Goal: Information Seeking & Learning: Compare options

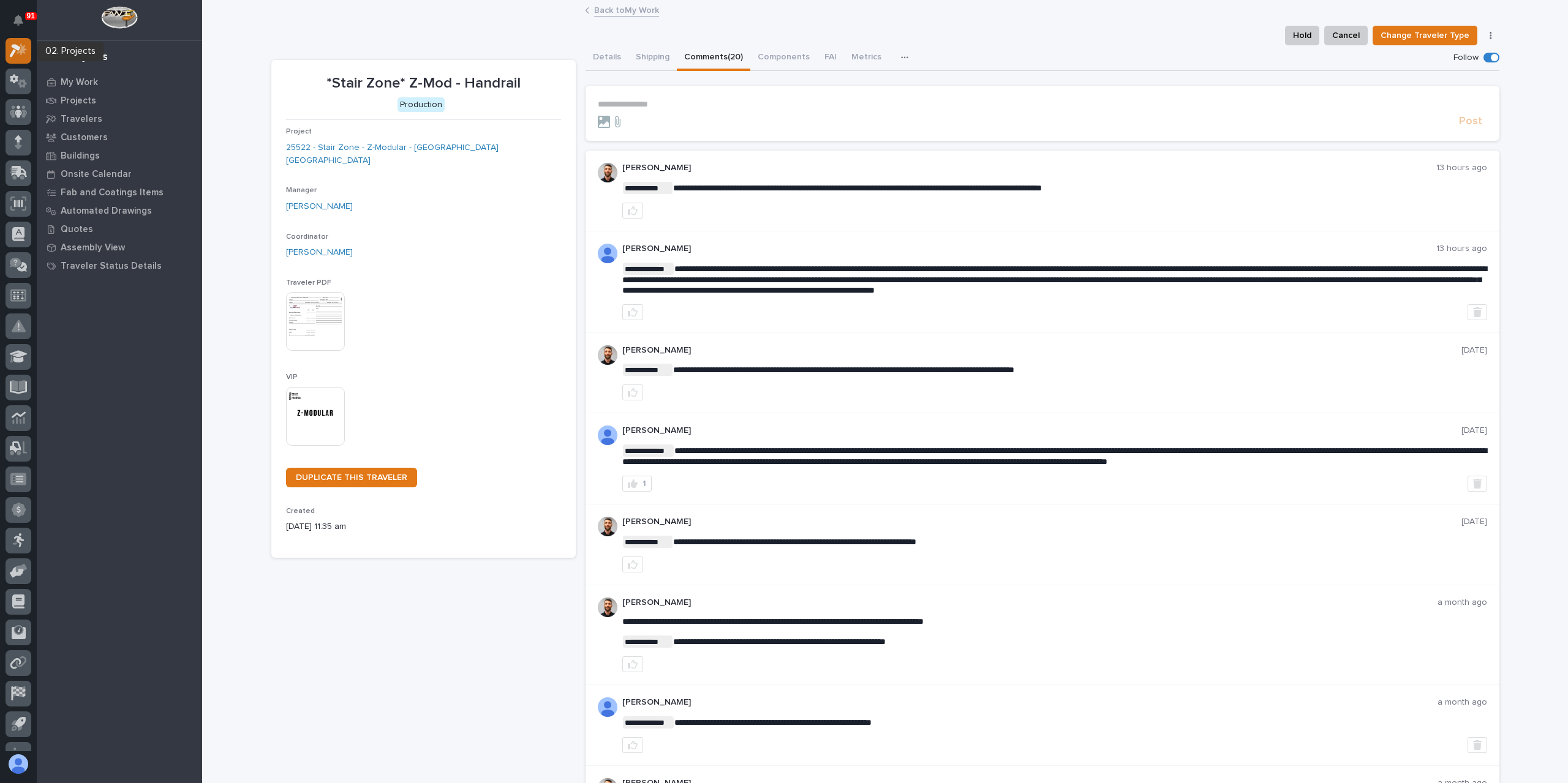
click at [19, 46] on icon at bounding box center [19, 50] width 18 height 14
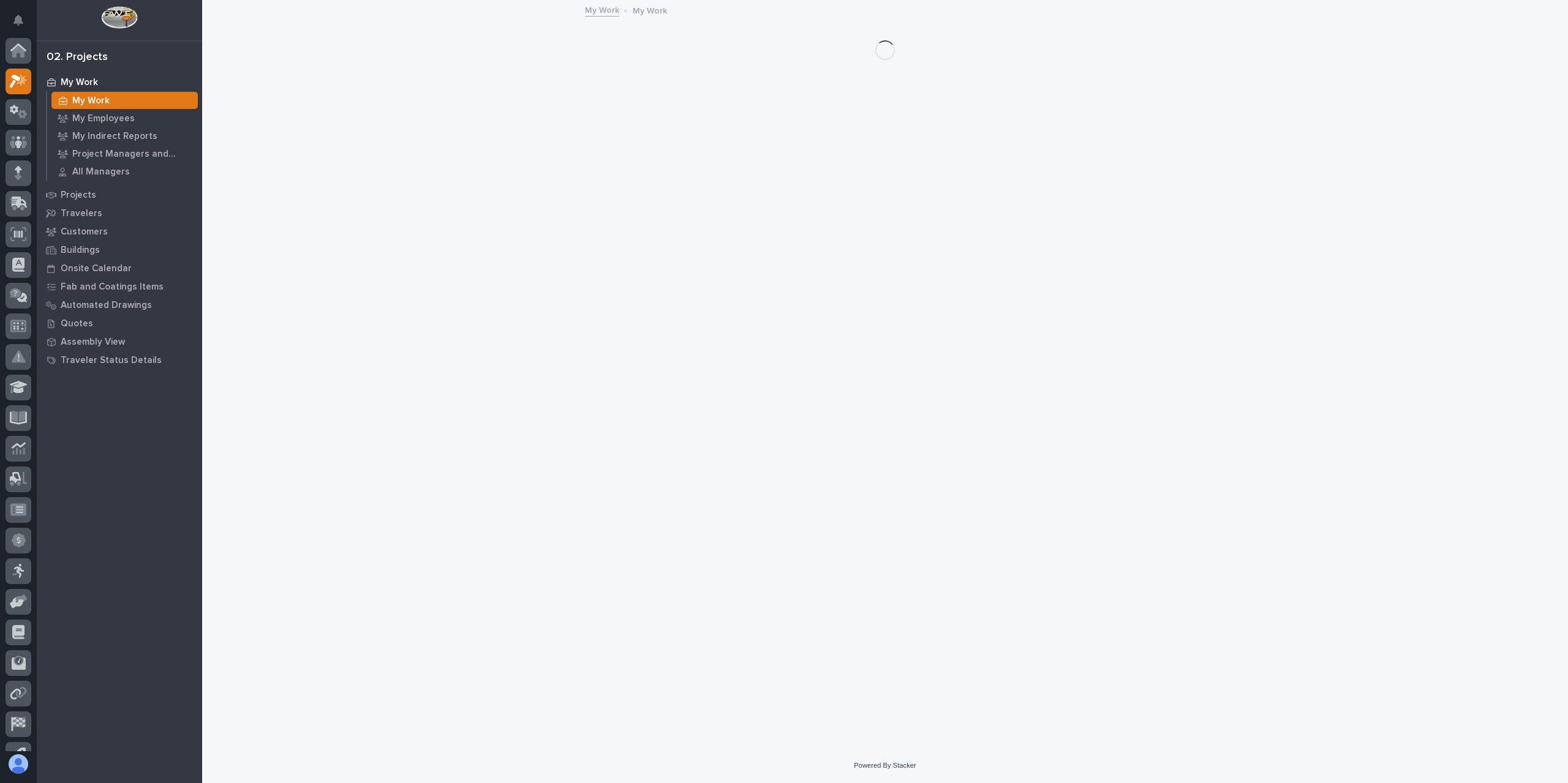
scroll to position [31, 0]
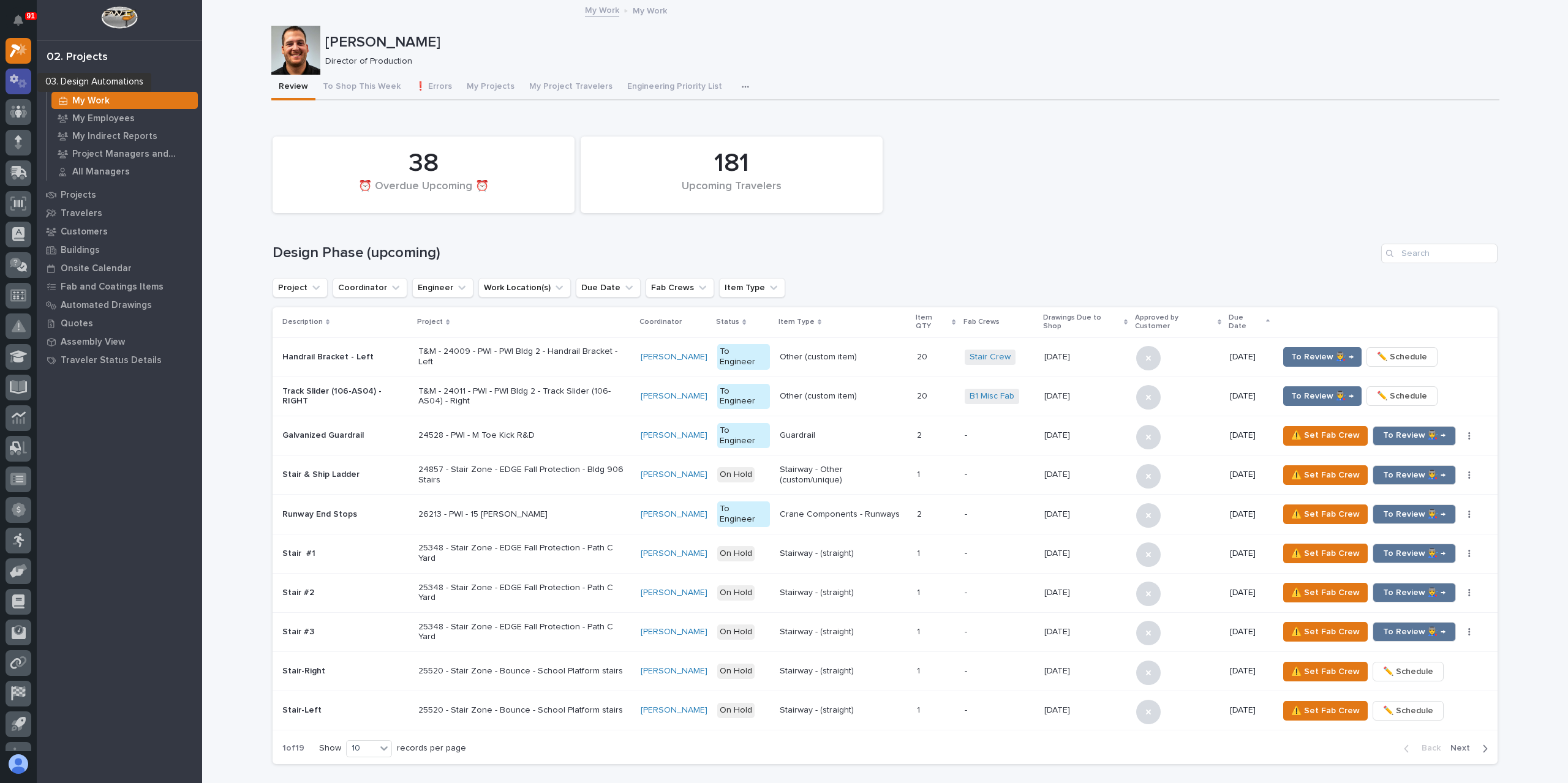
click at [22, 80] on icon at bounding box center [22, 83] width 9 height 9
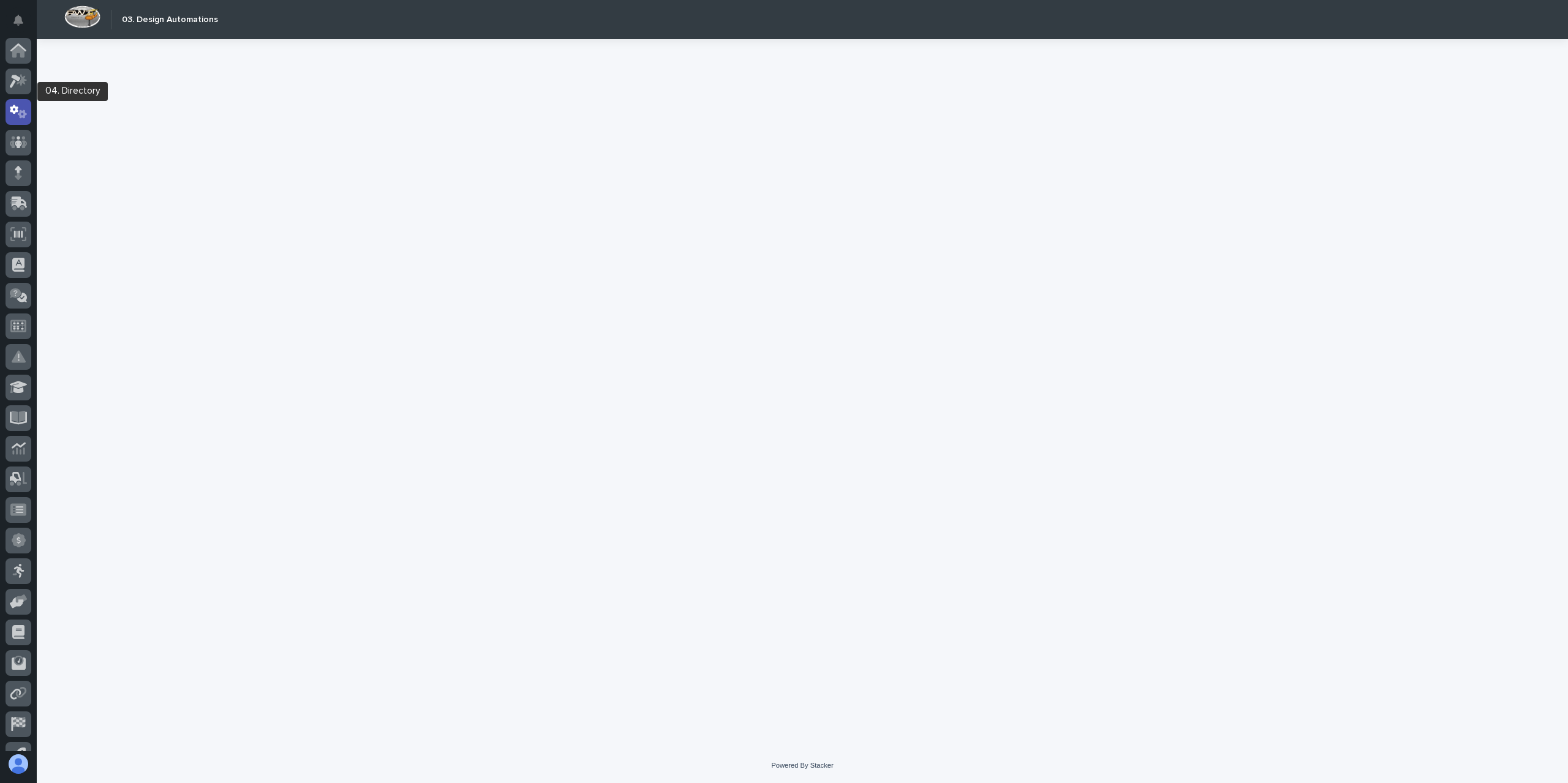
scroll to position [51, 0]
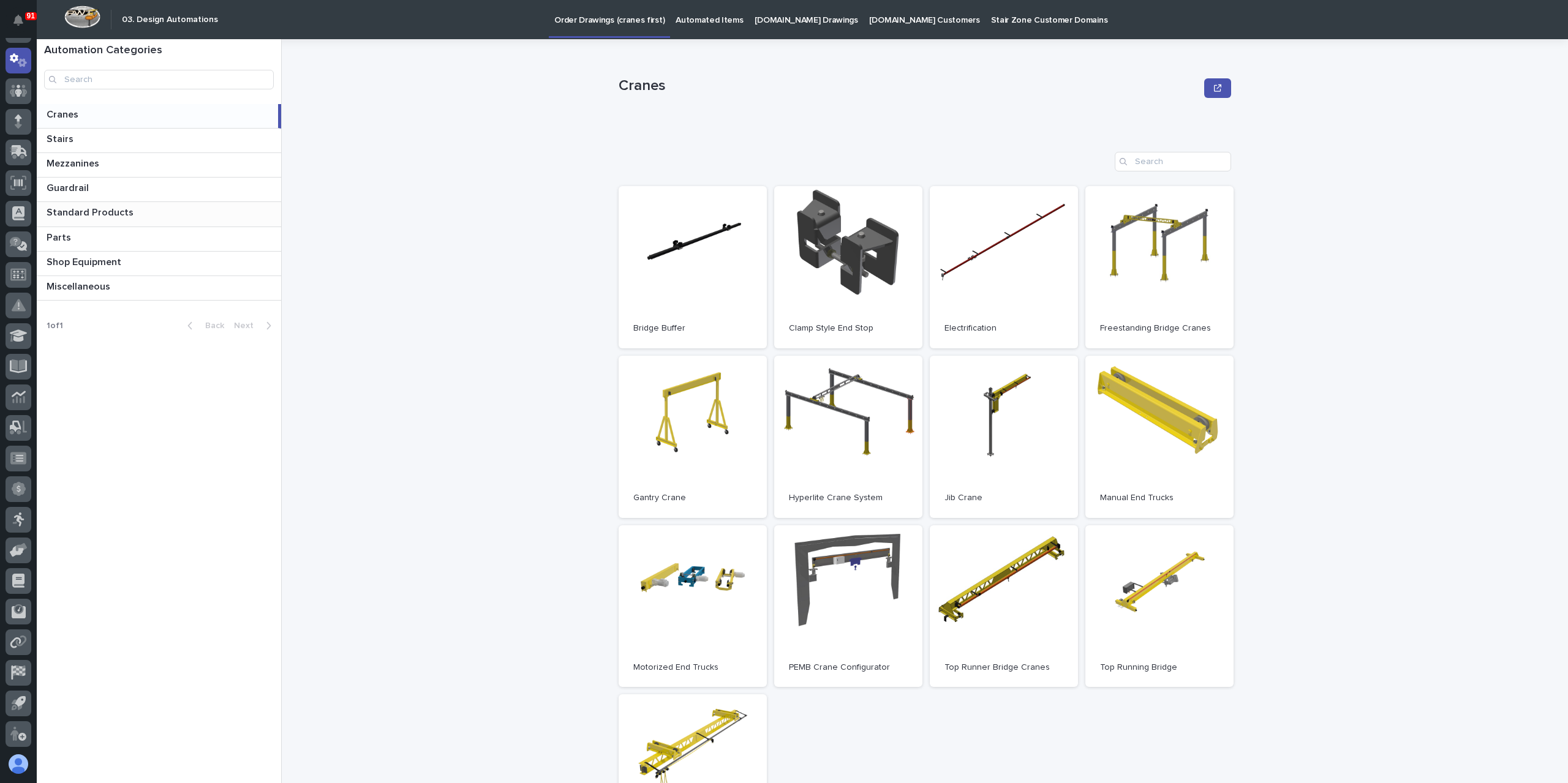
click at [96, 217] on p "Standard Products" at bounding box center [91, 212] width 89 height 14
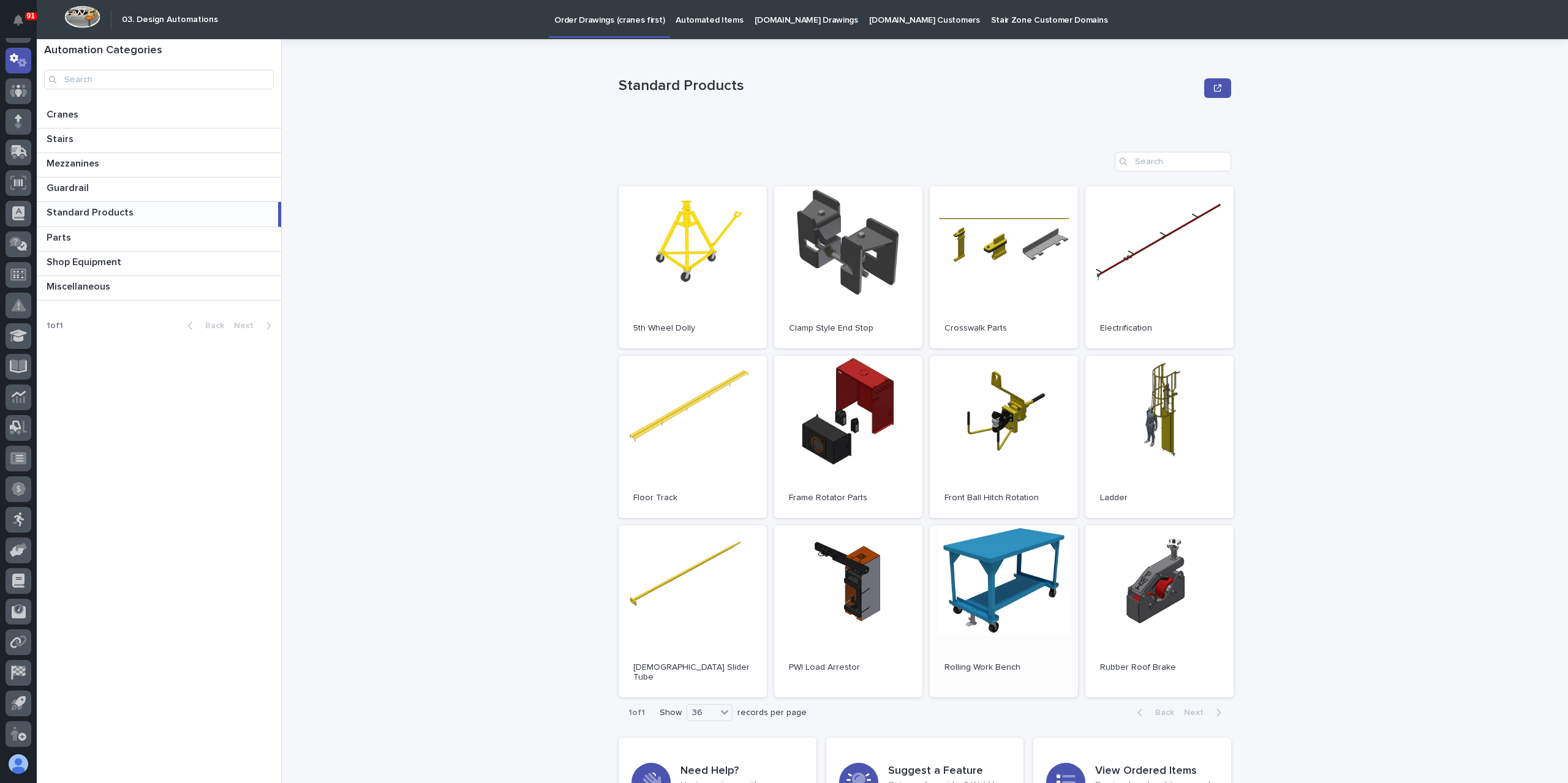
click at [1012, 567] on link "Open" at bounding box center [1004, 612] width 148 height 173
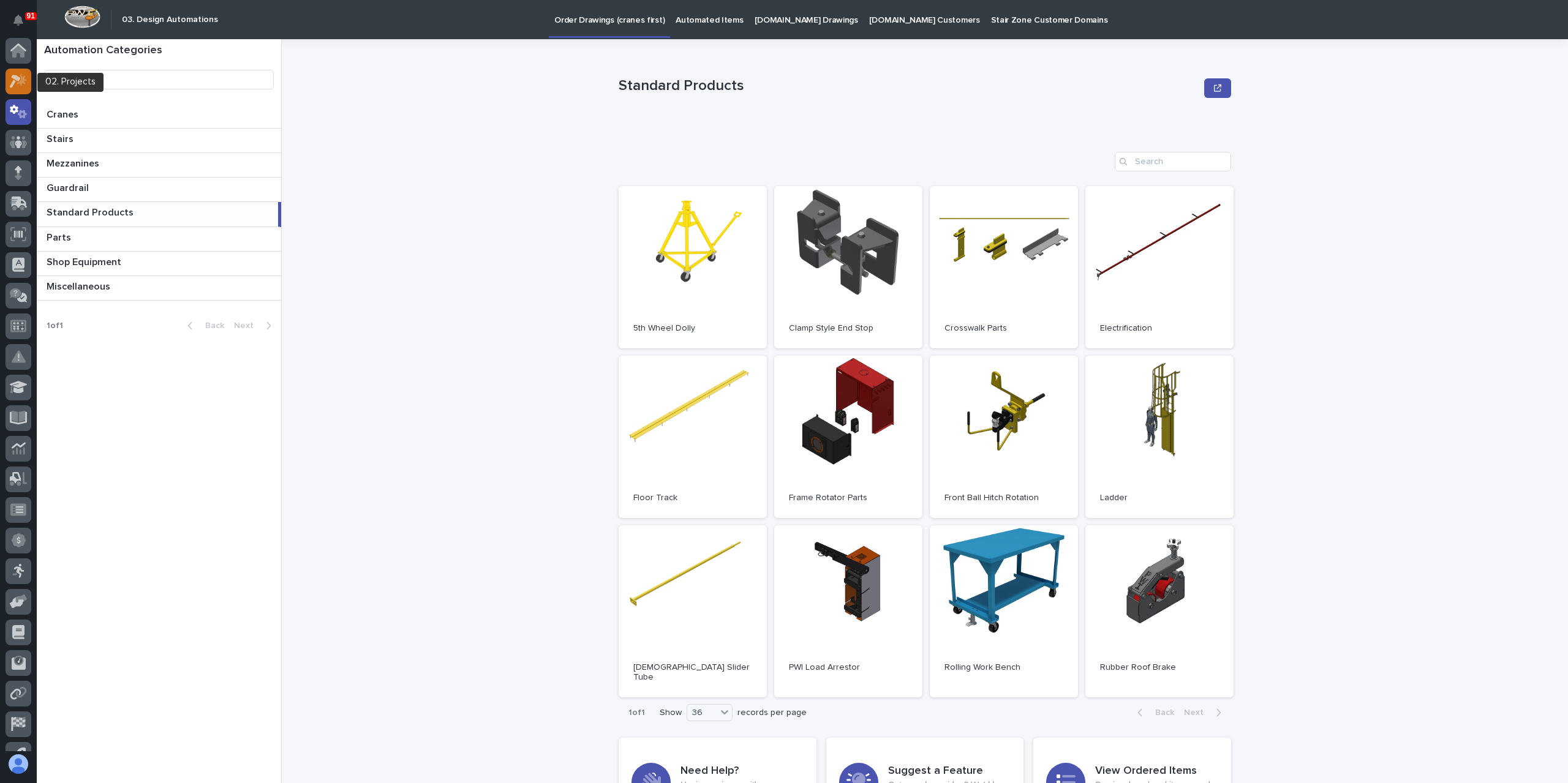
click at [22, 79] on icon at bounding box center [22, 80] width 10 height 12
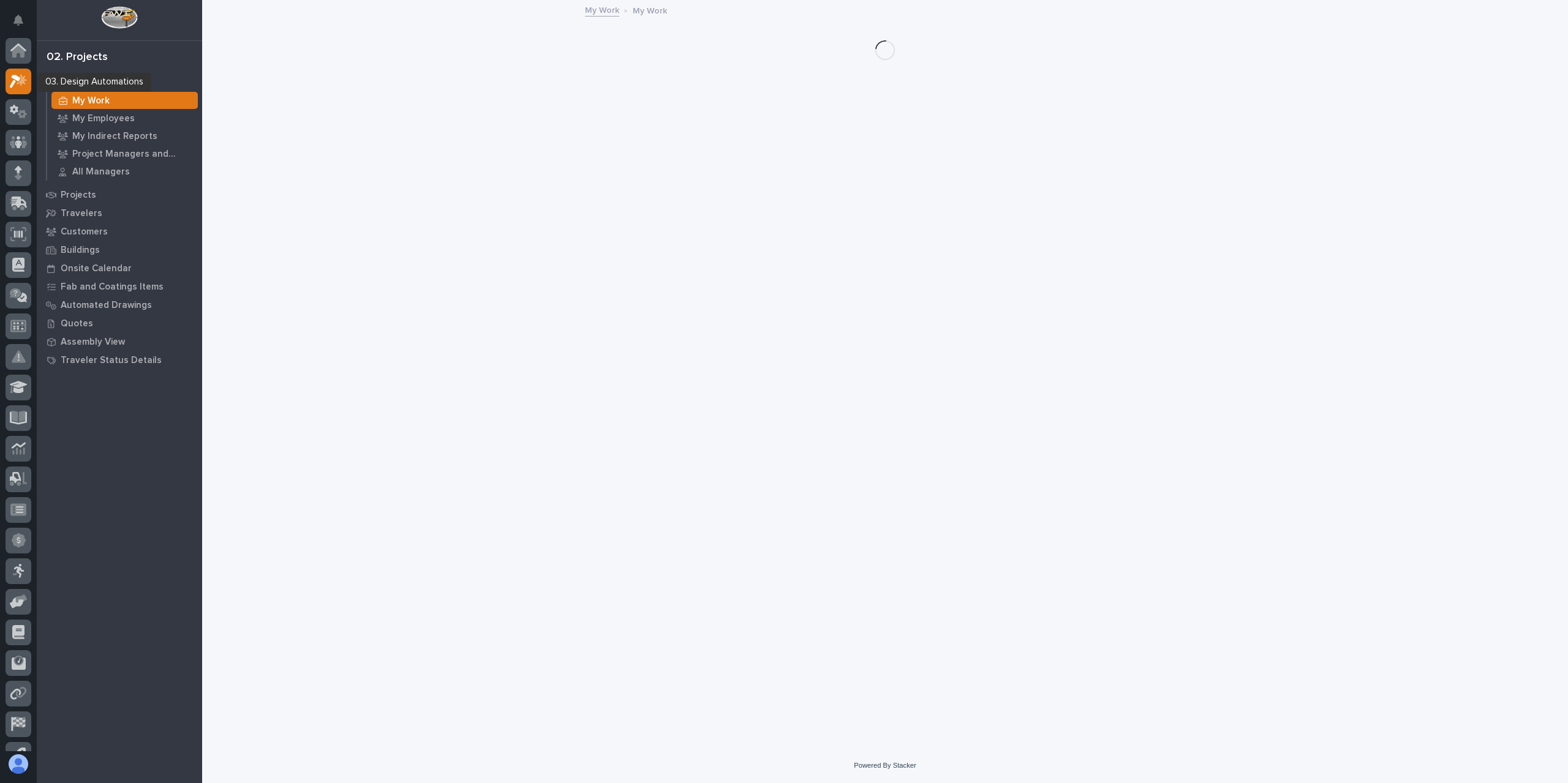
scroll to position [31, 0]
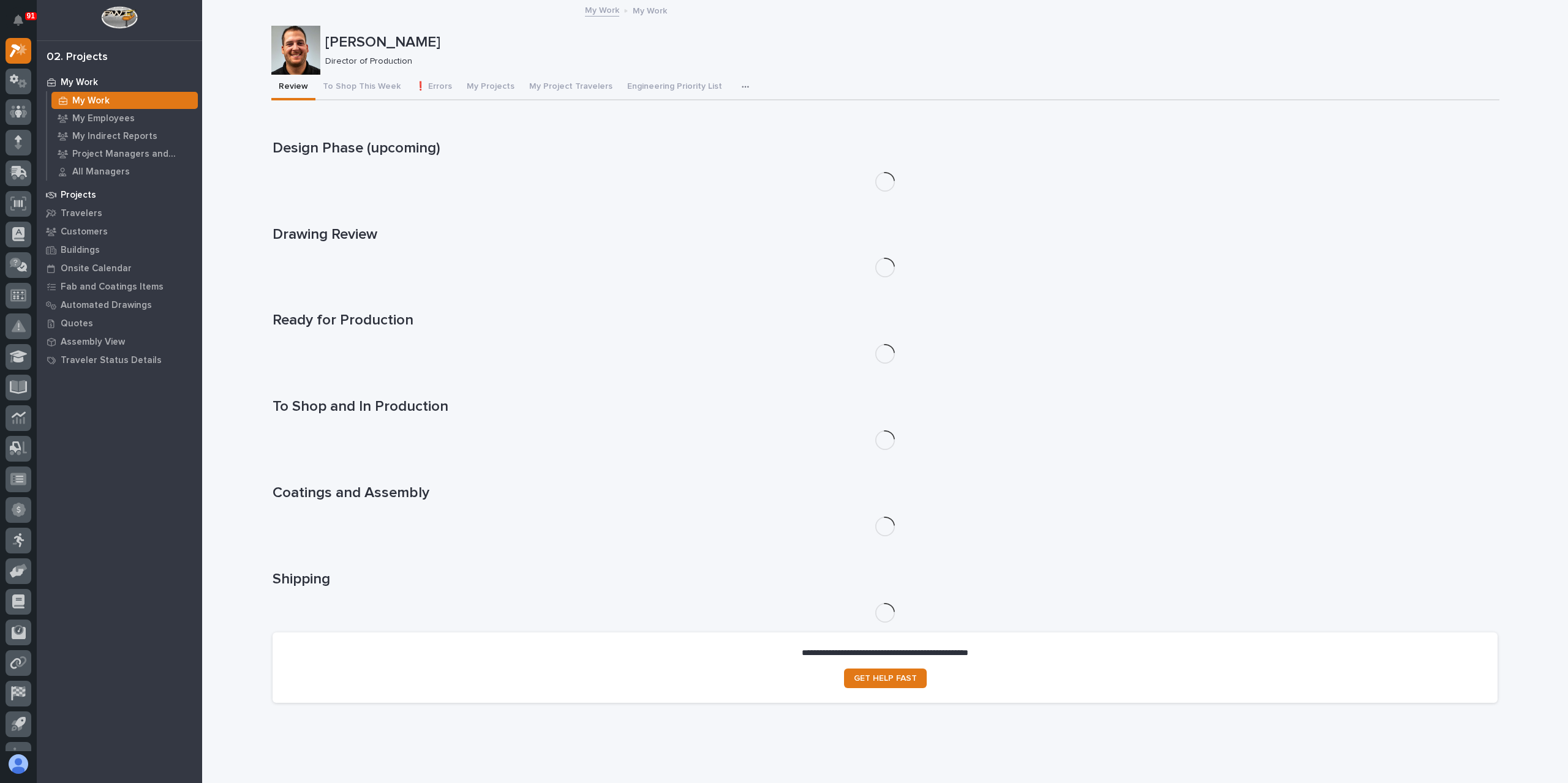
click at [86, 194] on p "Projects" at bounding box center [78, 195] width 35 height 11
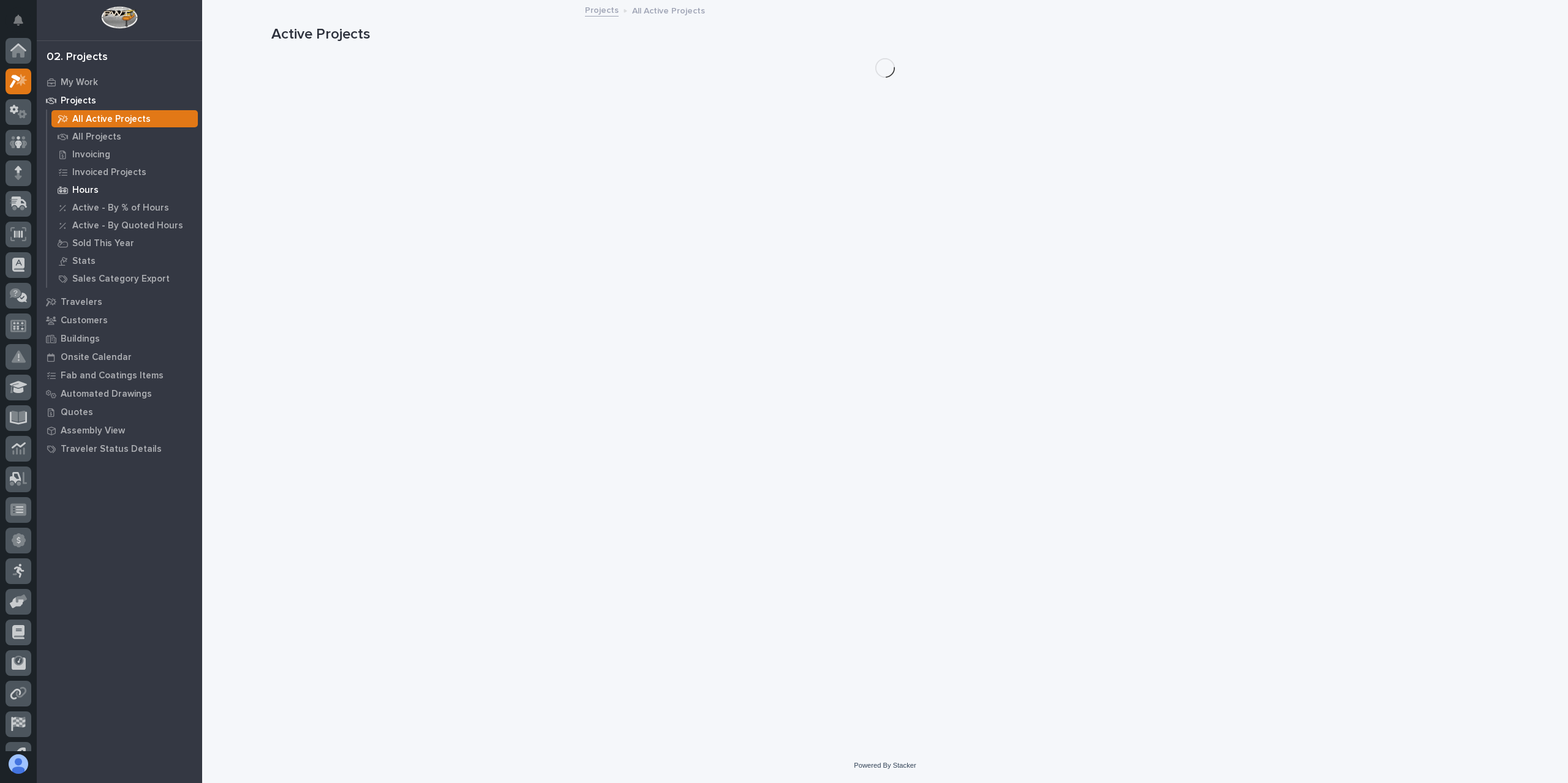
scroll to position [31, 0]
click at [99, 130] on div "All Projects" at bounding box center [124, 137] width 146 height 17
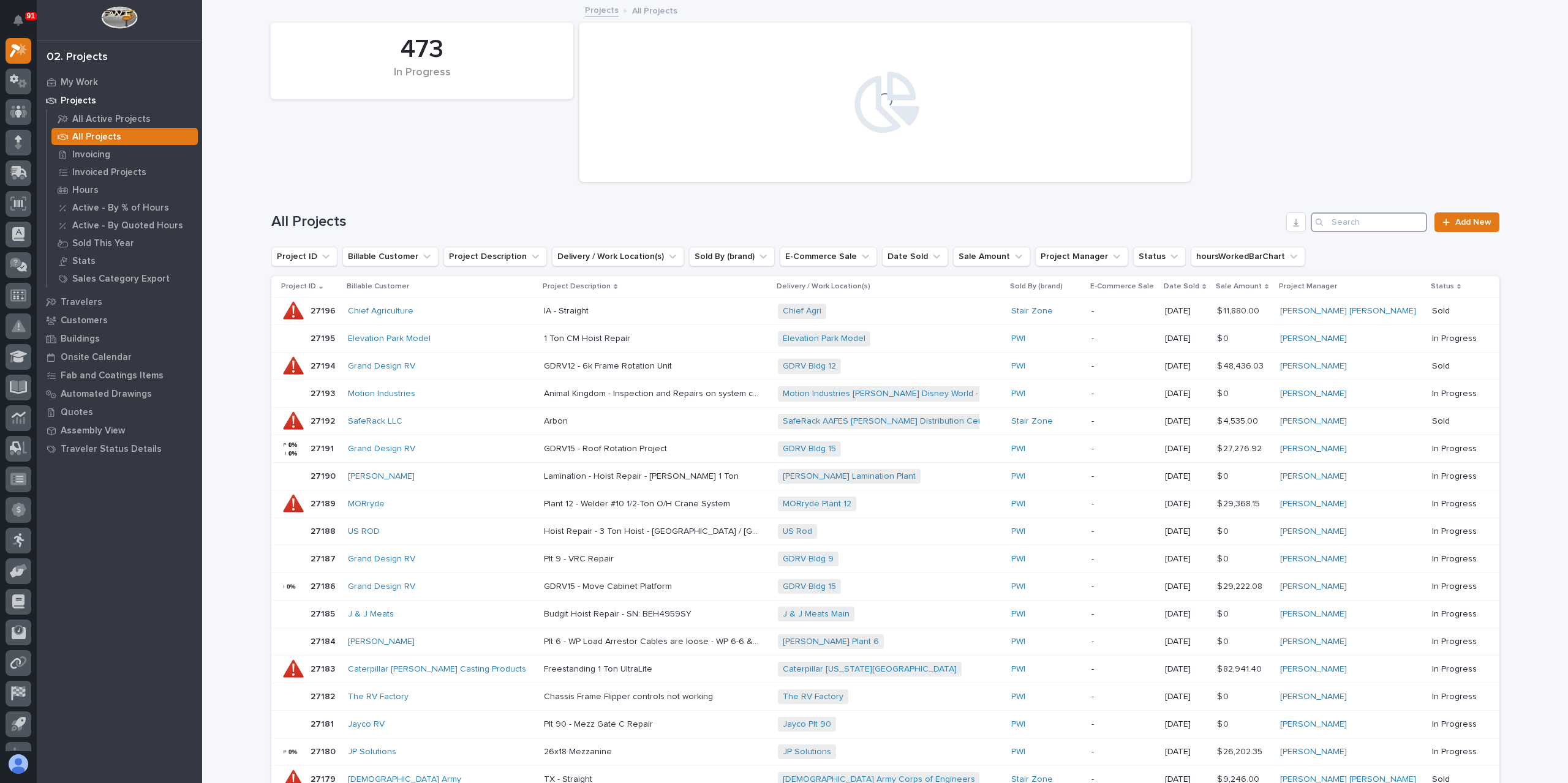
click at [1351, 218] on input "Search" at bounding box center [1369, 222] width 117 height 19
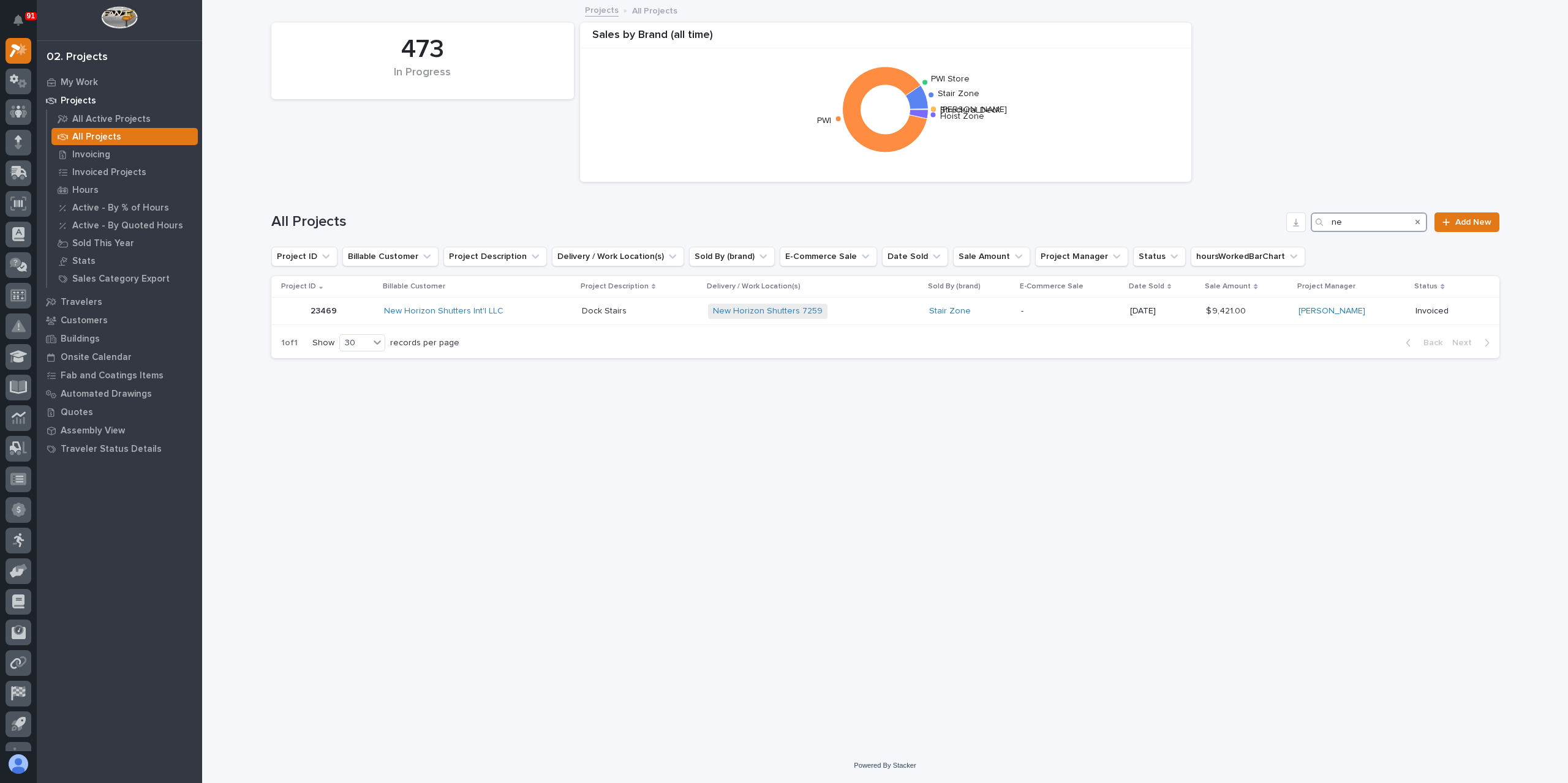
type input "n"
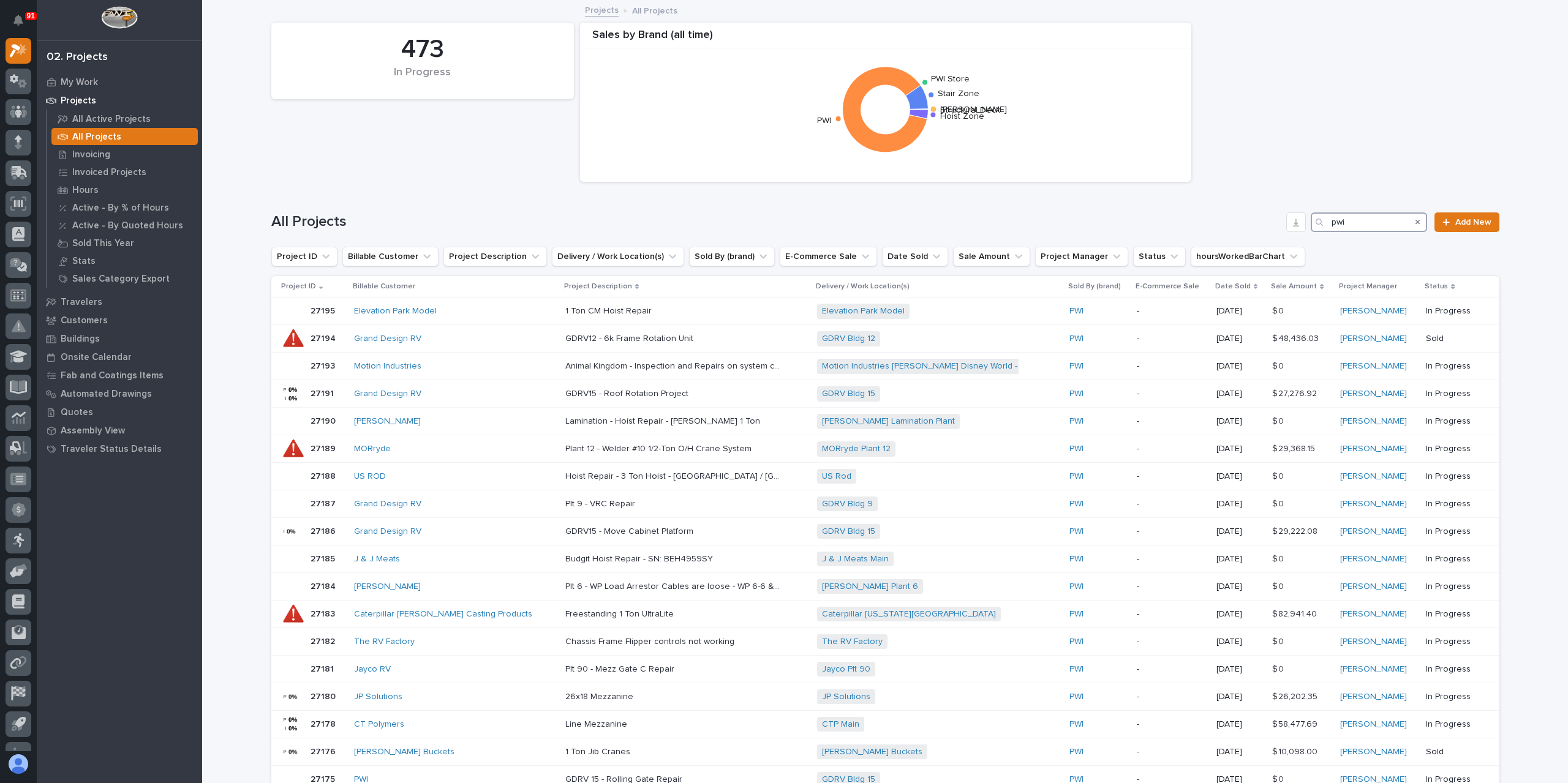
type input "pwi"
click at [19, 52] on icon at bounding box center [22, 49] width 10 height 12
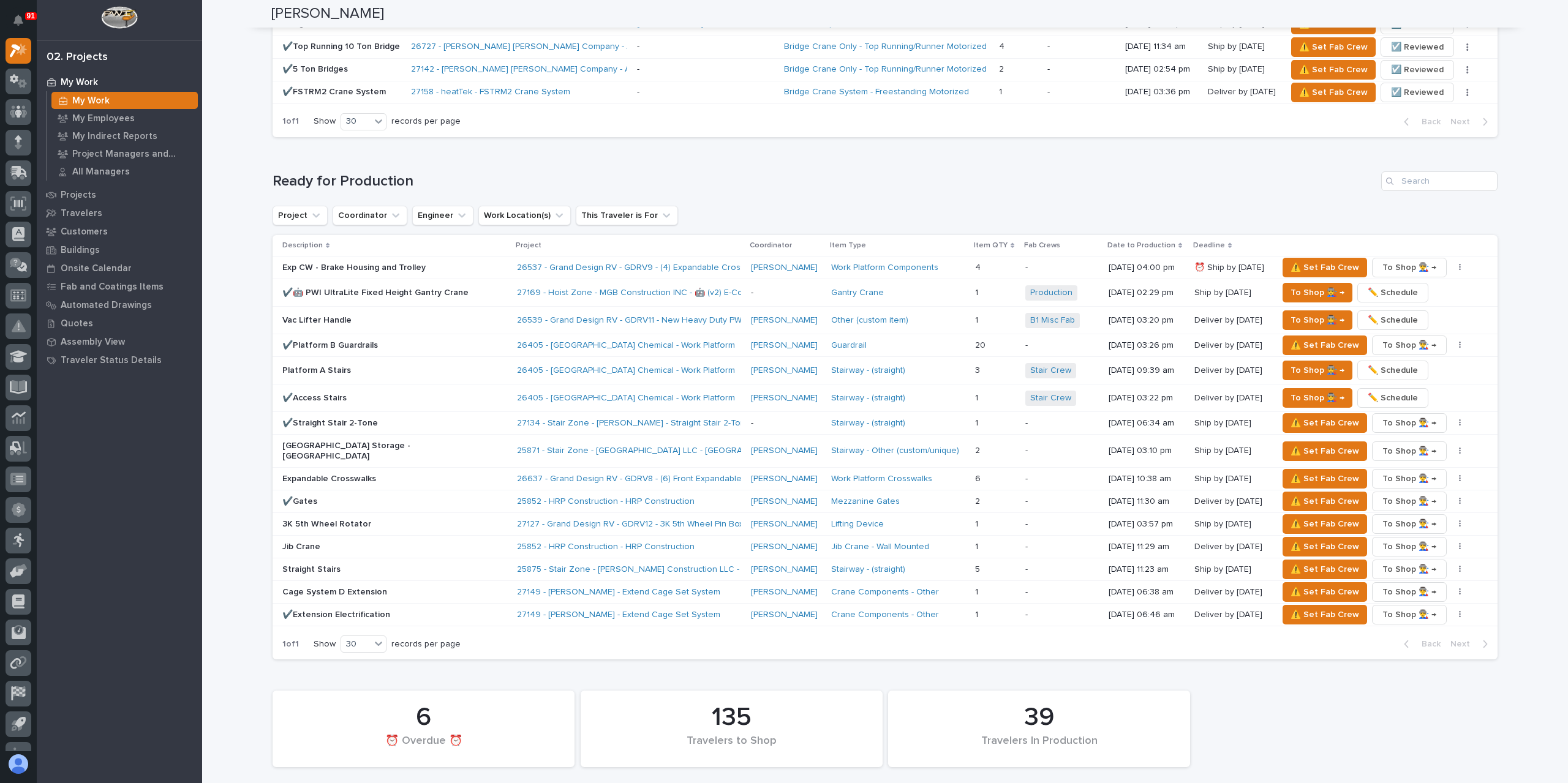
scroll to position [1285, 0]
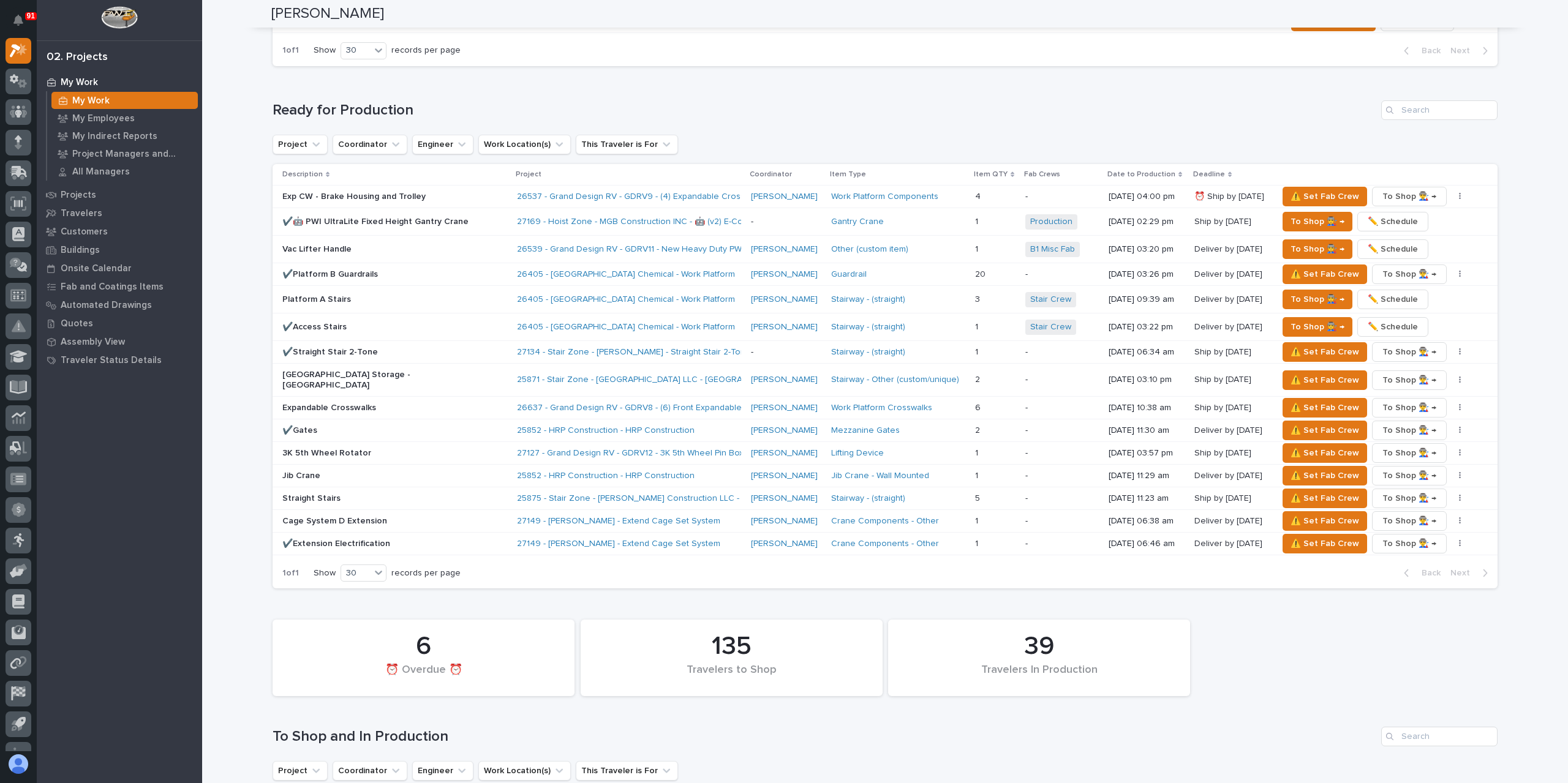
click at [356, 539] on p "✔️Extension Electrification" at bounding box center [389, 544] width 215 height 10
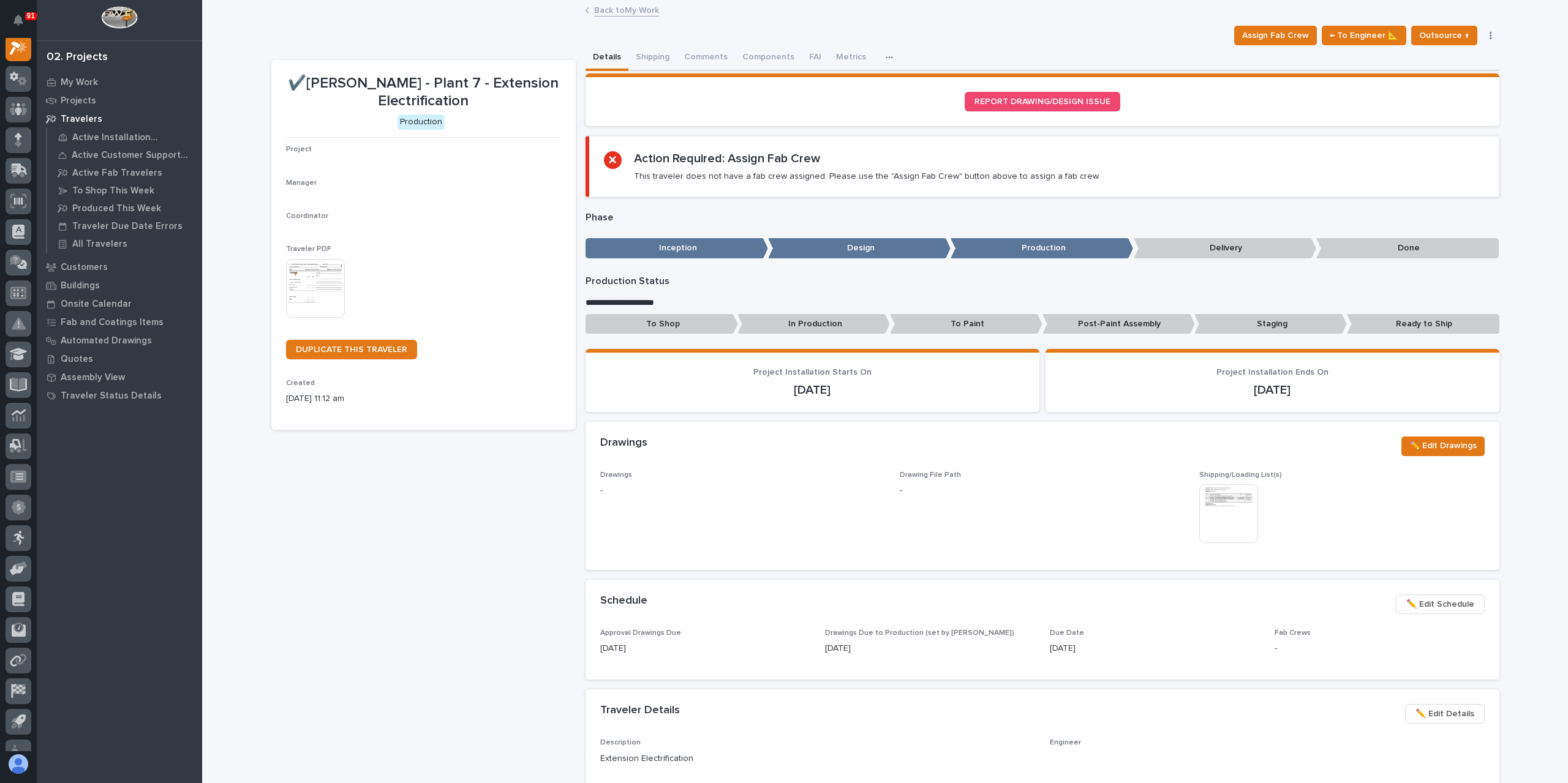
scroll to position [31, 0]
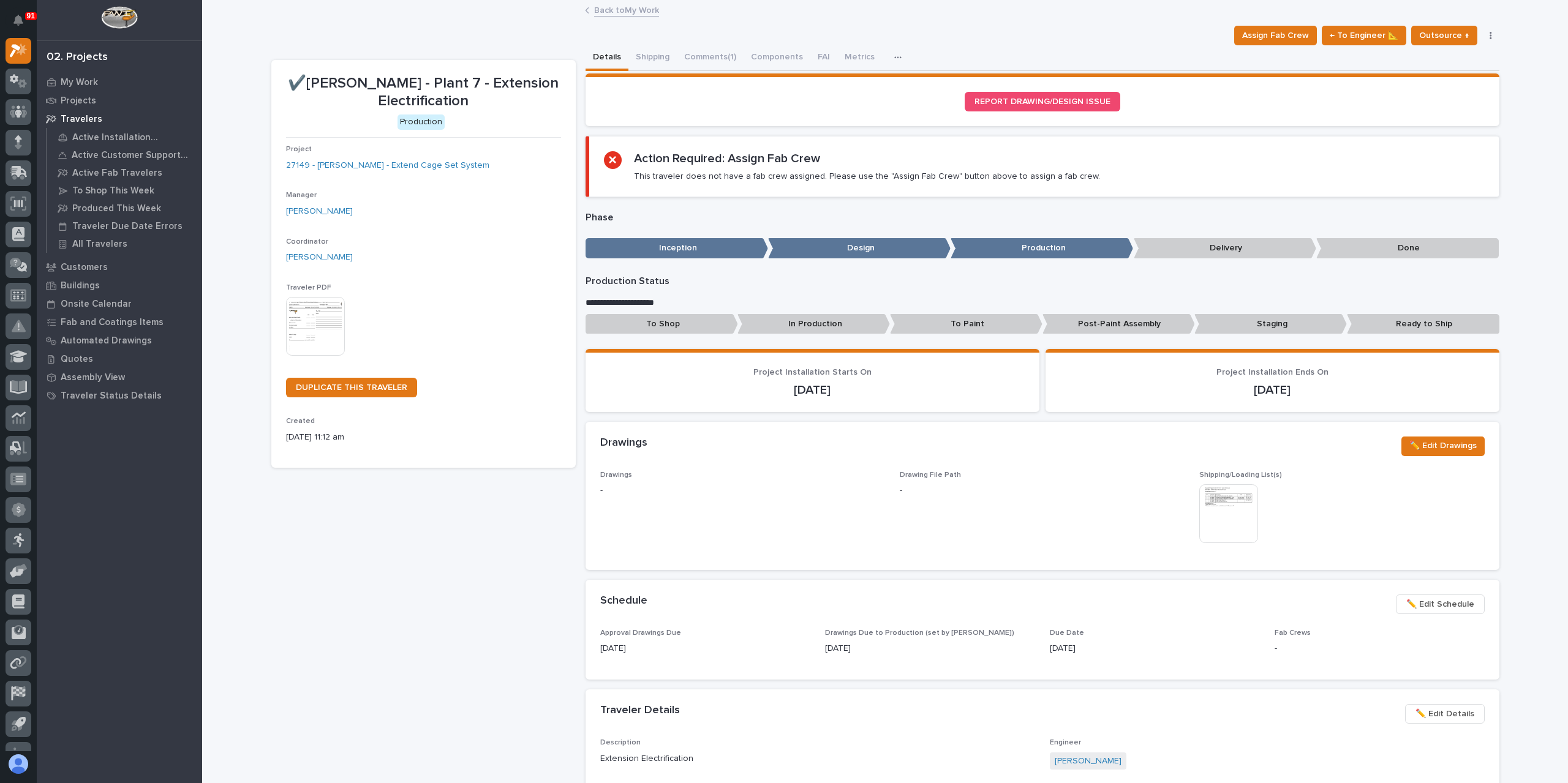
click at [1092, 321] on p "Post-Paint Assembly" at bounding box center [1119, 324] width 153 height 20
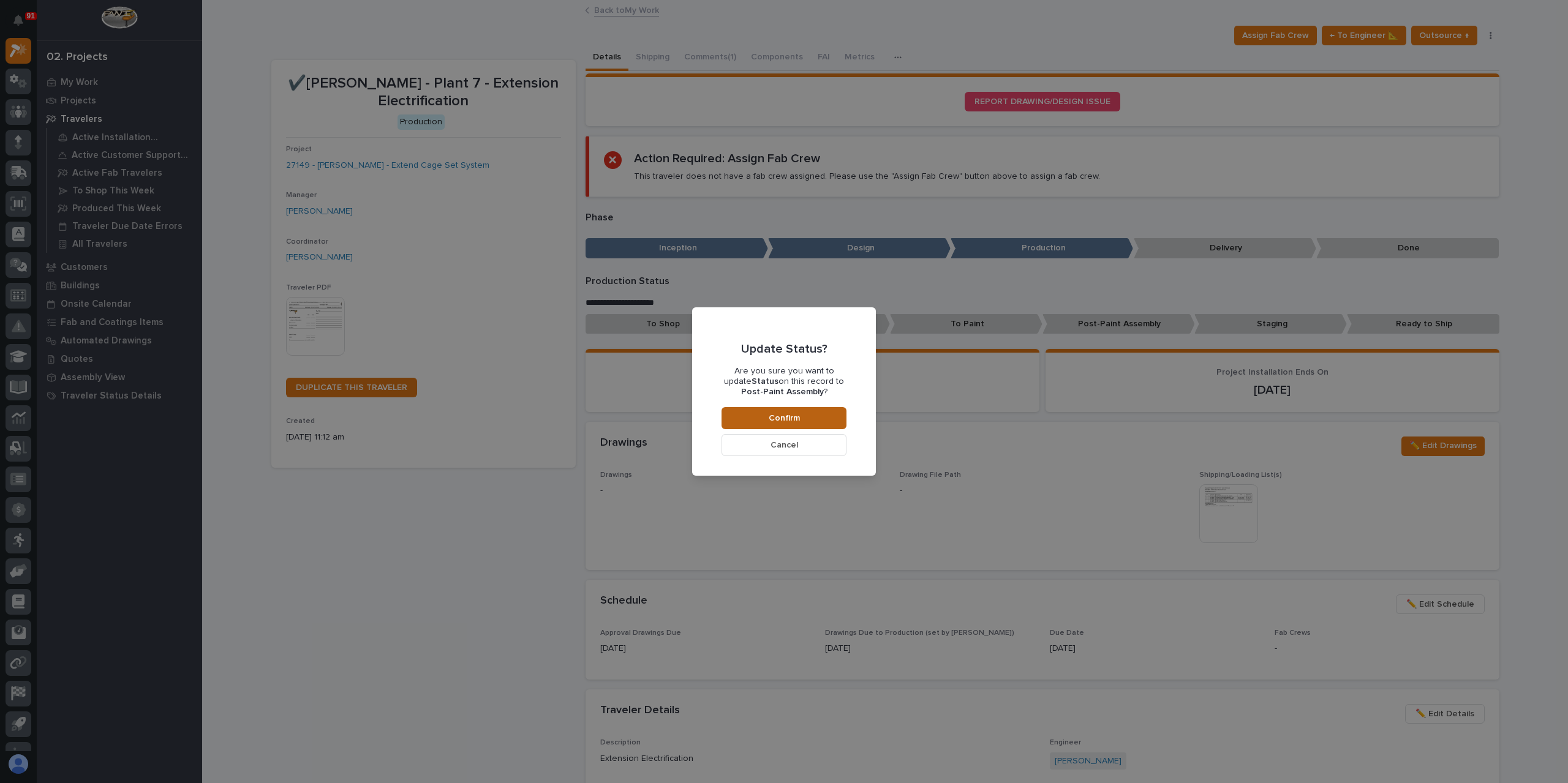
click at [798, 409] on button "Confirm" at bounding box center [784, 418] width 125 height 22
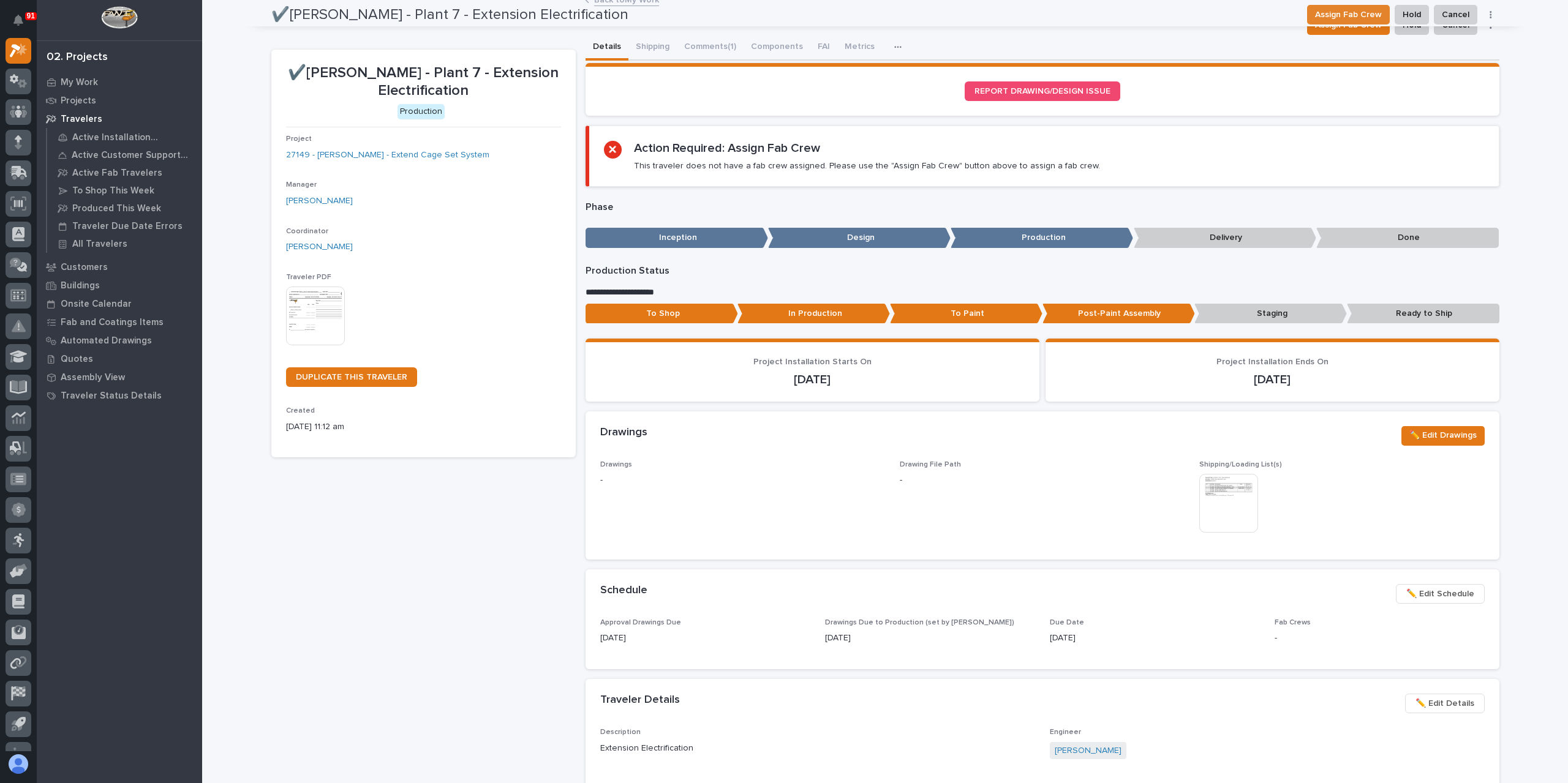
scroll to position [0, 0]
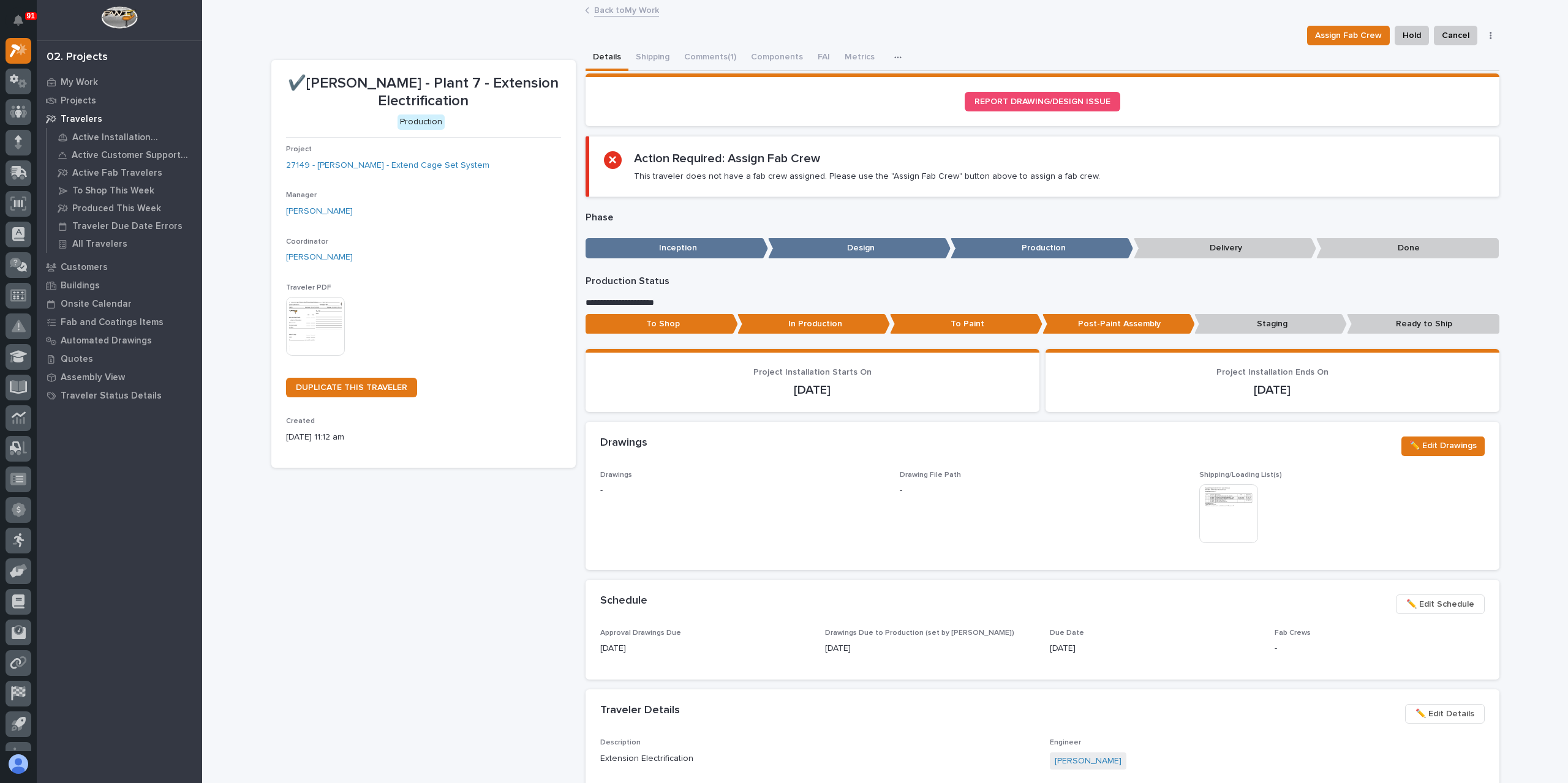
click at [700, 57] on button "Comments (1)" at bounding box center [710, 58] width 67 height 26
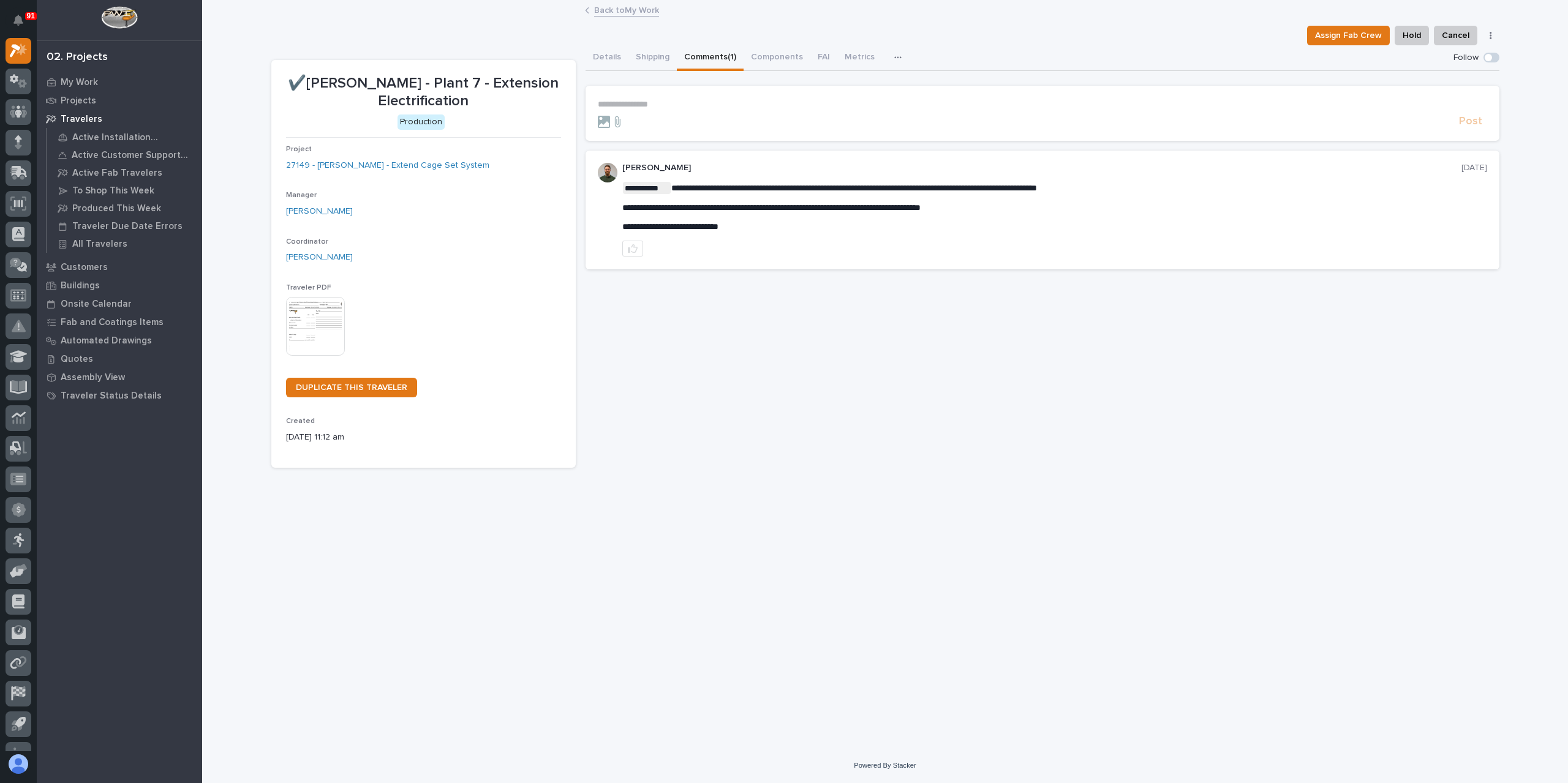
click at [620, 11] on link "Back to My Work" at bounding box center [626, 9] width 65 height 14
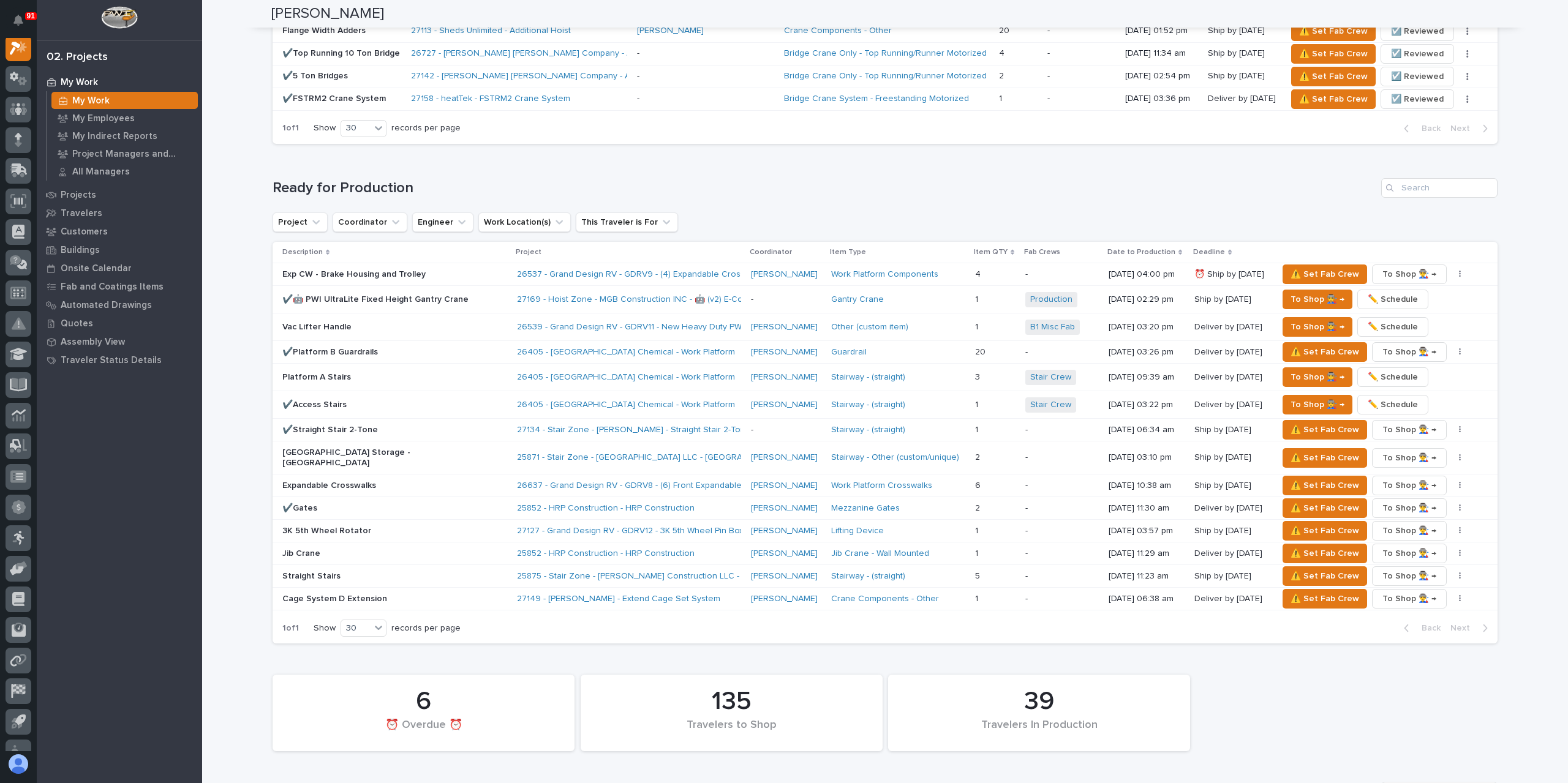
scroll to position [1163, 0]
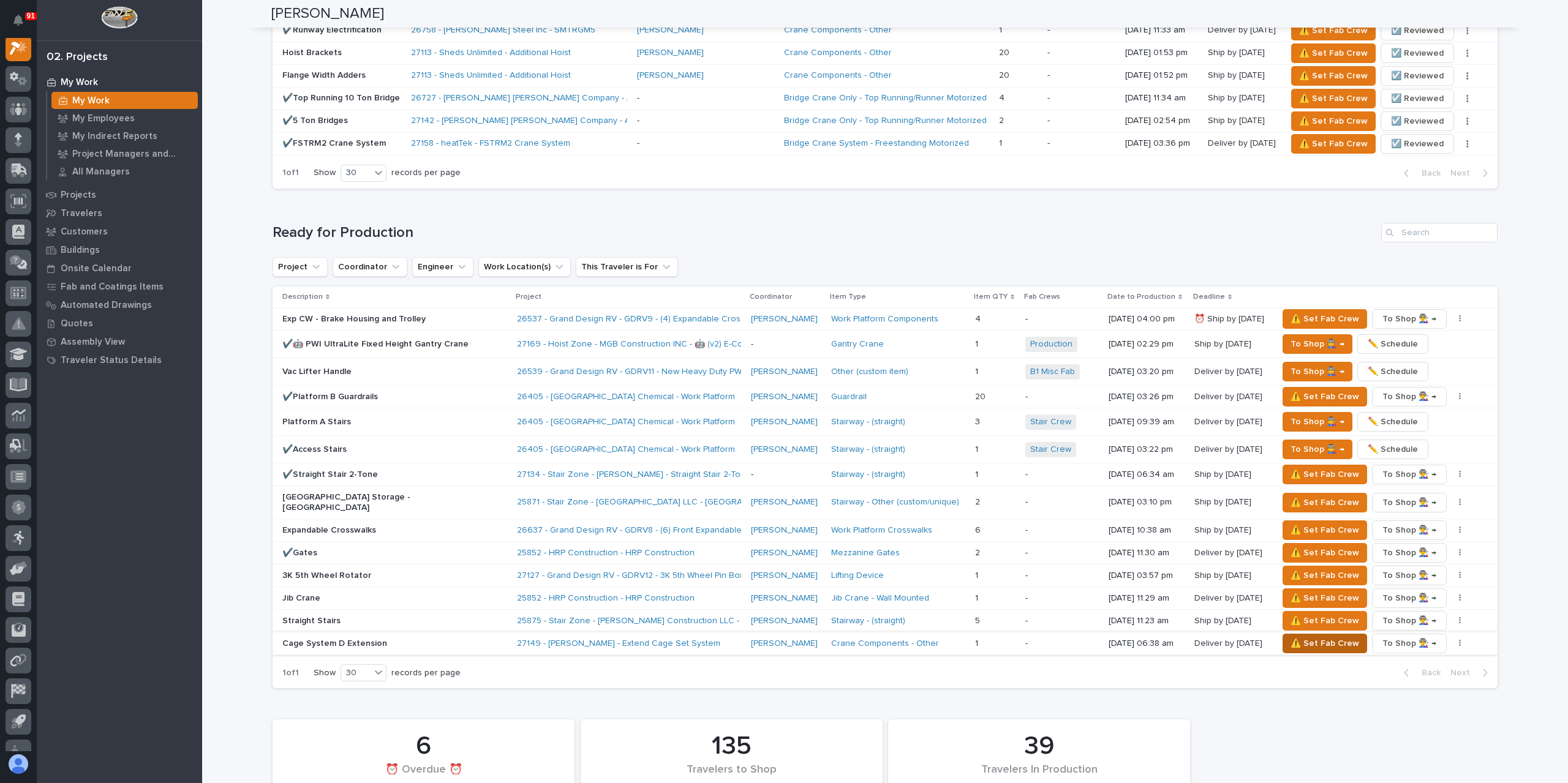
click at [1300, 636] on span "⚠️ Set Fab Crew" at bounding box center [1324, 643] width 68 height 14
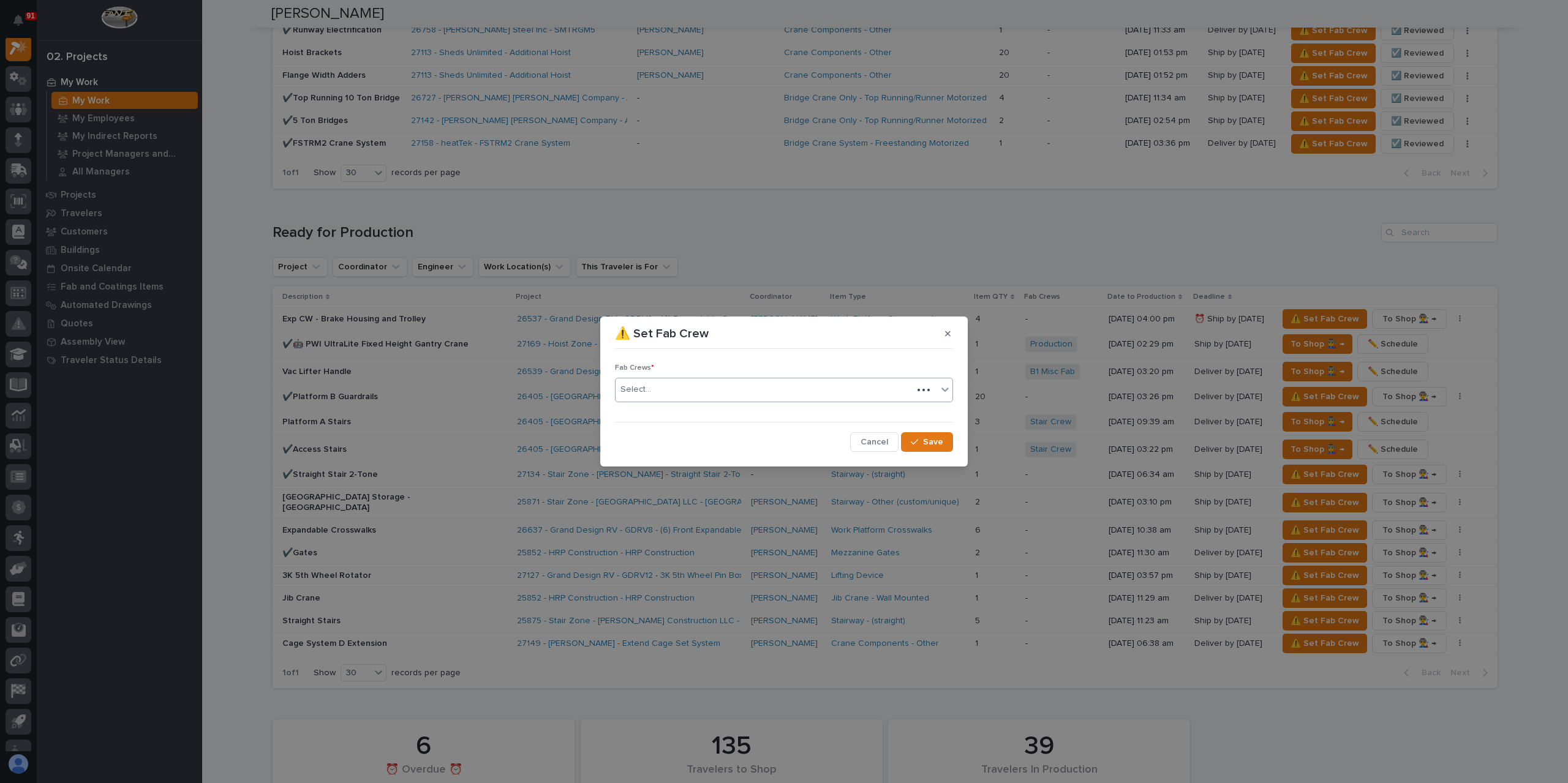
click at [659, 396] on div "Select..." at bounding box center [764, 389] width 297 height 20
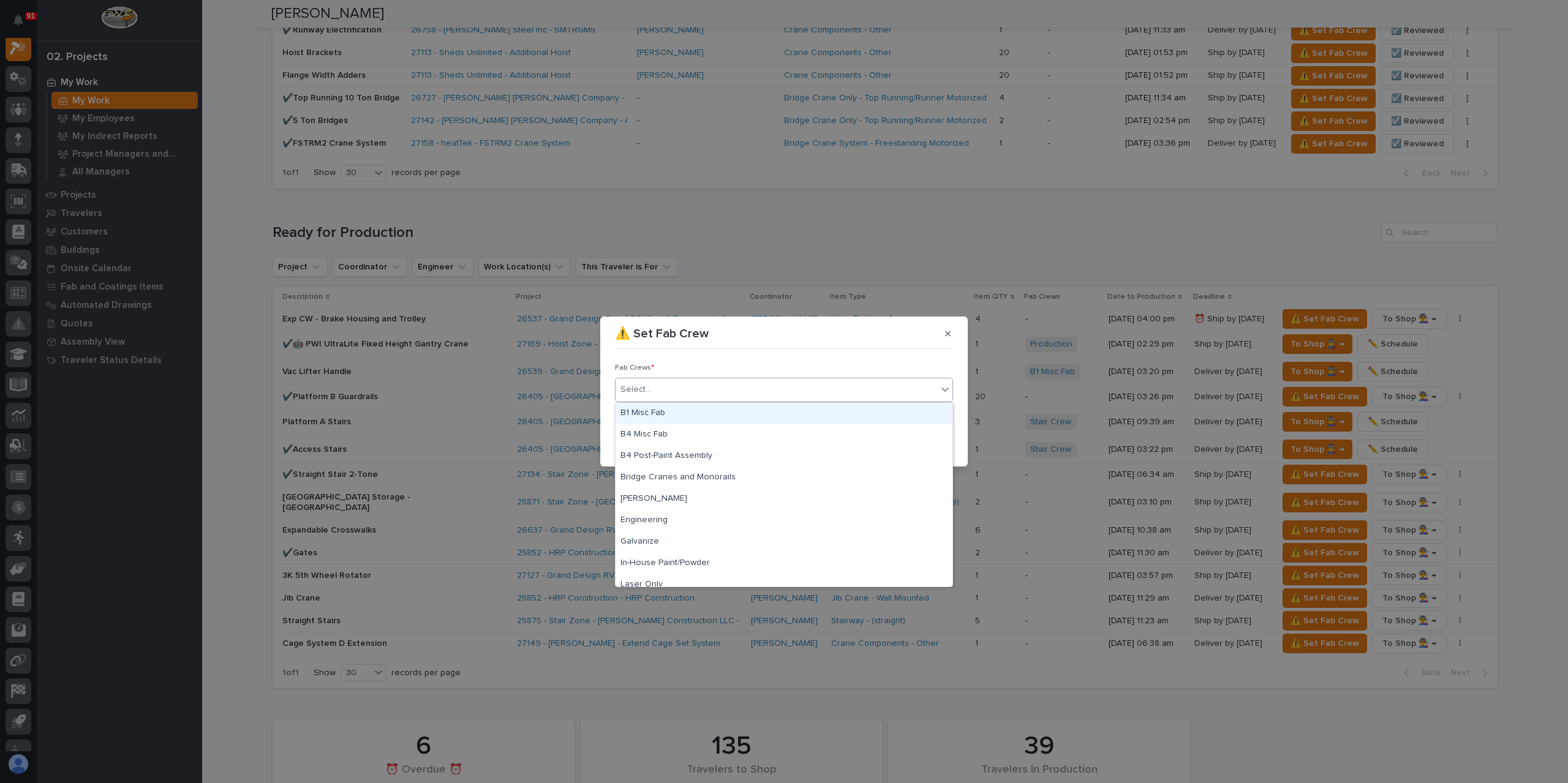
click at [664, 414] on div "B1 Misc Fab" at bounding box center [784, 414] width 337 height 22
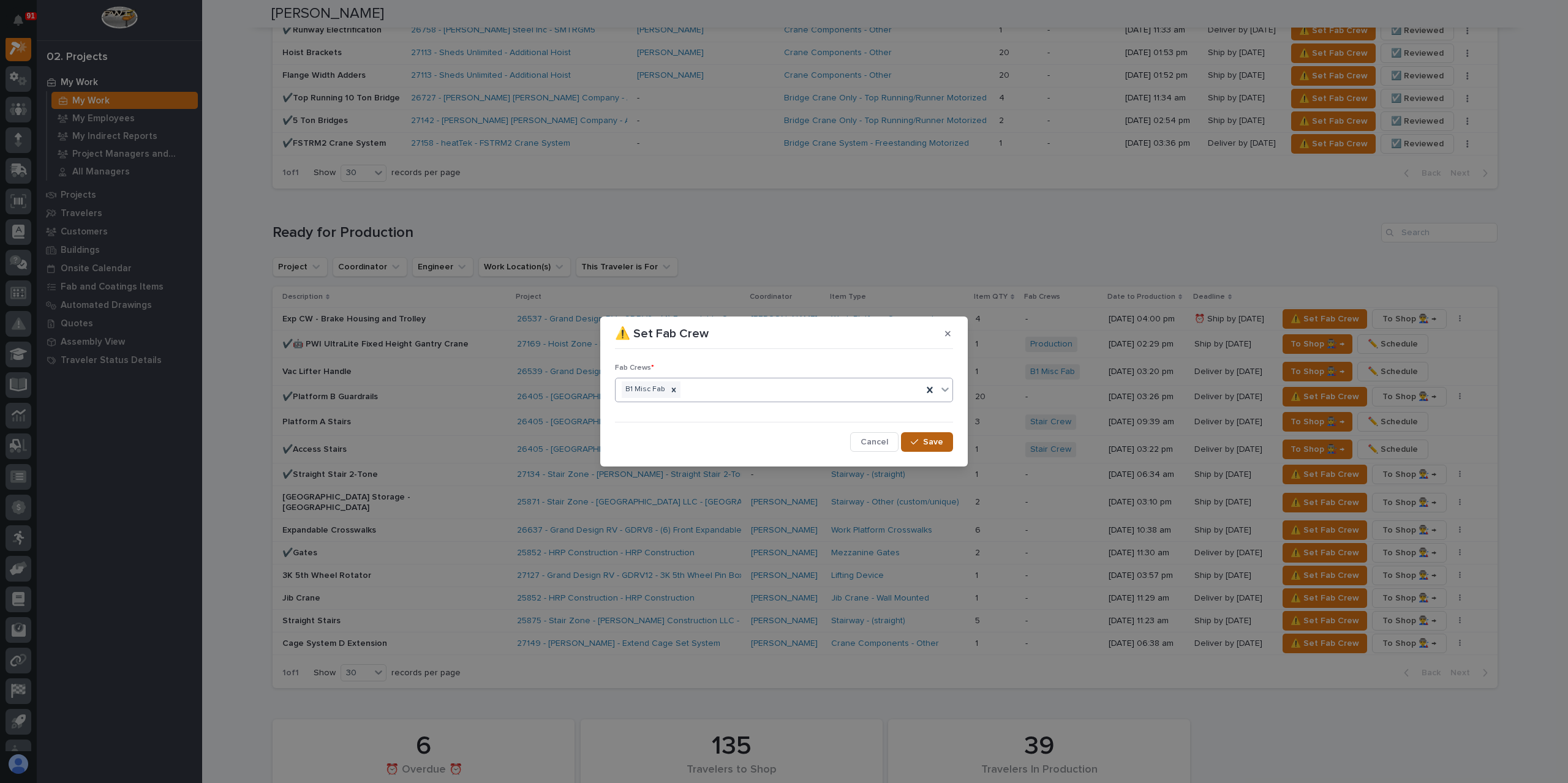
click at [950, 449] on button "Save" at bounding box center [927, 442] width 52 height 19
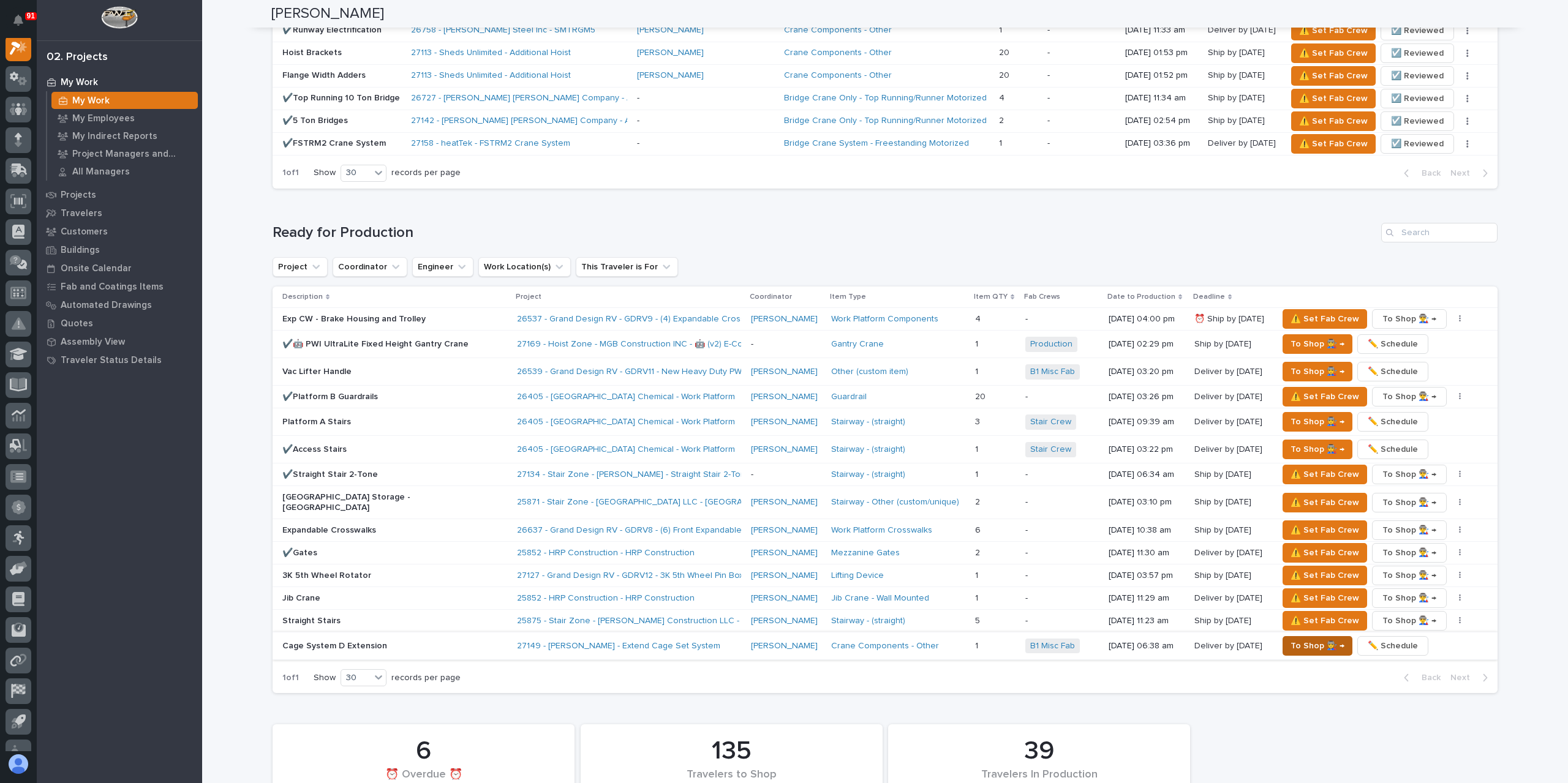
click at [1311, 638] on span "To Shop 👨‍🏭 →" at bounding box center [1317, 646] width 54 height 14
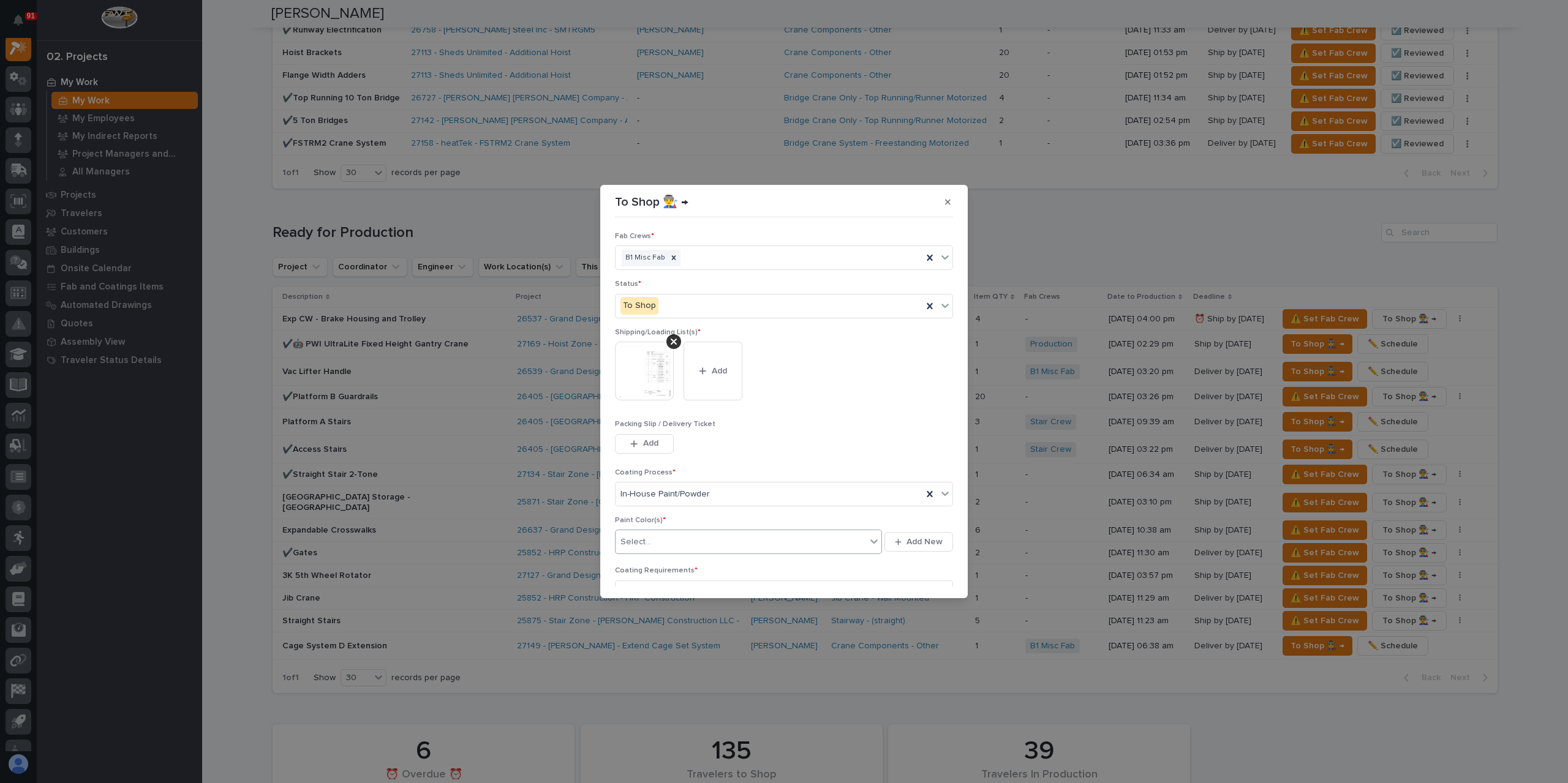
click at [670, 538] on div "Select..." at bounding box center [741, 542] width 251 height 20
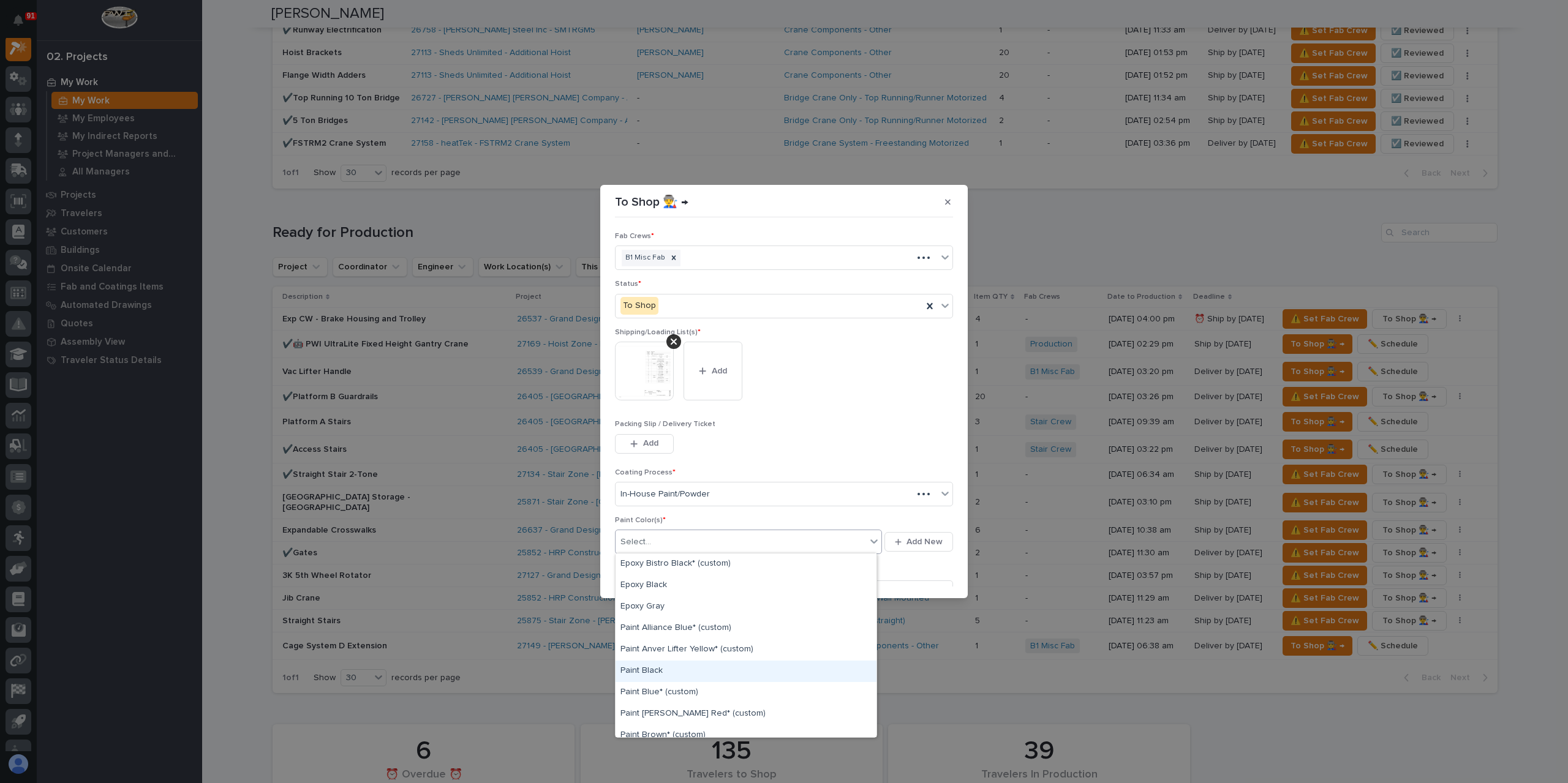
click at [644, 670] on div "Paint Black" at bounding box center [746, 671] width 261 height 22
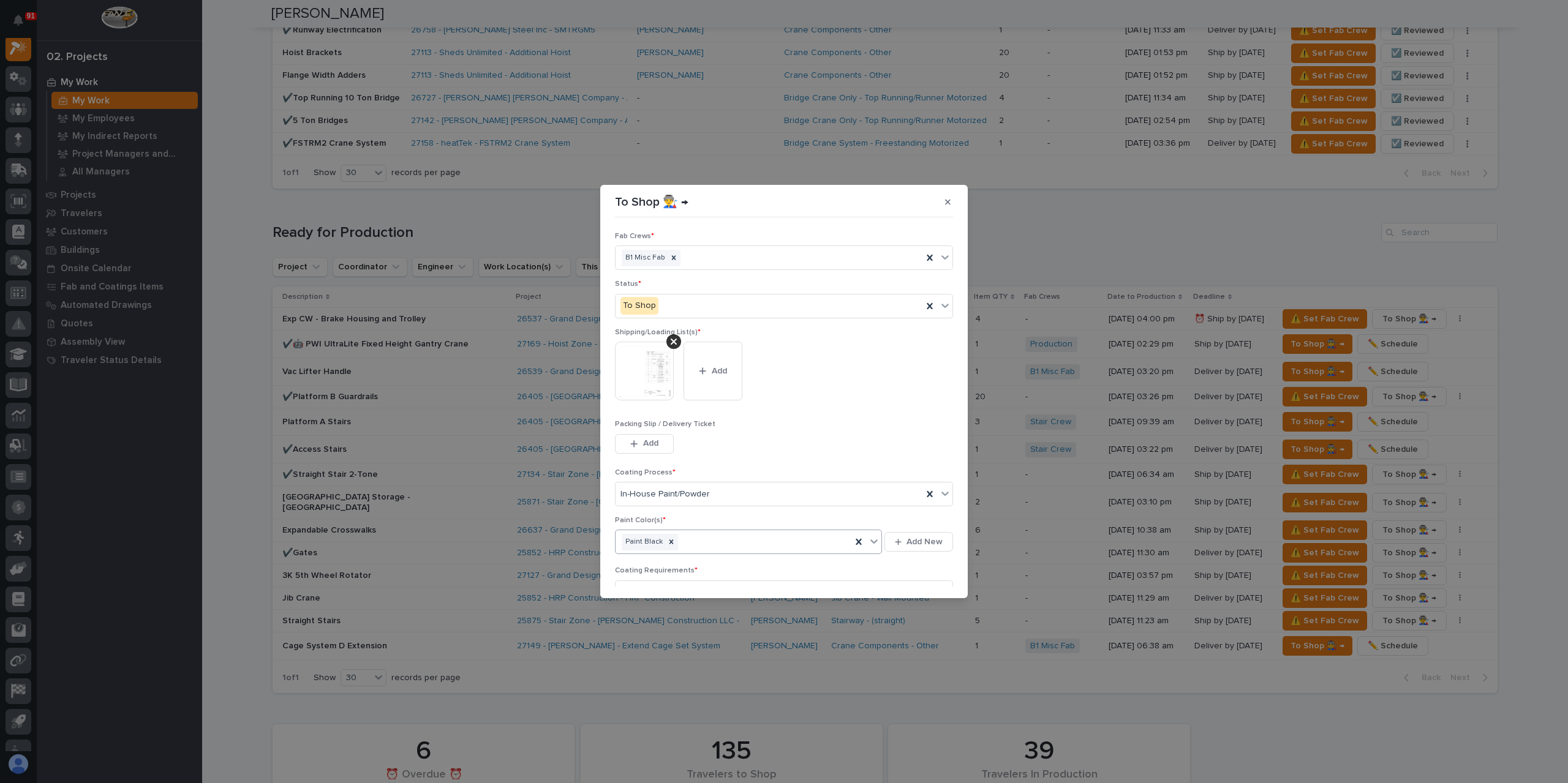
scroll to position [65, 0]
click at [923, 576] on span "Save" at bounding box center [933, 579] width 20 height 11
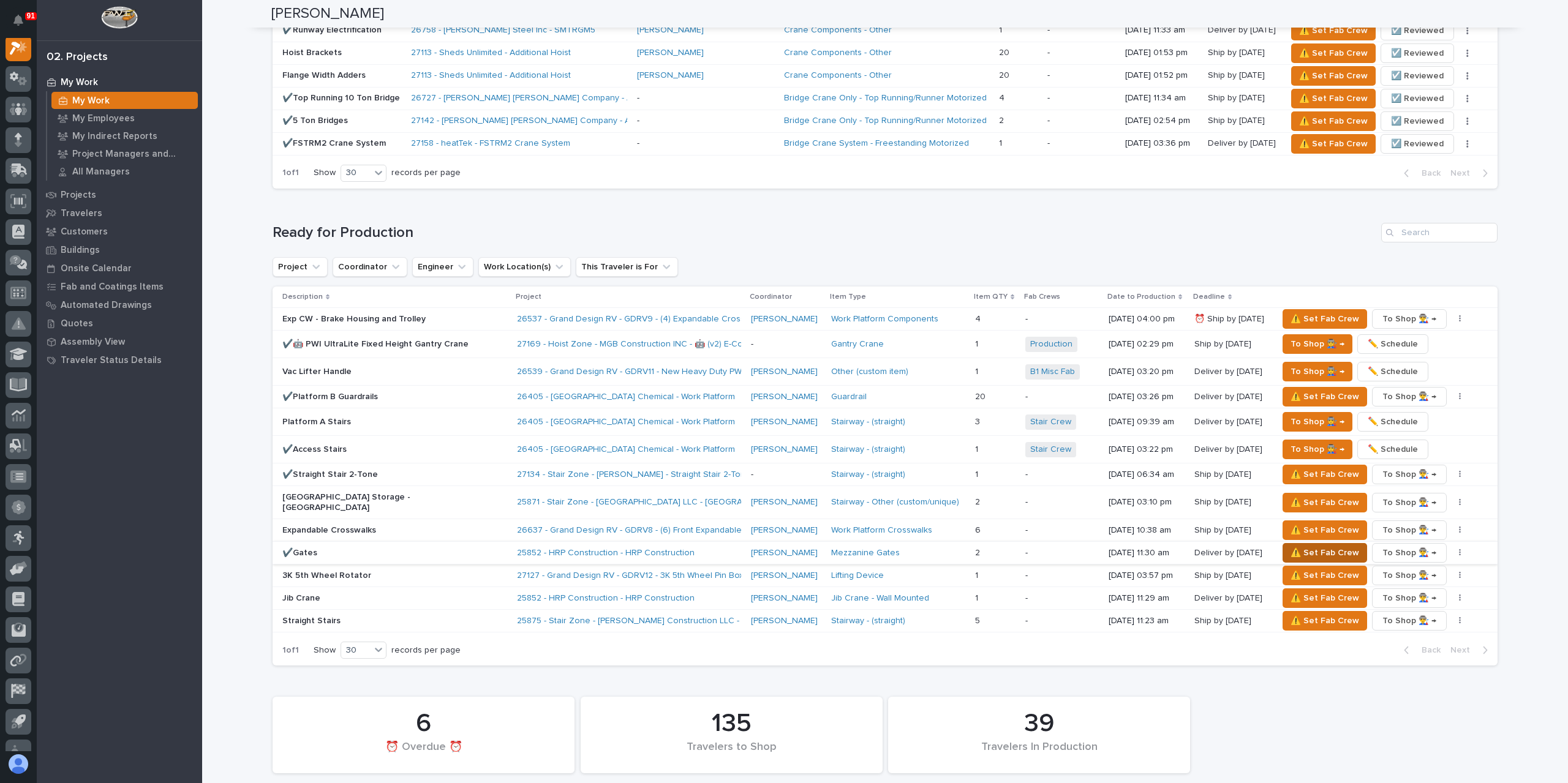
click at [1298, 546] on span "⚠️ Set Fab Crew" at bounding box center [1324, 553] width 68 height 14
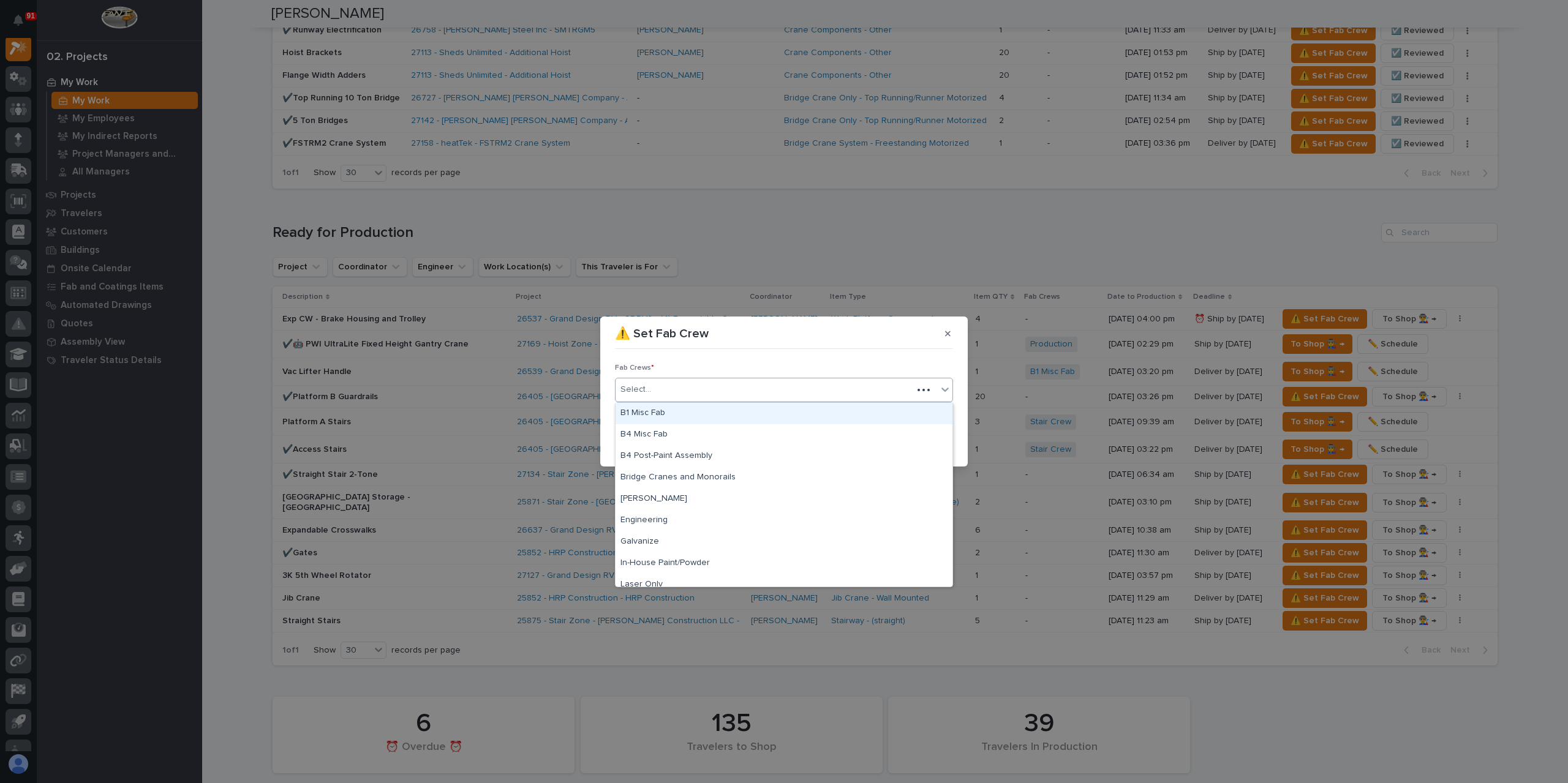
click at [670, 395] on div "Select..." at bounding box center [764, 389] width 297 height 20
click at [671, 412] on div "B1 Misc Fab" at bounding box center [784, 414] width 337 height 22
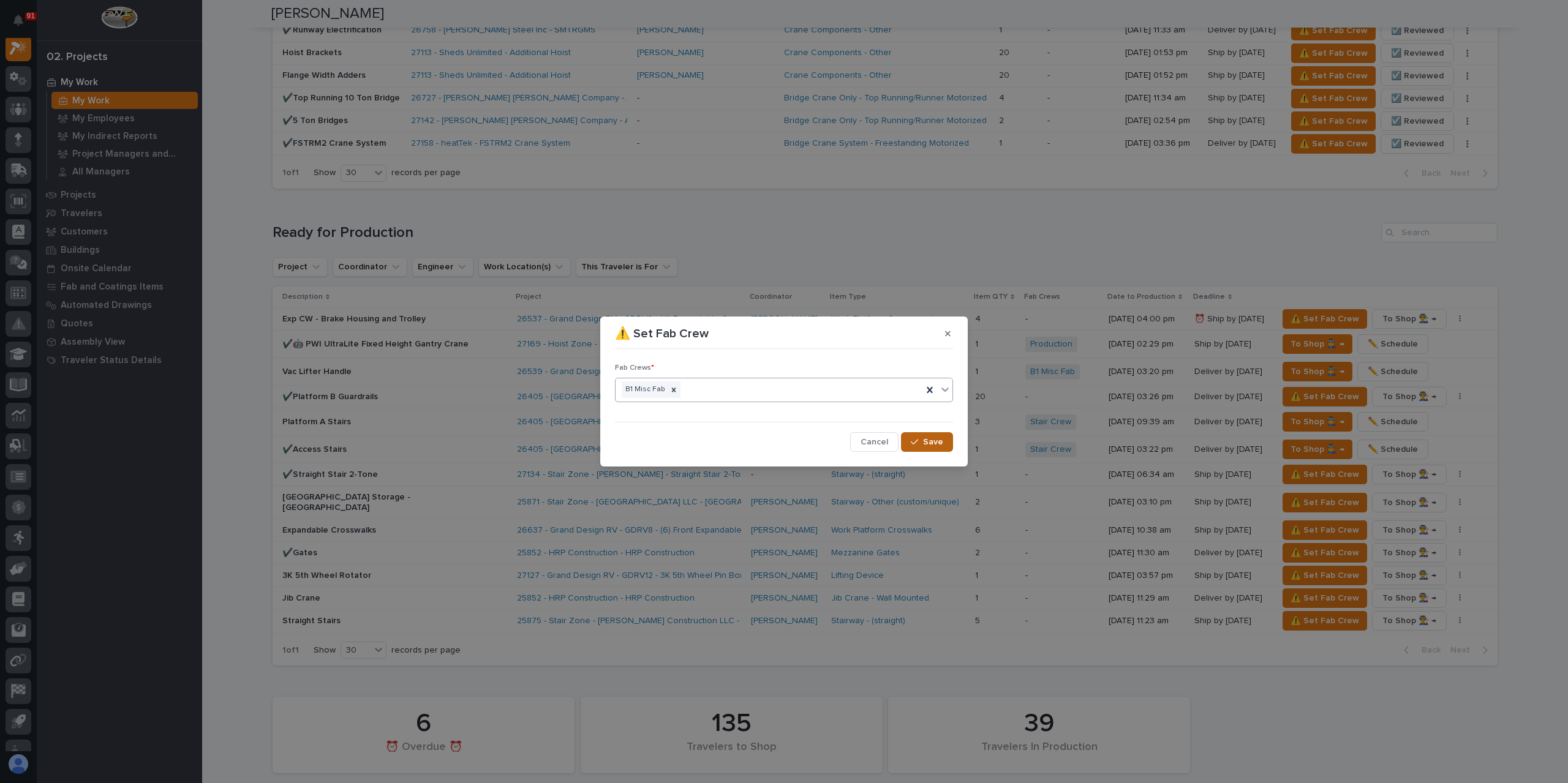
click at [929, 448] on button "Save" at bounding box center [927, 442] width 52 height 19
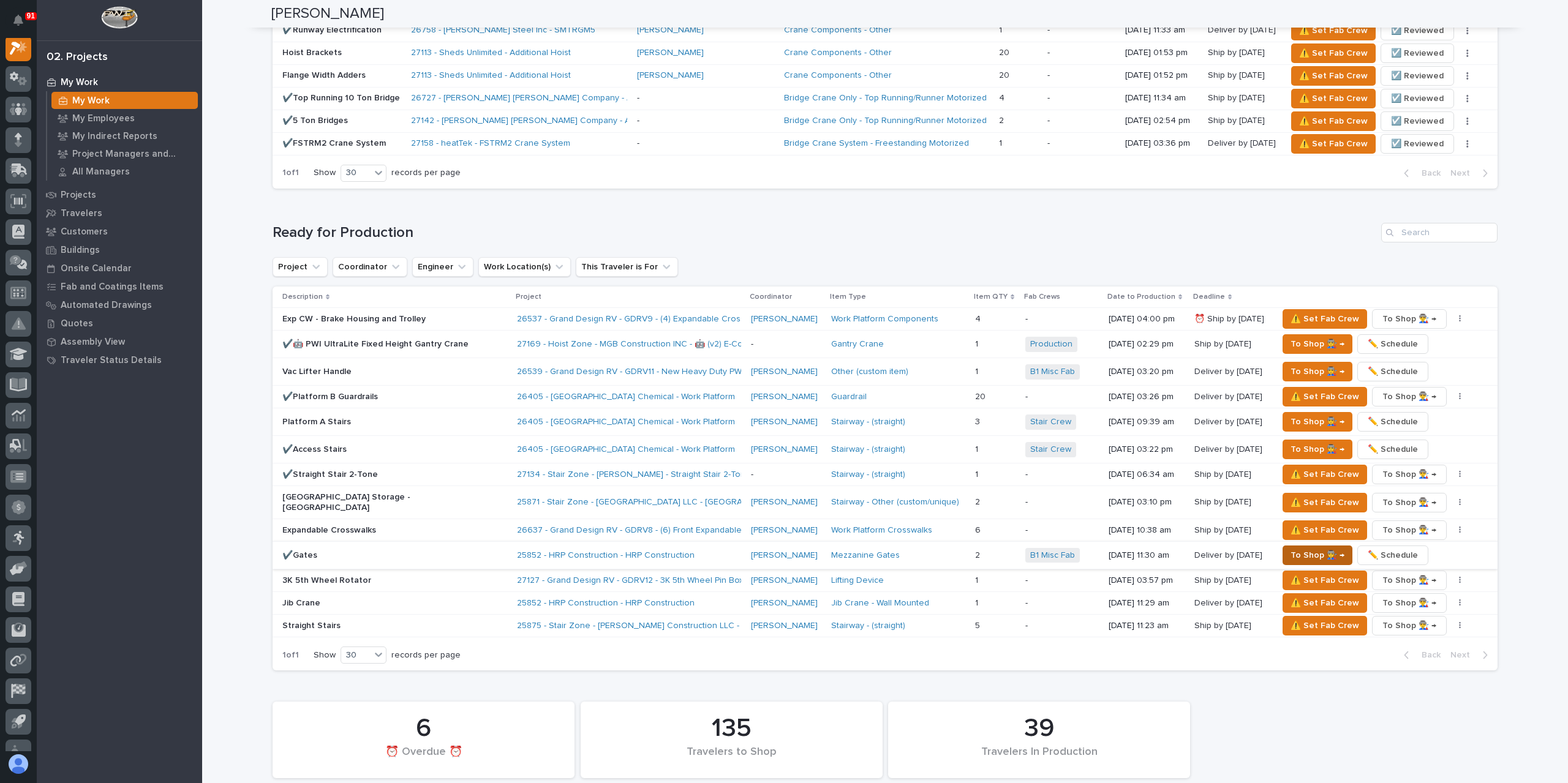
click at [1298, 548] on span "To Shop 👨‍🏭 →" at bounding box center [1317, 555] width 54 height 14
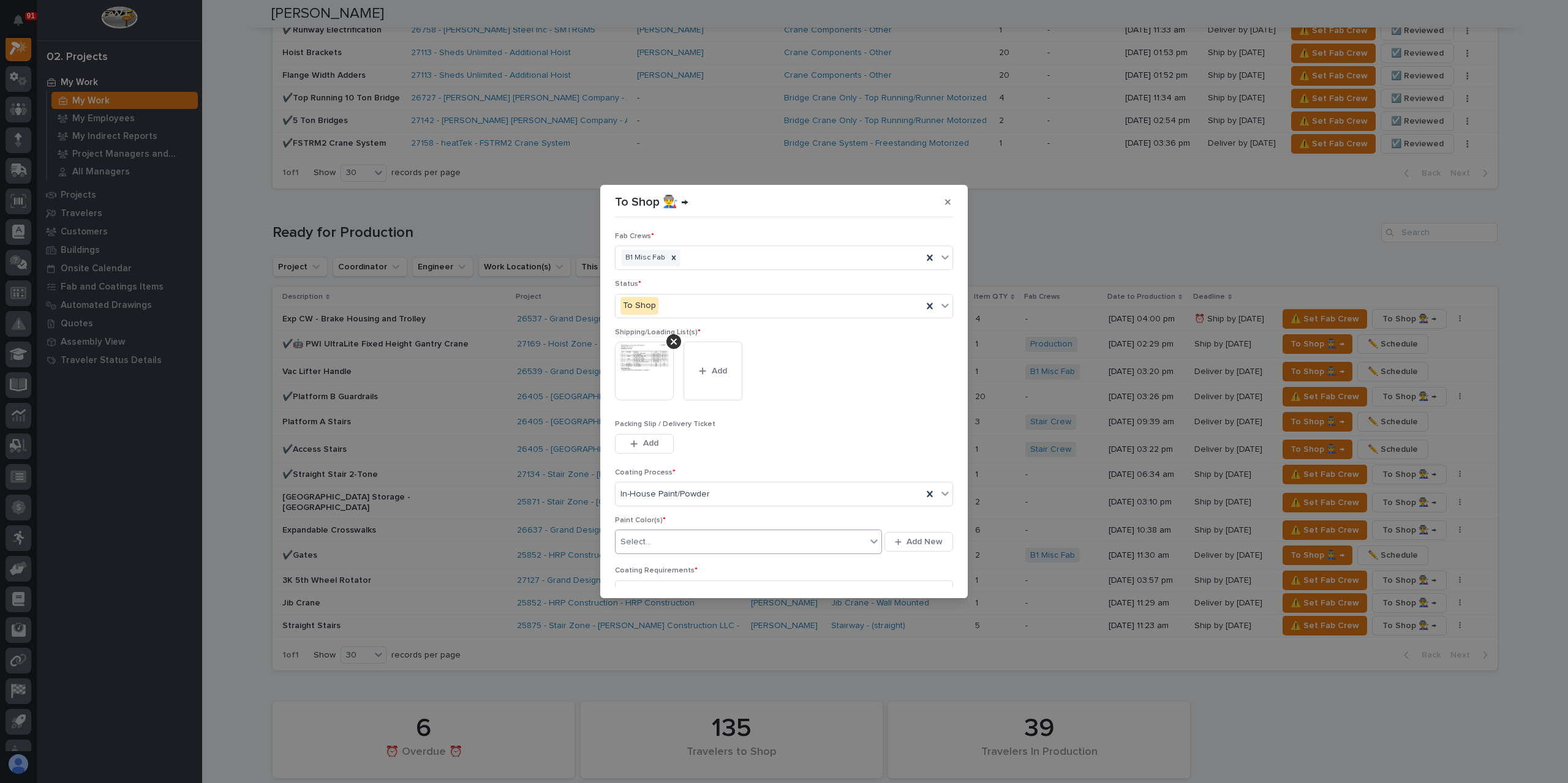
click at [674, 544] on div "Select..." at bounding box center [741, 542] width 251 height 20
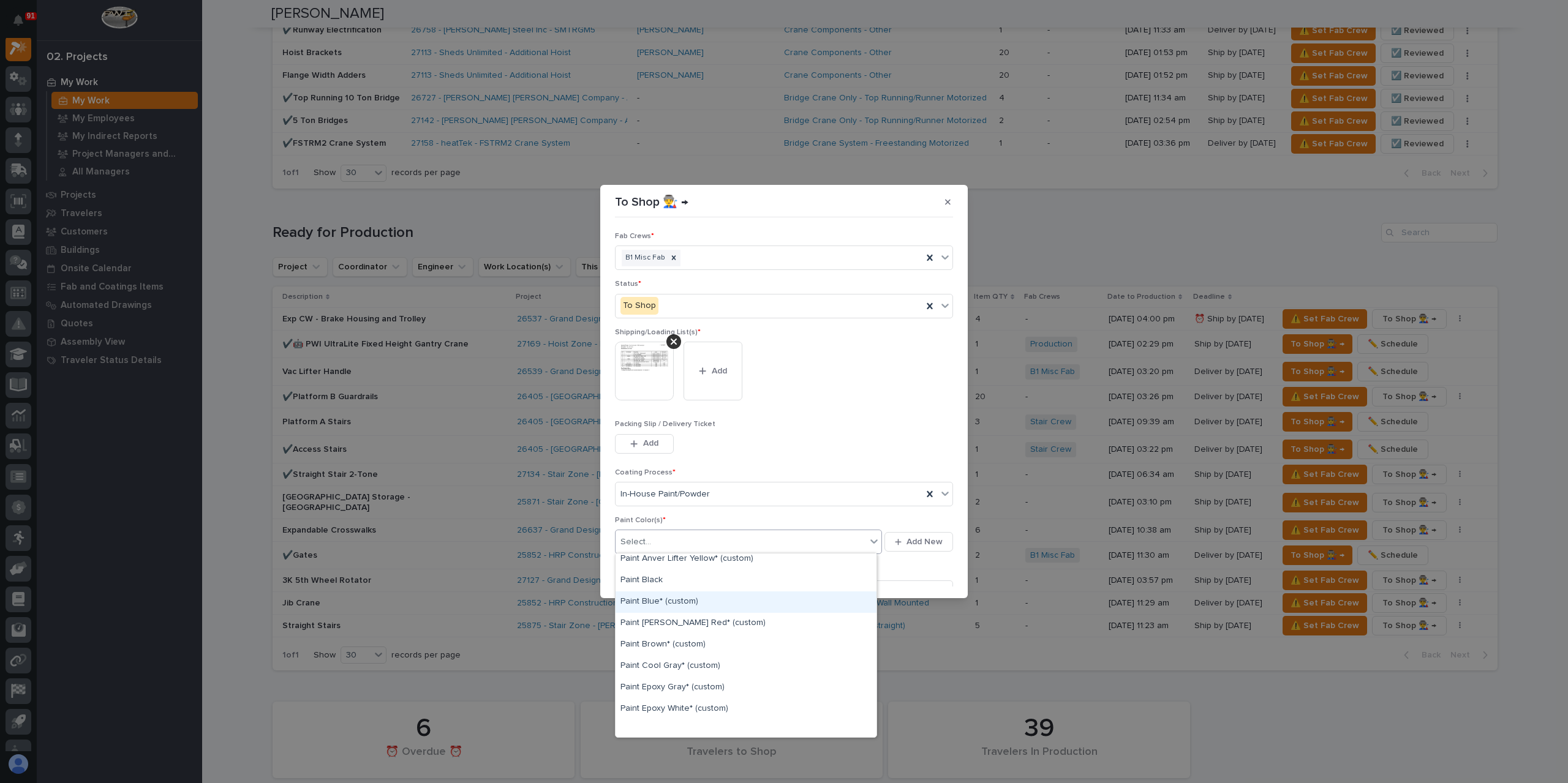
scroll to position [184, 0]
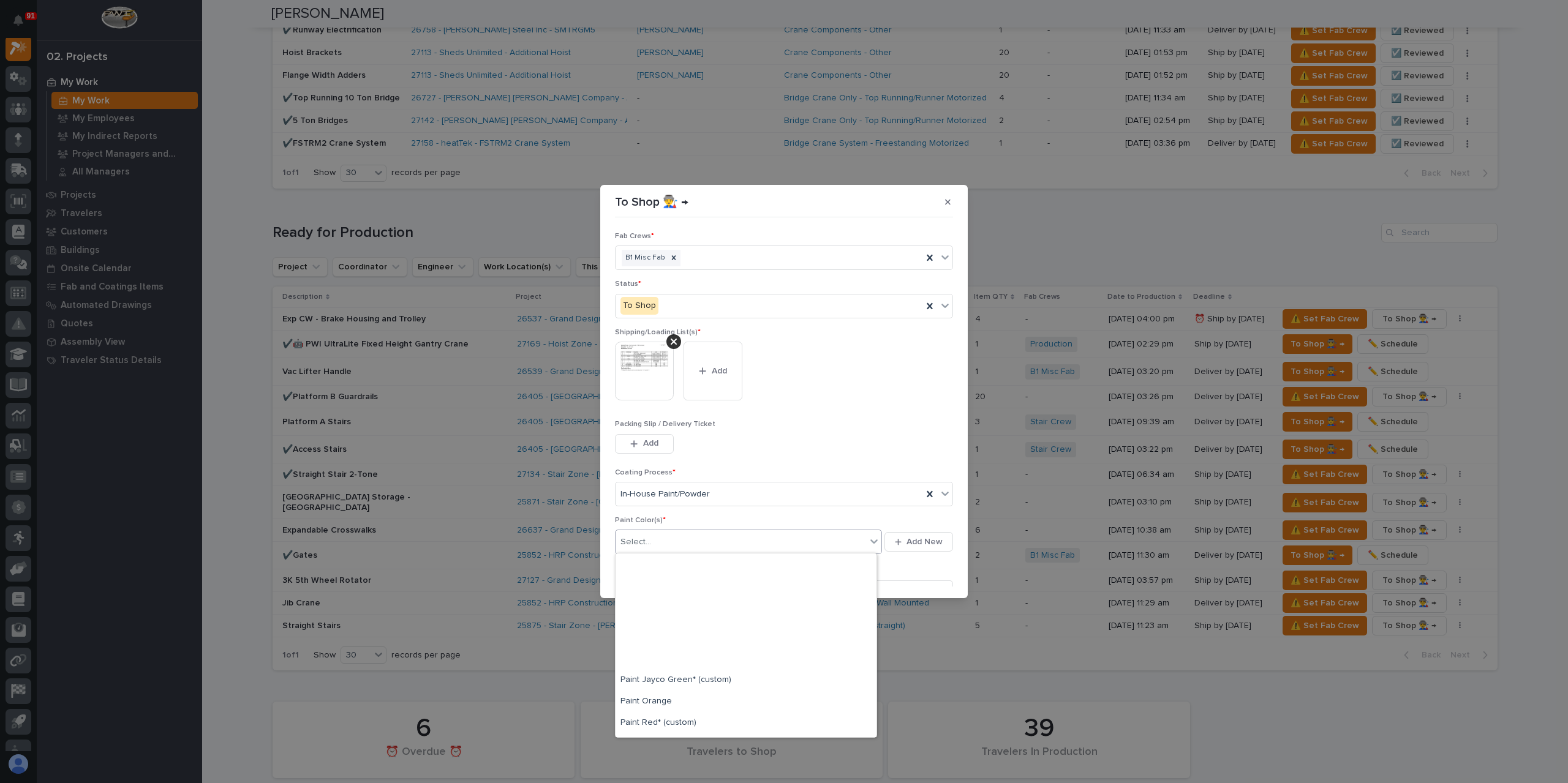
click at [654, 777] on div "Paint Yellow" at bounding box center [746, 787] width 261 height 22
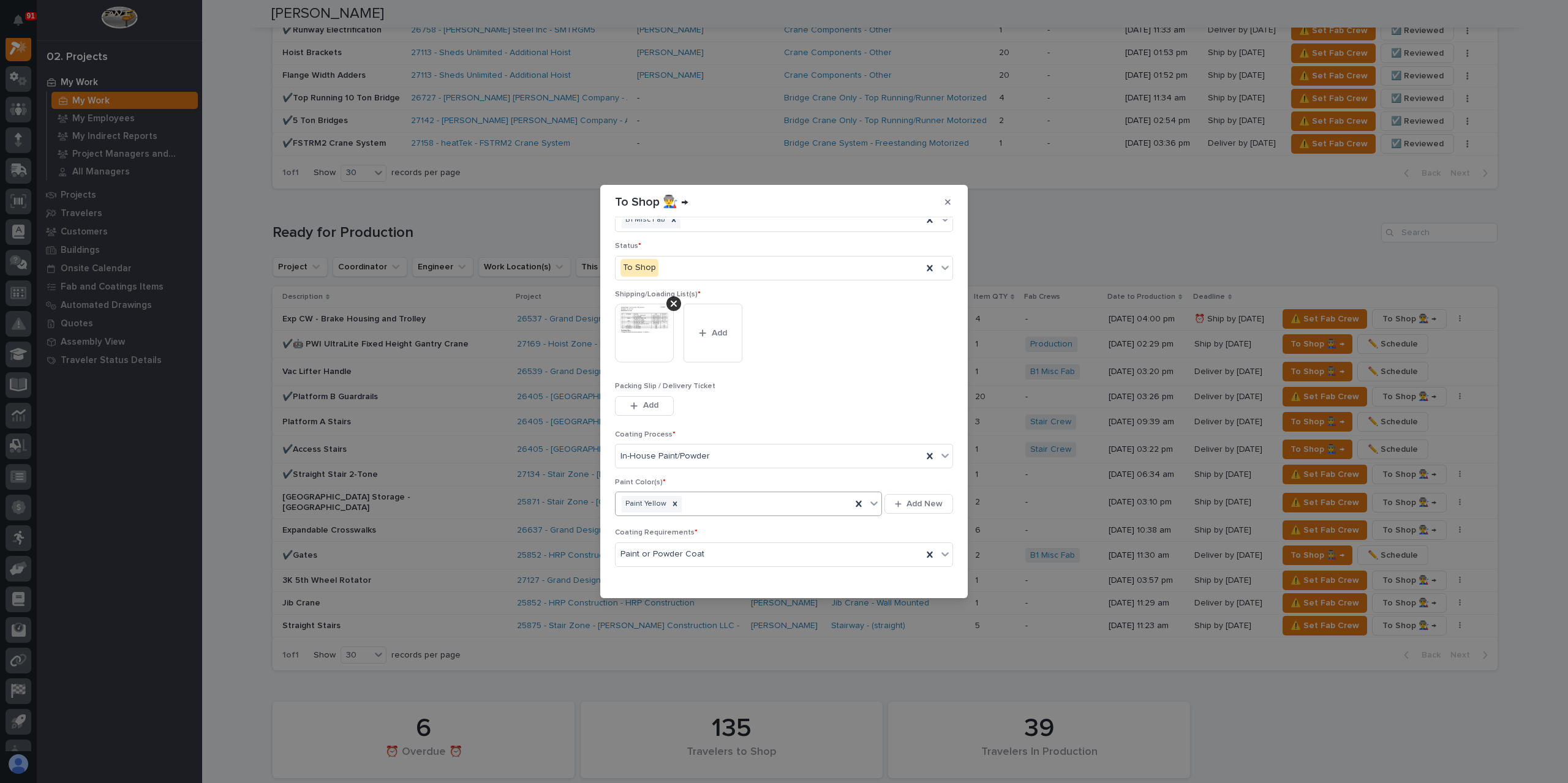
scroll to position [65, 0]
click at [924, 569] on button "Save" at bounding box center [927, 579] width 52 height 19
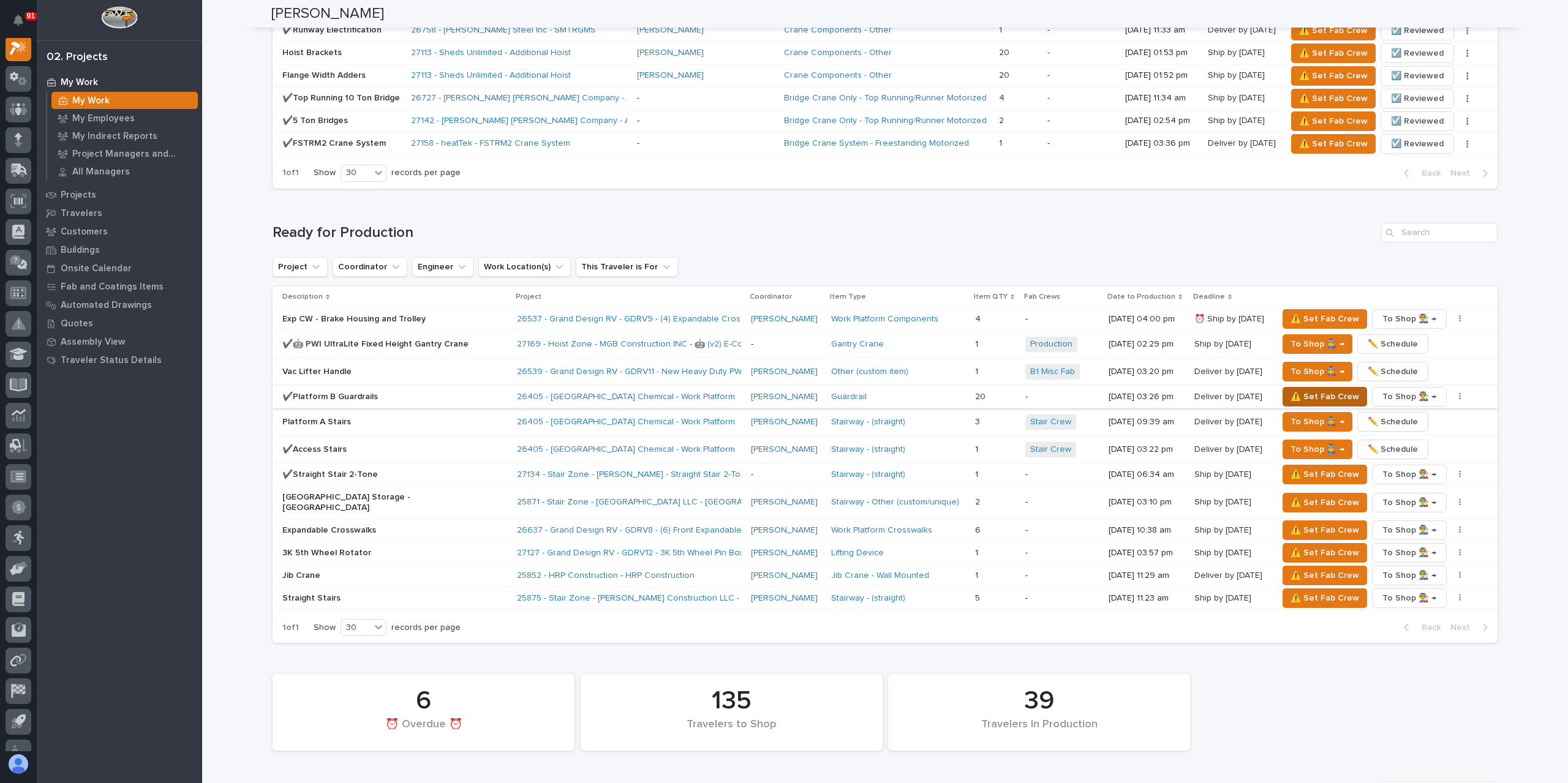
click at [1294, 389] on span "⚠️ Set Fab Crew" at bounding box center [1324, 397] width 68 height 14
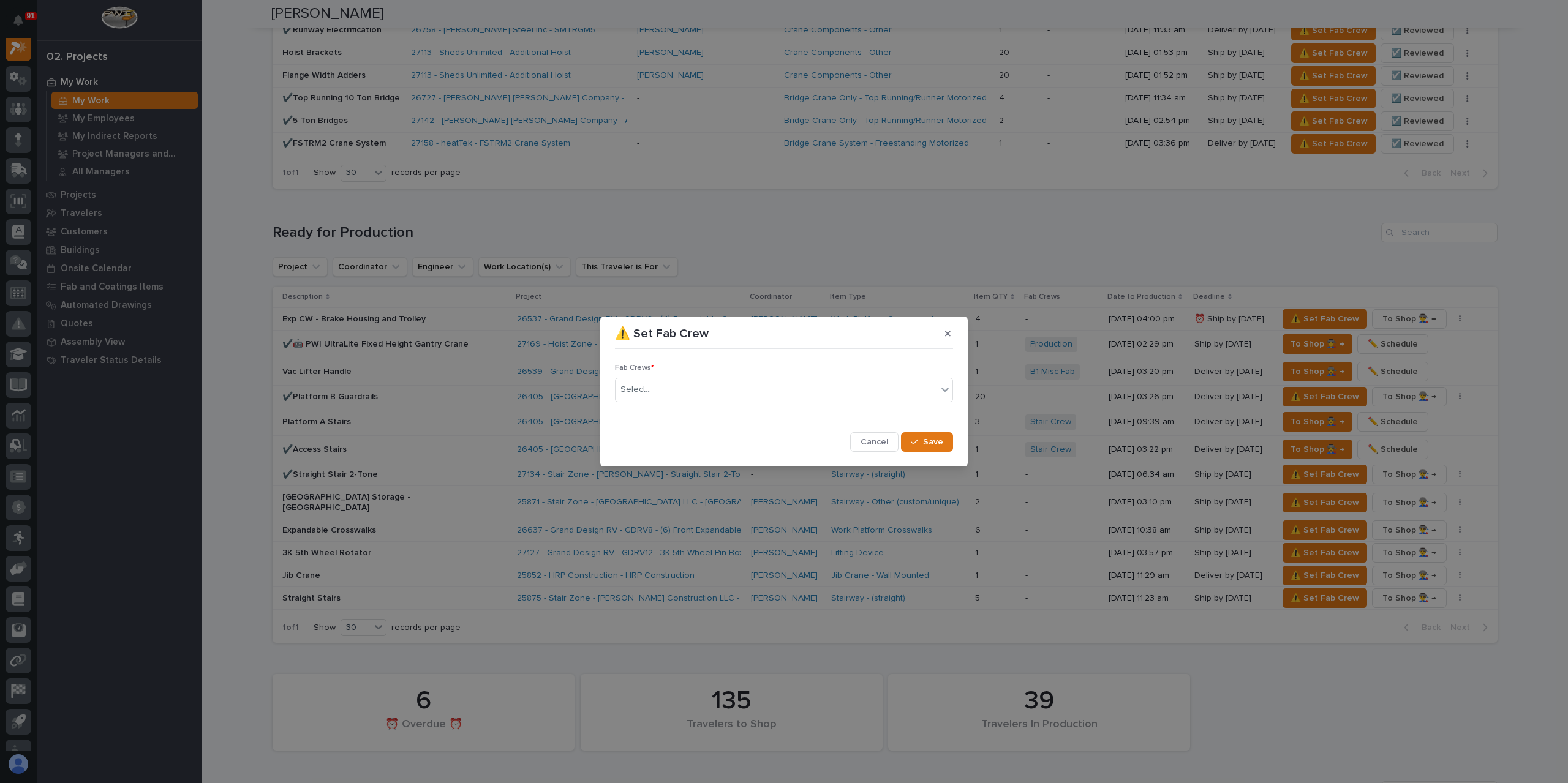
click at [682, 392] on div "Select..." at bounding box center [776, 389] width 322 height 20
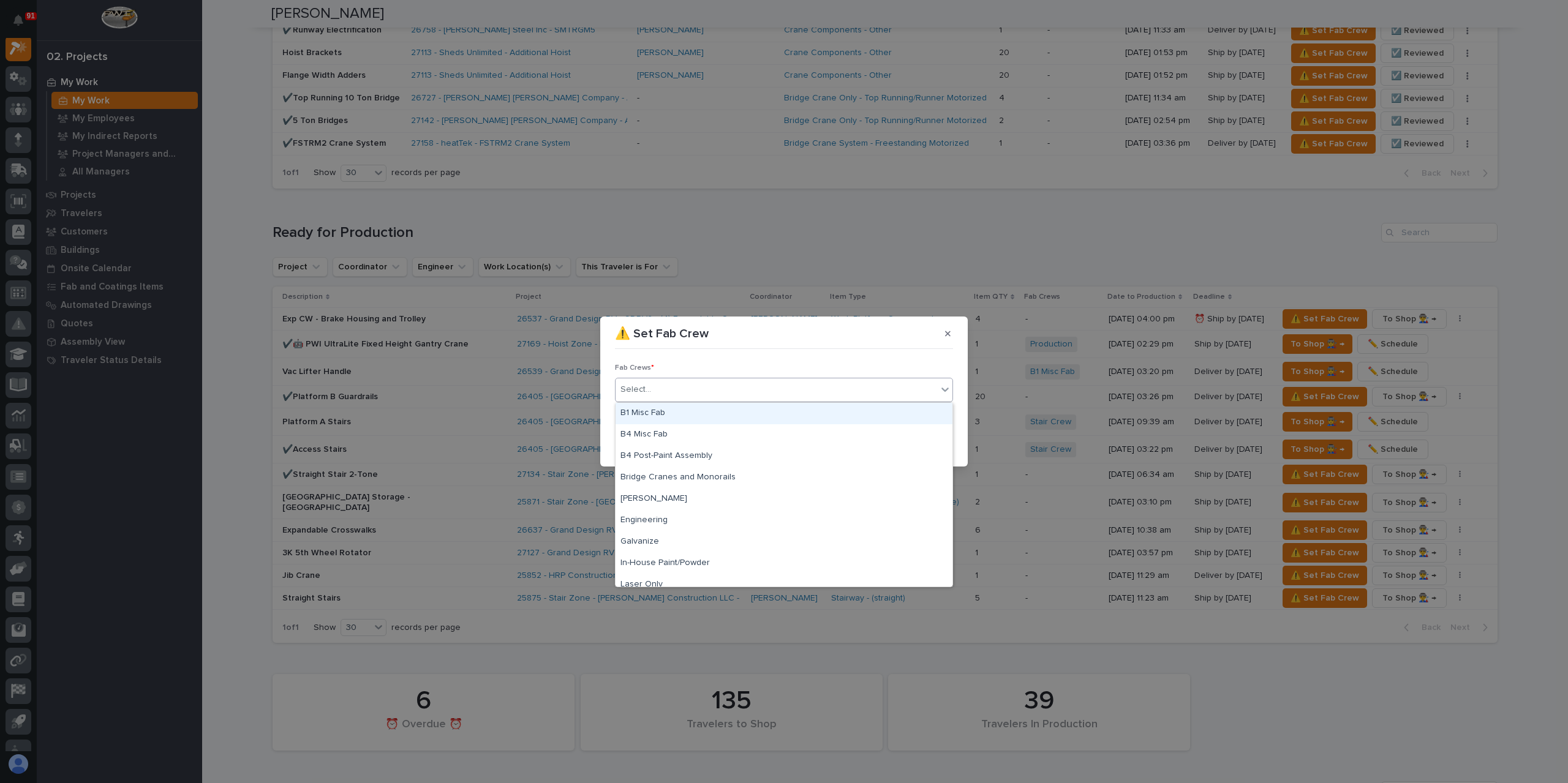
click at [669, 408] on div "B1 Misc Fab" at bounding box center [784, 414] width 337 height 22
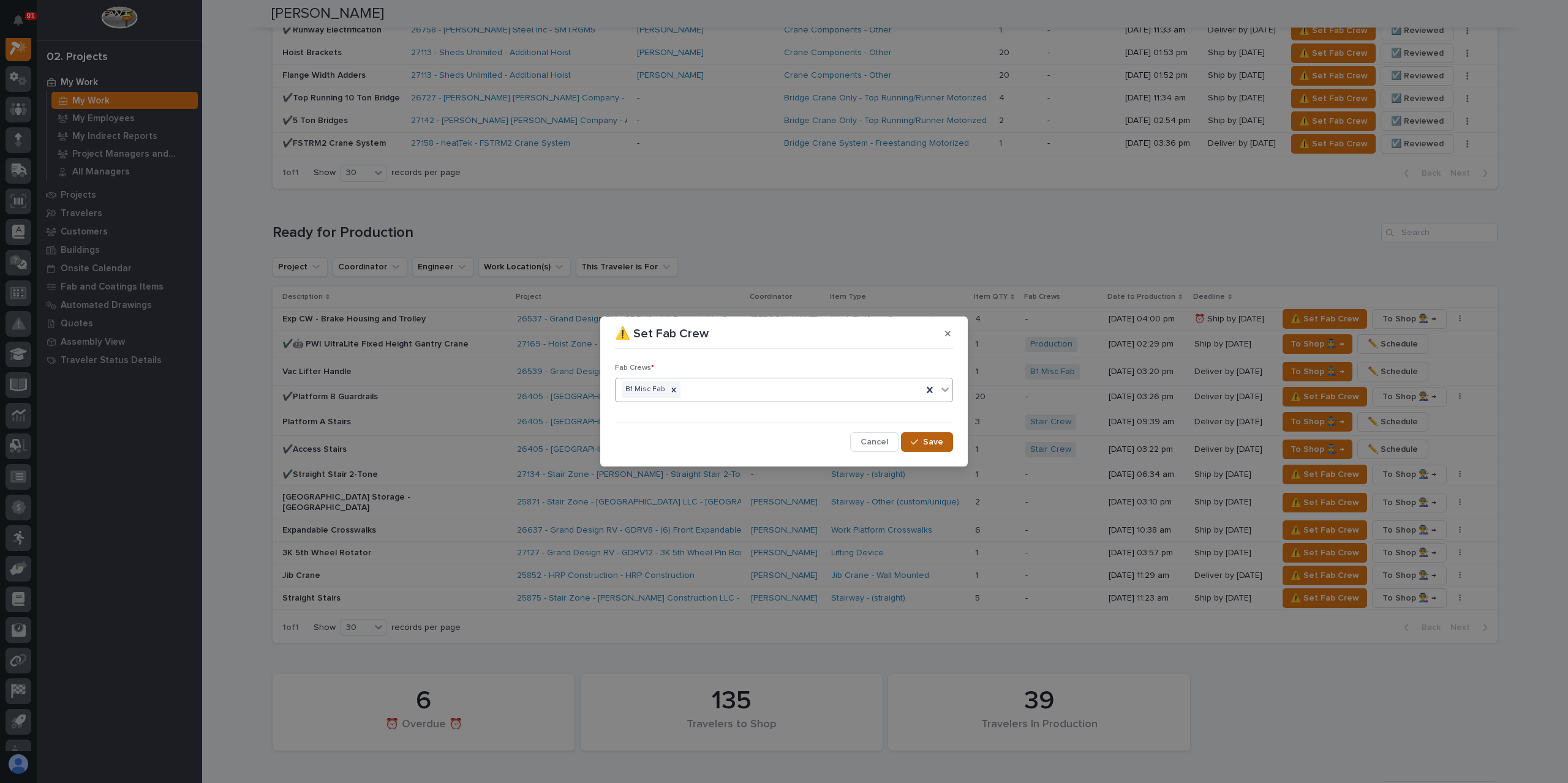
click at [924, 445] on span "Save" at bounding box center [933, 442] width 20 height 11
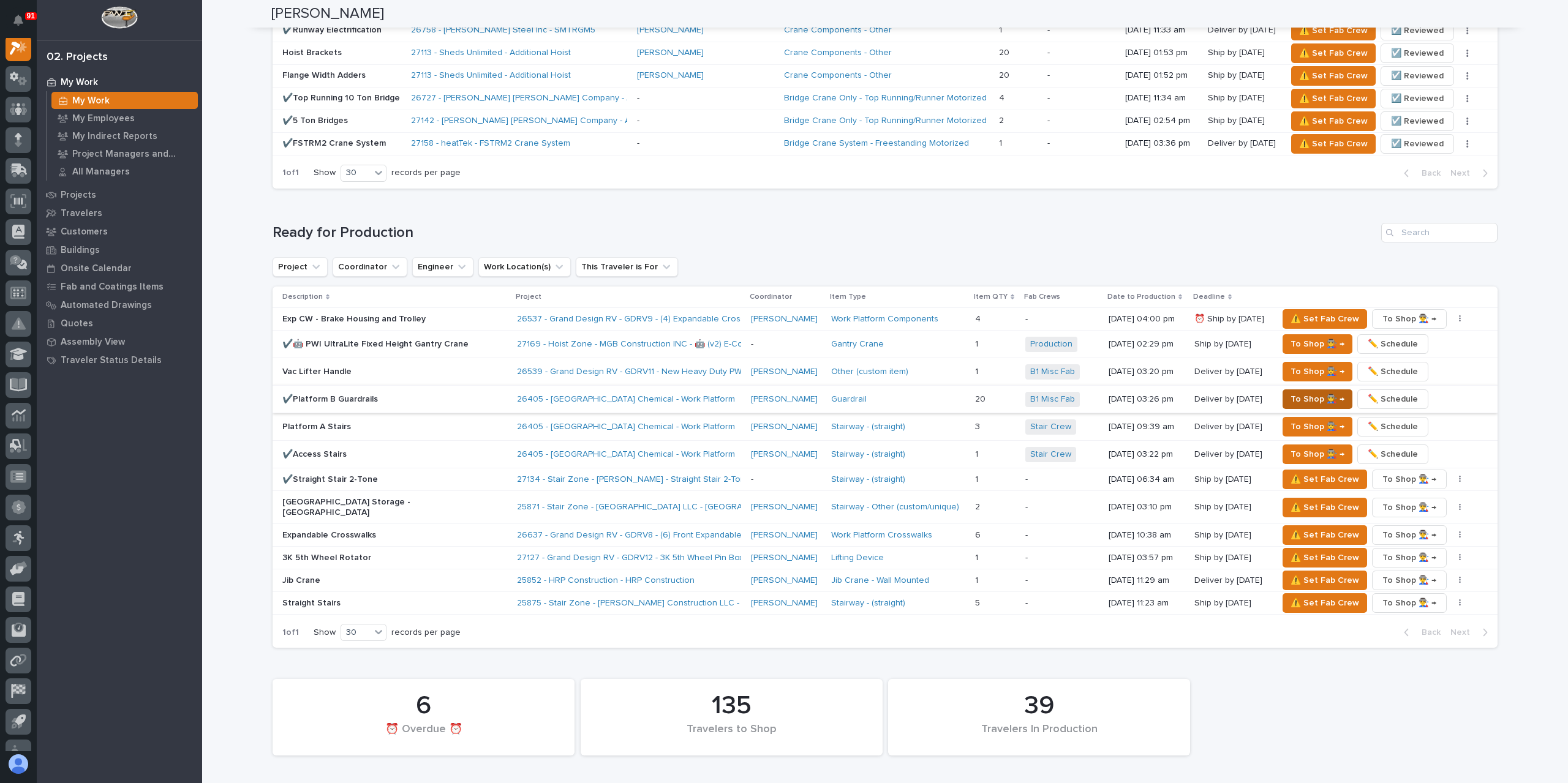
click at [1305, 392] on span "To Shop 👨‍🏭 →" at bounding box center [1317, 399] width 54 height 14
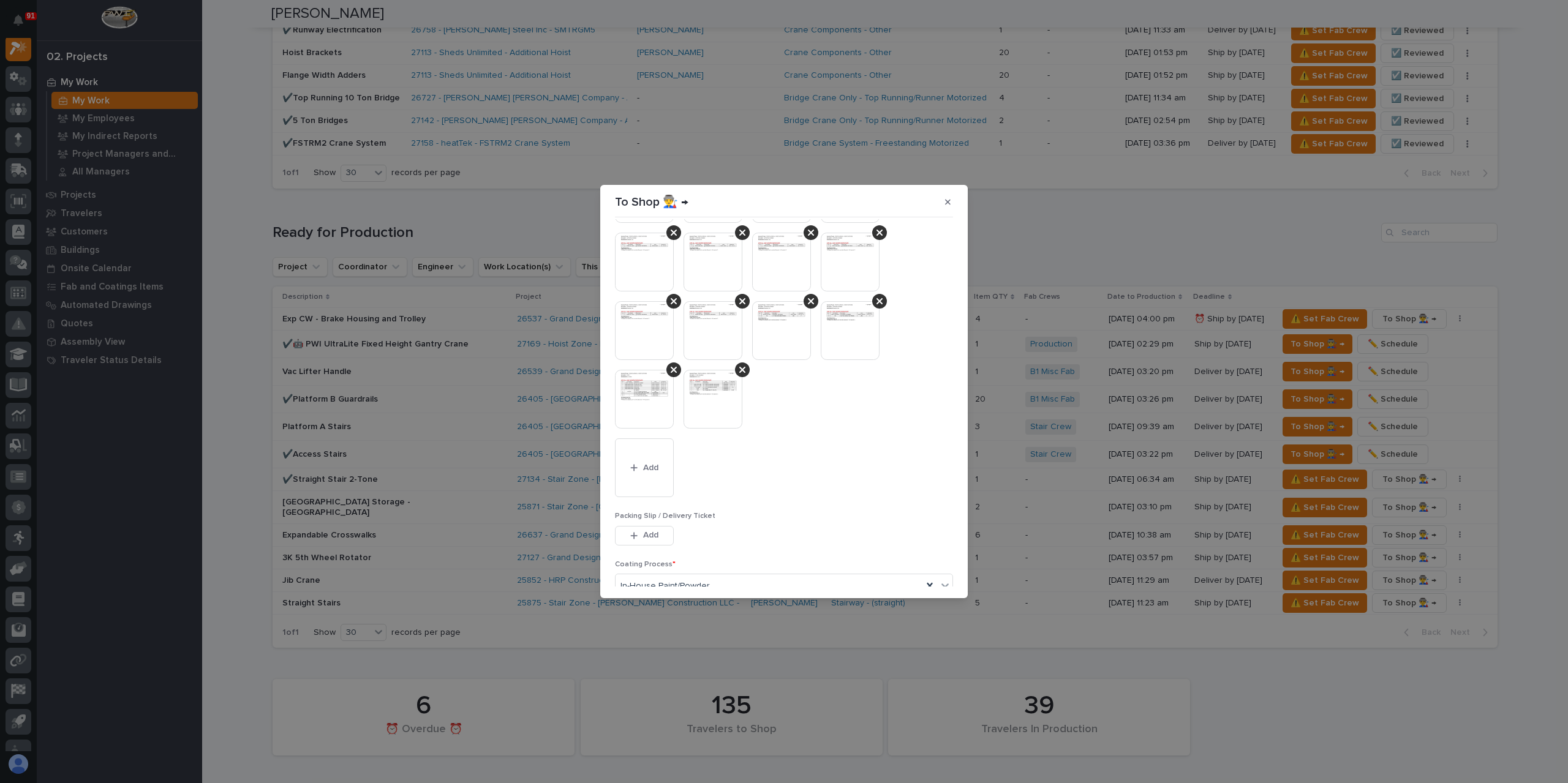
scroll to position [245, 0]
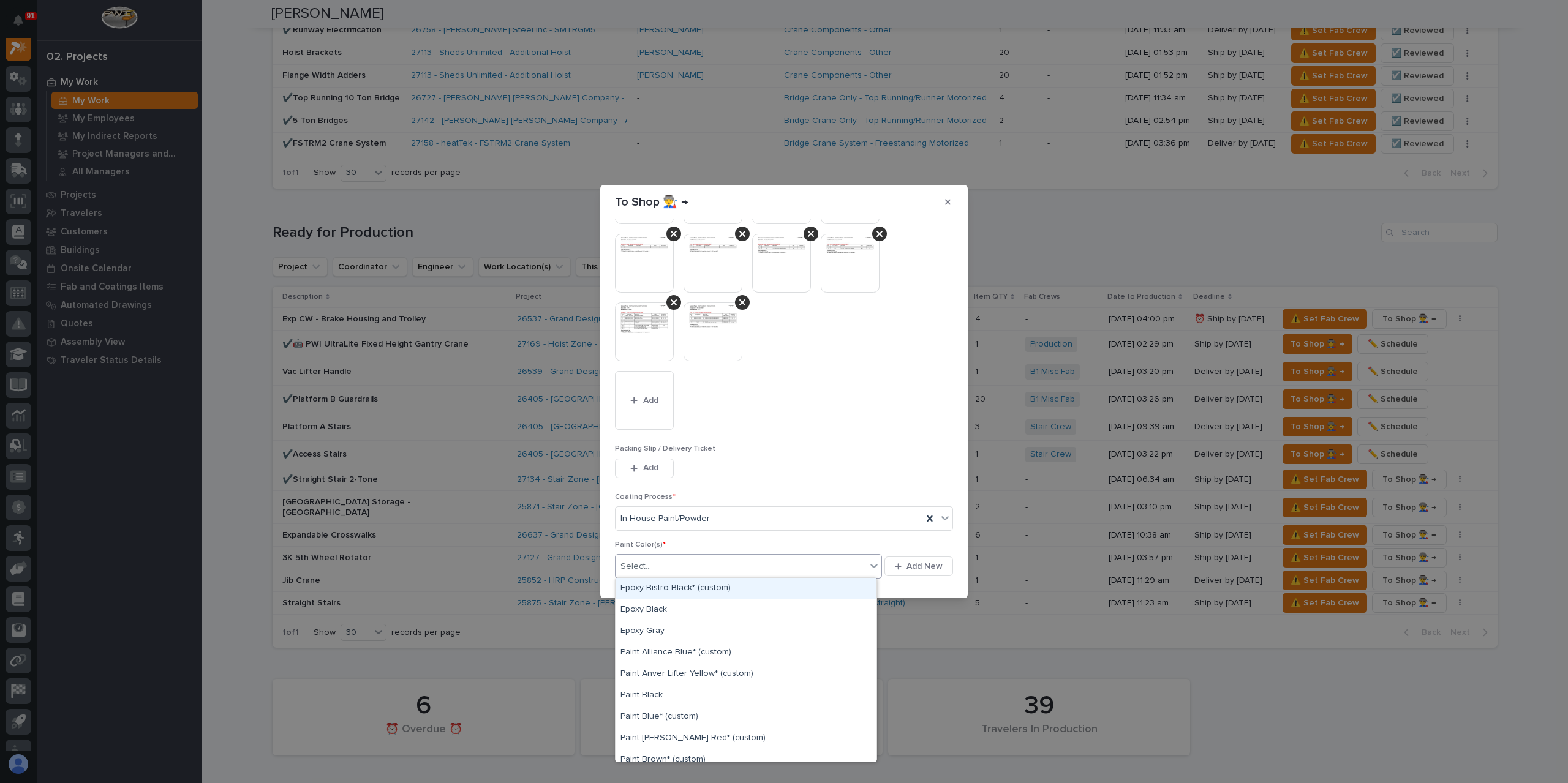
click at [667, 560] on div "Select..." at bounding box center [741, 566] width 251 height 20
click at [649, 631] on div "Epoxy Gray" at bounding box center [746, 632] width 261 height 22
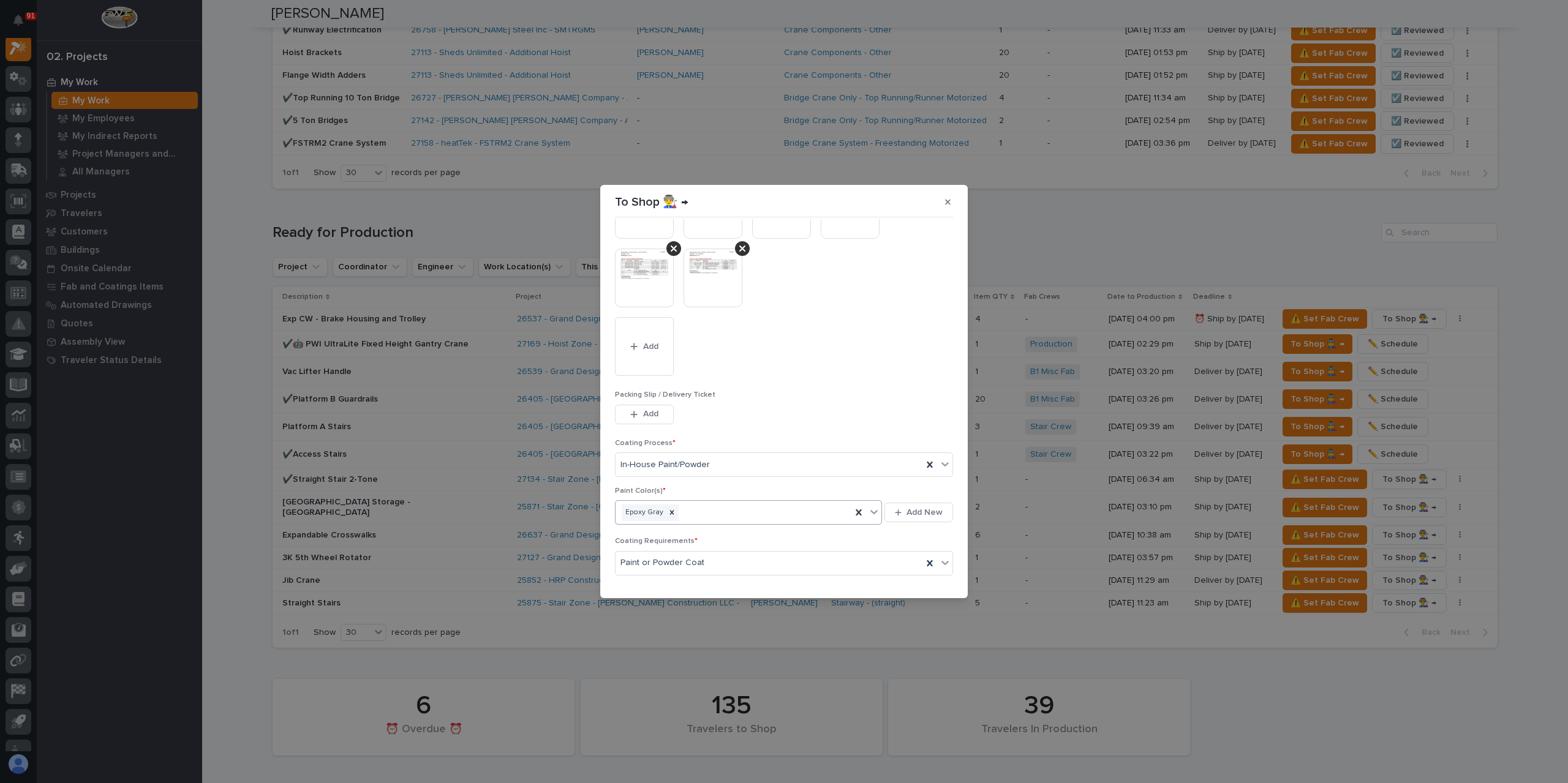
scroll to position [335, 0]
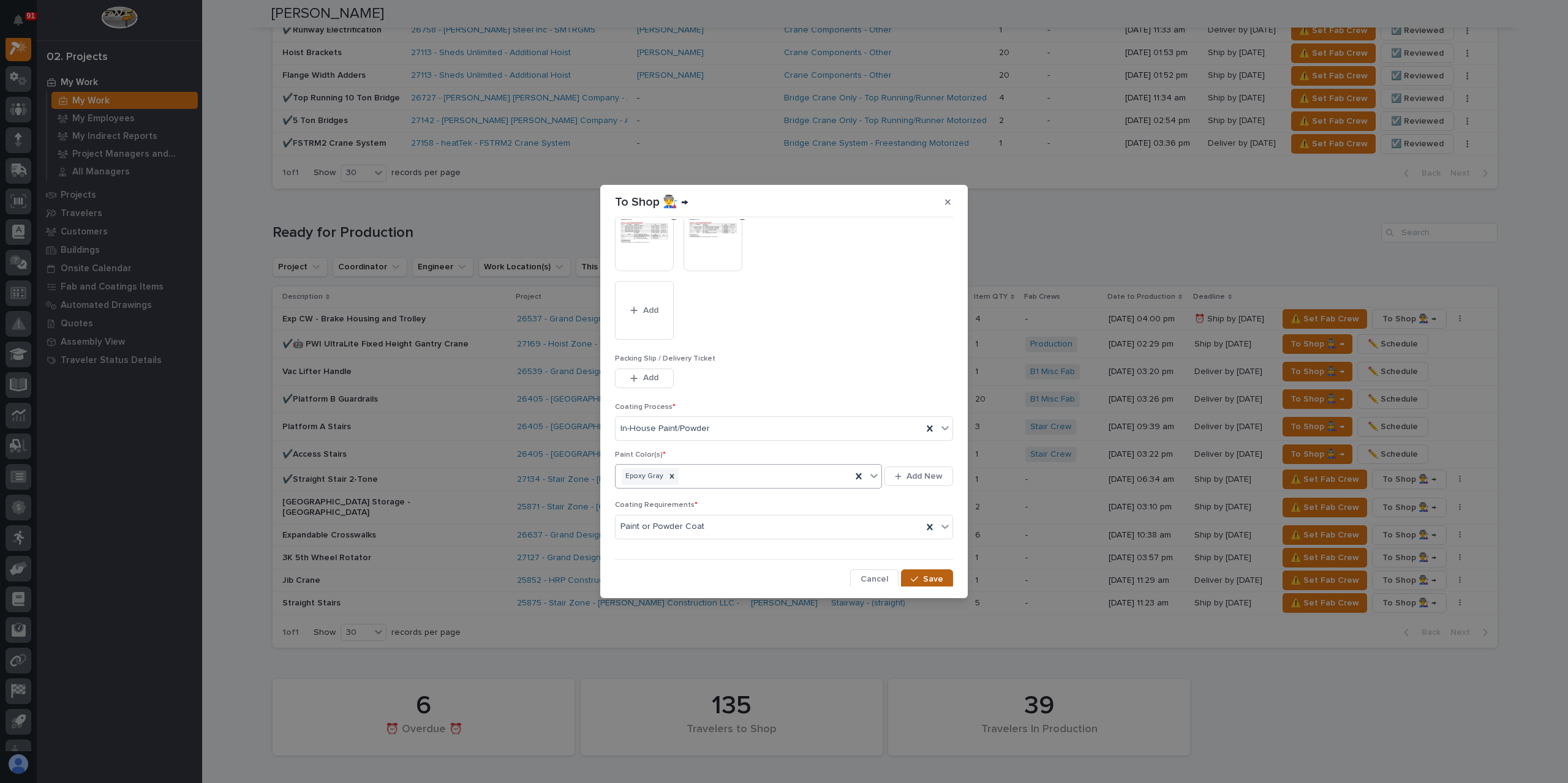
click at [916, 575] on div "button" at bounding box center [916, 579] width 12 height 9
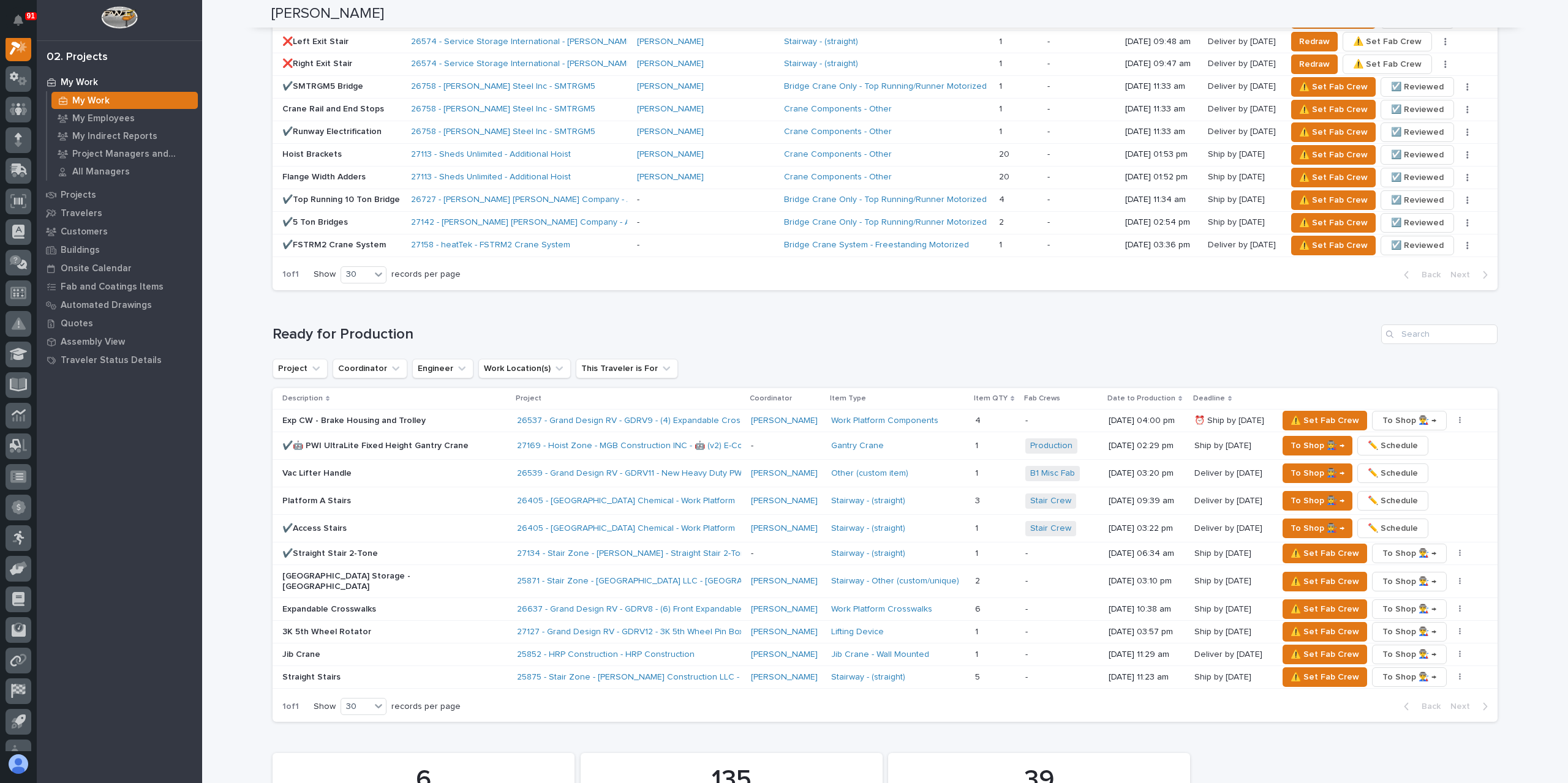
scroll to position [1102, 0]
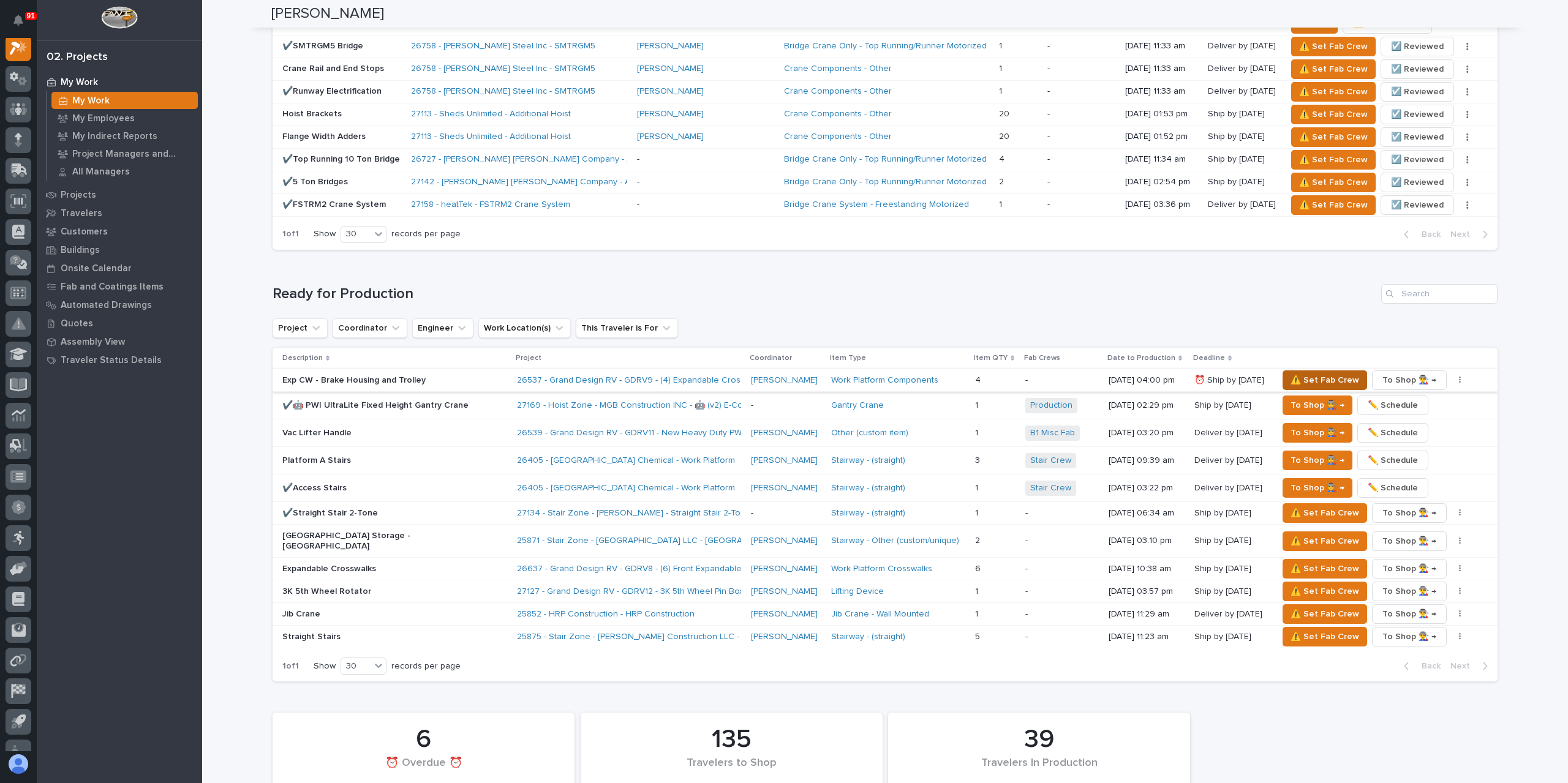
click at [1303, 373] on span "⚠️ Set Fab Crew" at bounding box center [1324, 380] width 68 height 14
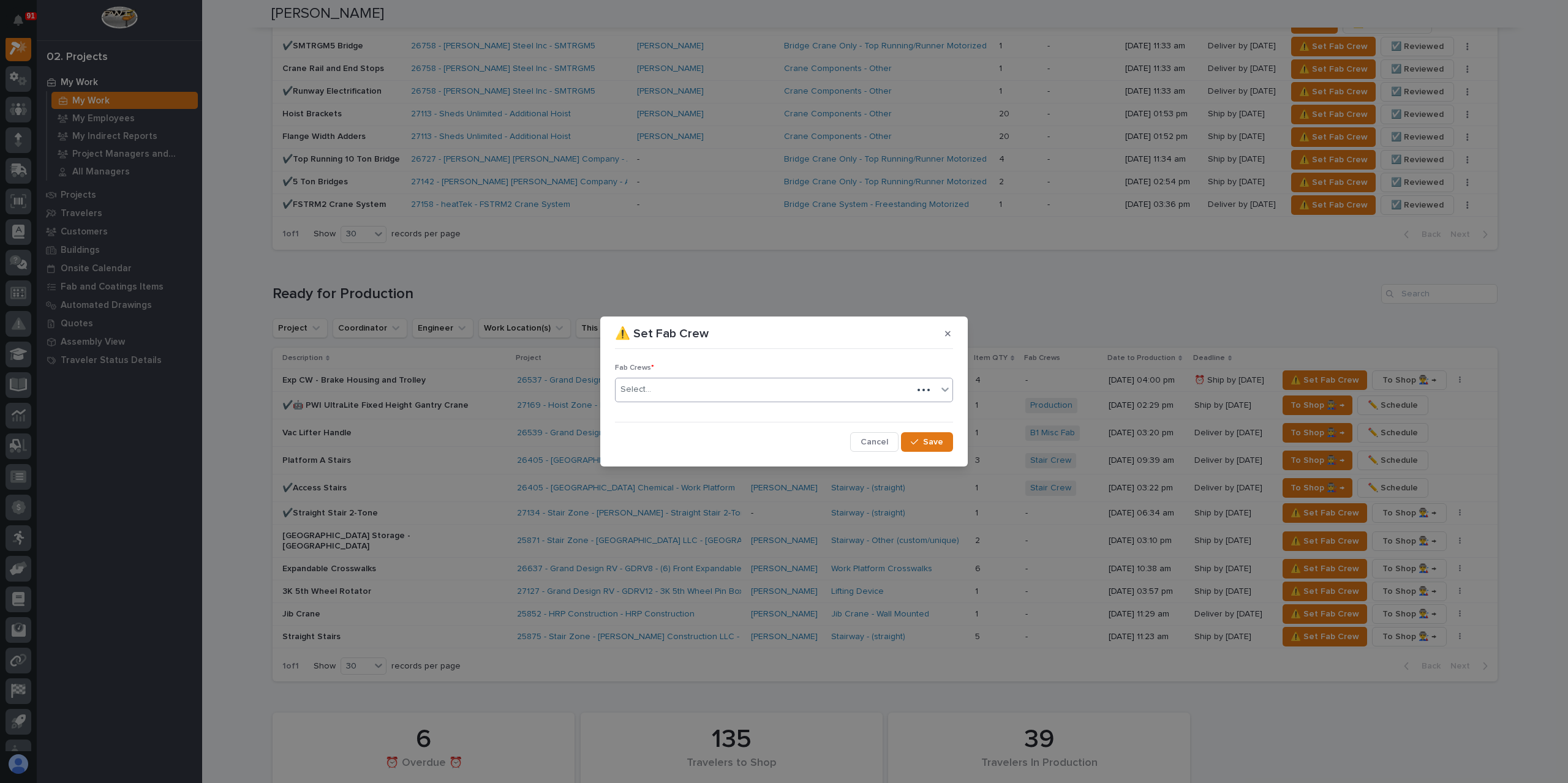
click at [673, 396] on div "Select..." at bounding box center [764, 389] width 297 height 20
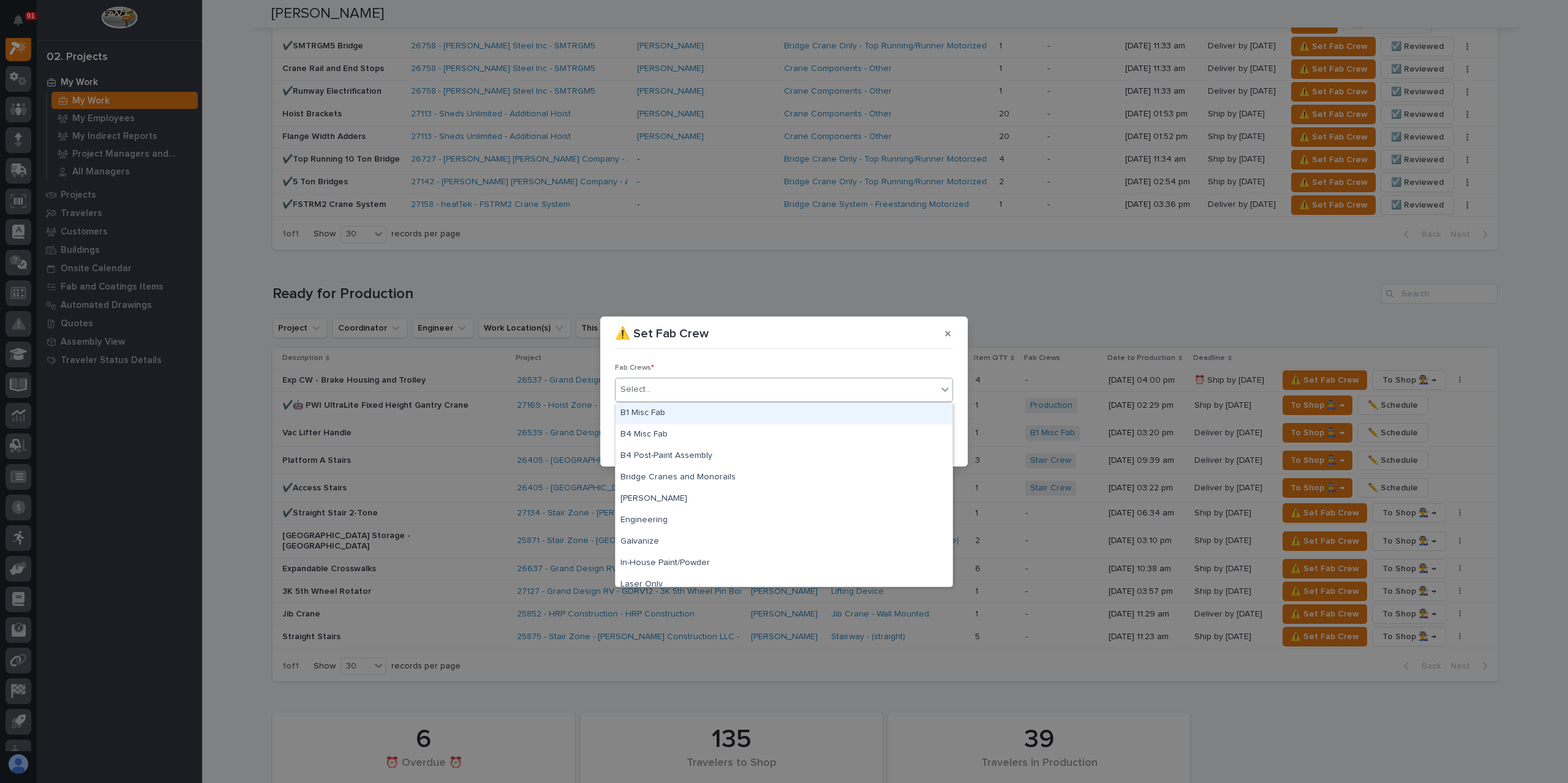
click at [667, 420] on div "B1 Misc Fab" at bounding box center [784, 414] width 337 height 22
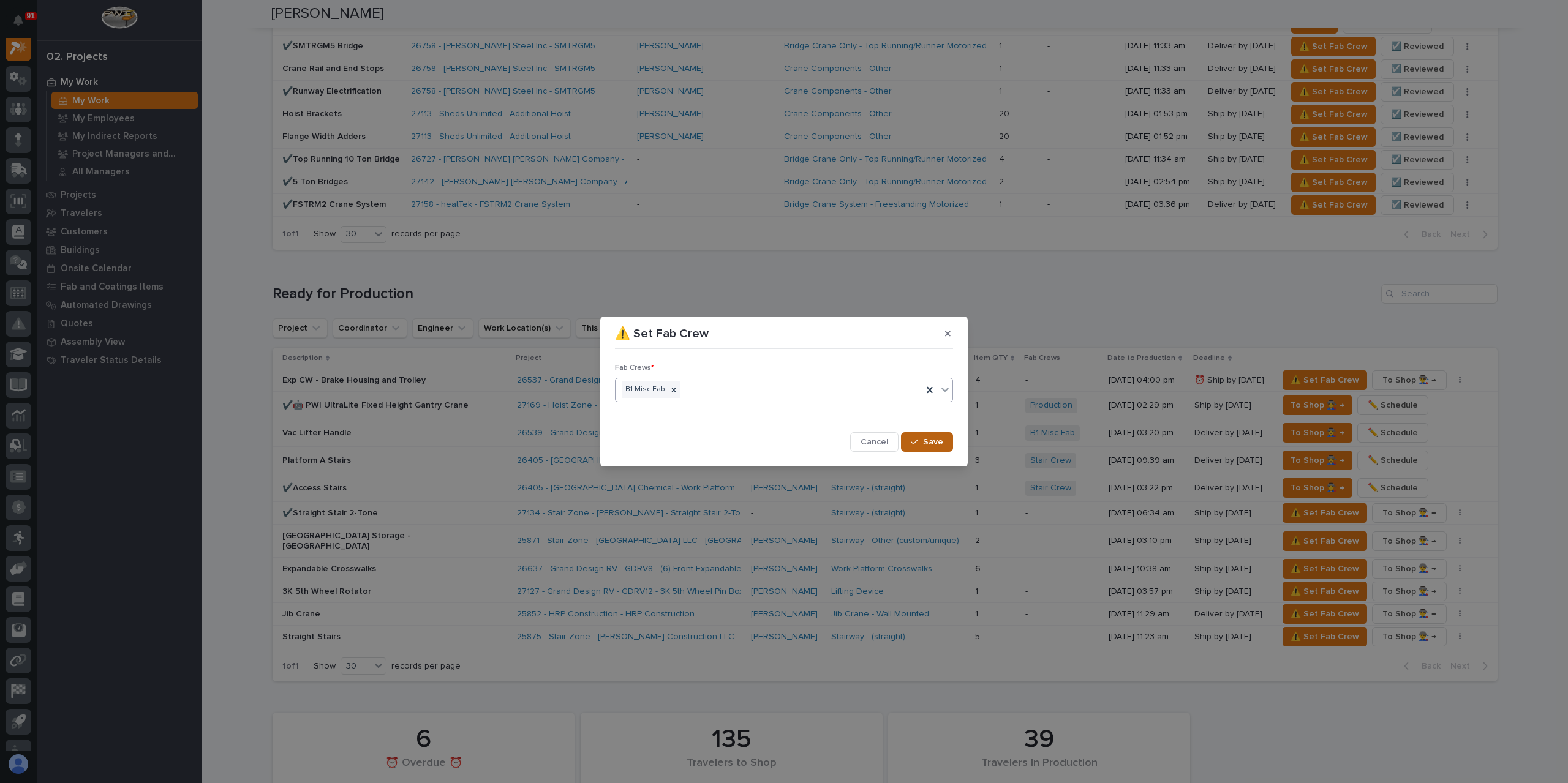
click at [932, 448] on button "Save" at bounding box center [927, 442] width 52 height 19
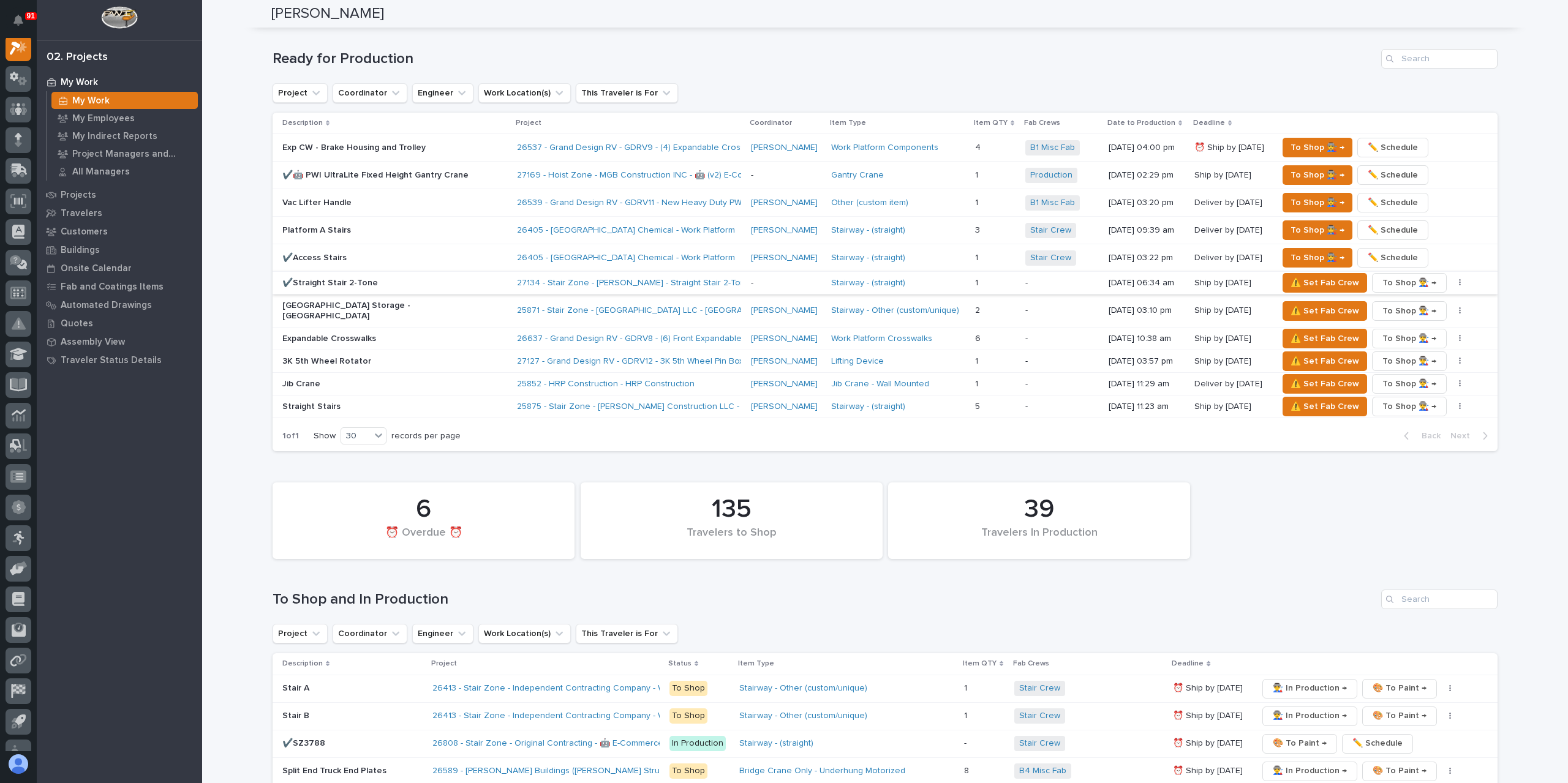
scroll to position [1408, 0]
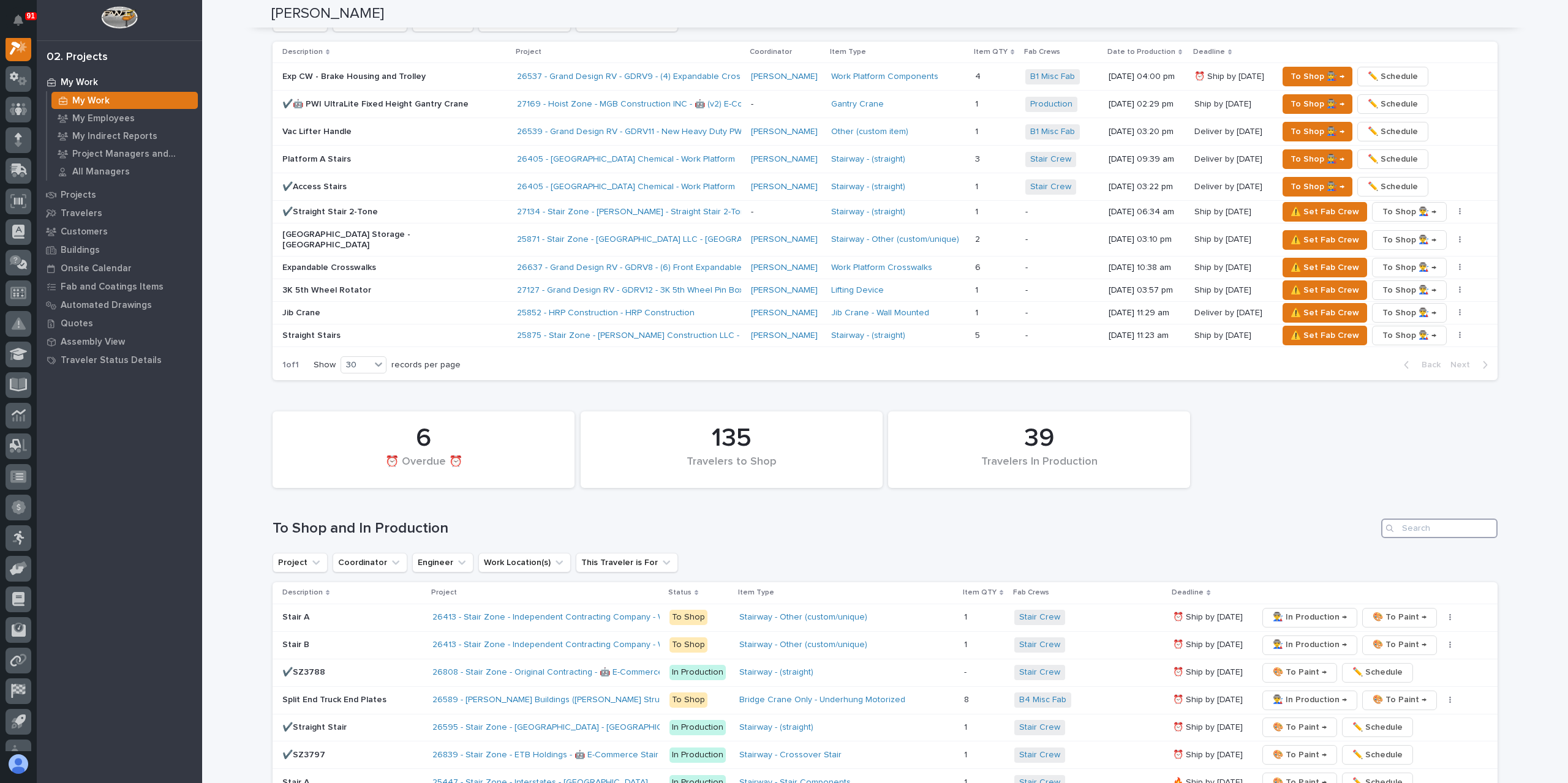
click at [1443, 519] on input "Search" at bounding box center [1439, 528] width 117 height 19
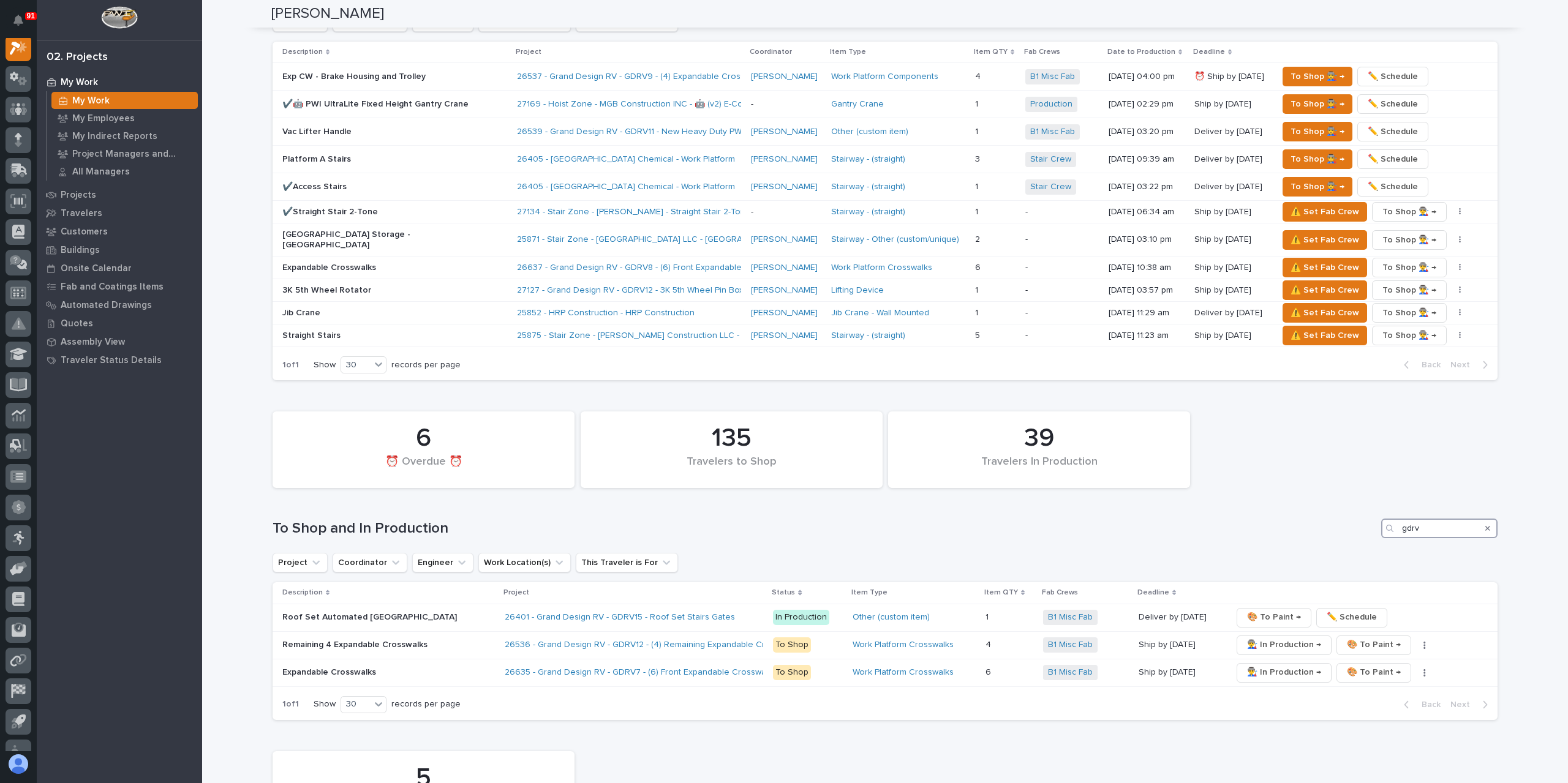
type input "gdrv"
click at [1485, 525] on icon "Search" at bounding box center [1487, 528] width 5 height 7
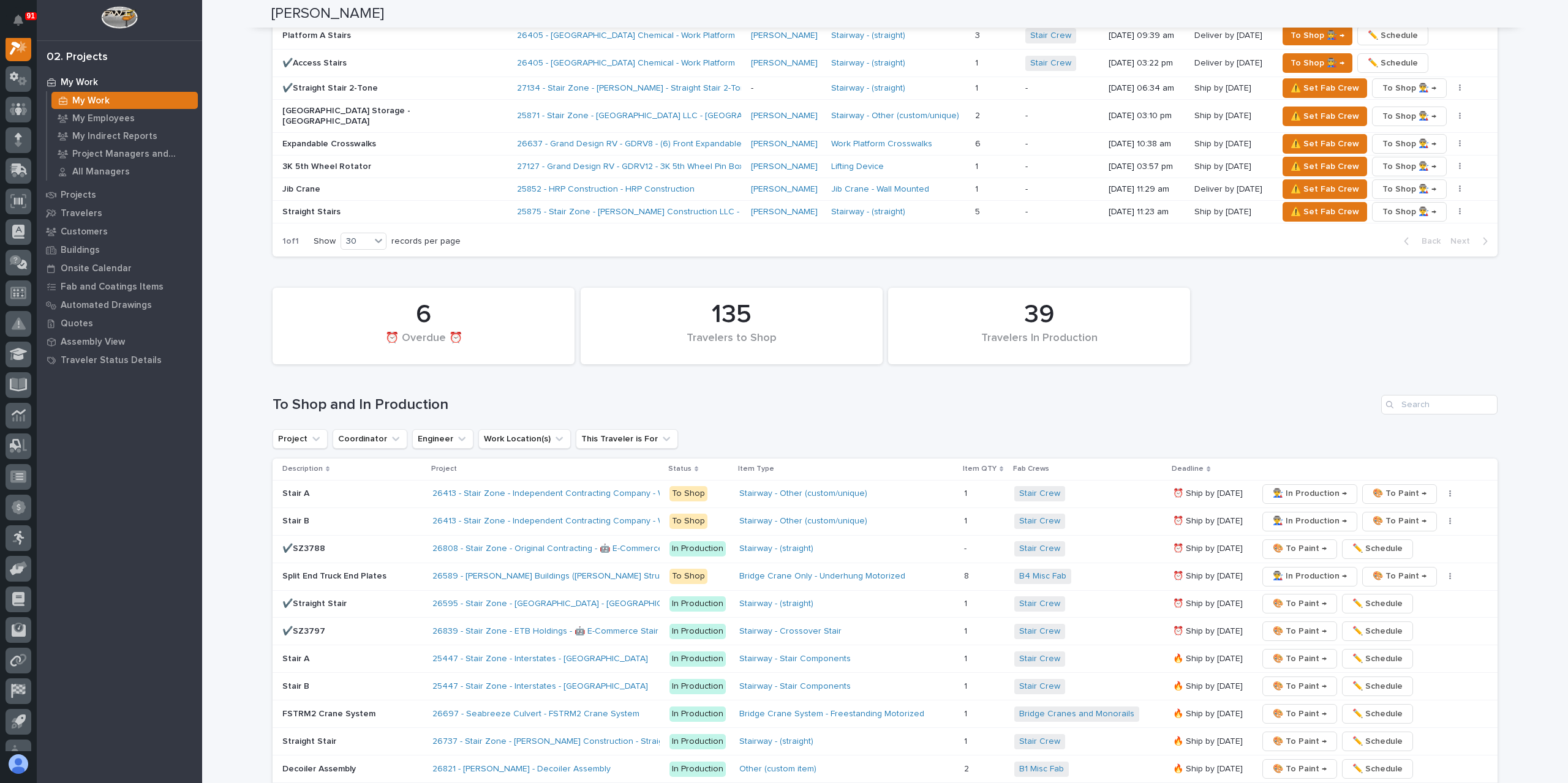
scroll to position [1226, 0]
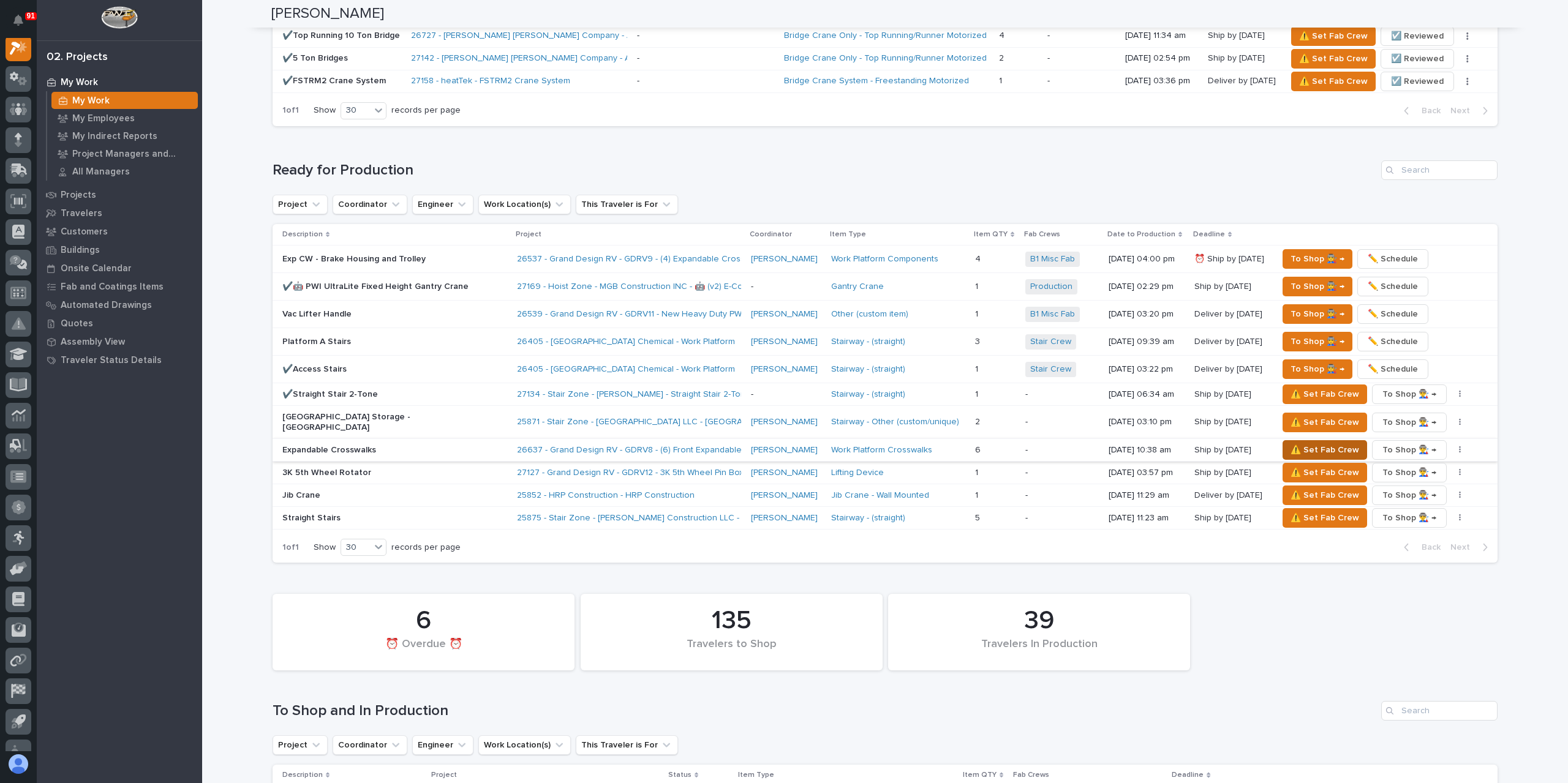
click at [1290, 443] on span "⚠️ Set Fab Crew" at bounding box center [1324, 450] width 68 height 14
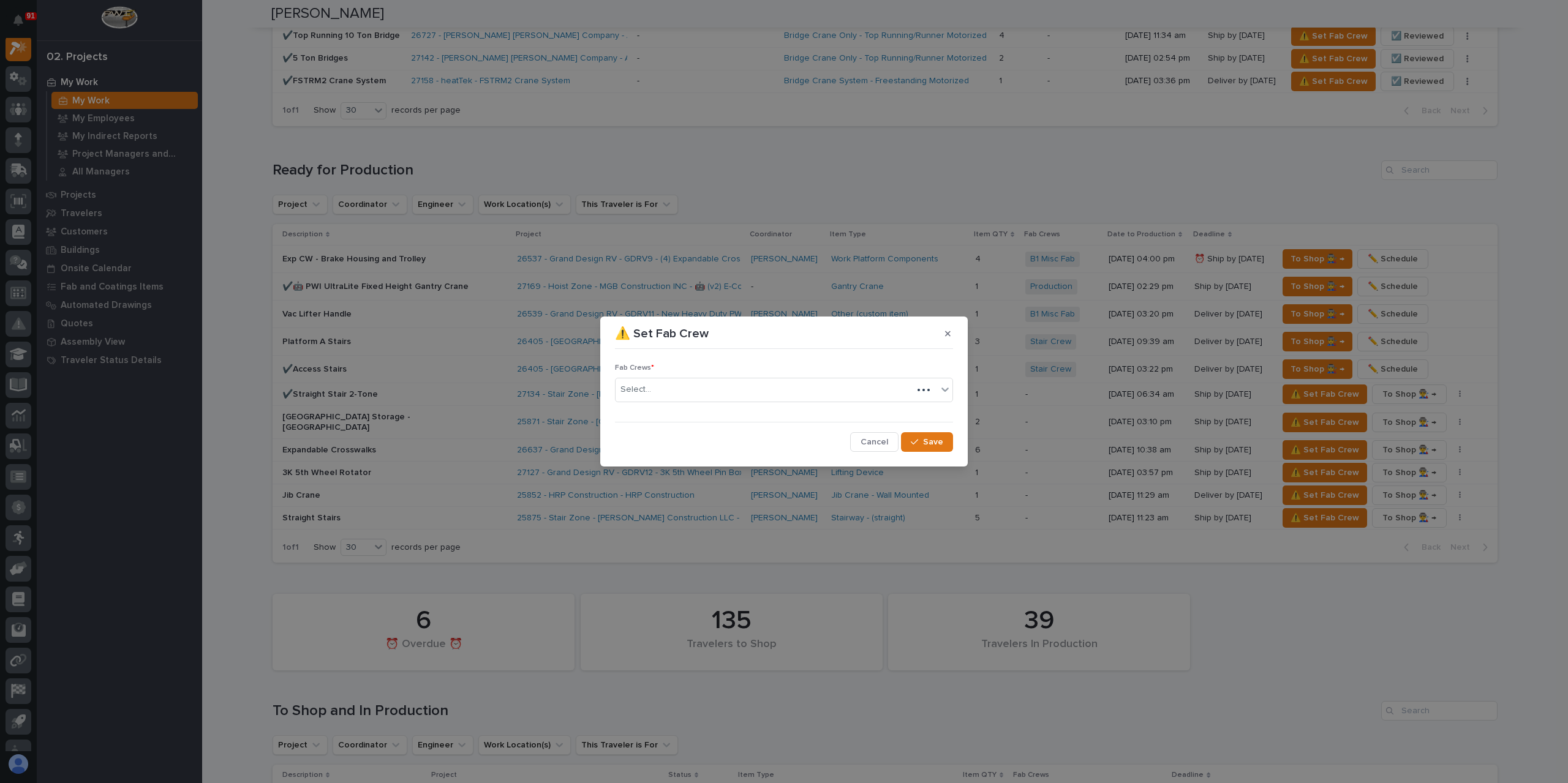
click at [685, 401] on div "Select..." at bounding box center [784, 390] width 338 height 24
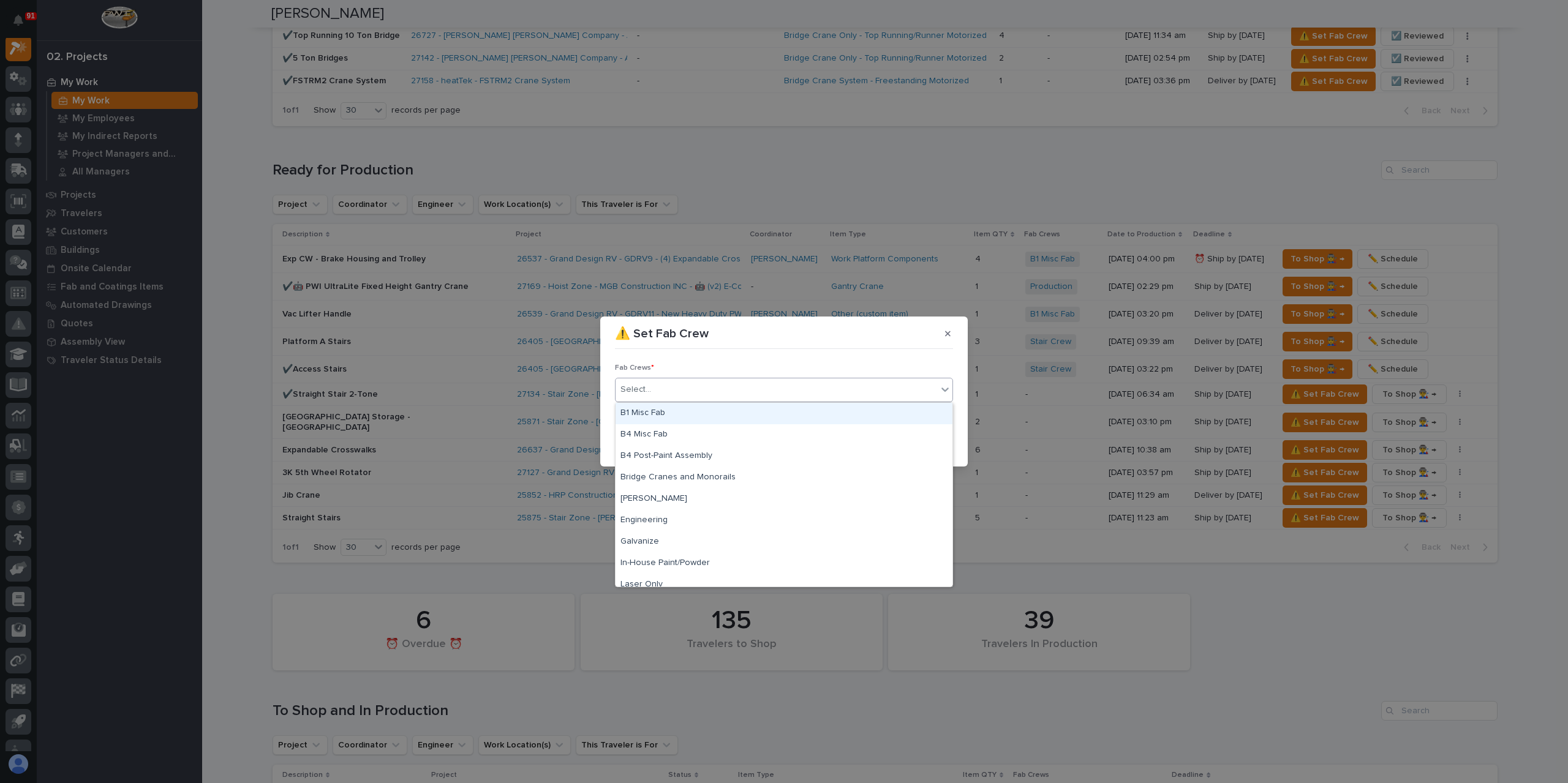
click at [679, 416] on div "B1 Misc Fab" at bounding box center [784, 414] width 337 height 22
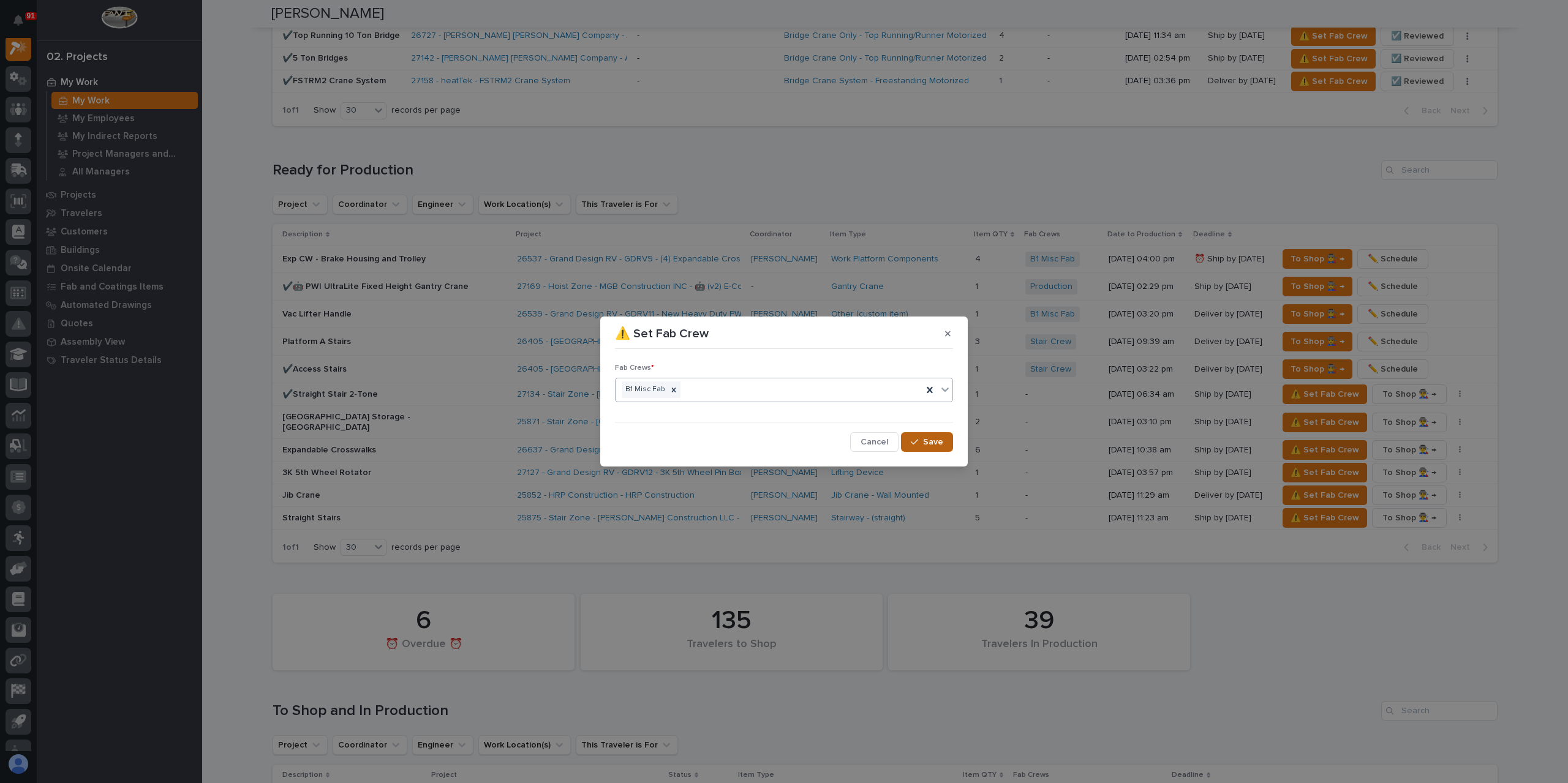
click at [925, 433] on button "Save" at bounding box center [927, 442] width 52 height 19
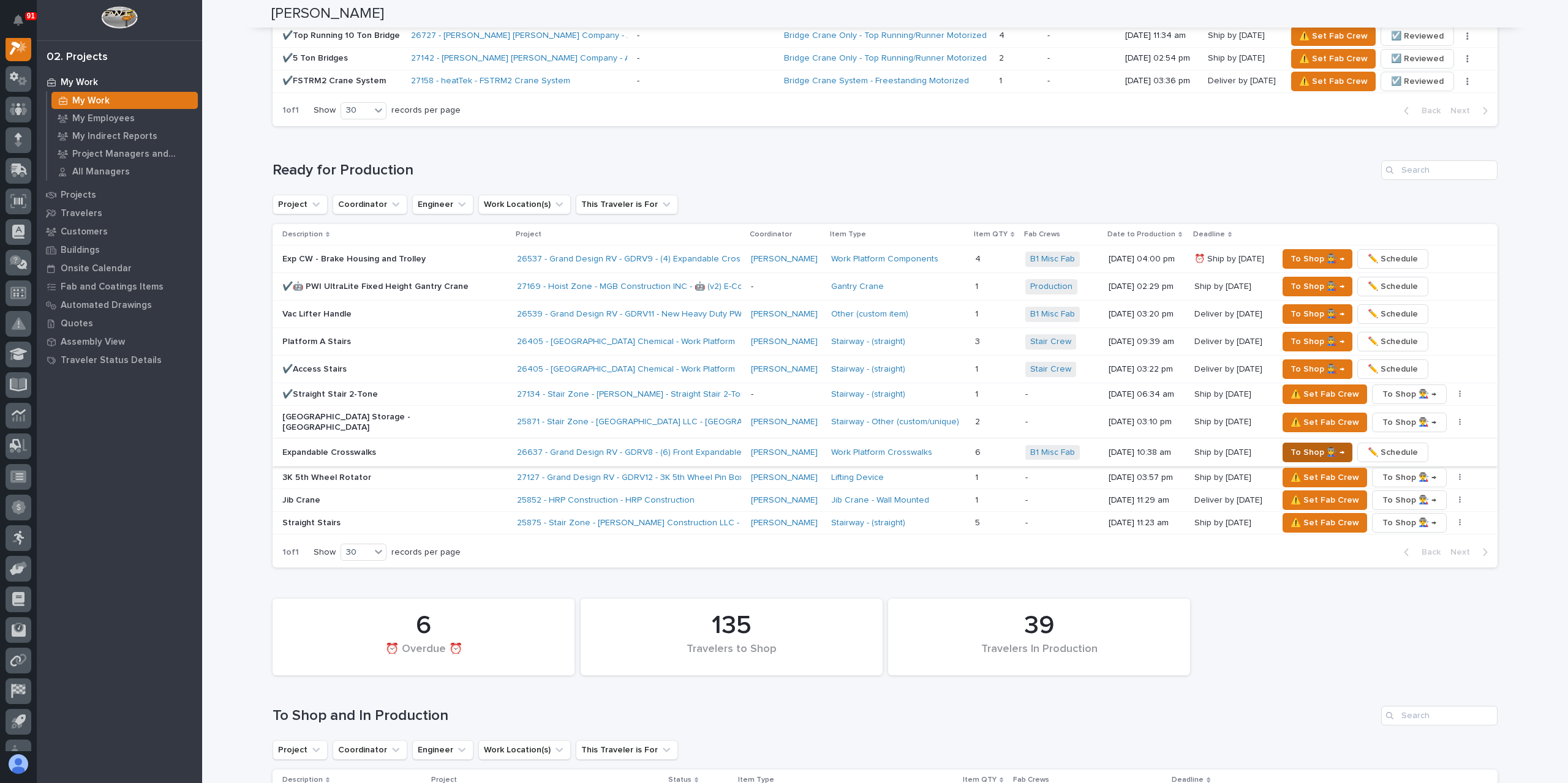
click at [1290, 445] on span "To Shop 👨‍🏭 →" at bounding box center [1317, 452] width 54 height 14
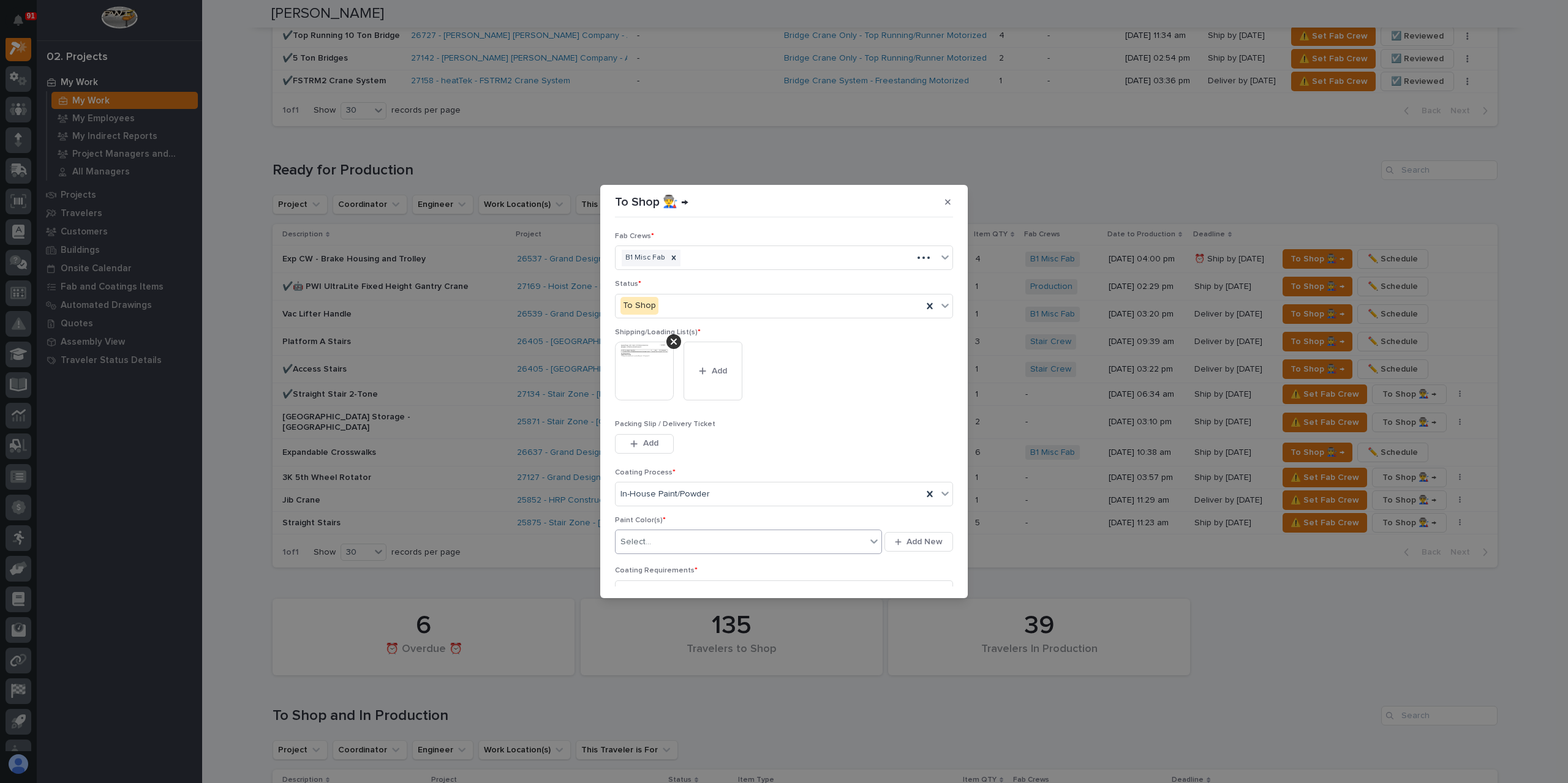
click at [679, 538] on div "Select..." at bounding box center [741, 542] width 251 height 20
click at [933, 575] on span "Save" at bounding box center [933, 579] width 20 height 11
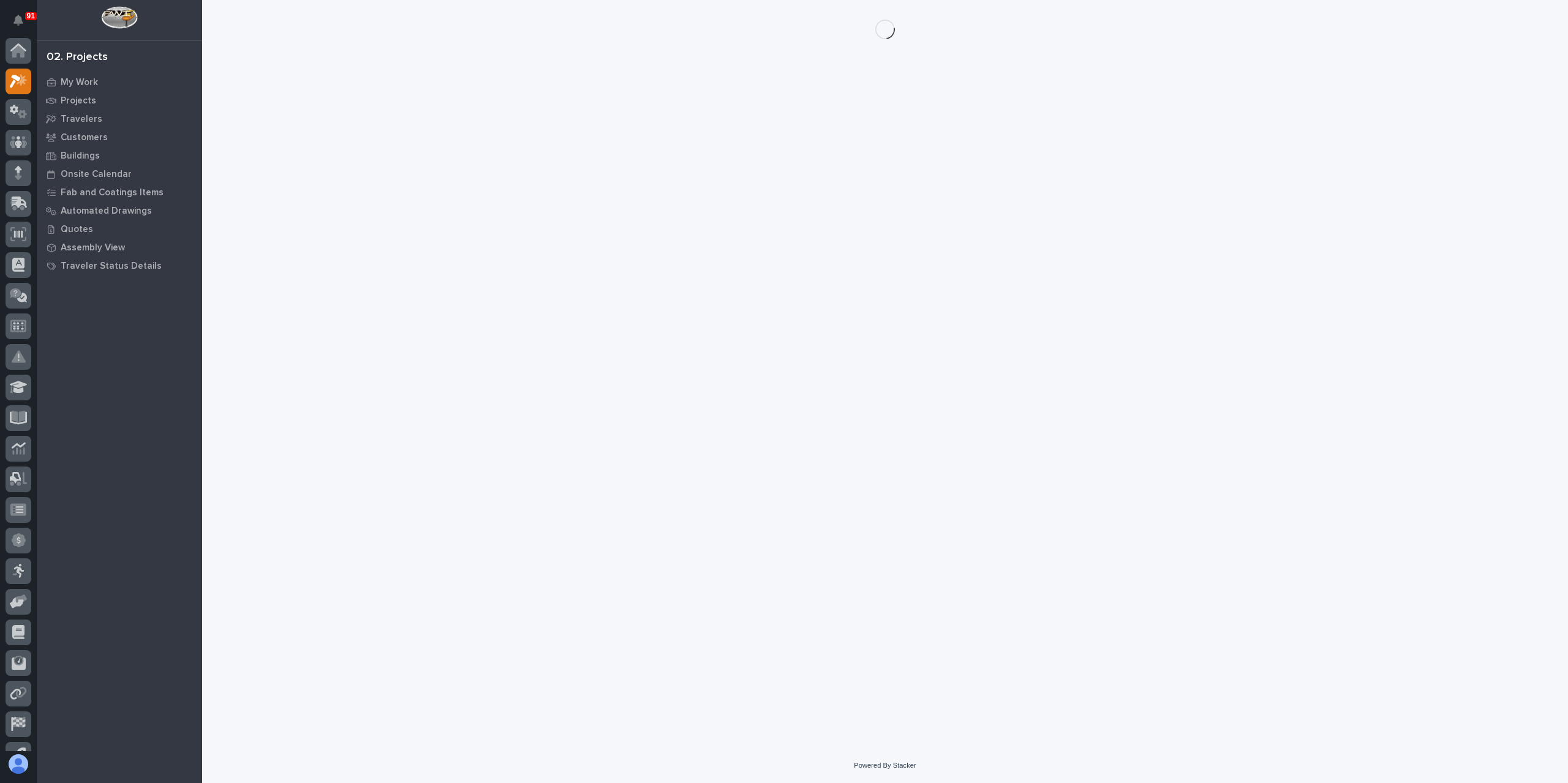
scroll to position [31, 0]
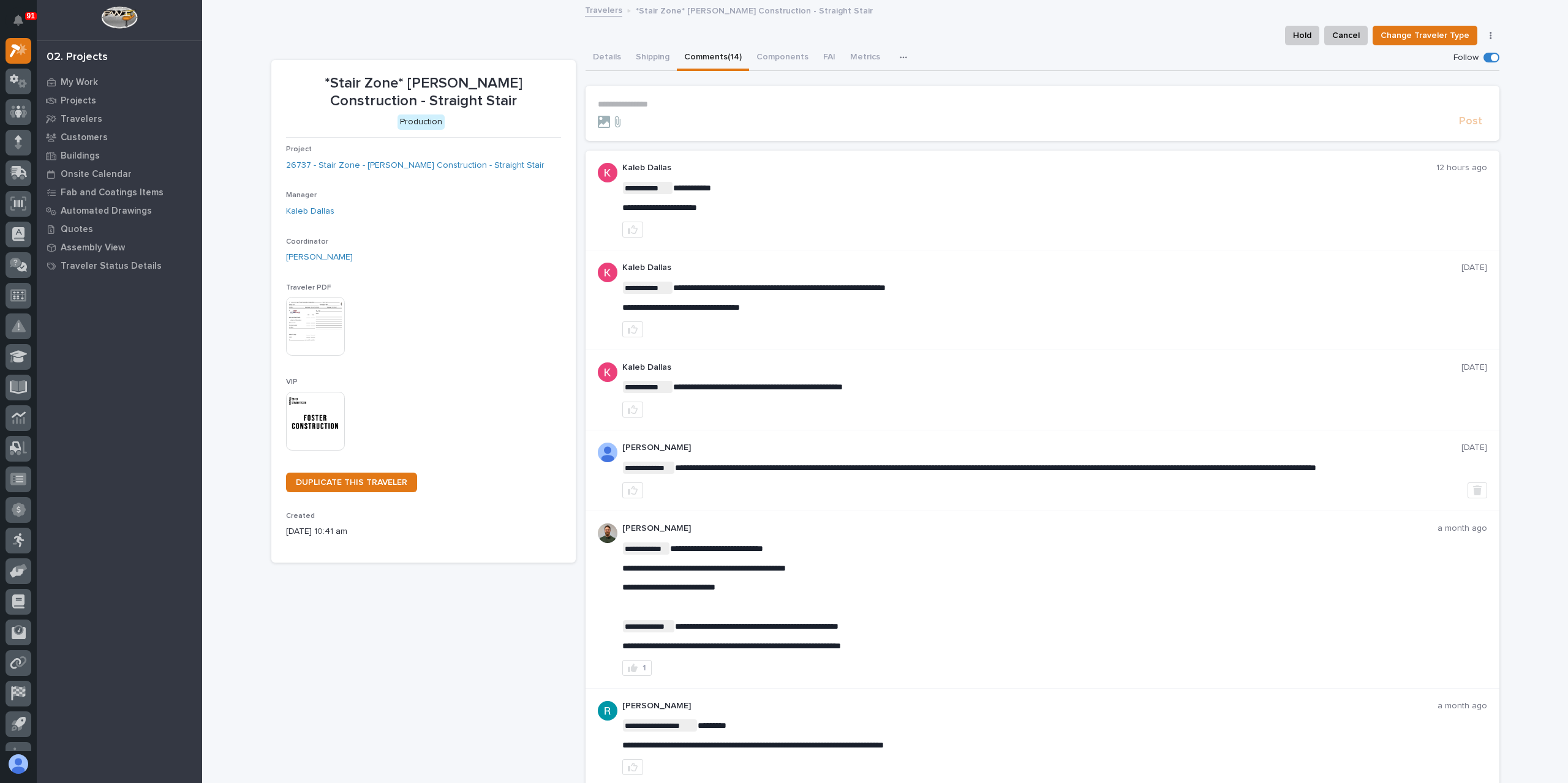
click at [657, 101] on p "**********" at bounding box center [1042, 104] width 889 height 10
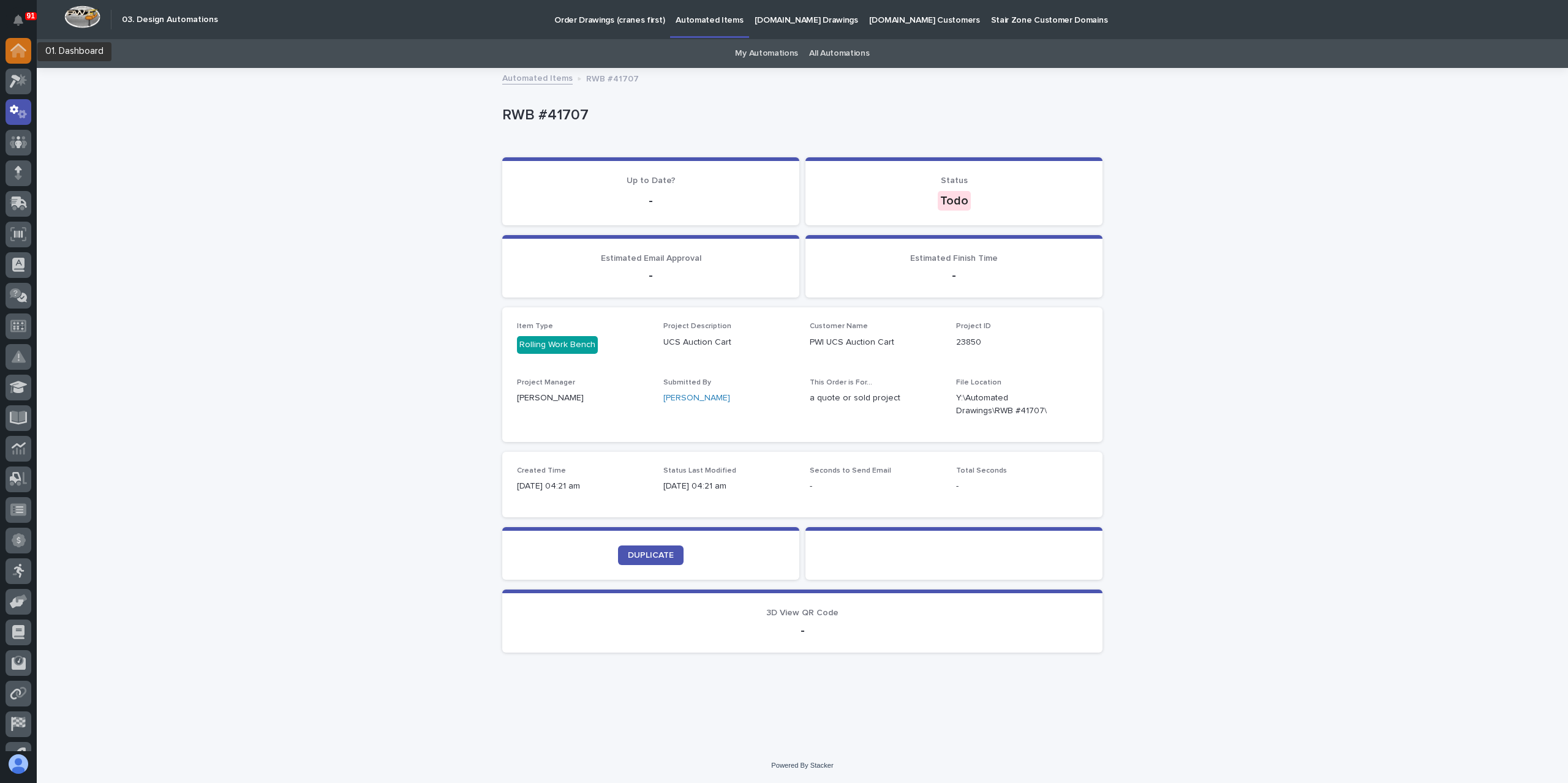
click at [16, 55] on icon at bounding box center [18, 51] width 12 height 12
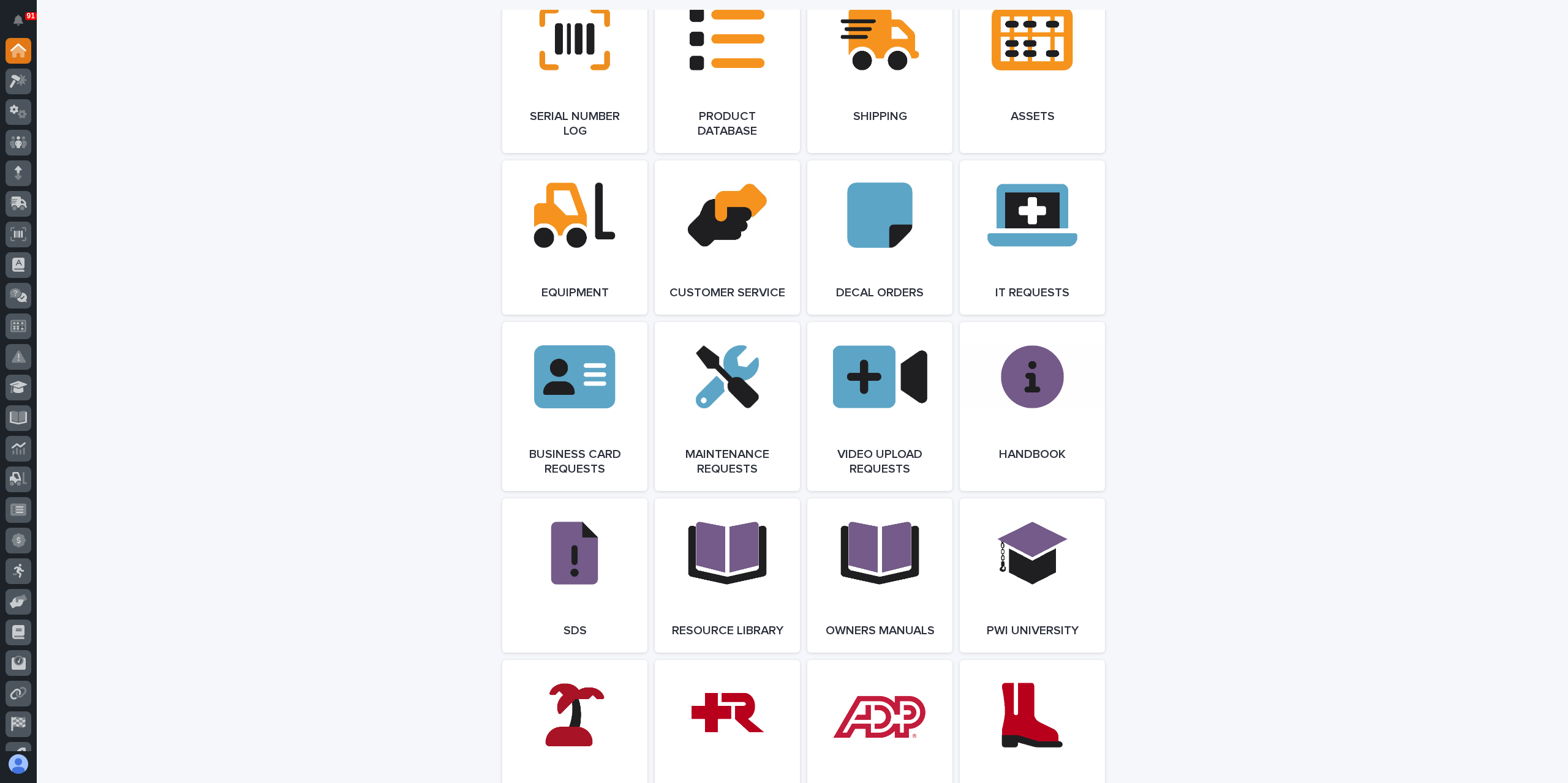
scroll to position [1653, 0]
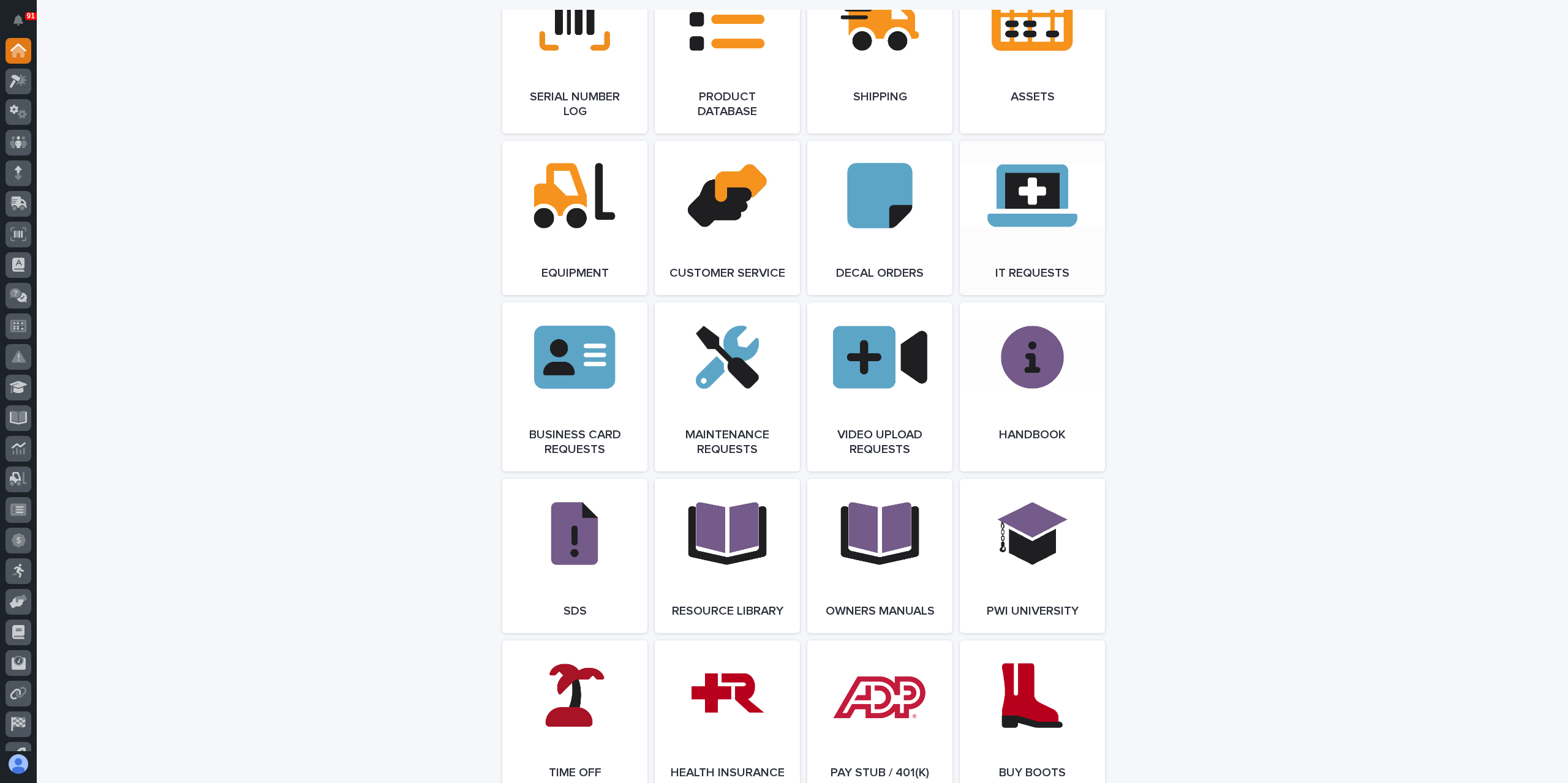
click at [1043, 162] on link "Open Link" at bounding box center [1032, 218] width 145 height 154
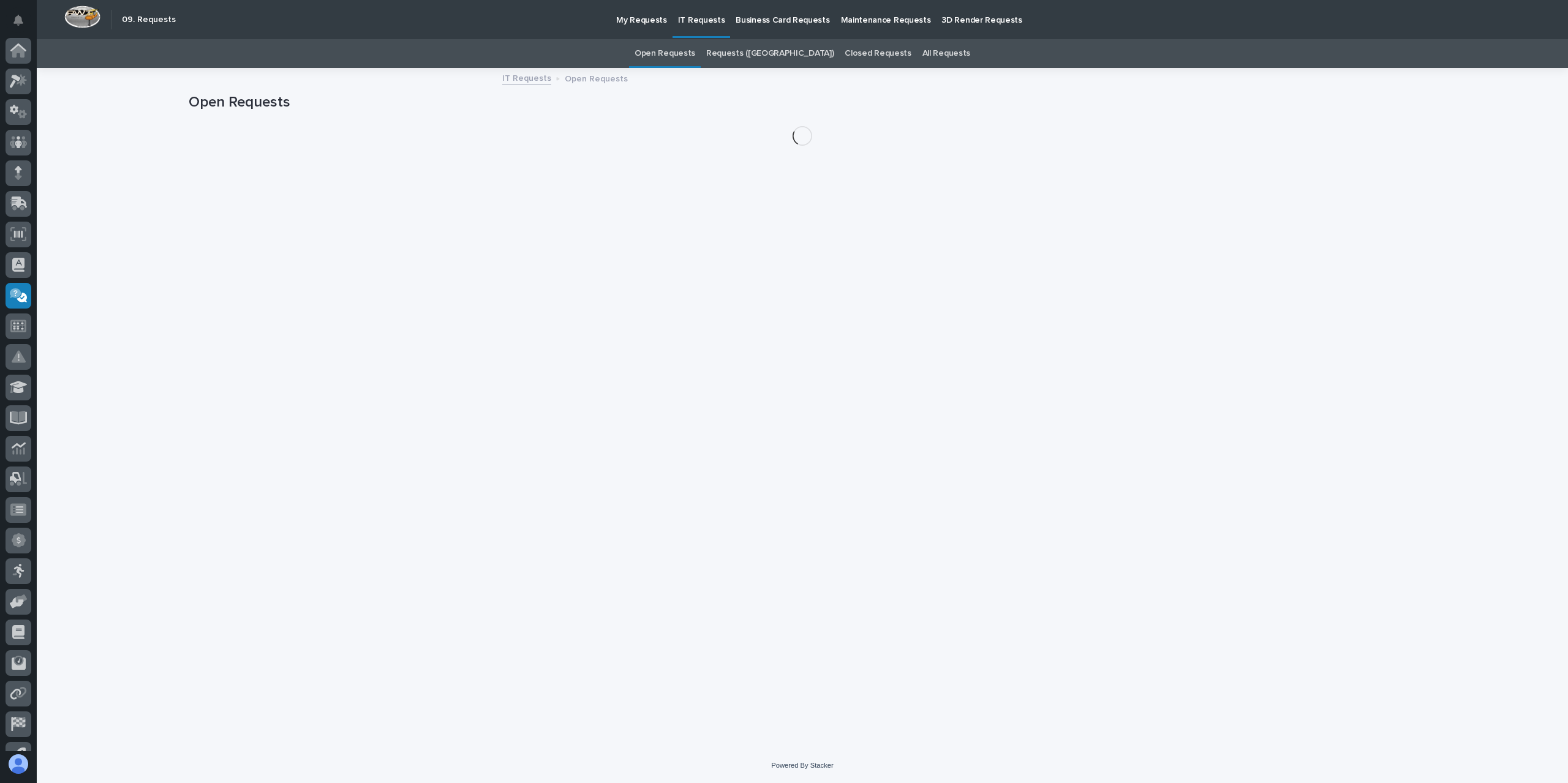
scroll to position [51, 0]
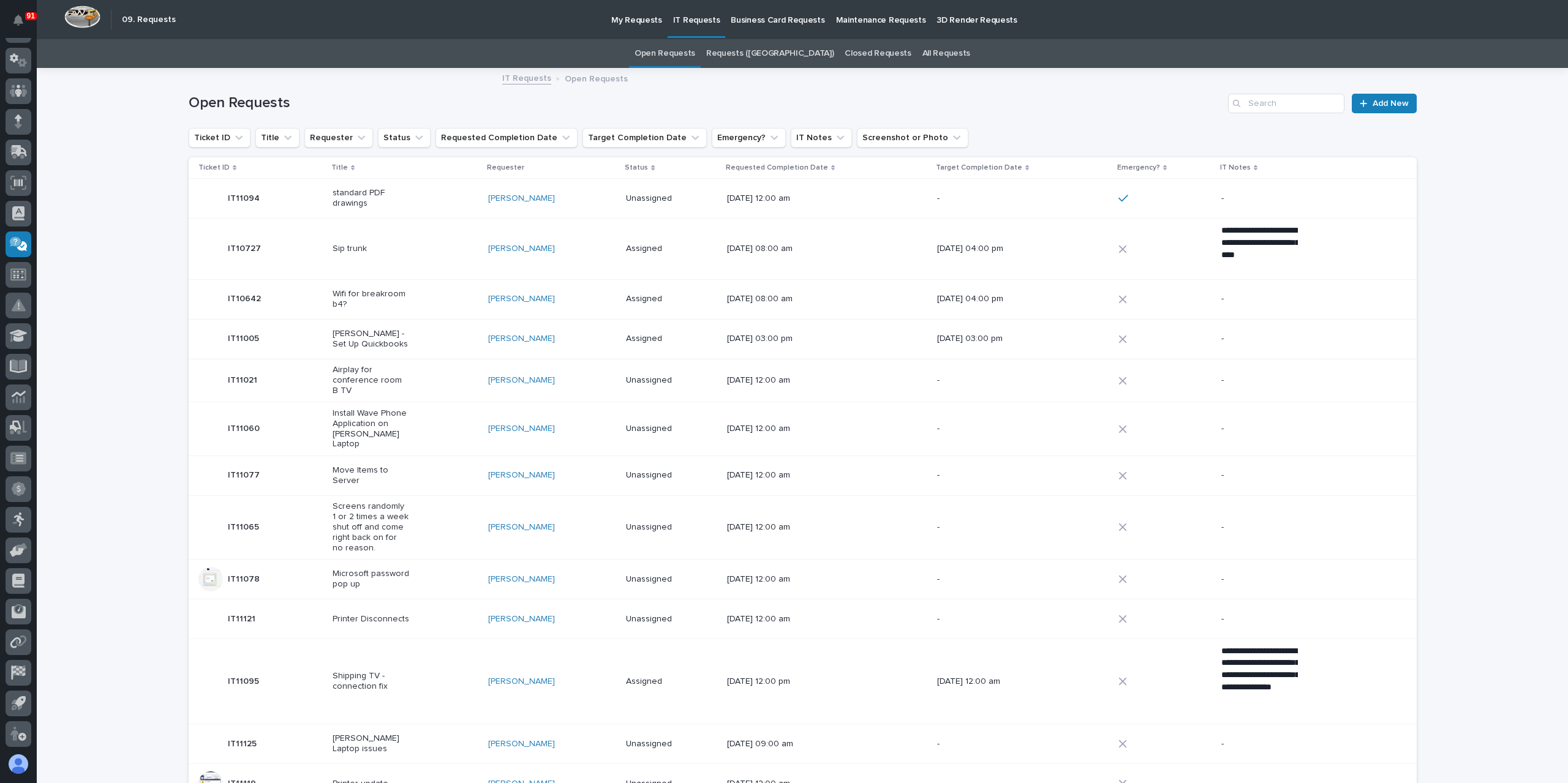
click at [700, 245] on p "Assigned" at bounding box center [664, 249] width 76 height 10
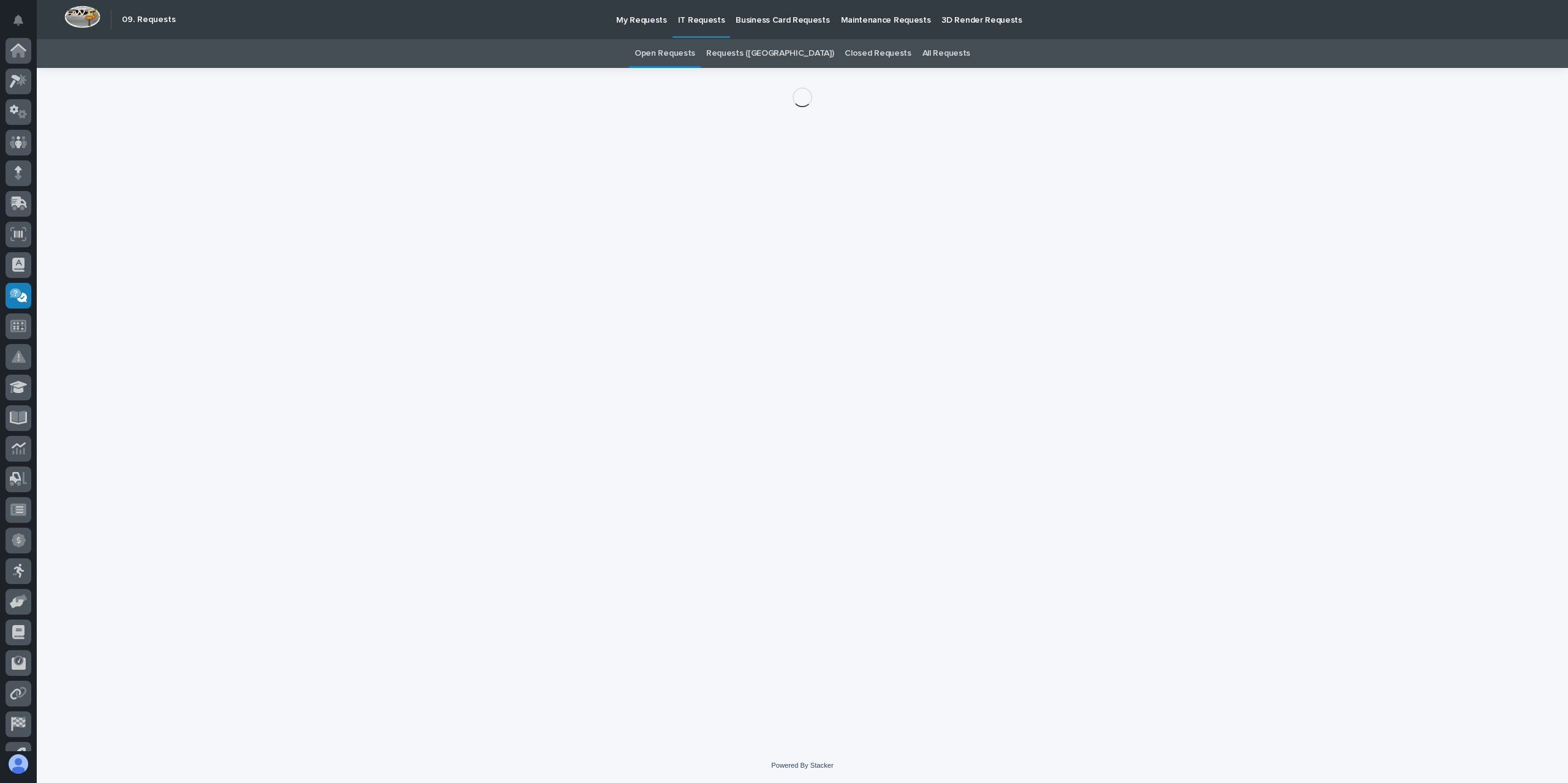
scroll to position [51, 0]
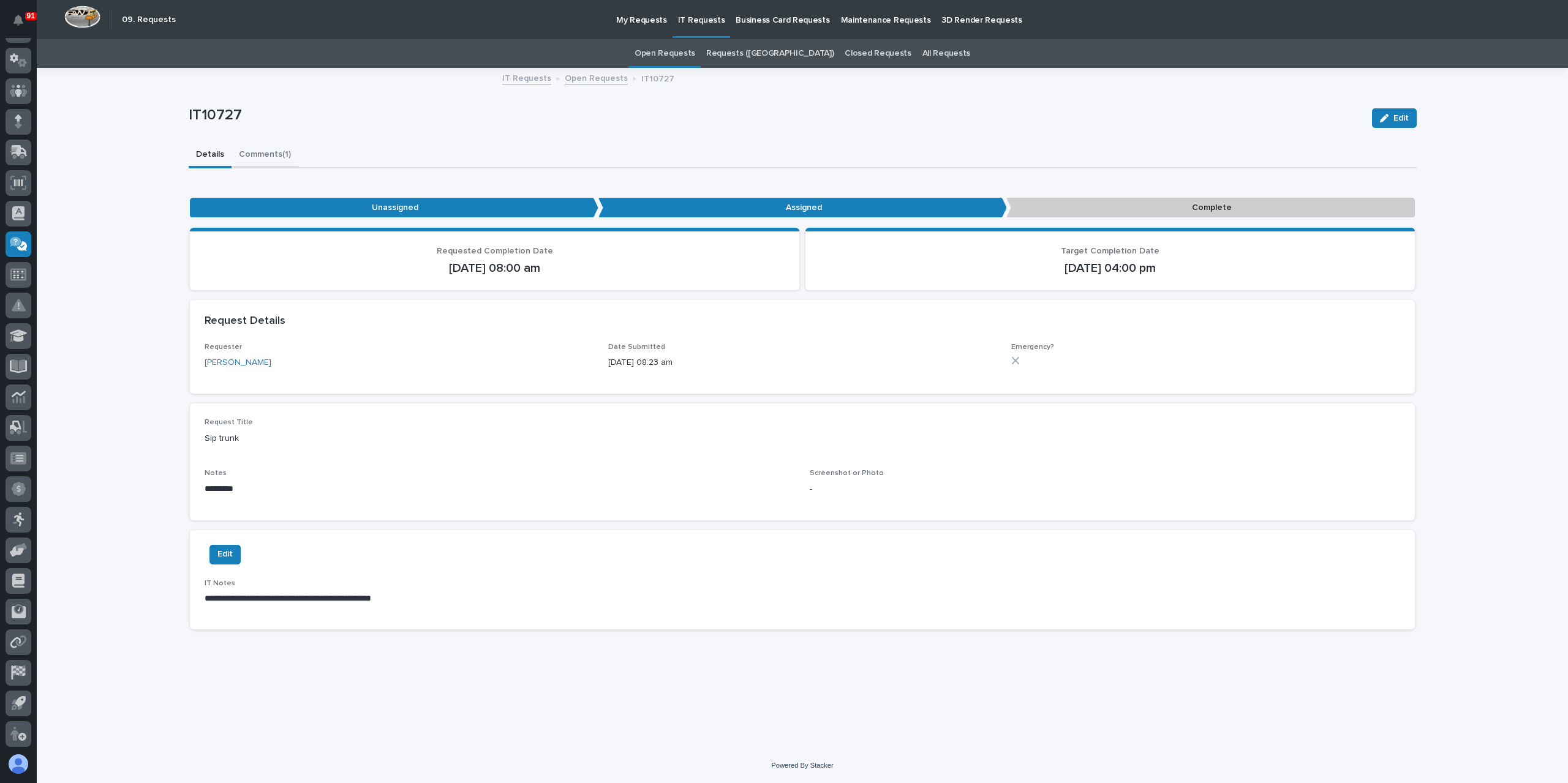
click at [253, 155] on button "Comments (1)" at bounding box center [265, 155] width 67 height 26
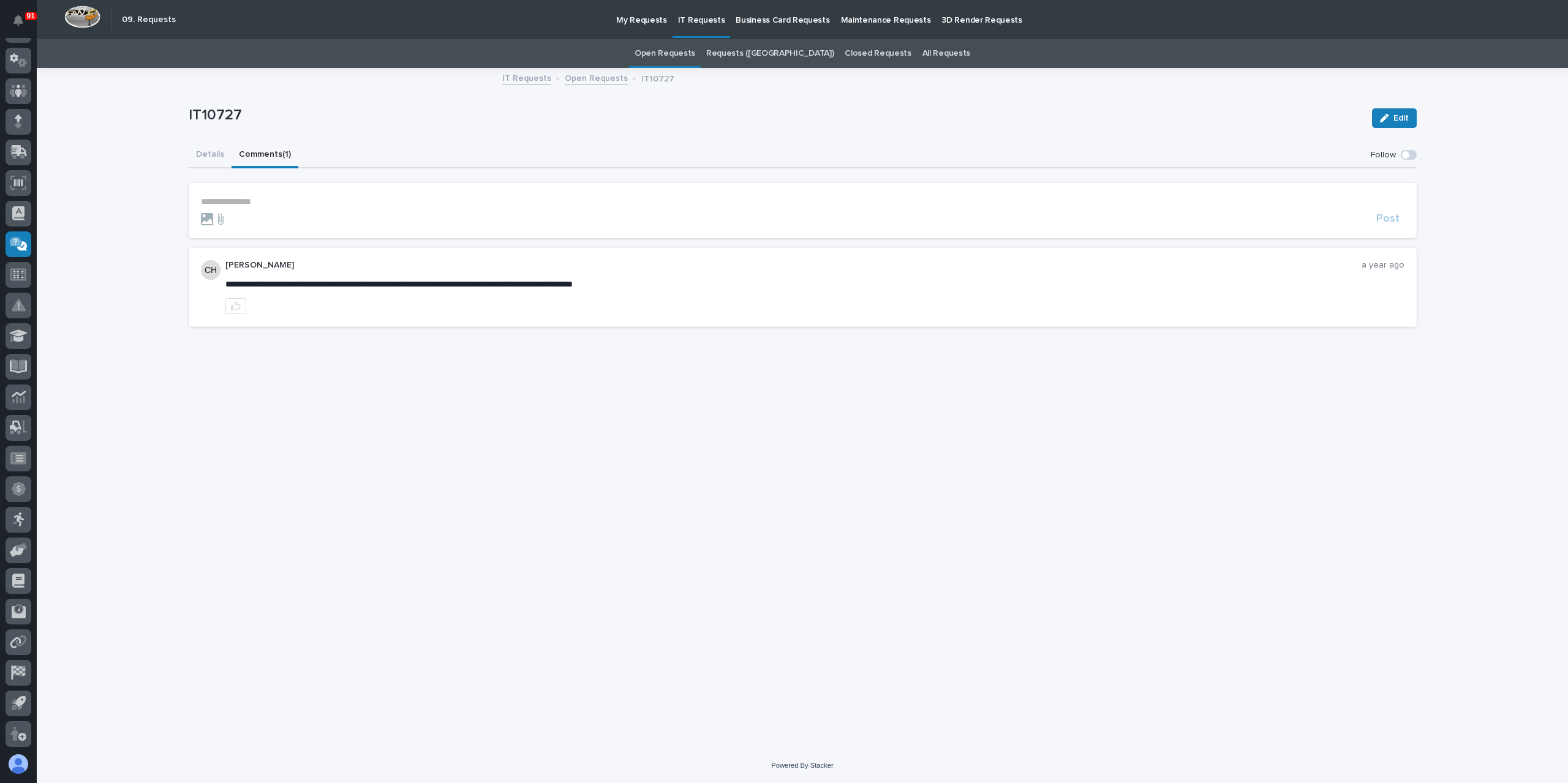
click at [597, 78] on link "Open Requests" at bounding box center [596, 78] width 63 height 14
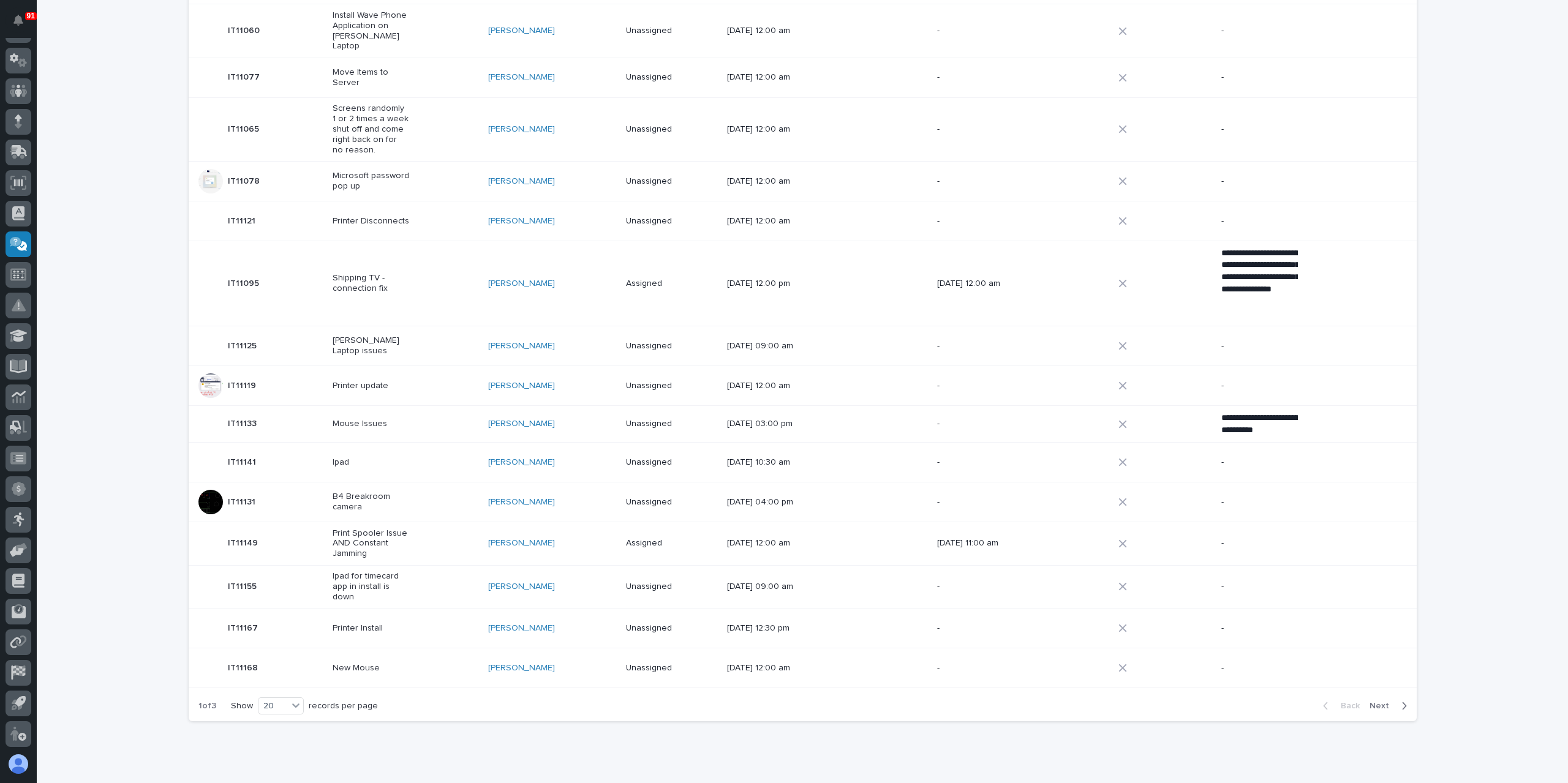
scroll to position [427, 0]
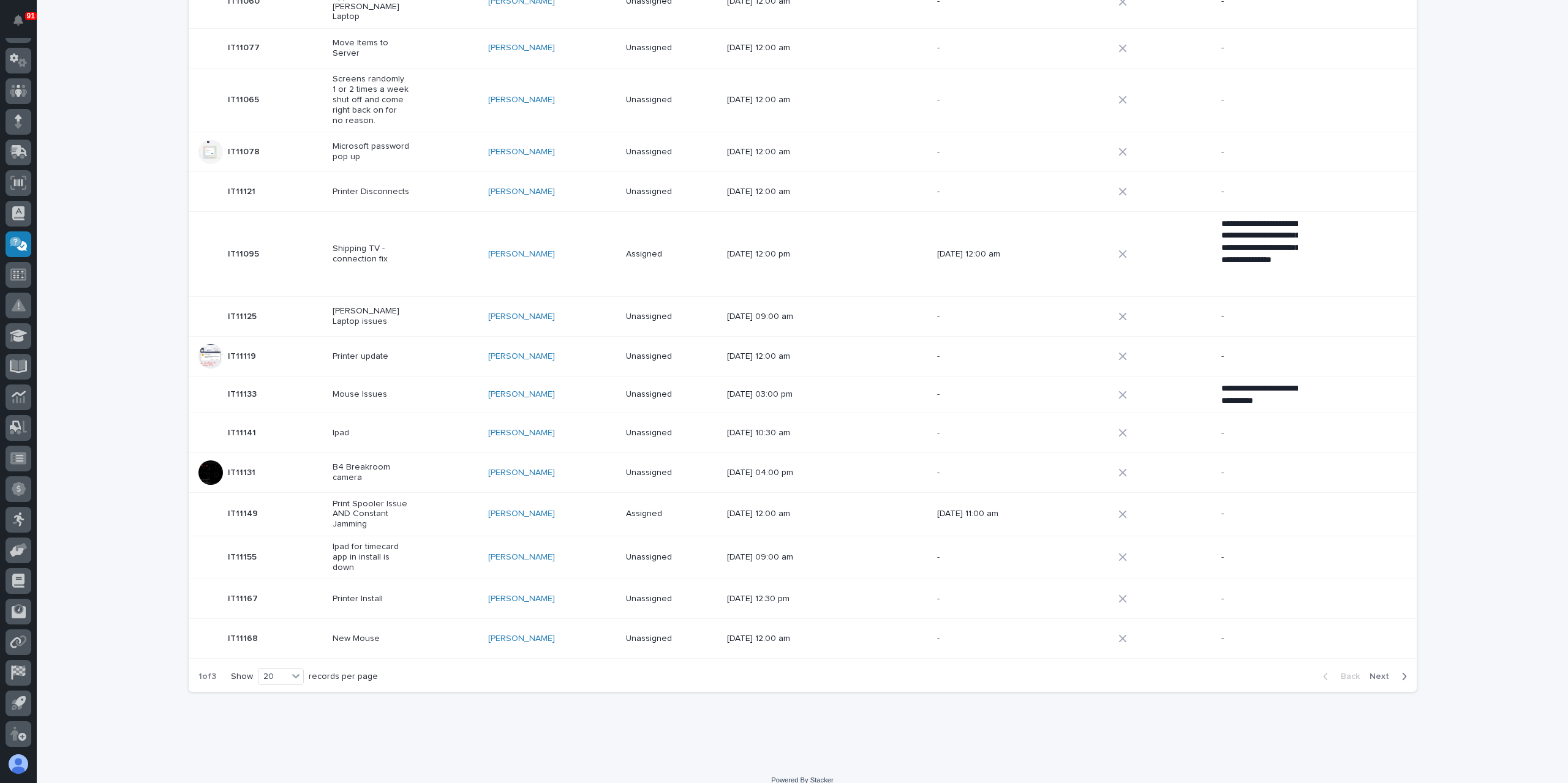
click at [369, 425] on div "Ipad" at bounding box center [405, 433] width 145 height 20
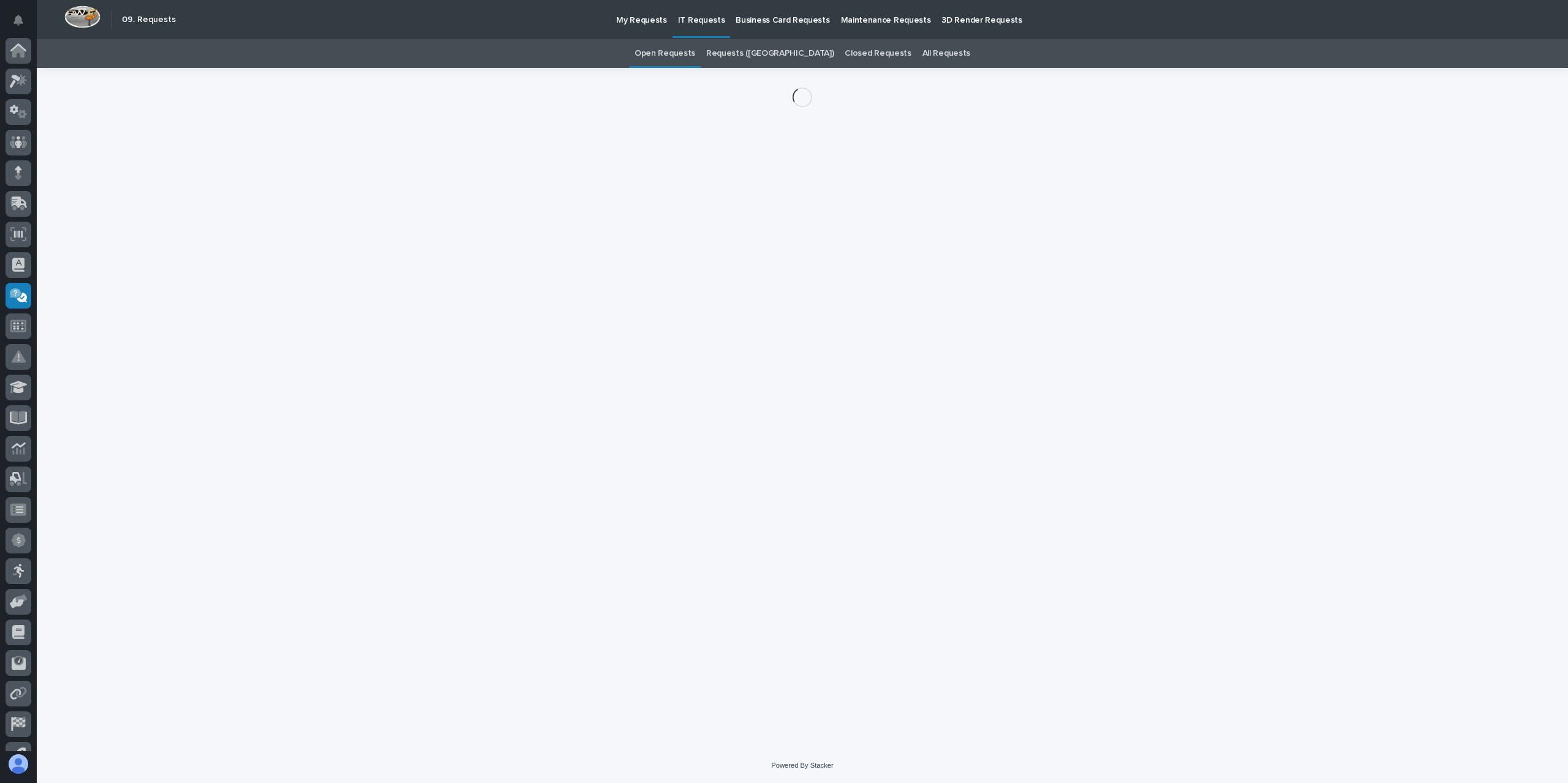
scroll to position [51, 0]
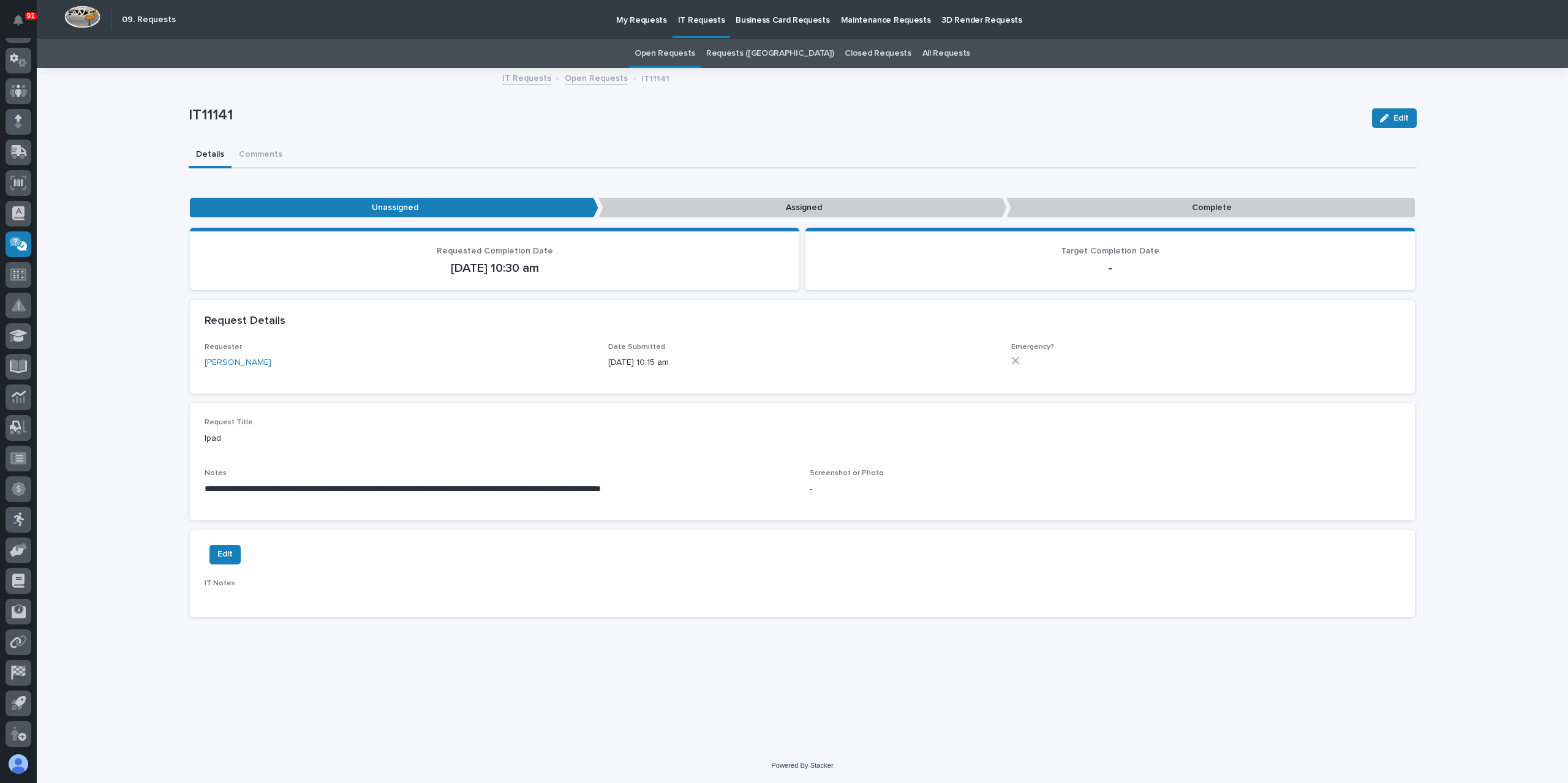
click at [603, 81] on link "Open Requests" at bounding box center [596, 78] width 63 height 14
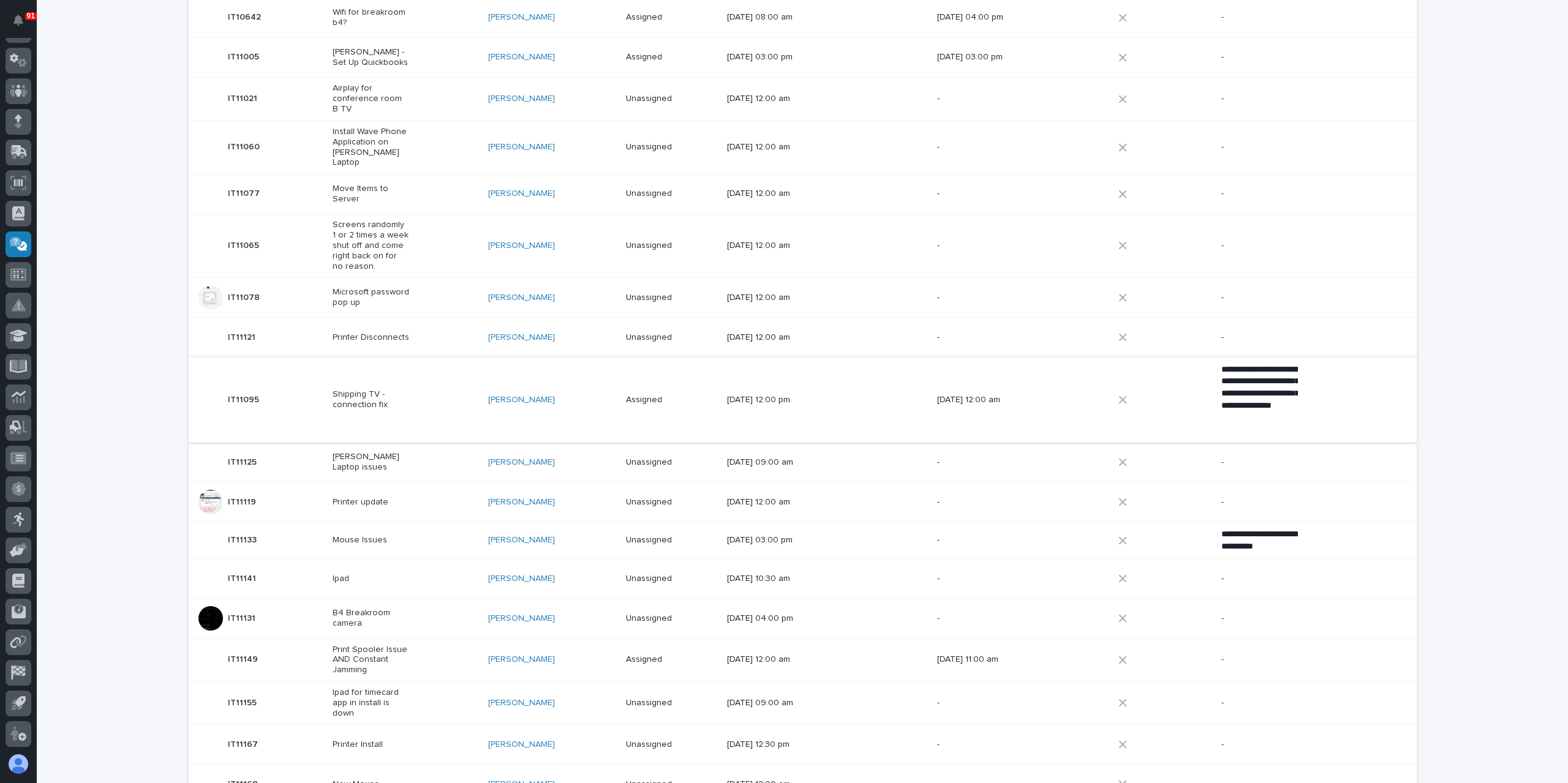
scroll to position [284, 0]
click at [361, 449] on p "Sarah Kelly Laptop issues" at bounding box center [371, 459] width 76 height 21
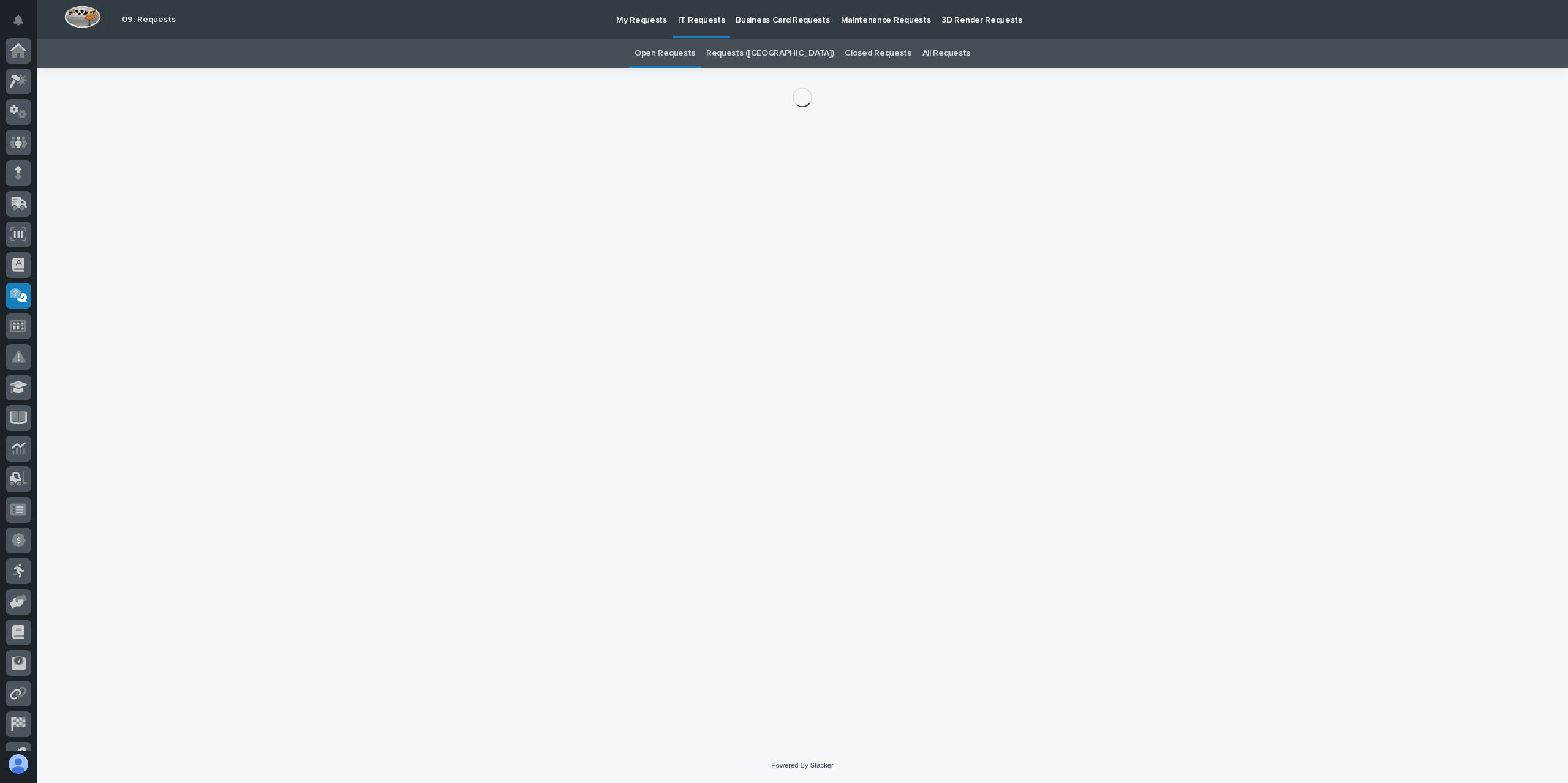
scroll to position [51, 0]
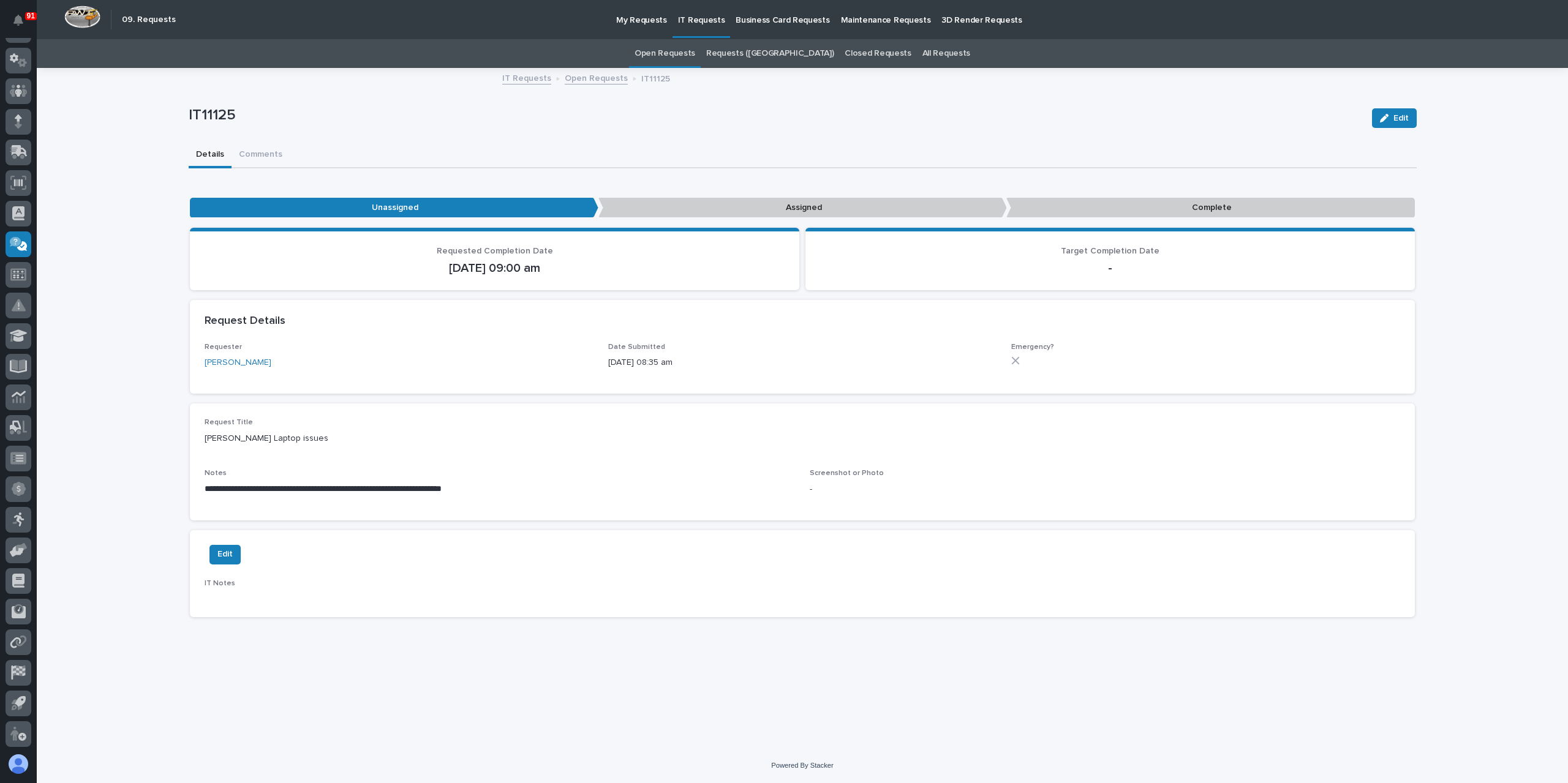
click at [594, 80] on link "Open Requests" at bounding box center [596, 78] width 63 height 14
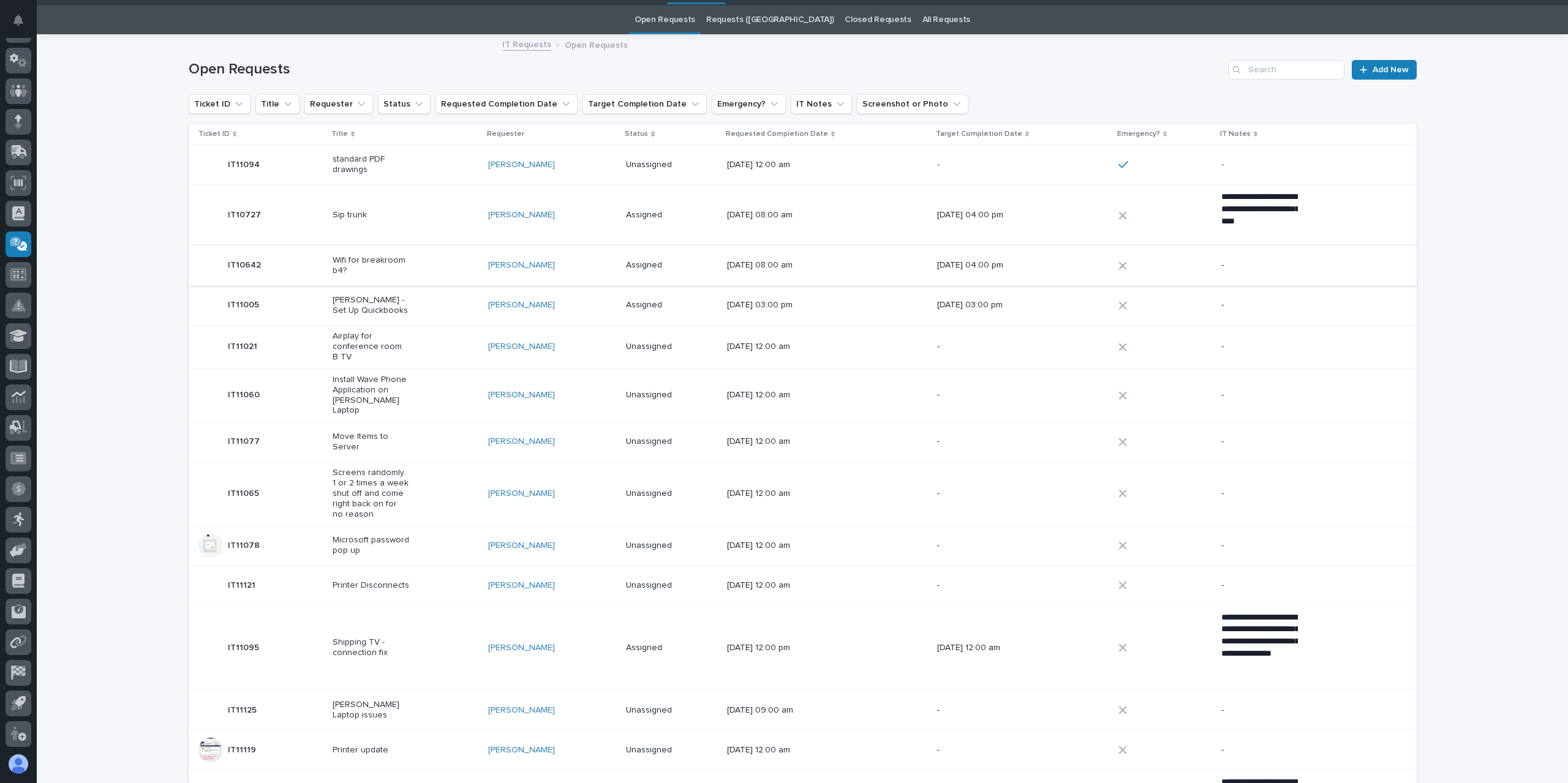
scroll to position [39, 0]
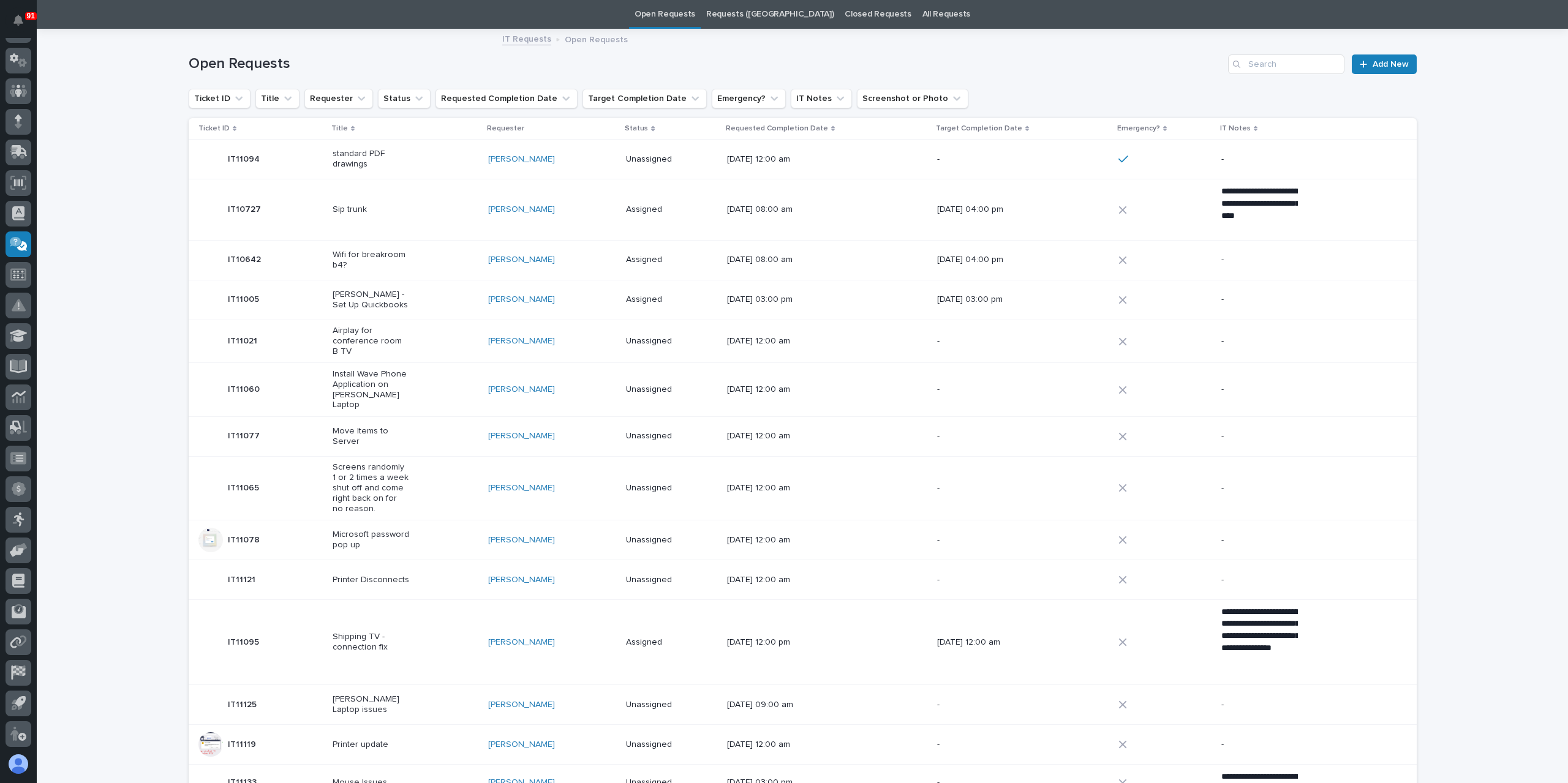
click at [358, 427] on p "Move Items to Server" at bounding box center [371, 436] width 76 height 21
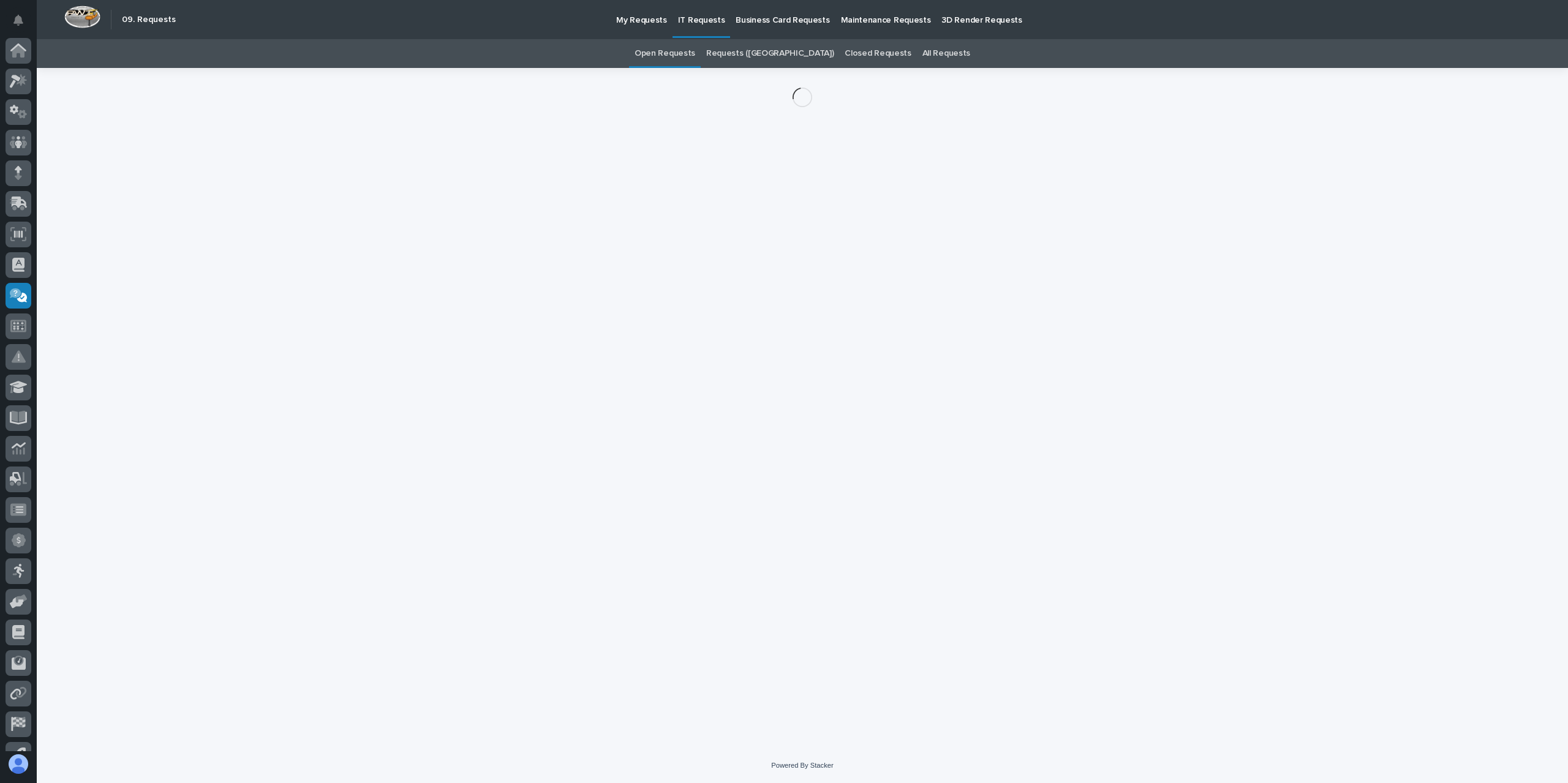
scroll to position [51, 0]
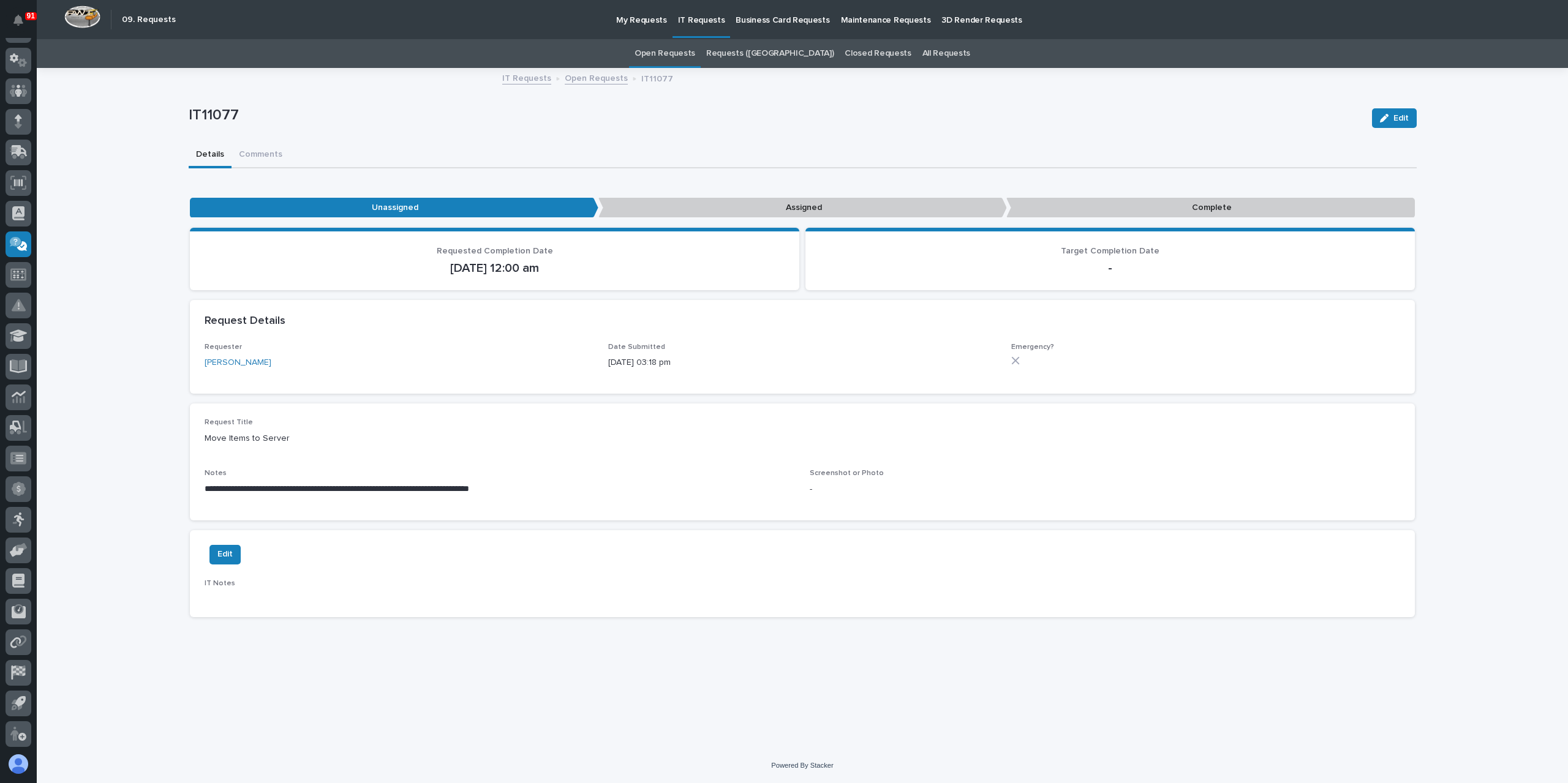
click at [595, 74] on link "Open Requests" at bounding box center [596, 78] width 63 height 14
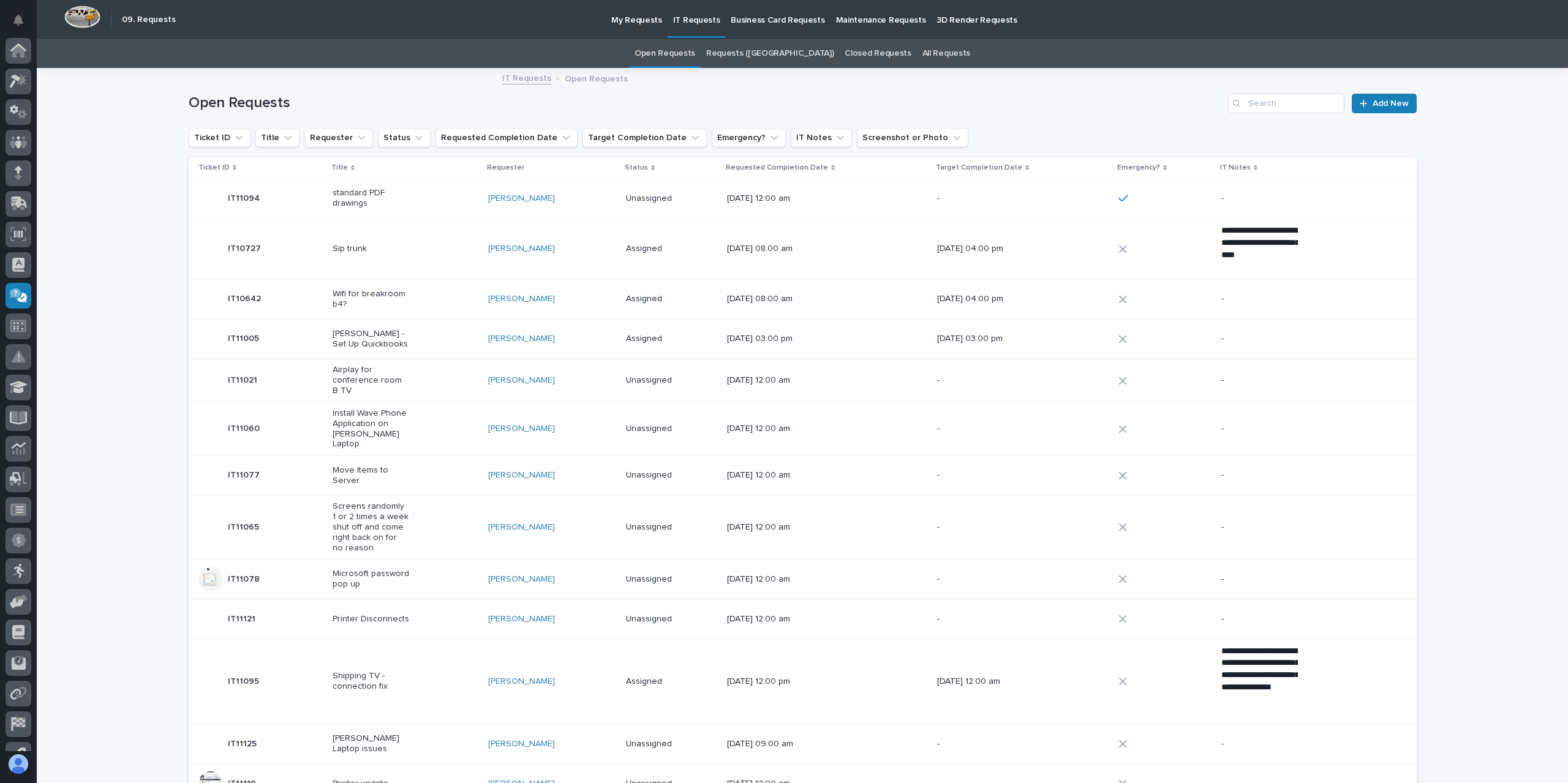
scroll to position [51, 0]
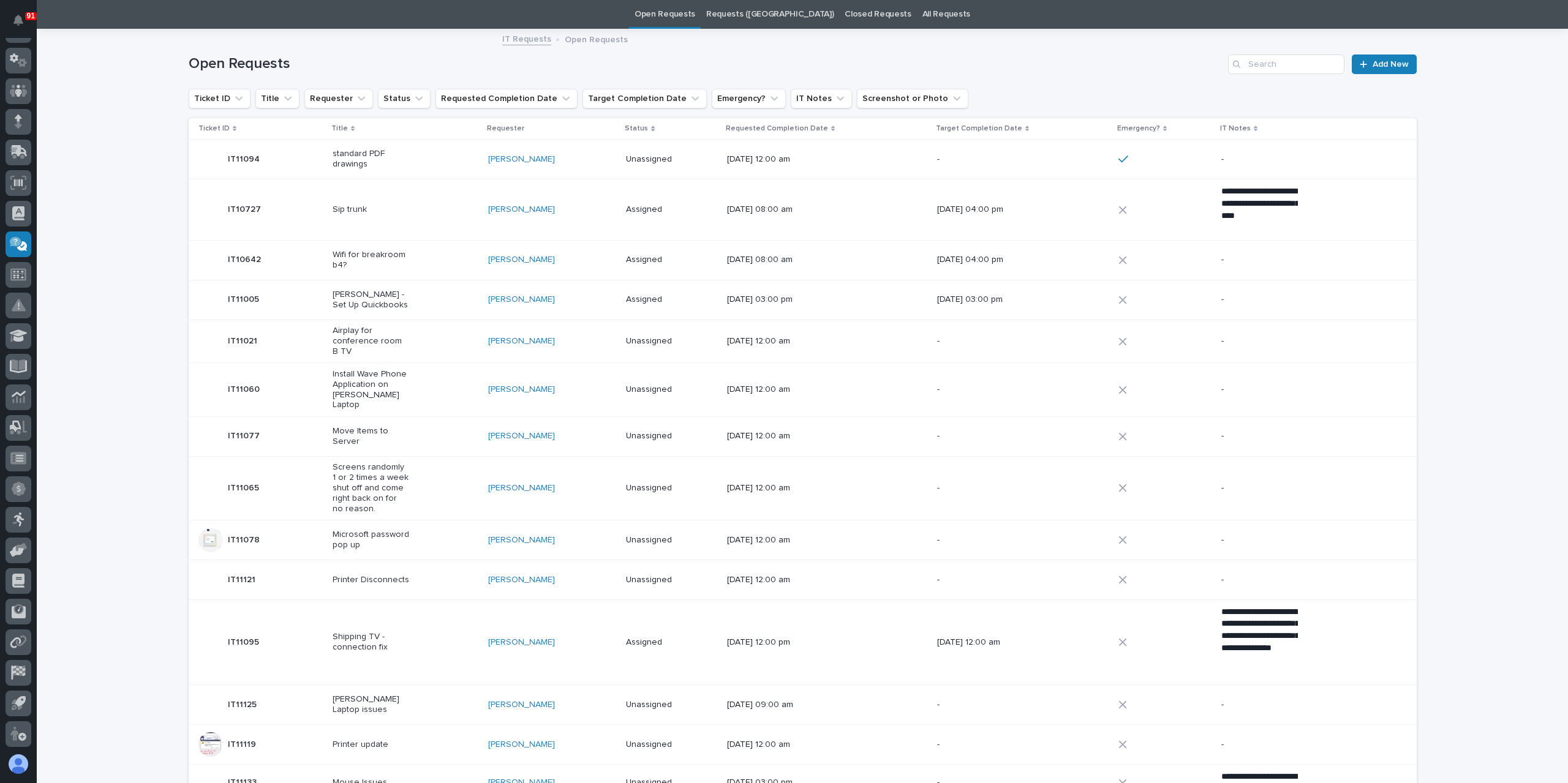
click at [369, 472] on p "Screens randomly 1 or 2 times a week shut off and come right back on for no rea…" at bounding box center [371, 487] width 76 height 51
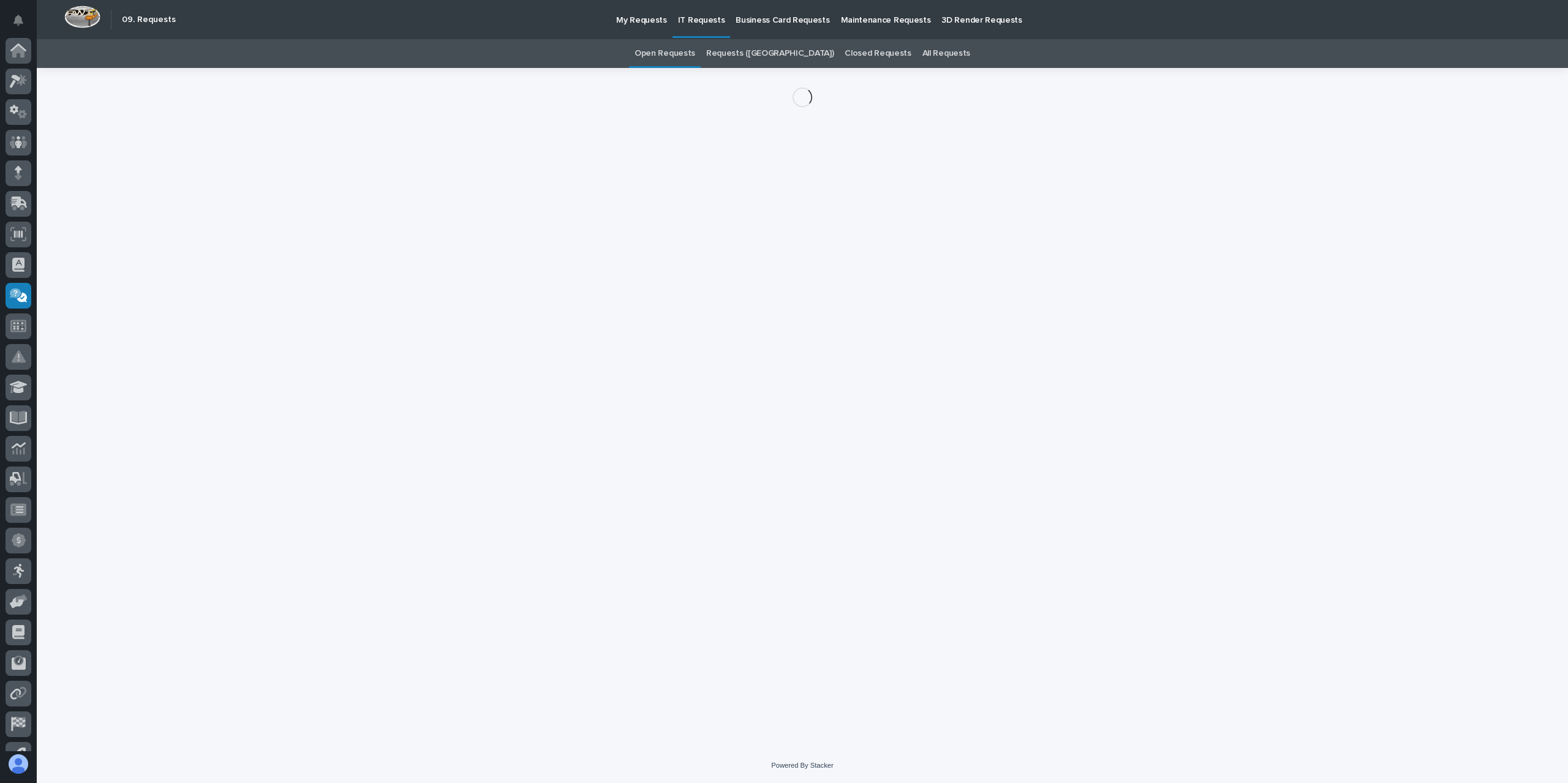
scroll to position [51, 0]
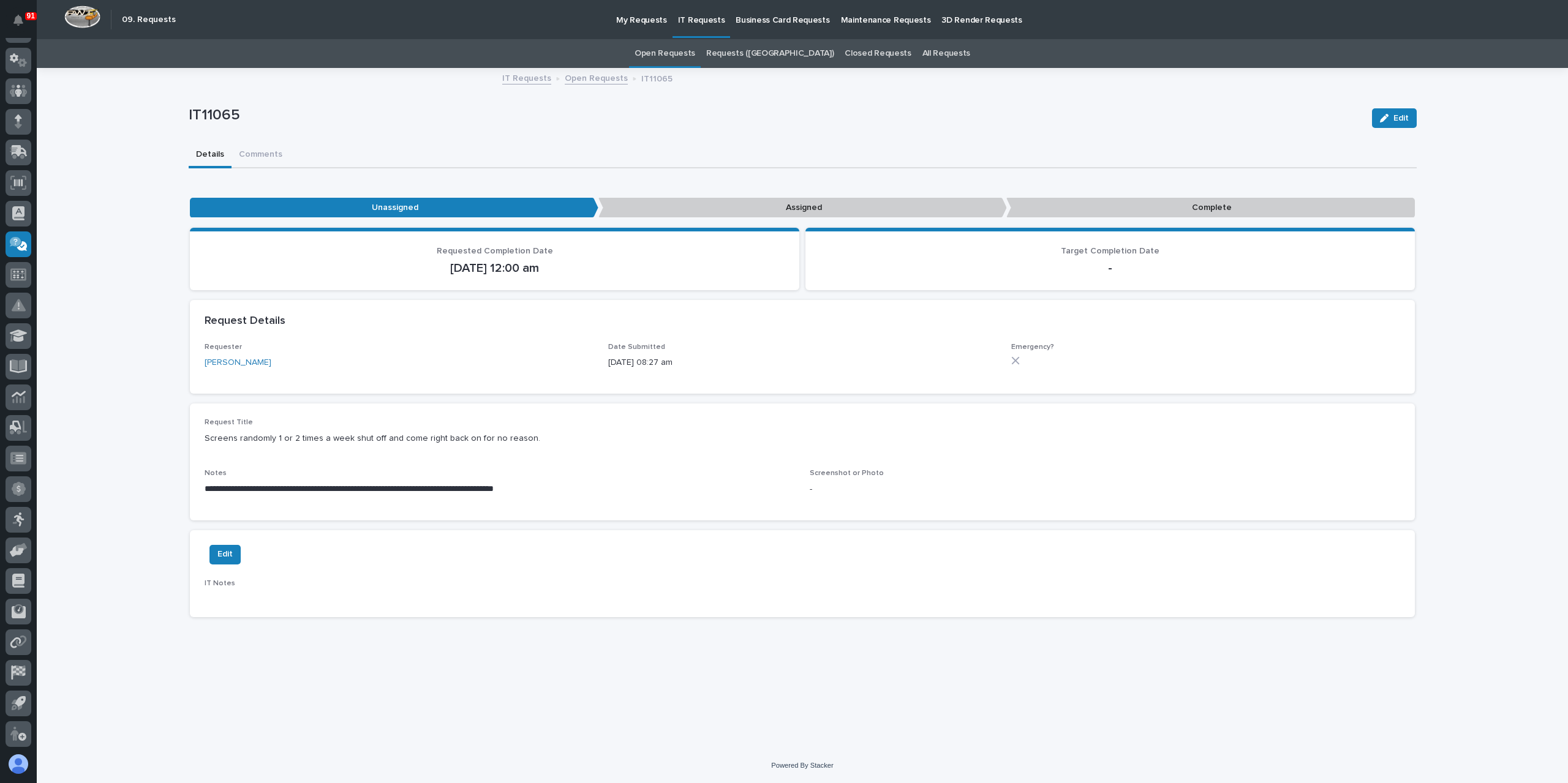
click at [577, 73] on link "Open Requests" at bounding box center [596, 78] width 63 height 14
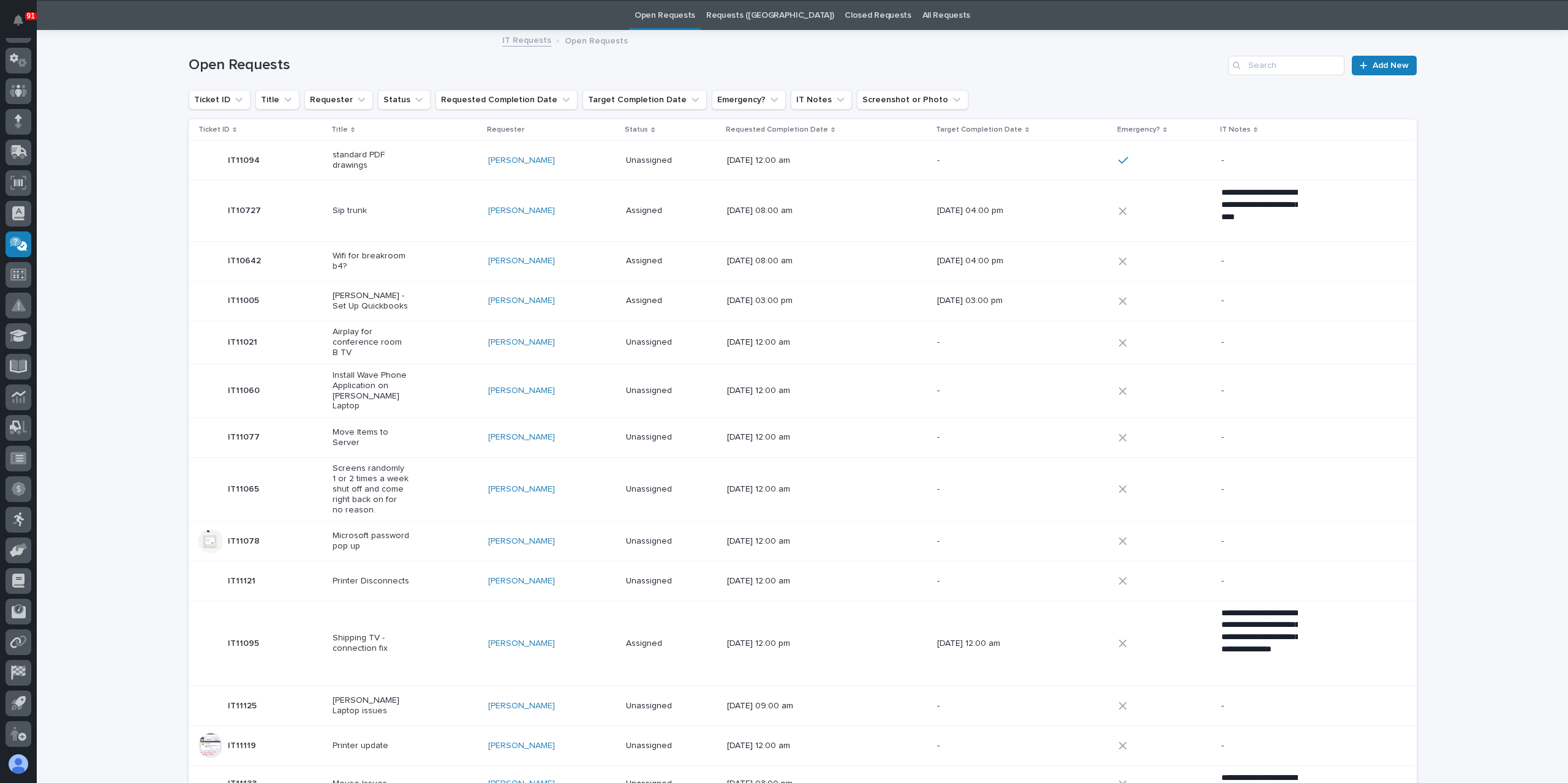
scroll to position [39, 0]
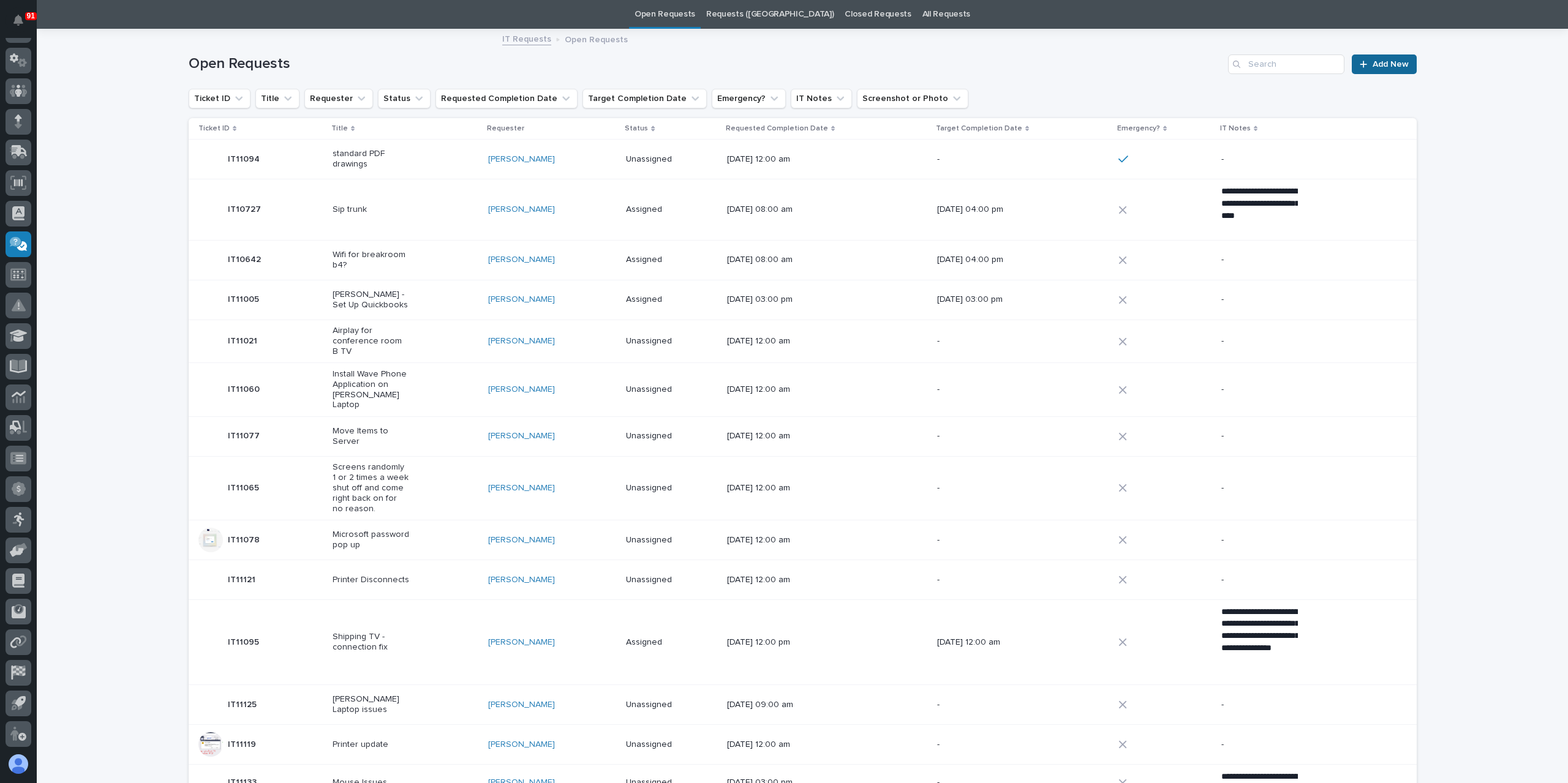
click at [1364, 67] on div at bounding box center [1365, 64] width 12 height 9
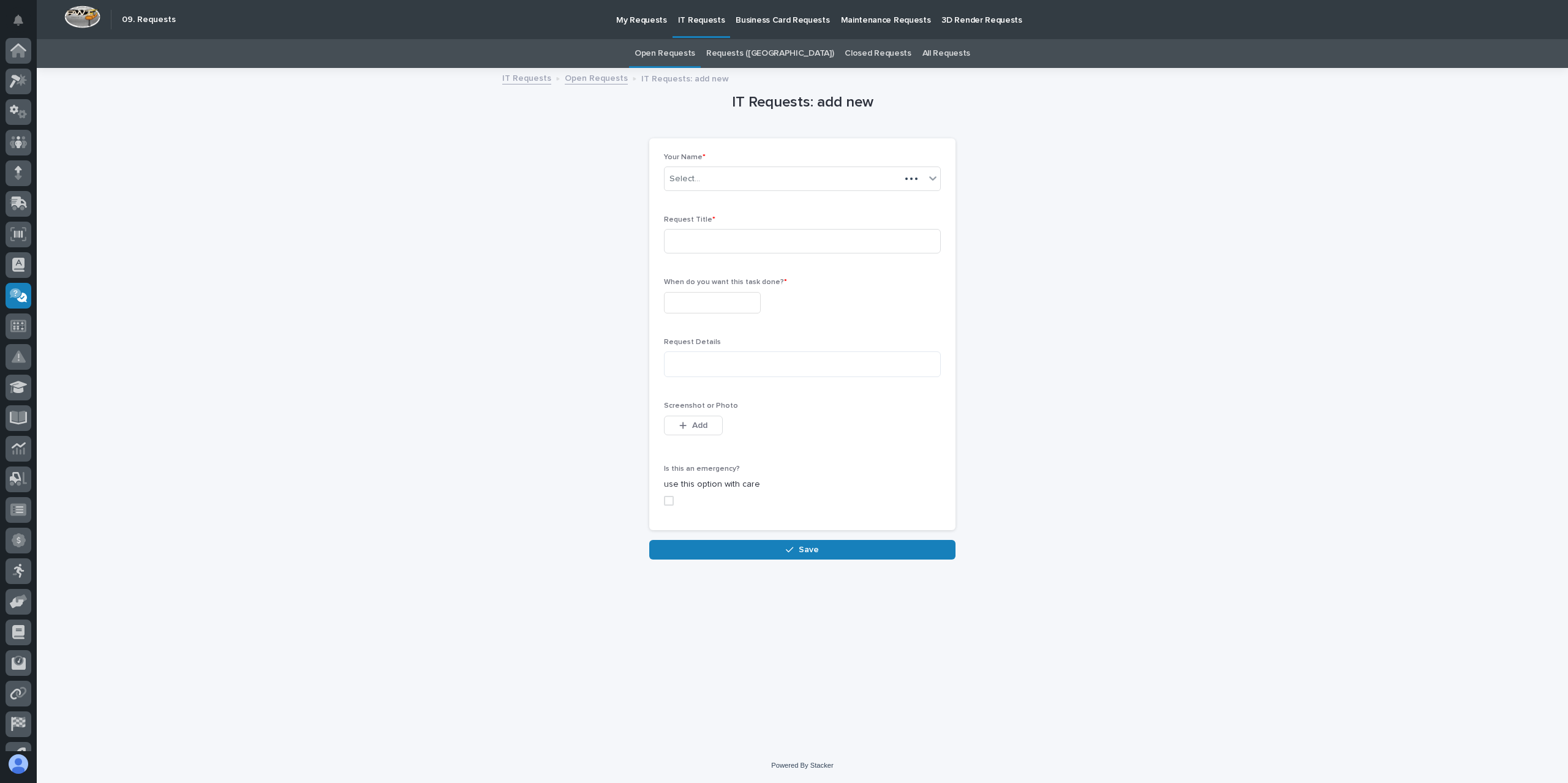
scroll to position [51, 0]
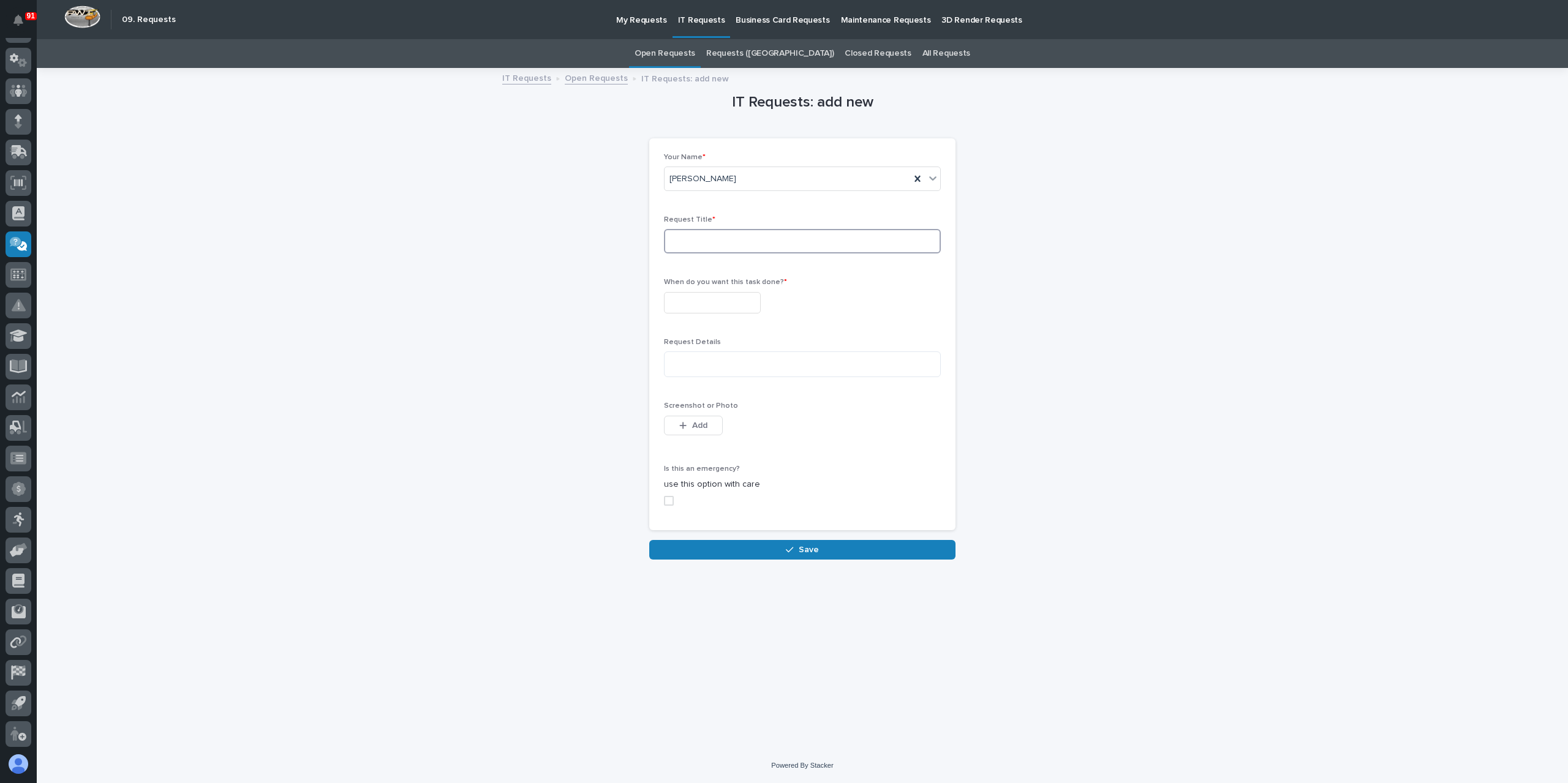
click at [705, 248] on input at bounding box center [802, 241] width 277 height 24
type input "Data 2 server not working"
click at [729, 310] on input "text" at bounding box center [712, 303] width 96 height 22
click at [691, 179] on div "12" at bounding box center [695, 181] width 17 height 17
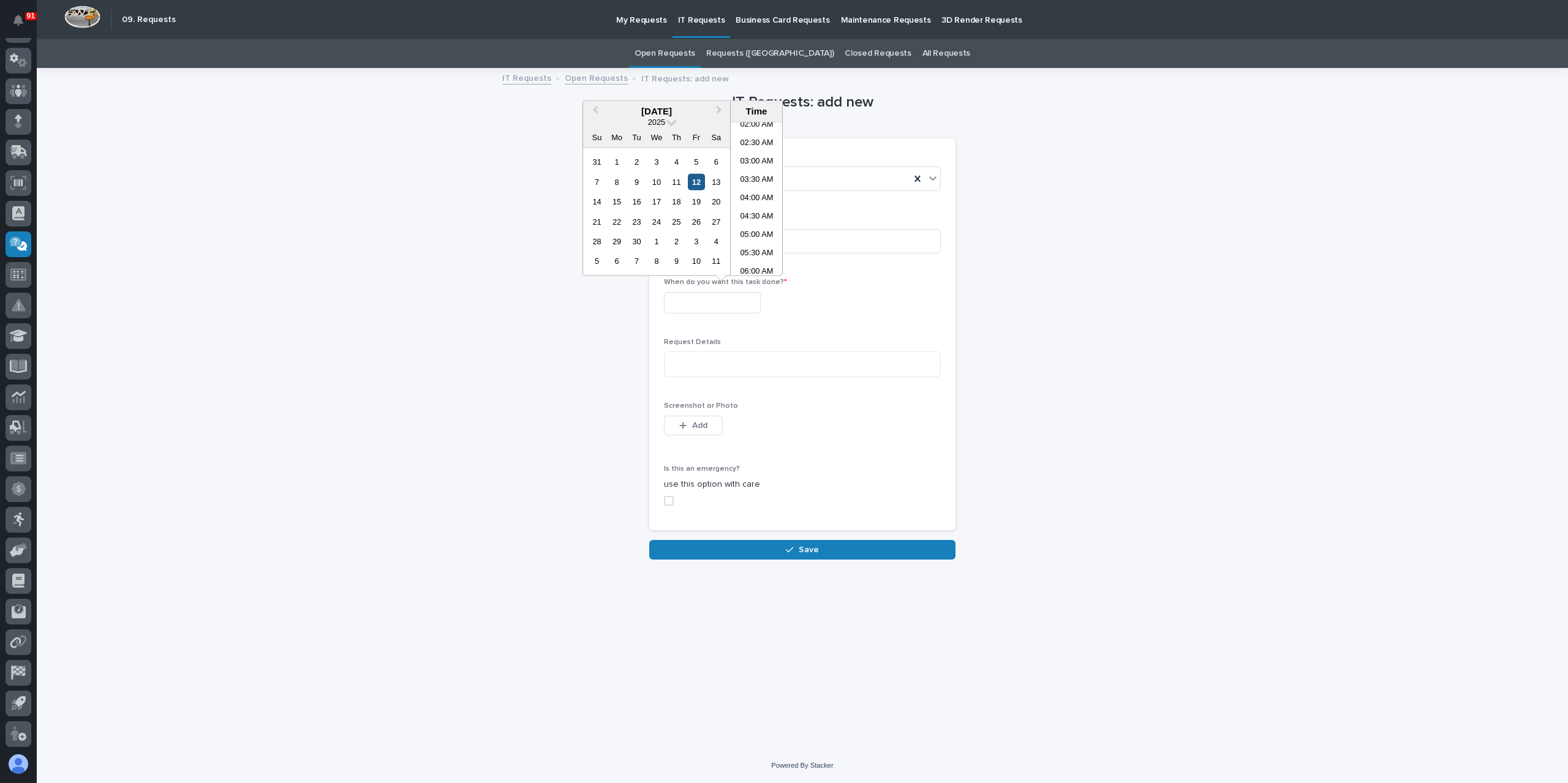
type input "**********"
click at [672, 500] on span at bounding box center [669, 501] width 10 height 10
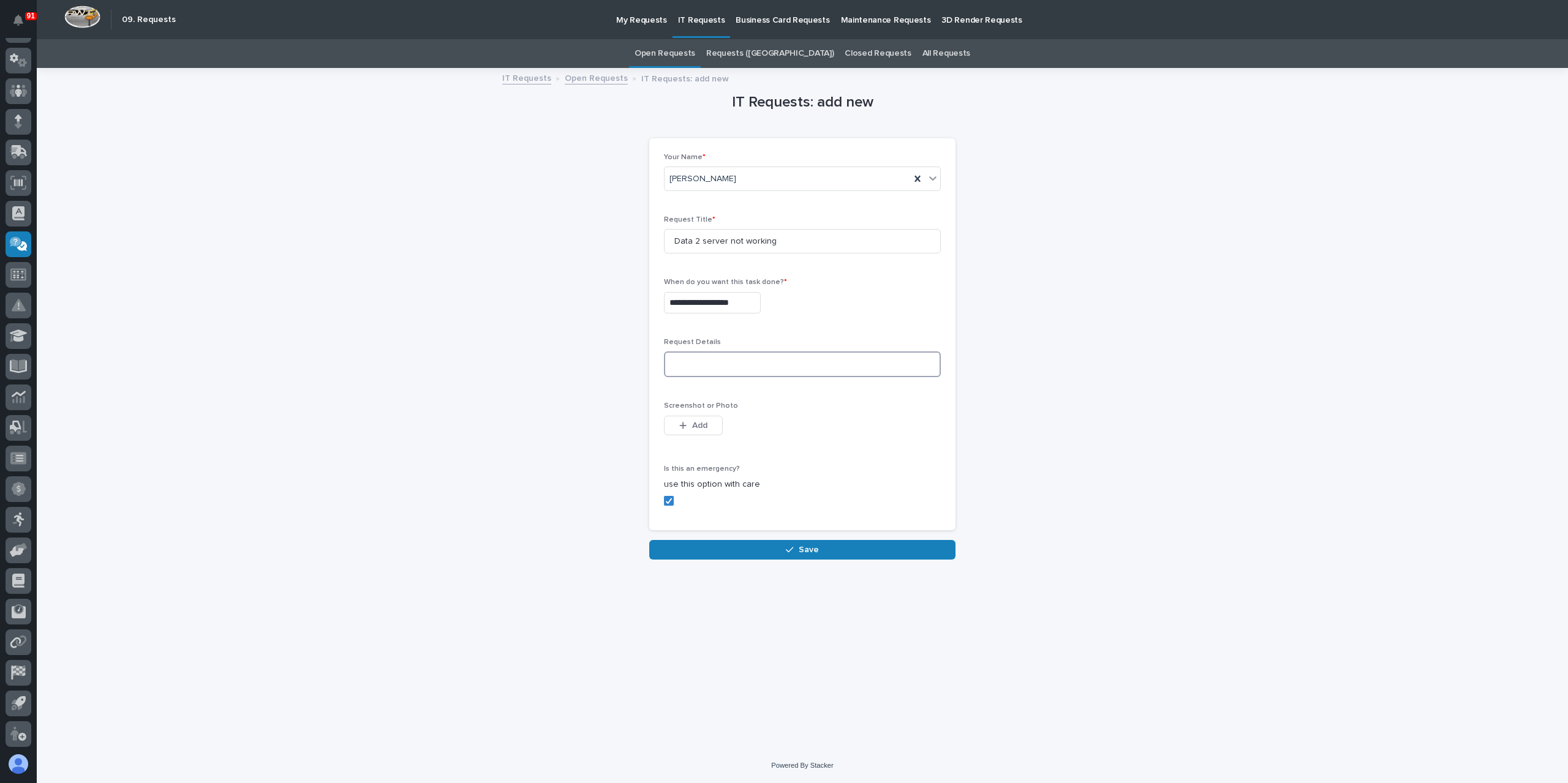
click at [716, 364] on textarea at bounding box center [802, 364] width 277 height 26
type textarea "**********"
click at [804, 554] on span "Save" at bounding box center [808, 549] width 20 height 11
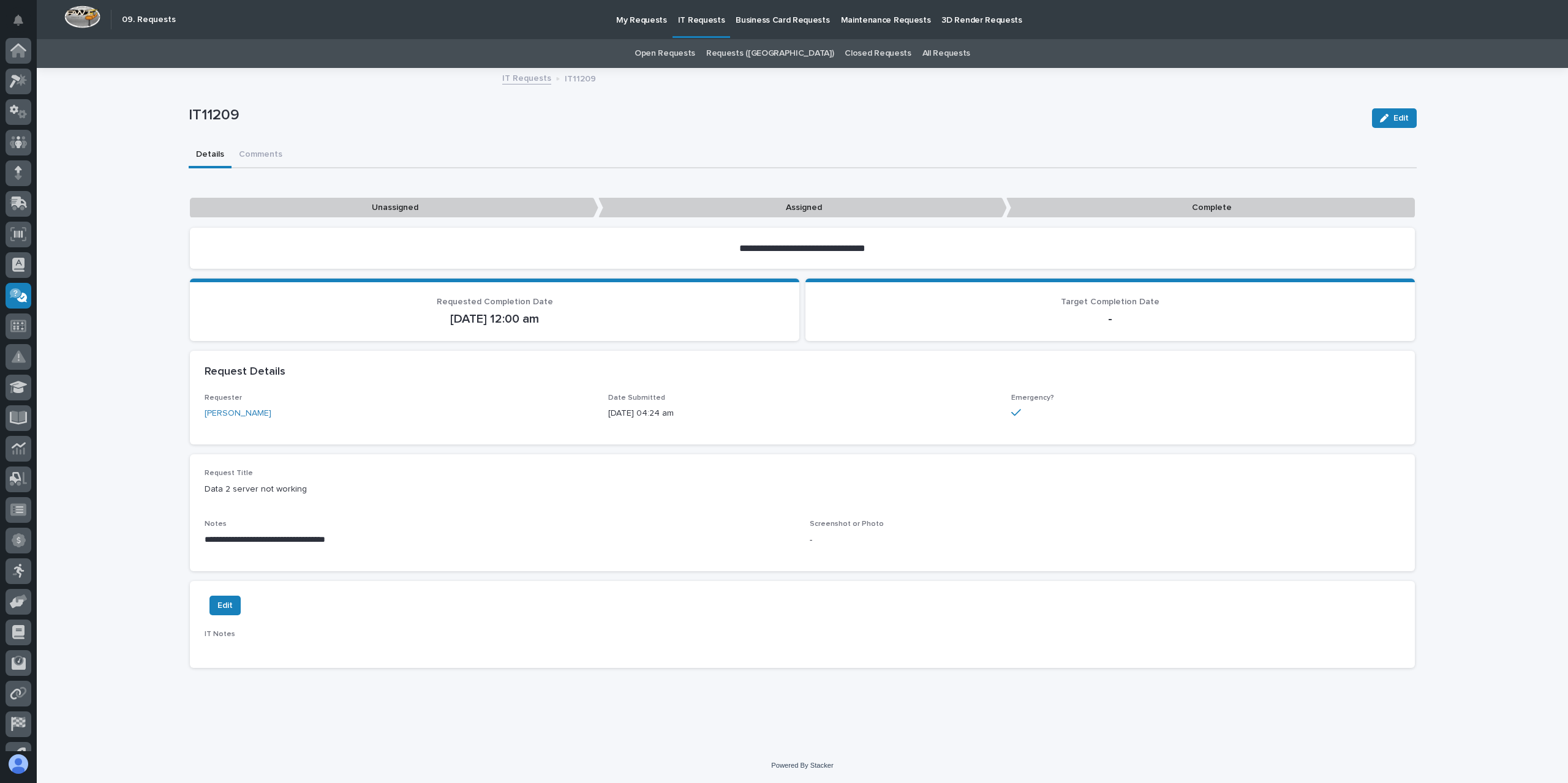
scroll to position [51, 0]
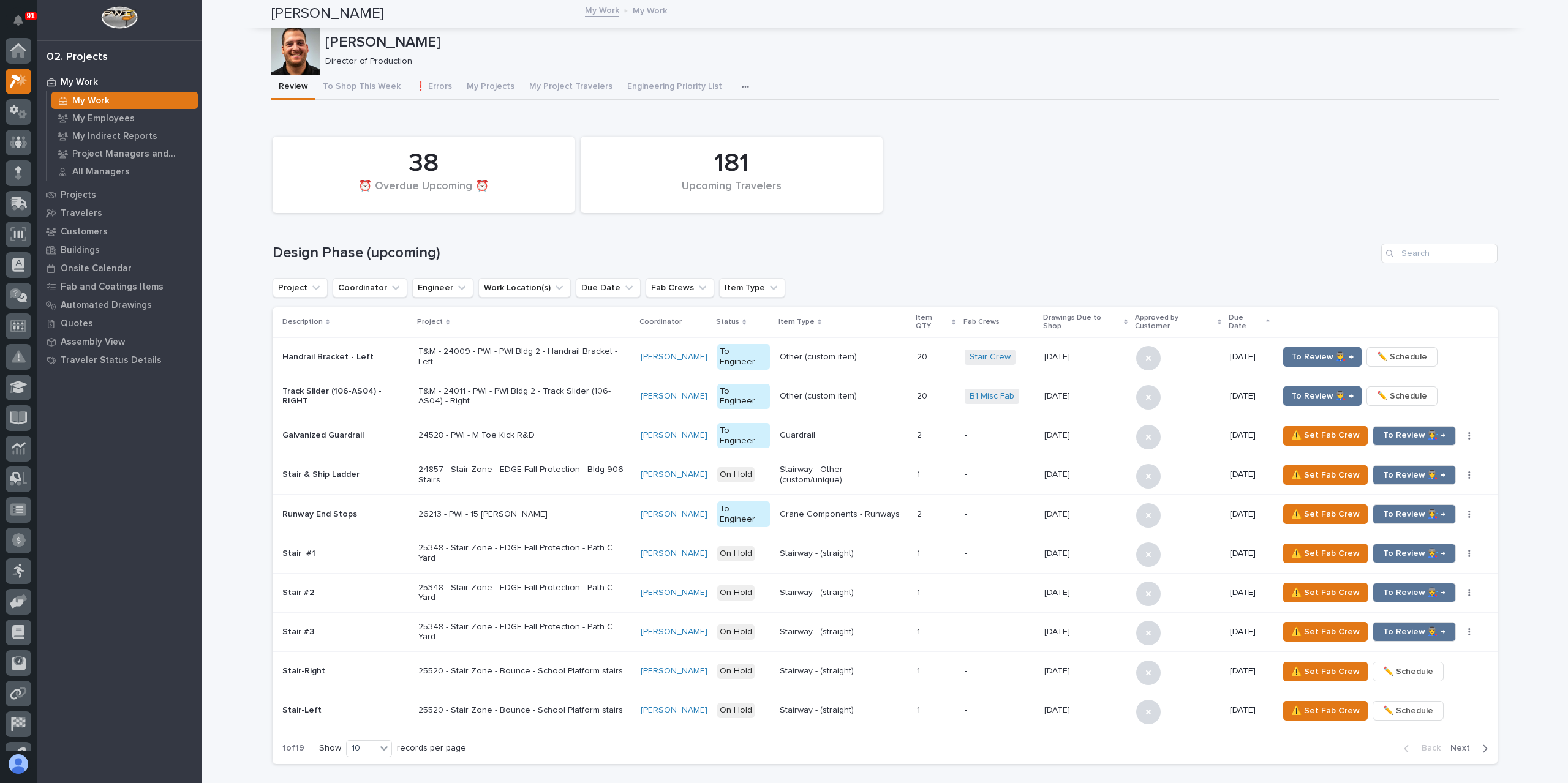
scroll to position [33, 0]
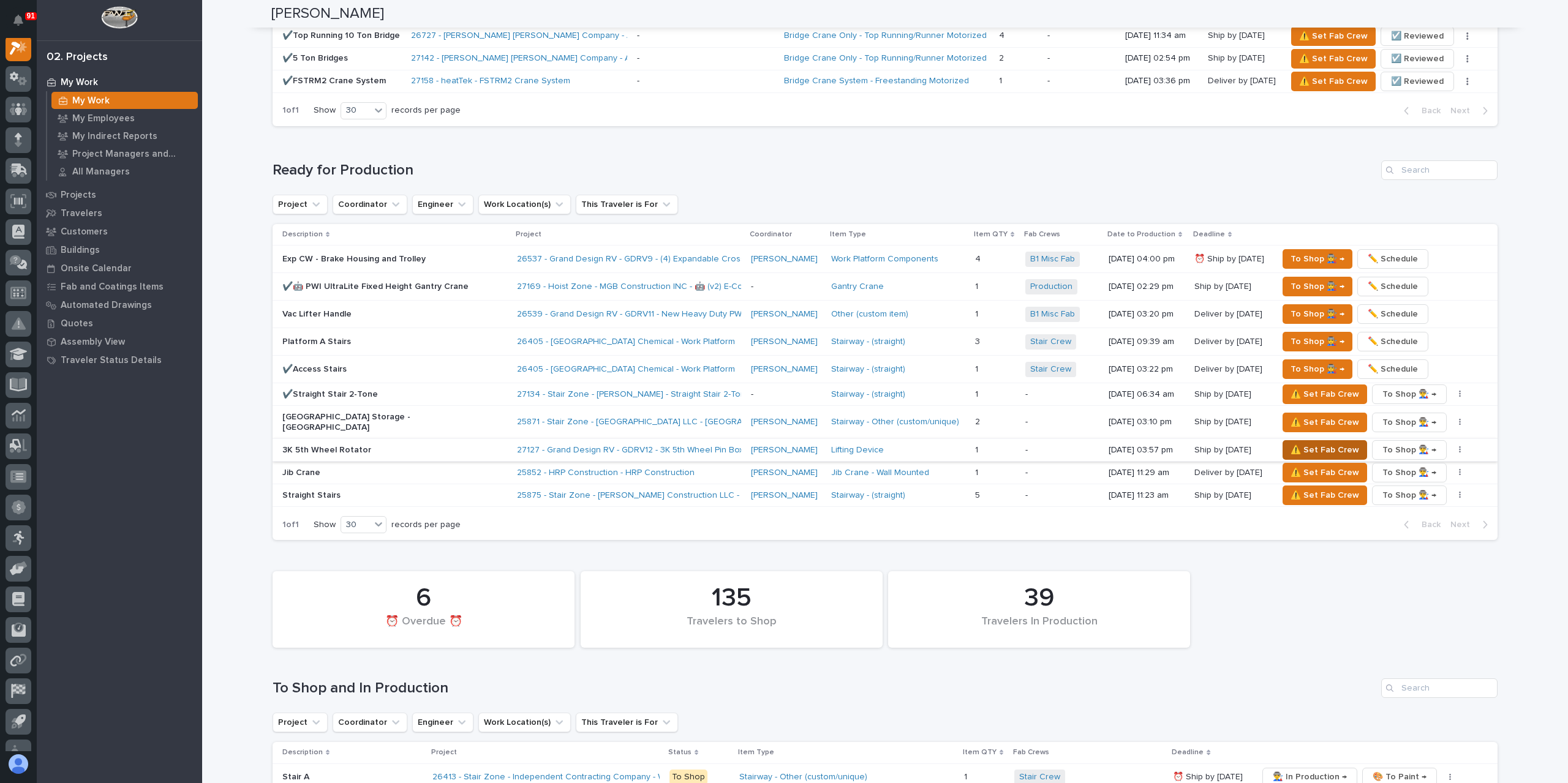
click at [1302, 443] on span "⚠️ Set Fab Crew" at bounding box center [1324, 450] width 68 height 14
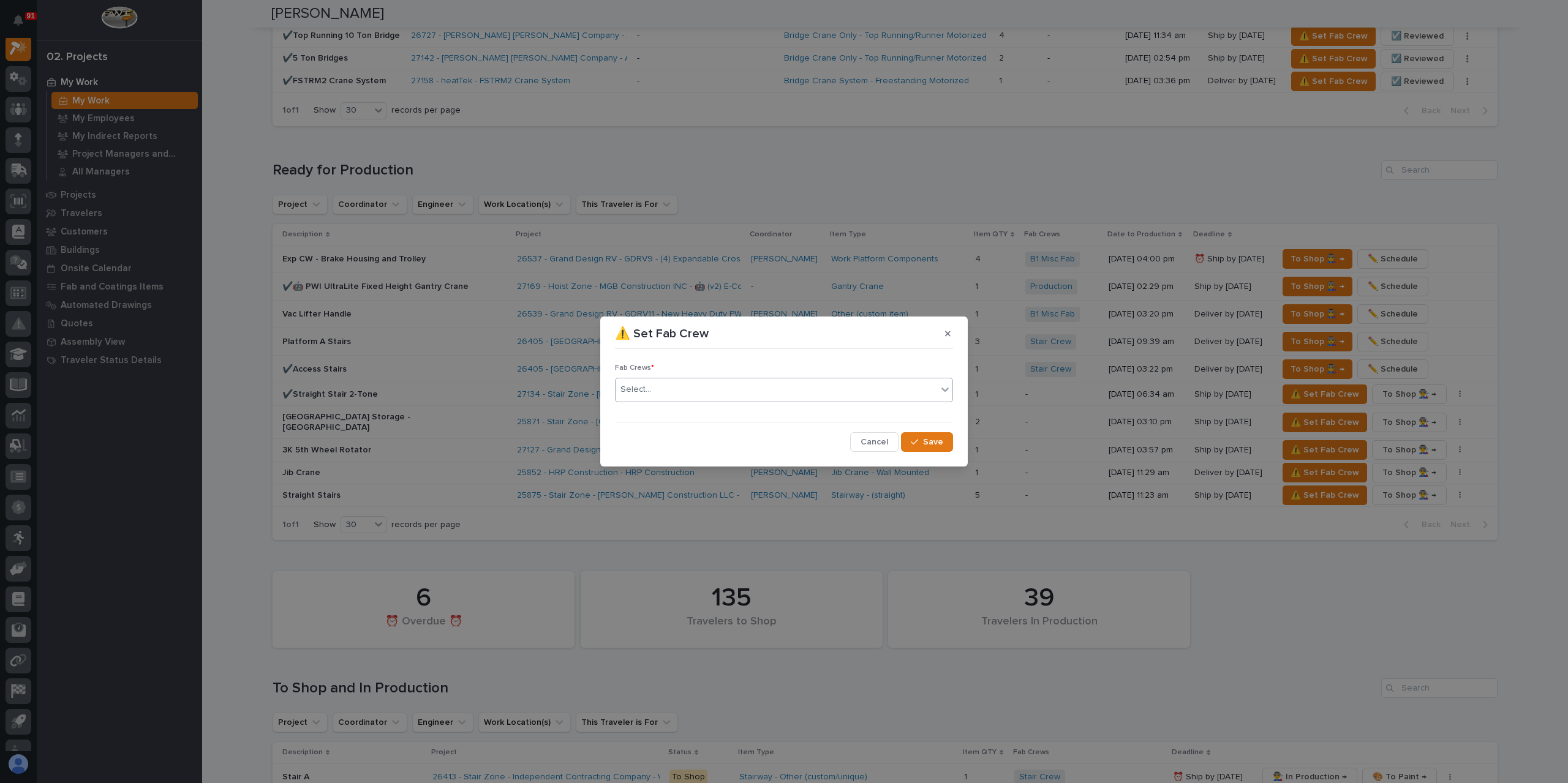
click at [655, 399] on div "Select..." at bounding box center [776, 389] width 322 height 20
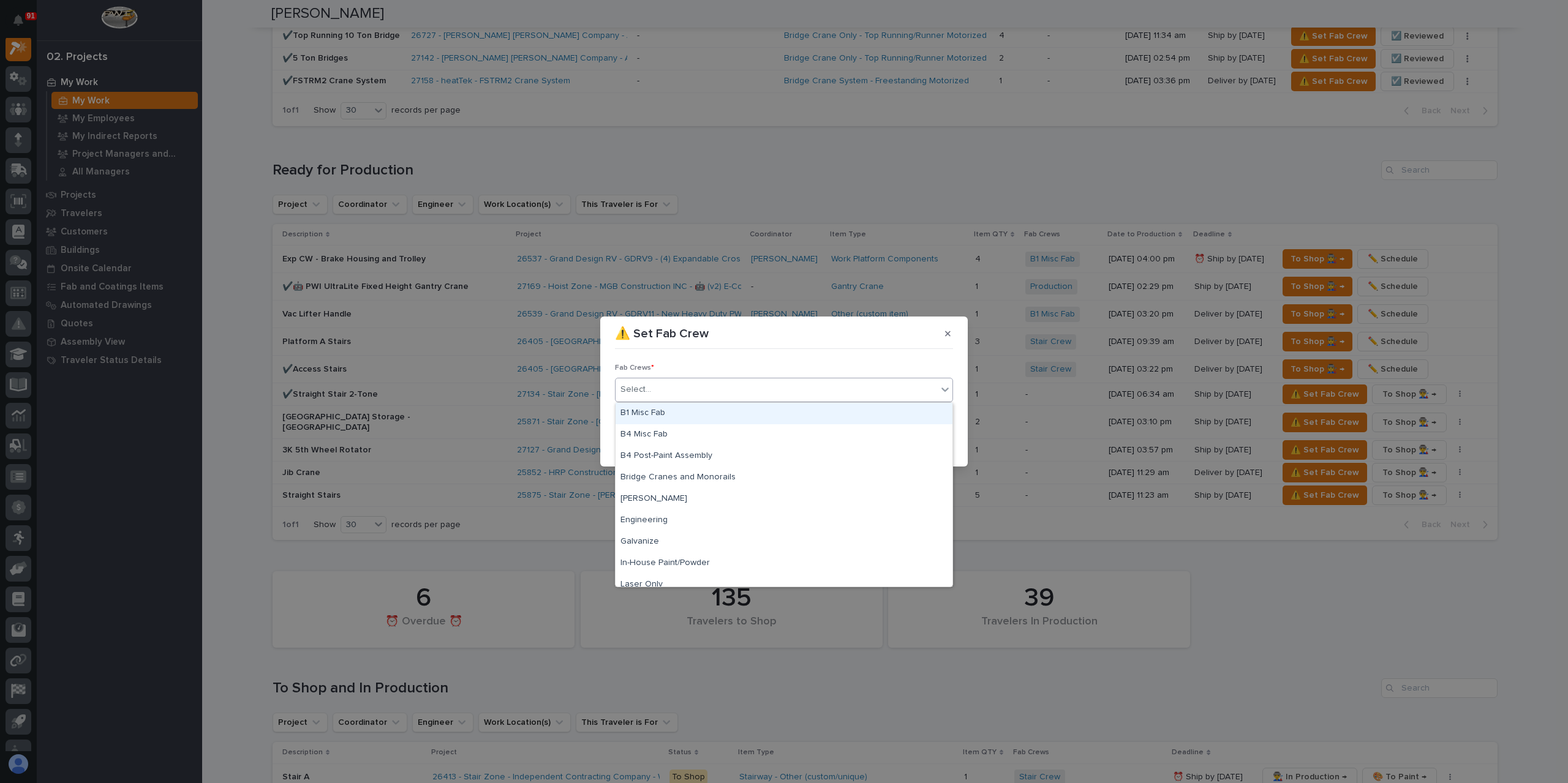
click at [653, 409] on div "B1 Misc Fab" at bounding box center [784, 414] width 337 height 22
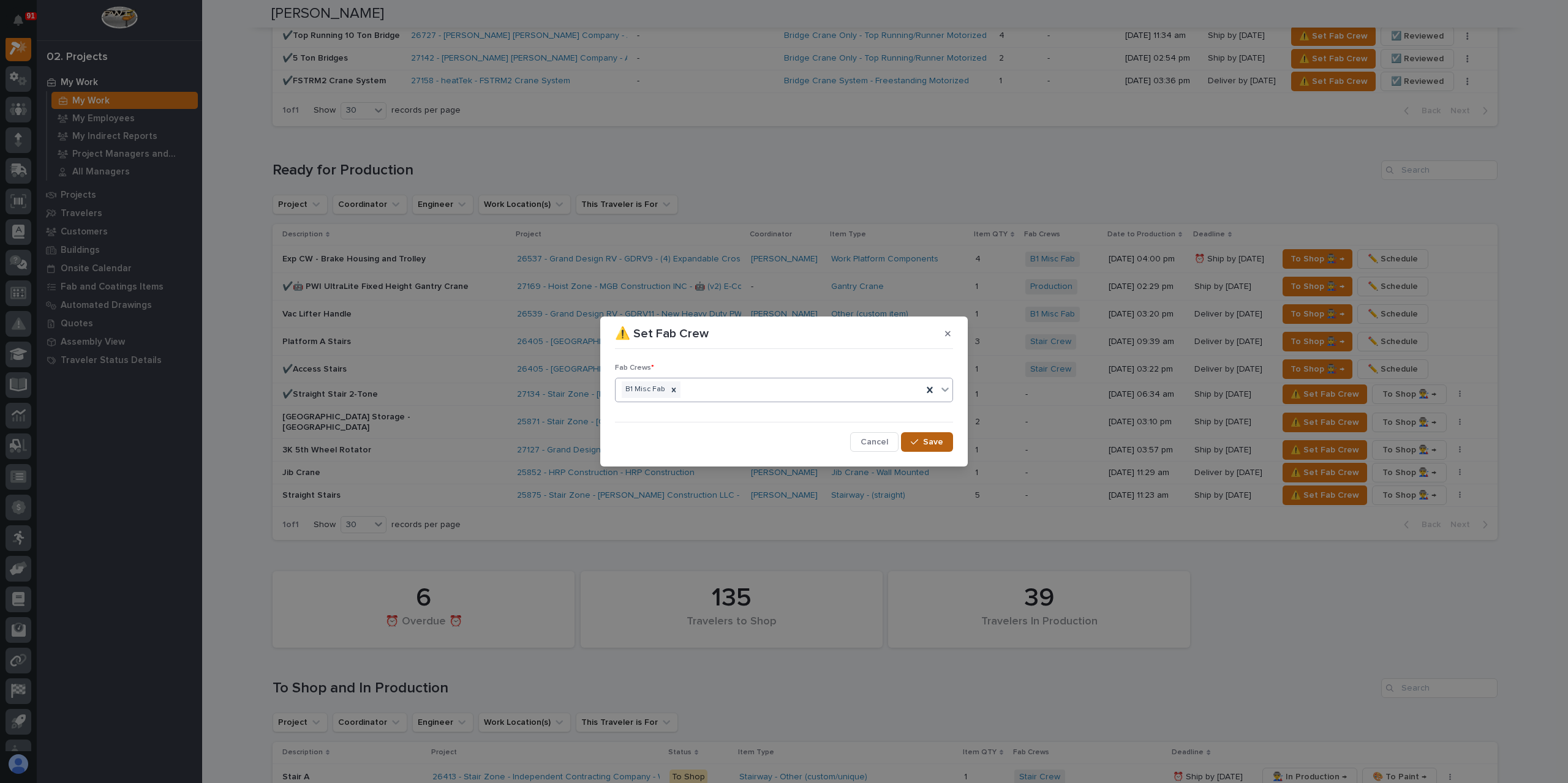
click at [922, 435] on button "Save" at bounding box center [927, 442] width 52 height 19
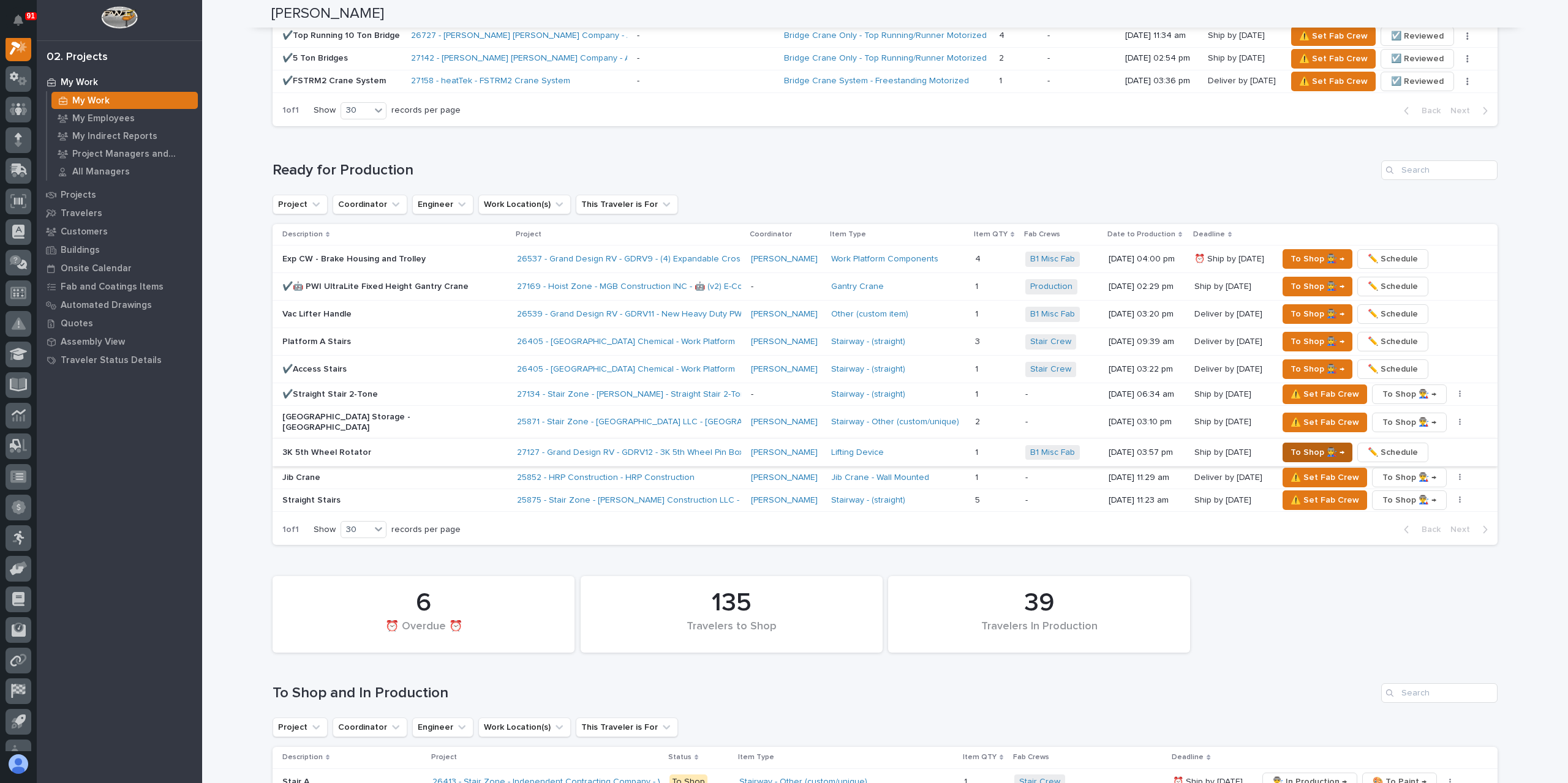
click at [1306, 445] on span "To Shop 👨‍🏭 →" at bounding box center [1317, 452] width 54 height 14
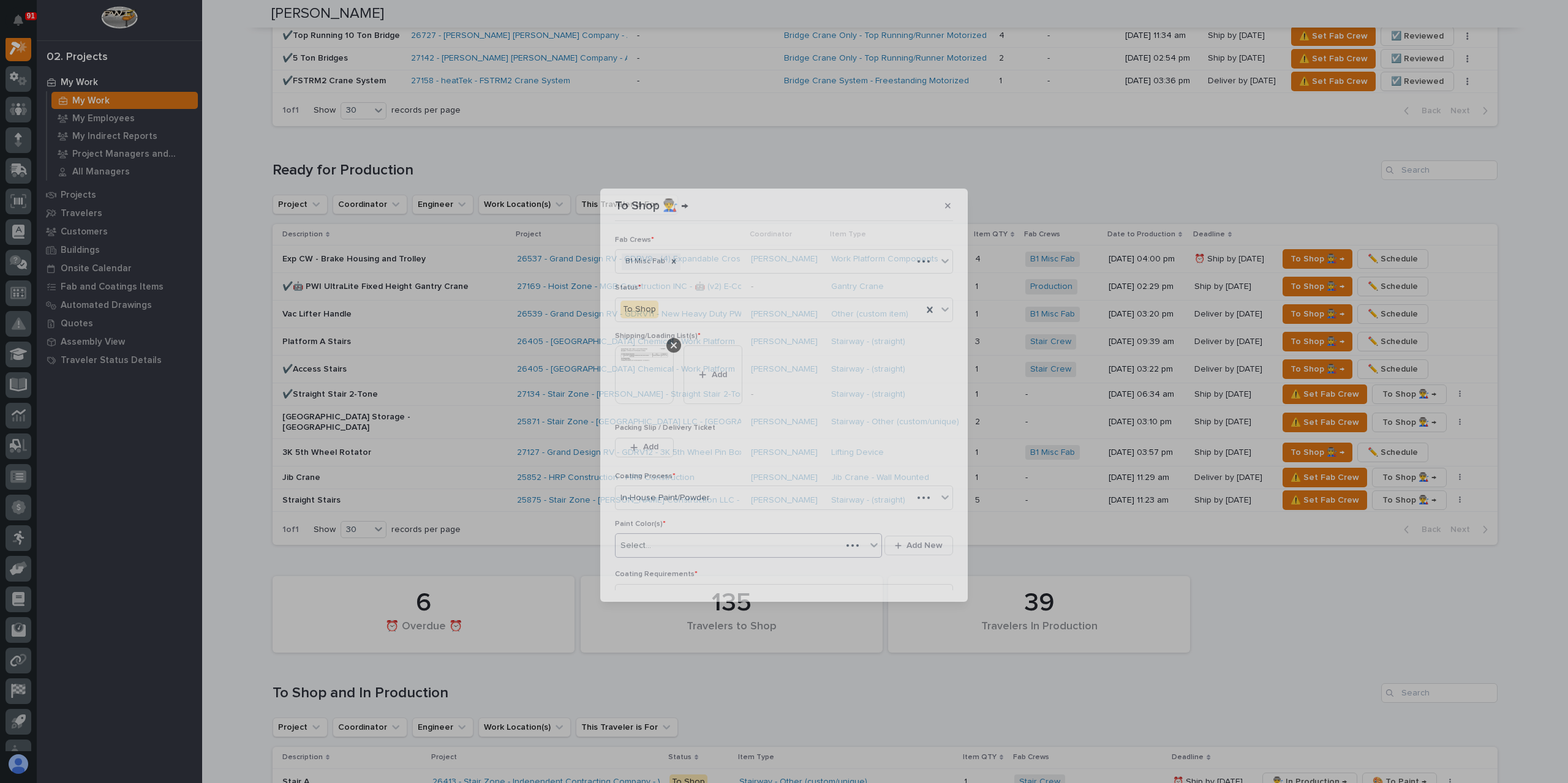
click at [652, 548] on div at bounding box center [653, 546] width 1 height 15
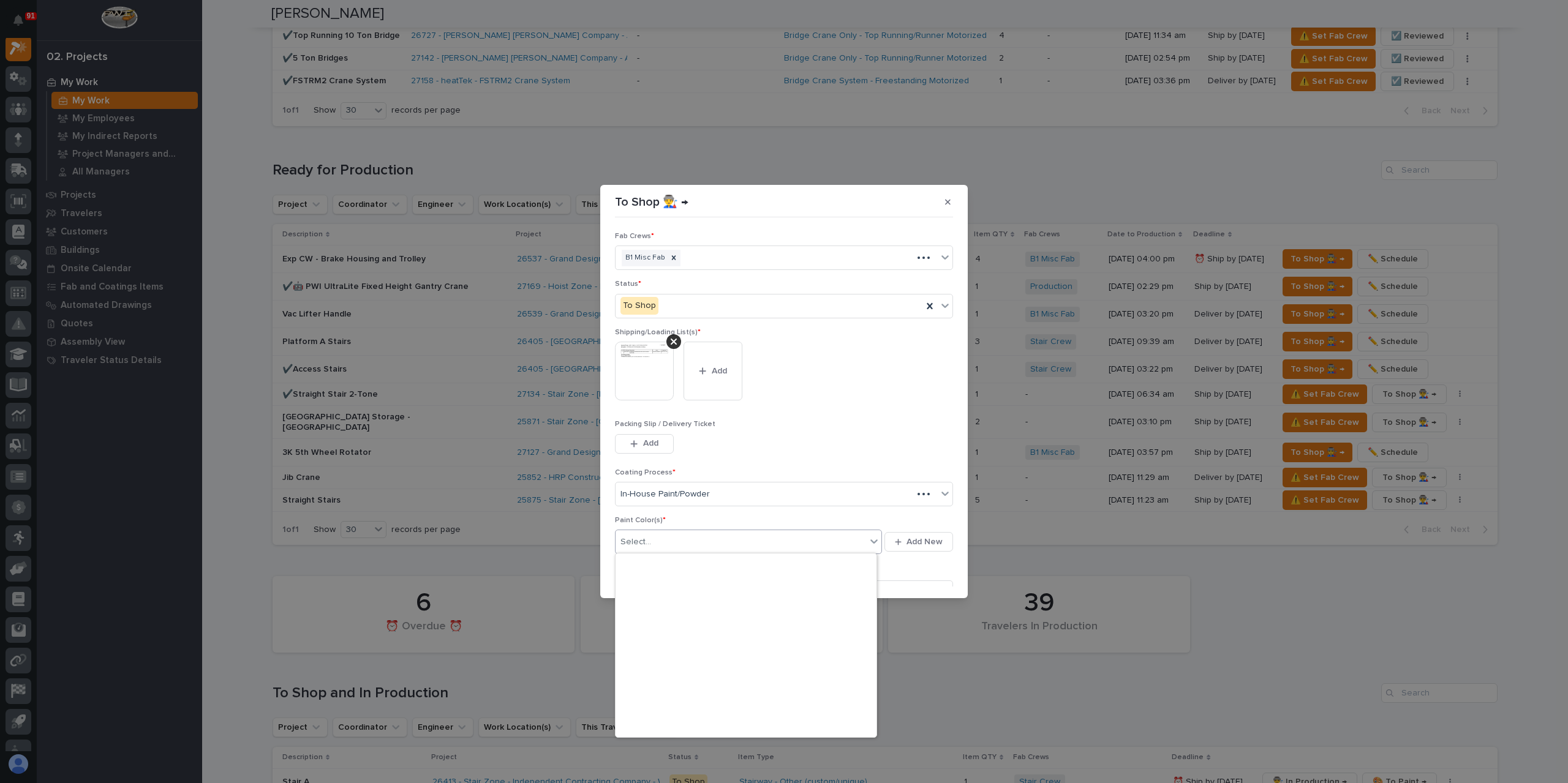
scroll to position [352, 0]
click at [670, 626] on div "Paint Yellow" at bounding box center [746, 620] width 261 height 22
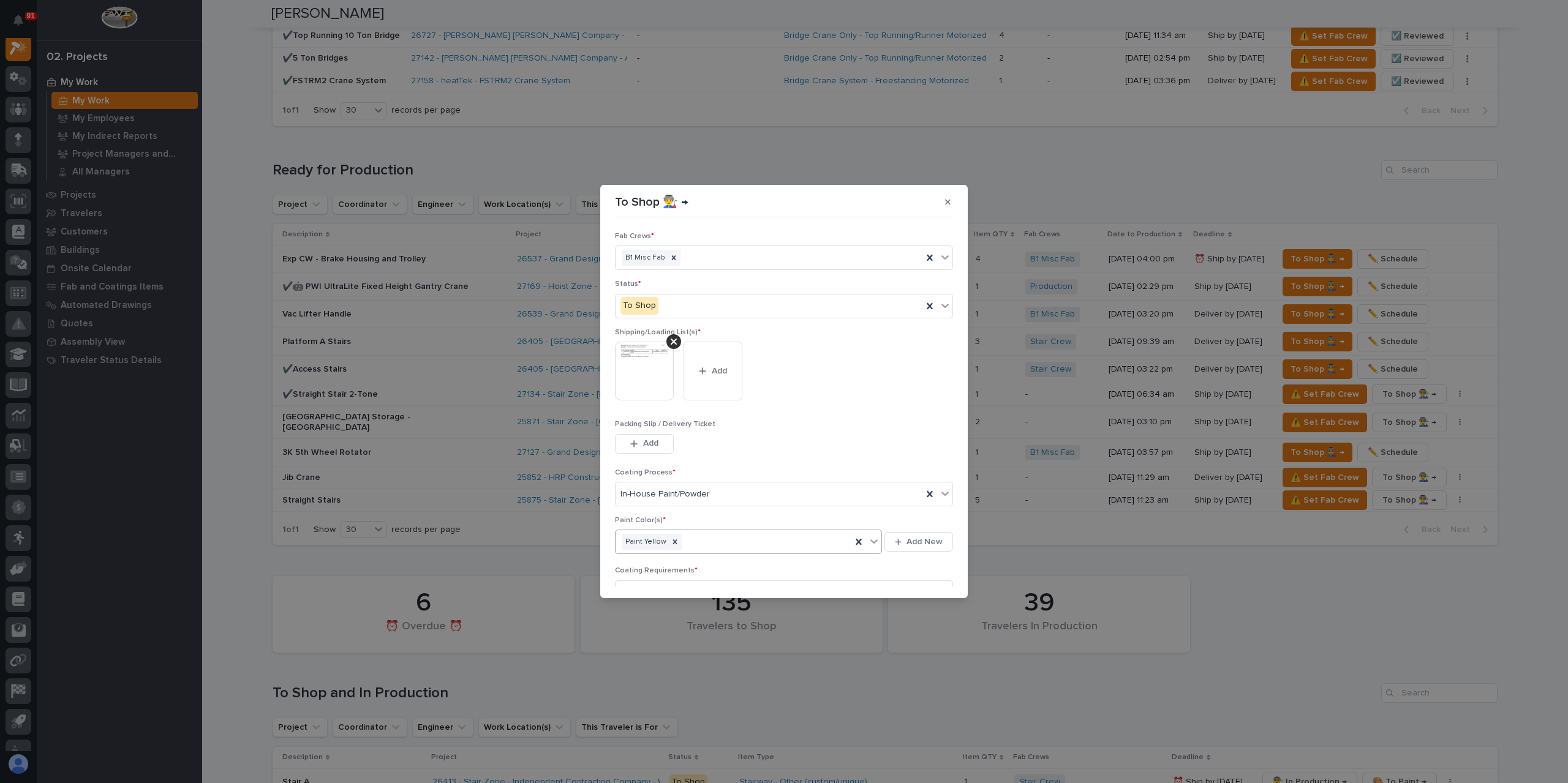
click at [916, 641] on div "button" at bounding box center [916, 645] width 12 height 9
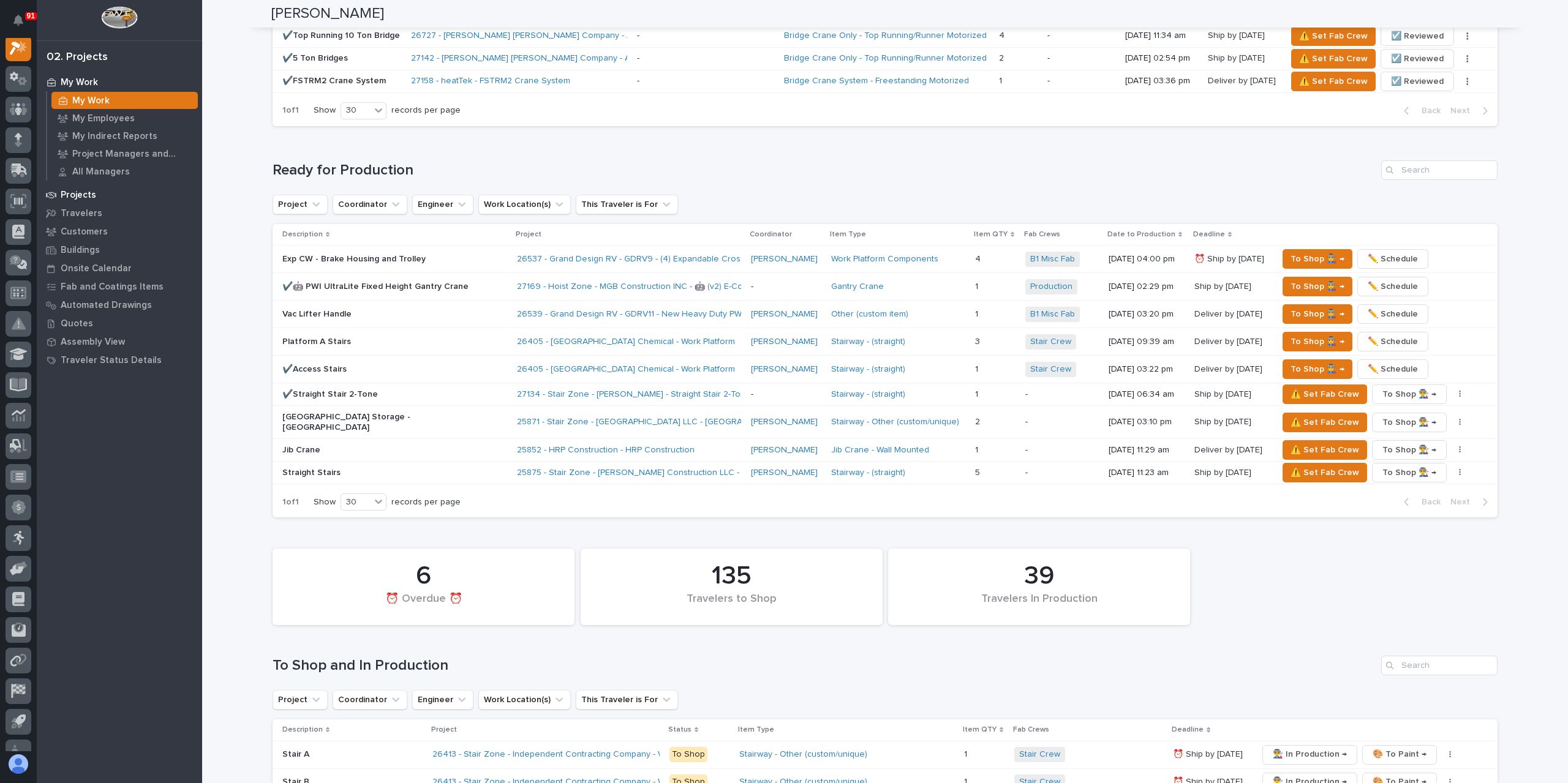
click at [76, 196] on p "Projects" at bounding box center [78, 195] width 35 height 11
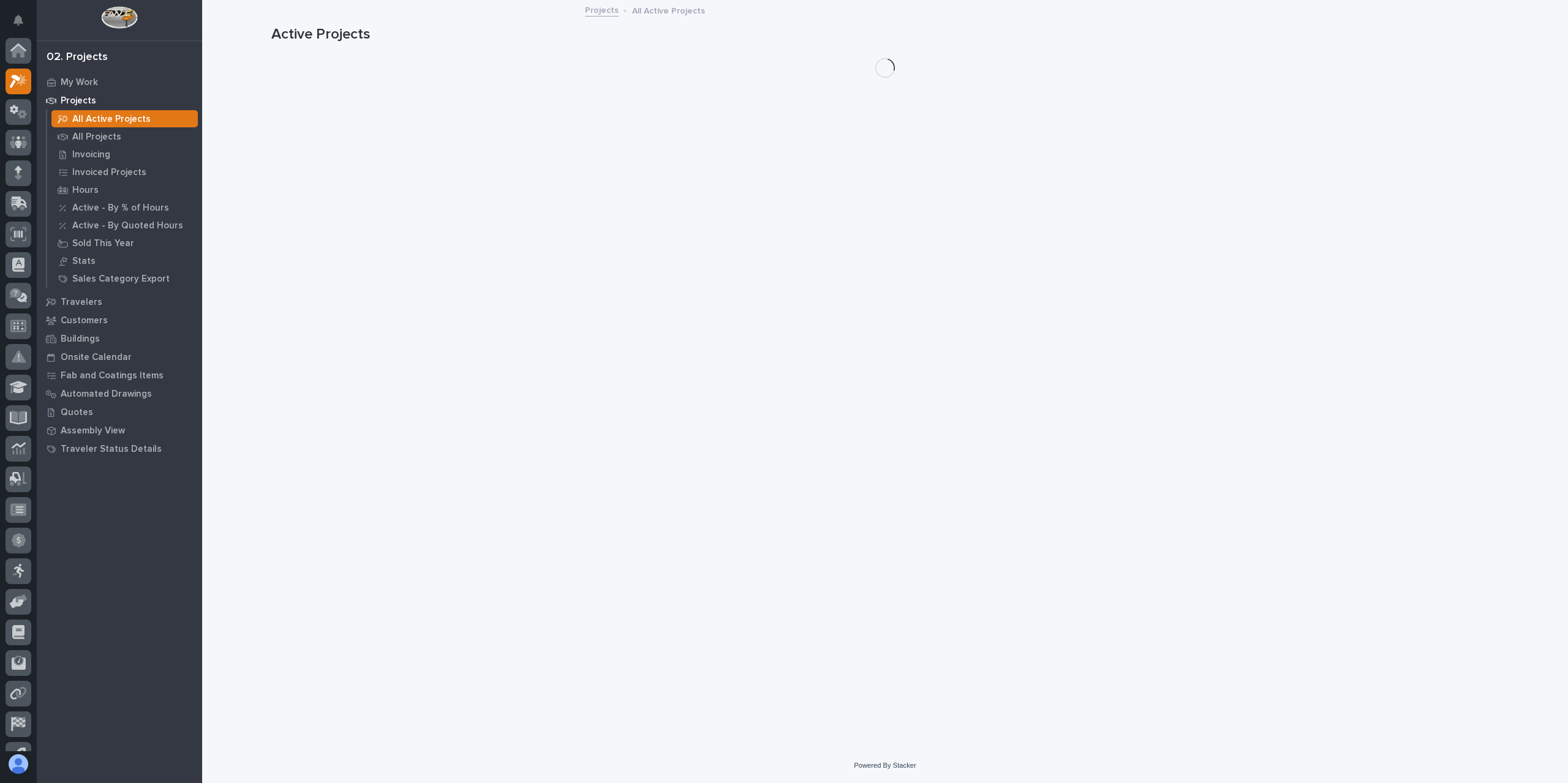
scroll to position [31, 0]
click at [88, 137] on p "All Projects" at bounding box center [96, 137] width 49 height 11
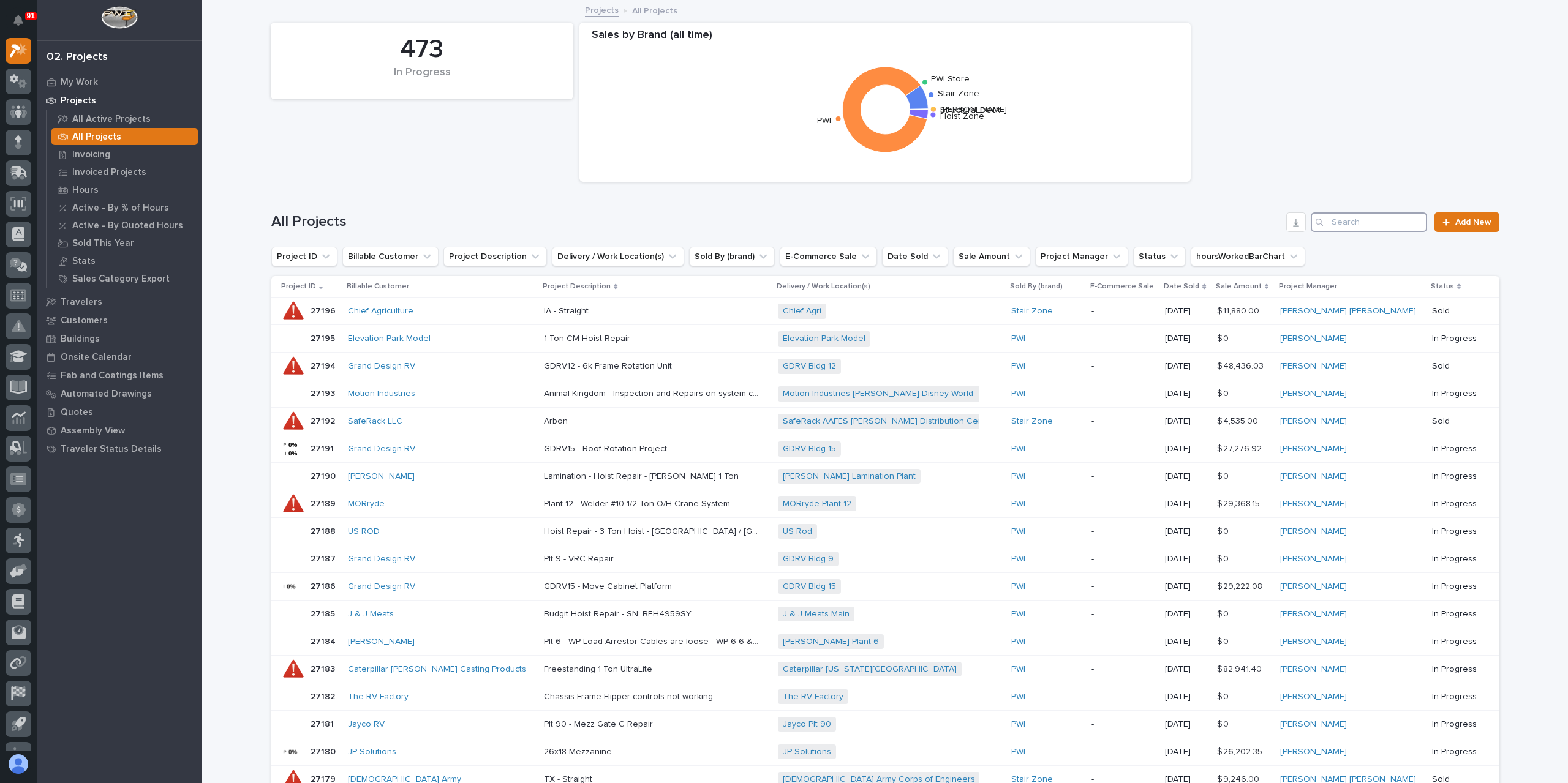
click at [1356, 230] on input "Search" at bounding box center [1369, 222] width 117 height 19
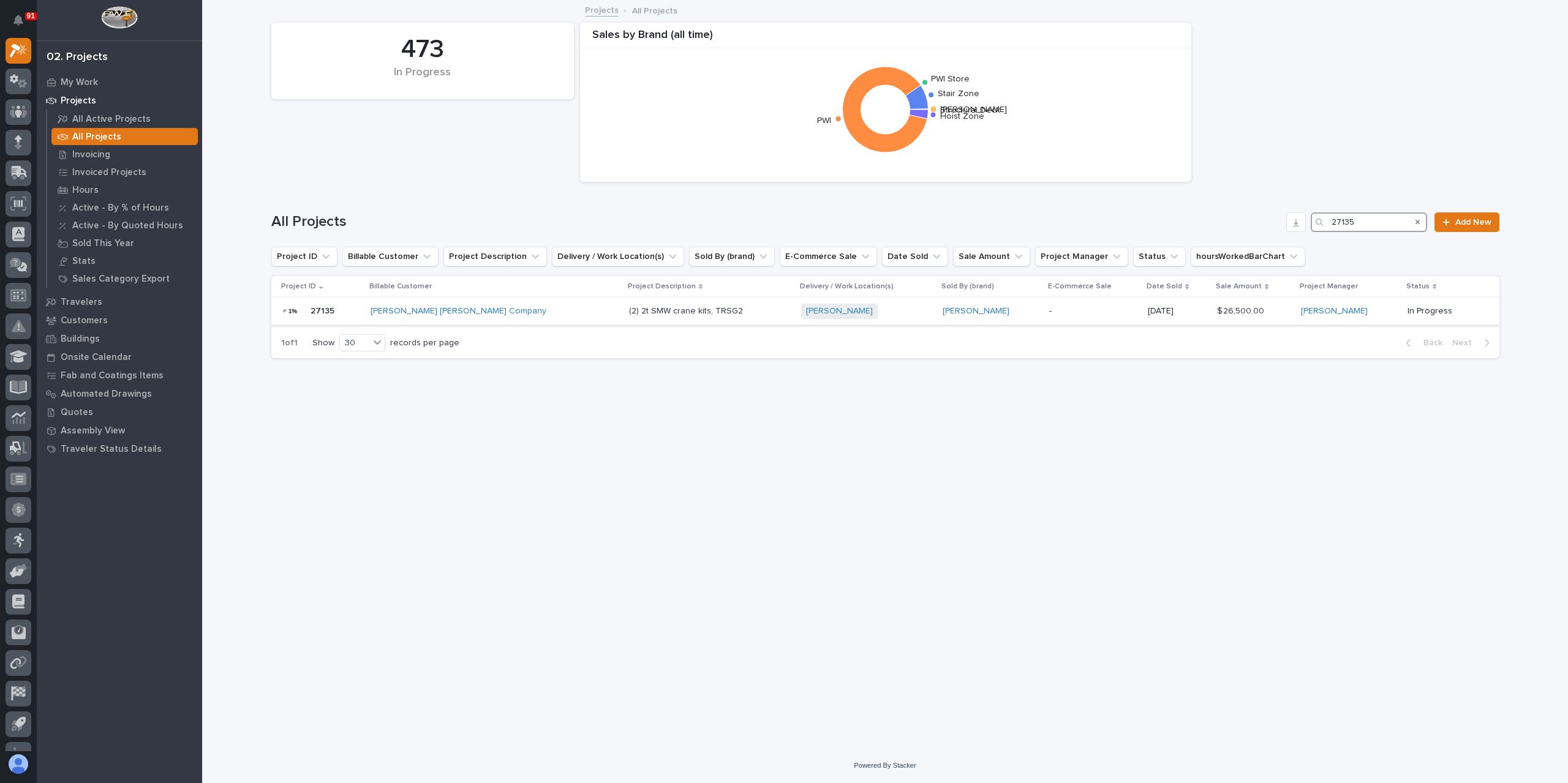
type input "27135"
click at [629, 315] on p "(2) 2t SMW crane kits, TRSG2" at bounding box center [688, 310] width 117 height 13
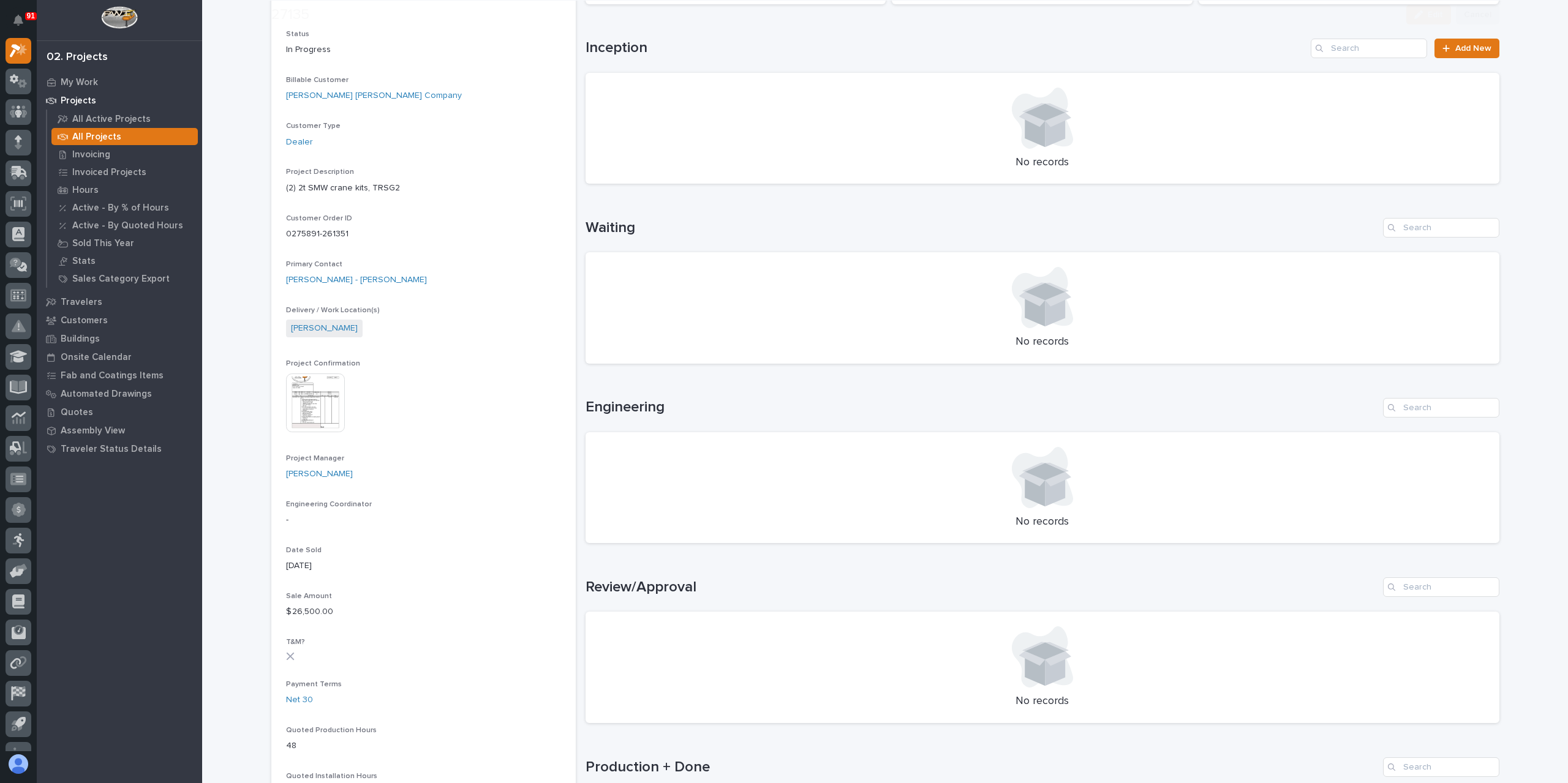
scroll to position [367, 0]
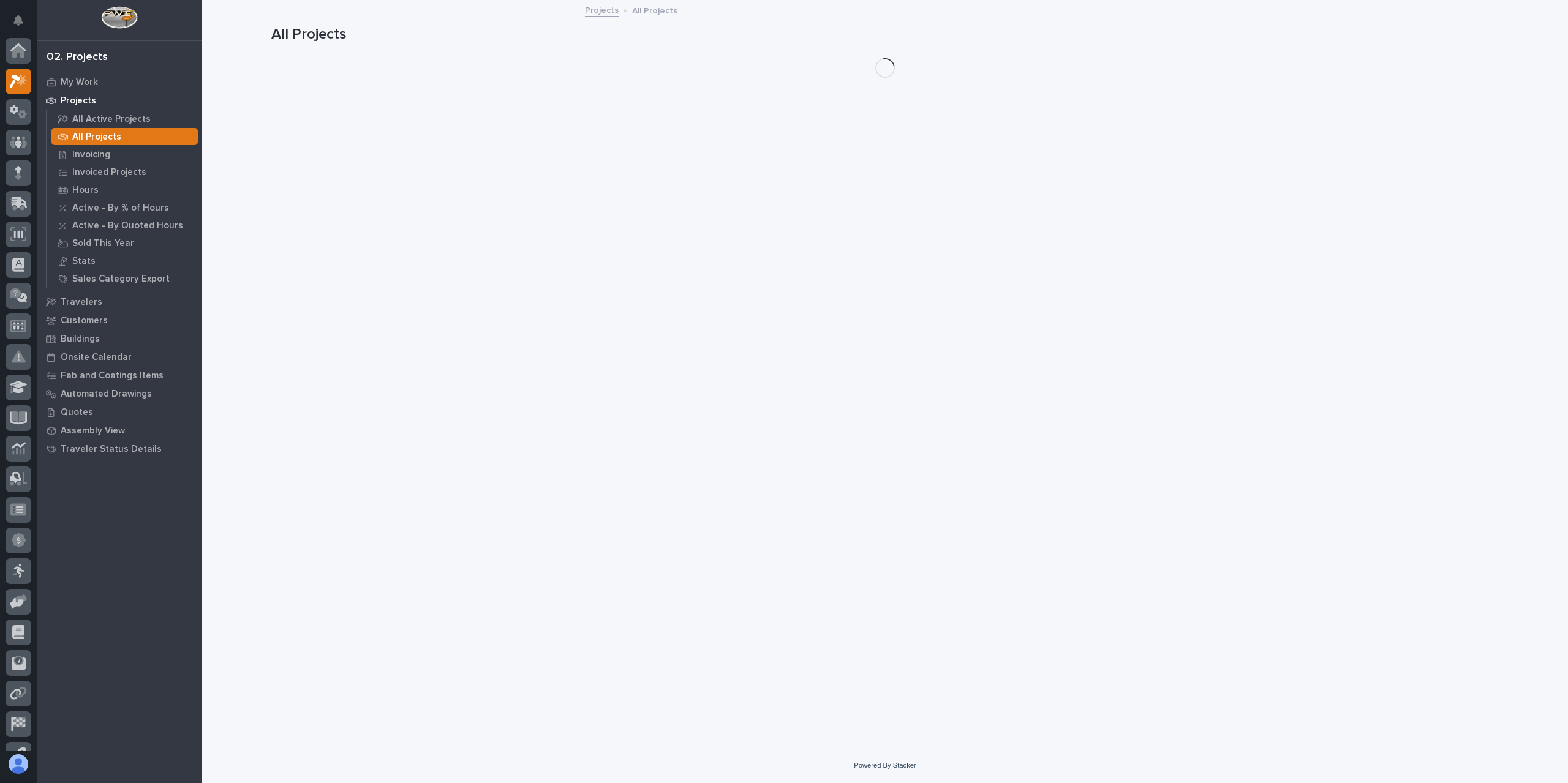
scroll to position [33, 0]
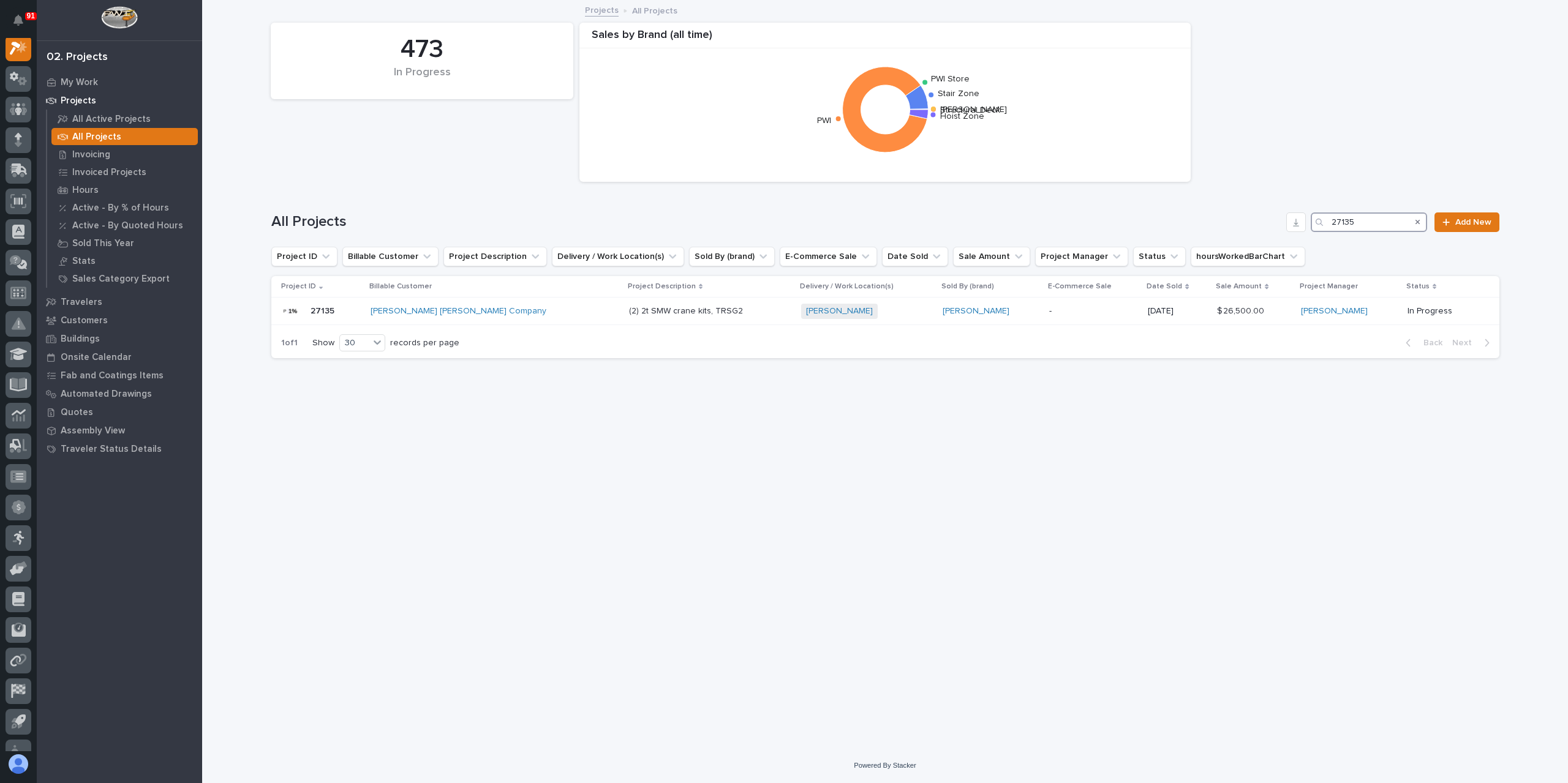
click at [1373, 216] on input "27135" at bounding box center [1369, 222] width 117 height 19
type input "27129"
click at [641, 322] on td "5T SMW Crane Kit 5T SMW Crane Kit" at bounding box center [701, 311] width 120 height 27
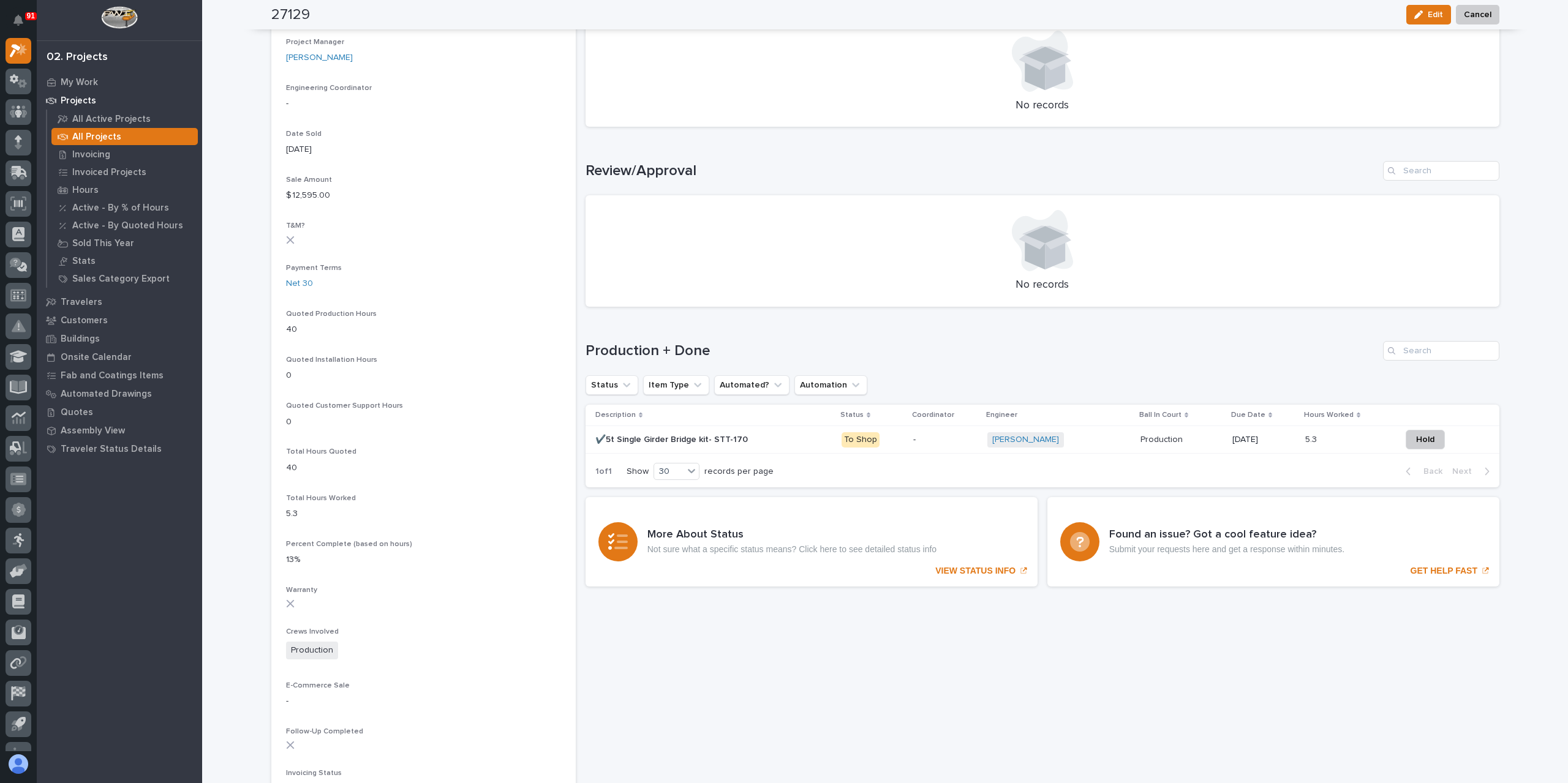
scroll to position [581, 0]
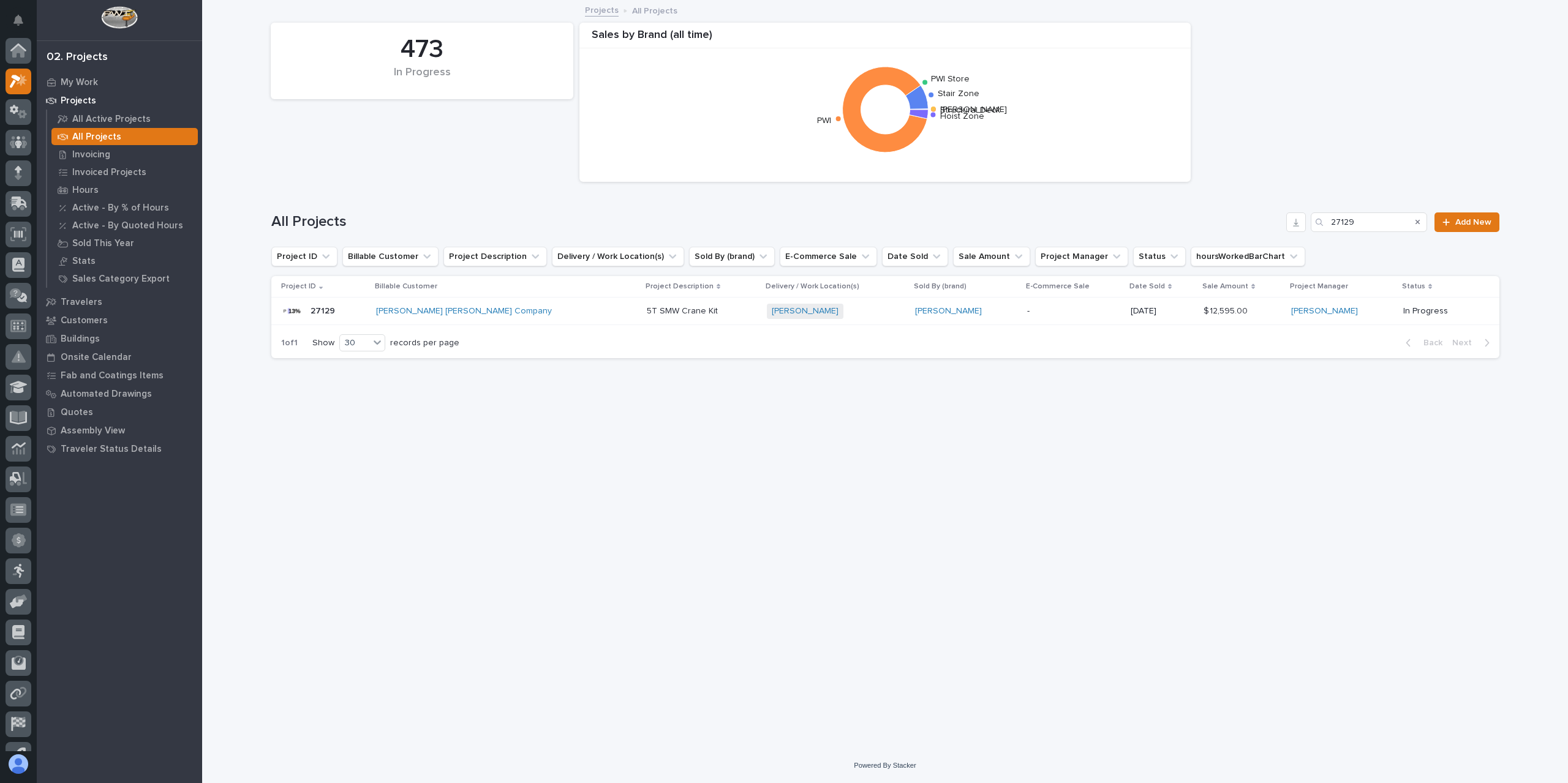
scroll to position [33, 0]
click at [1380, 220] on input "27129" at bounding box center [1369, 222] width 117 height 19
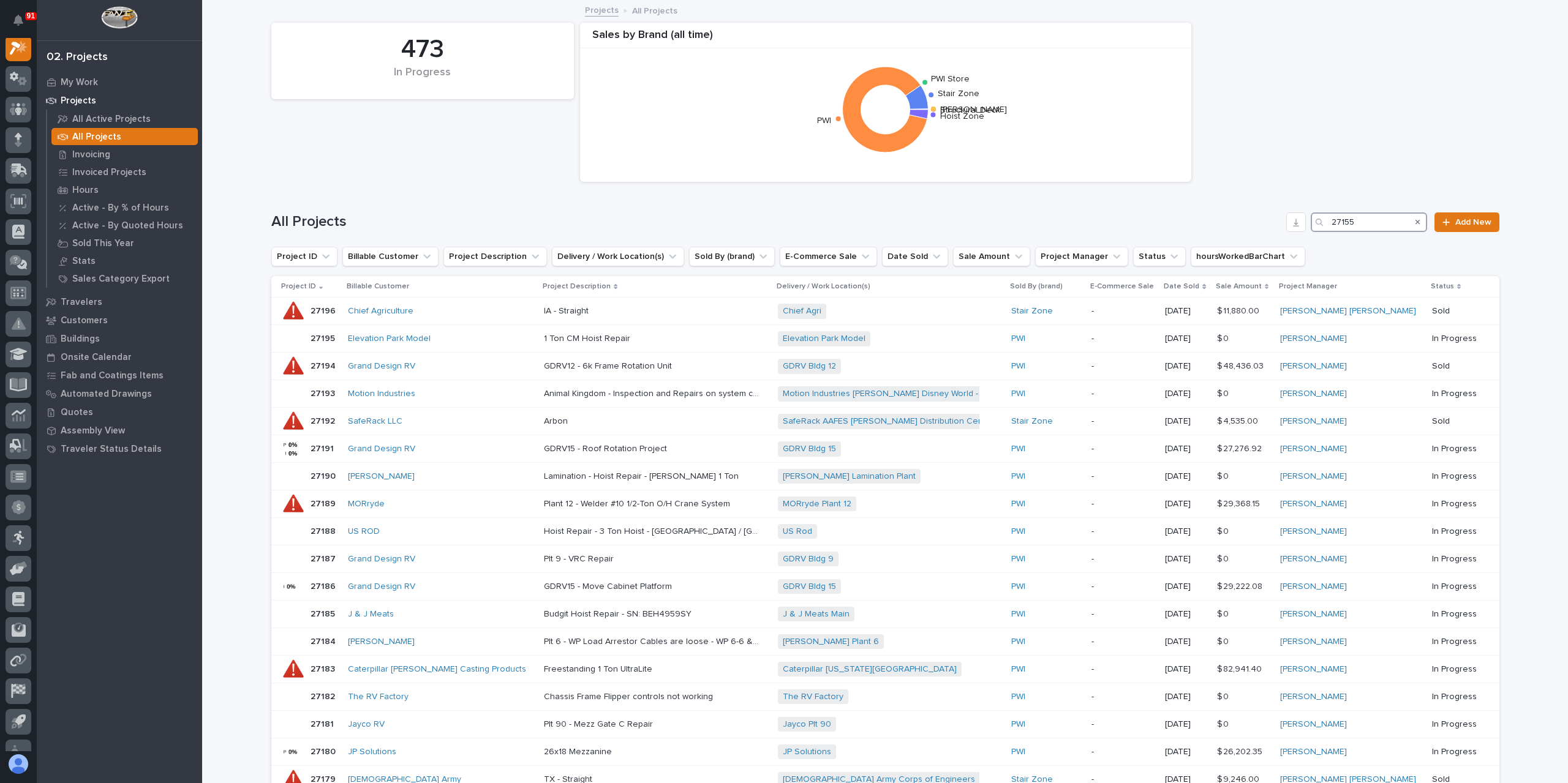
scroll to position [31, 0]
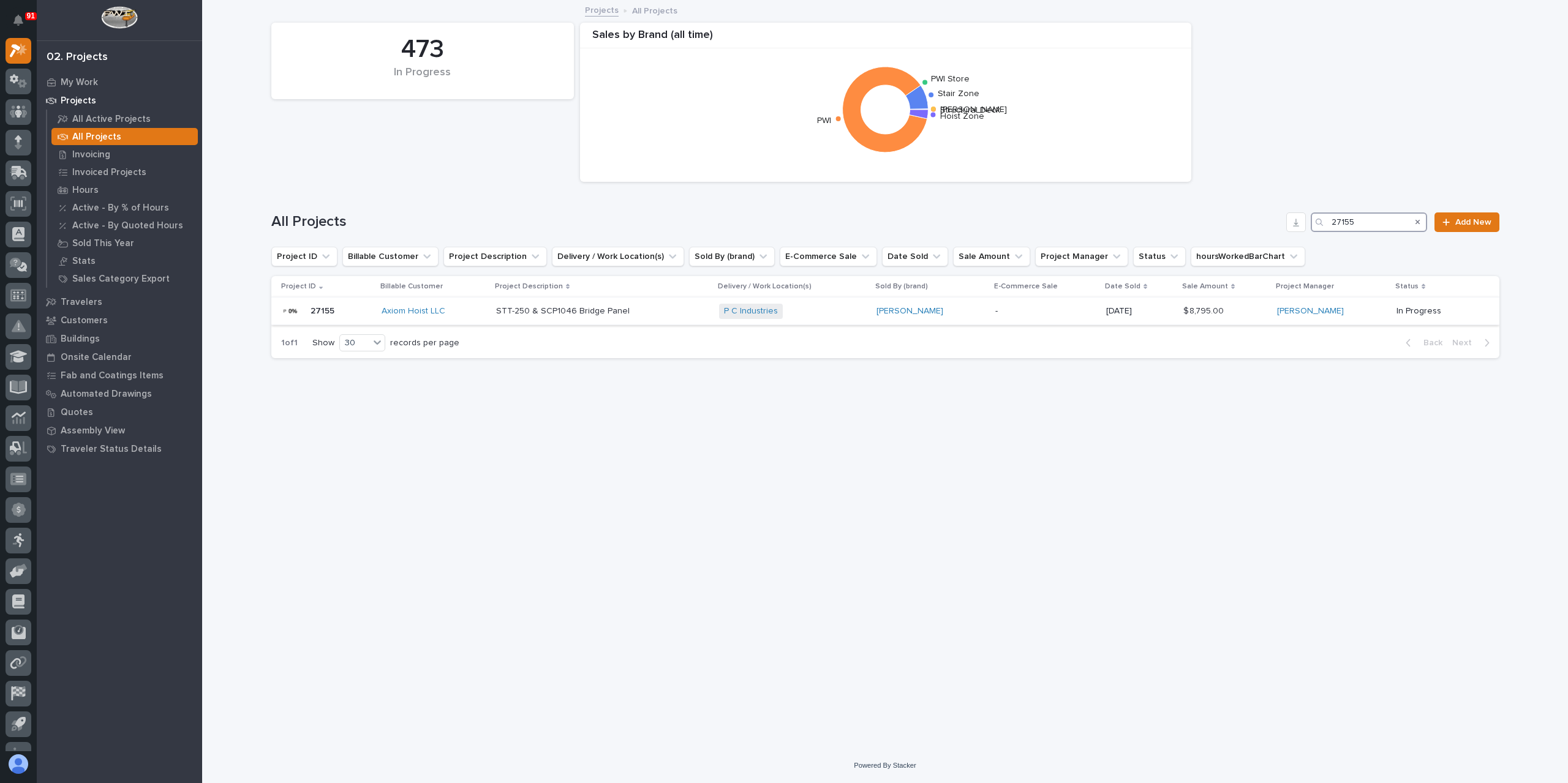
type input "27155"
click at [575, 312] on p "STT-250 & SCP1046 Bridge Panel" at bounding box center [564, 310] width 136 height 13
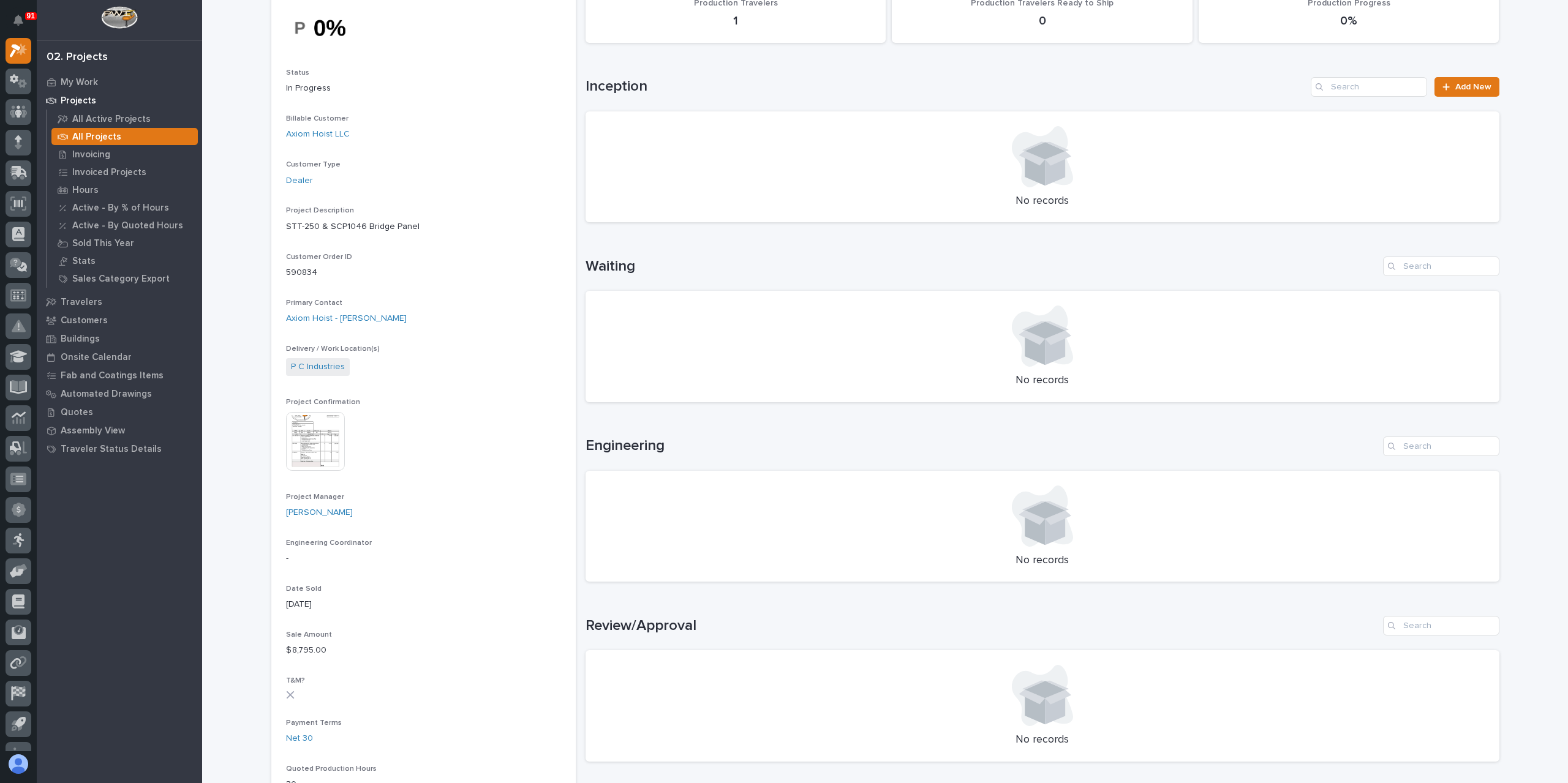
scroll to position [367, 0]
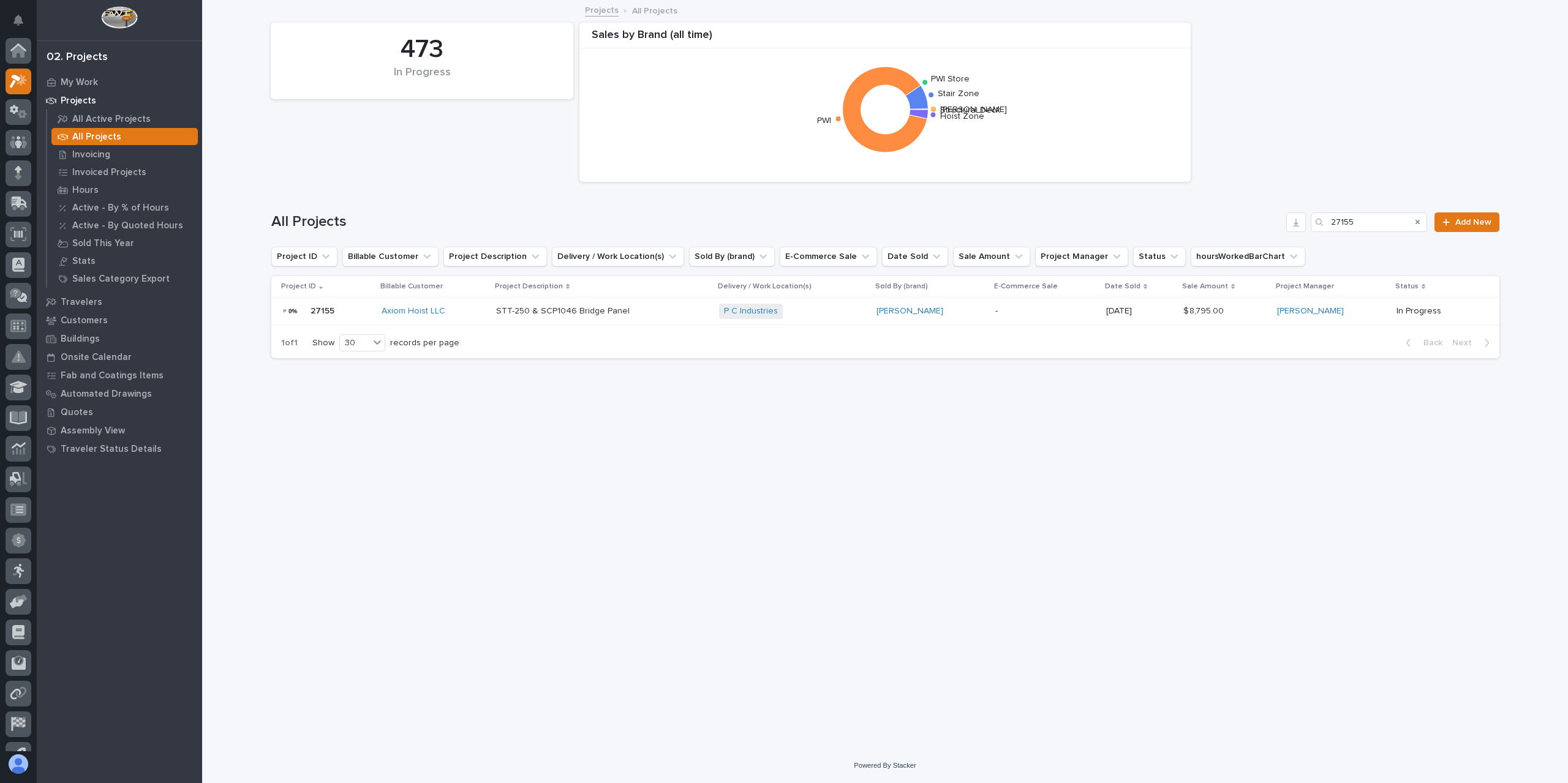
scroll to position [33, 0]
click at [1400, 227] on input "27155" at bounding box center [1369, 222] width 117 height 19
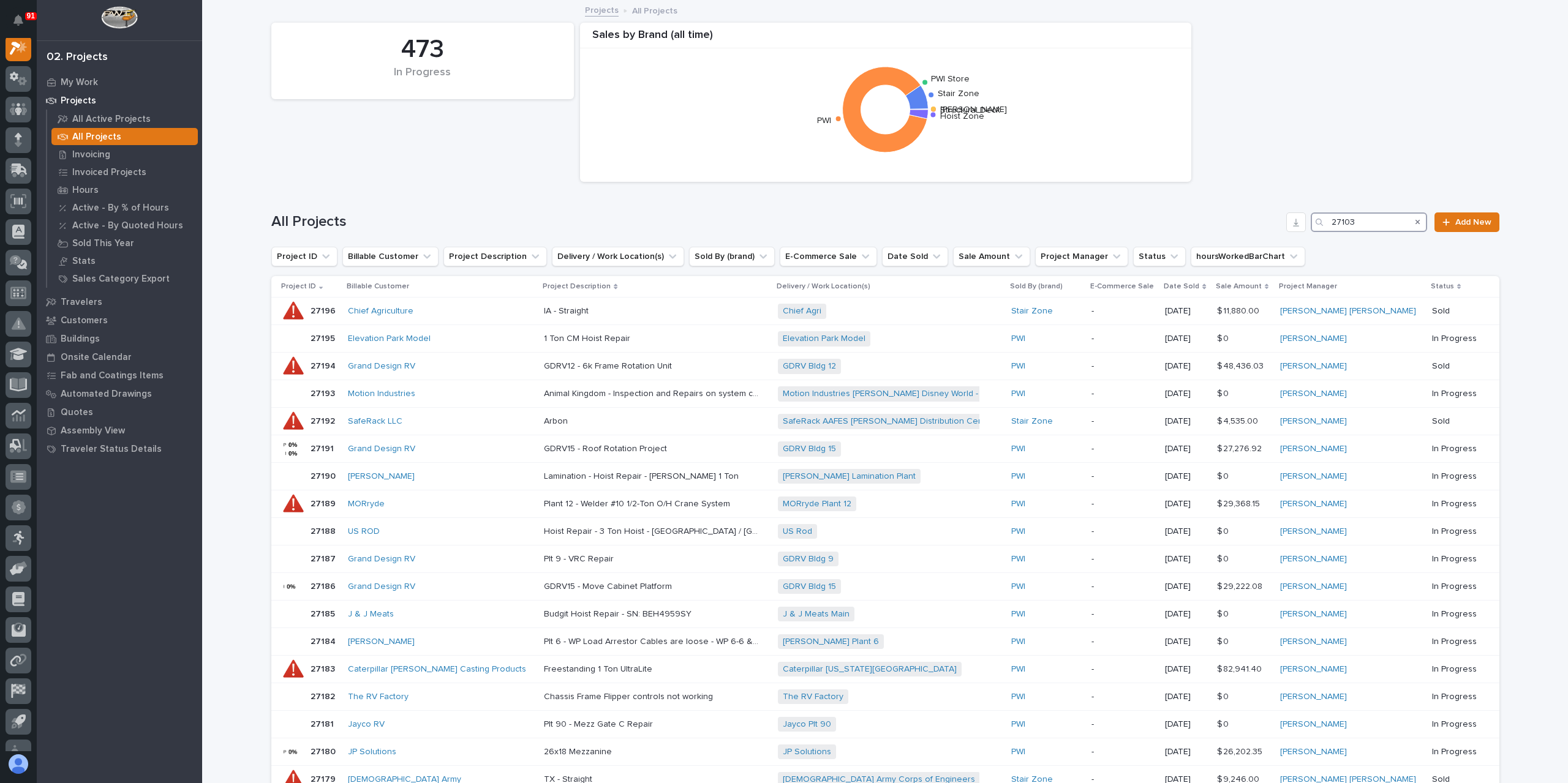
scroll to position [31, 0]
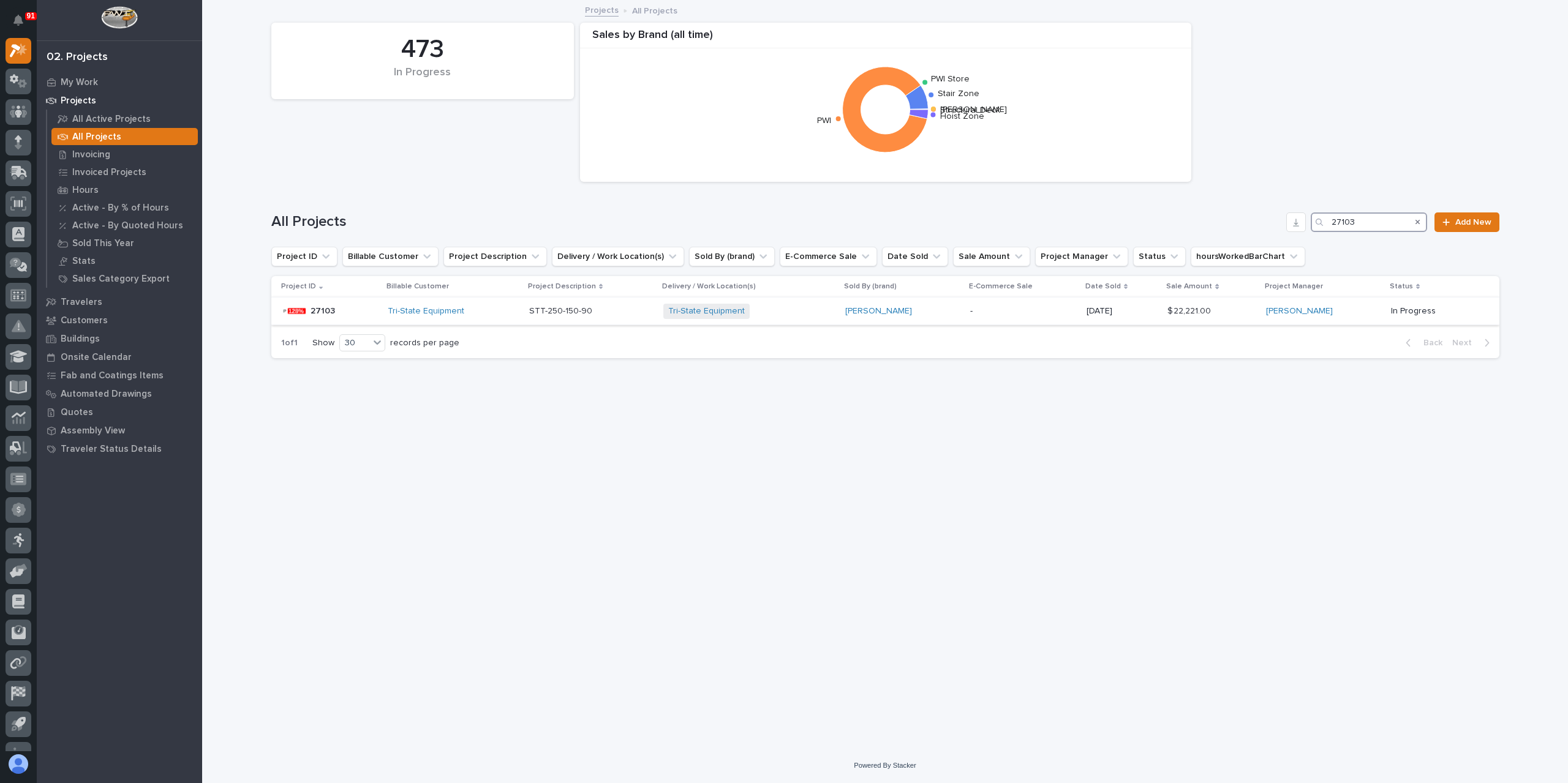
type input "27103"
click at [559, 309] on p "STT-250-150-90" at bounding box center [562, 310] width 66 height 13
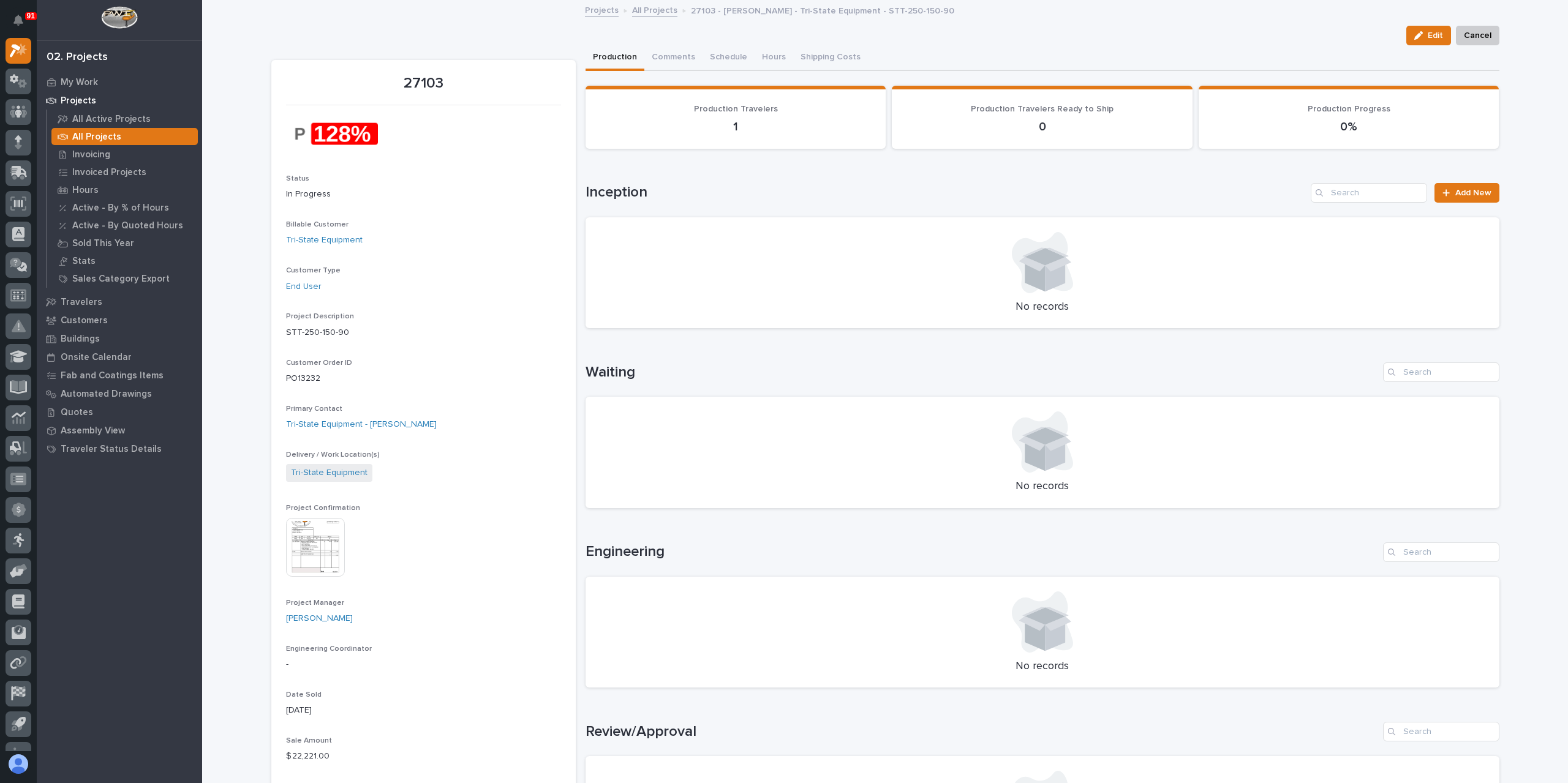
scroll to position [428, 0]
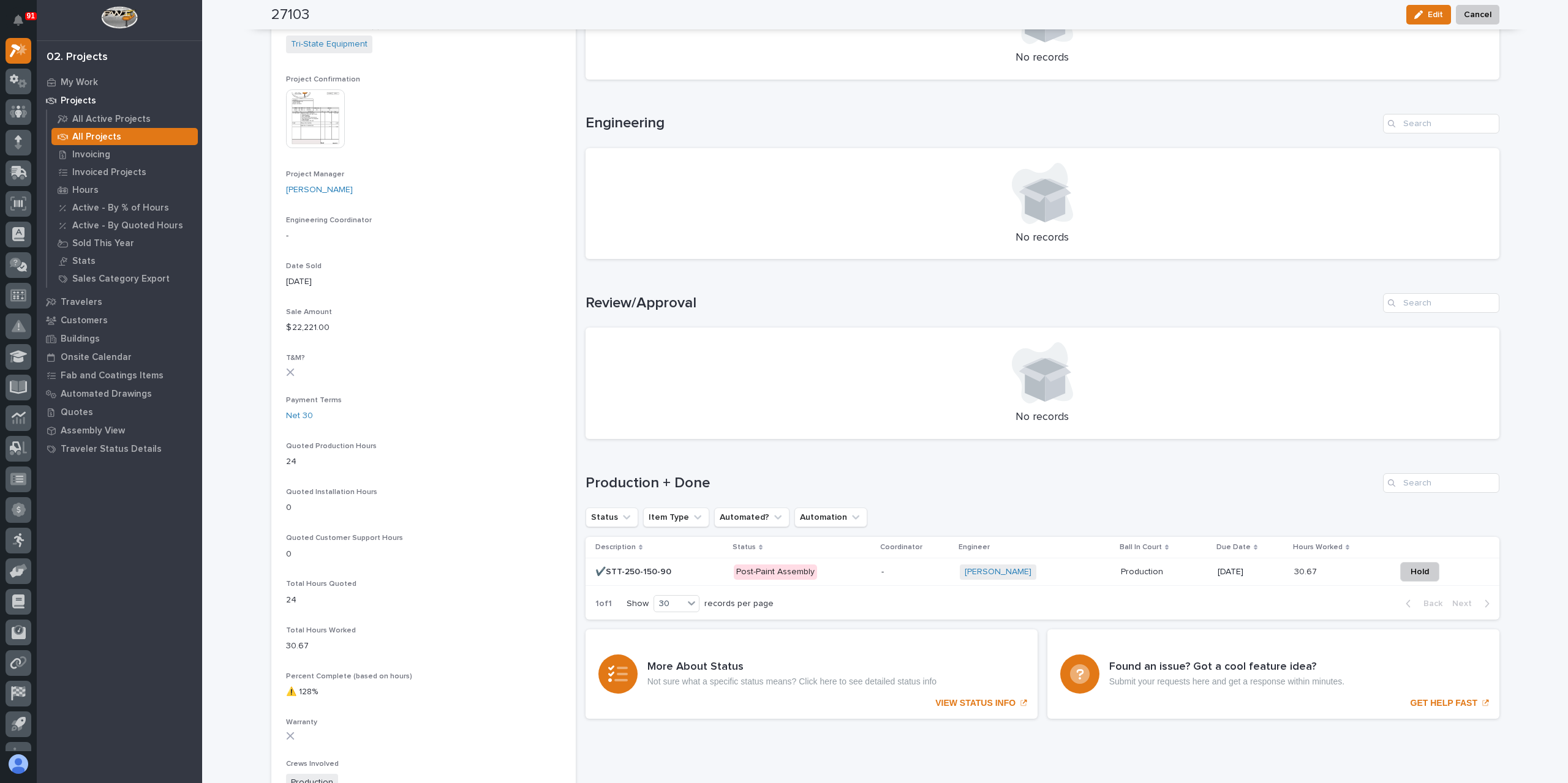
click at [657, 579] on div "✔️STT-250-150-90 ✔️STT-250-150-90" at bounding box center [659, 572] width 129 height 20
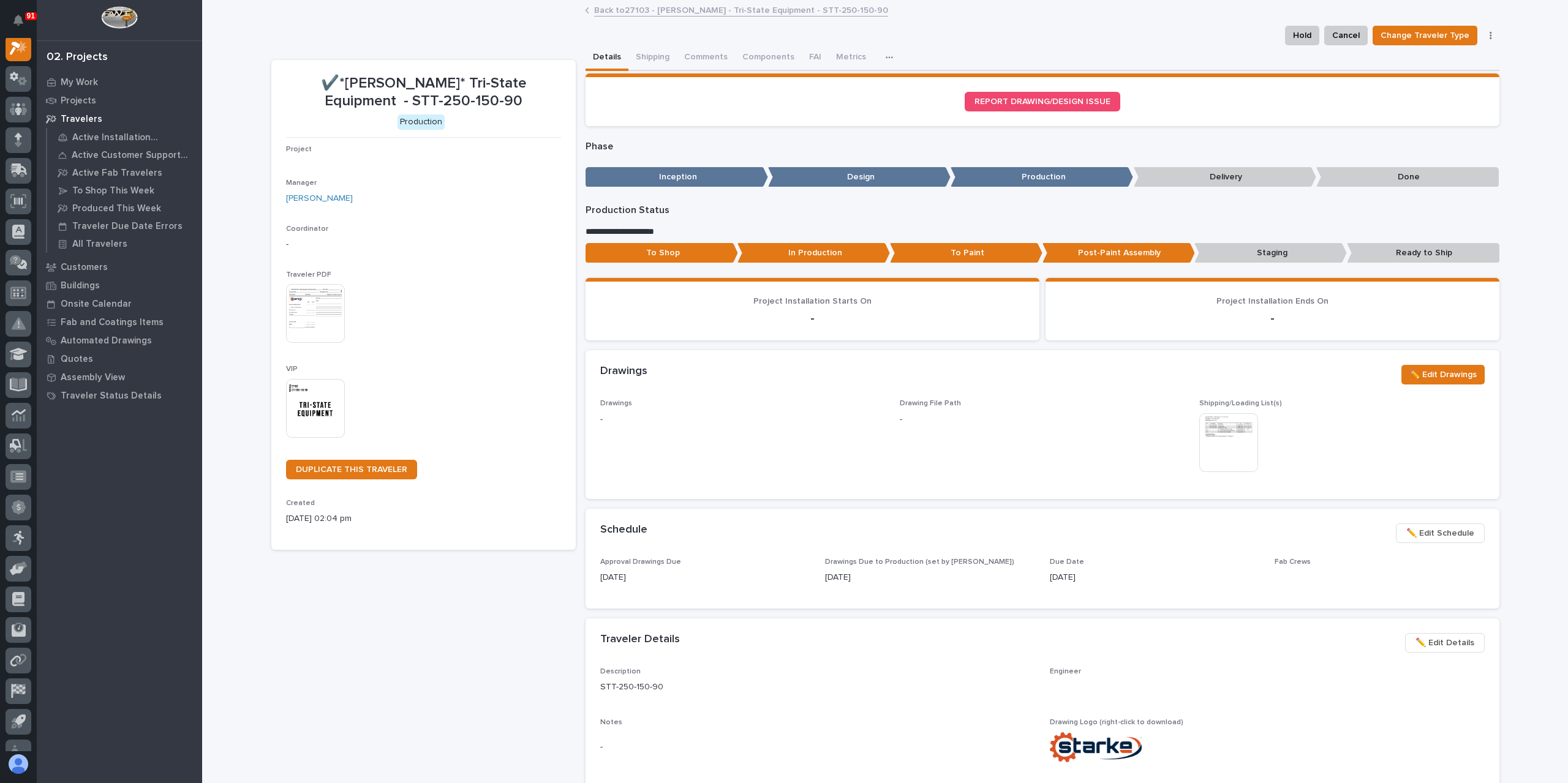
scroll to position [31, 0]
click at [835, 63] on button "Metrics" at bounding box center [851, 58] width 45 height 26
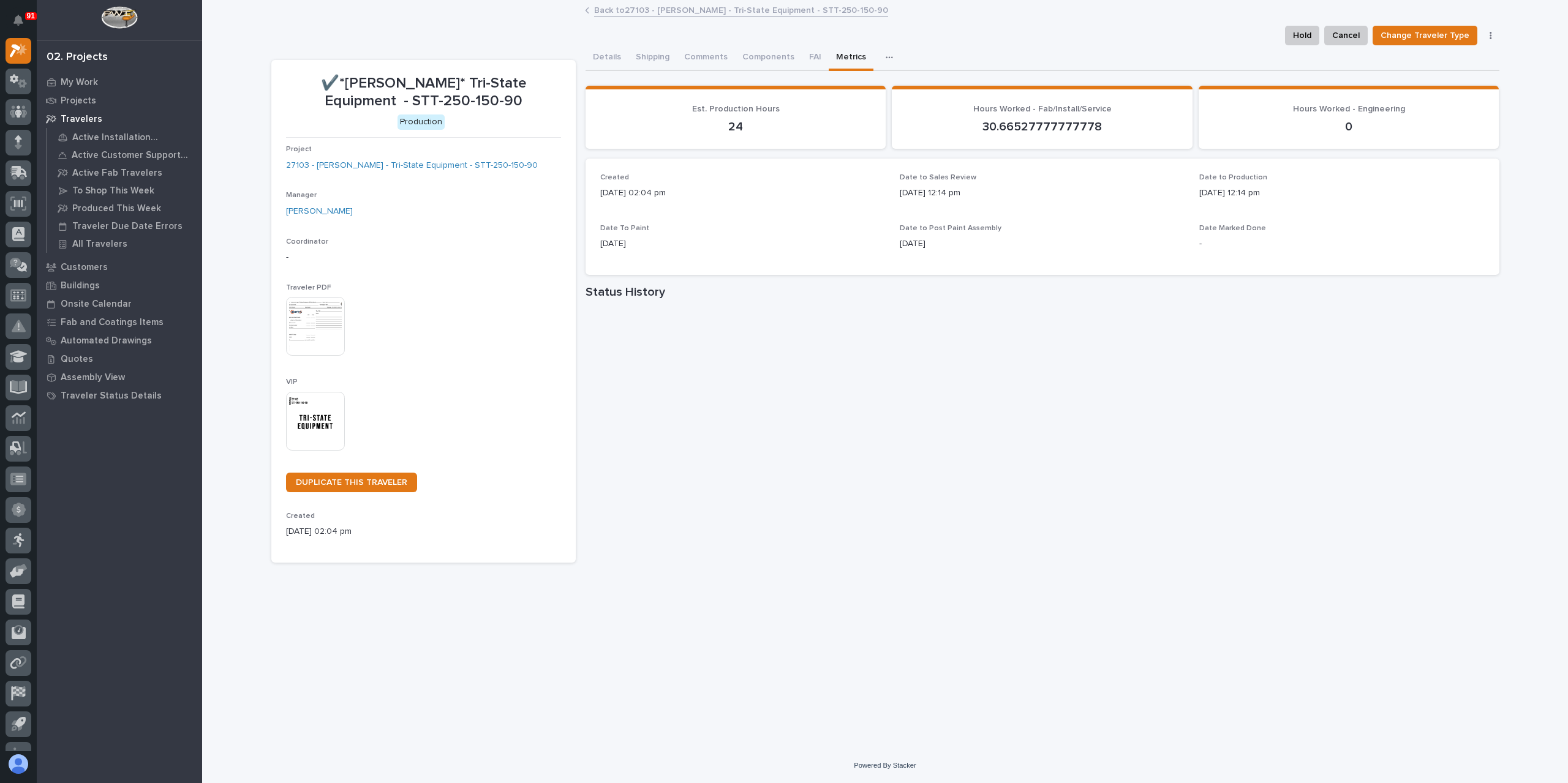
click at [670, 8] on link "Back to 27103 - Starke - Tri-State Equipment - STT-250-150-90" at bounding box center [741, 9] width 294 height 14
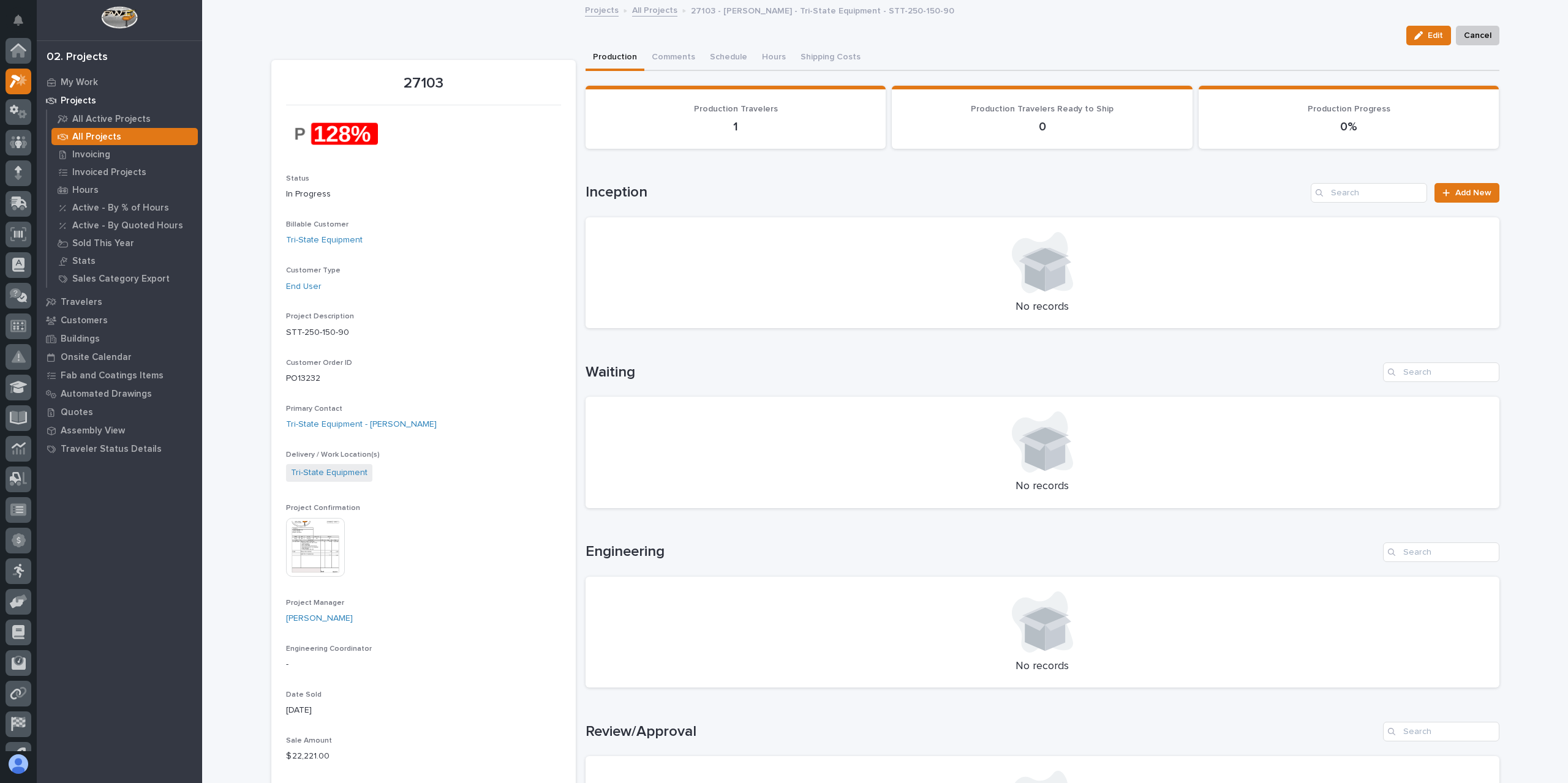
scroll to position [33, 0]
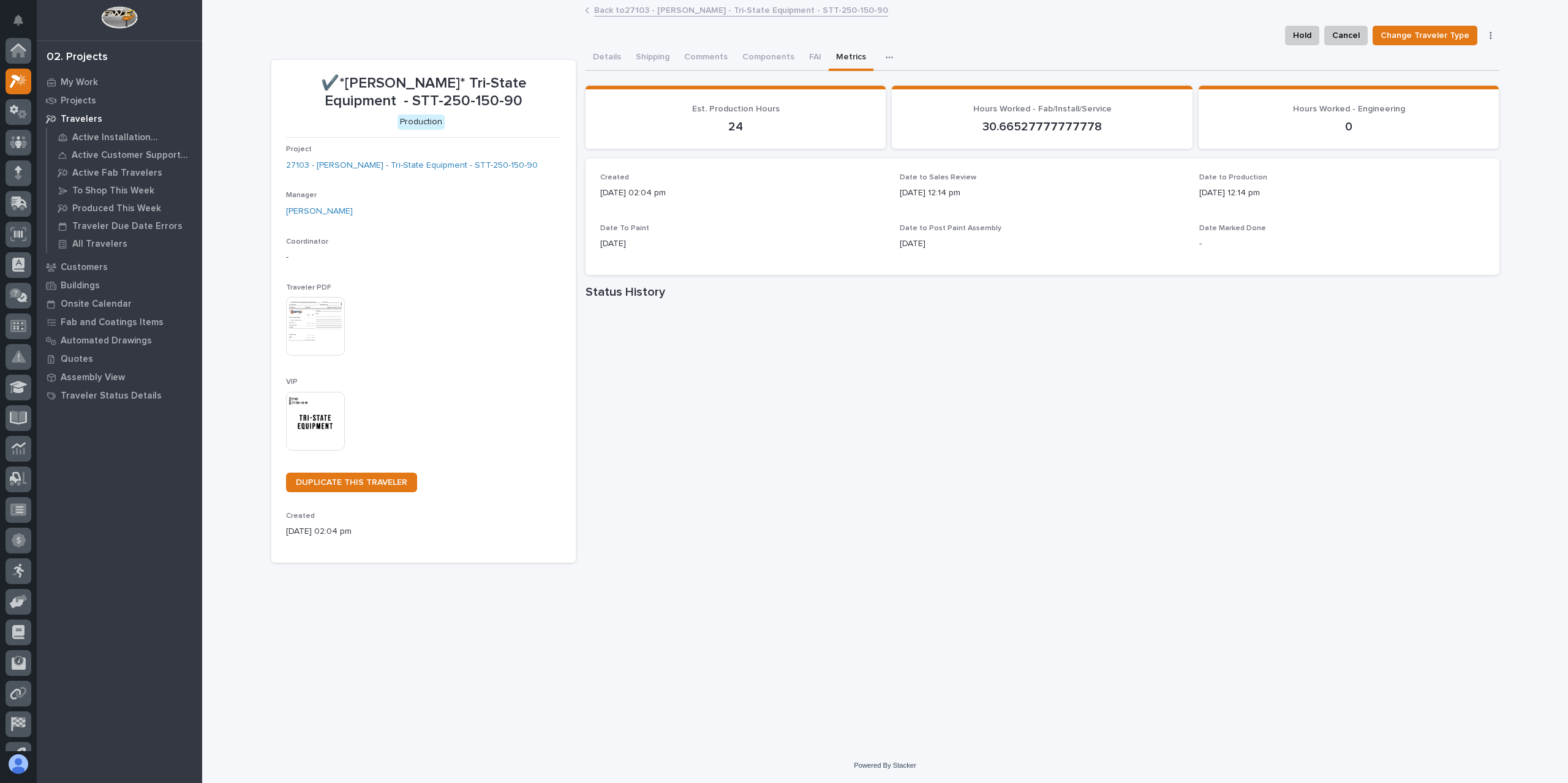
scroll to position [33, 0]
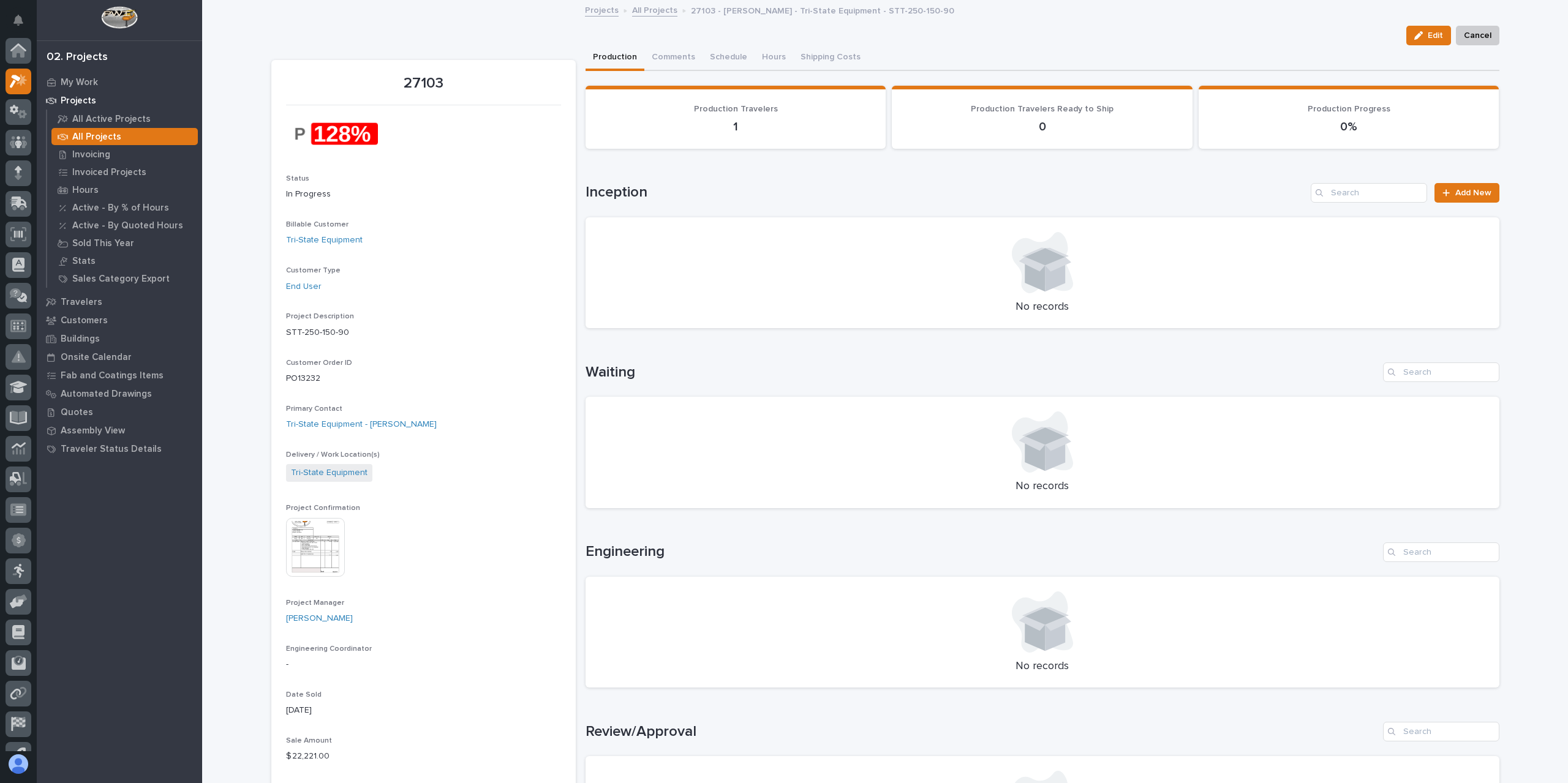
scroll to position [33, 0]
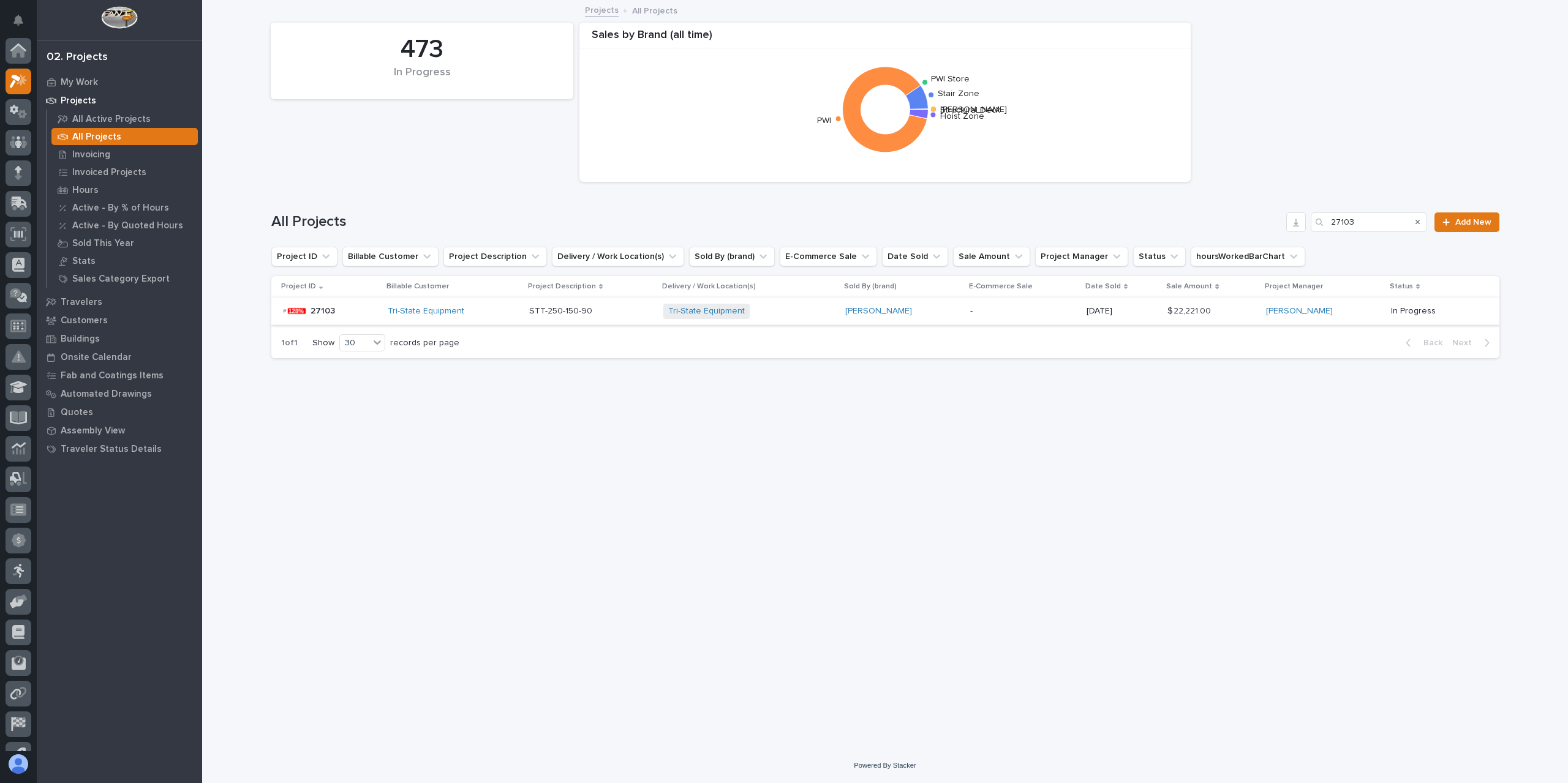
scroll to position [33, 0]
click at [1368, 223] on input "27103" at bounding box center [1369, 222] width 117 height 19
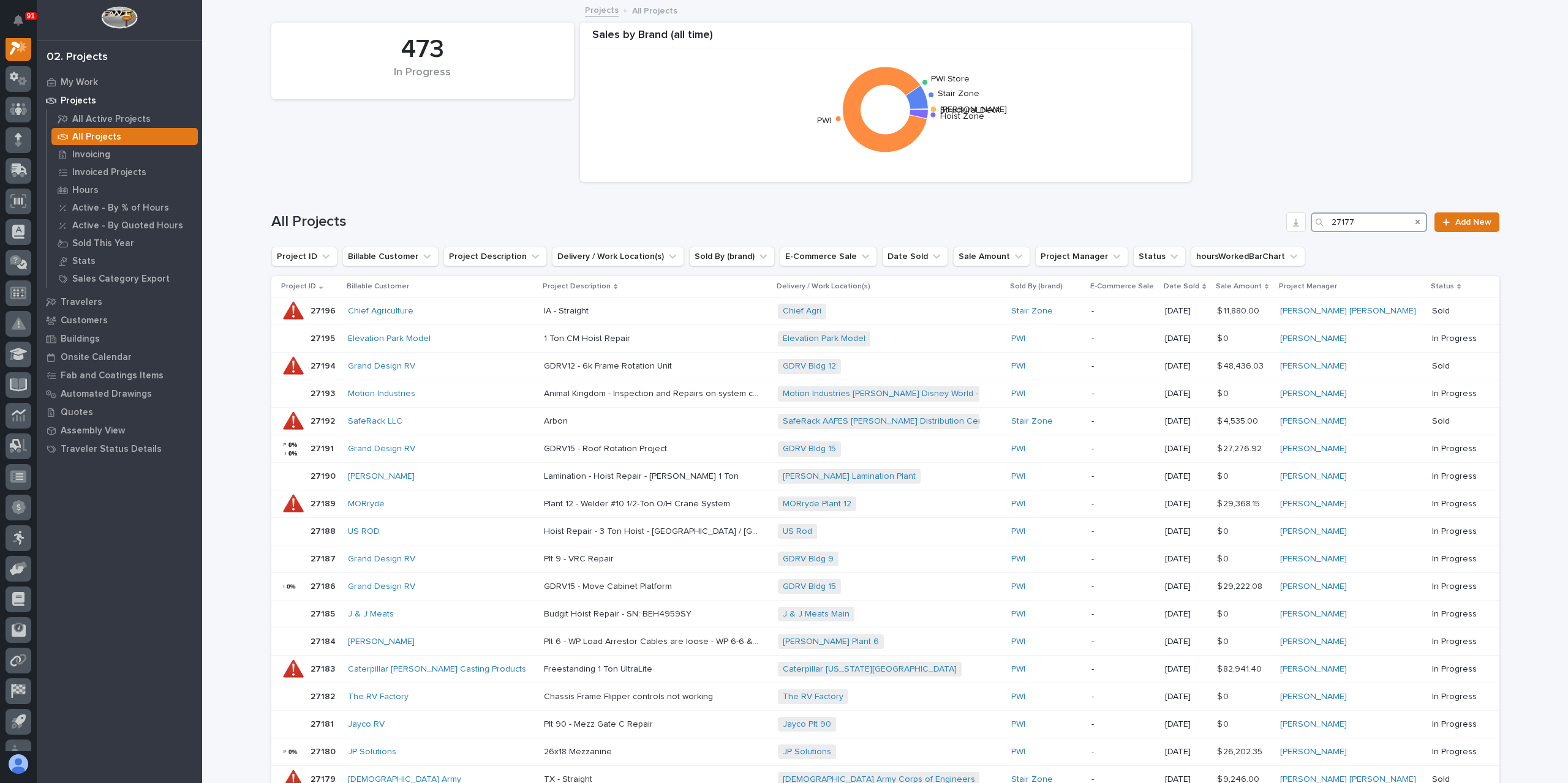
scroll to position [31, 0]
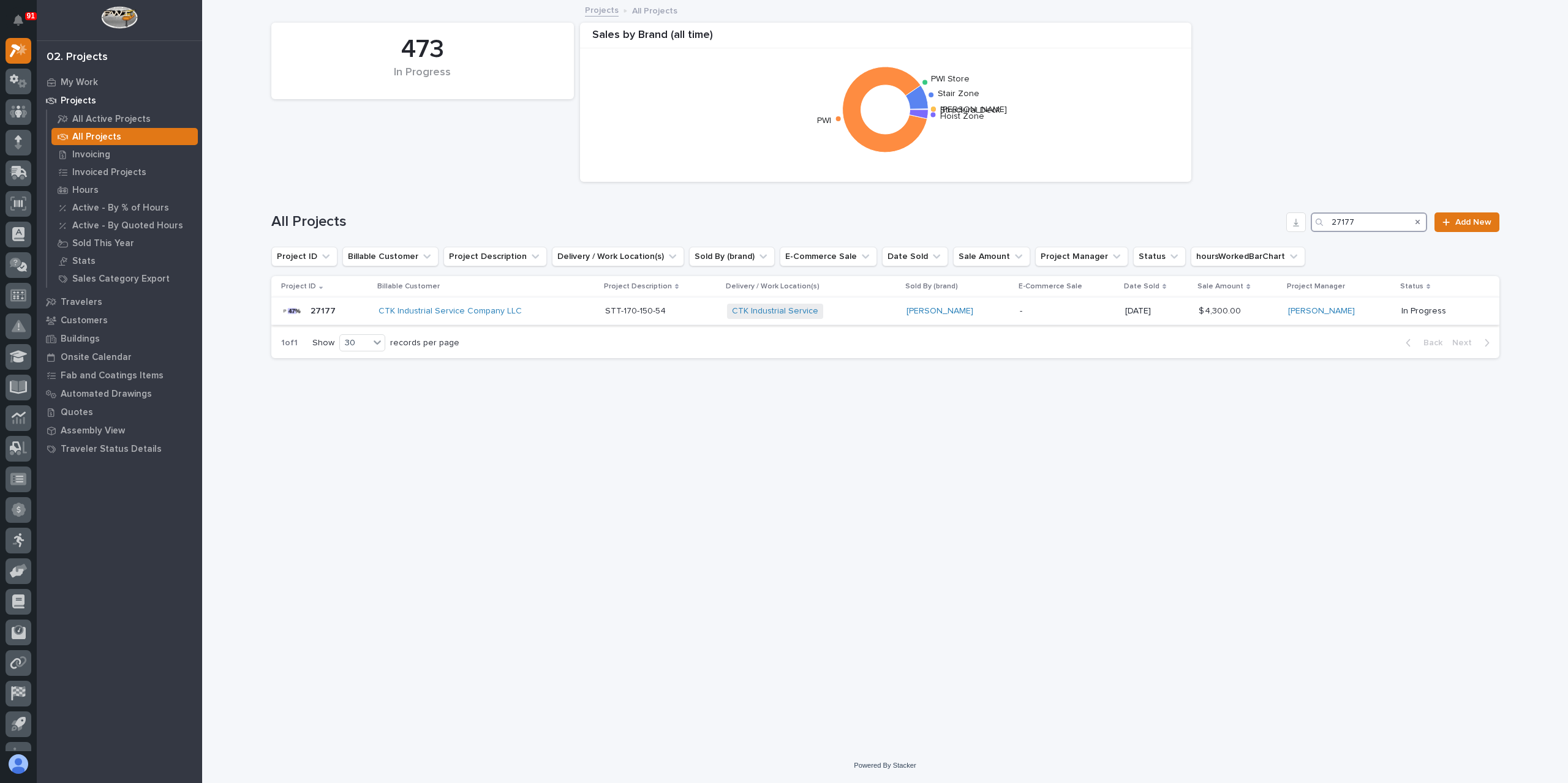
type input "27177"
click at [626, 314] on p "STT-170-150-54" at bounding box center [636, 310] width 63 height 13
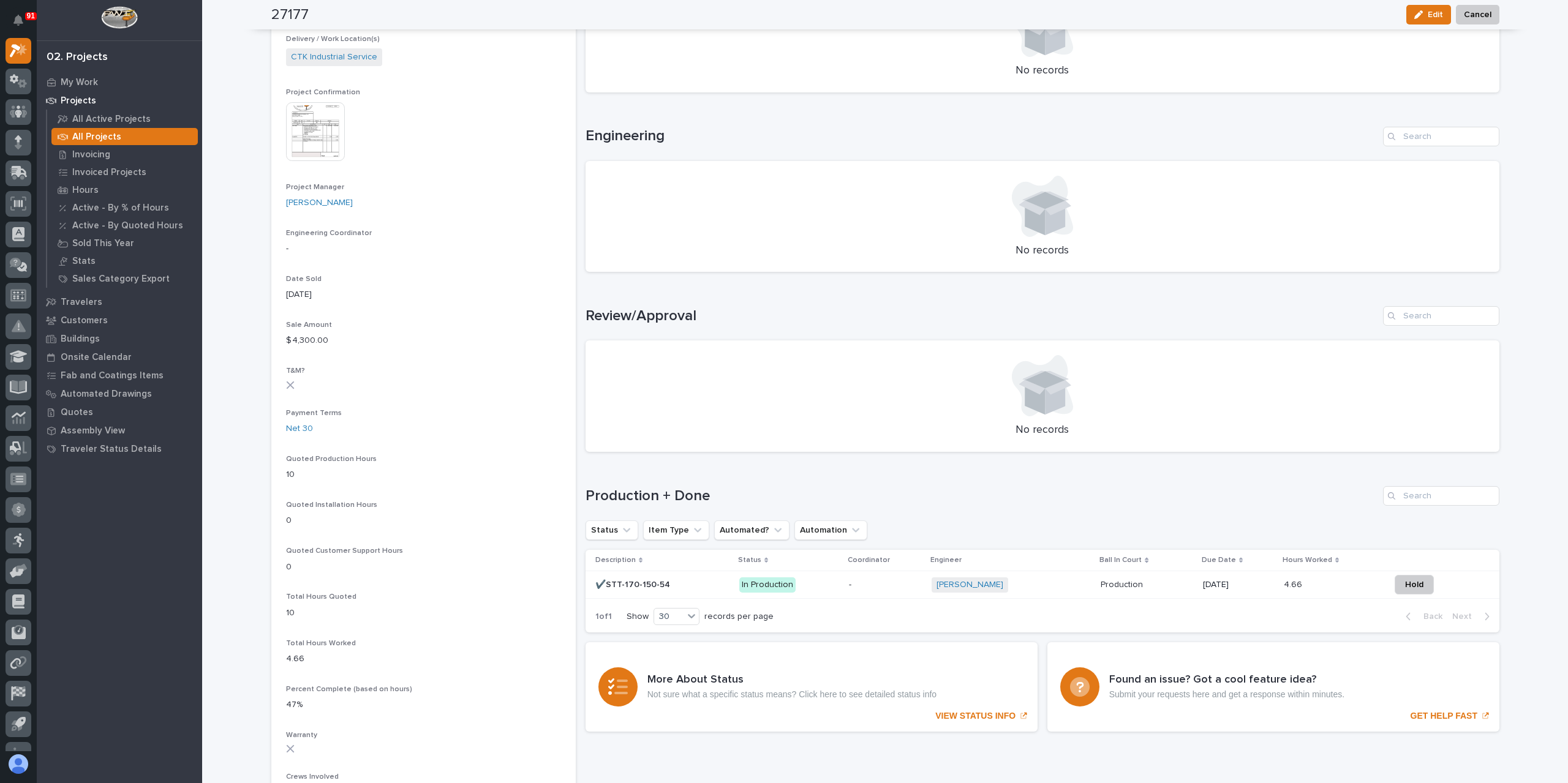
scroll to position [490, 0]
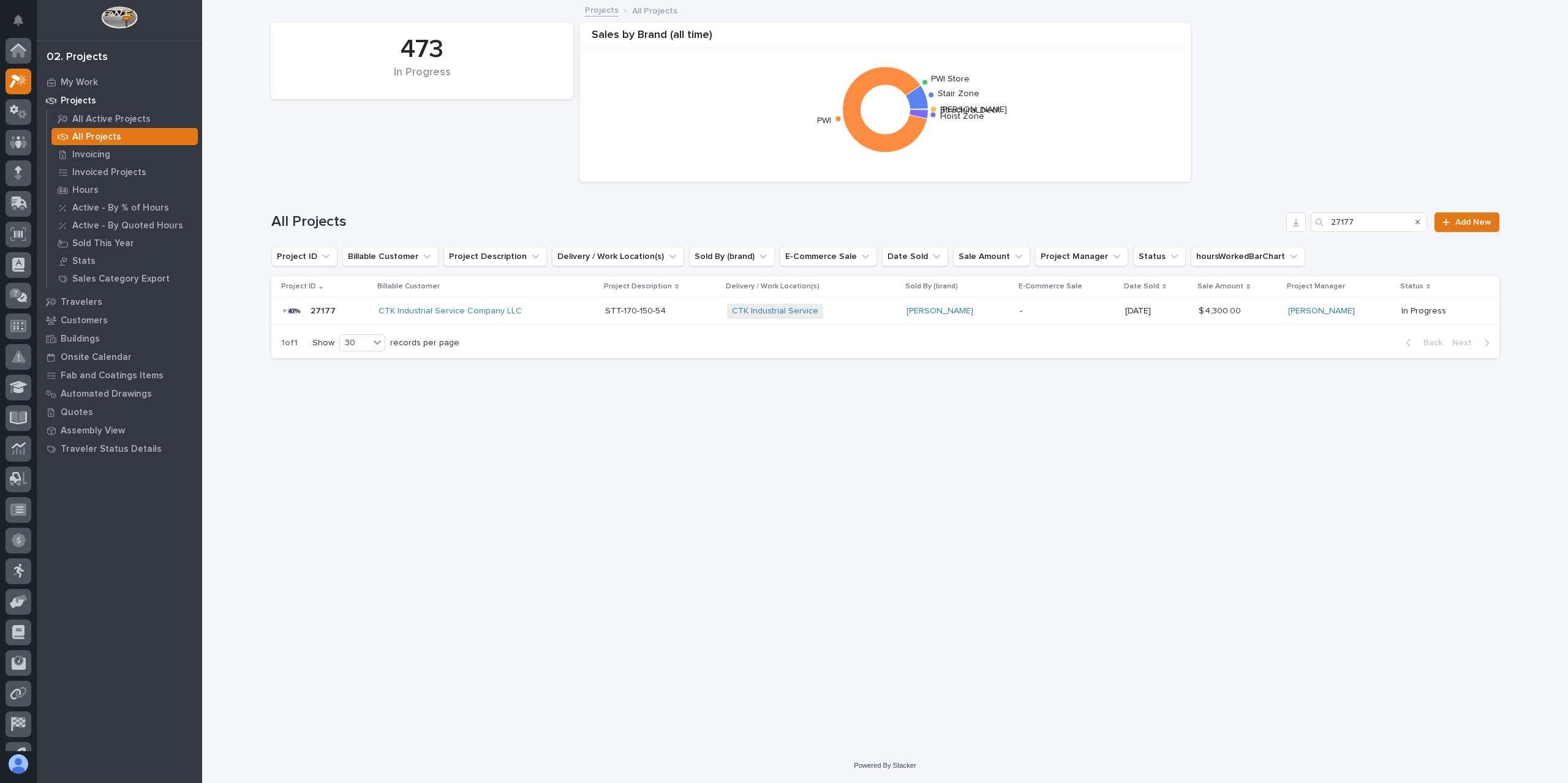
scroll to position [33, 0]
drag, startPoint x: 1364, startPoint y: 220, endPoint x: 1306, endPoint y: 227, distance: 58.4
click at [1306, 227] on div "All Projects 27177 Add New" at bounding box center [886, 222] width 1228 height 19
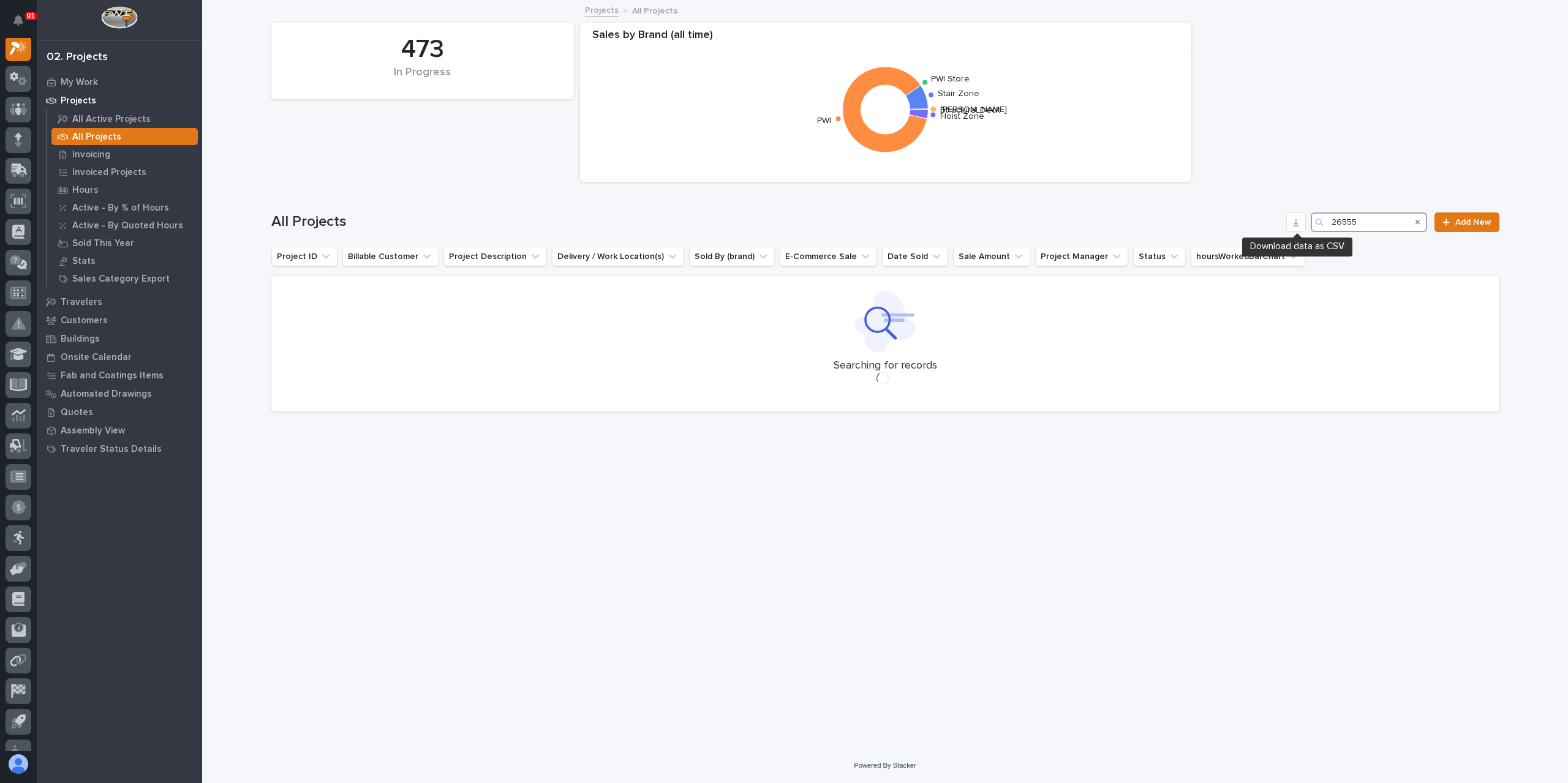
scroll to position [31, 0]
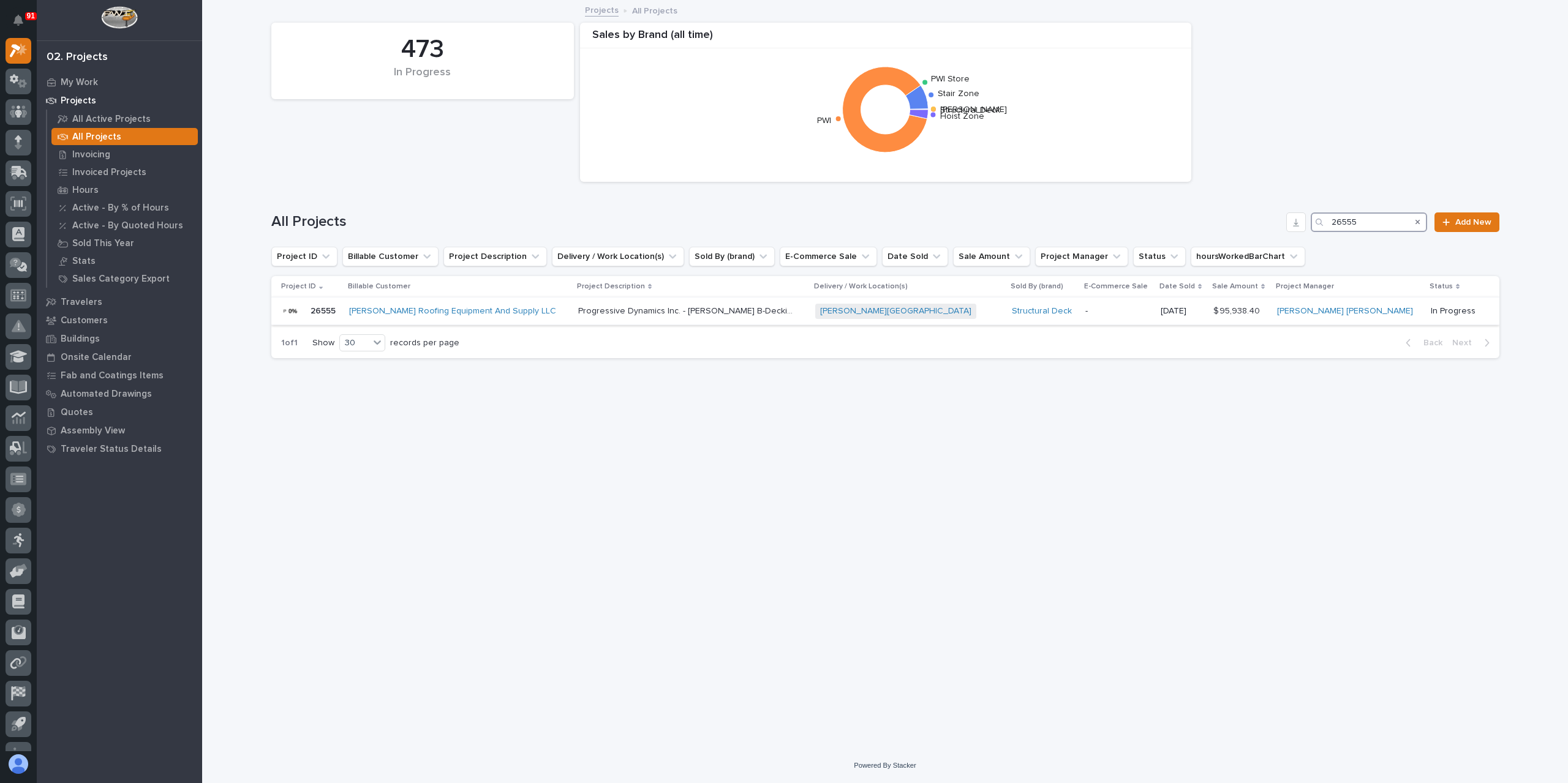
type input "26555"
click at [631, 302] on div "Progressive Dynamics Inc. - Ryan Field B-Decking Progressive Dynamics Inc. - Ry…" at bounding box center [692, 312] width 227 height 20
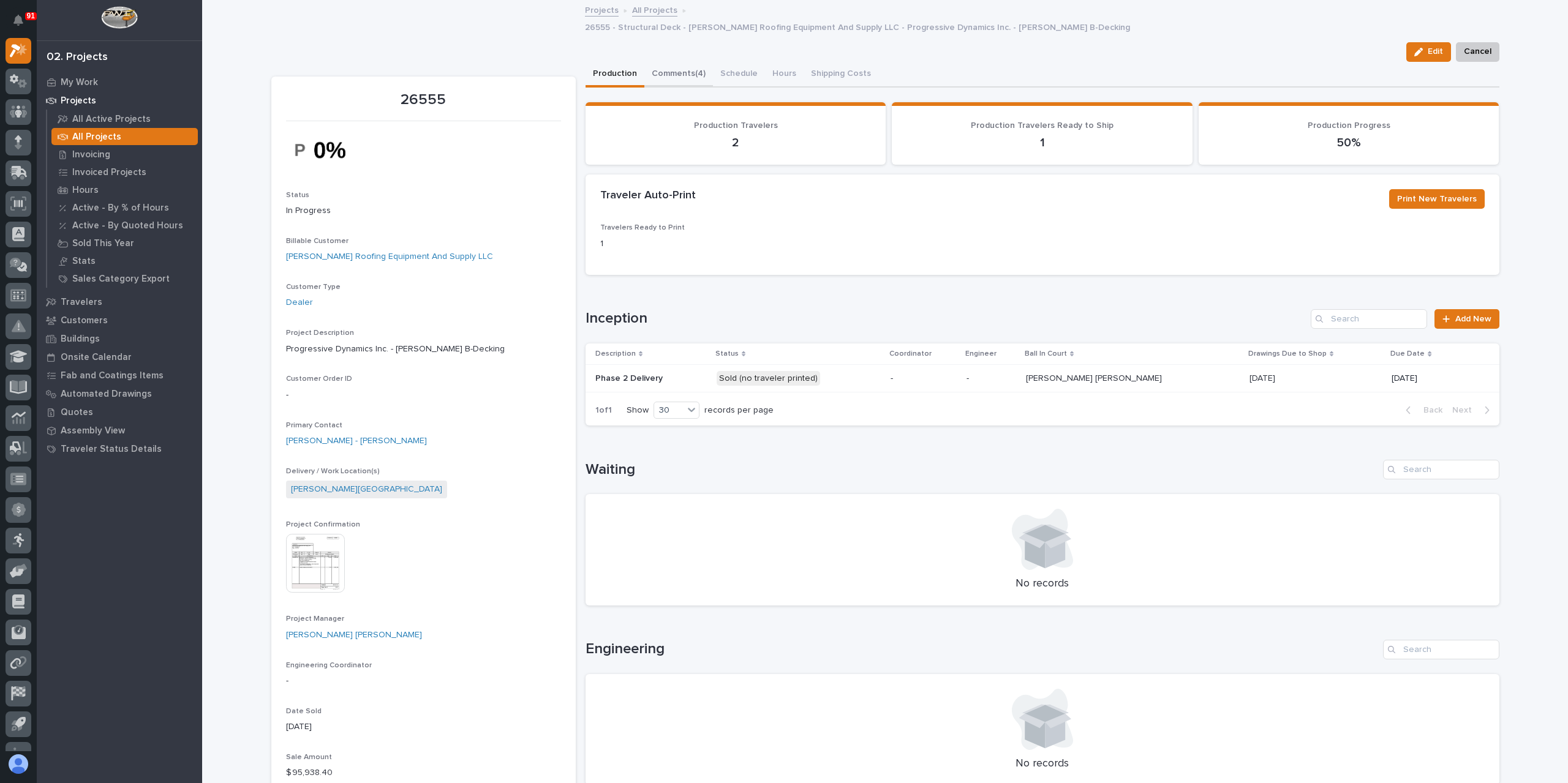
click at [667, 66] on button "Comments (4)" at bounding box center [678, 75] width 68 height 26
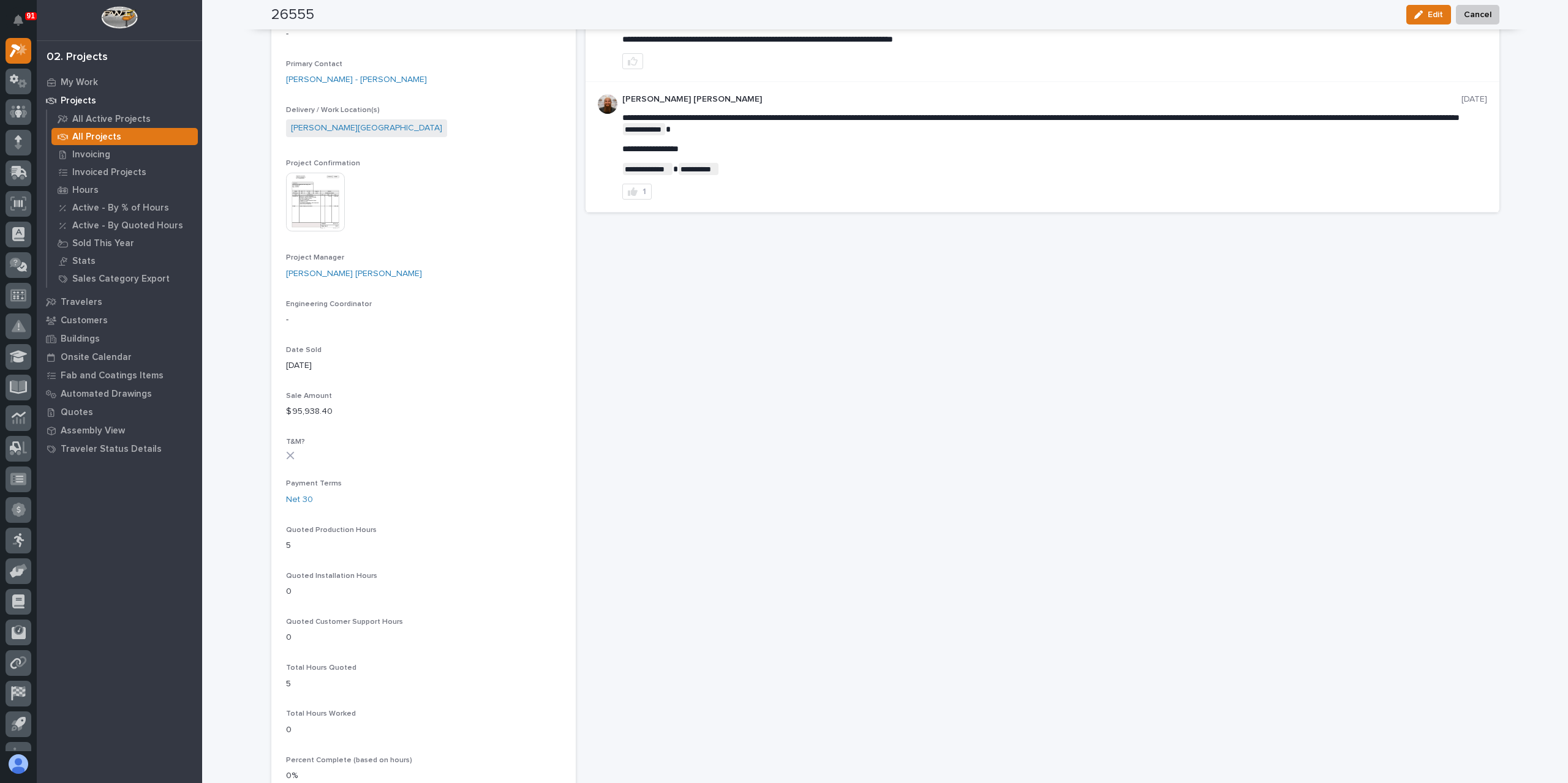
scroll to position [122, 0]
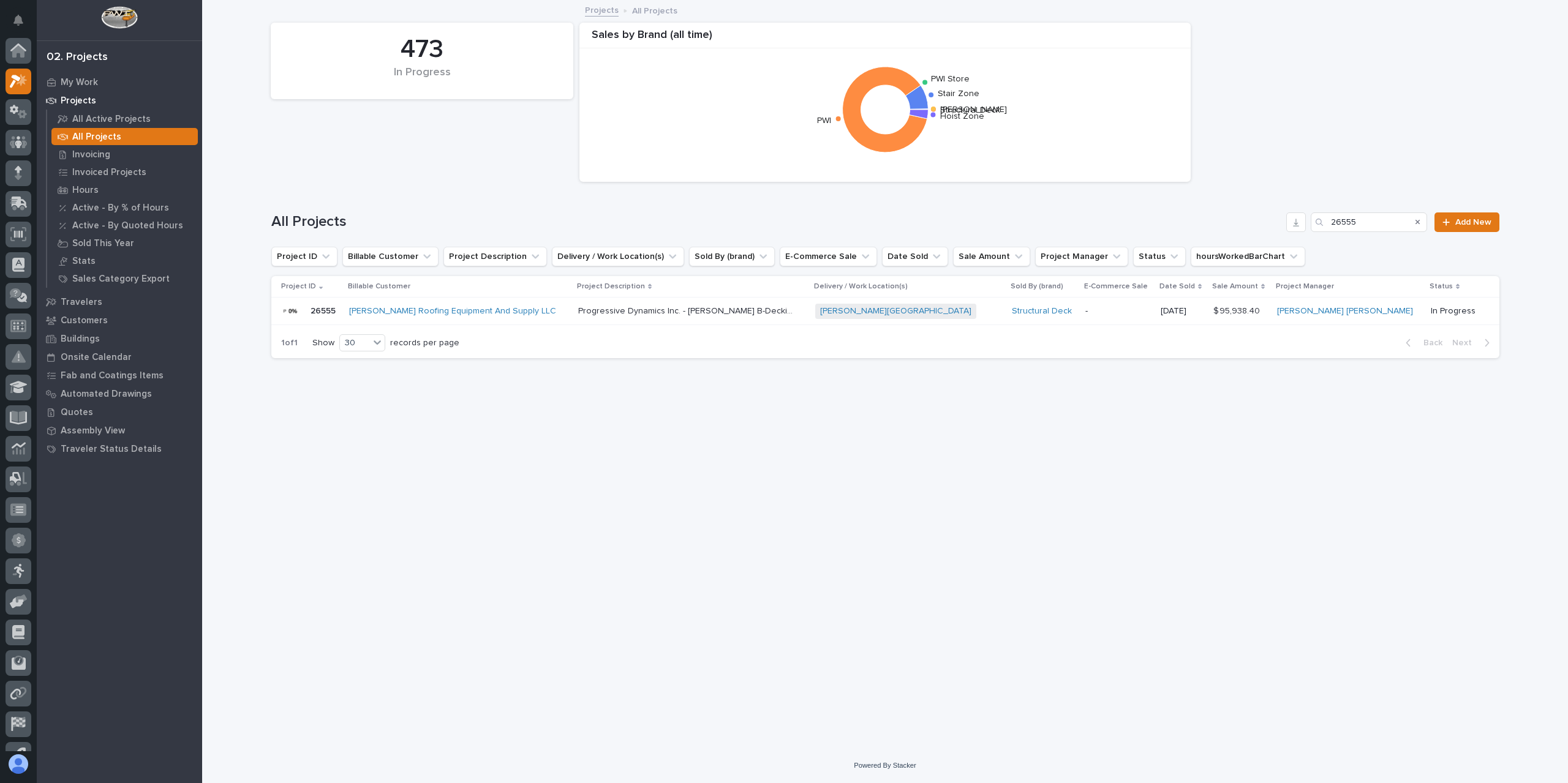
scroll to position [33, 0]
drag, startPoint x: 1379, startPoint y: 223, endPoint x: 1318, endPoint y: 231, distance: 61.5
click at [1318, 231] on div "26555" at bounding box center [1369, 222] width 117 height 19
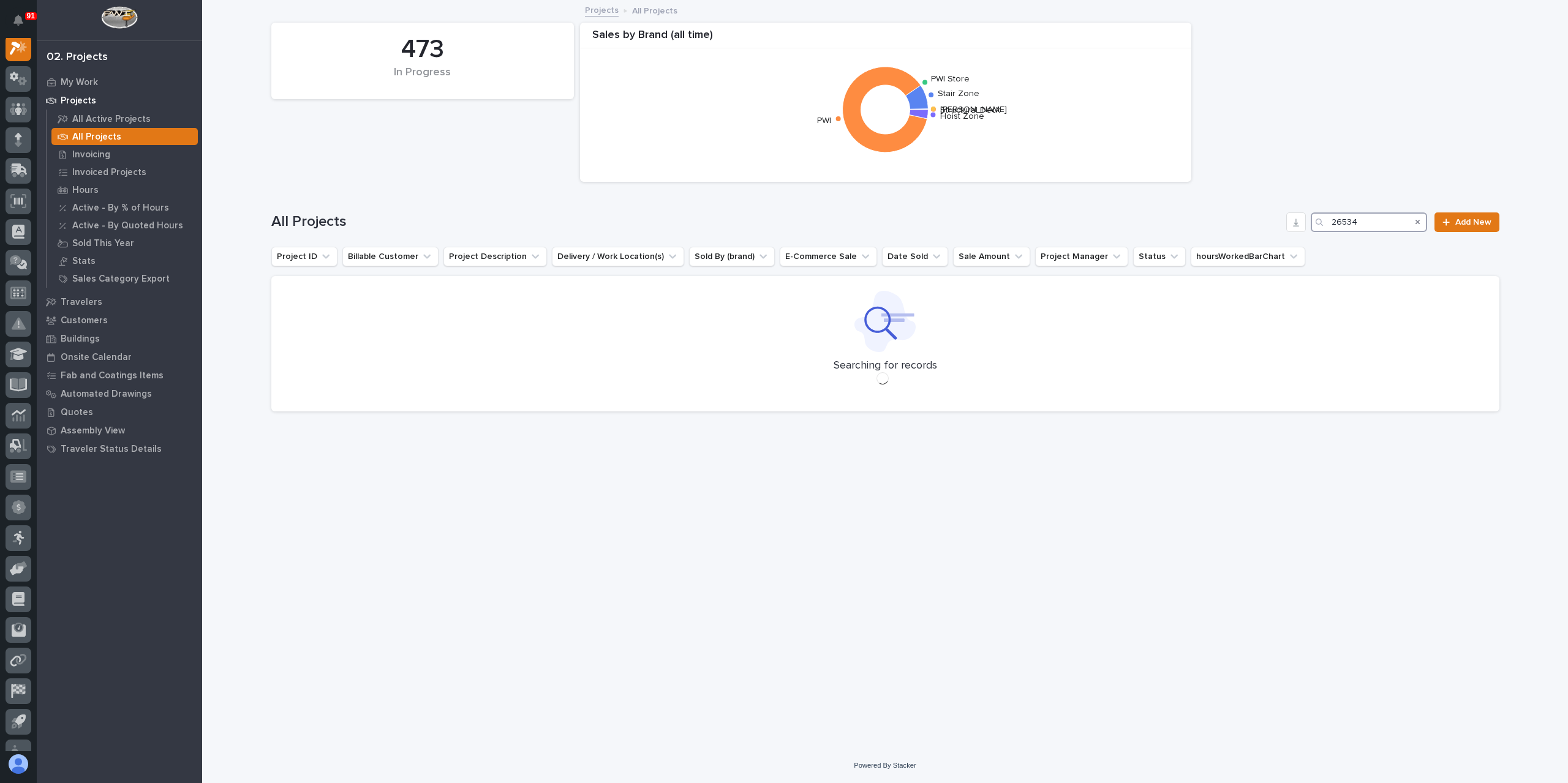
scroll to position [31, 0]
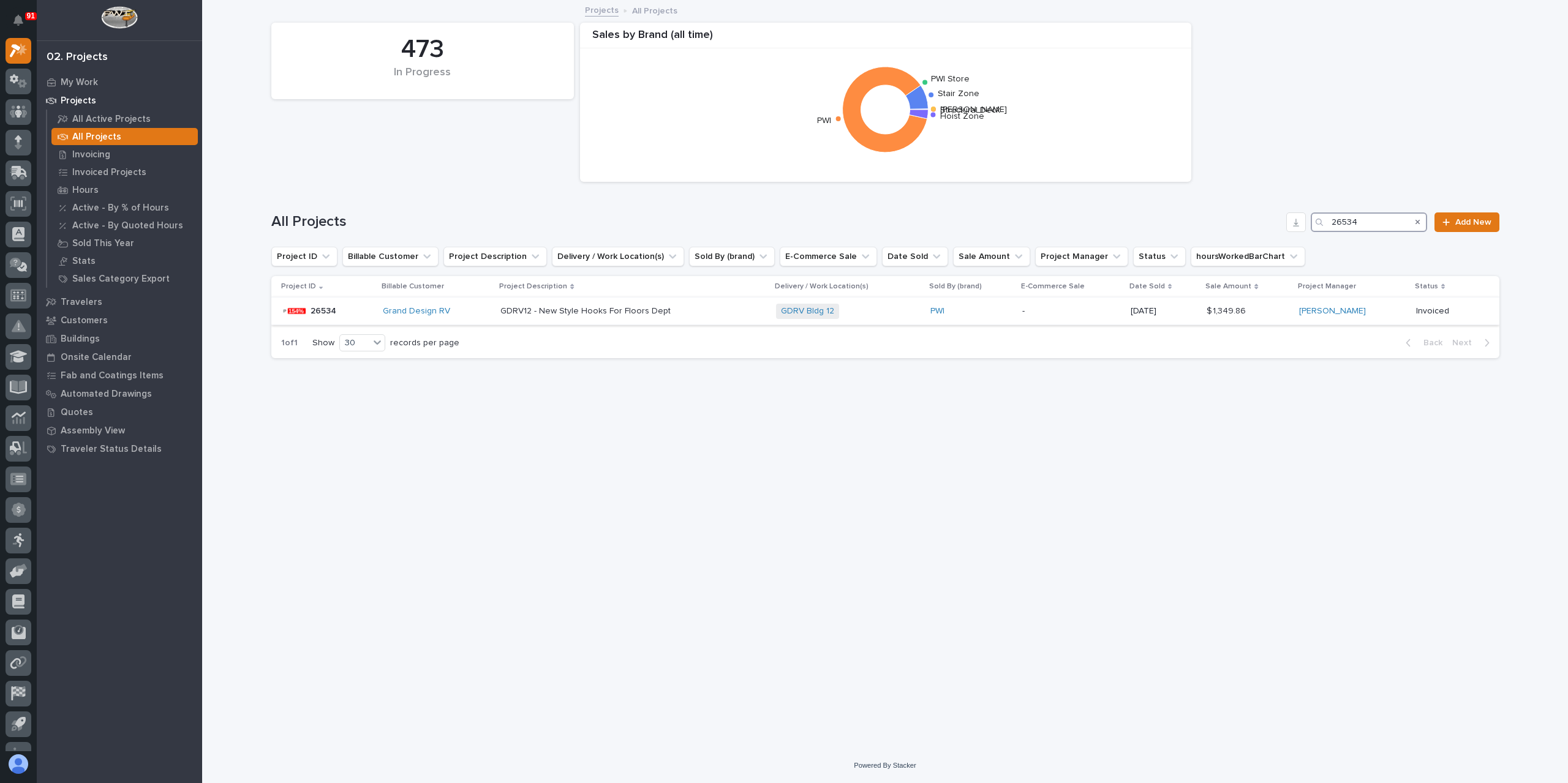
type input "26534"
click at [576, 305] on p "GDRV12 - New Style Hooks For Floors Dept" at bounding box center [587, 310] width 173 height 13
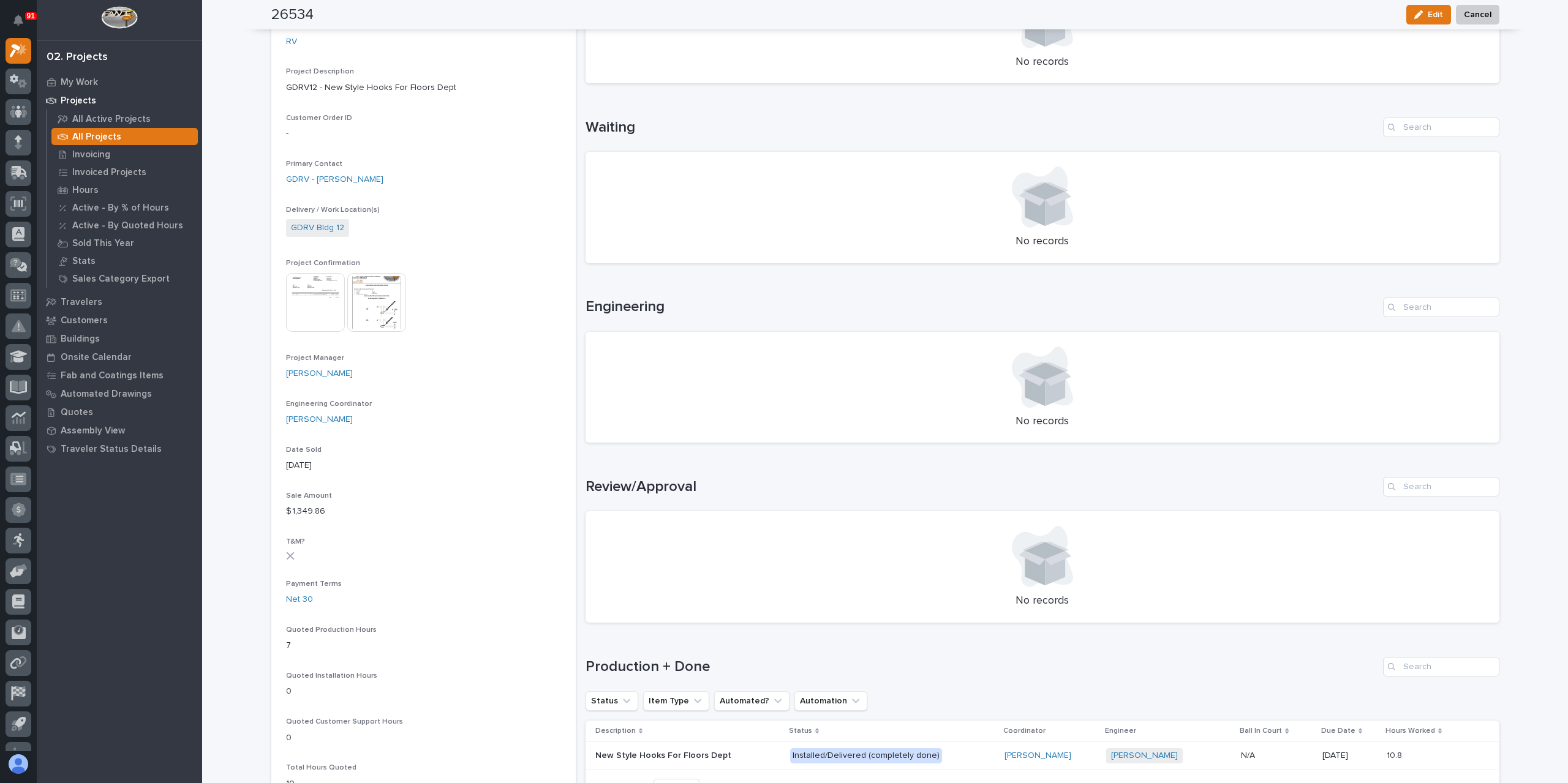
scroll to position [428, 0]
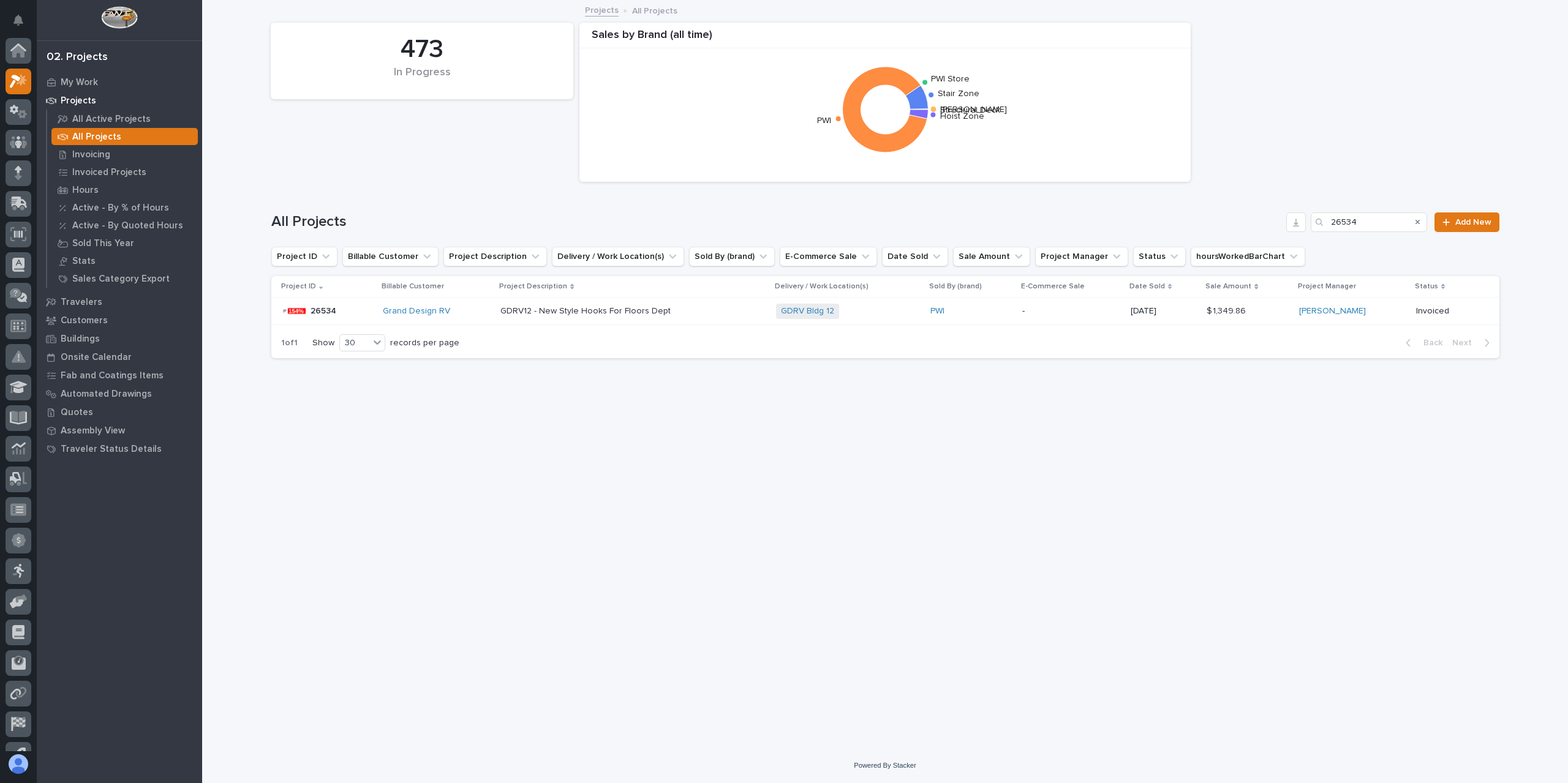
scroll to position [33, 0]
drag, startPoint x: 1361, startPoint y: 219, endPoint x: 1304, endPoint y: 226, distance: 57.4
click at [1304, 226] on div "All Projects 26534 Add New" at bounding box center [886, 222] width 1228 height 19
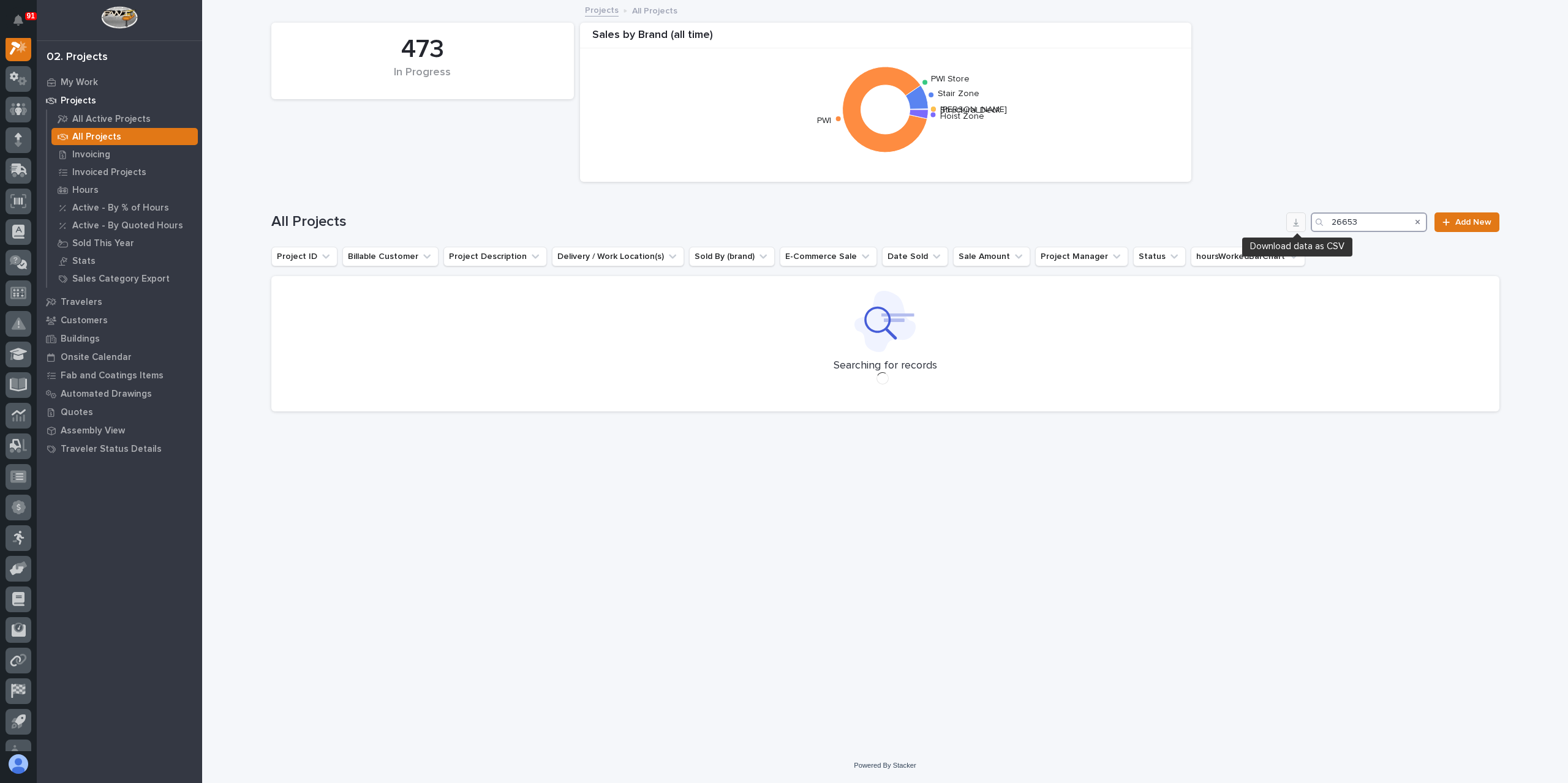
scroll to position [31, 0]
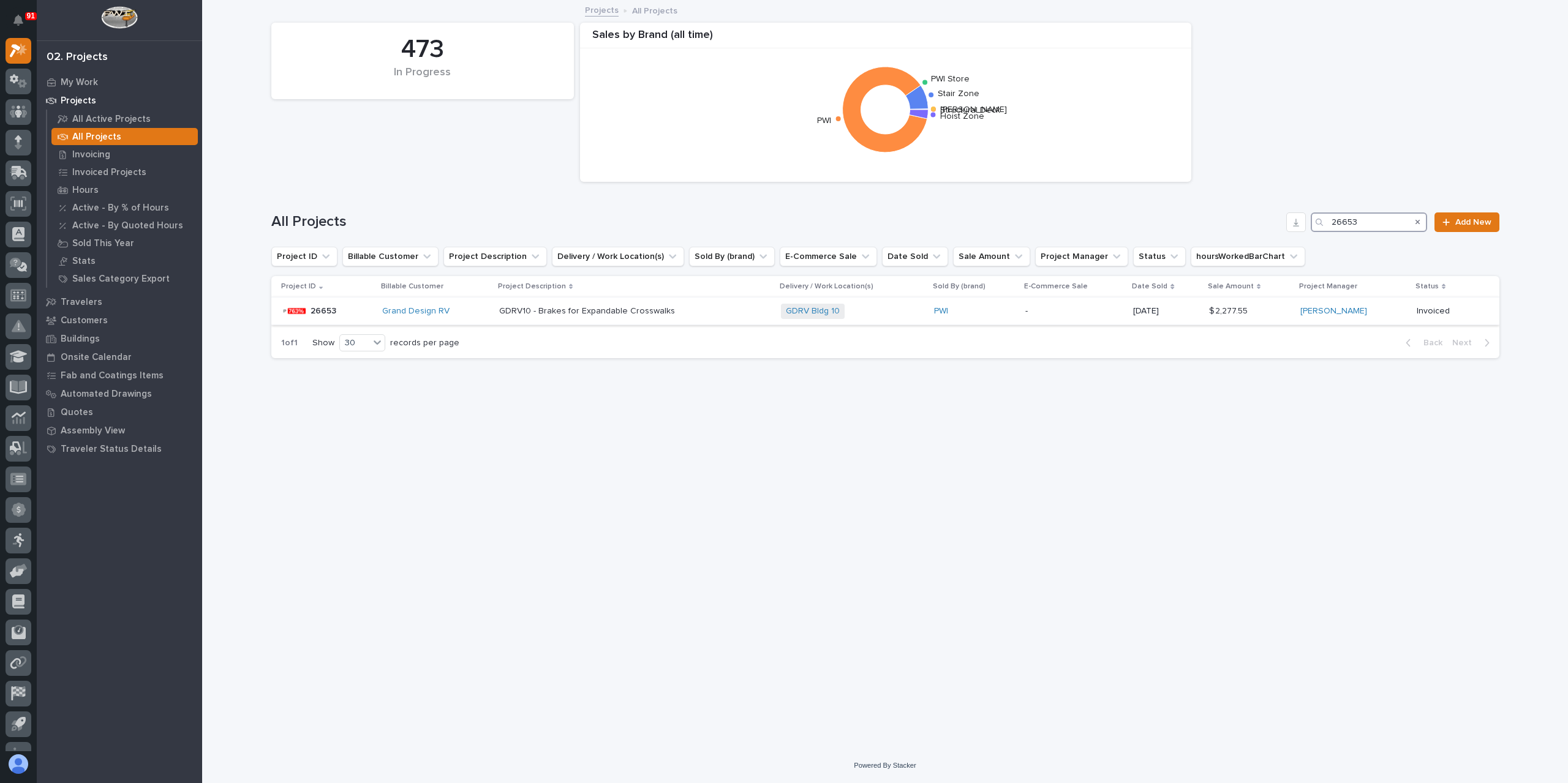
type input "26653"
click at [569, 316] on p "GDRV10 - Brakes for Expandable Crosswalks" at bounding box center [588, 310] width 179 height 13
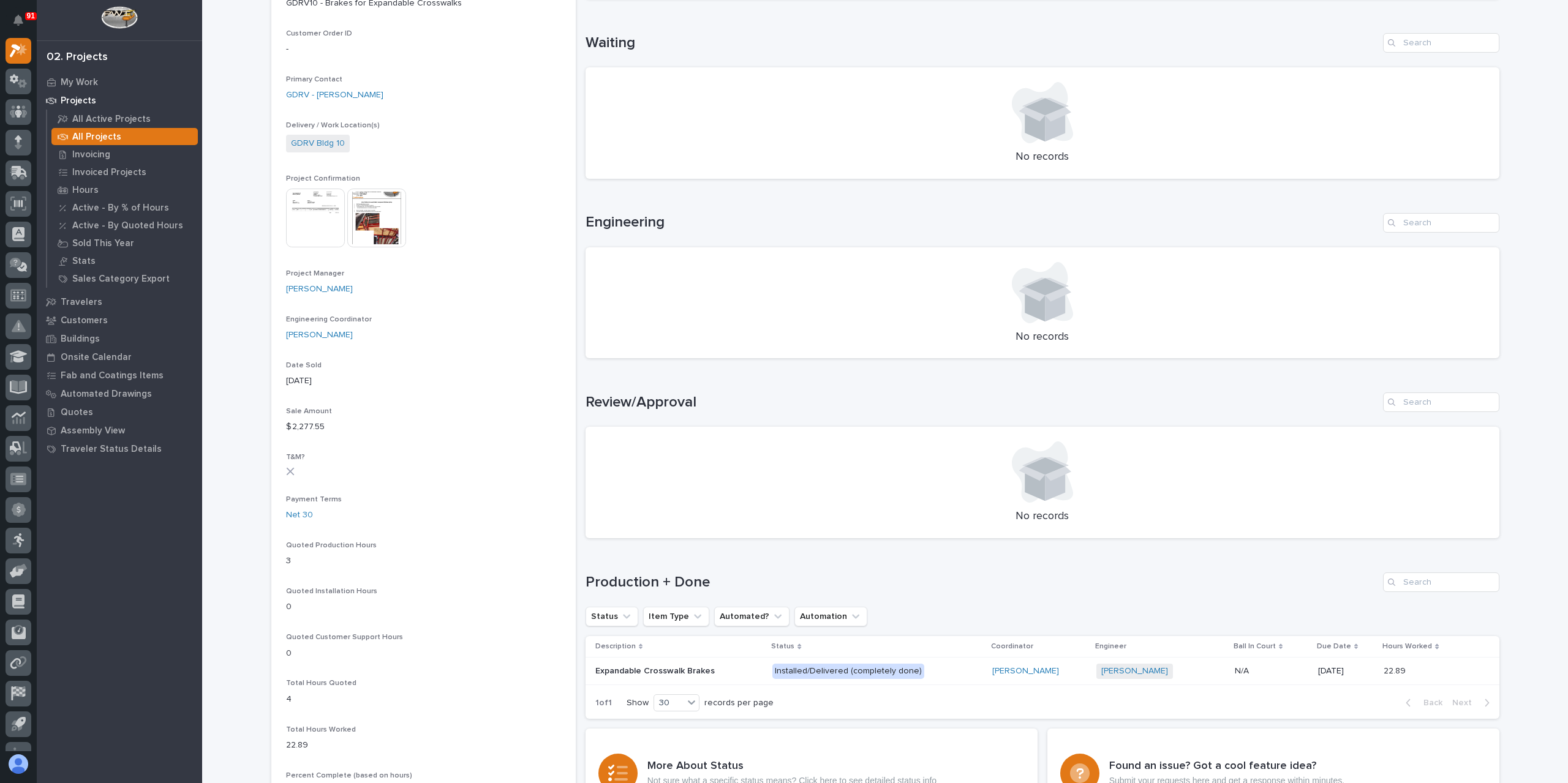
scroll to position [367, 0]
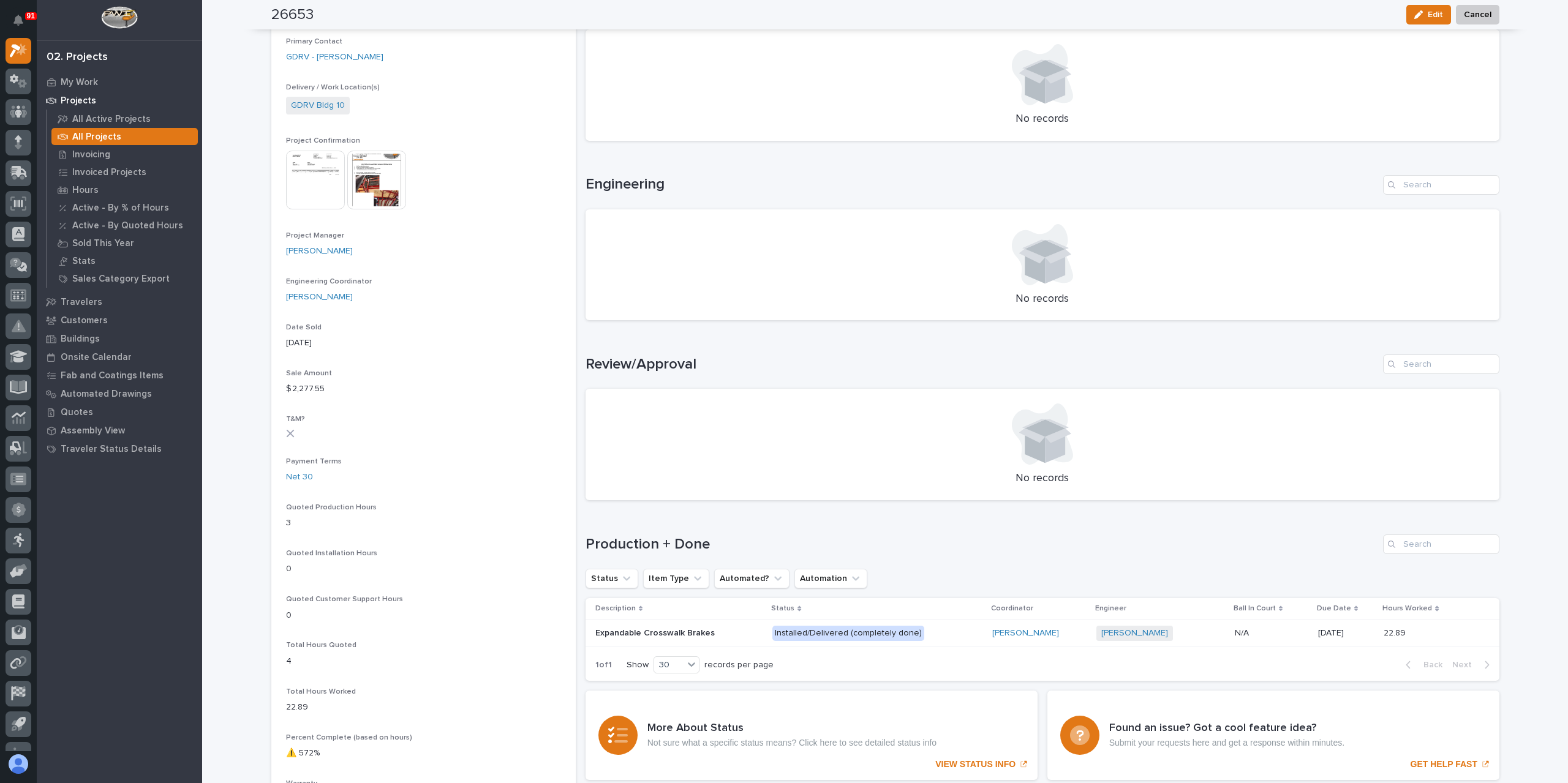
click at [643, 628] on p "Expandable Crosswalk Brakes" at bounding box center [656, 632] width 122 height 13
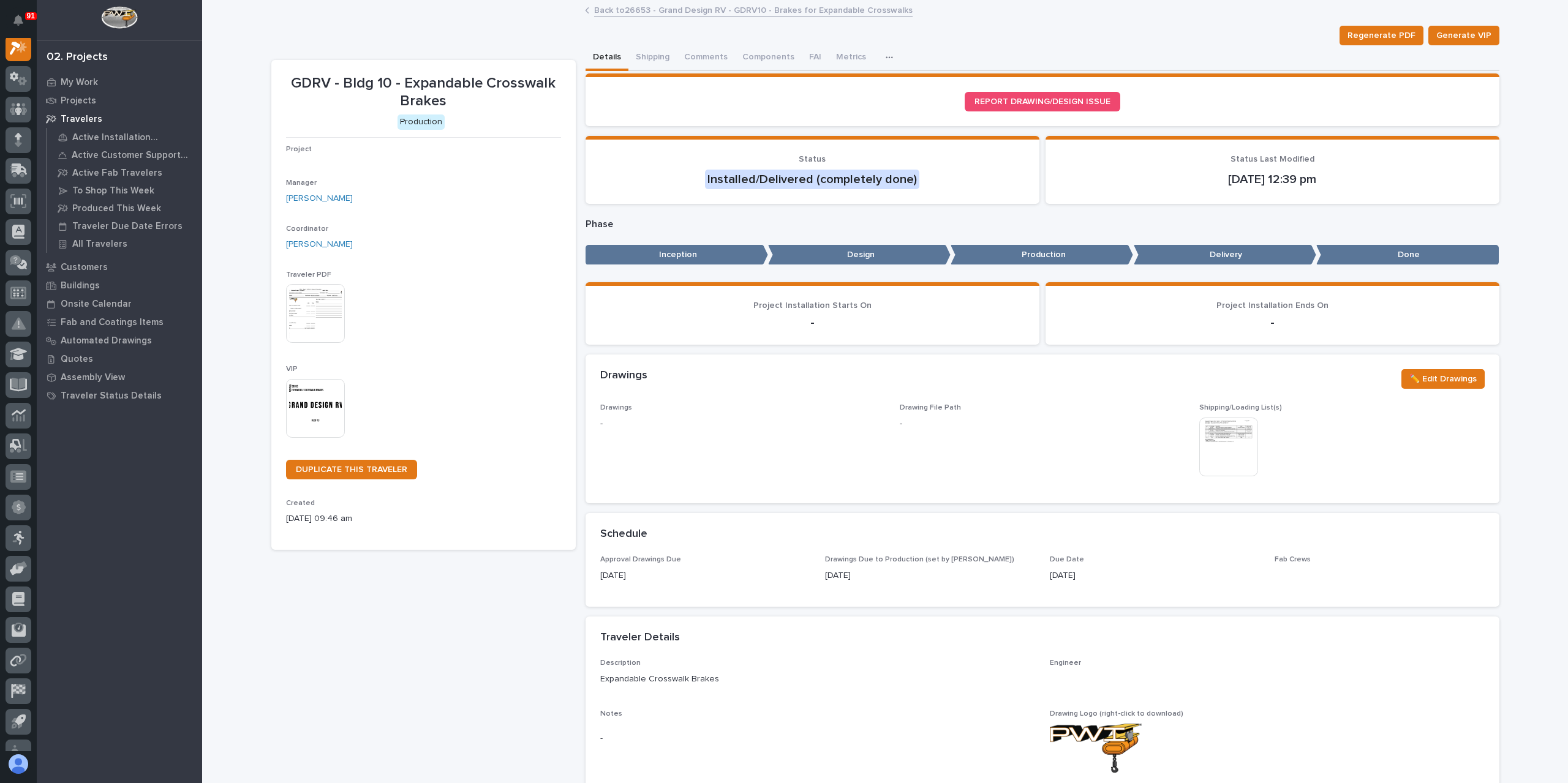
scroll to position [31, 0]
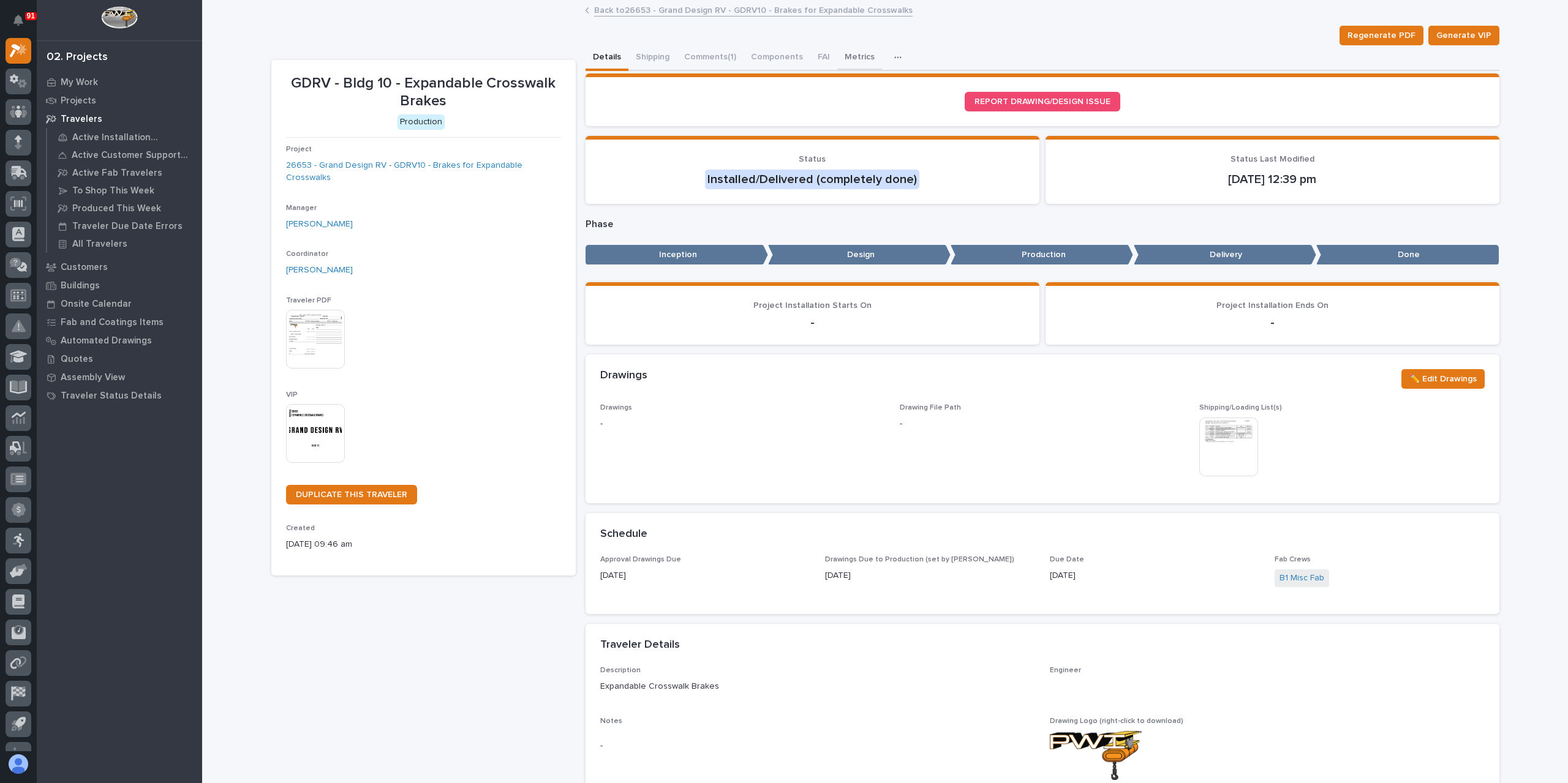
click at [839, 53] on button "Metrics" at bounding box center [860, 58] width 45 height 26
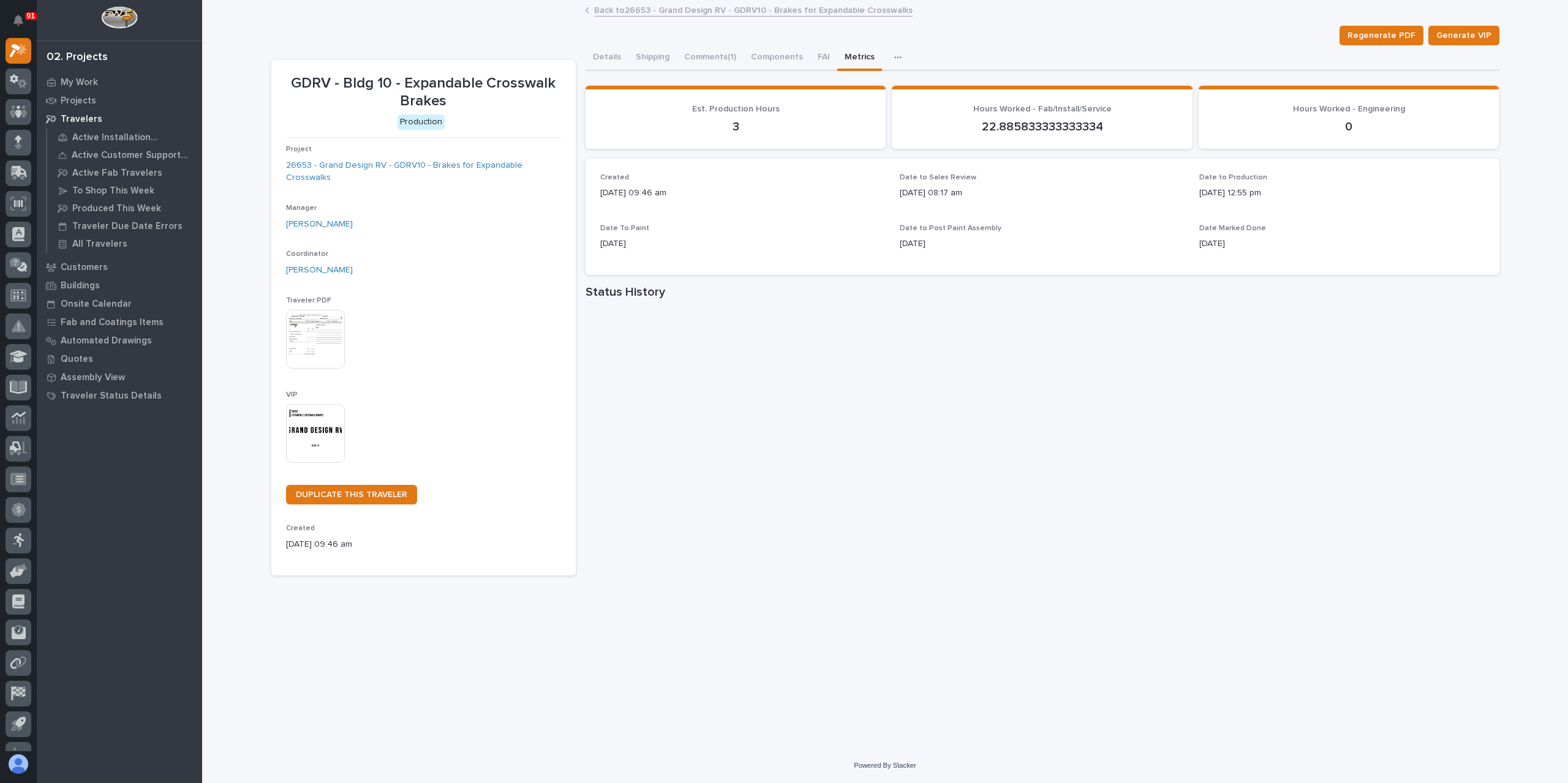
click at [628, 12] on link "Back to 26653 - Grand Design RV - GDRV10 - Brakes for Expandable Crosswalks" at bounding box center [753, 9] width 318 height 14
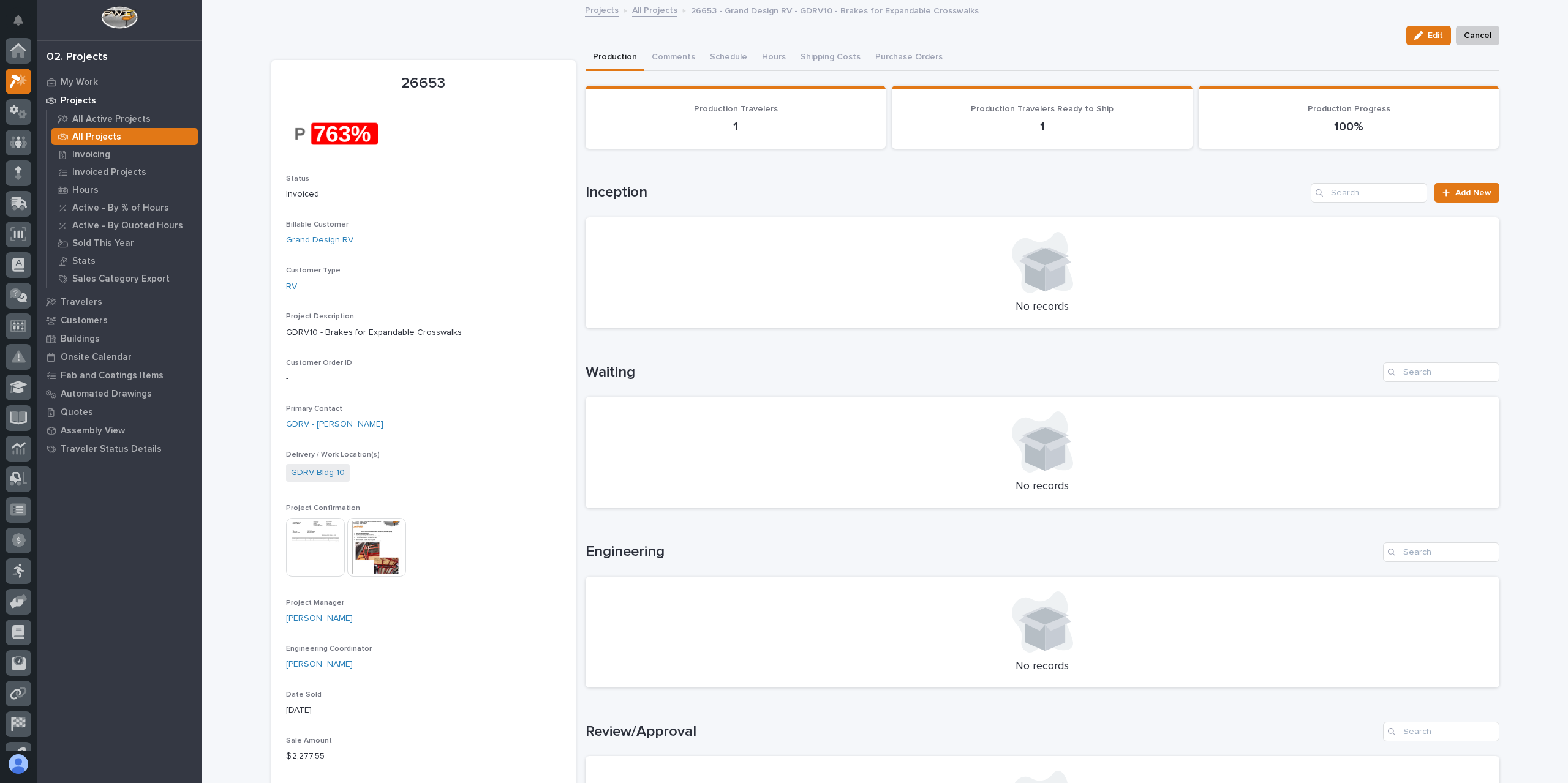
scroll to position [33, 0]
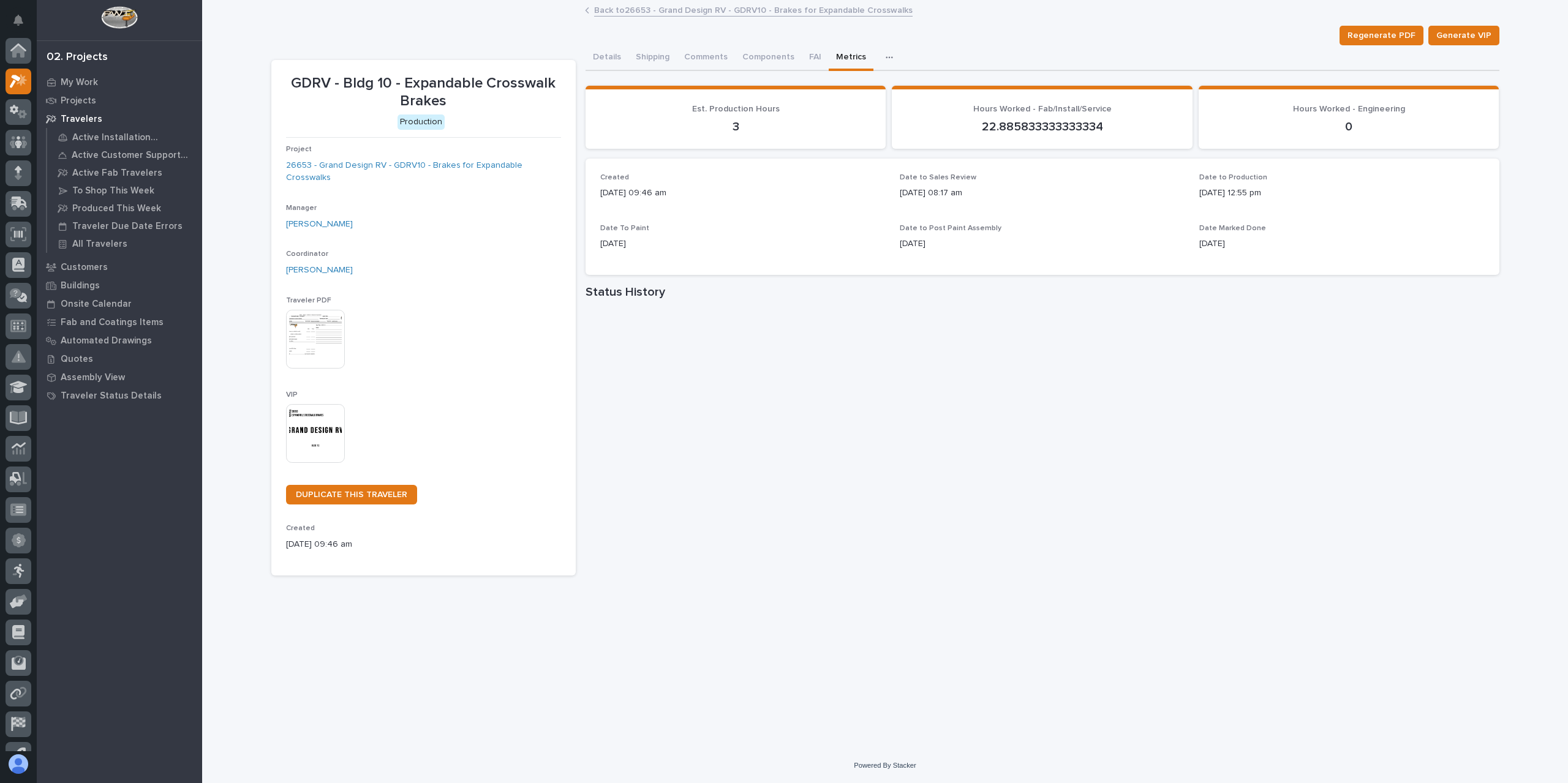
scroll to position [33, 0]
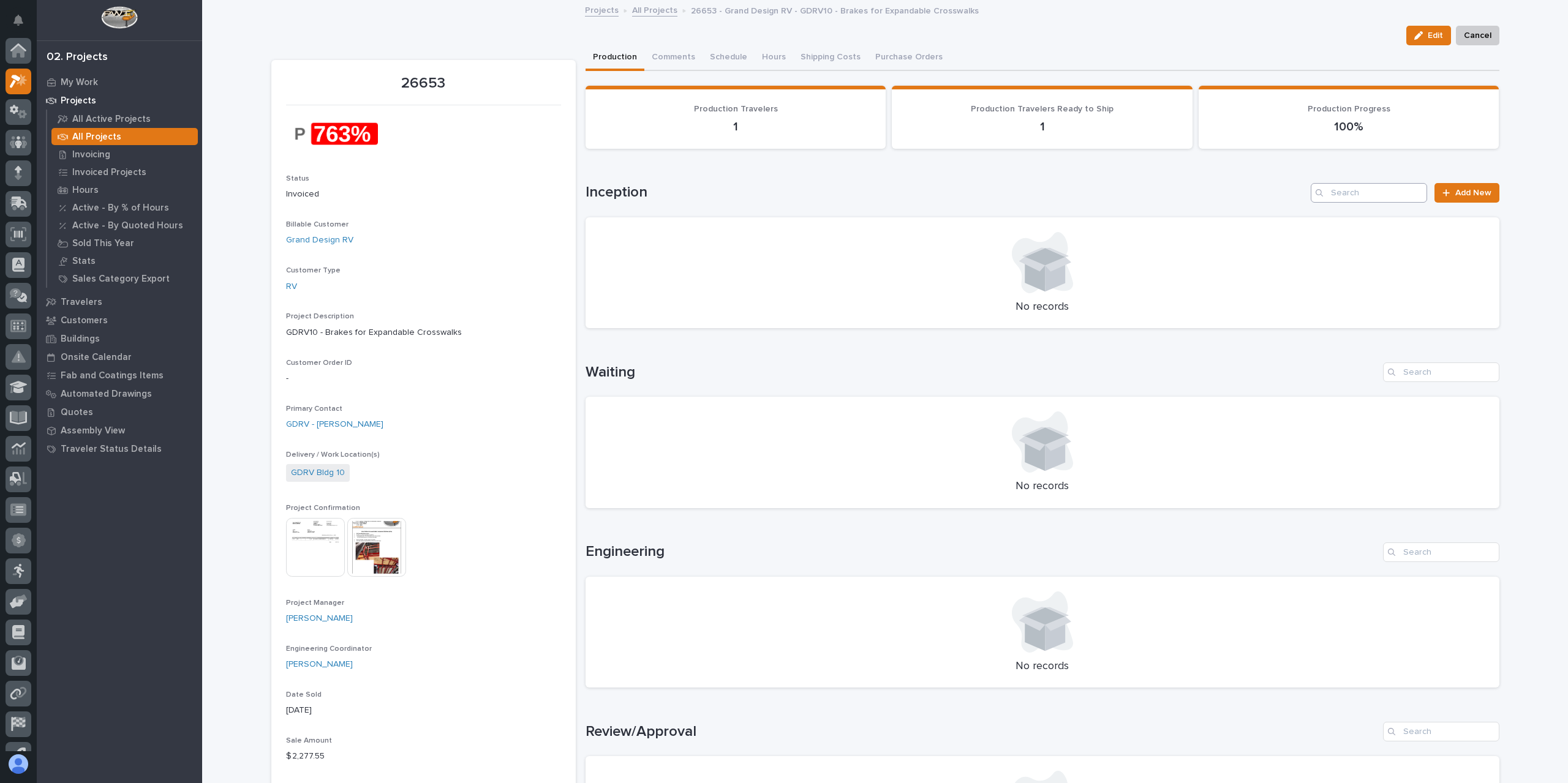
scroll to position [33, 0]
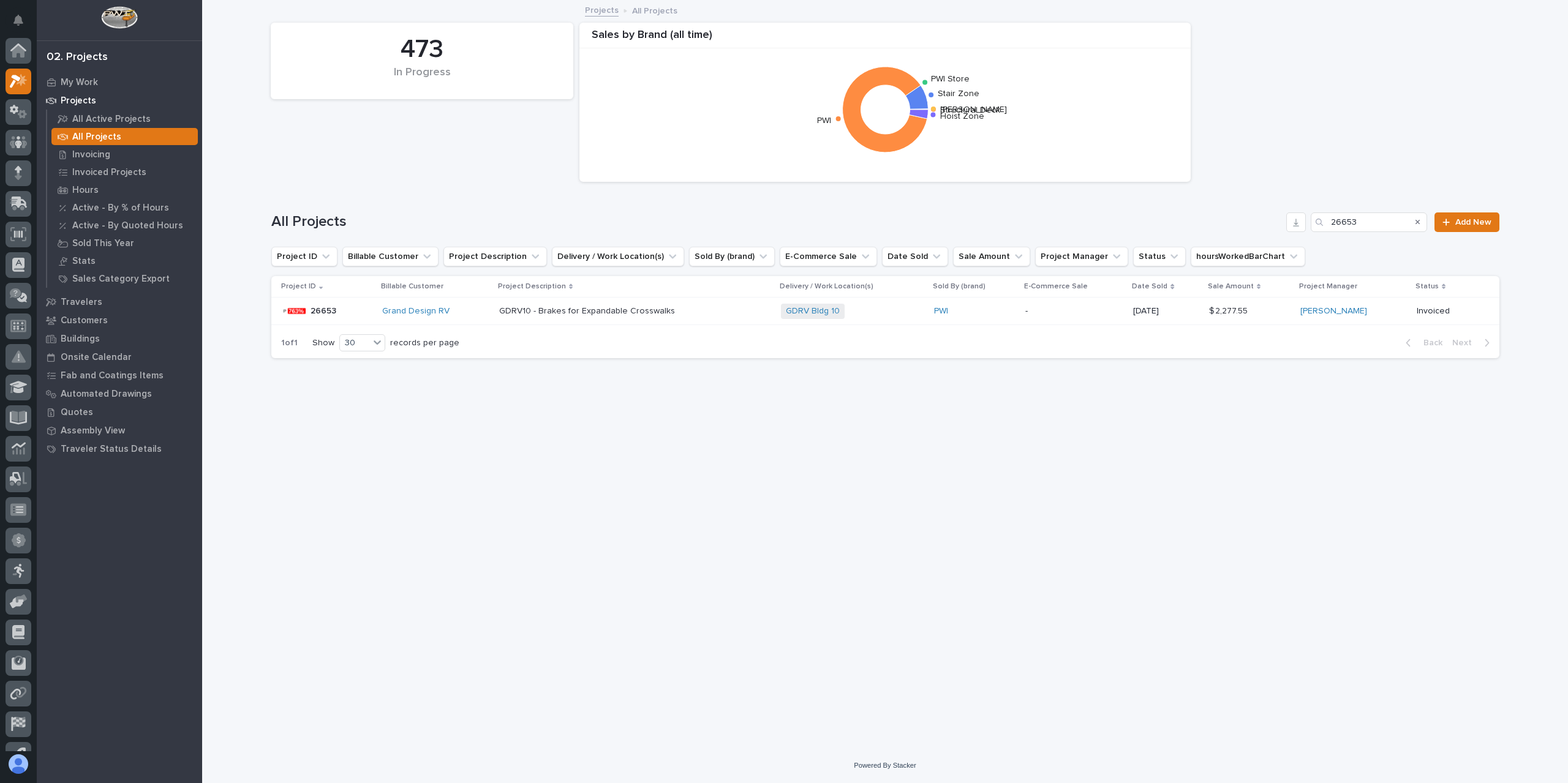
scroll to position [33, 0]
drag, startPoint x: 1370, startPoint y: 223, endPoint x: 1258, endPoint y: 215, distance: 112.3
click at [1258, 215] on div "All Projects 26653 Add New" at bounding box center [886, 222] width 1228 height 19
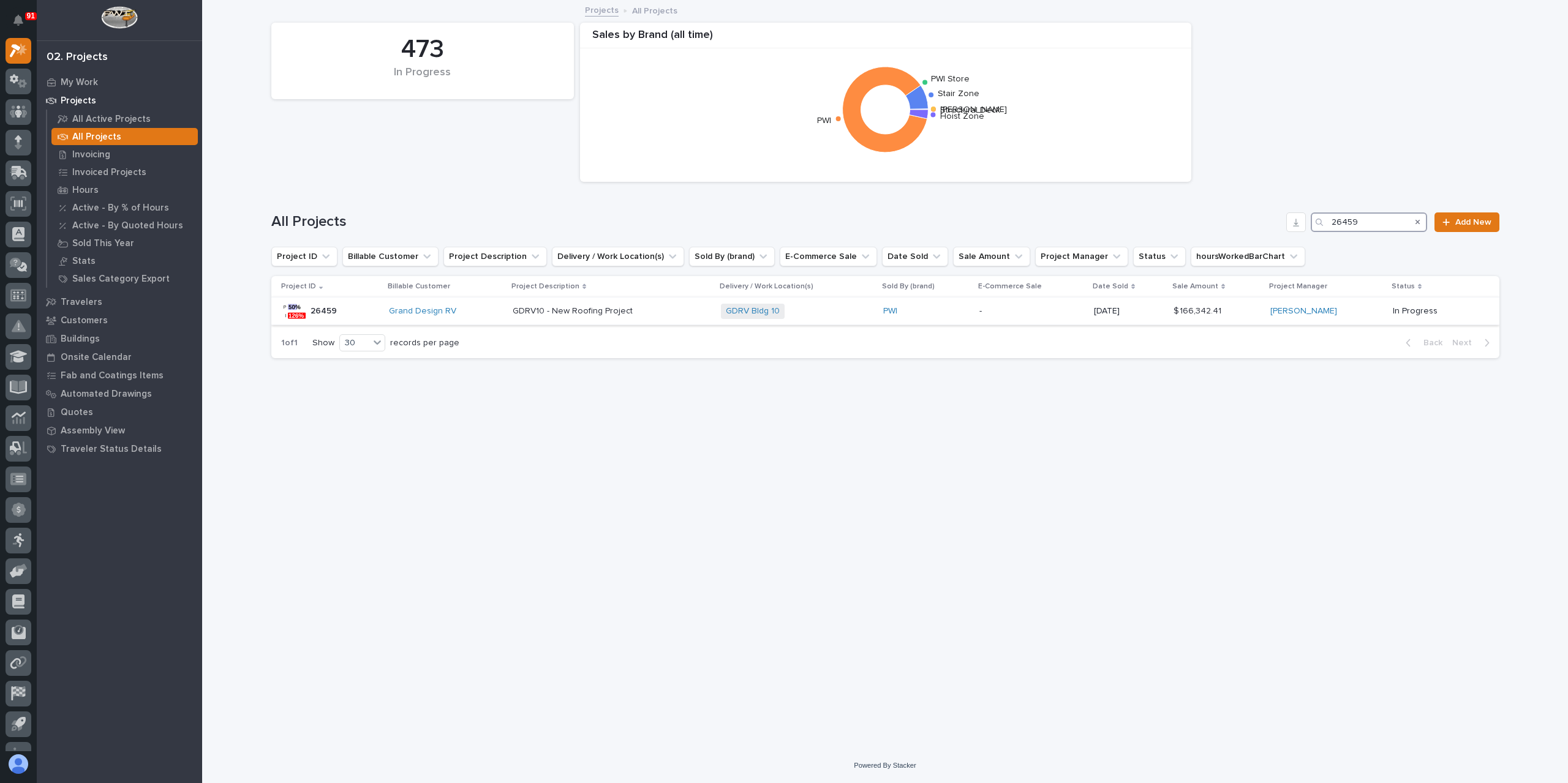
type input "26459"
click at [570, 304] on p "GDRV10 - New Roofing Project" at bounding box center [574, 310] width 122 height 13
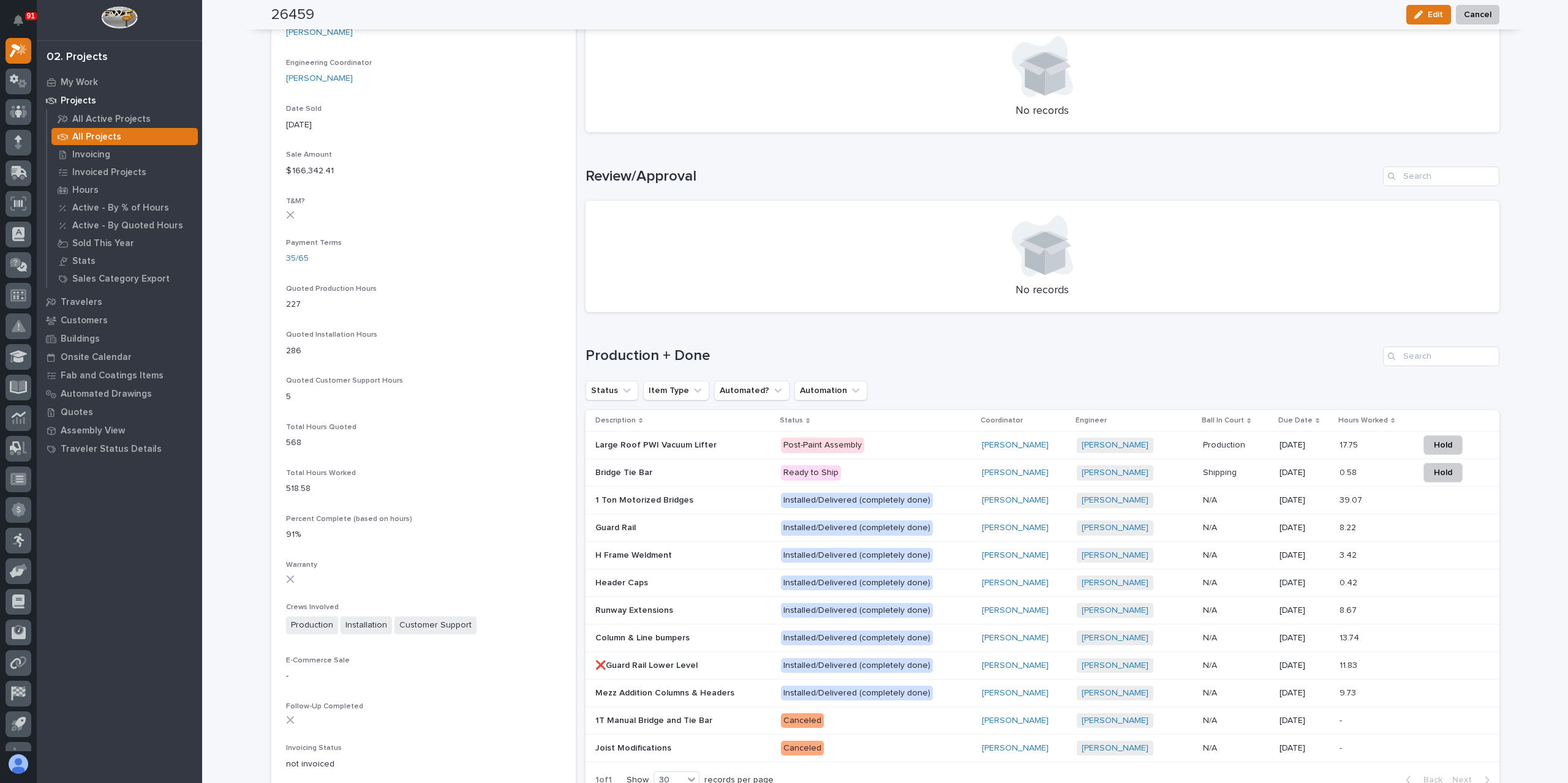
scroll to position [628, 0]
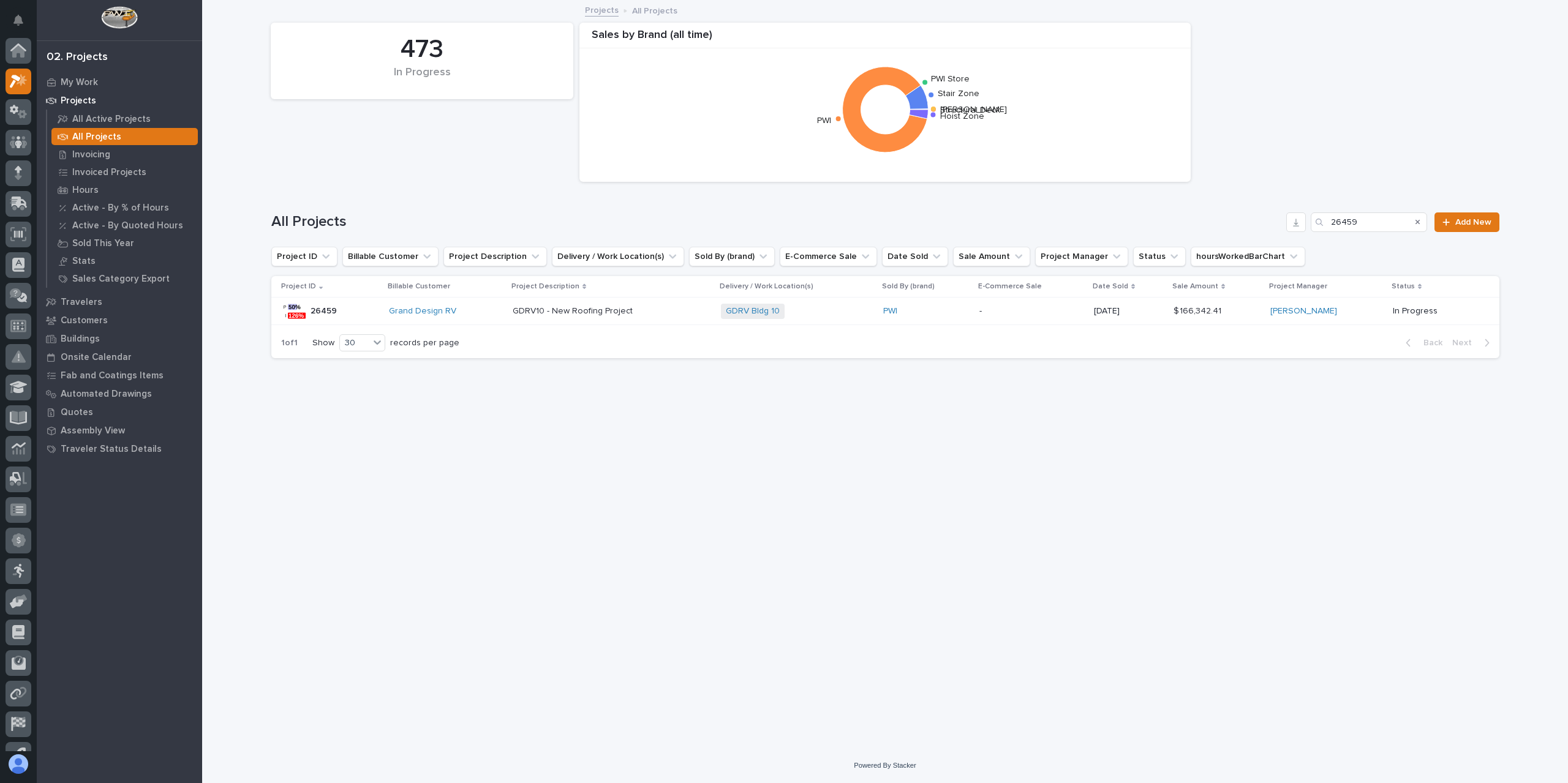
scroll to position [33, 0]
drag, startPoint x: 1371, startPoint y: 224, endPoint x: 1297, endPoint y: 223, distance: 74.0
click at [1297, 223] on div "All Projects 26459 Add New" at bounding box center [886, 222] width 1228 height 19
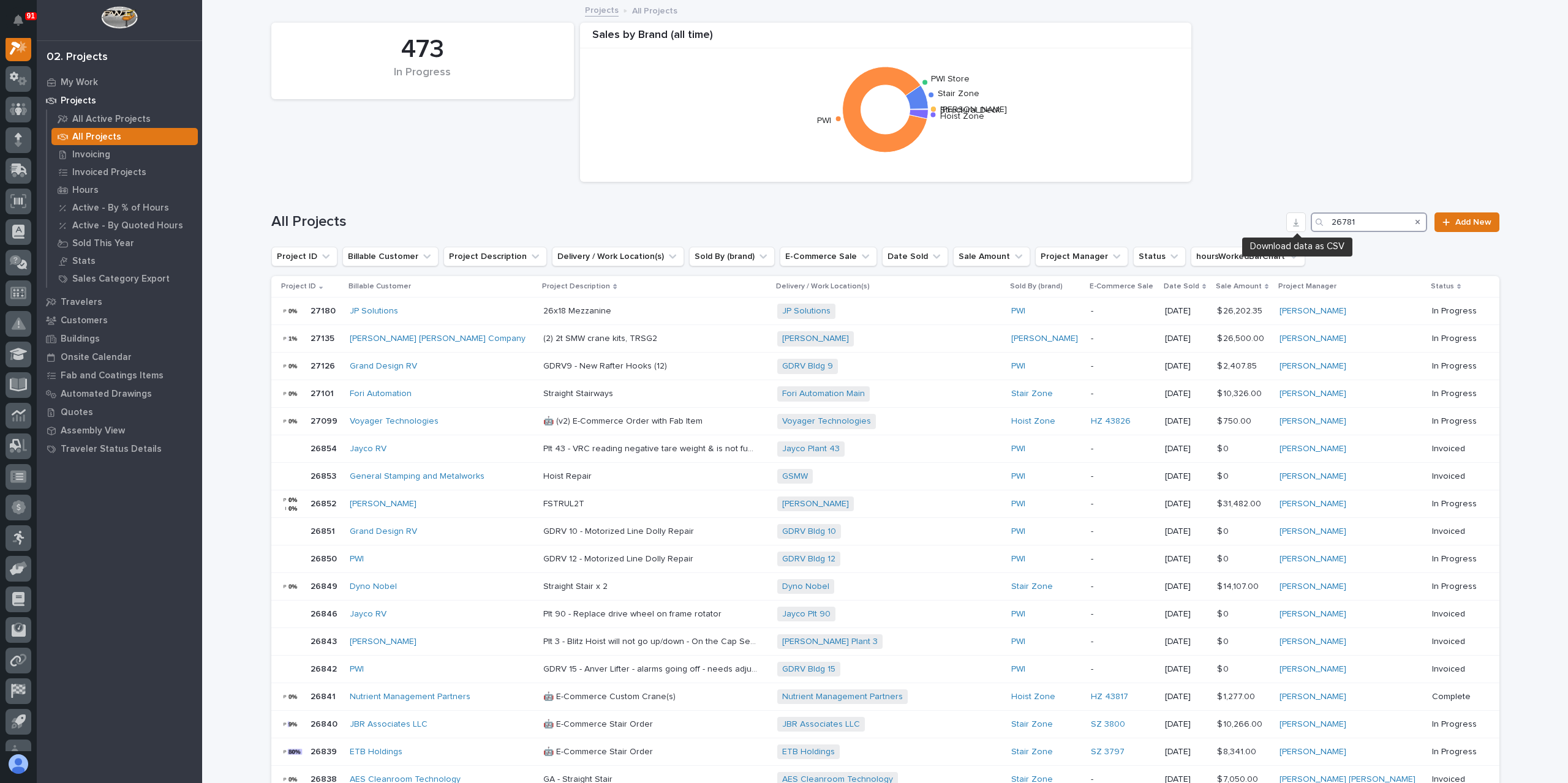
scroll to position [31, 0]
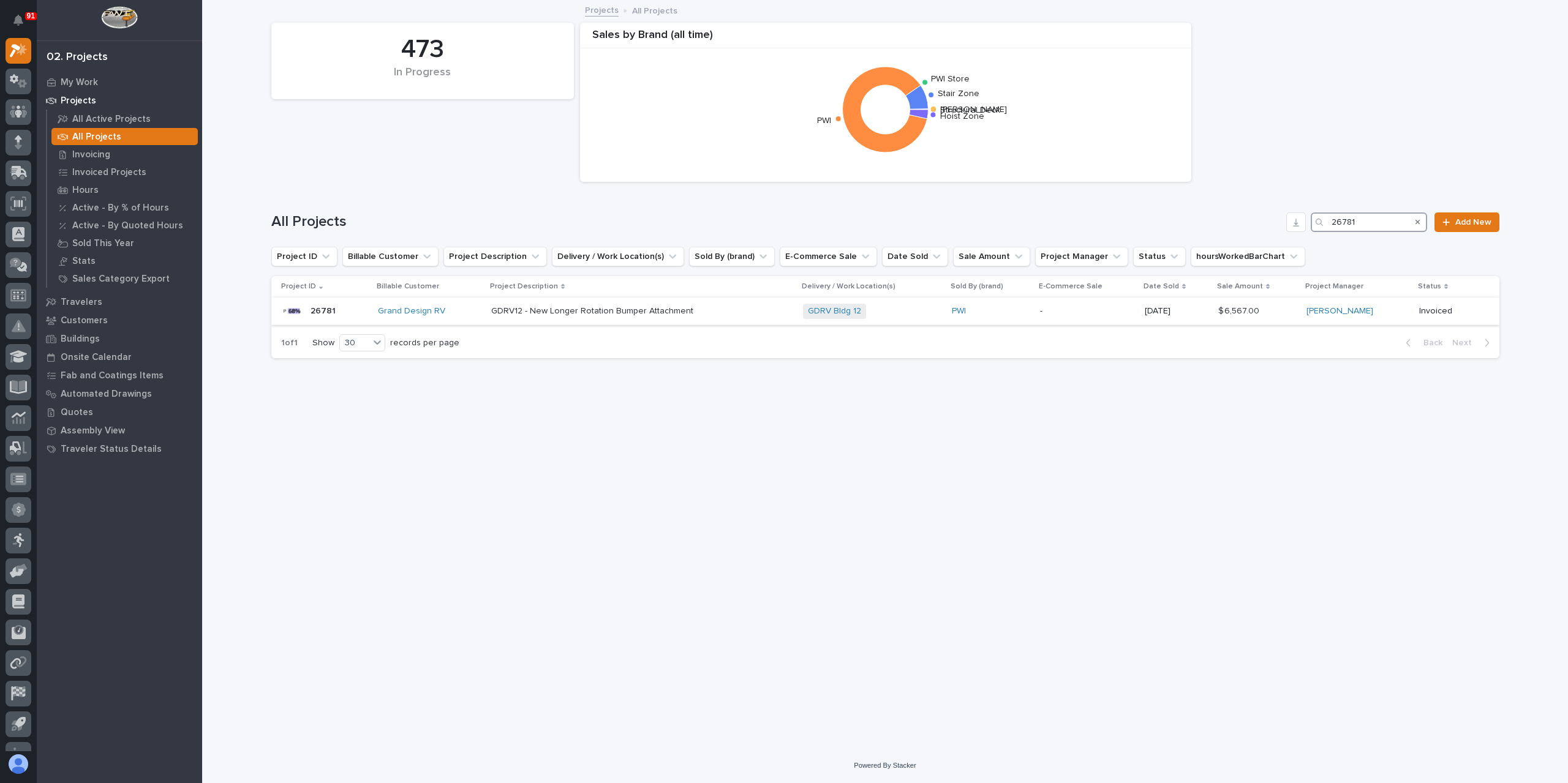
type input "26781"
click at [594, 309] on p "GDRV12 - New Longer Rotation Bumper Attachment" at bounding box center [593, 310] width 204 height 13
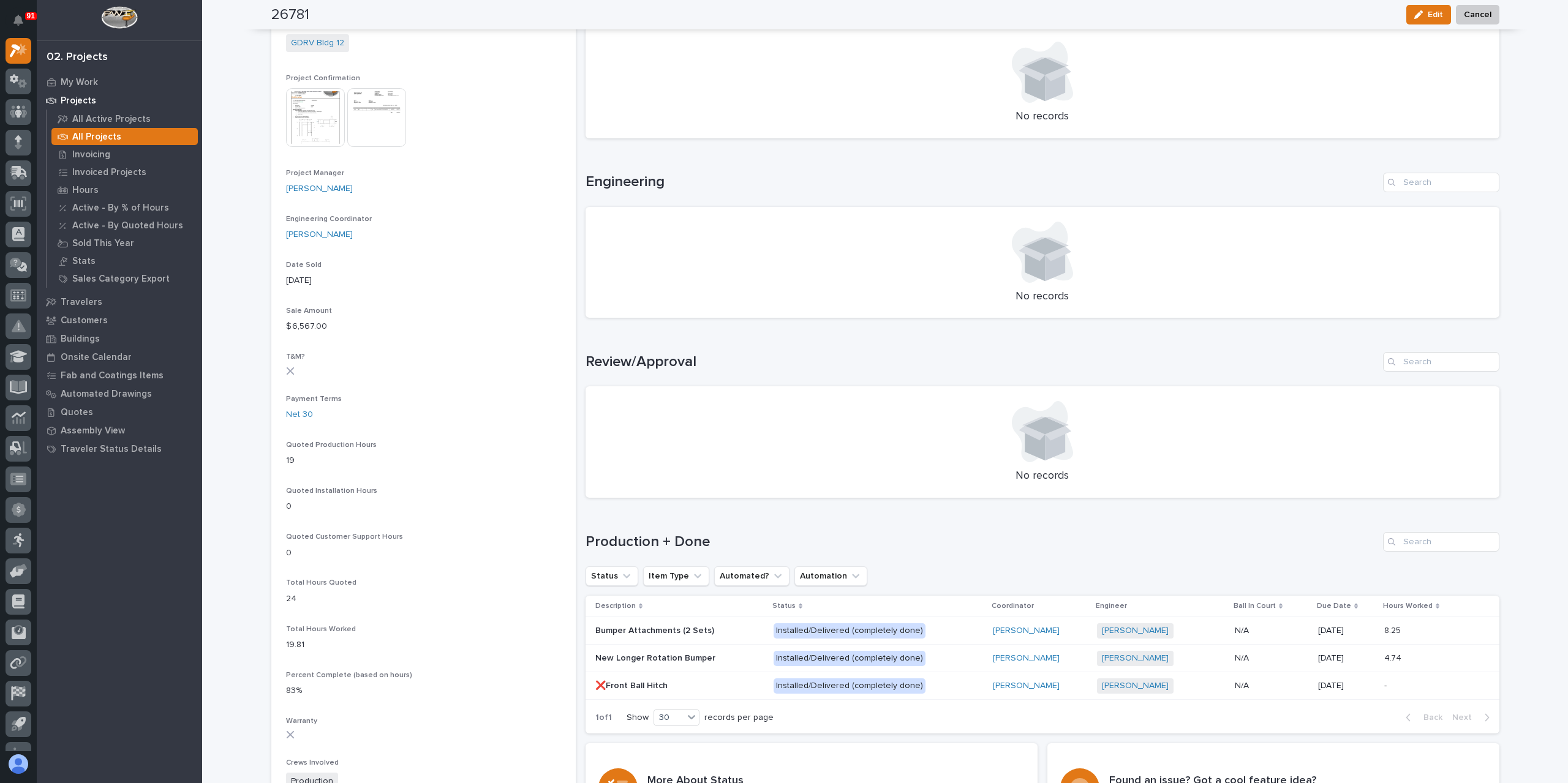
scroll to position [551, 0]
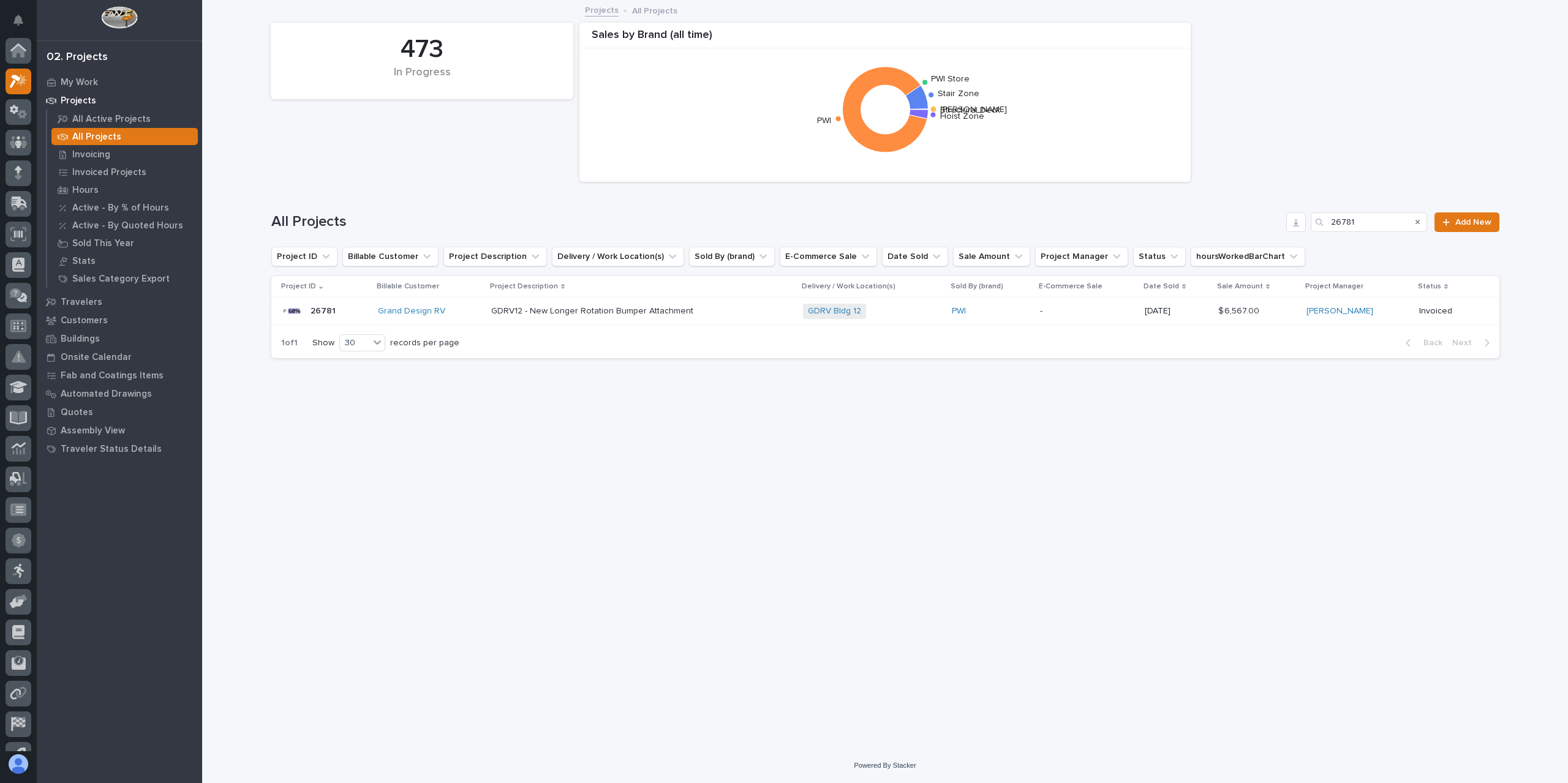
scroll to position [33, 0]
drag, startPoint x: 1266, startPoint y: 214, endPoint x: 1257, endPoint y: 215, distance: 9.1
click at [1257, 214] on div "All Projects 26781 Add New" at bounding box center [886, 222] width 1228 height 19
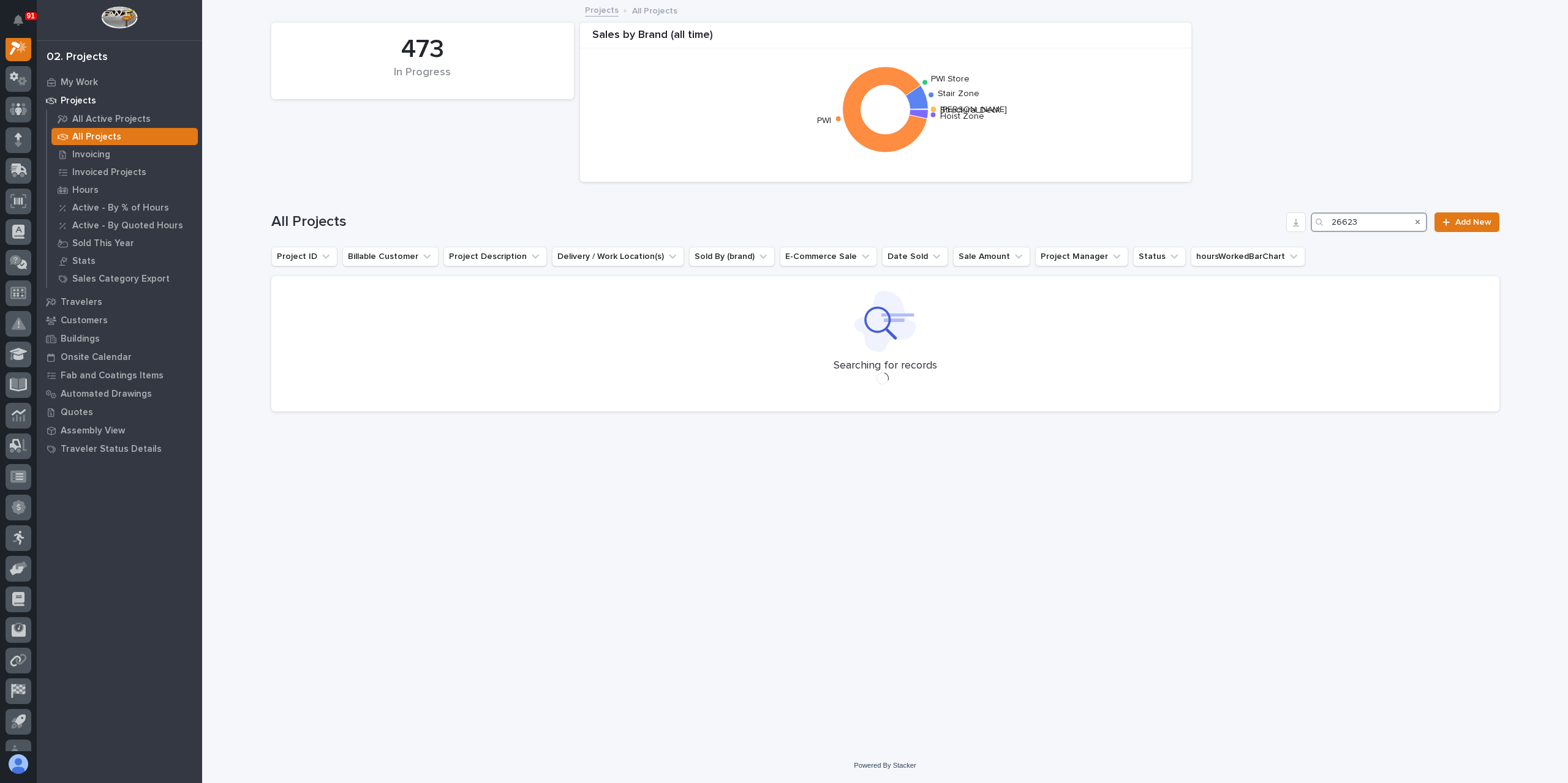
scroll to position [31, 0]
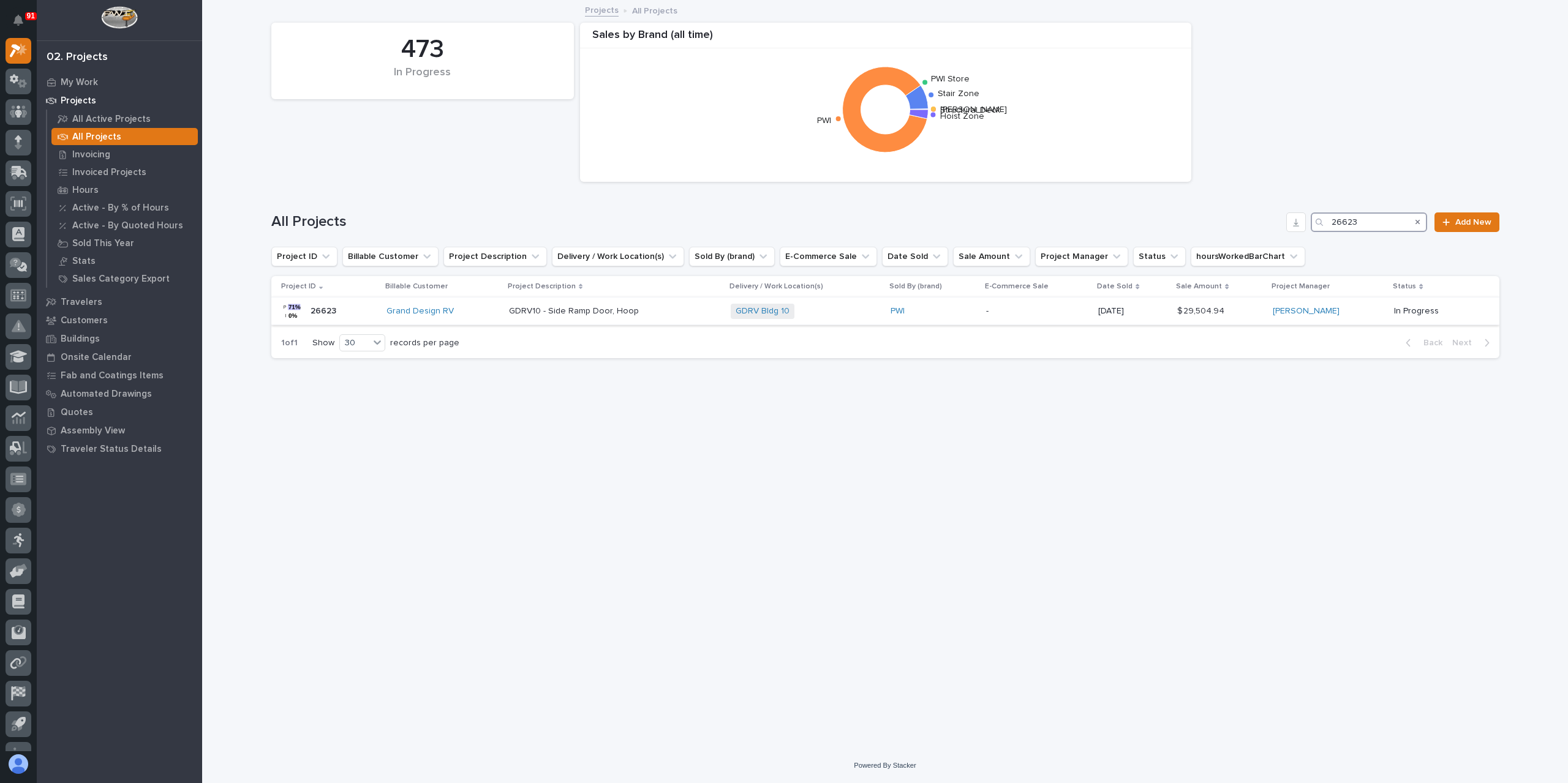
type input "26623"
click at [535, 325] on td "GDRV10 - Side Ramp Door, Hoop GDRV10 - Side Ramp Door, Hoop" at bounding box center [615, 311] width 222 height 27
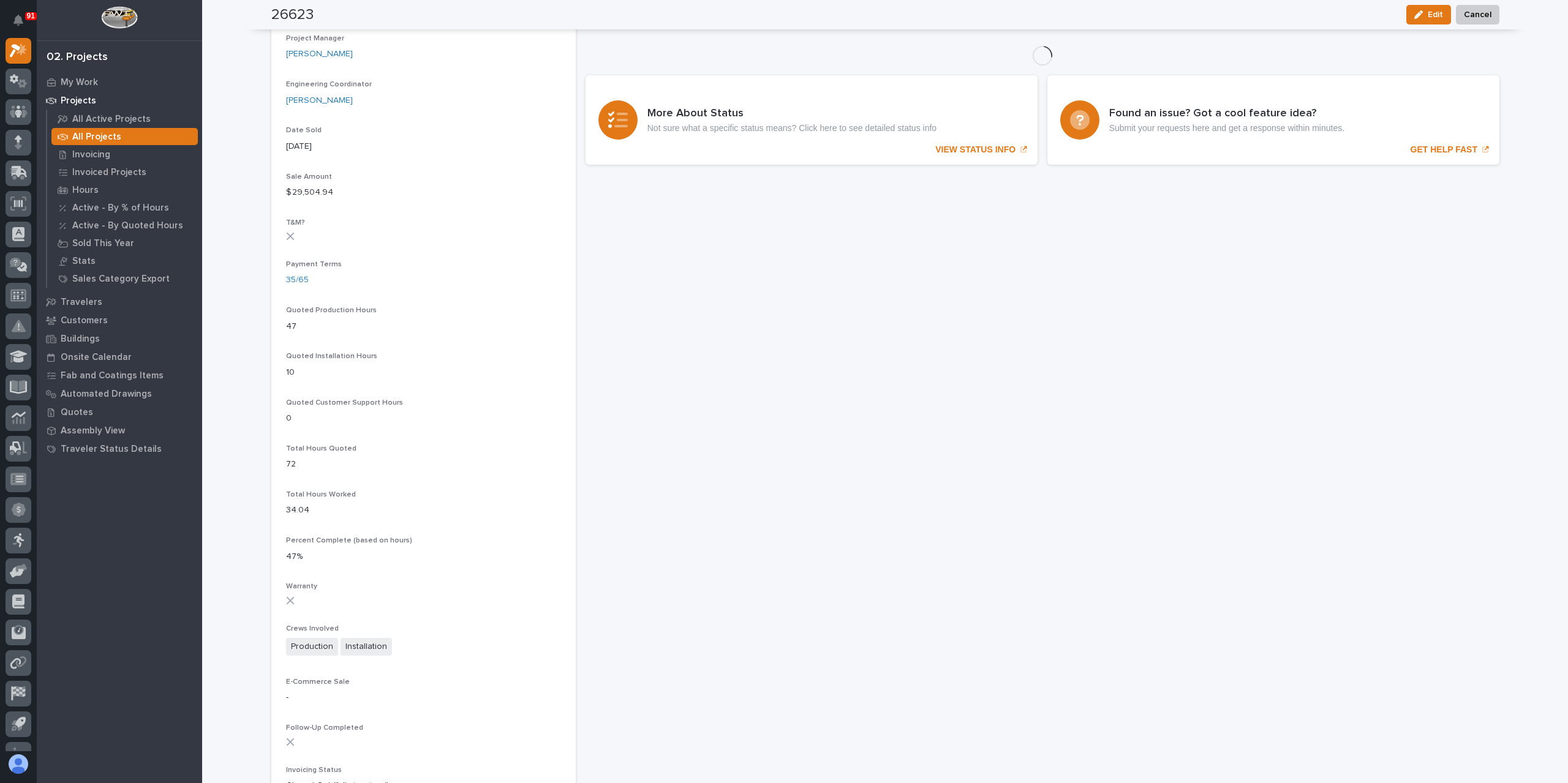
scroll to position [603, 0]
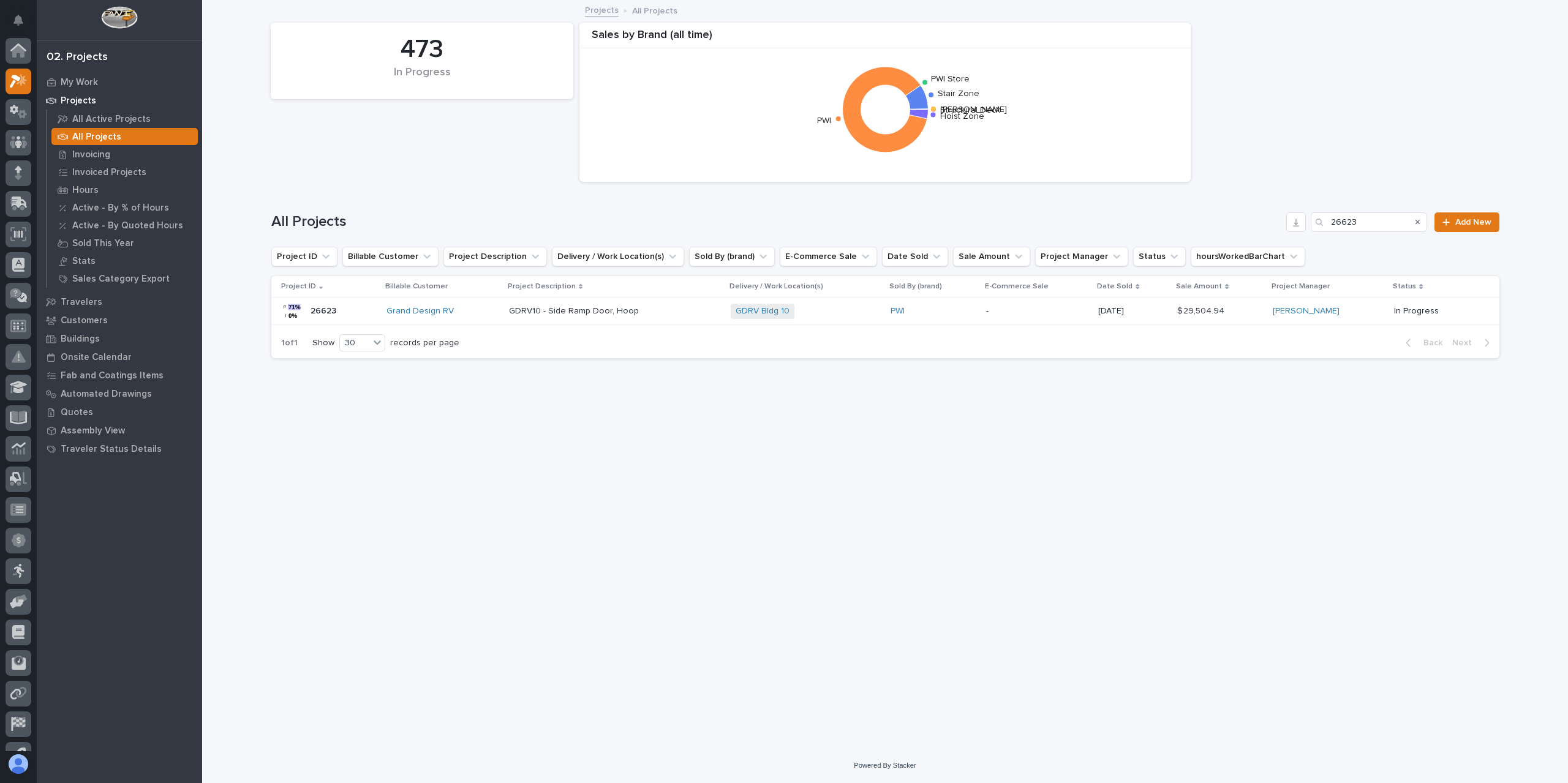
scroll to position [33, 0]
drag, startPoint x: 1367, startPoint y: 221, endPoint x: 1281, endPoint y: 215, distance: 86.2
click at [1281, 215] on div "All Projects 26623 Add New" at bounding box center [886, 222] width 1228 height 19
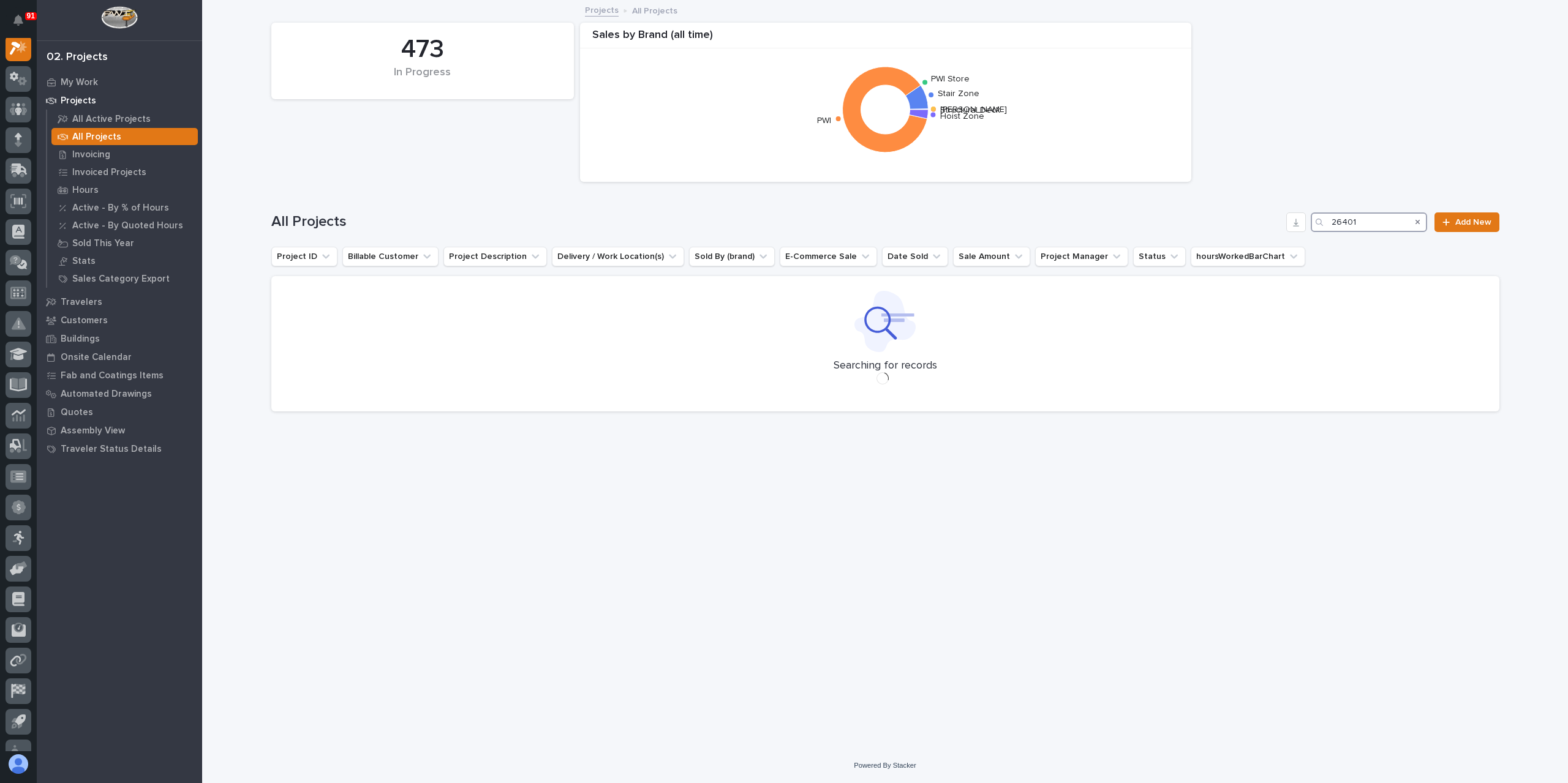
scroll to position [31, 0]
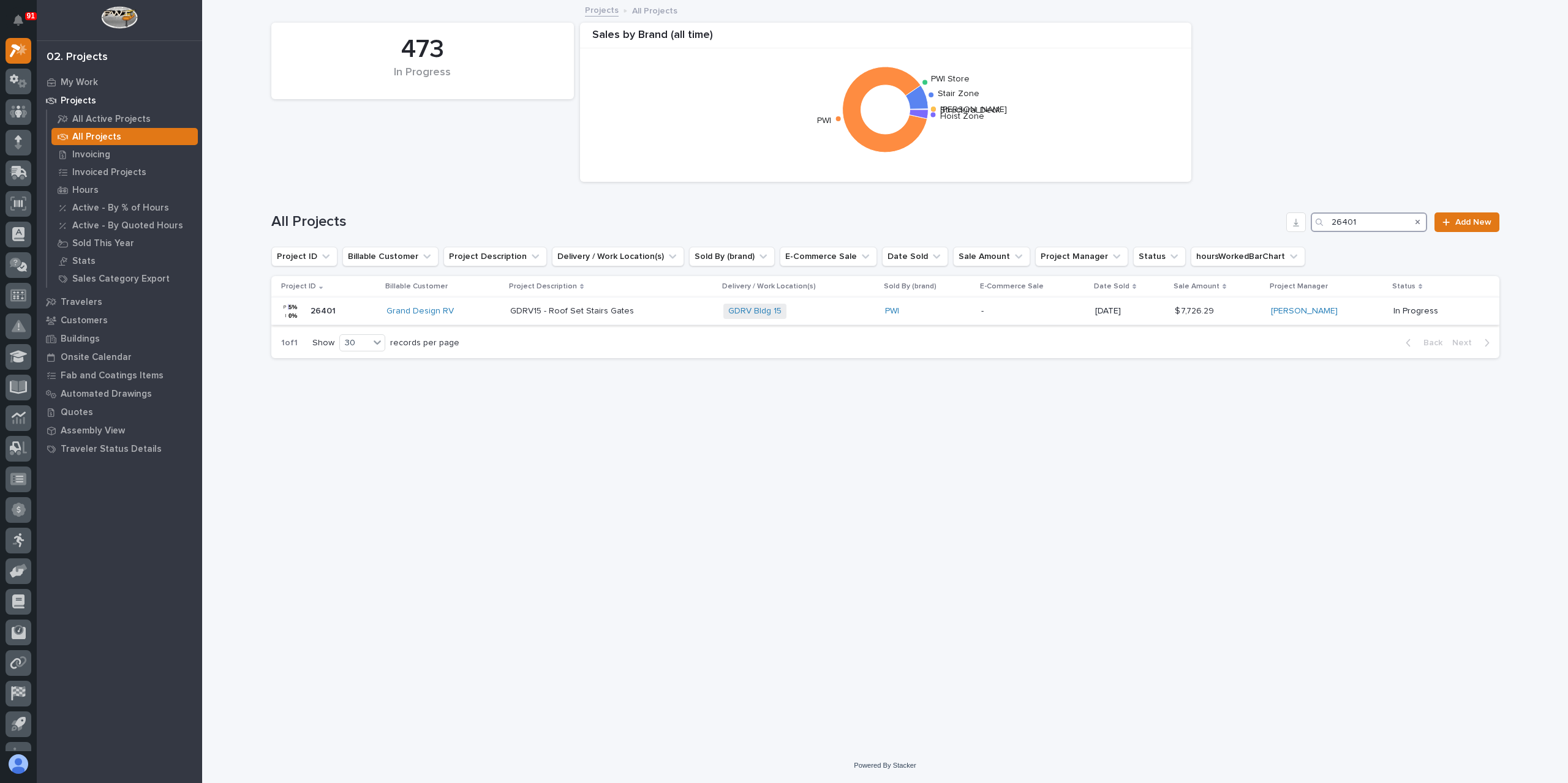
type input "26401"
click at [563, 322] on td "GDRV15 - Roof Set Stairs Gates GDRV15 - Roof Set Stairs Gates" at bounding box center [612, 311] width 214 height 27
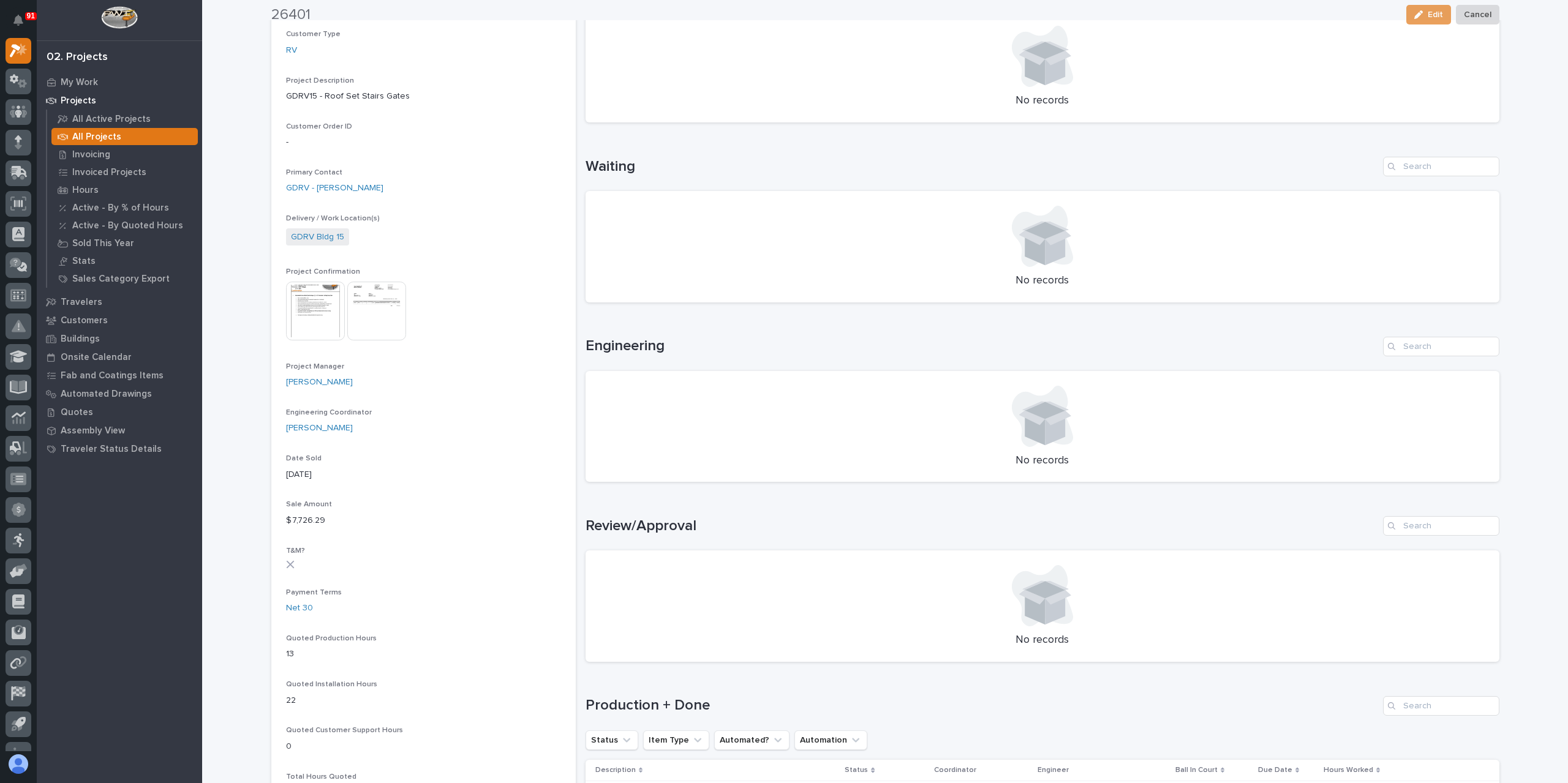
scroll to position [367, 0]
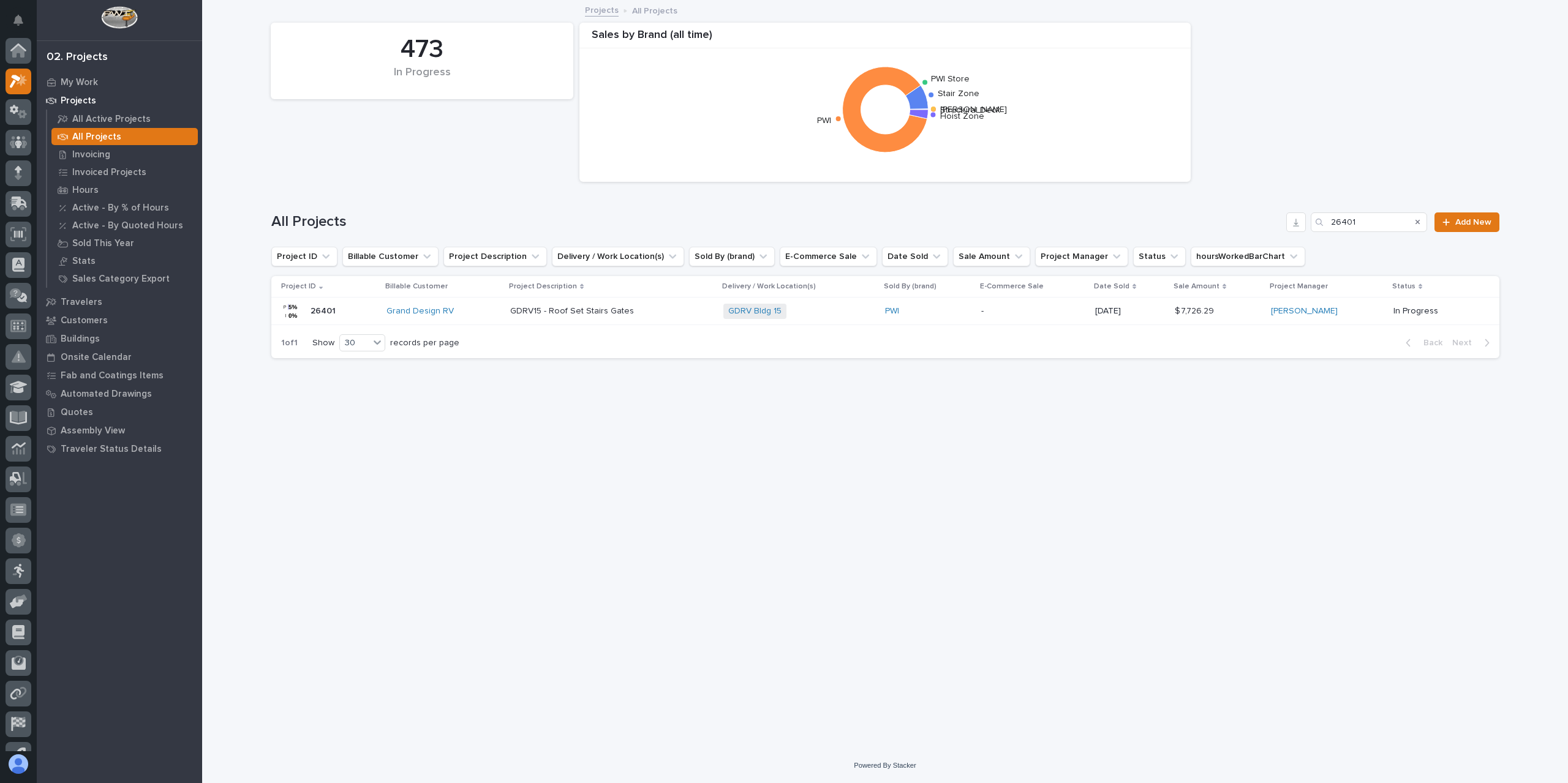
scroll to position [33, 0]
drag, startPoint x: 1367, startPoint y: 220, endPoint x: 1294, endPoint y: 224, distance: 73.1
click at [1310, 226] on div "All Projects 26401 Add New" at bounding box center [886, 222] width 1228 height 19
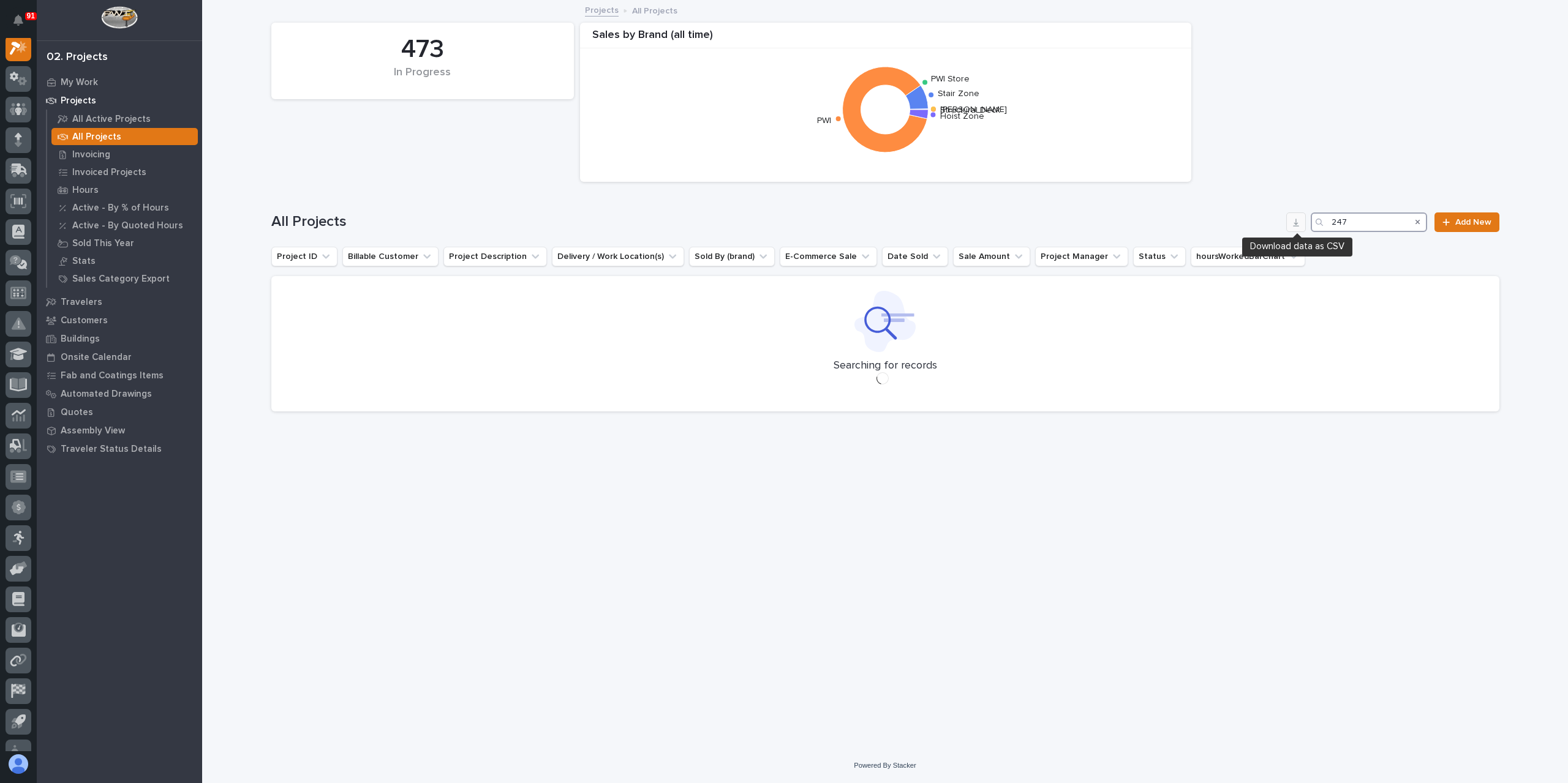
scroll to position [31, 0]
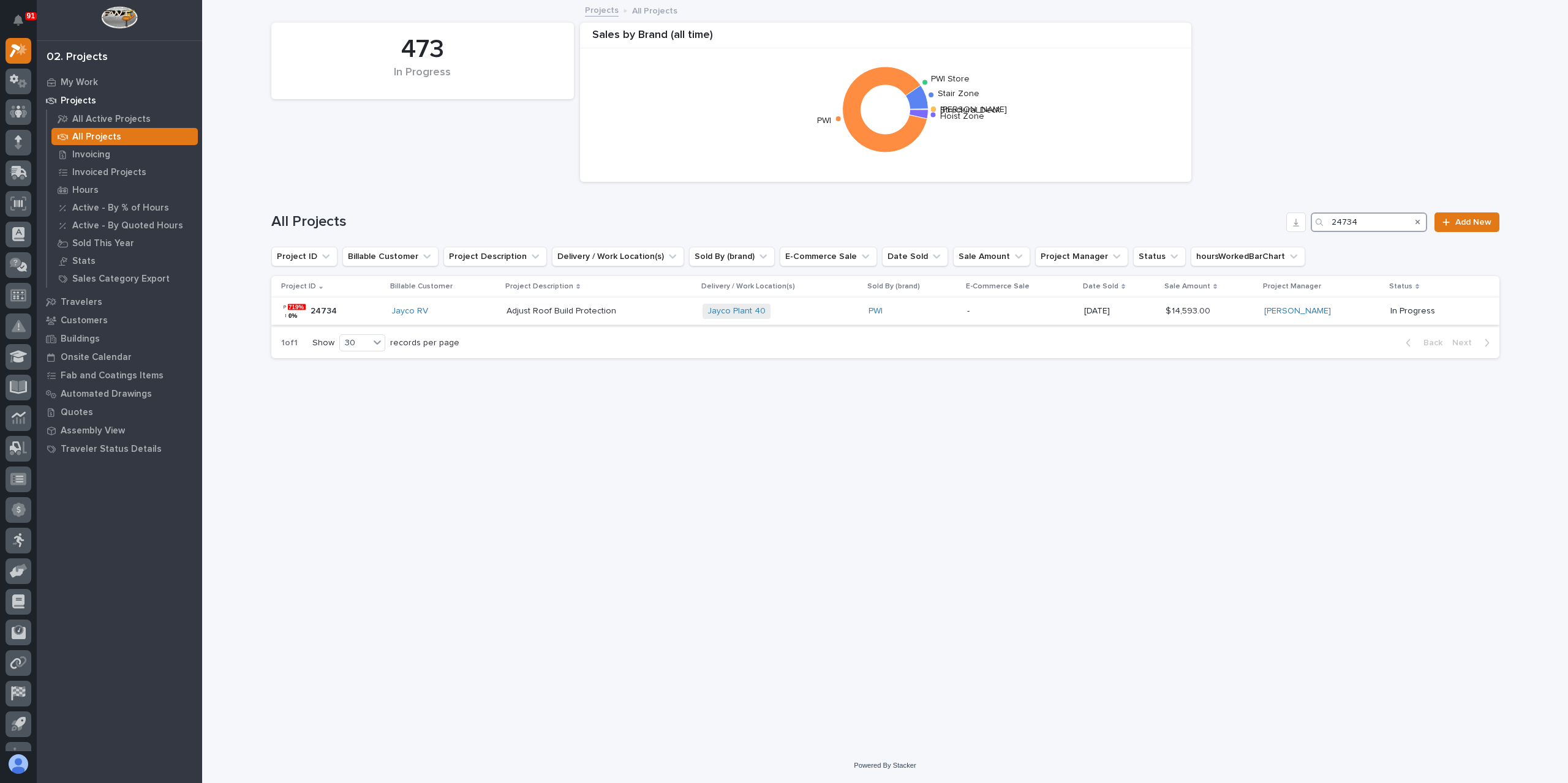
type input "24734"
click at [564, 314] on p "Adjust Roof Build Protection" at bounding box center [562, 310] width 112 height 13
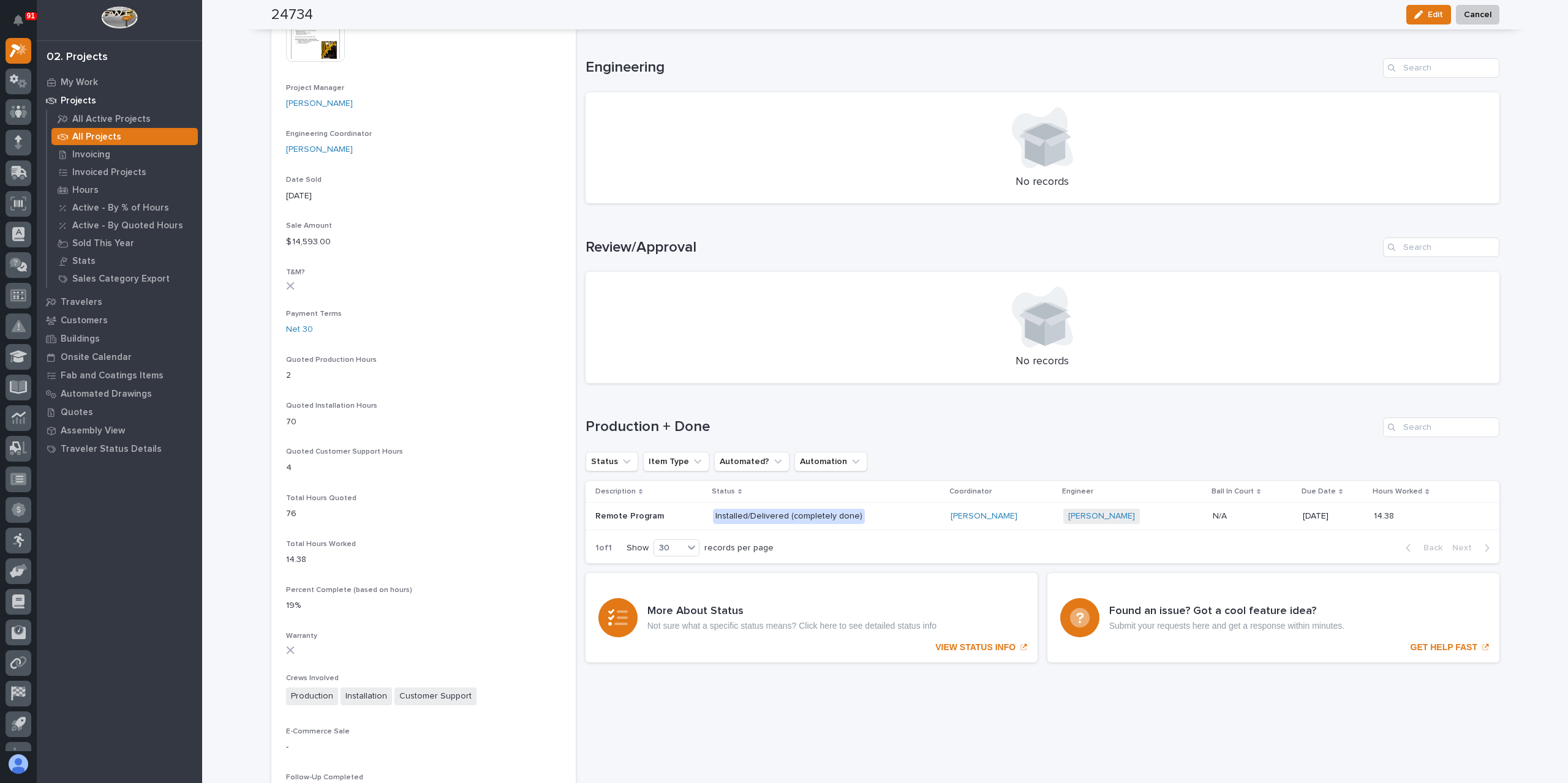
scroll to position [554, 0]
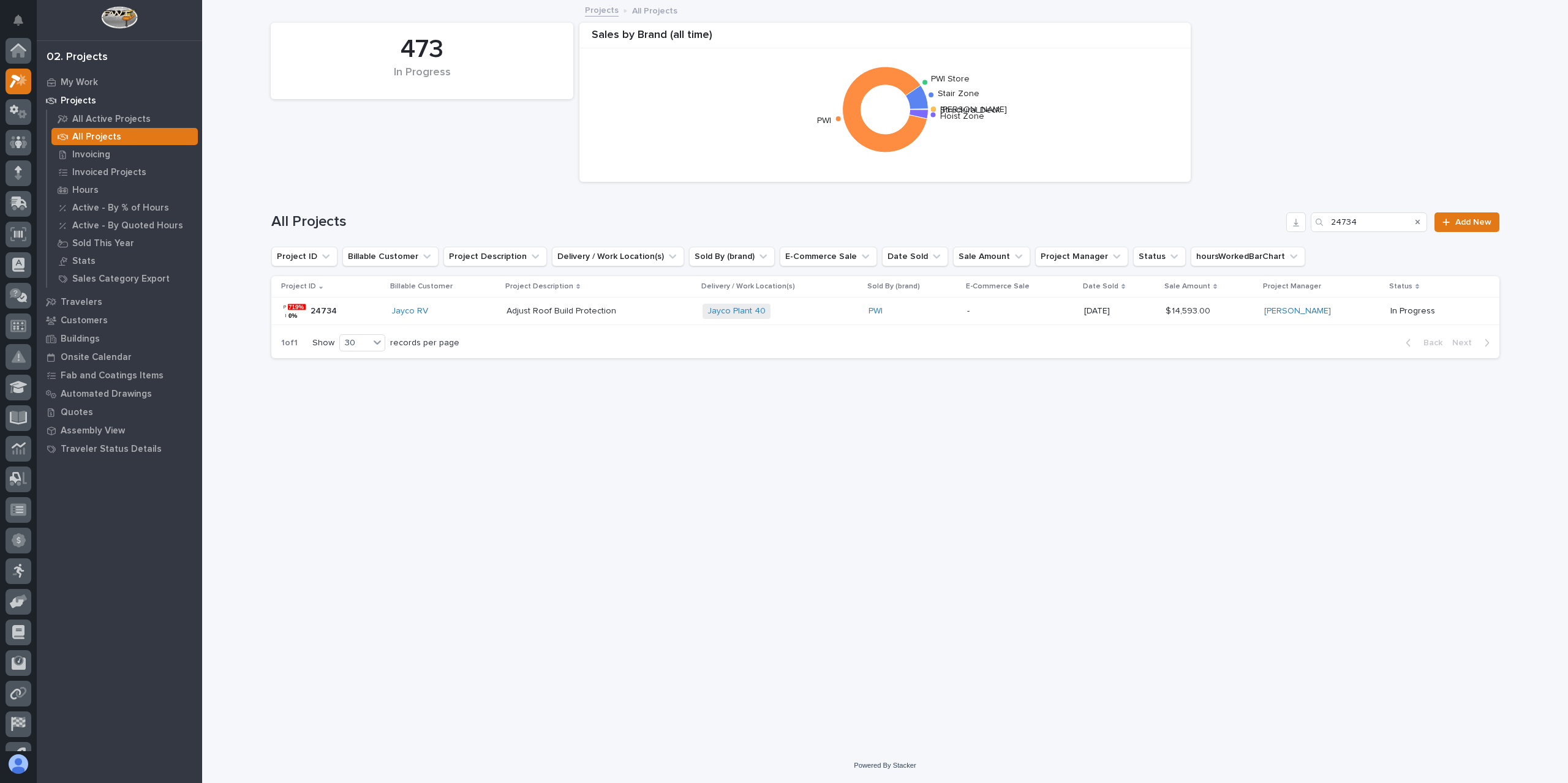
scroll to position [33, 0]
drag, startPoint x: 1366, startPoint y: 223, endPoint x: 1314, endPoint y: 227, distance: 52.2
click at [1314, 227] on div "24734" at bounding box center [1369, 222] width 117 height 19
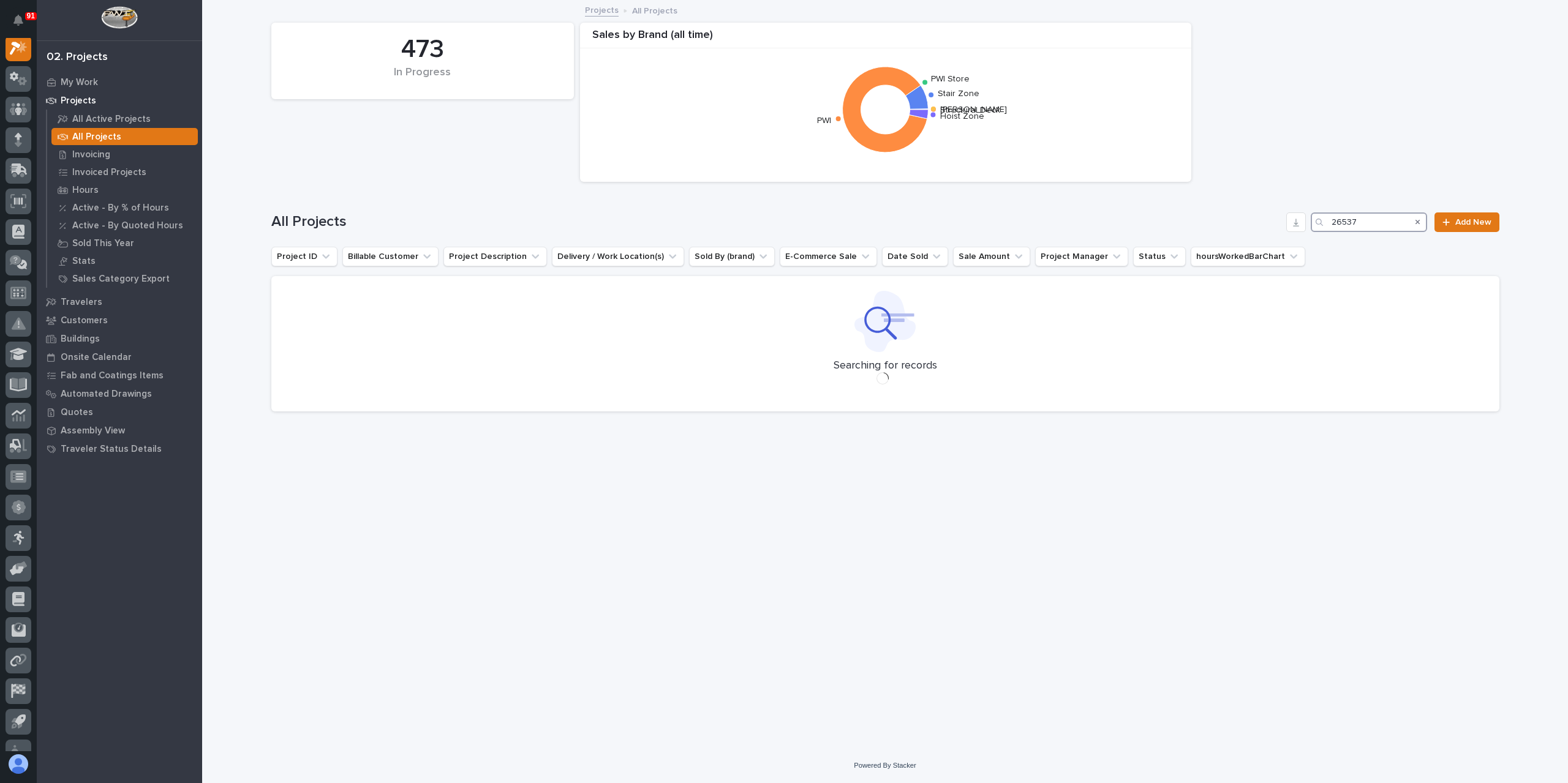
scroll to position [31, 0]
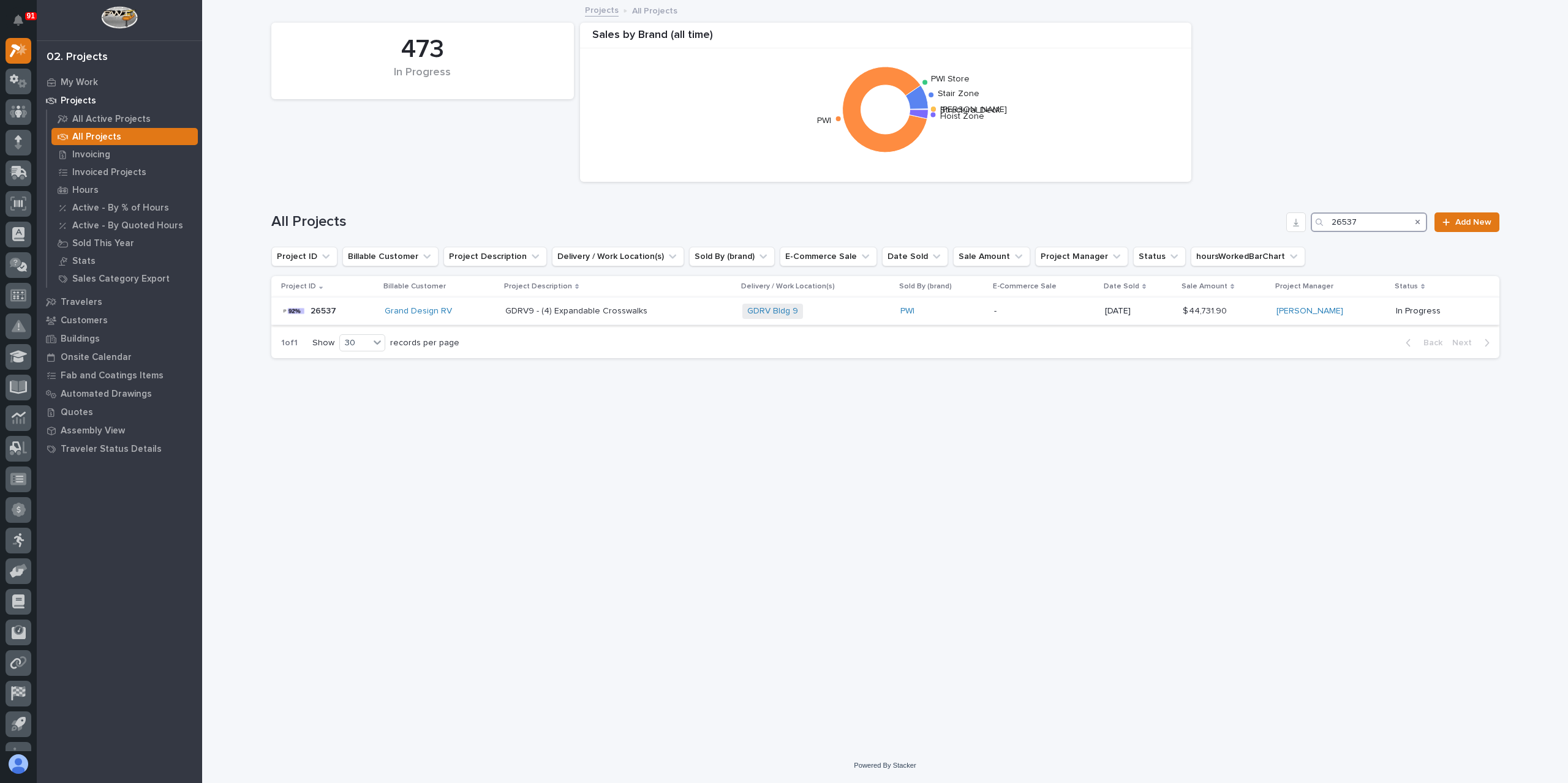
type input "26537"
click at [547, 314] on p "GDRV9 - (4) Expandable Crosswalks" at bounding box center [577, 310] width 145 height 13
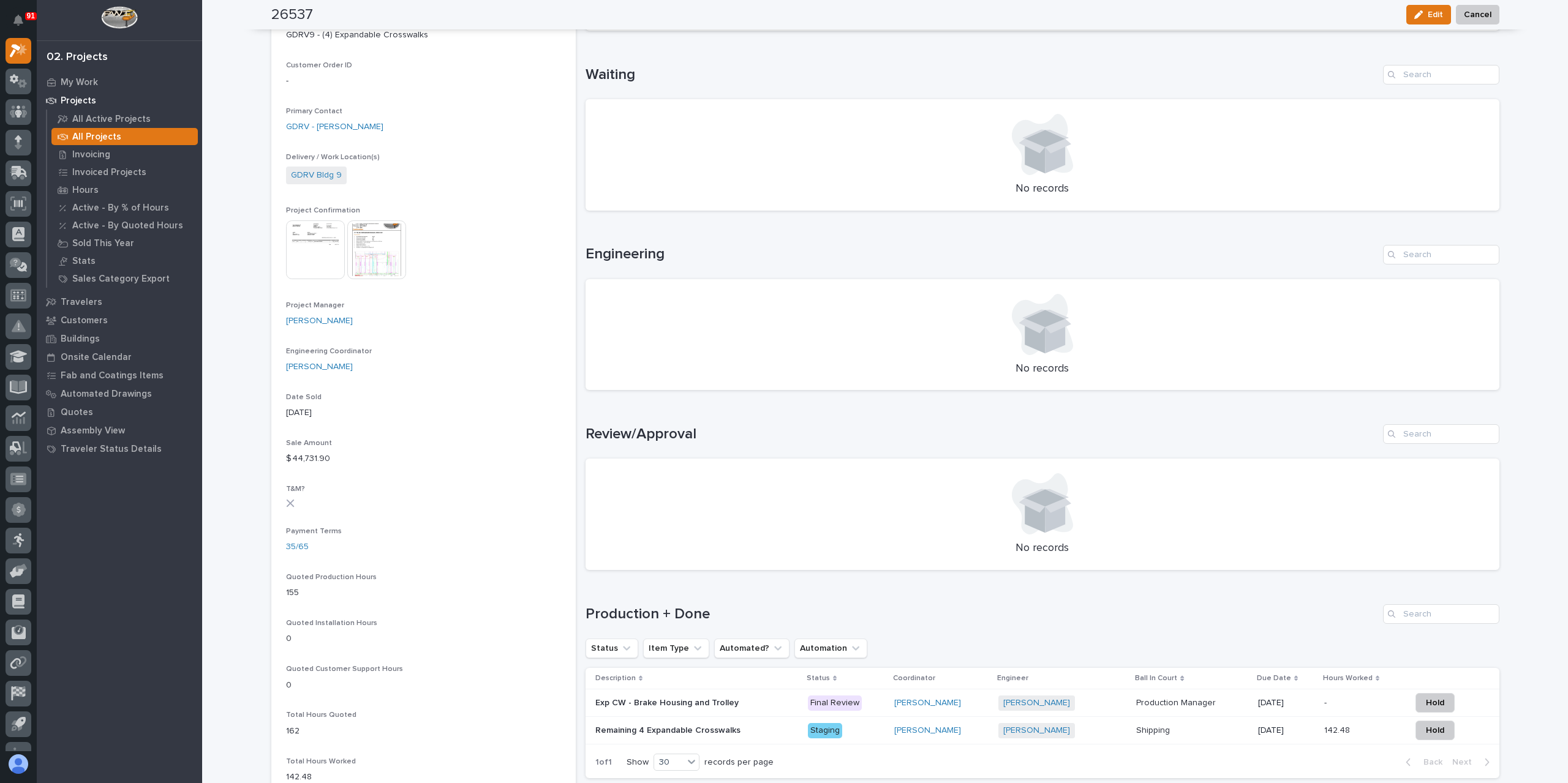
scroll to position [367, 0]
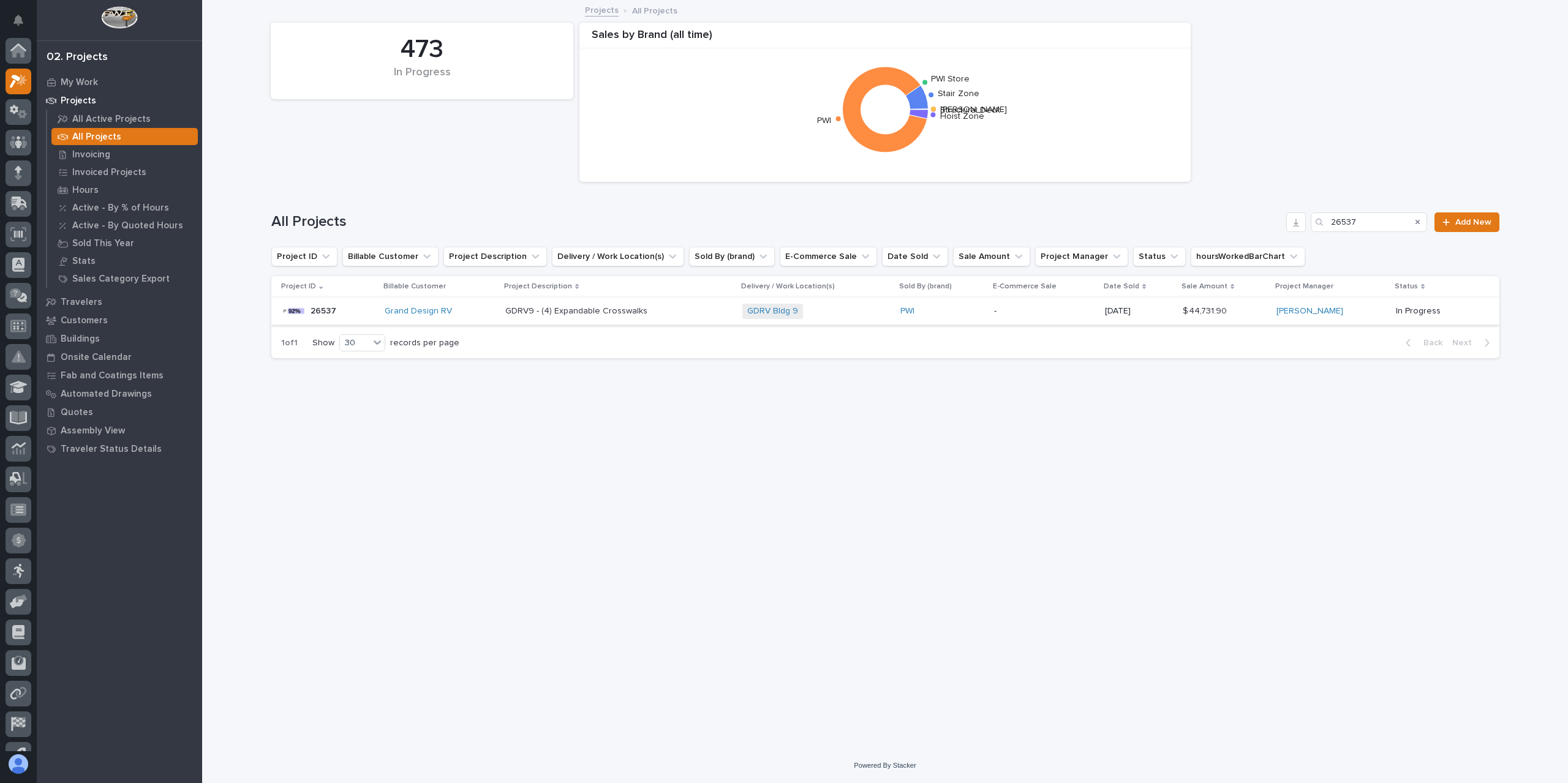
scroll to position [33, 0]
drag, startPoint x: 1364, startPoint y: 228, endPoint x: 1245, endPoint y: 217, distance: 119.5
click at [1245, 217] on div "All Projects 26537 Add New" at bounding box center [886, 222] width 1228 height 19
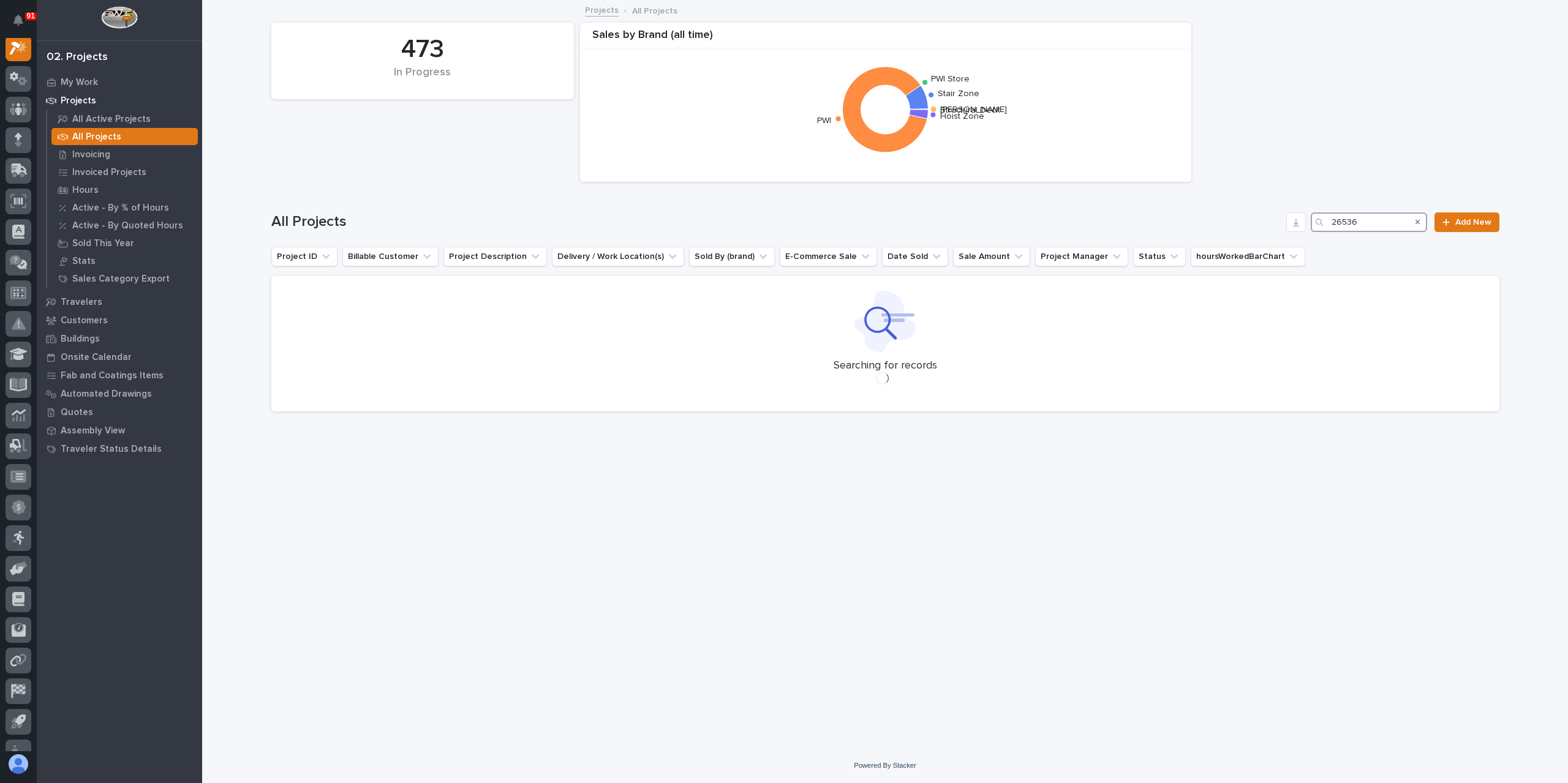
scroll to position [31, 0]
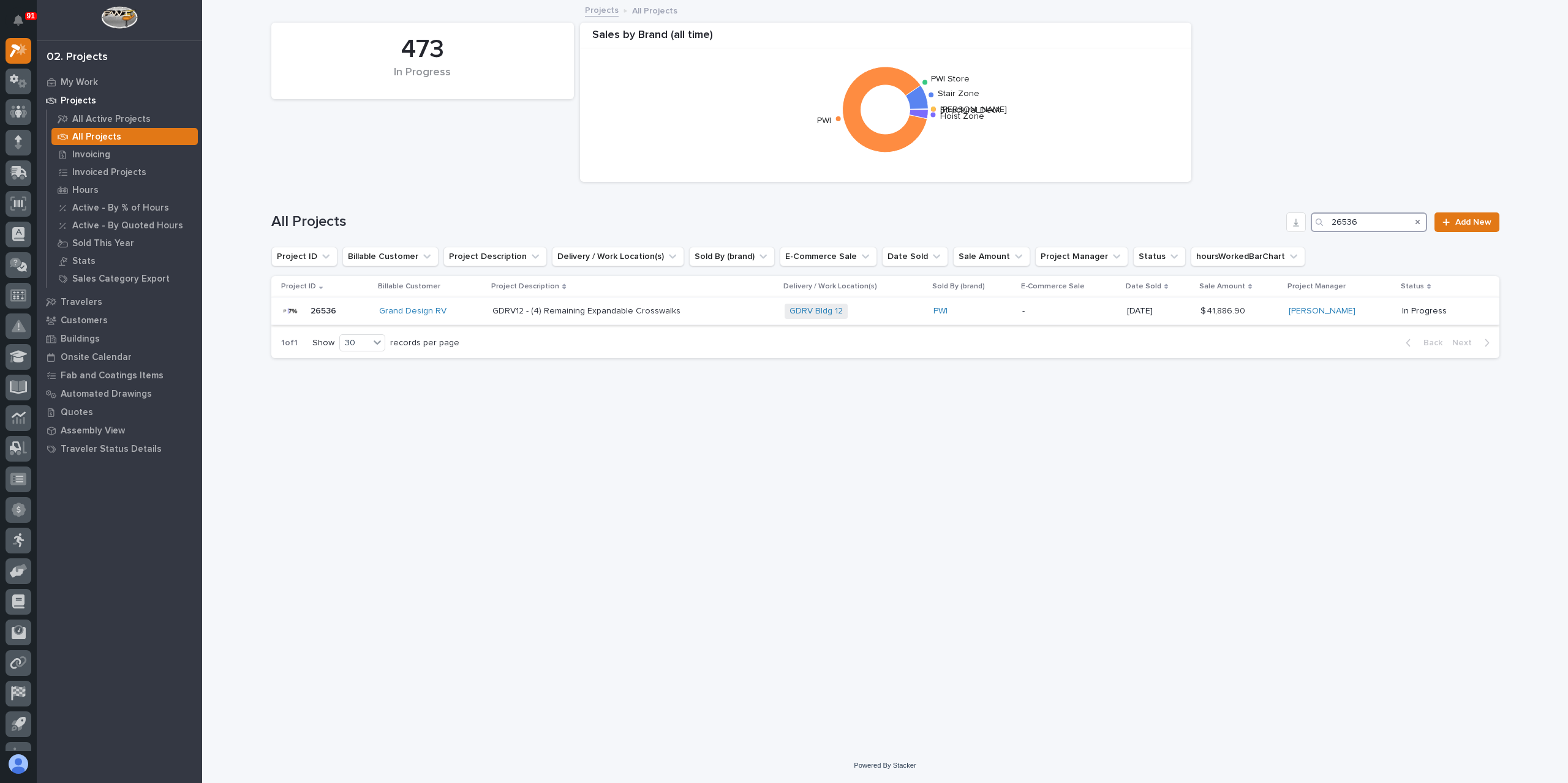
type input "26536"
click at [600, 309] on p "GDRV12 - (4) Remaining Expandable Crosswalks" at bounding box center [587, 310] width 191 height 13
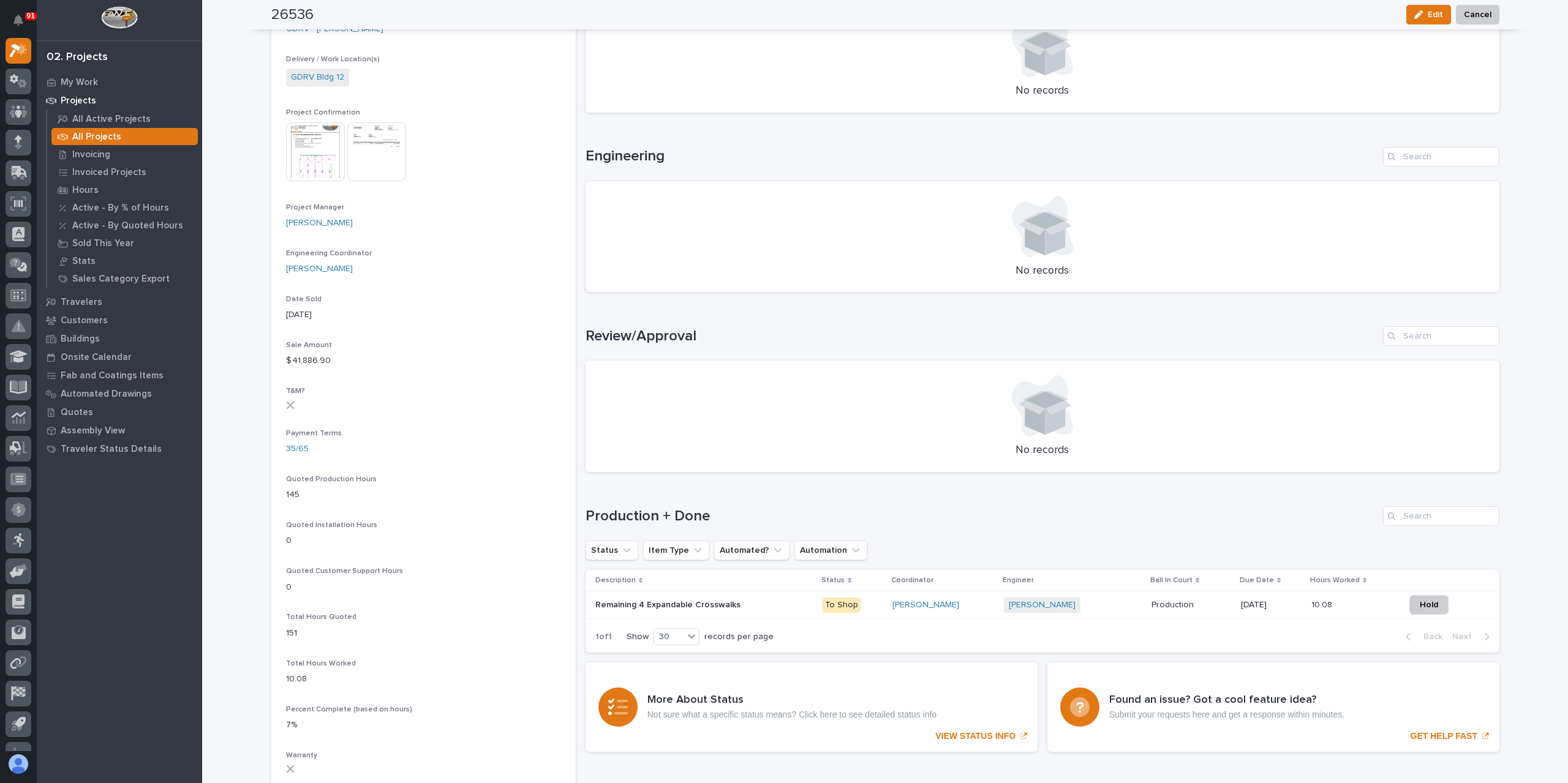
scroll to position [438, 0]
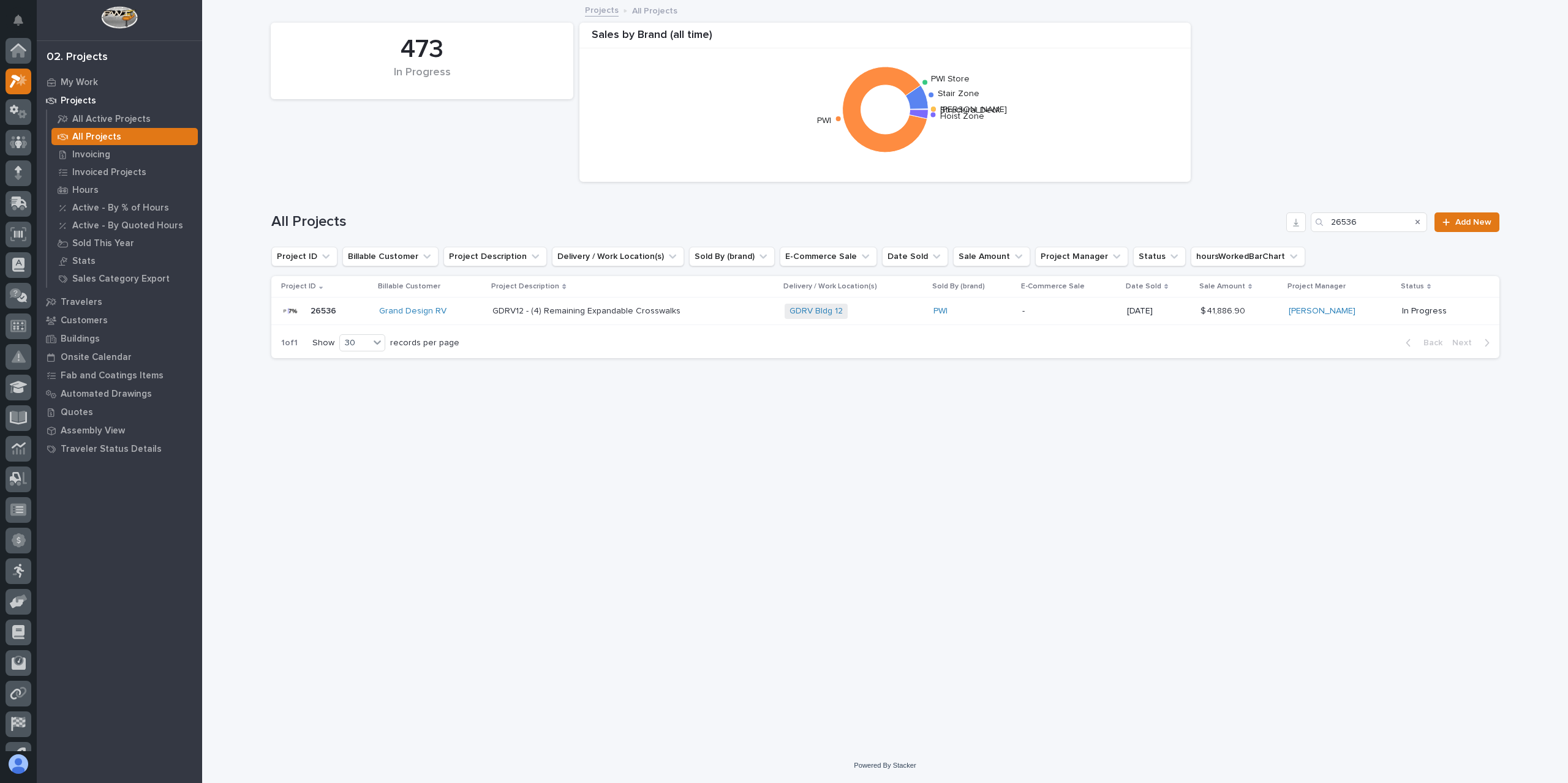
scroll to position [33, 0]
drag, startPoint x: 1364, startPoint y: 219, endPoint x: 1245, endPoint y: 205, distance: 119.8
click at [1245, 205] on div "All Projects 26536 Add New" at bounding box center [886, 217] width 1228 height 59
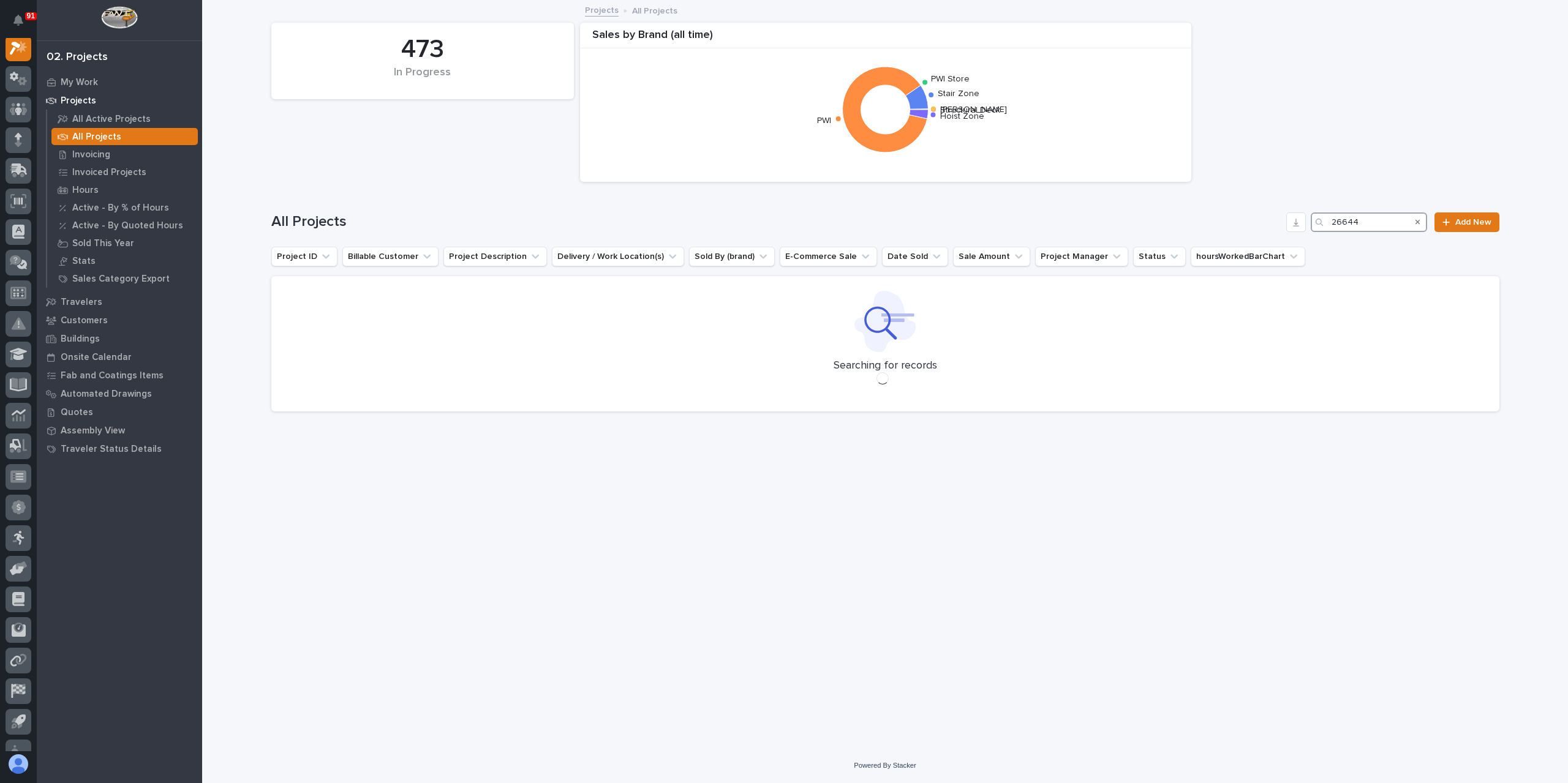
scroll to position [31, 0]
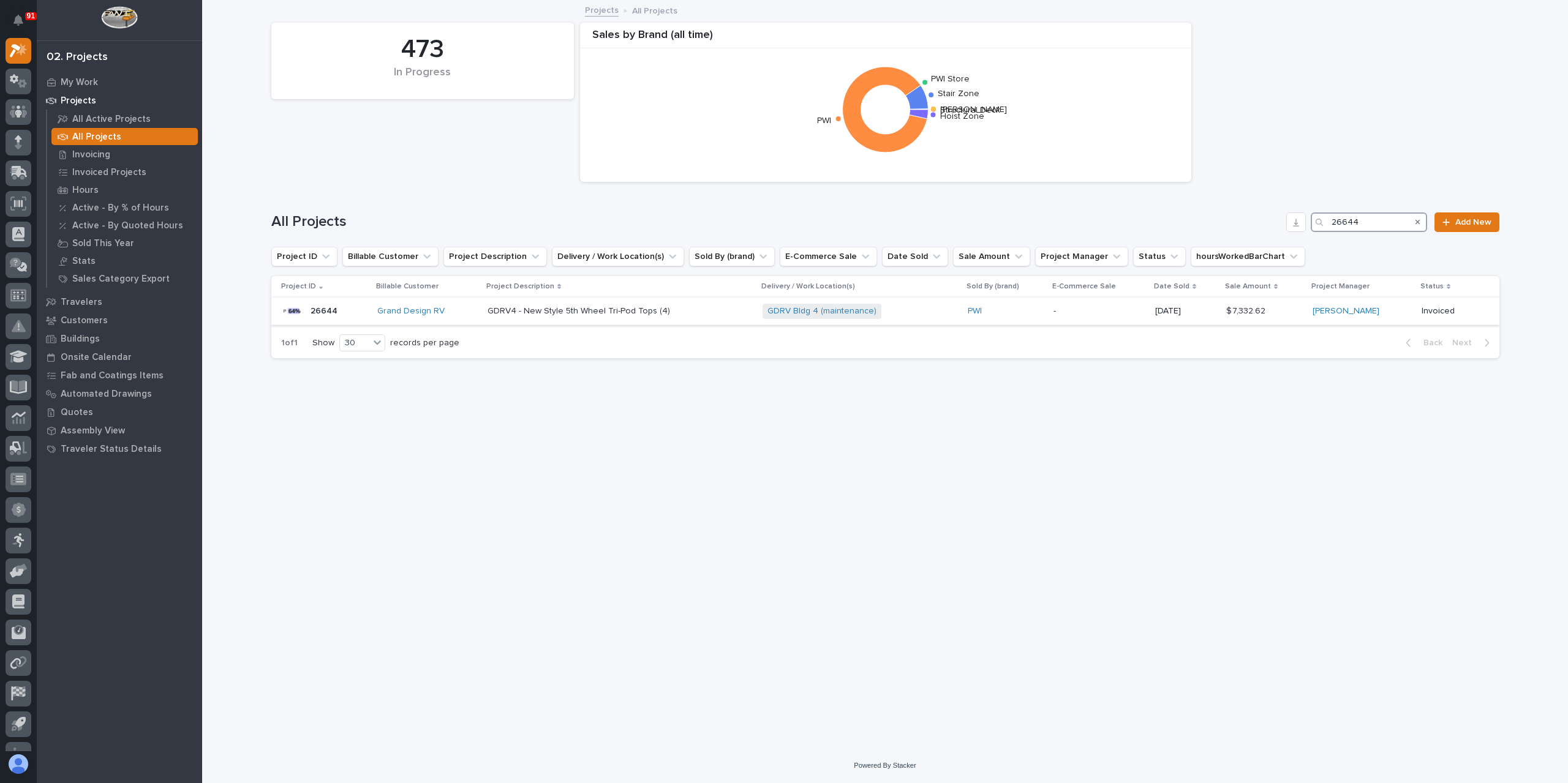
type input "26644"
click at [515, 311] on p "GDRV4 - New Style 5th Wheel Tri-Pod Tops (4)" at bounding box center [580, 310] width 185 height 13
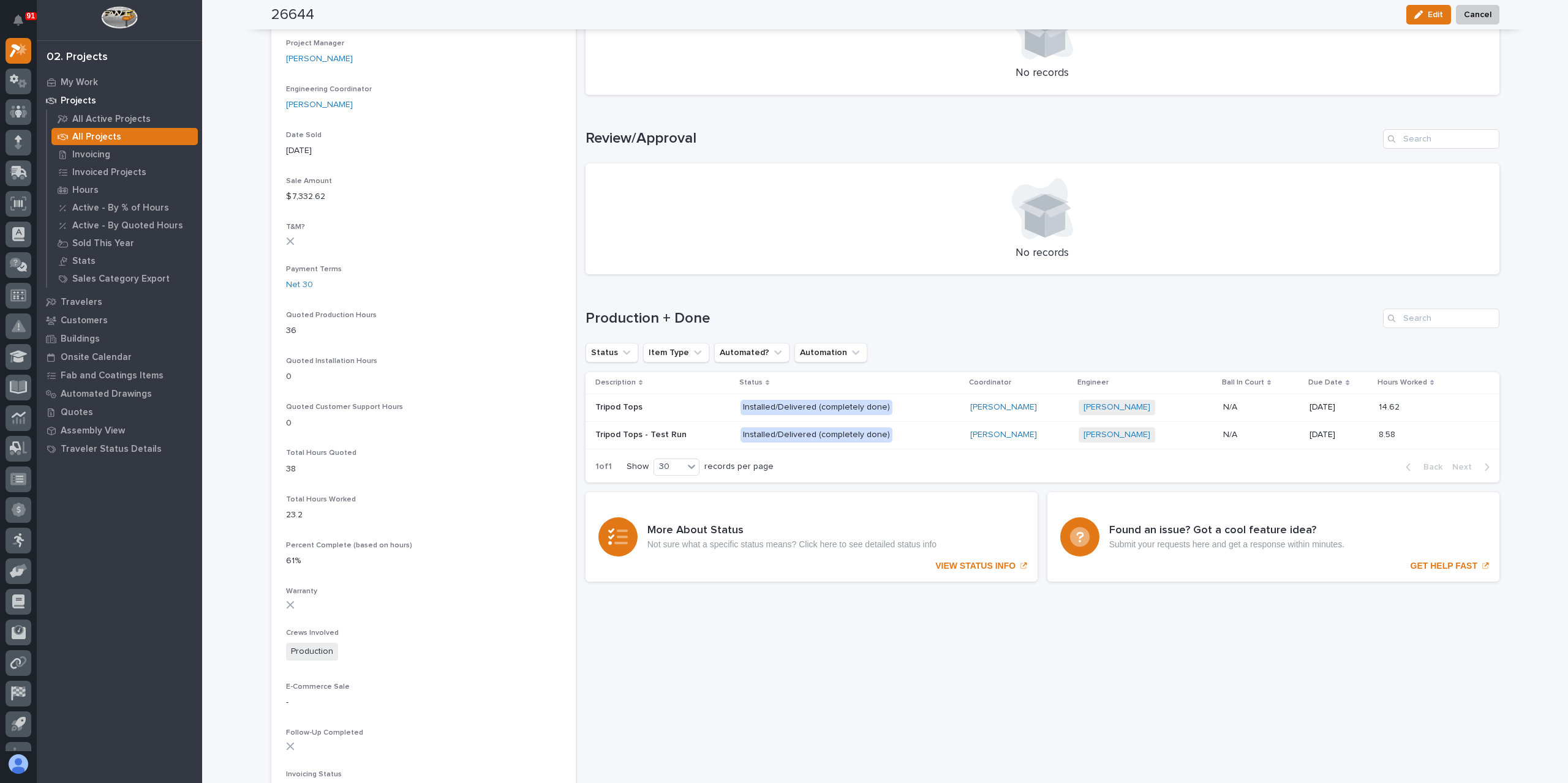
scroll to position [561, 0]
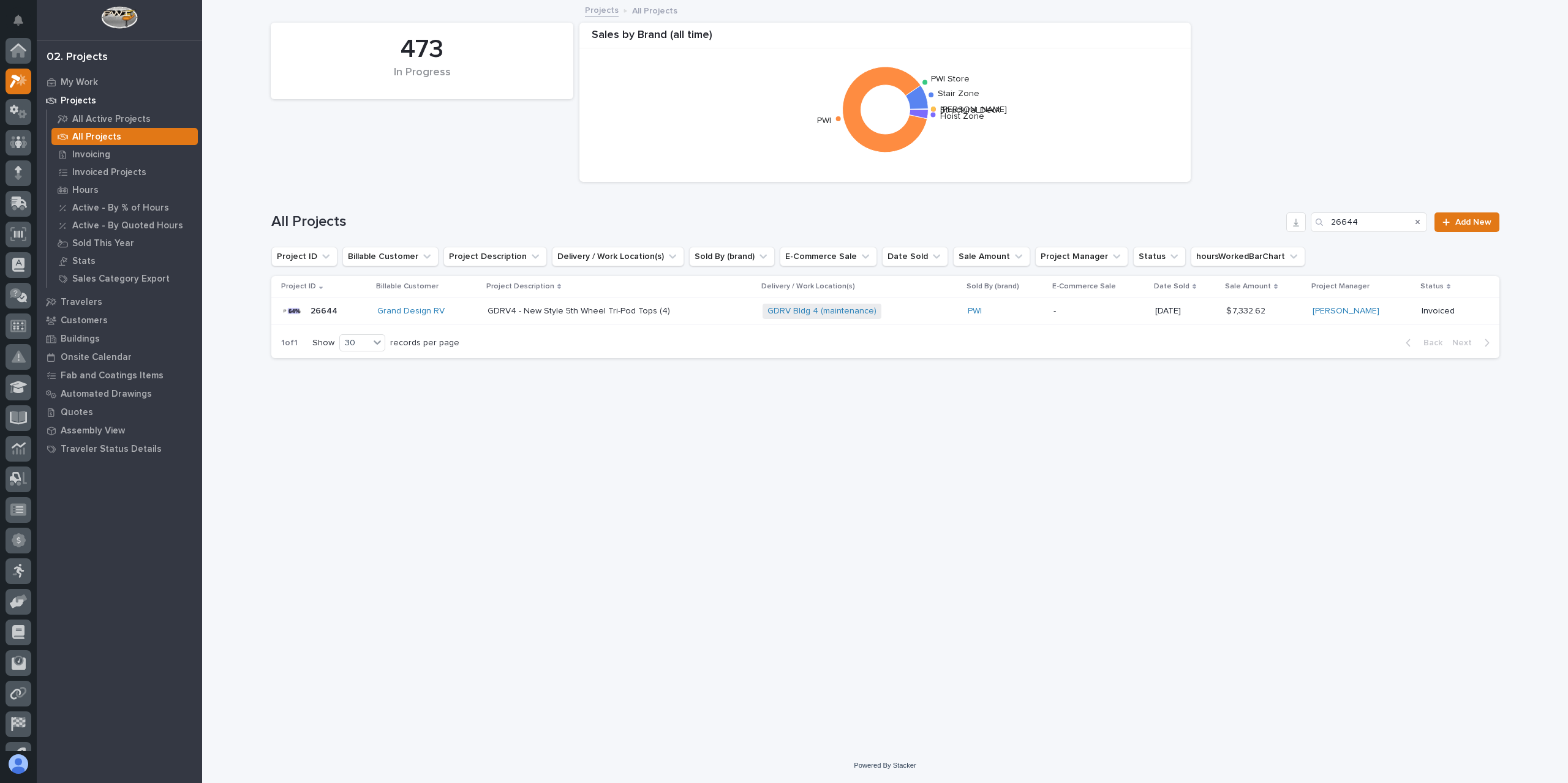
scroll to position [33, 0]
drag, startPoint x: 1368, startPoint y: 225, endPoint x: 1282, endPoint y: 223, distance: 86.0
click at [1282, 223] on div "All Projects 26644 Add New" at bounding box center [886, 222] width 1228 height 19
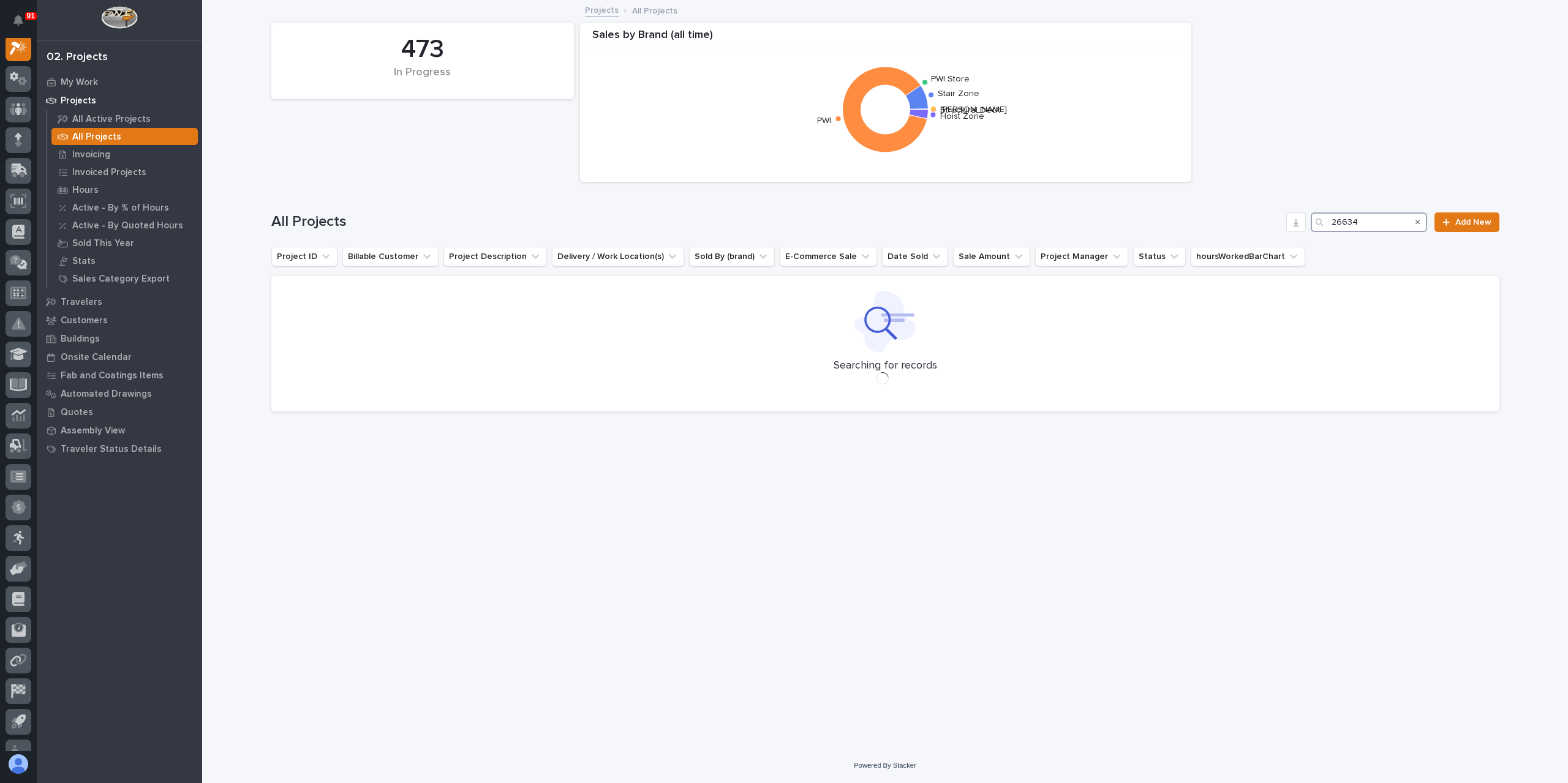
scroll to position [31, 0]
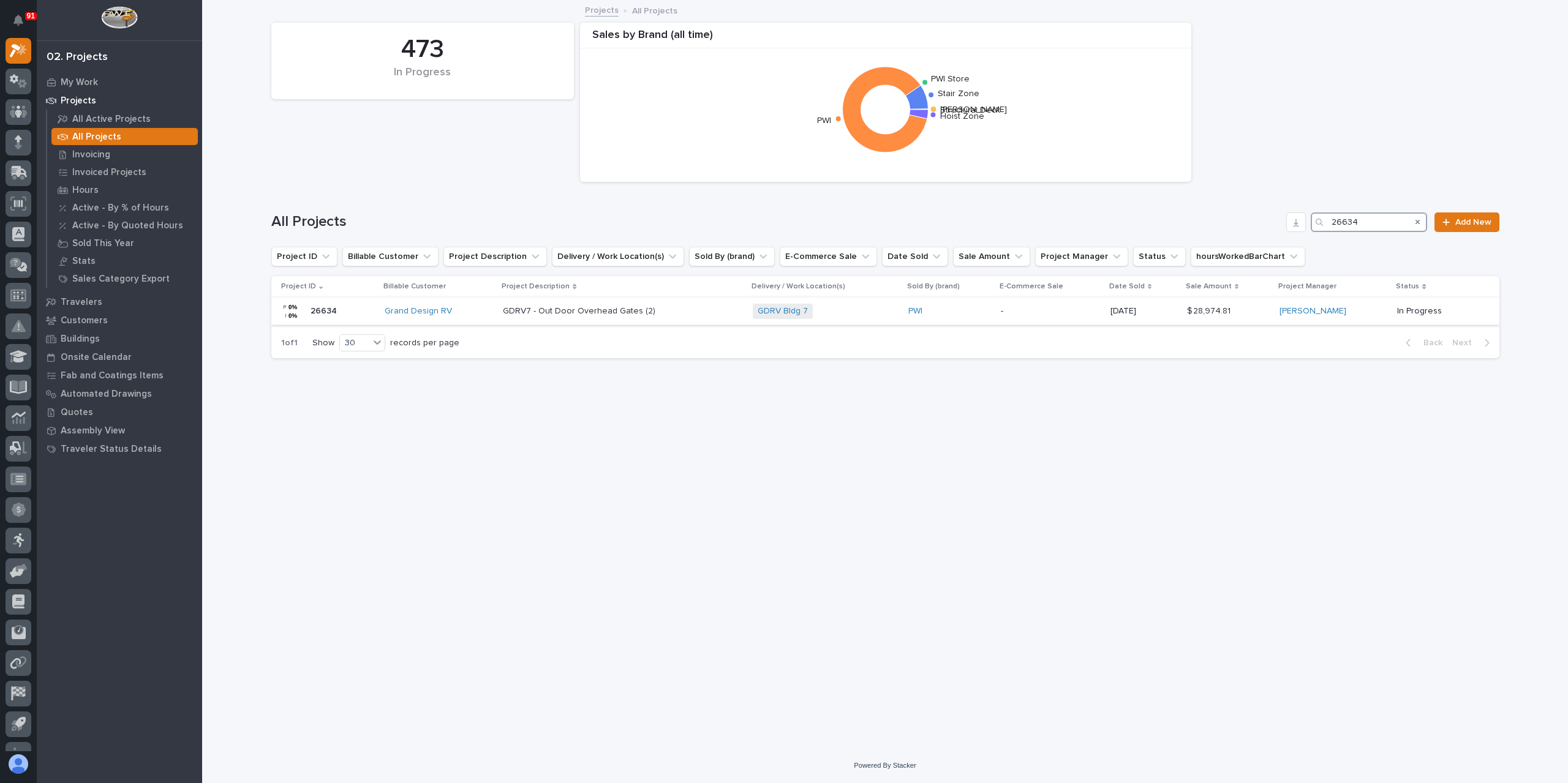
type input "26634"
click at [541, 316] on p "GDRV7 - Out Door Overhead Gates (2)" at bounding box center [580, 310] width 155 height 13
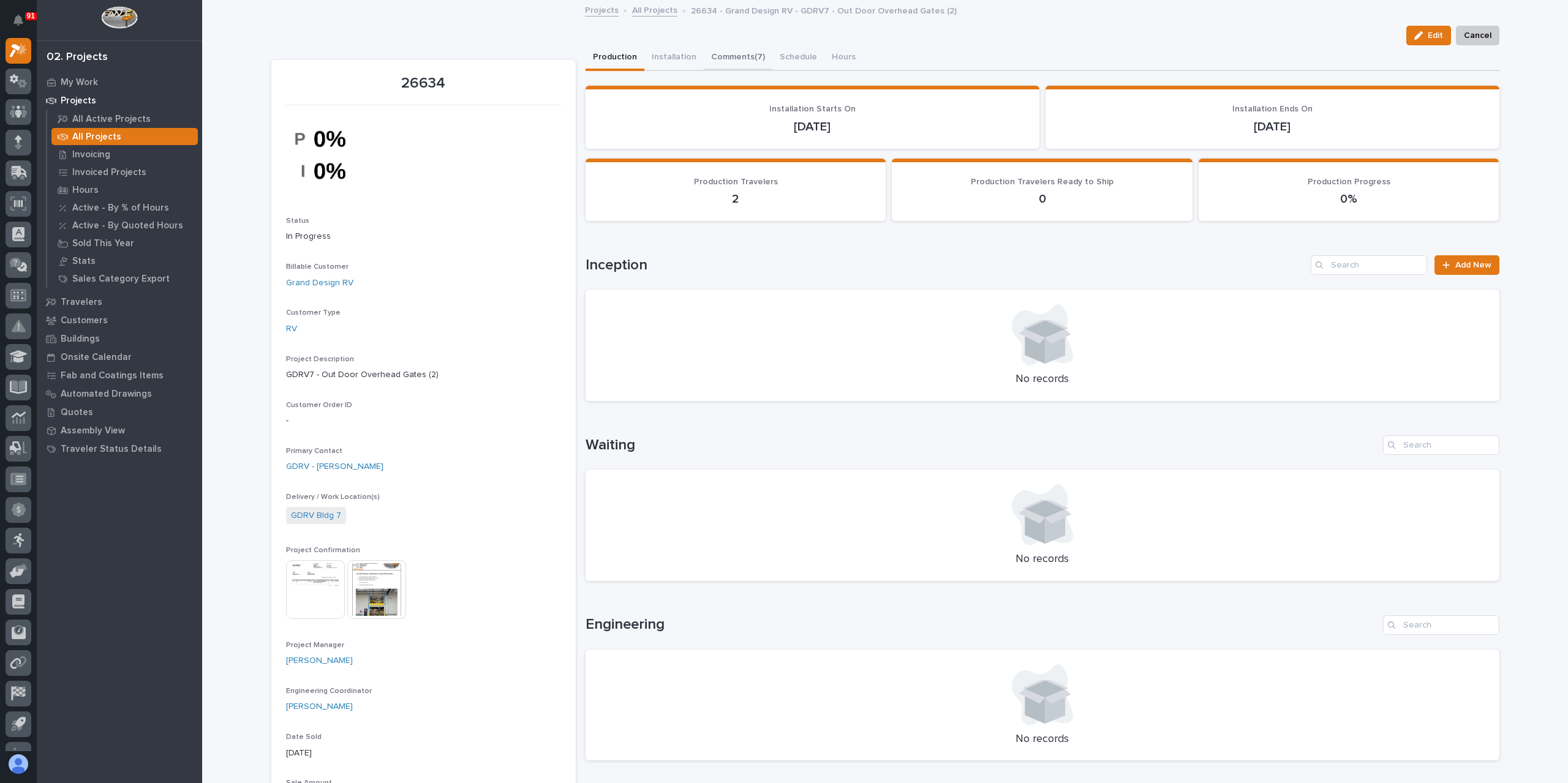
click at [714, 60] on button "Comments (7)" at bounding box center [737, 58] width 68 height 26
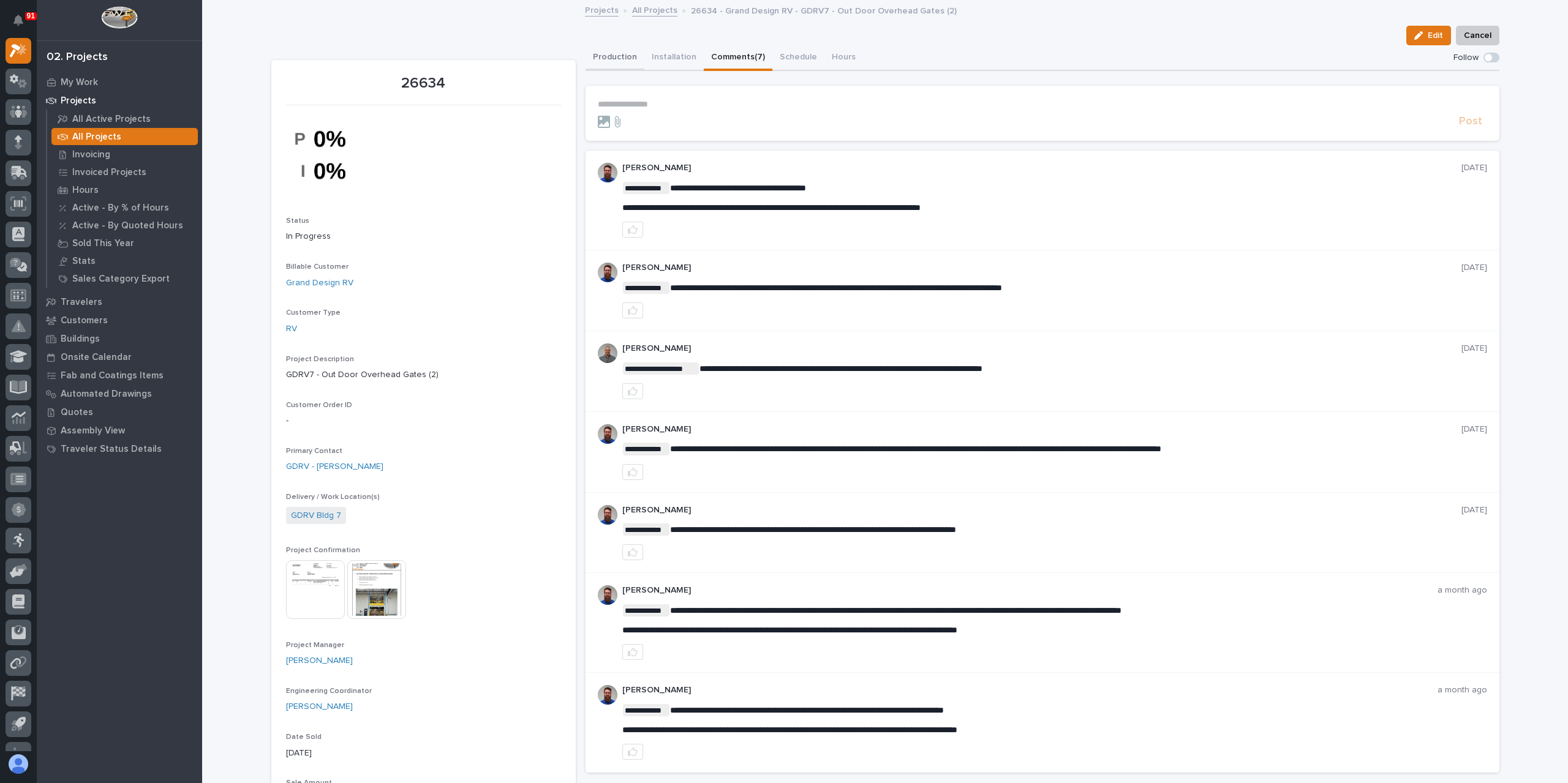
click at [594, 65] on button "Production" at bounding box center [615, 58] width 59 height 26
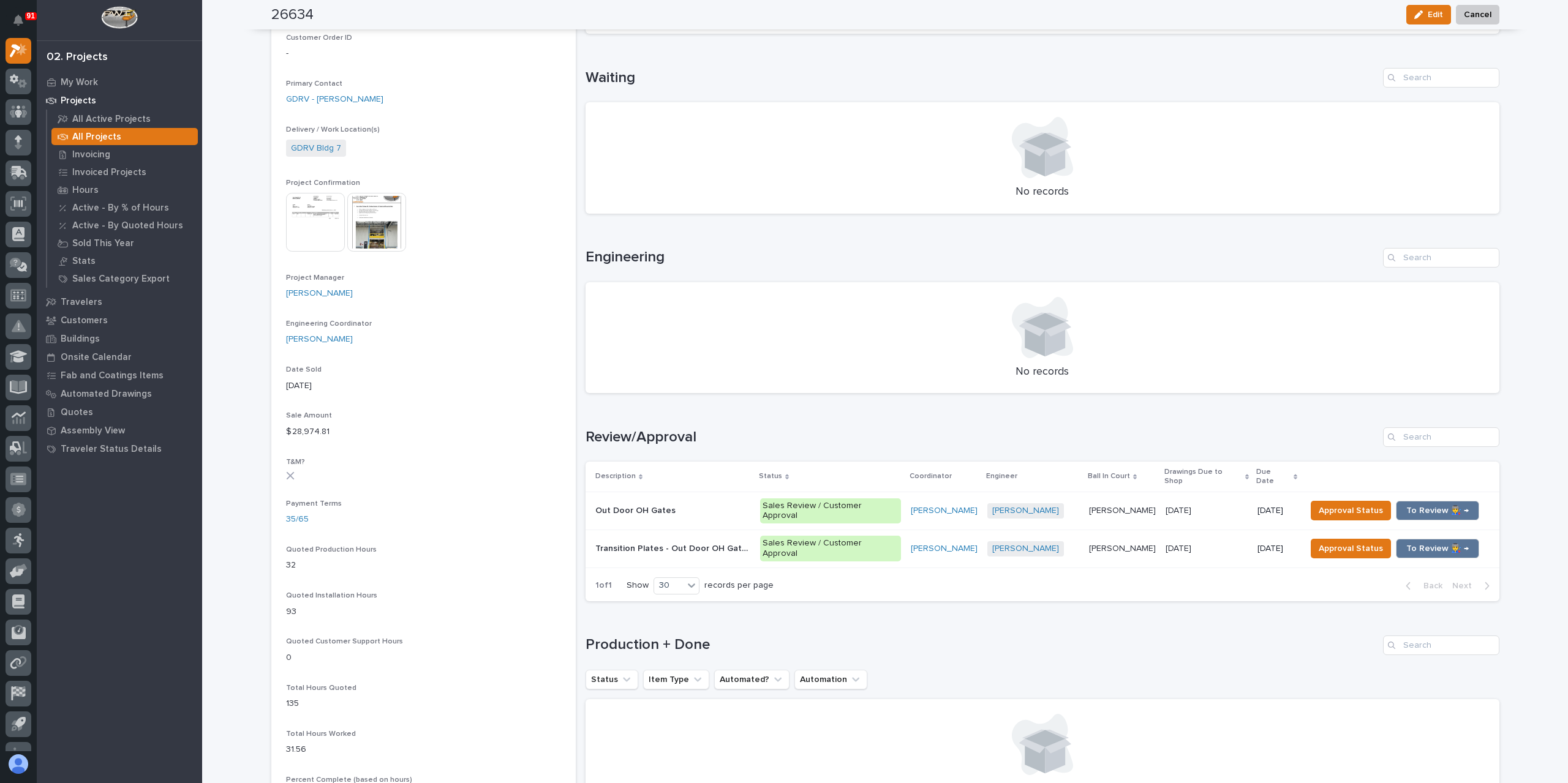
scroll to position [551, 0]
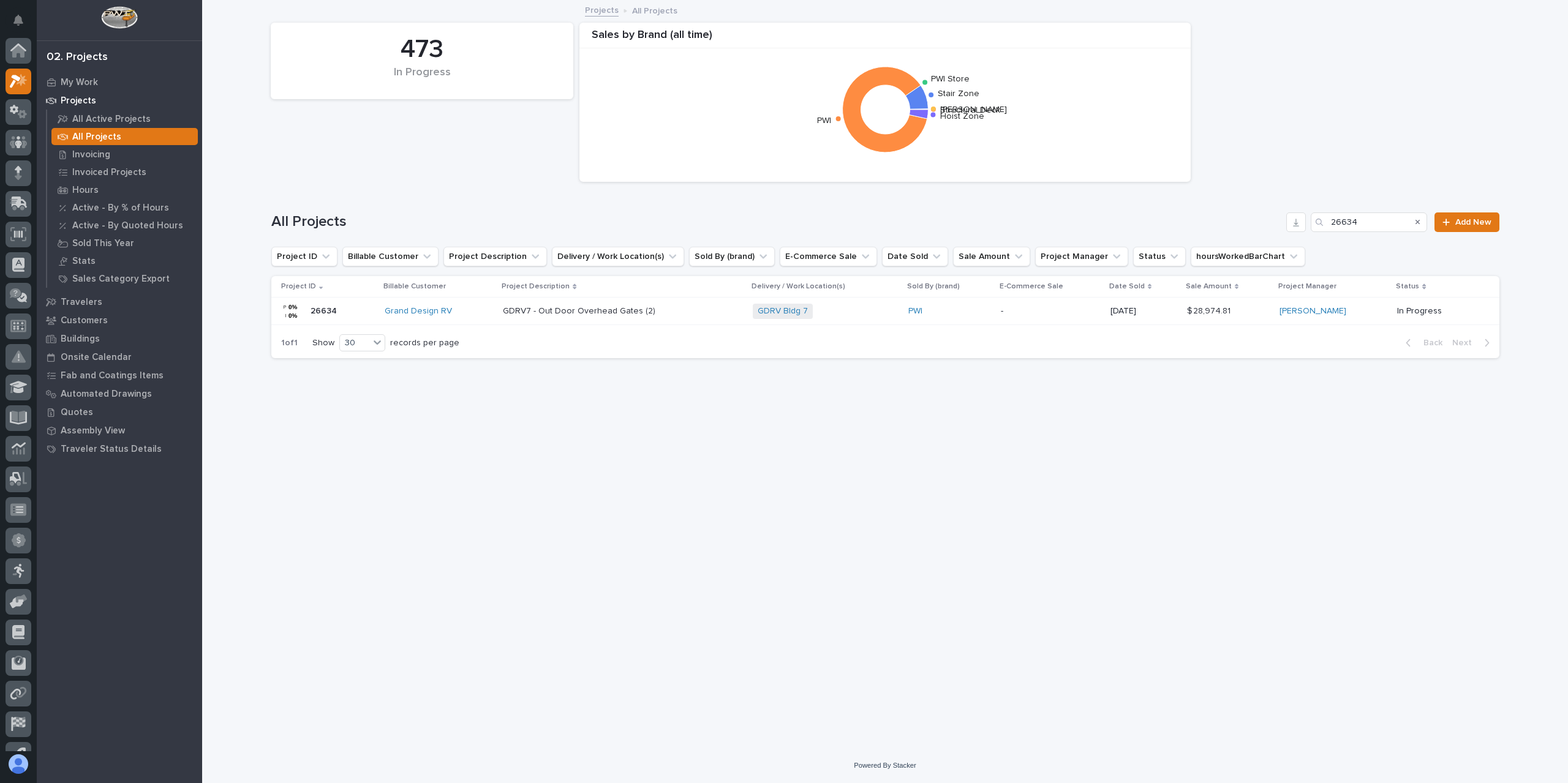
scroll to position [33, 0]
drag, startPoint x: 1370, startPoint y: 221, endPoint x: 1298, endPoint y: 229, distance: 72.4
click at [1308, 227] on div "All Projects 26634 Add New" at bounding box center [886, 222] width 1228 height 19
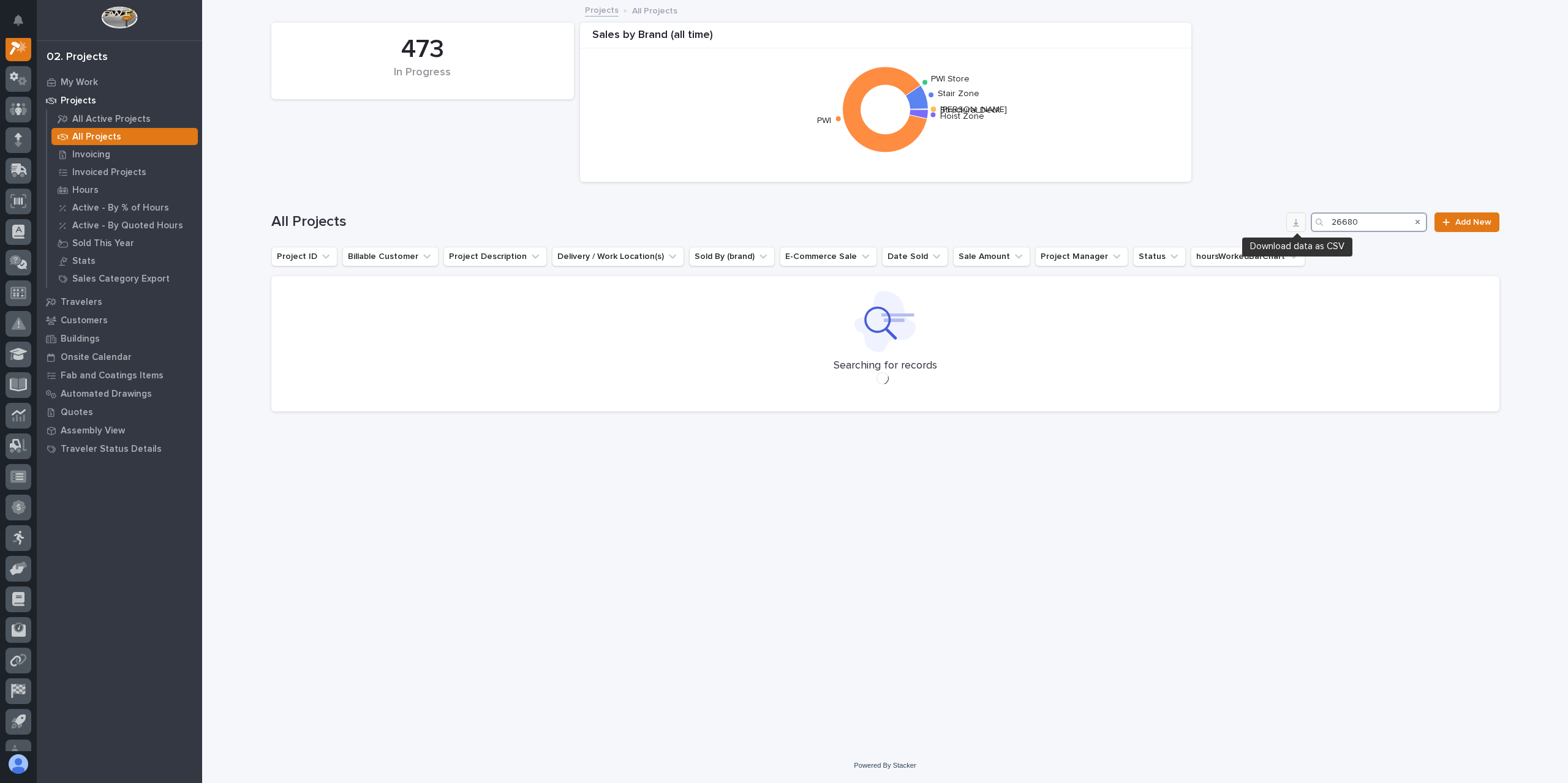
scroll to position [31, 0]
type input "26680"
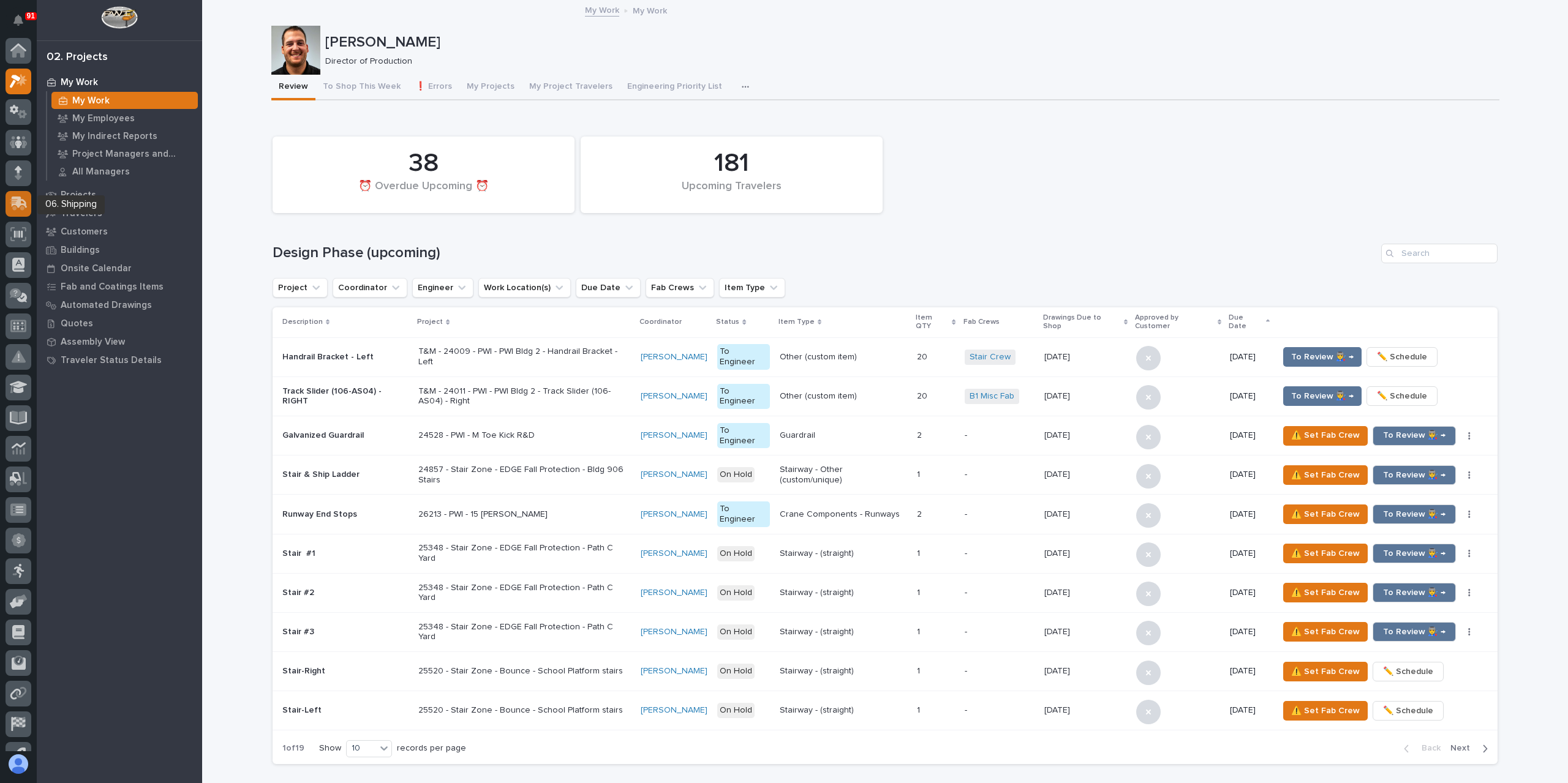
click at [17, 211] on div at bounding box center [19, 204] width 26 height 26
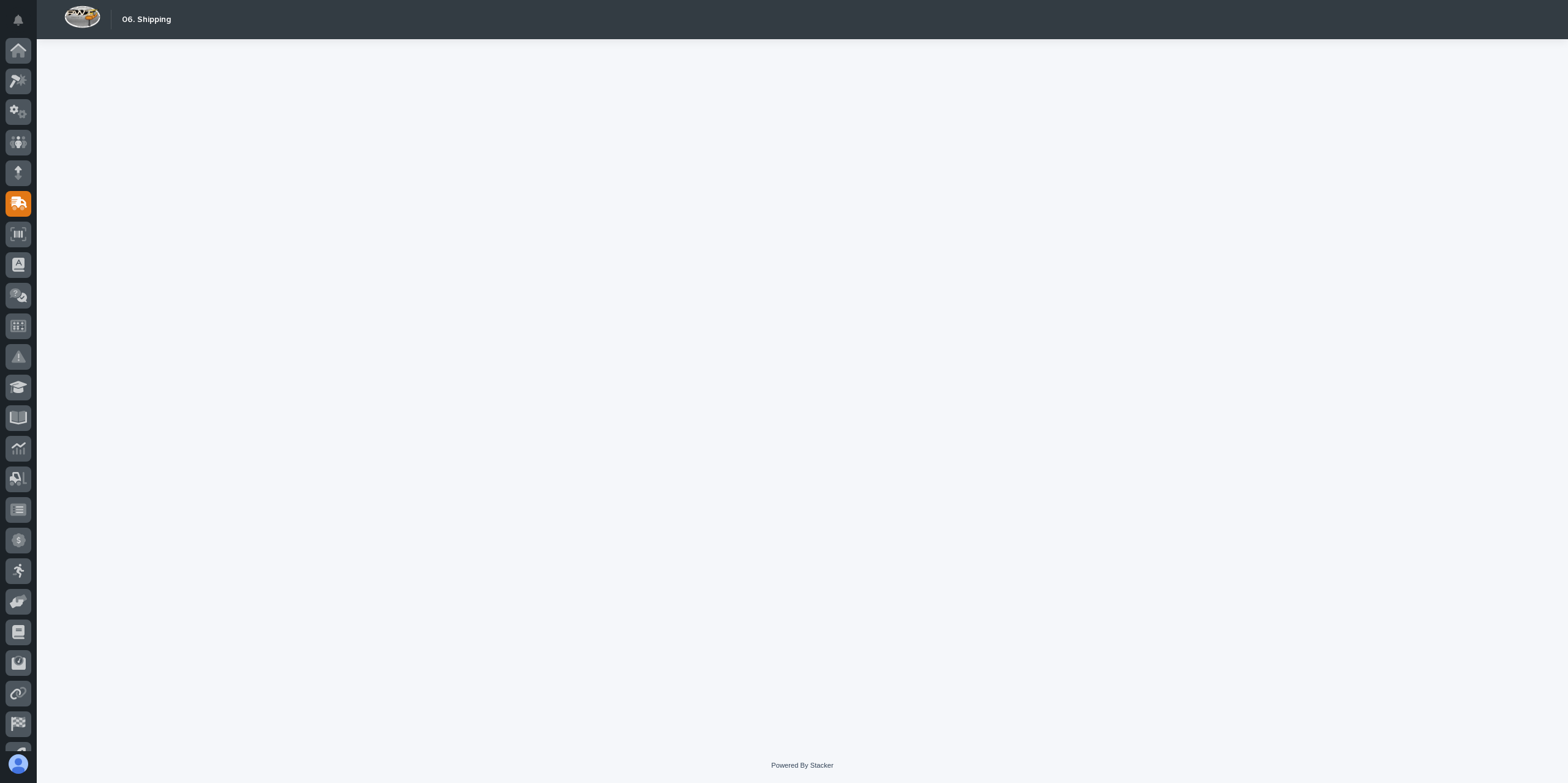
scroll to position [51, 0]
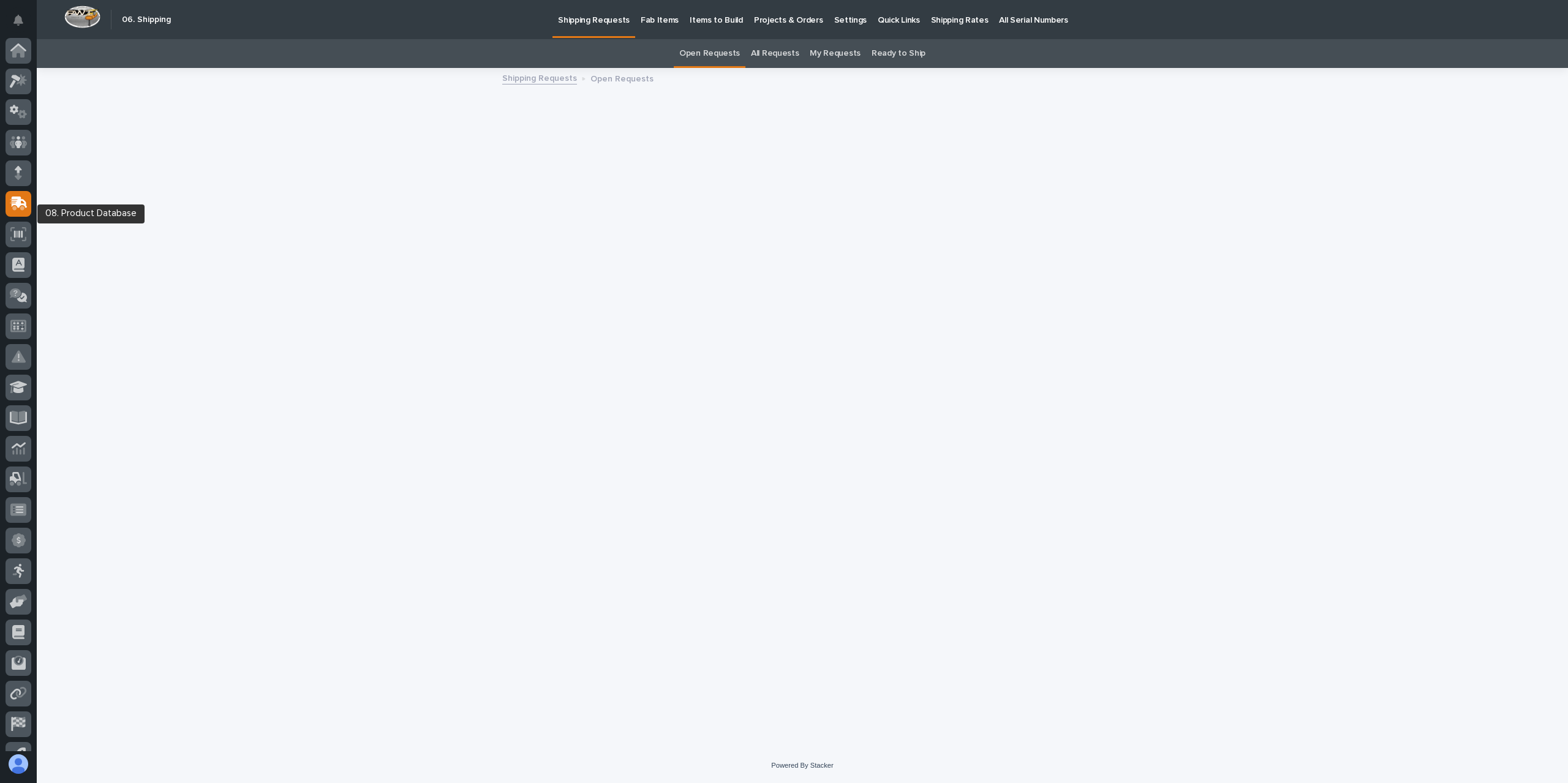
scroll to position [51, 0]
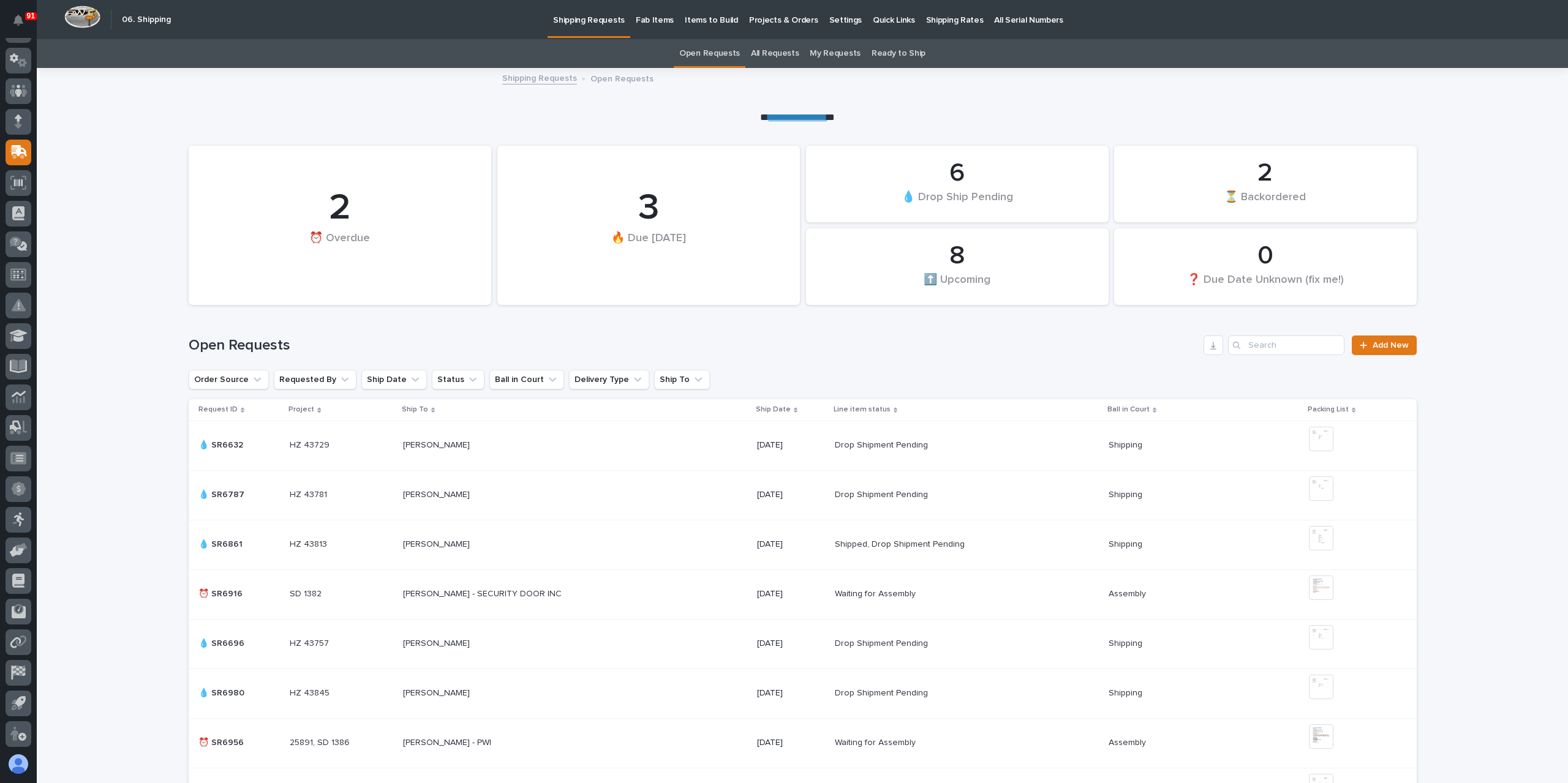
click at [1392, 357] on div "Open Requests Add New" at bounding box center [803, 340] width 1228 height 59
click at [1279, 339] on input "Search" at bounding box center [1287, 345] width 117 height 19
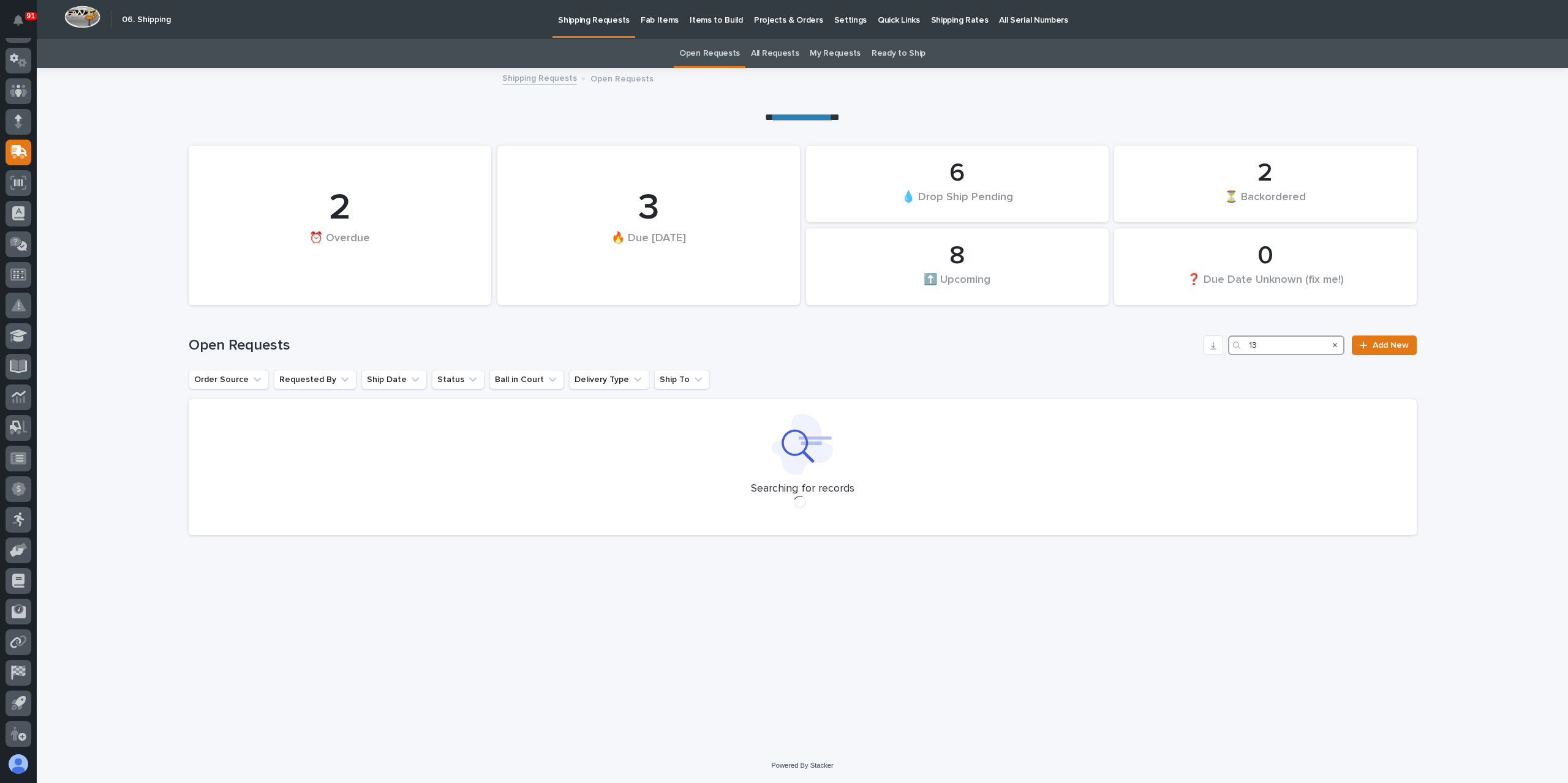
type input "1"
drag, startPoint x: 1302, startPoint y: 346, endPoint x: 1180, endPoint y: 364, distance: 123.3
click at [1180, 364] on div "Open Requests 136873 Add New" at bounding box center [803, 340] width 1228 height 59
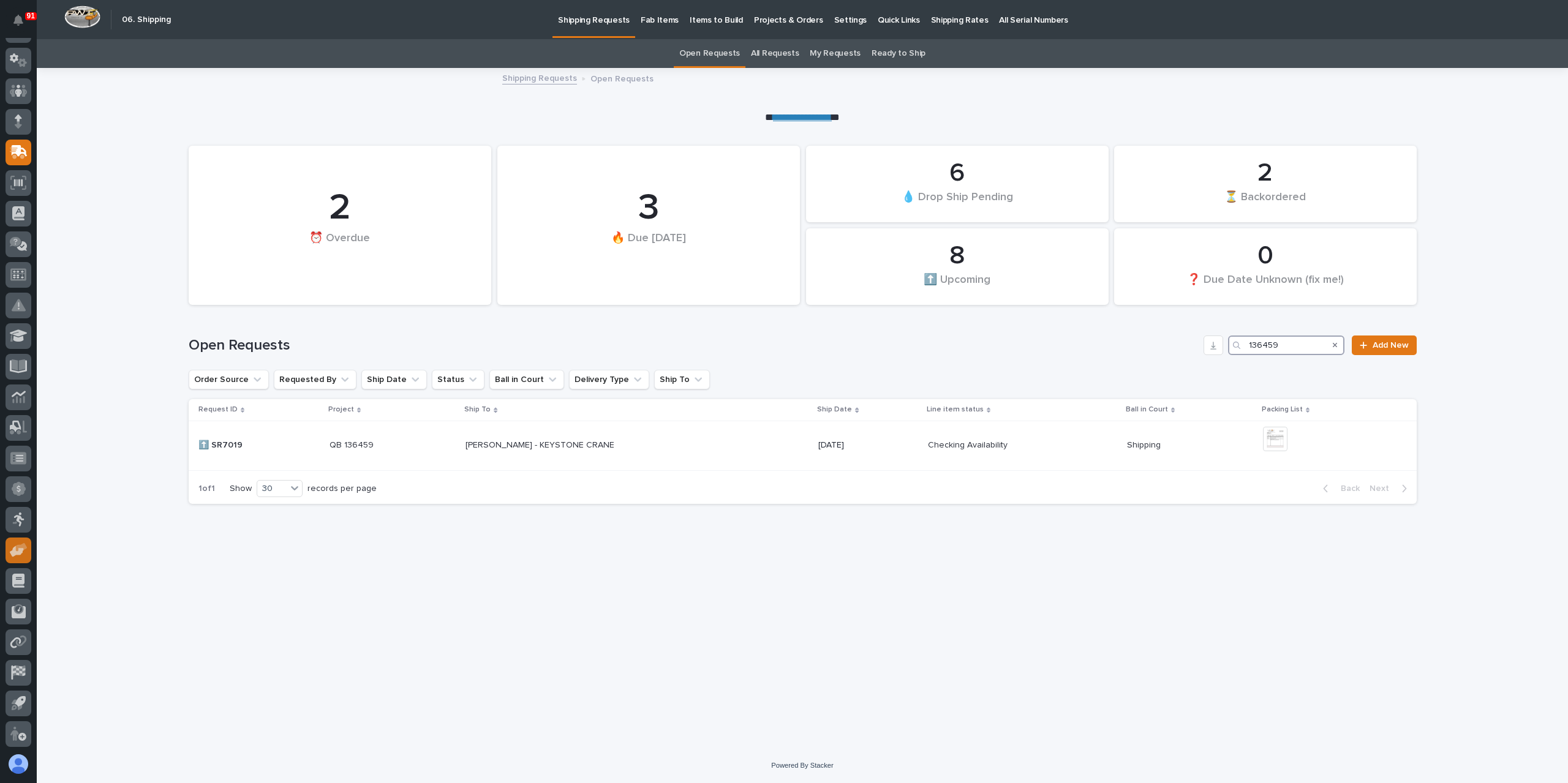
type input "136459"
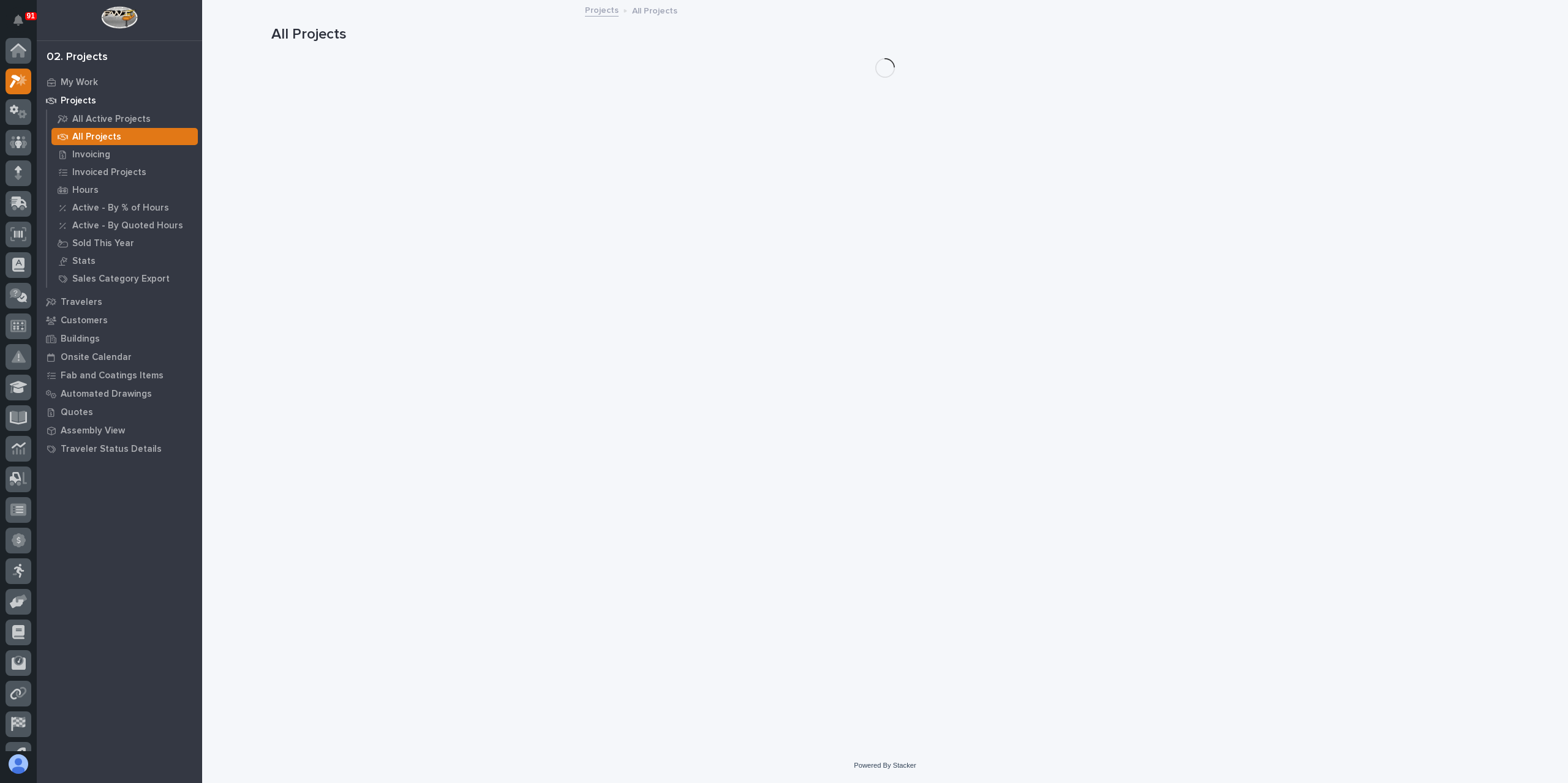
scroll to position [31, 0]
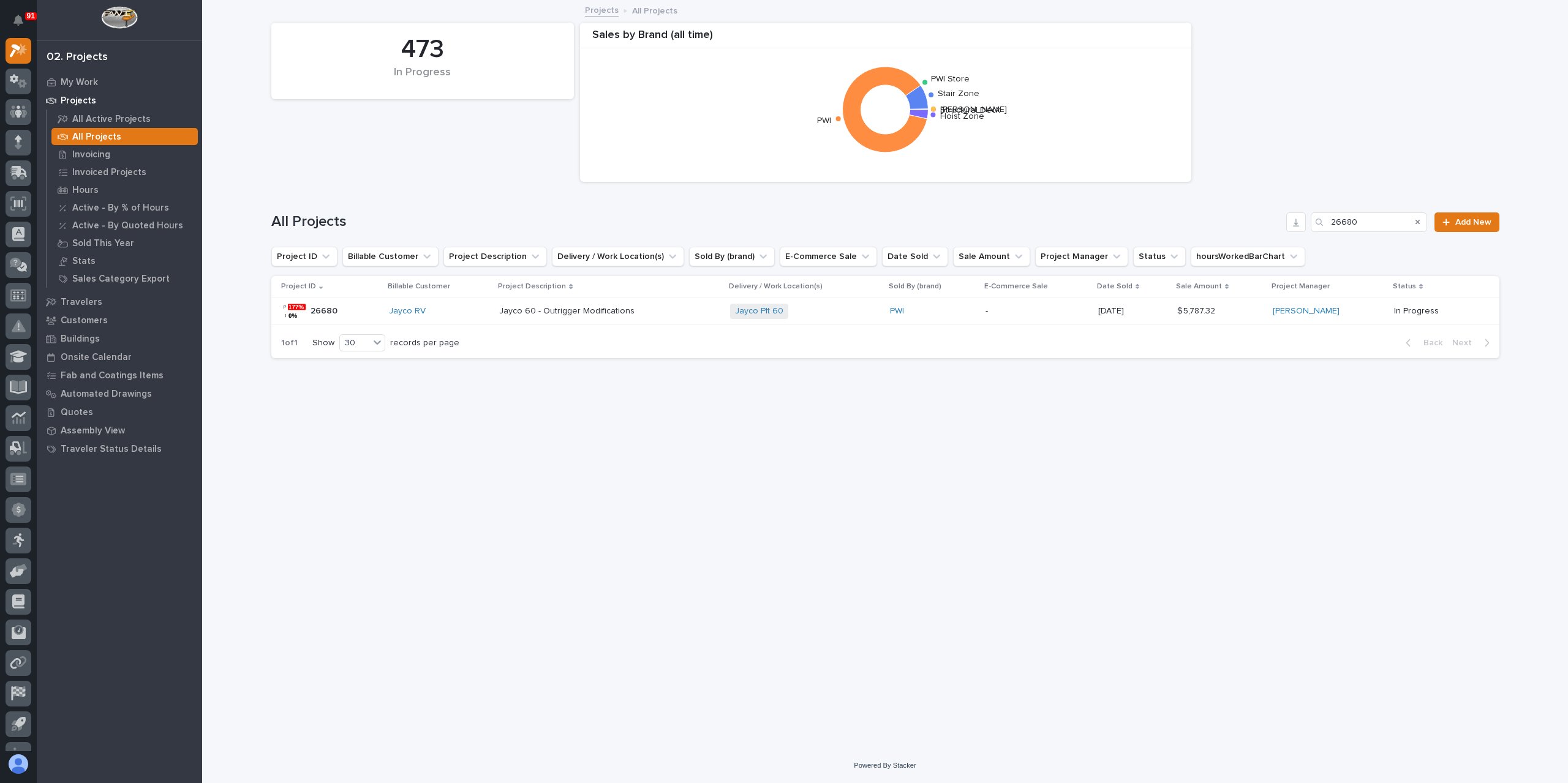
click at [515, 317] on div "Jayco 60 - Outrigger Modifications Jayco 60 - Outrigger Modifications" at bounding box center [609, 312] width 220 height 20
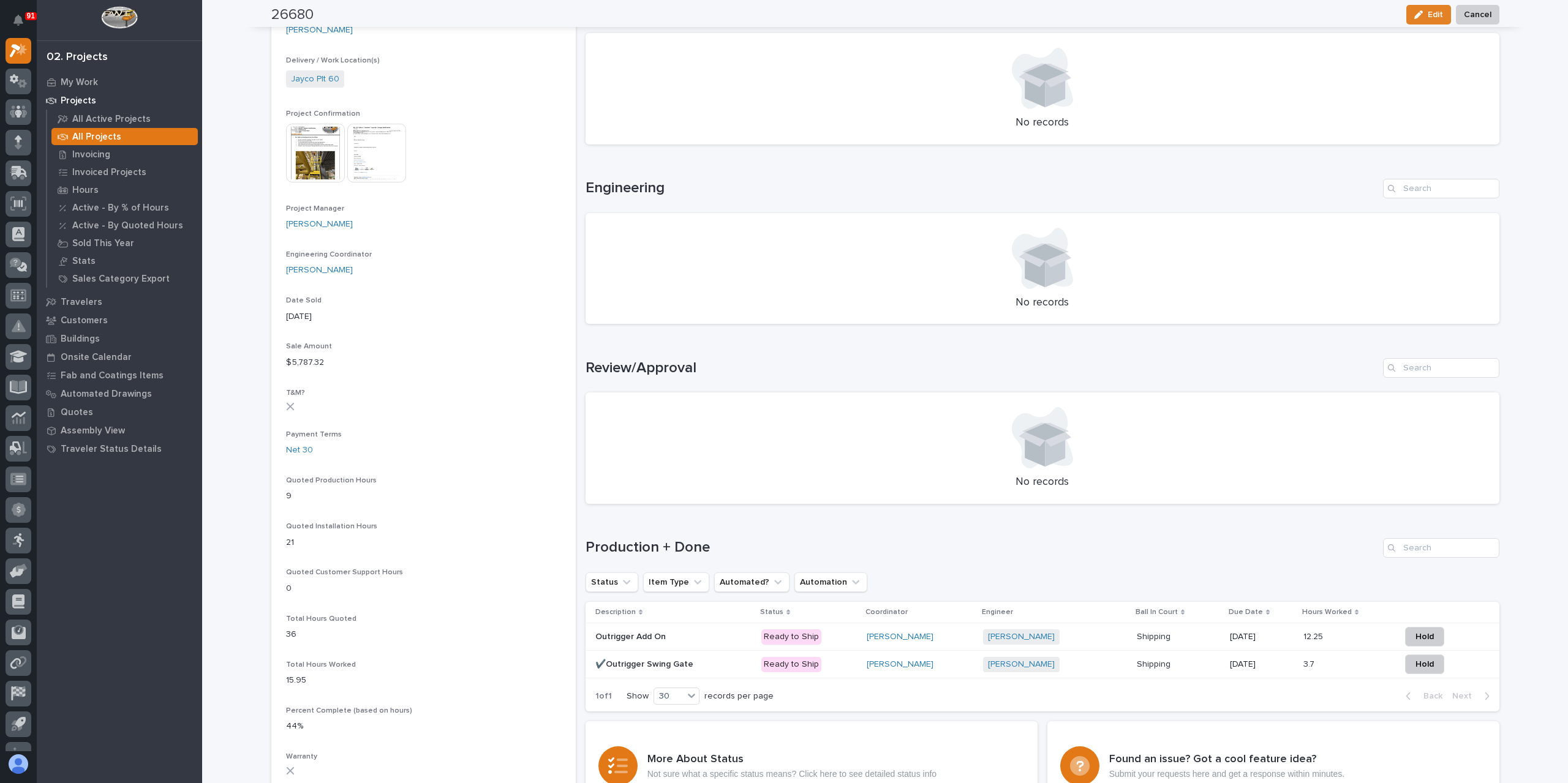
scroll to position [612, 0]
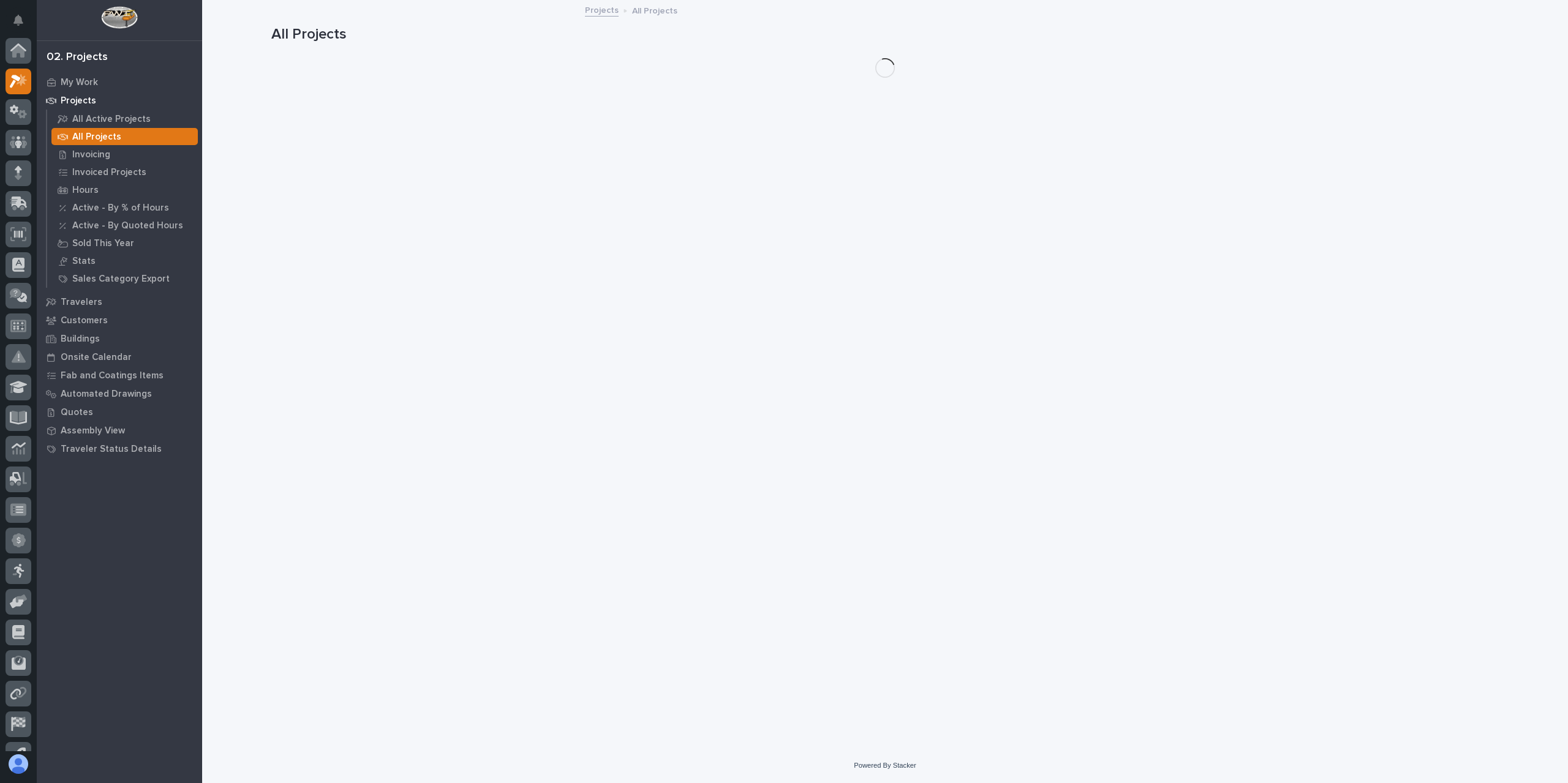
scroll to position [33, 0]
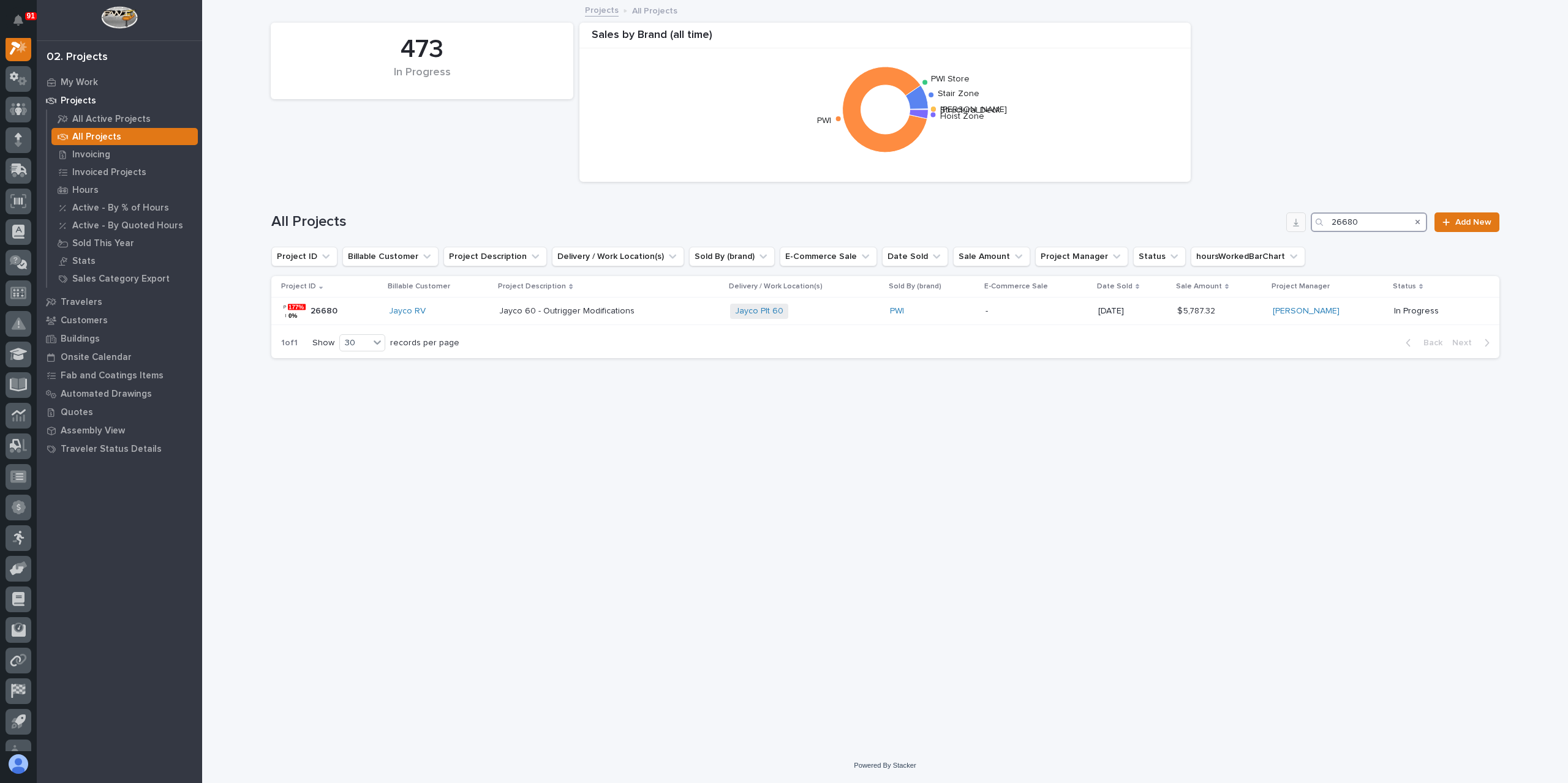
drag, startPoint x: 1364, startPoint y: 223, endPoint x: 1302, endPoint y: 226, distance: 62.1
click at [1302, 226] on div "All Projects 26680 Add New" at bounding box center [886, 222] width 1228 height 19
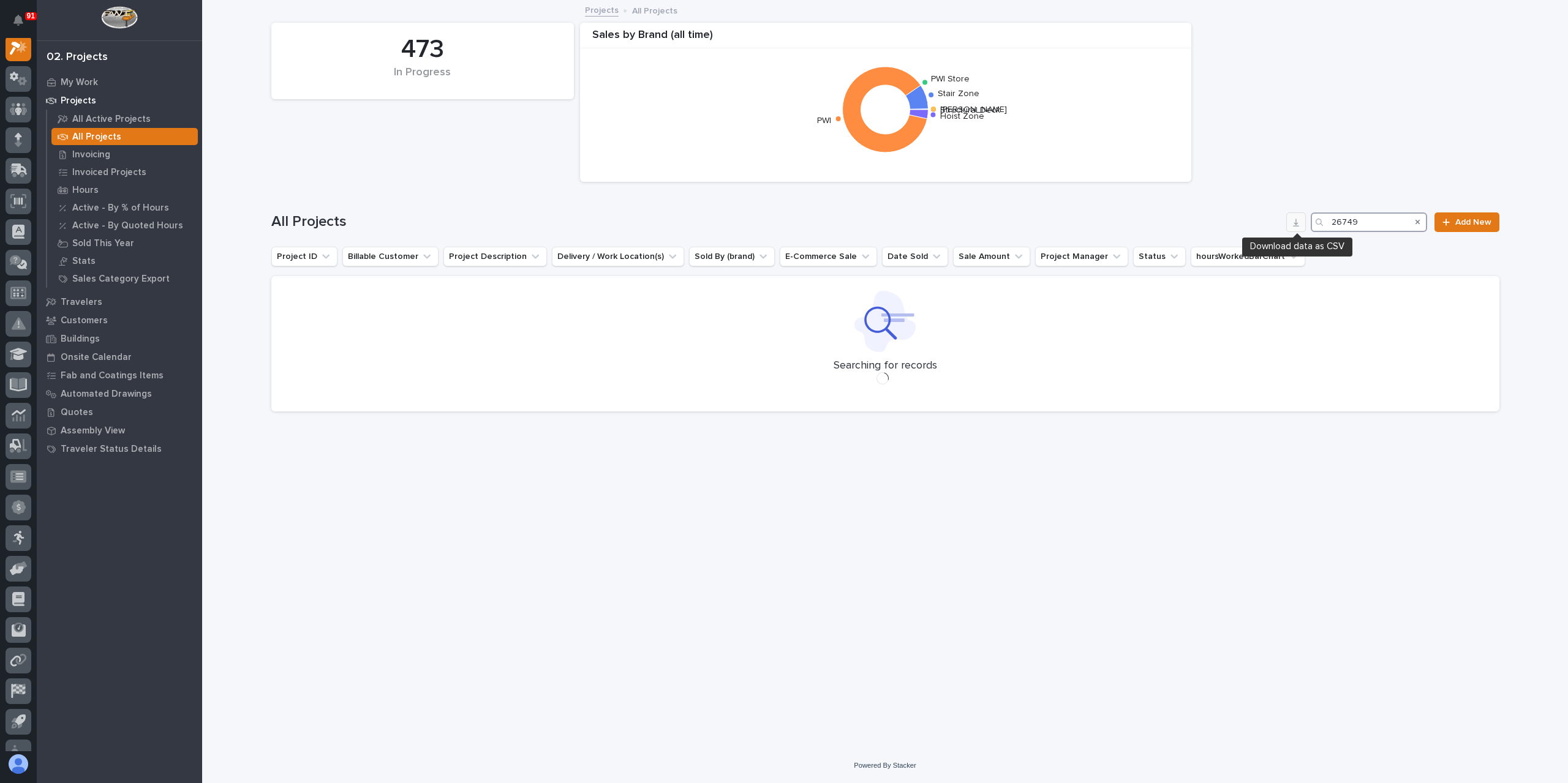
scroll to position [31, 0]
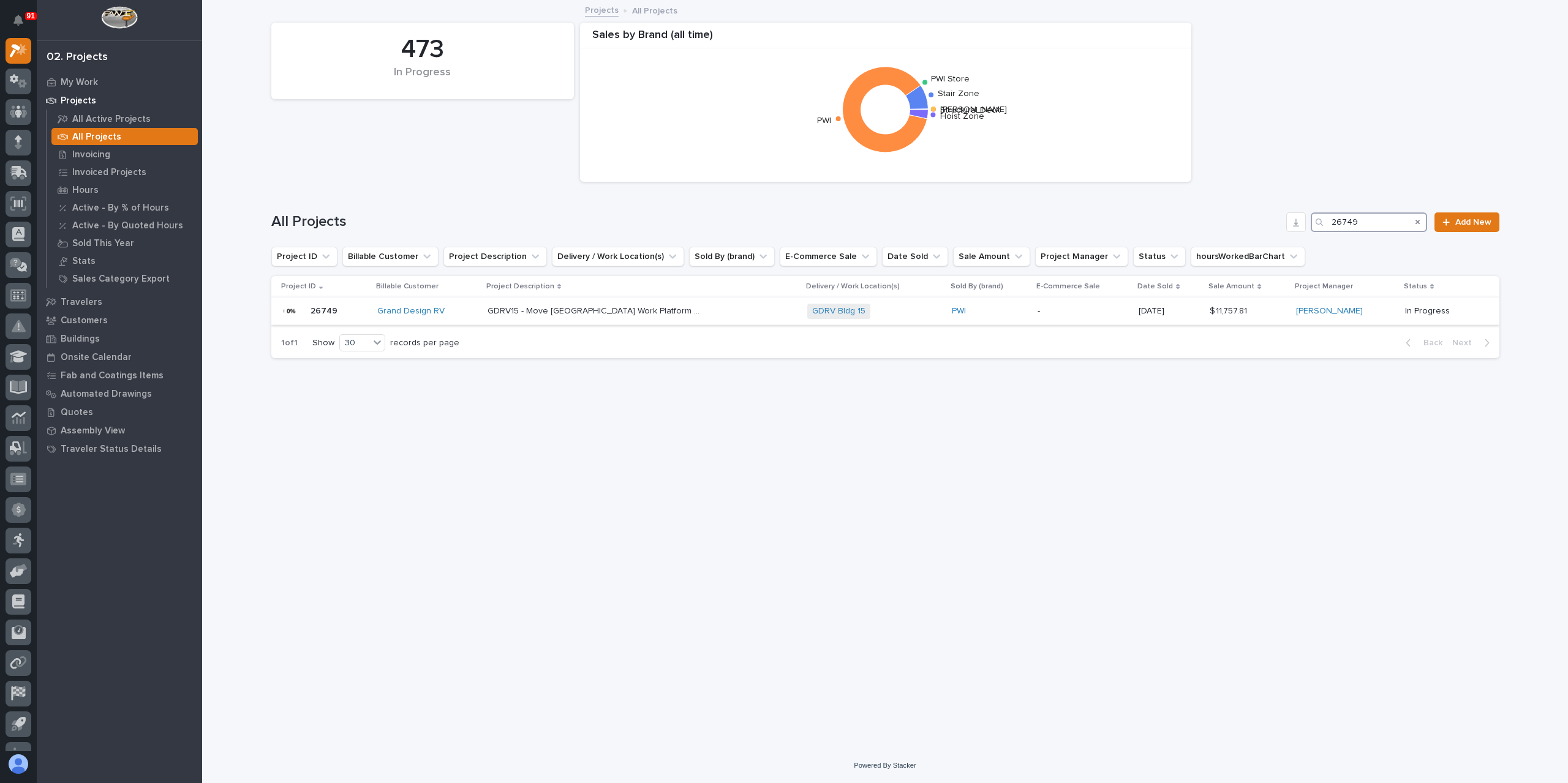
type input "26749"
click at [543, 307] on p "GDRV15 - Move [GEOGRAPHIC_DATA] Work Platform Set" at bounding box center [595, 310] width 217 height 13
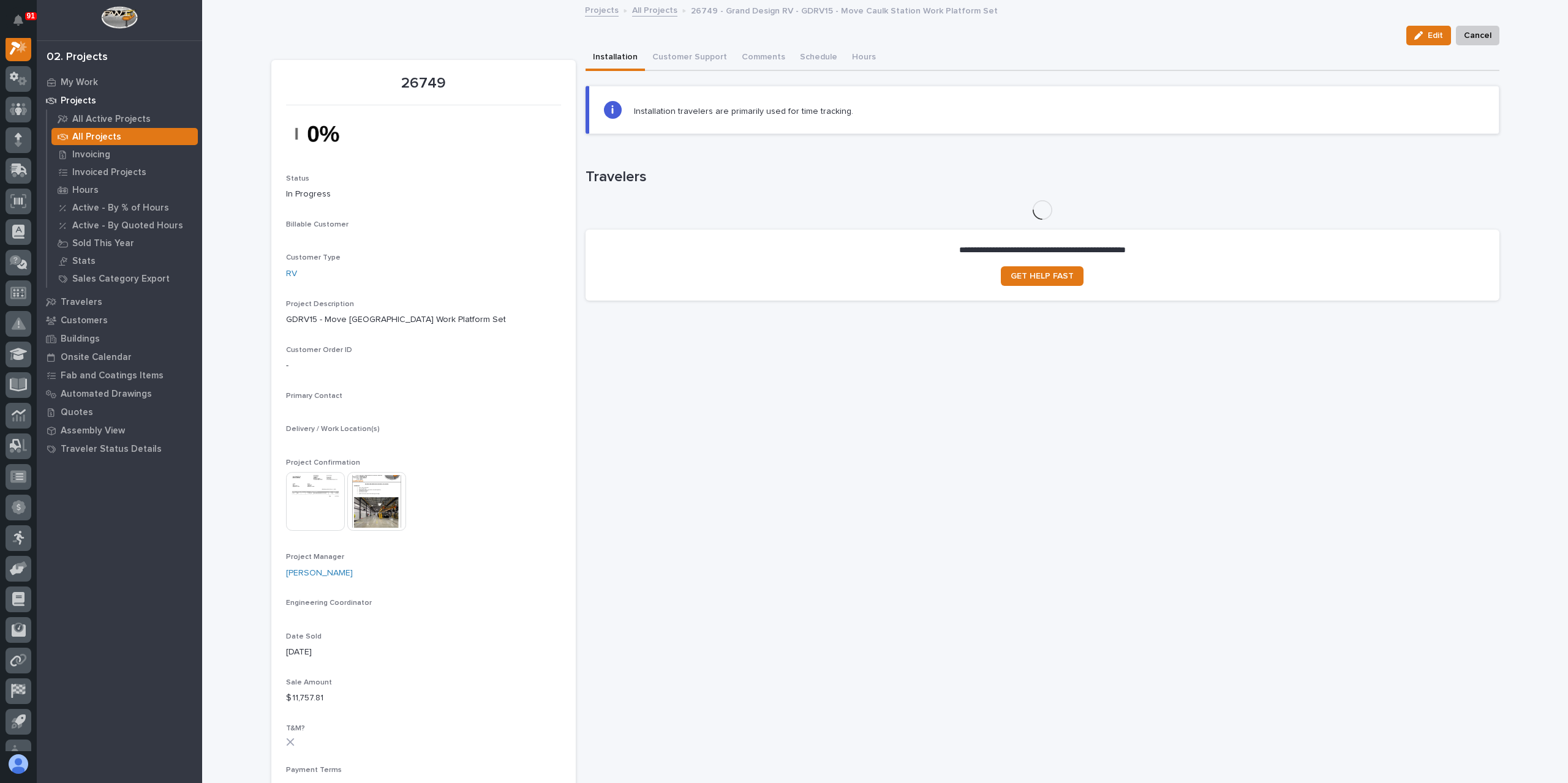
scroll to position [31, 0]
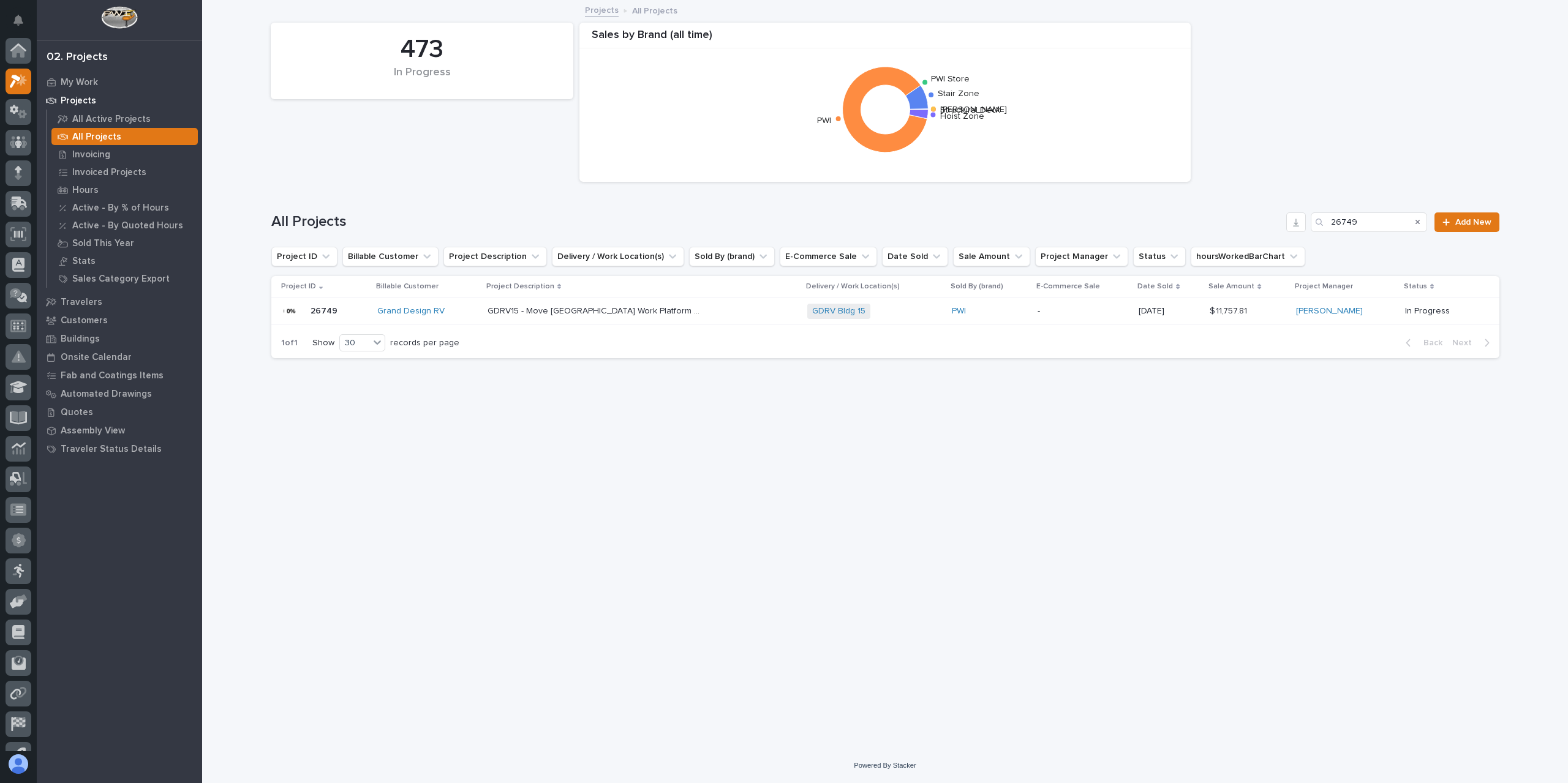
scroll to position [33, 0]
drag, startPoint x: 1355, startPoint y: 224, endPoint x: 1258, endPoint y: 217, distance: 97.3
click at [1258, 217] on div "All Projects 26749 Add New" at bounding box center [886, 222] width 1228 height 19
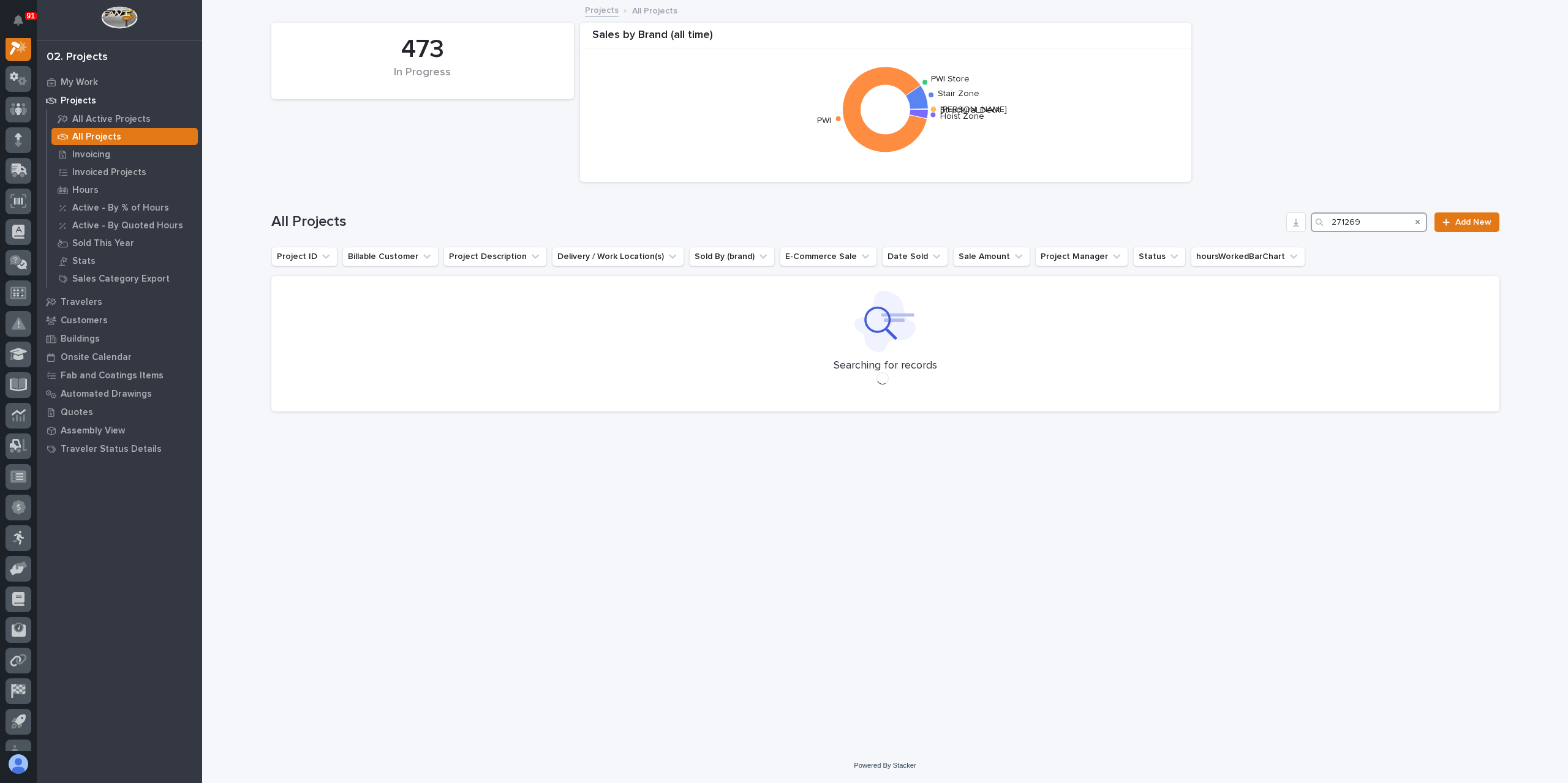
scroll to position [31, 0]
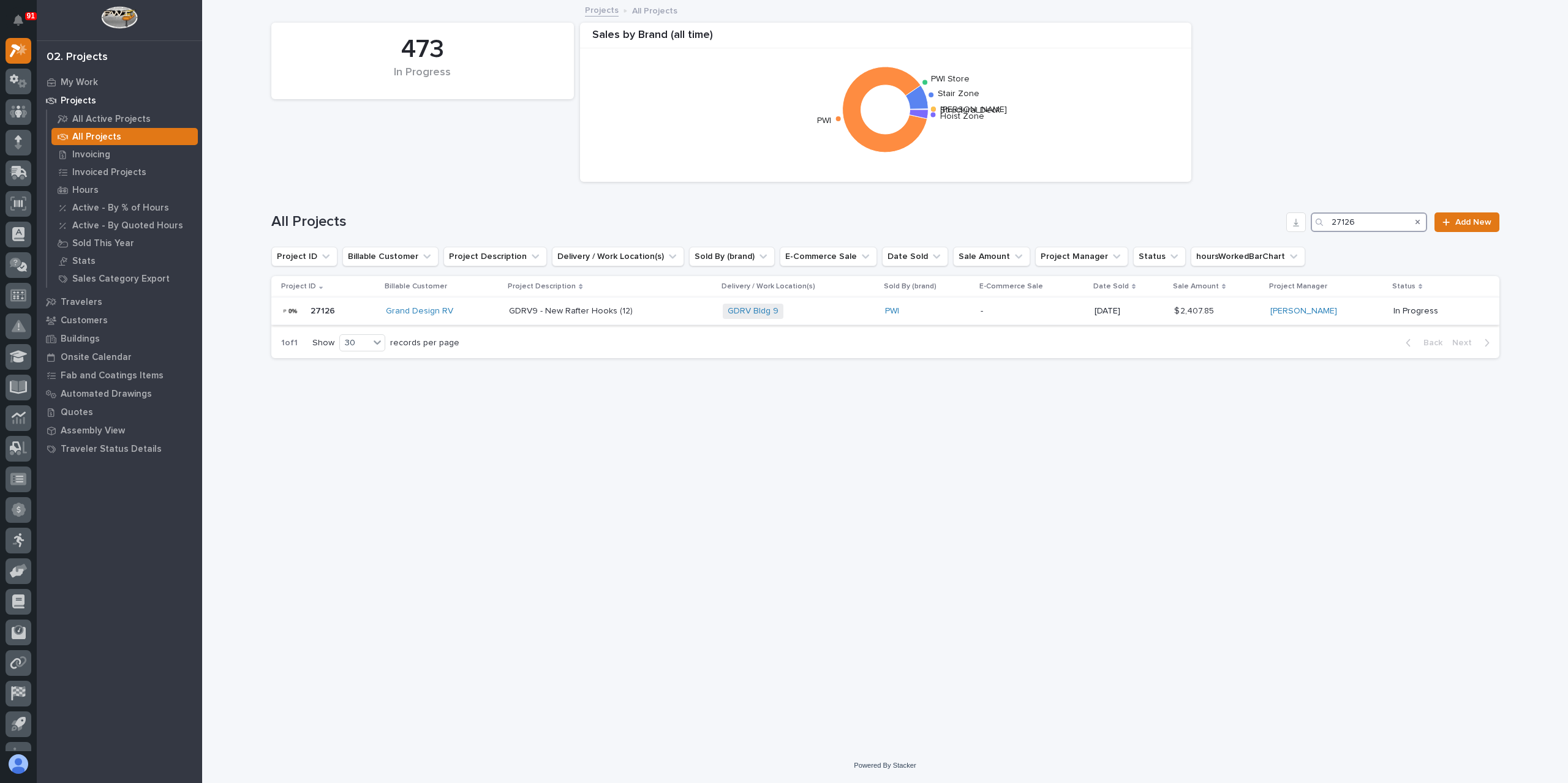
type input "27126"
click at [559, 310] on p "GDRV9 - New Rafter Hooks (12)" at bounding box center [572, 310] width 126 height 13
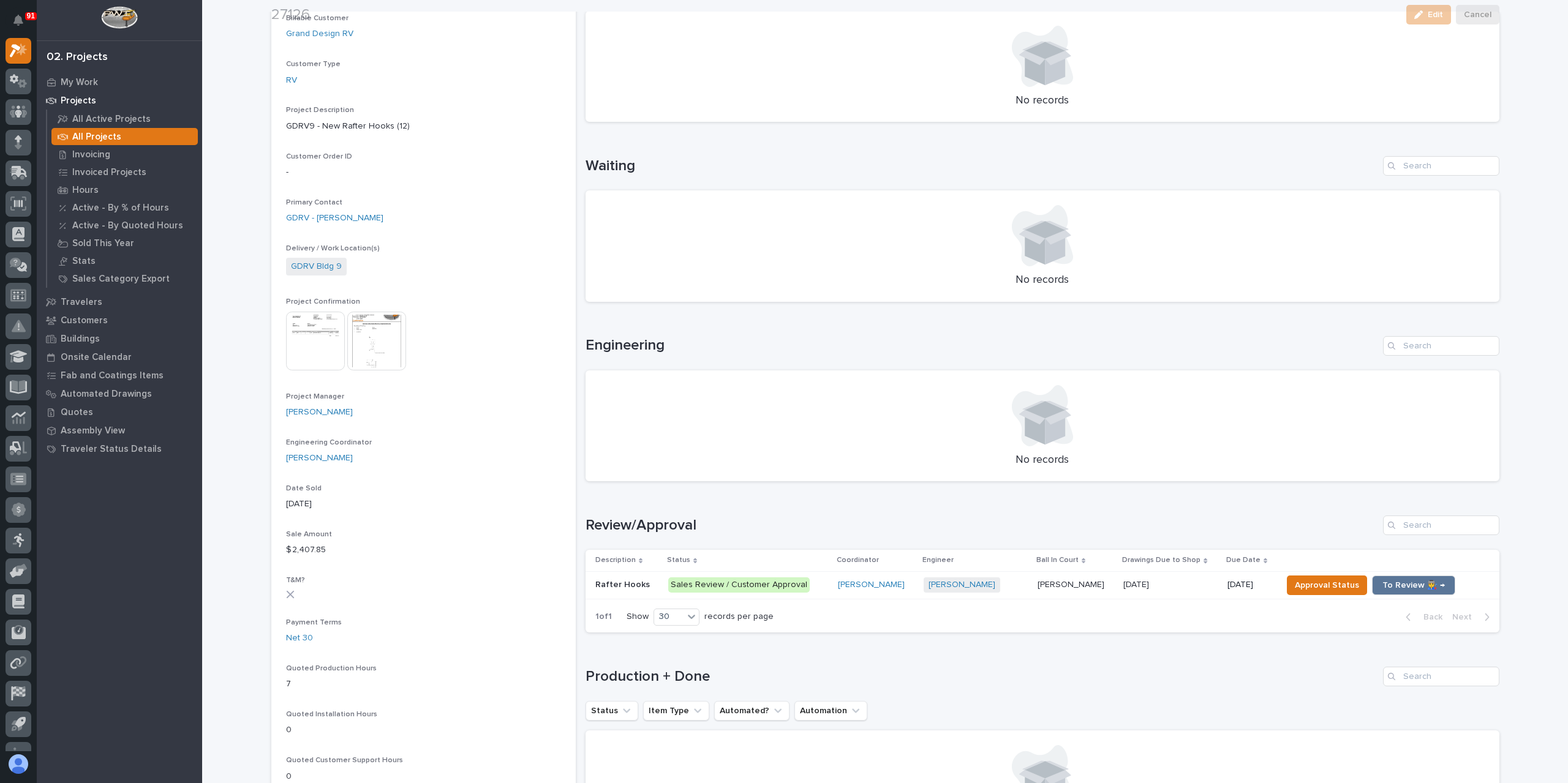
scroll to position [245, 0]
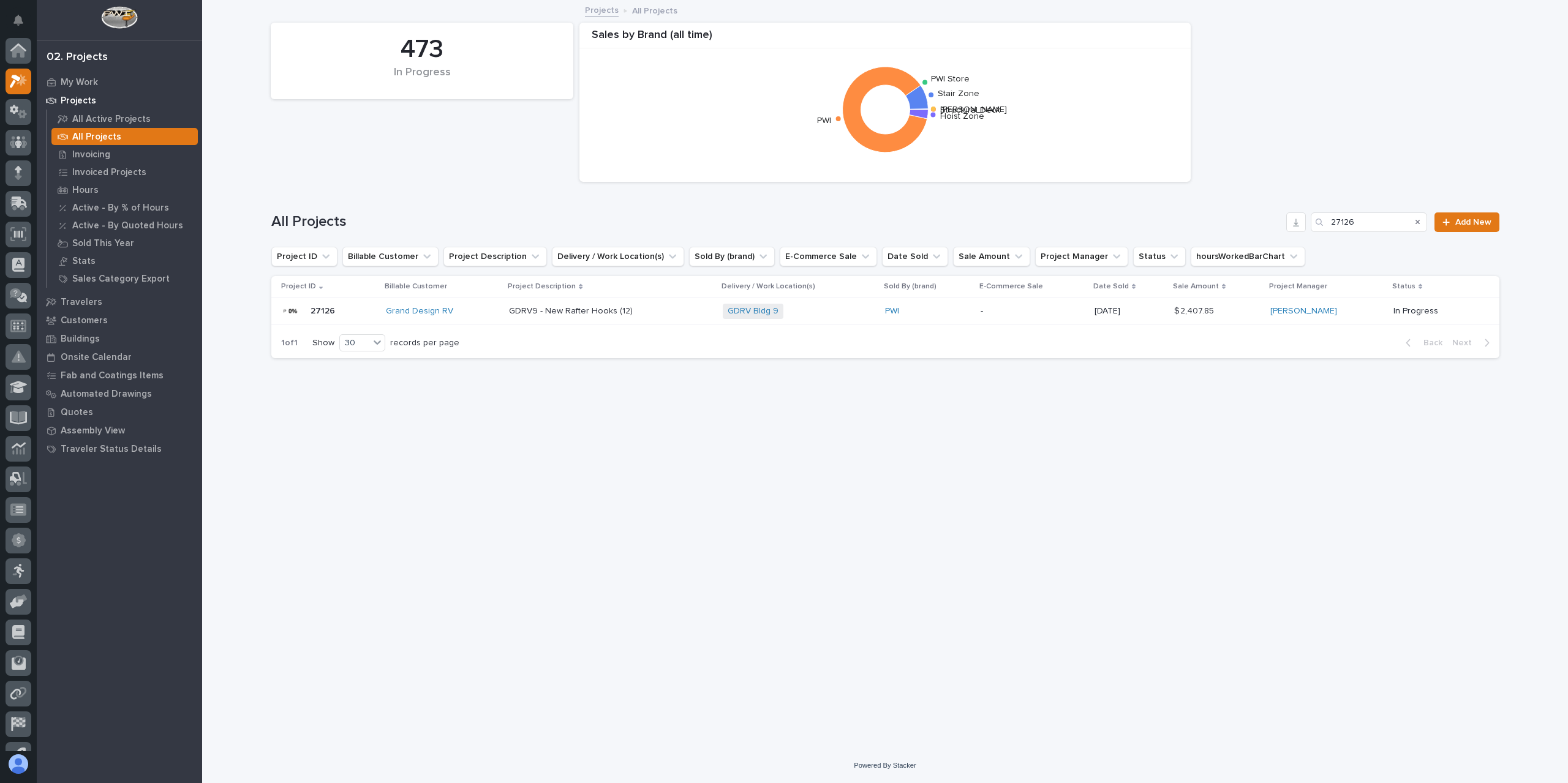
scroll to position [33, 0]
drag, startPoint x: 1362, startPoint y: 224, endPoint x: 1305, endPoint y: 232, distance: 57.6
click at [1305, 232] on div "All Projects 27126 Add New" at bounding box center [886, 217] width 1228 height 59
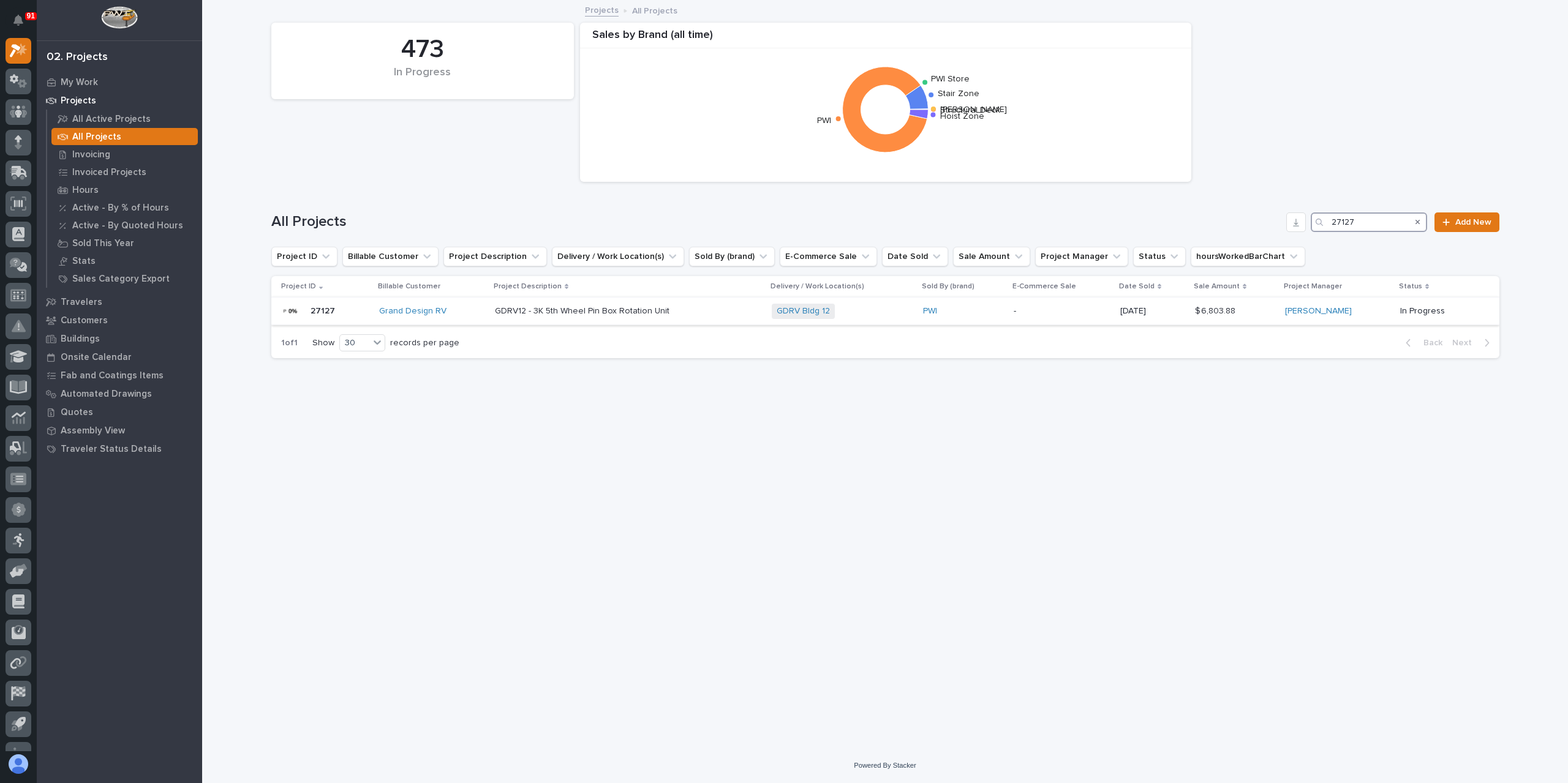
type input "27127"
click at [539, 322] on td "GDRV12 - 3K 5th Wheel Pin Box Rotation Unit GDRV12 - 3K 5th Wheel Pin Box Rotat…" at bounding box center [628, 311] width 277 height 27
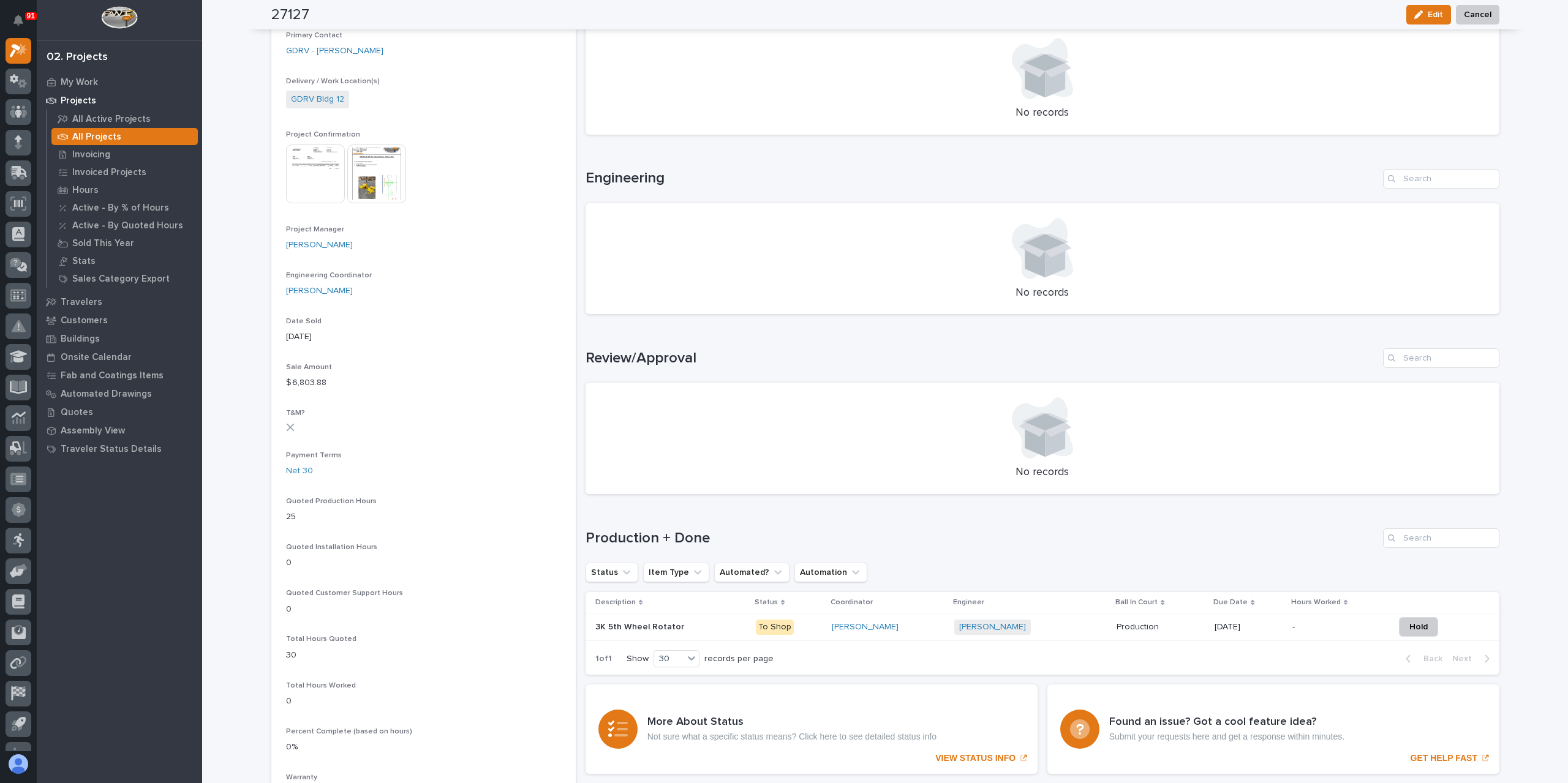
scroll to position [377, 0]
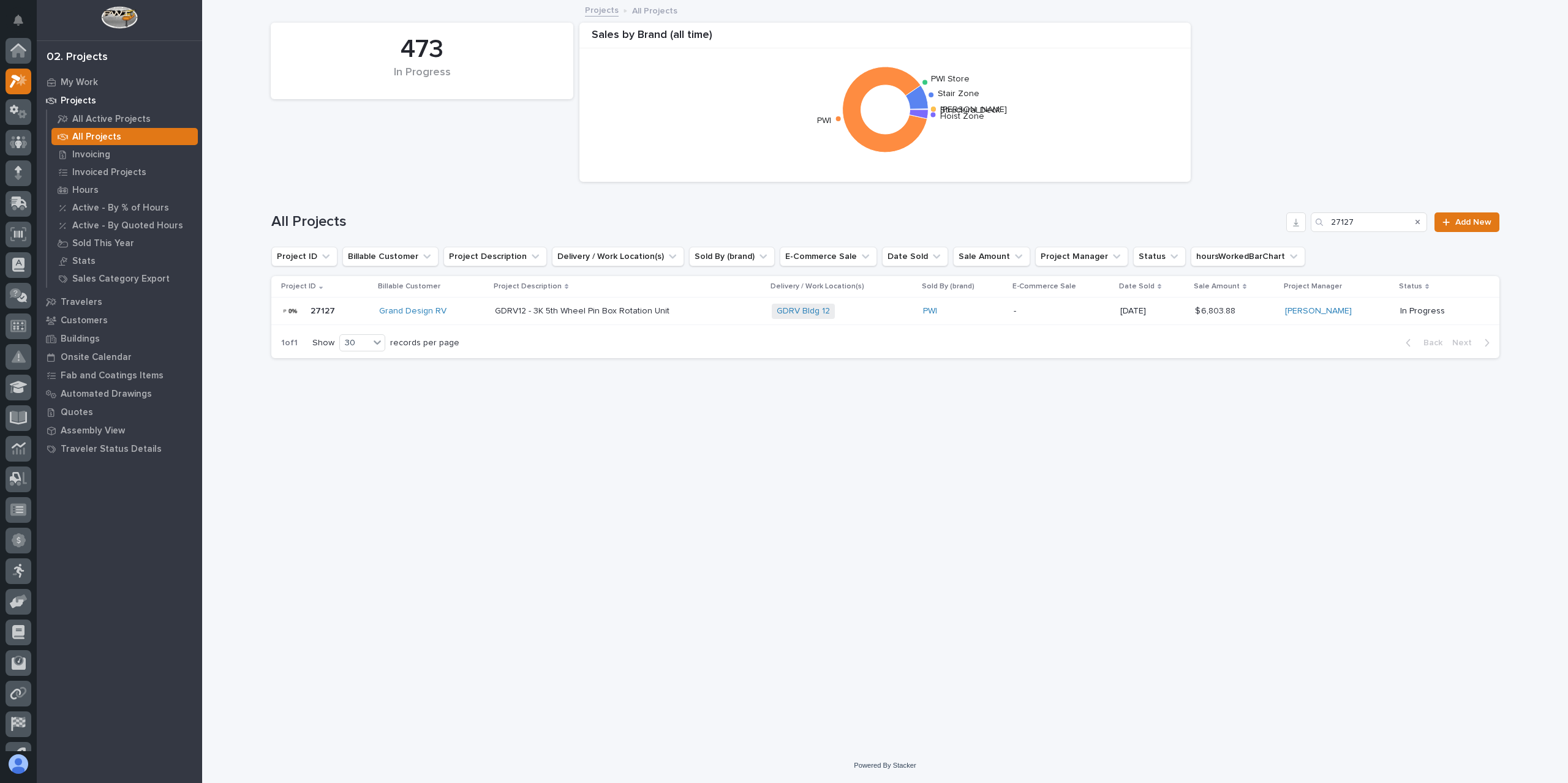
scroll to position [33, 0]
drag, startPoint x: 1364, startPoint y: 215, endPoint x: 1306, endPoint y: 226, distance: 59.0
click at [1306, 226] on div "All Projects 27127 Add New" at bounding box center [886, 222] width 1228 height 19
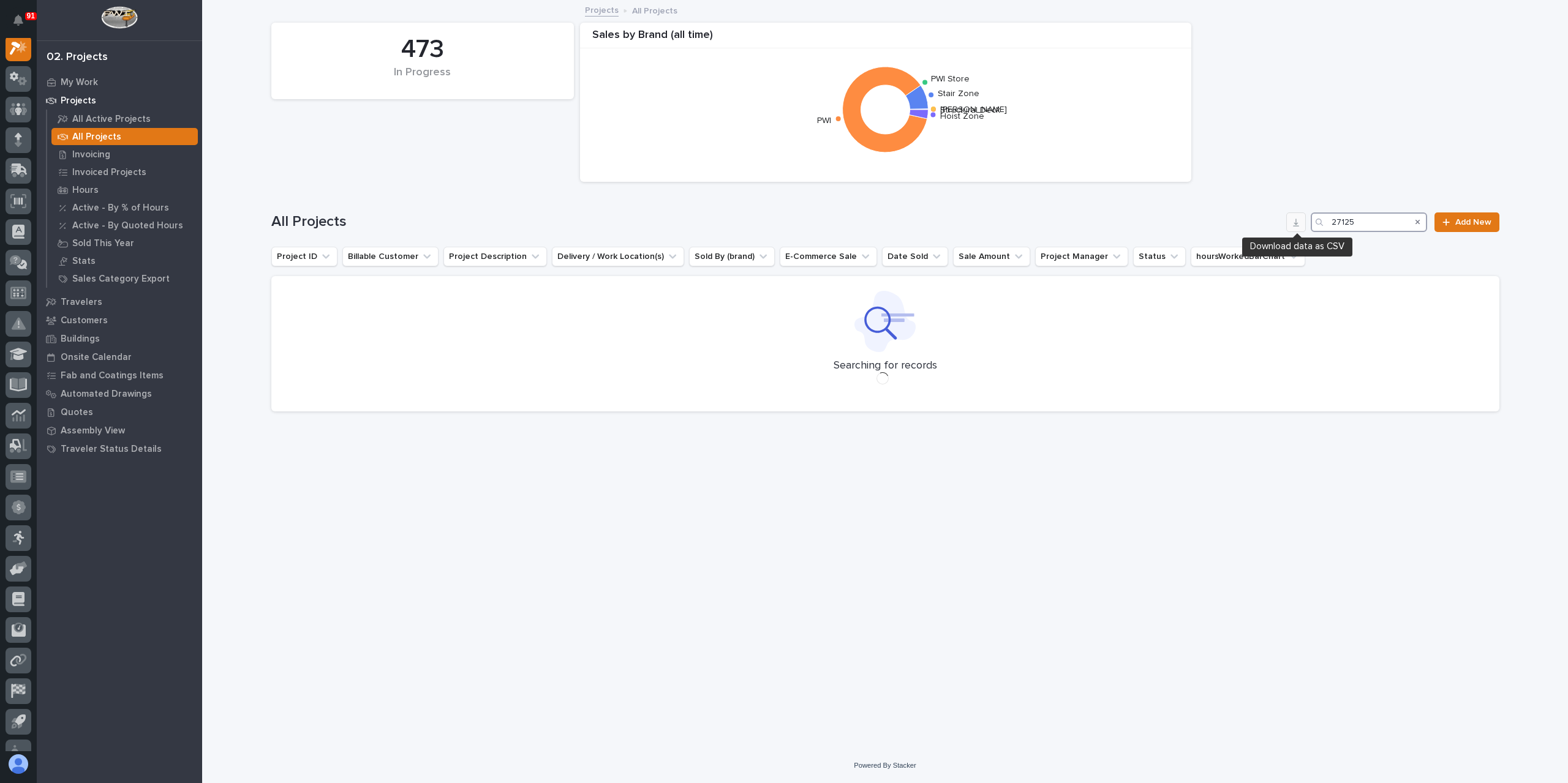
scroll to position [31, 0]
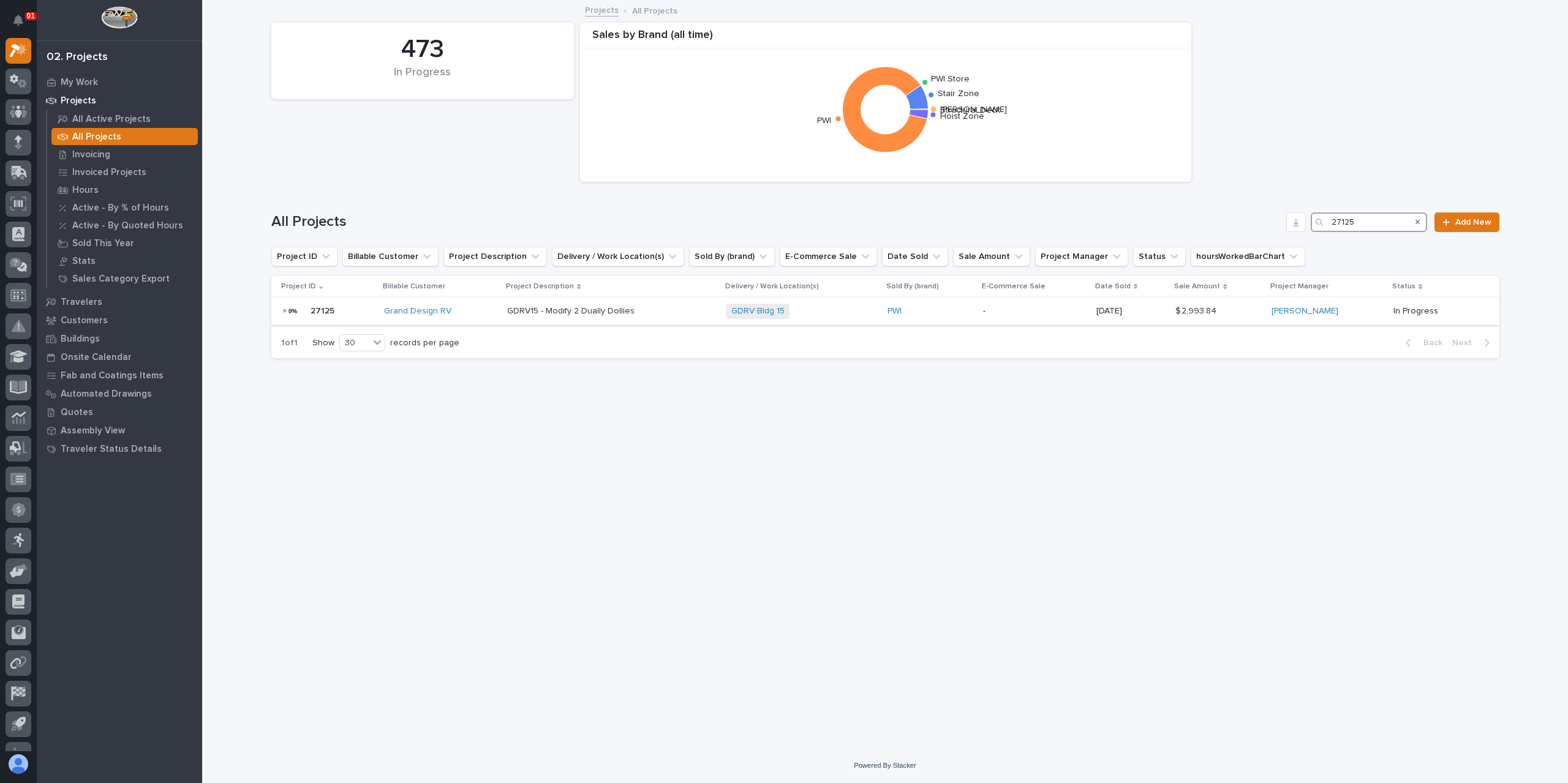
type input "27125"
click at [572, 320] on div "GDRV15 - Modify 2 Dually Dollies GDRV15 - Modify 2 Dually Dollies" at bounding box center [611, 312] width 209 height 20
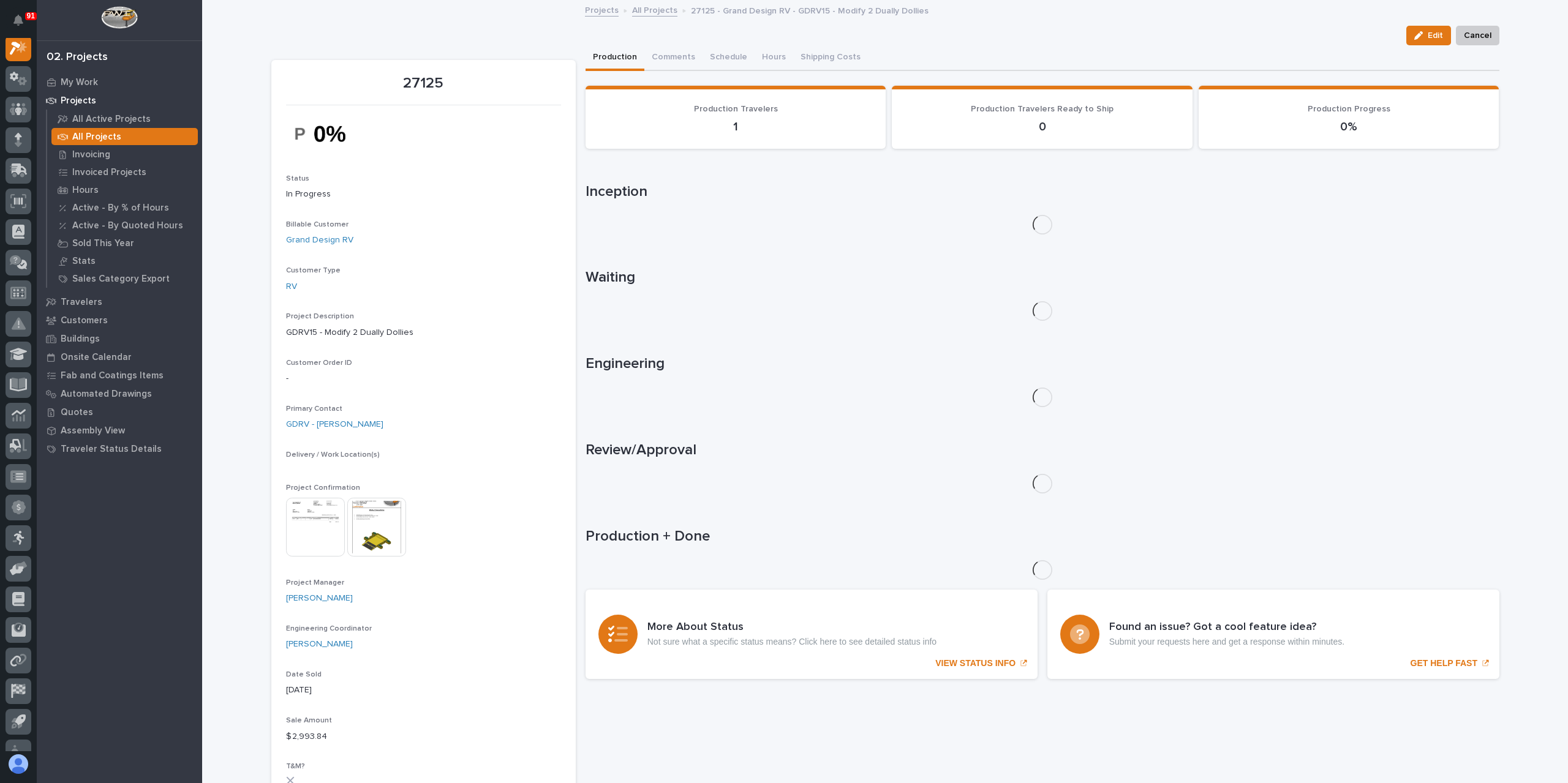
scroll to position [31, 0]
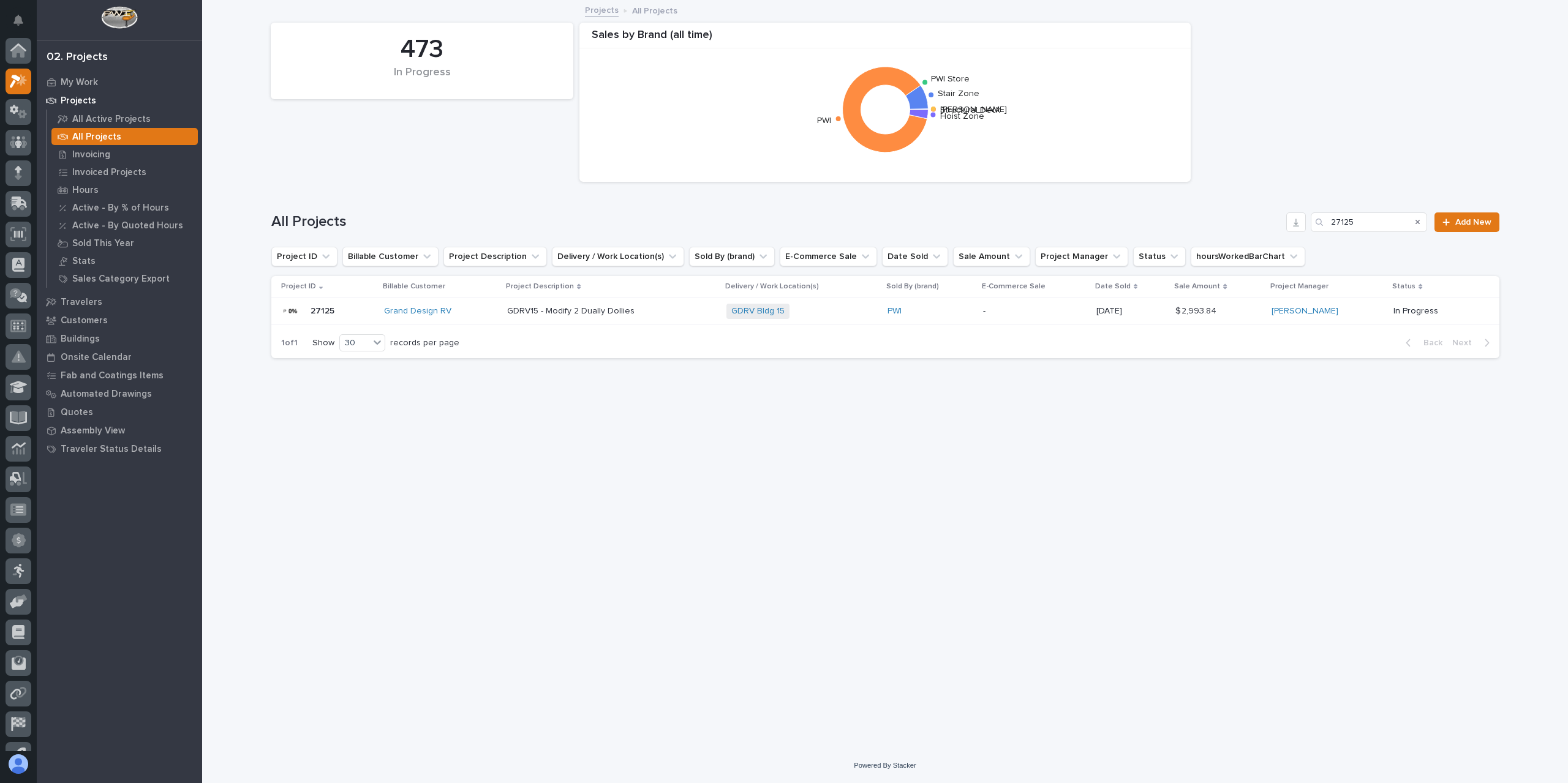
scroll to position [33, 0]
drag, startPoint x: 1371, startPoint y: 223, endPoint x: 1269, endPoint y: 221, distance: 102.0
click at [1270, 221] on div "All Projects 27125 Add New" at bounding box center [886, 222] width 1228 height 19
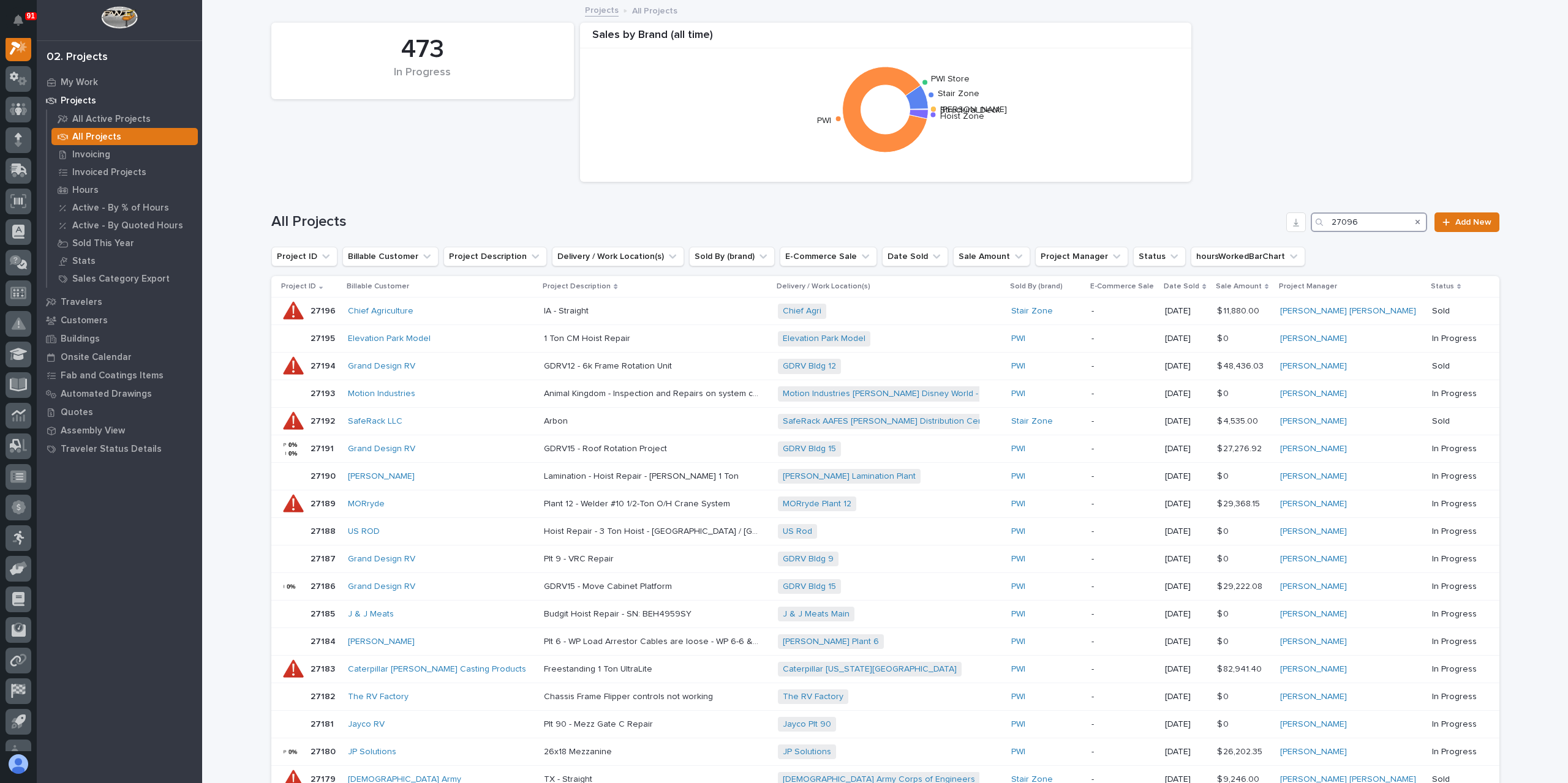
scroll to position [31, 0]
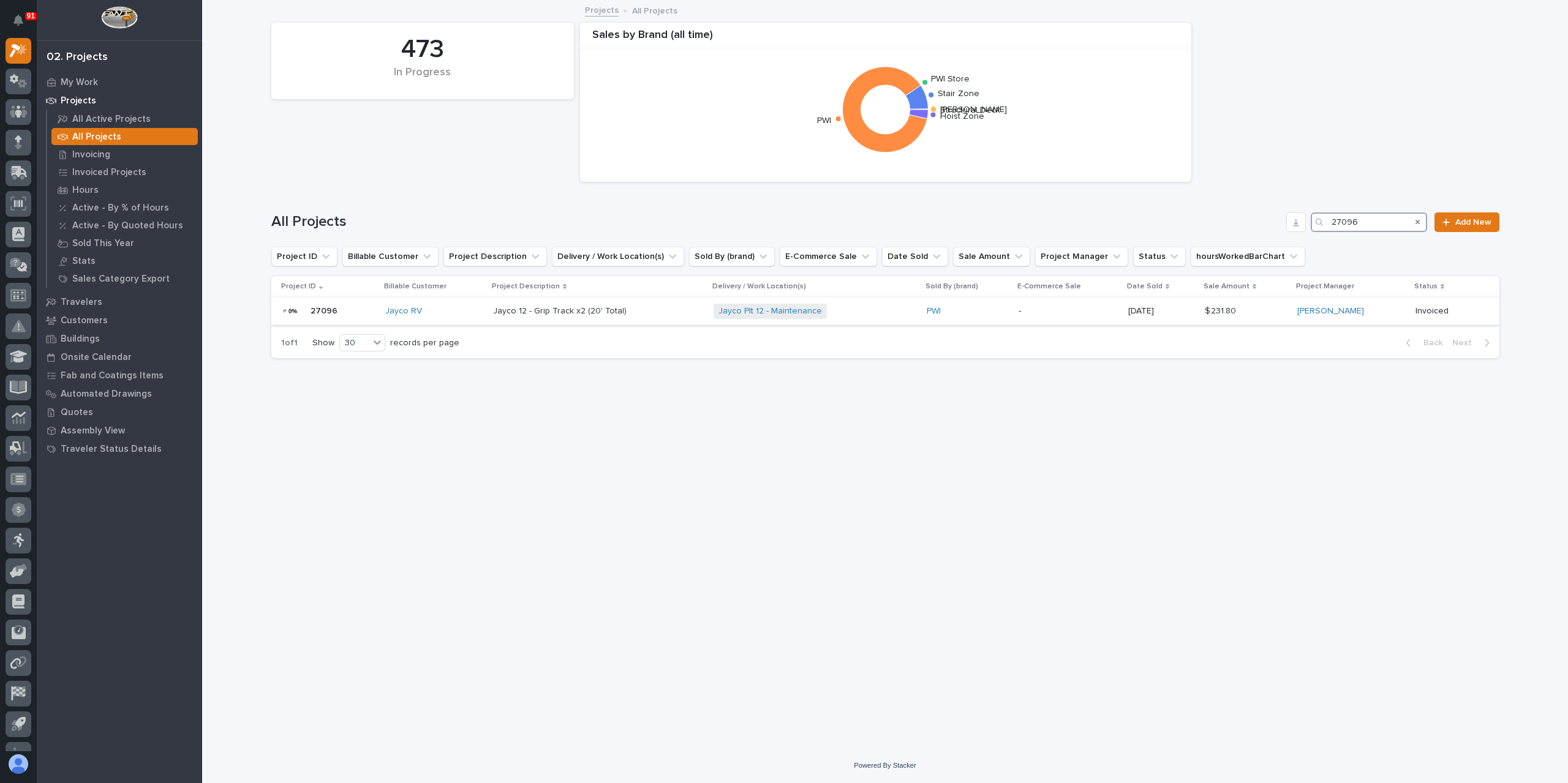
type input "27096"
click at [501, 323] on td "Jayco 12 - Grip Track x2 (20' Total) Jayco 12 - Grip Track x2 (20' Total)" at bounding box center [598, 311] width 220 height 27
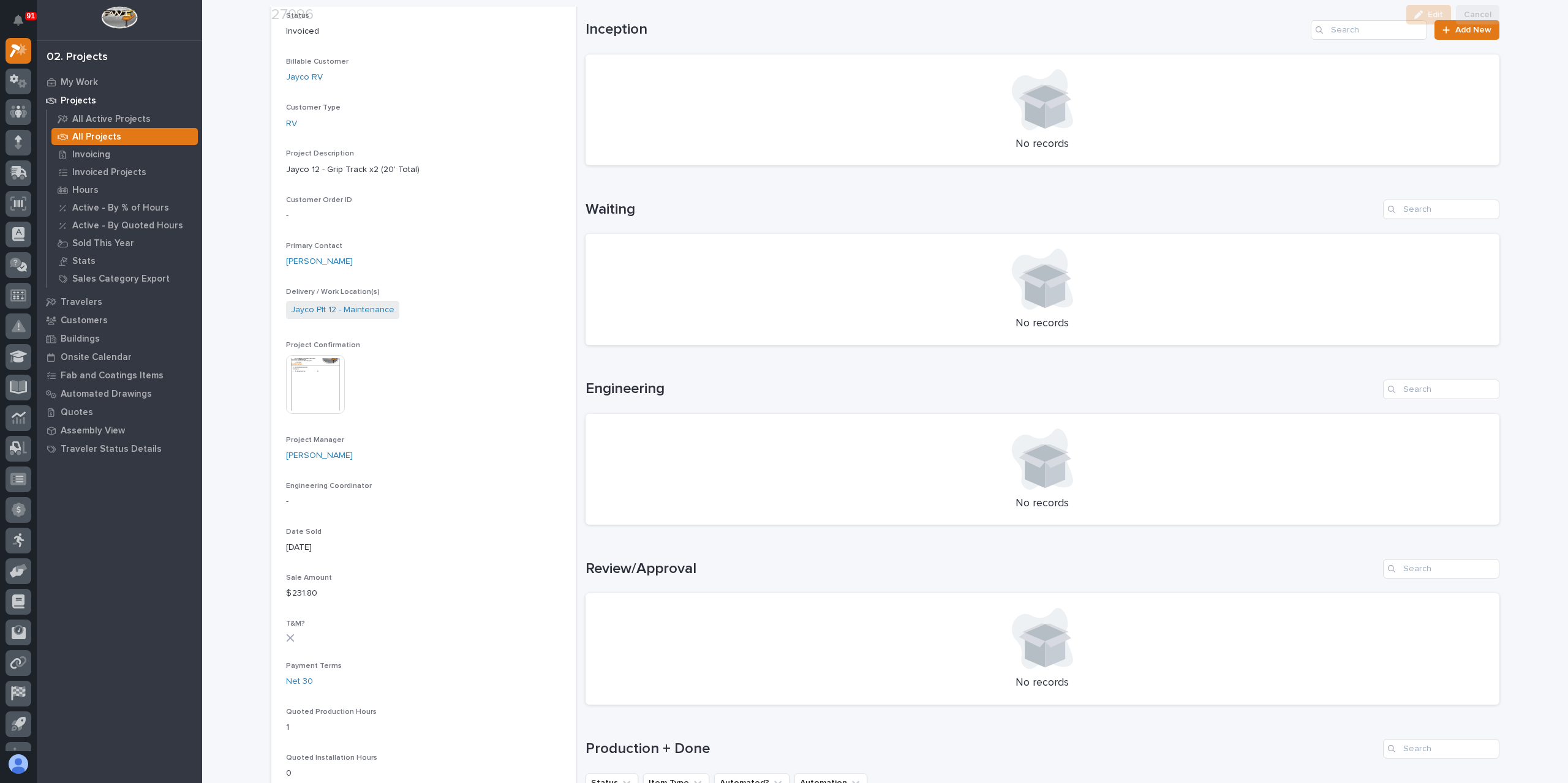
scroll to position [306, 0]
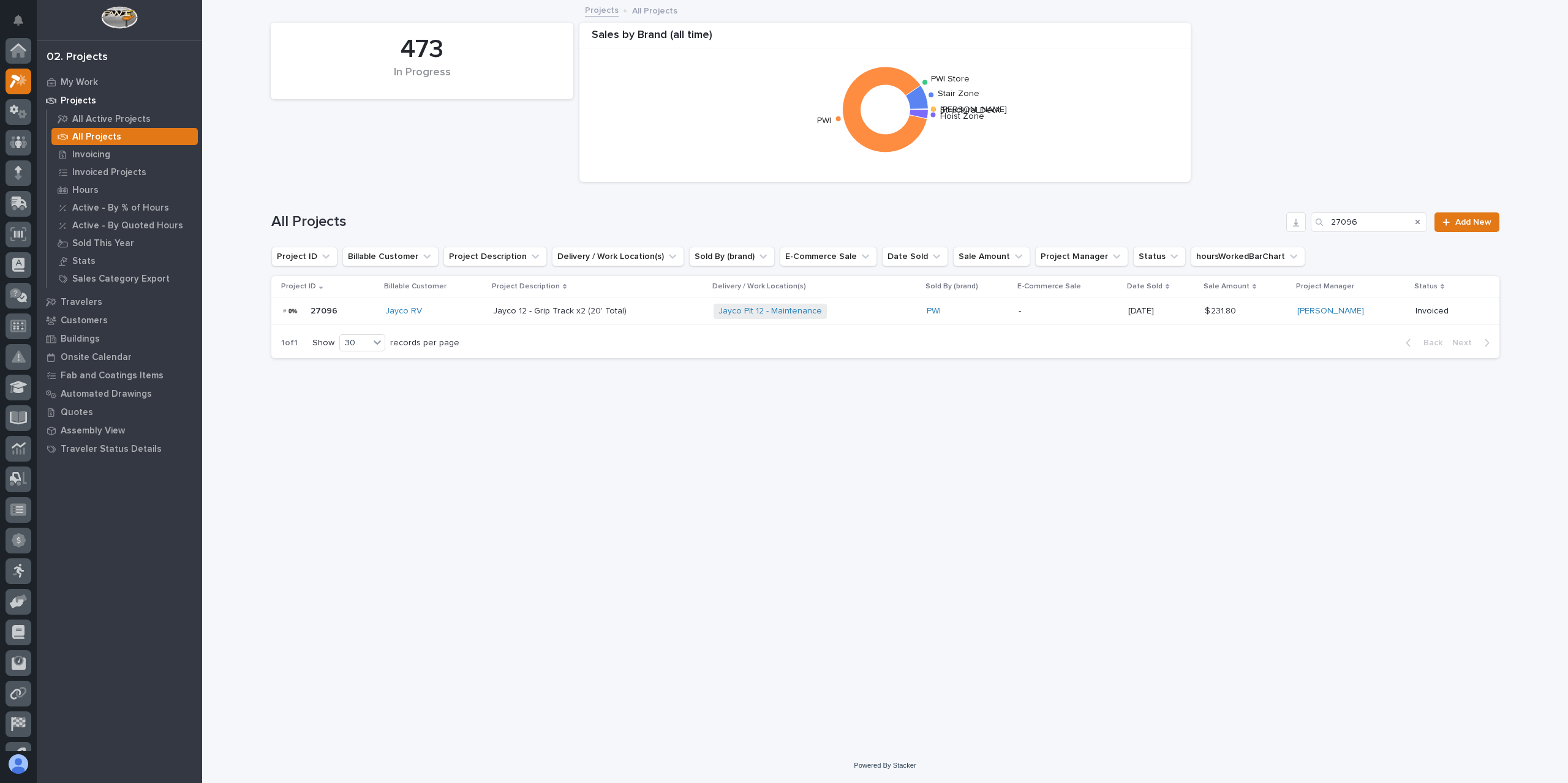
scroll to position [33, 0]
drag, startPoint x: 1372, startPoint y: 216, endPoint x: 1225, endPoint y: 232, distance: 147.9
click at [1264, 234] on div "All Projects 27096 Add New" at bounding box center [886, 217] width 1228 height 59
type input "27186"
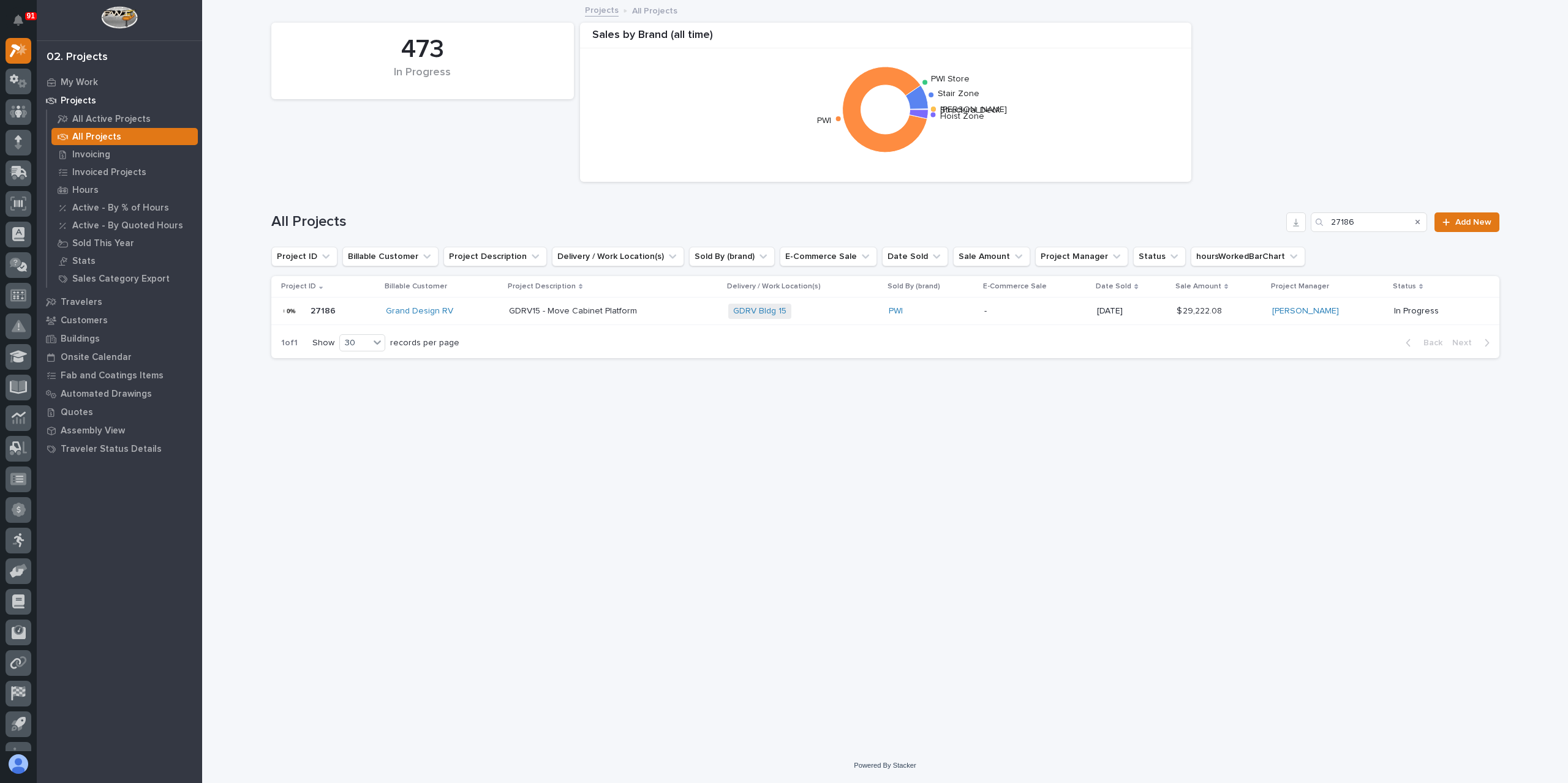
click at [580, 322] on td "GDRV15 - Move Cabinet Platform GDRV15 - Move Cabinet Platform" at bounding box center [613, 311] width 220 height 27
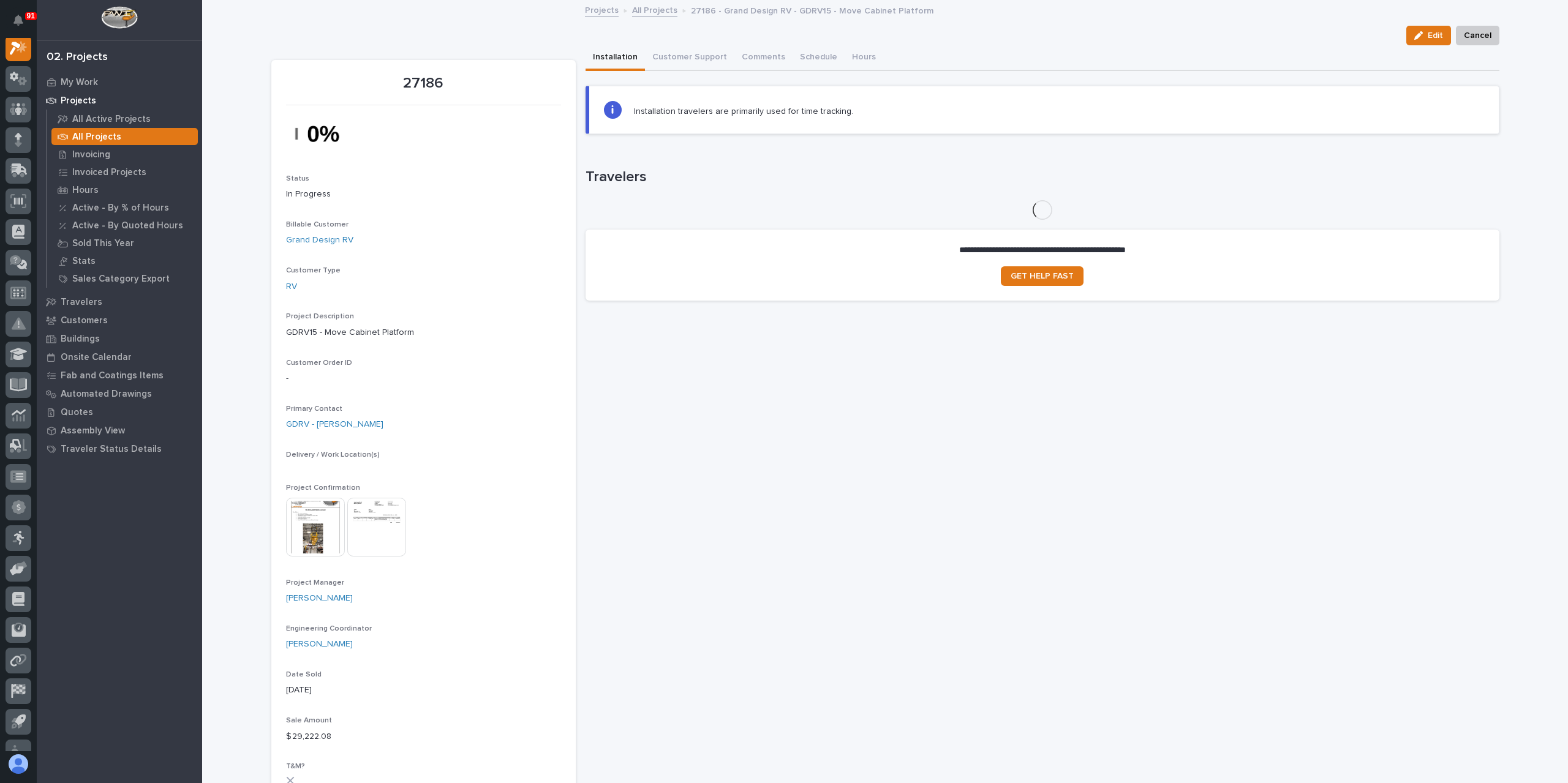
scroll to position [31, 0]
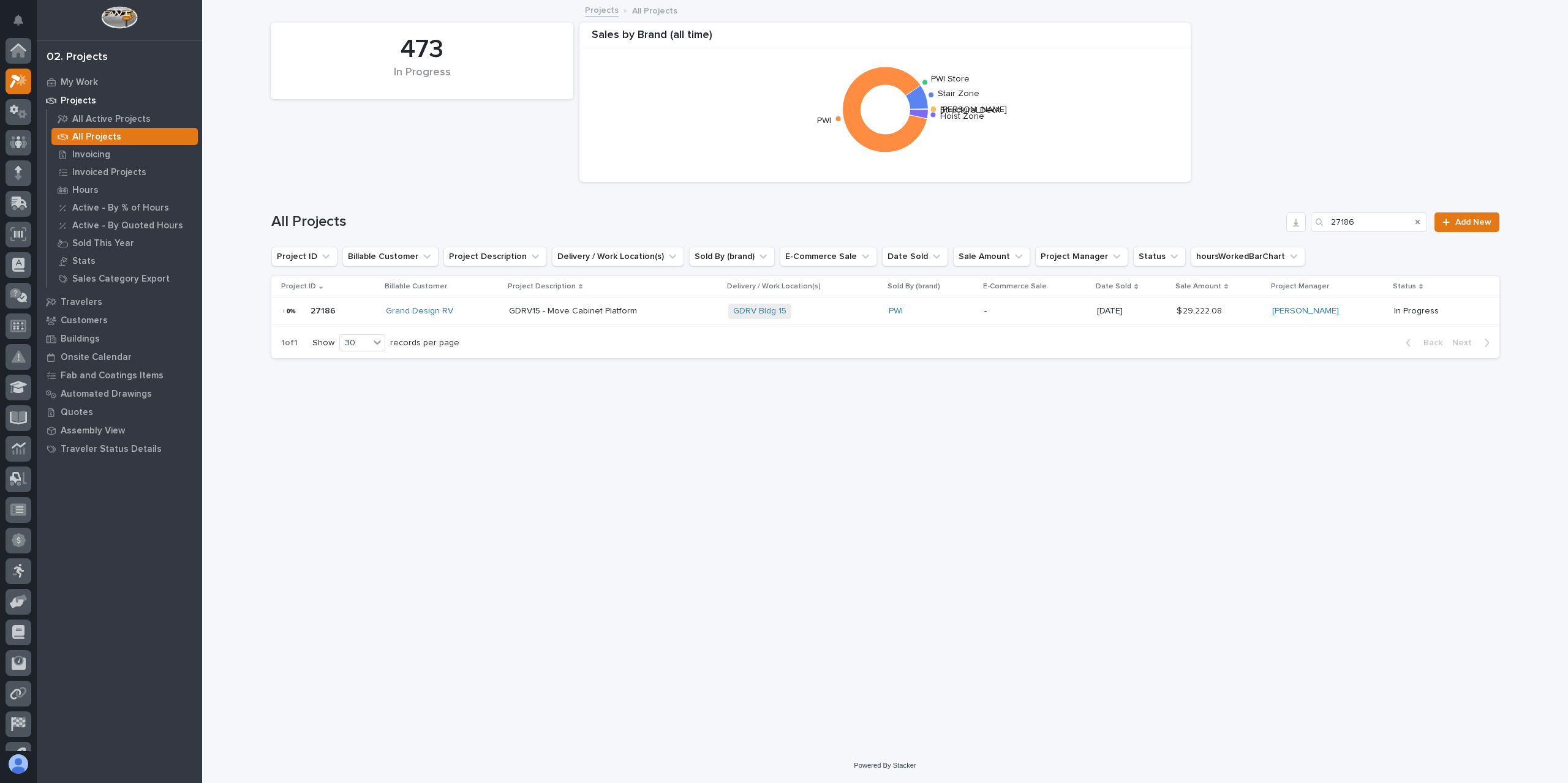
scroll to position [33, 0]
drag, startPoint x: 1370, startPoint y: 217, endPoint x: 1239, endPoint y: 239, distance: 132.8
click at [1239, 239] on div "All Projects 27186 Add New" at bounding box center [886, 217] width 1228 height 59
type input "27191"
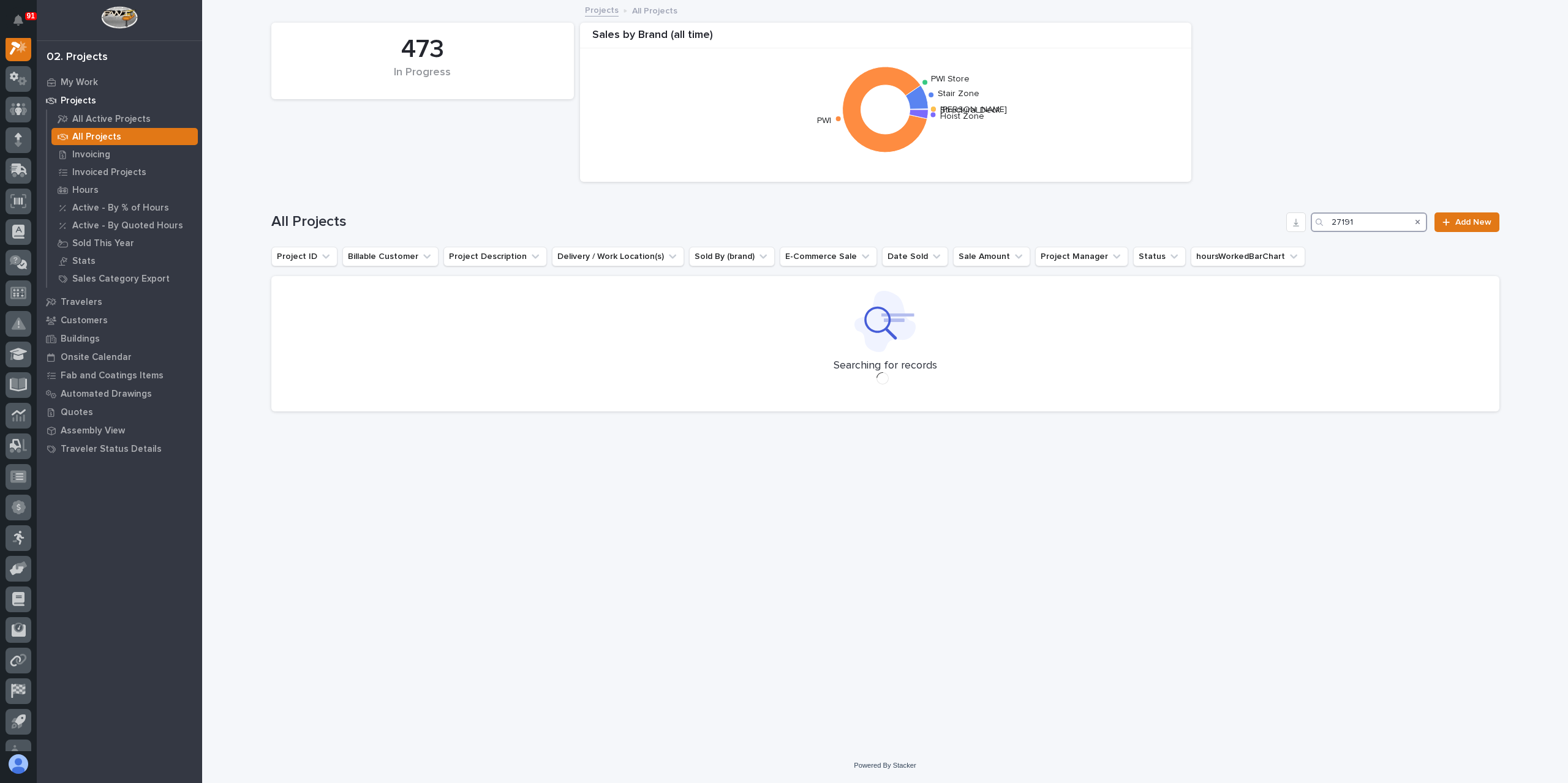
scroll to position [31, 0]
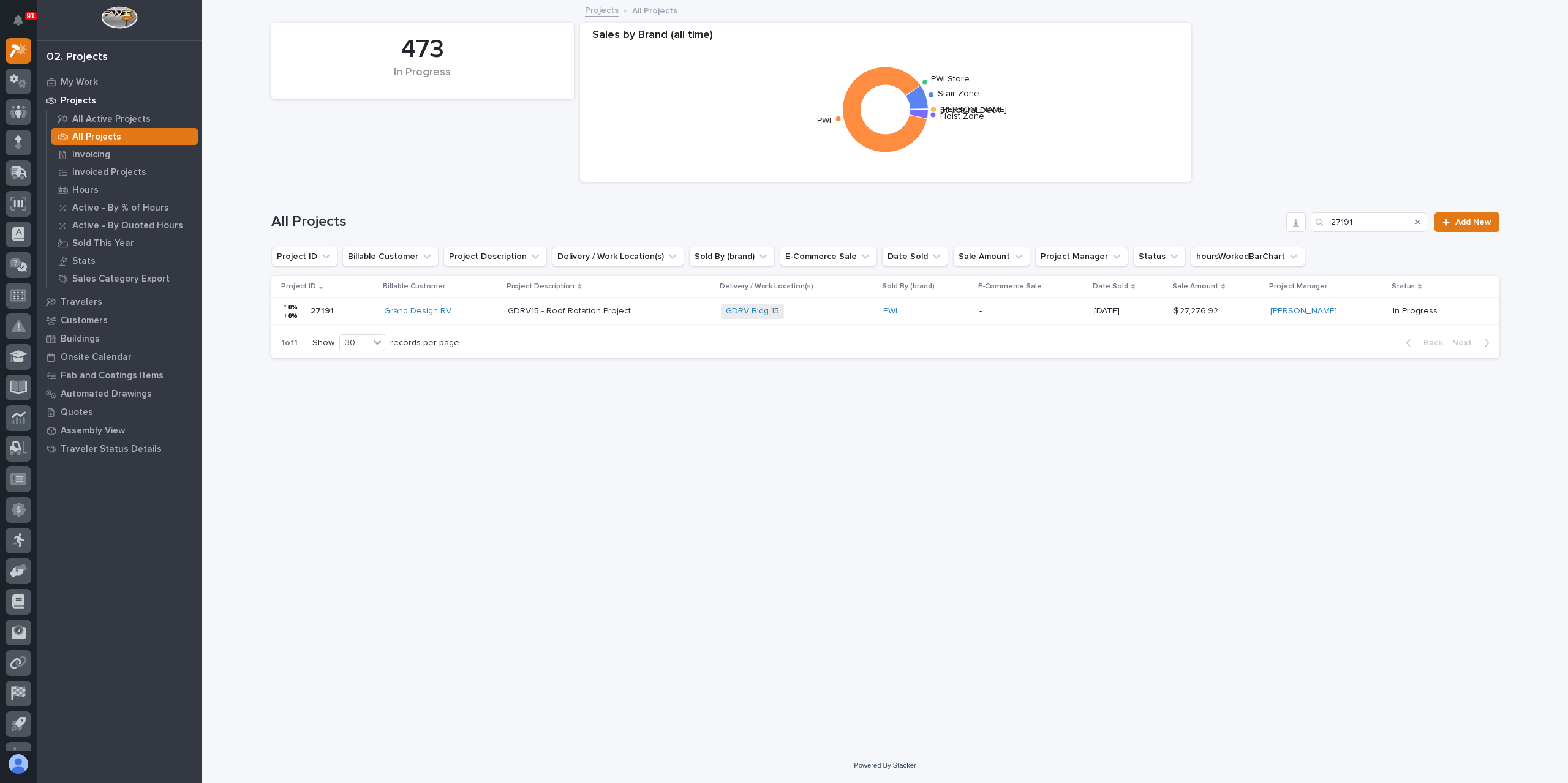
click at [555, 321] on div "GDRV15 - Roof Rotation Project GDRV15 - Roof Rotation Project" at bounding box center [609, 312] width 203 height 20
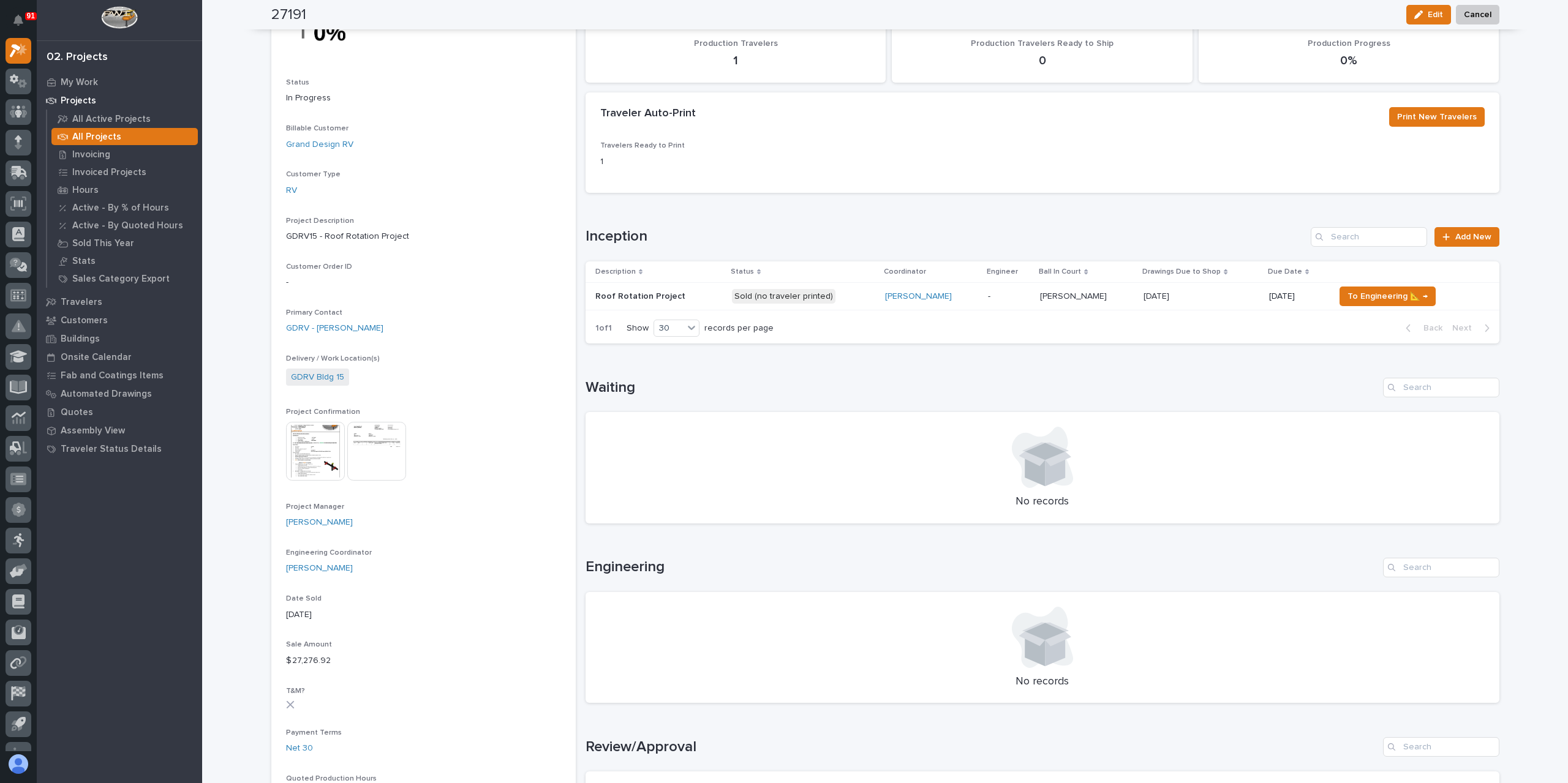
scroll to position [122, 0]
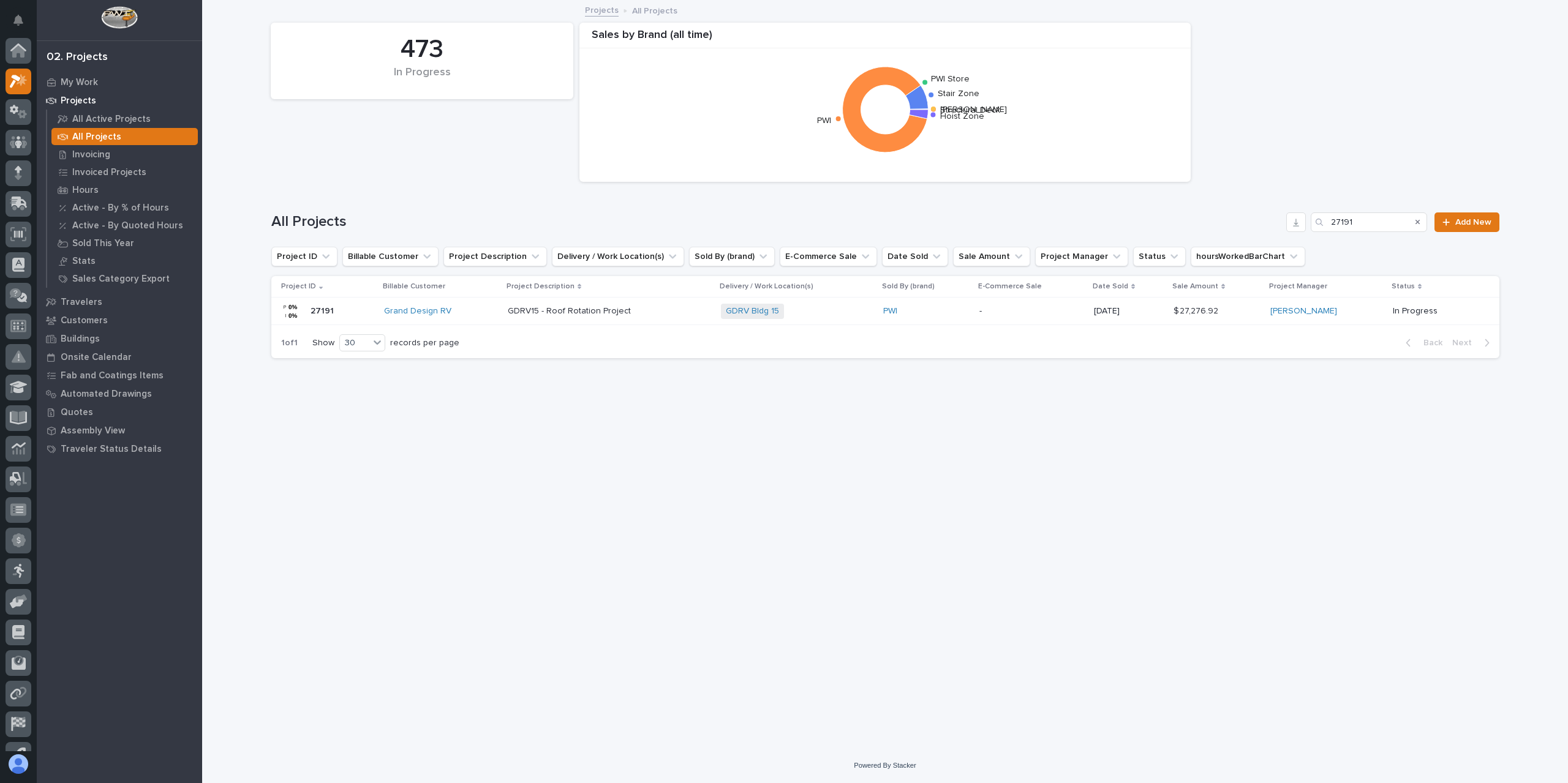
scroll to position [33, 0]
drag, startPoint x: 1384, startPoint y: 226, endPoint x: 1257, endPoint y: 229, distance: 127.0
click at [1257, 229] on div "All Projects 27191 Add New" at bounding box center [886, 222] width 1228 height 19
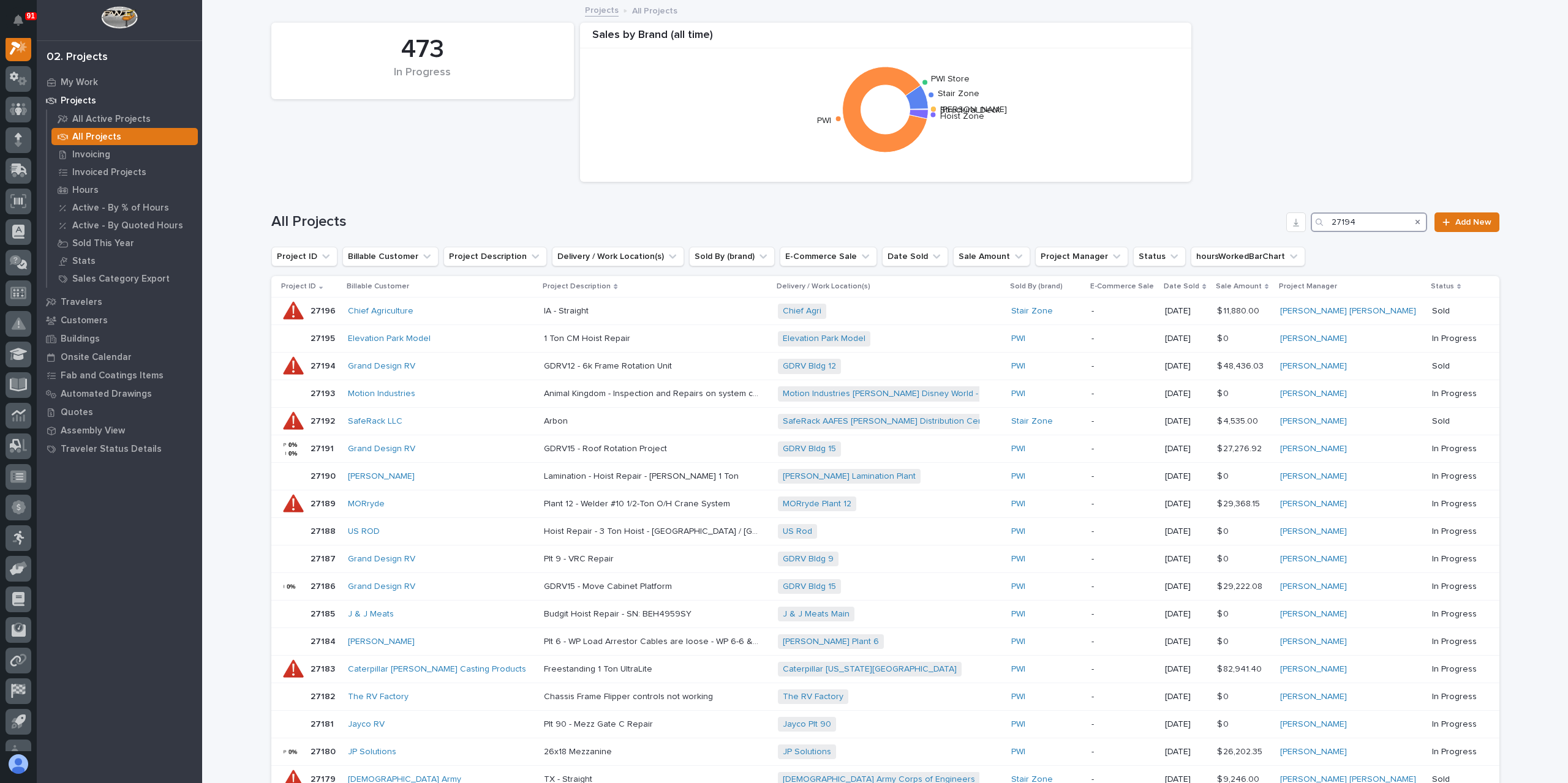
scroll to position [31, 0]
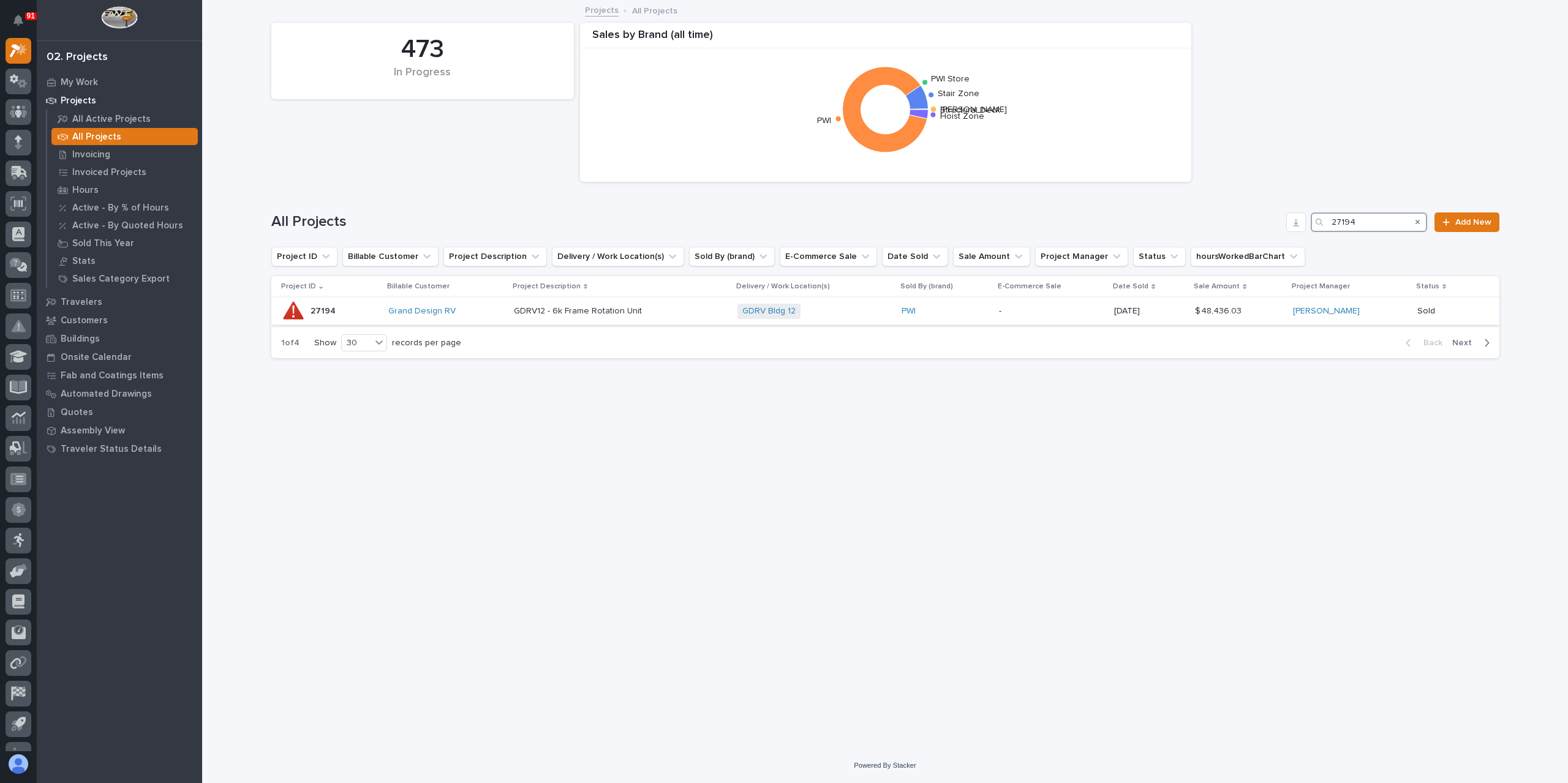
type input "27194"
click at [583, 307] on p "GDRV12 - 6k Frame Rotation Unit" at bounding box center [579, 310] width 130 height 13
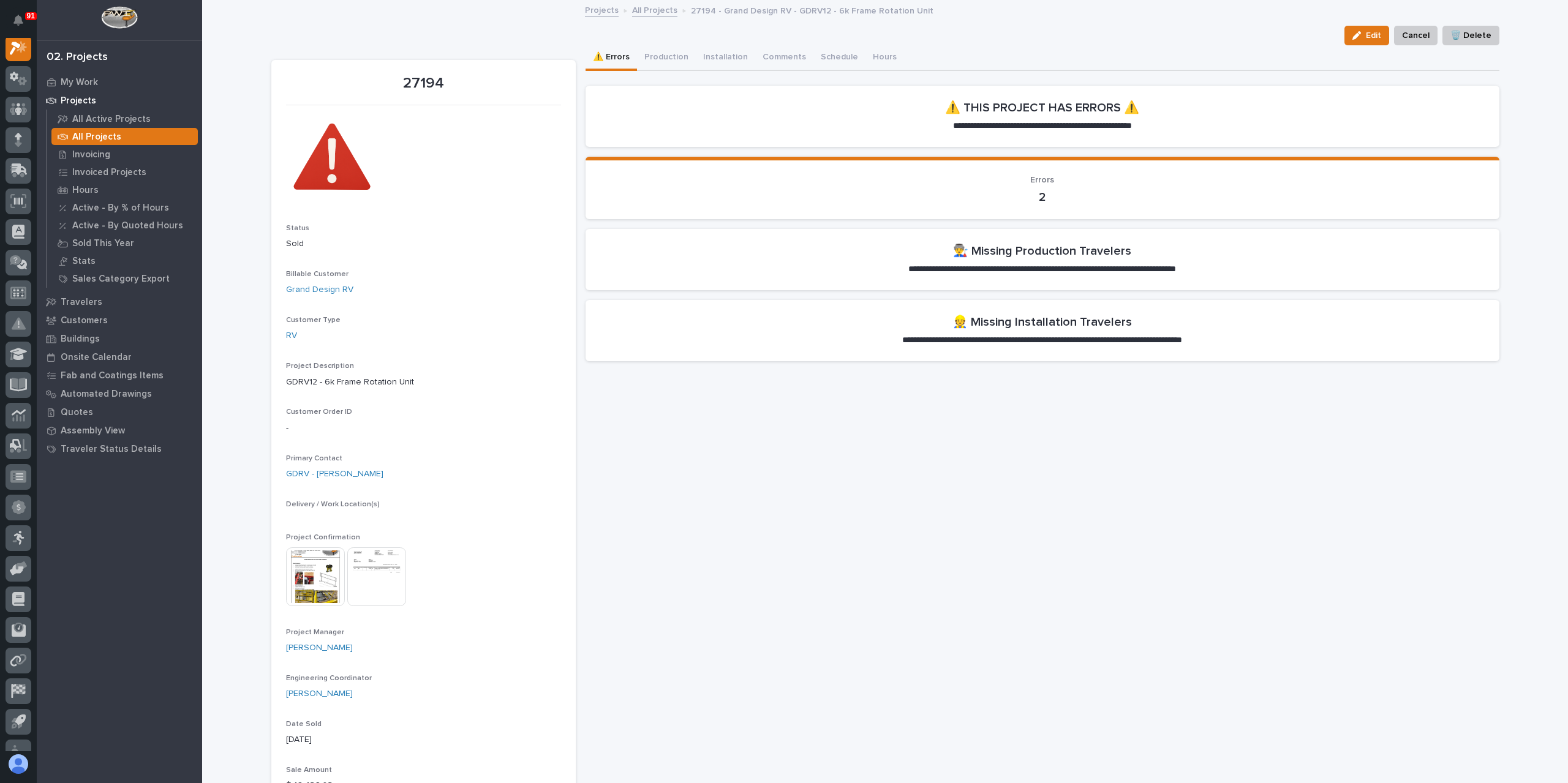
scroll to position [31, 0]
click at [660, 55] on button "Production" at bounding box center [667, 58] width 59 height 26
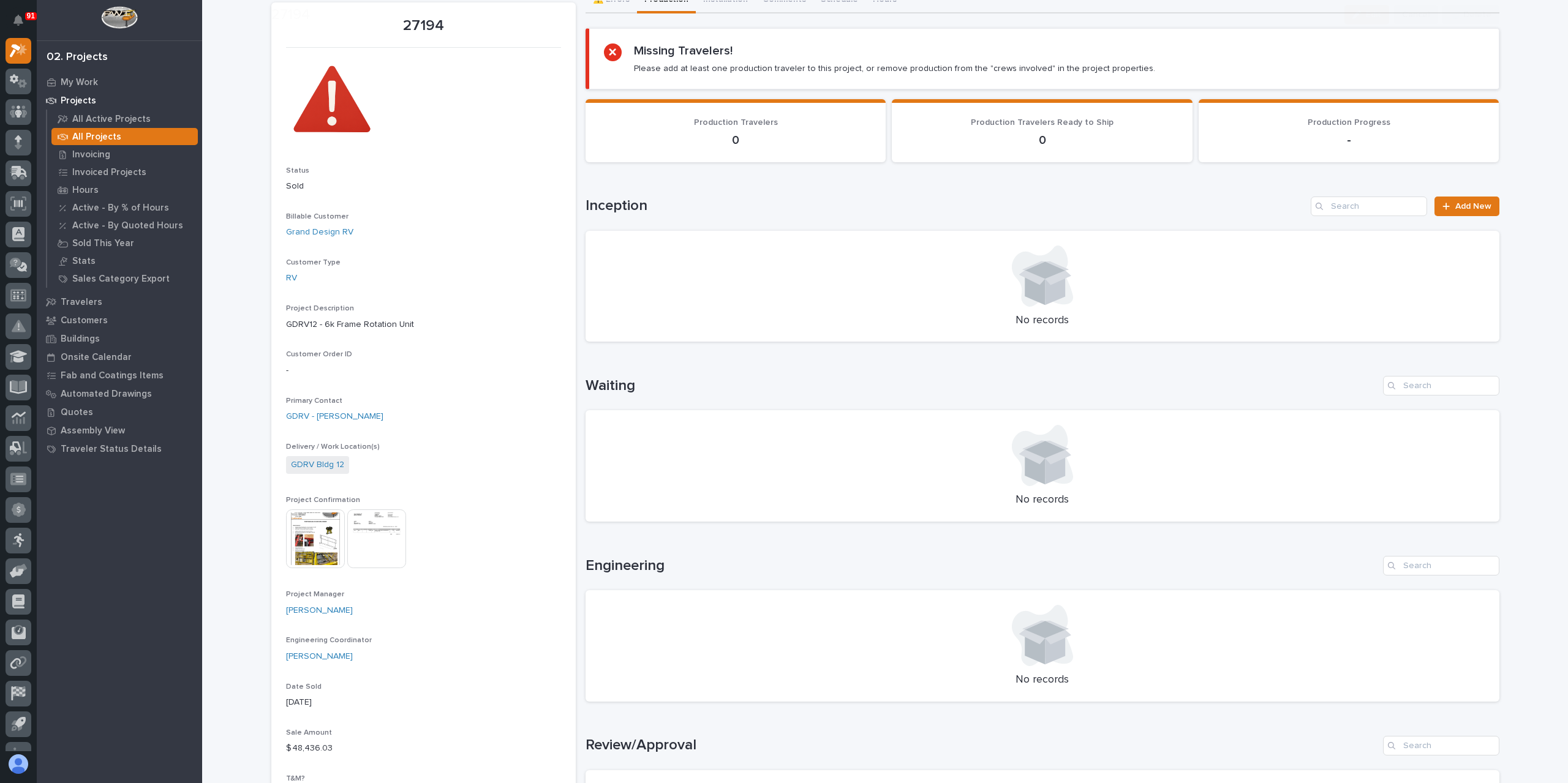
scroll to position [367, 0]
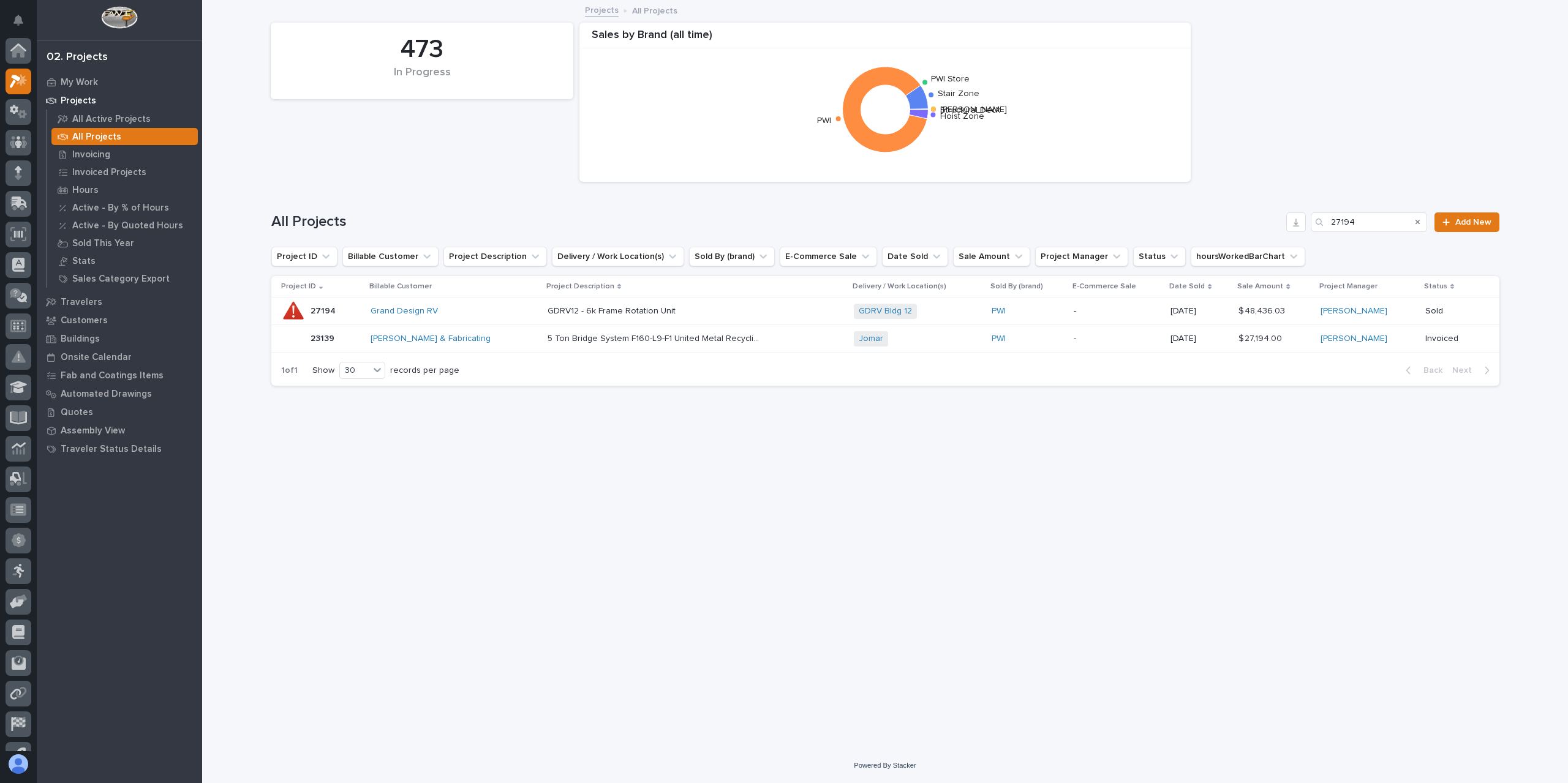
scroll to position [33, 0]
drag, startPoint x: 1366, startPoint y: 221, endPoint x: 1295, endPoint y: 225, distance: 71.1
click at [1295, 225] on div "All Projects 27194 Add New" at bounding box center [886, 222] width 1228 height 19
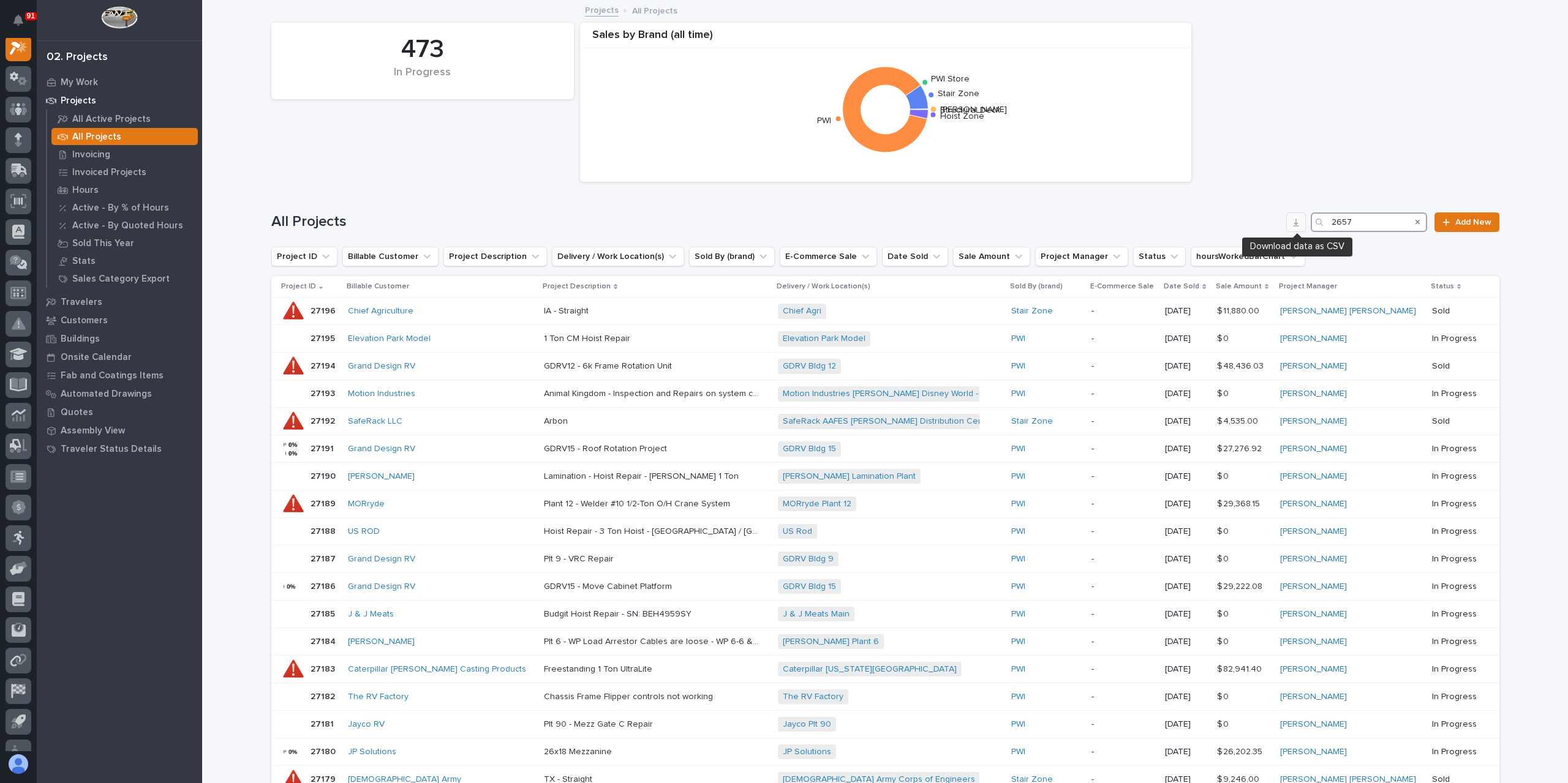
scroll to position [31, 0]
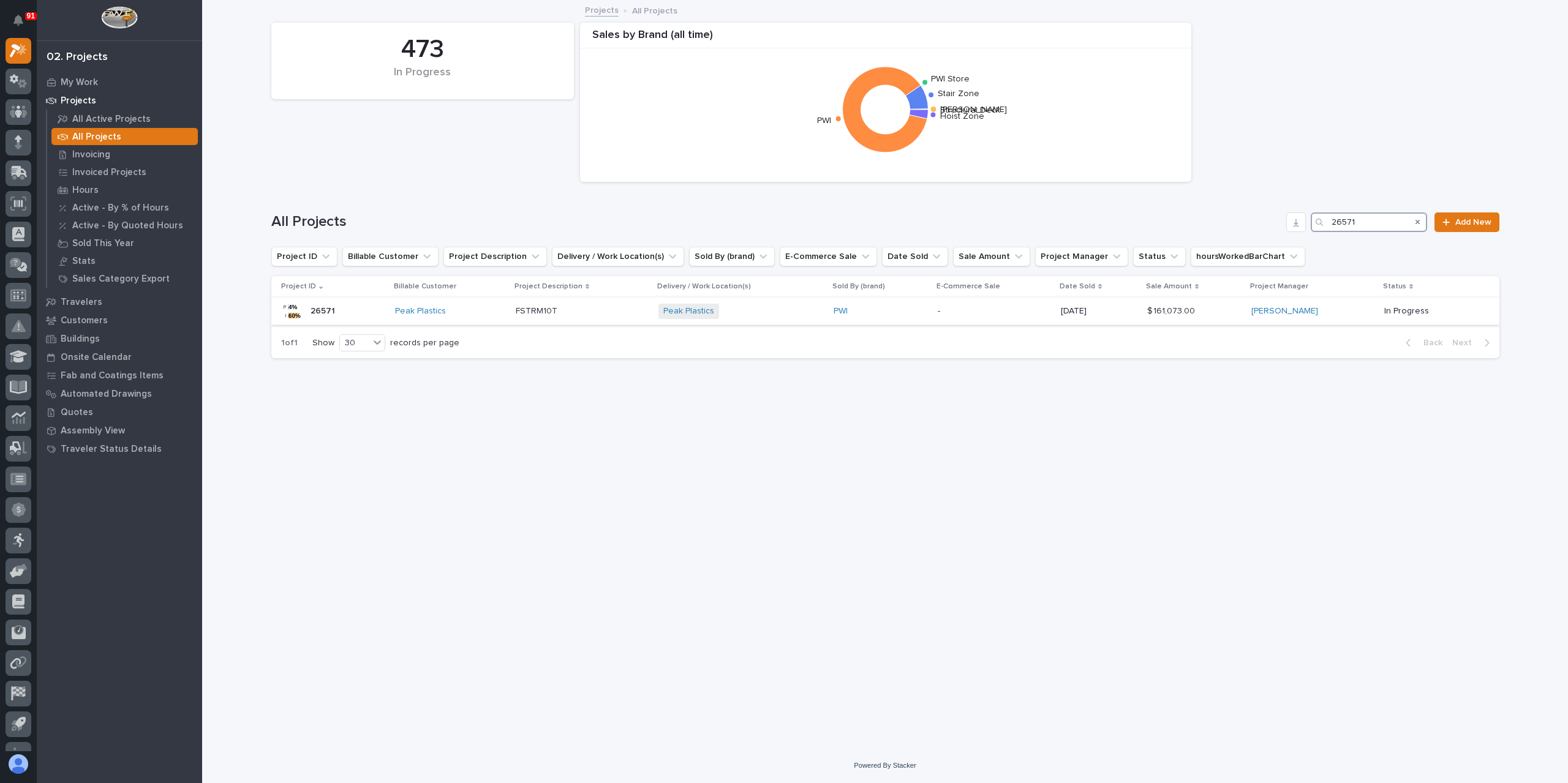
type input "26571"
click at [528, 320] on div "FSTRM10T FSTRM10T" at bounding box center [582, 312] width 133 height 20
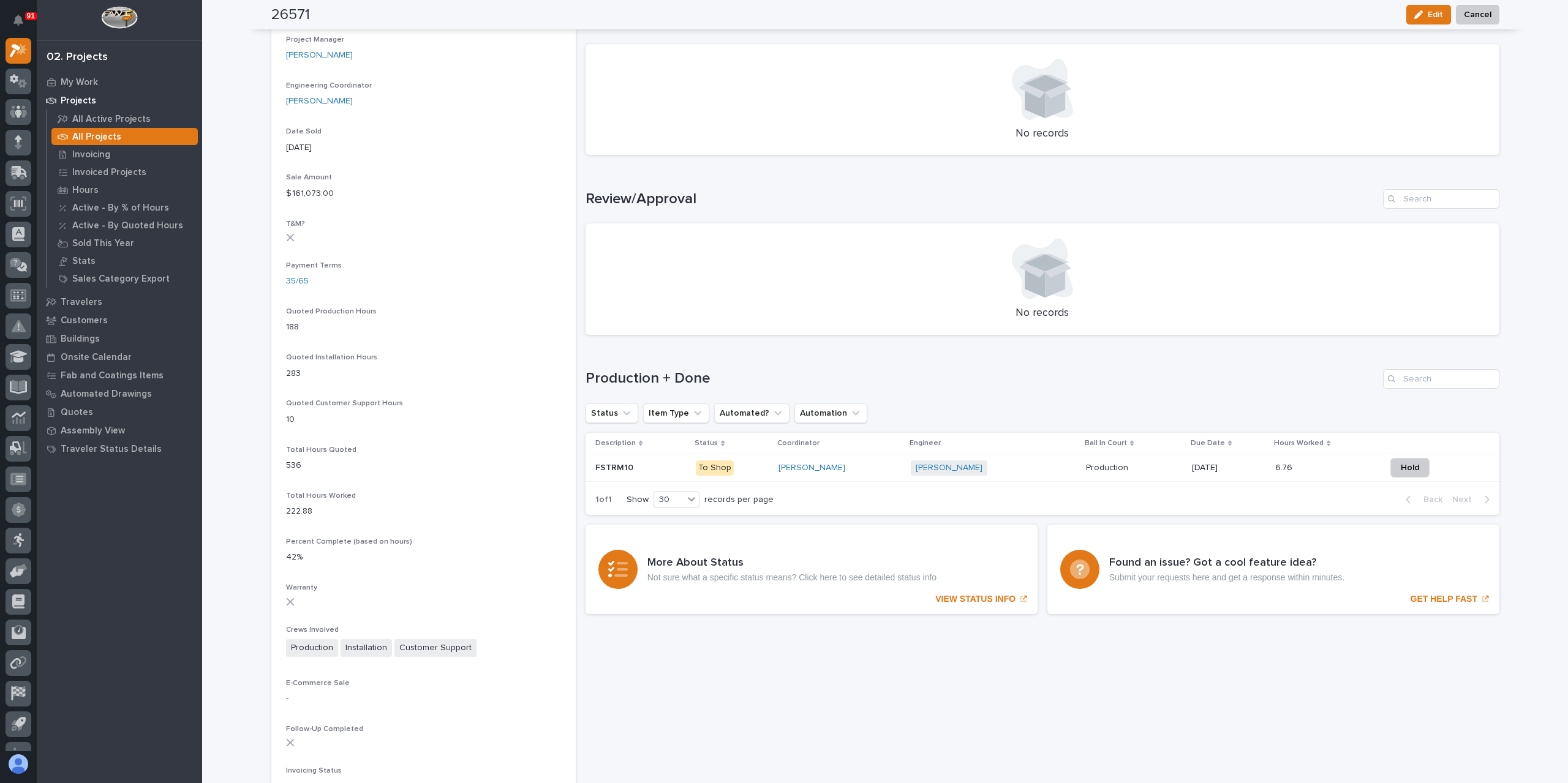
scroll to position [622, 0]
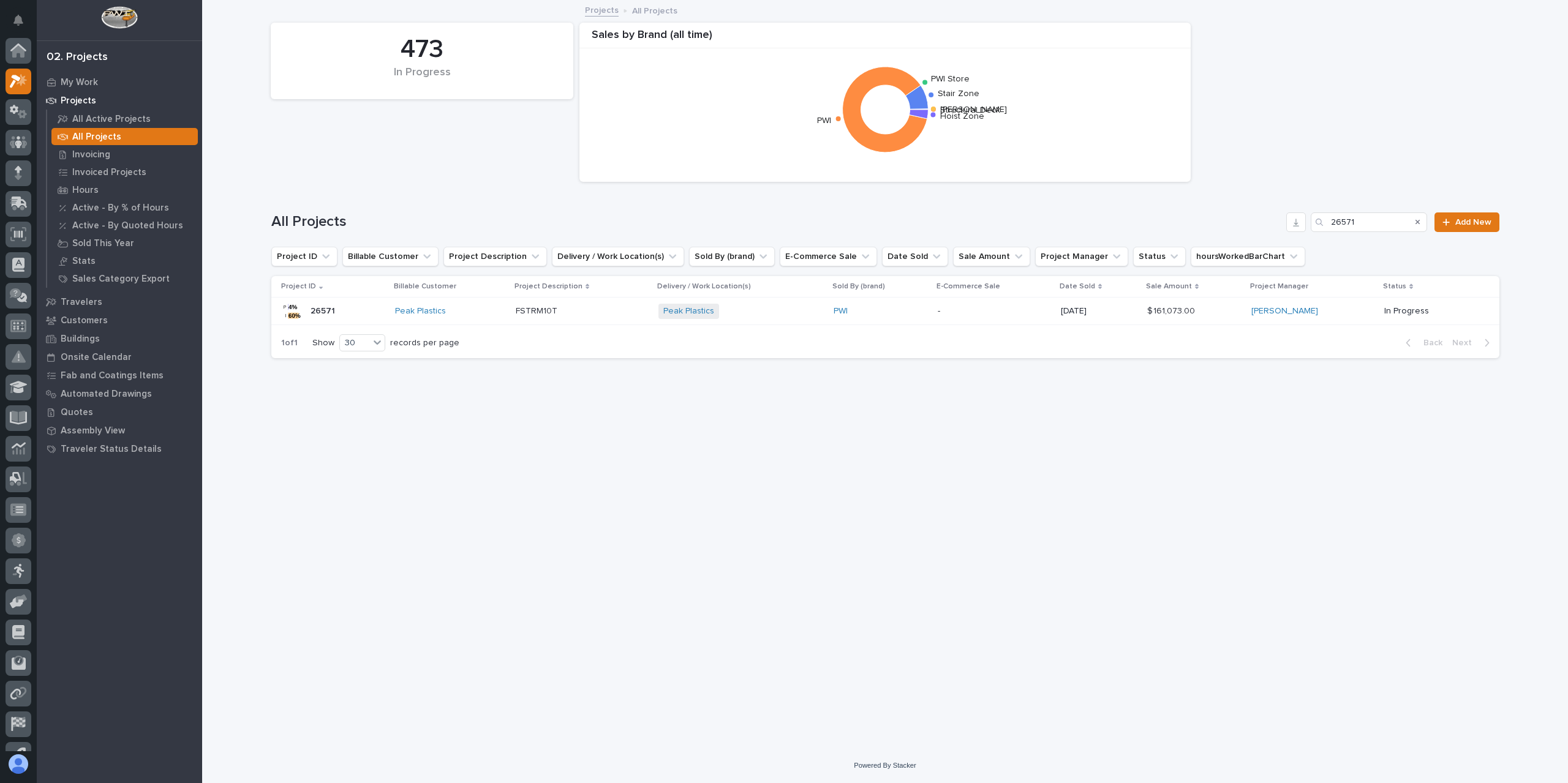
scroll to position [33, 0]
drag, startPoint x: 1357, startPoint y: 221, endPoint x: 1315, endPoint y: 225, distance: 42.2
click at [1315, 225] on div "26571" at bounding box center [1369, 222] width 117 height 19
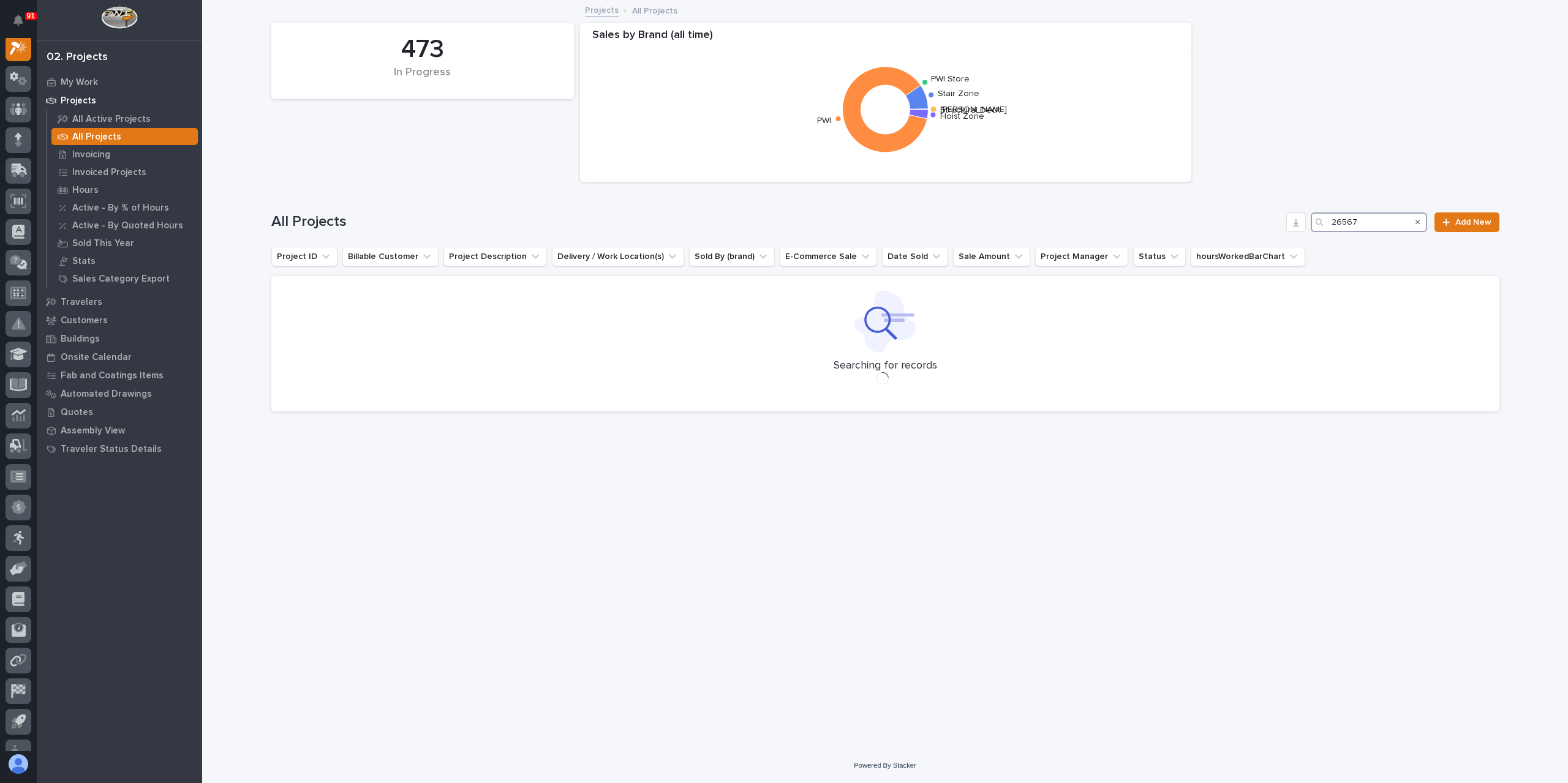
scroll to position [31, 0]
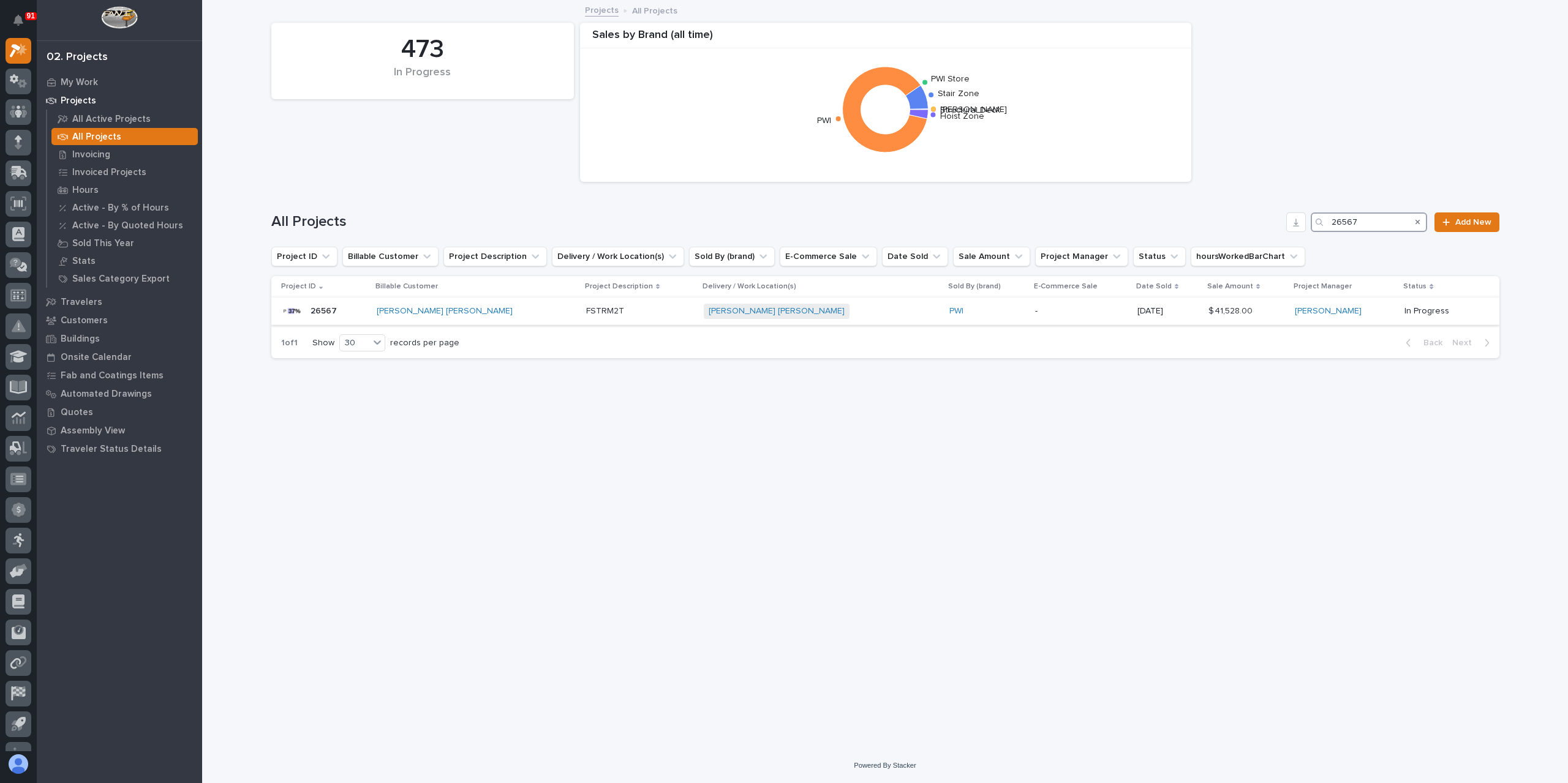
type input "26567"
click at [586, 310] on p "FSTRM2T" at bounding box center [606, 310] width 40 height 13
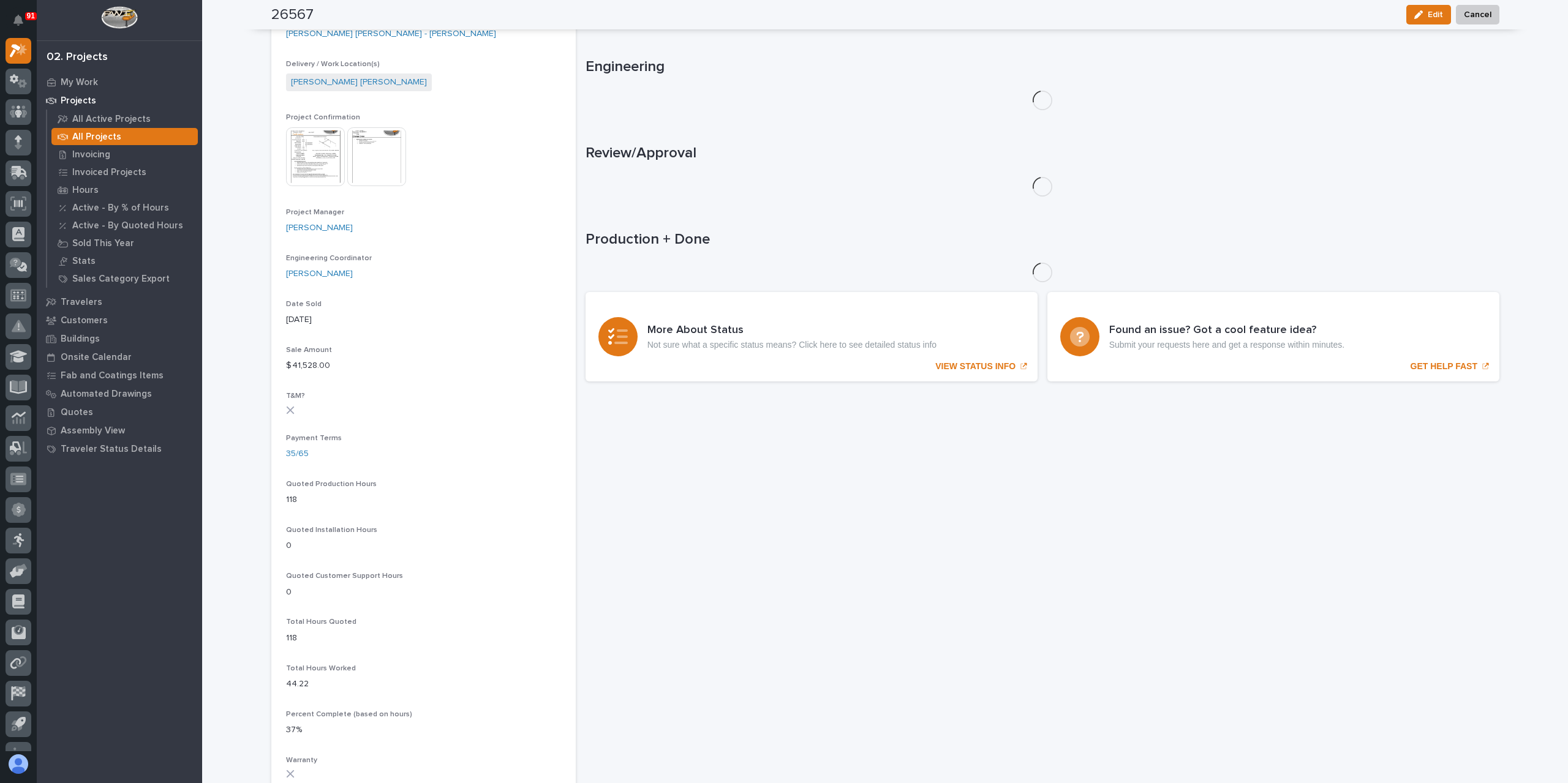
scroll to position [451, 0]
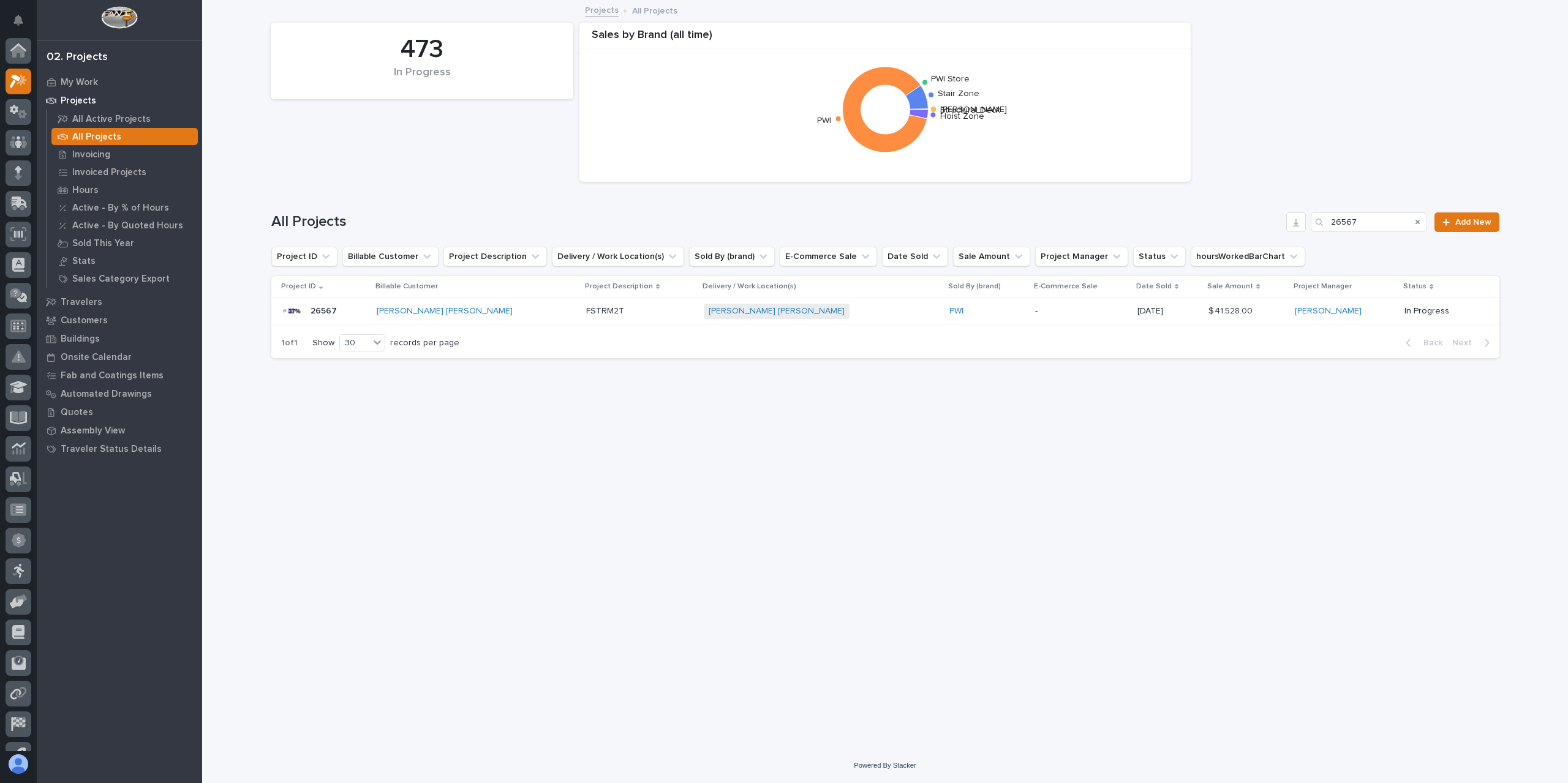
scroll to position [33, 0]
drag, startPoint x: 1376, startPoint y: 228, endPoint x: 1281, endPoint y: 231, distance: 95.0
click at [1284, 231] on div "All Projects 26567 Add New" at bounding box center [886, 222] width 1228 height 19
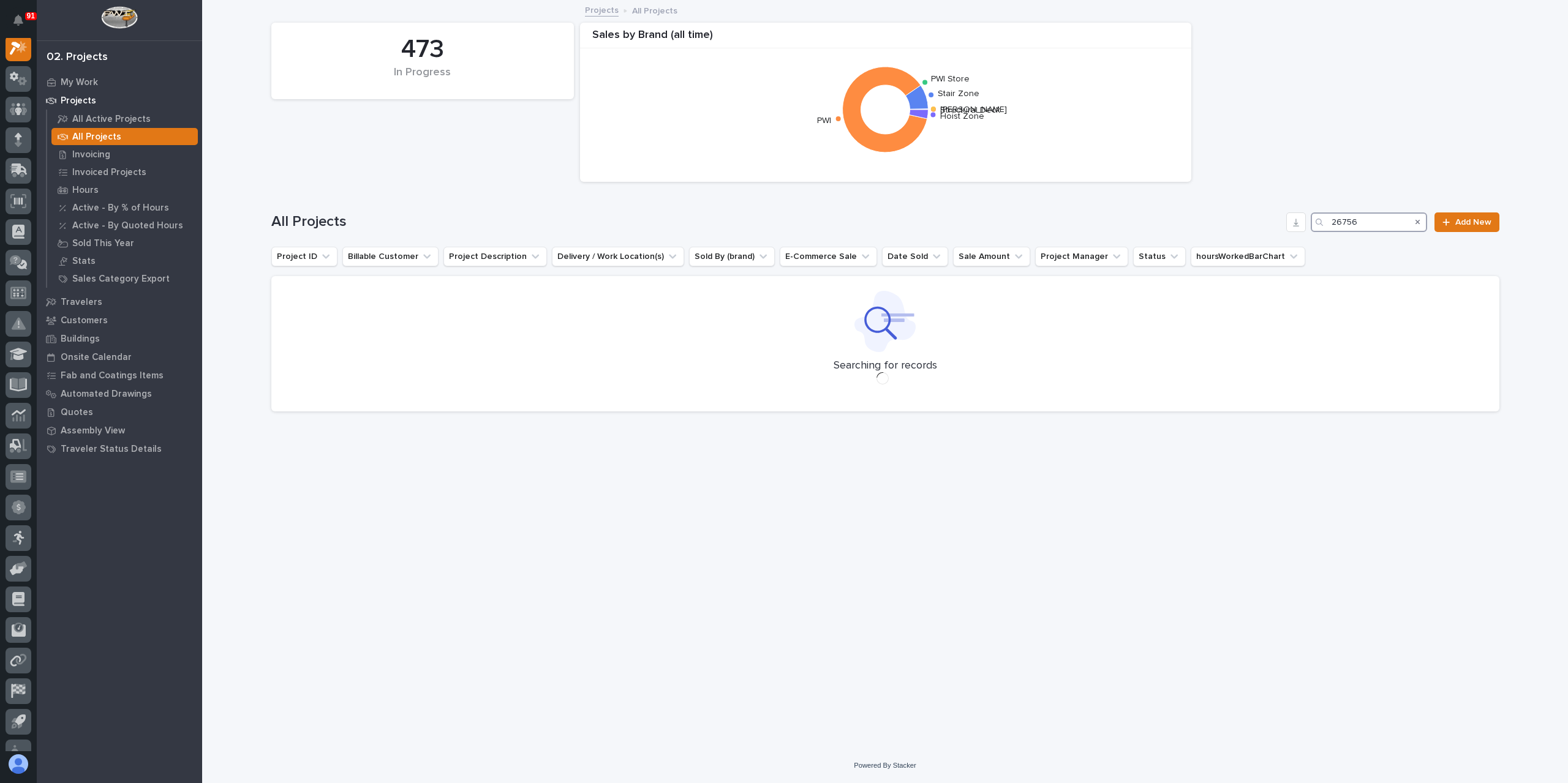
scroll to position [31, 0]
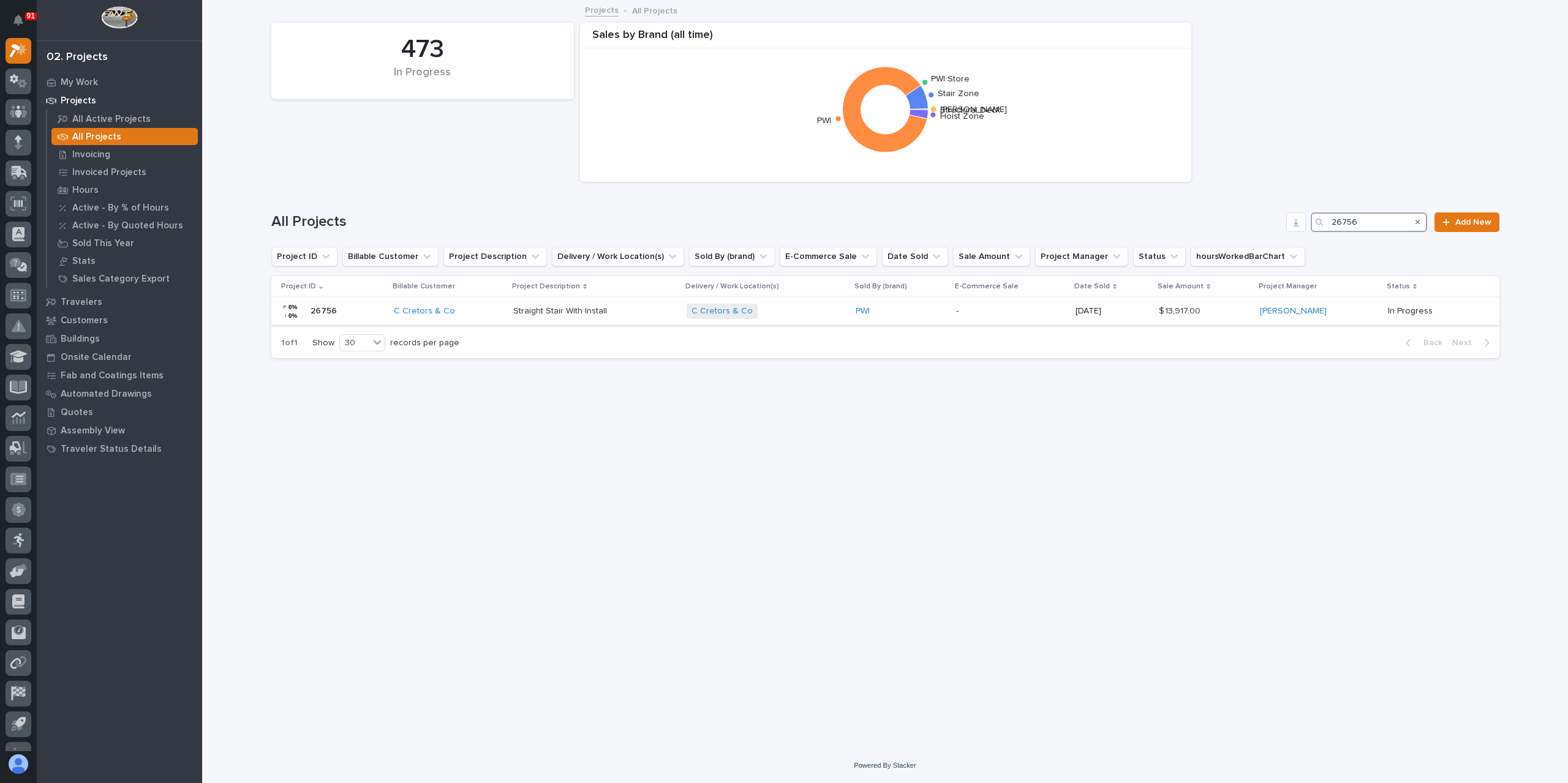
type input "26756"
click at [568, 322] on td "Straight Stair With Install Straight Stair With Install" at bounding box center [595, 311] width 174 height 27
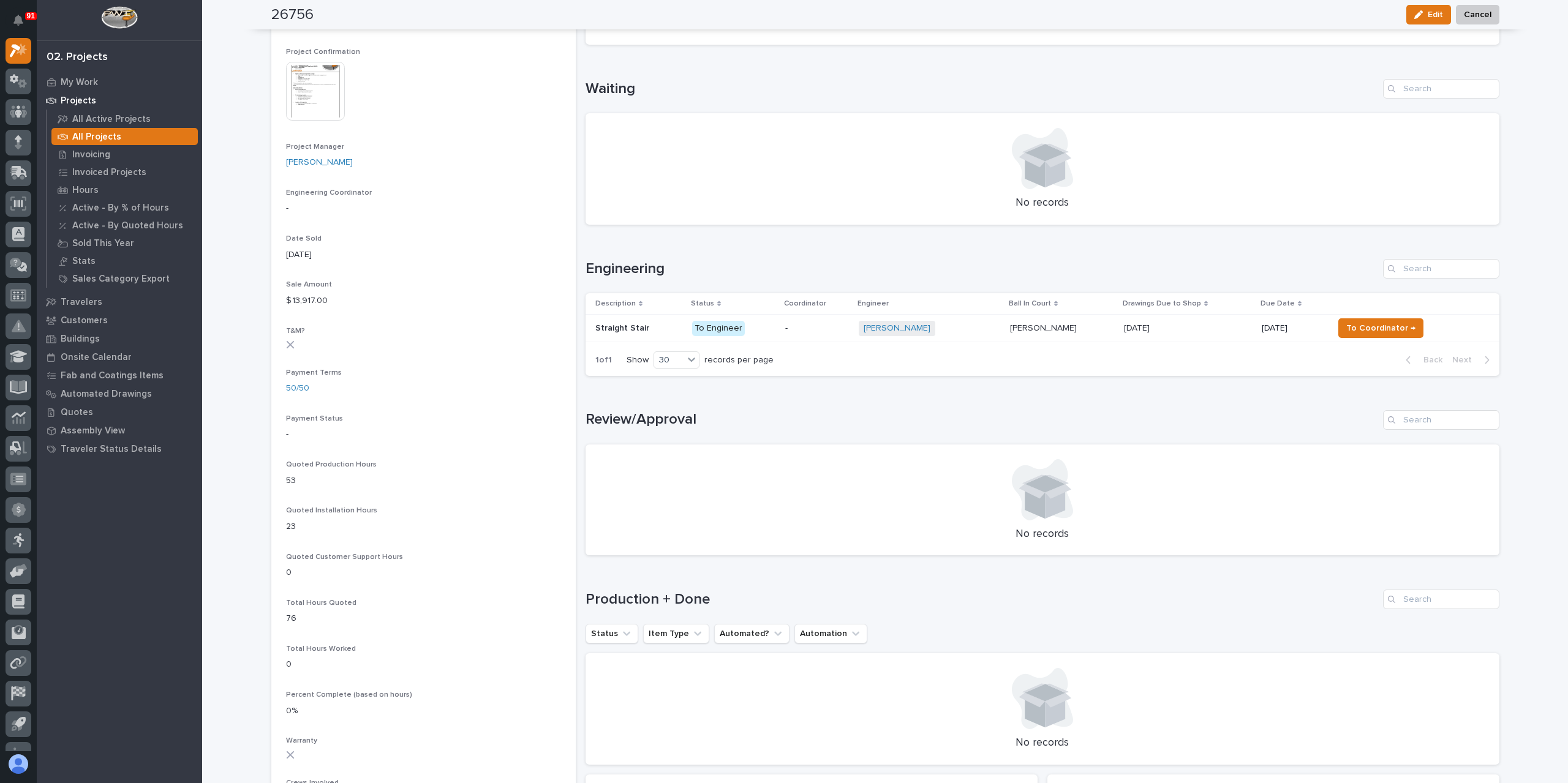
scroll to position [499, 0]
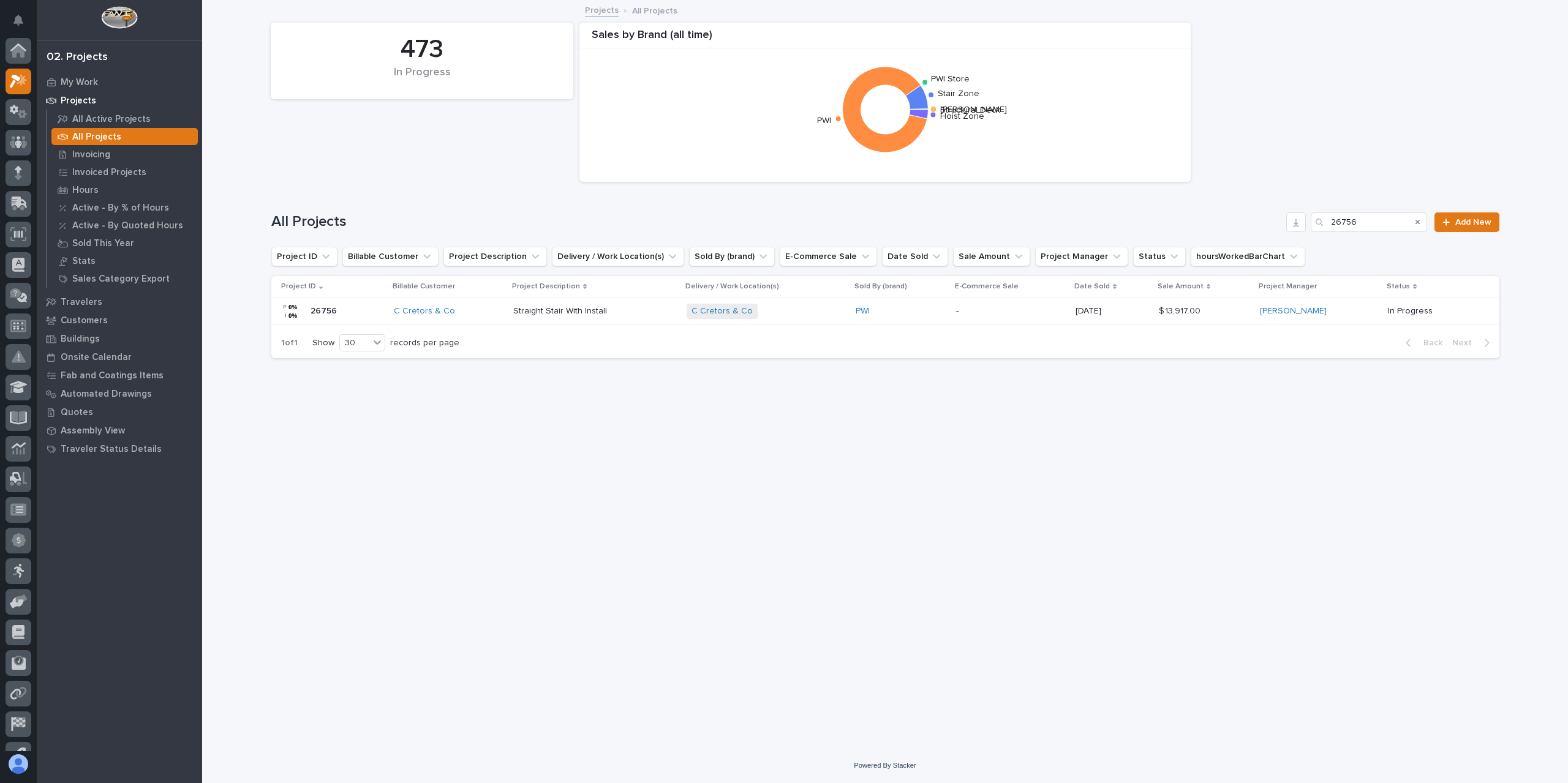
scroll to position [33, 0]
drag, startPoint x: 1379, startPoint y: 209, endPoint x: 1310, endPoint y: 227, distance: 71.3
click at [1310, 227] on div "All Projects 26756 Add New" at bounding box center [886, 217] width 1228 height 59
click at [1301, 227] on button "button" at bounding box center [1295, 222] width 19 height 19
click at [551, 311] on p "Straight Stair With Install" at bounding box center [562, 310] width 96 height 13
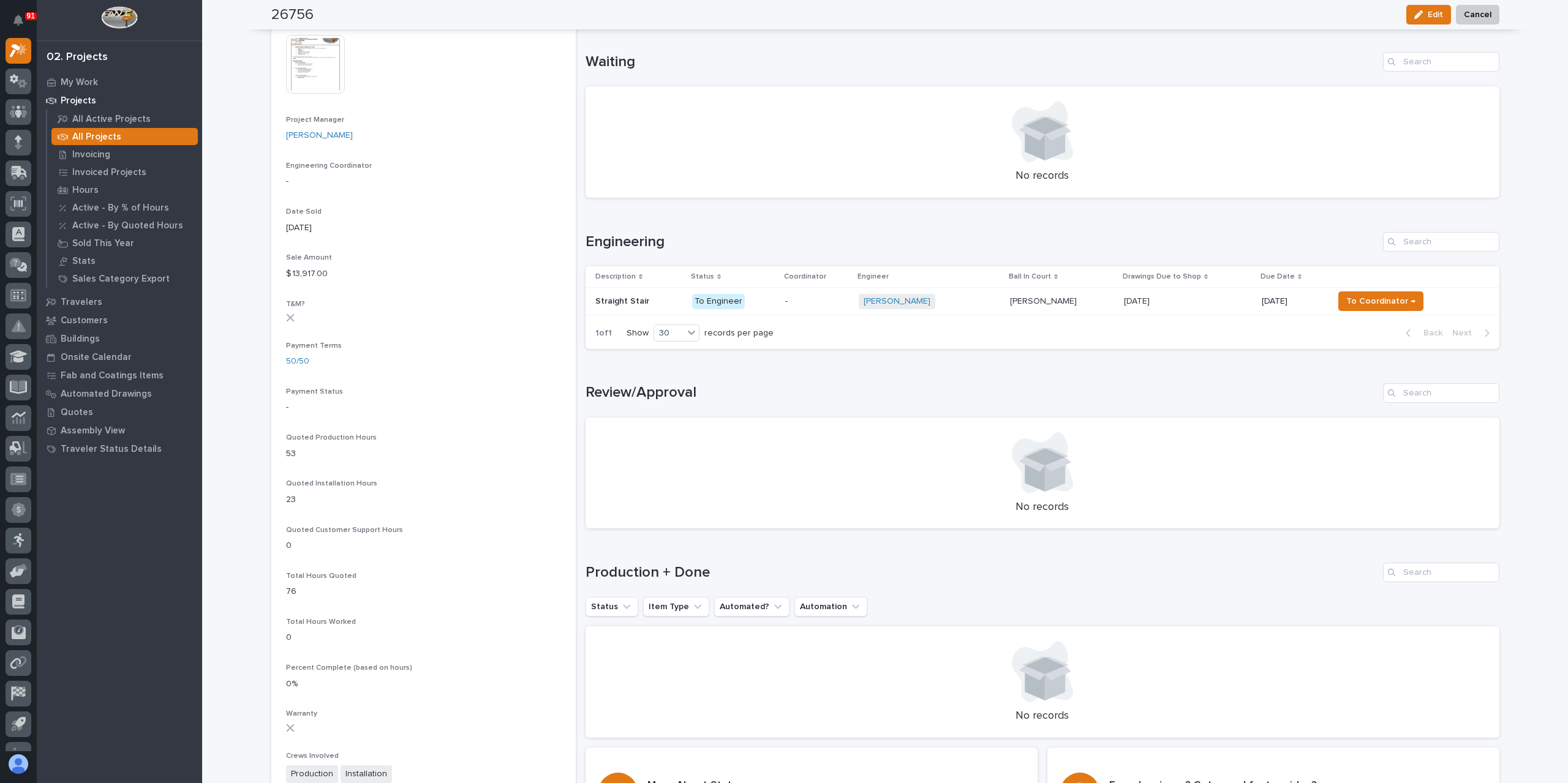
scroll to position [551, 0]
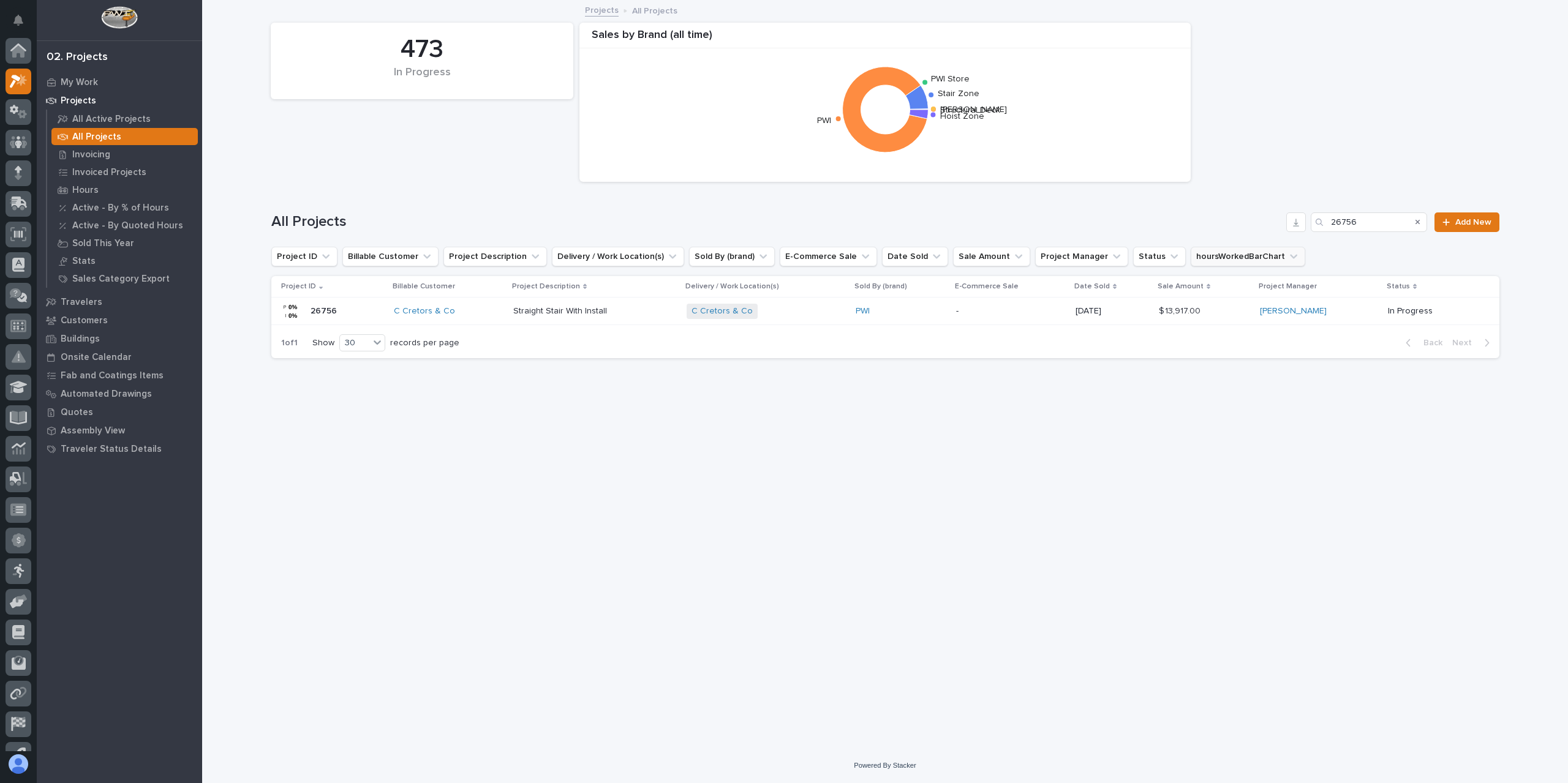
scroll to position [33, 0]
drag, startPoint x: 1383, startPoint y: 220, endPoint x: 1263, endPoint y: 233, distance: 120.7
click at [1263, 233] on div "All Projects 26756 Add New" at bounding box center [886, 217] width 1228 height 59
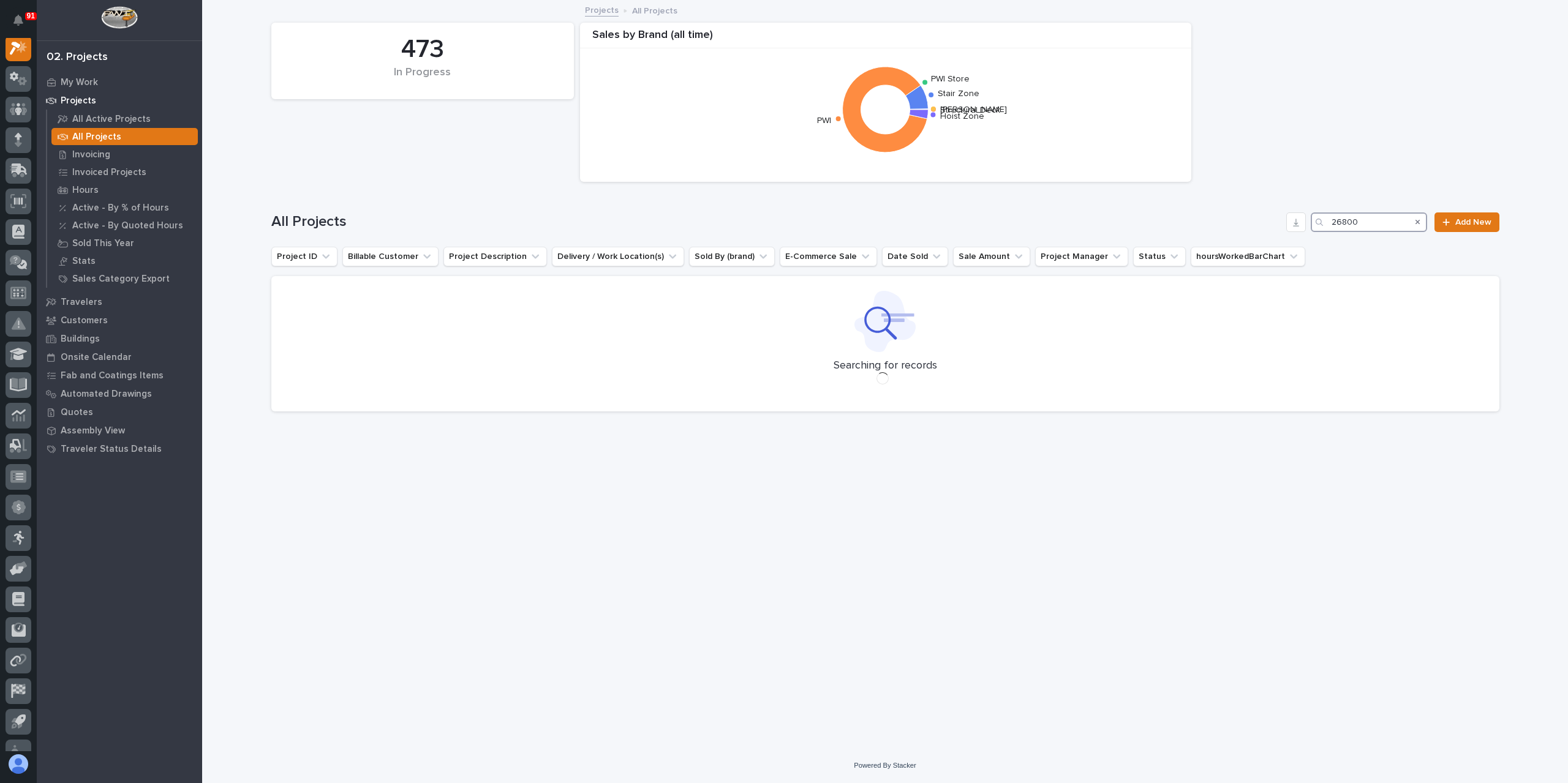
scroll to position [31, 0]
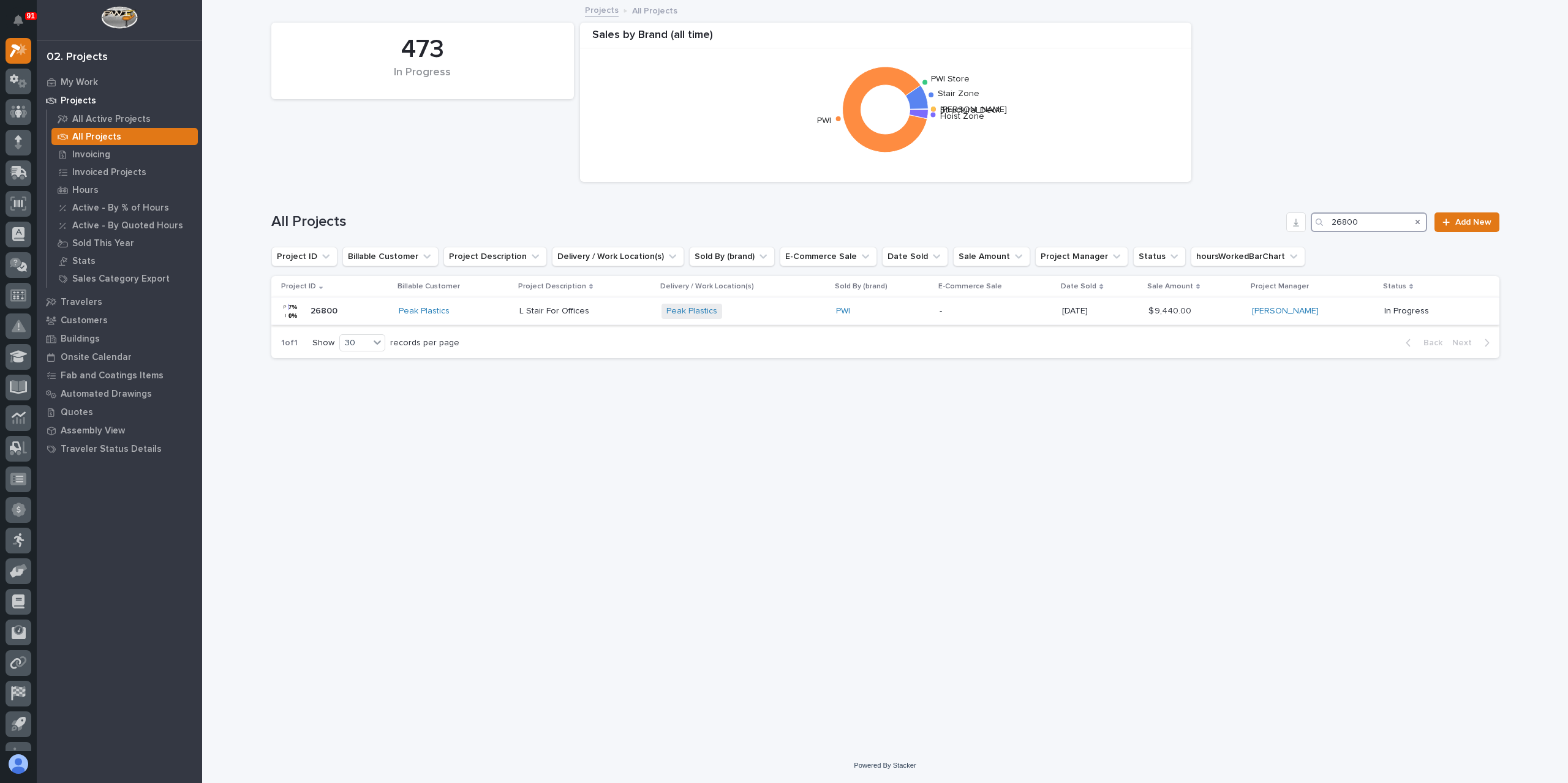
type input "26800"
click at [551, 317] on div "L Stair For Offices L Stair For Offices" at bounding box center [585, 312] width 132 height 20
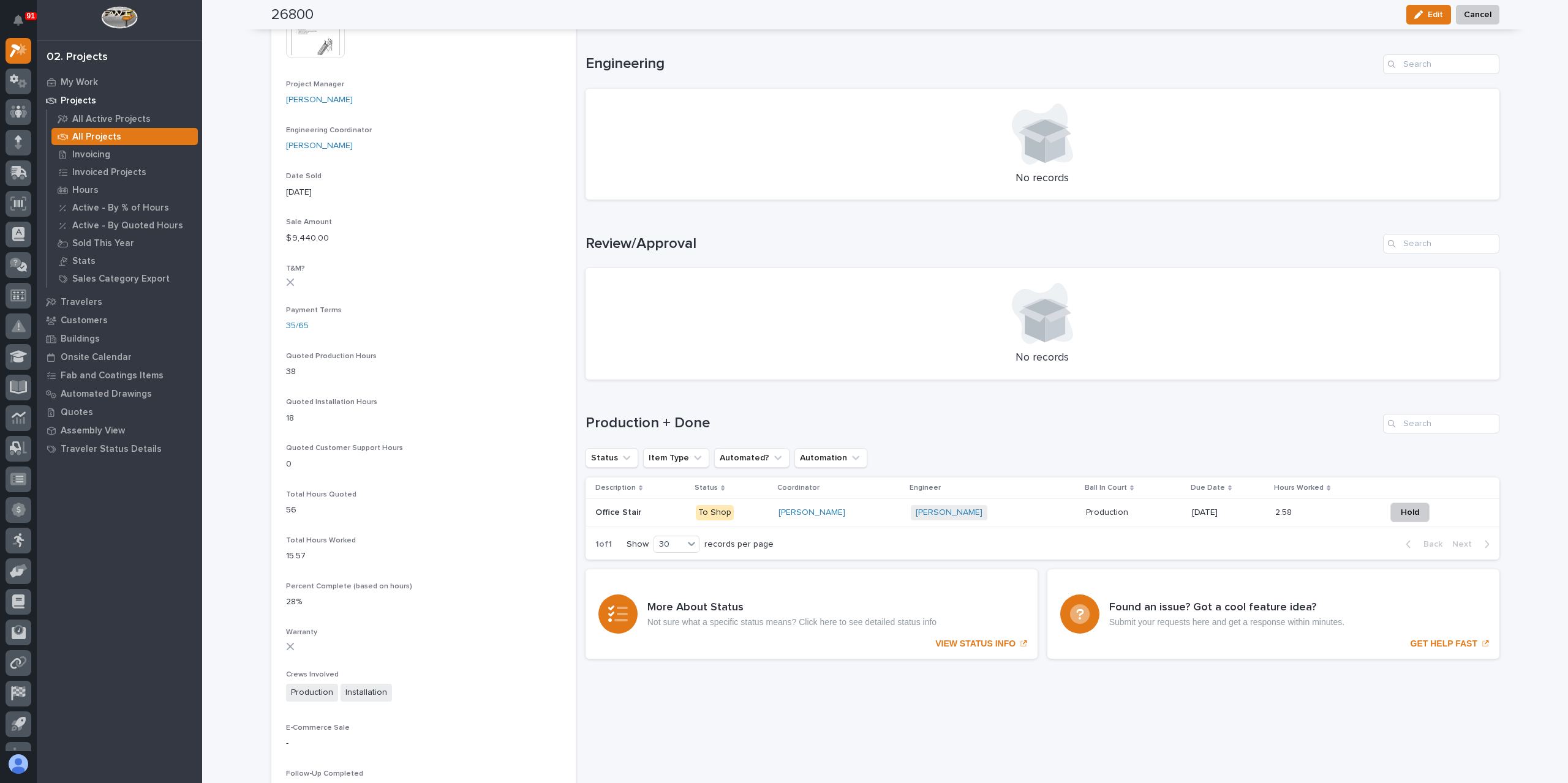
scroll to position [499, 0]
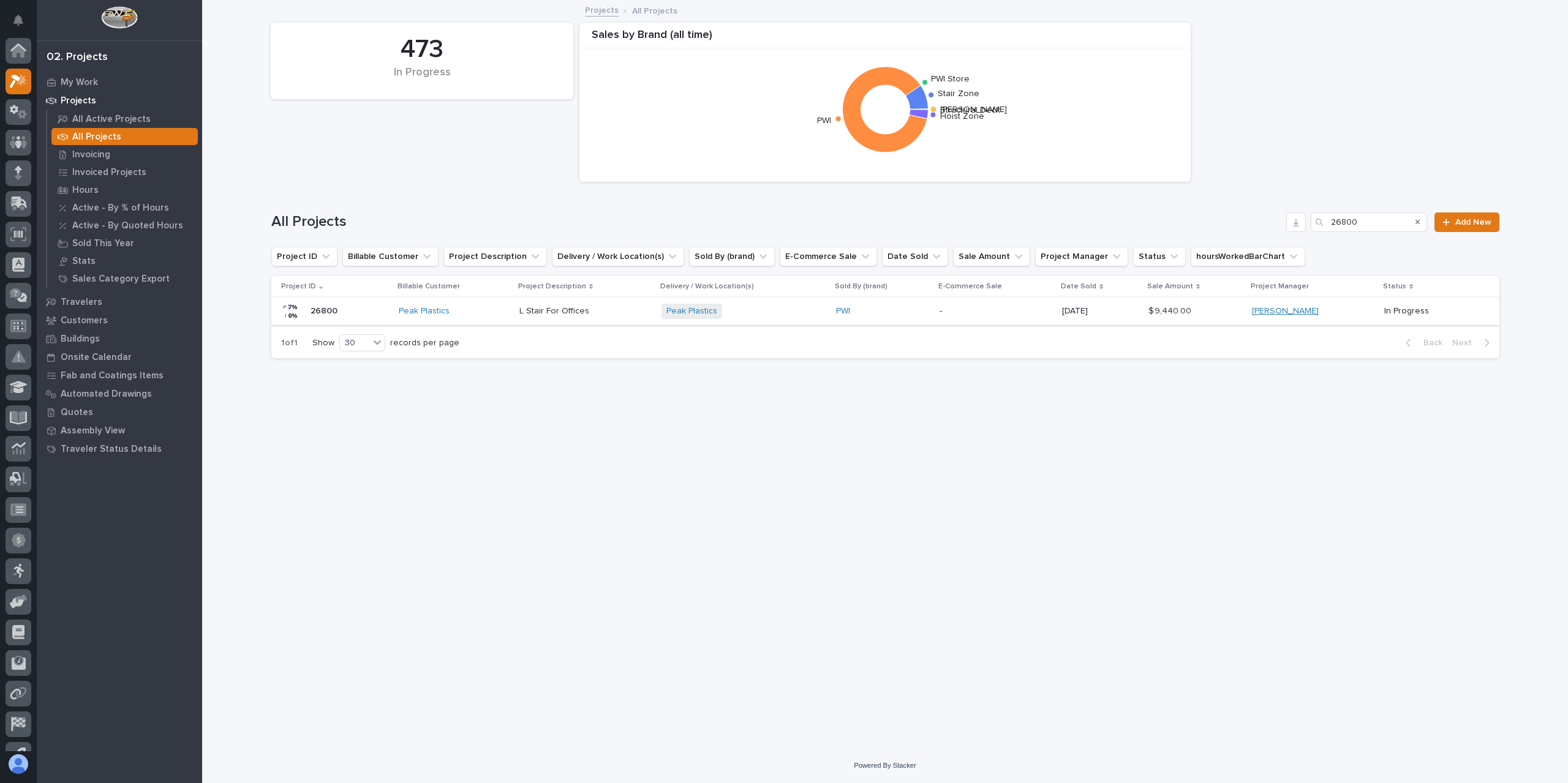
scroll to position [33, 0]
drag, startPoint x: 1317, startPoint y: 224, endPoint x: 1297, endPoint y: 220, distance: 20.4
click at [1298, 220] on div "All Projects 26800 Add New" at bounding box center [886, 222] width 1228 height 19
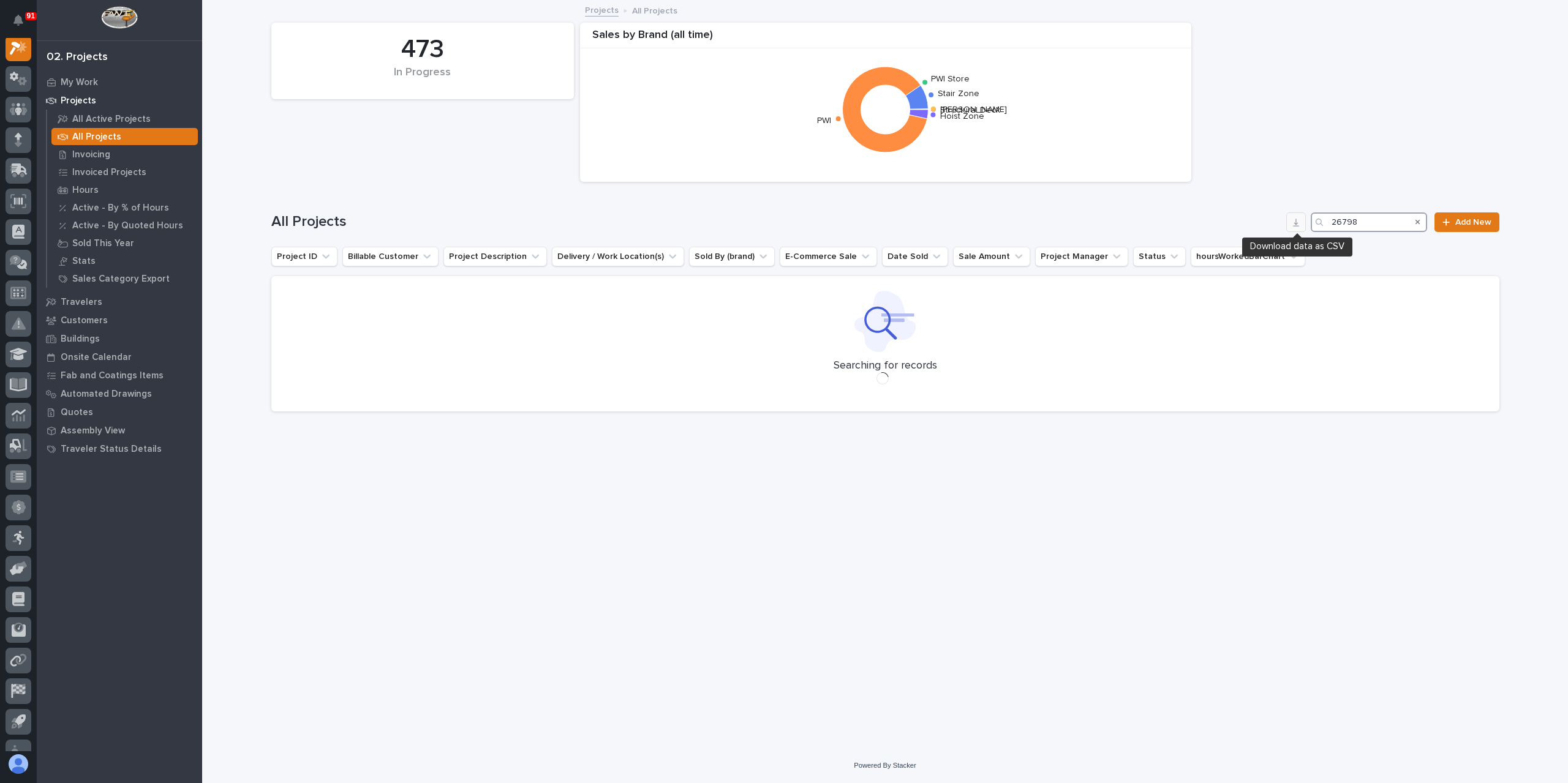
scroll to position [31, 0]
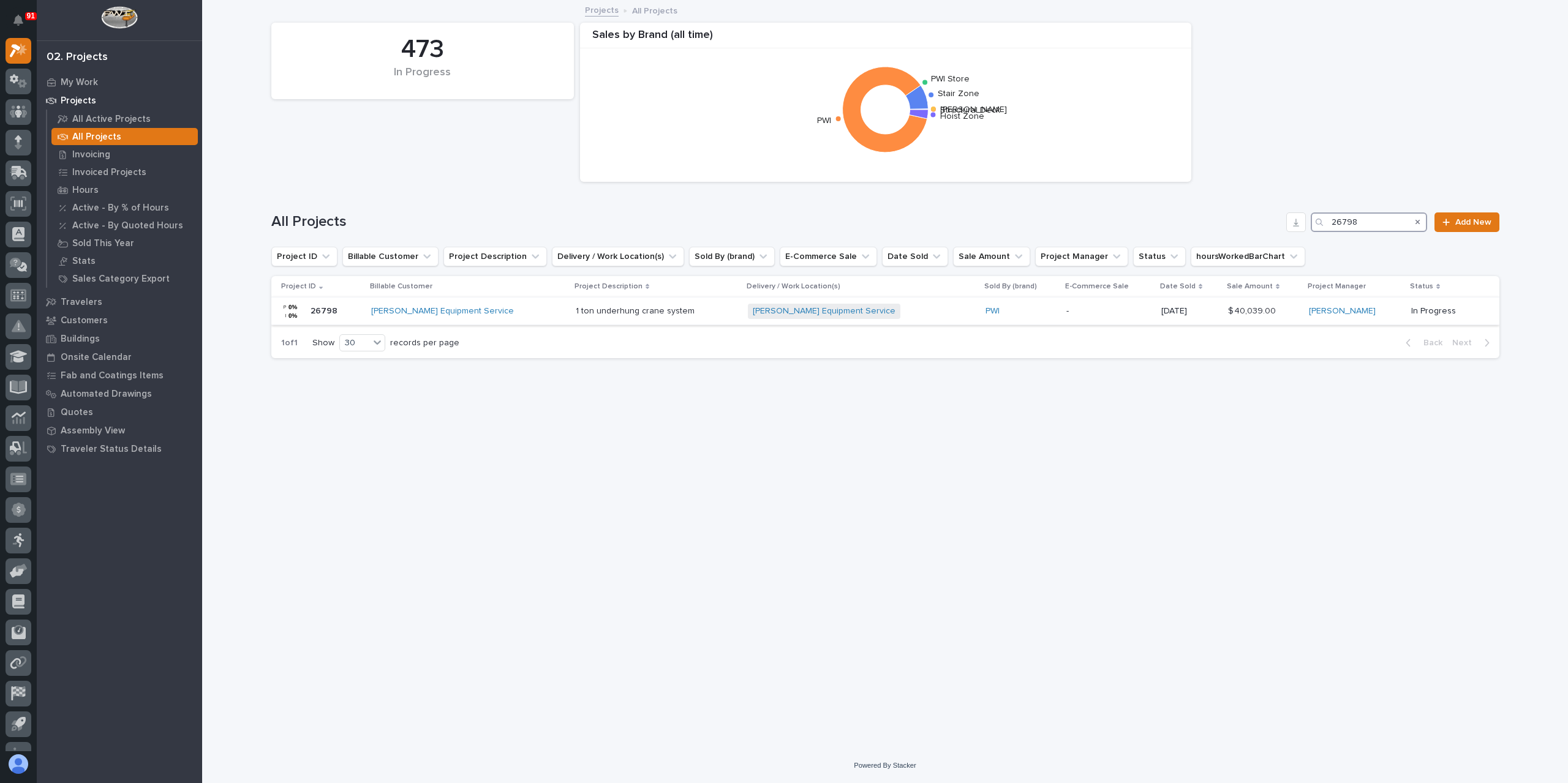
type input "26798"
click at [576, 317] on div "1 ton underhung crane system 1 ton underhung crane system" at bounding box center [657, 312] width 162 height 20
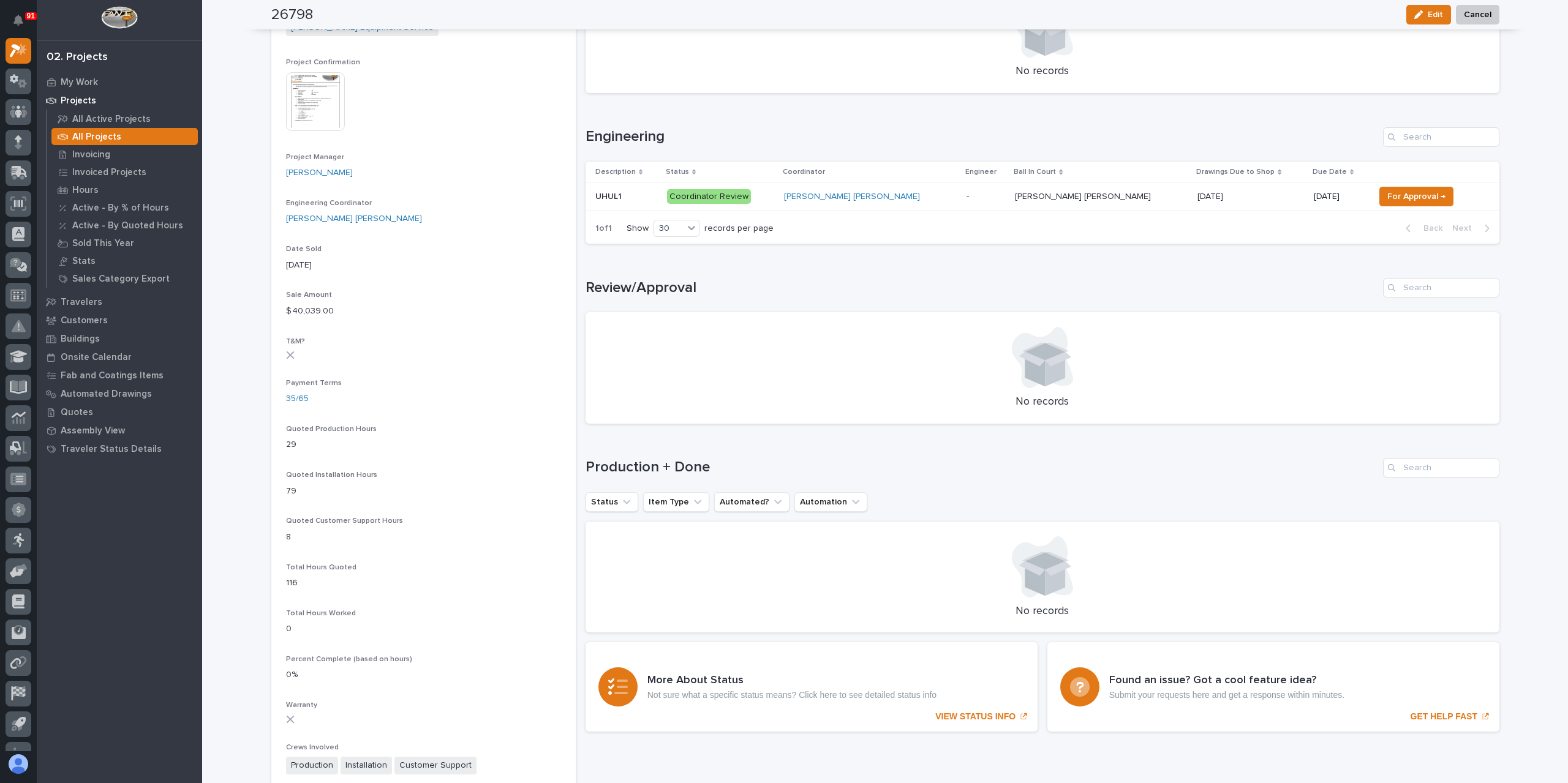
scroll to position [506, 0]
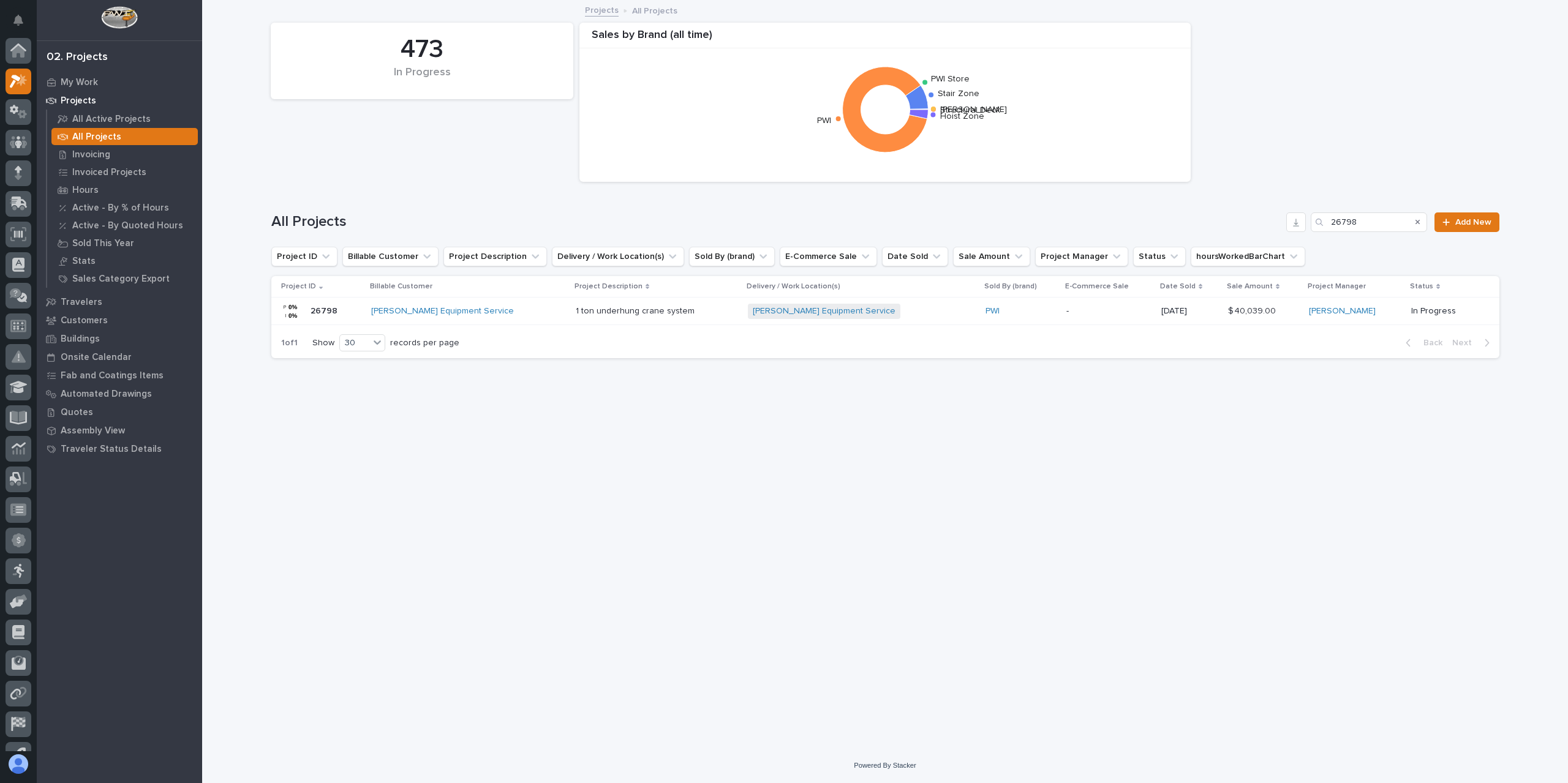
scroll to position [33, 0]
drag, startPoint x: 1369, startPoint y: 227, endPoint x: 1292, endPoint y: 227, distance: 77.0
click at [1292, 227] on div "All Projects 26798 Add New" at bounding box center [886, 222] width 1228 height 19
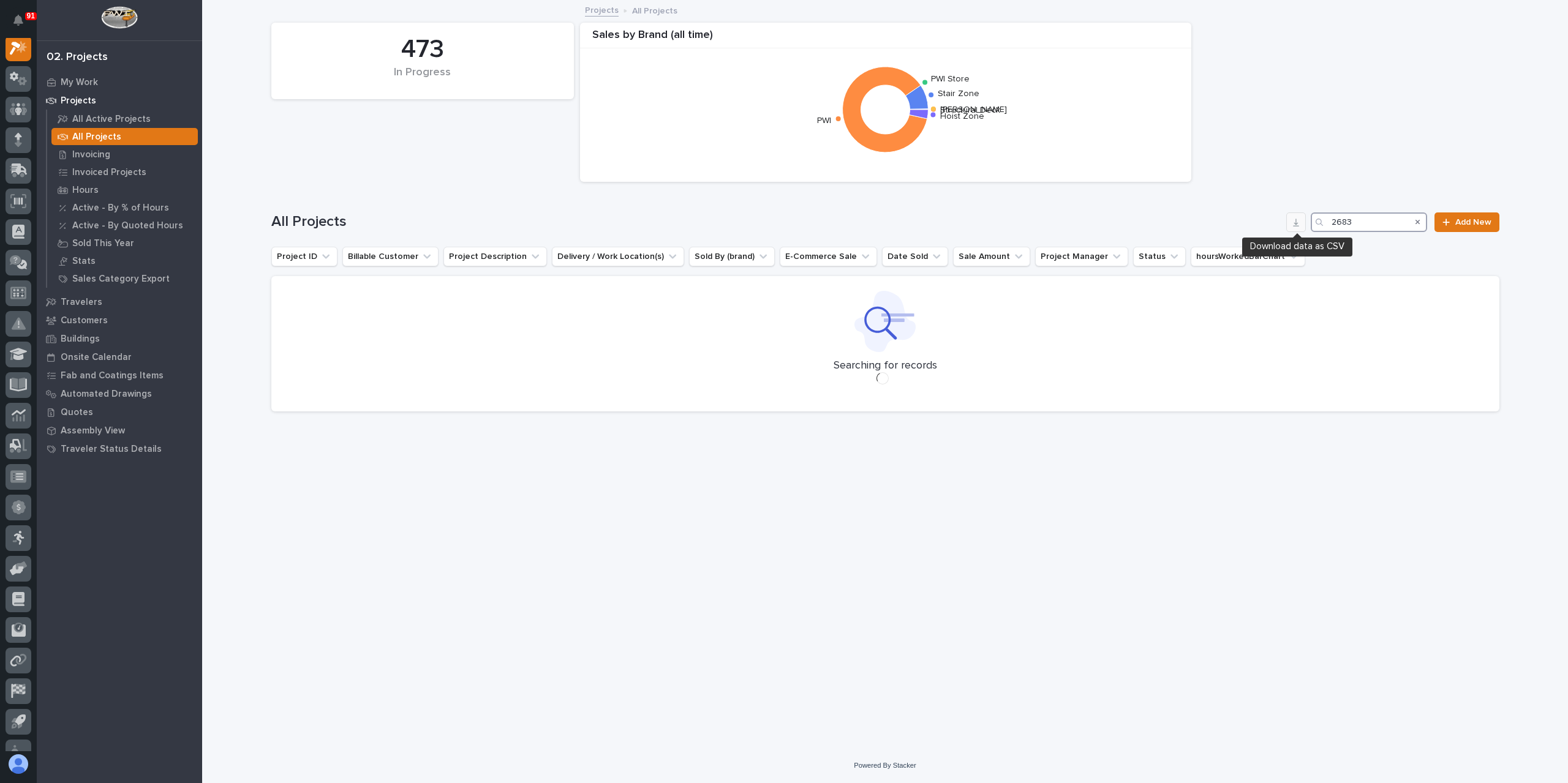
scroll to position [31, 0]
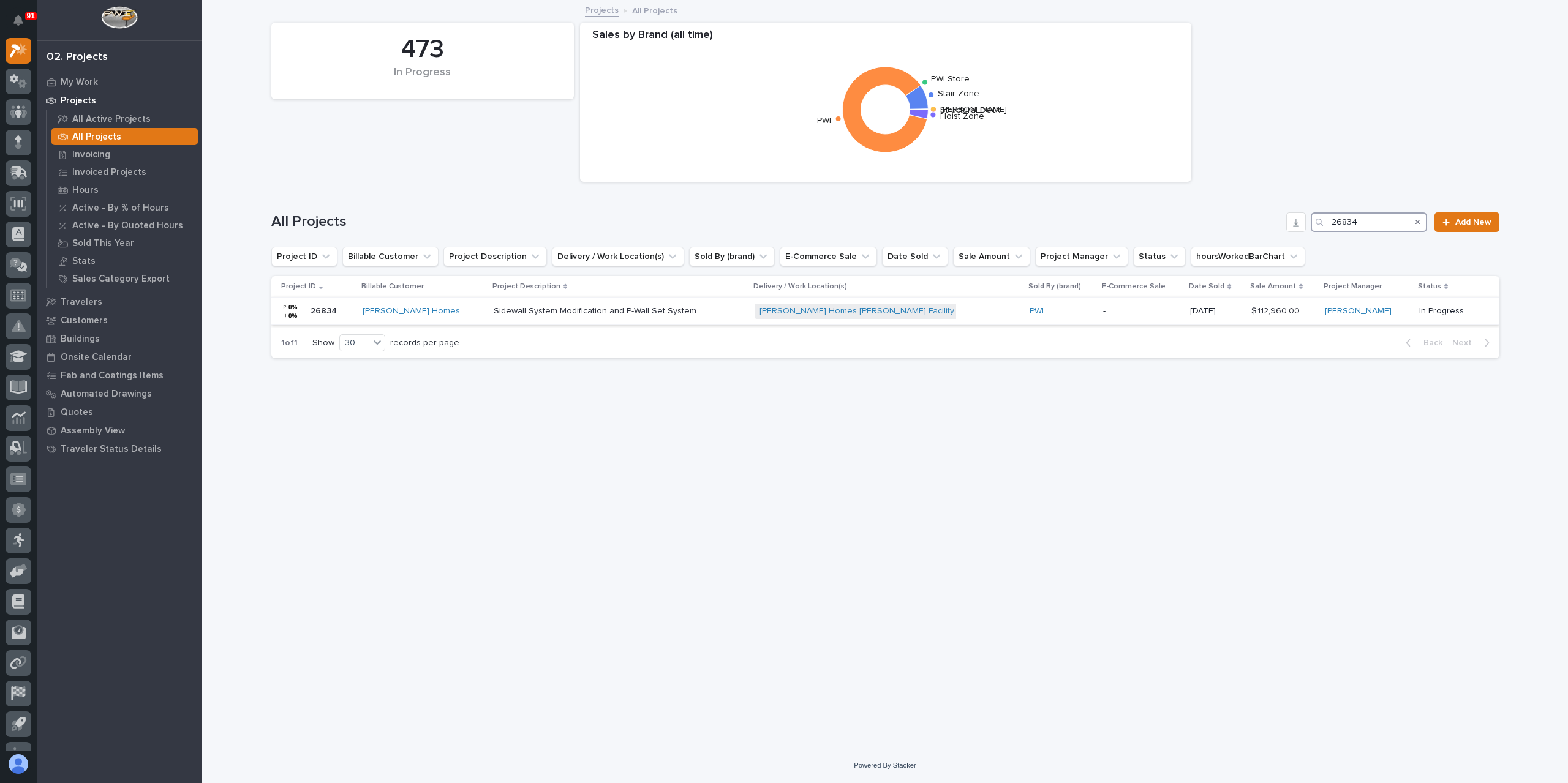
type input "26834"
click at [539, 317] on div "Sidewall System Modification and P-Wall Set System Sidewall System Modification…" at bounding box center [619, 312] width 251 height 20
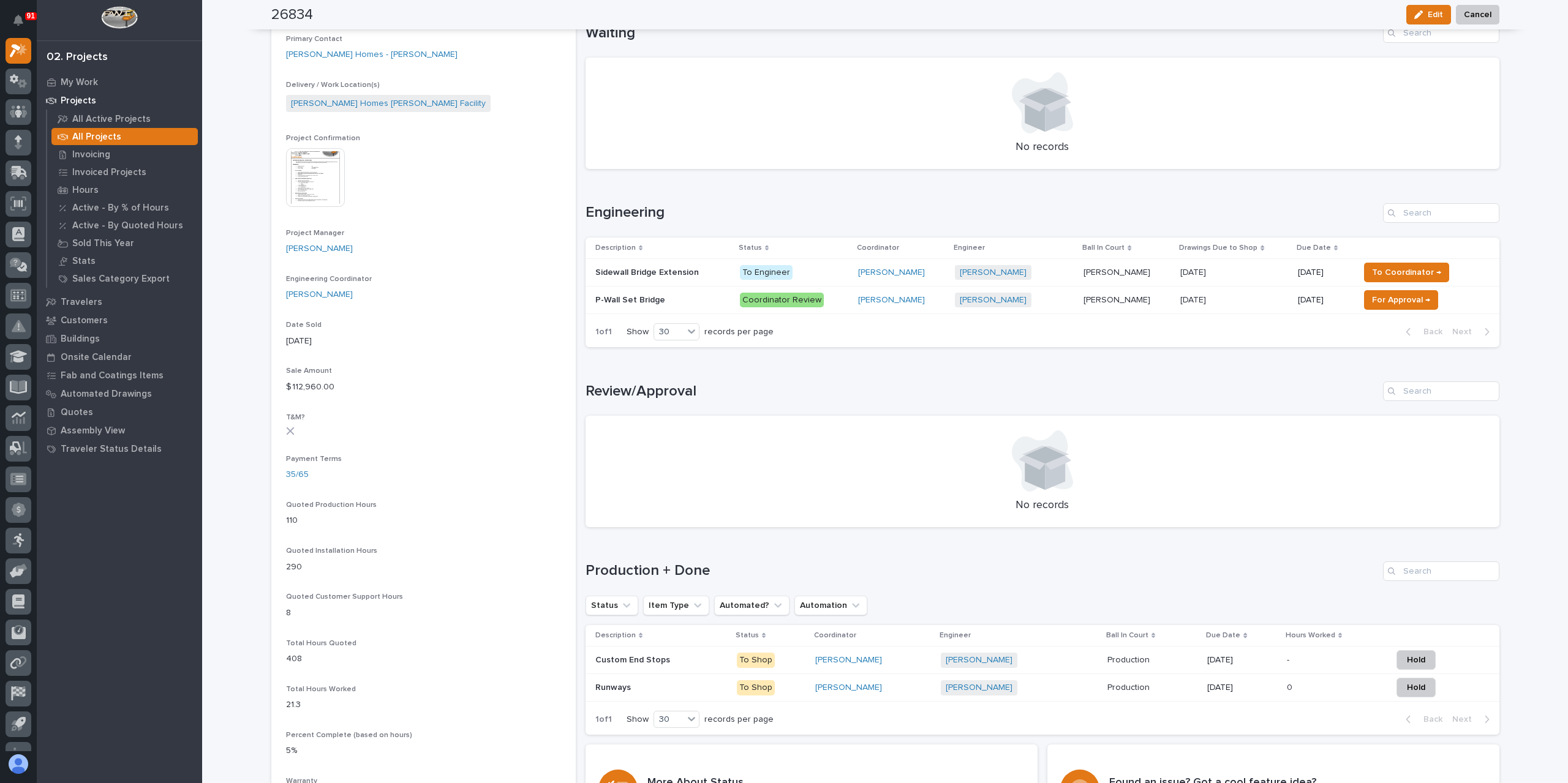
scroll to position [245, 0]
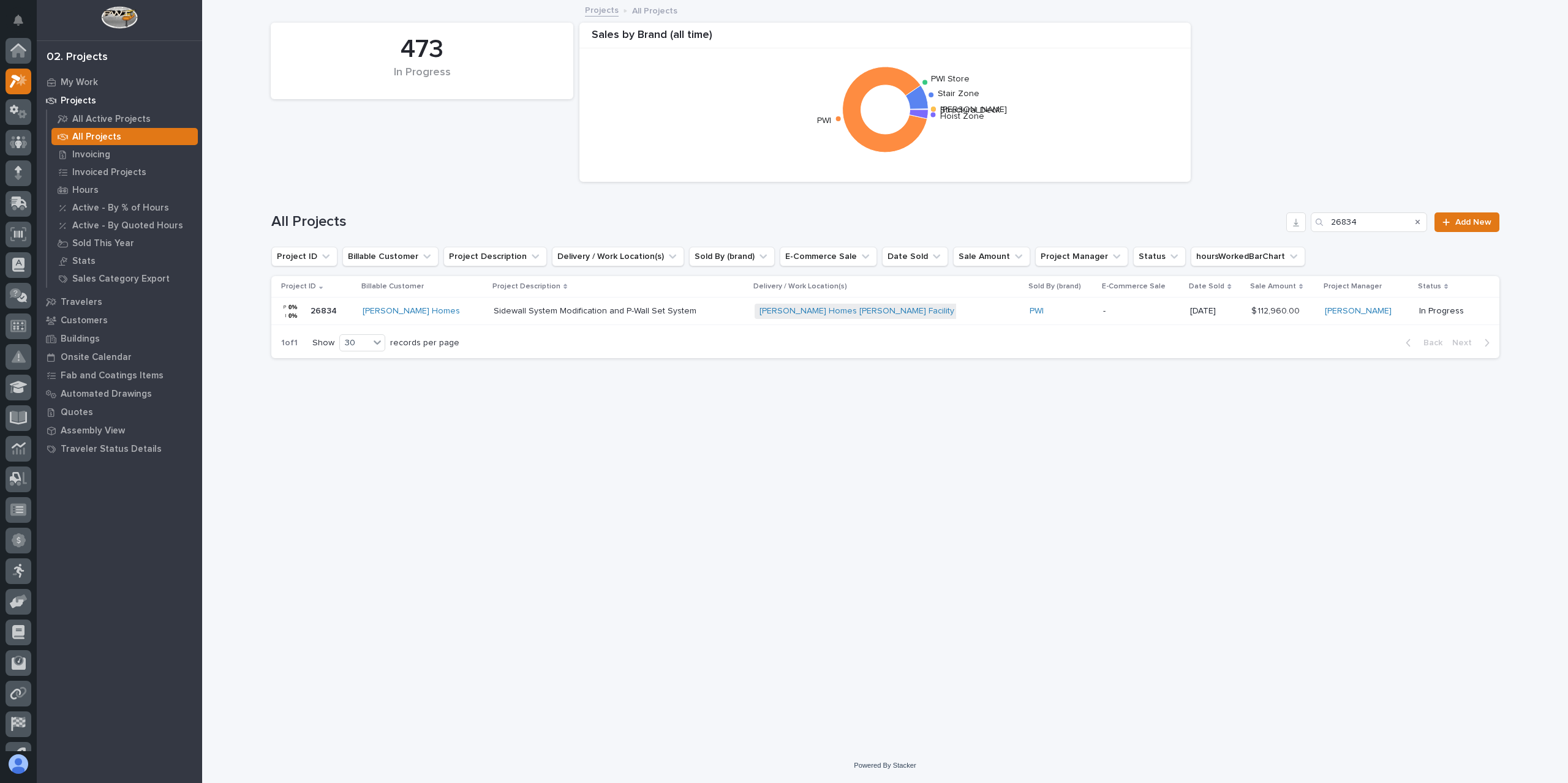
scroll to position [33, 0]
click at [1376, 234] on div "All Projects 26834 Add New" at bounding box center [886, 217] width 1228 height 59
click at [1370, 221] on input "26834" at bounding box center [1369, 222] width 117 height 19
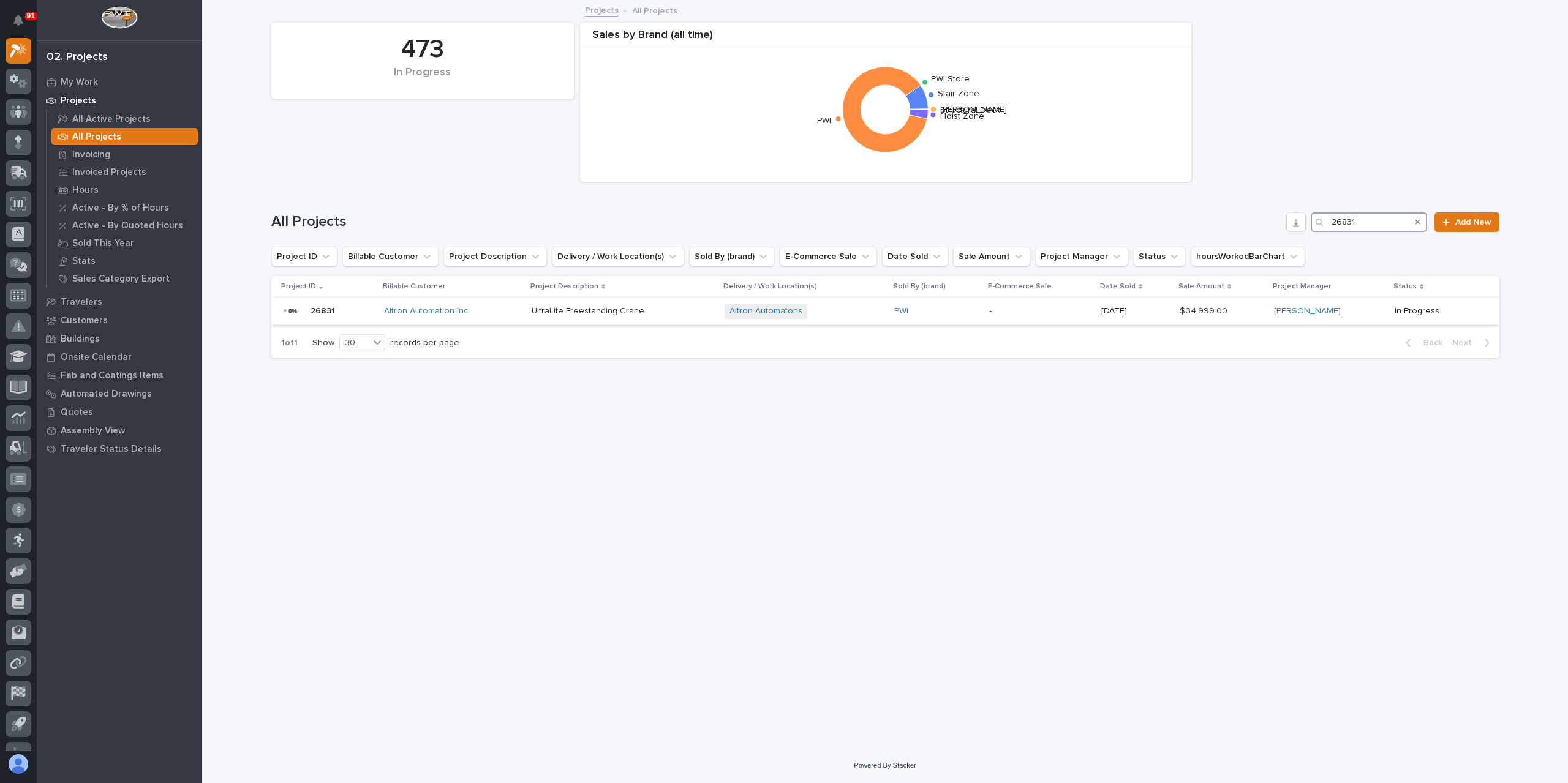
type input "26831"
click at [547, 317] on div "UltraLite Freestanding Crane UltraLite Freestanding Crane" at bounding box center [623, 312] width 183 height 20
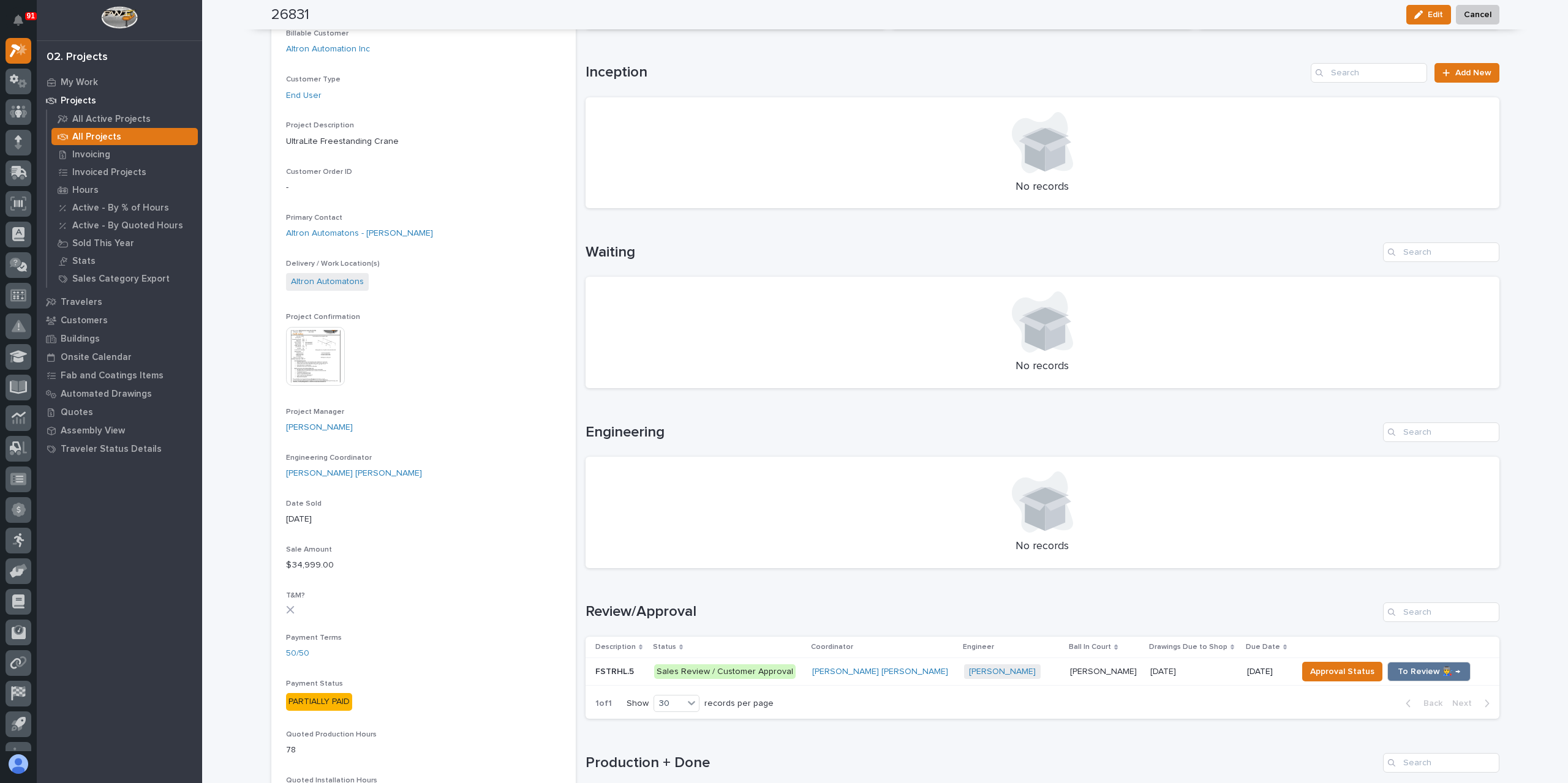
scroll to position [377, 0]
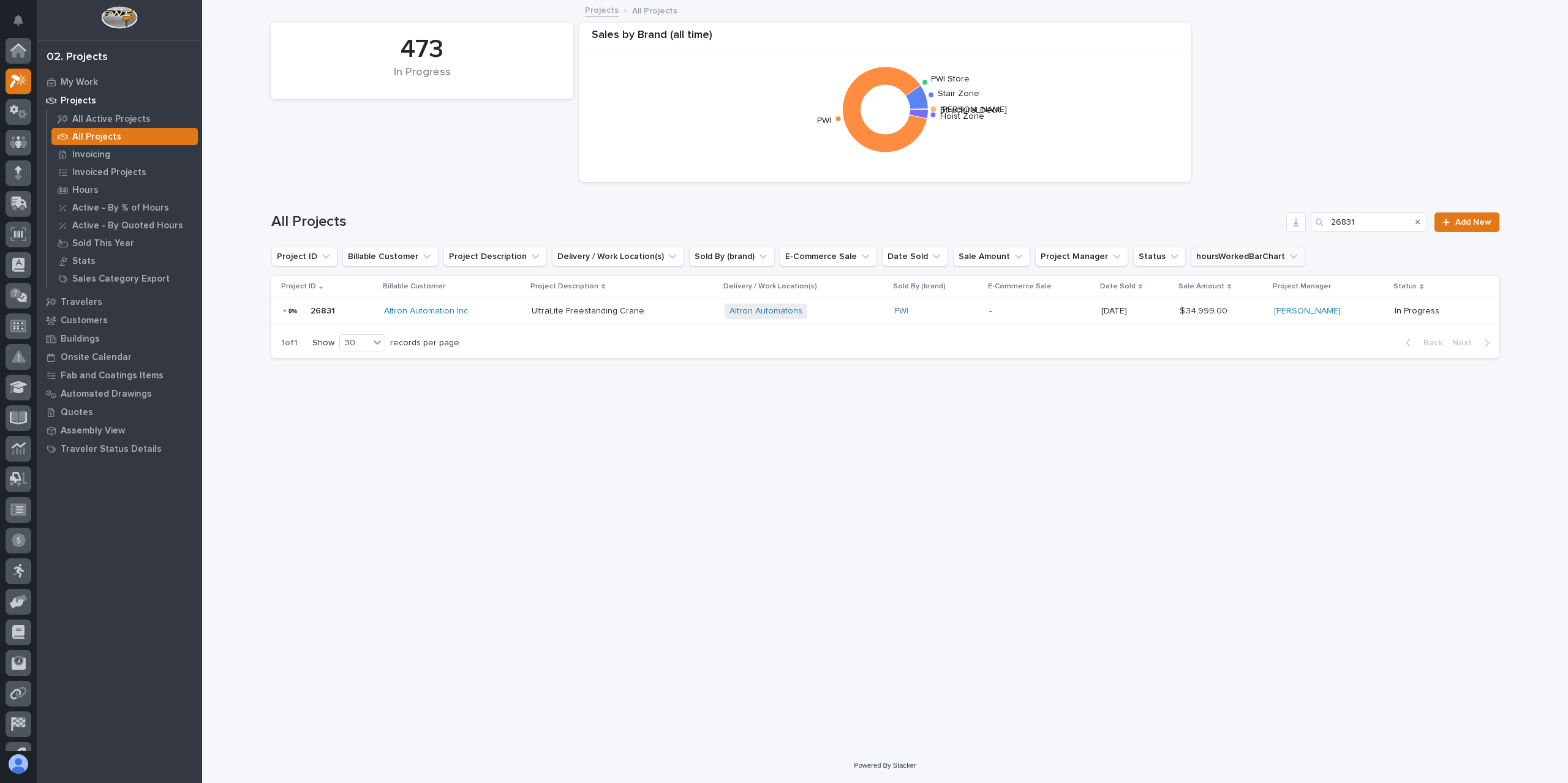
scroll to position [33, 0]
drag, startPoint x: 1370, startPoint y: 228, endPoint x: 1248, endPoint y: 226, distance: 122.0
click at [1248, 226] on div "All Projects 26831 Add New" at bounding box center [886, 222] width 1228 height 19
type input "26829"
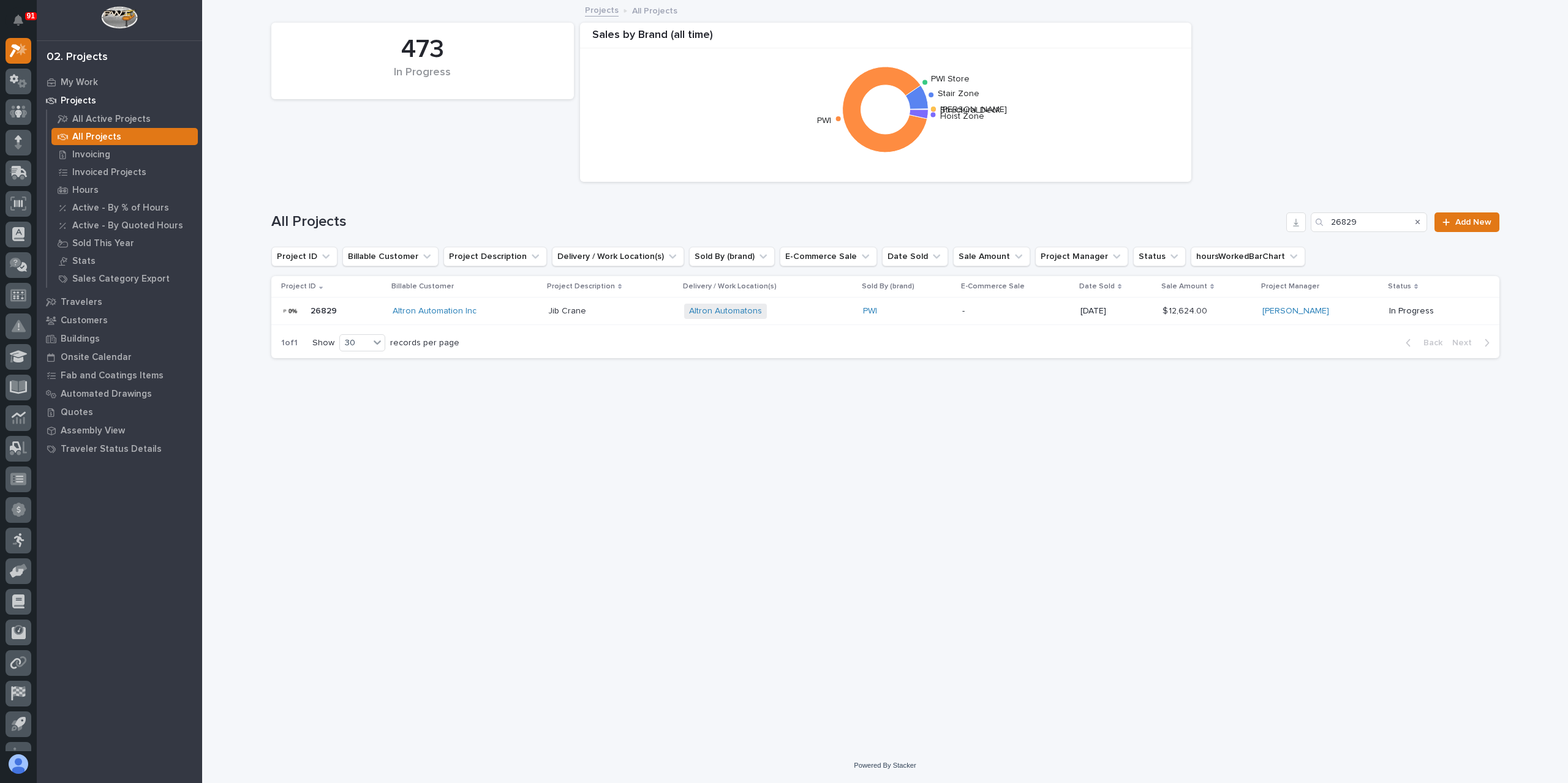
click at [573, 309] on p "Jib Crane" at bounding box center [568, 310] width 40 height 13
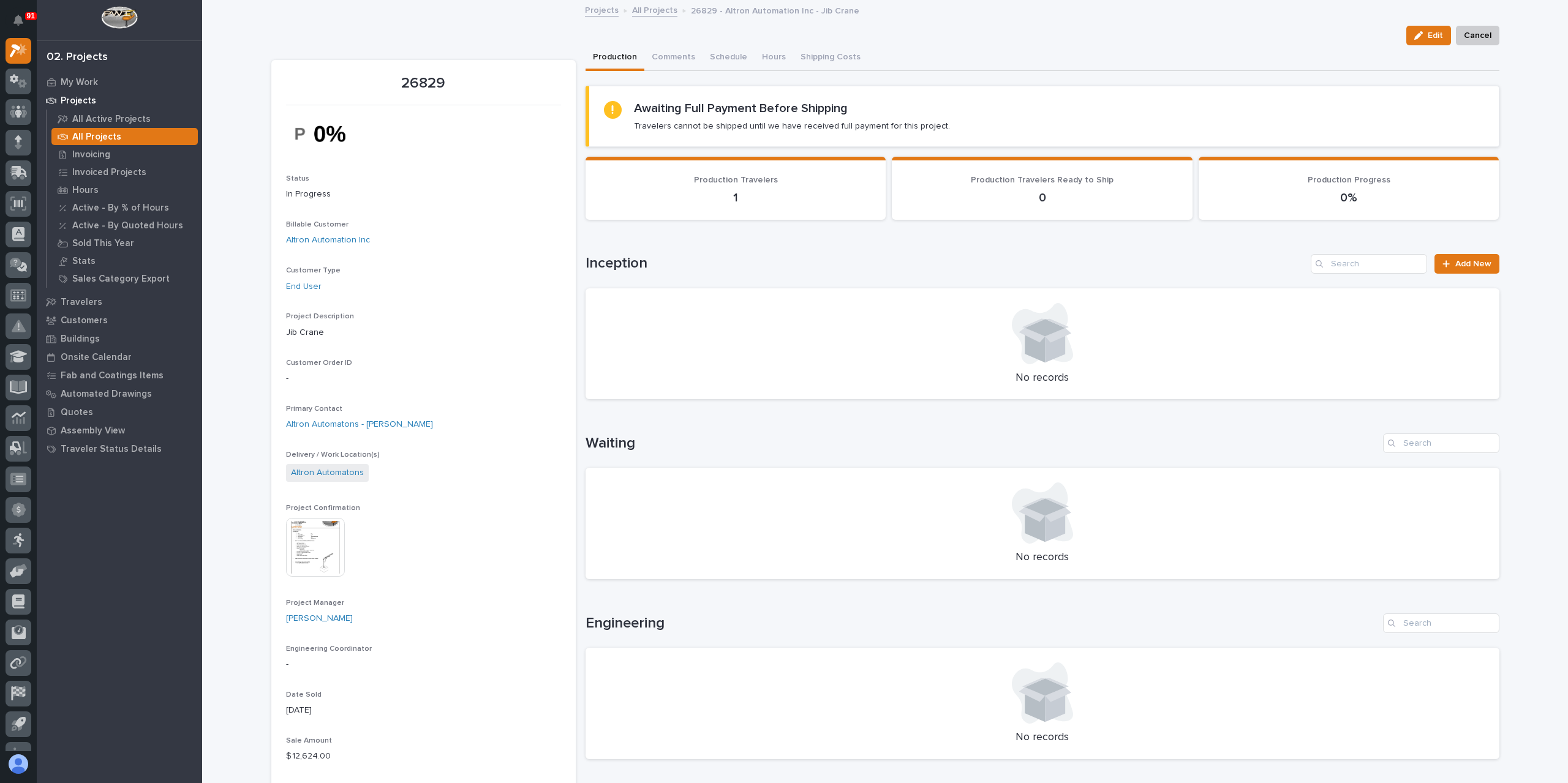
scroll to position [245, 0]
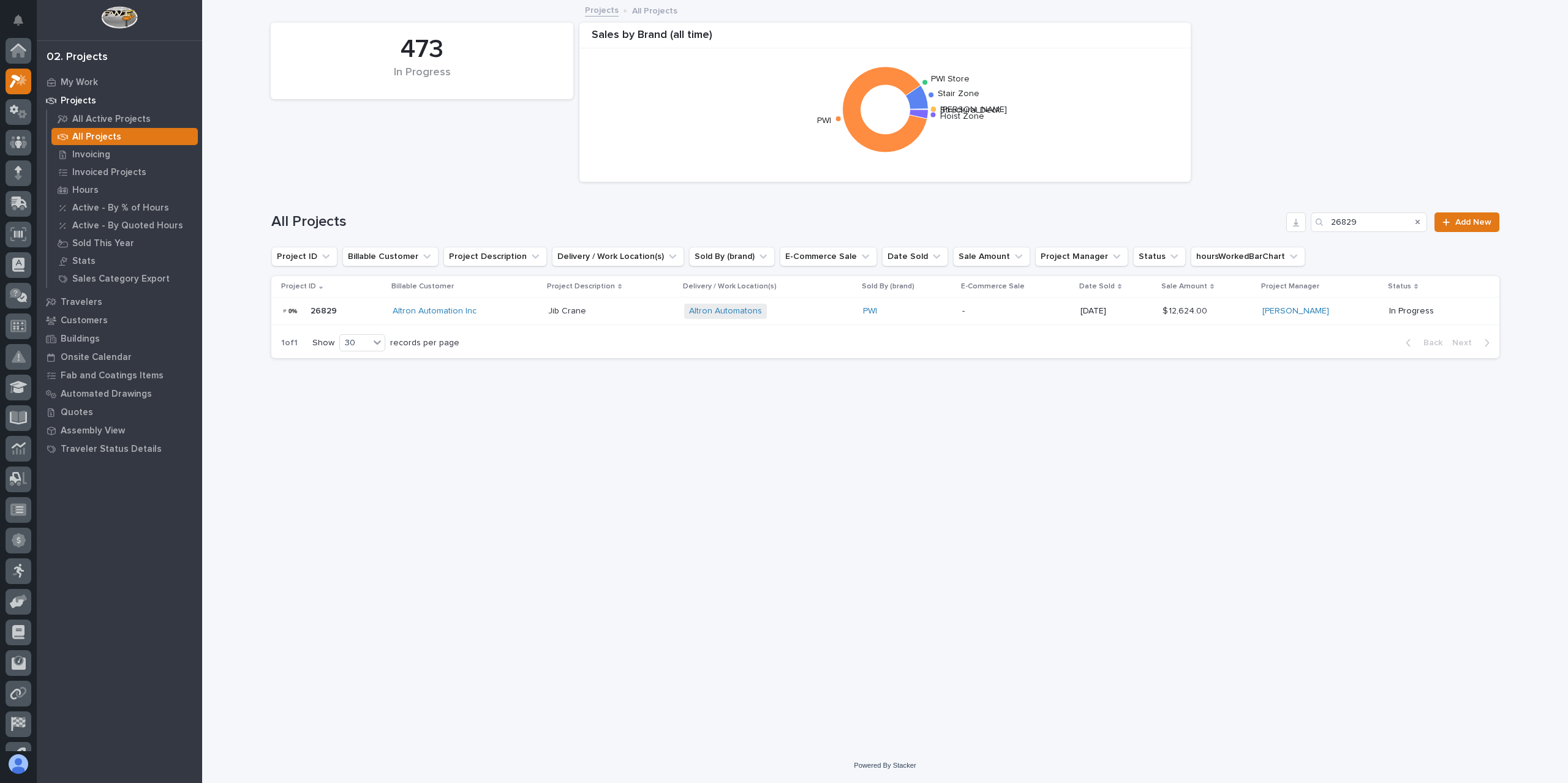
scroll to position [33, 0]
drag, startPoint x: 1368, startPoint y: 225, endPoint x: 1245, endPoint y: 227, distance: 123.0
click at [1245, 227] on div "All Projects 26829 Add New" at bounding box center [886, 222] width 1228 height 19
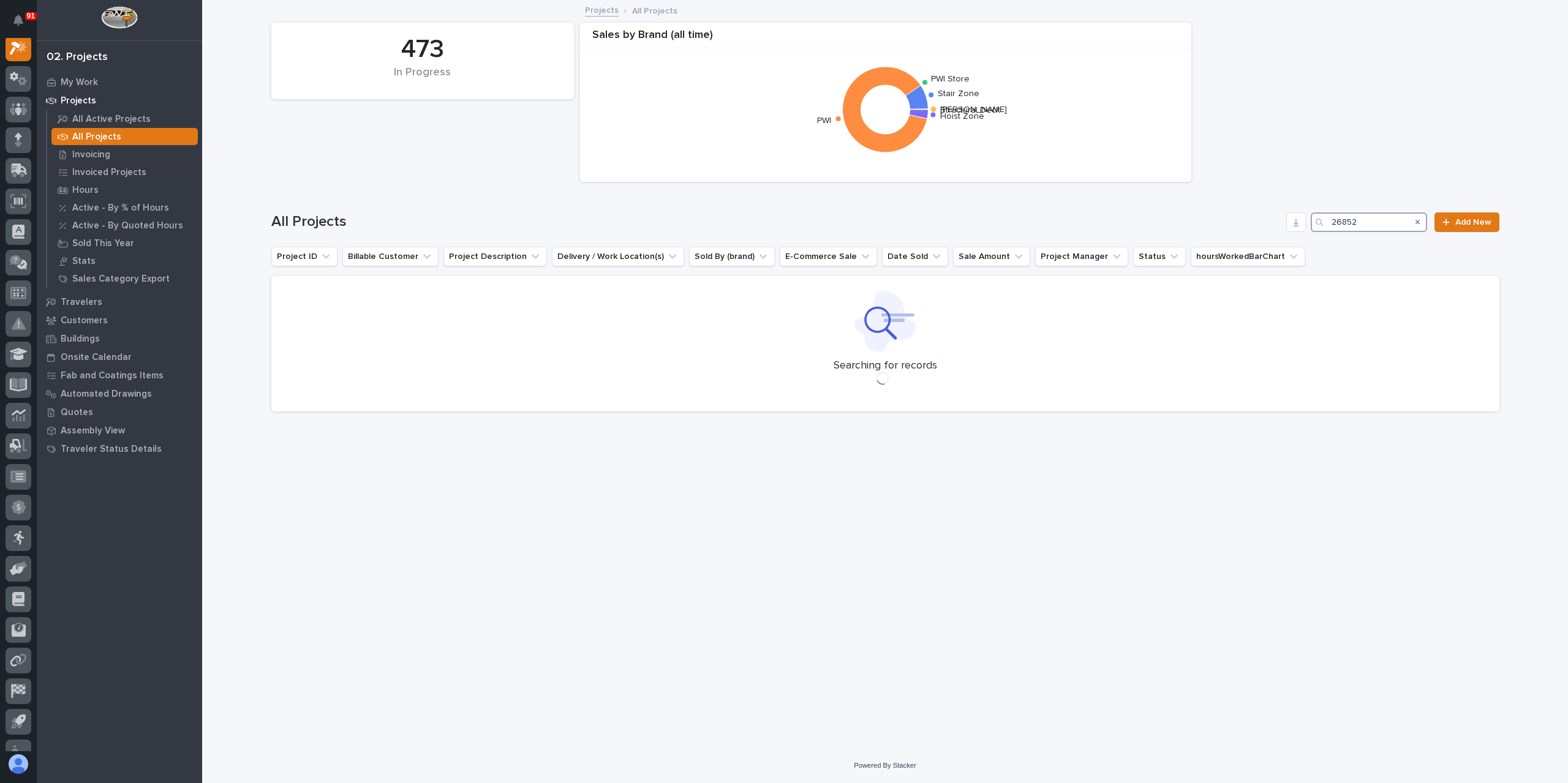
scroll to position [31, 0]
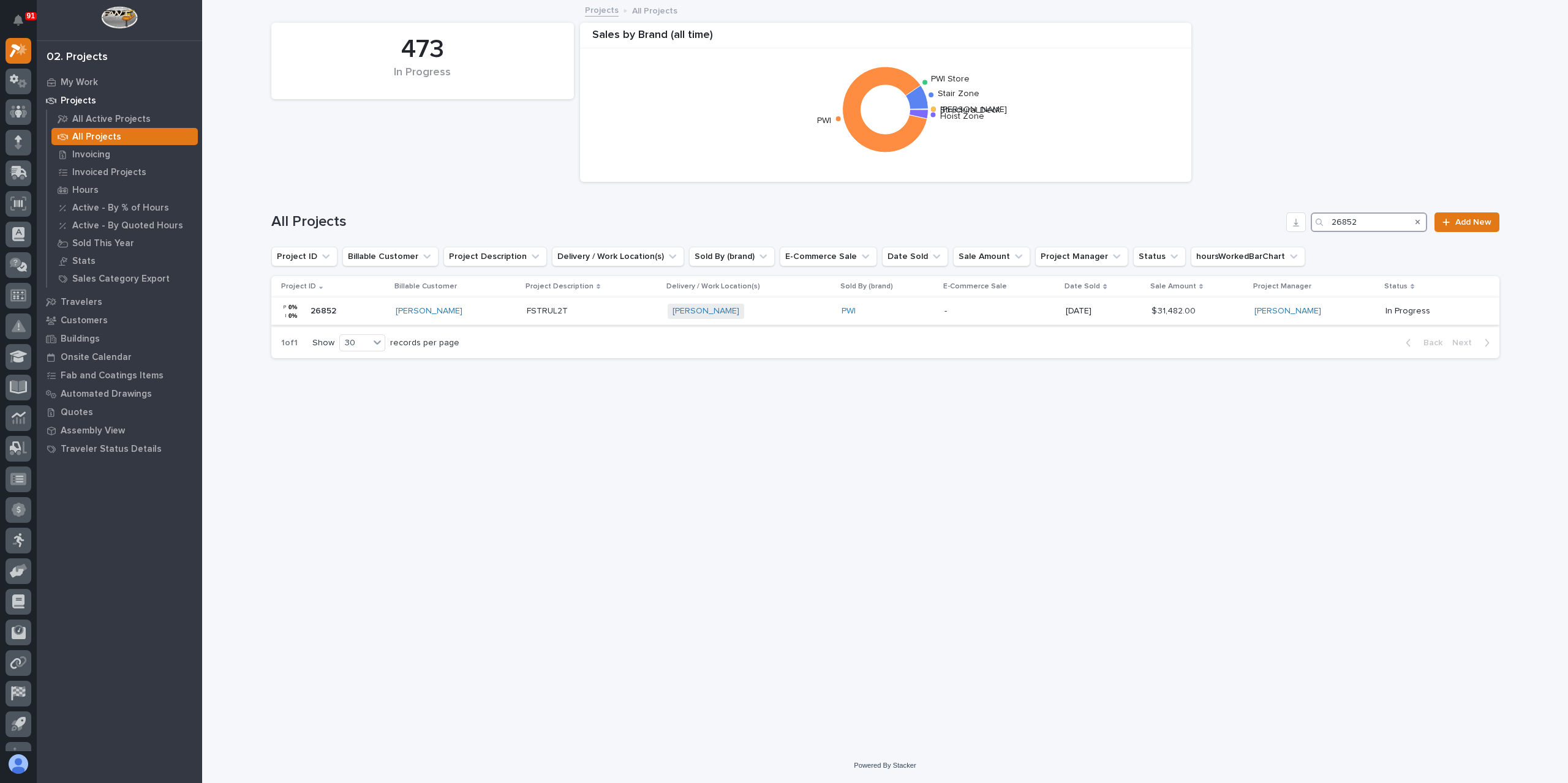
type input "26852"
click at [522, 307] on td "FSTRUL2T FSTRUL2T" at bounding box center [592, 311] width 141 height 27
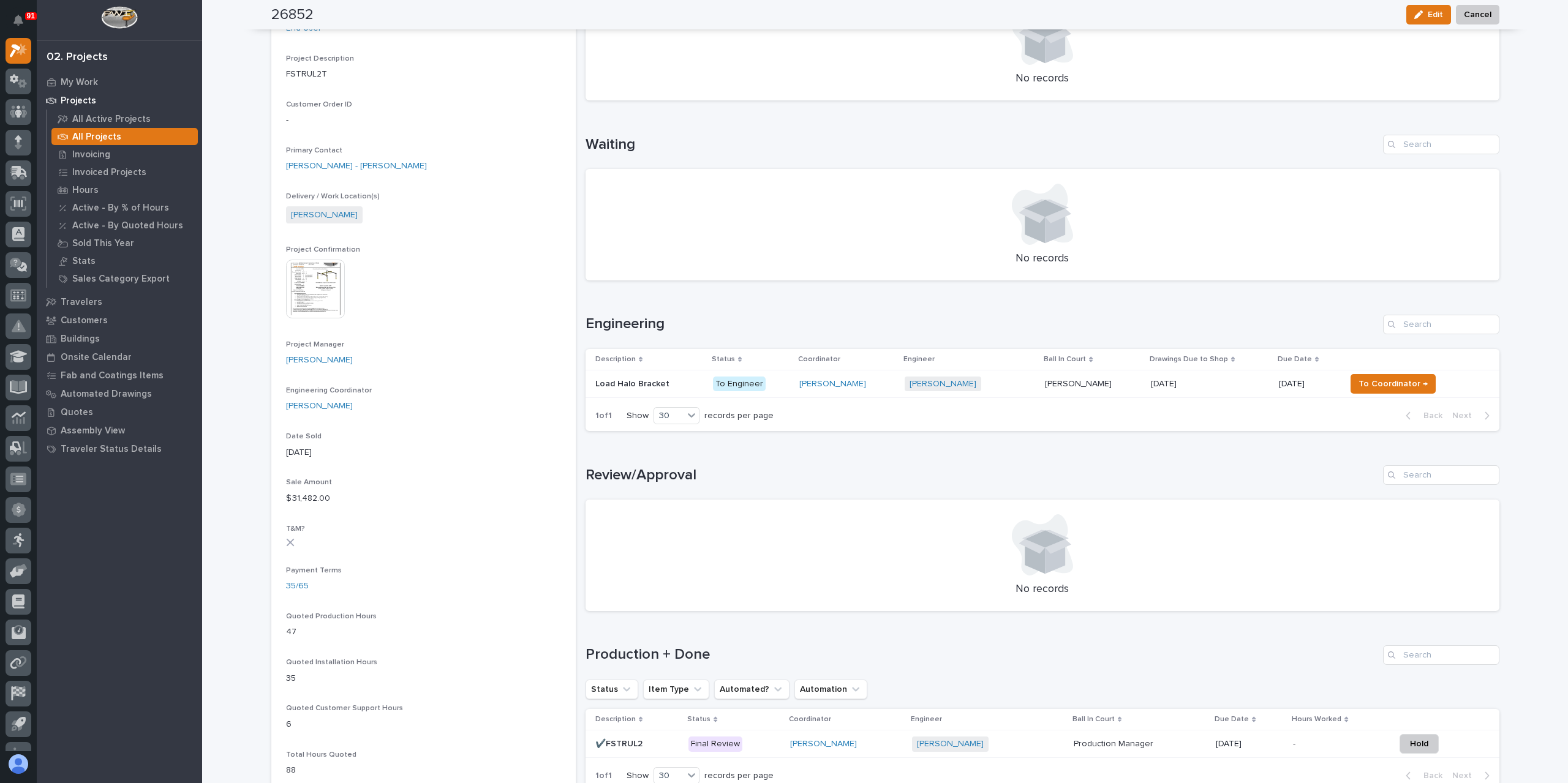
scroll to position [551, 0]
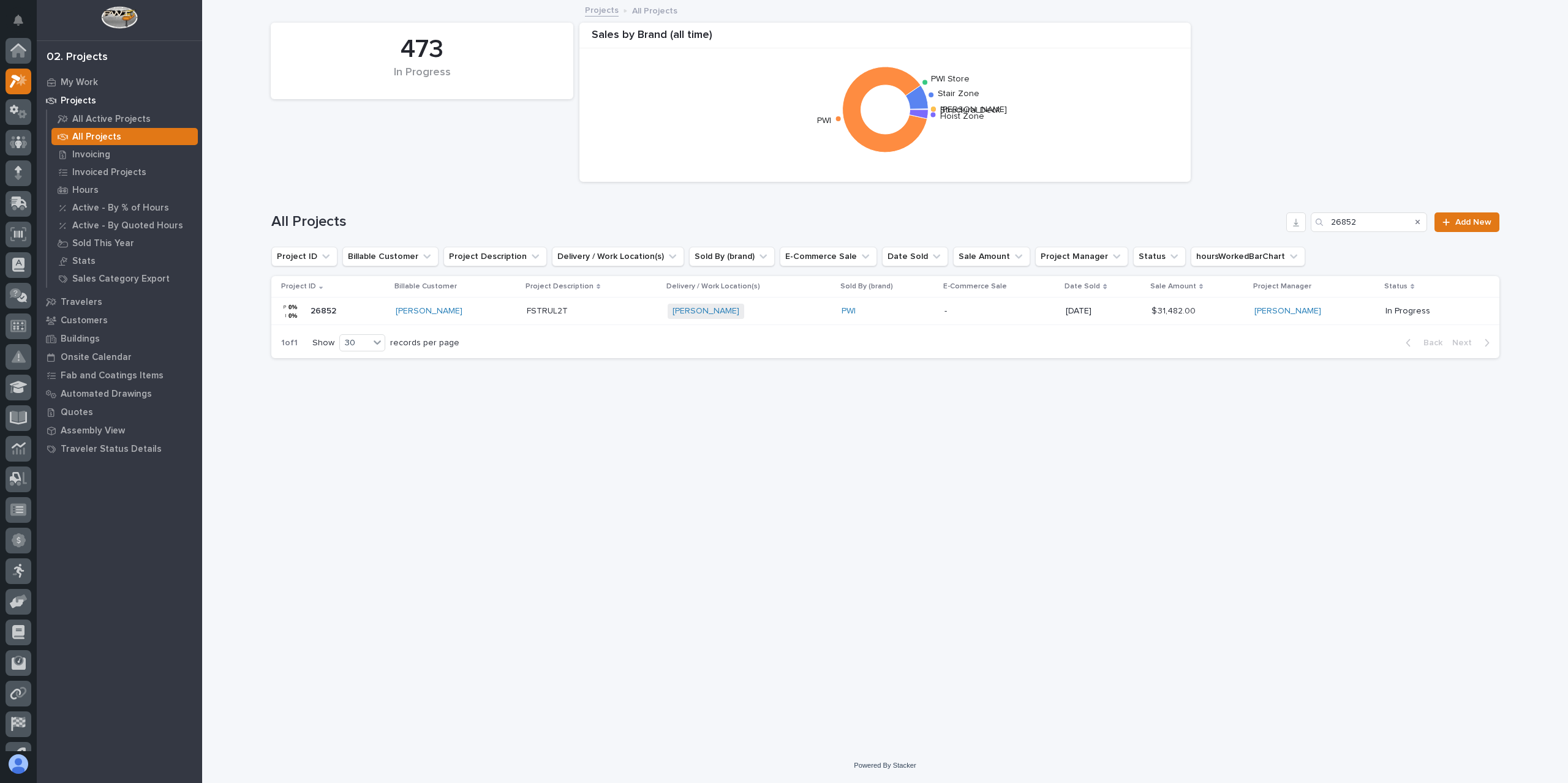
scroll to position [33, 0]
drag, startPoint x: 1363, startPoint y: 216, endPoint x: 1301, endPoint y: 241, distance: 66.9
click at [1305, 240] on div "All Projects 26852 Add New" at bounding box center [886, 217] width 1228 height 59
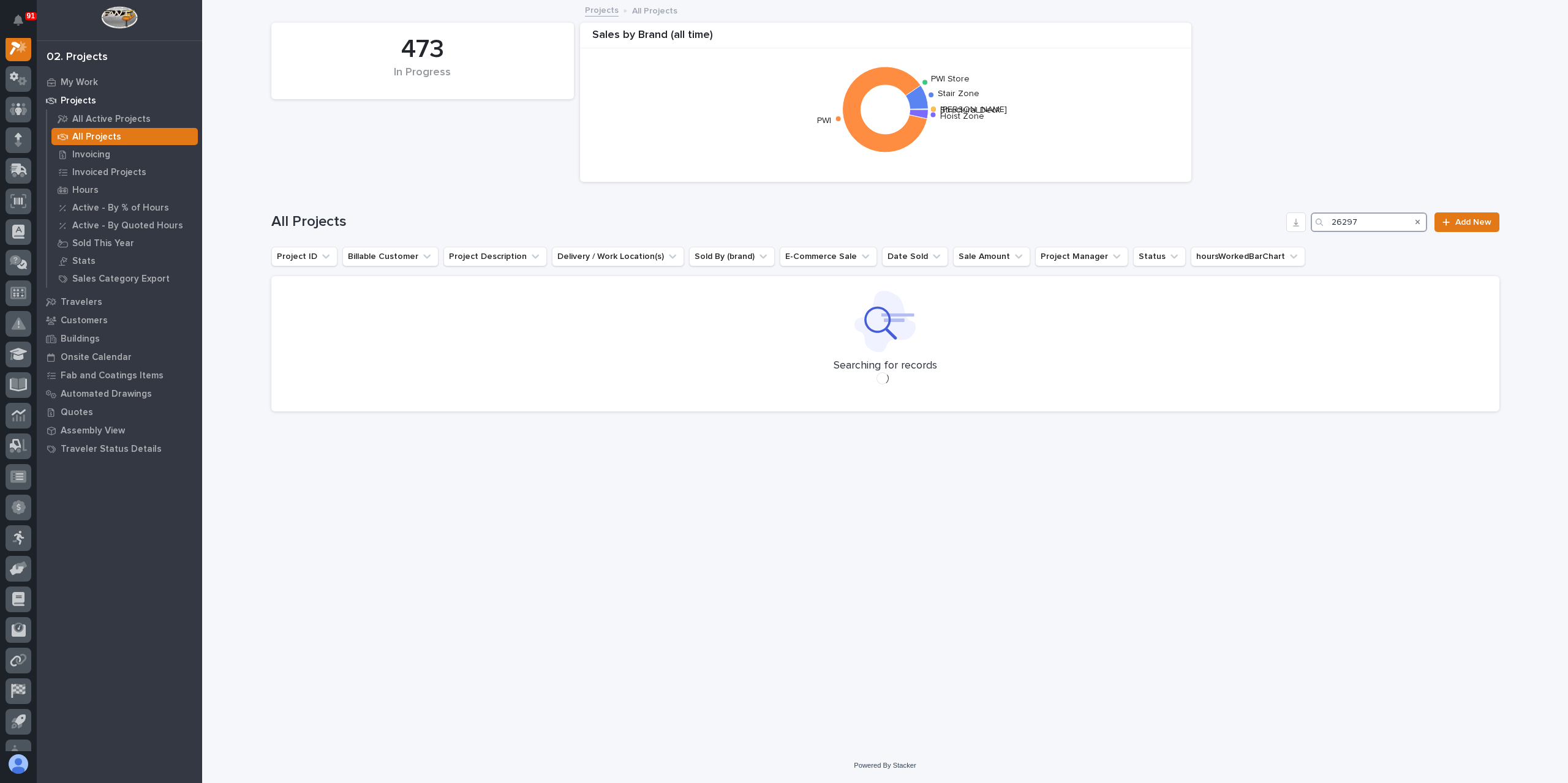
scroll to position [31, 0]
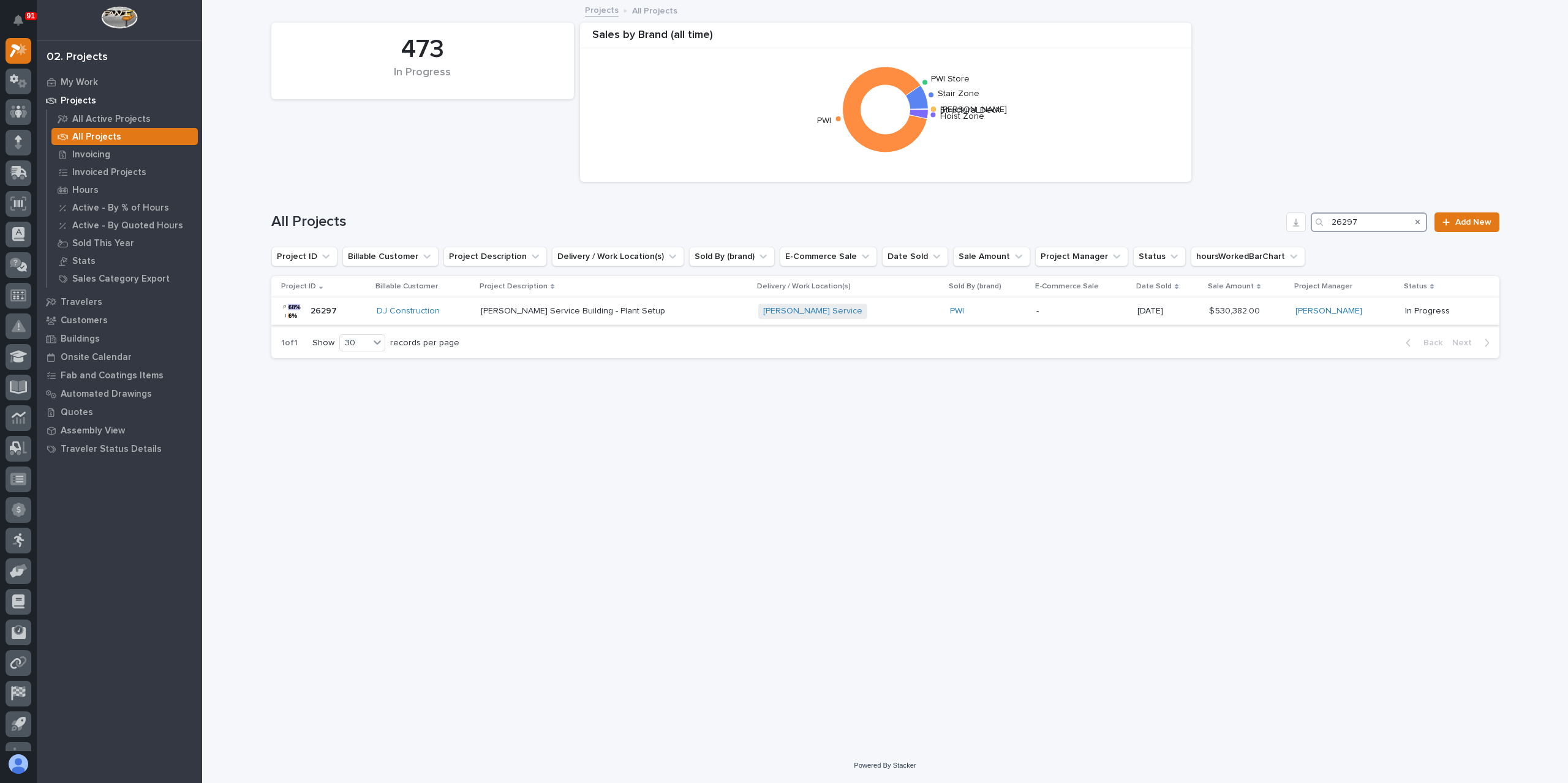
type input "26297"
click at [585, 322] on td "Brinkley Service Building - Plant Setup Brinkley Service Building - Plant Setup" at bounding box center [614, 311] width 277 height 27
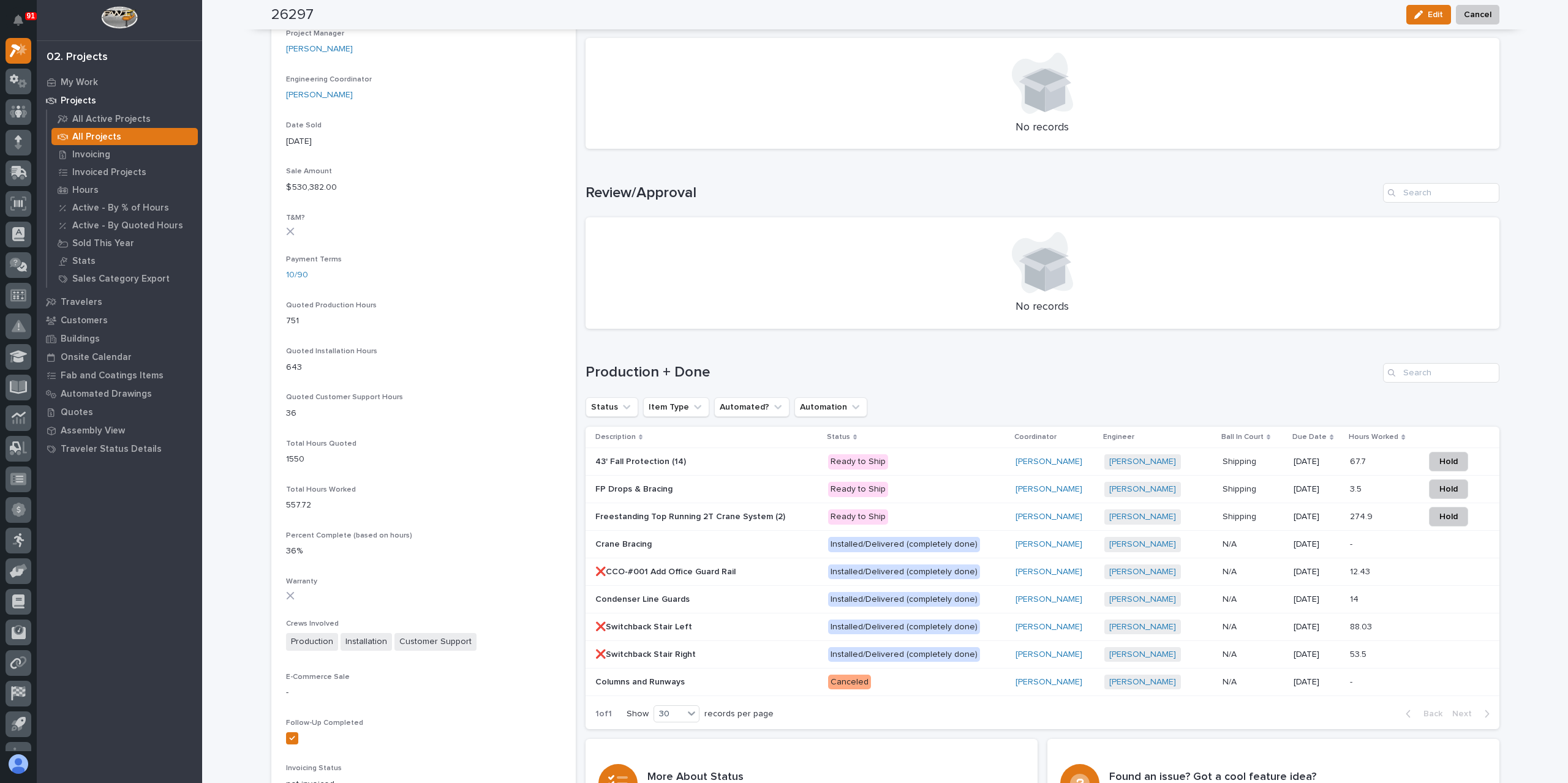
scroll to position [612, 0]
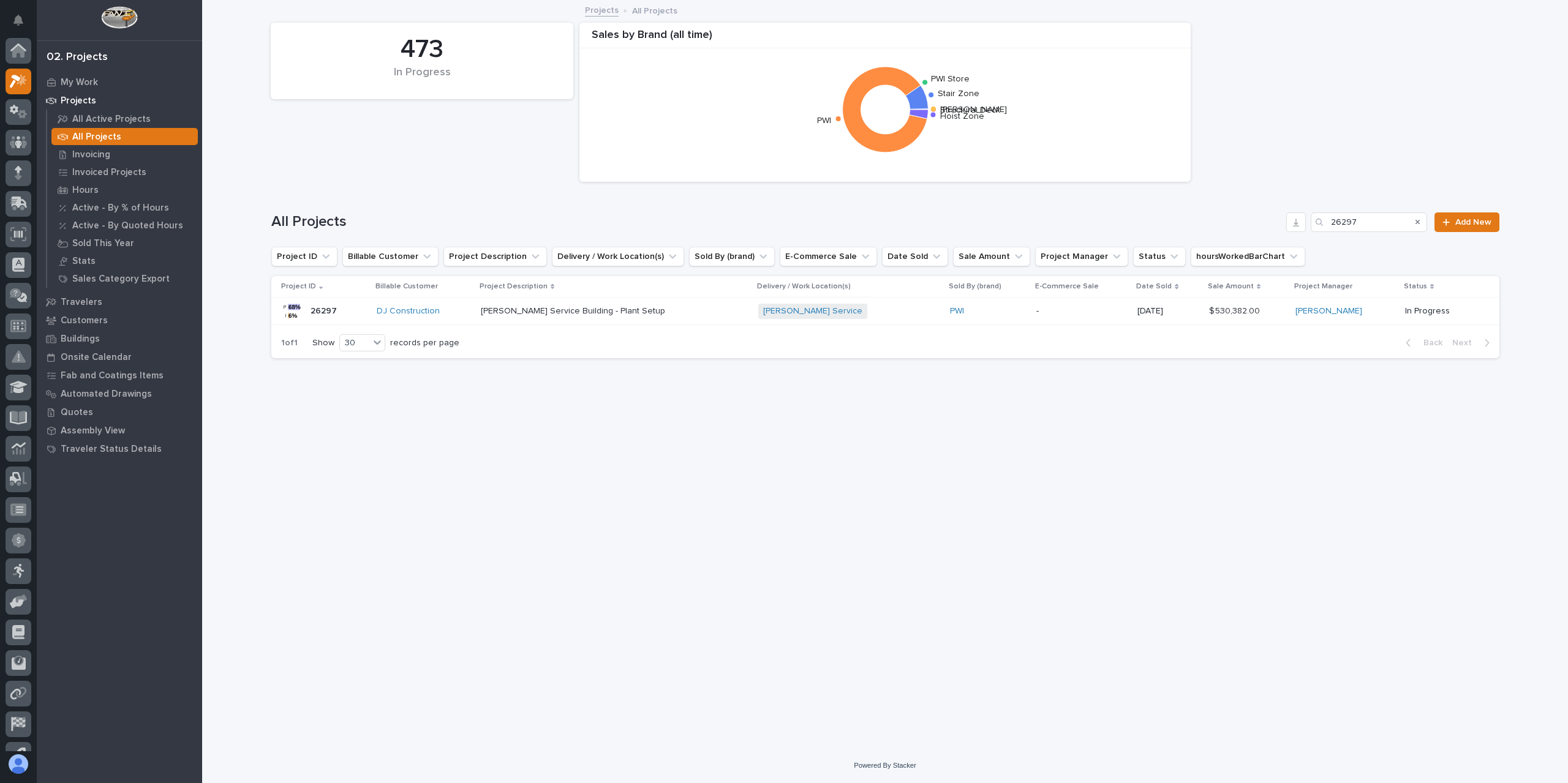
scroll to position [33, 0]
drag, startPoint x: 1371, startPoint y: 227, endPoint x: 1302, endPoint y: 231, distance: 69.1
click at [1302, 231] on div "All Projects 26297 Add New" at bounding box center [886, 222] width 1228 height 19
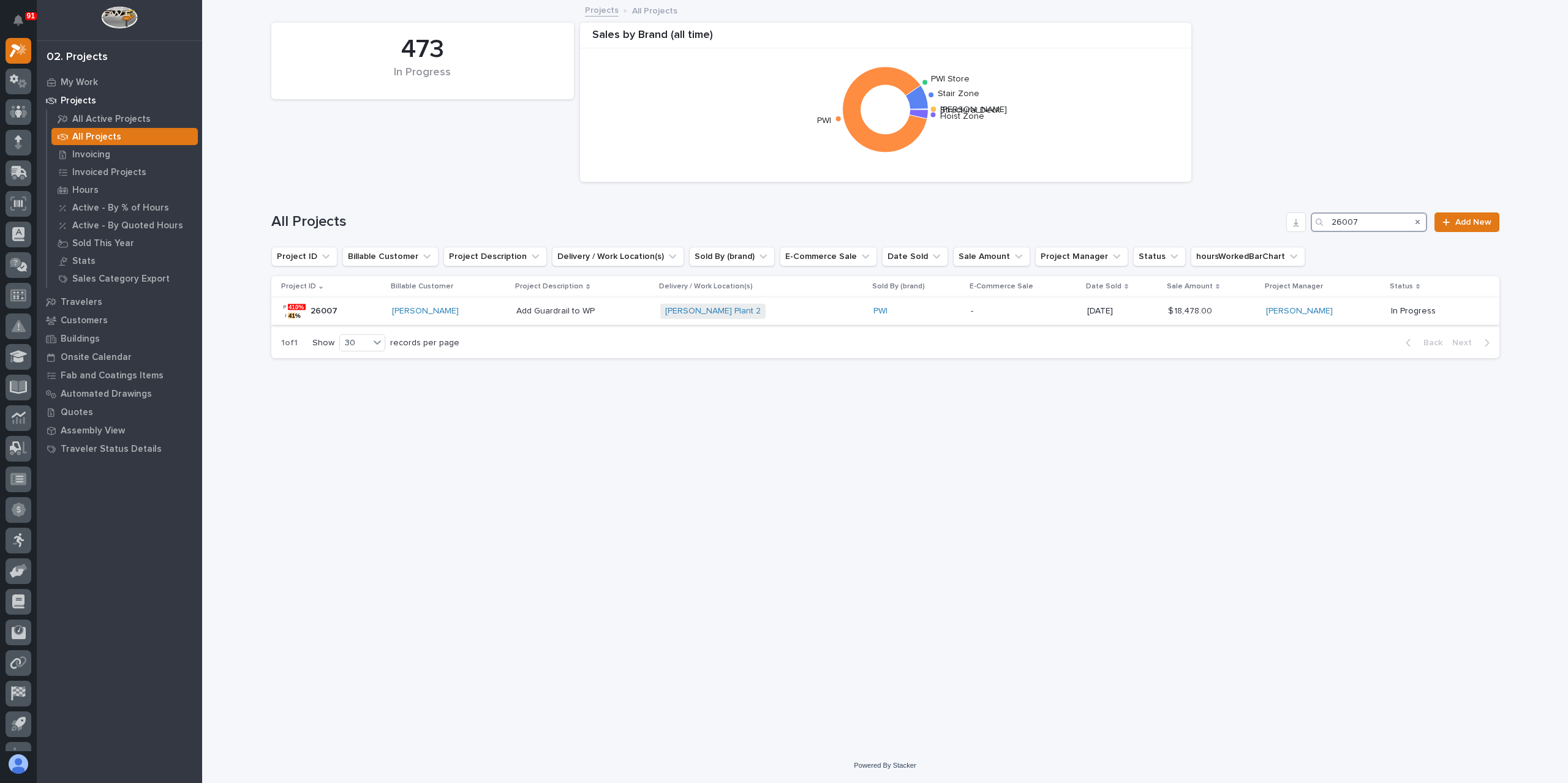
type input "26007"
click at [546, 316] on p "Add Guardrail to WP" at bounding box center [557, 310] width 81 height 13
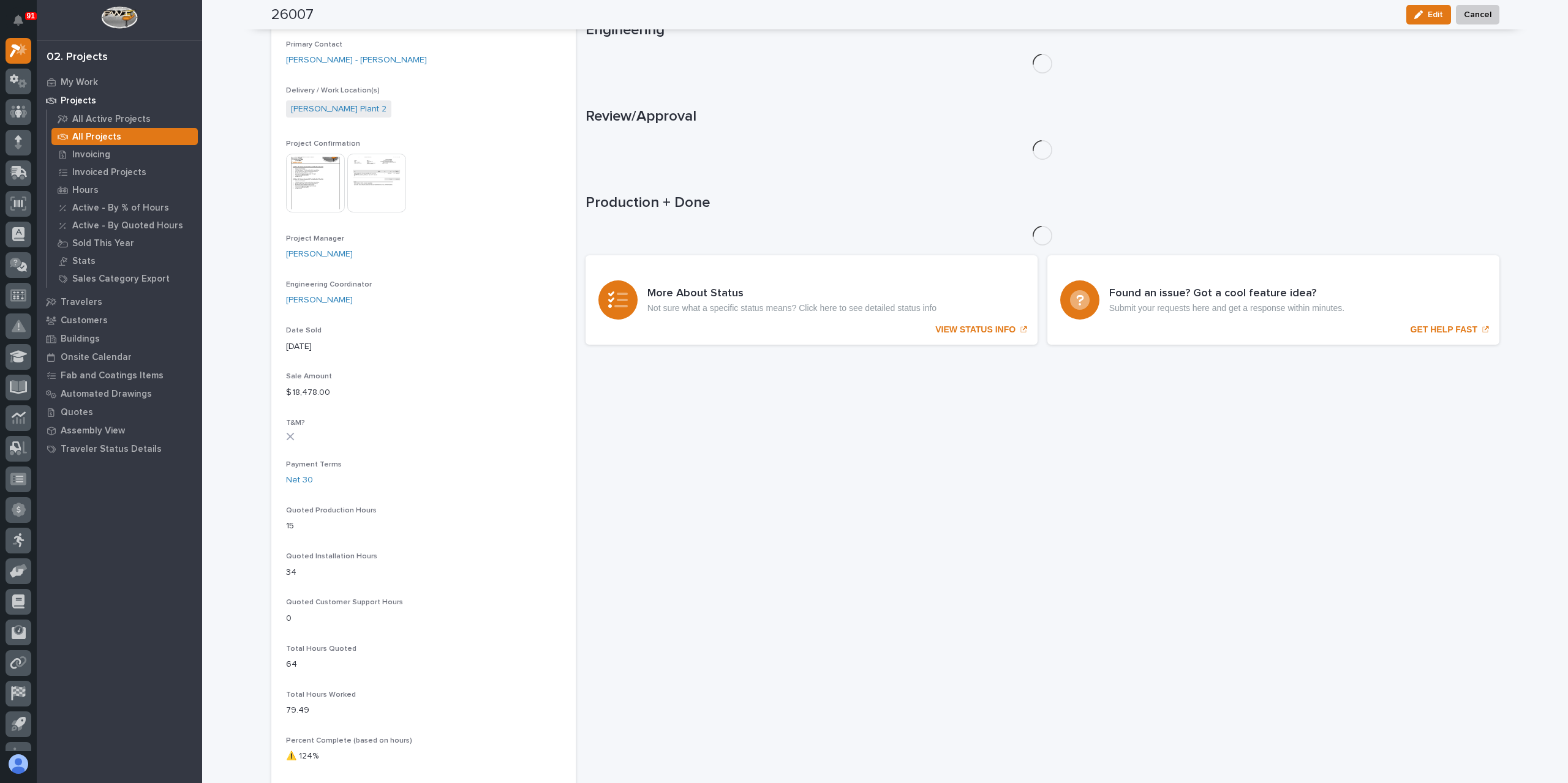
scroll to position [568, 0]
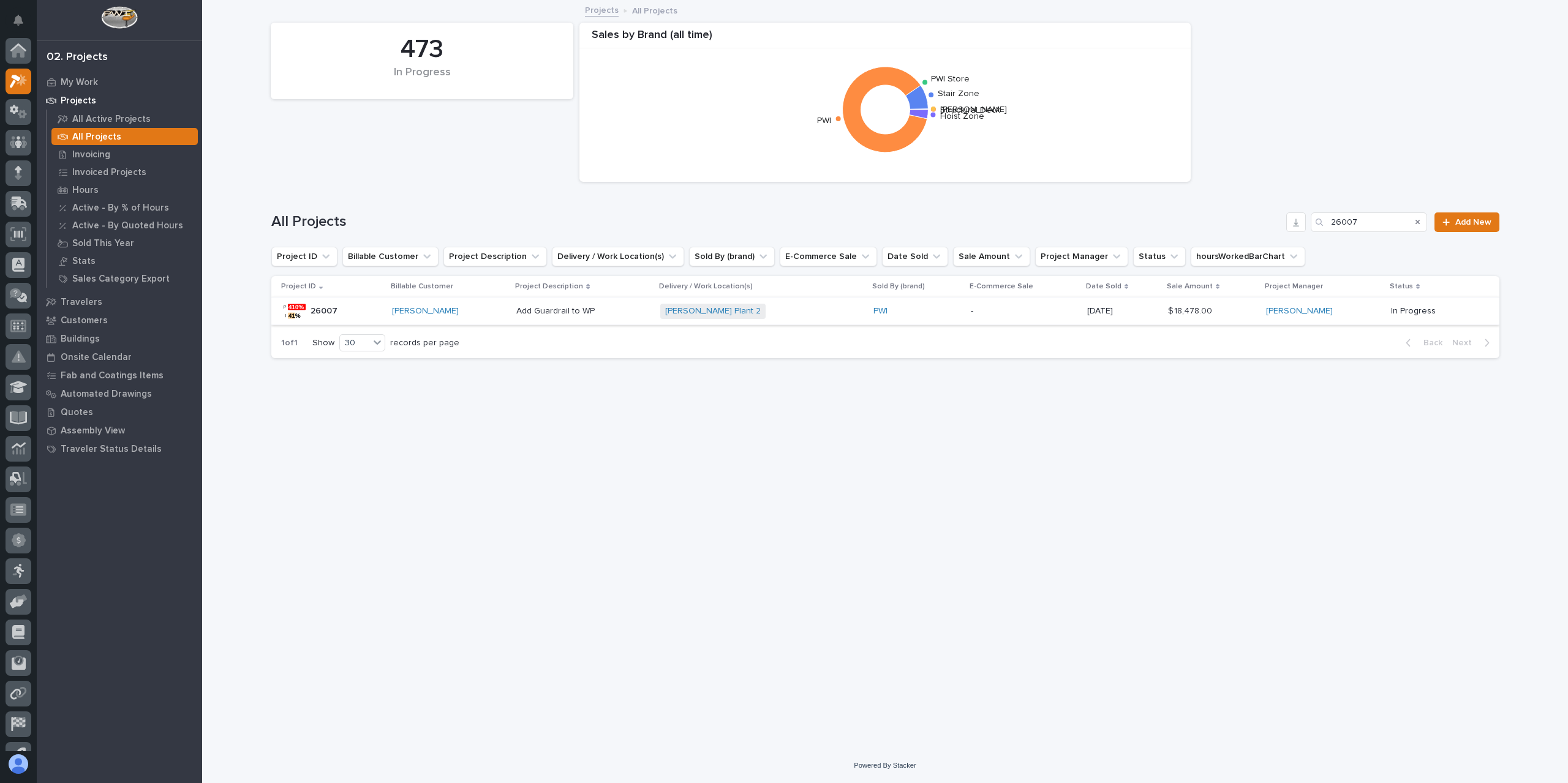
scroll to position [33, 0]
drag, startPoint x: 1361, startPoint y: 219, endPoint x: 1315, endPoint y: 229, distance: 47.1
click at [1327, 227] on div "26007" at bounding box center [1369, 222] width 117 height 19
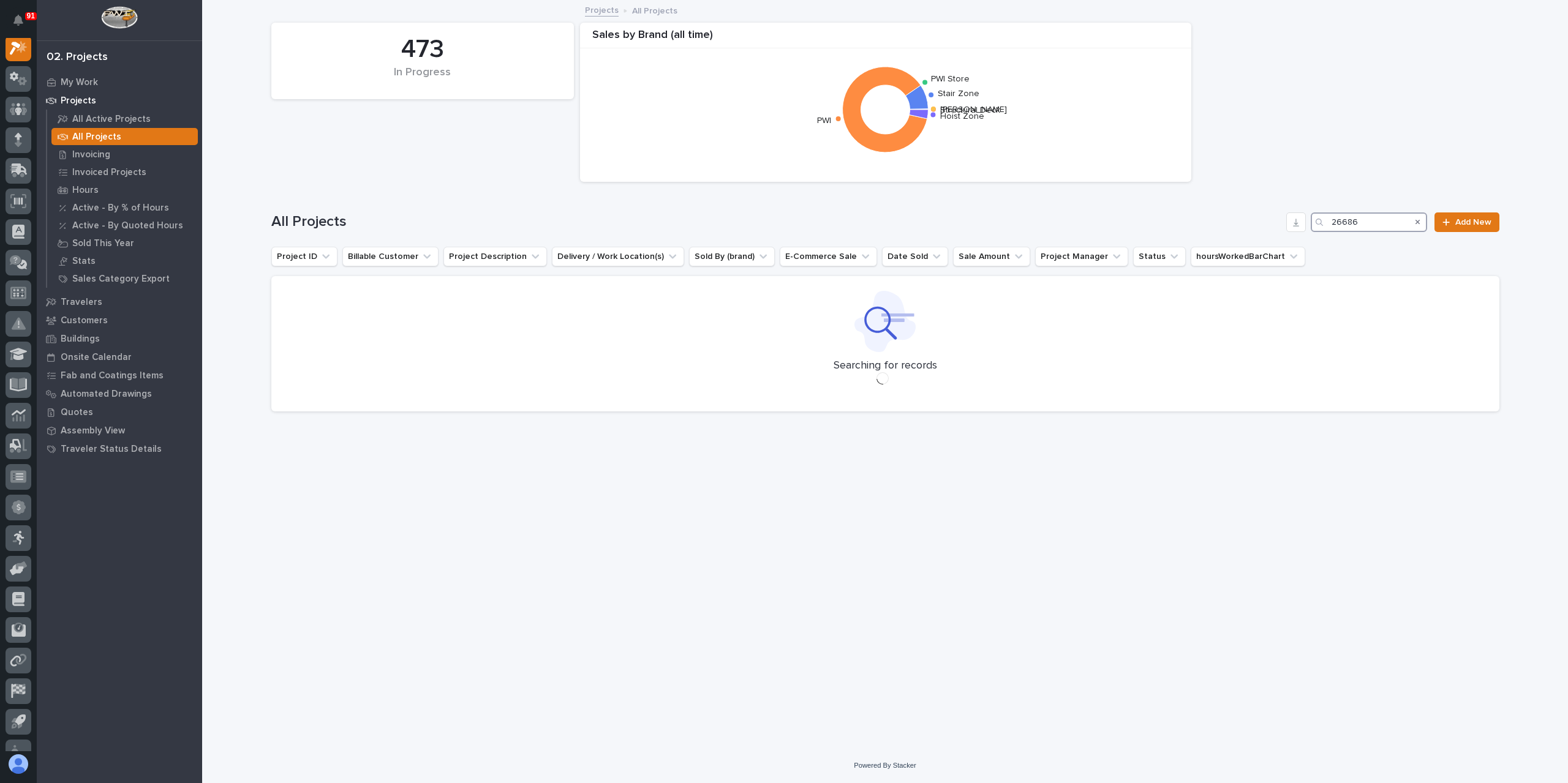
scroll to position [31, 0]
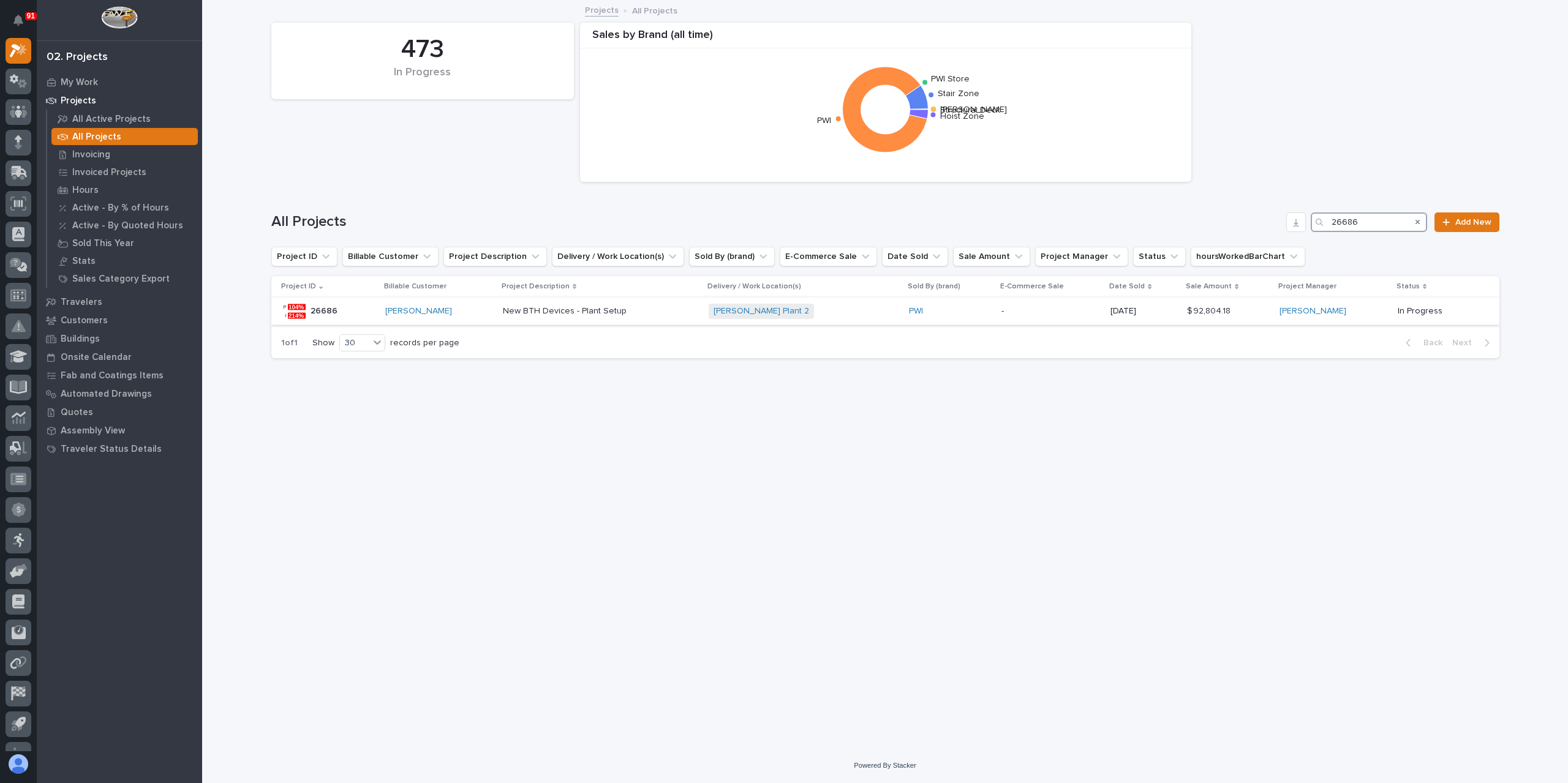
type input "26686"
click at [543, 317] on div "New BTH Devices - Plant Setup New BTH Devices - Plant Setup" at bounding box center [600, 312] width 195 height 20
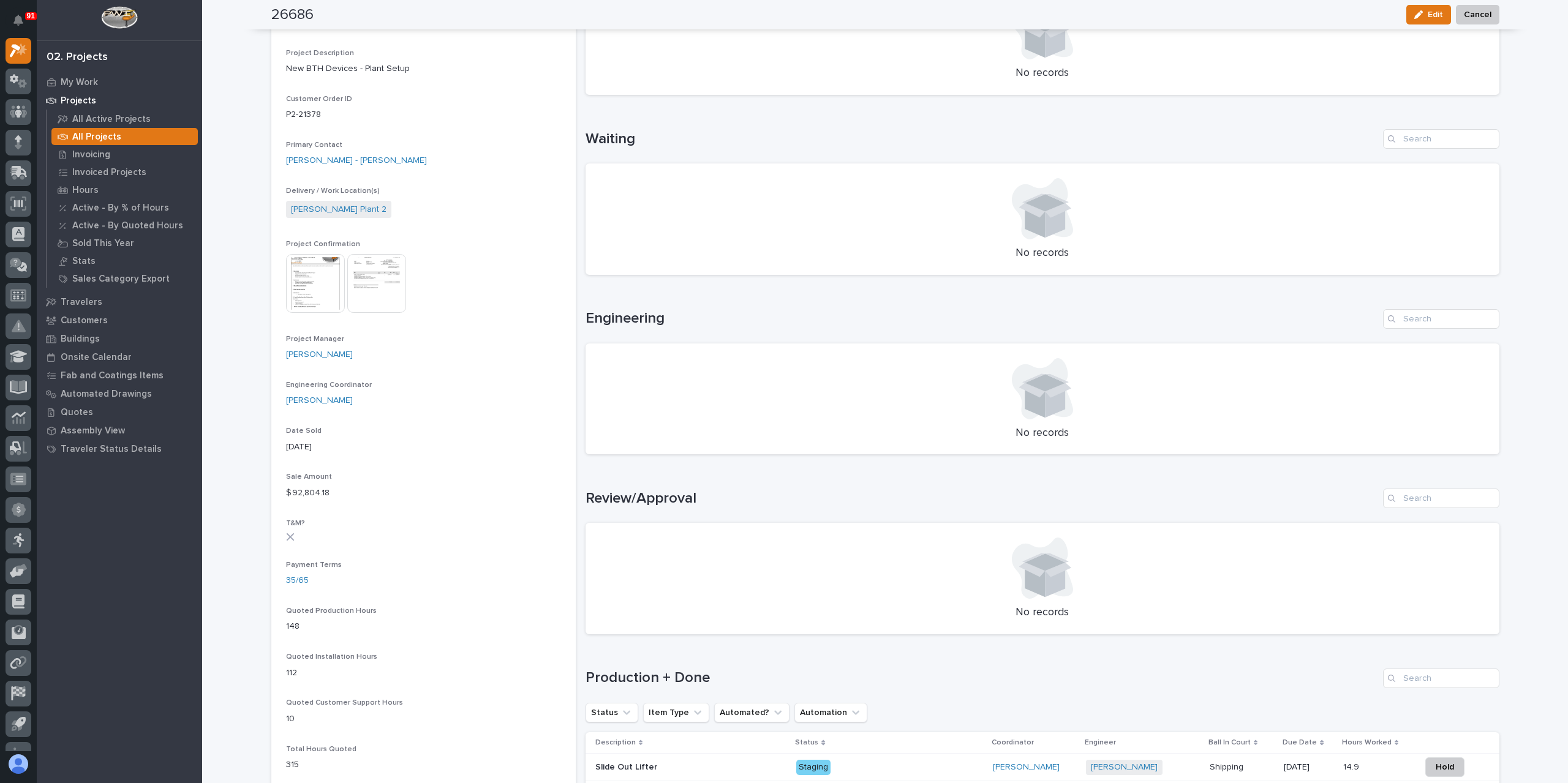
scroll to position [612, 0]
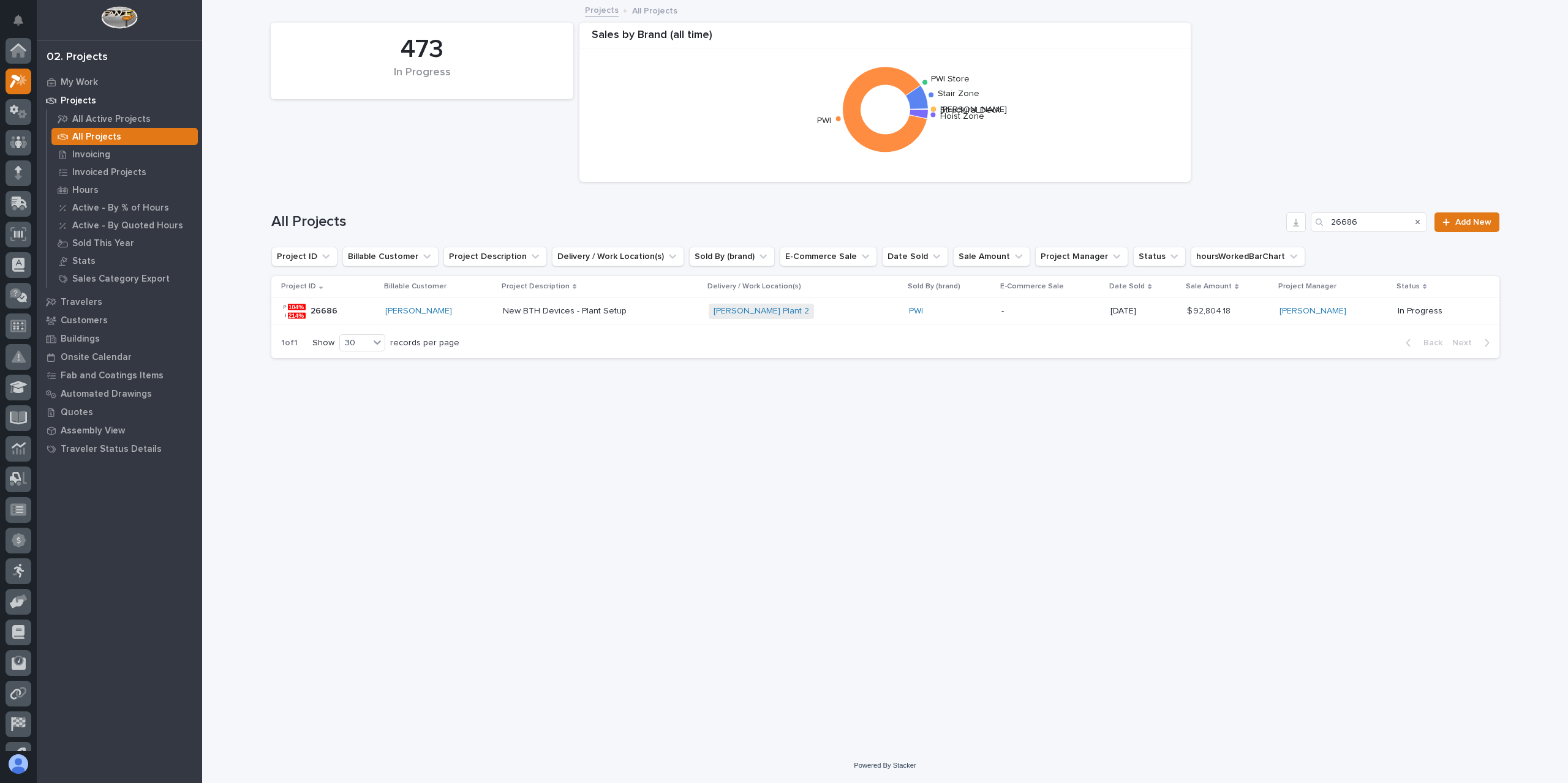
scroll to position [33, 0]
drag, startPoint x: 1359, startPoint y: 231, endPoint x: 1343, endPoint y: 222, distance: 18.4
click at [1340, 224] on div "All Projects 26686 Add New" at bounding box center [886, 217] width 1228 height 59
drag, startPoint x: 1366, startPoint y: 226, endPoint x: 1320, endPoint y: 225, distance: 46.0
click at [1320, 225] on div "26686" at bounding box center [1369, 222] width 117 height 19
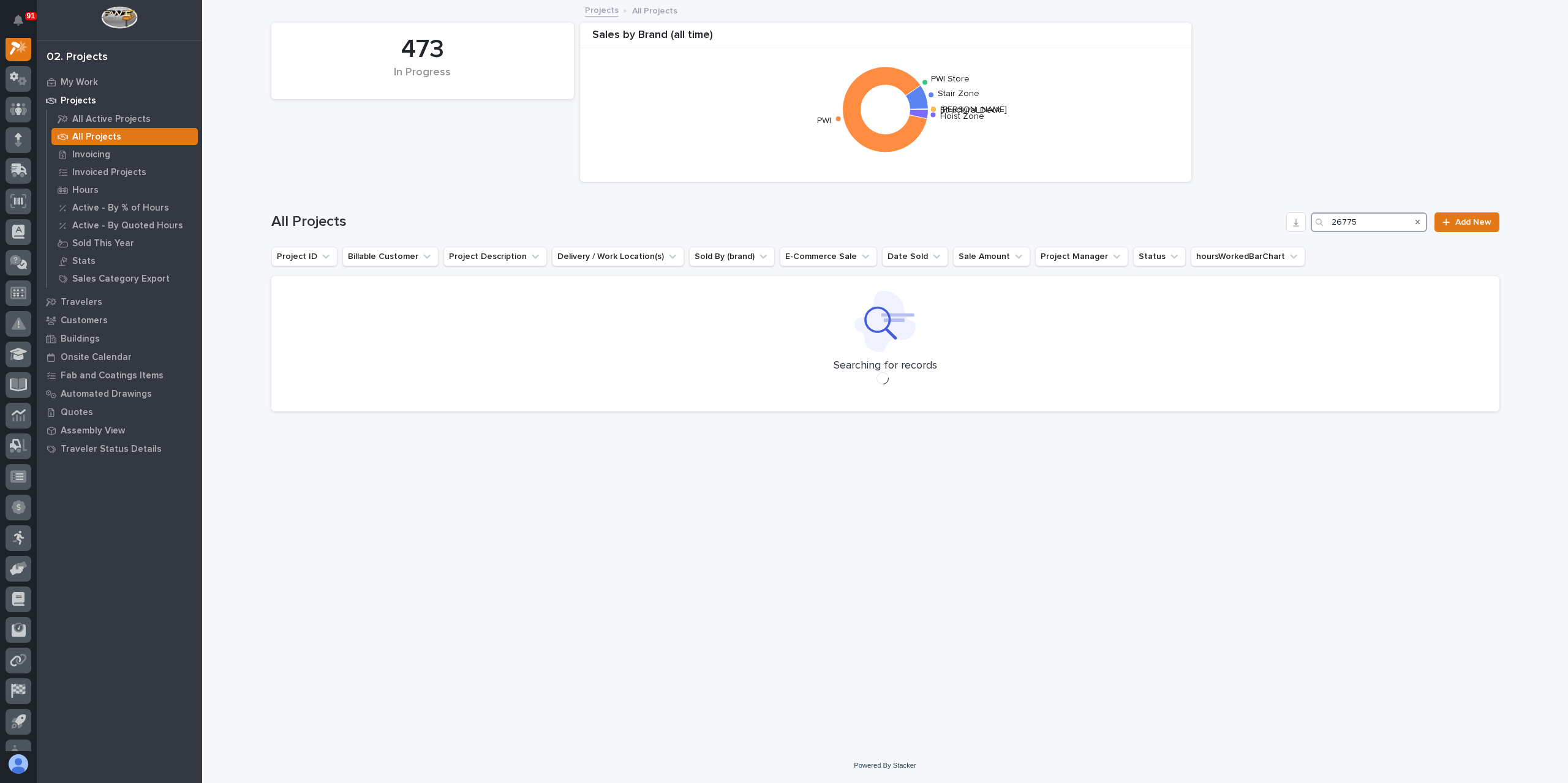
scroll to position [31, 0]
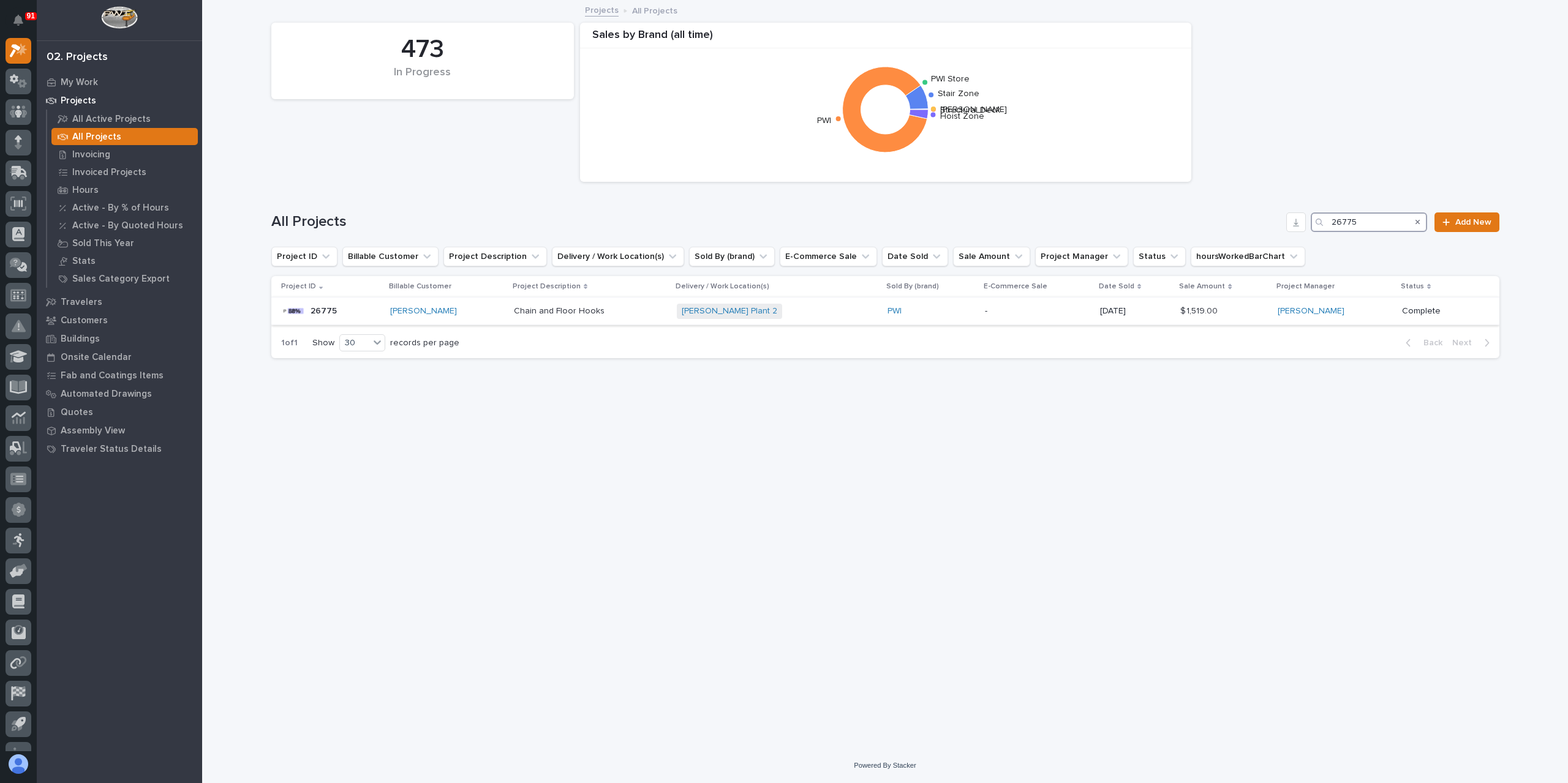
type input "26775"
click at [572, 322] on td "Chain and Floor Hooks Chain and Floor Hooks" at bounding box center [590, 311] width 162 height 27
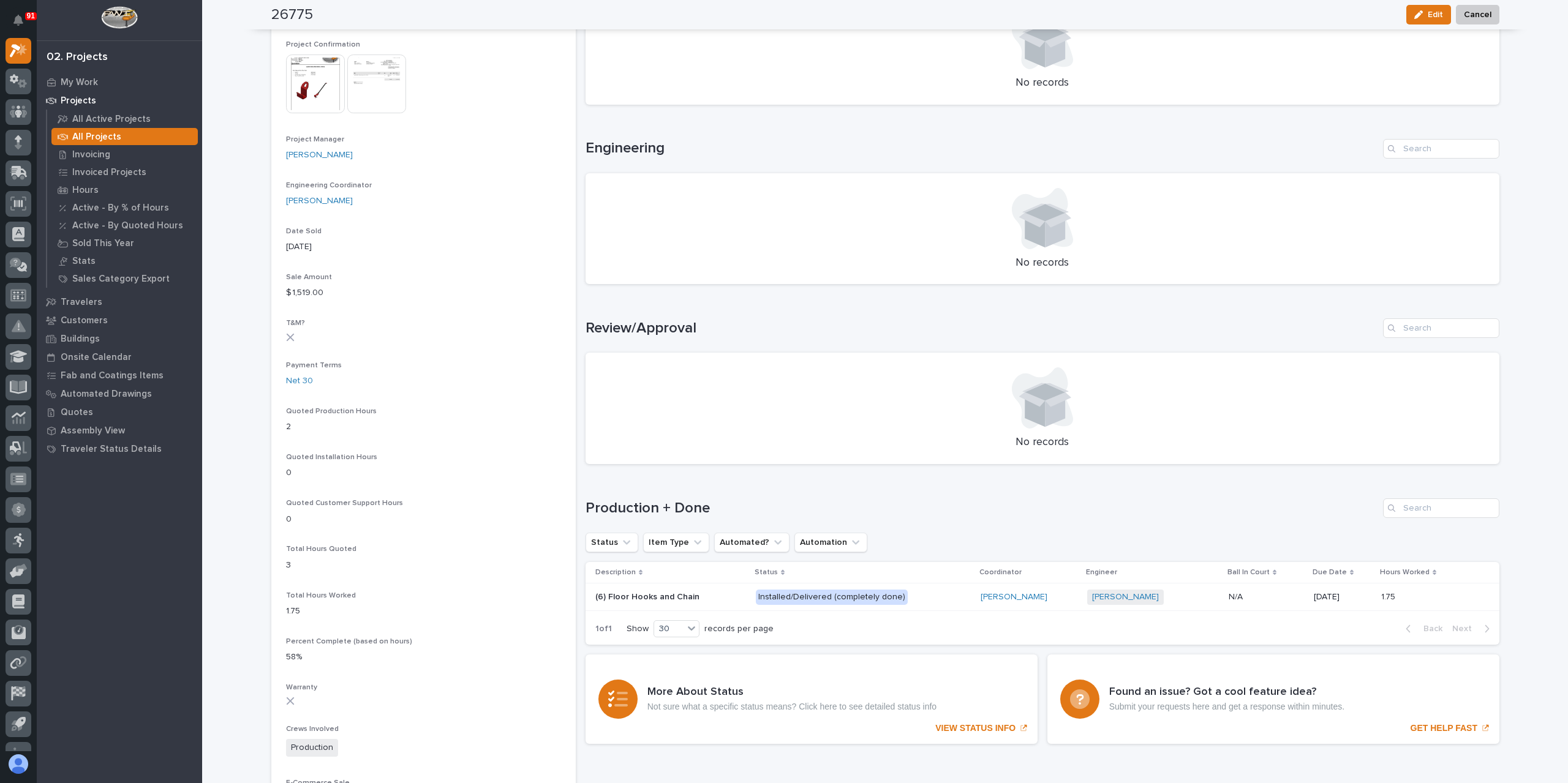
scroll to position [551, 0]
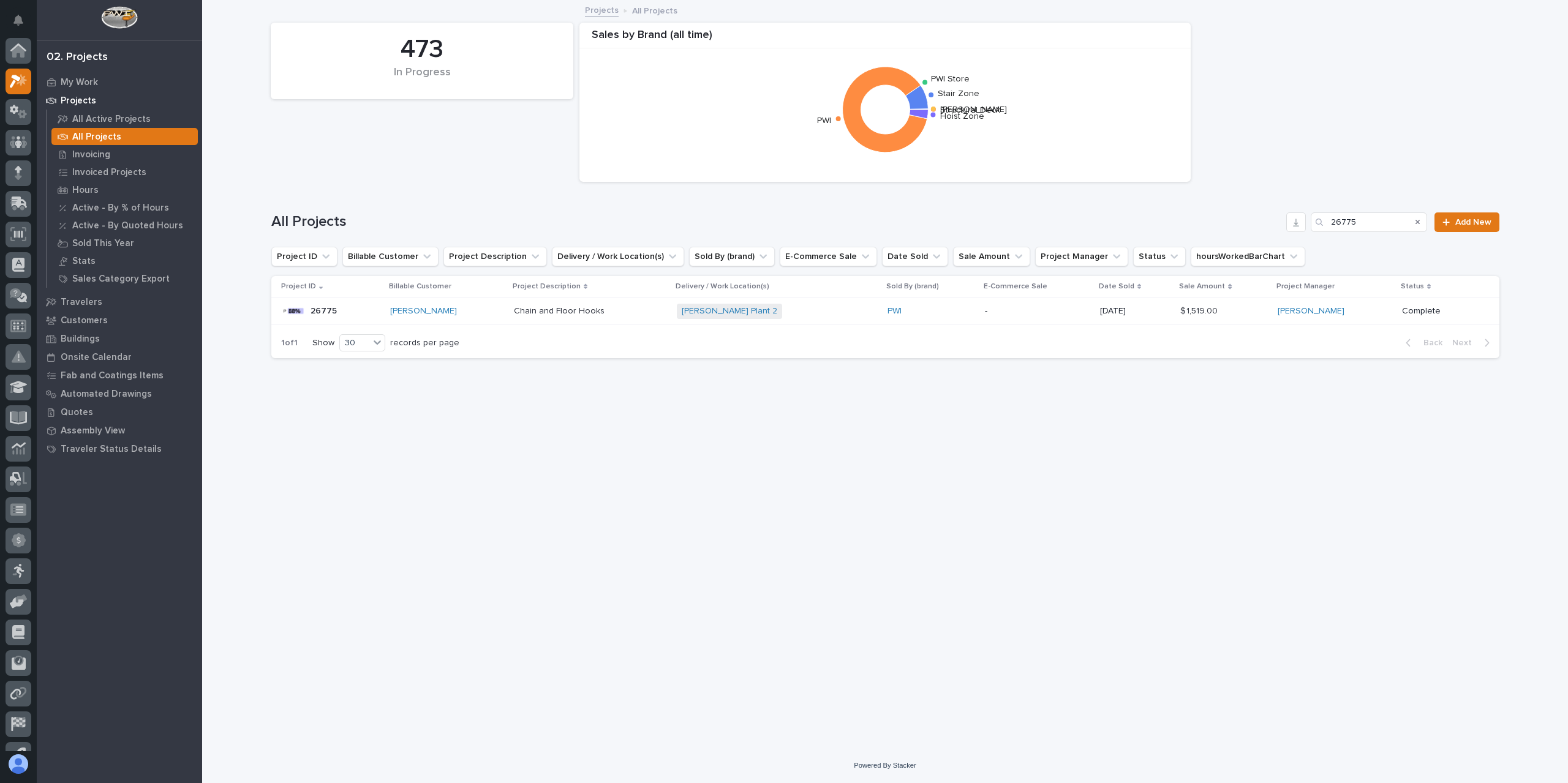
scroll to position [33, 0]
drag, startPoint x: 1380, startPoint y: 220, endPoint x: 1266, endPoint y: 222, distance: 114.0
click at [1266, 222] on div "All Projects 26775 Add New" at bounding box center [886, 222] width 1228 height 19
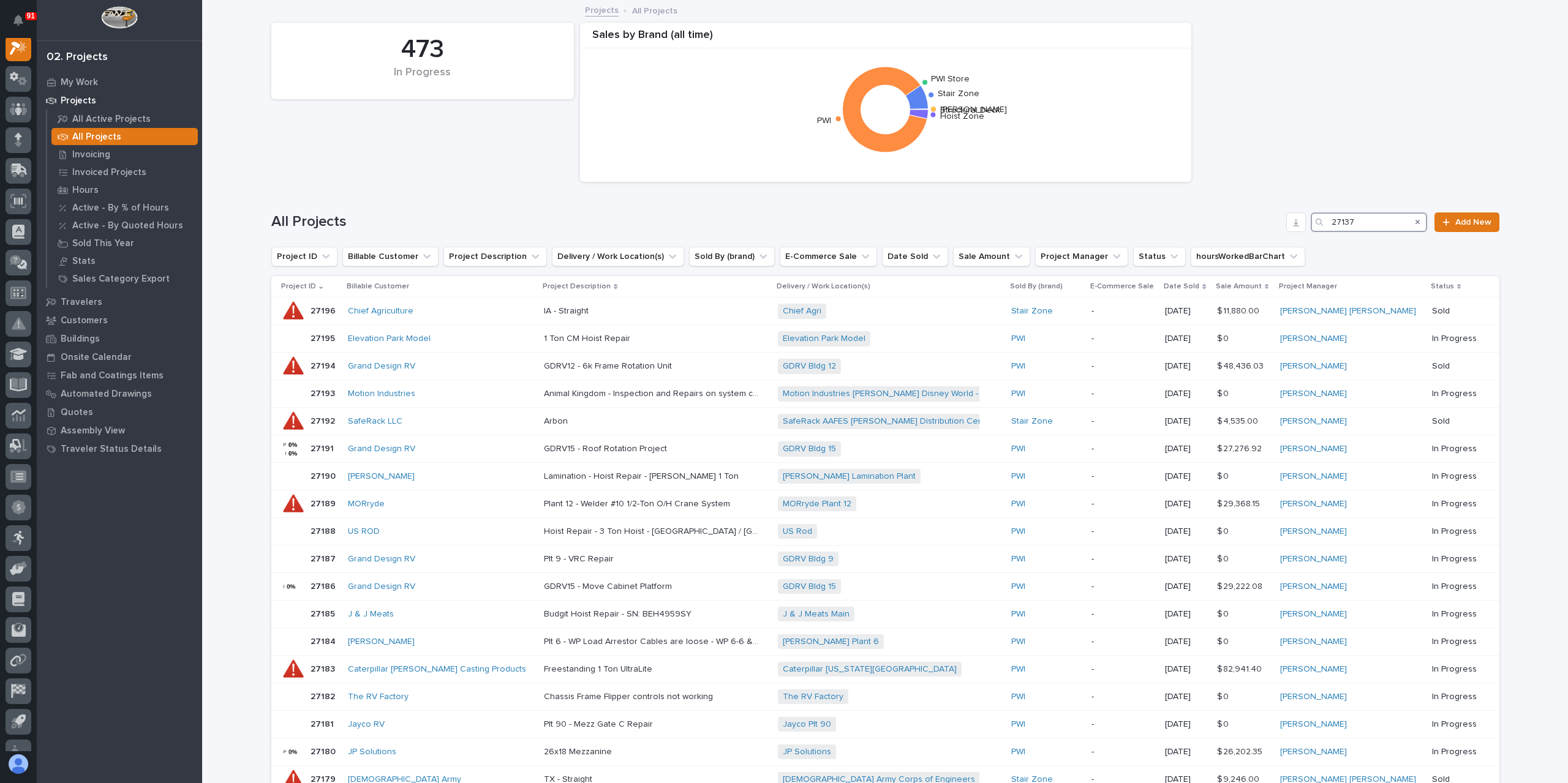
scroll to position [31, 0]
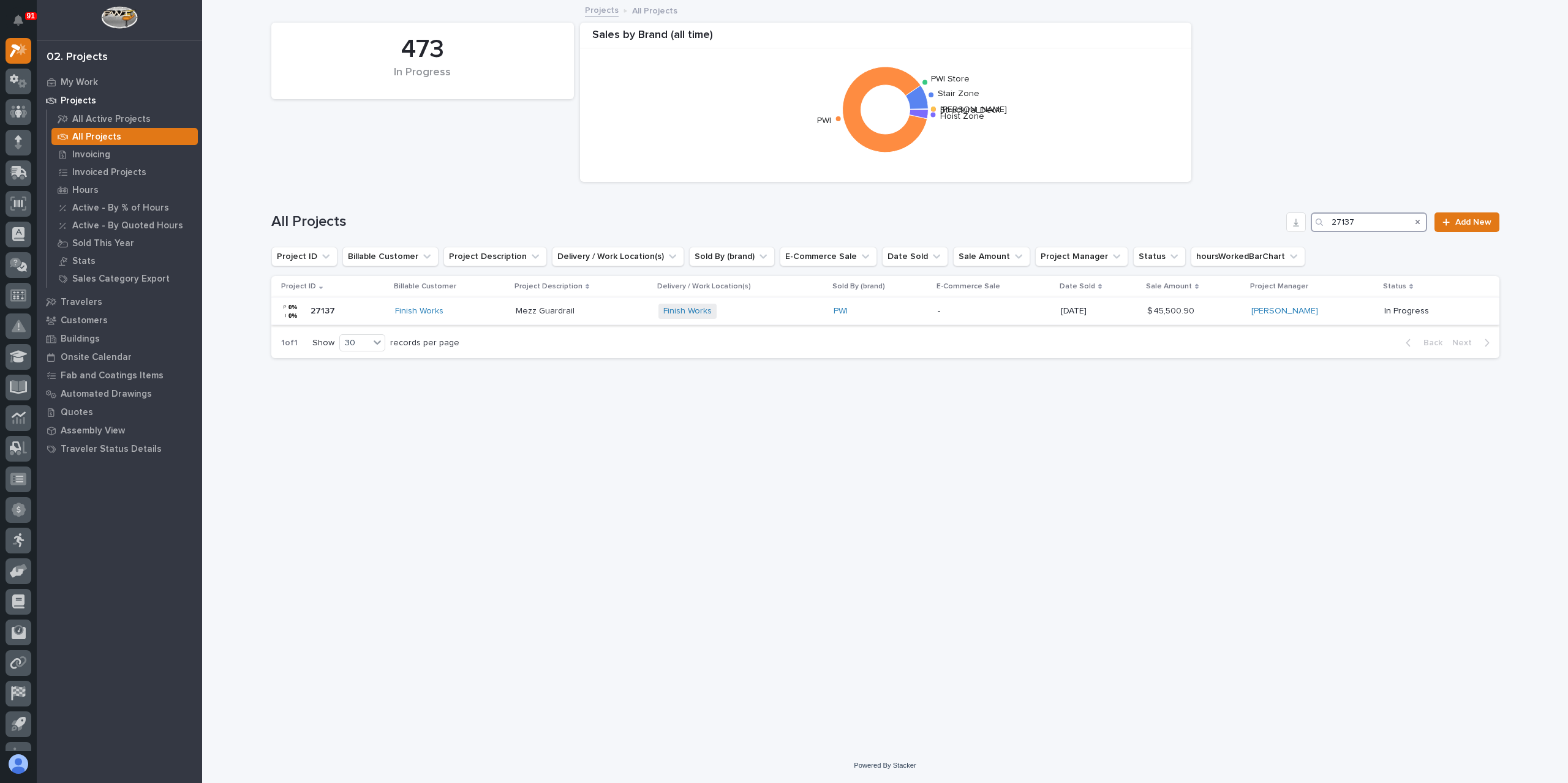
type input "27137"
click at [551, 319] on div "Mezz Guardrail Mezz Guardrail" at bounding box center [582, 312] width 133 height 20
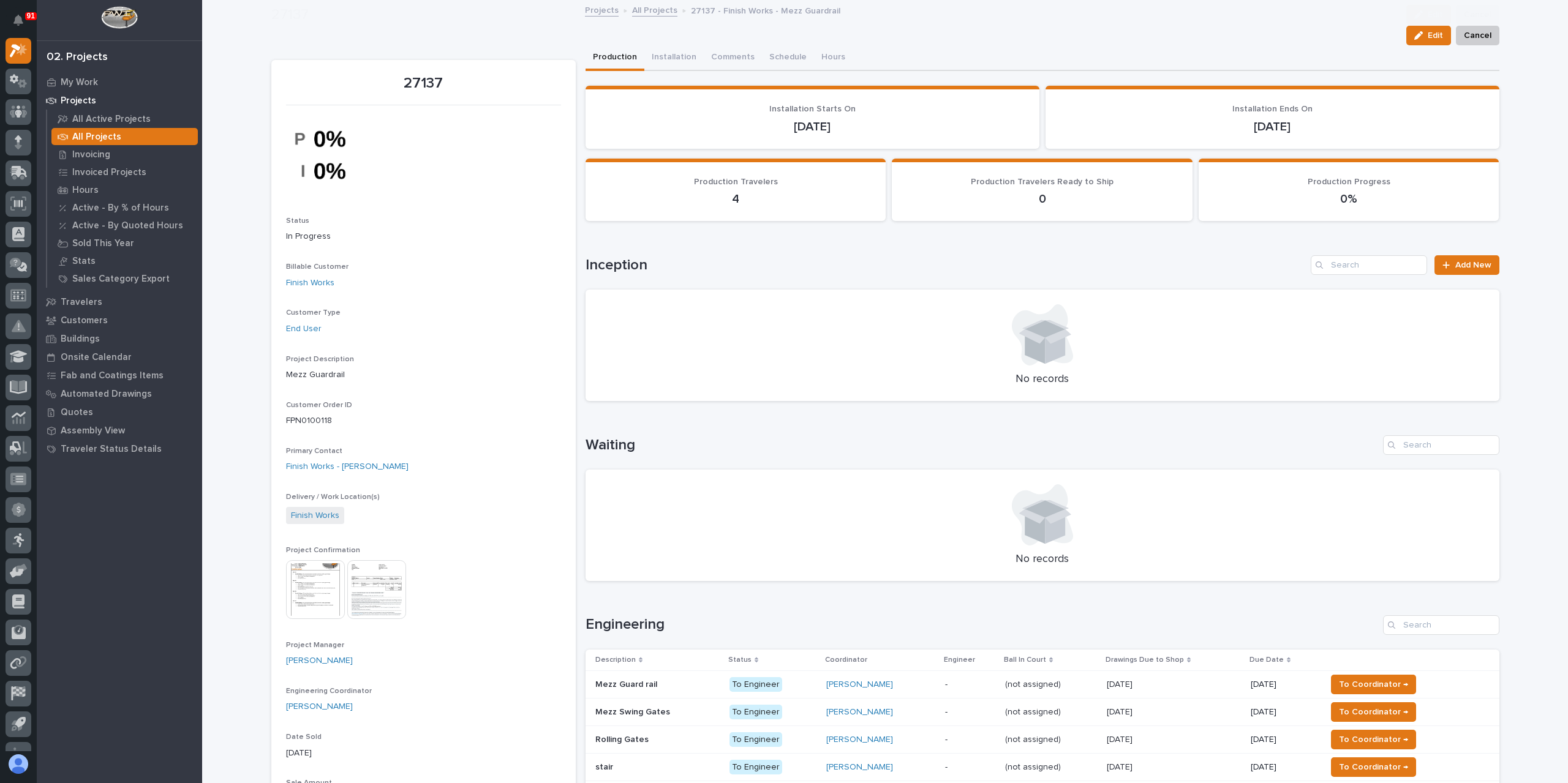
scroll to position [245, 0]
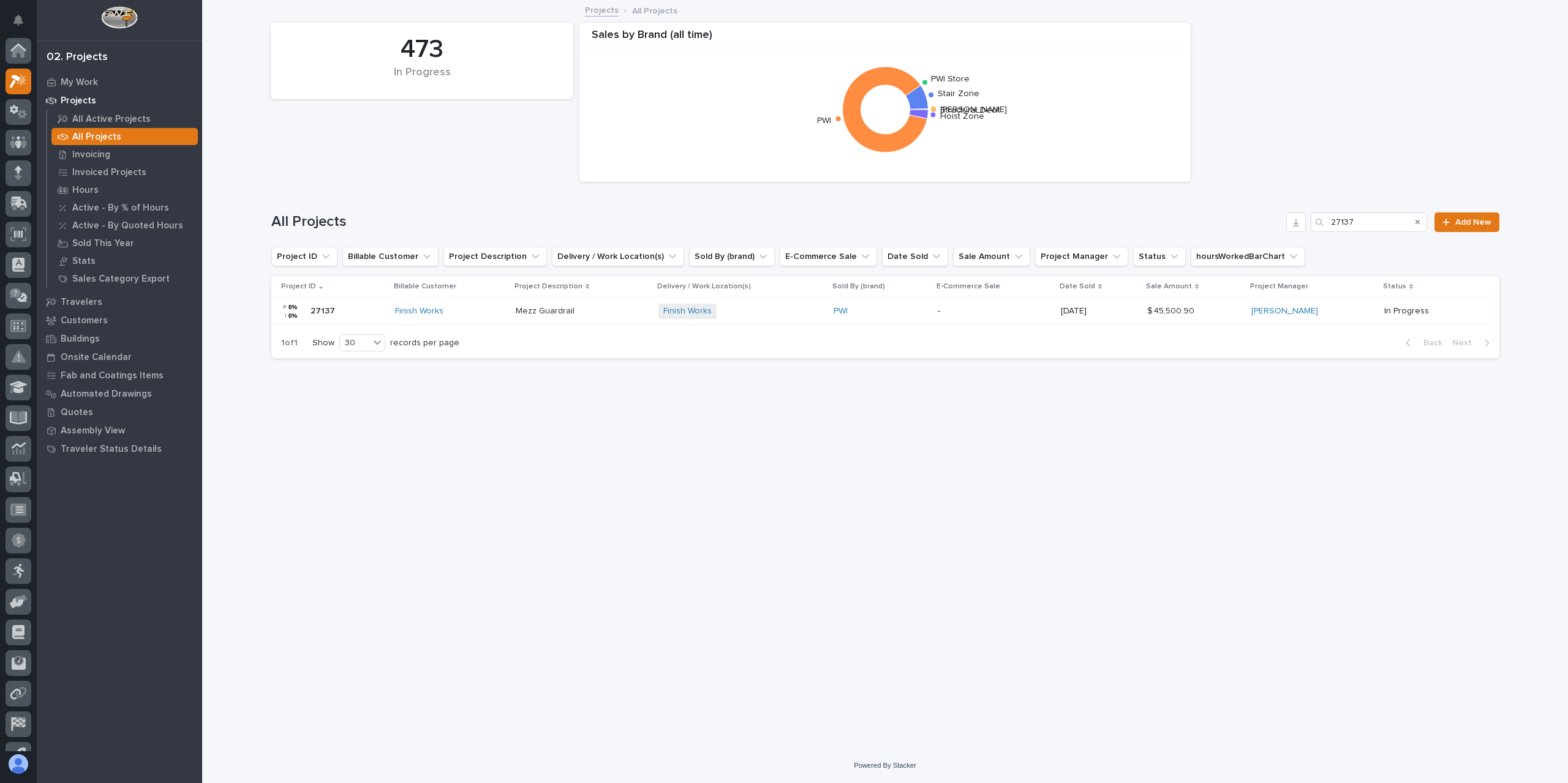
scroll to position [33, 0]
drag, startPoint x: 1368, startPoint y: 230, endPoint x: 1296, endPoint y: 222, distance: 72.4
click at [1296, 222] on div "All Projects 27137 Add New" at bounding box center [886, 222] width 1228 height 19
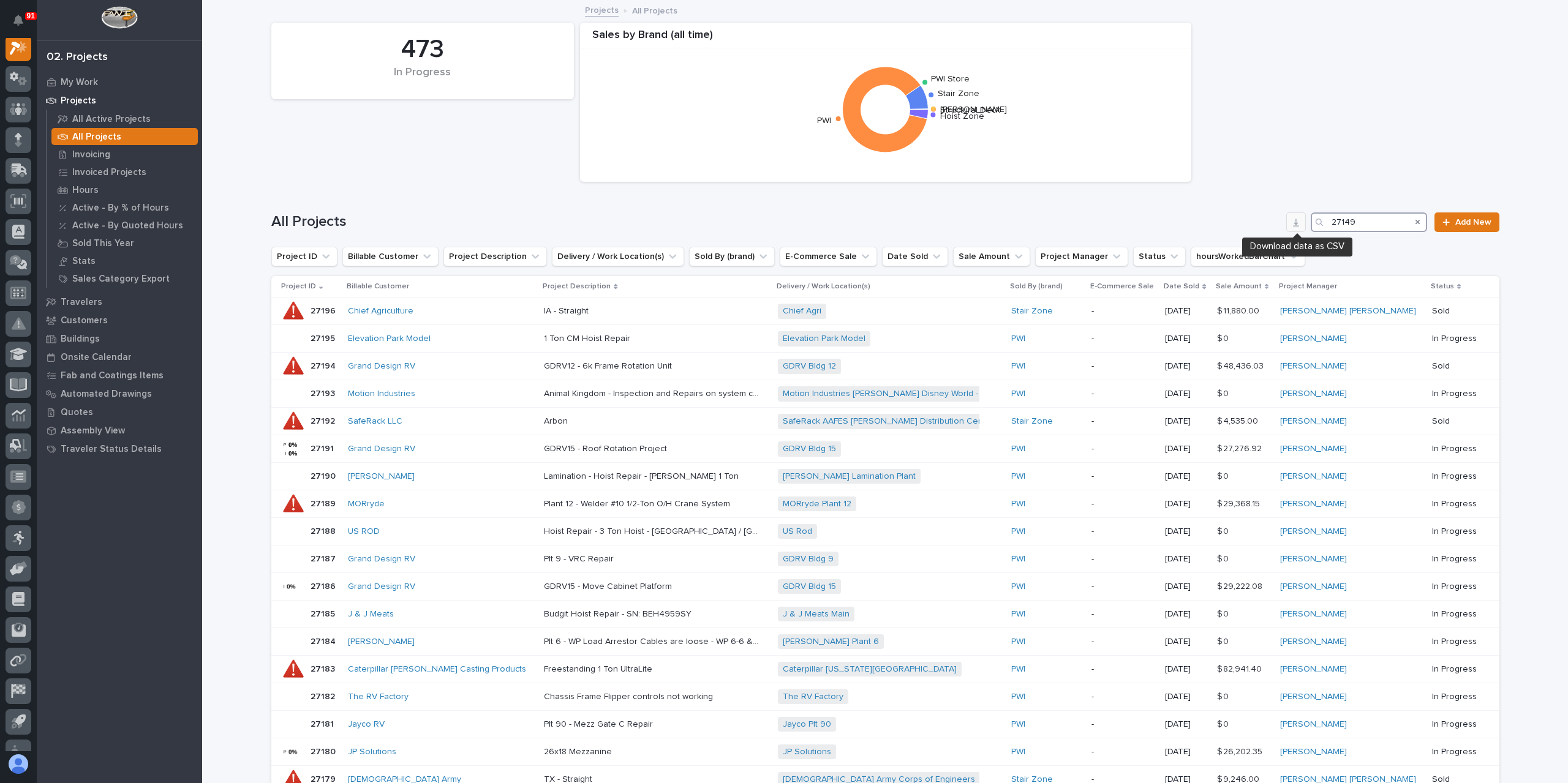
scroll to position [31, 0]
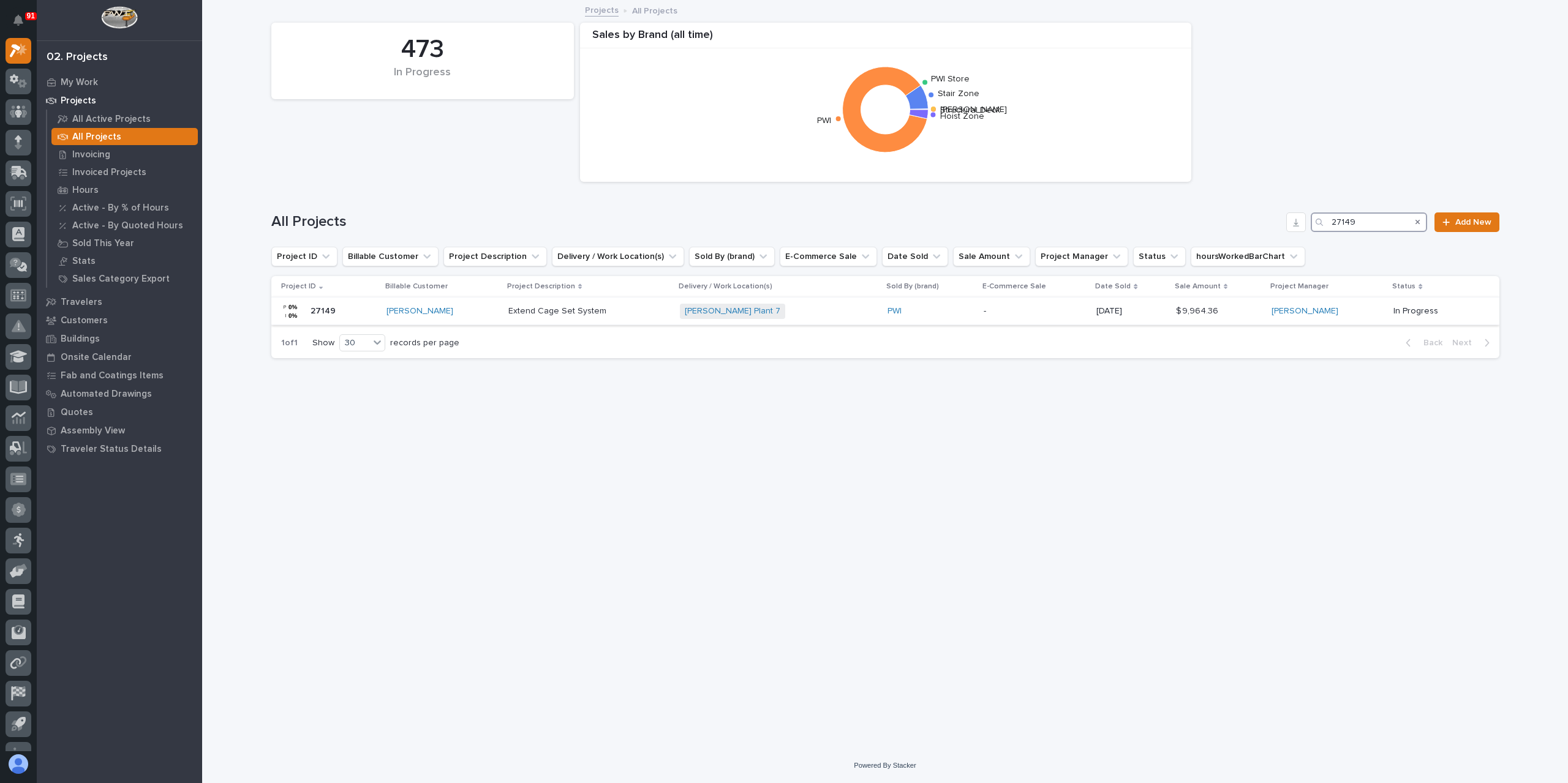
type input "27149"
click at [567, 324] on td "Extend Cage Set System Extend Cage Set System" at bounding box center [589, 311] width 171 height 27
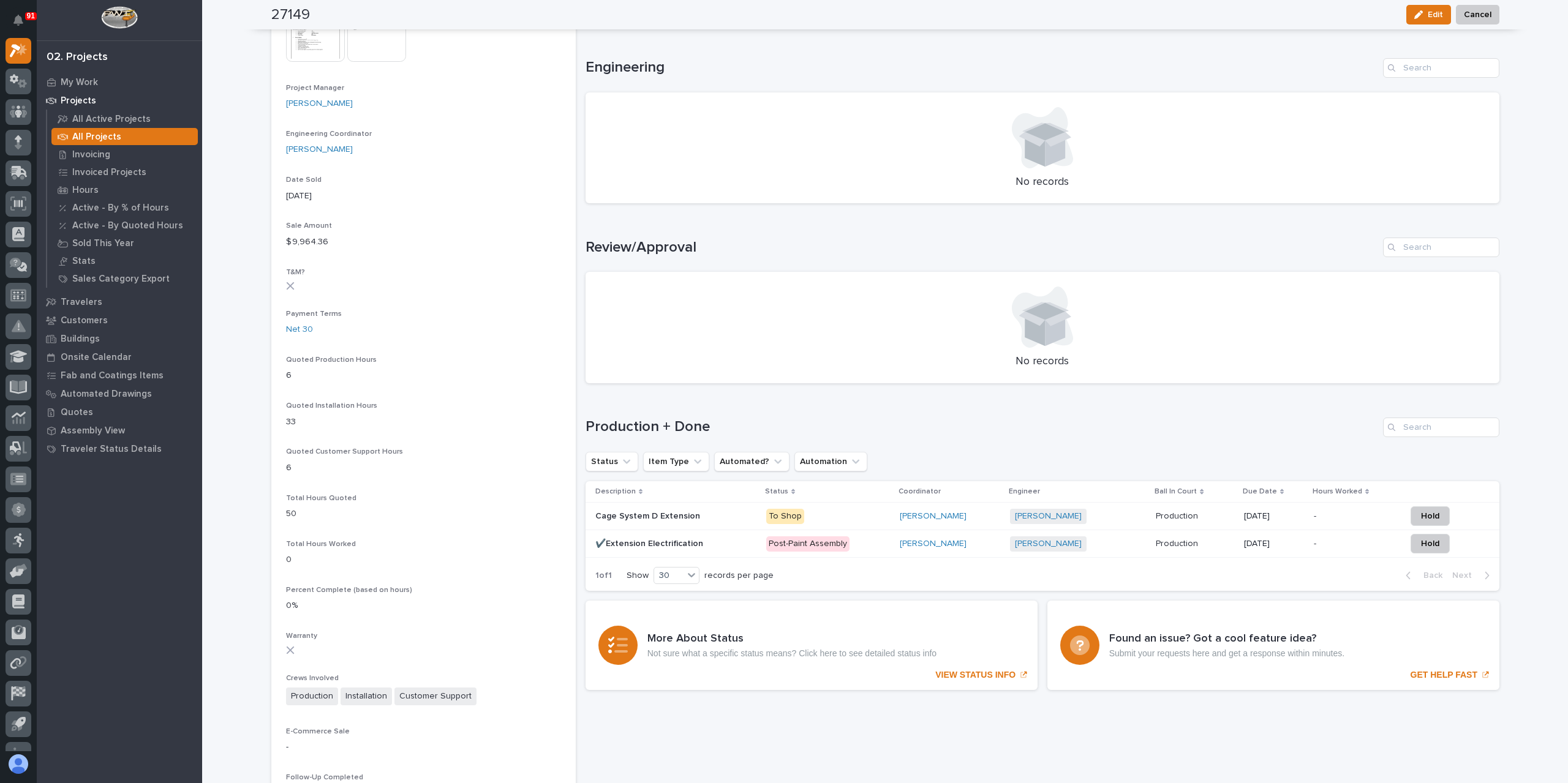
scroll to position [612, 0]
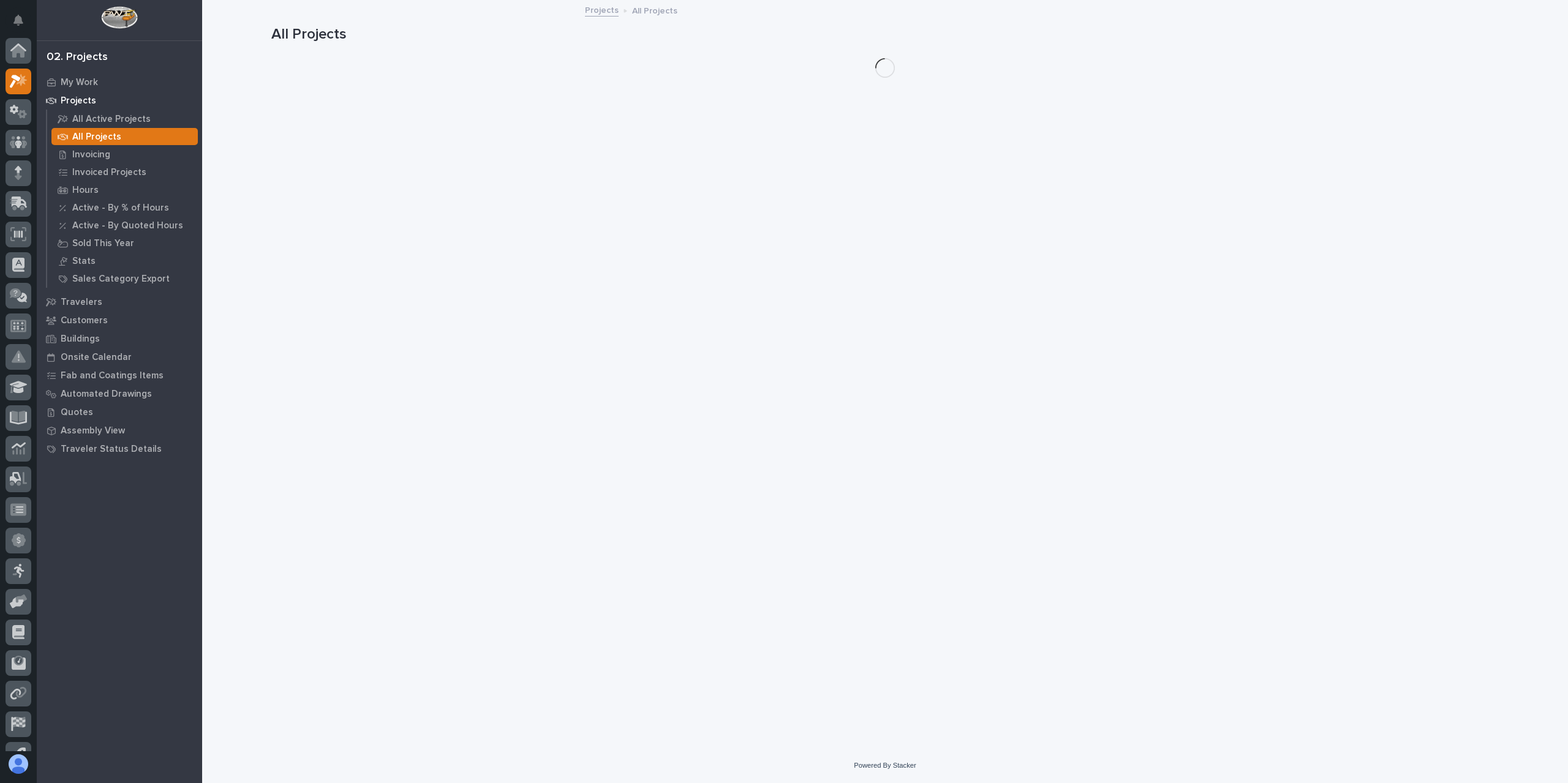
scroll to position [33, 0]
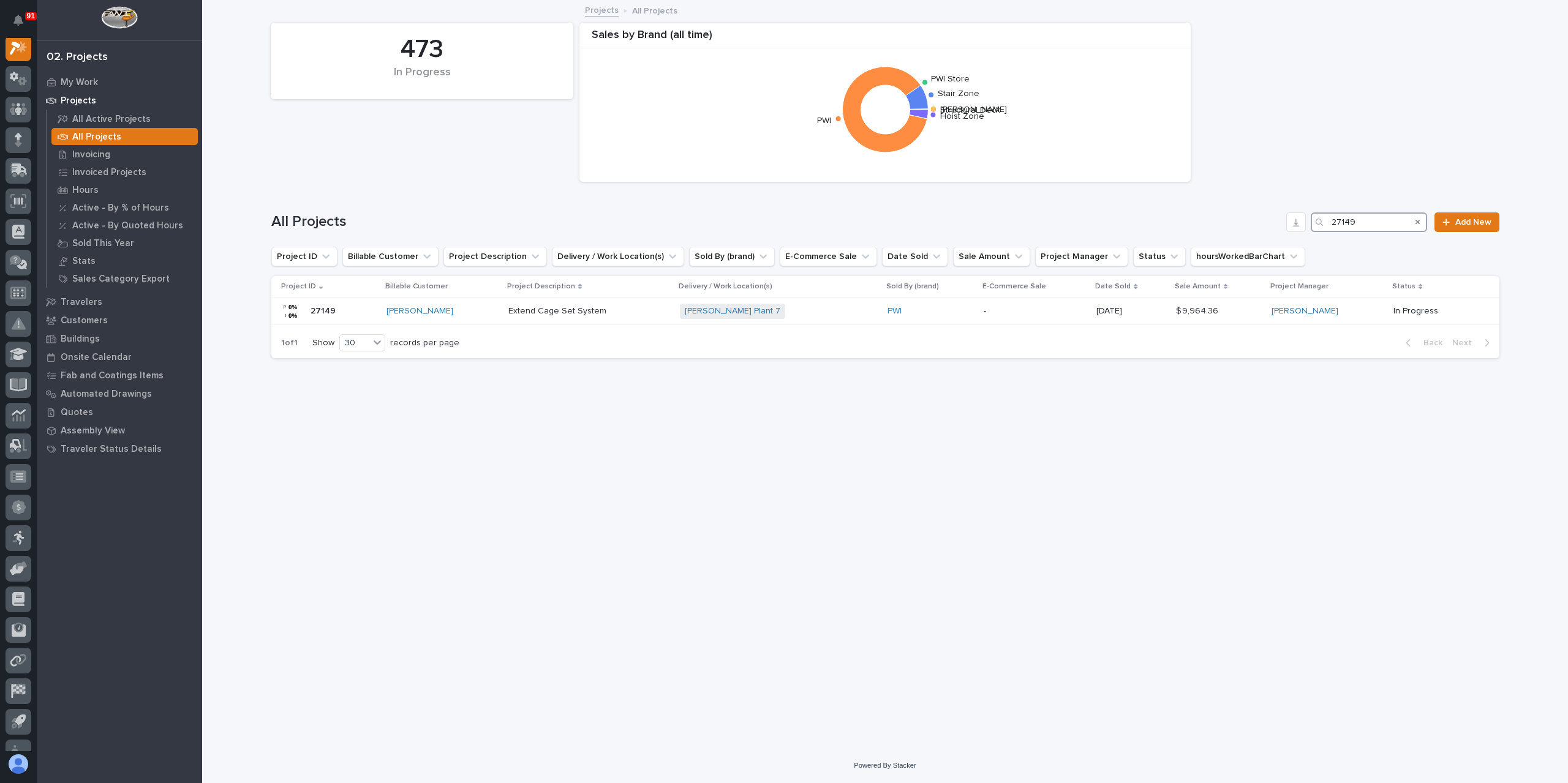
drag, startPoint x: 1374, startPoint y: 219, endPoint x: 1315, endPoint y: 230, distance: 60.0
click at [1315, 230] on div "27149" at bounding box center [1369, 222] width 117 height 19
type input "26627"
click at [548, 320] on div "Plant 4 - Lamination 1-Ton Crane System Plant 4 - Lamination 1-Ton Crane System" at bounding box center [616, 312] width 248 height 20
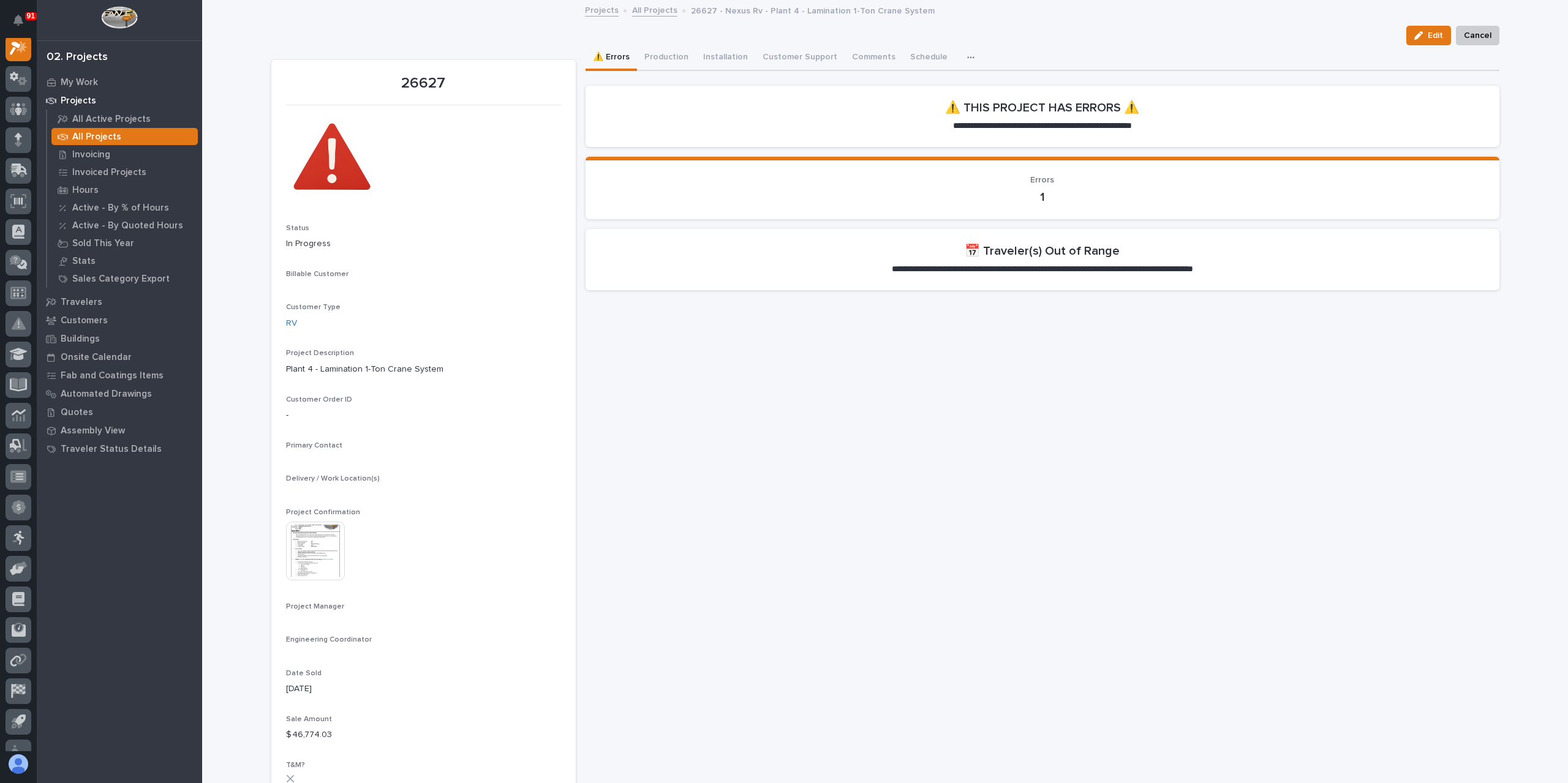
scroll to position [31, 0]
click at [670, 50] on button "Production" at bounding box center [667, 58] width 59 height 26
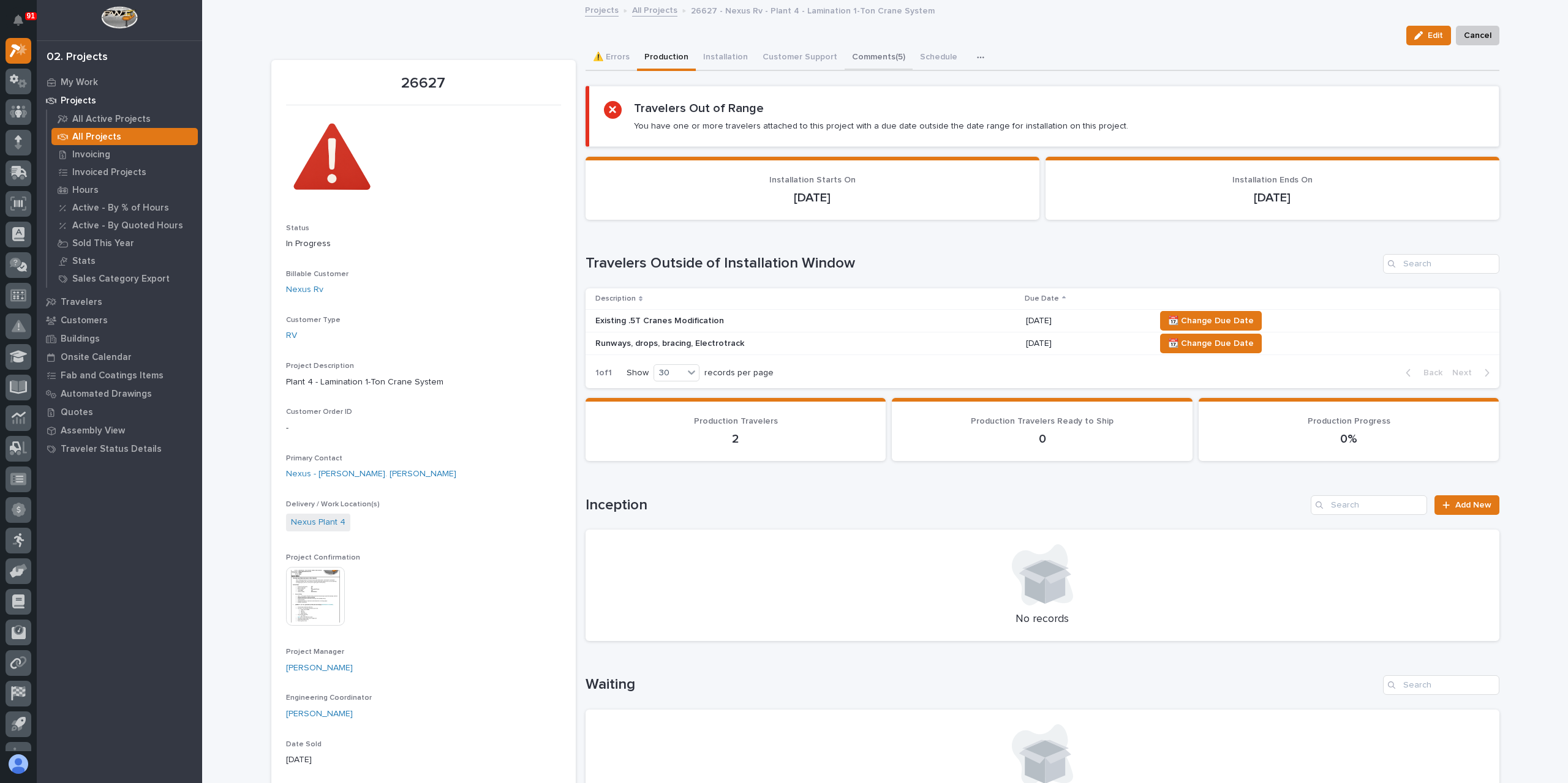
click at [844, 52] on button "Comments (5)" at bounding box center [878, 58] width 68 height 26
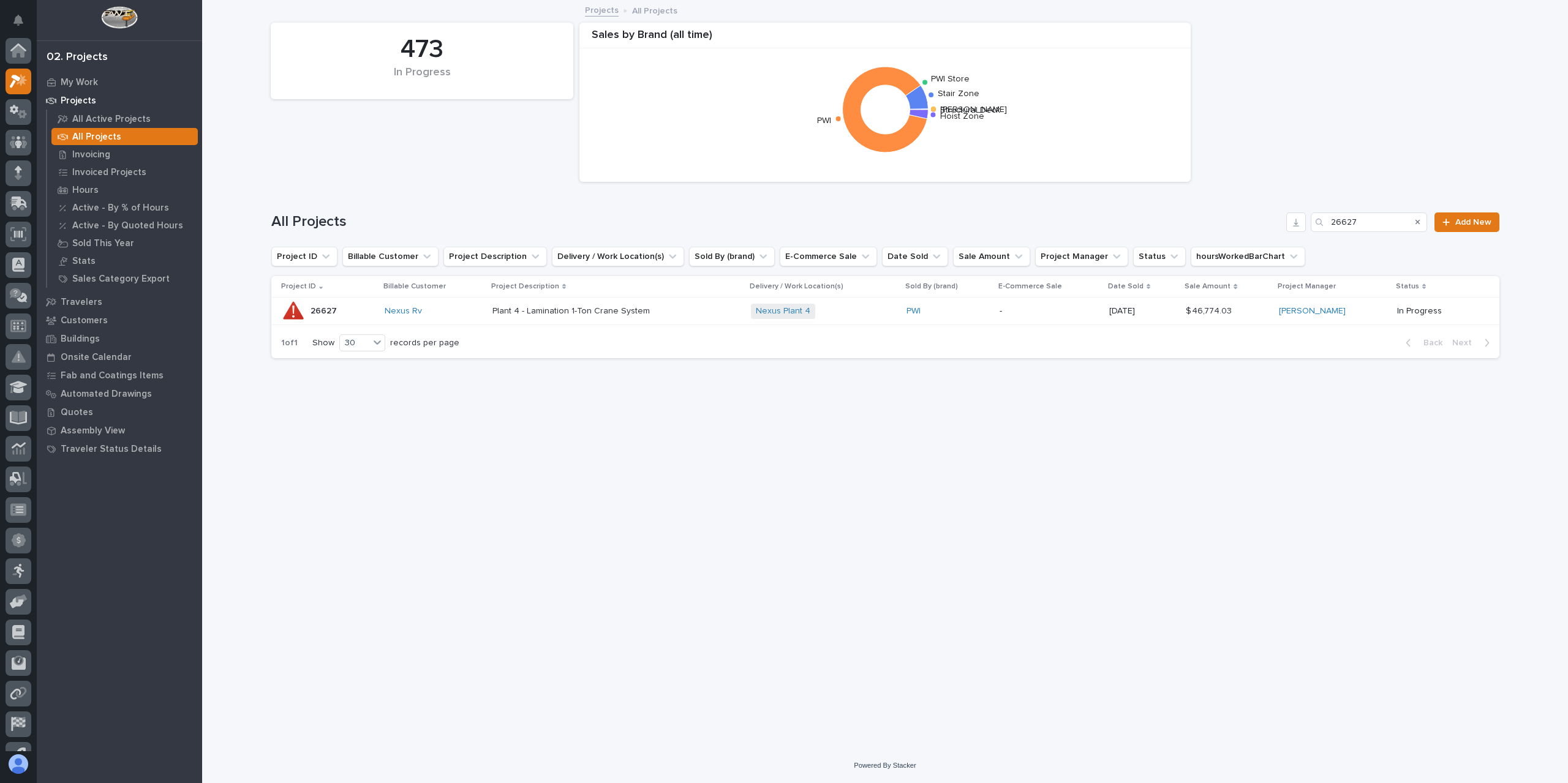
scroll to position [33, 0]
drag, startPoint x: 1362, startPoint y: 223, endPoint x: 1299, endPoint y: 227, distance: 63.1
click at [1299, 227] on div "All Projects 26627 Add New" at bounding box center [886, 222] width 1228 height 19
click at [1367, 225] on input "26627" at bounding box center [1369, 222] width 117 height 19
drag, startPoint x: 1367, startPoint y: 225, endPoint x: 1307, endPoint y: 237, distance: 61.2
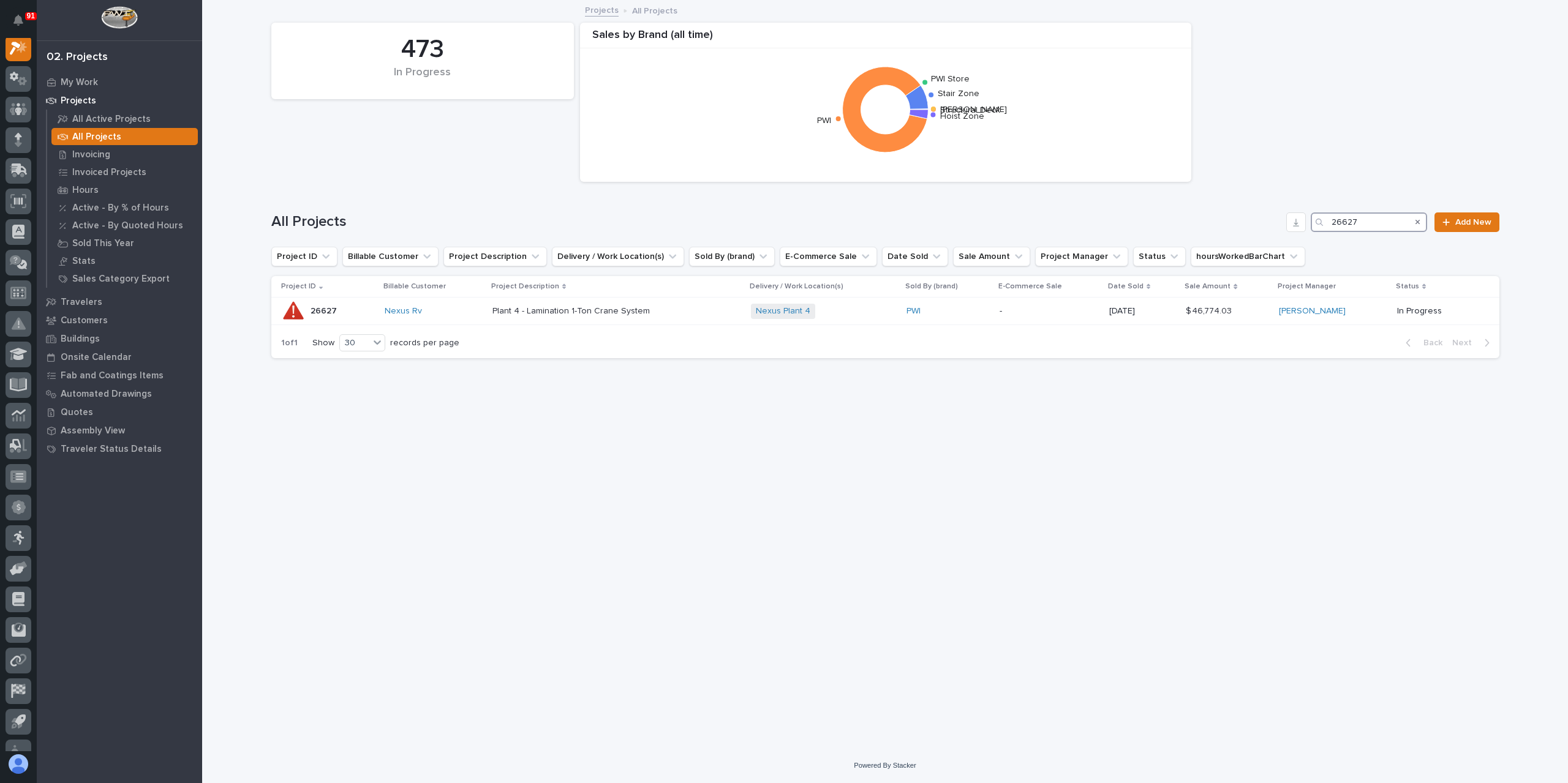
click at [1324, 236] on div "All Projects 26627 Add New" at bounding box center [886, 217] width 1228 height 59
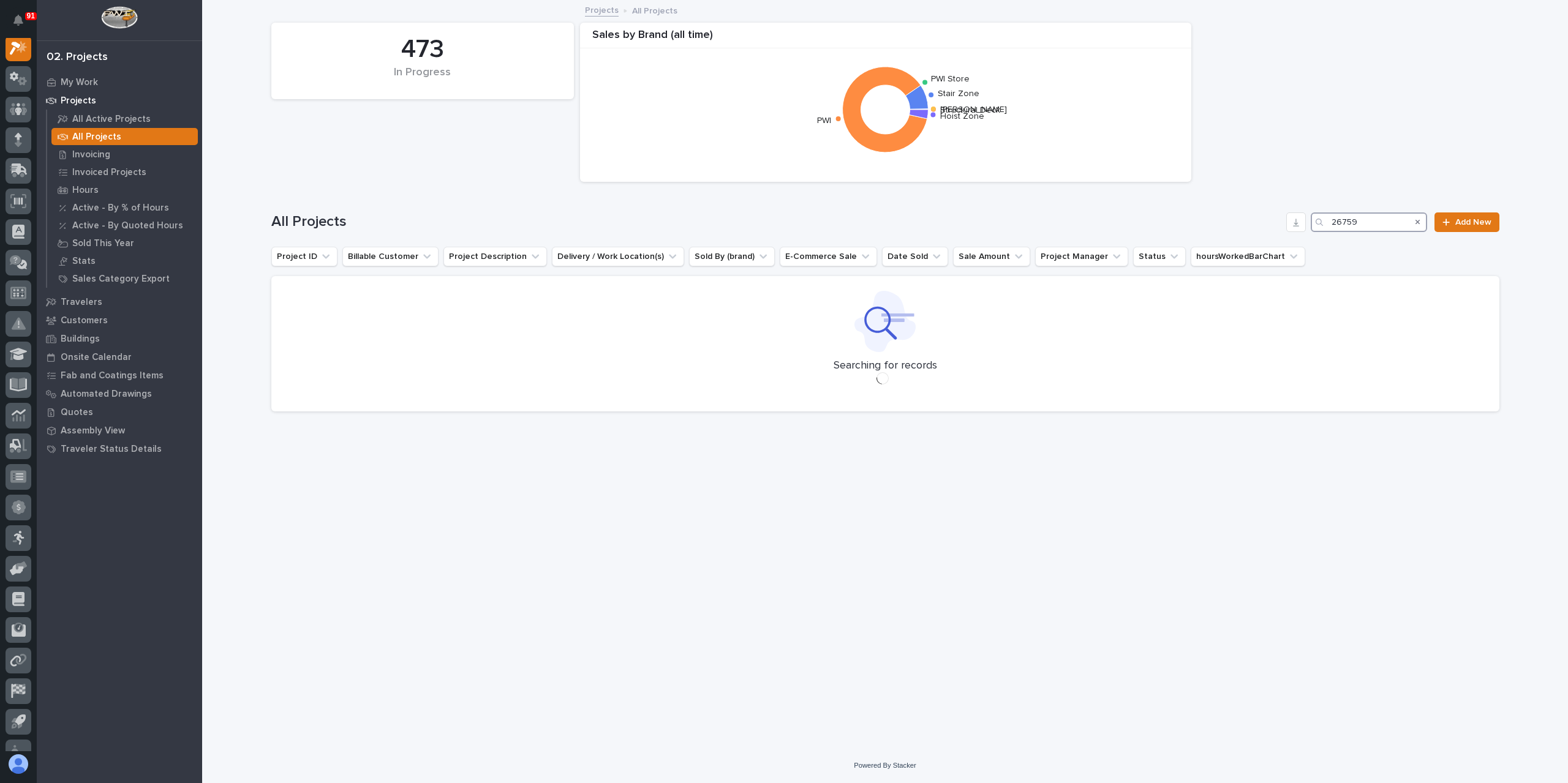
scroll to position [31, 0]
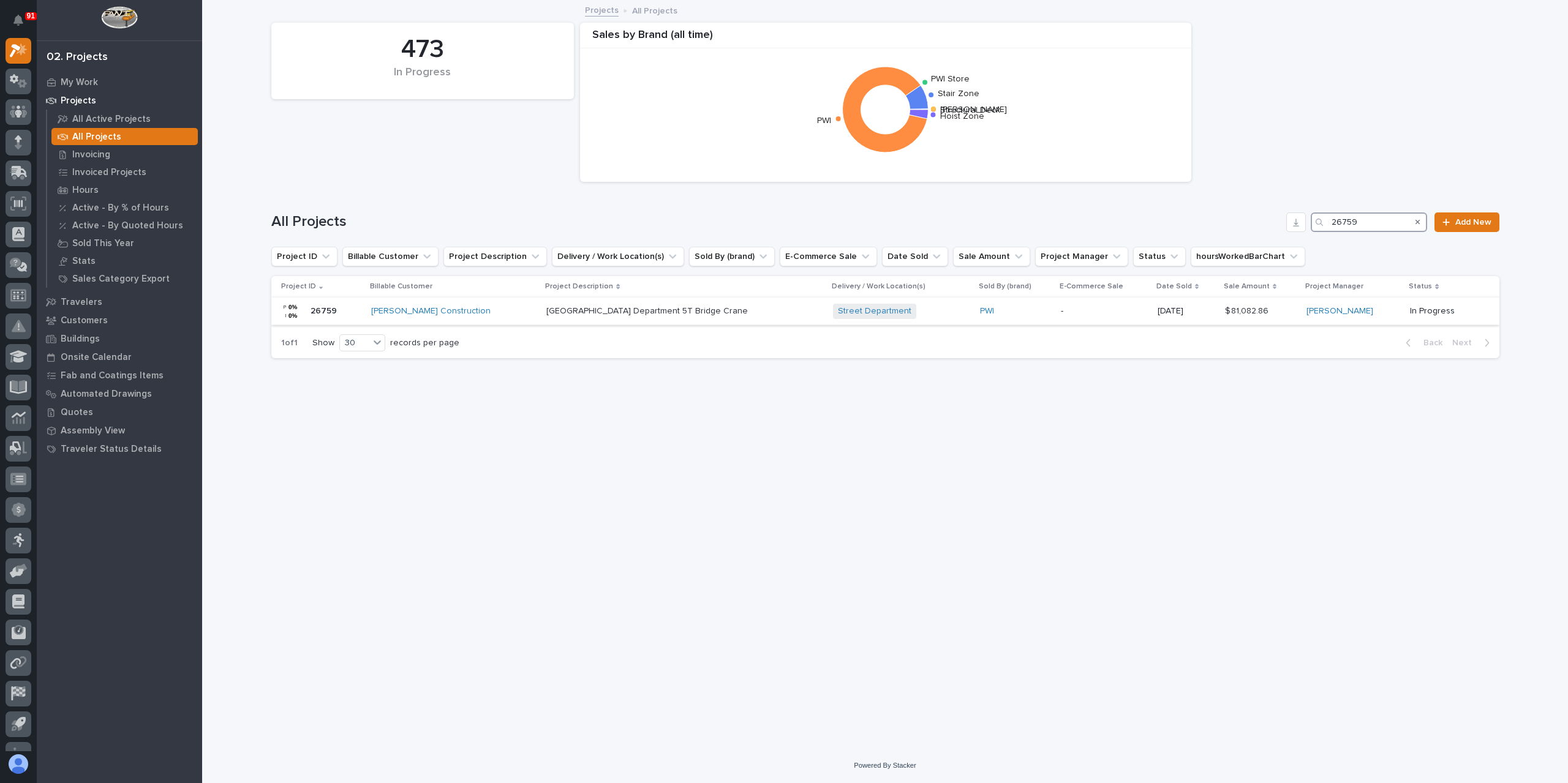
type input "26759"
click at [554, 310] on p "Warsaw Public Works Street Department 5T Bridge Crane" at bounding box center [648, 310] width 204 height 13
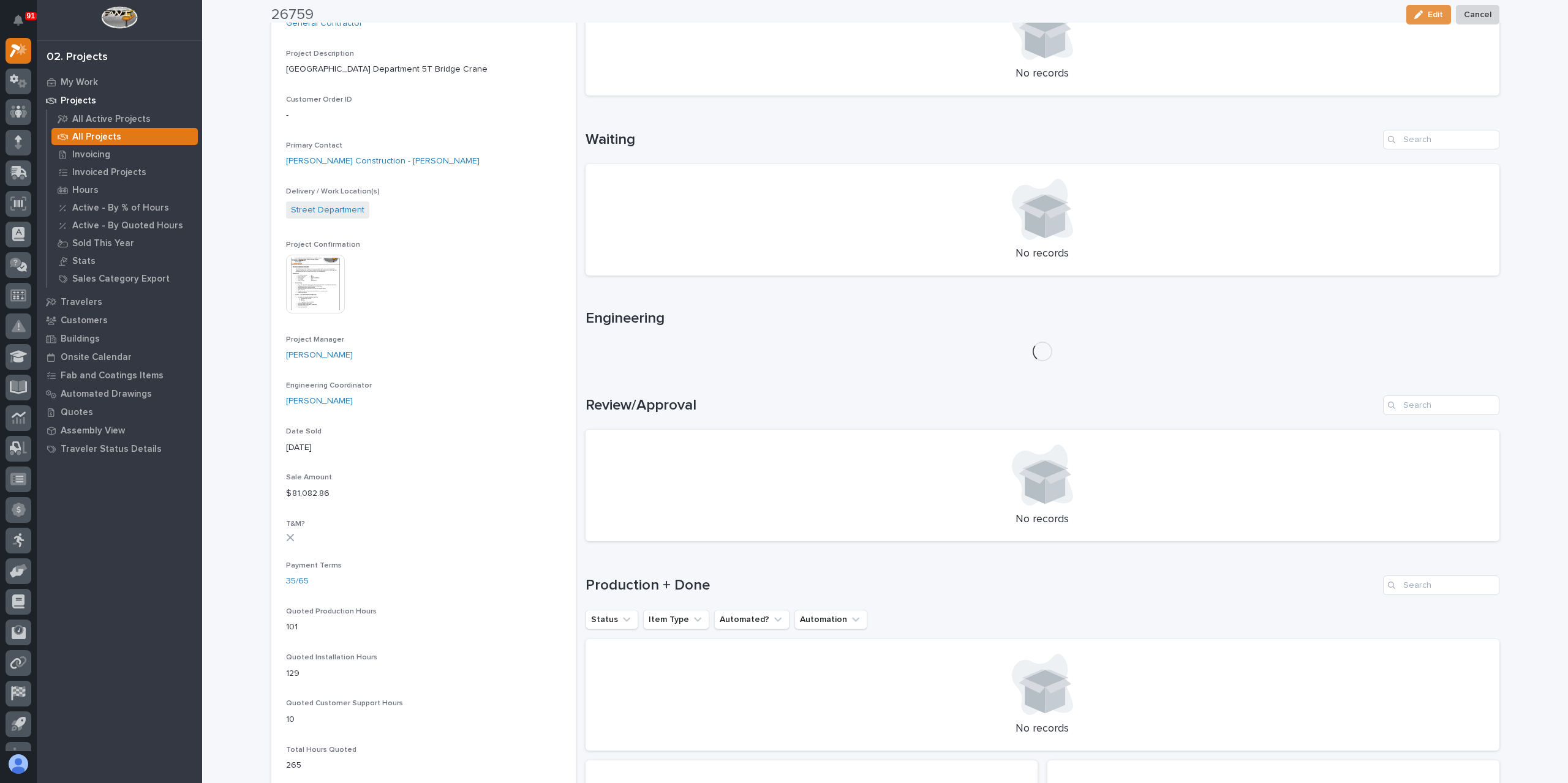
scroll to position [306, 0]
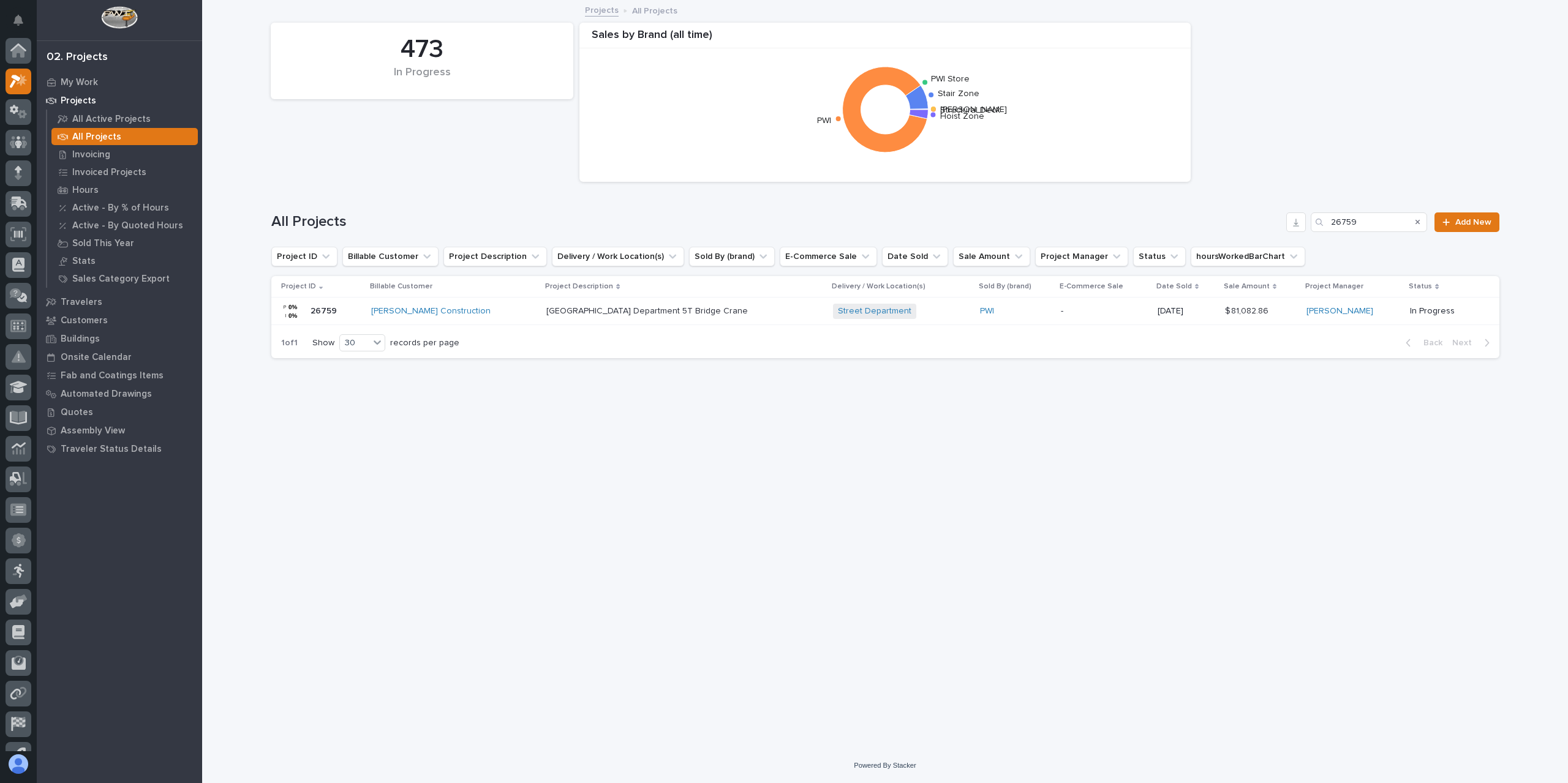
scroll to position [33, 0]
drag, startPoint x: 1379, startPoint y: 225, endPoint x: 1254, endPoint y: 232, distance: 125.2
click at [1258, 232] on div "All Projects 26759 Add New" at bounding box center [886, 217] width 1228 height 59
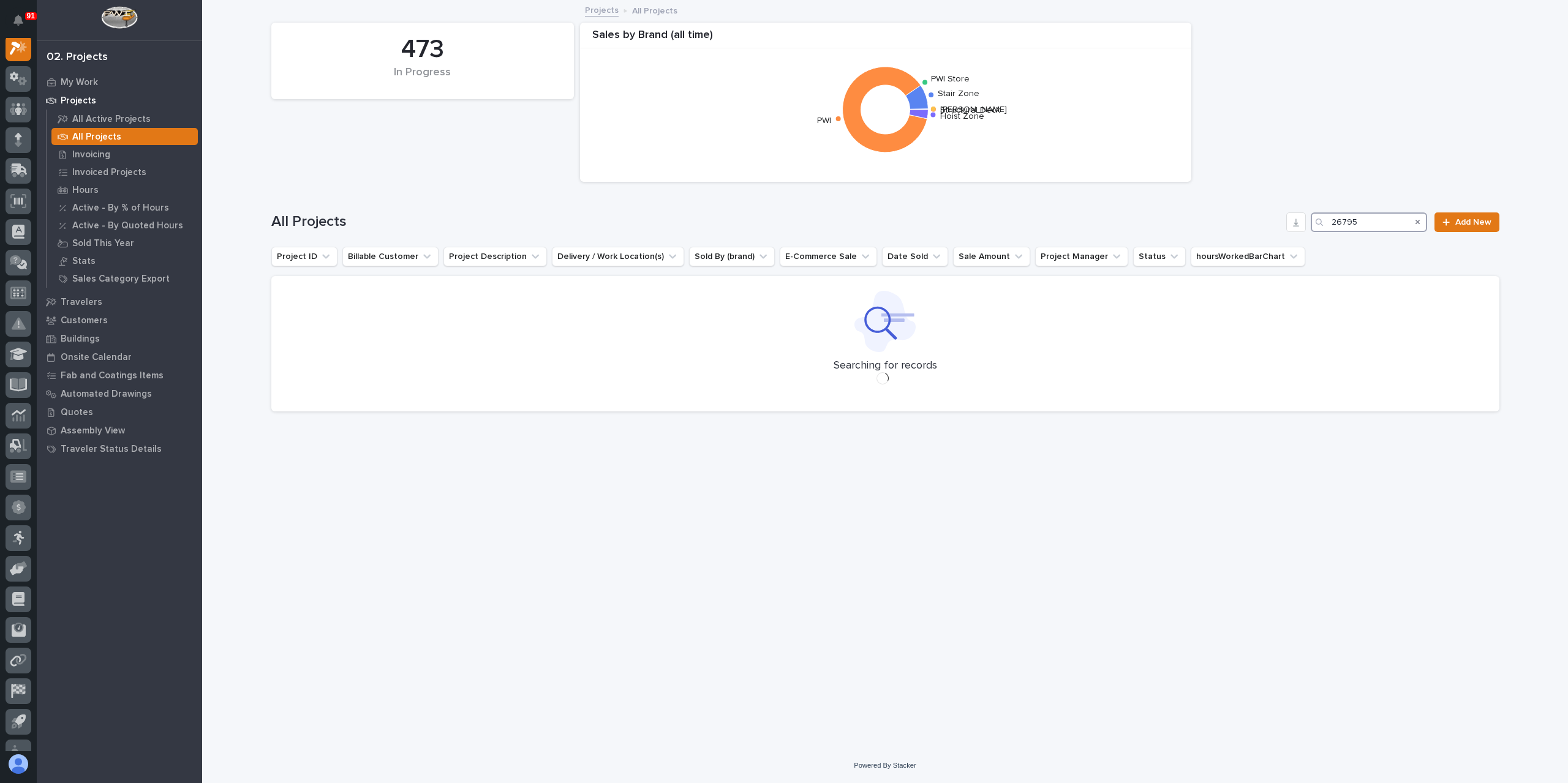
scroll to position [31, 0]
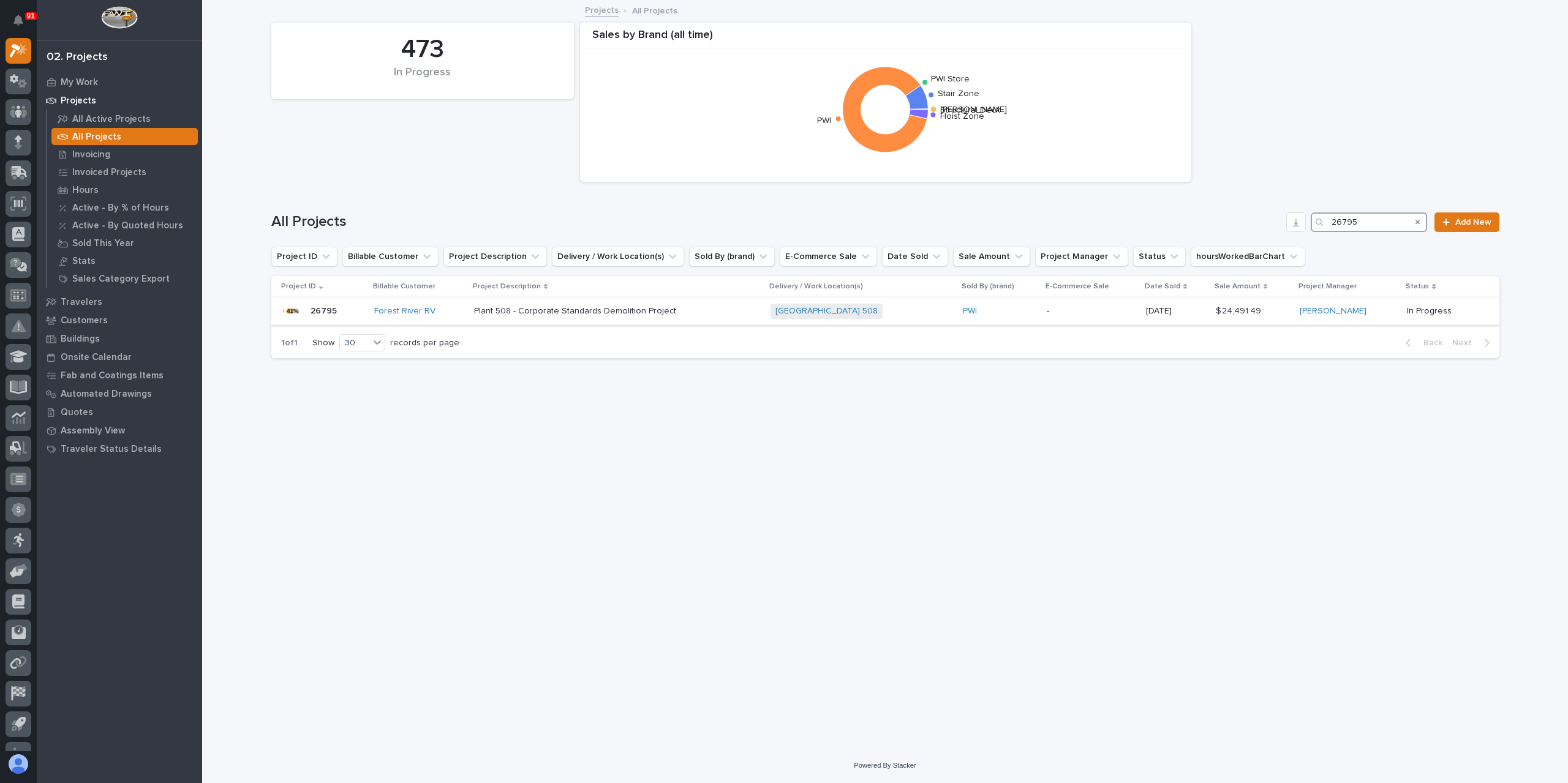
type input "26795"
click at [547, 317] on div "Plant 508 - Corporate Standards Demolition Project Plant 508 - Corporate Standa…" at bounding box center [617, 312] width 287 height 20
drag, startPoint x: 1382, startPoint y: 225, endPoint x: 1255, endPoint y: 232, distance: 127.2
click at [1269, 232] on div "All Projects 26795 Add New" at bounding box center [886, 217] width 1228 height 59
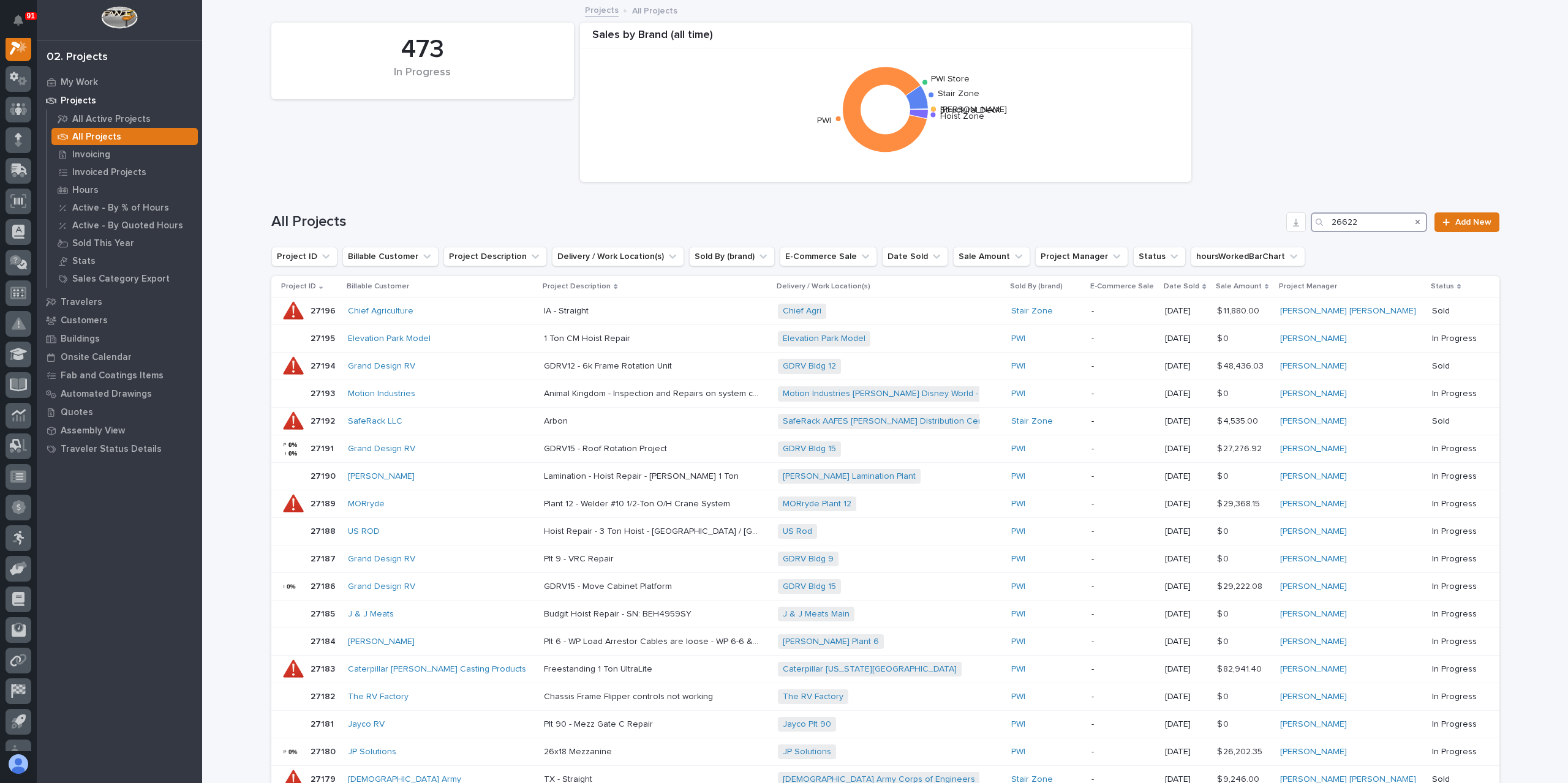
scroll to position [31, 0]
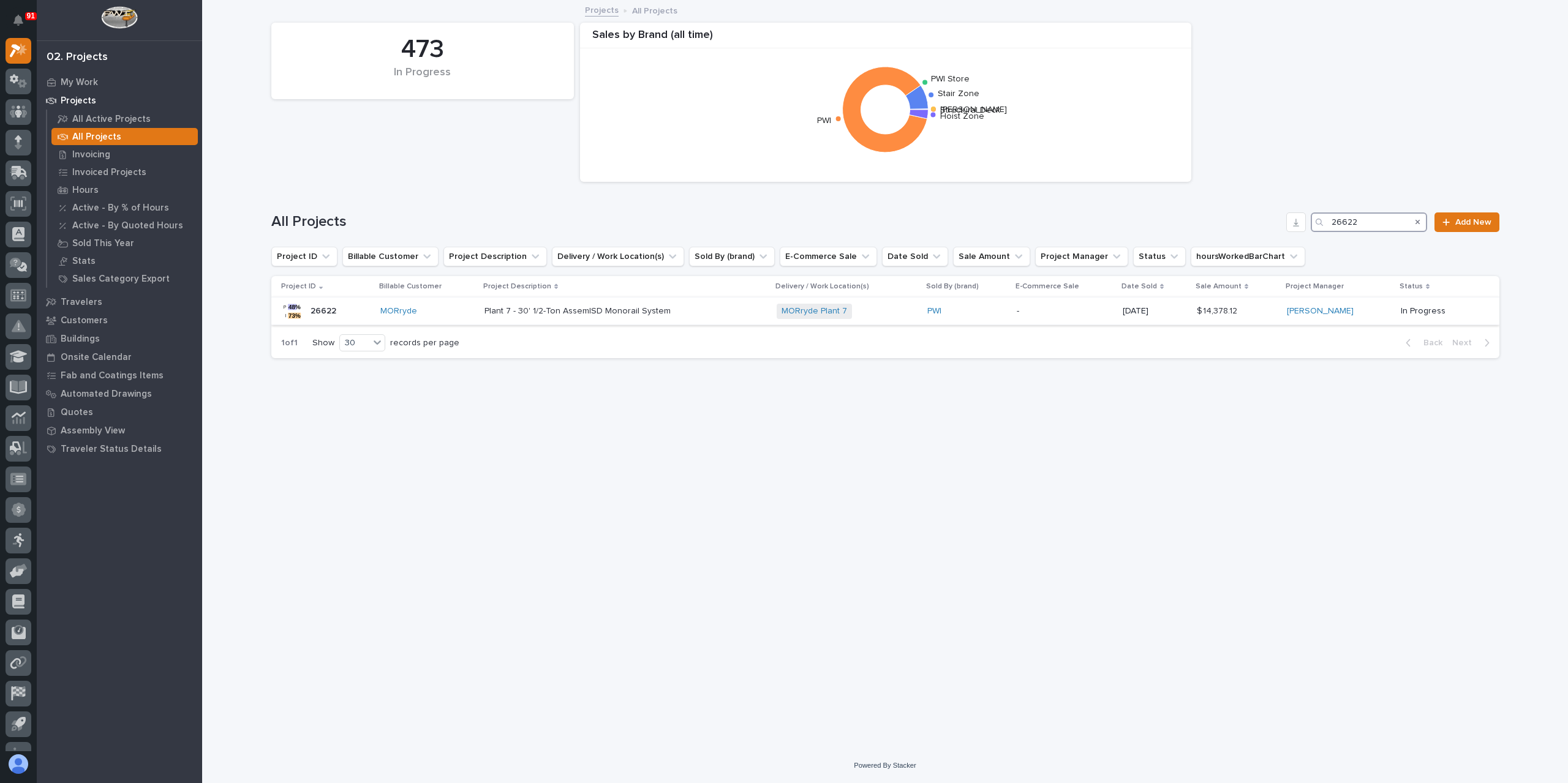
type input "26622"
click at [557, 312] on p "Plant 7 - 30' 1/2-Ton AssemISD Monorail System" at bounding box center [579, 310] width 189 height 13
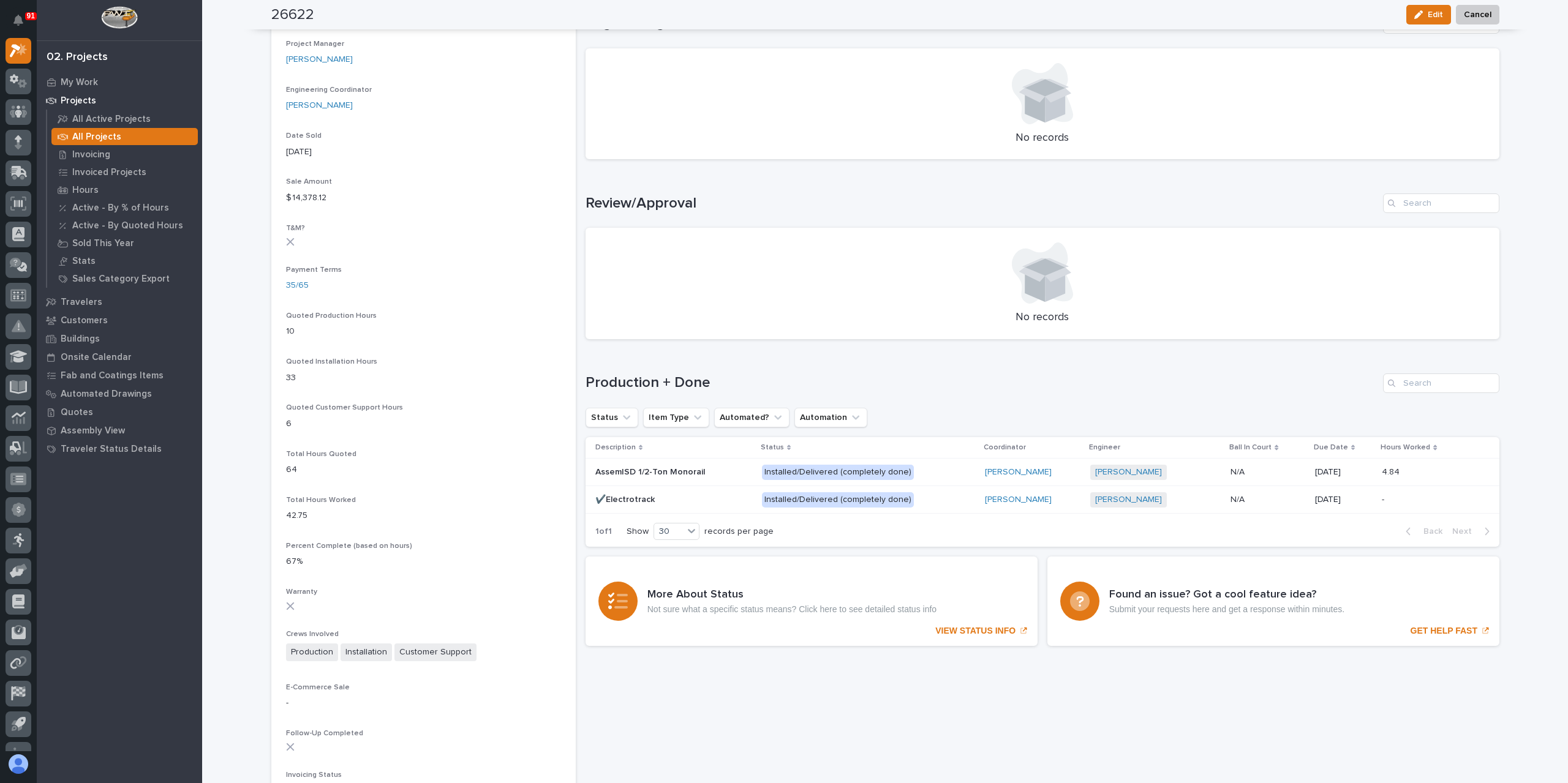
scroll to position [635, 0]
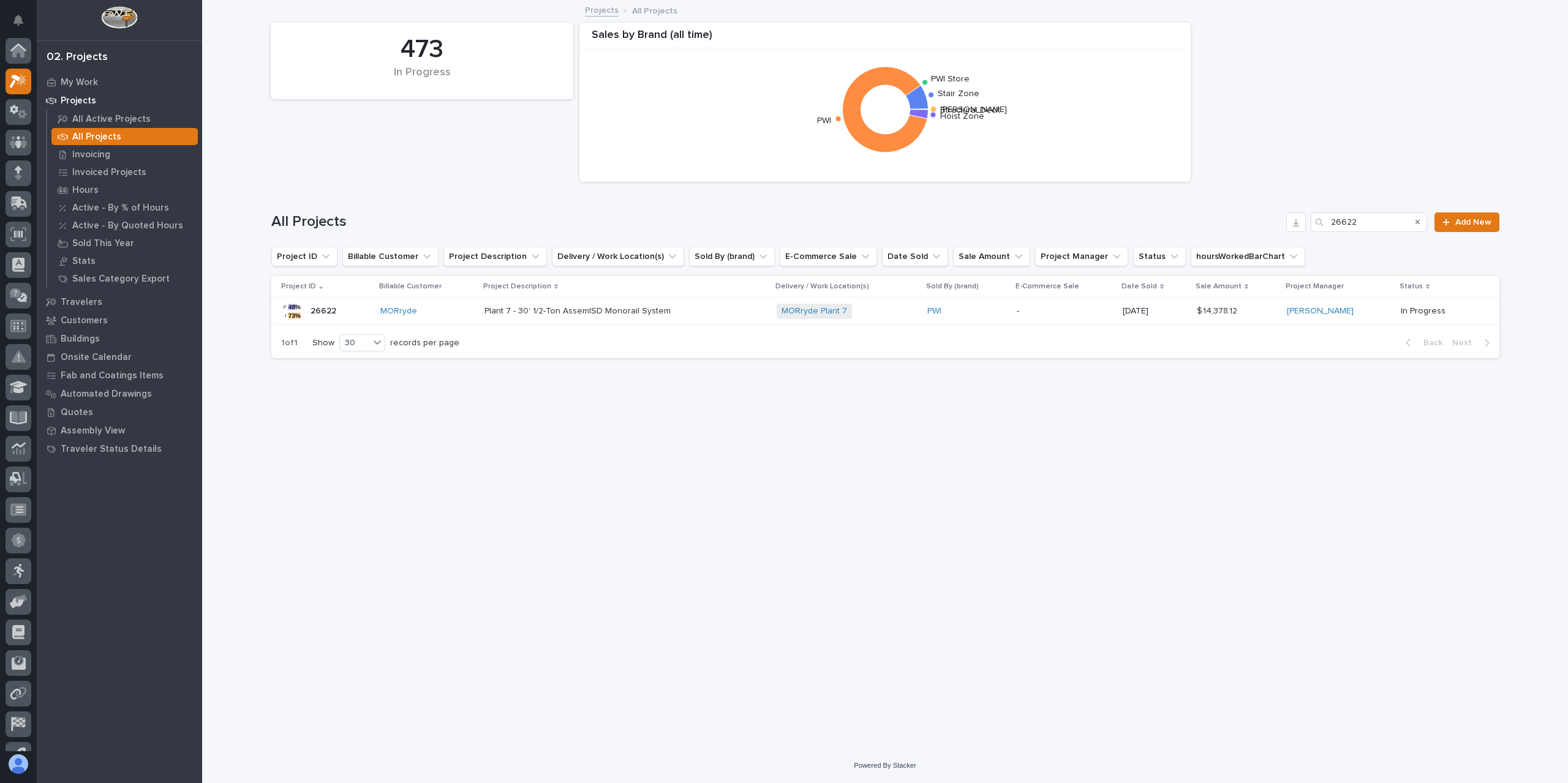
scroll to position [33, 0]
drag, startPoint x: 1371, startPoint y: 227, endPoint x: 1294, endPoint y: 219, distance: 77.4
click at [1294, 219] on div "All Projects 26622 Add New" at bounding box center [886, 222] width 1228 height 19
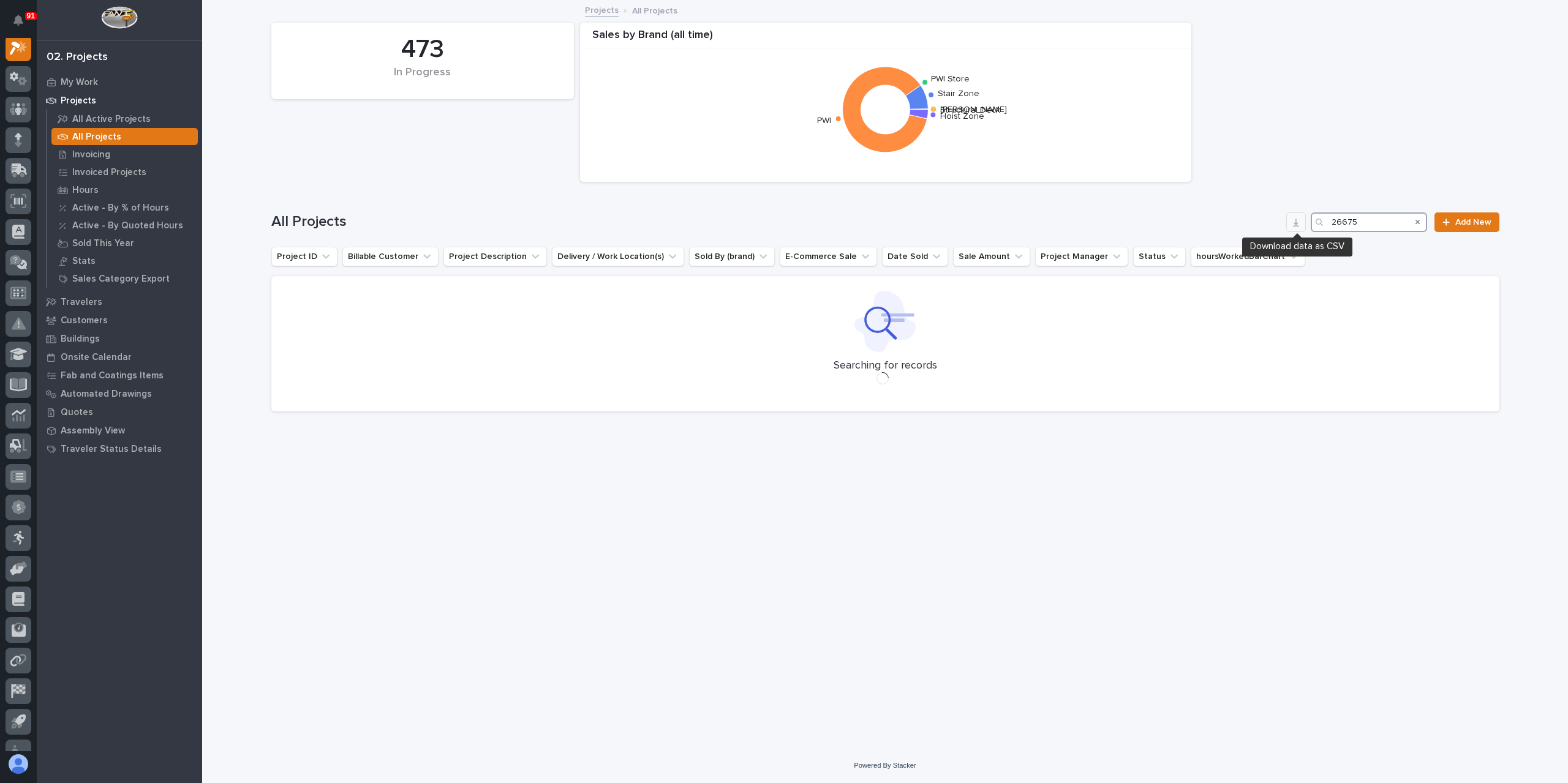
scroll to position [31, 0]
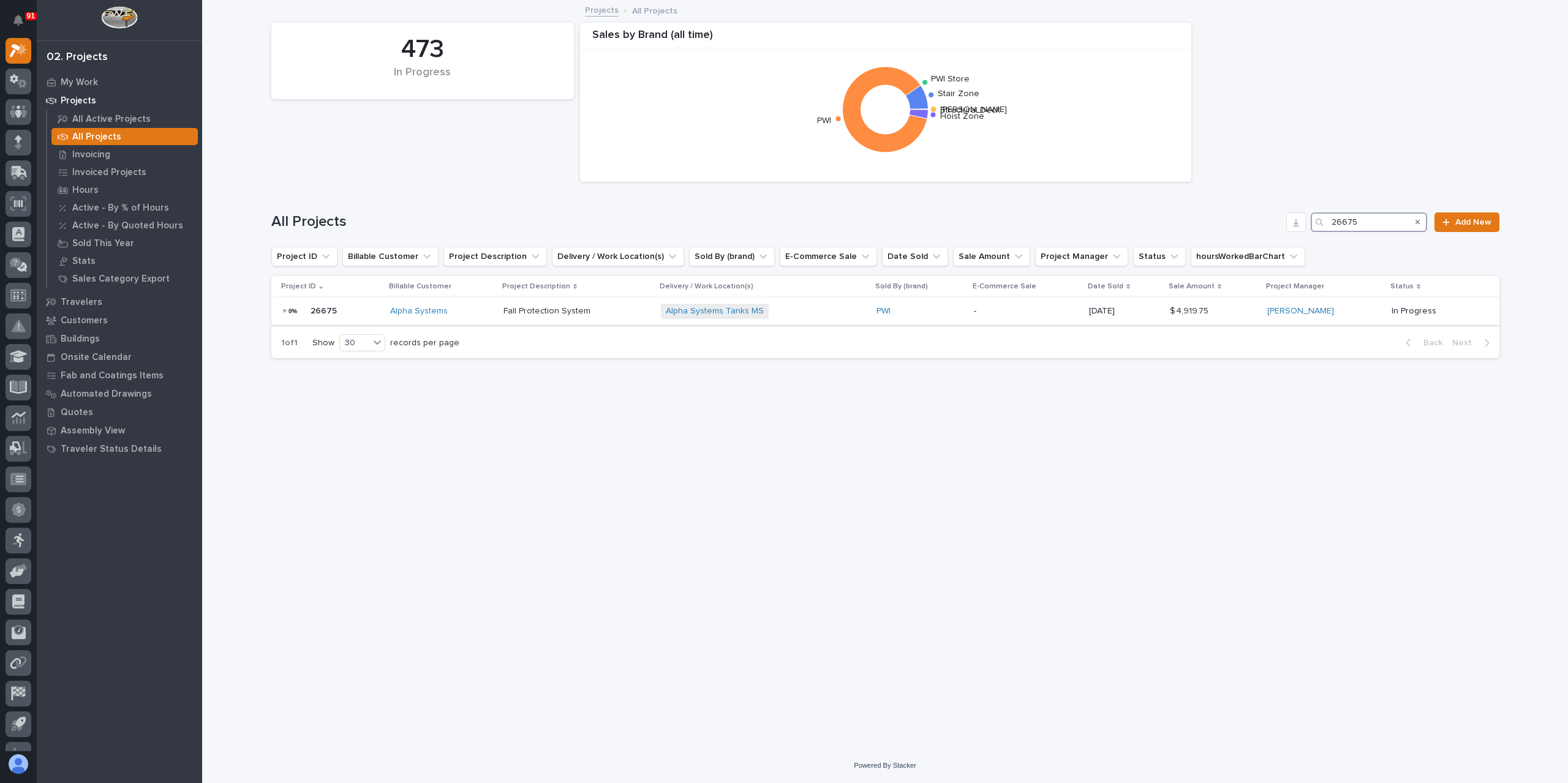
type input "26675"
click at [594, 312] on p at bounding box center [577, 311] width 147 height 10
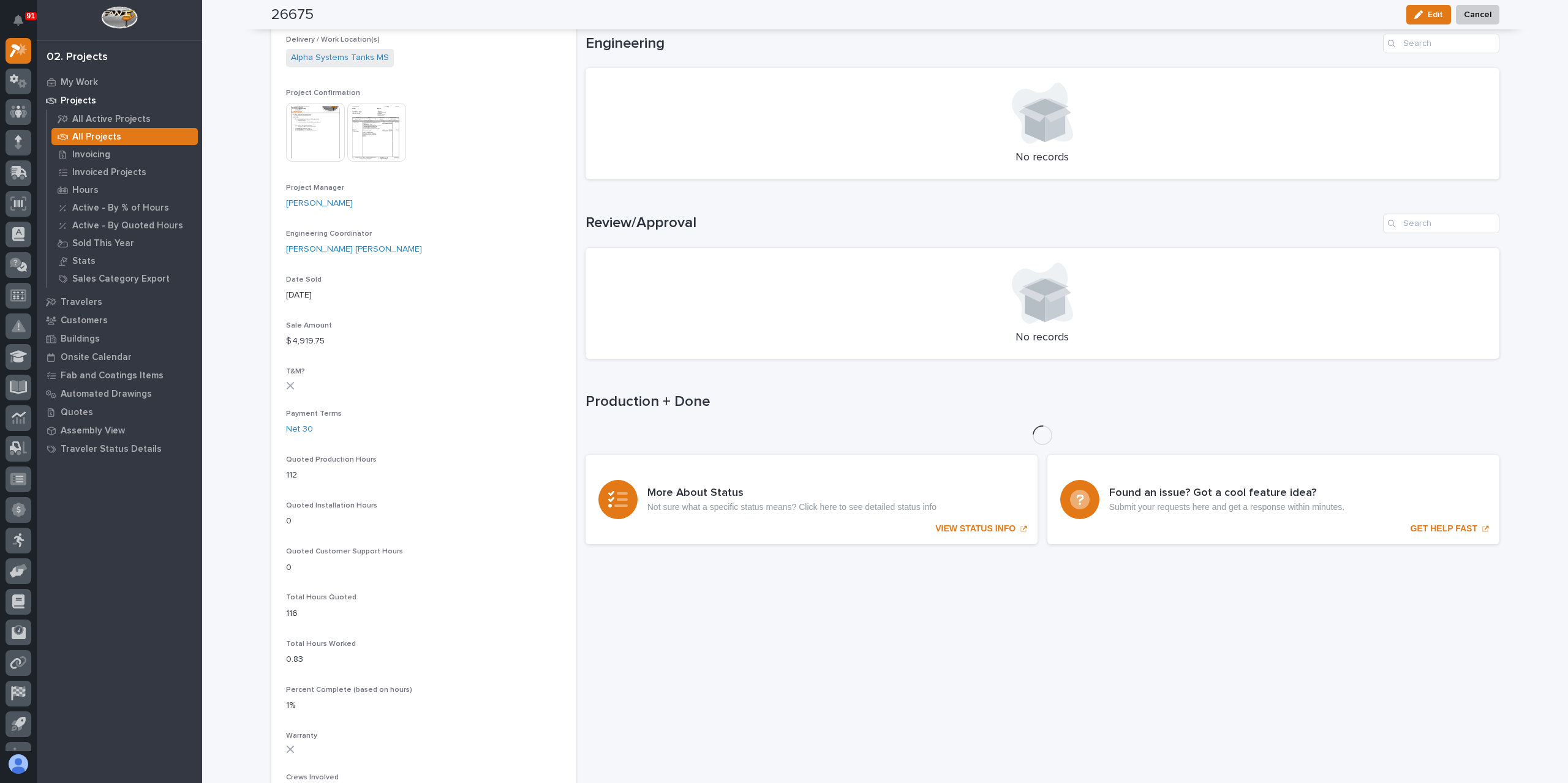
scroll to position [485, 0]
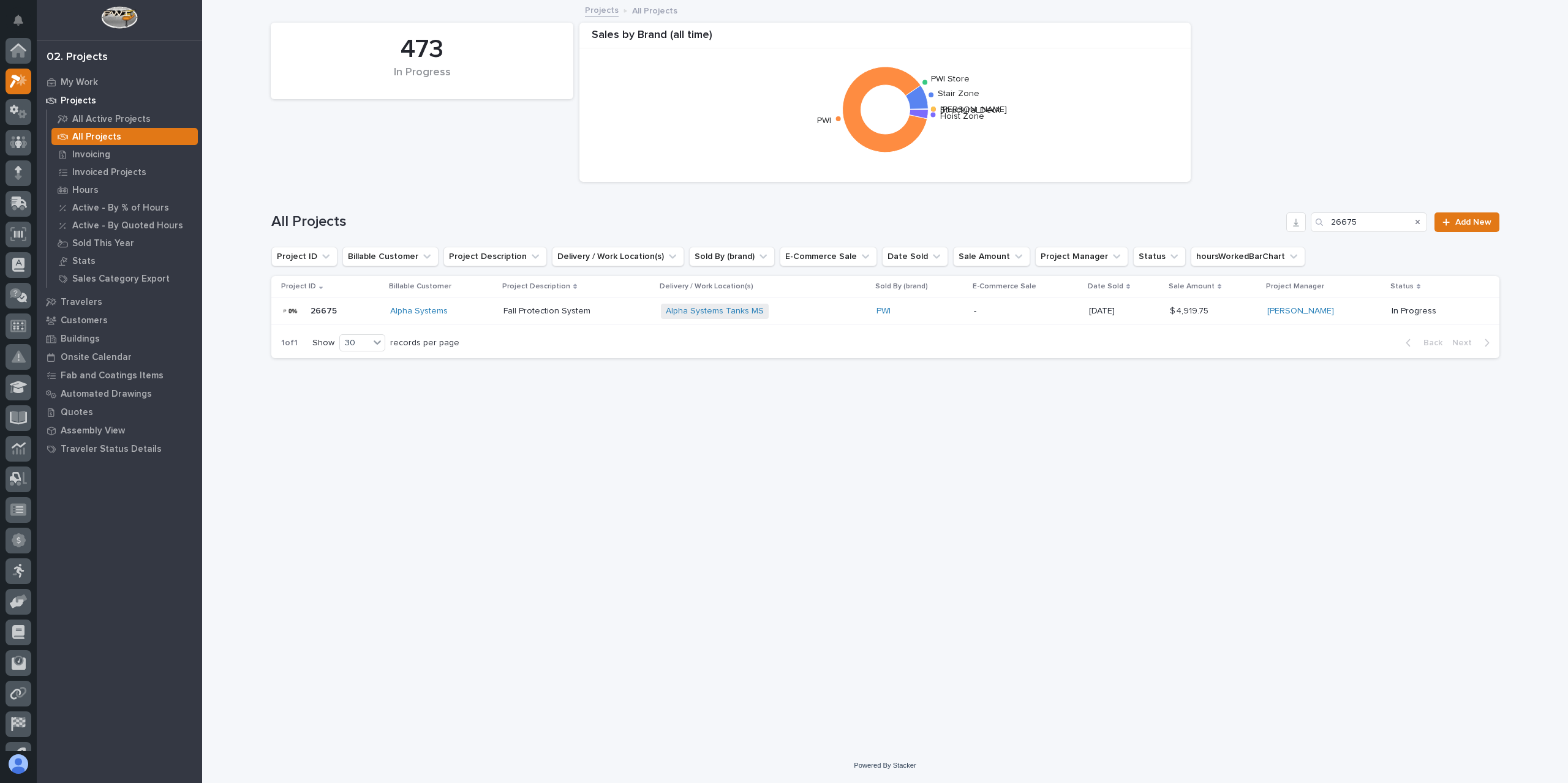
scroll to position [33, 0]
drag, startPoint x: 1376, startPoint y: 228, endPoint x: 1274, endPoint y: 227, distance: 102.0
click at [1290, 229] on div "All Projects 26675 Add New" at bounding box center [886, 222] width 1228 height 19
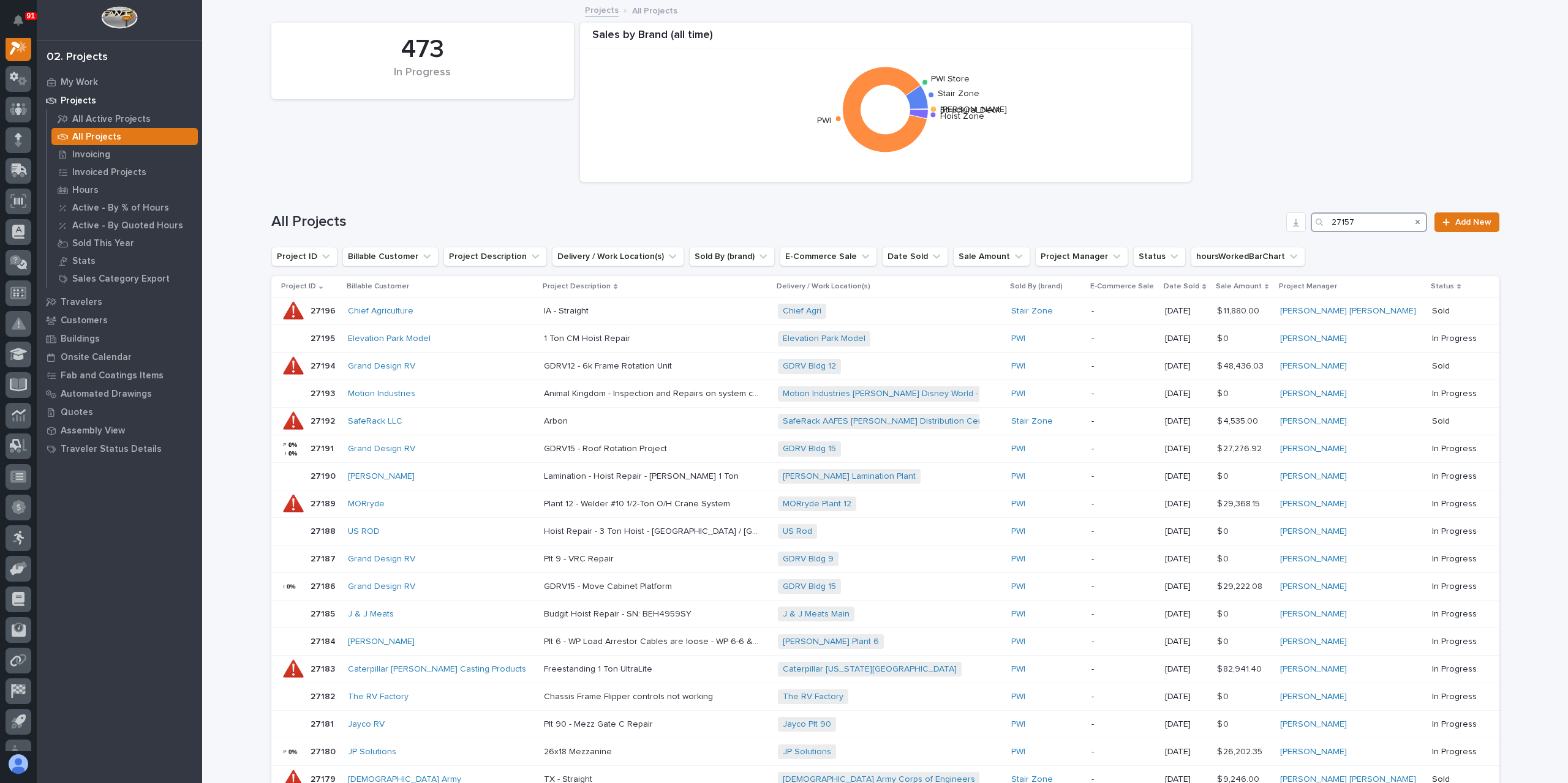
scroll to position [31, 0]
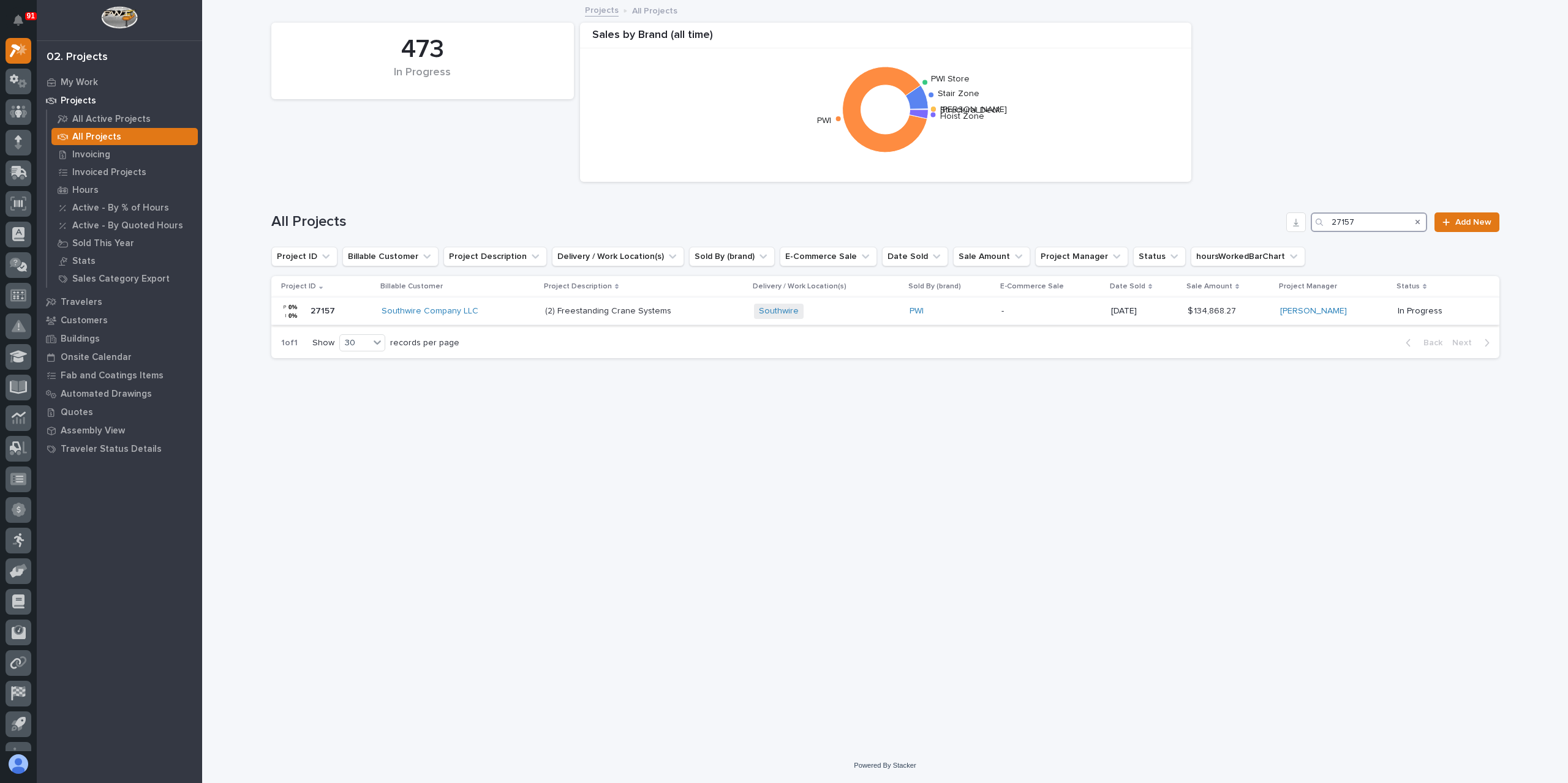
type input "27157"
click at [567, 312] on p "(2) Freestanding Crane Systems" at bounding box center [609, 310] width 129 height 13
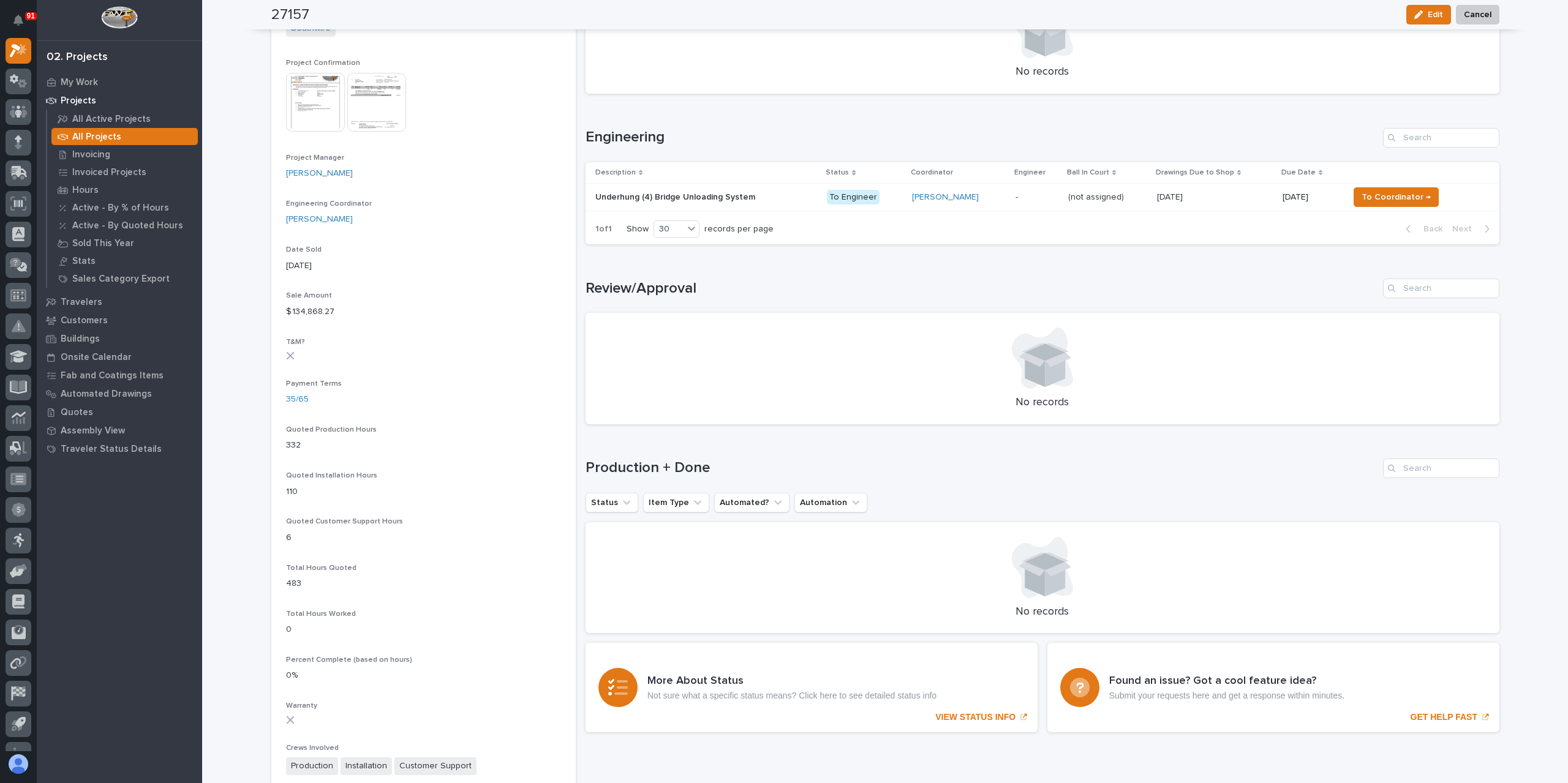
scroll to position [490, 0]
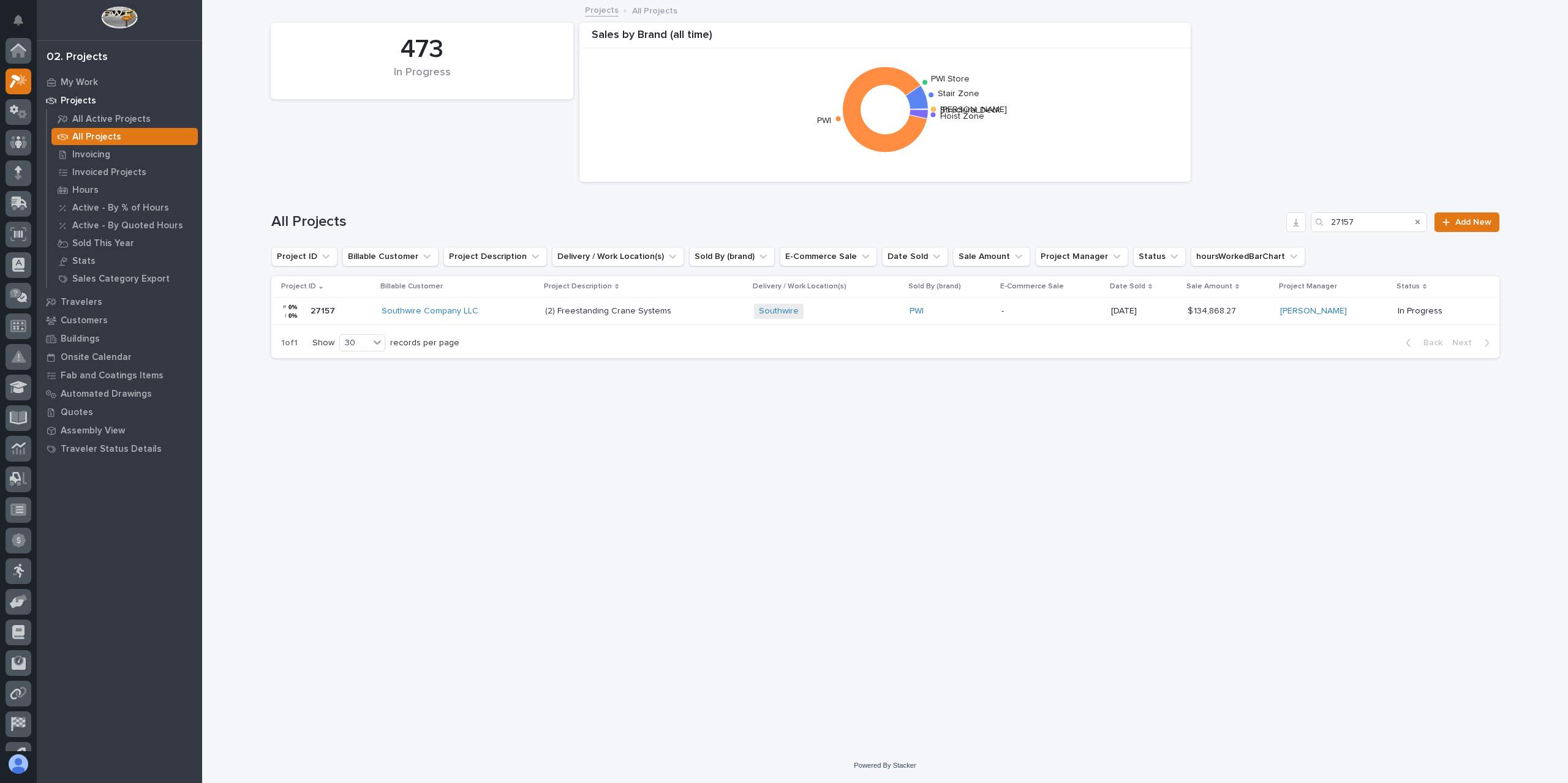
scroll to position [33, 0]
drag, startPoint x: 1357, startPoint y: 222, endPoint x: 1302, endPoint y: 227, distance: 55.2
click at [1302, 227] on div "All Projects 27157 Add New" at bounding box center [886, 222] width 1228 height 19
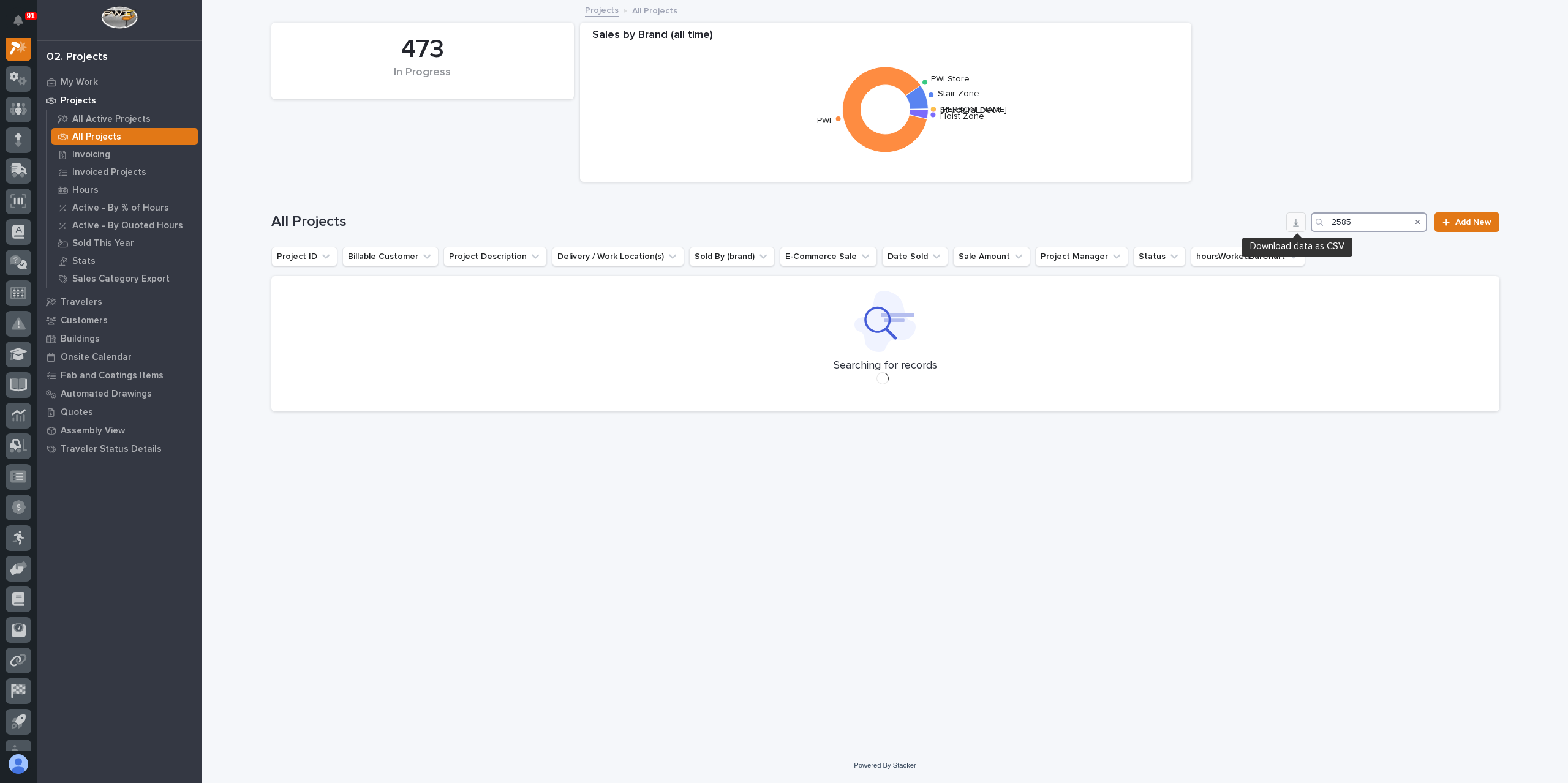
scroll to position [31, 0]
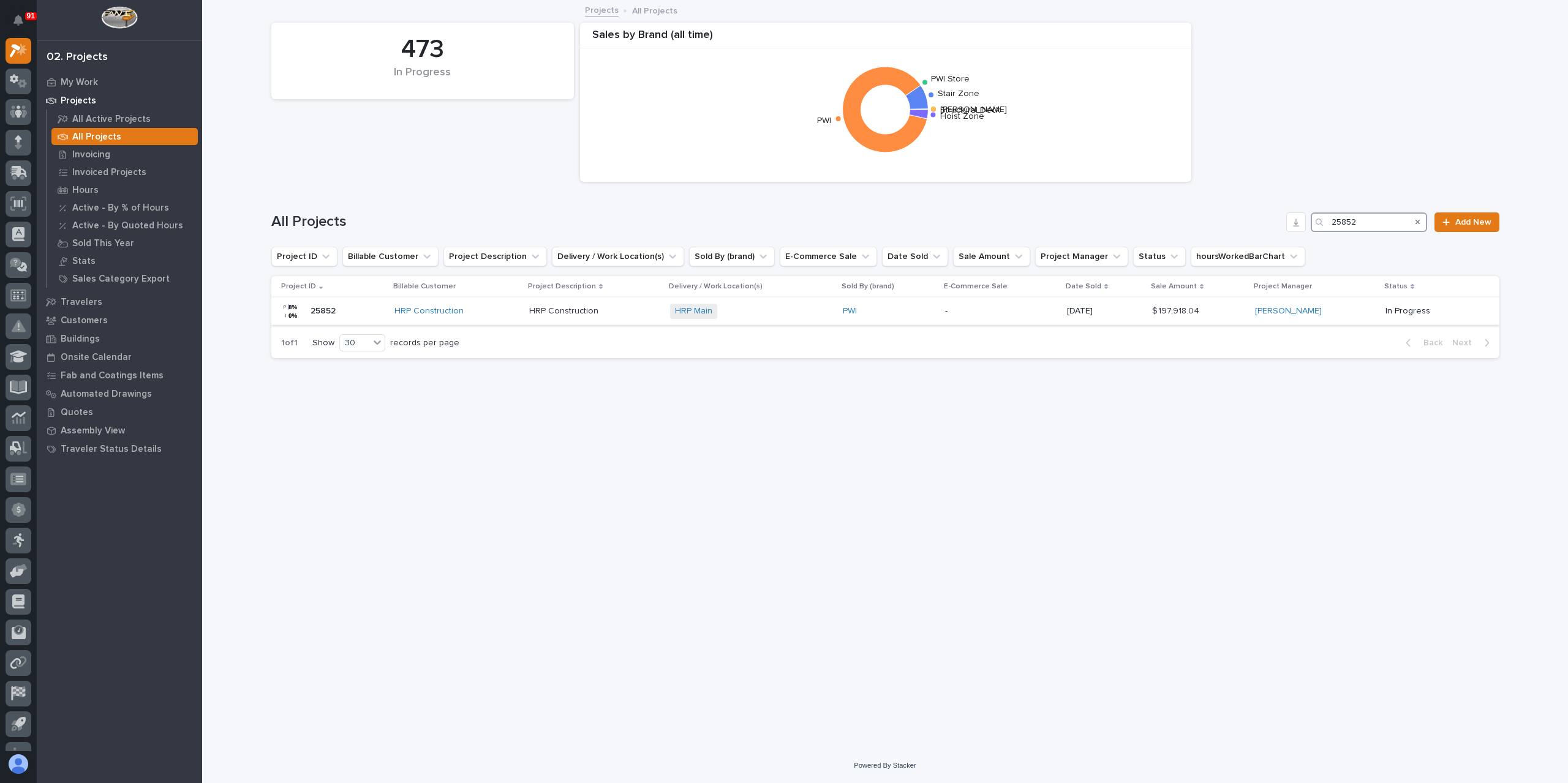
type input "25852"
click at [585, 305] on p "HRP Construction" at bounding box center [565, 310] width 72 height 13
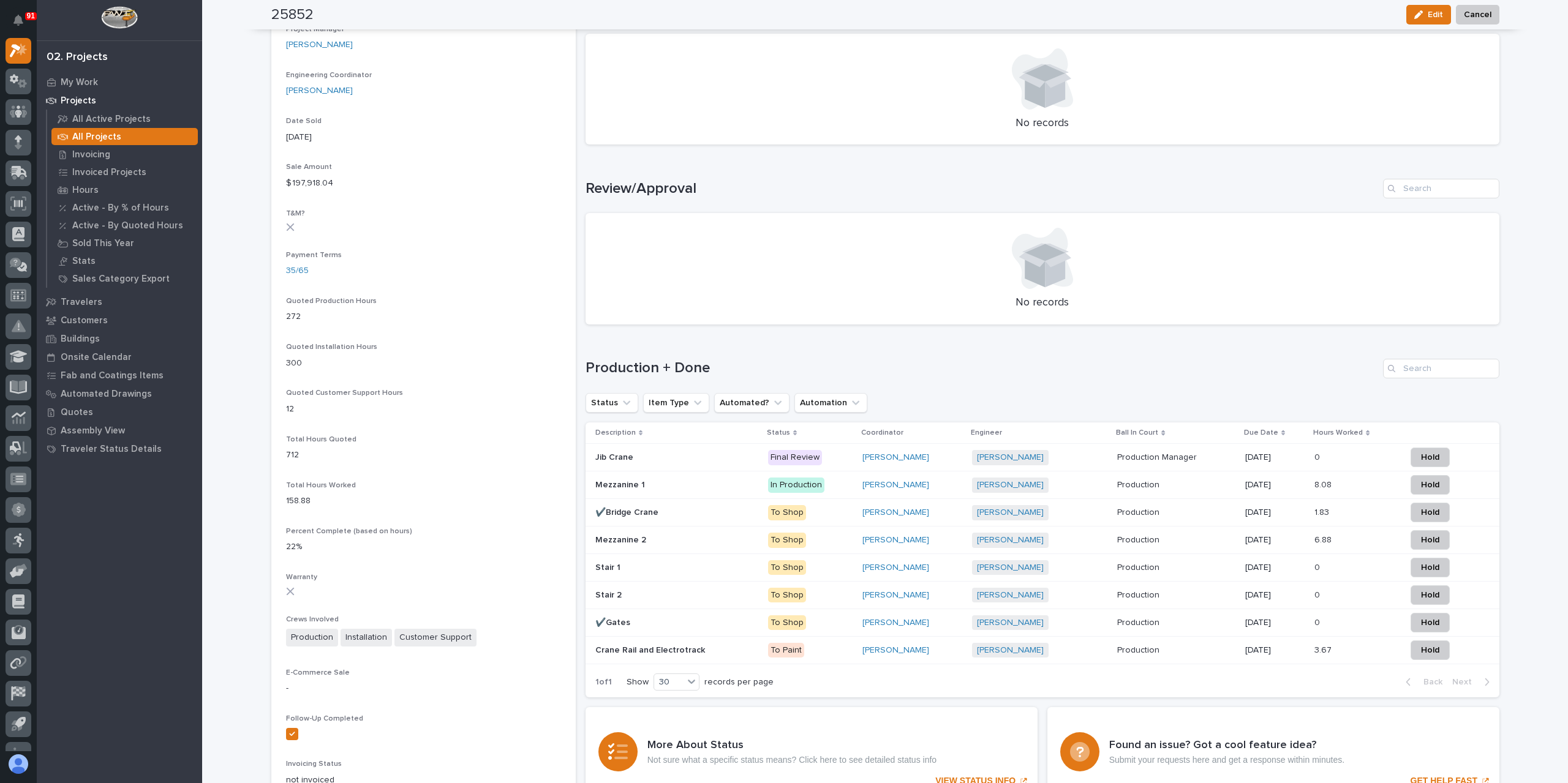
scroll to position [622, 0]
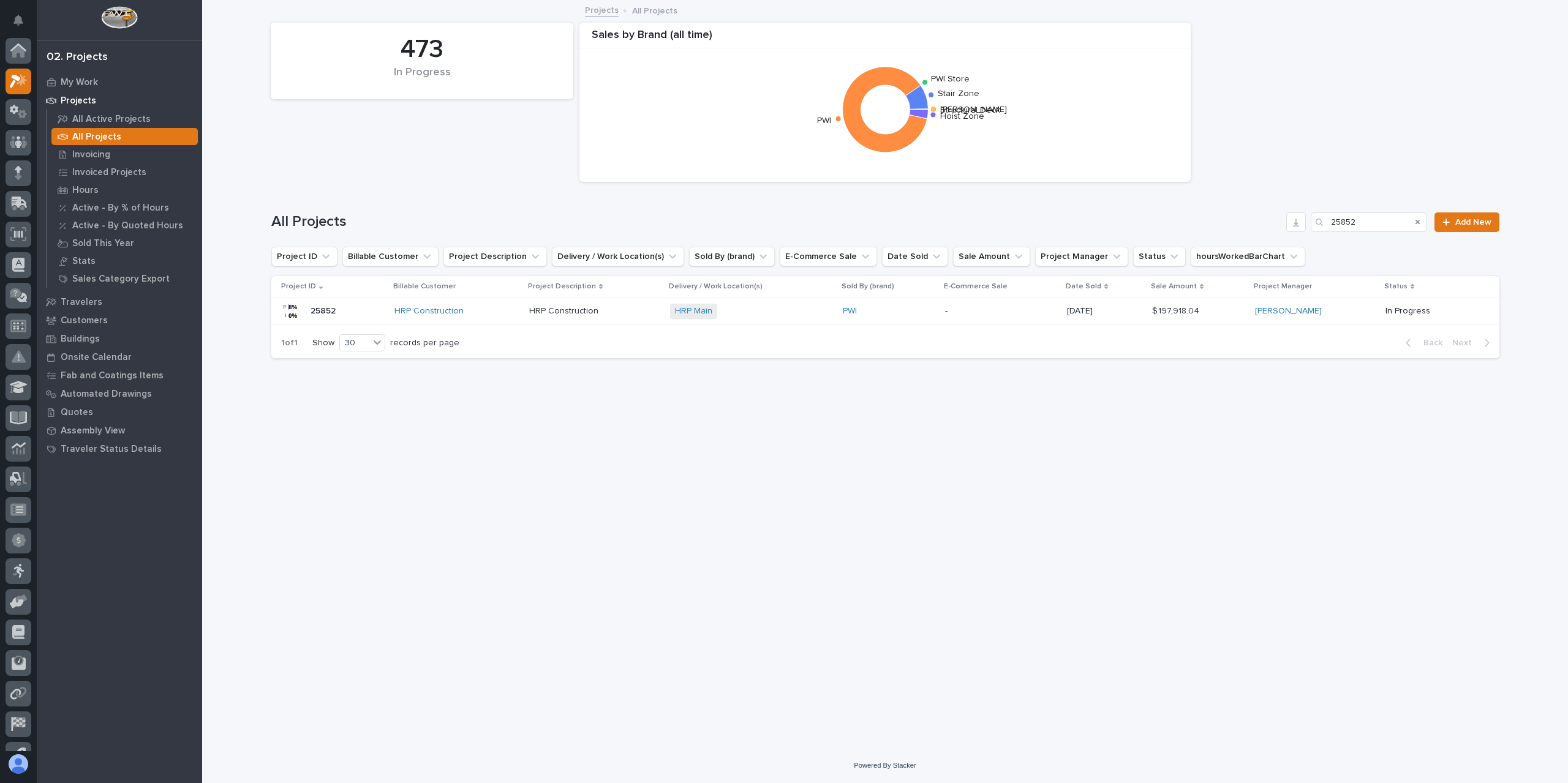
scroll to position [33, 0]
drag, startPoint x: 1401, startPoint y: 226, endPoint x: 1298, endPoint y: 236, distance: 103.5
click at [1306, 233] on div "All Projects 25852 Add New" at bounding box center [886, 217] width 1228 height 59
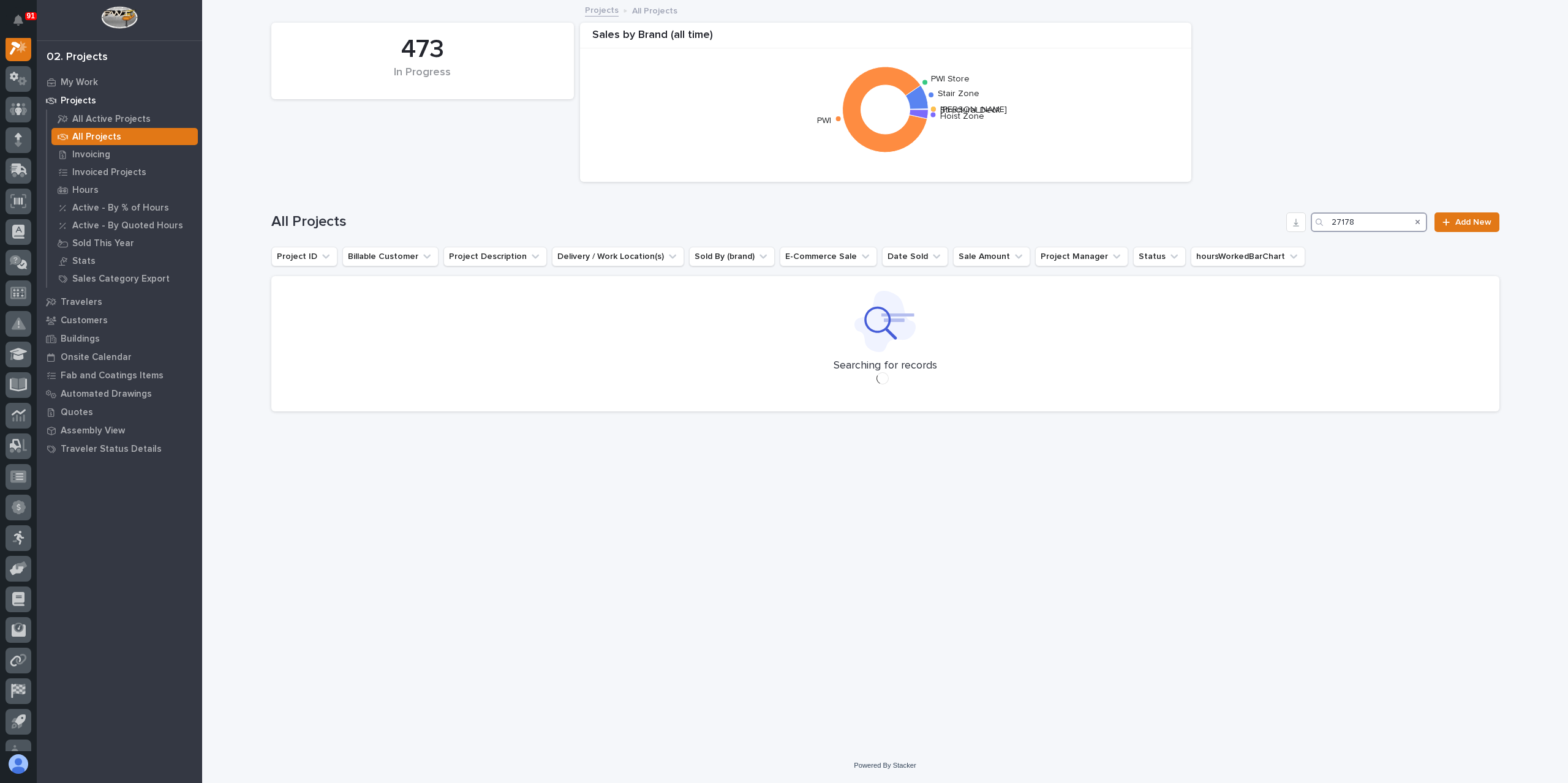
scroll to position [31, 0]
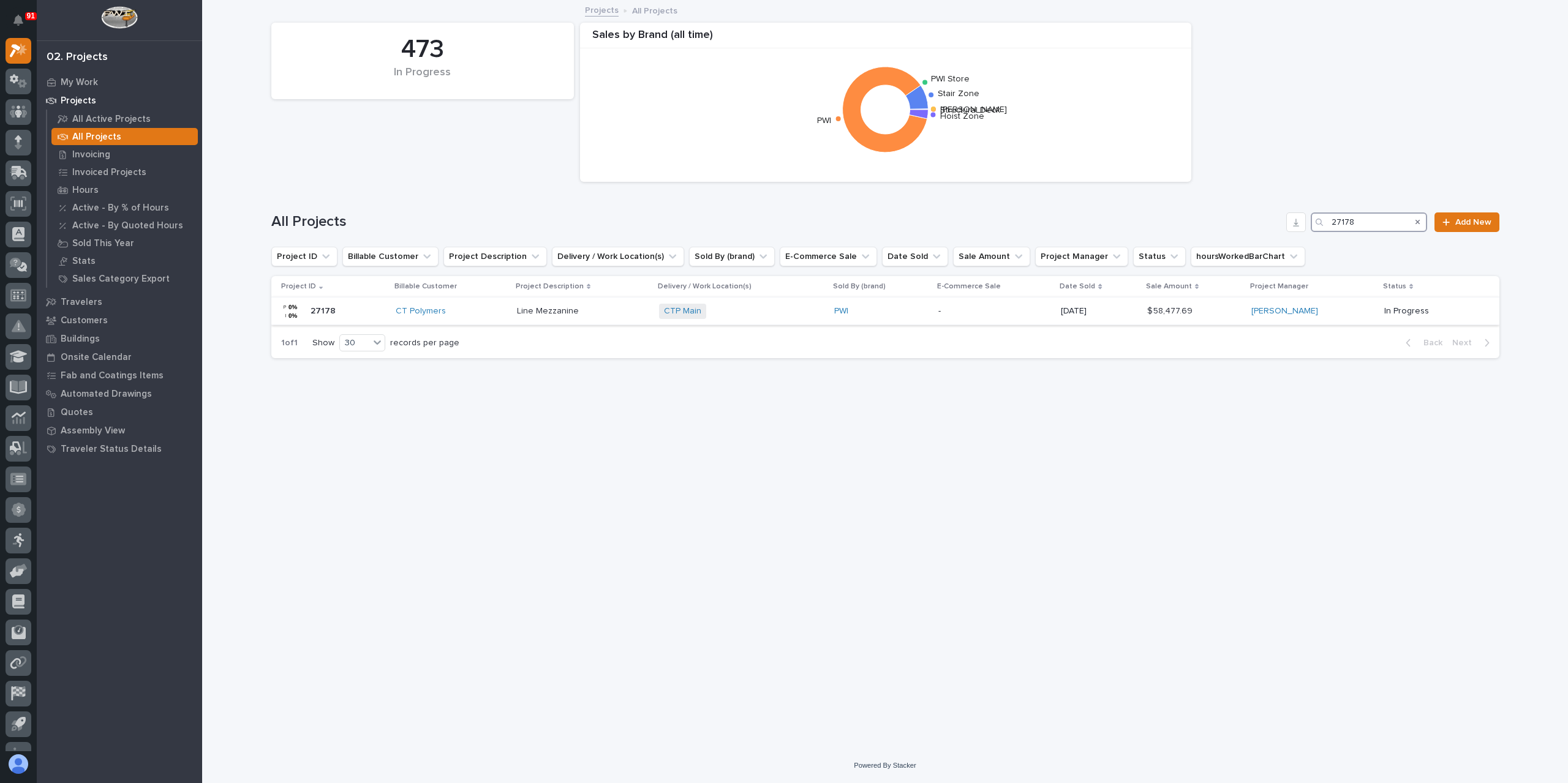
type input "27178"
click at [573, 314] on p "Line Mezzanine" at bounding box center [549, 310] width 64 height 13
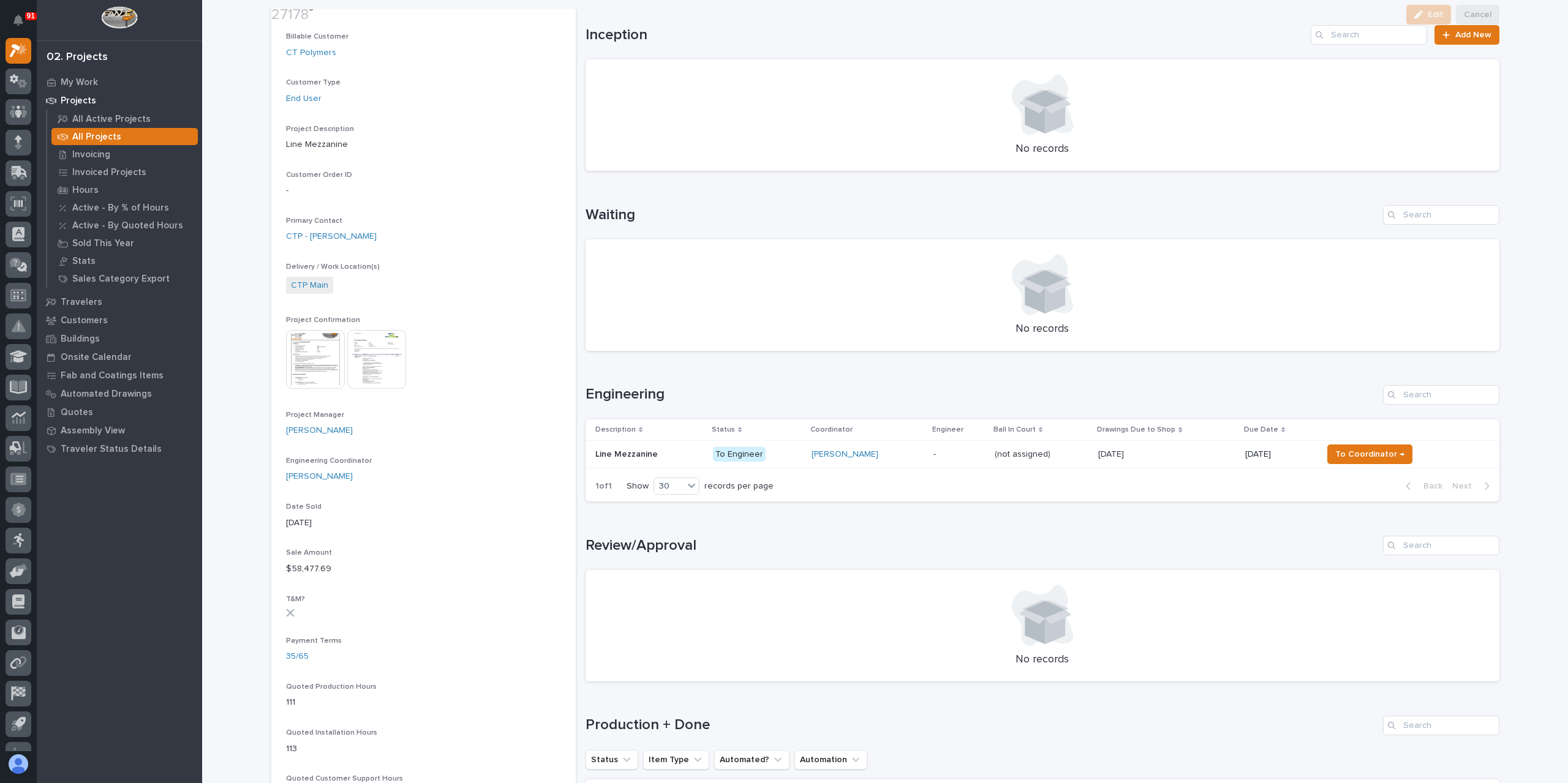
scroll to position [245, 0]
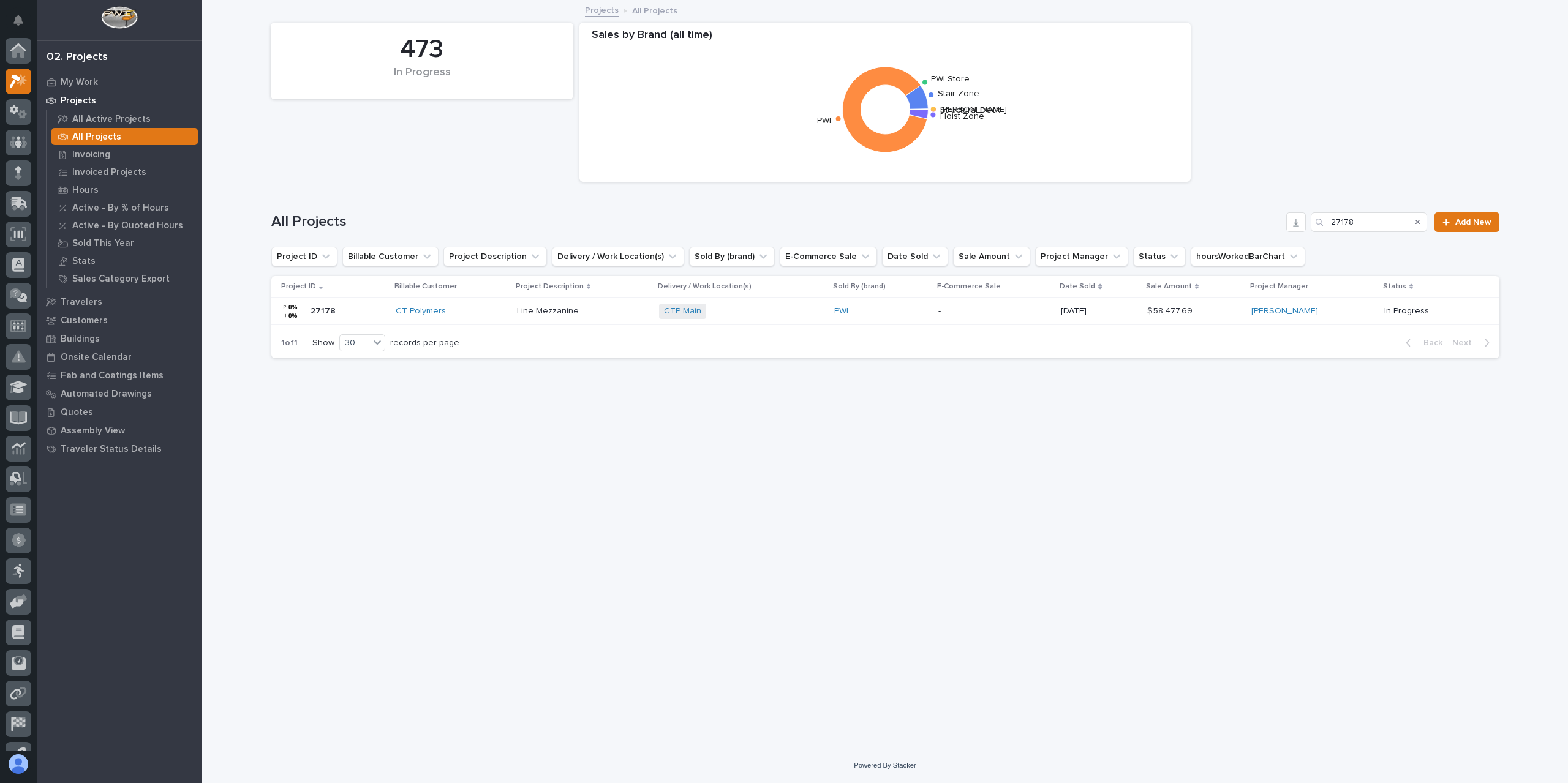
scroll to position [33, 0]
drag, startPoint x: 1381, startPoint y: 223, endPoint x: 1317, endPoint y: 231, distance: 64.5
click at [1317, 231] on div "27178" at bounding box center [1369, 222] width 117 height 19
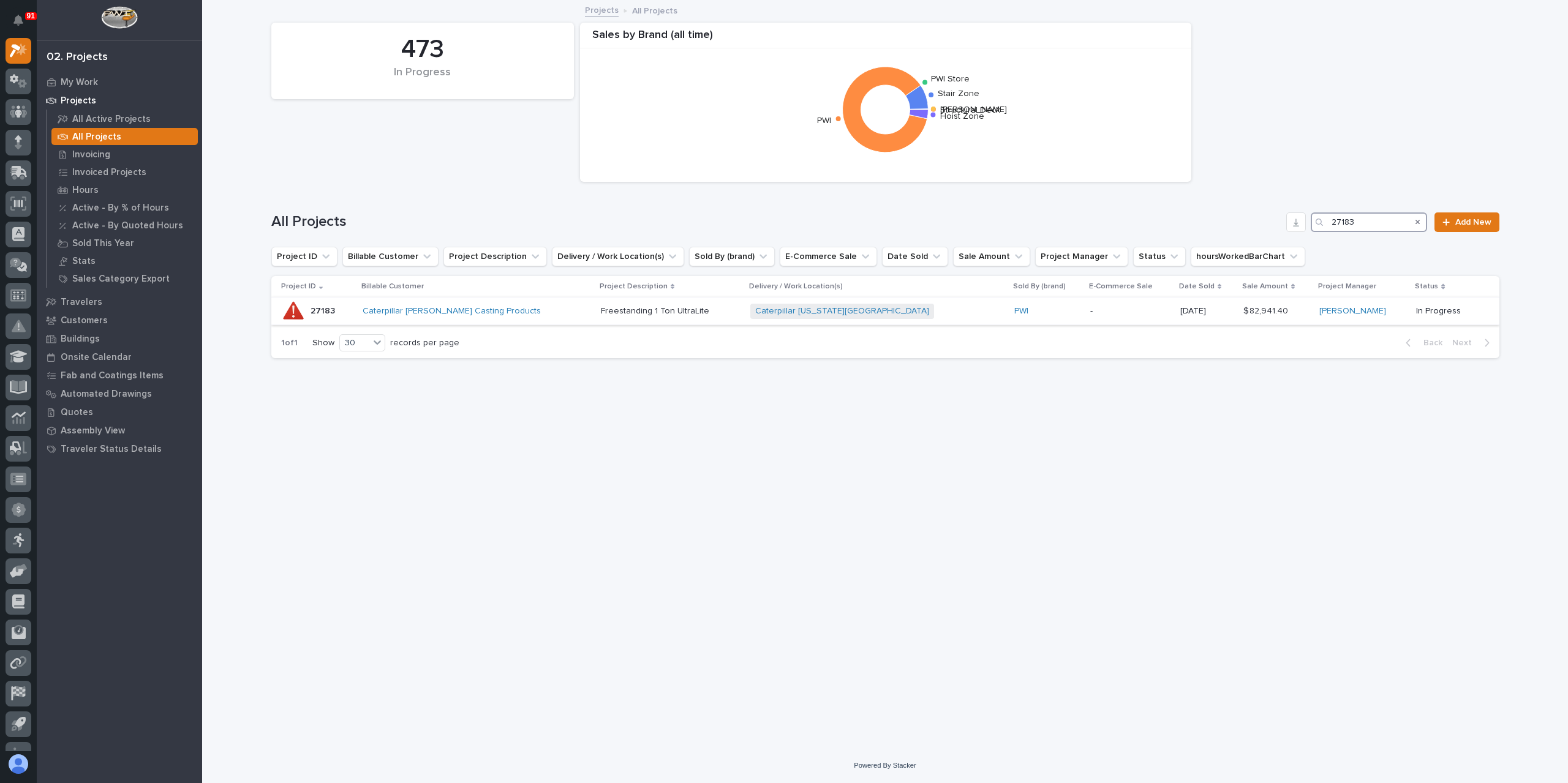
type input "27183"
click at [611, 299] on td "Freestanding 1 Ton UltraLite Freestanding 1 Ton UltraLite" at bounding box center [671, 311] width 150 height 27
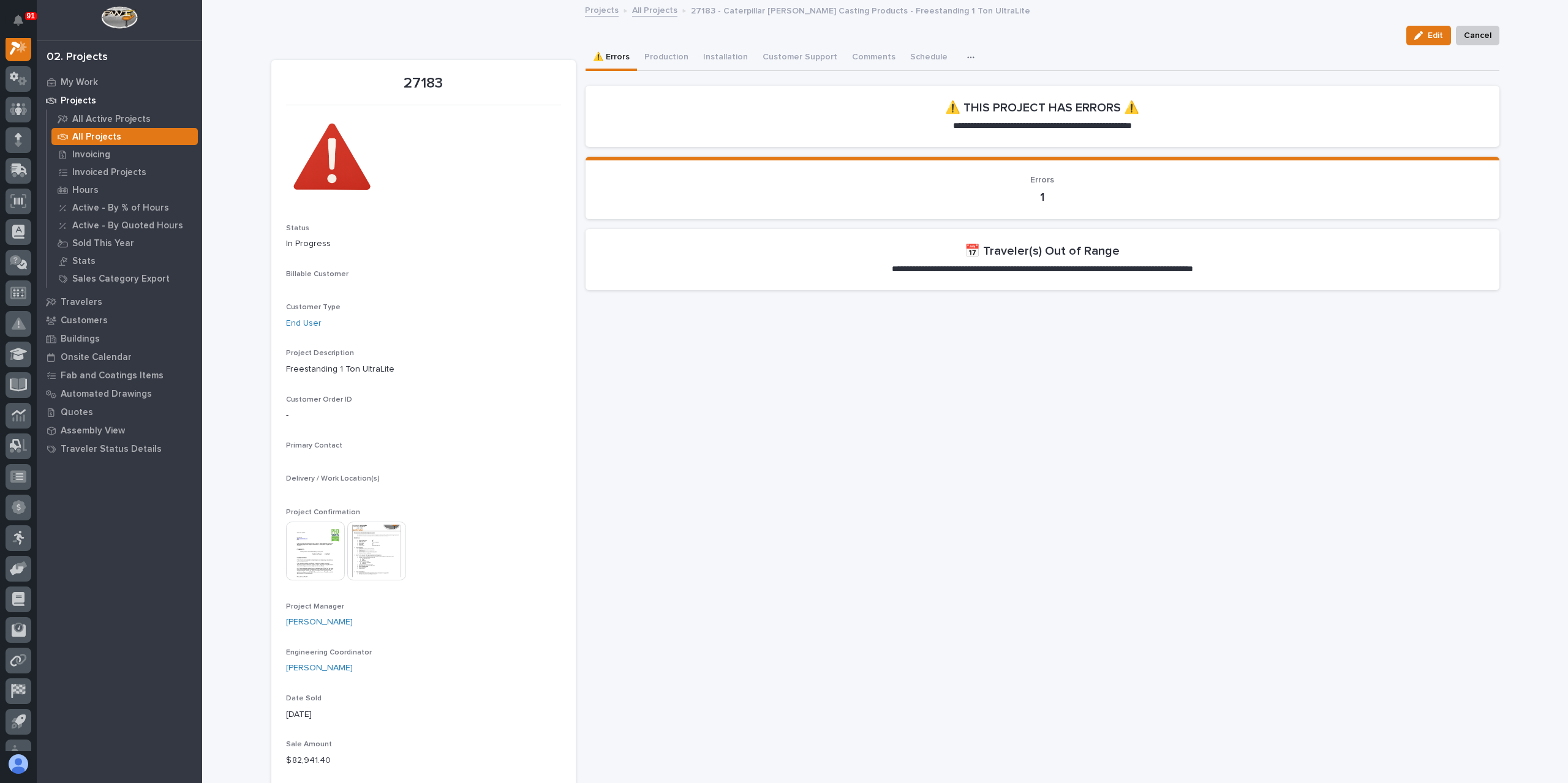
scroll to position [31, 0]
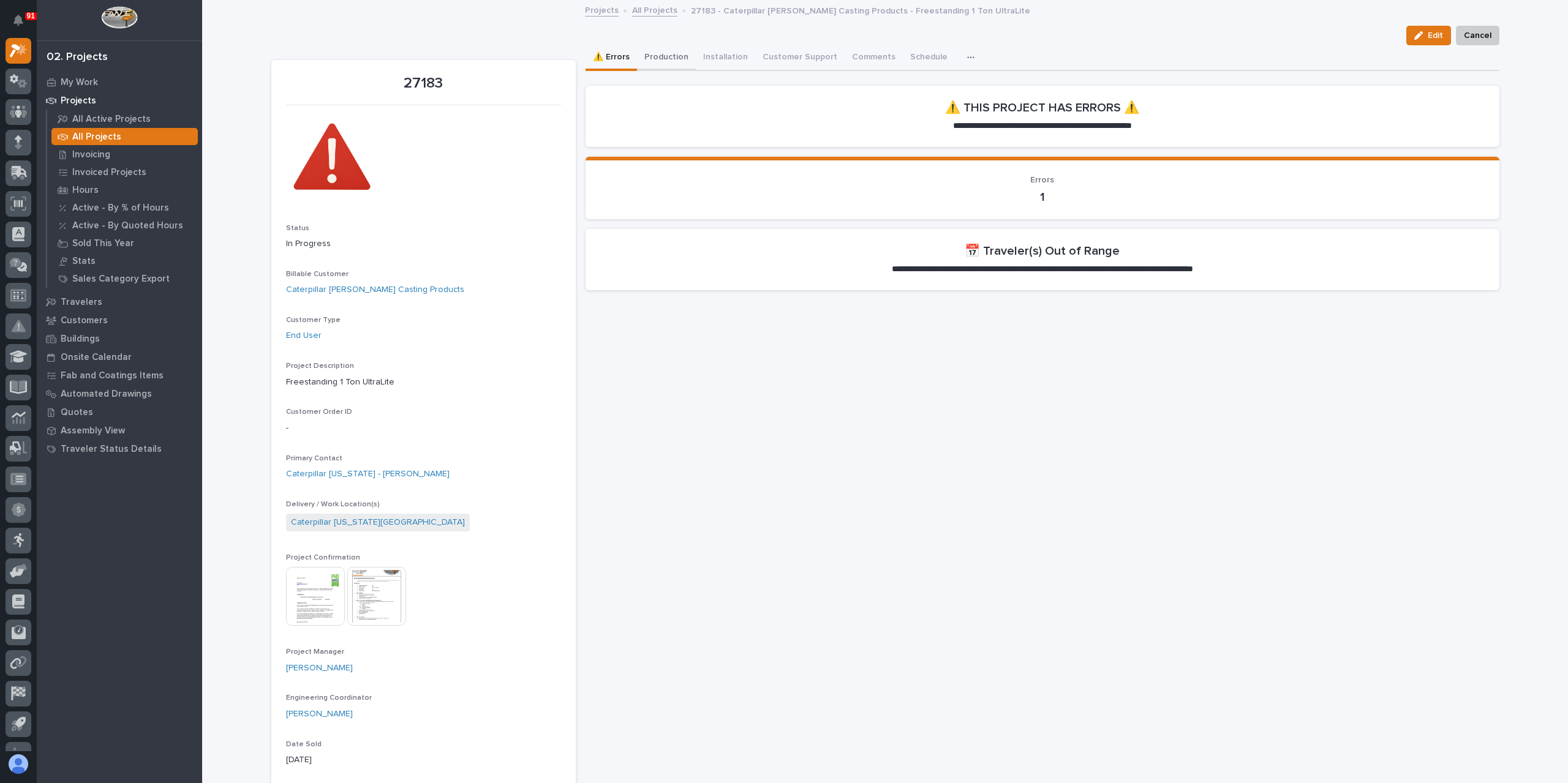
click at [644, 65] on button "Production" at bounding box center [667, 58] width 59 height 26
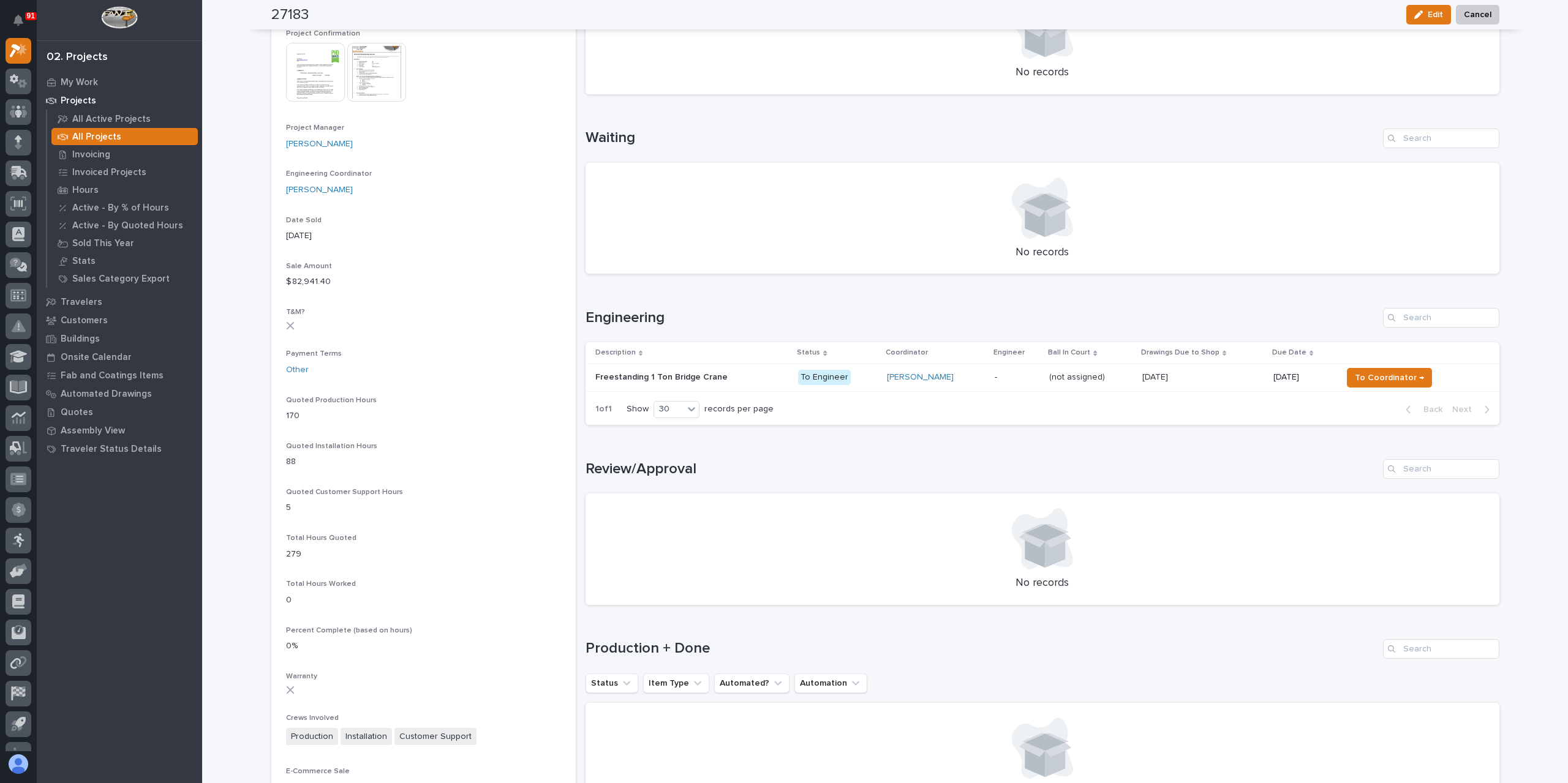
scroll to position [551, 0]
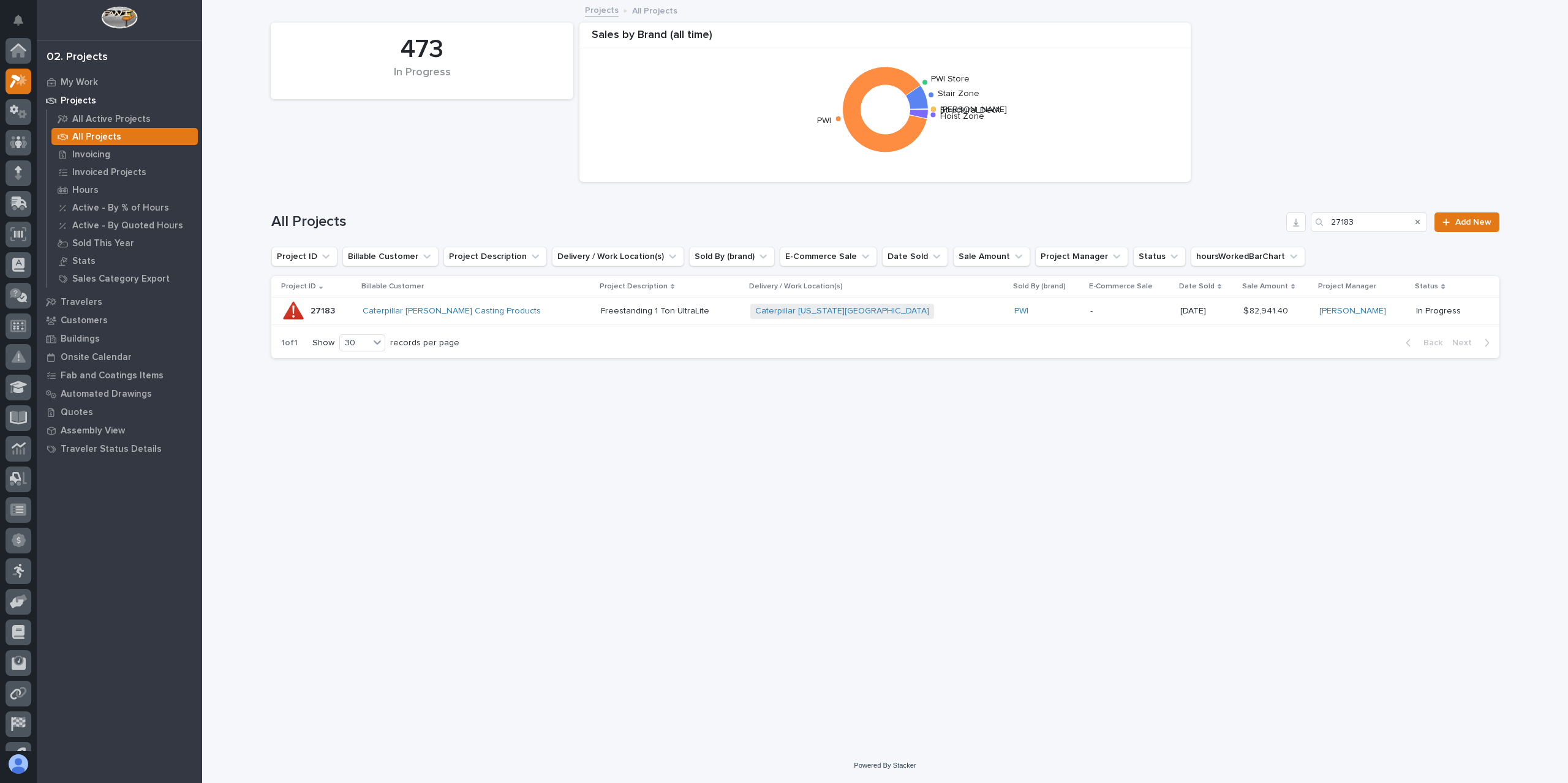
scroll to position [33, 0]
drag, startPoint x: 1379, startPoint y: 221, endPoint x: 1265, endPoint y: 227, distance: 114.2
click at [1265, 227] on div "All Projects 27183 Add New" at bounding box center [886, 222] width 1228 height 19
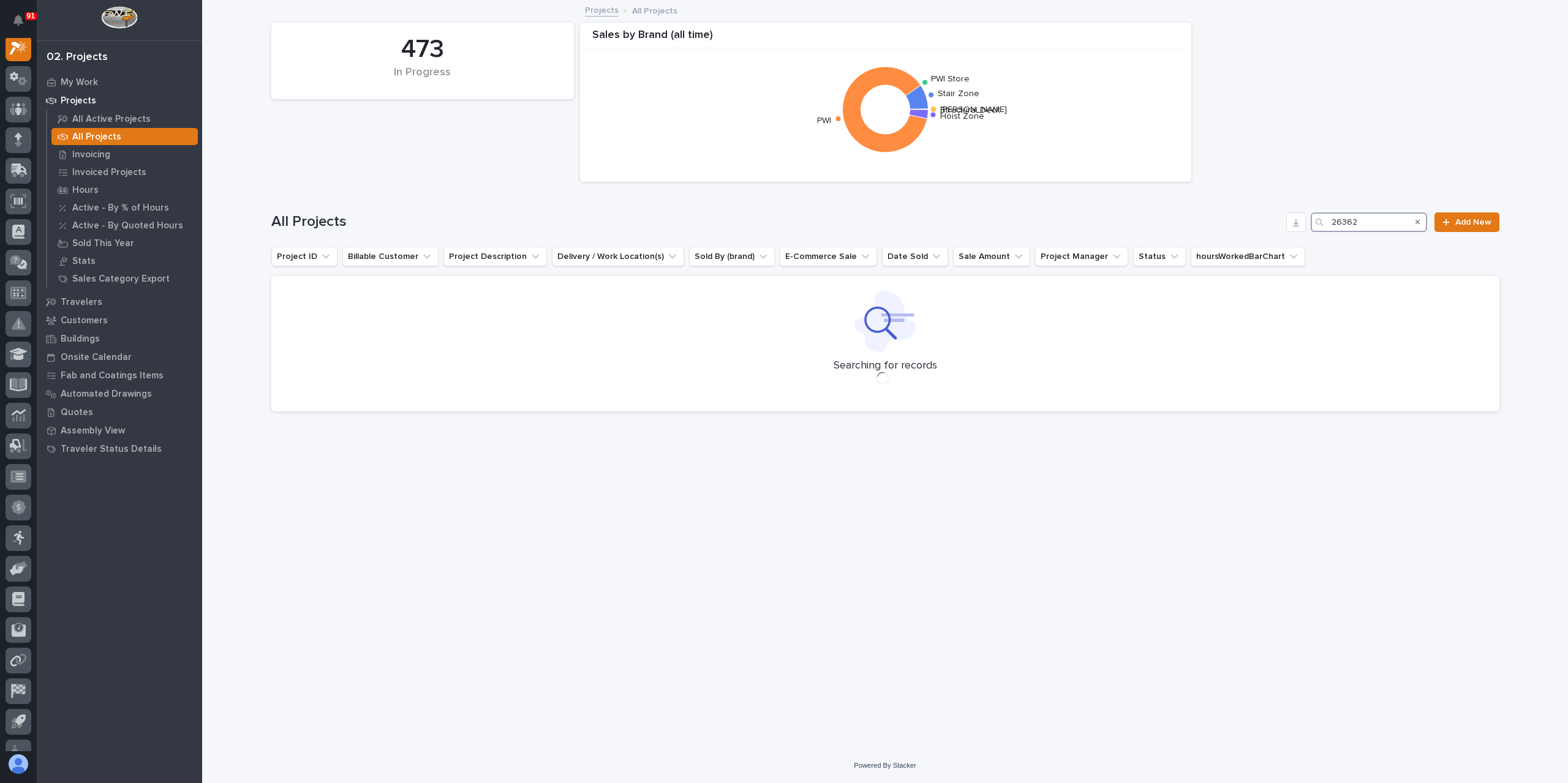
scroll to position [31, 0]
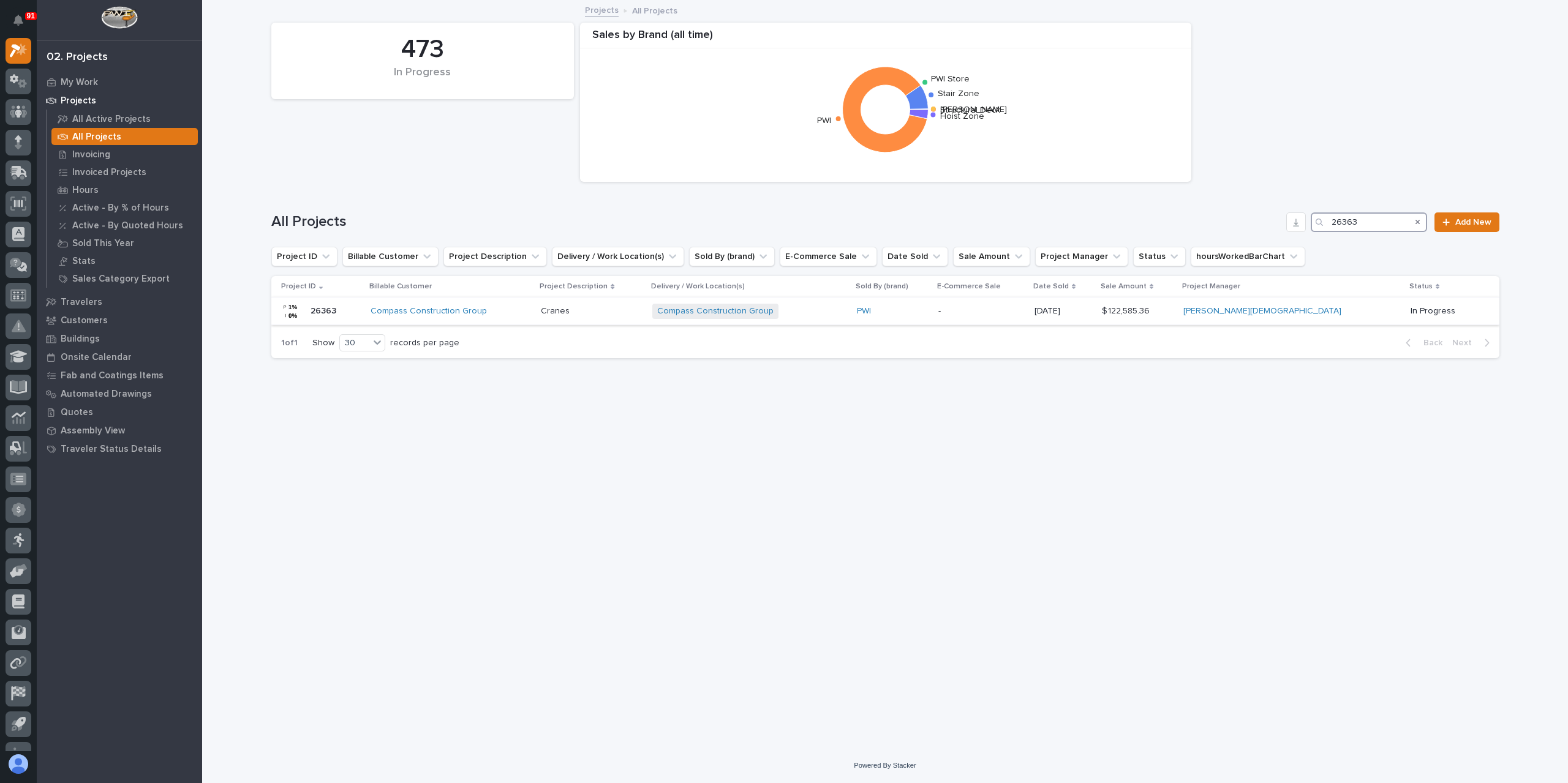
type input "26363"
click at [531, 314] on div "Compass Construction Group" at bounding box center [451, 311] width 161 height 10
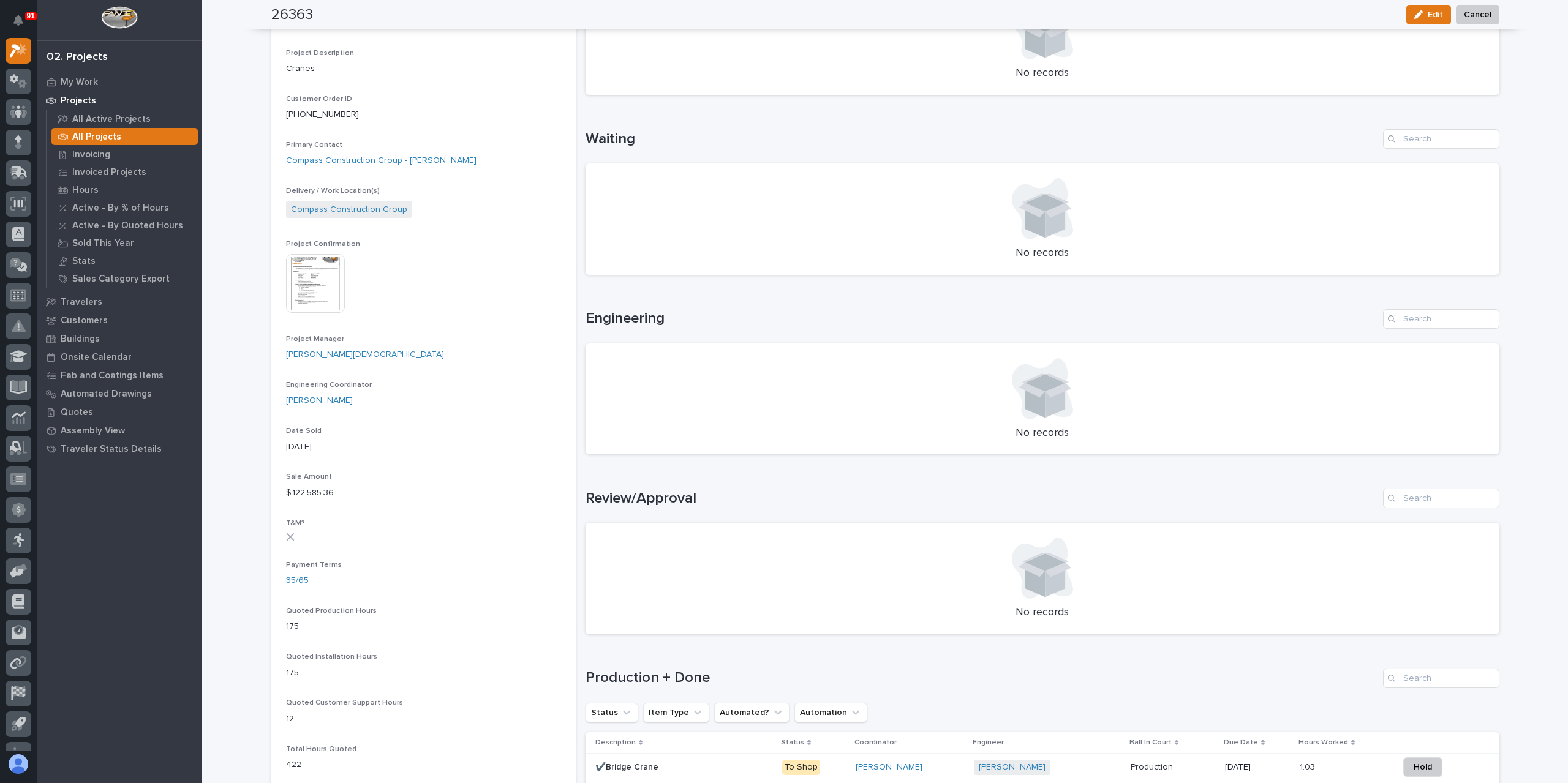
scroll to position [551, 0]
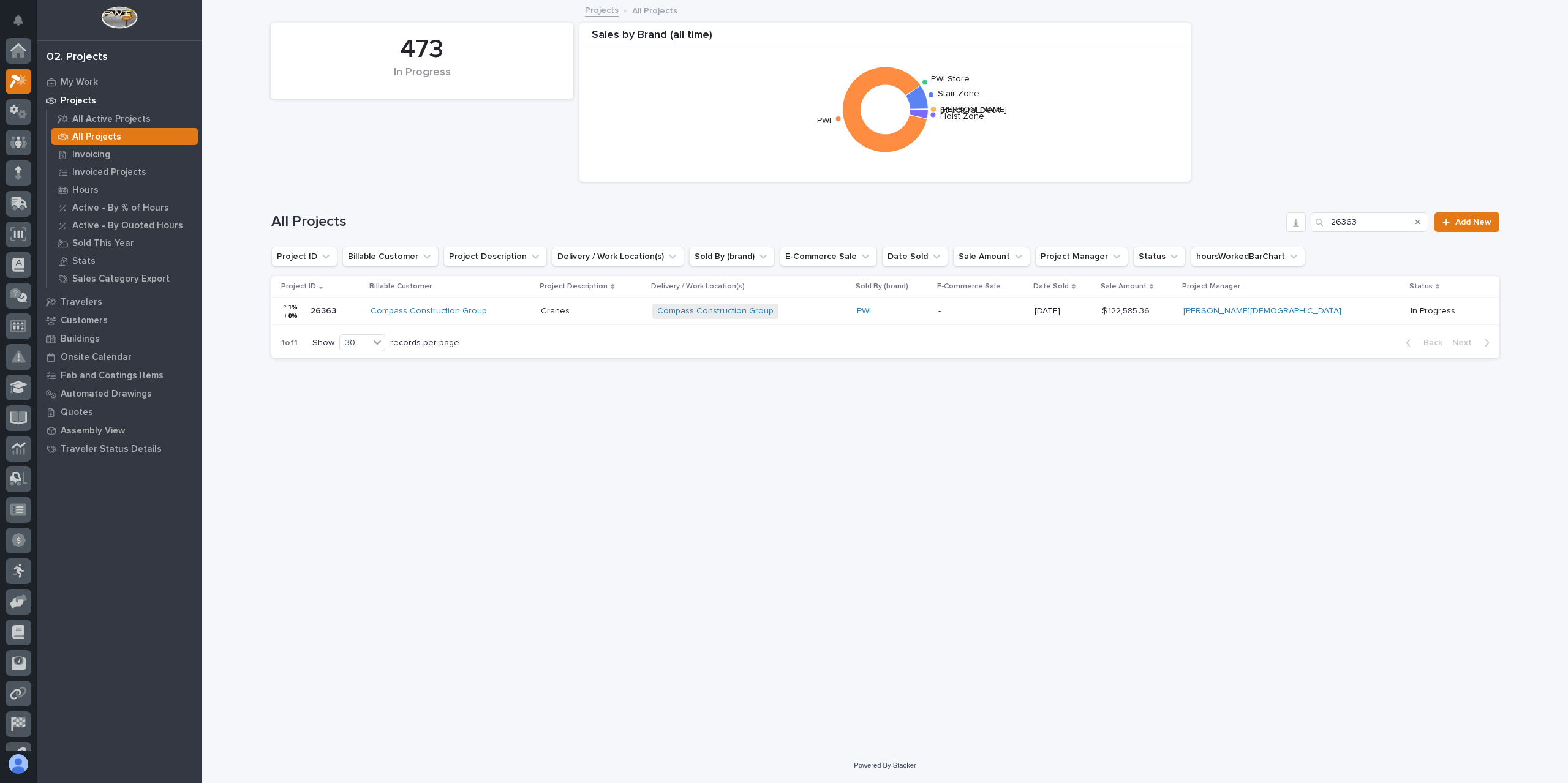
scroll to position [33, 0]
drag, startPoint x: 1384, startPoint y: 219, endPoint x: 1287, endPoint y: 213, distance: 97.2
click at [1289, 212] on div "All Projects 26363 Add New" at bounding box center [886, 222] width 1228 height 19
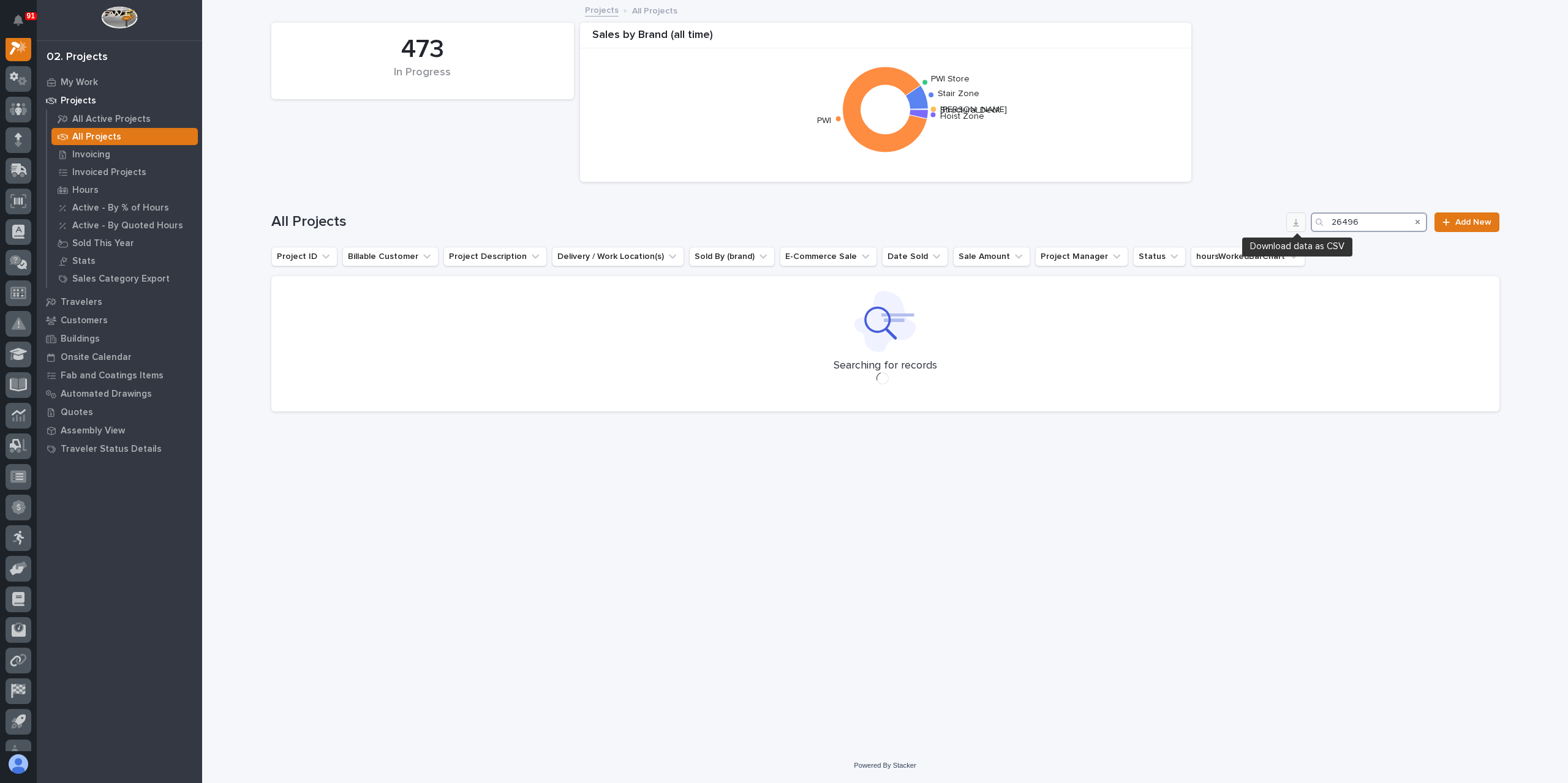
scroll to position [31, 0]
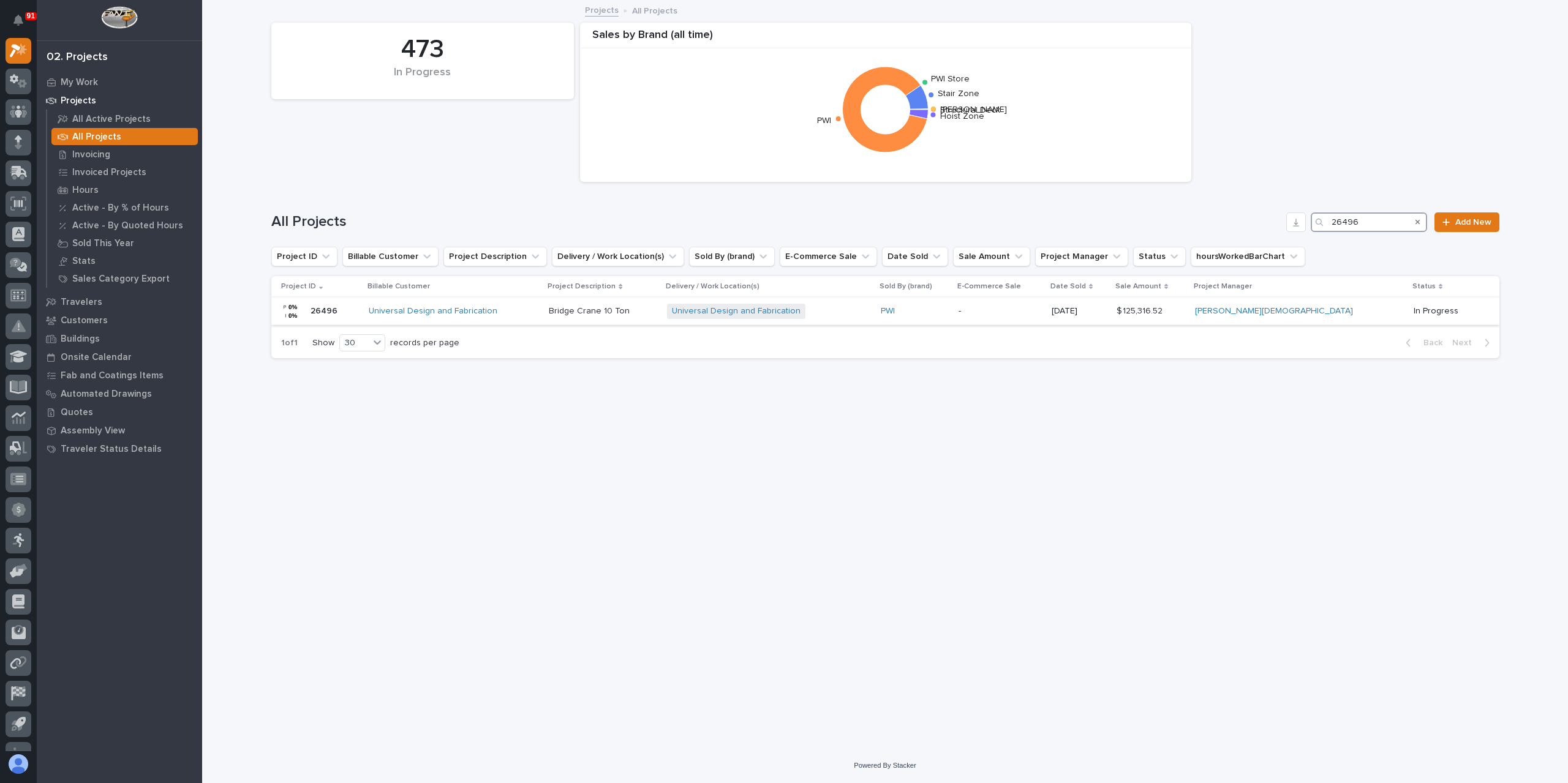
type input "26496"
click at [582, 305] on td "Bridge Crane 10 Ton Bridge Crane 10 Ton" at bounding box center [603, 311] width 118 height 27
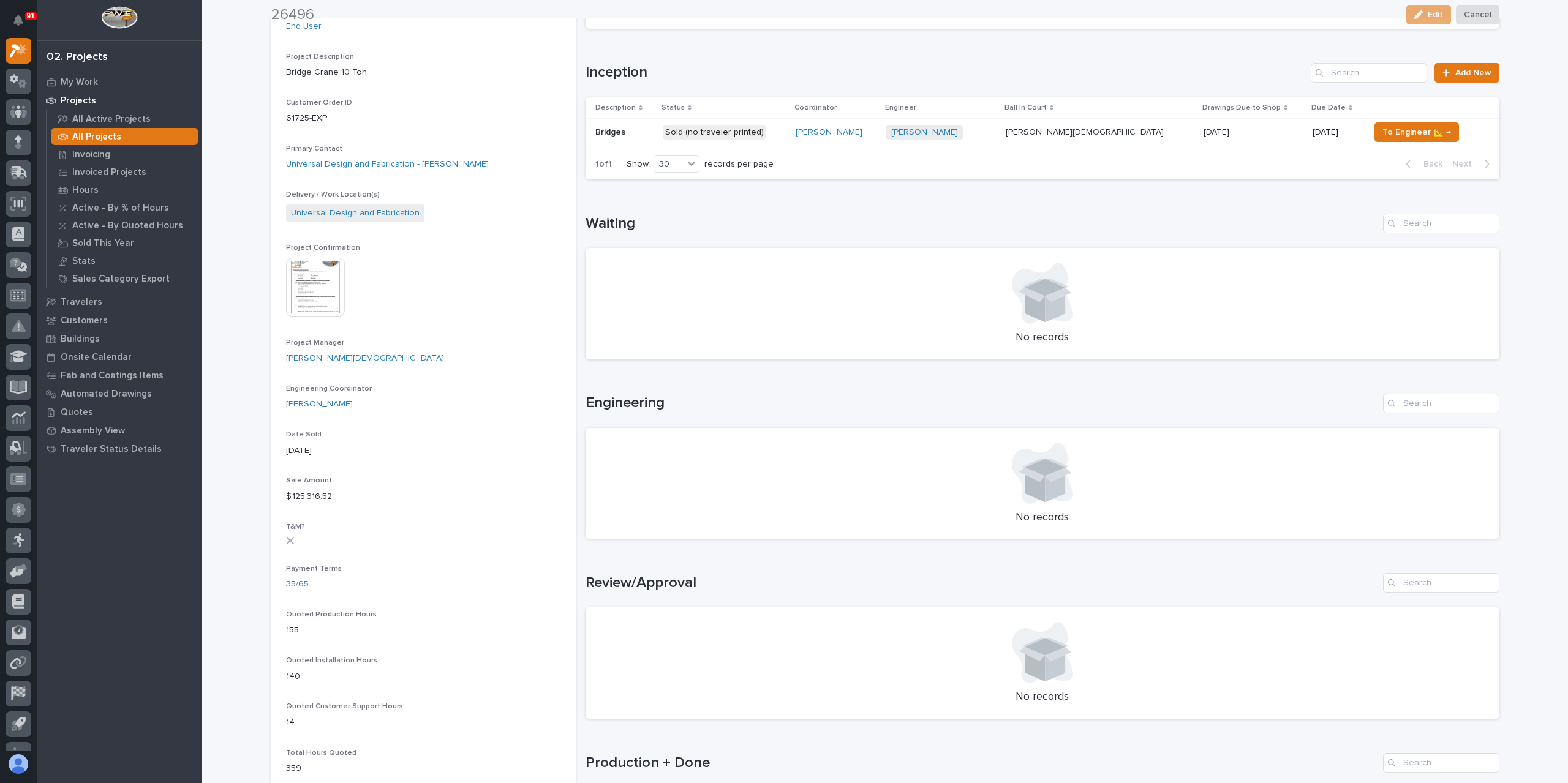
scroll to position [367, 0]
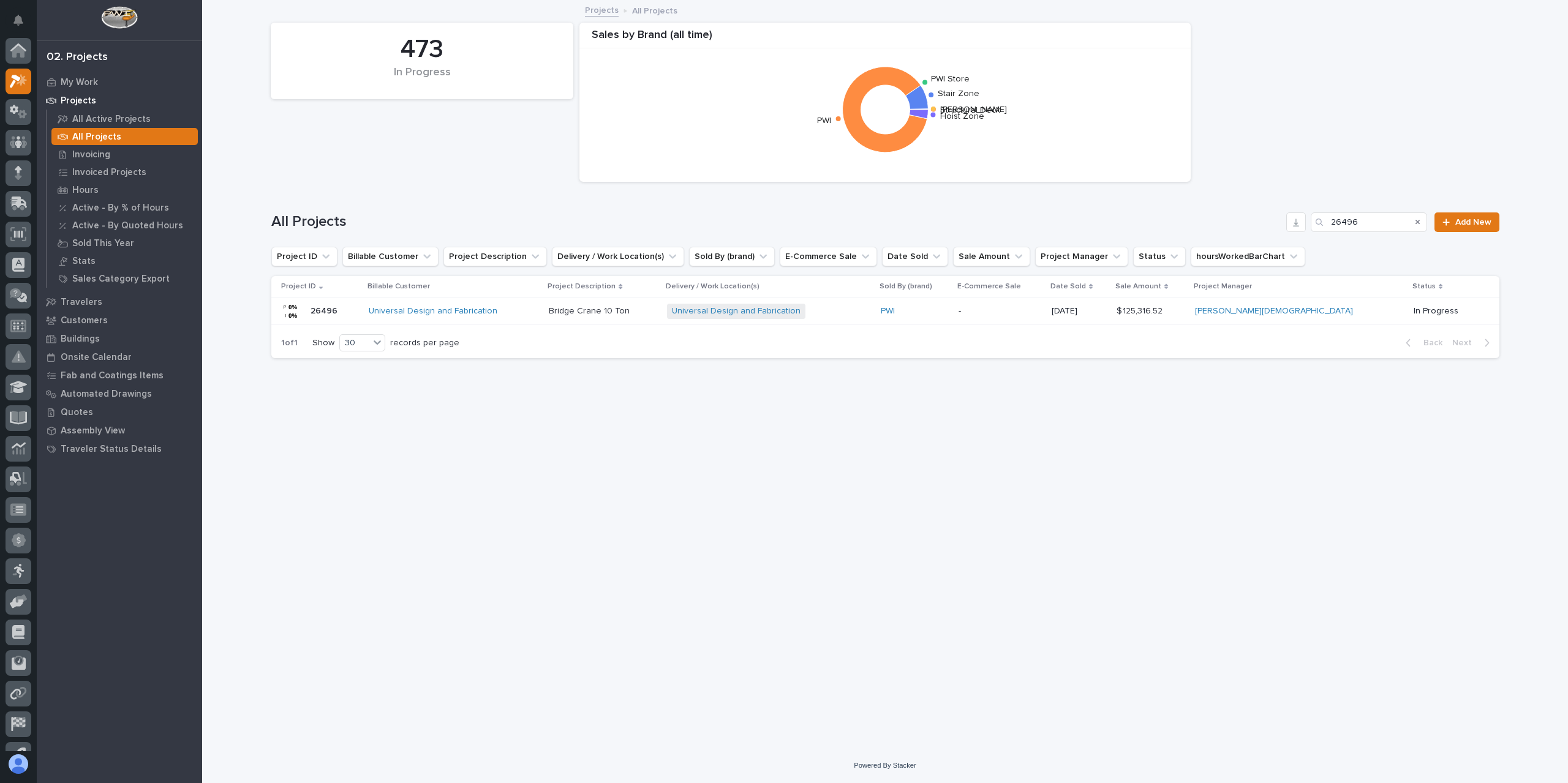
scroll to position [33, 0]
drag, startPoint x: 1374, startPoint y: 225, endPoint x: 1281, endPoint y: 223, distance: 93.0
click at [1281, 223] on div "All Projects 26496 Add New" at bounding box center [886, 222] width 1228 height 19
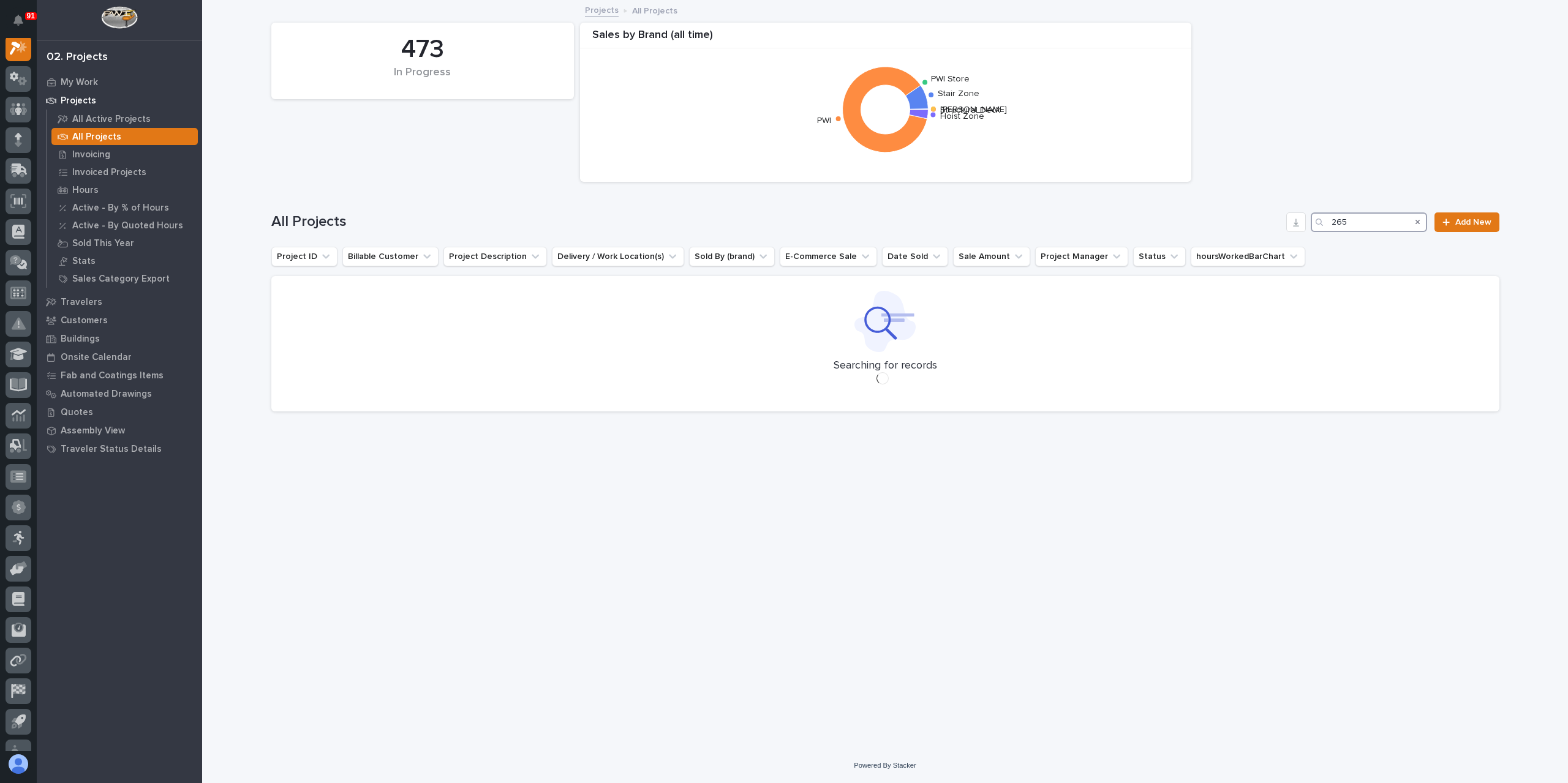
scroll to position [31, 0]
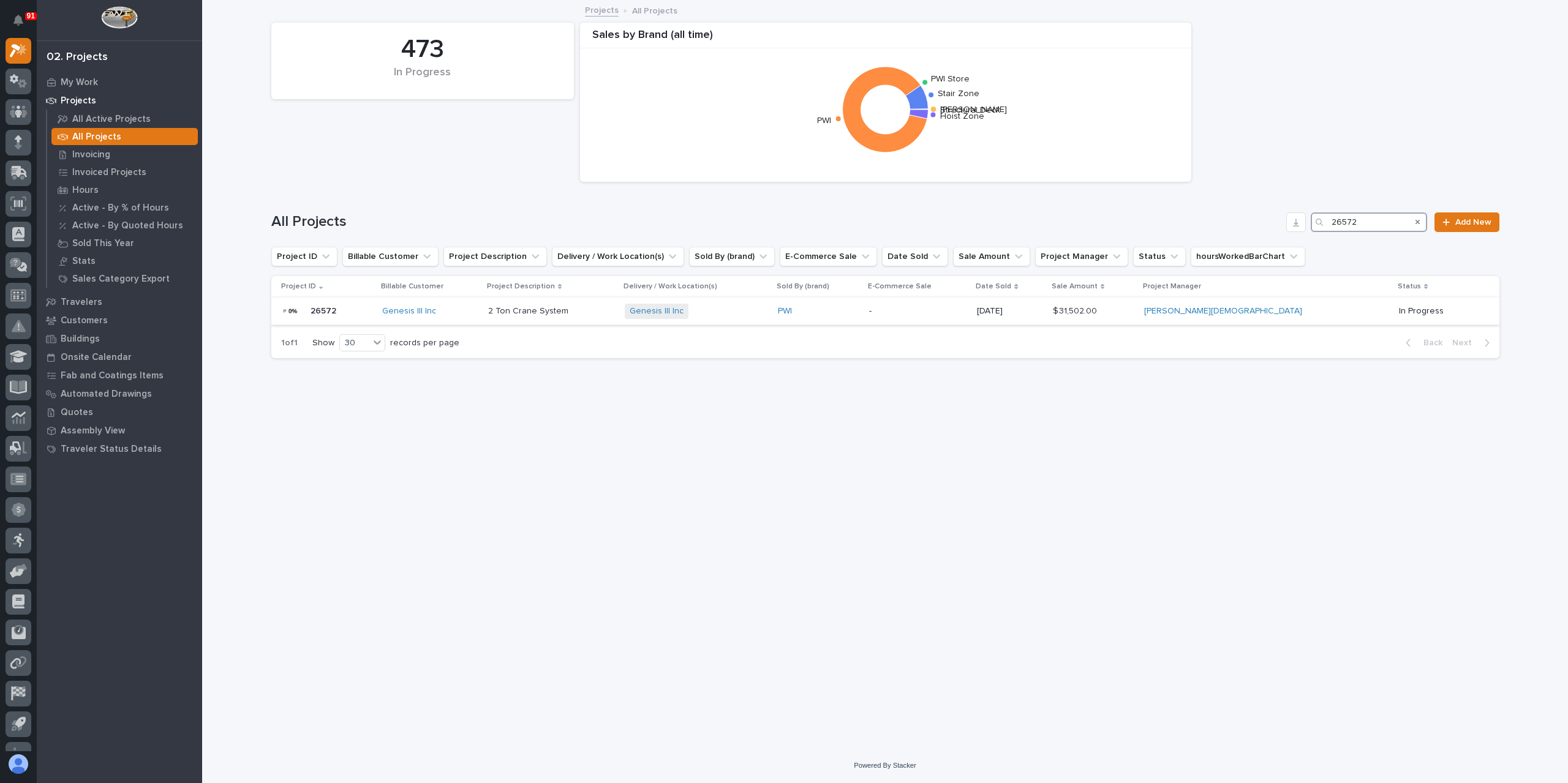
type input "26572"
click at [571, 314] on p "2 Ton Crane System" at bounding box center [529, 310] width 83 height 13
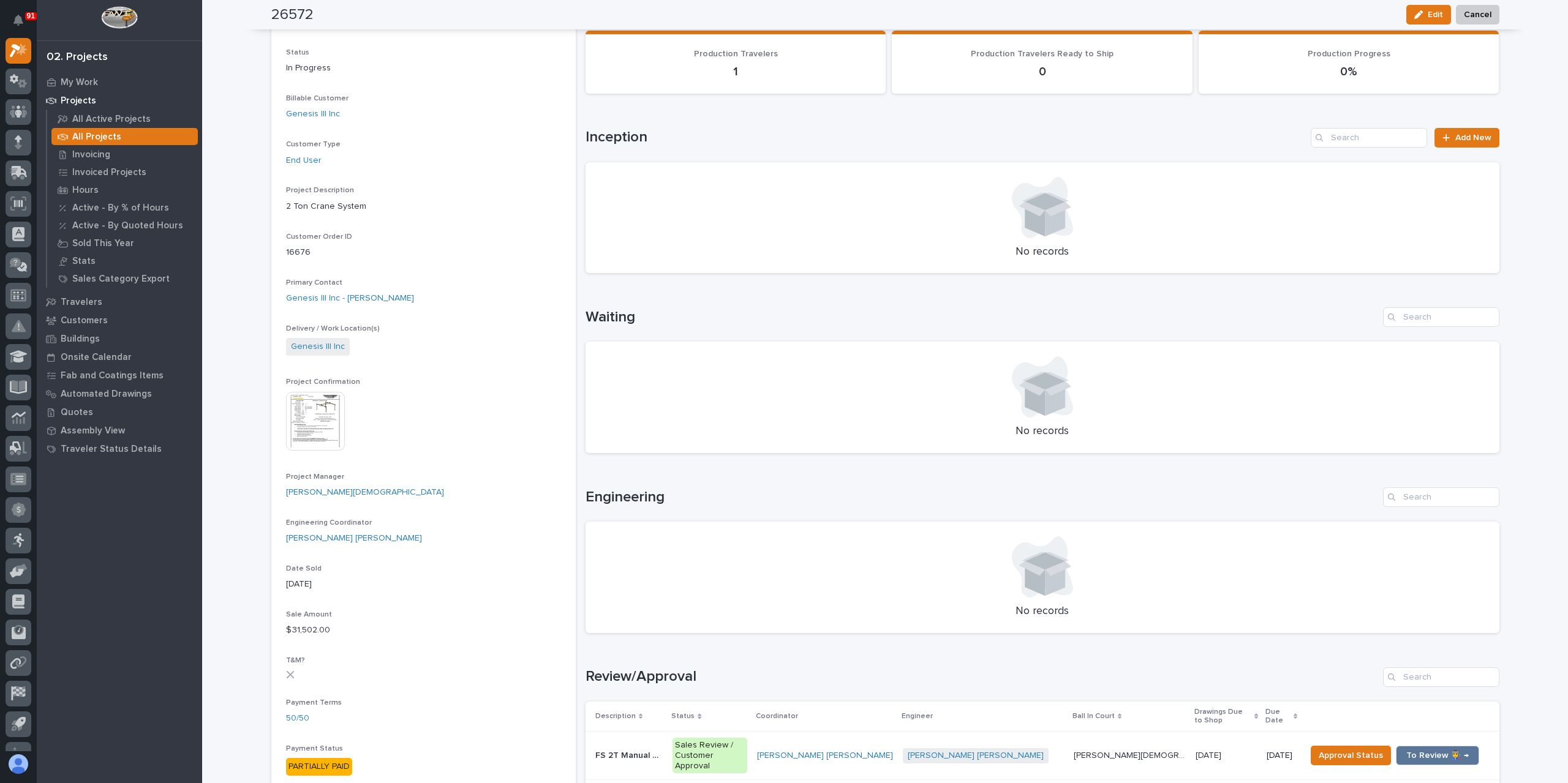
scroll to position [122, 0]
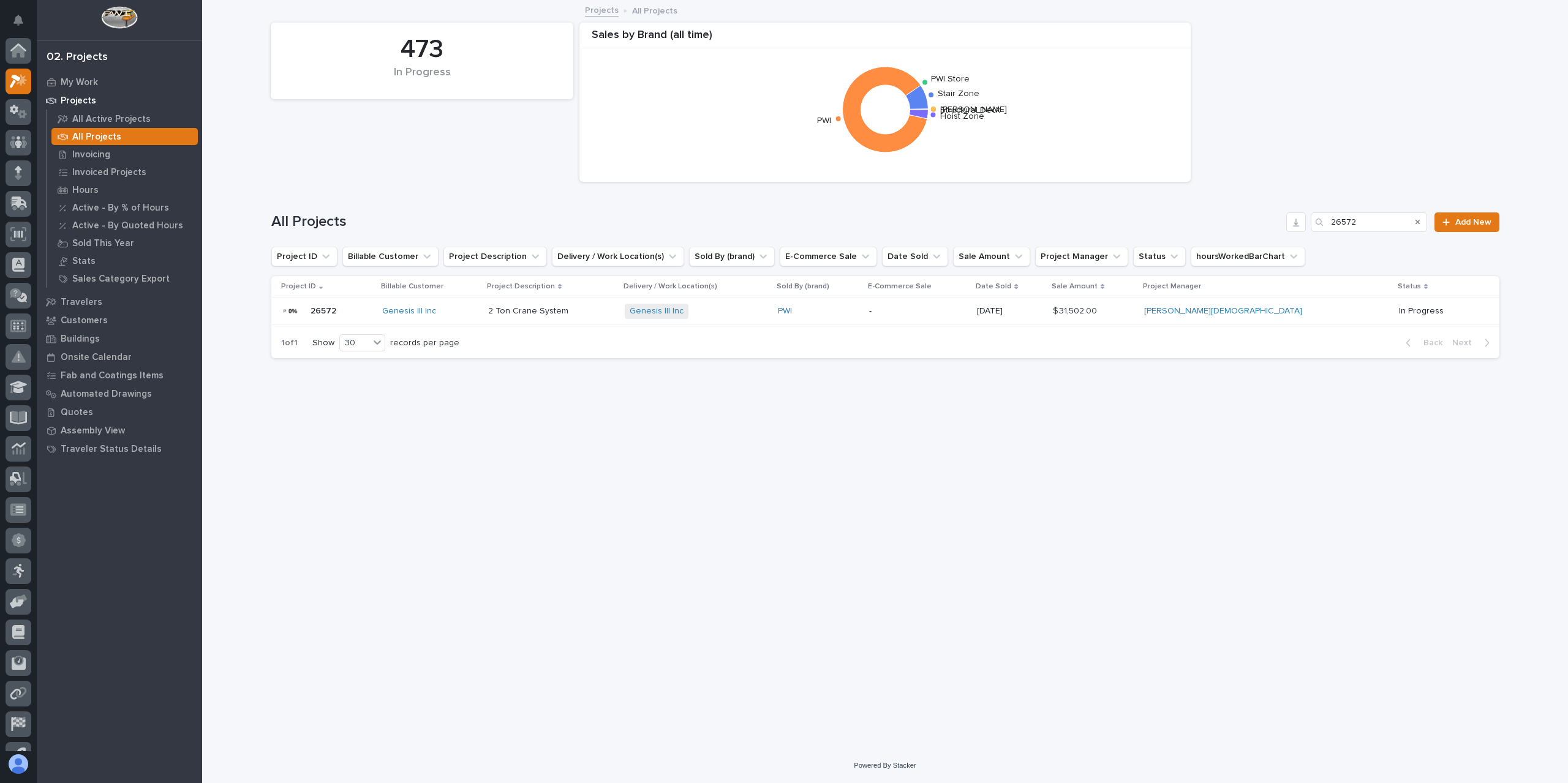
scroll to position [33, 0]
drag, startPoint x: 1394, startPoint y: 227, endPoint x: 1295, endPoint y: 215, distance: 99.7
click at [1295, 215] on div "All Projects 26572 Add New" at bounding box center [886, 222] width 1228 height 19
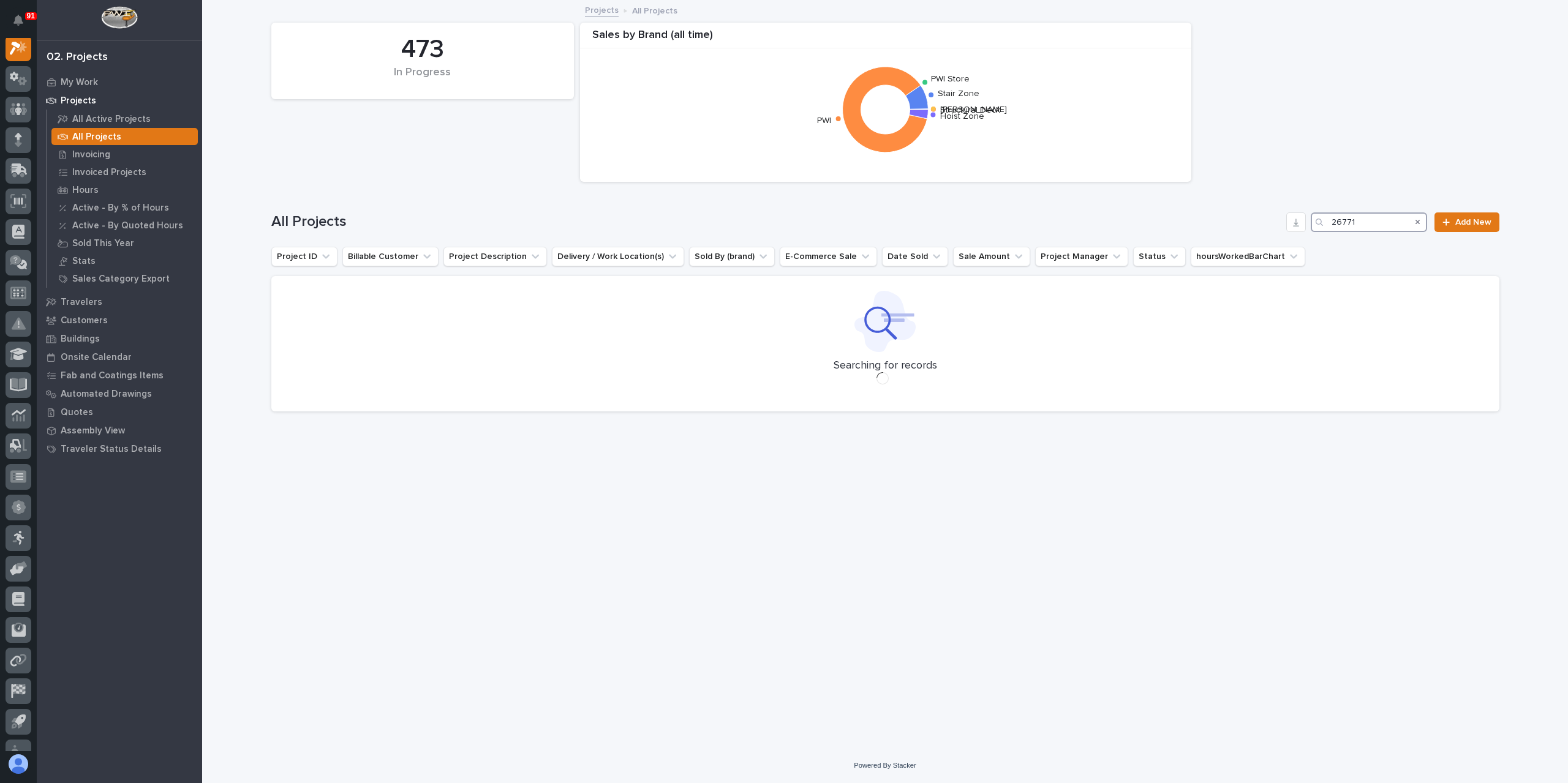
scroll to position [31, 0]
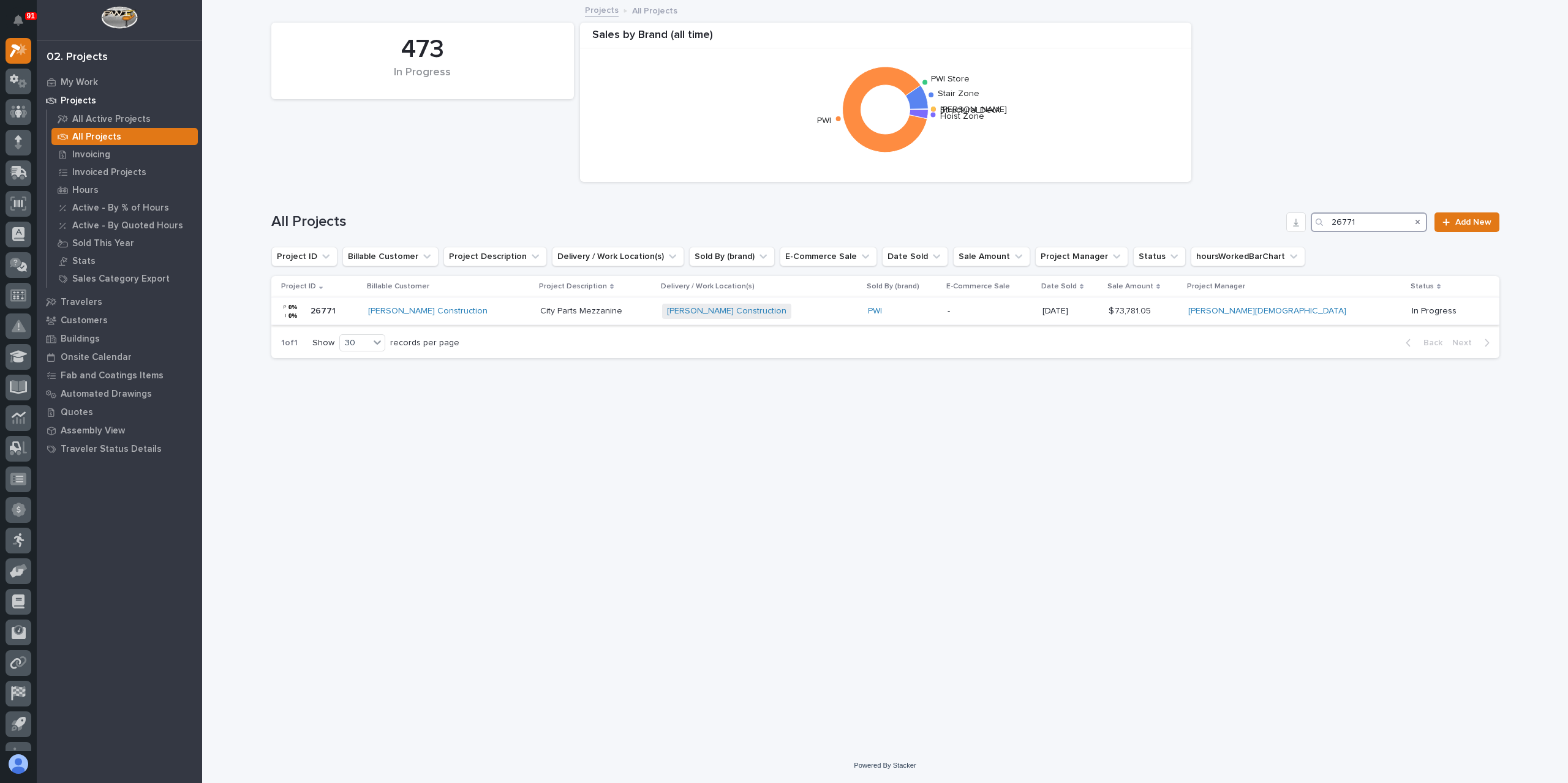
type input "26771"
click at [560, 307] on p "City Parts Mezzanine" at bounding box center [582, 310] width 84 height 13
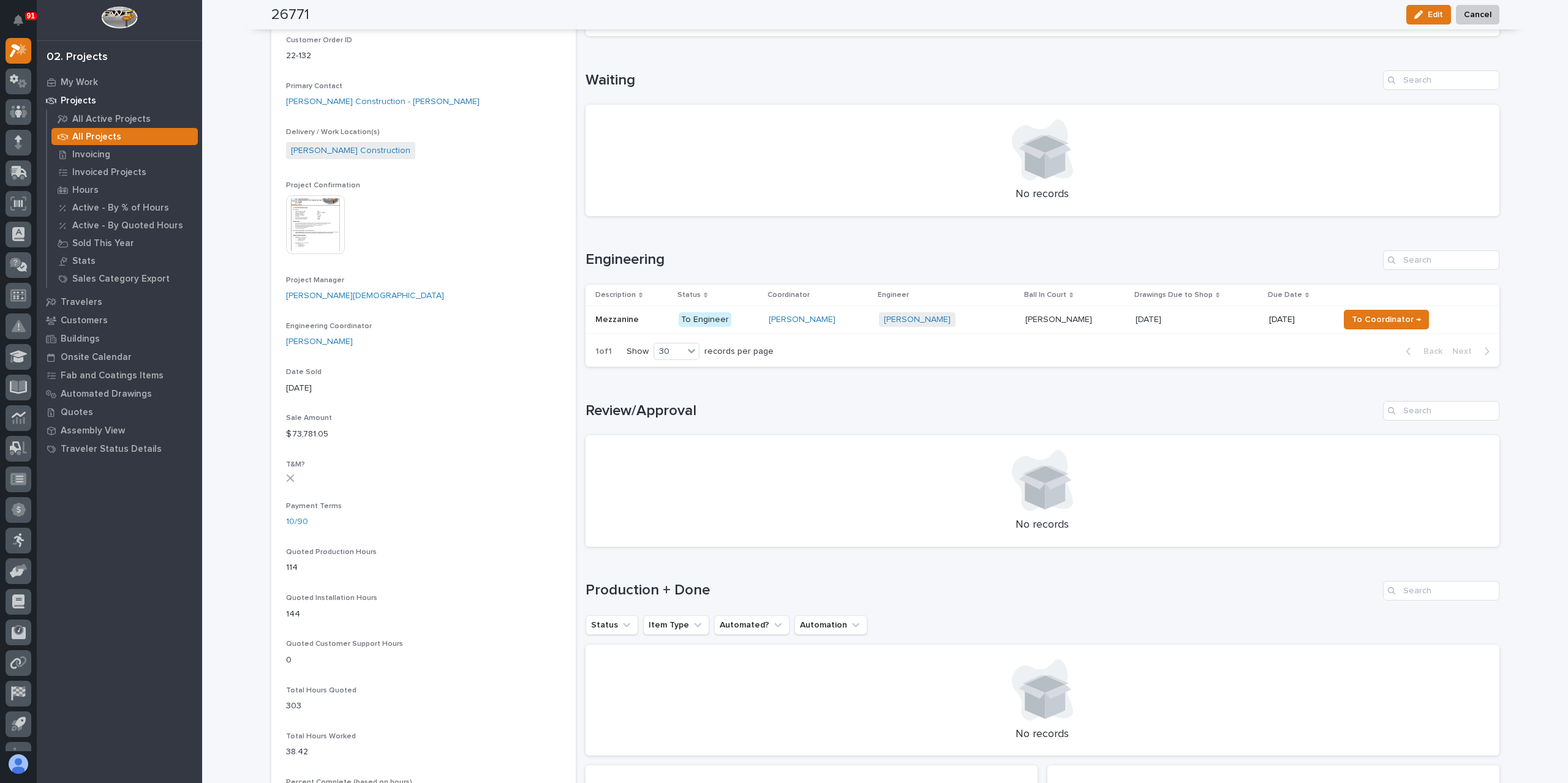
scroll to position [438, 0]
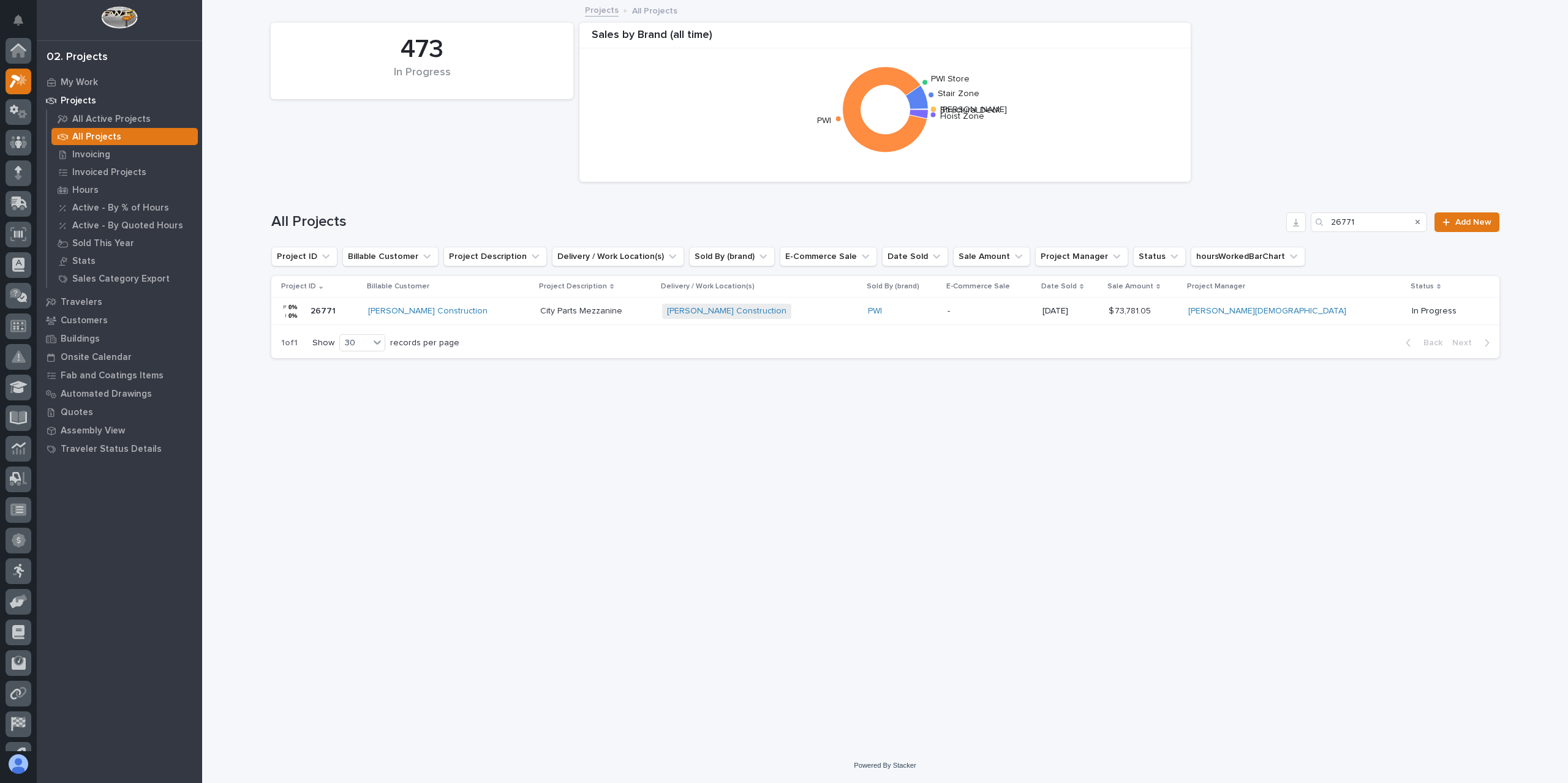
scroll to position [33, 0]
drag, startPoint x: 1352, startPoint y: 219, endPoint x: 1294, endPoint y: 232, distance: 59.4
click at [1294, 232] on div "All Projects 26771 Add New" at bounding box center [886, 217] width 1228 height 59
drag, startPoint x: 1364, startPoint y: 222, endPoint x: 1303, endPoint y: 228, distance: 61.3
click at [1304, 227] on div "All Projects 26771 Add New" at bounding box center [886, 222] width 1228 height 19
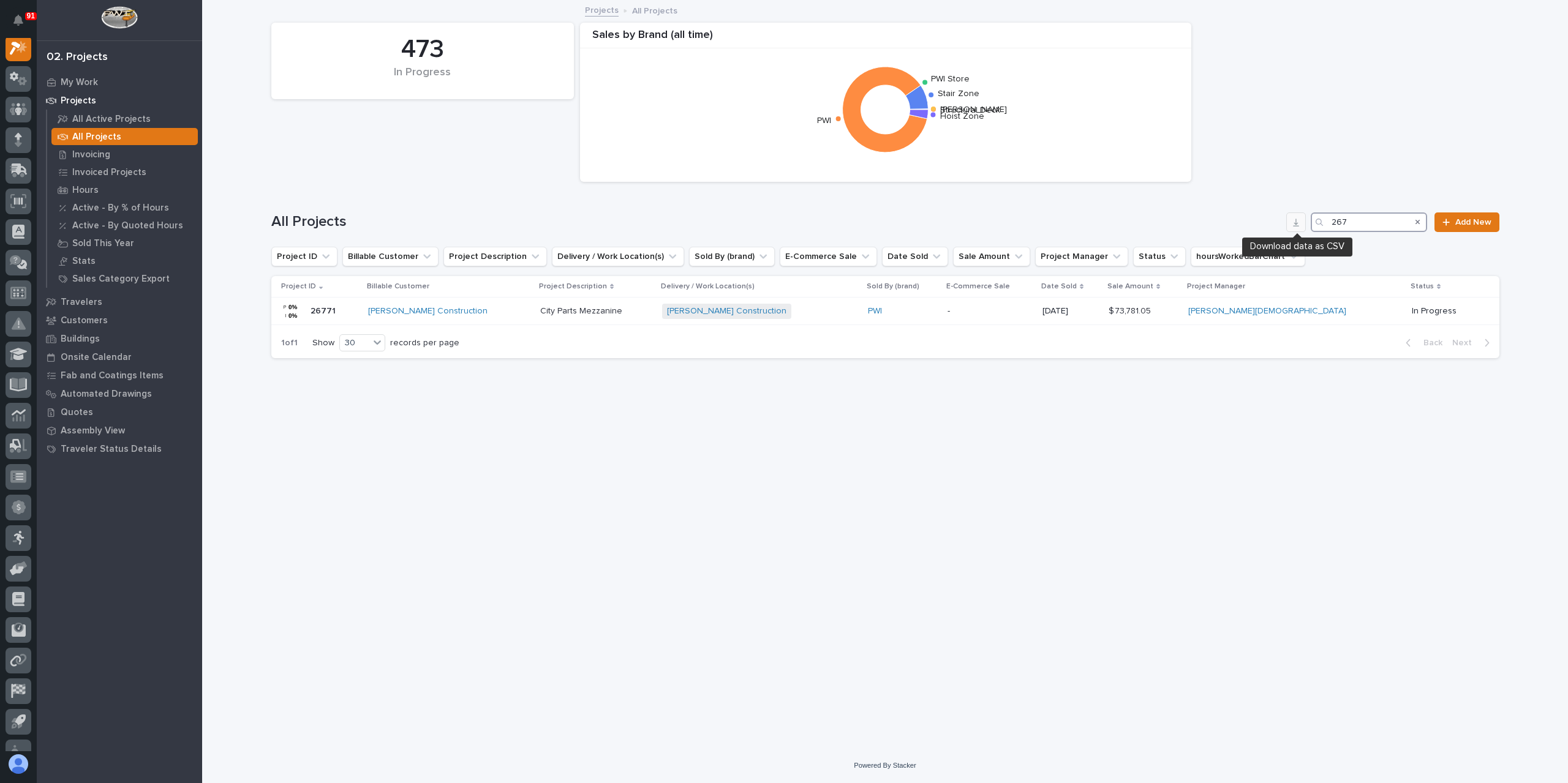
scroll to position [31, 0]
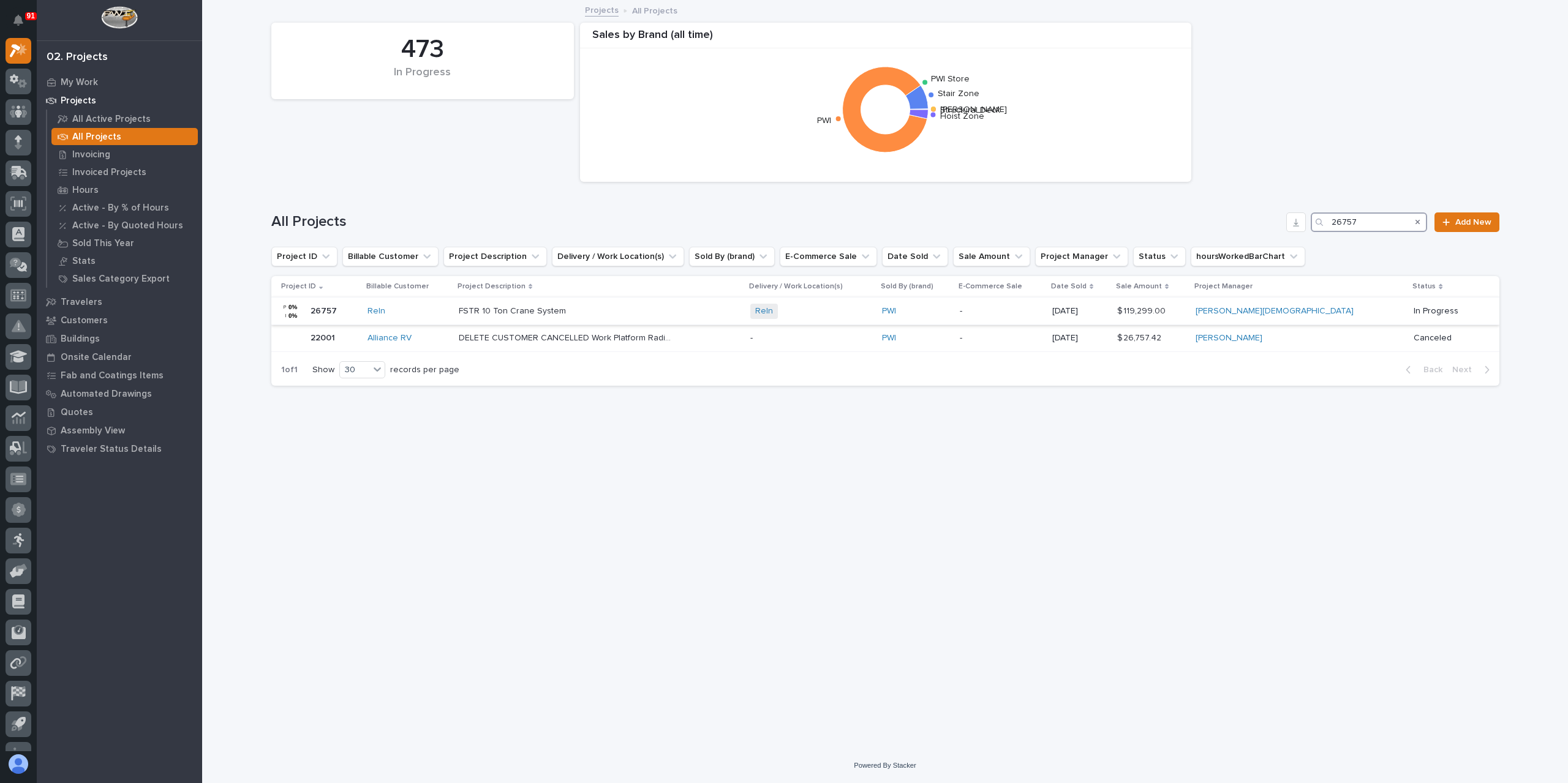
type input "26757"
click at [528, 315] on p "FSTR 10 Ton Crane System" at bounding box center [513, 310] width 109 height 13
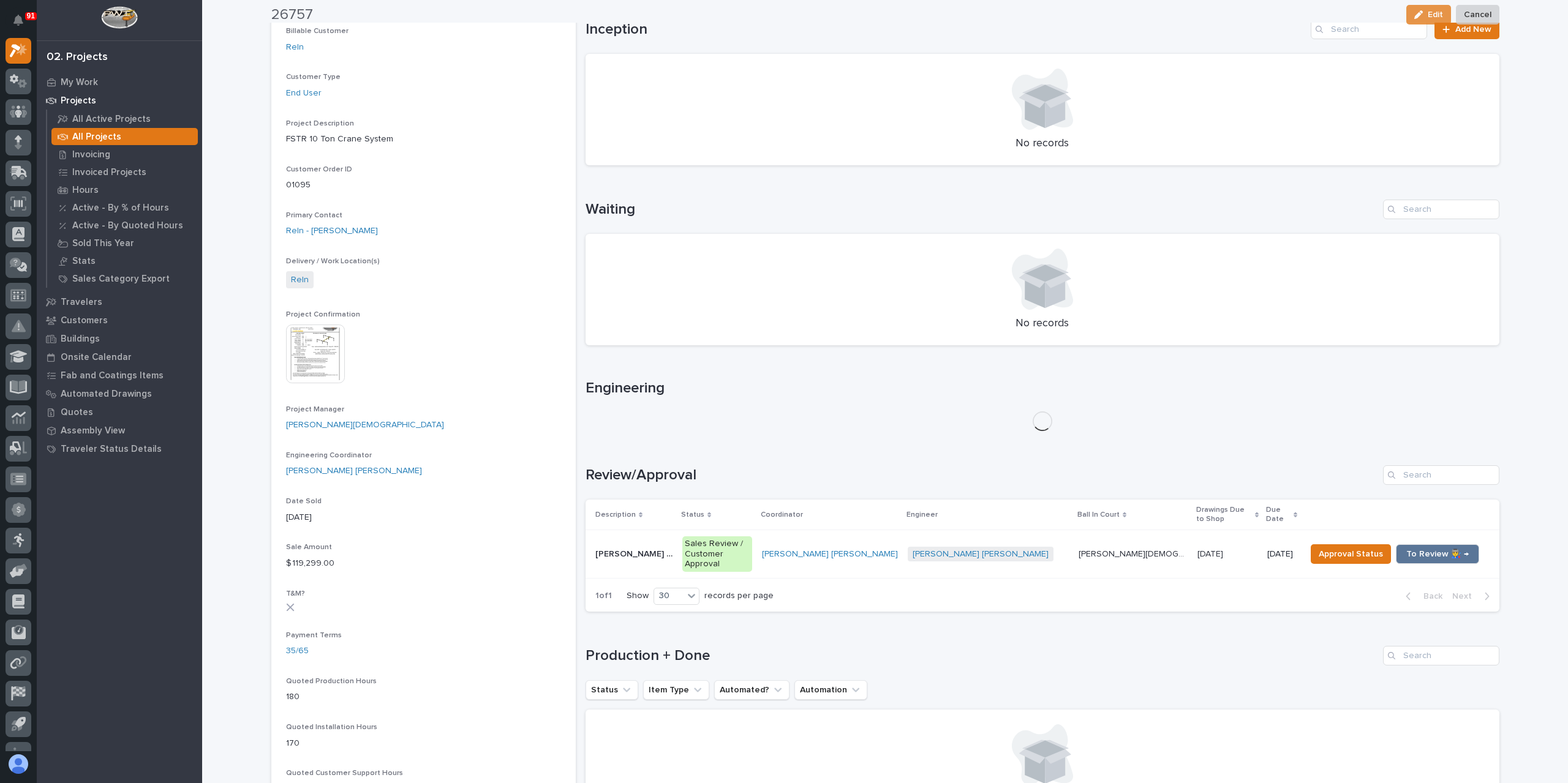
scroll to position [306, 0]
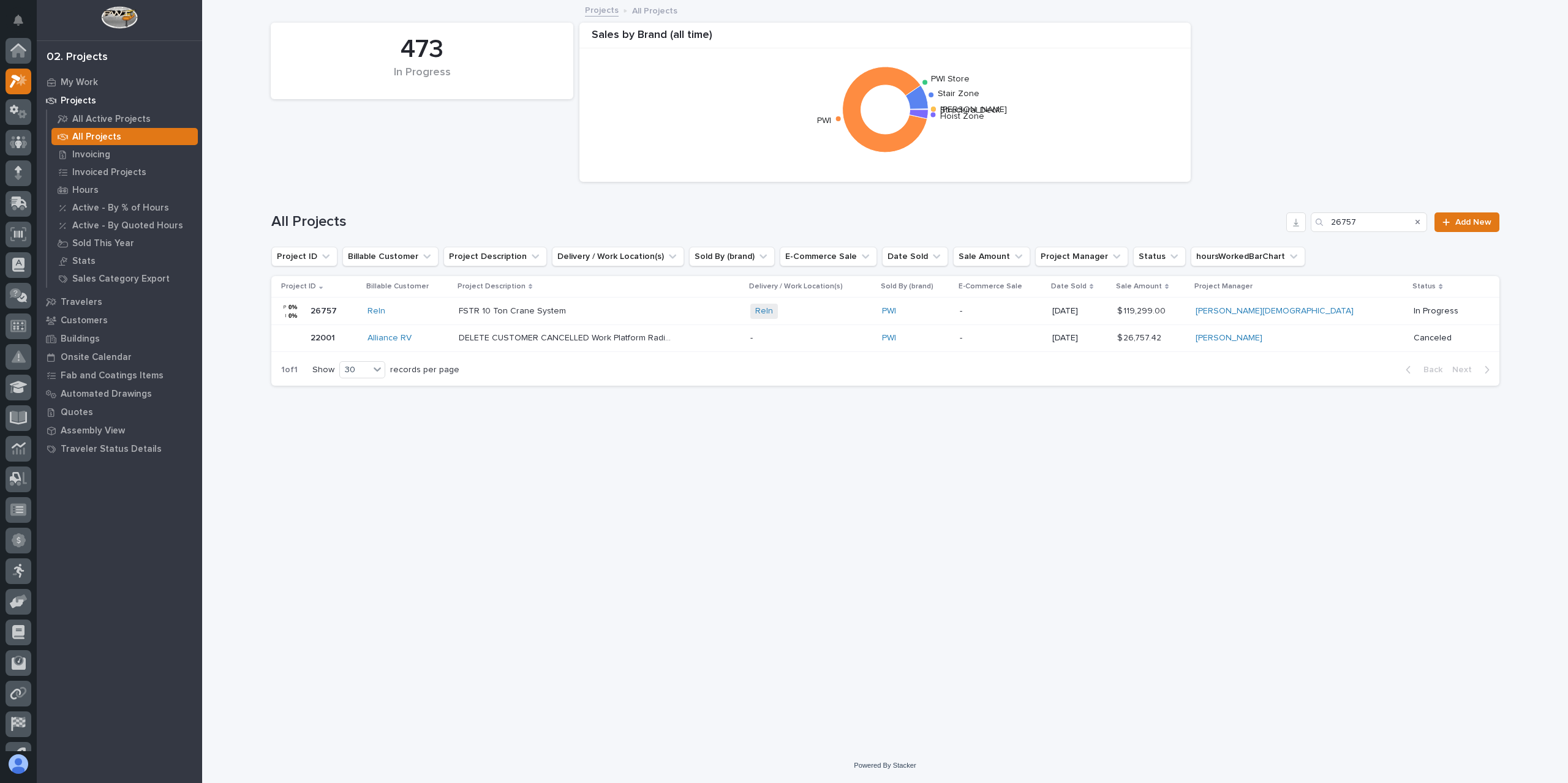
scroll to position [33, 0]
drag, startPoint x: 1360, startPoint y: 218, endPoint x: 1284, endPoint y: 236, distance: 78.1
click at [1289, 235] on div "All Projects 26757 Add New" at bounding box center [886, 217] width 1228 height 59
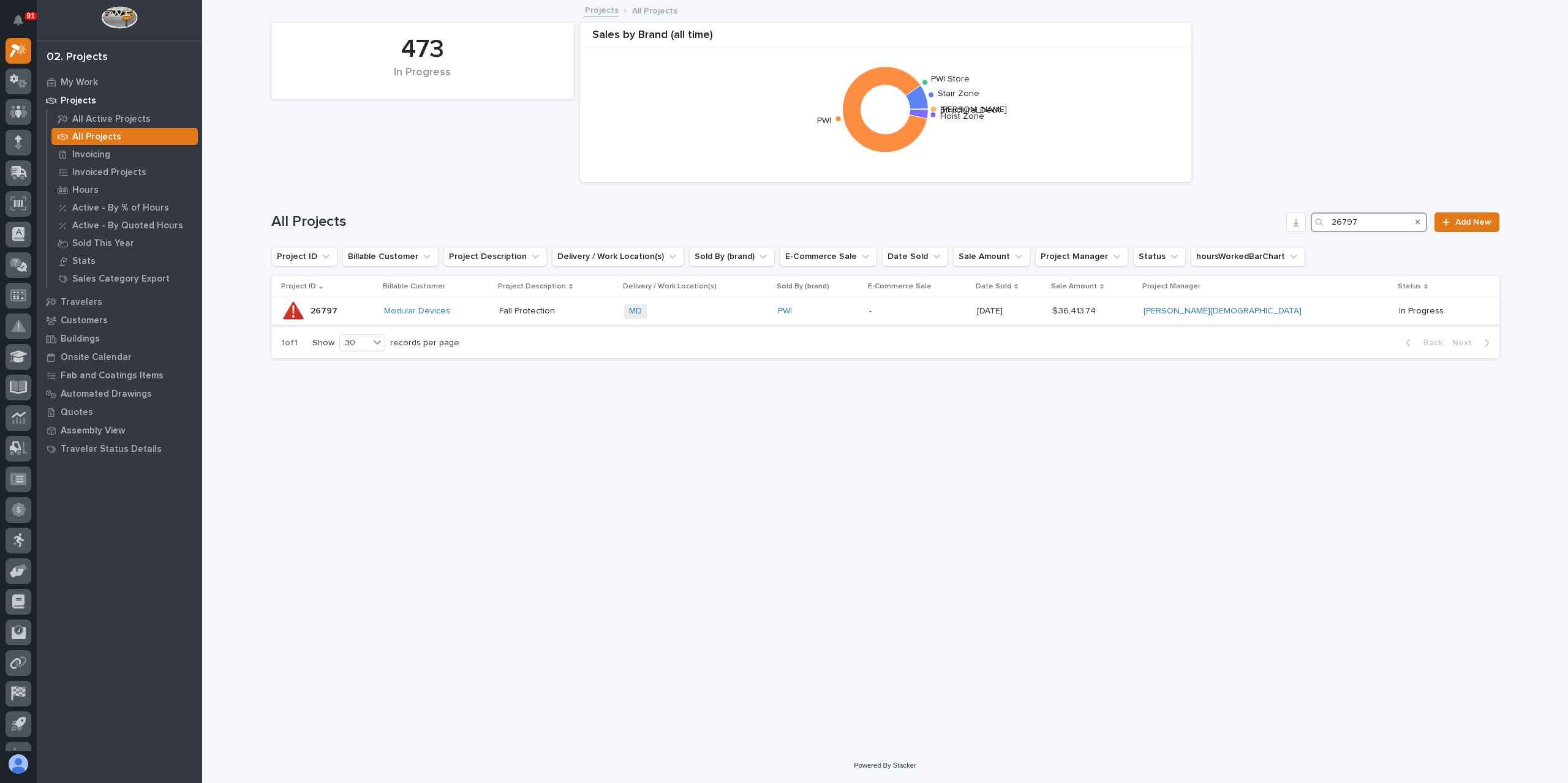
type input "26797"
click at [557, 313] on p "Fall Protection" at bounding box center [528, 310] width 58 height 13
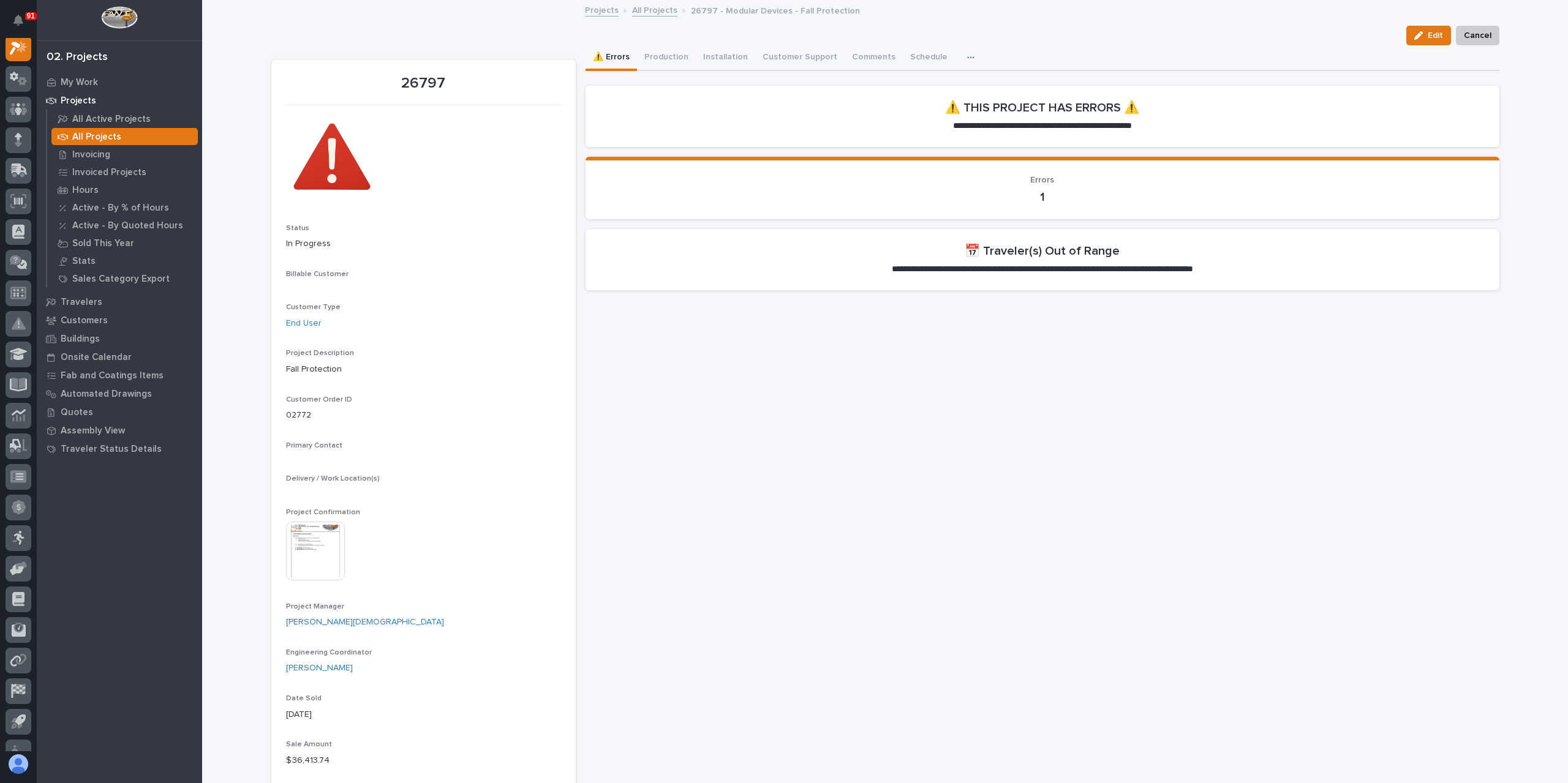
scroll to position [31, 0]
click at [660, 62] on button "Production" at bounding box center [667, 58] width 59 height 26
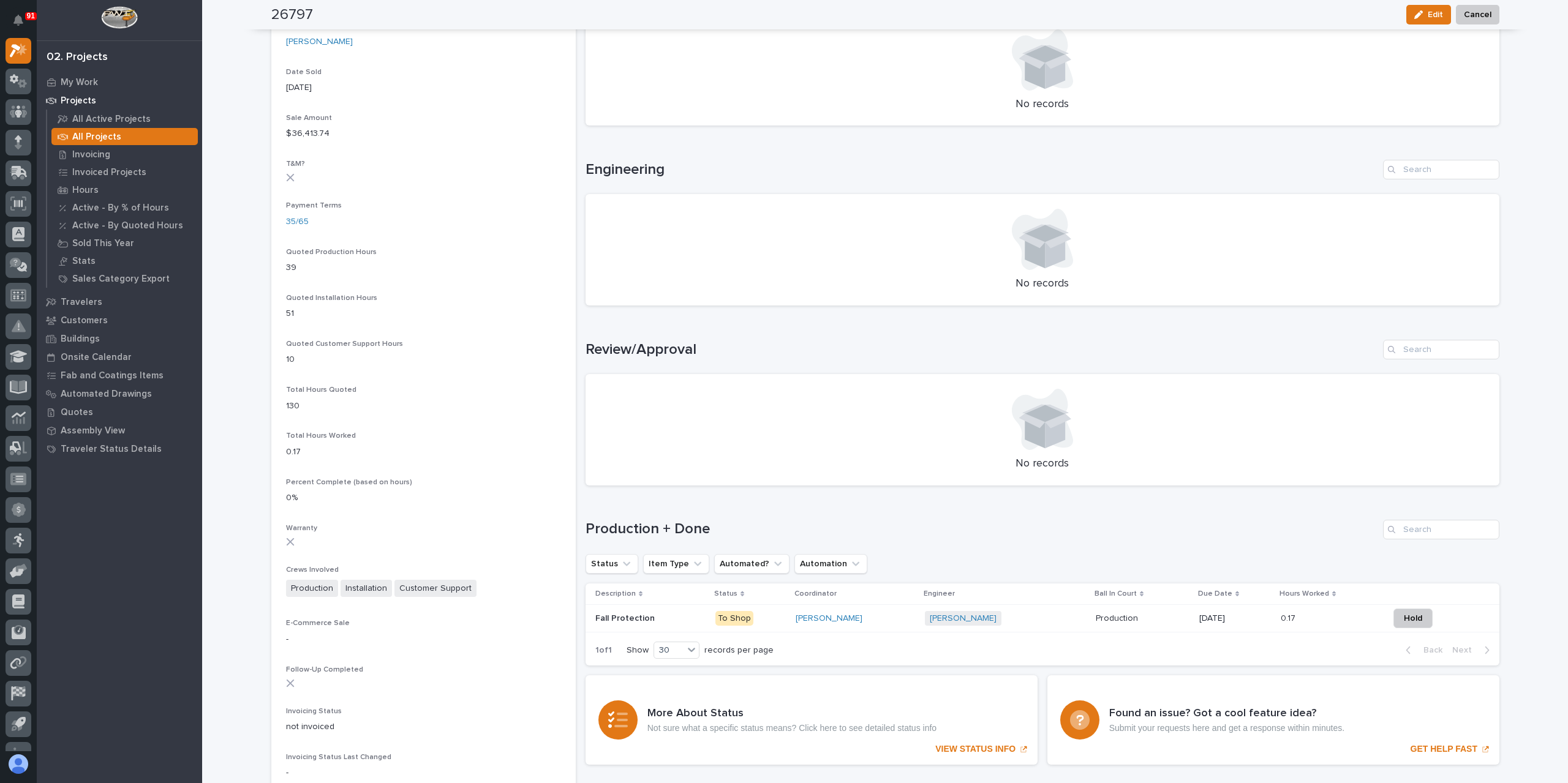
scroll to position [674, 0]
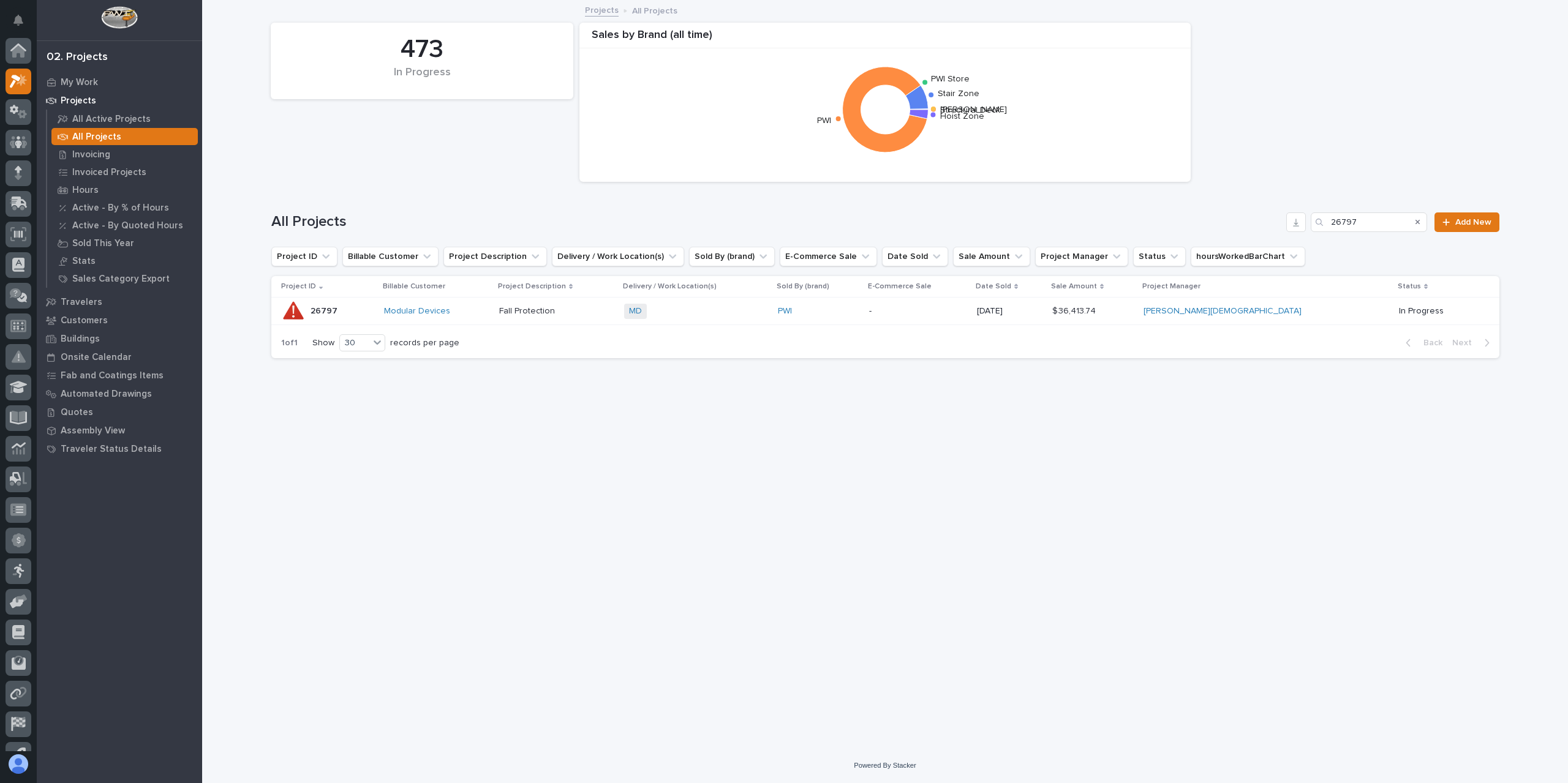
scroll to position [33, 0]
drag, startPoint x: 1365, startPoint y: 219, endPoint x: 1299, endPoint y: 229, distance: 66.8
click at [1299, 229] on div "All Projects 26797 Add New" at bounding box center [886, 222] width 1228 height 19
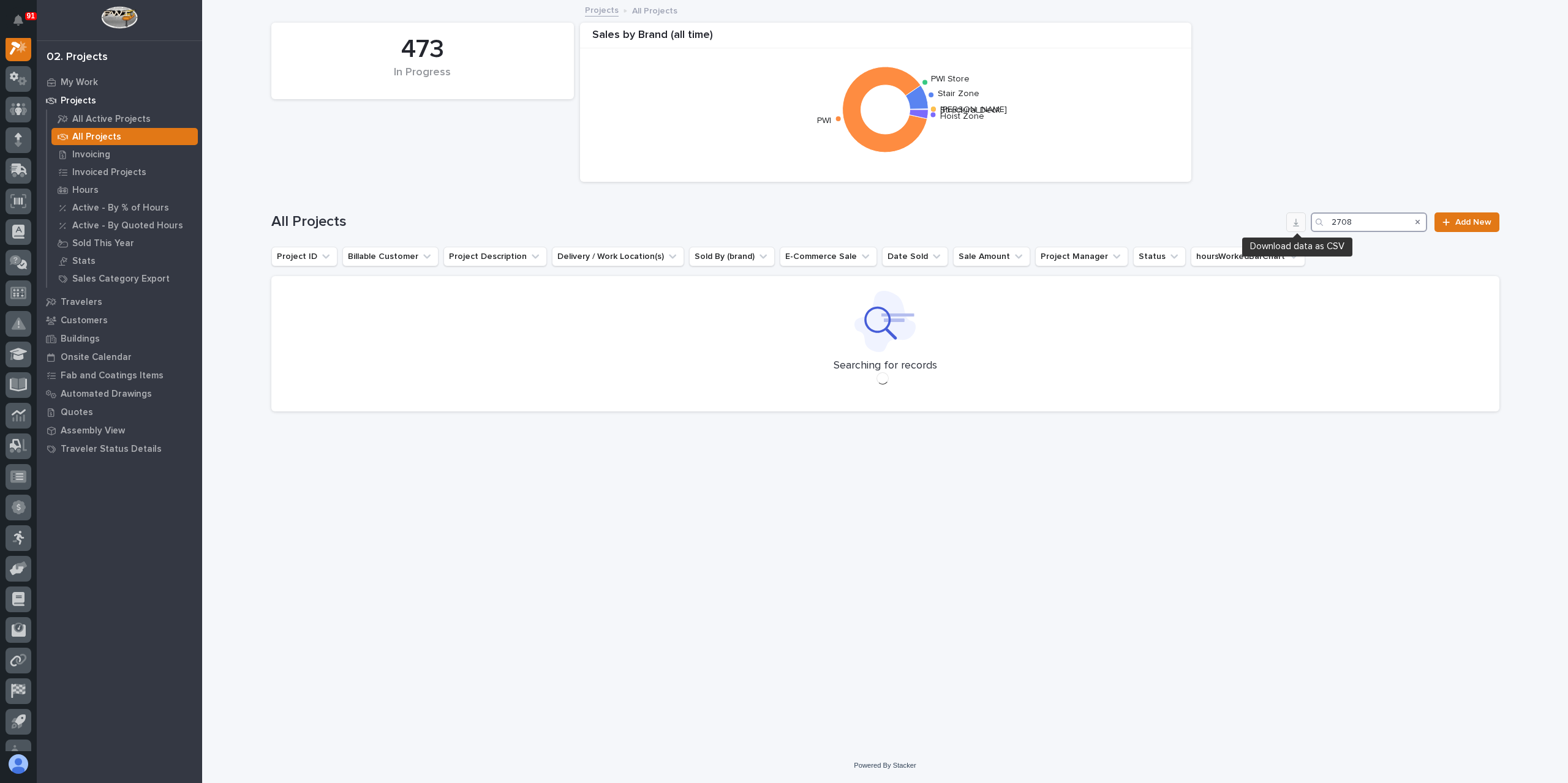
scroll to position [31, 0]
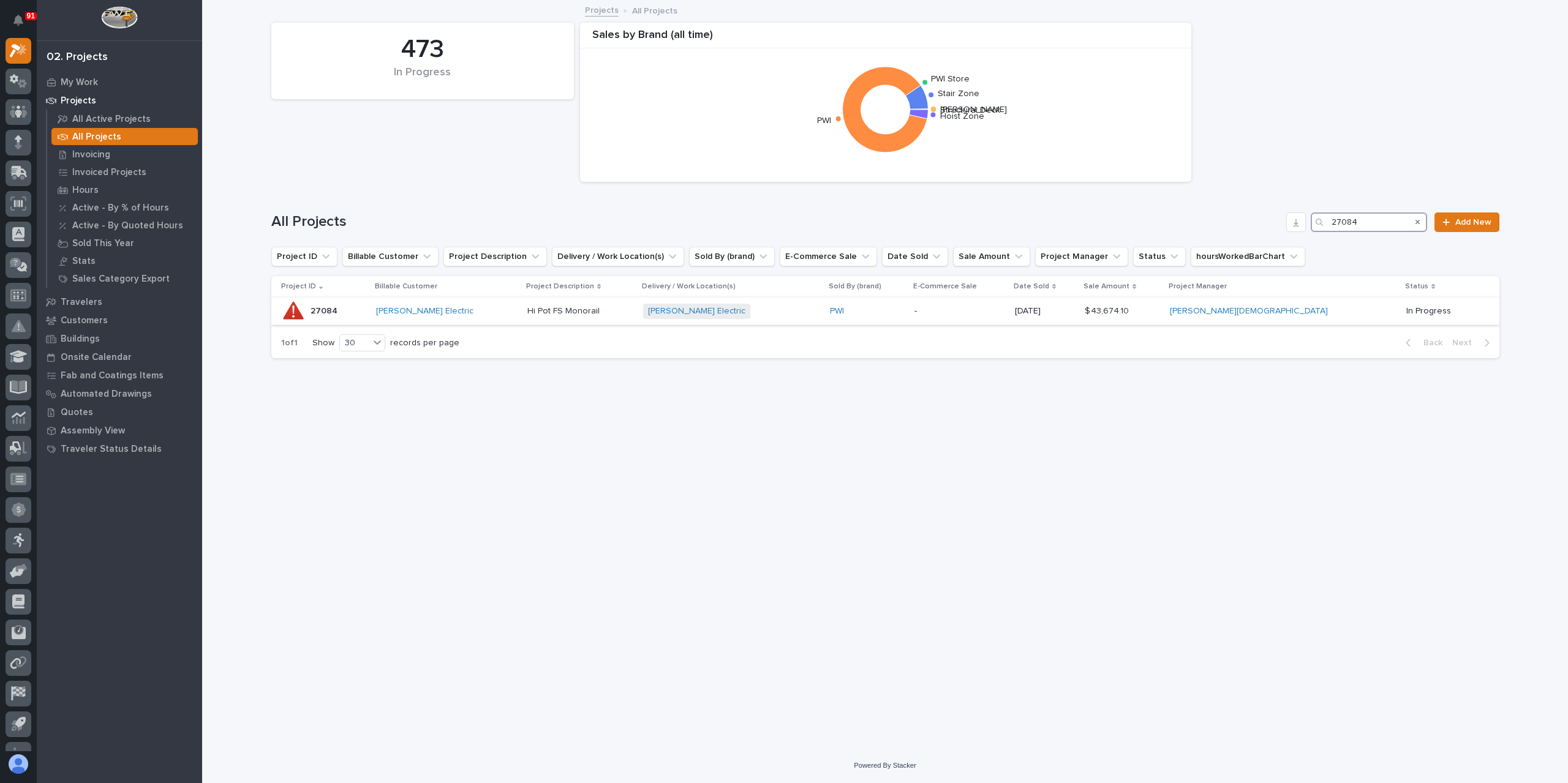
type input "27084"
click at [567, 306] on p "Hi Pot FS Monorail" at bounding box center [564, 310] width 75 height 13
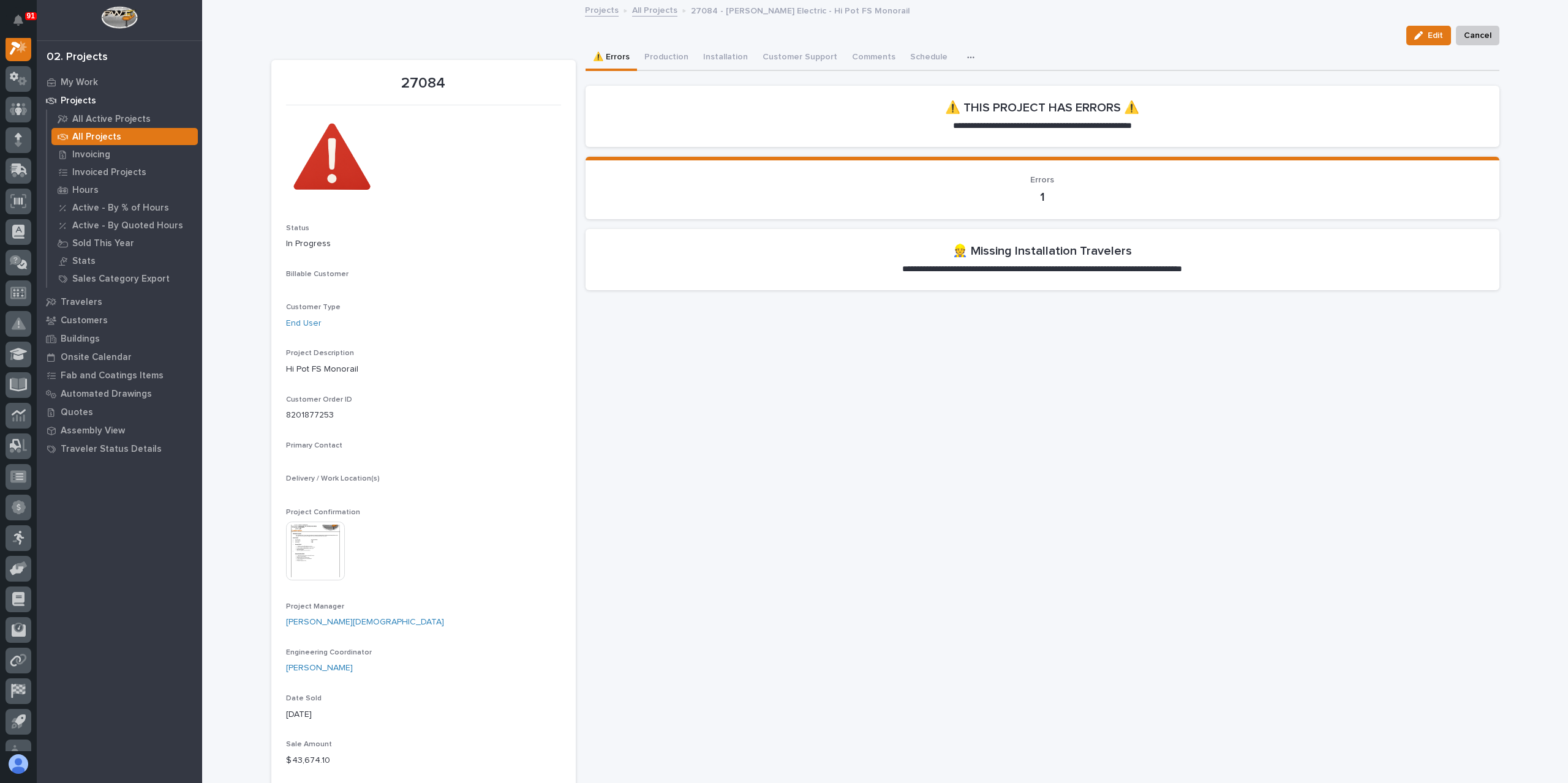
scroll to position [31, 0]
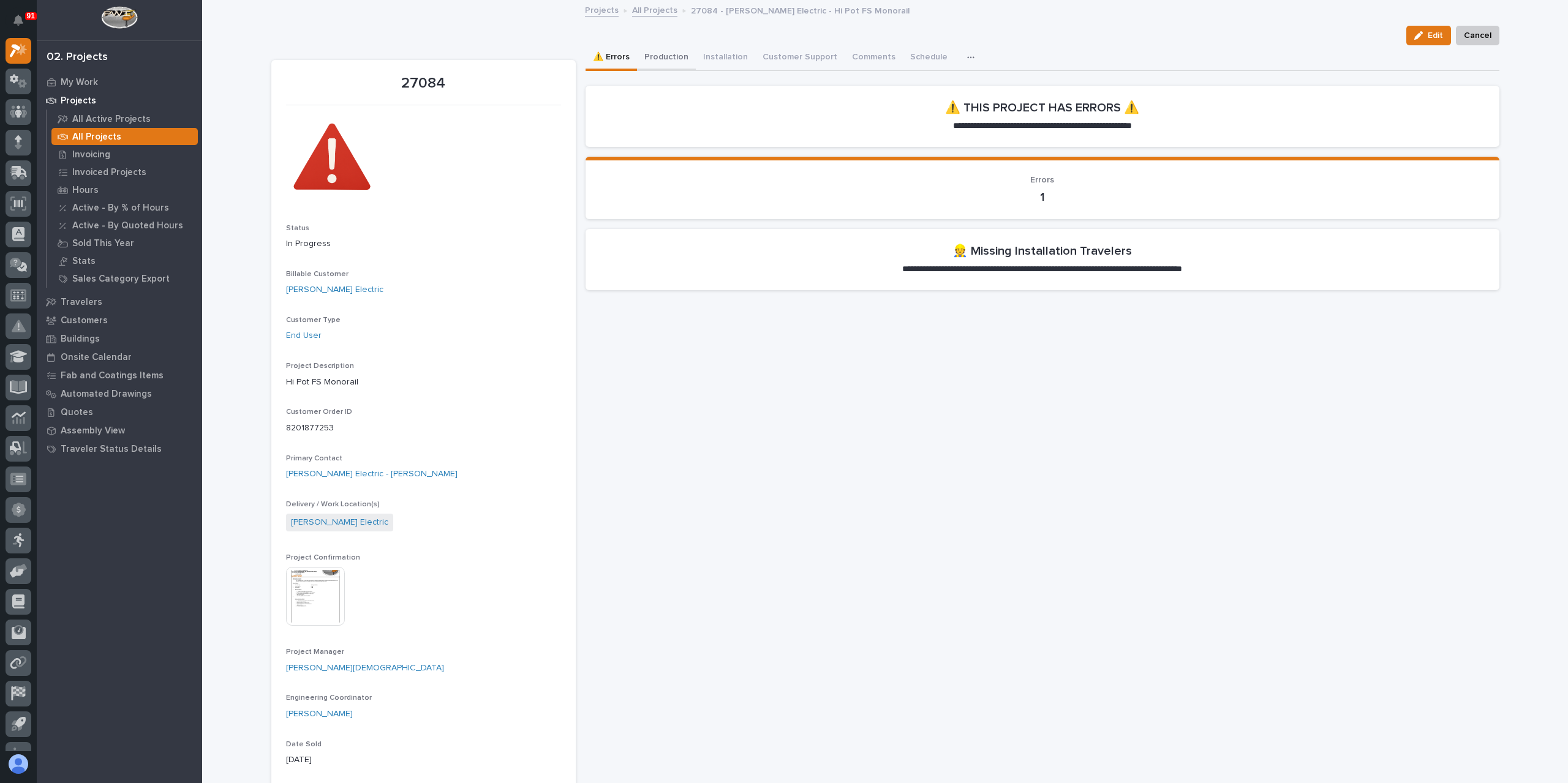
click at [662, 60] on button "Production" at bounding box center [667, 58] width 59 height 26
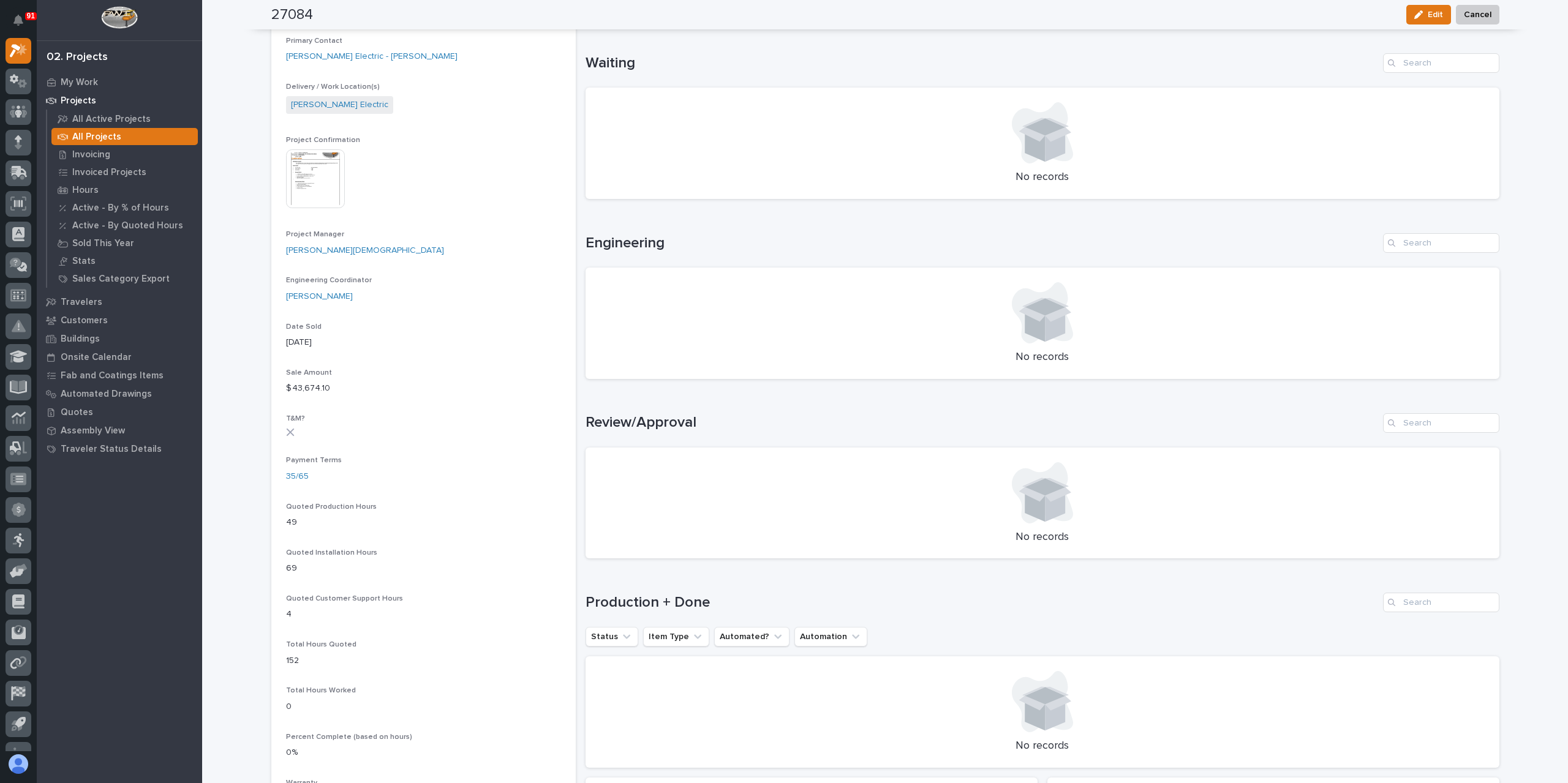
scroll to position [306, 0]
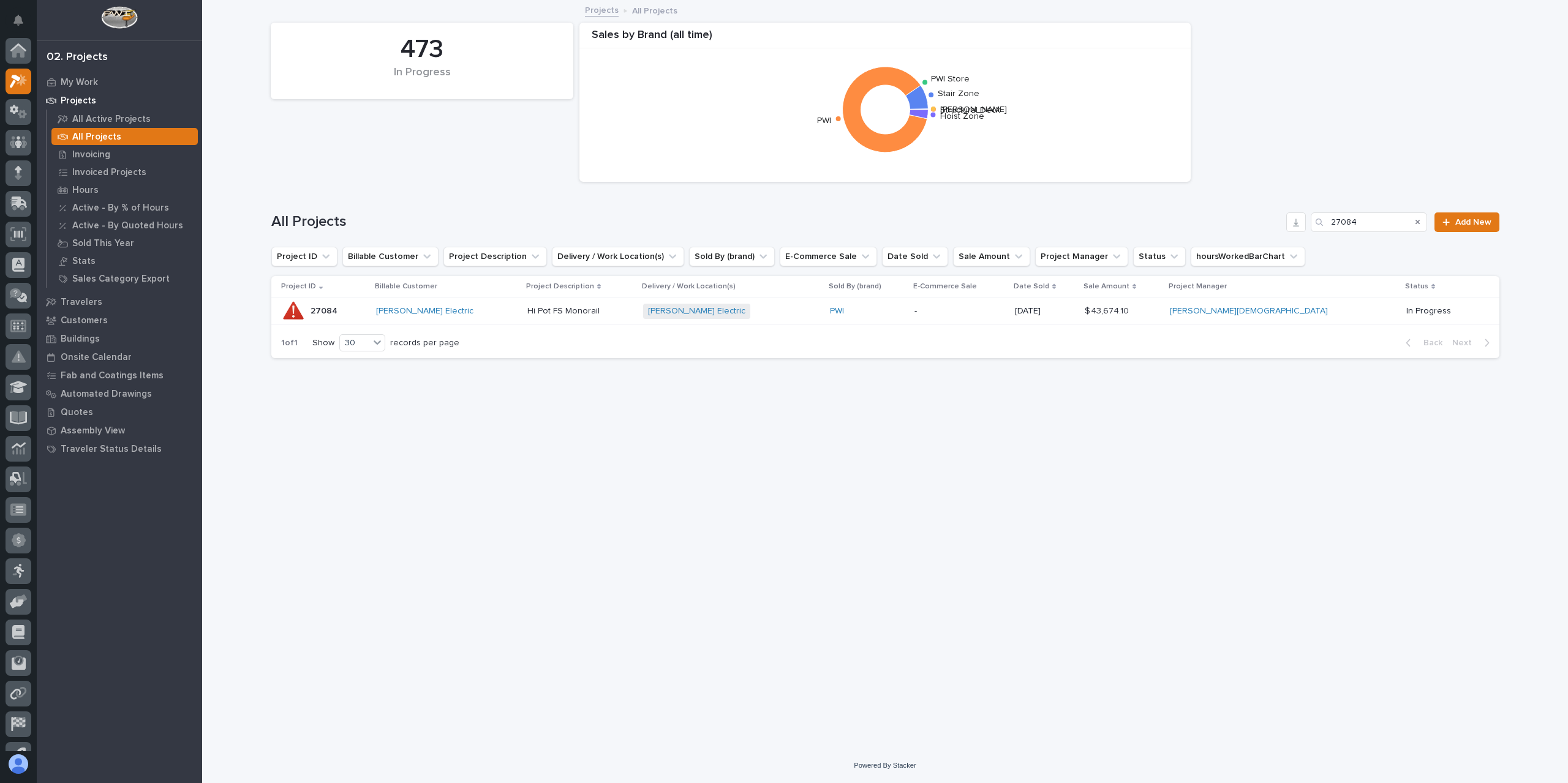
scroll to position [33, 0]
drag, startPoint x: 1366, startPoint y: 223, endPoint x: 1263, endPoint y: 223, distance: 103.0
click at [1263, 223] on div "All Projects 27084 Add New" at bounding box center [886, 222] width 1228 height 19
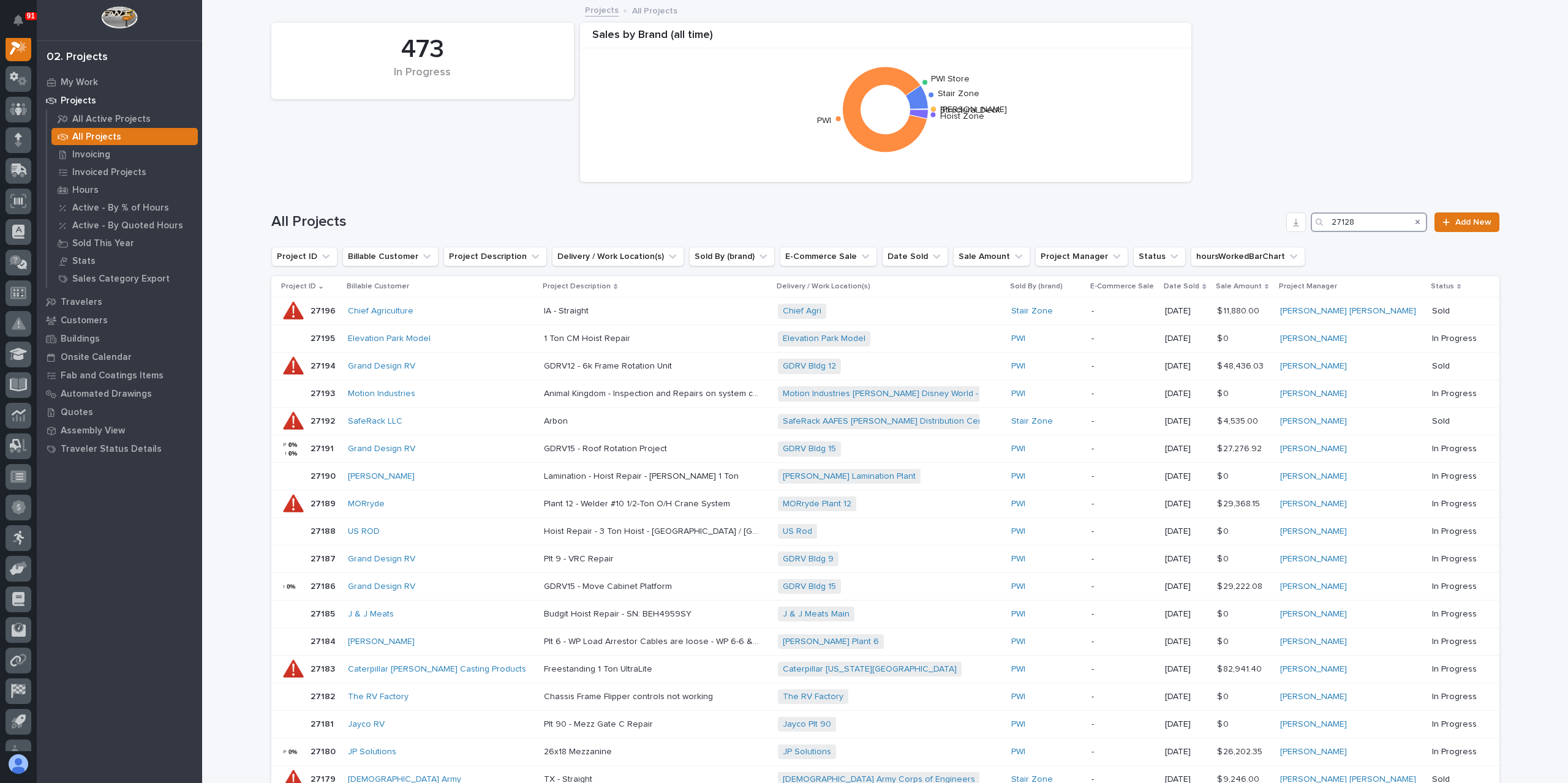
scroll to position [31, 0]
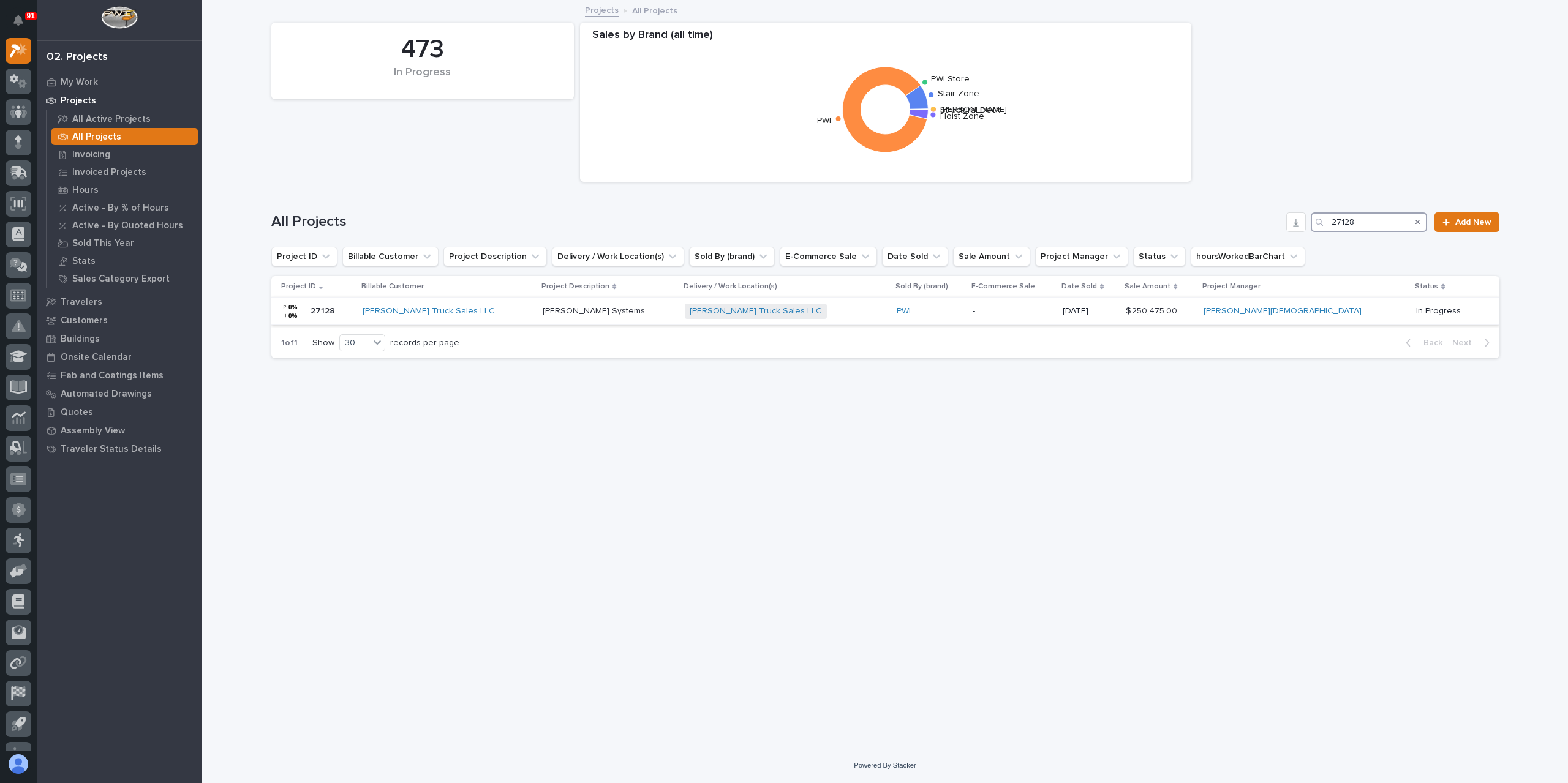
type input "27128"
click at [576, 317] on div "FS Crane Systems FS Crane Systems" at bounding box center [609, 312] width 132 height 20
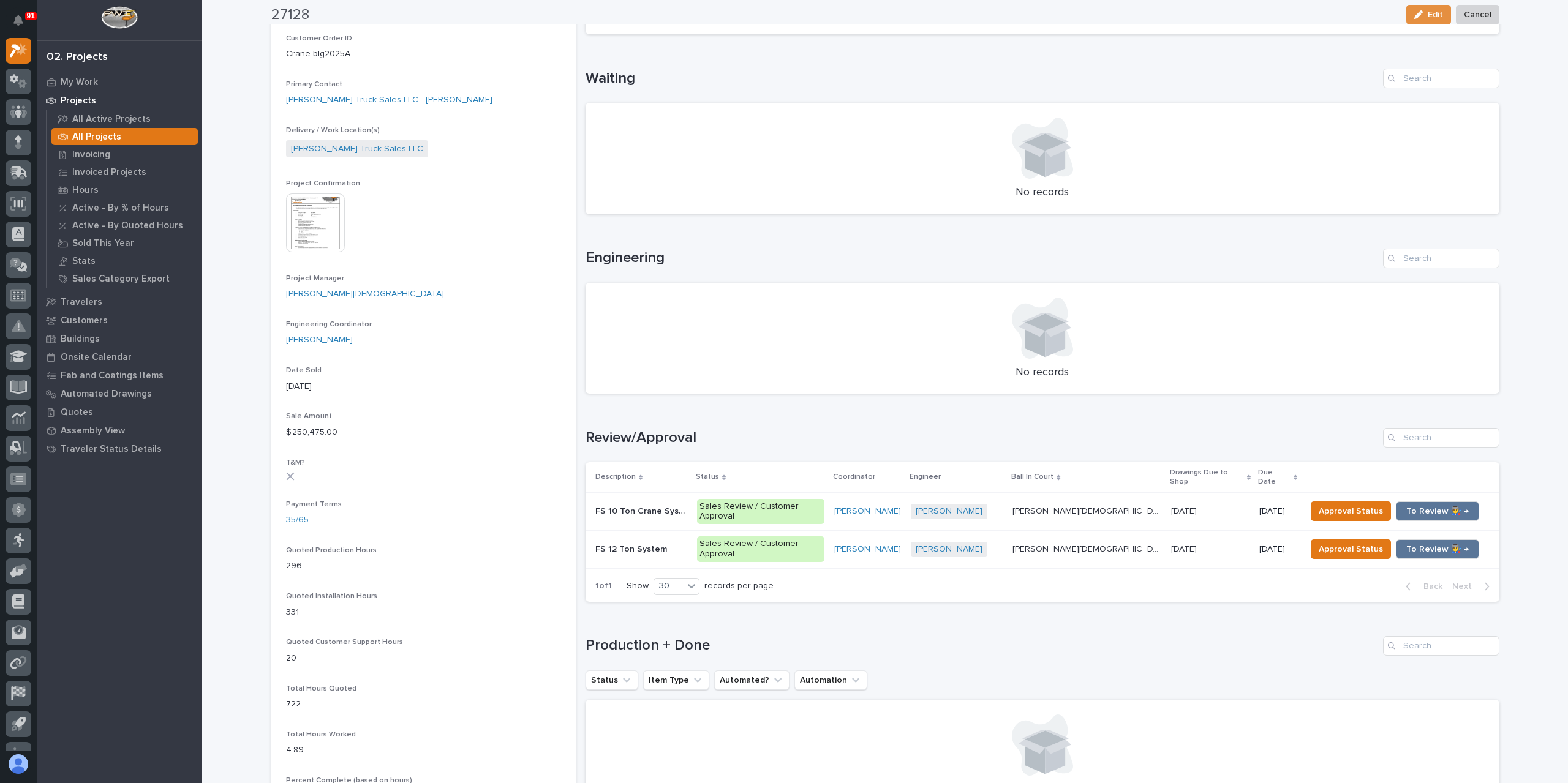
scroll to position [367, 0]
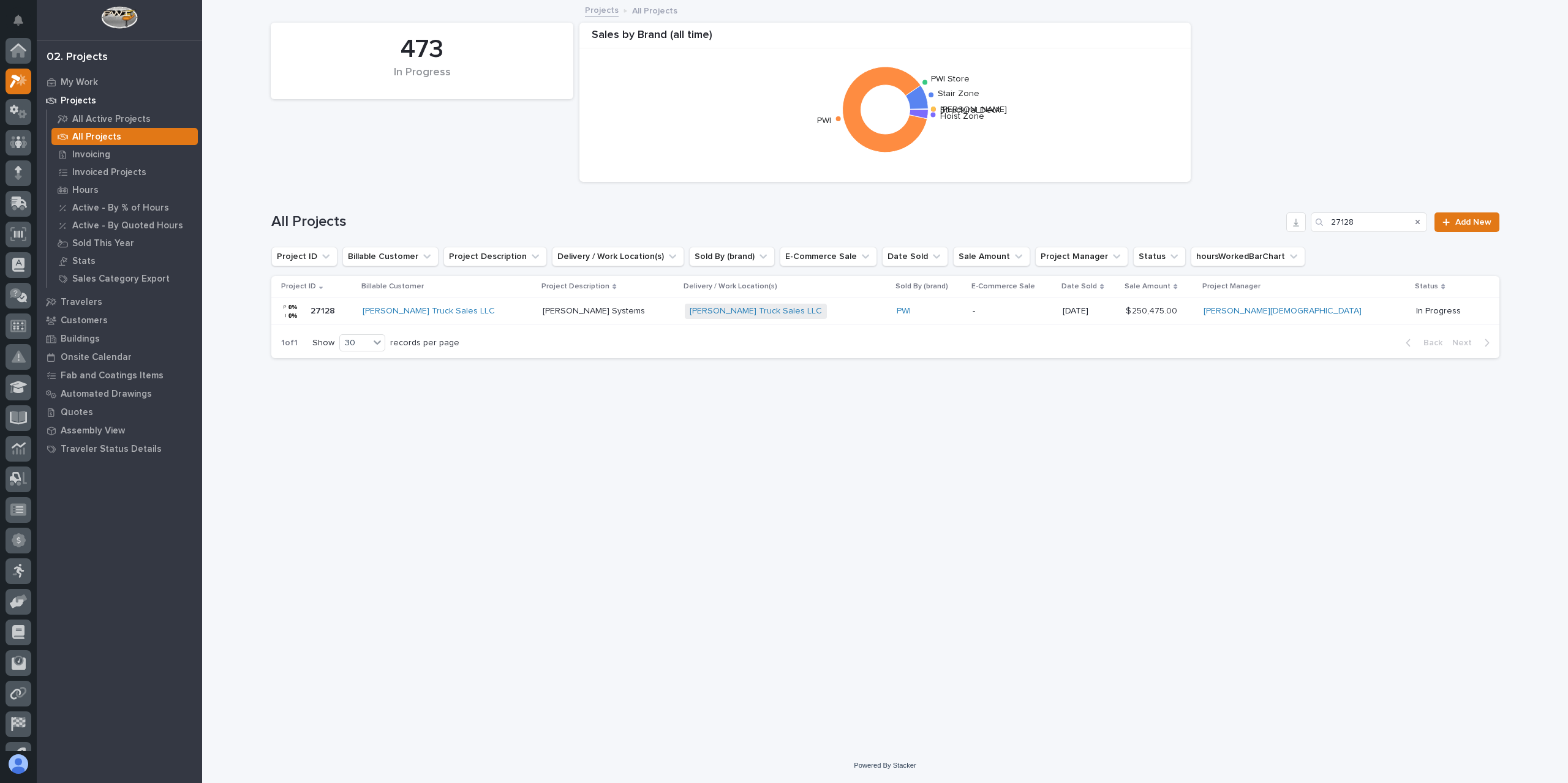
scroll to position [33, 0]
drag, startPoint x: 1379, startPoint y: 216, endPoint x: 1269, endPoint y: 220, distance: 110.1
click at [1269, 220] on div "All Projects 27128 Add New" at bounding box center [886, 222] width 1228 height 19
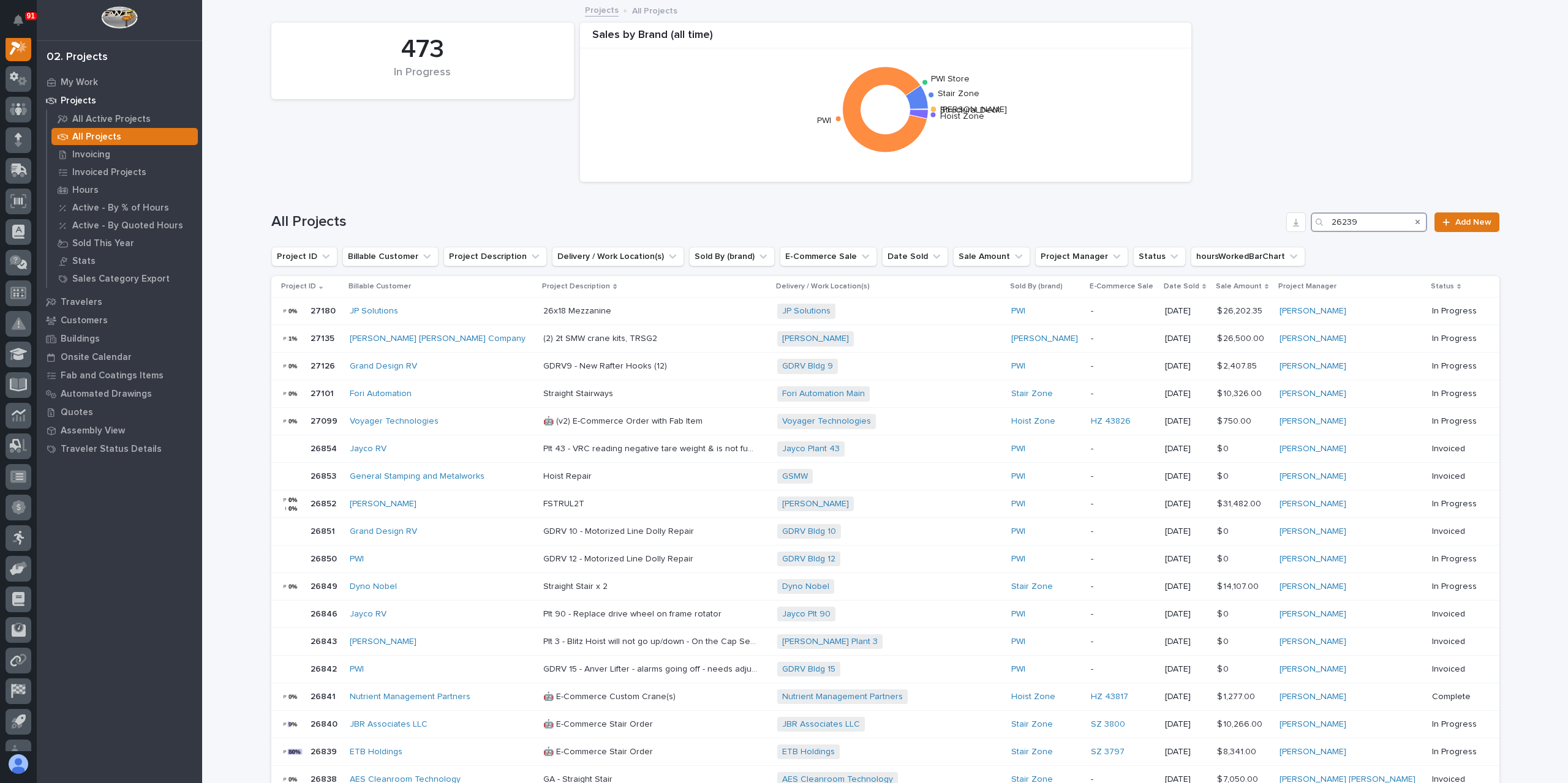
scroll to position [31, 0]
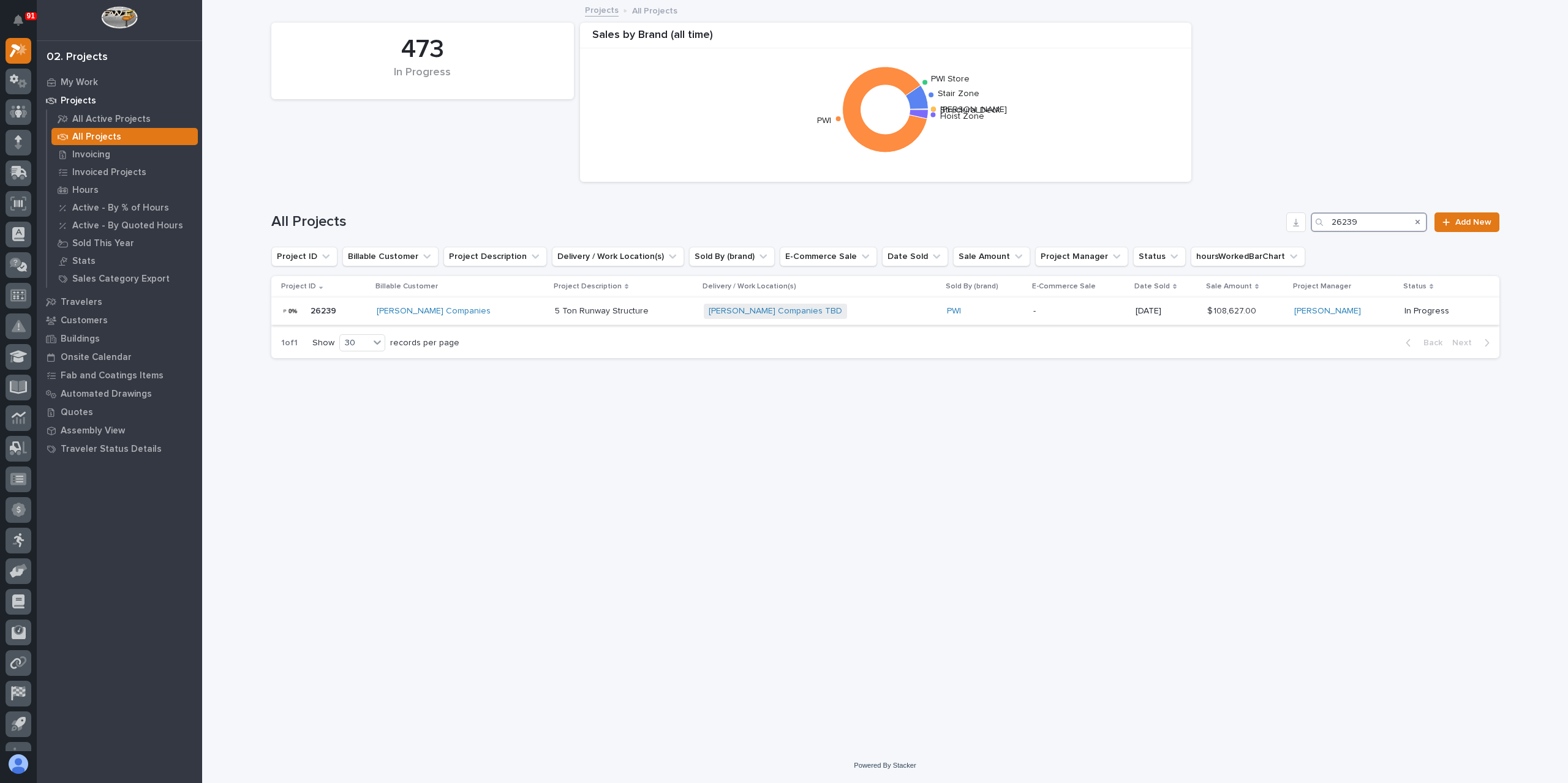
type input "26239"
click at [550, 314] on td "5 Ton Runway Structure 5 Ton Runway Structure" at bounding box center [625, 311] width 150 height 27
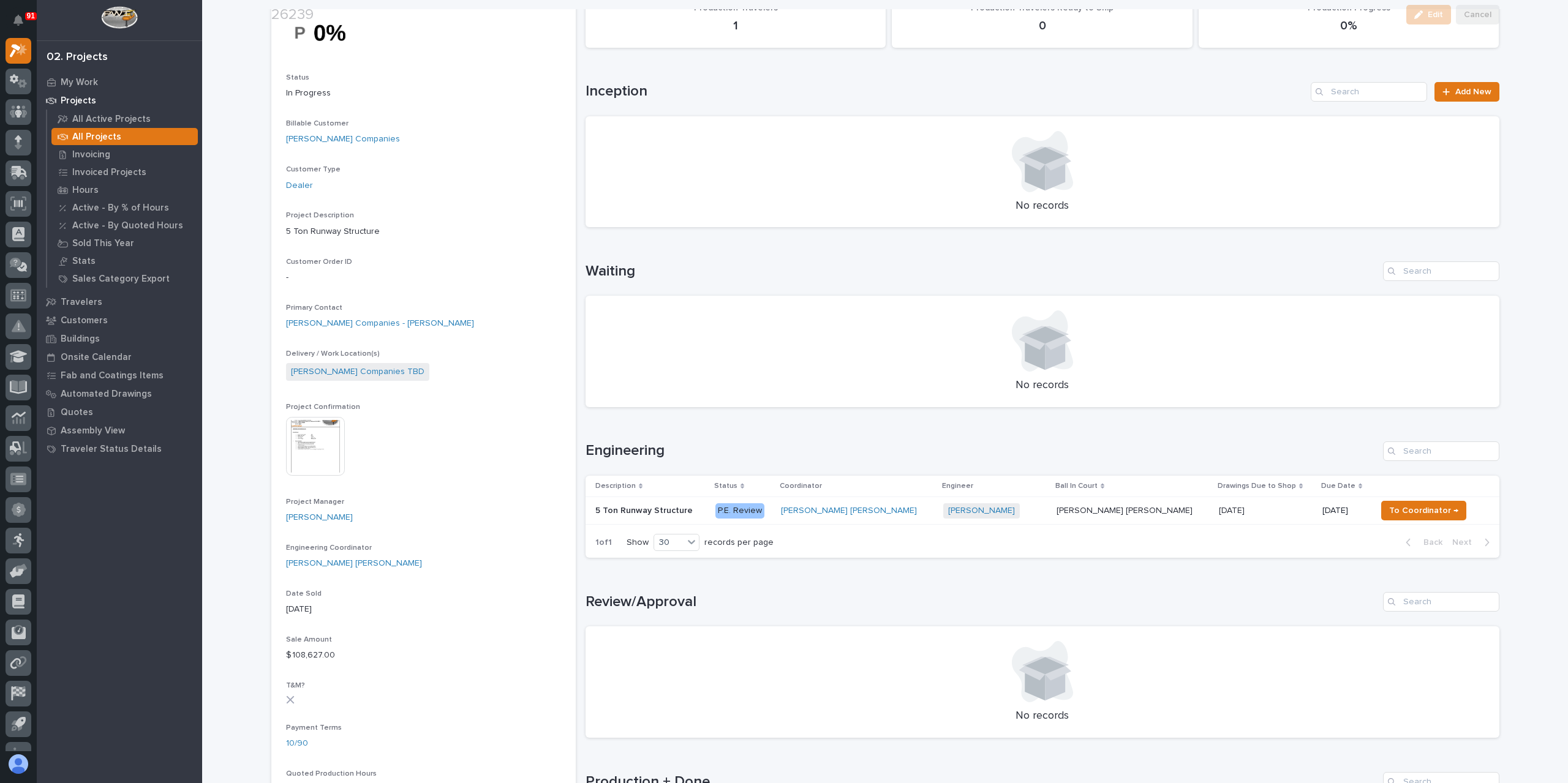
scroll to position [306, 0]
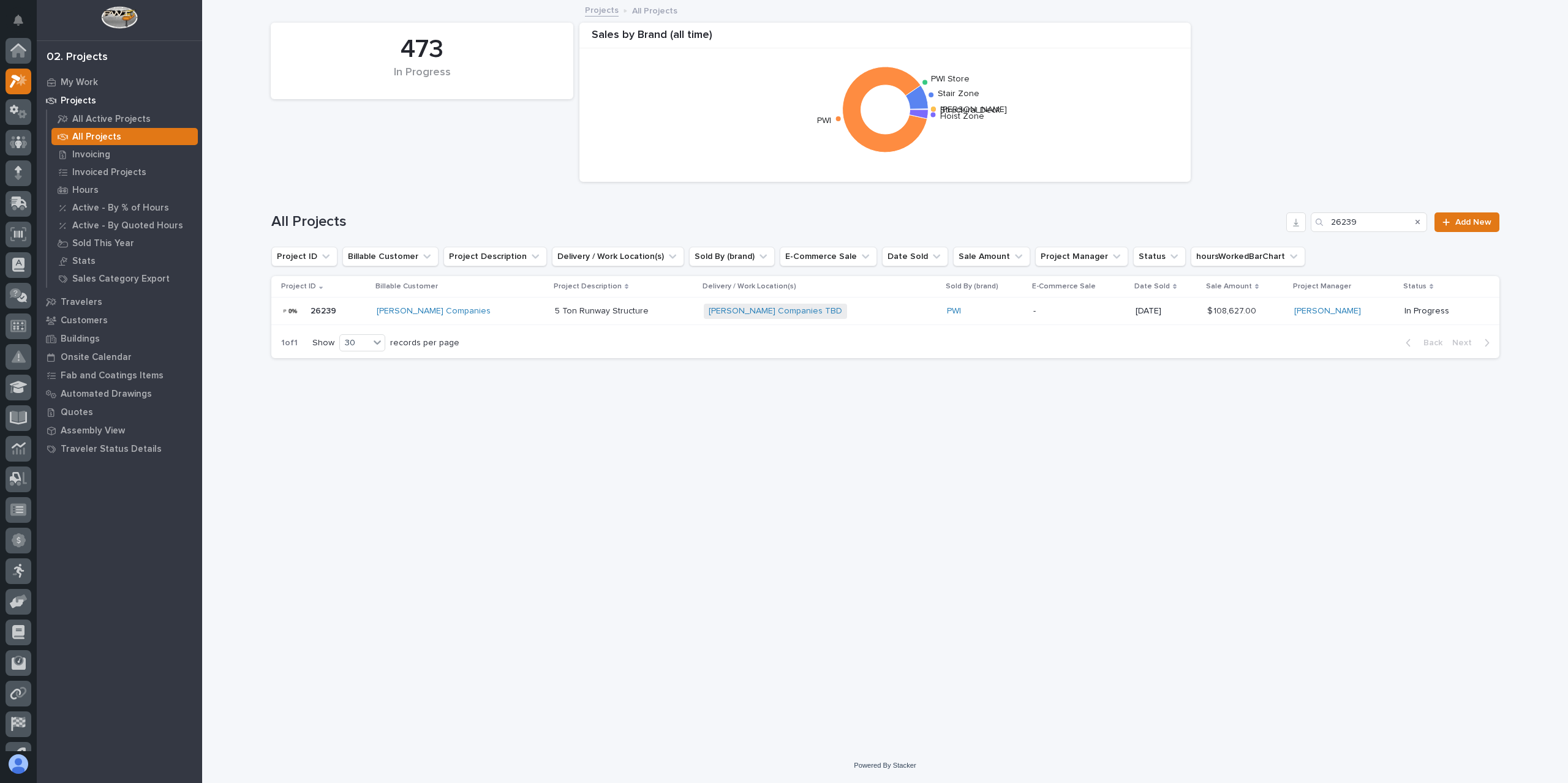
scroll to position [33, 0]
drag, startPoint x: 1381, startPoint y: 227, endPoint x: 1323, endPoint y: 215, distance: 59.2
click at [1323, 215] on div "26239" at bounding box center [1369, 222] width 117 height 19
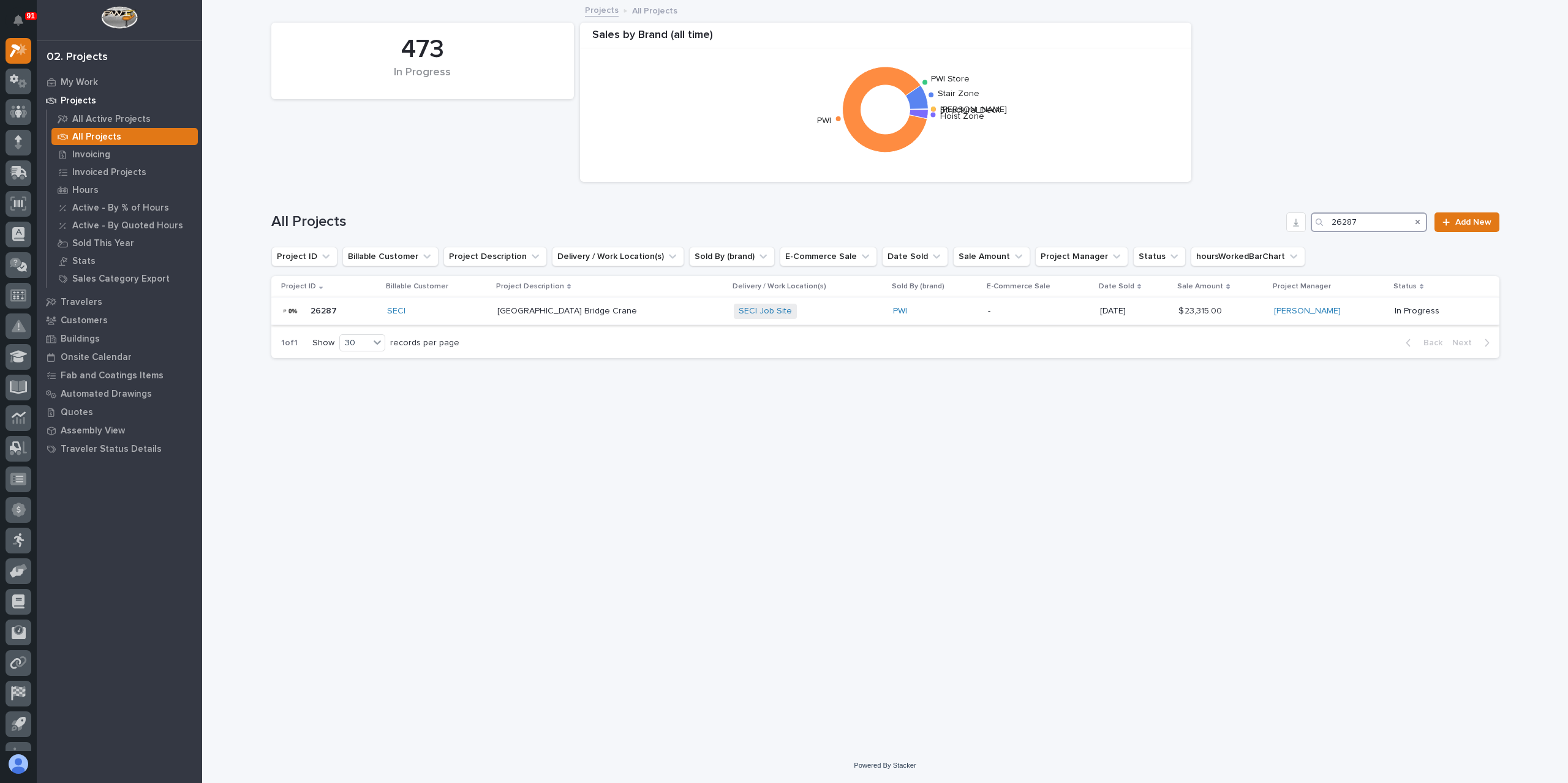
type input "26287"
click at [568, 309] on p "Pump Station Bridge Crane" at bounding box center [568, 310] width 142 height 13
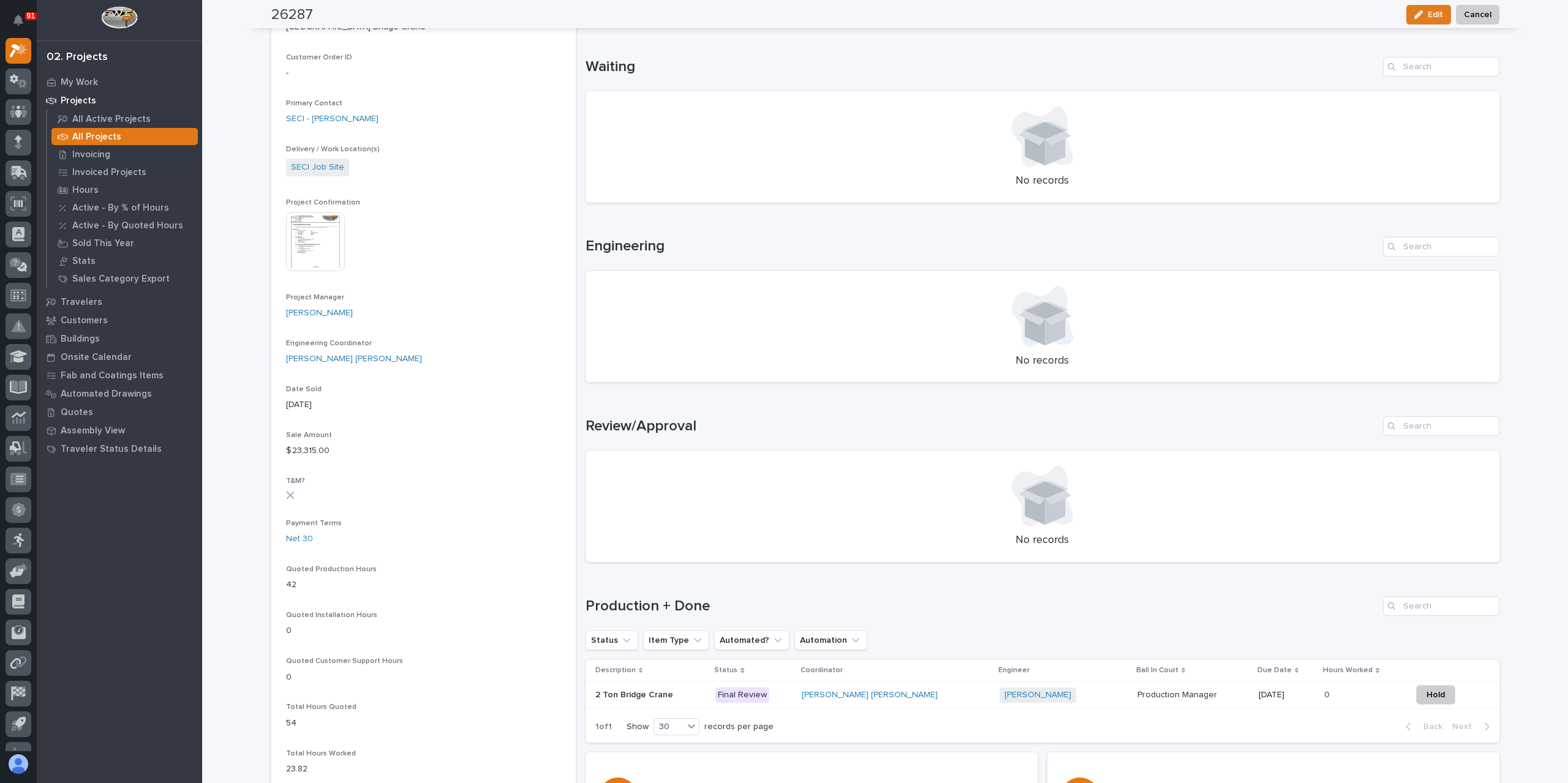
scroll to position [306, 0]
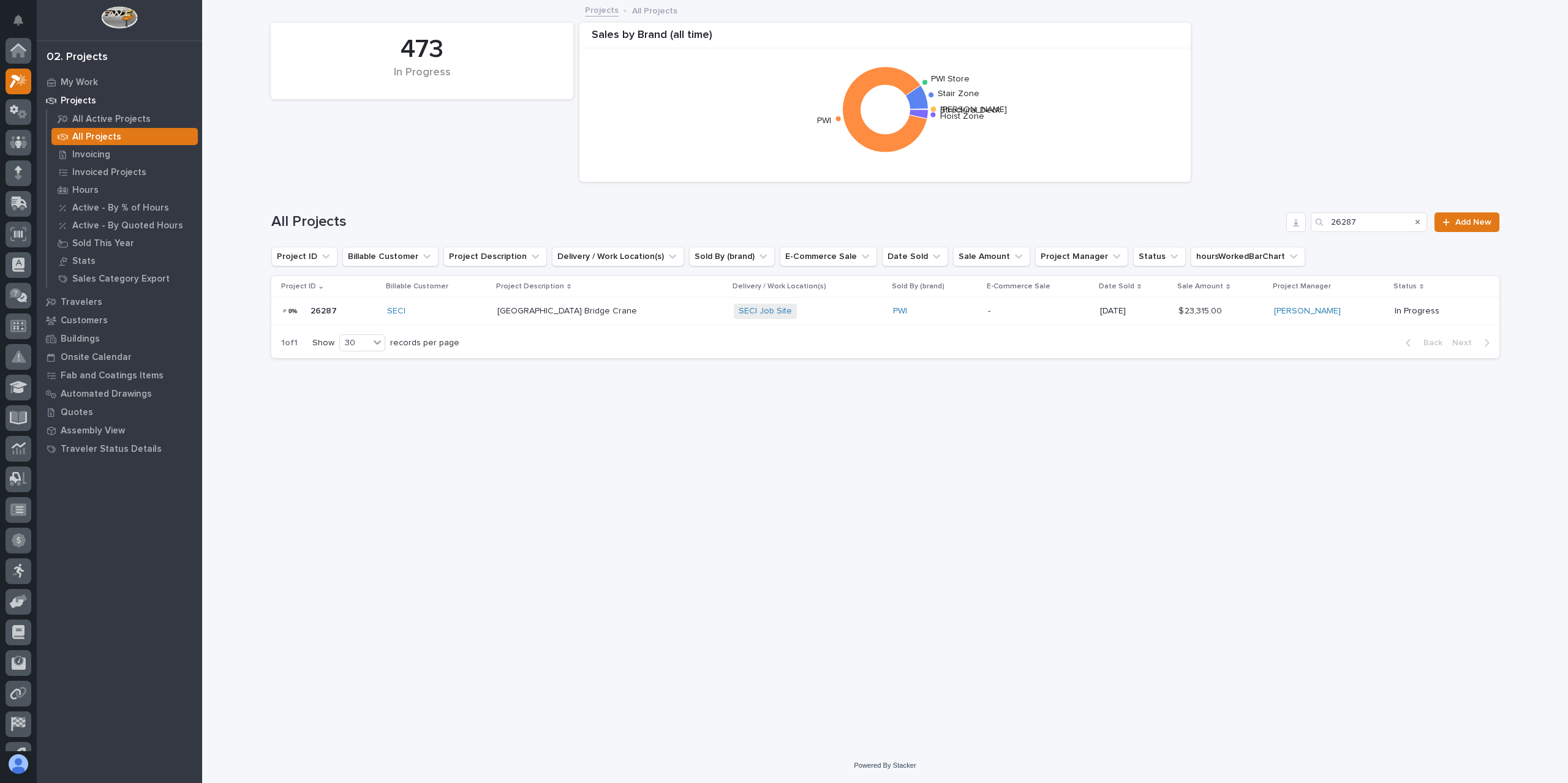
scroll to position [33, 0]
drag, startPoint x: 1376, startPoint y: 219, endPoint x: 1315, endPoint y: 229, distance: 61.8
click at [1315, 229] on div "26287" at bounding box center [1369, 222] width 117 height 19
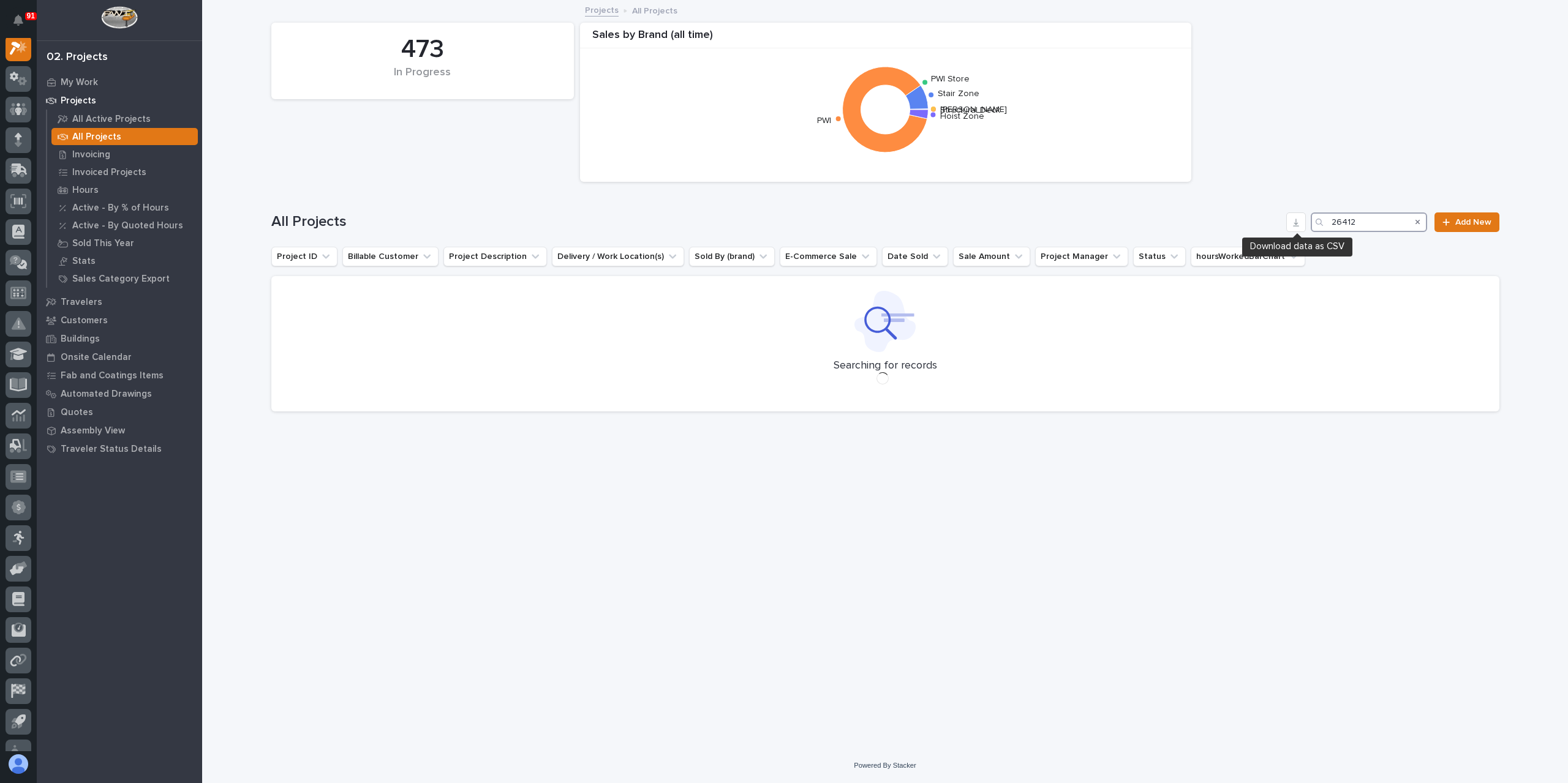
scroll to position [31, 0]
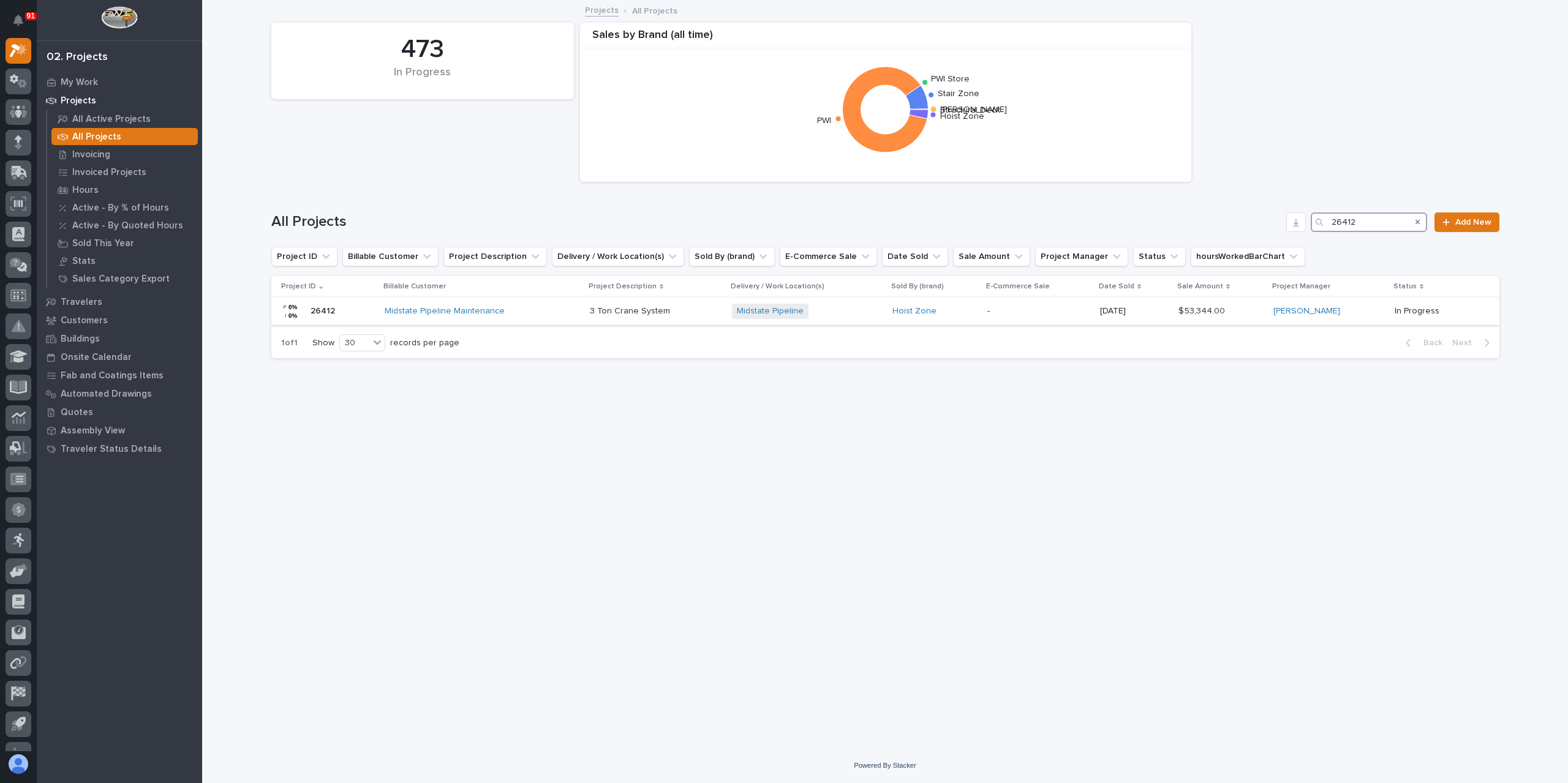
type input "26412"
click at [598, 312] on p "3 Ton Crane System" at bounding box center [631, 310] width 83 height 13
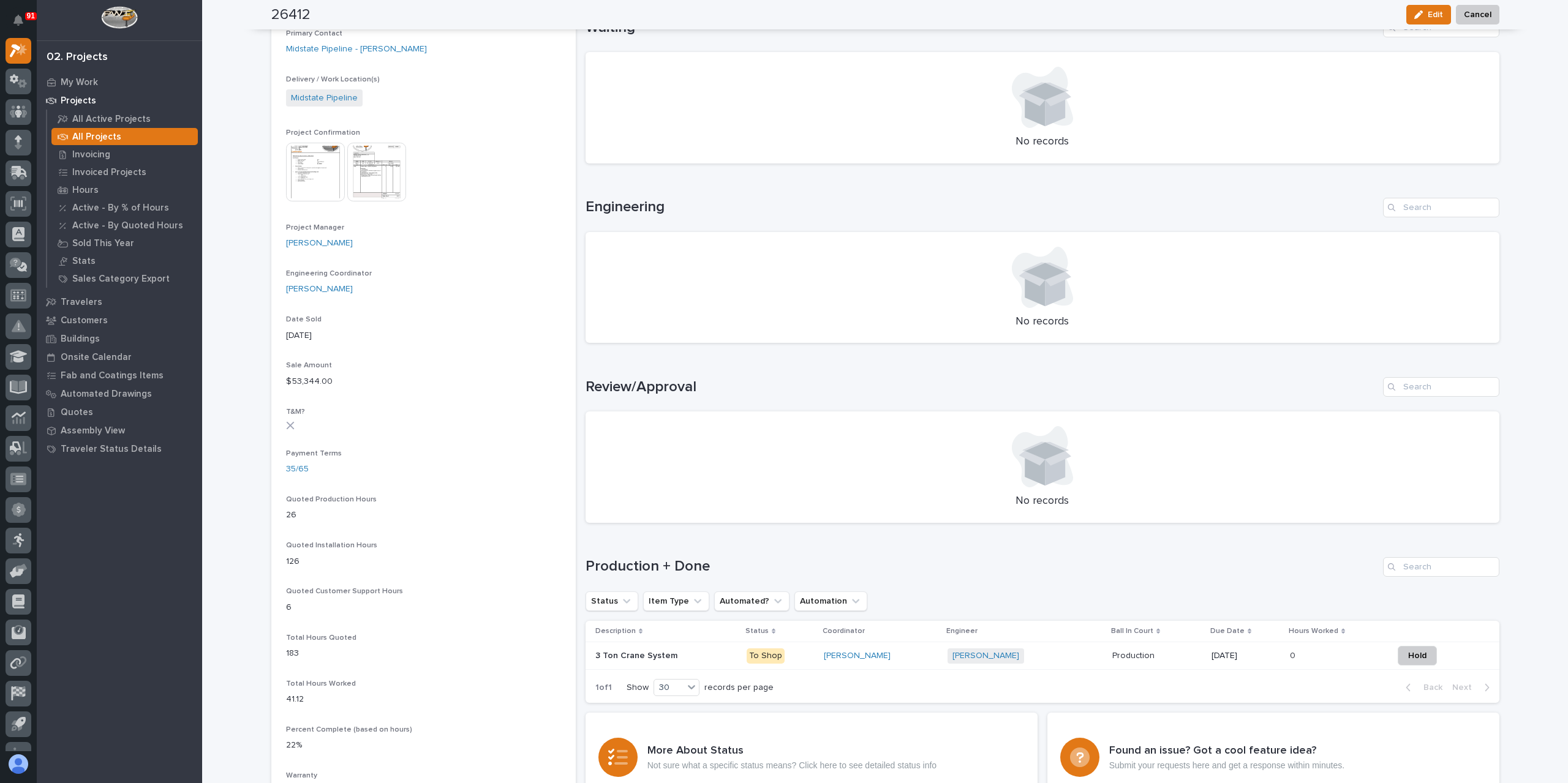
scroll to position [428, 0]
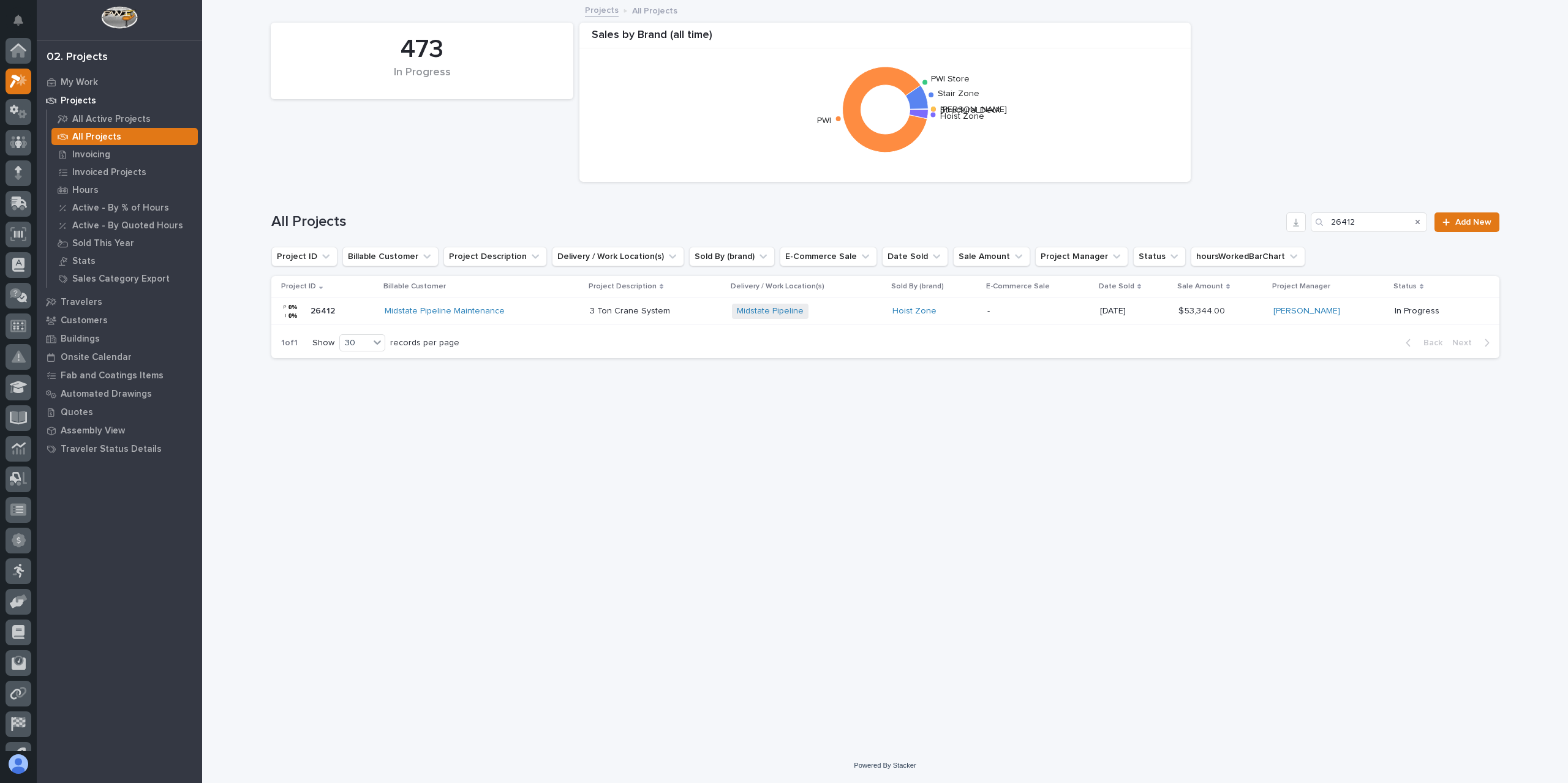
scroll to position [33, 0]
drag, startPoint x: 1384, startPoint y: 223, endPoint x: 1256, endPoint y: 224, distance: 128.0
click at [1256, 224] on div "All Projects 26412 Add New" at bounding box center [886, 222] width 1228 height 19
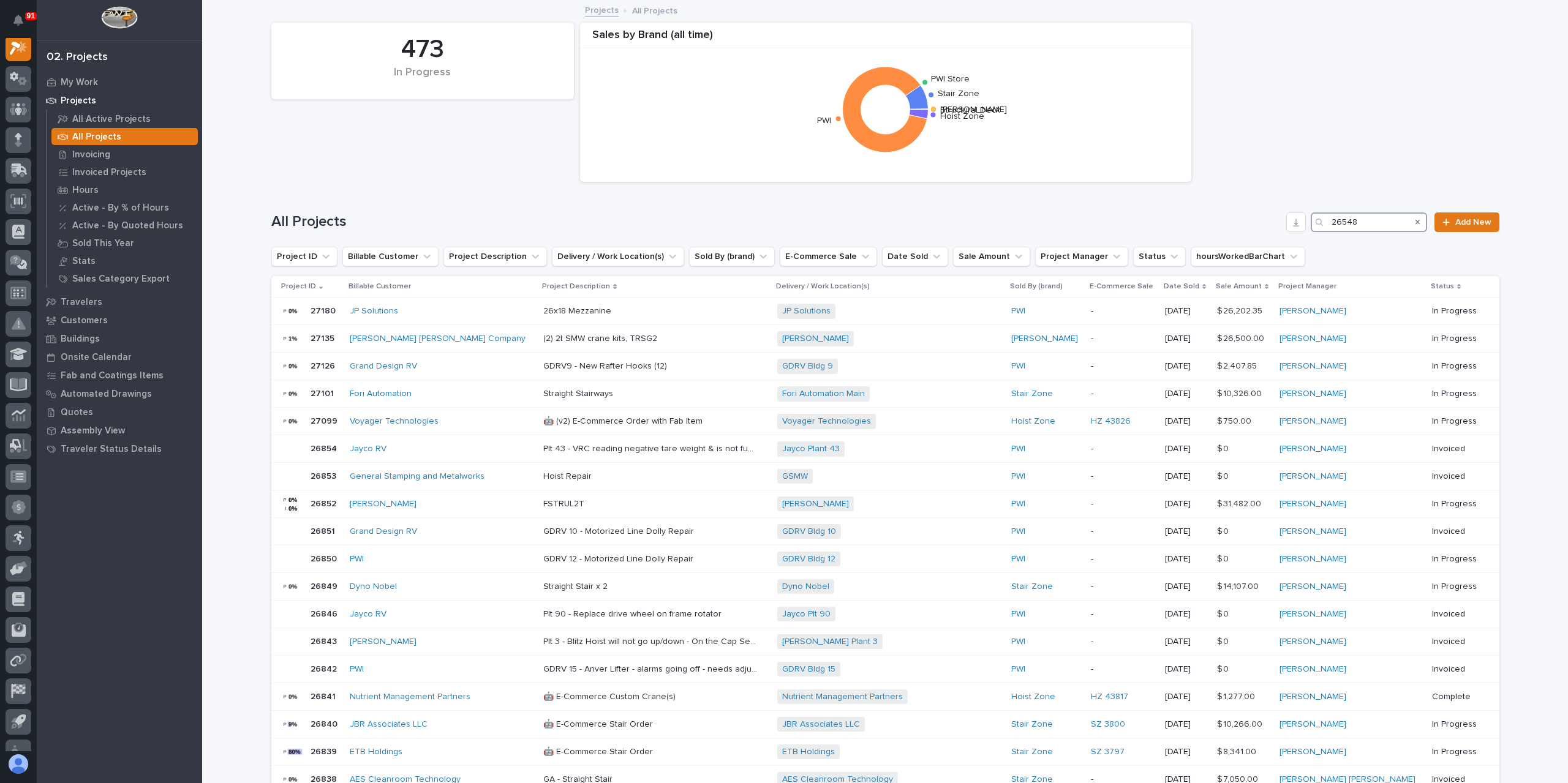
scroll to position [31, 0]
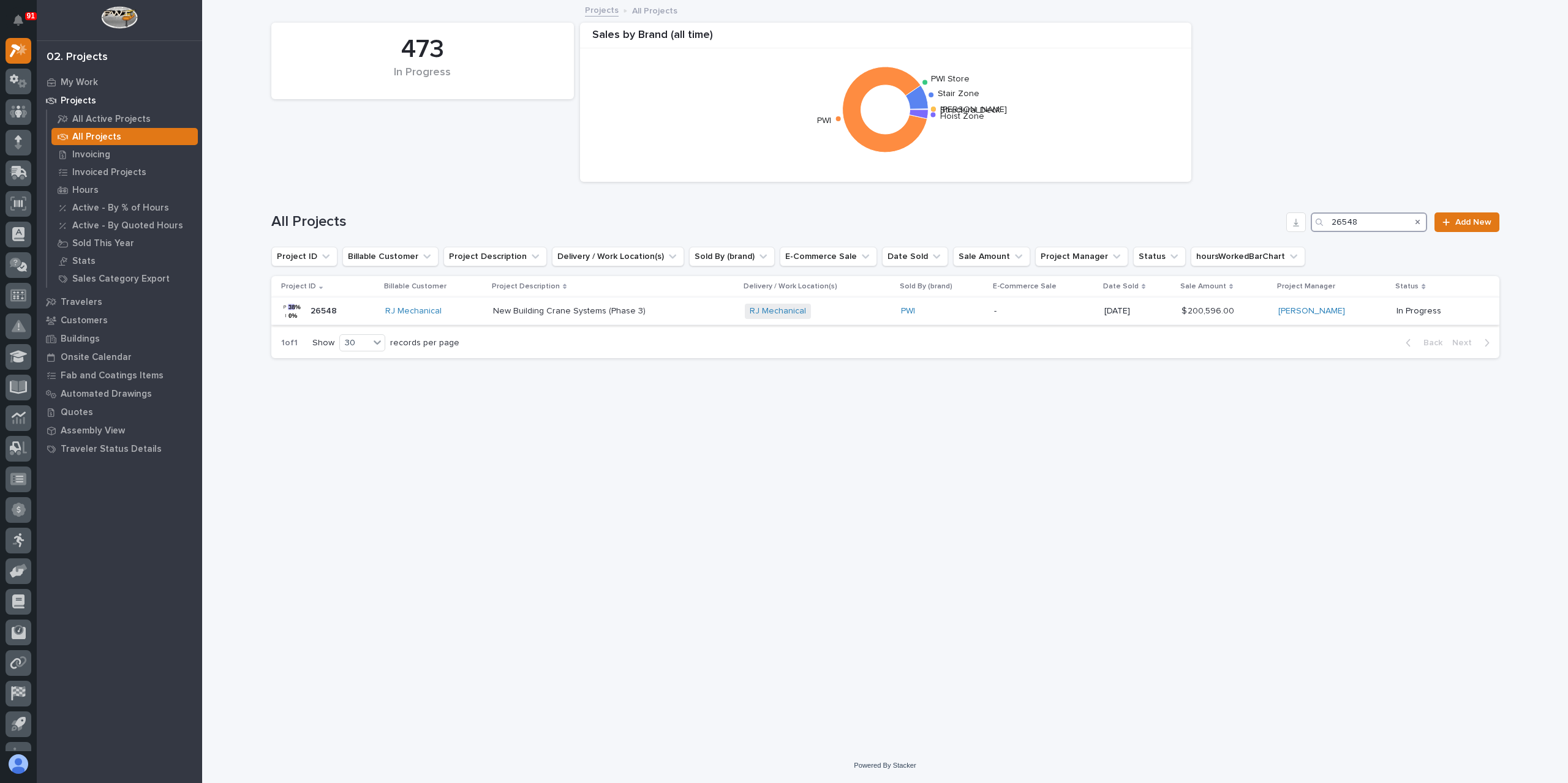
type input "26548"
click at [541, 317] on div "New Building Crane Systems (Phase 3) New Building Crane Systems (Phase 3)" at bounding box center [614, 312] width 242 height 20
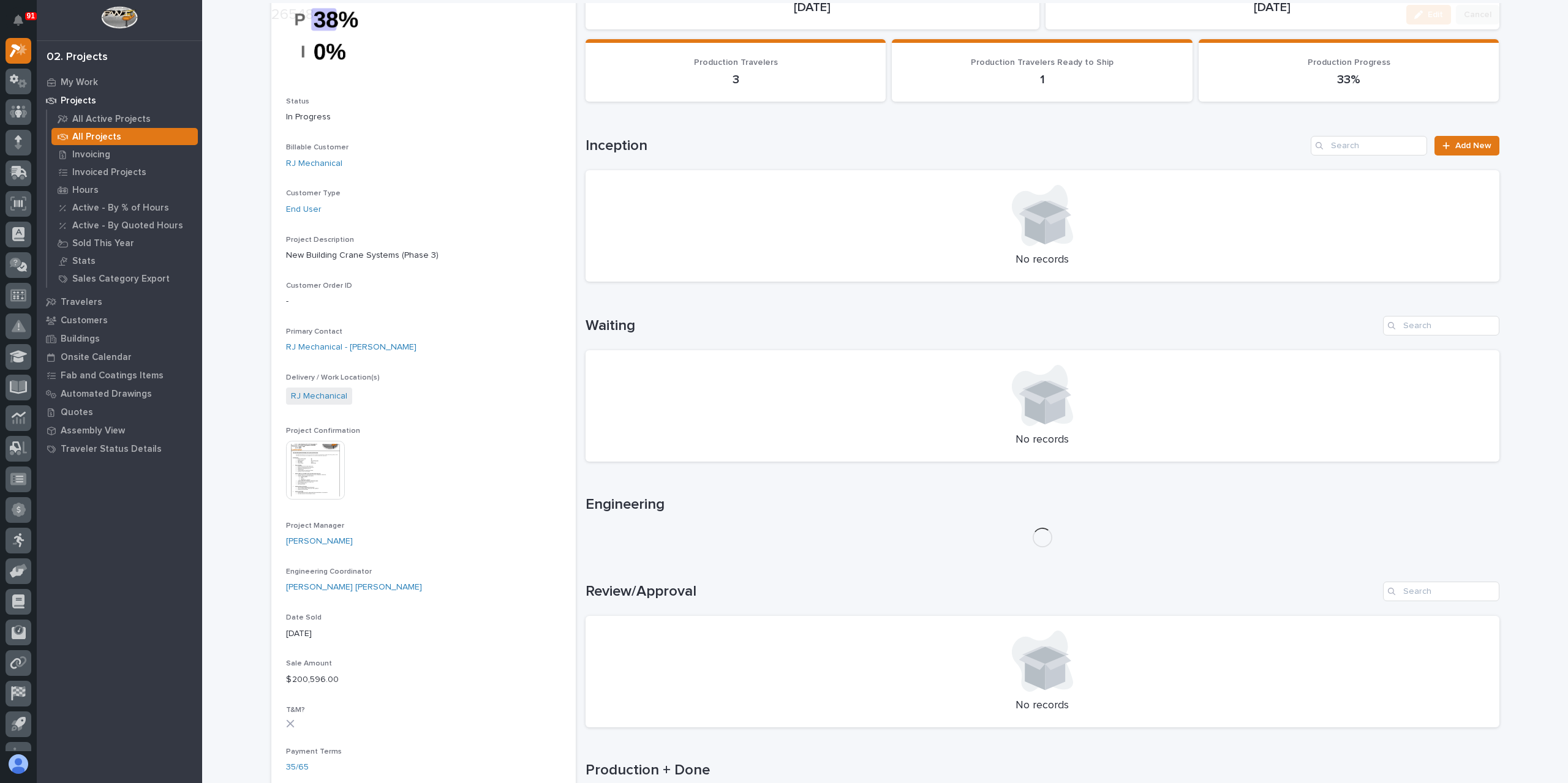
scroll to position [122, 0]
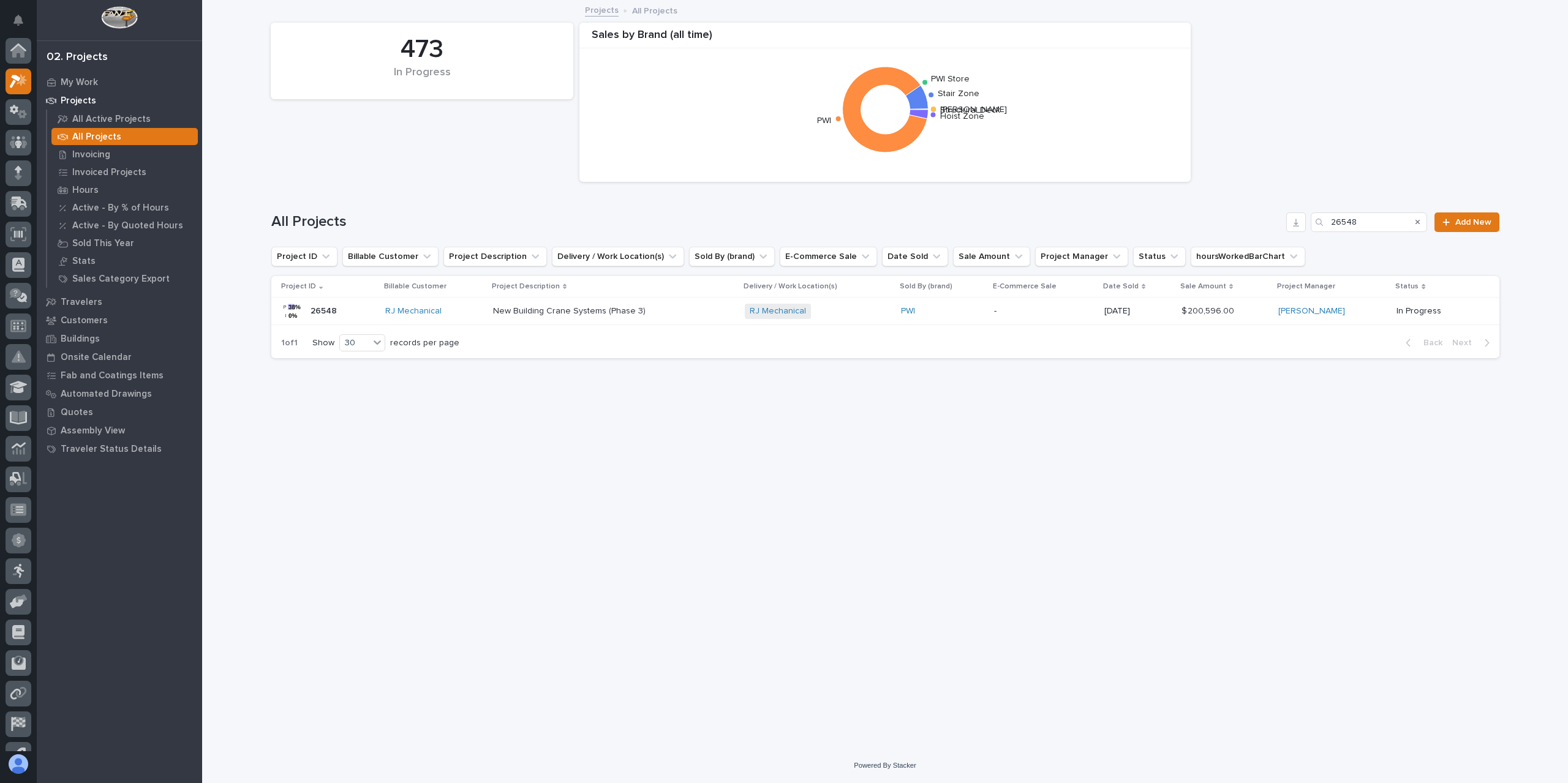
scroll to position [33, 0]
click at [1308, 223] on div "All Projects 26548 Add New" at bounding box center [886, 222] width 1228 height 19
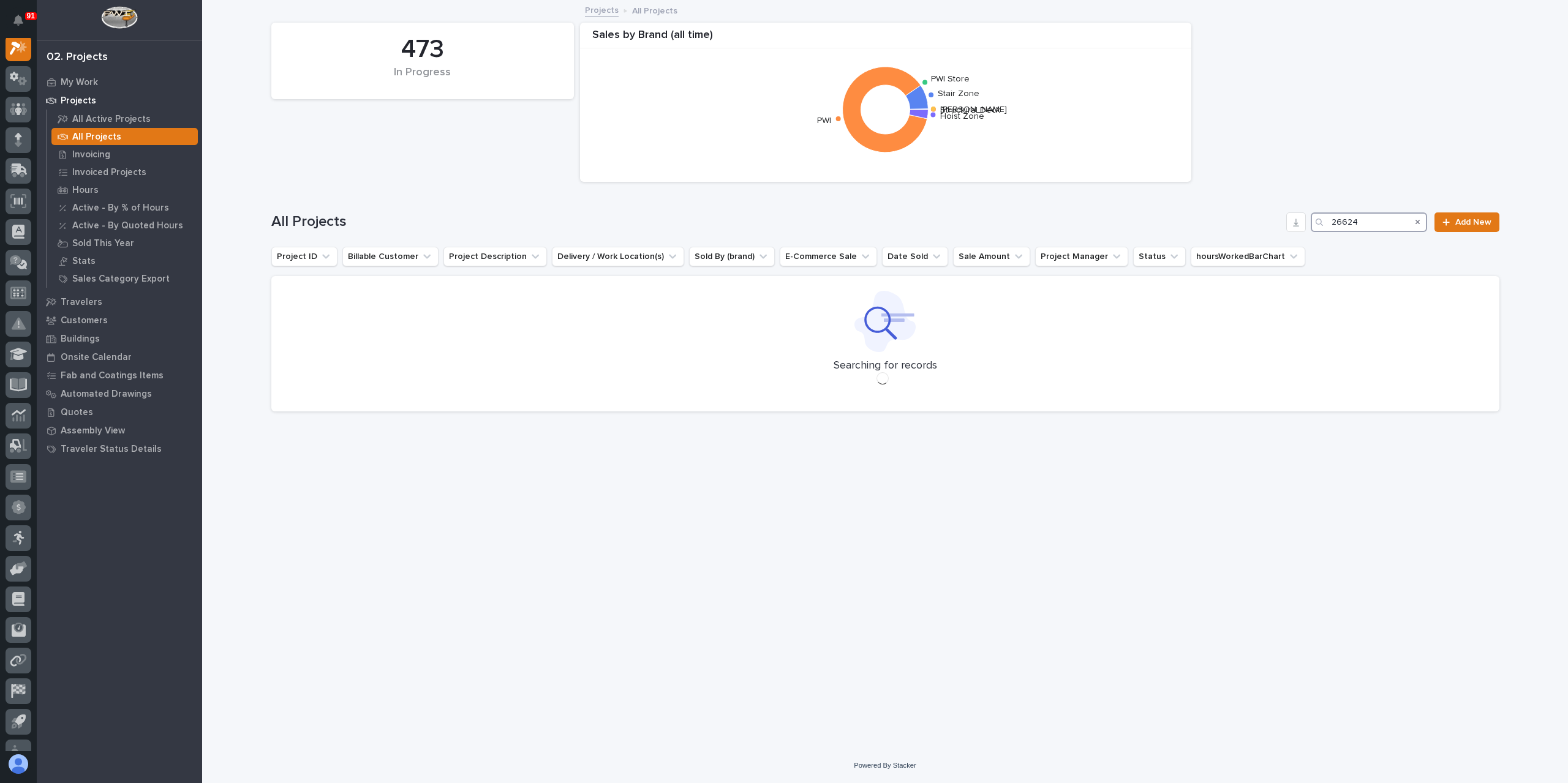
scroll to position [31, 0]
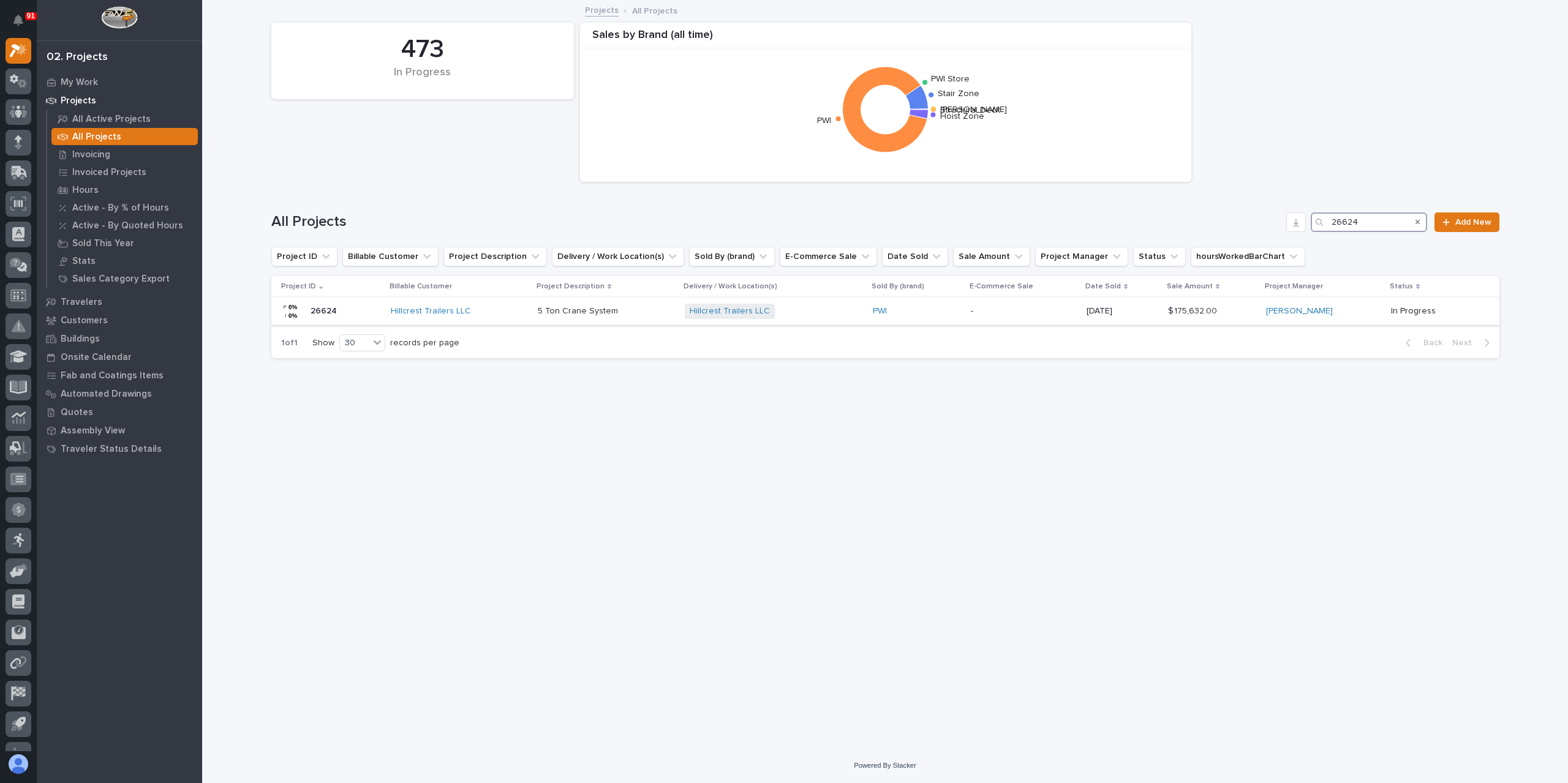
type input "26624"
click at [561, 317] on div "5 Ton Crane System 5 Ton Crane System" at bounding box center [606, 312] width 138 height 20
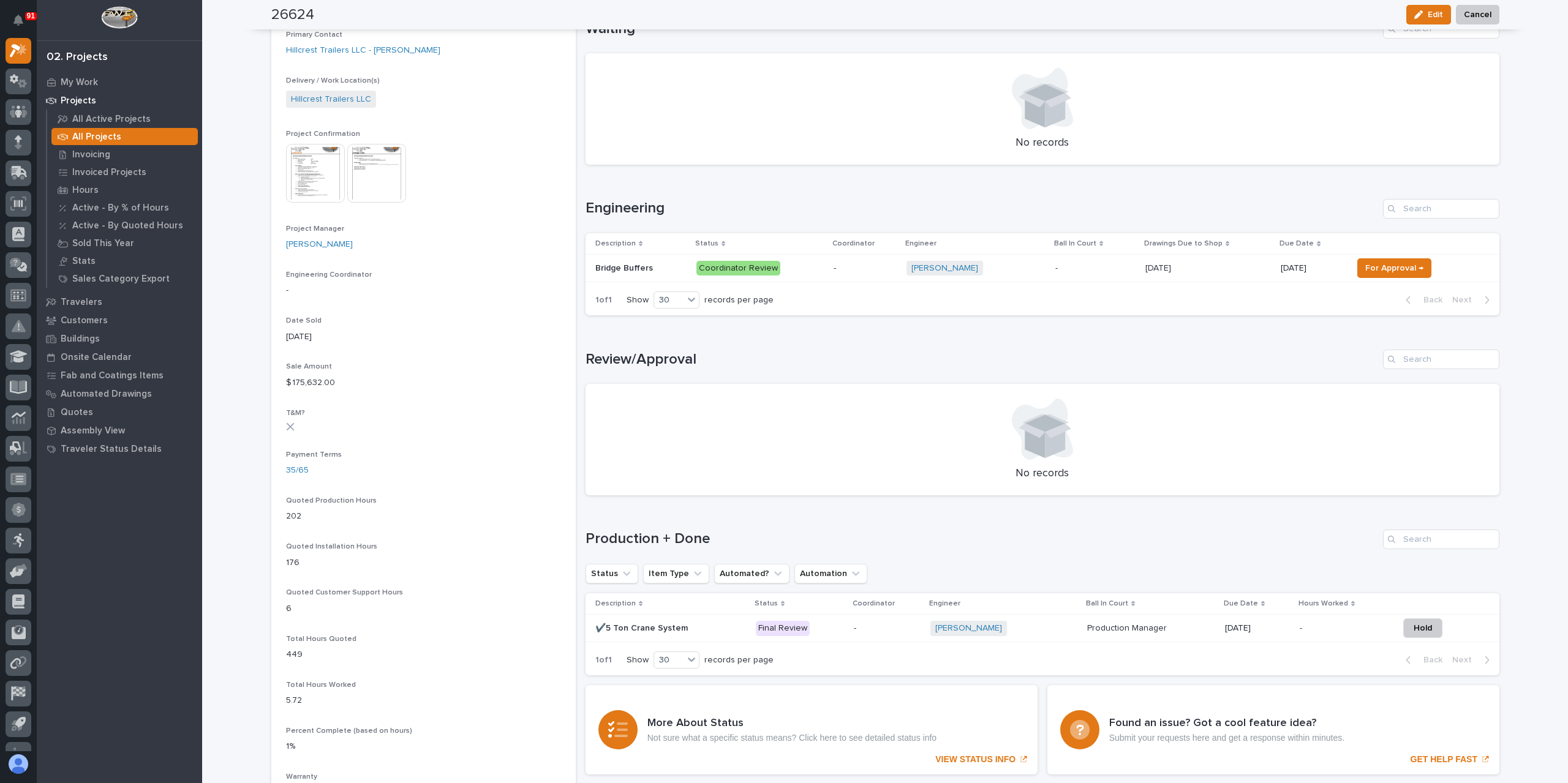
scroll to position [428, 0]
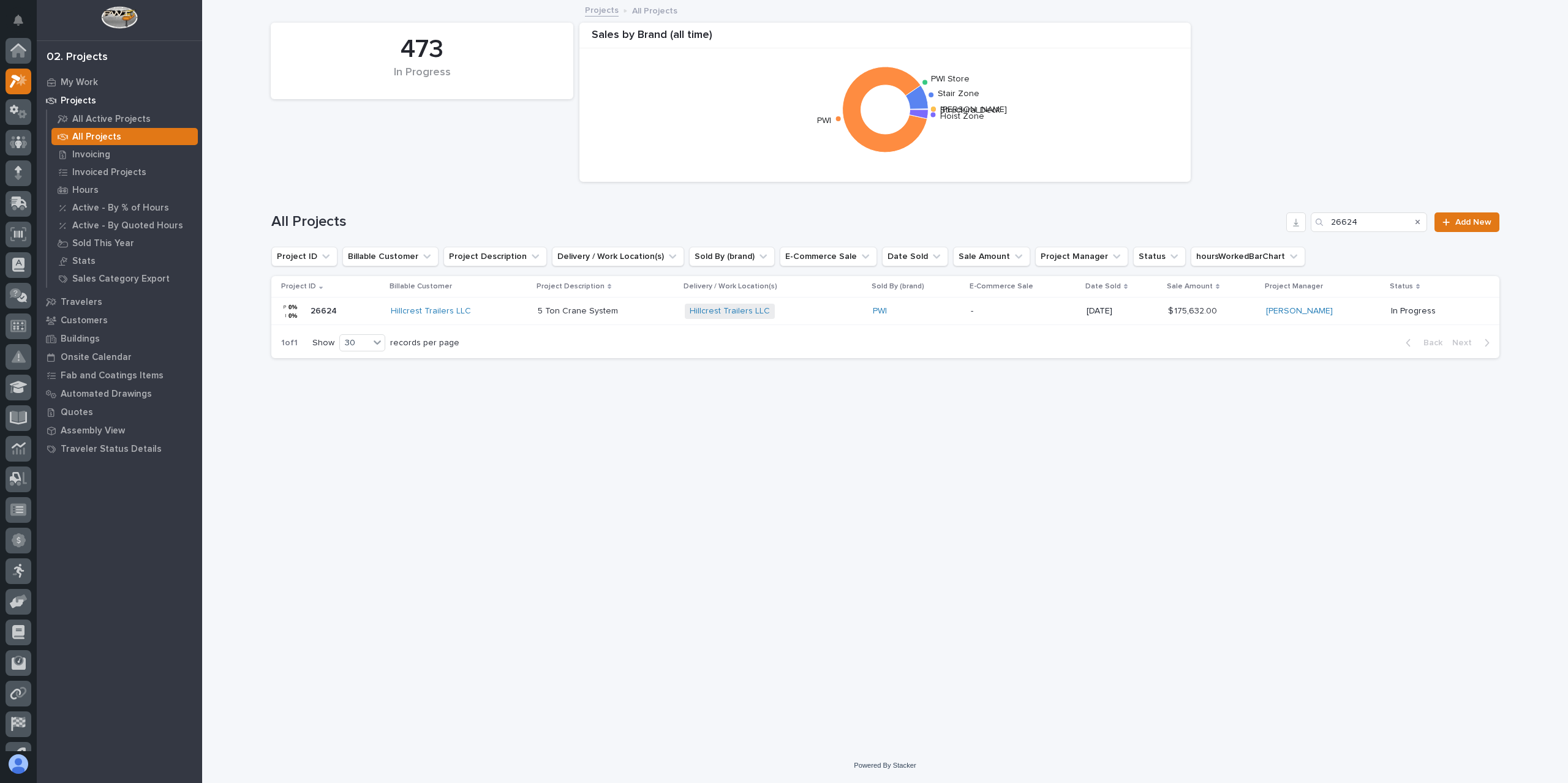
scroll to position [33, 0]
drag, startPoint x: 1376, startPoint y: 216, endPoint x: 1277, endPoint y: 221, distance: 99.1
click at [1277, 221] on div "All Projects 26624 Add New" at bounding box center [886, 222] width 1228 height 19
type input "27131"
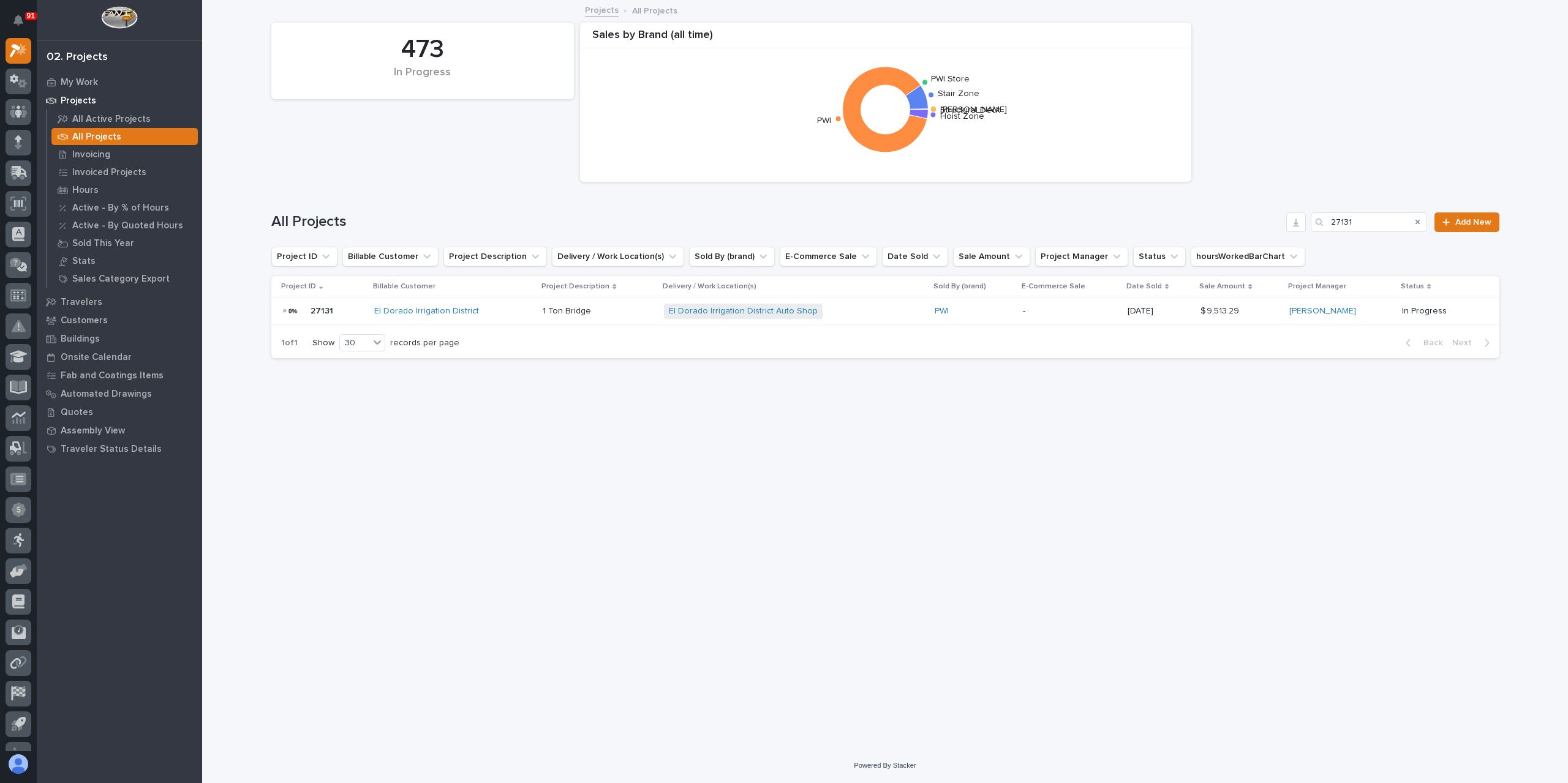
click at [584, 304] on p "1 Ton Bridge" at bounding box center [568, 310] width 51 height 13
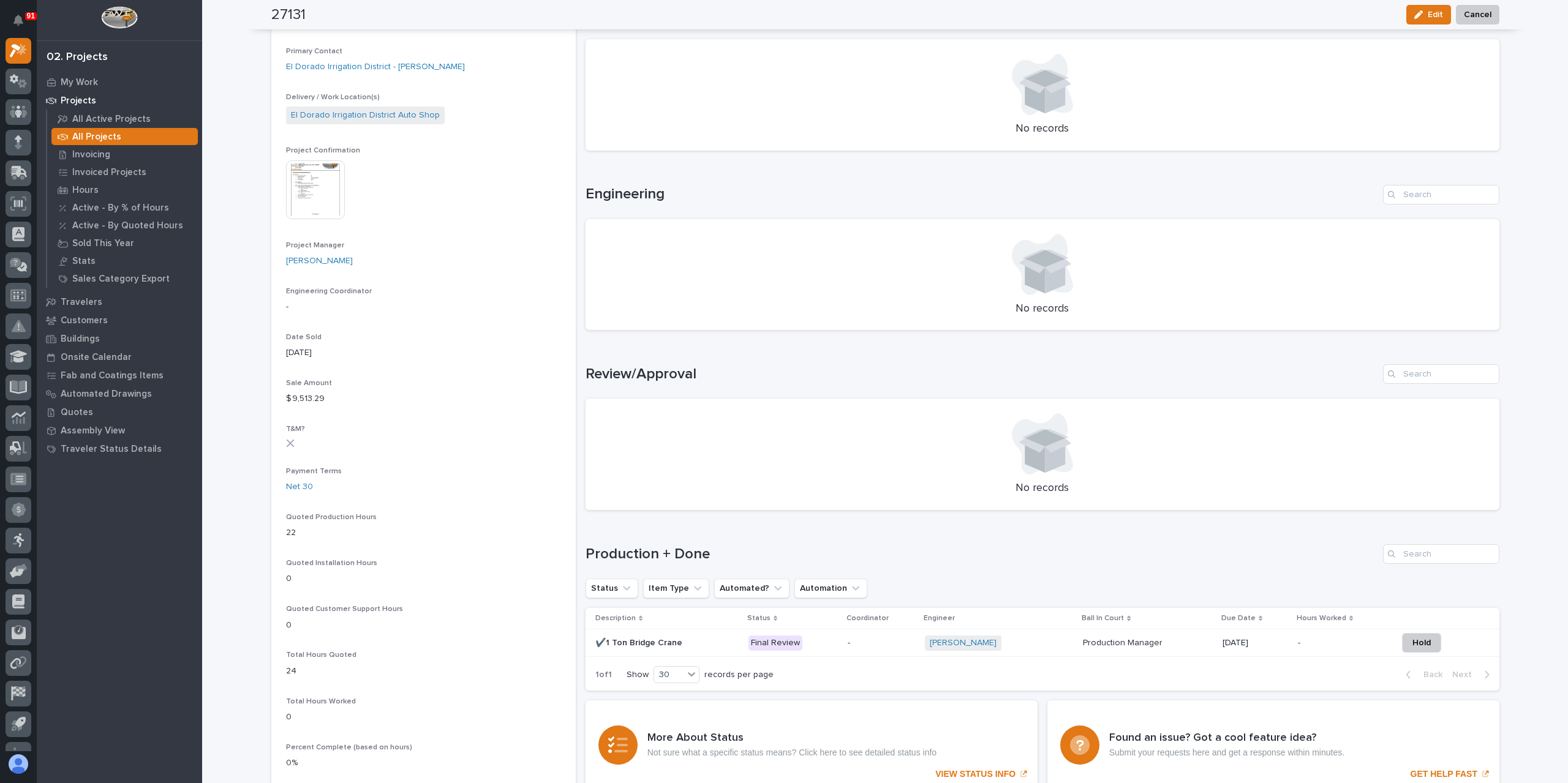
scroll to position [377, 0]
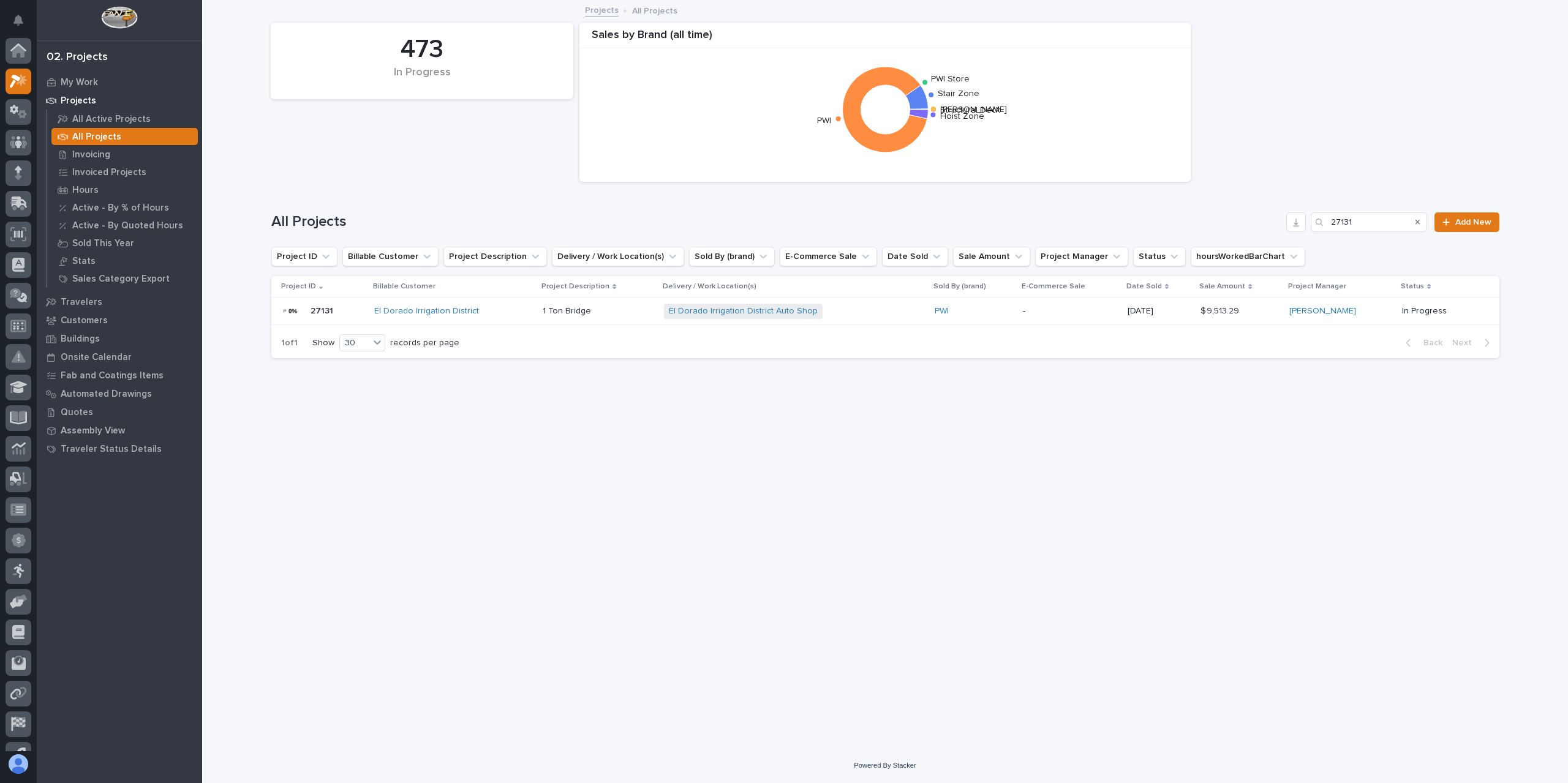
scroll to position [33, 0]
drag, startPoint x: 1371, startPoint y: 222, endPoint x: 1317, endPoint y: 236, distance: 55.8
click at [1327, 237] on div "All Projects 27131 Add New" at bounding box center [886, 217] width 1228 height 59
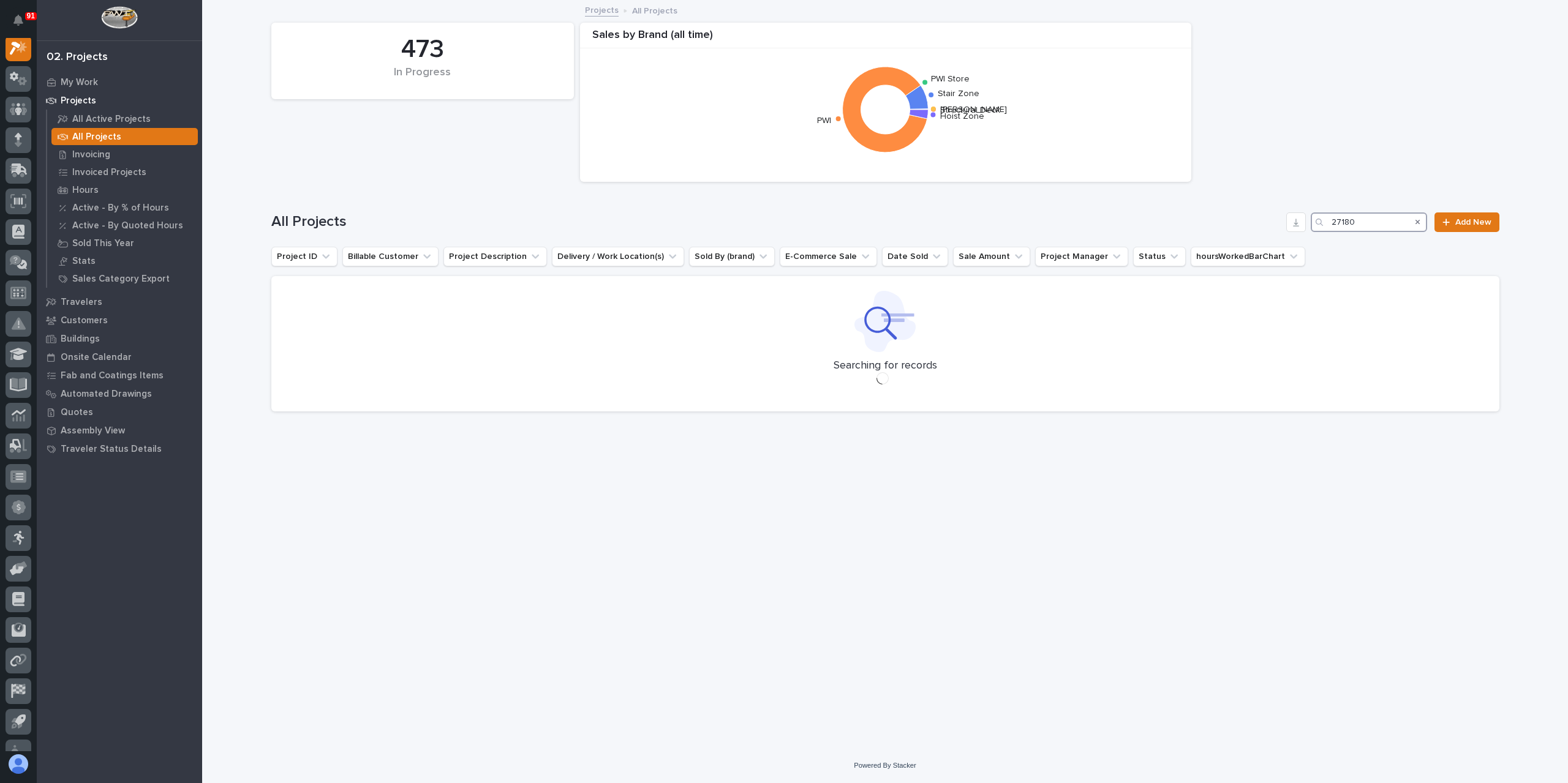
scroll to position [31, 0]
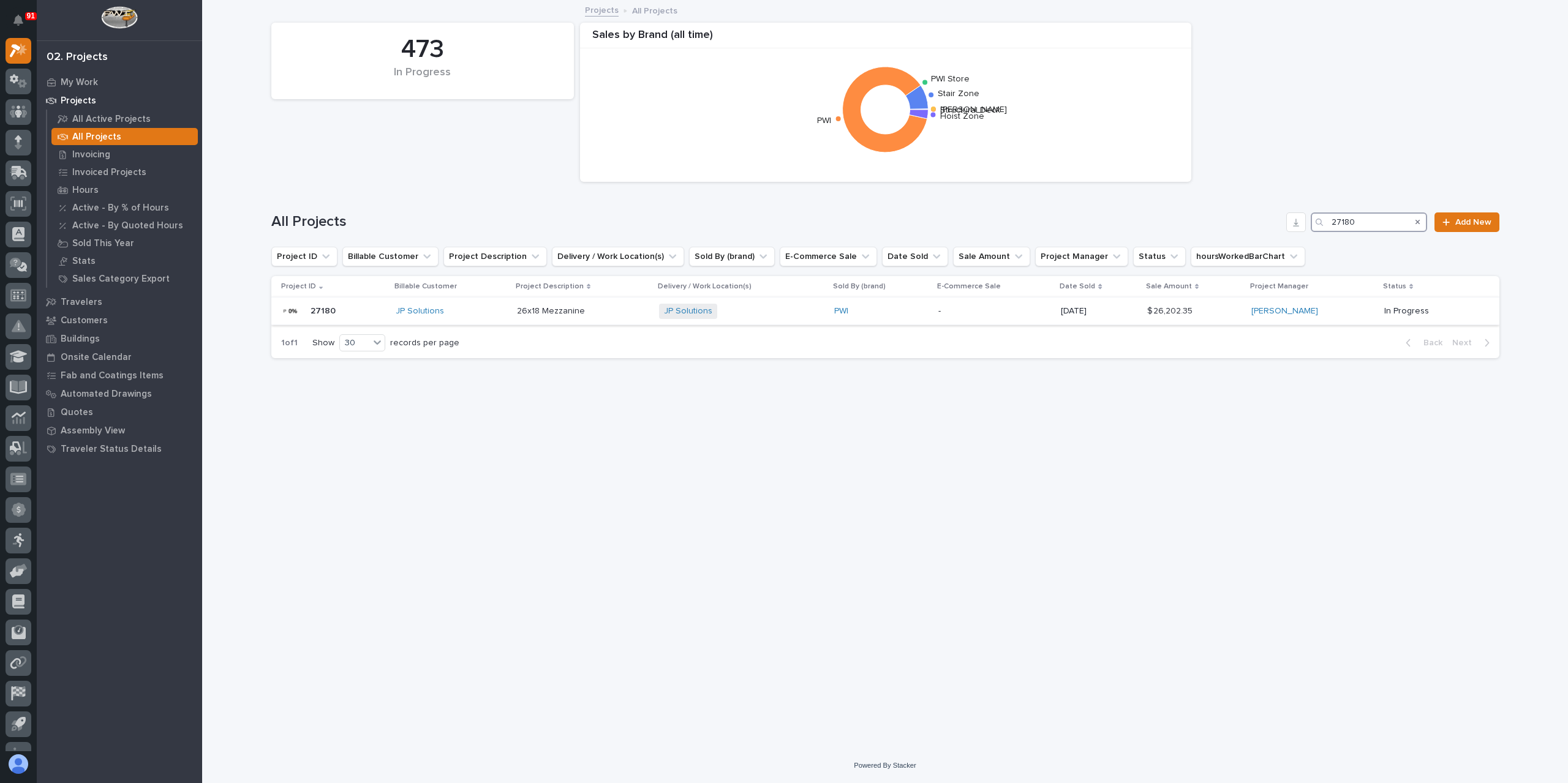
type input "27180"
click at [566, 303] on div "26x18 Mezzanine 26x18 Mezzanine" at bounding box center [583, 312] width 132 height 20
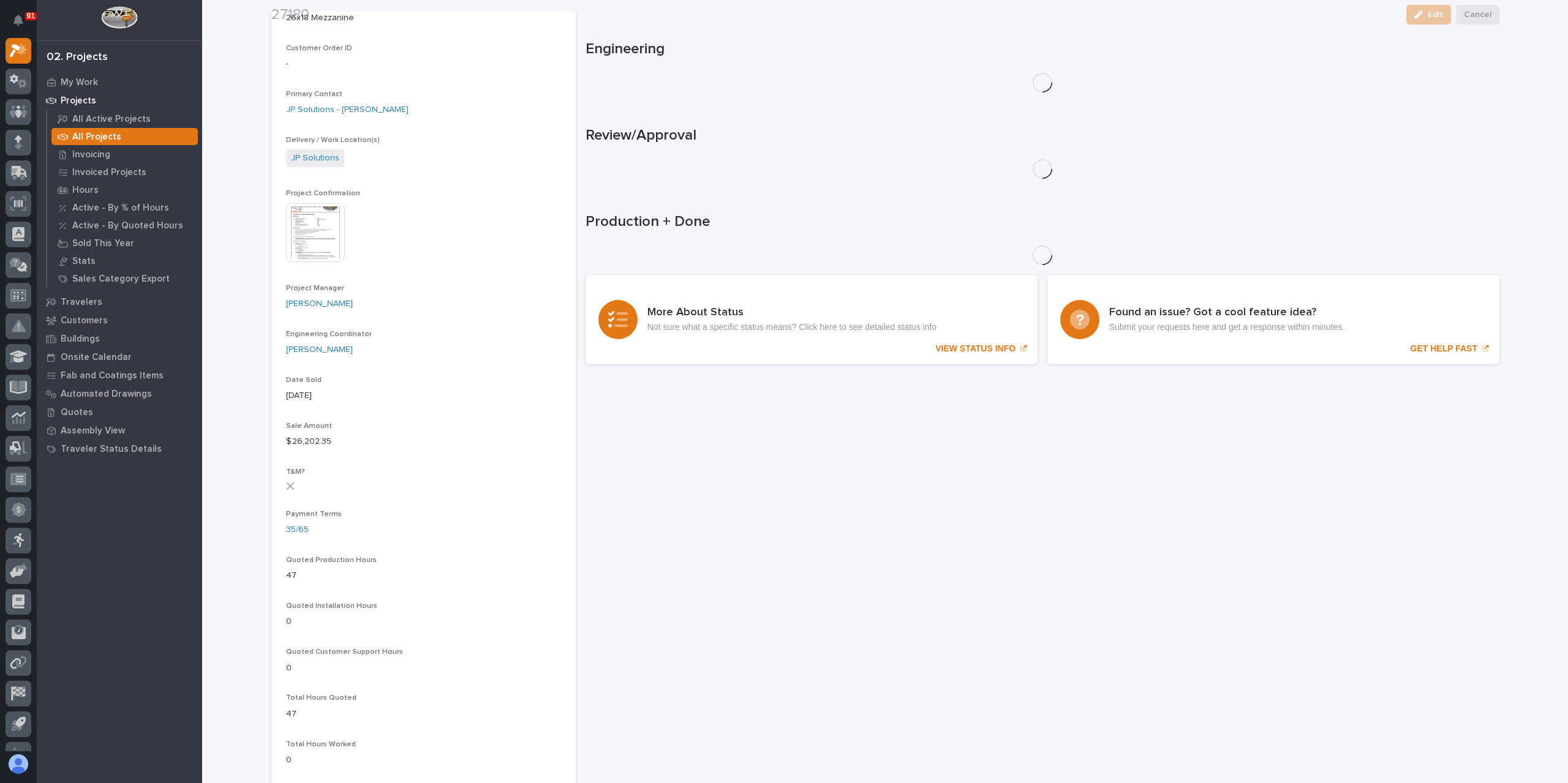
scroll to position [316, 0]
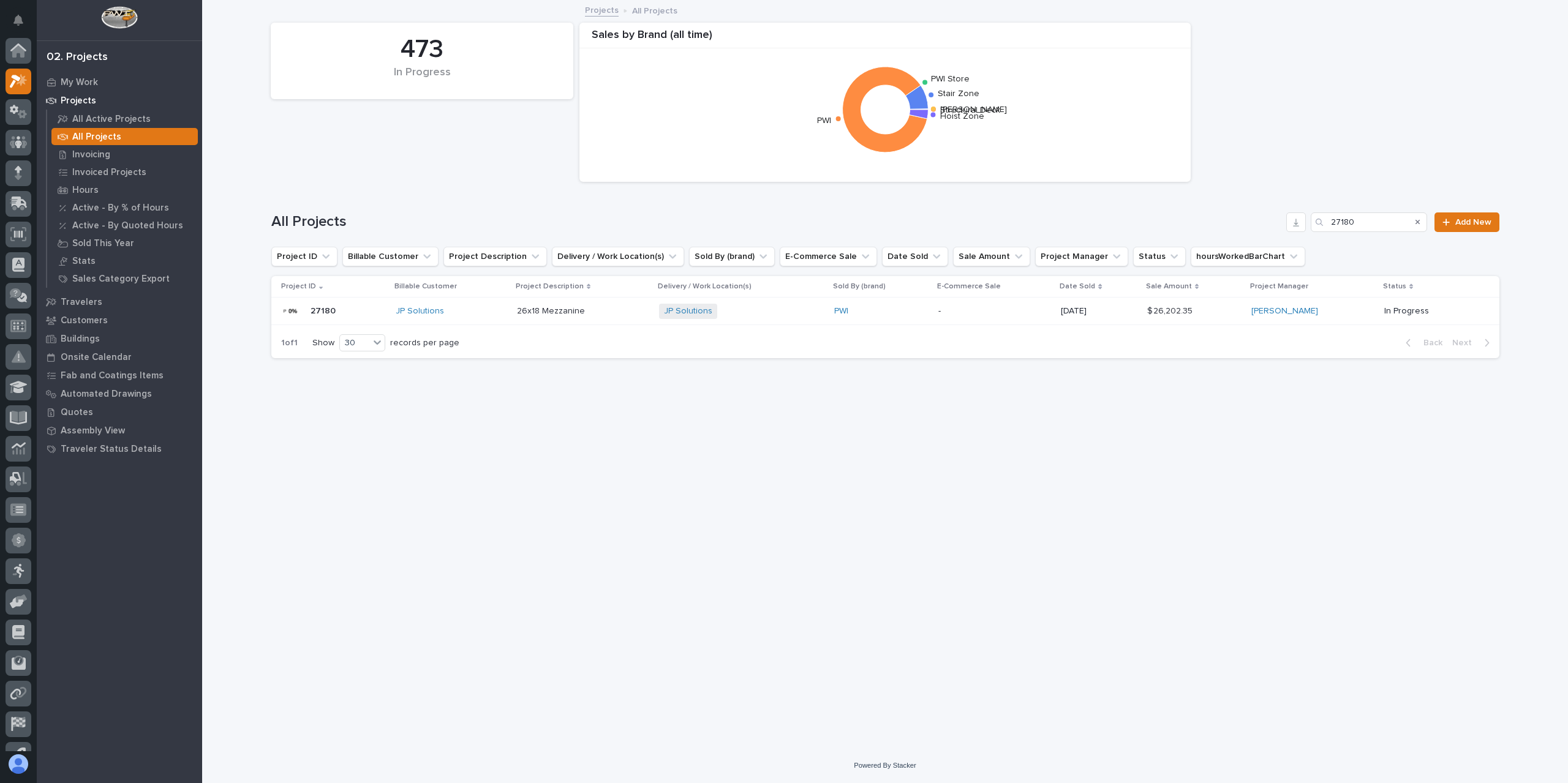
scroll to position [33, 0]
drag, startPoint x: 1368, startPoint y: 220, endPoint x: 1282, endPoint y: 235, distance: 87.3
click at [1282, 235] on div "All Projects 27180 Add New" at bounding box center [886, 217] width 1228 height 59
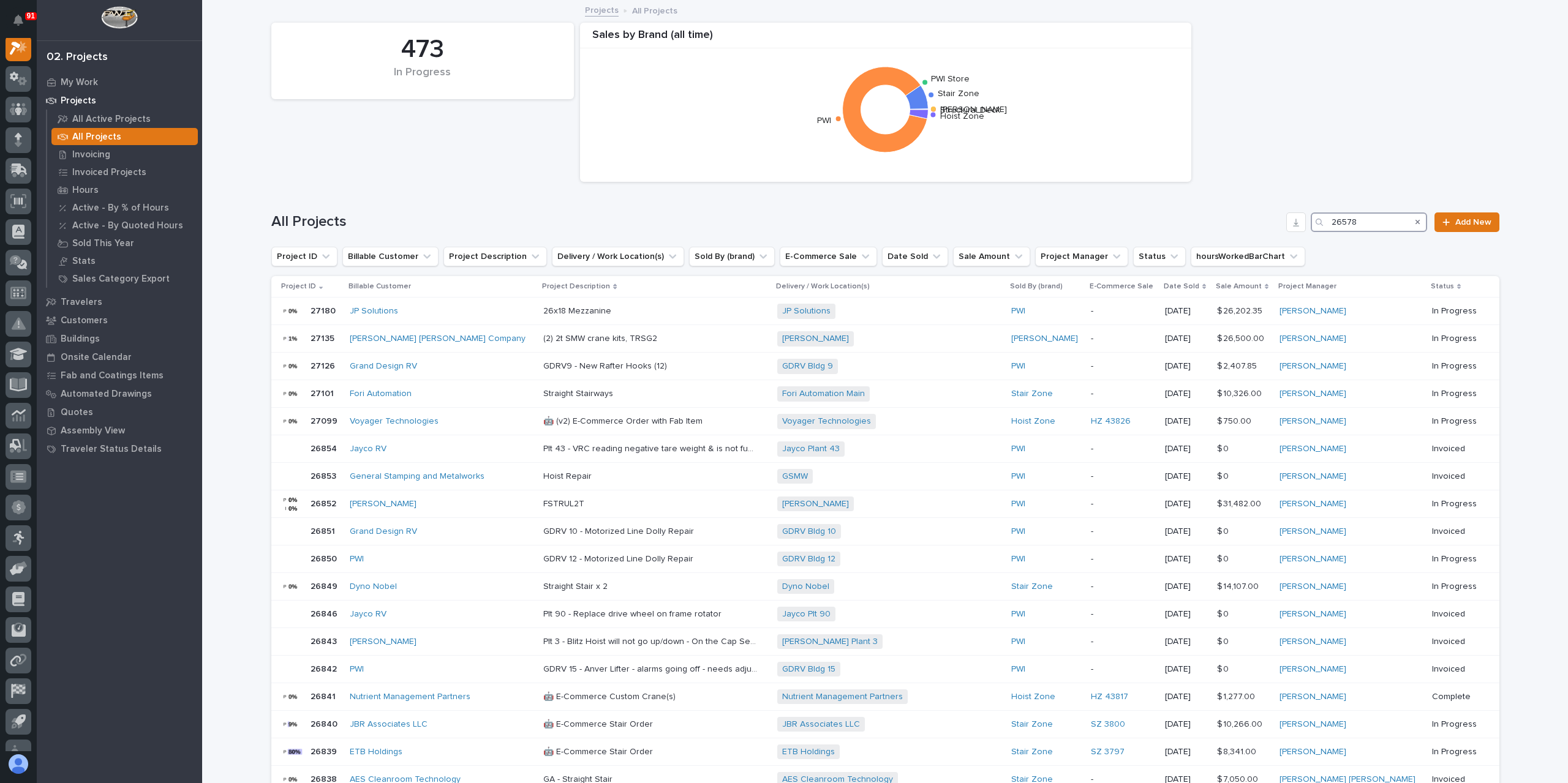
scroll to position [31, 0]
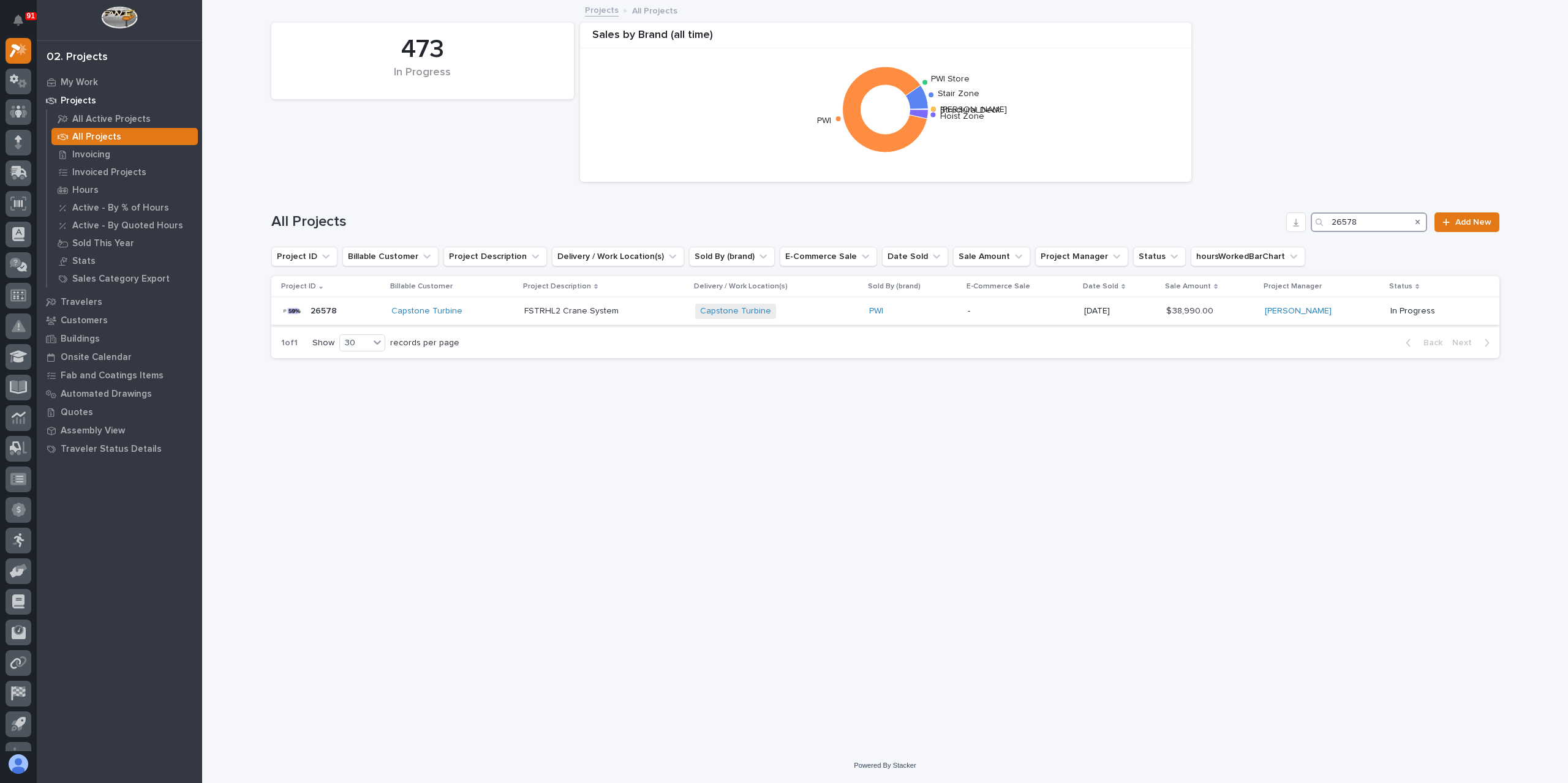
type input "26578"
click at [537, 305] on p "FSTRHL2 Crane System" at bounding box center [572, 310] width 96 height 13
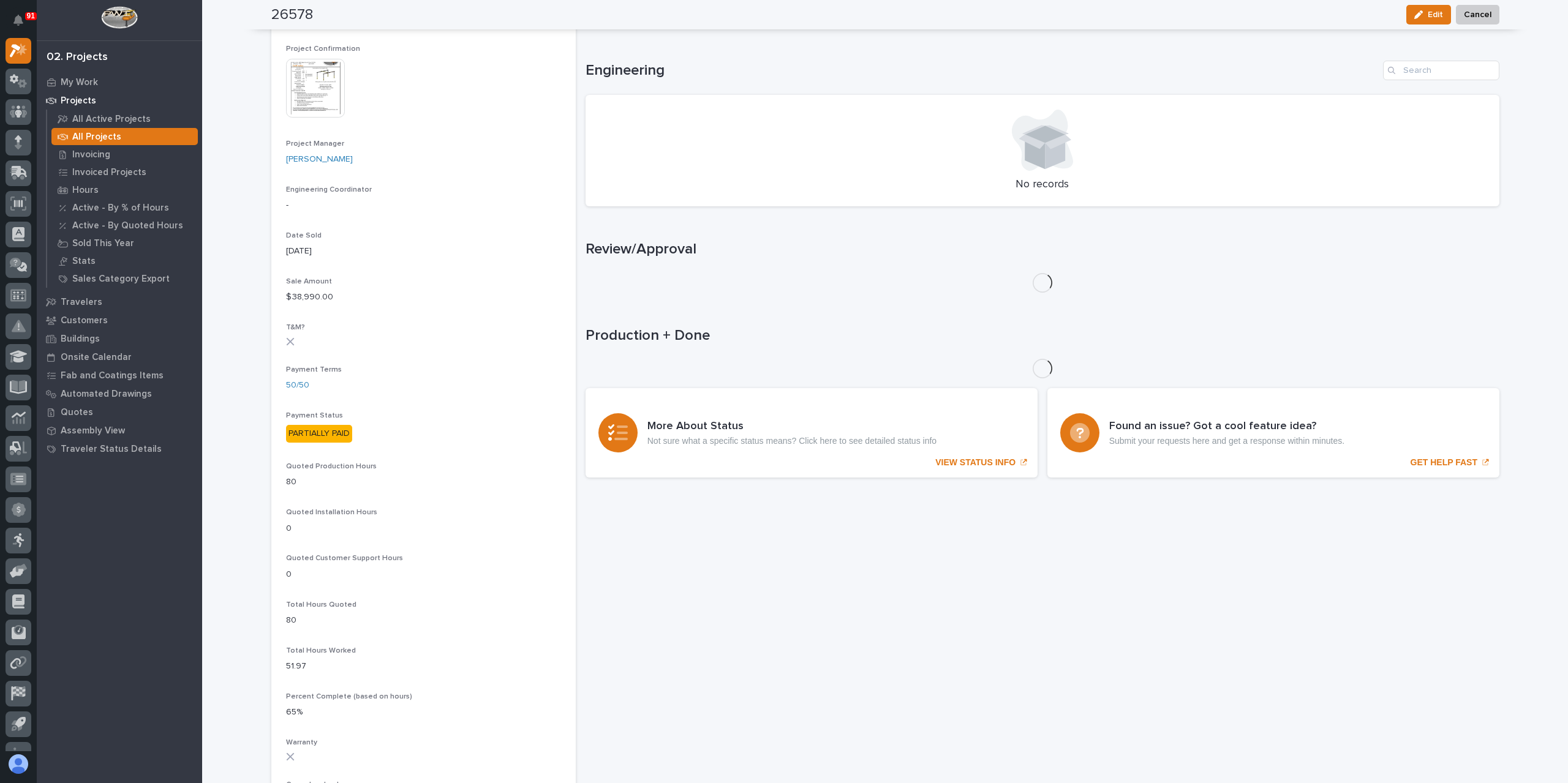
scroll to position [464, 0]
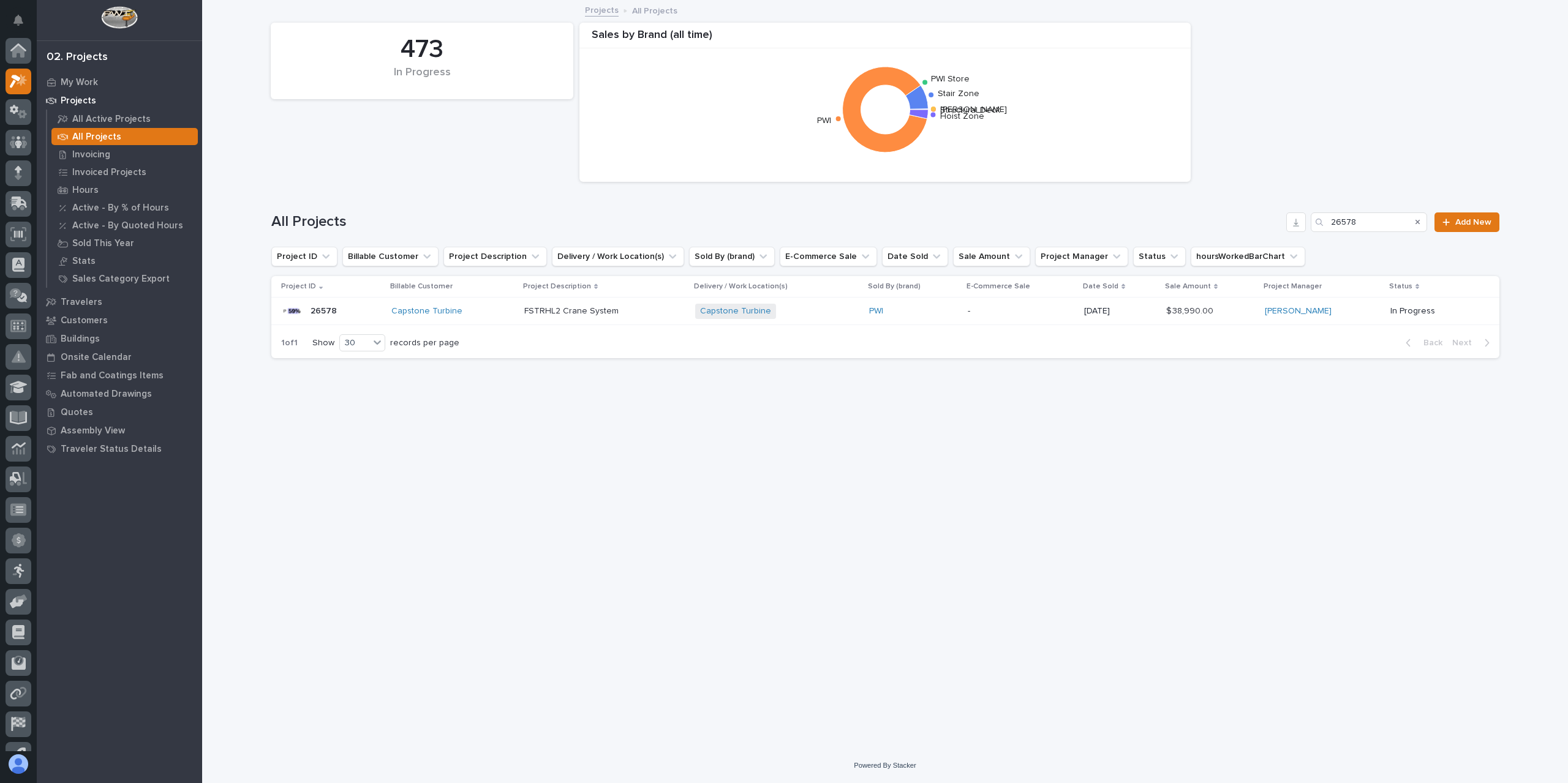
scroll to position [33, 0]
drag, startPoint x: 1371, startPoint y: 225, endPoint x: 1274, endPoint y: 223, distance: 97.0
click at [1274, 223] on div "All Projects 26578 Add New" at bounding box center [886, 222] width 1228 height 19
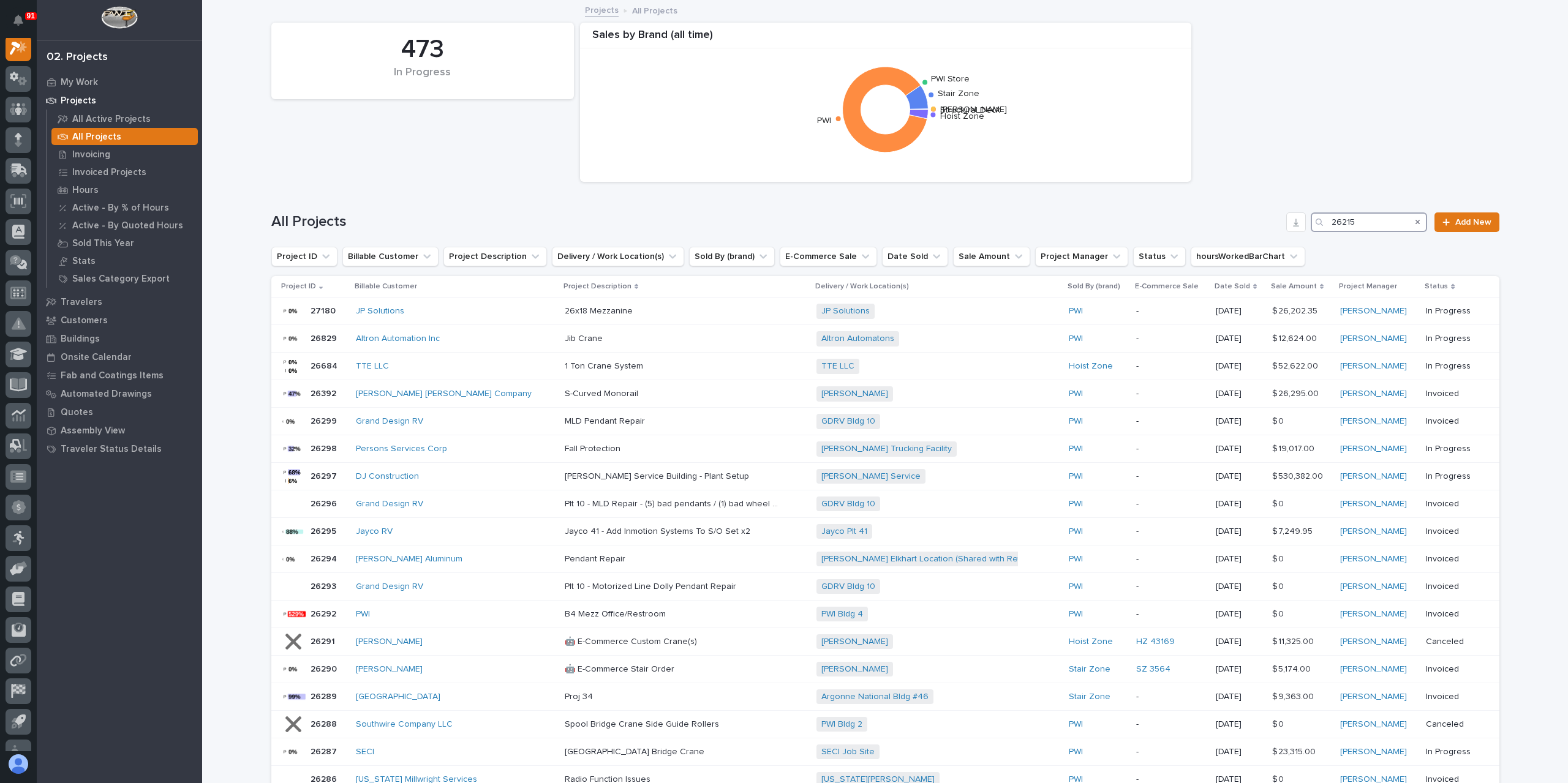
scroll to position [31, 0]
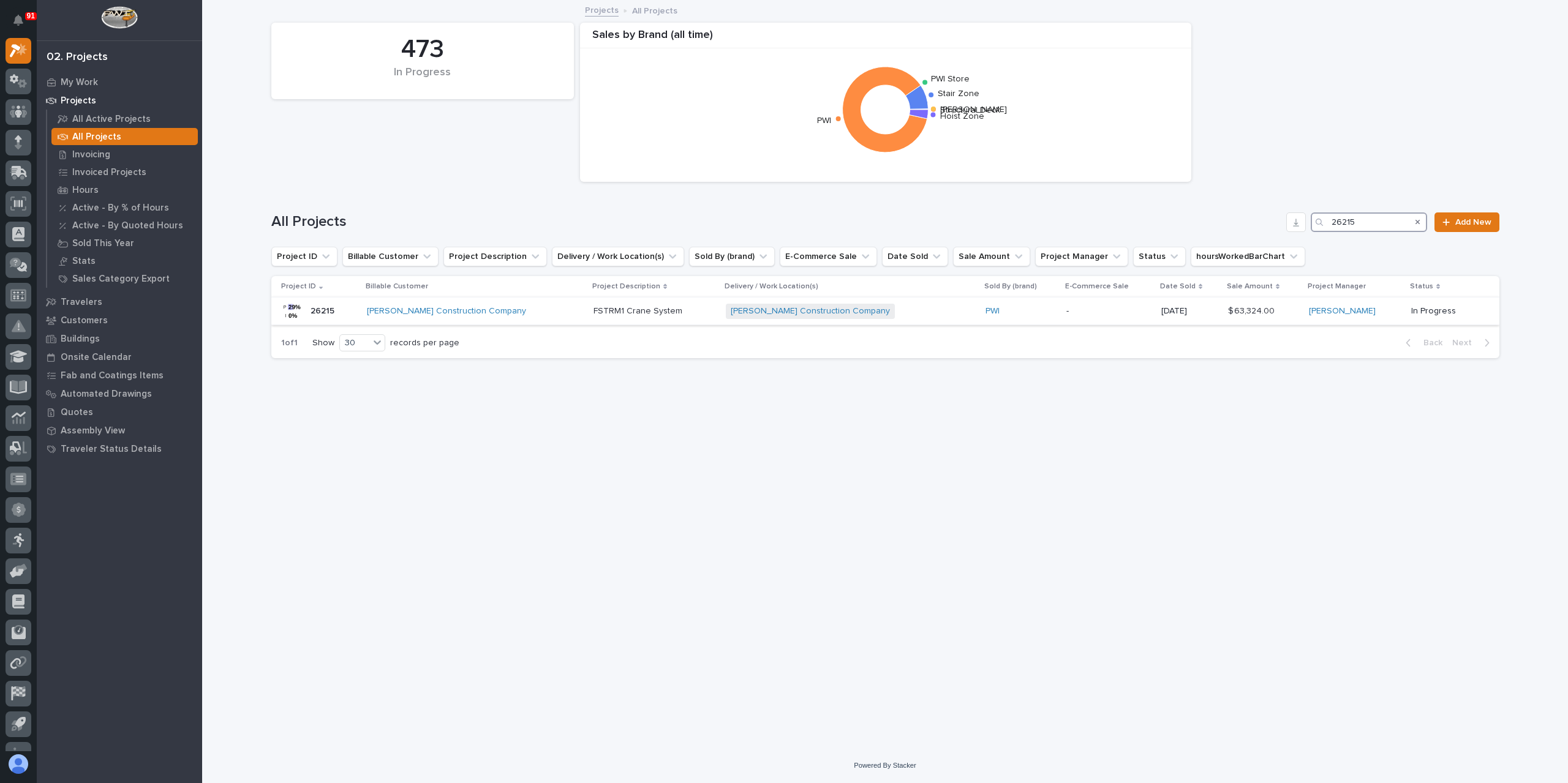
type input "26215"
click at [606, 311] on p "FSTRM1 Crane System" at bounding box center [639, 310] width 91 height 13
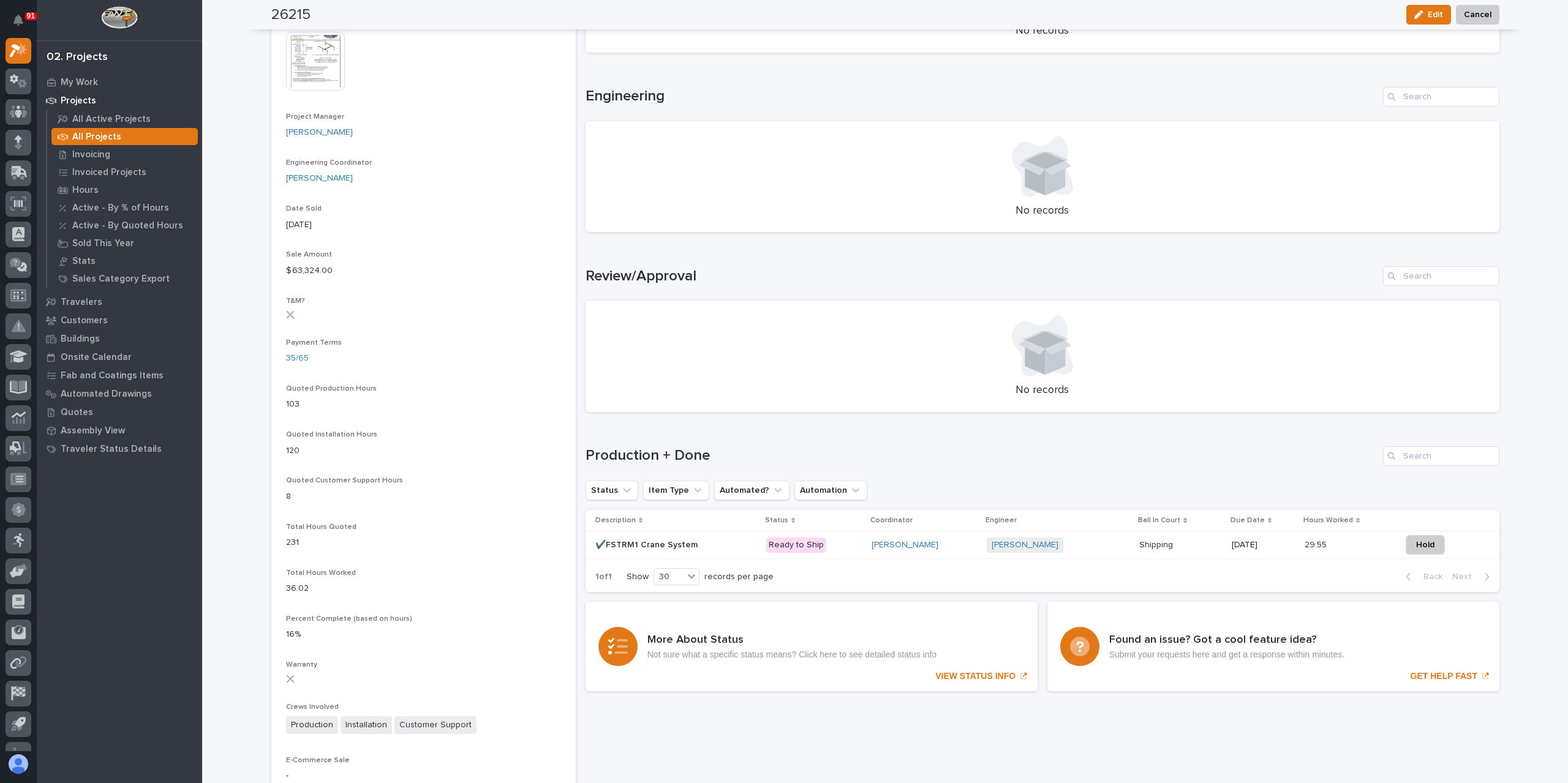
scroll to position [551, 0]
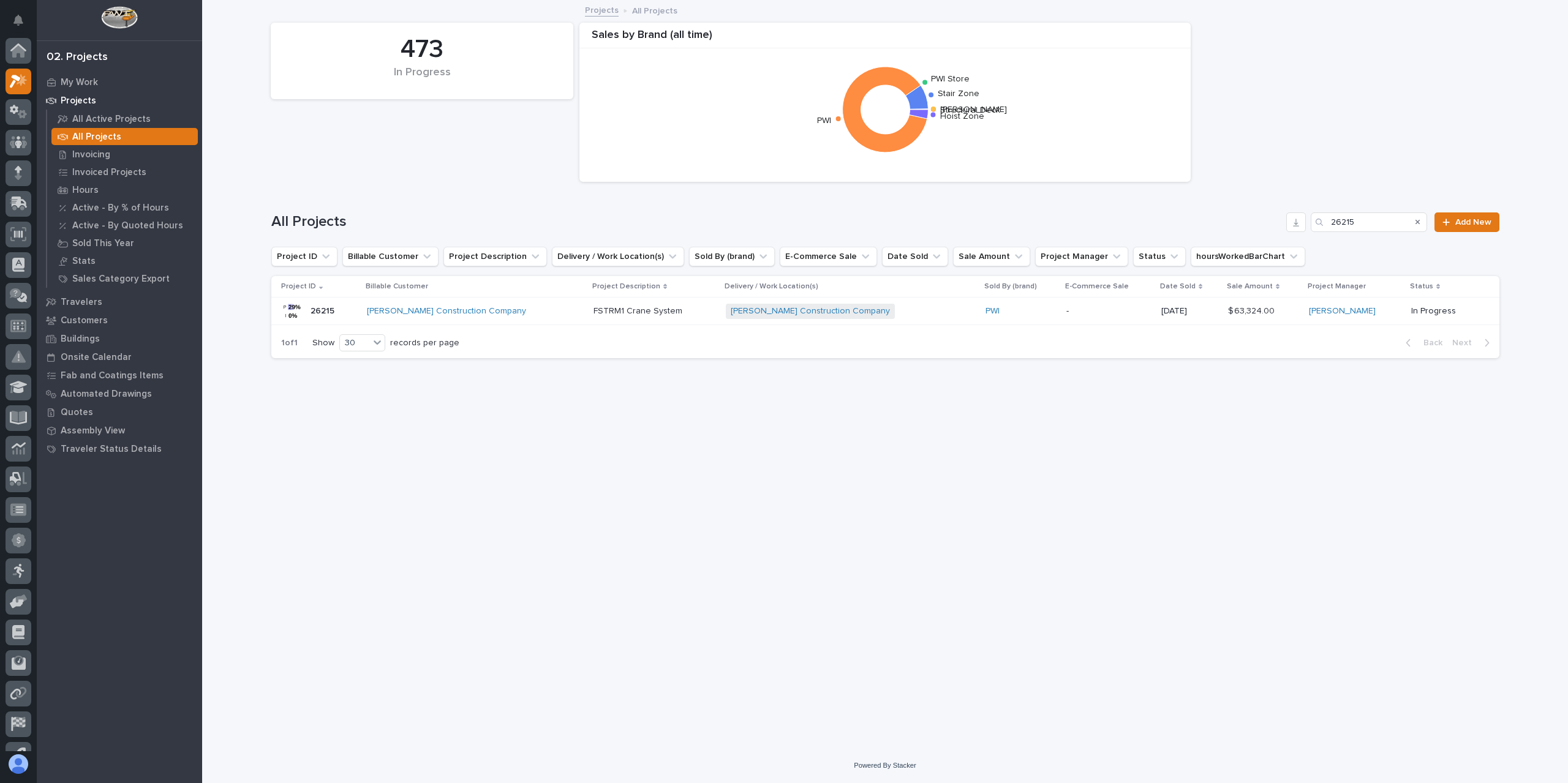
scroll to position [33, 0]
drag, startPoint x: 1356, startPoint y: 225, endPoint x: 1300, endPoint y: 227, distance: 56.0
click at [1300, 227] on div "All Projects 26215 Add New" at bounding box center [886, 222] width 1228 height 19
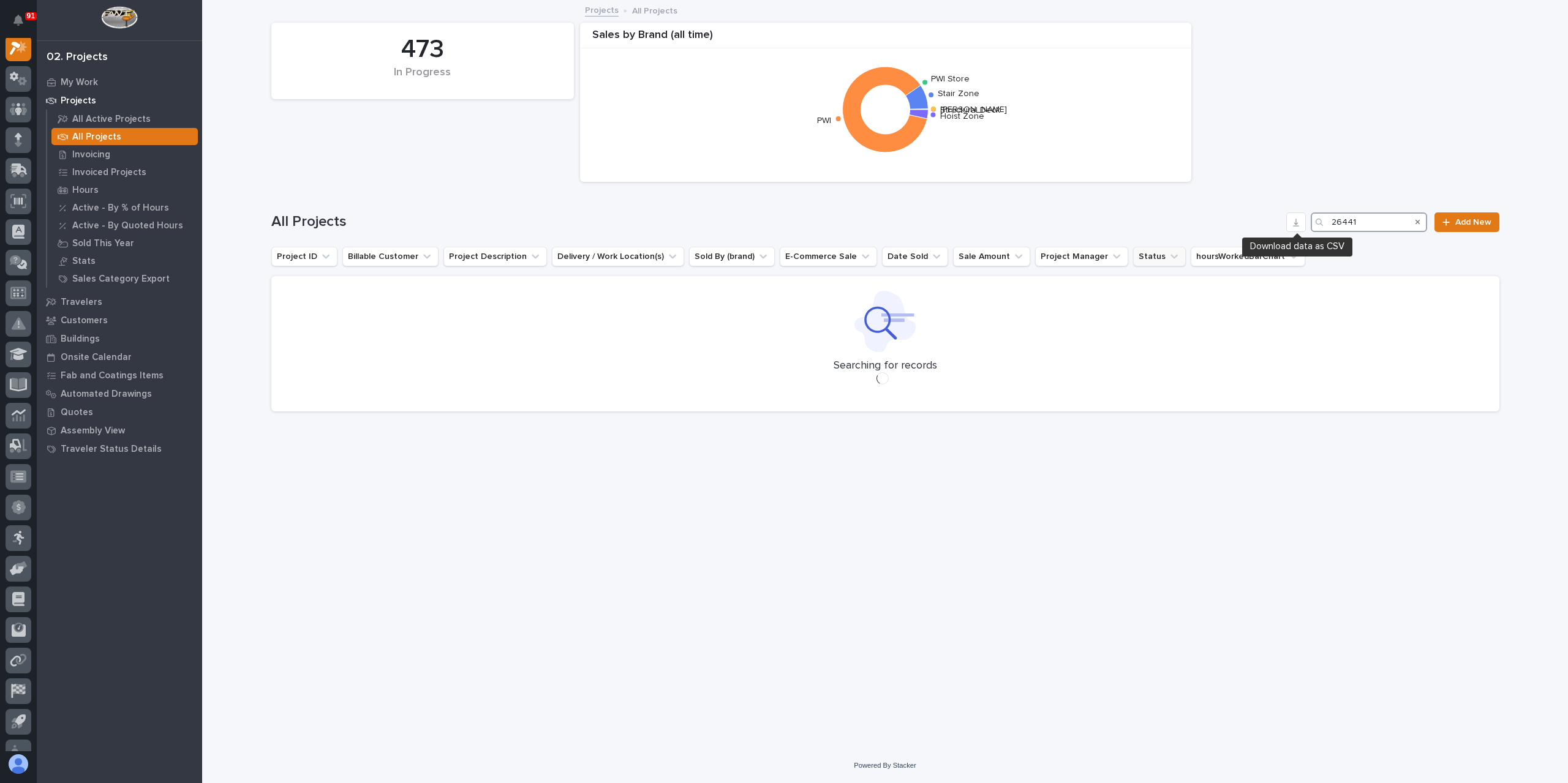
scroll to position [31, 0]
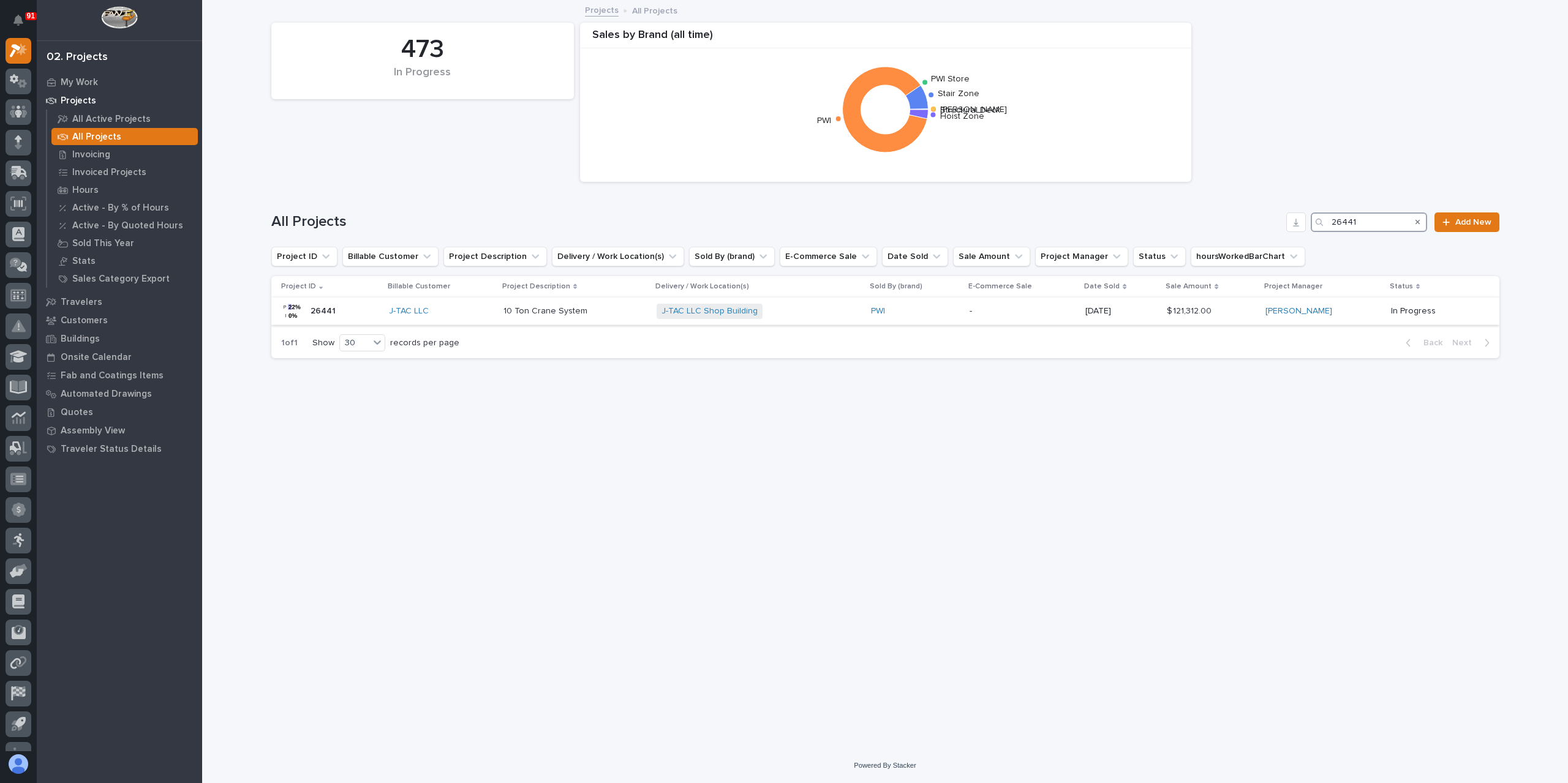
type input "26441"
click at [563, 306] on p "10 Ton Crane System" at bounding box center [546, 310] width 86 height 13
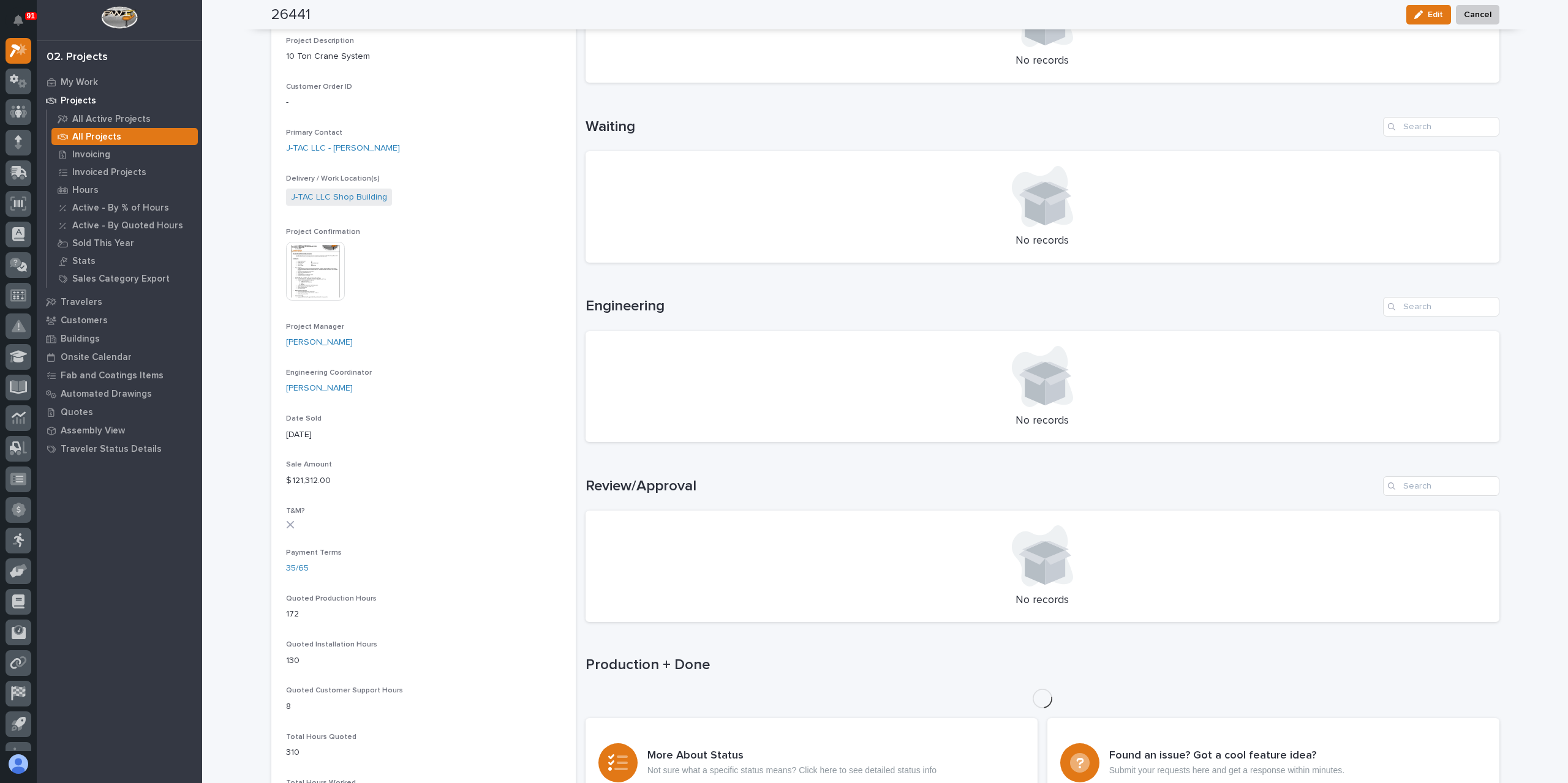
scroll to position [377, 0]
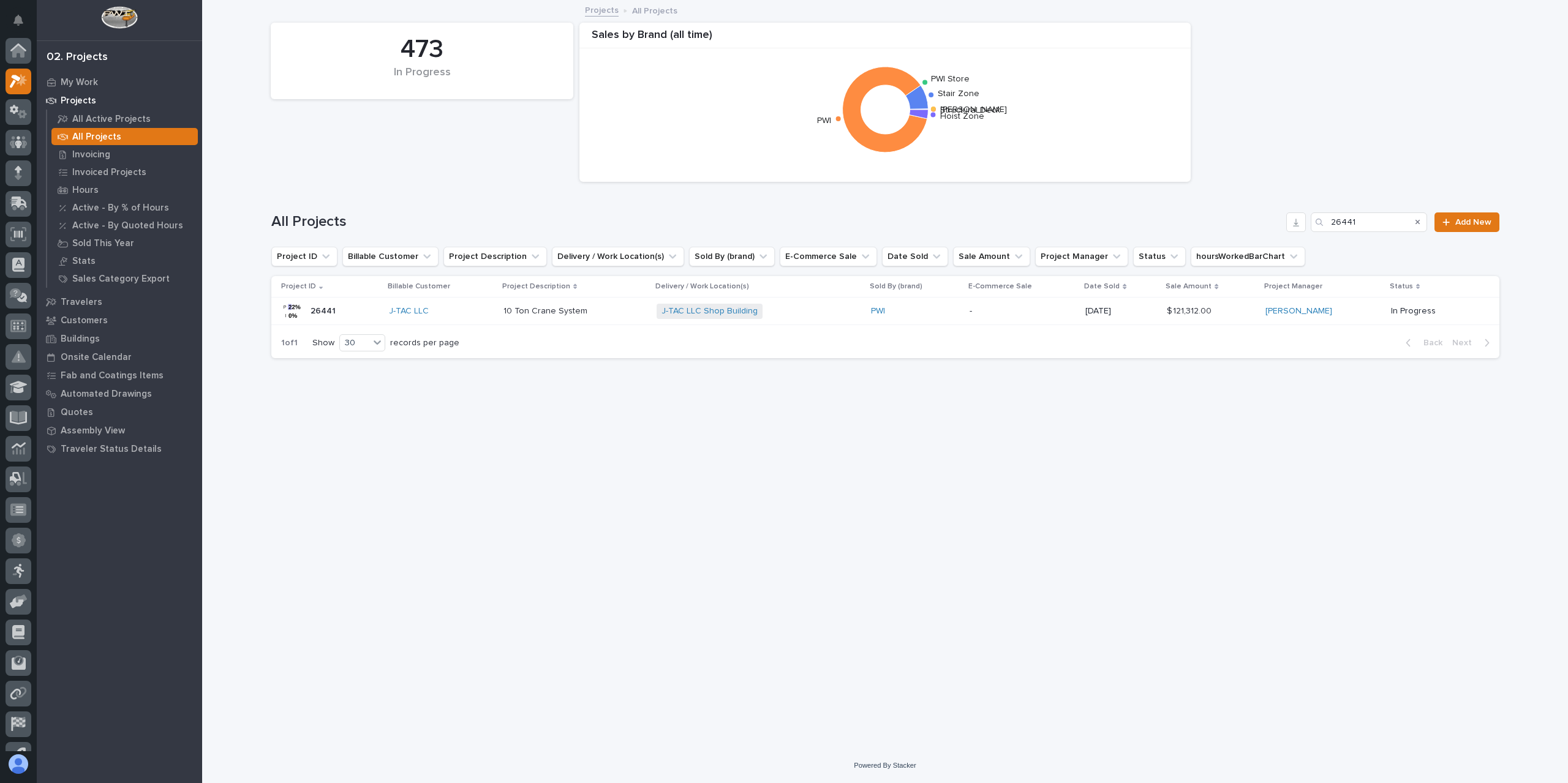
scroll to position [33, 0]
drag, startPoint x: 1364, startPoint y: 220, endPoint x: 1312, endPoint y: 227, distance: 52.5
click at [1318, 225] on div "26441" at bounding box center [1369, 222] width 117 height 19
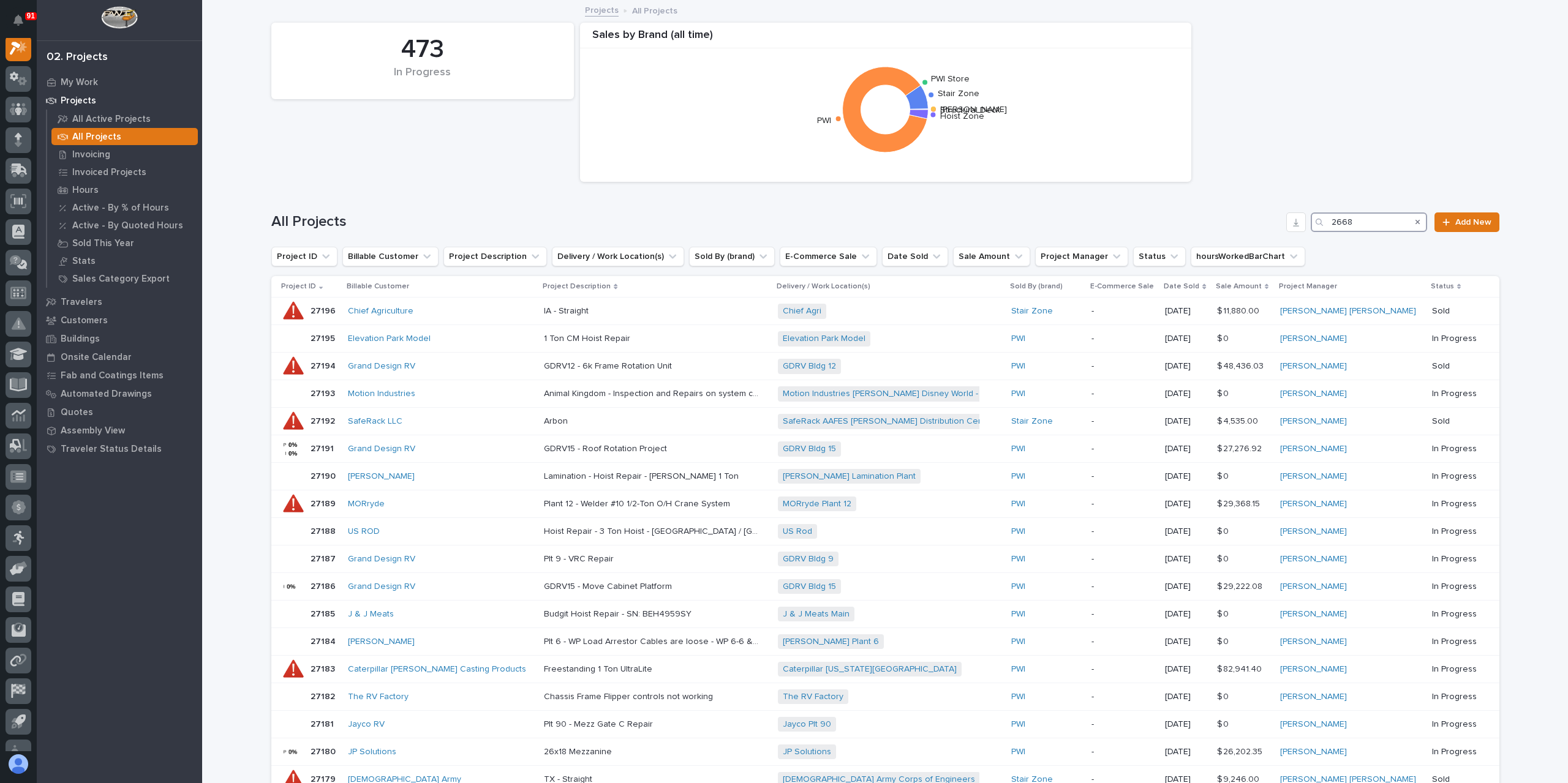
scroll to position [31, 0]
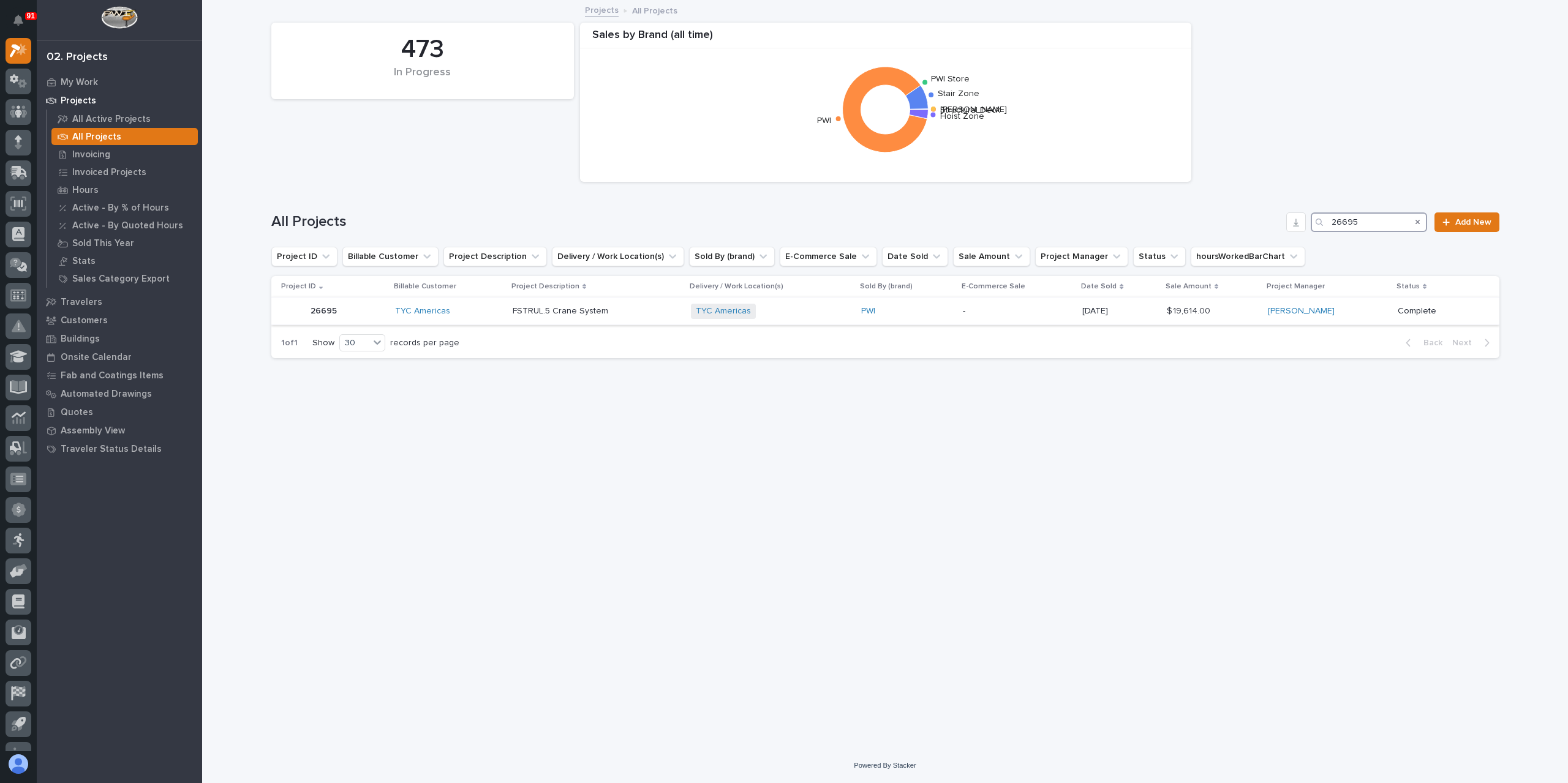
type input "26695"
click at [564, 322] on td "FSTRUL.5 Crane System FSTRUL.5 Crane System" at bounding box center [596, 311] width 178 height 27
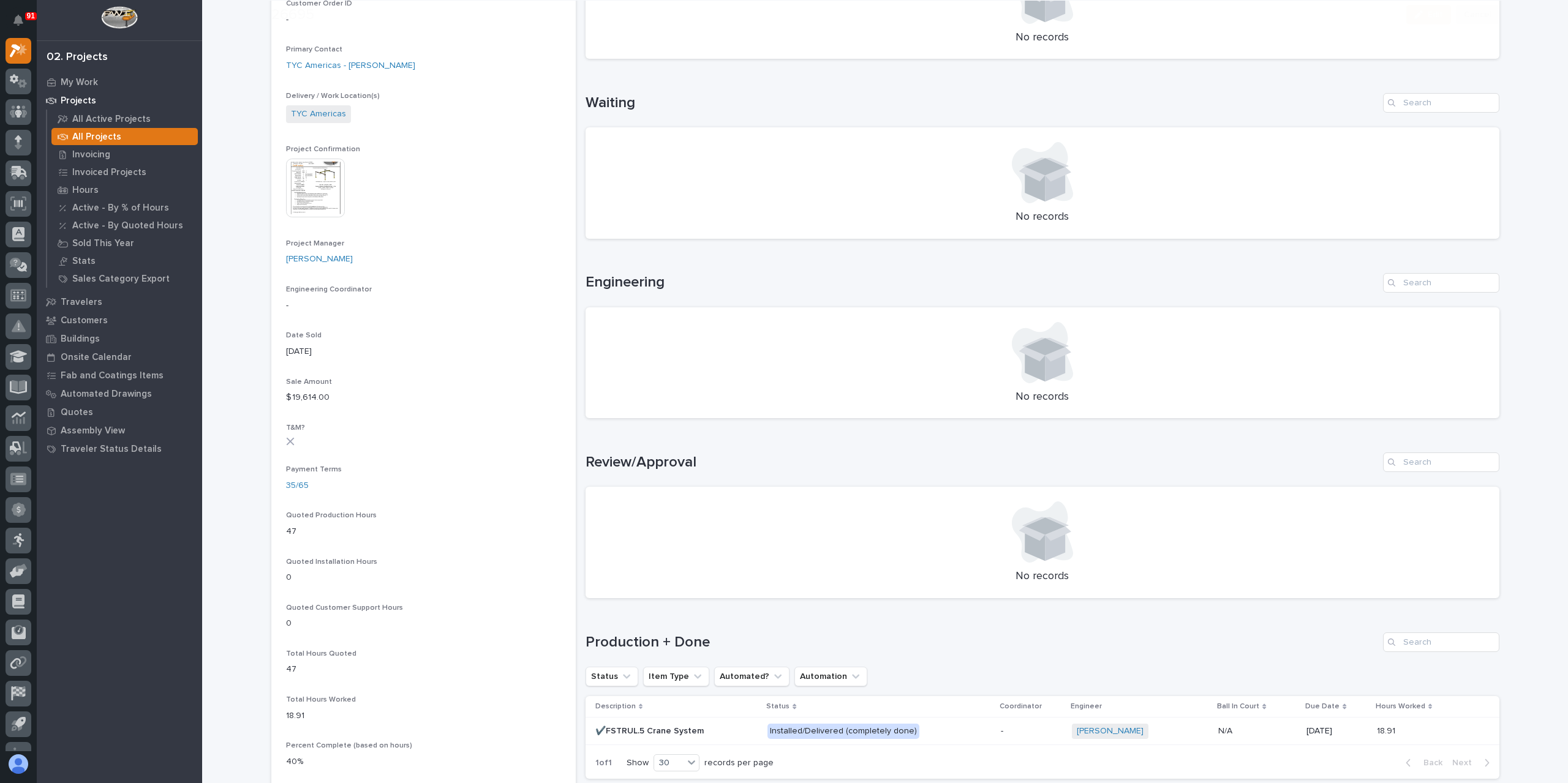
scroll to position [367, 0]
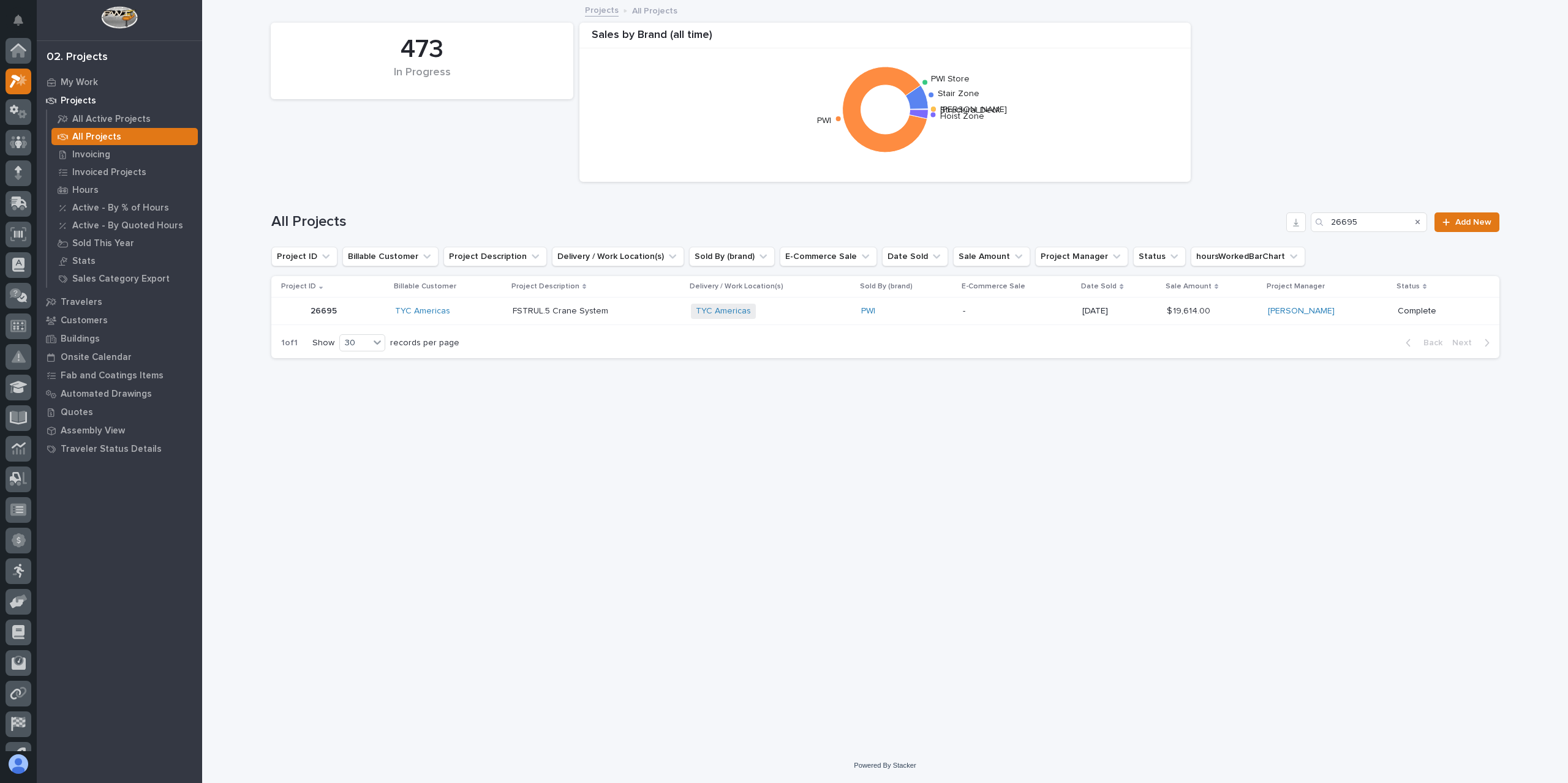
scroll to position [33, 0]
drag, startPoint x: 1366, startPoint y: 223, endPoint x: 1237, endPoint y: 224, distance: 129.0
click at [1238, 224] on div "All Projects 26695 Add New" at bounding box center [886, 222] width 1228 height 19
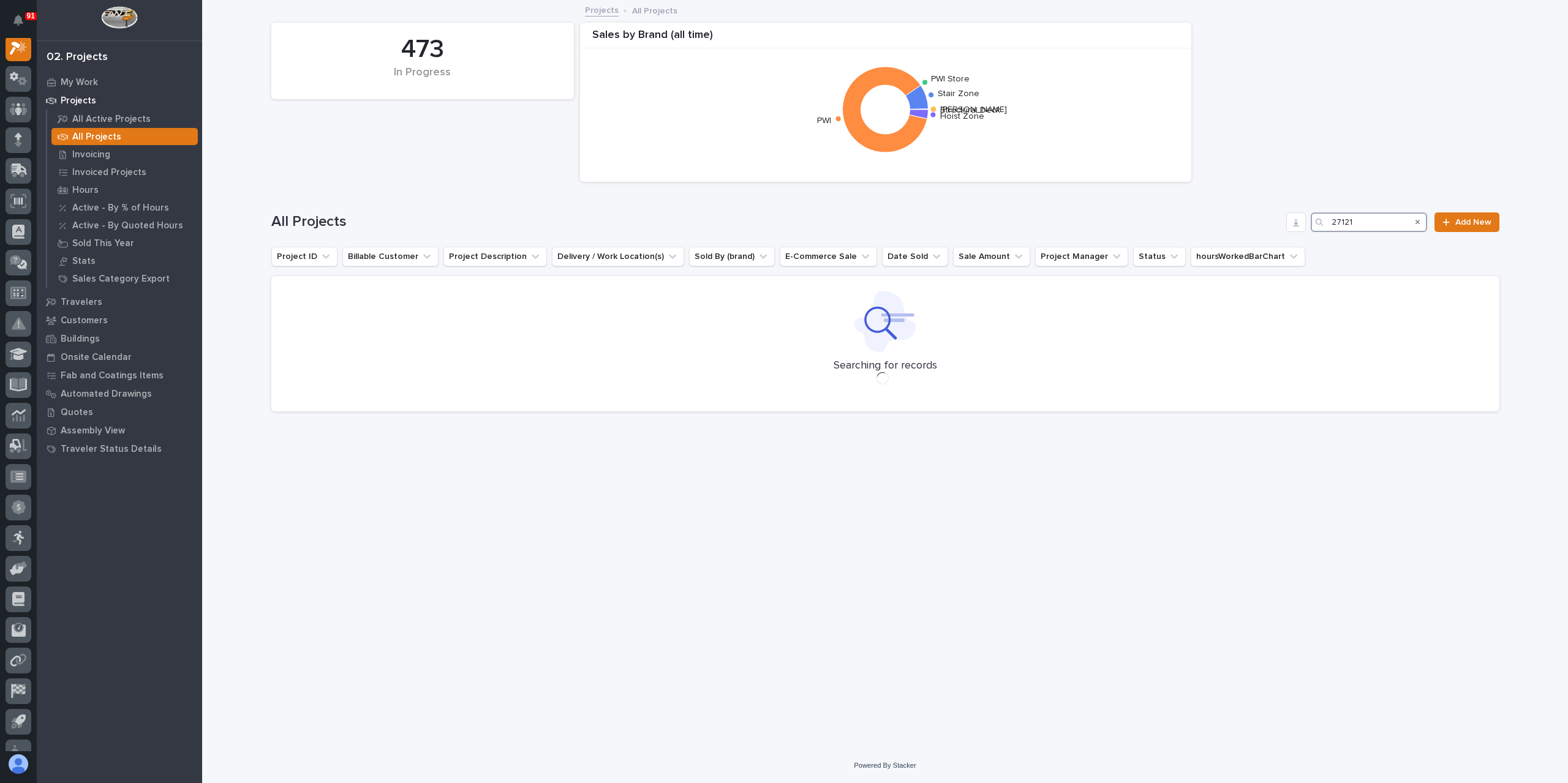
scroll to position [31, 0]
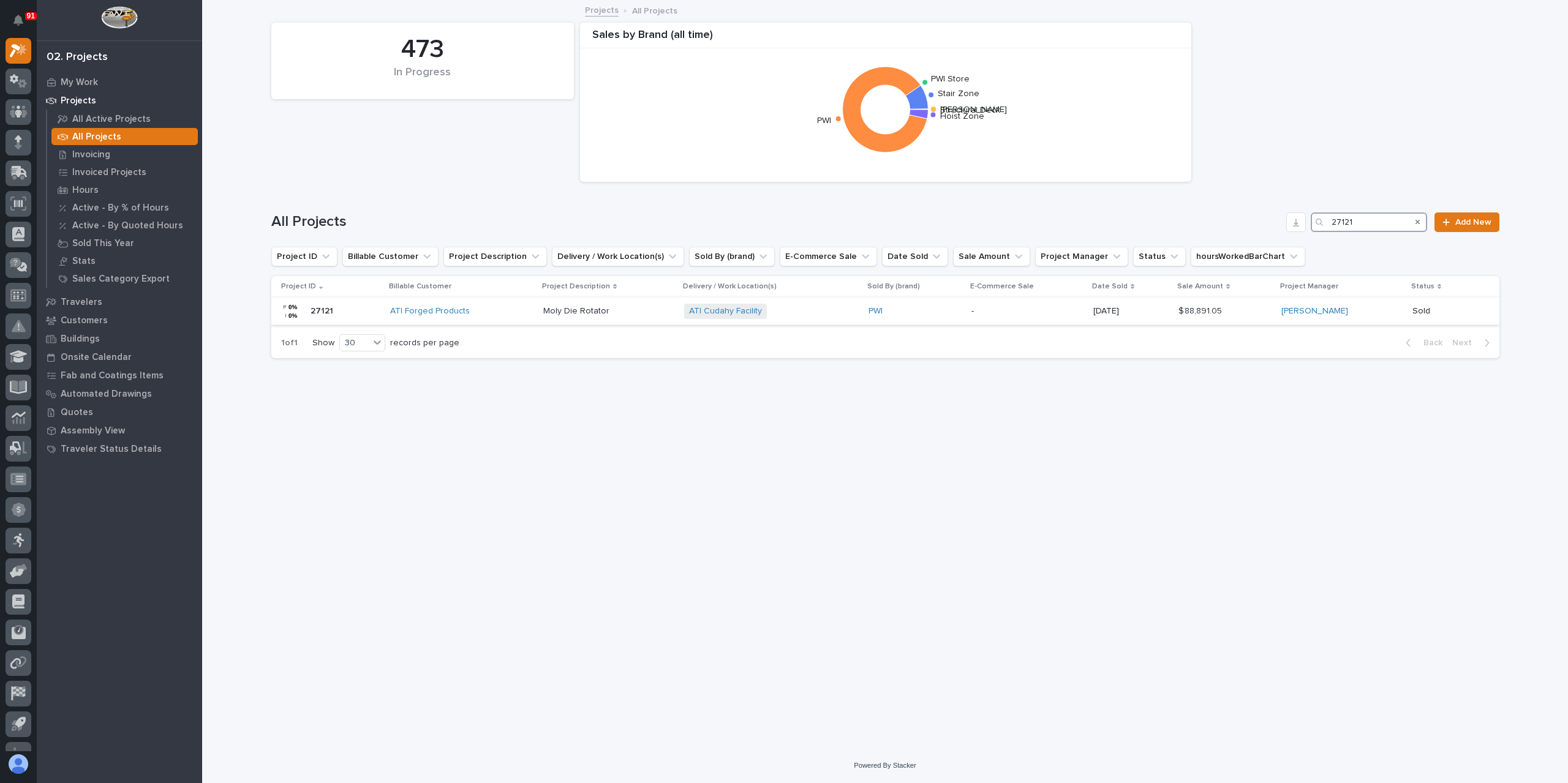
type input "27121"
click at [596, 314] on p "Moly Die Rotator" at bounding box center [577, 310] width 68 height 13
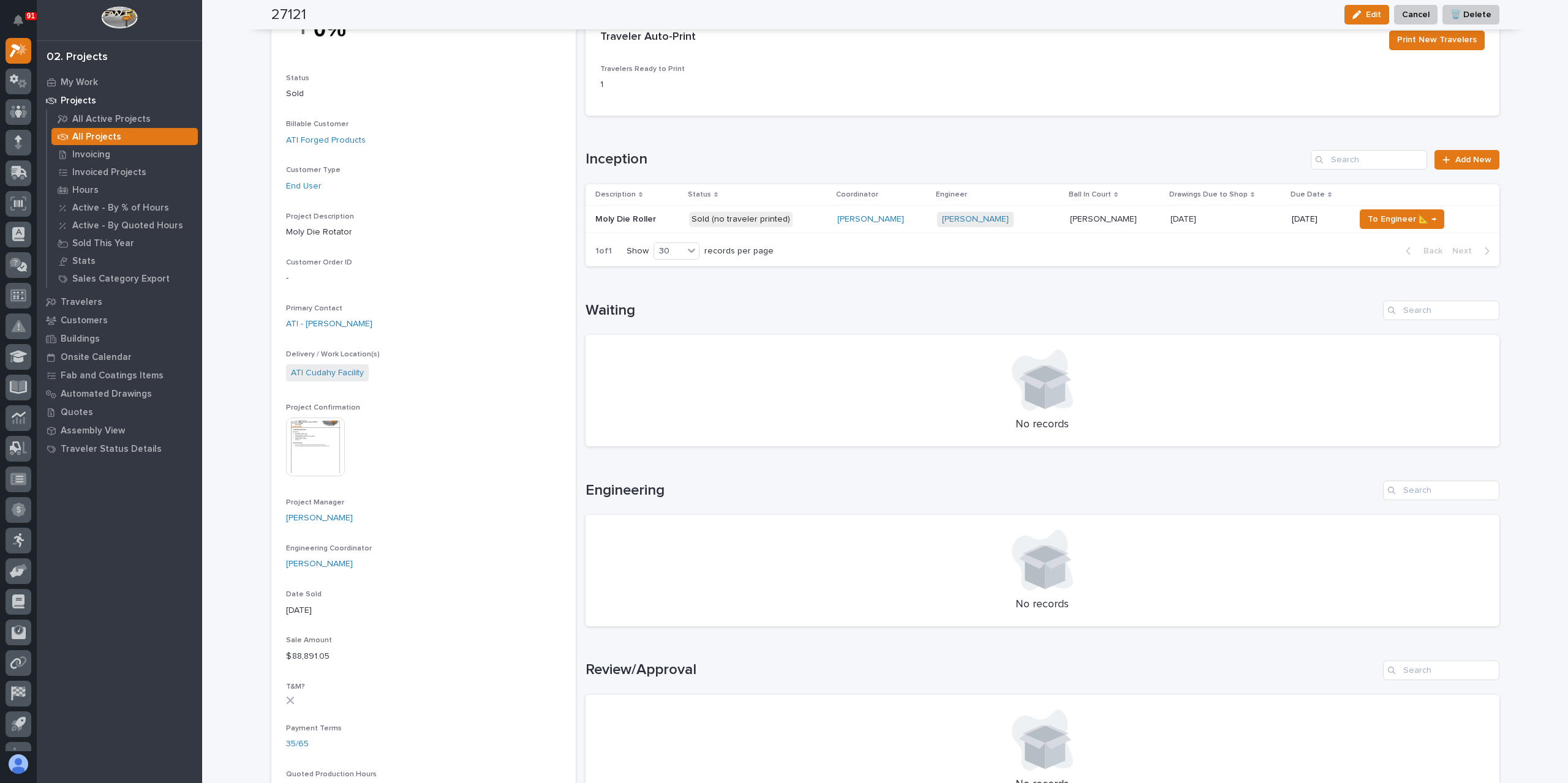
scroll to position [122, 0]
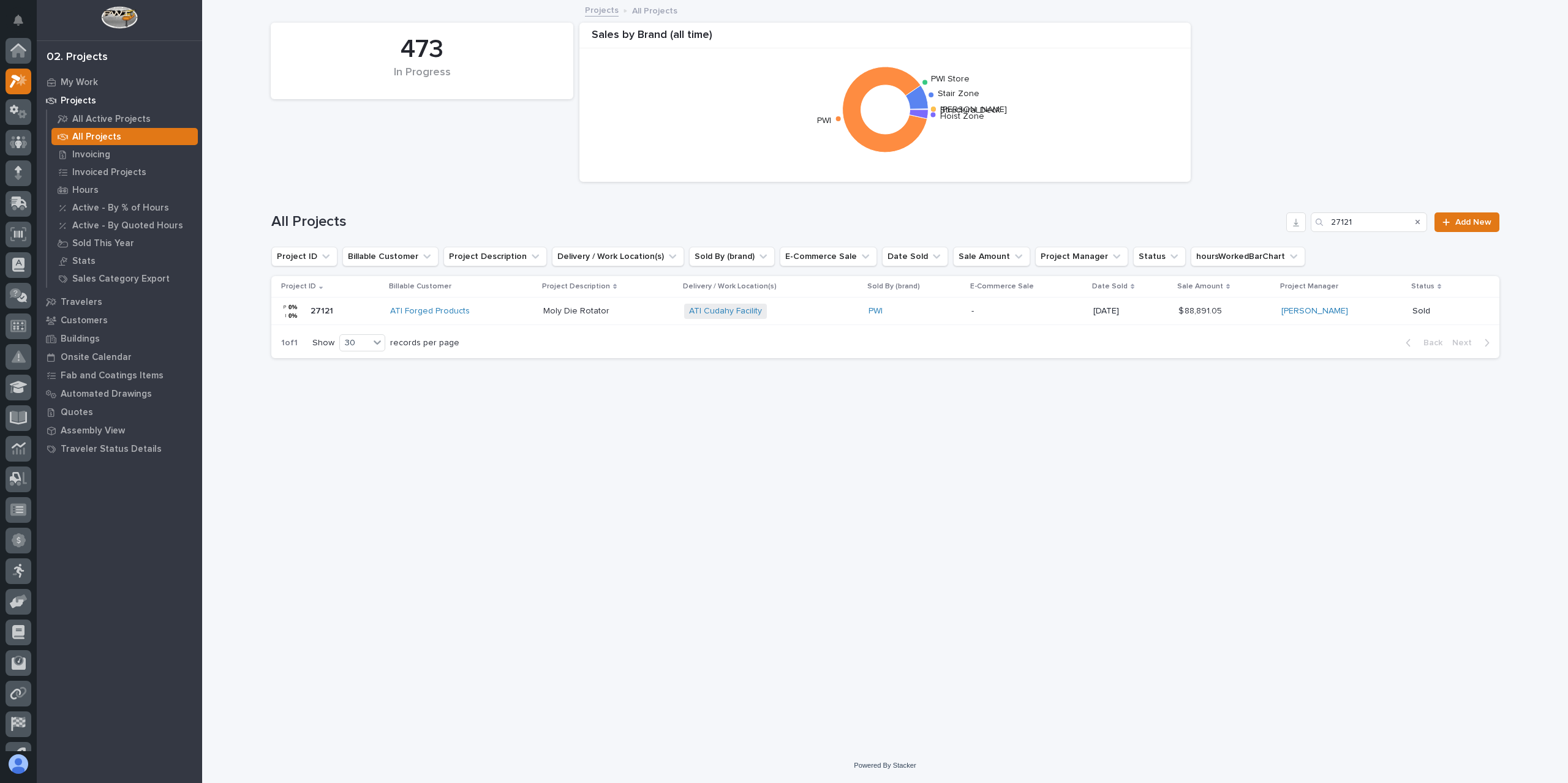
scroll to position [33, 0]
drag, startPoint x: 1353, startPoint y: 222, endPoint x: 1327, endPoint y: 232, distance: 27.9
click at [1327, 232] on div "All Projects 27121 Add New" at bounding box center [886, 217] width 1228 height 59
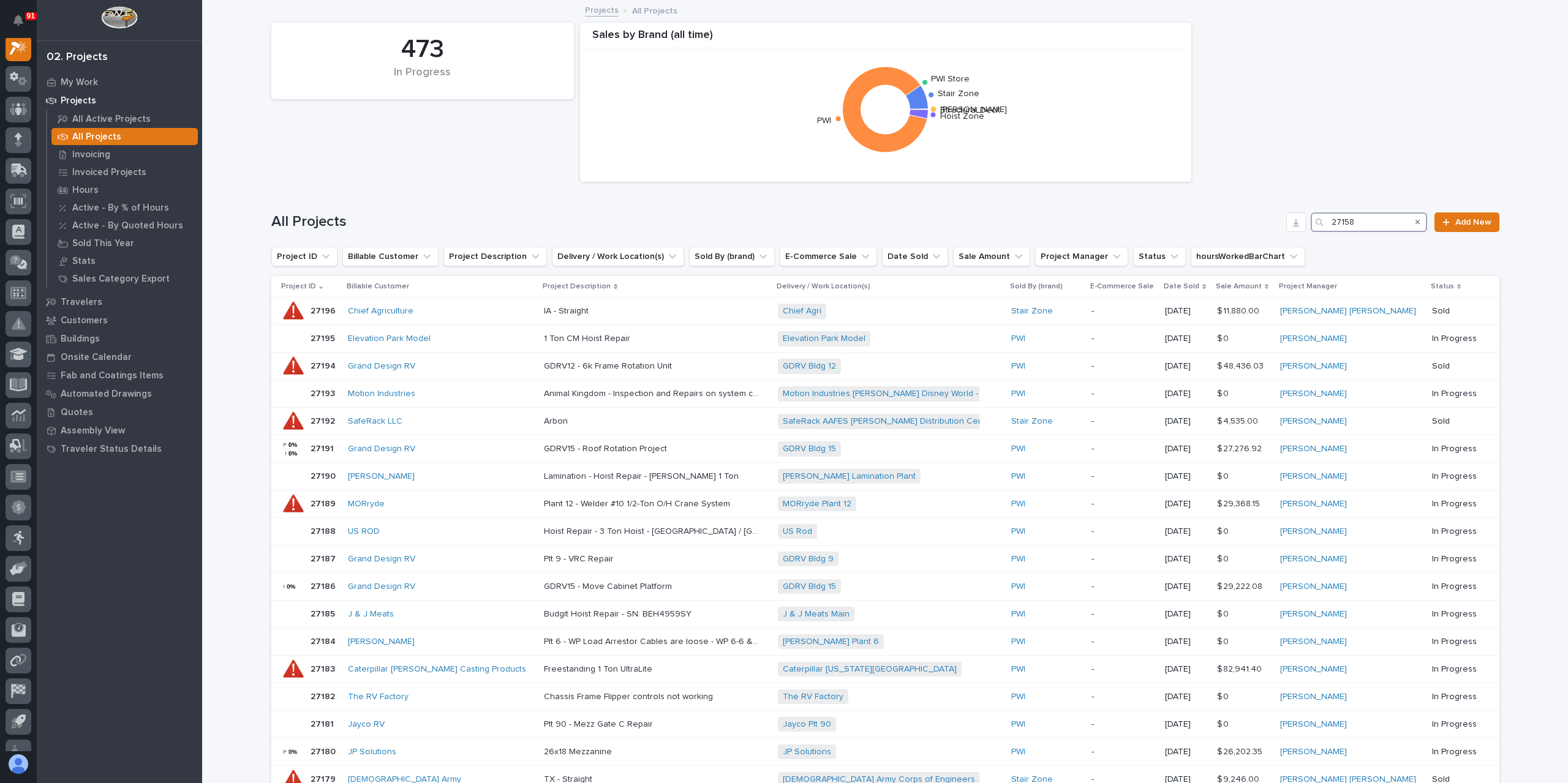
scroll to position [31, 0]
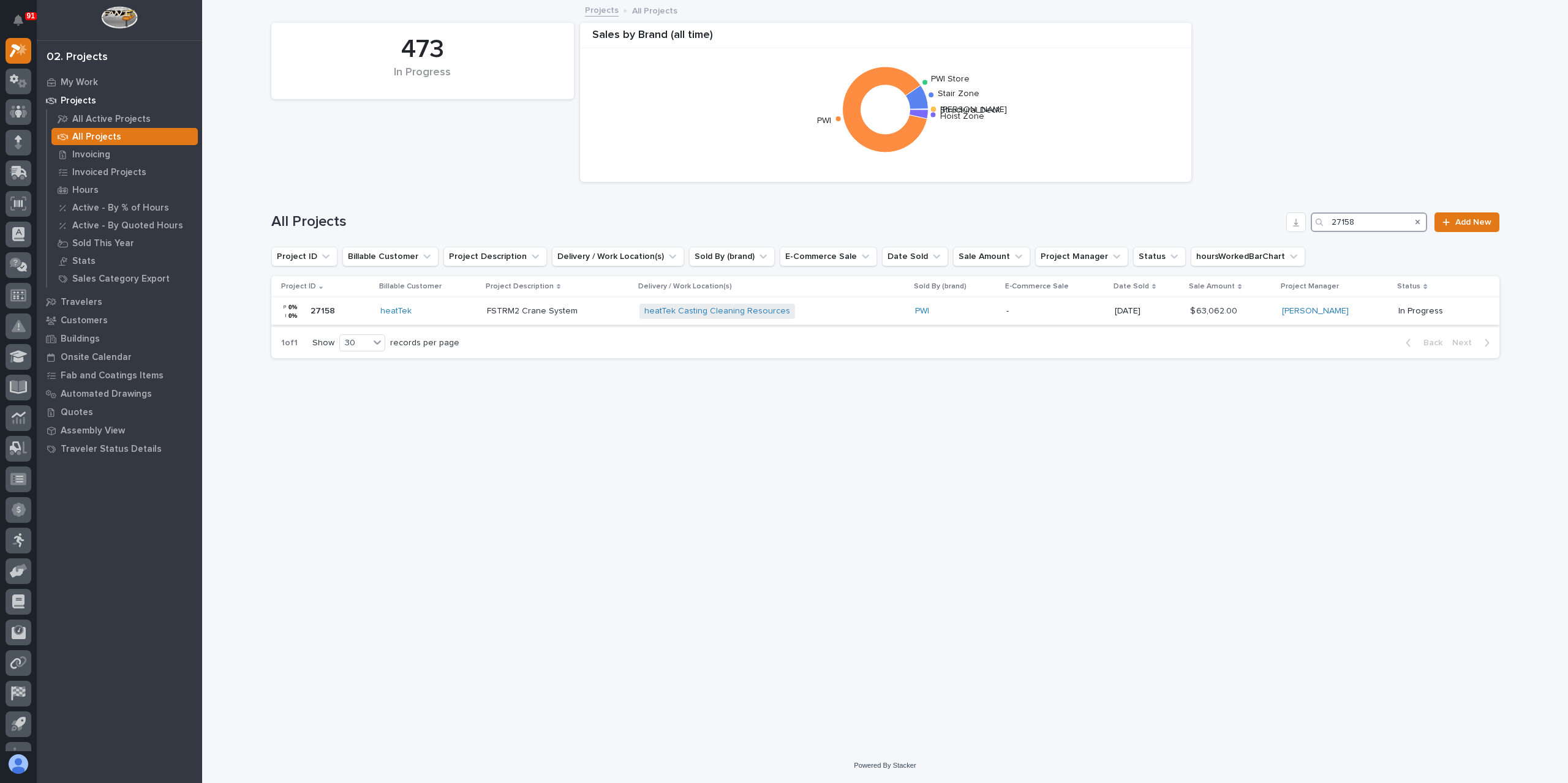
type input "27158"
click at [524, 312] on p "FSTRM2 Crane System" at bounding box center [533, 310] width 93 height 13
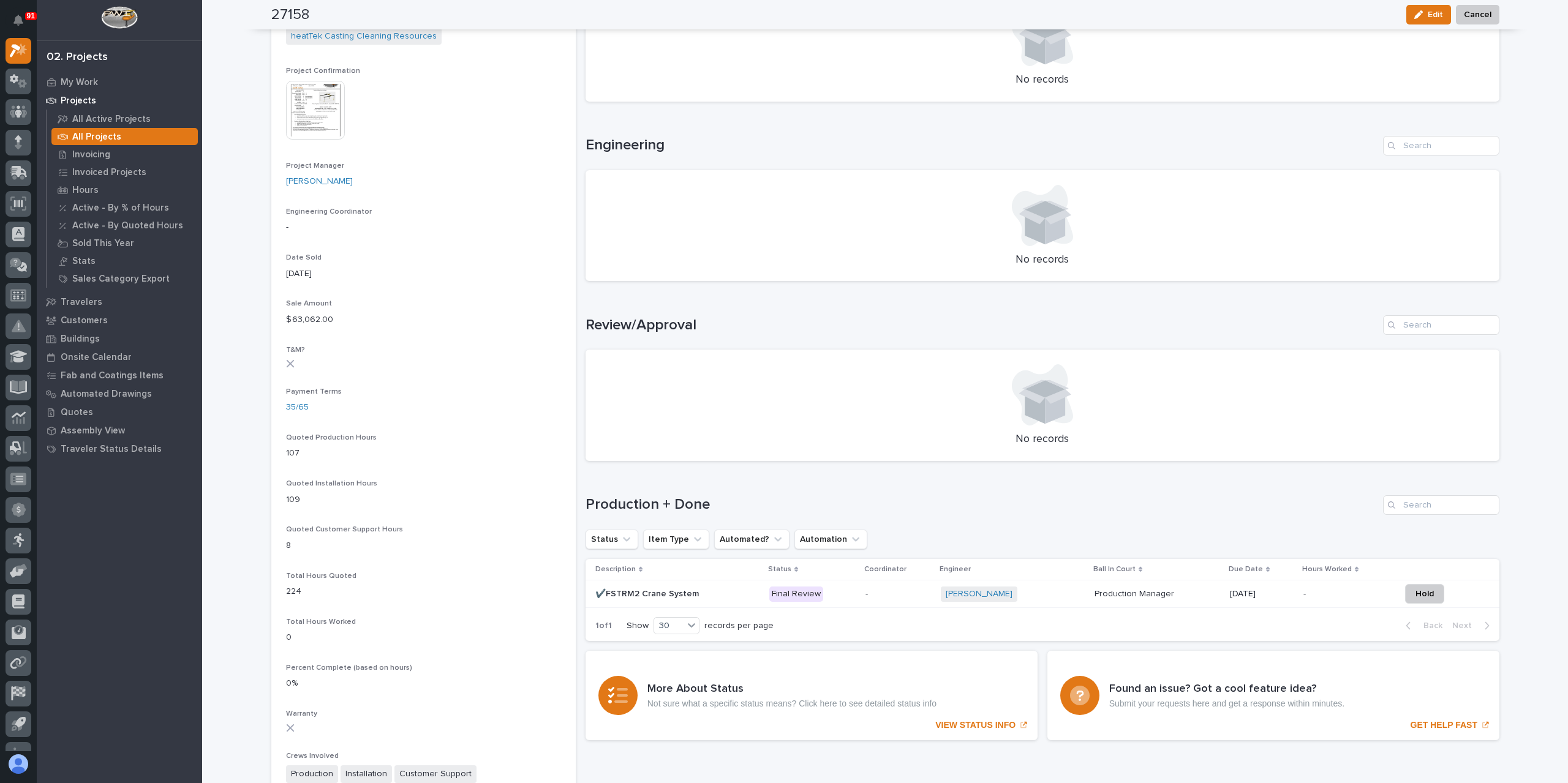
scroll to position [506, 0]
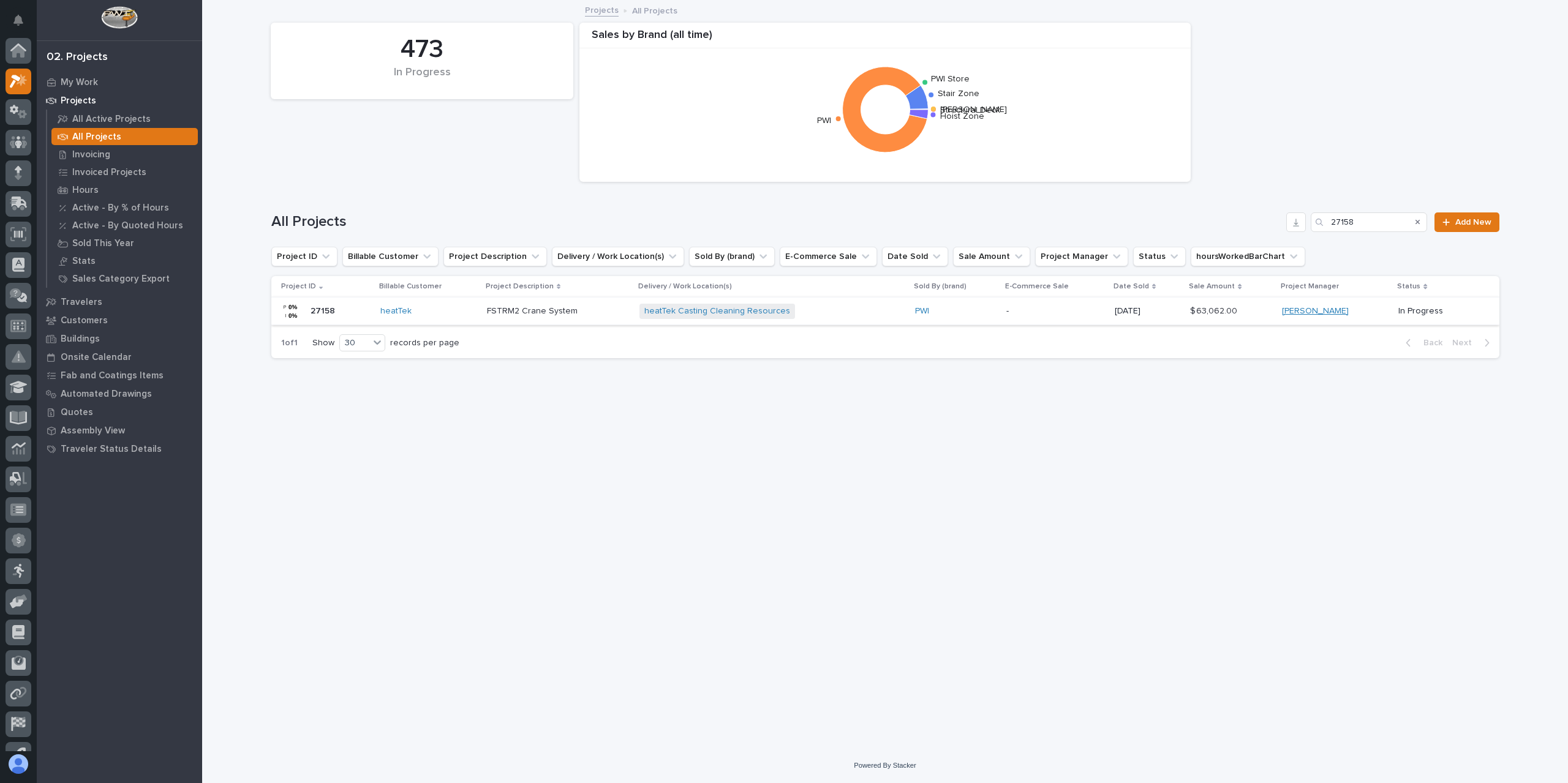
scroll to position [33, 0]
drag, startPoint x: 1380, startPoint y: 223, endPoint x: 1242, endPoint y: 226, distance: 138.0
click at [1242, 226] on div "All Projects 27158 Add New" at bounding box center [886, 222] width 1228 height 19
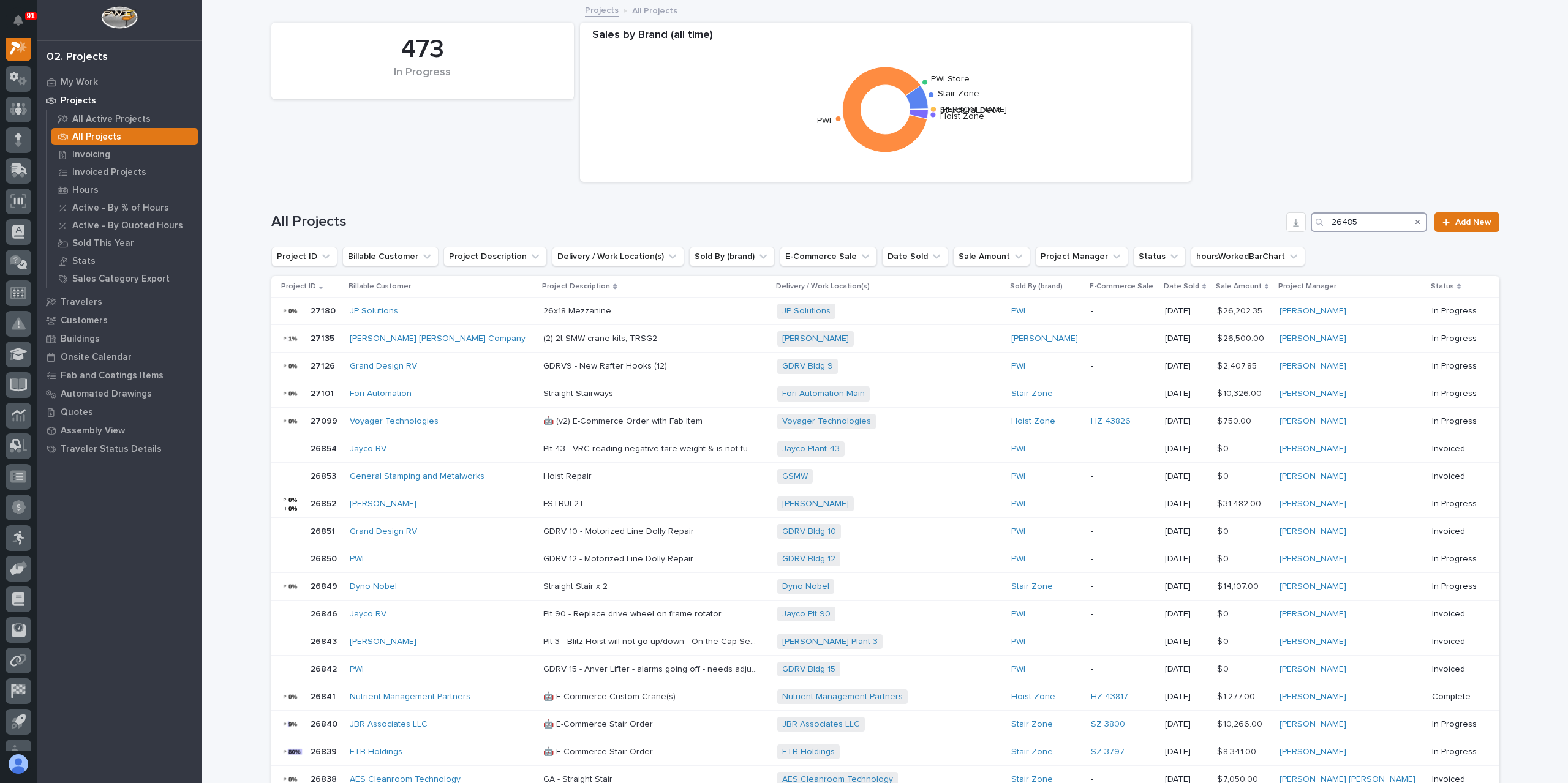
scroll to position [31, 0]
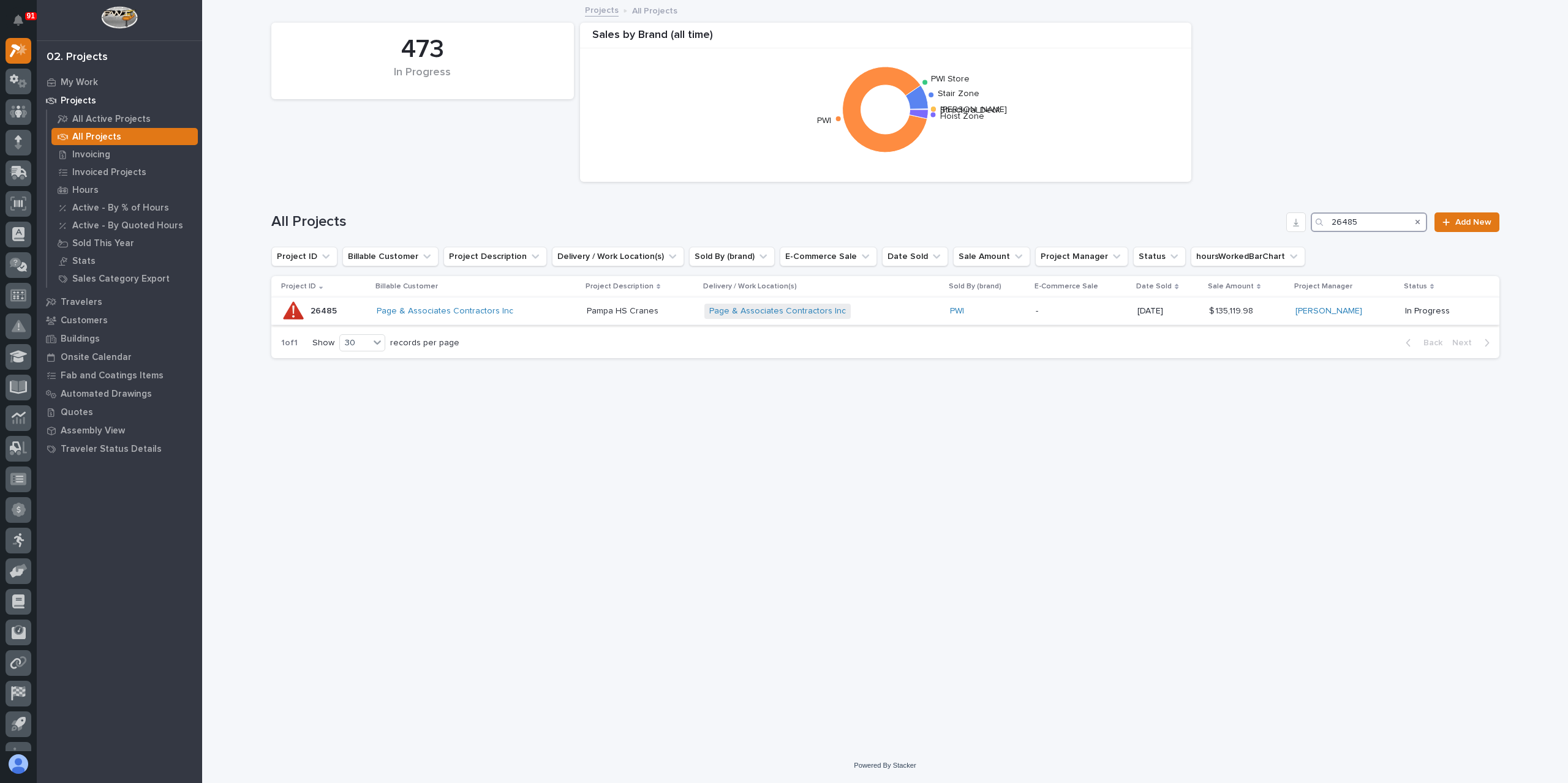
type input "26485"
click at [603, 313] on p "Pampa HS Cranes" at bounding box center [623, 310] width 74 height 13
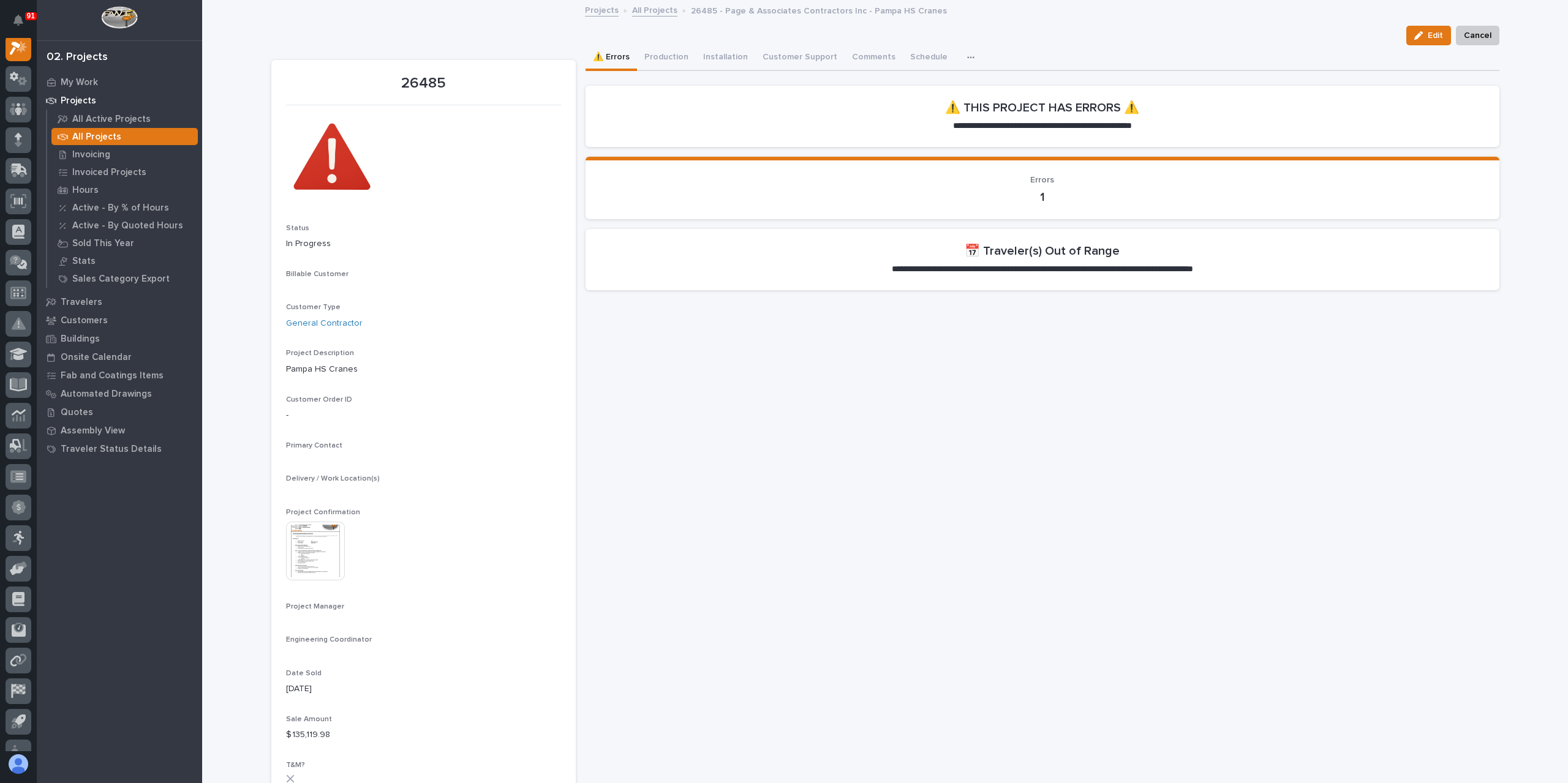
scroll to position [31, 0]
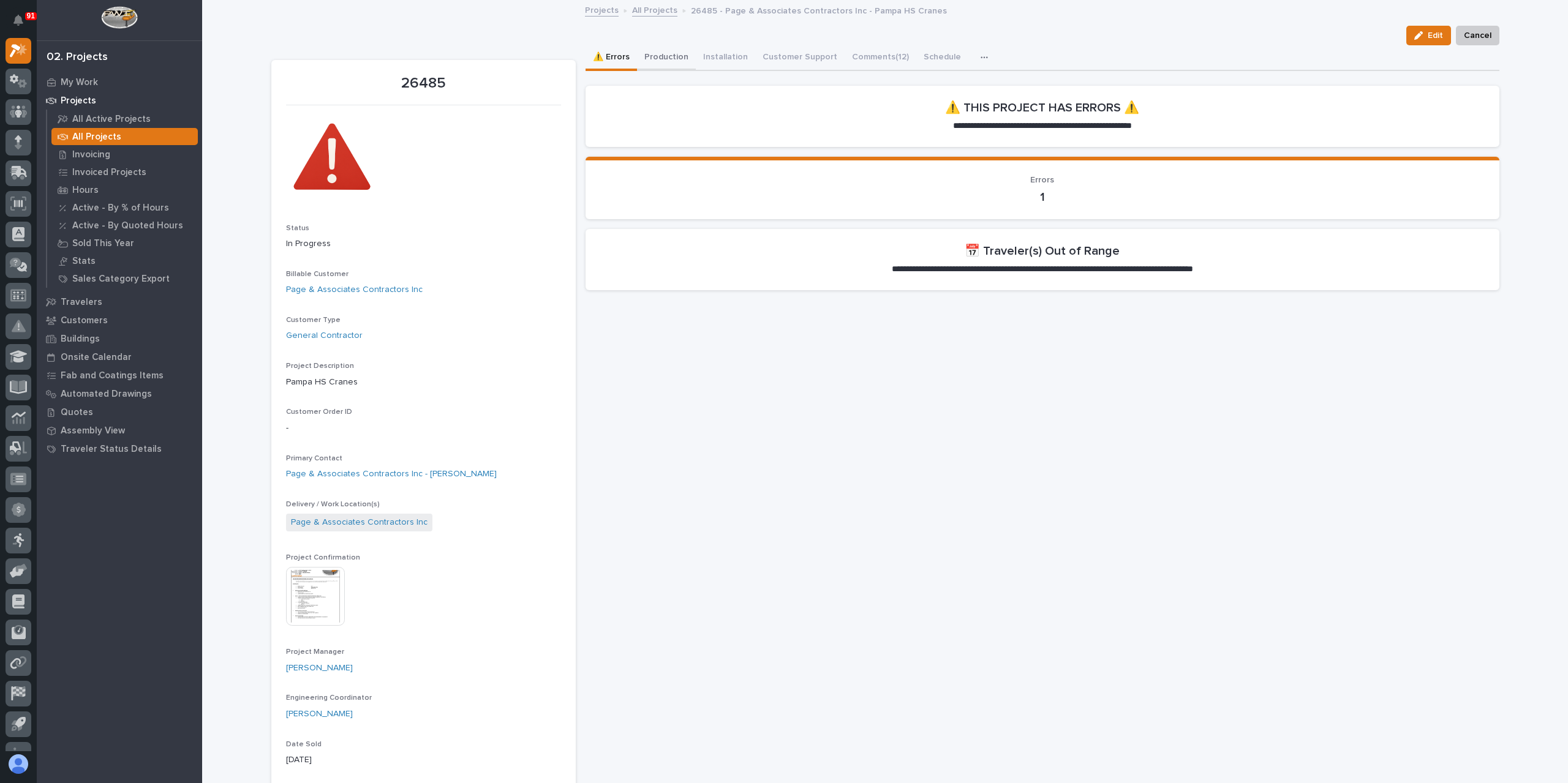
click at [664, 62] on button "Production" at bounding box center [667, 58] width 59 height 26
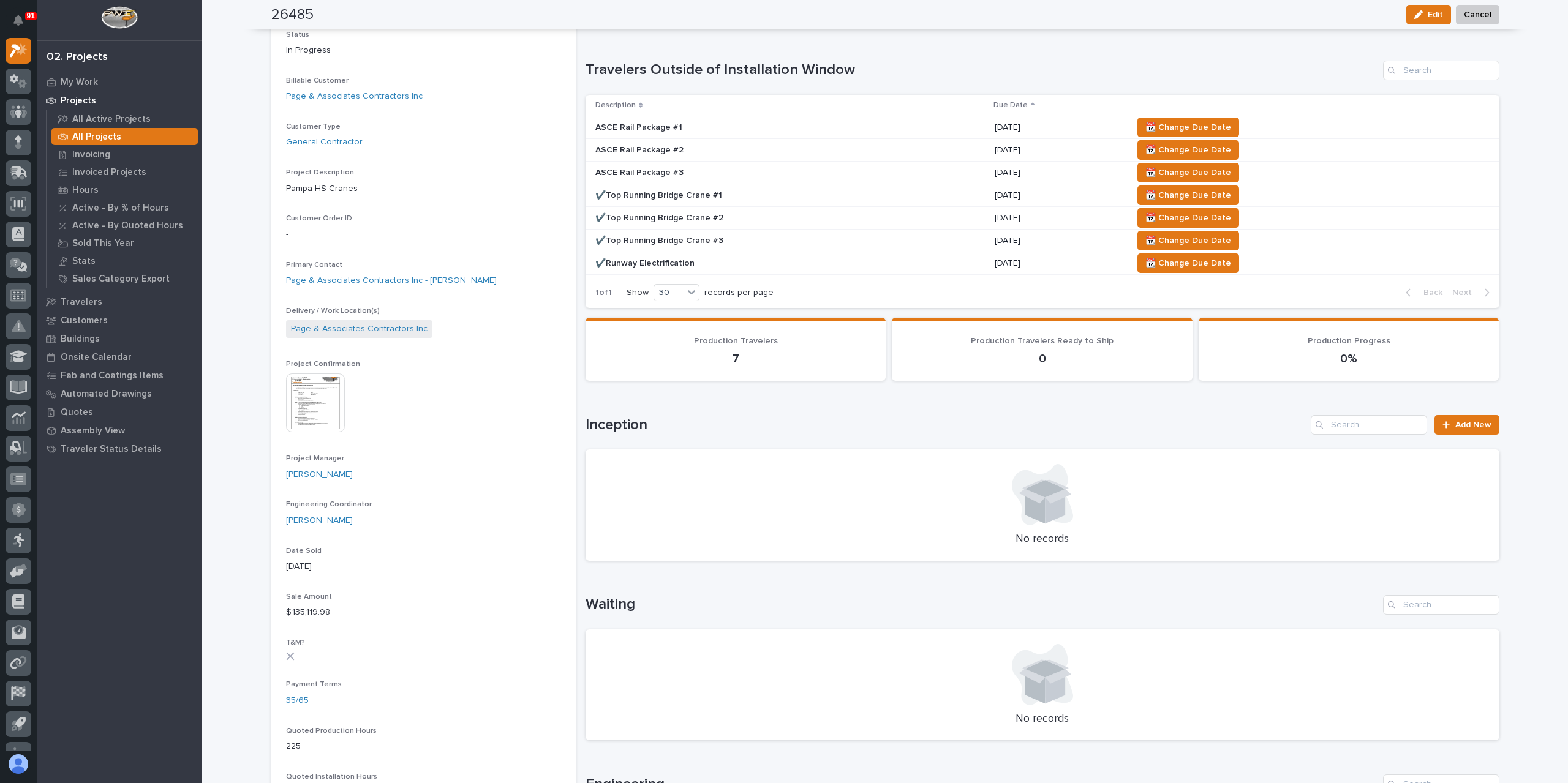
scroll to position [4, 0]
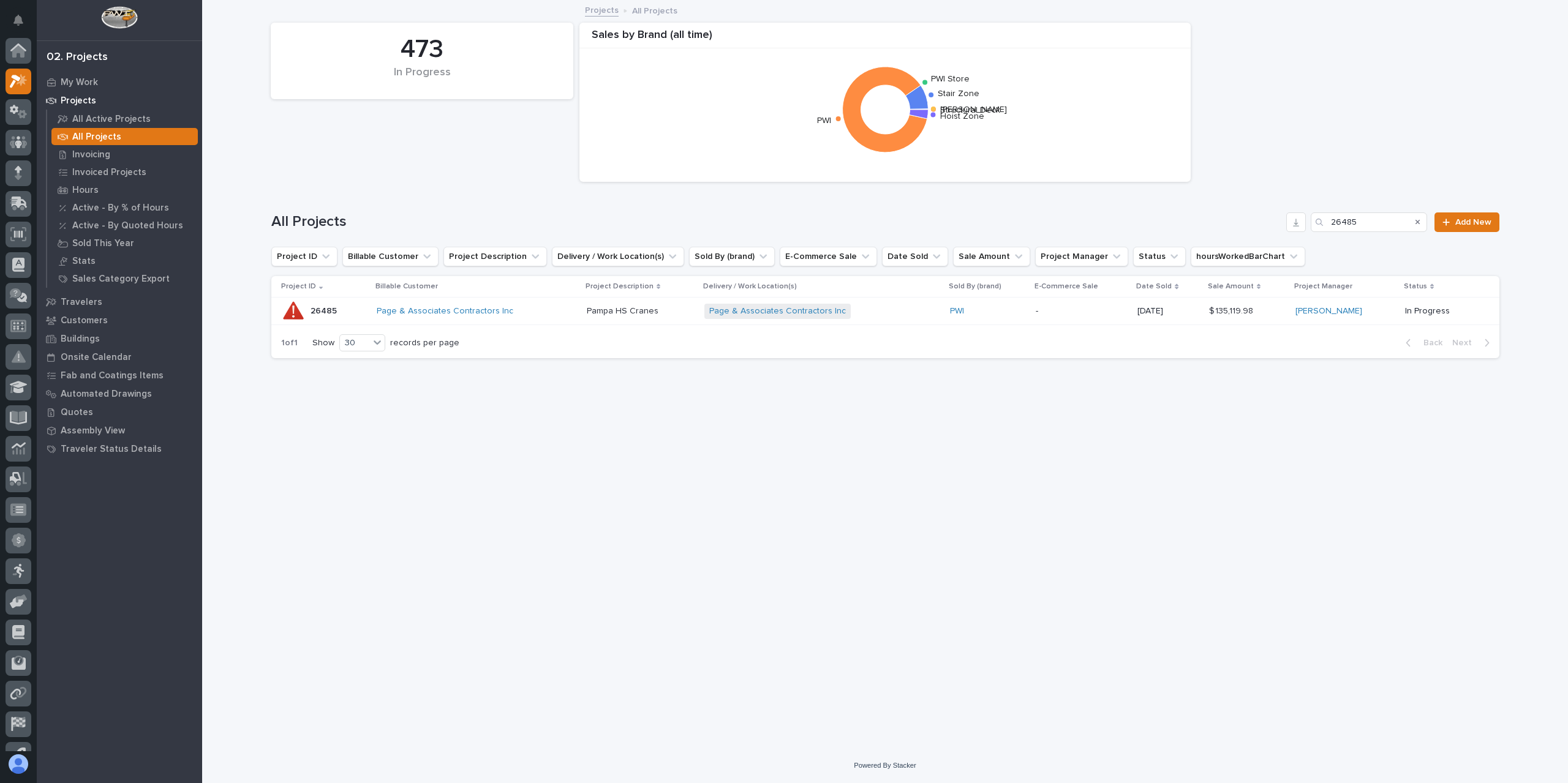
scroll to position [33, 0]
drag, startPoint x: 1338, startPoint y: 228, endPoint x: 1237, endPoint y: 227, distance: 101.0
click at [1237, 227] on div "All Projects 26485 Add New" at bounding box center [886, 222] width 1228 height 19
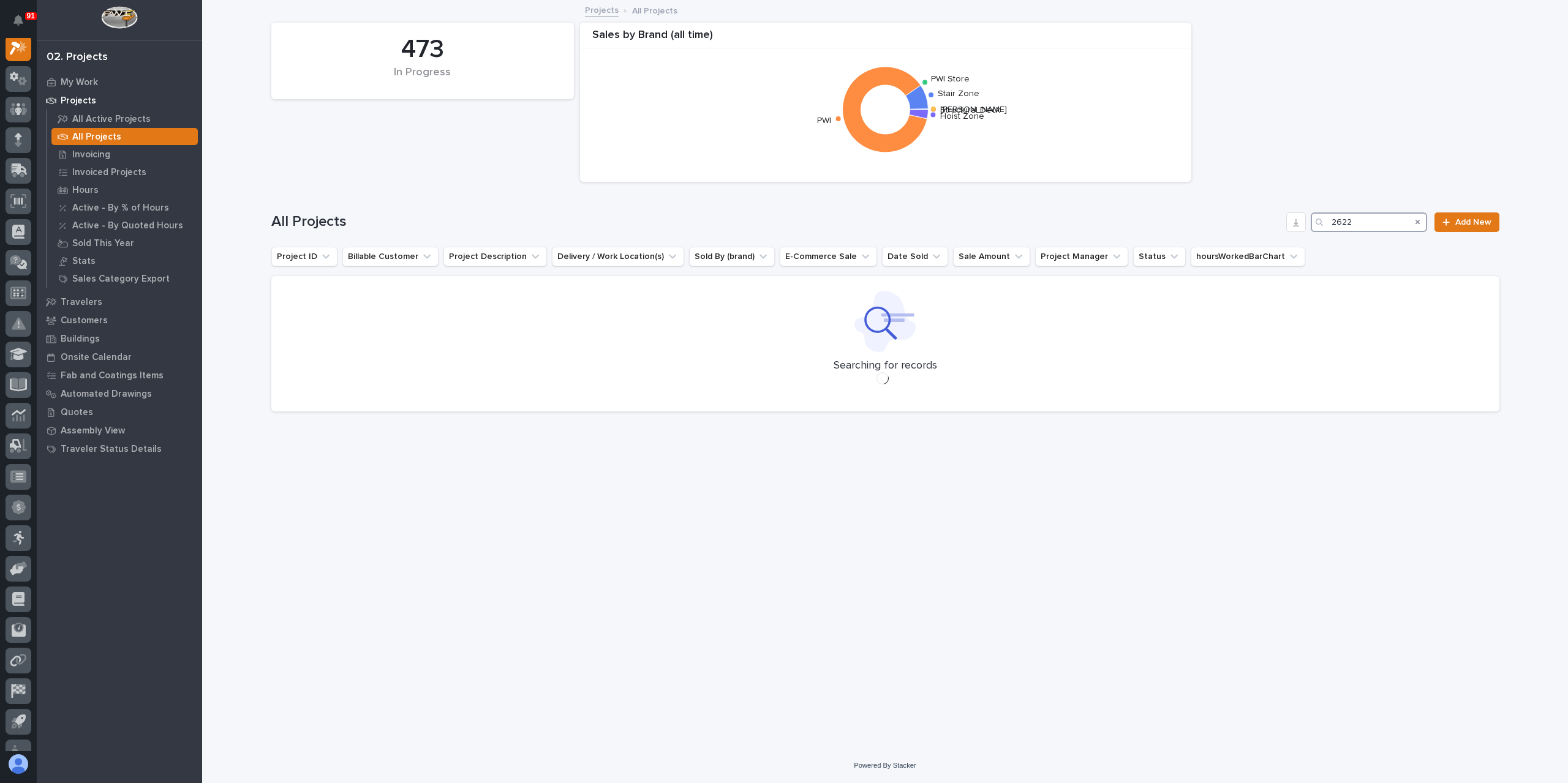
scroll to position [31, 0]
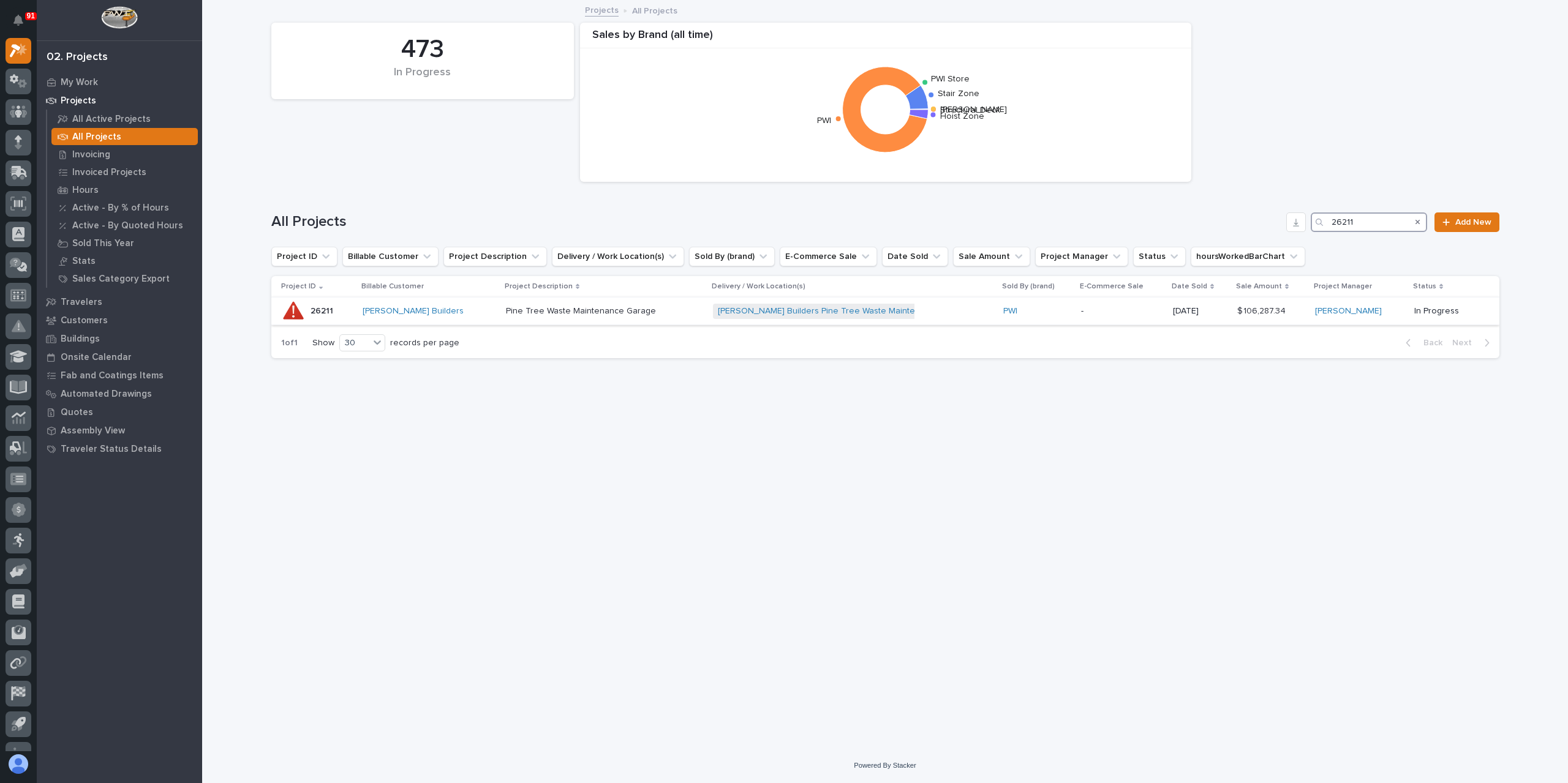
type input "26211"
click at [545, 311] on p "Pine Tree Waste Maintenance Garage" at bounding box center [582, 310] width 153 height 13
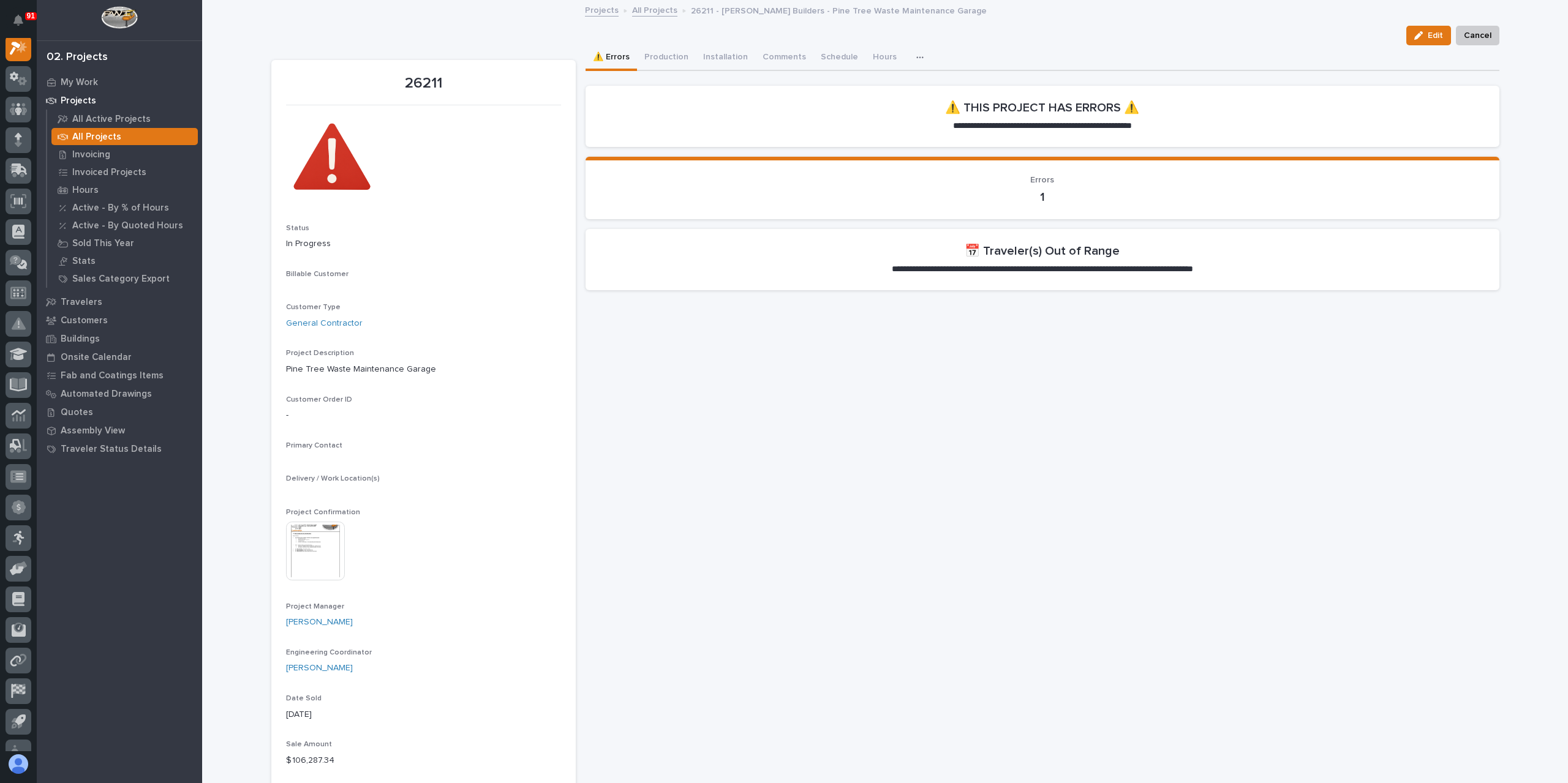
scroll to position [31, 0]
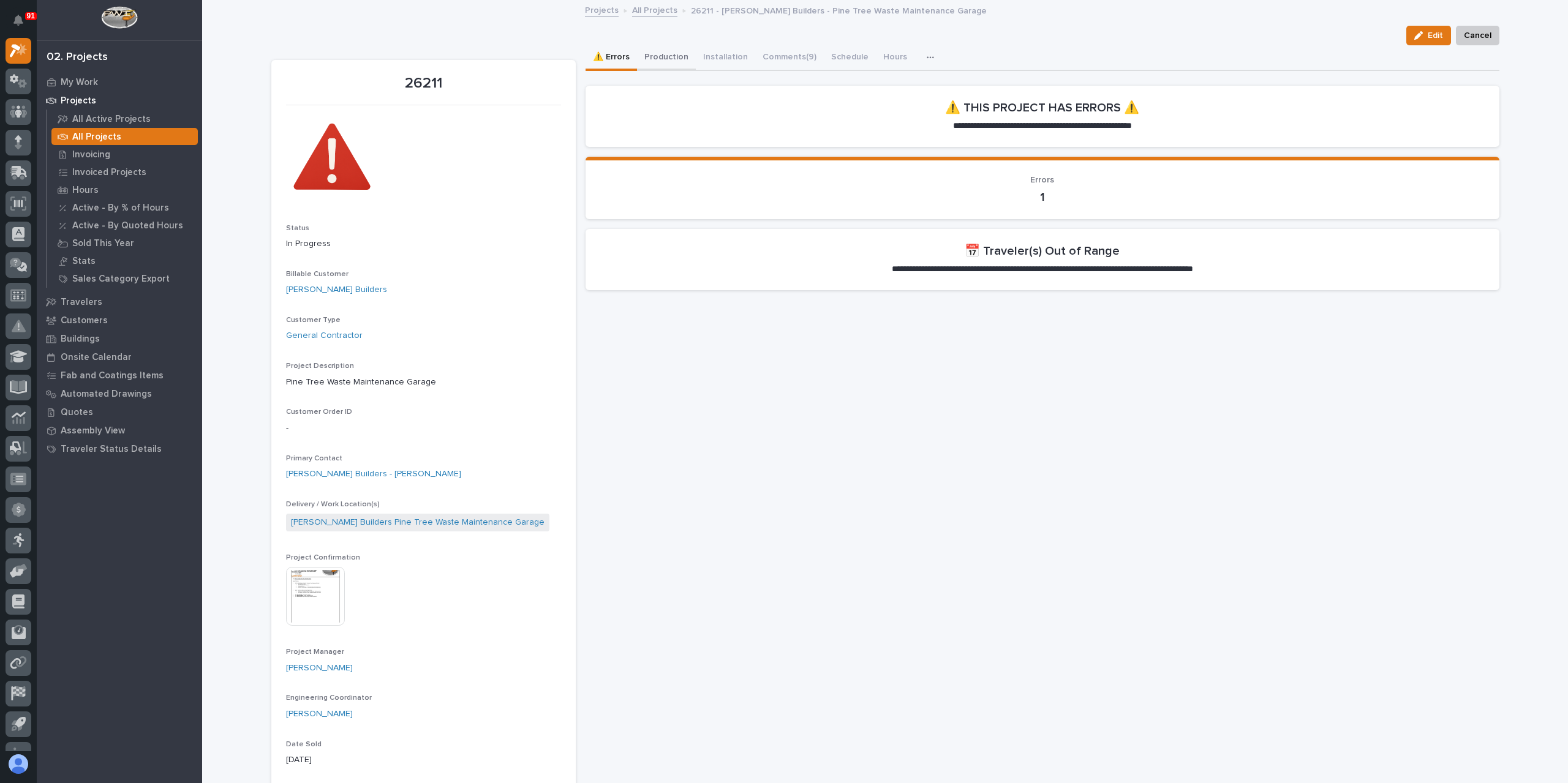
click at [664, 60] on button "Production" at bounding box center [667, 58] width 59 height 26
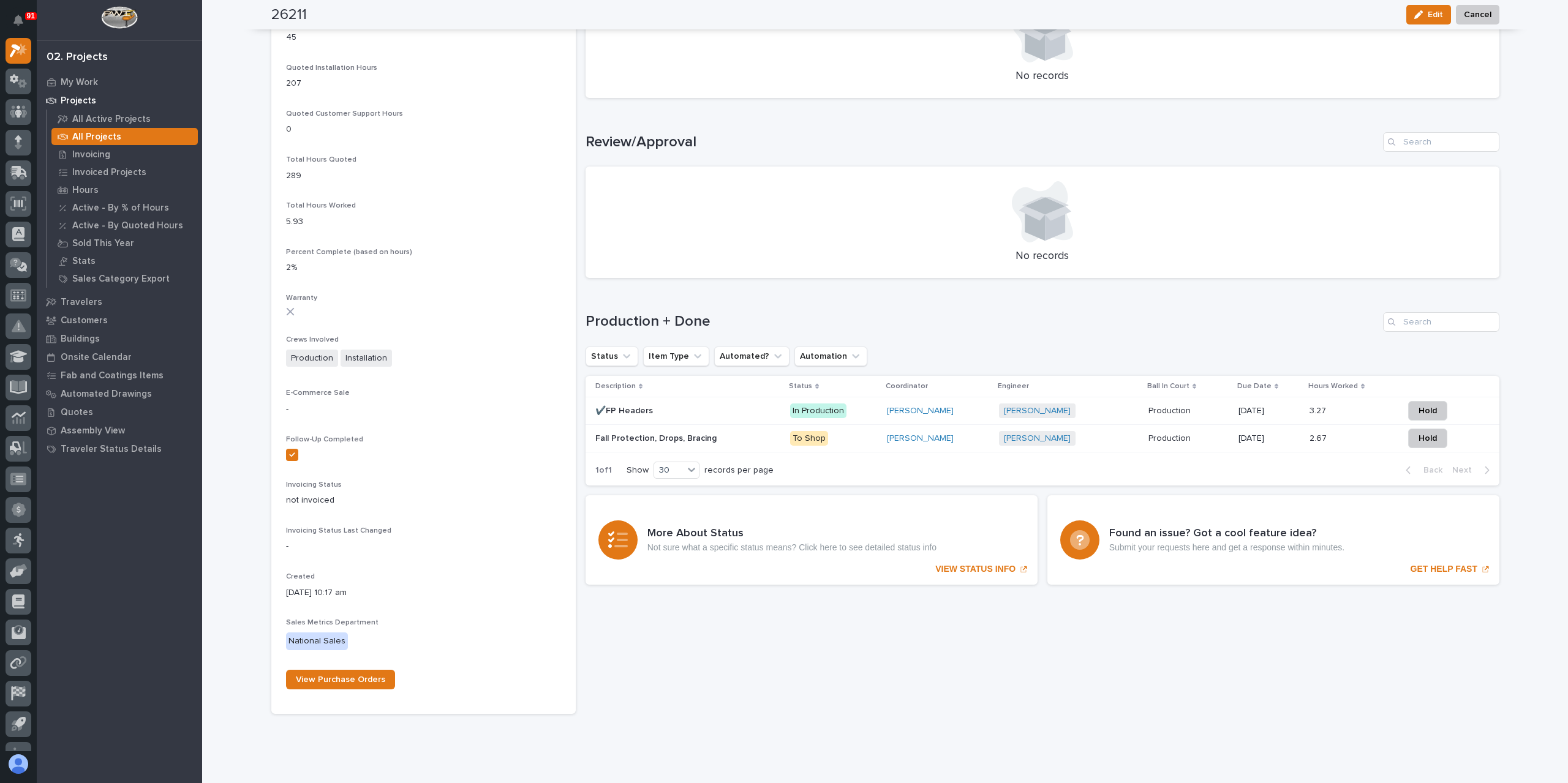
scroll to position [918, 0]
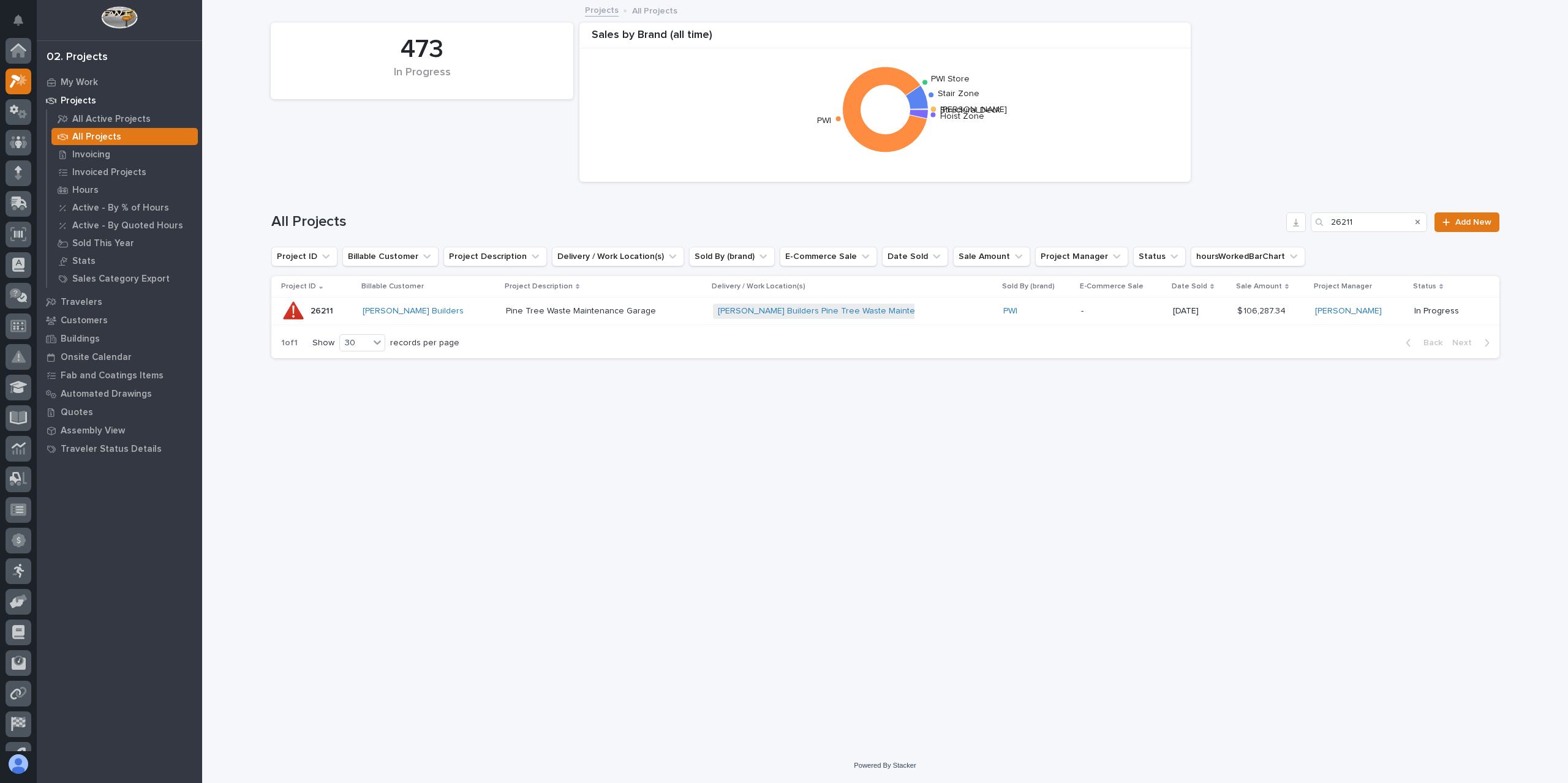
scroll to position [33, 0]
drag, startPoint x: 1376, startPoint y: 221, endPoint x: 1220, endPoint y: 235, distance: 156.6
click at [1307, 224] on div "All Projects 26211 Add New" at bounding box center [886, 222] width 1228 height 19
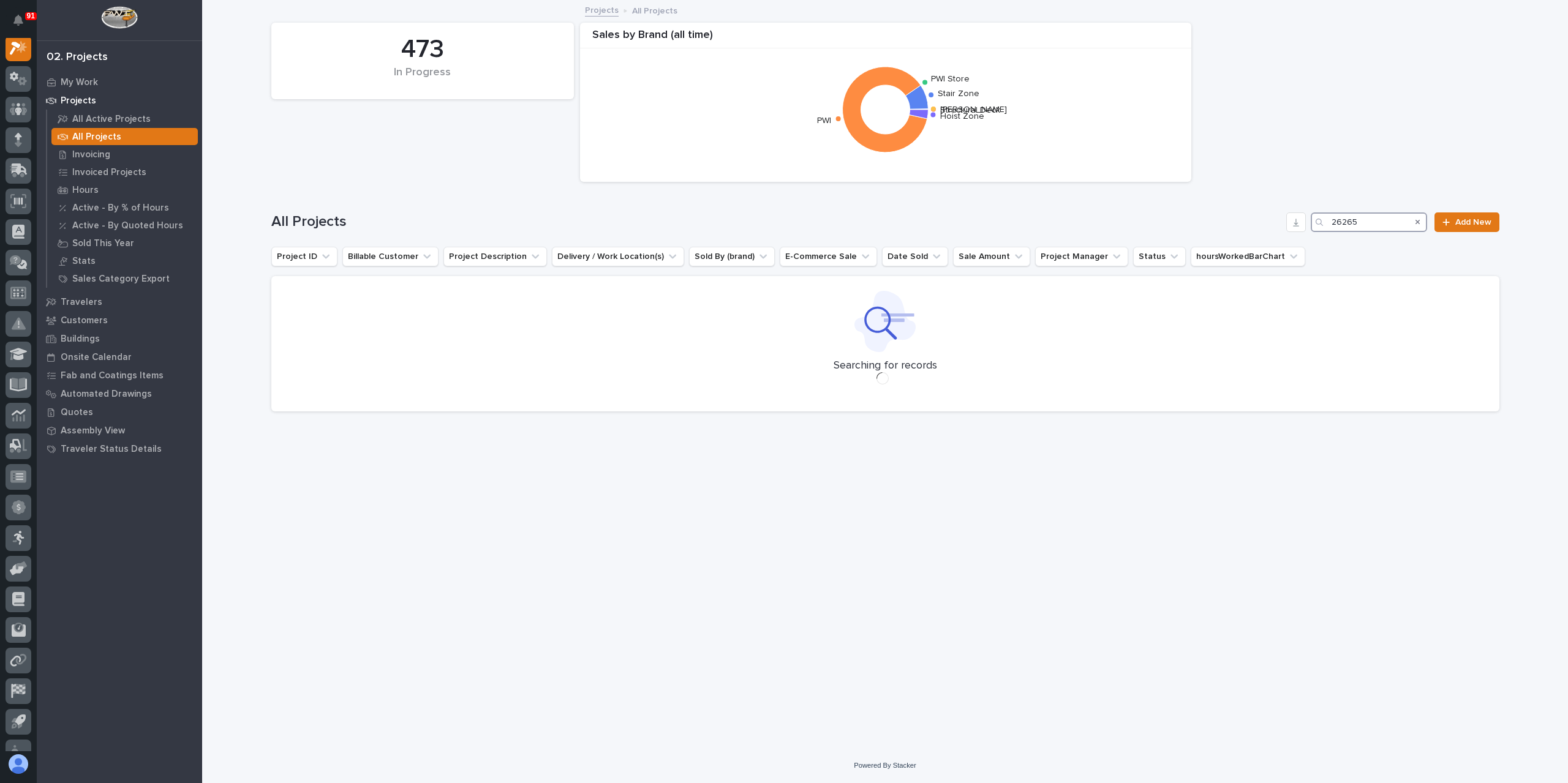
scroll to position [31, 0]
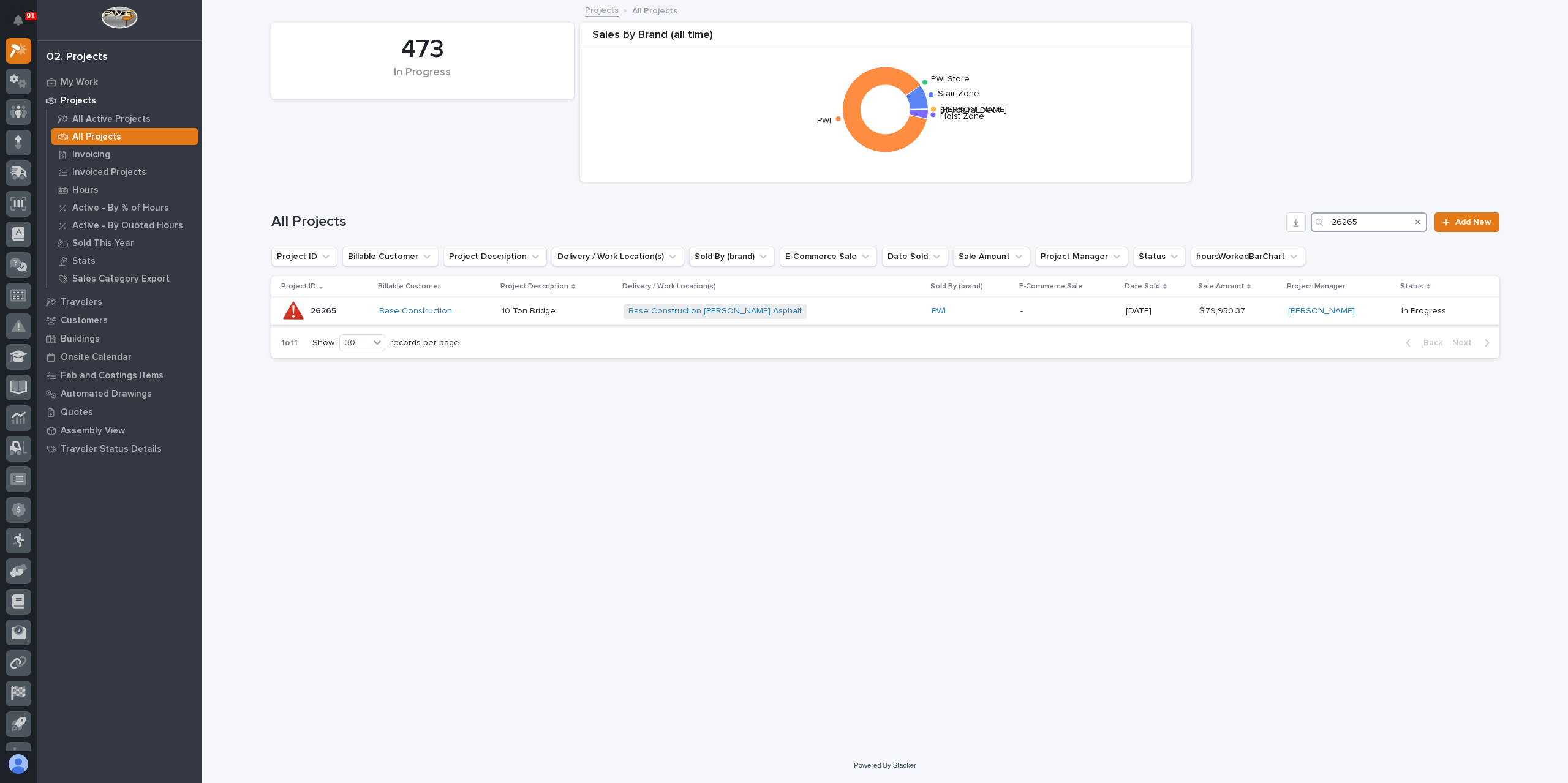
type input "26265"
click at [558, 306] on p "10 Ton Bridge" at bounding box center [530, 310] width 56 height 13
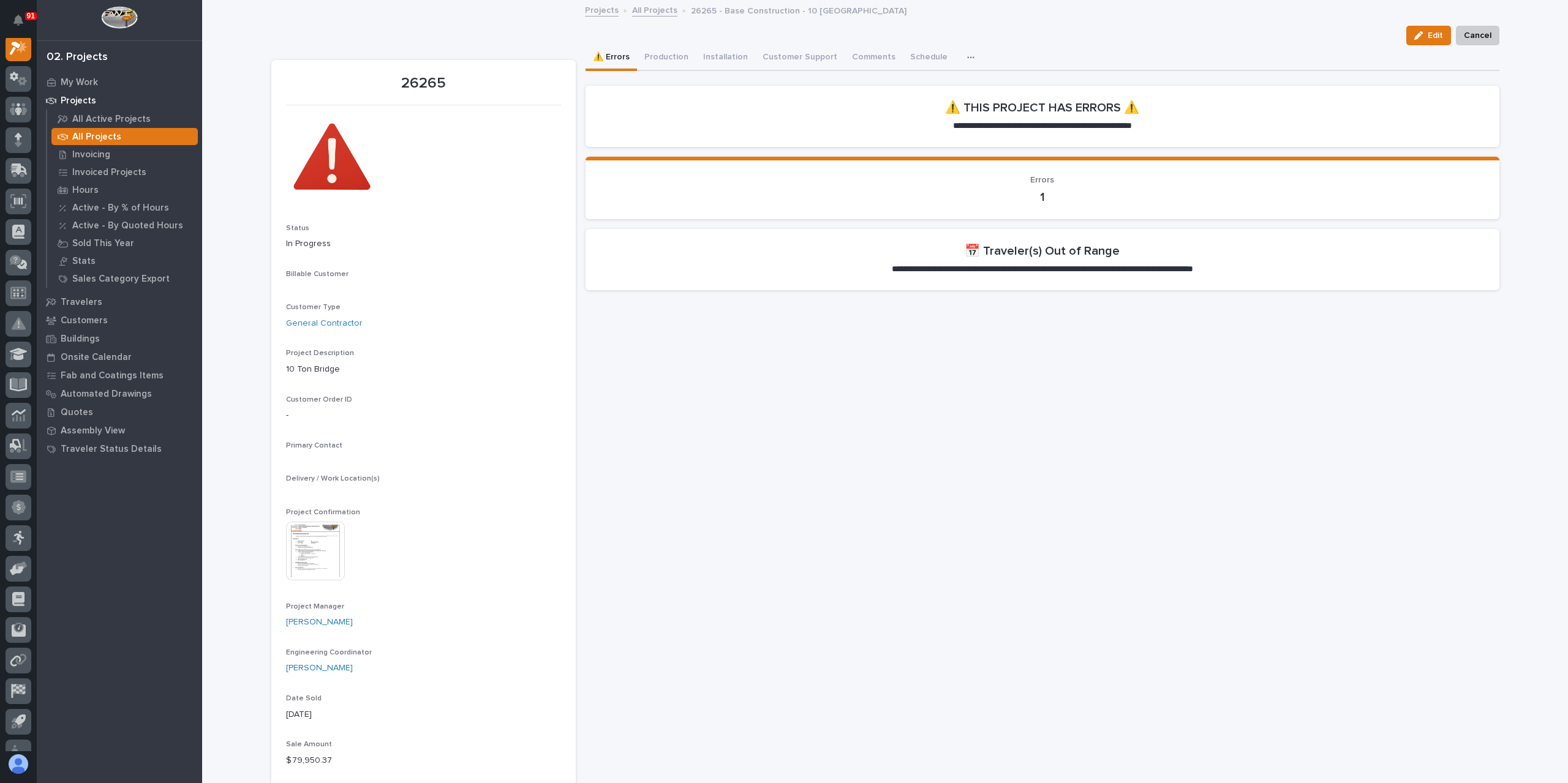
scroll to position [31, 0]
click at [652, 52] on button "Production" at bounding box center [667, 58] width 59 height 26
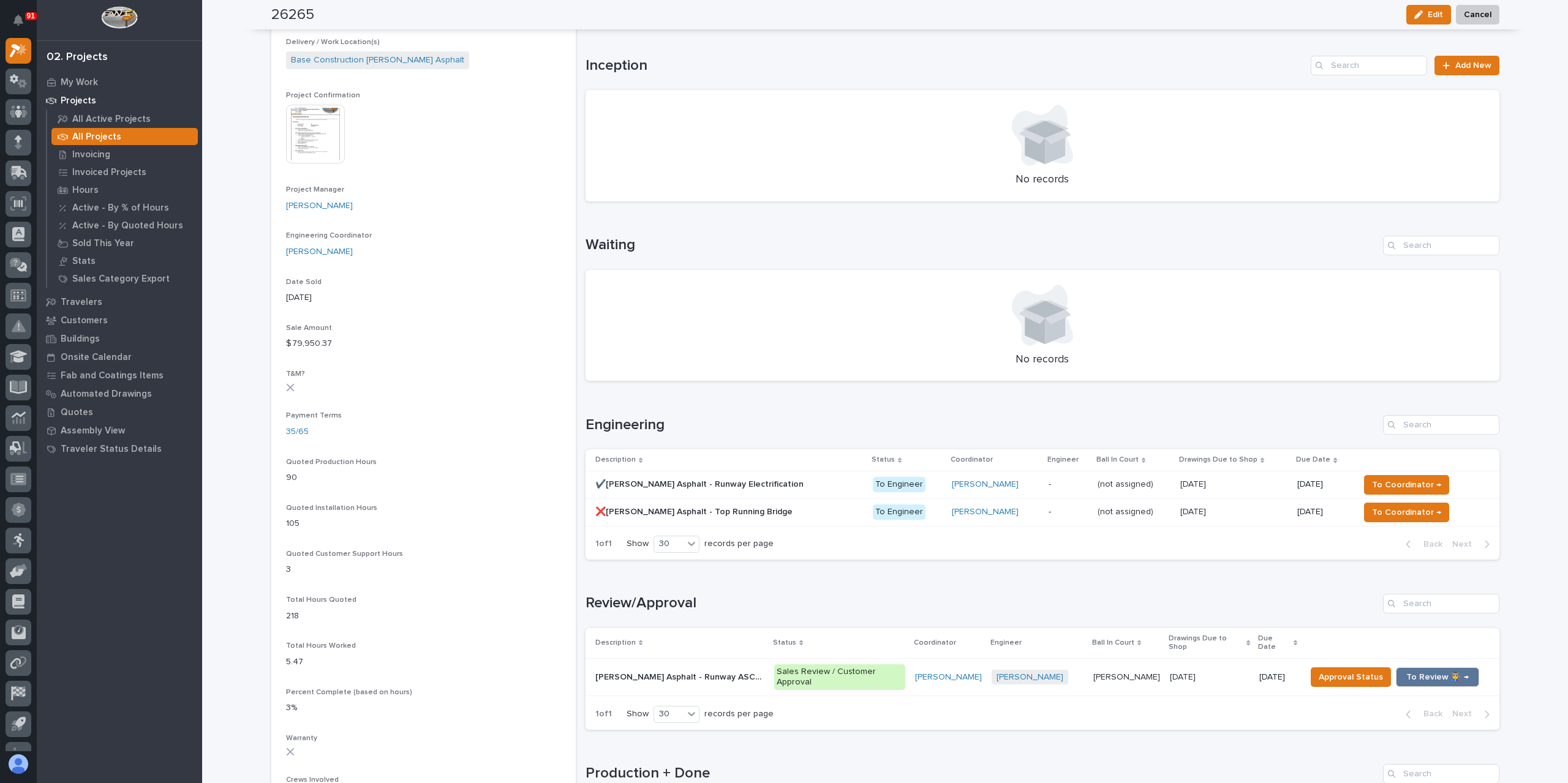
scroll to position [490, 0]
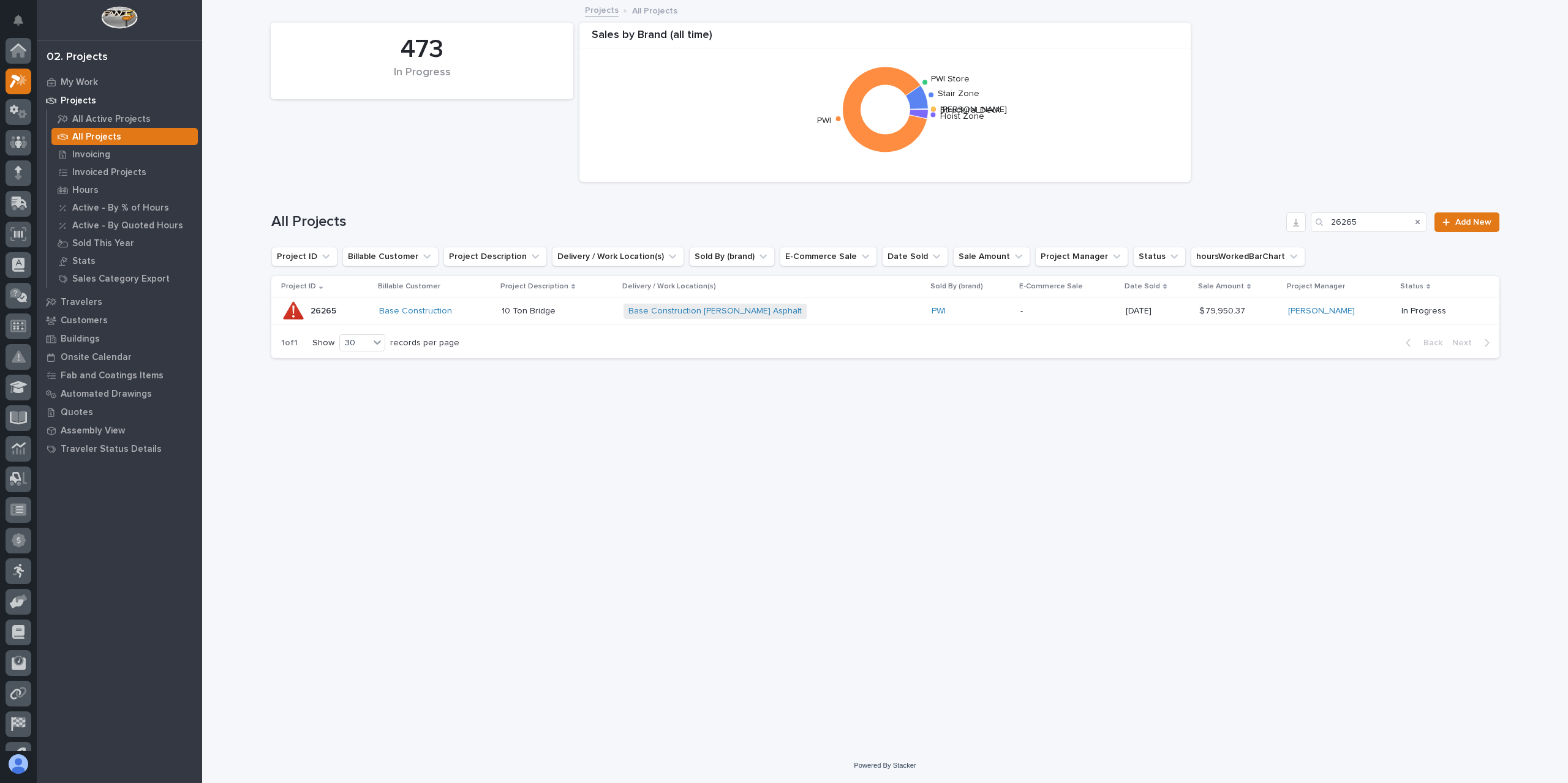
scroll to position [33, 0]
drag, startPoint x: 1366, startPoint y: 217, endPoint x: 1312, endPoint y: 226, distance: 54.7
click at [1313, 226] on div "26265" at bounding box center [1369, 222] width 117 height 19
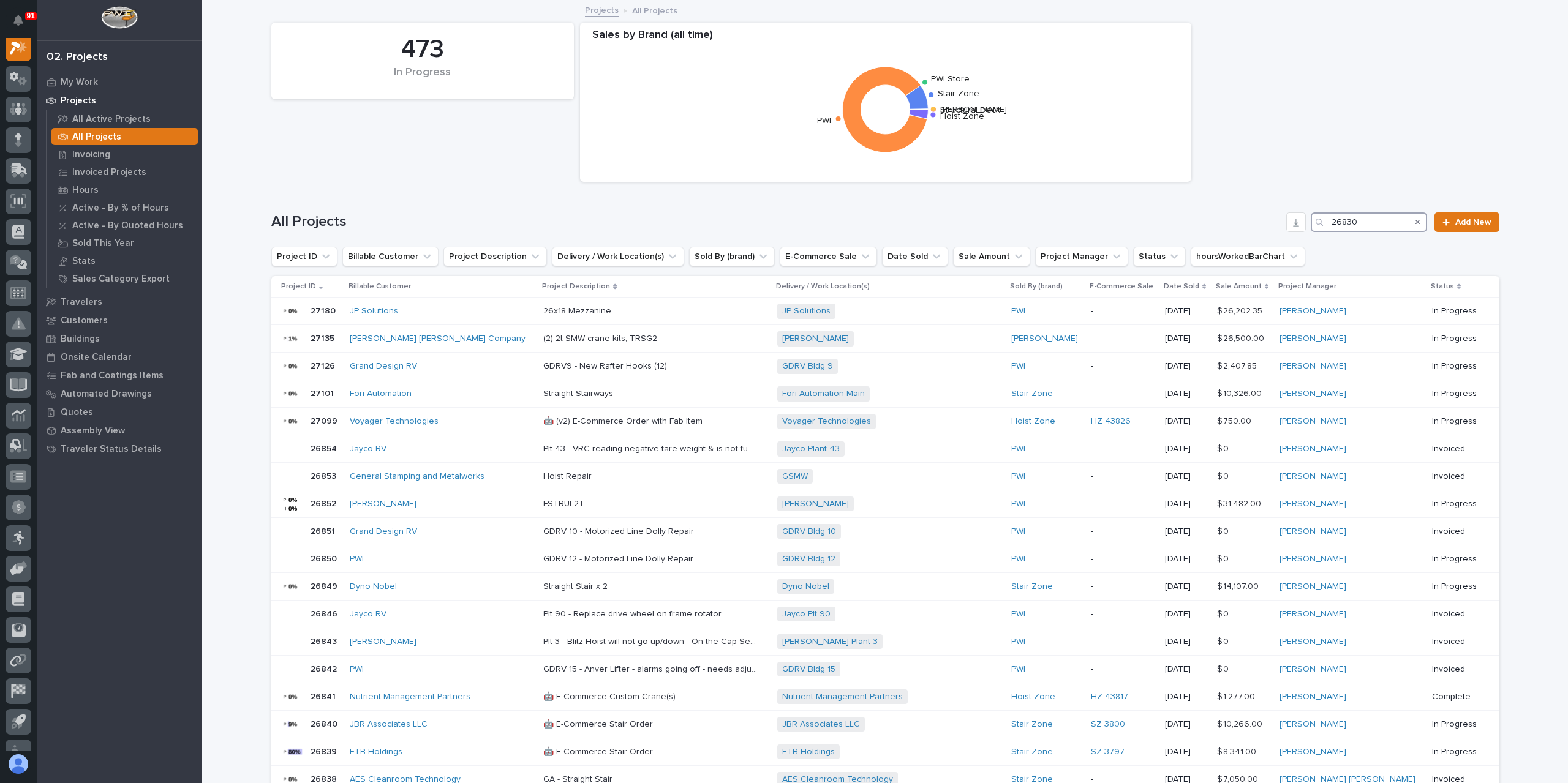
scroll to position [31, 0]
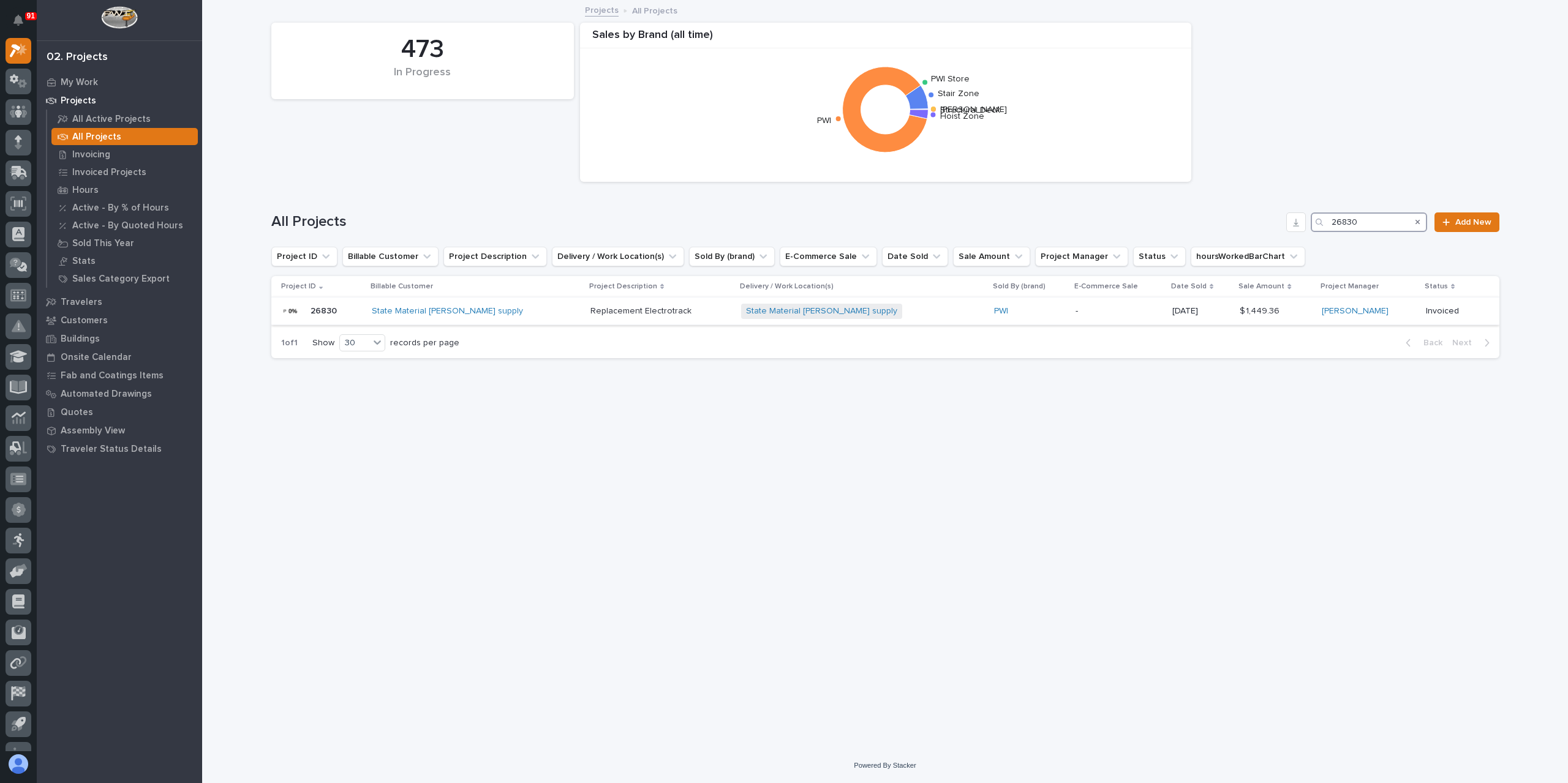
type input "26830"
click at [590, 315] on p "Replacement Electrotrack" at bounding box center [642, 310] width 104 height 13
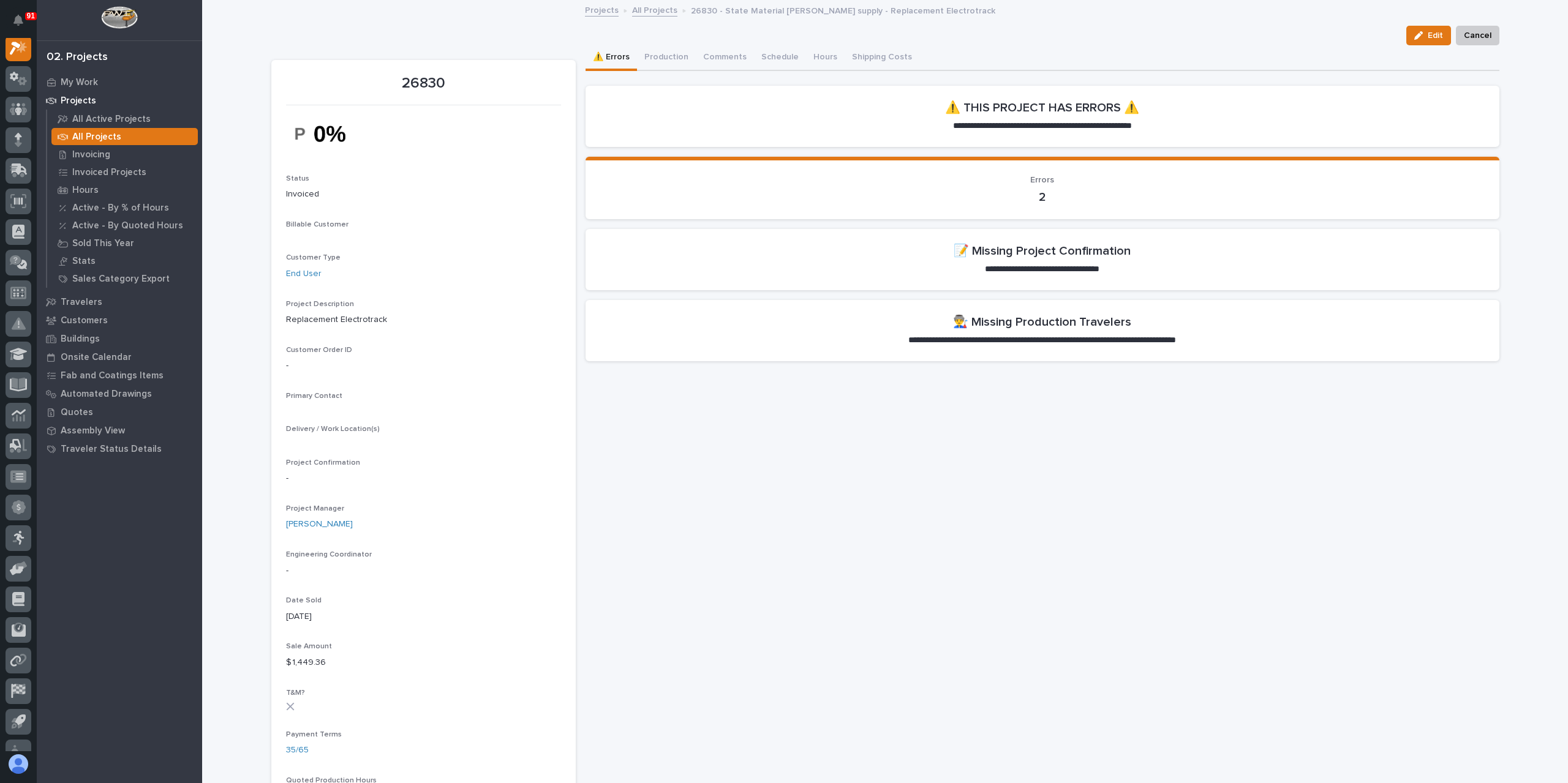
scroll to position [31, 0]
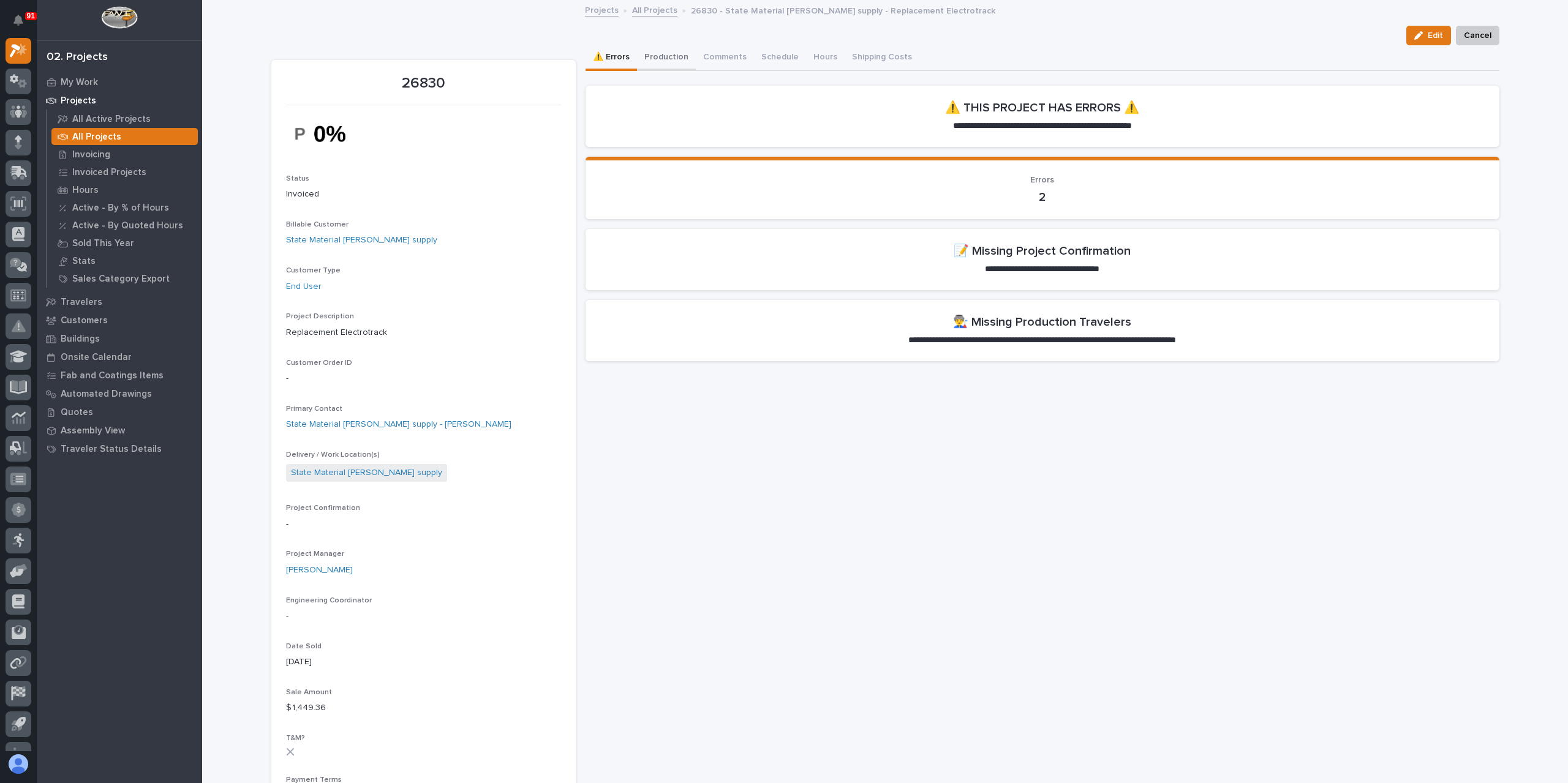
click at [642, 55] on button "Production" at bounding box center [667, 58] width 59 height 26
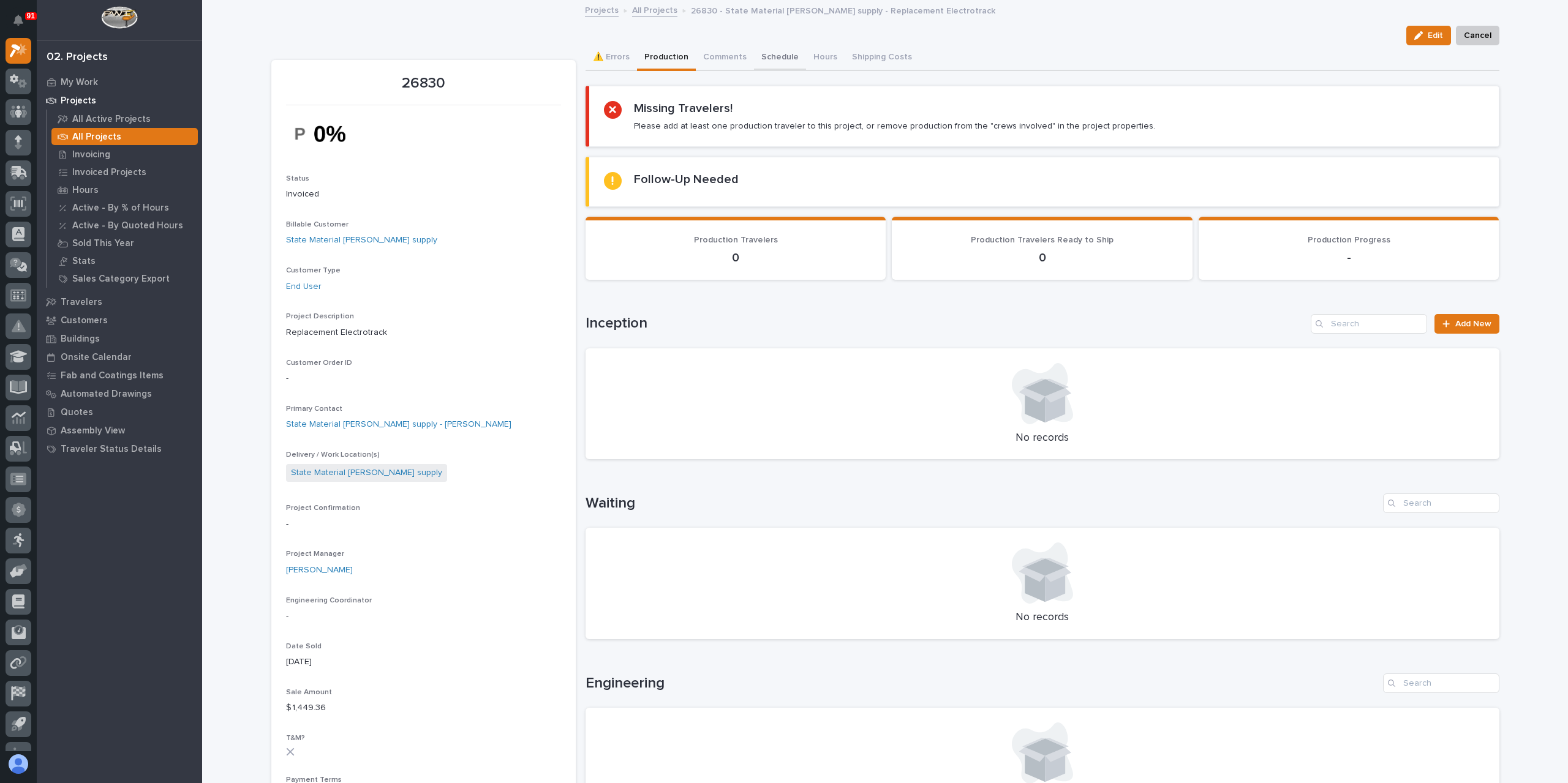
click at [780, 60] on button "Schedule" at bounding box center [780, 58] width 52 height 26
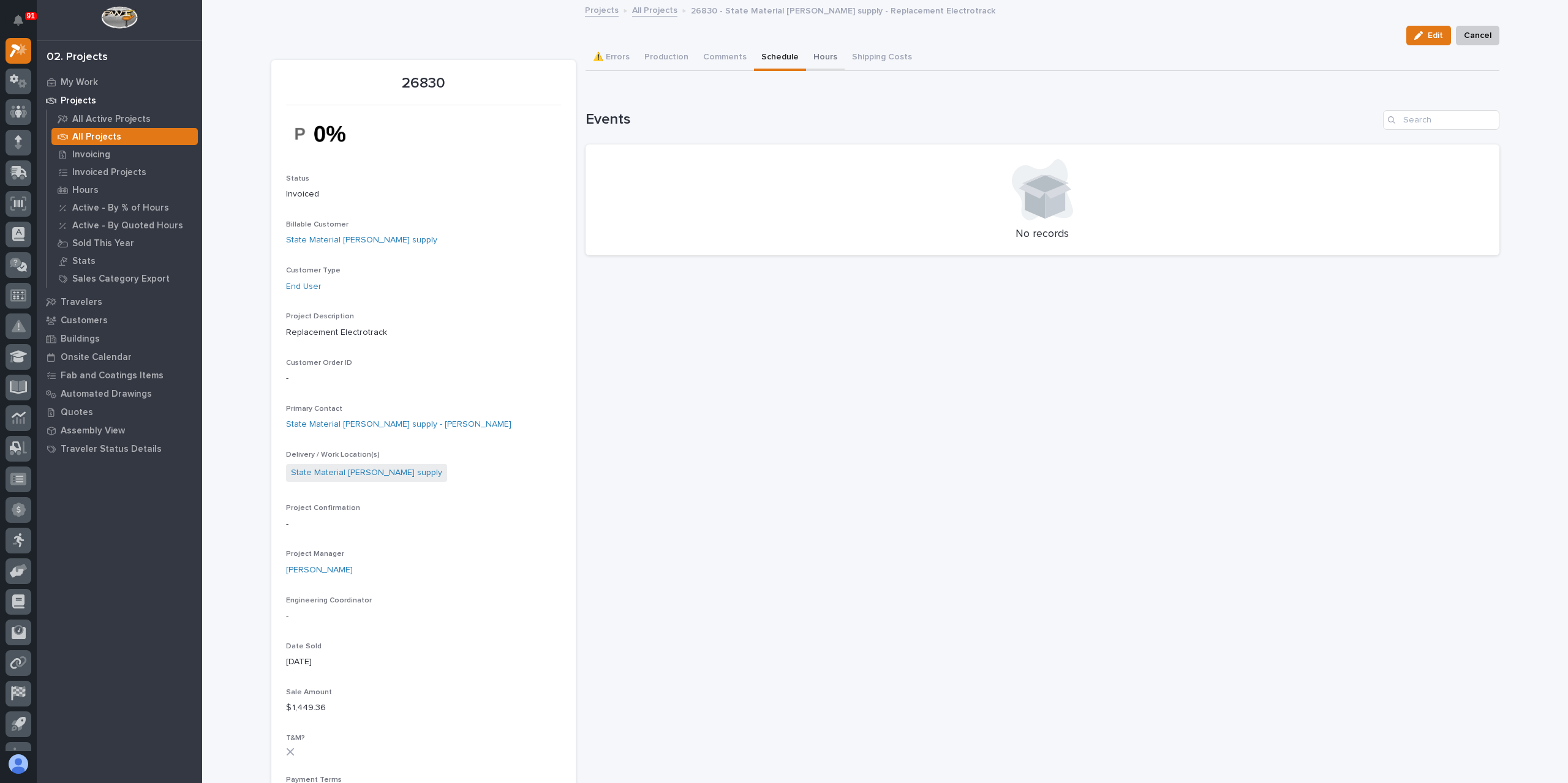
click at [812, 58] on button "Hours" at bounding box center [825, 58] width 39 height 26
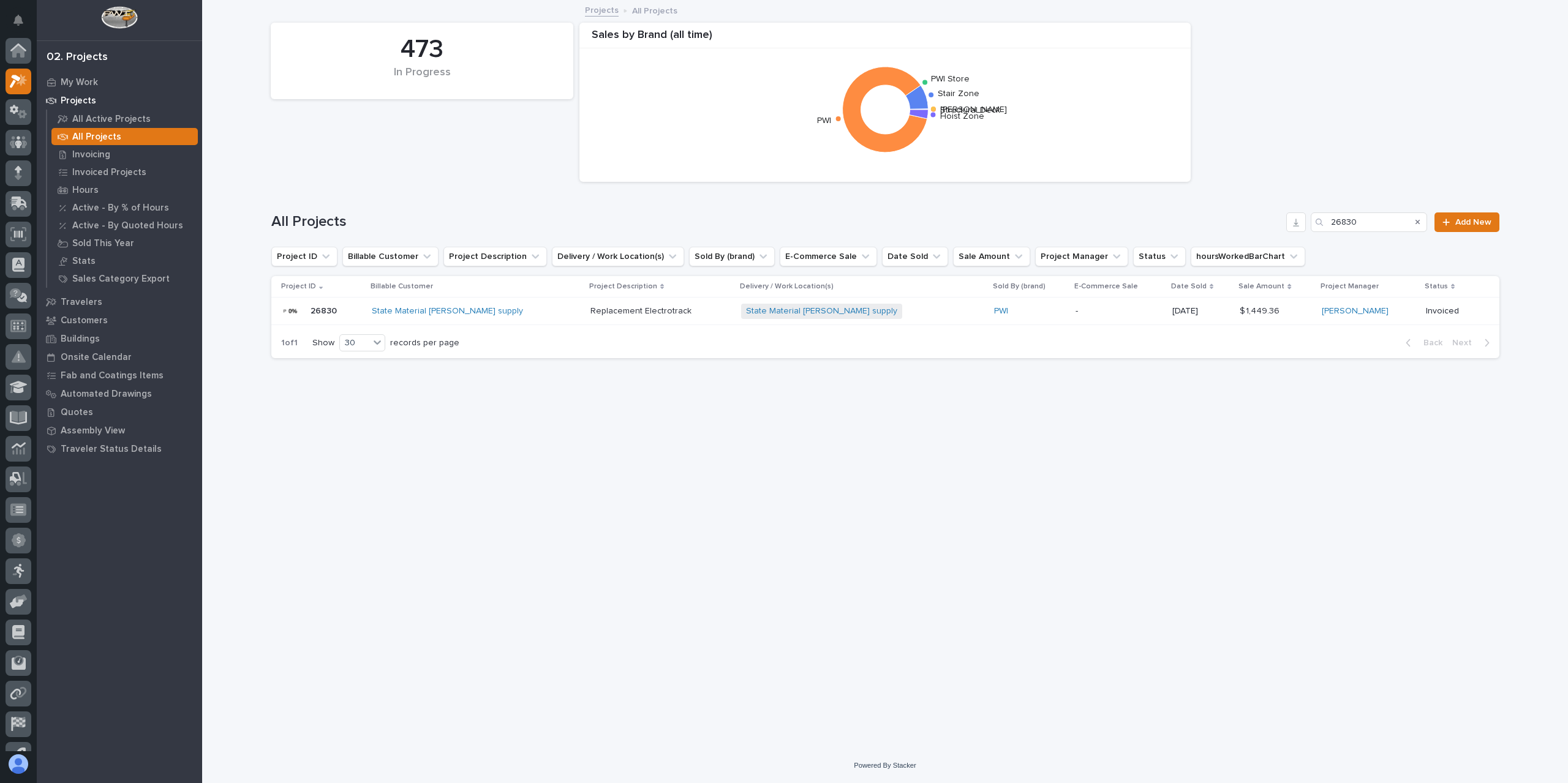
scroll to position [33, 0]
drag, startPoint x: 1376, startPoint y: 222, endPoint x: 1267, endPoint y: 243, distance: 111.0
click at [1267, 243] on div "All Projects 26830 Add New" at bounding box center [886, 217] width 1228 height 59
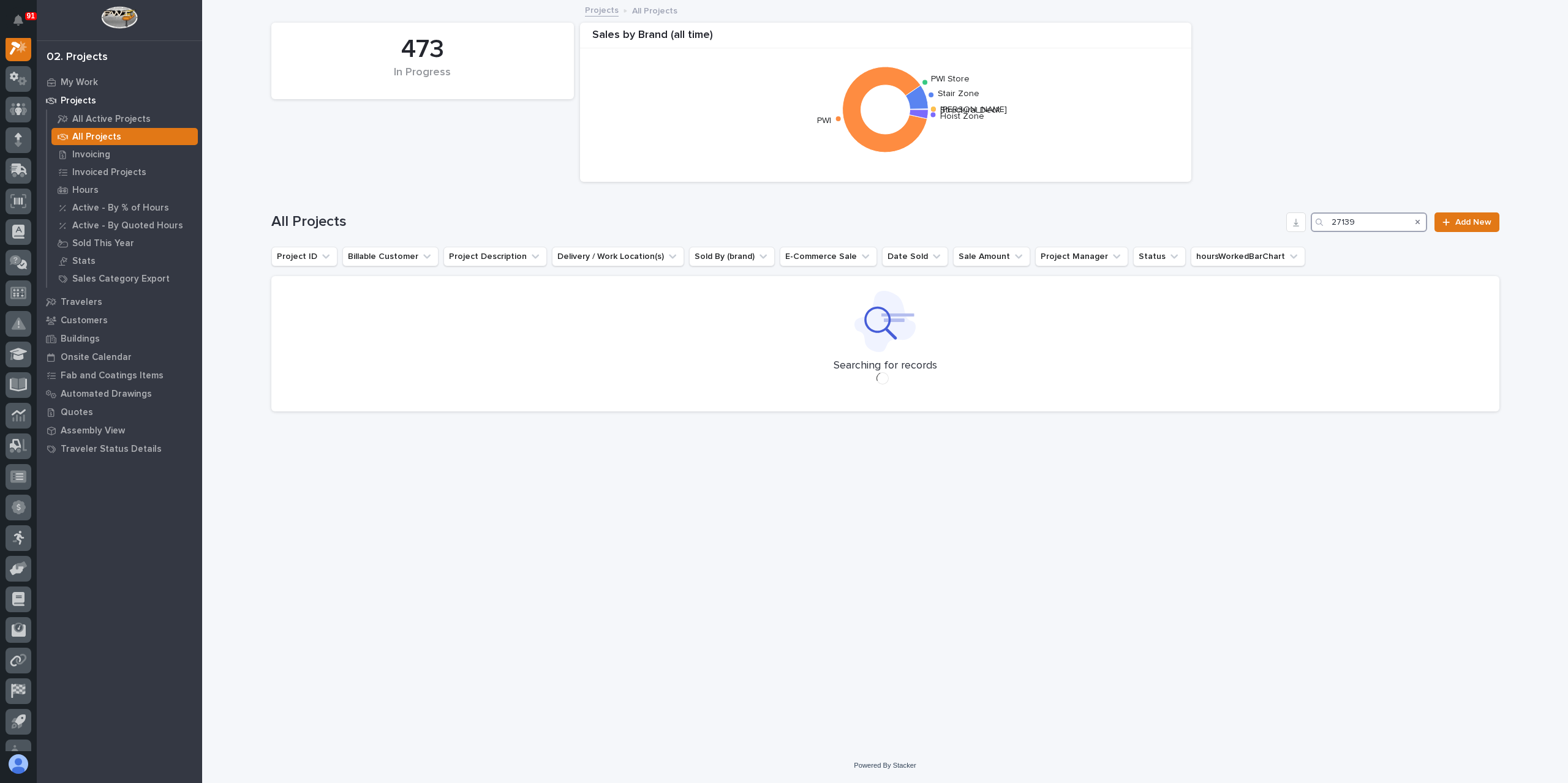
scroll to position [31, 0]
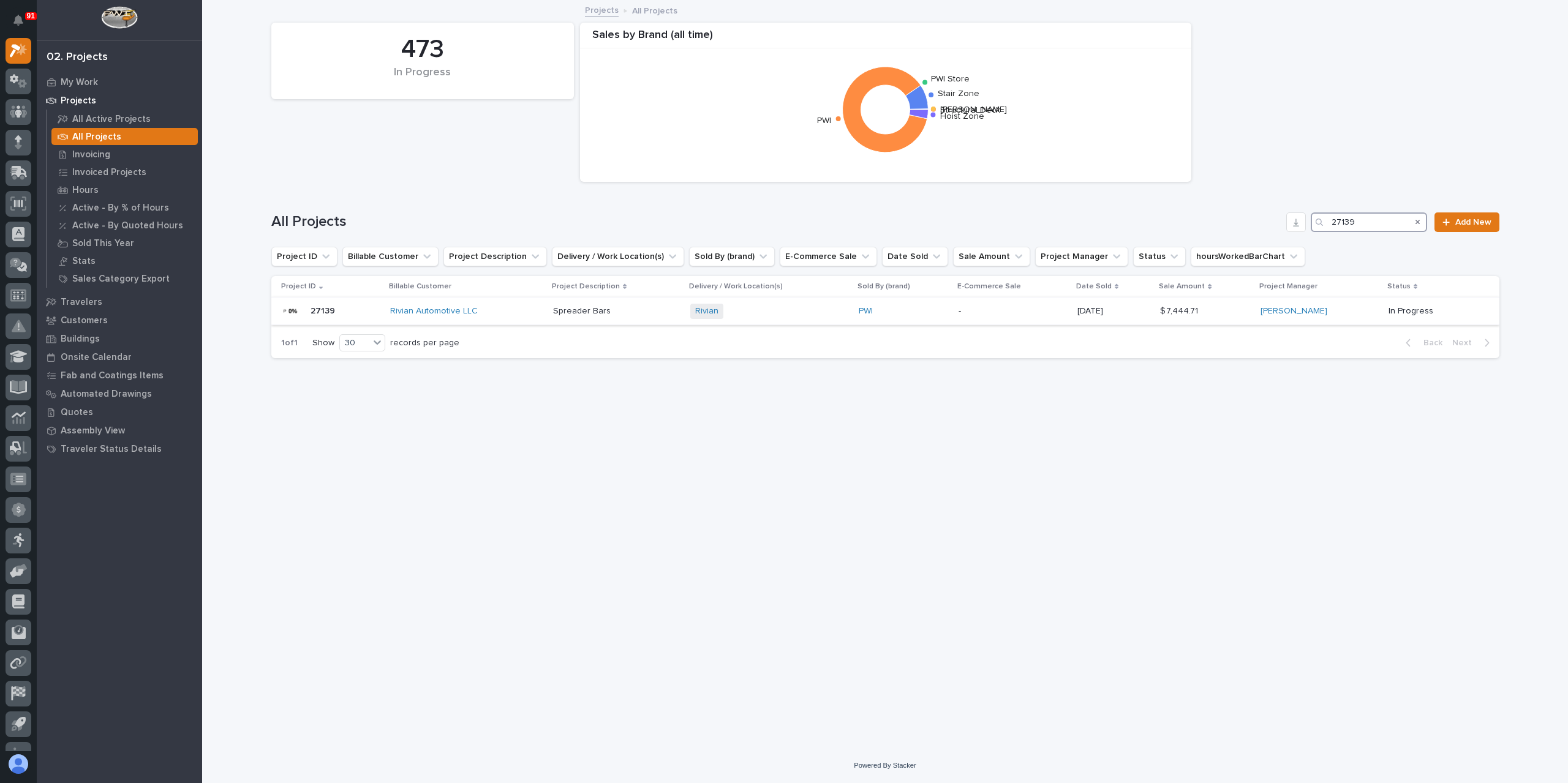
type input "27139"
click at [598, 309] on p "Spreader Bars" at bounding box center [582, 310] width 60 height 13
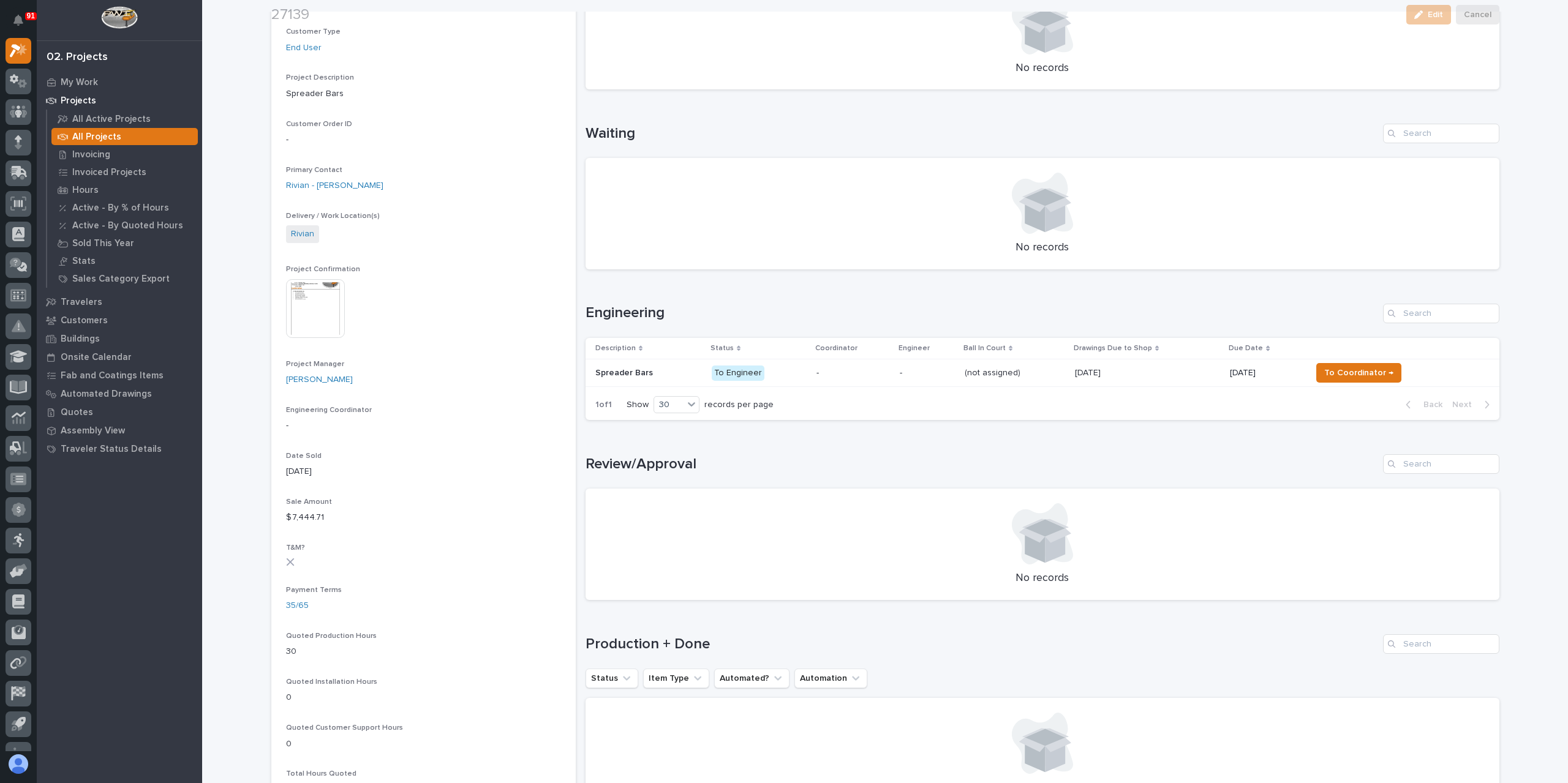
scroll to position [245, 0]
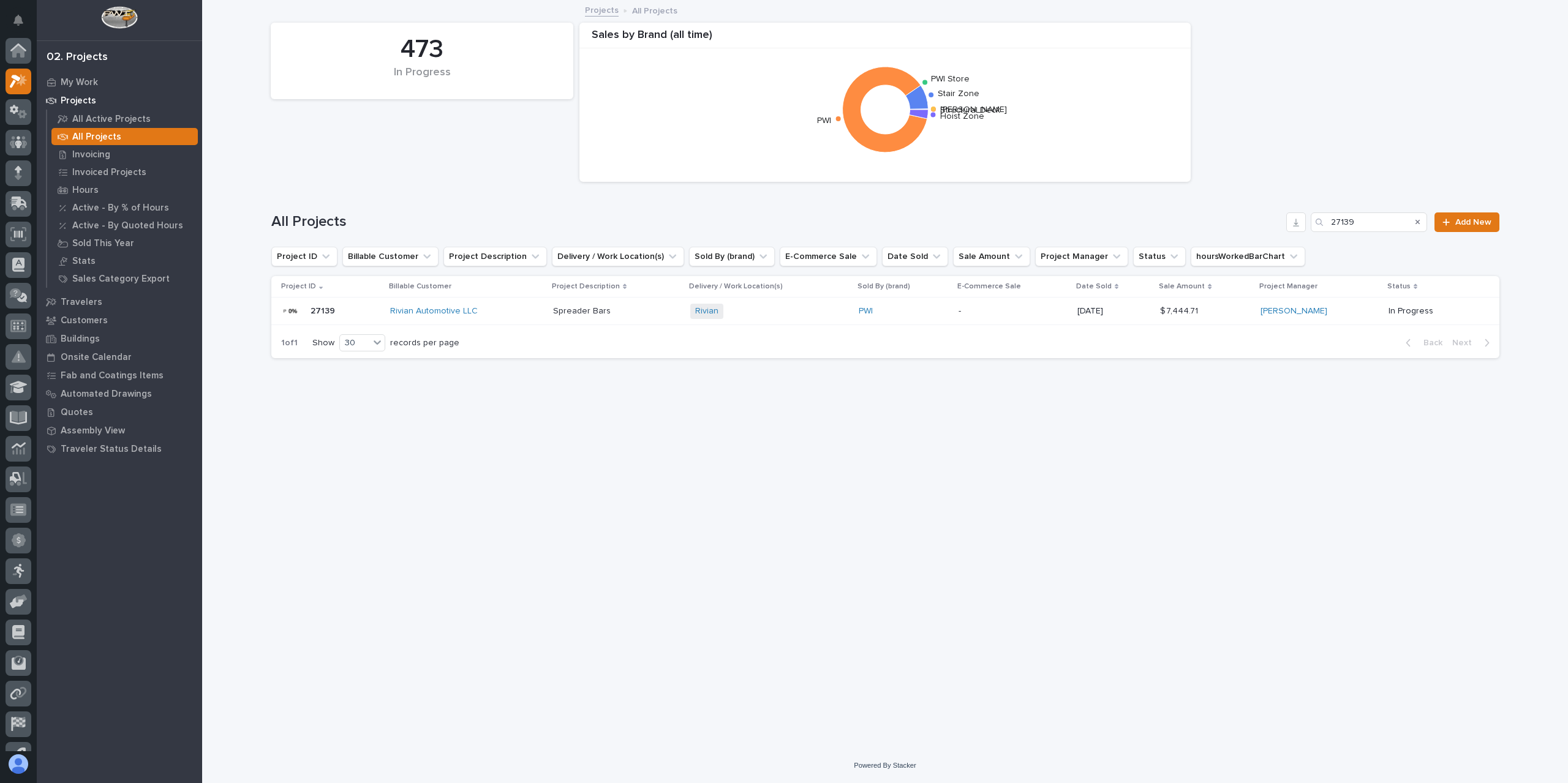
scroll to position [33, 0]
drag, startPoint x: 1359, startPoint y: 219, endPoint x: 1306, endPoint y: 224, distance: 53.2
click at [1306, 224] on div "All Projects 27139 Add New" at bounding box center [886, 222] width 1228 height 19
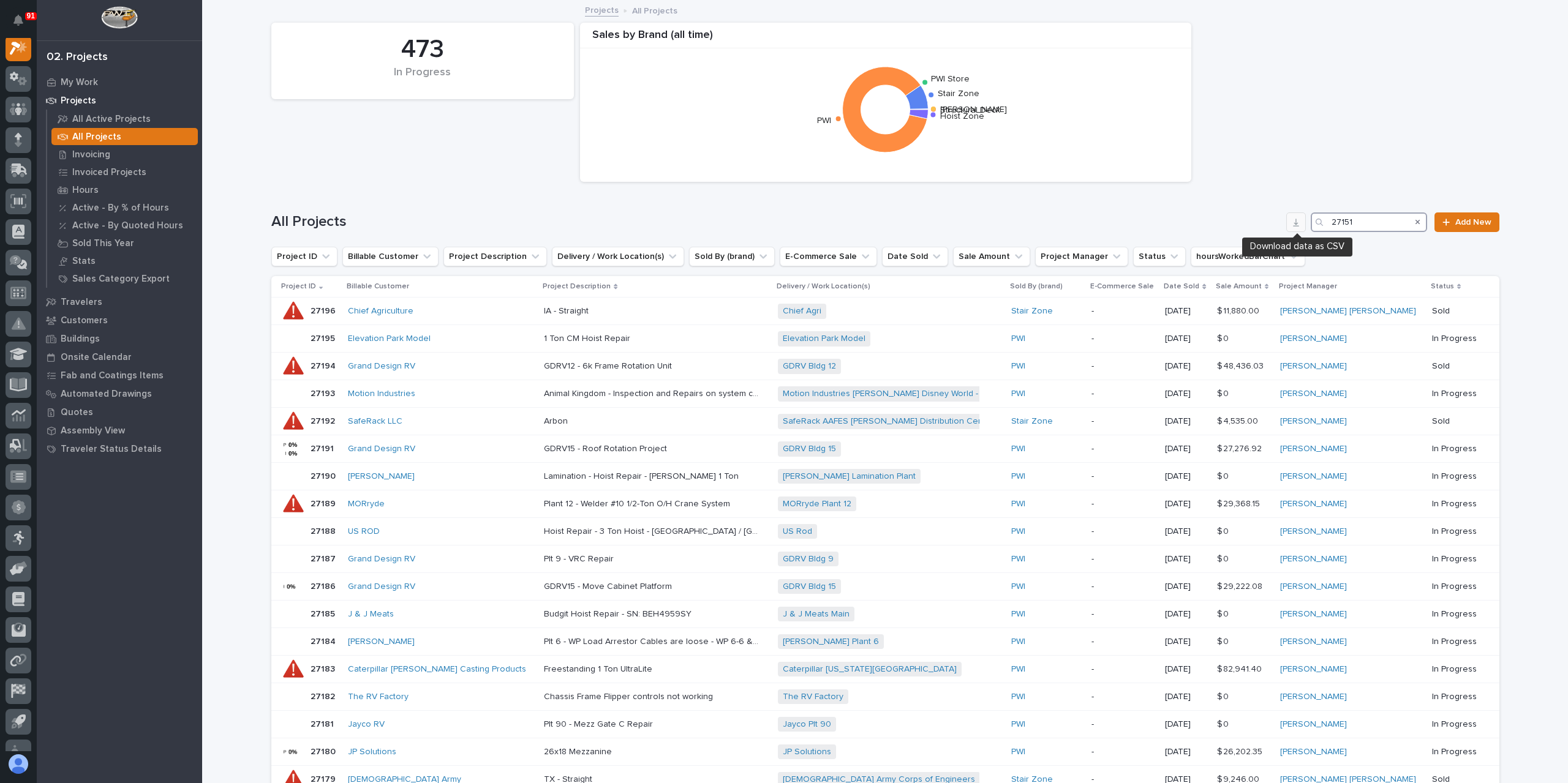
scroll to position [31, 0]
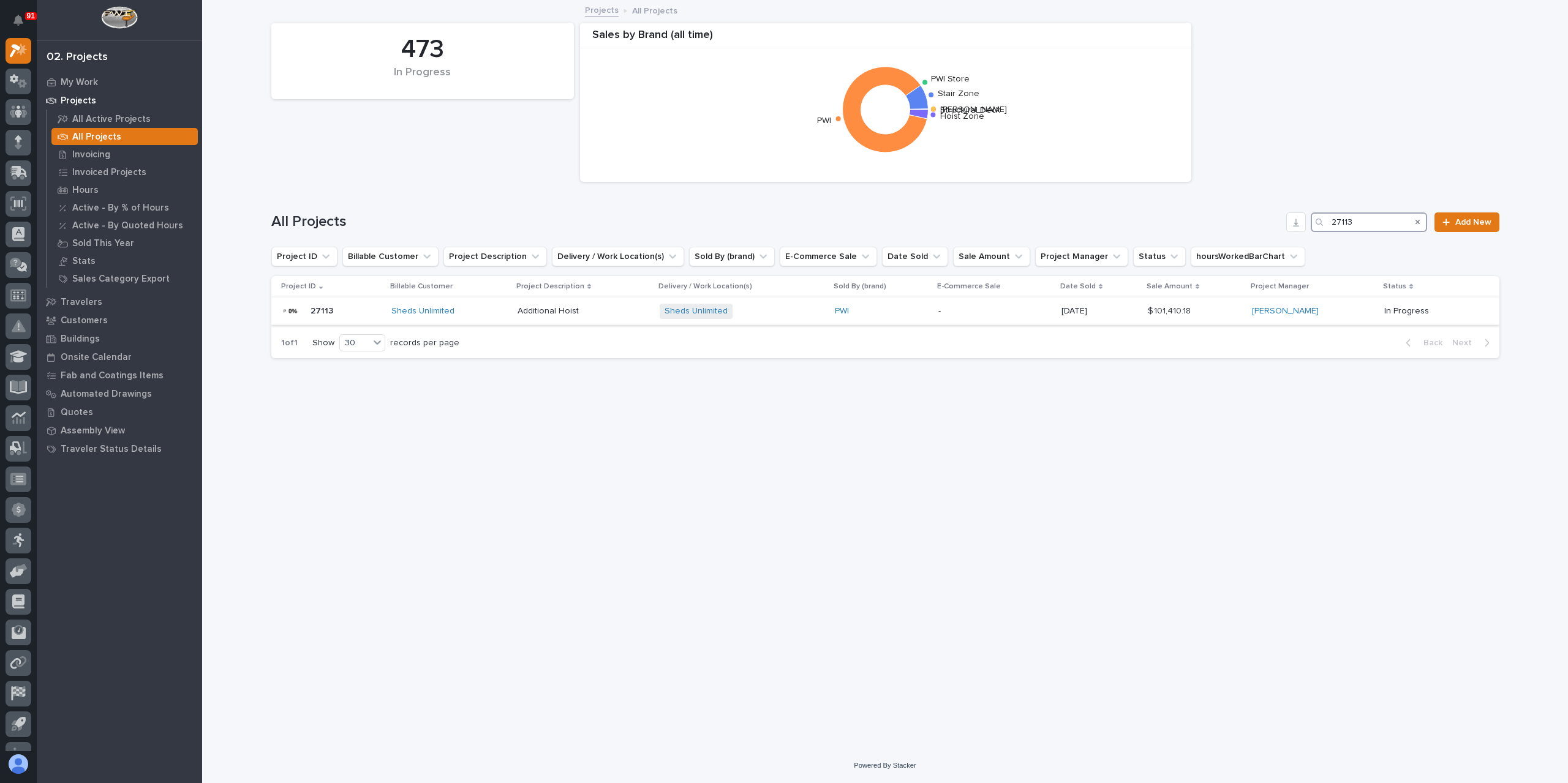
type input "27113"
click at [557, 316] on p "Additional Hoist" at bounding box center [549, 310] width 63 height 13
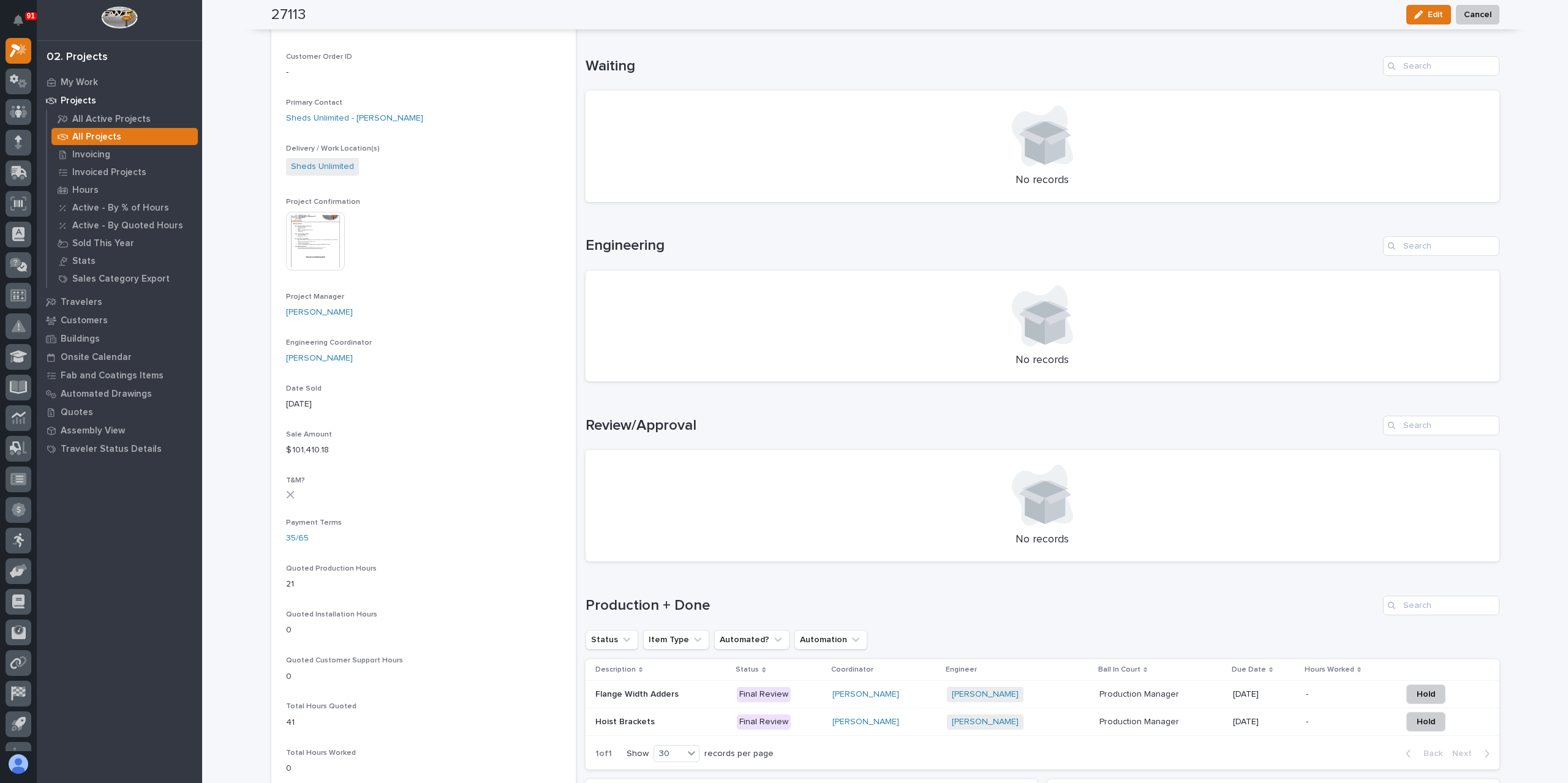
scroll to position [428, 0]
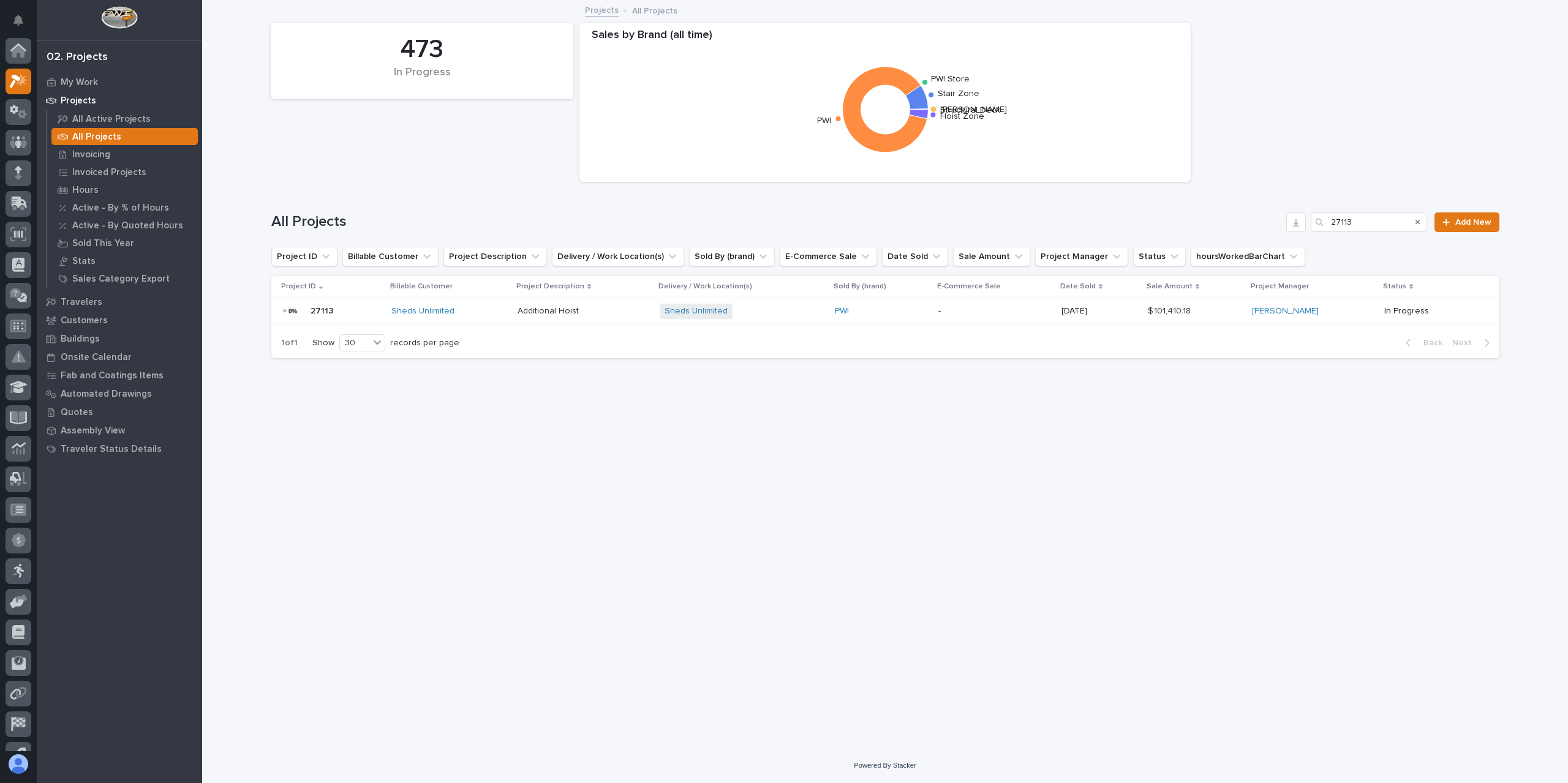
scroll to position [33, 0]
drag, startPoint x: 1365, startPoint y: 219, endPoint x: 1276, endPoint y: 223, distance: 89.1
click at [1288, 227] on div "All Projects 27113 Add New" at bounding box center [886, 222] width 1228 height 19
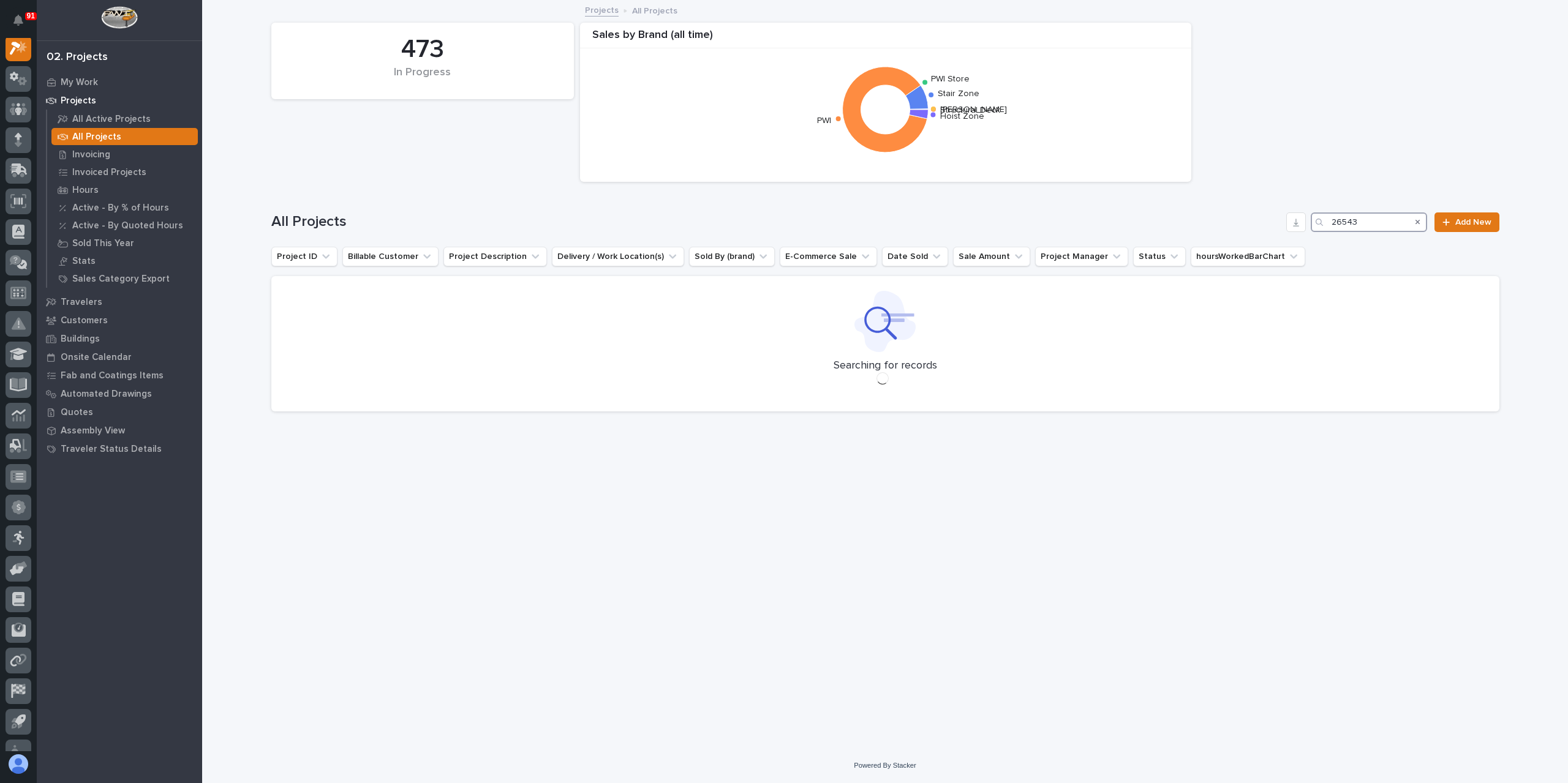
scroll to position [31, 0]
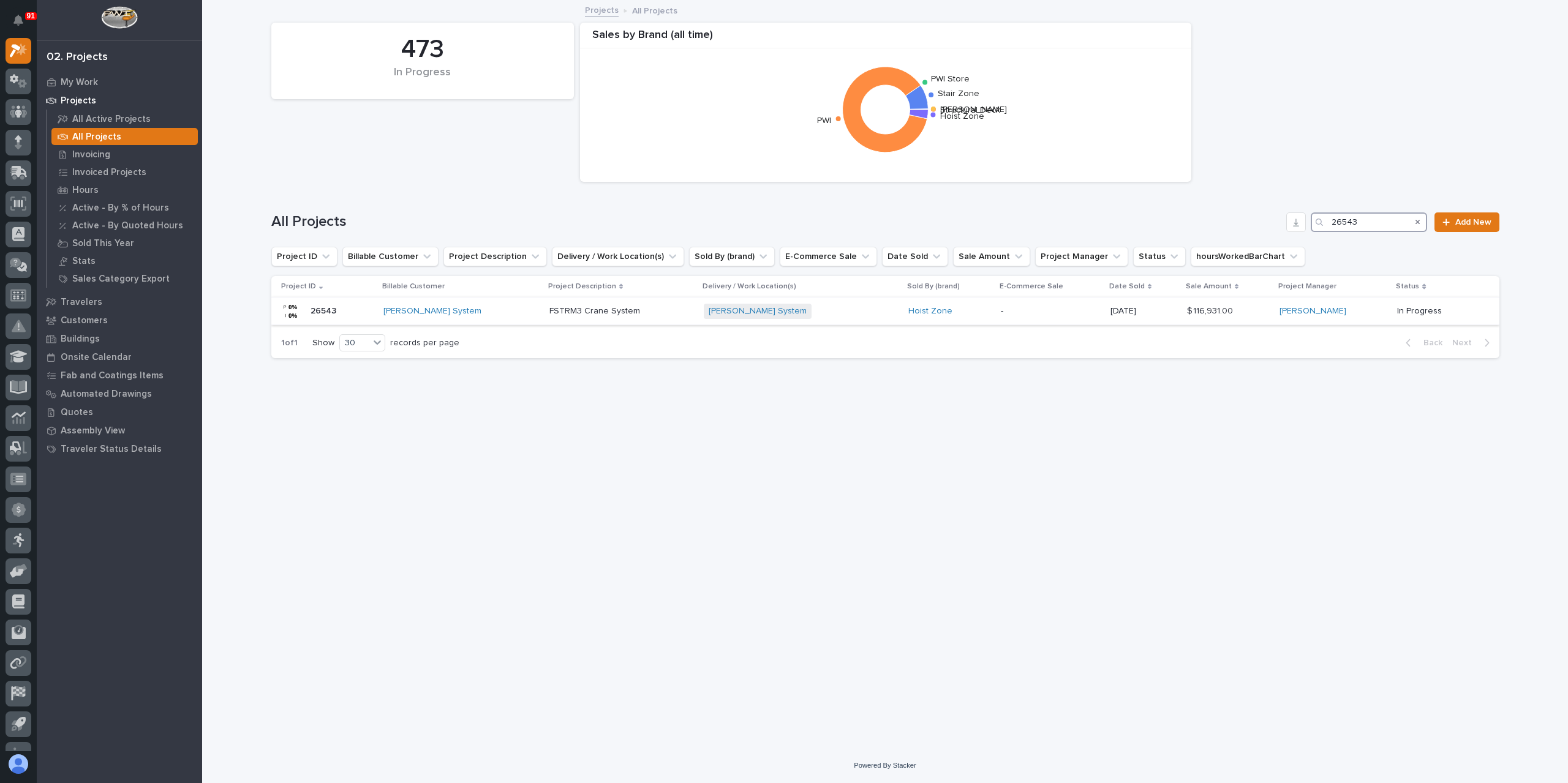
type input "26543"
click at [549, 302] on div "FSTRM3 Crane System FSTRM3 Crane System" at bounding box center [621, 312] width 145 height 20
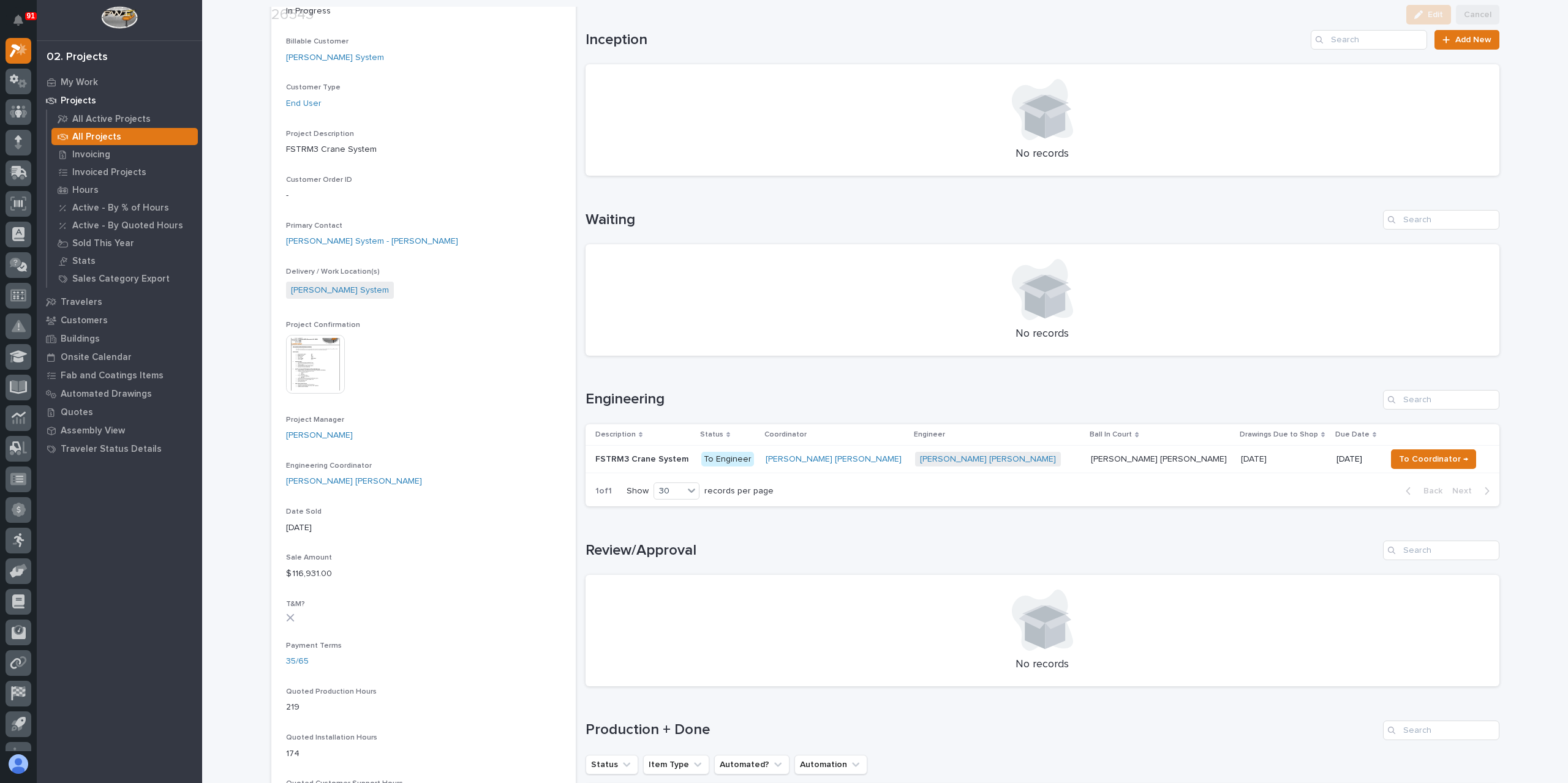
scroll to position [245, 0]
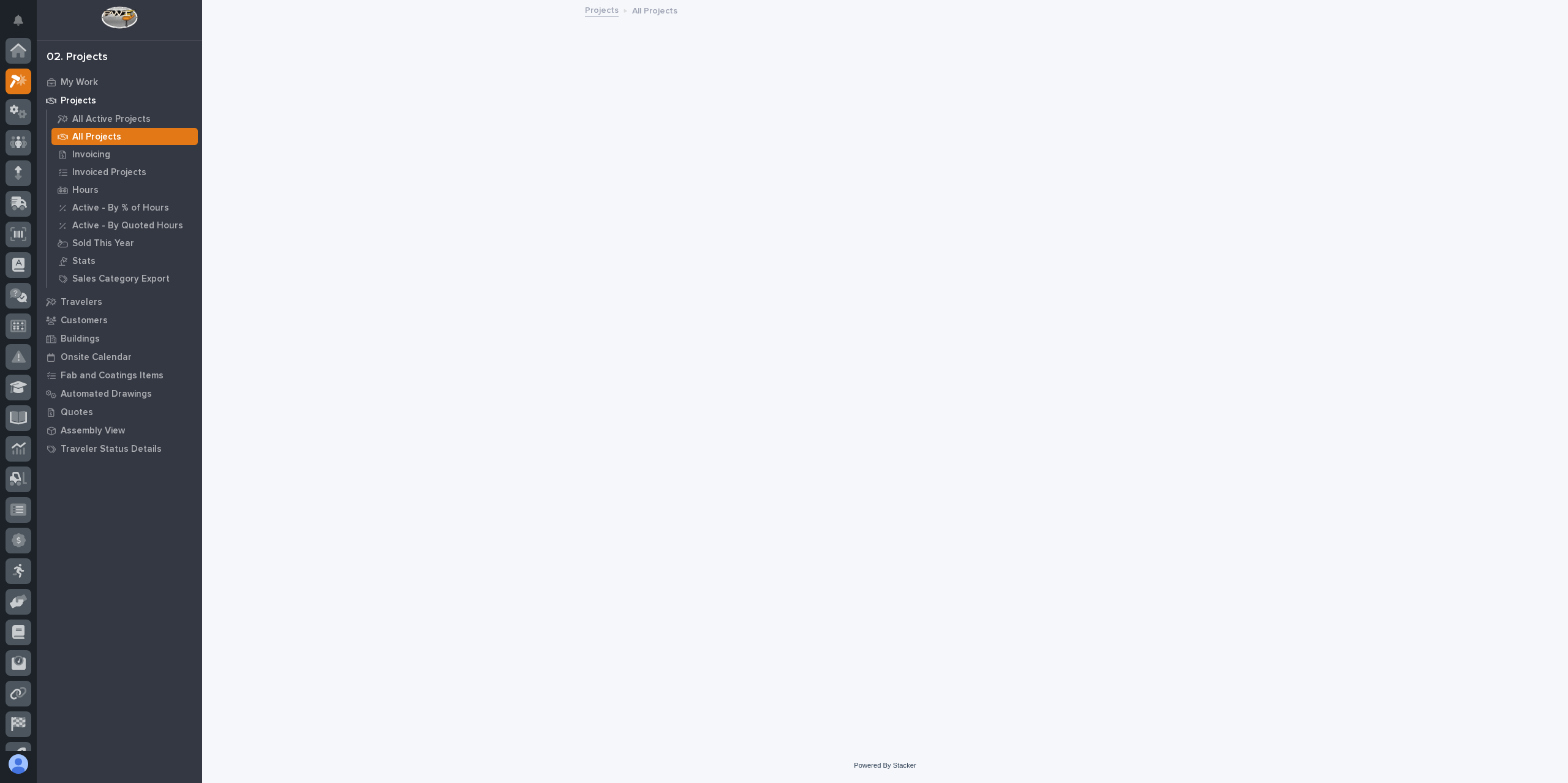
scroll to position [31, 0]
click at [11, 170] on icon at bounding box center [17, 174] width 14 height 12
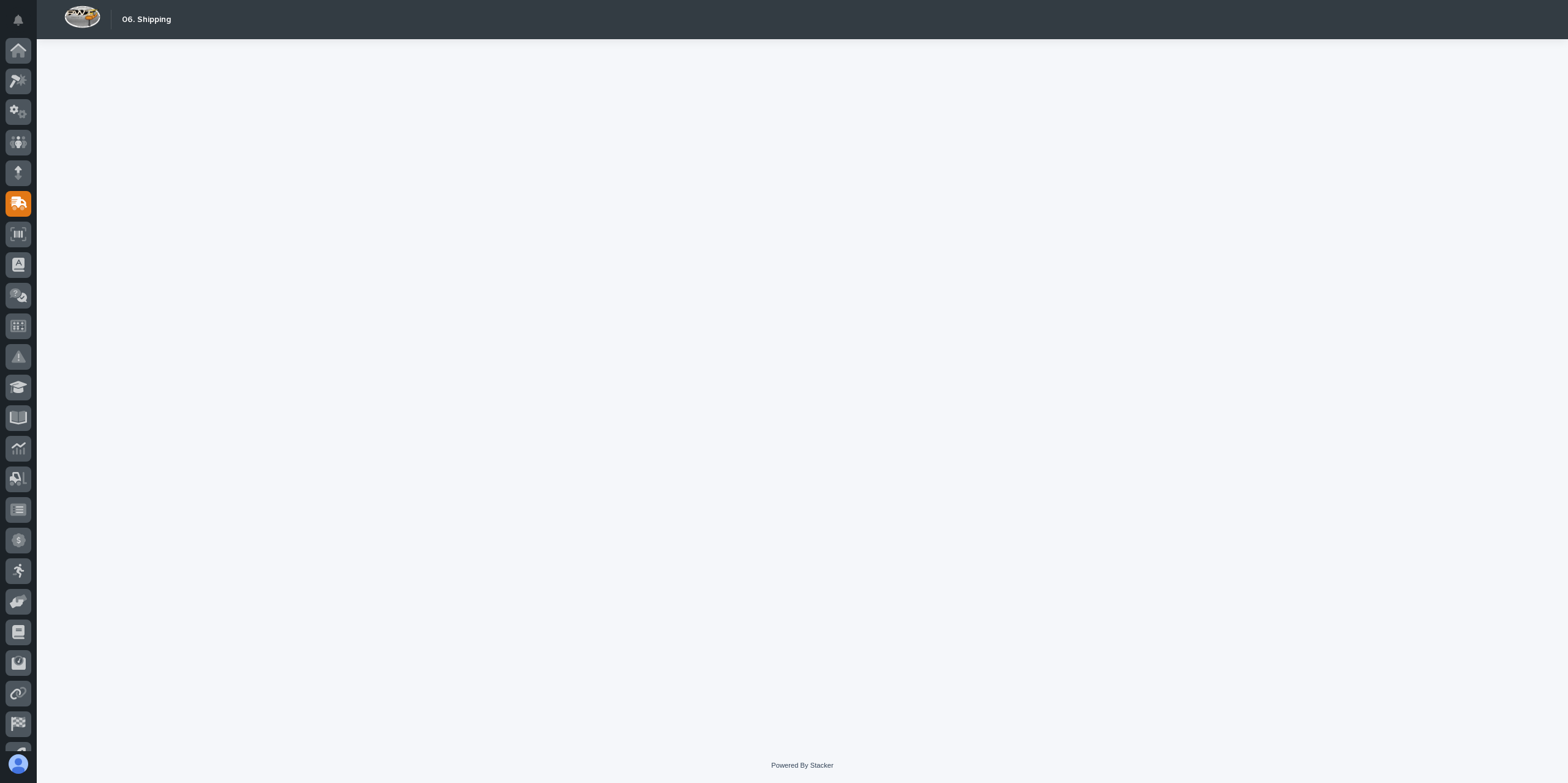
scroll to position [51, 0]
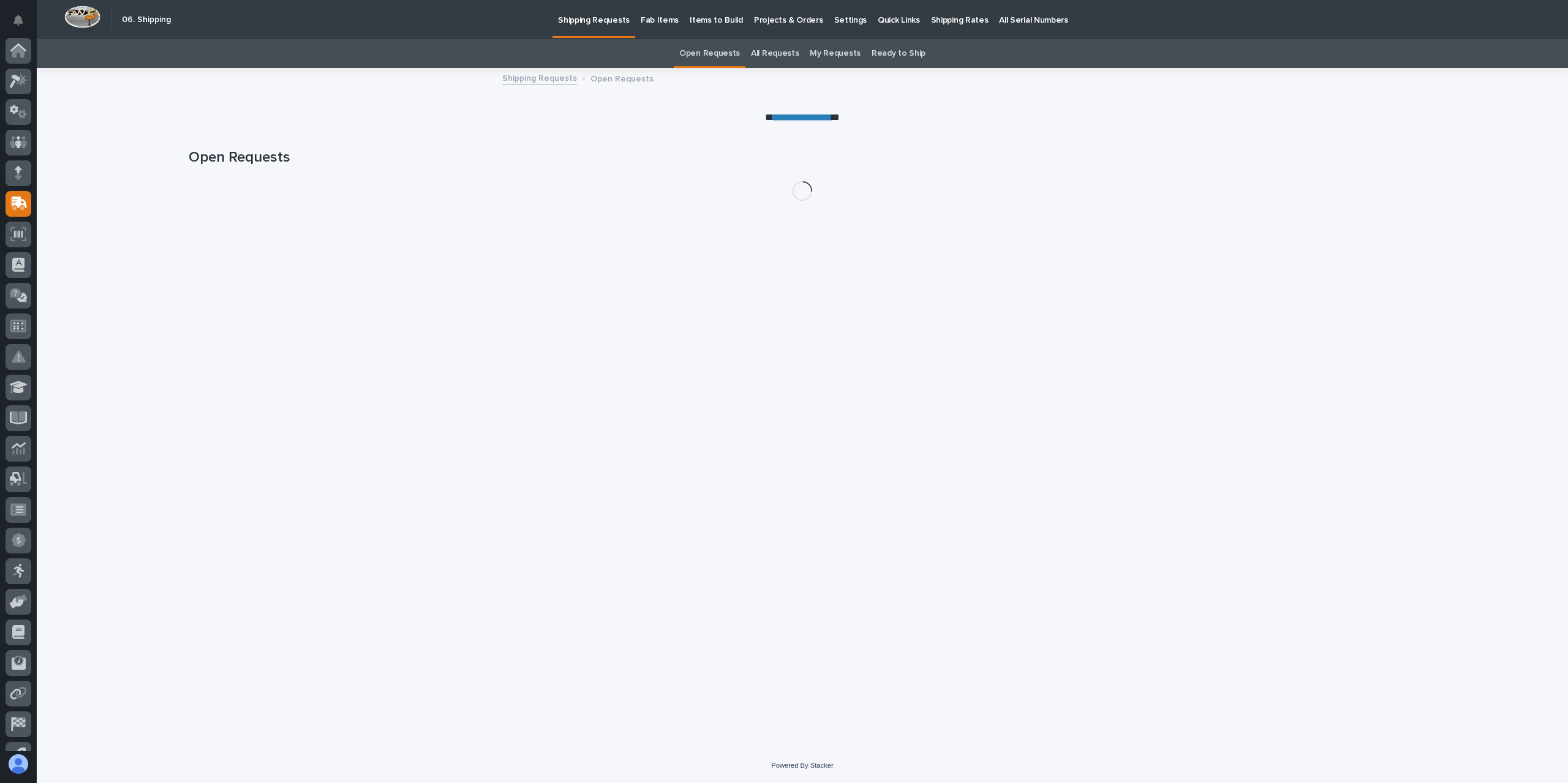
scroll to position [51, 0]
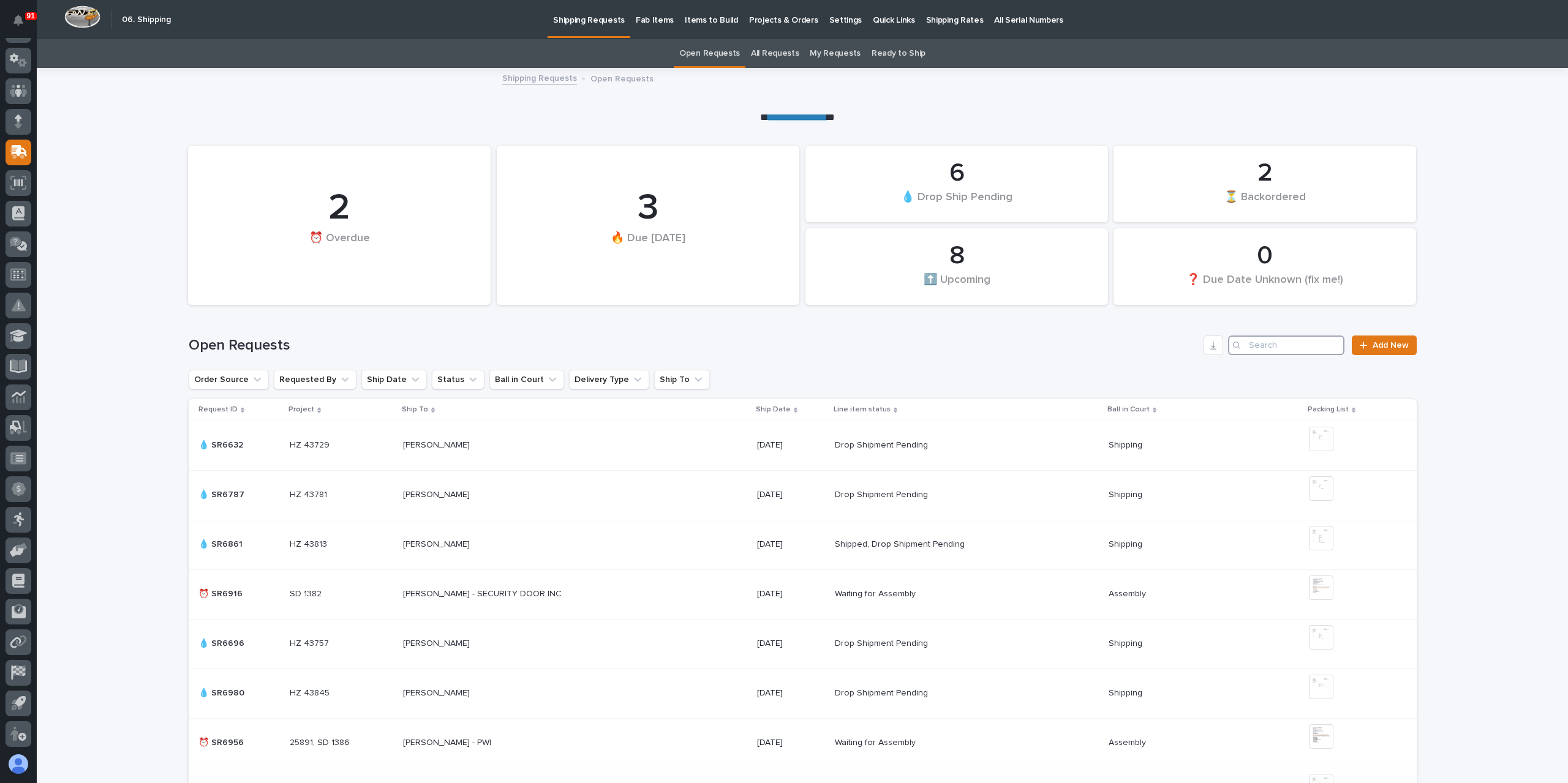
click at [1275, 341] on input "Search" at bounding box center [1287, 345] width 117 height 19
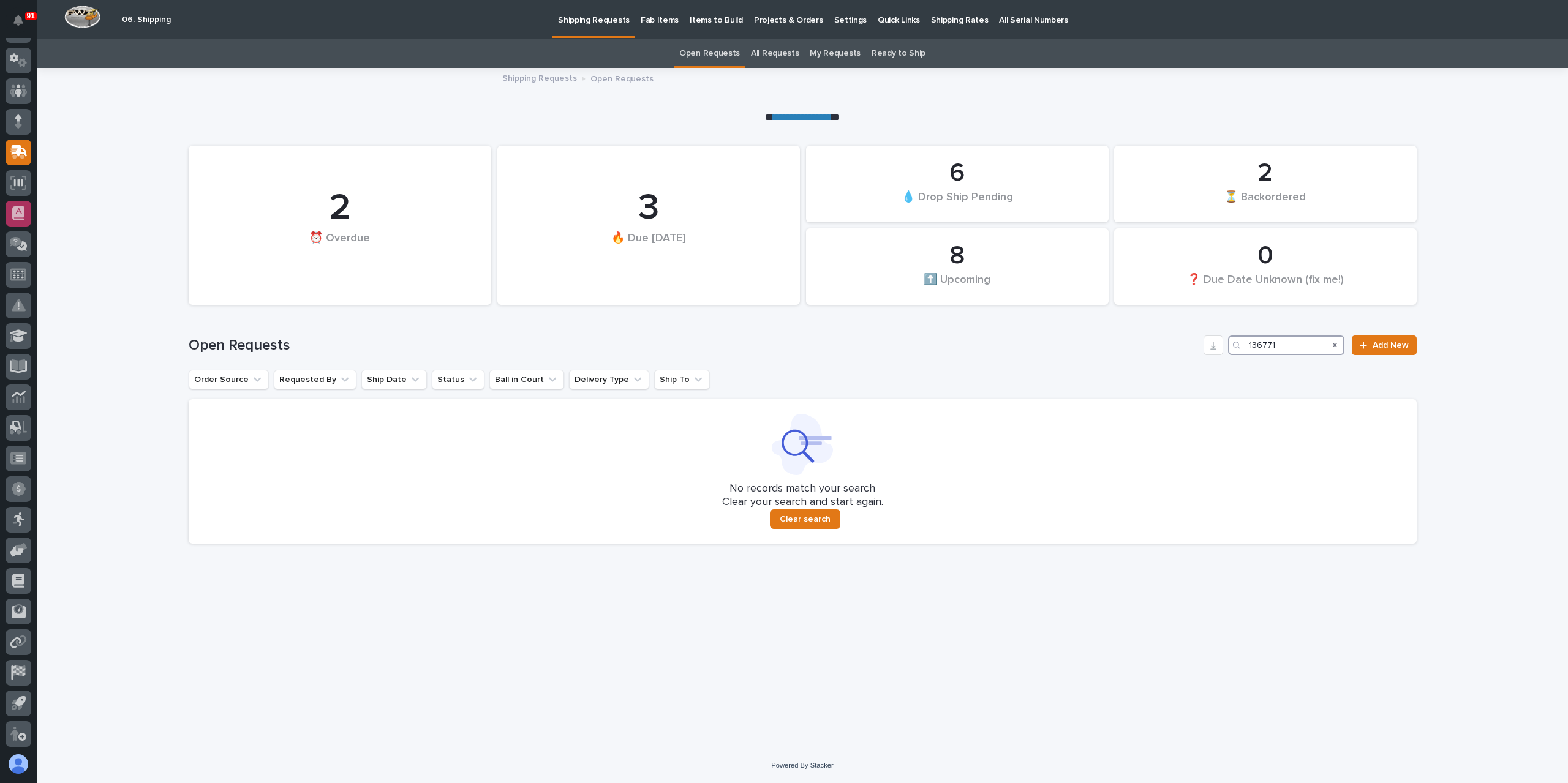
type input "136771"
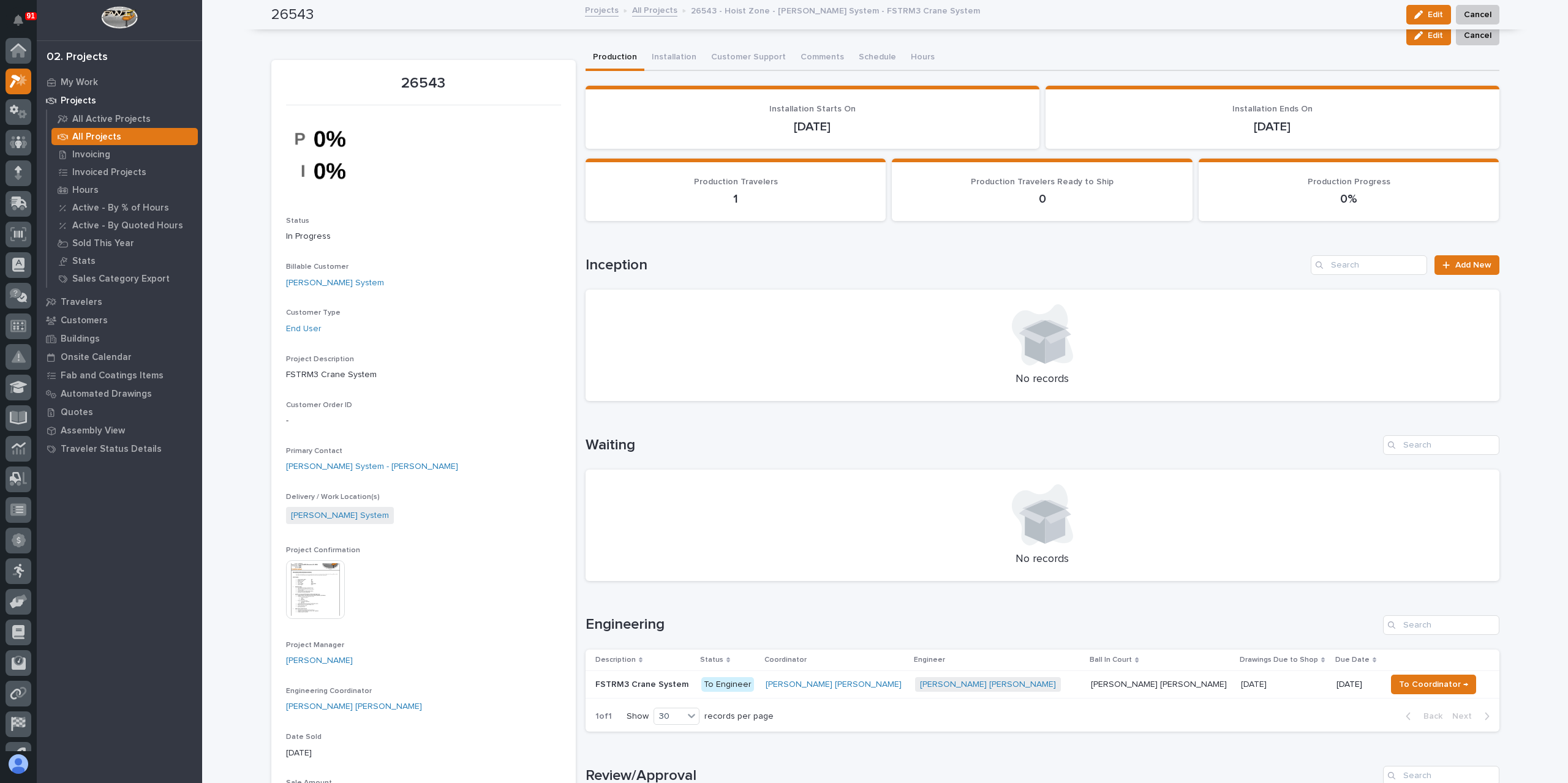
scroll to position [31, 0]
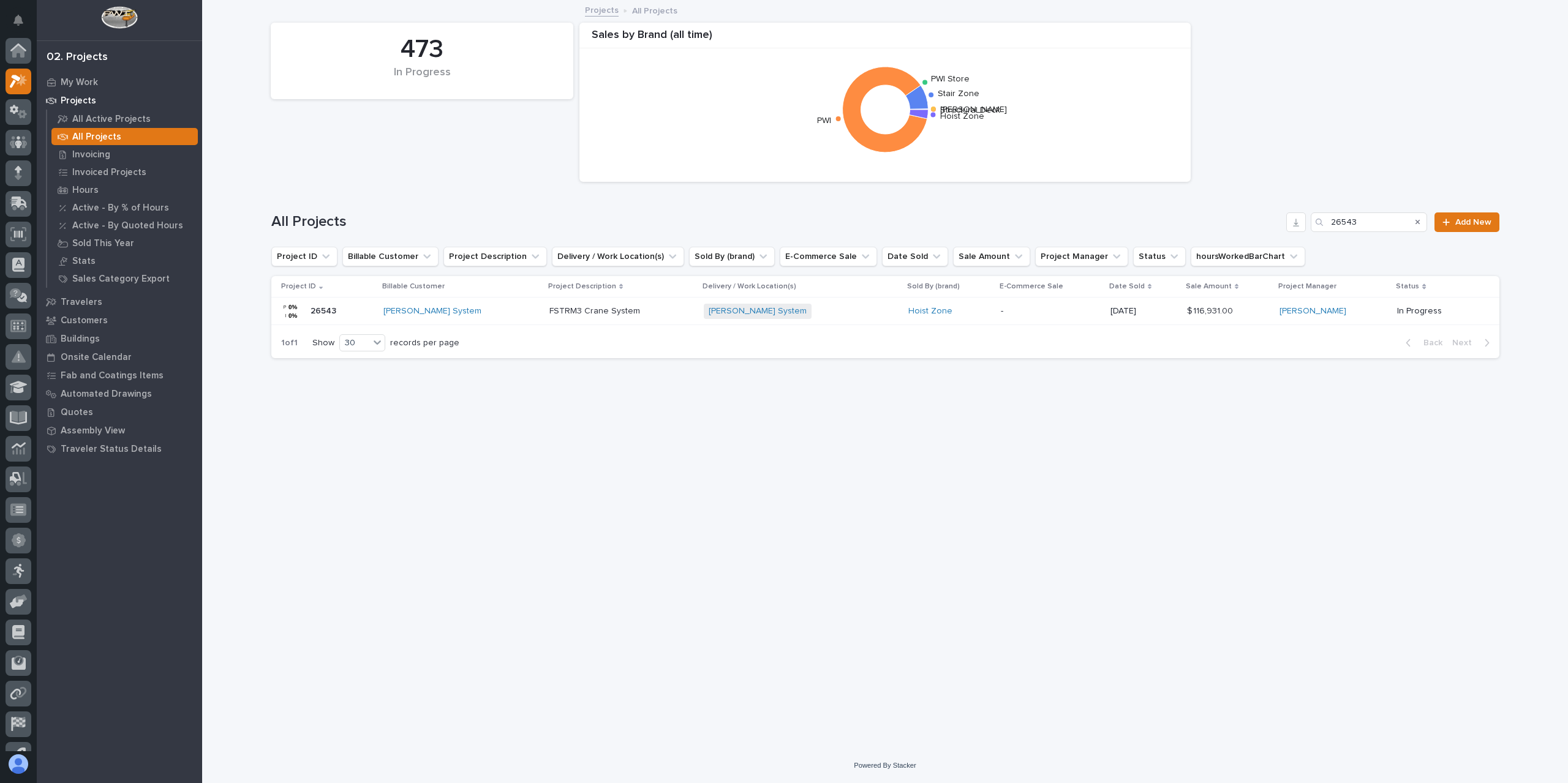
scroll to position [33, 0]
drag, startPoint x: 1376, startPoint y: 226, endPoint x: 1287, endPoint y: 223, distance: 89.1
click at [1294, 226] on div "All Projects 26543 Add New" at bounding box center [886, 222] width 1228 height 19
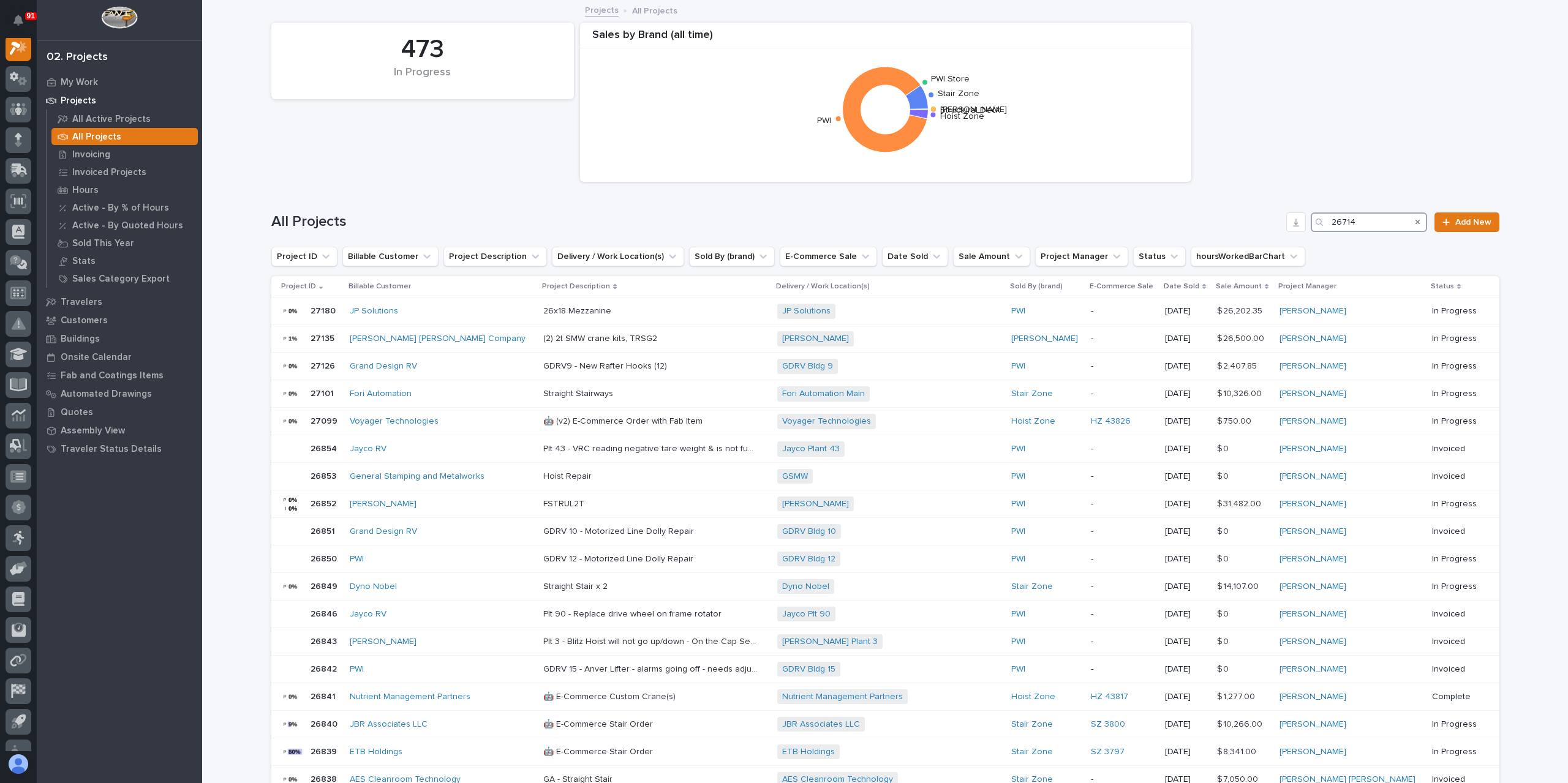
scroll to position [31, 0]
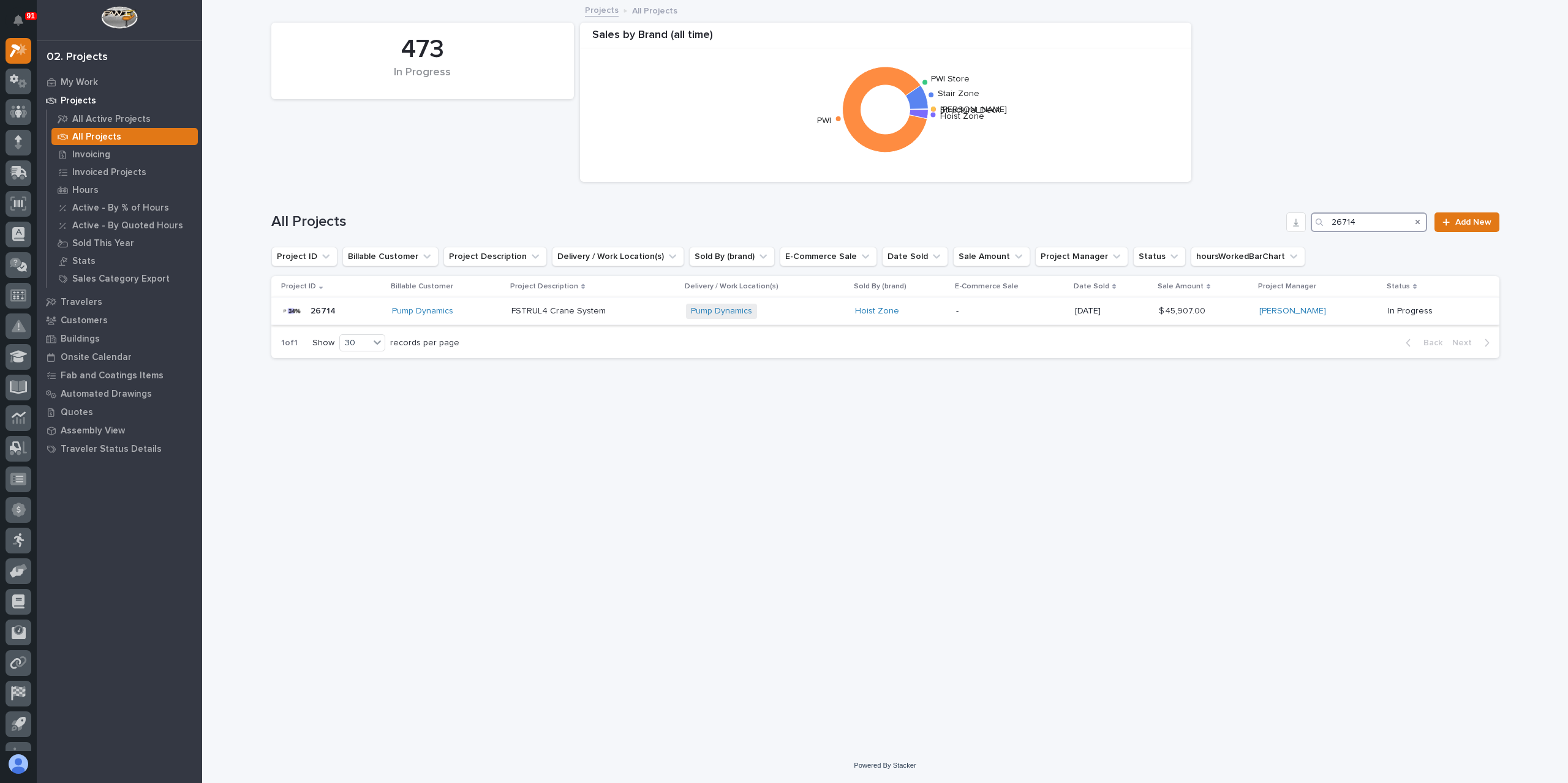
type input "26714"
click at [562, 314] on p "FSTRUL4 Crane System" at bounding box center [559, 310] width 96 height 13
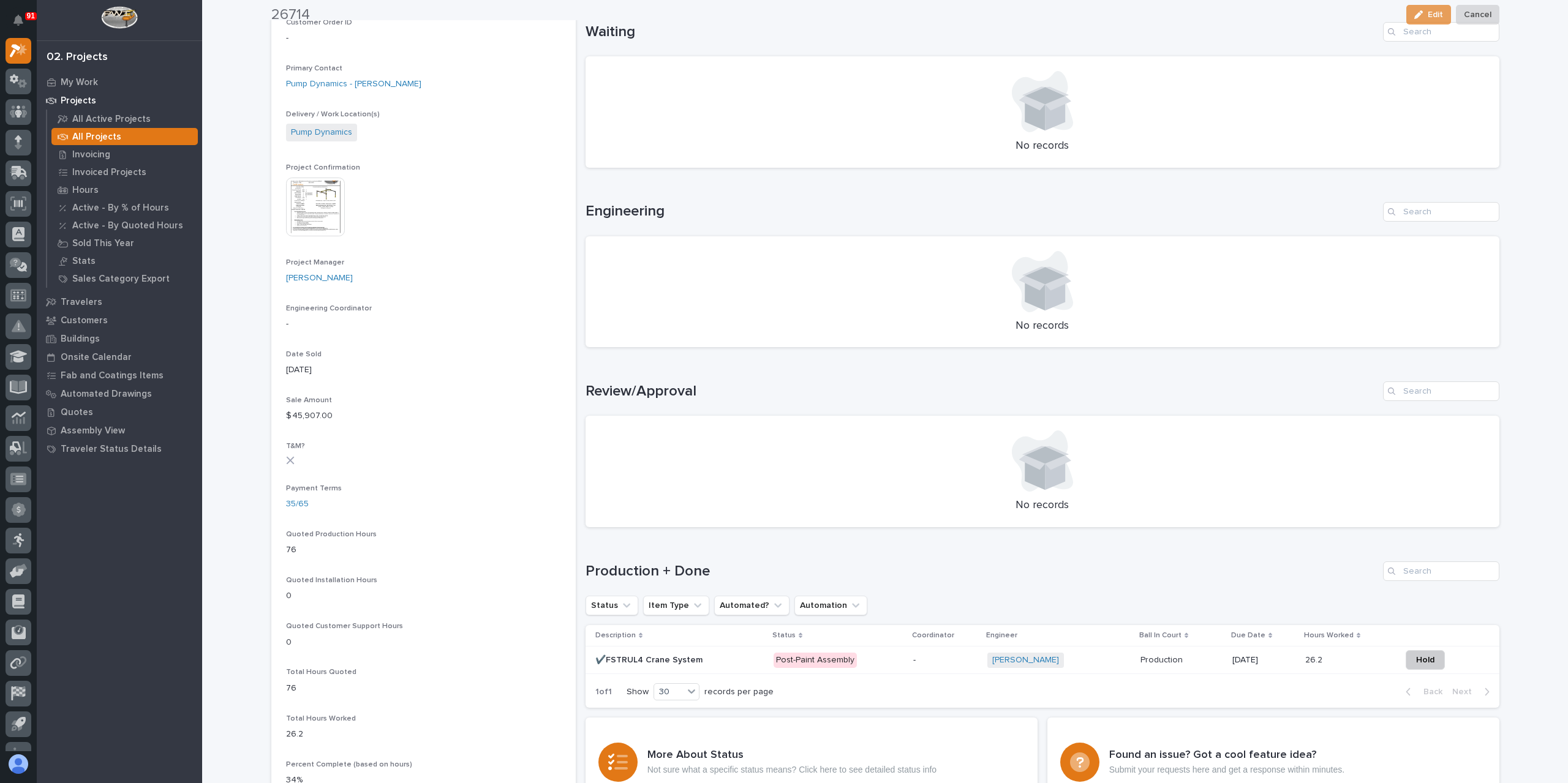
scroll to position [367, 0]
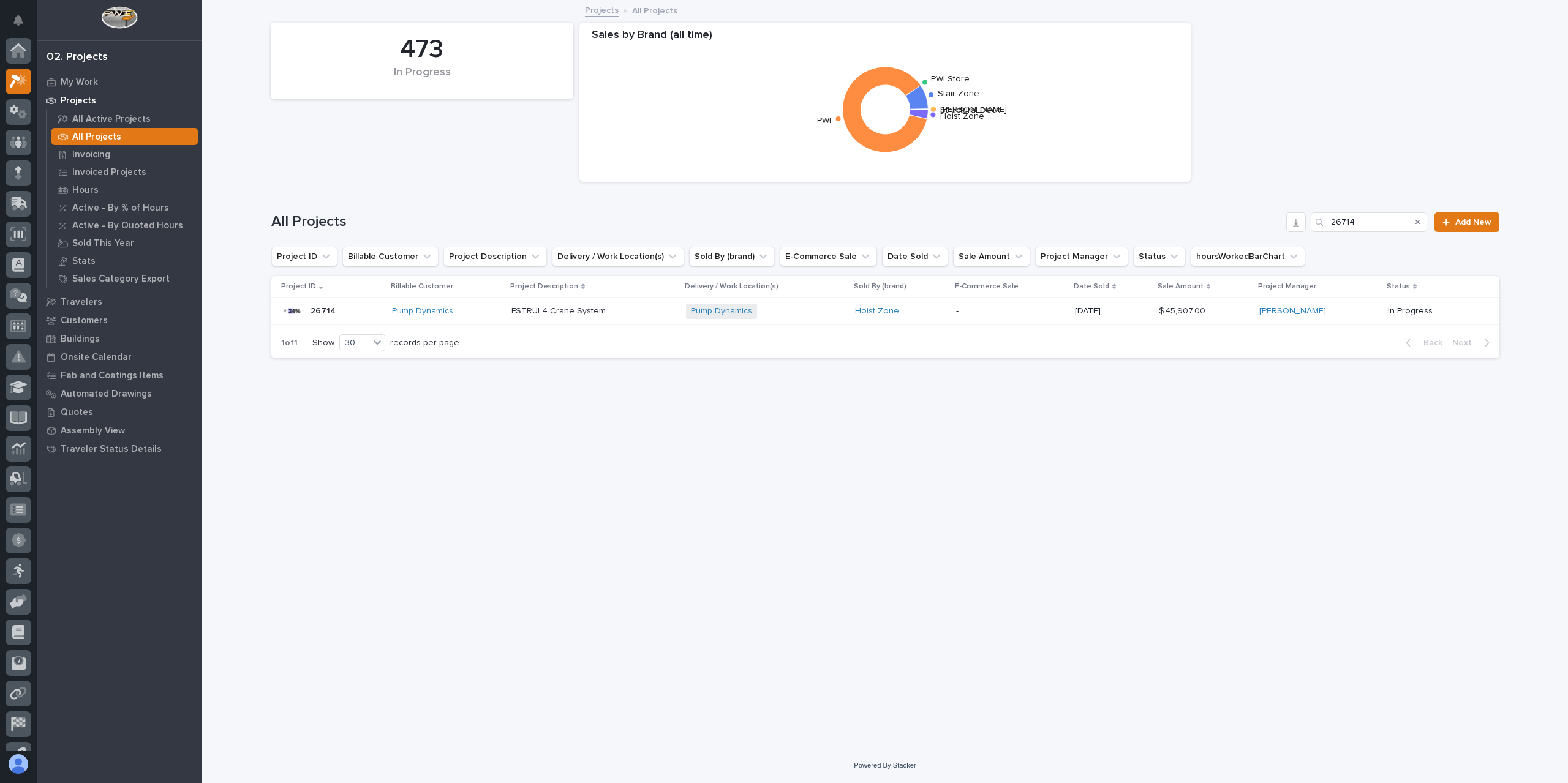
scroll to position [33, 0]
drag, startPoint x: 1358, startPoint y: 222, endPoint x: 1305, endPoint y: 226, distance: 53.2
click at [1305, 226] on div "All Projects 26714 Add New" at bounding box center [886, 222] width 1228 height 19
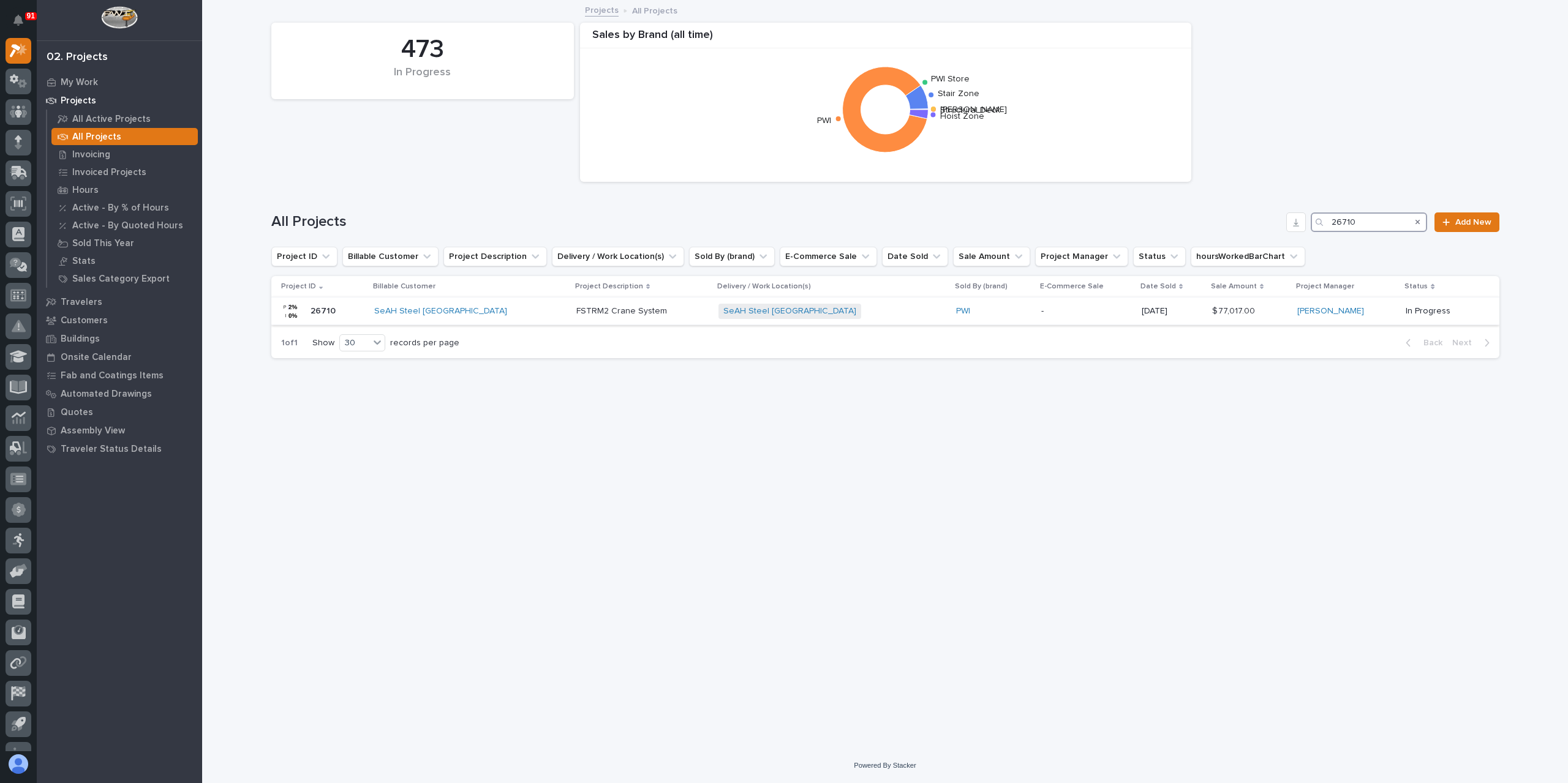
type input "26710"
click at [587, 321] on div "FSTRM2 Crane System FSTRM2 Crane System" at bounding box center [642, 312] width 132 height 20
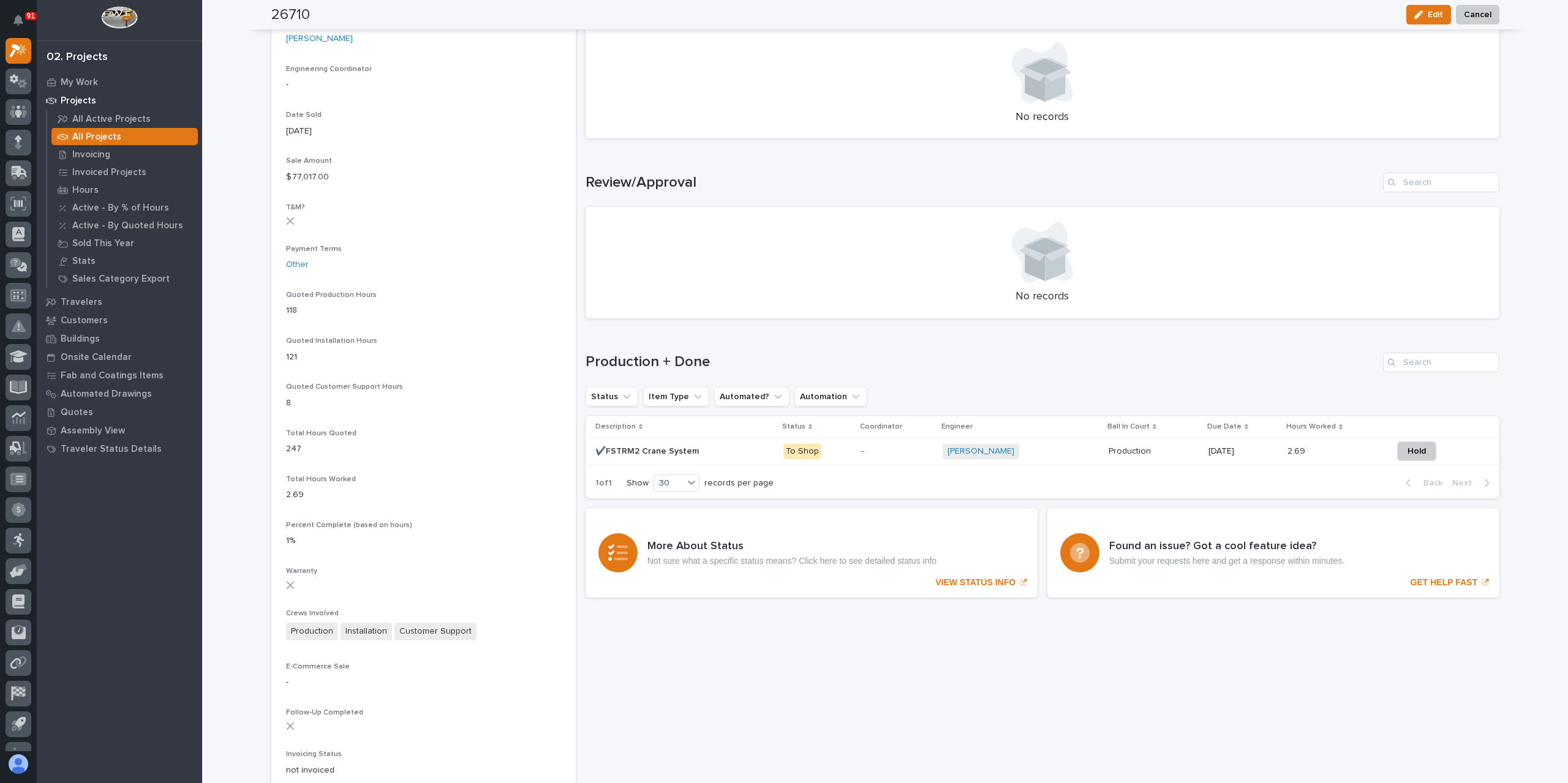
scroll to position [622, 0]
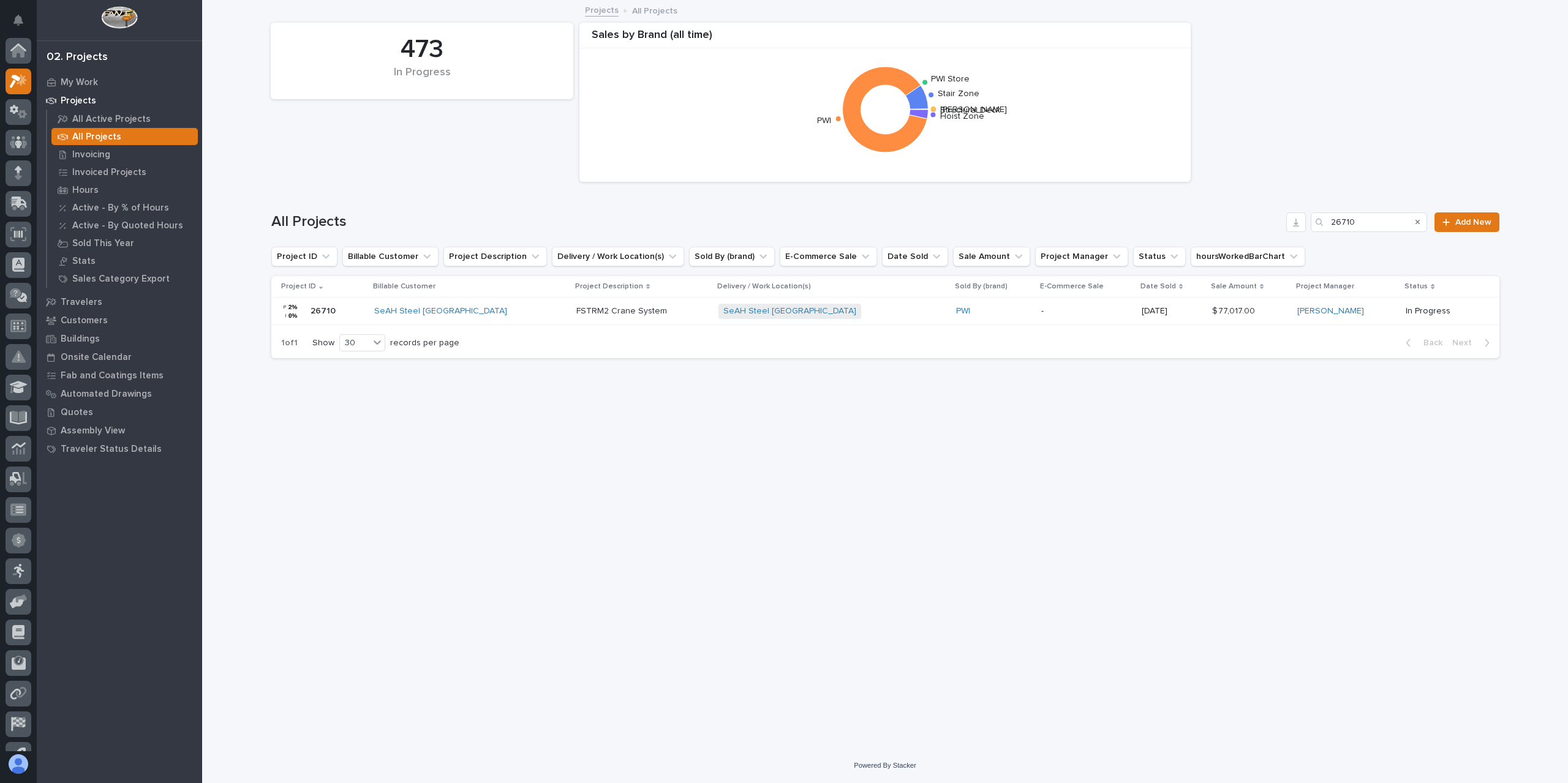
scroll to position [33, 0]
drag, startPoint x: 1360, startPoint y: 219, endPoint x: 1295, endPoint y: 222, distance: 65.1
click at [1295, 222] on div "All Projects 26710 Add New" at bounding box center [886, 222] width 1228 height 19
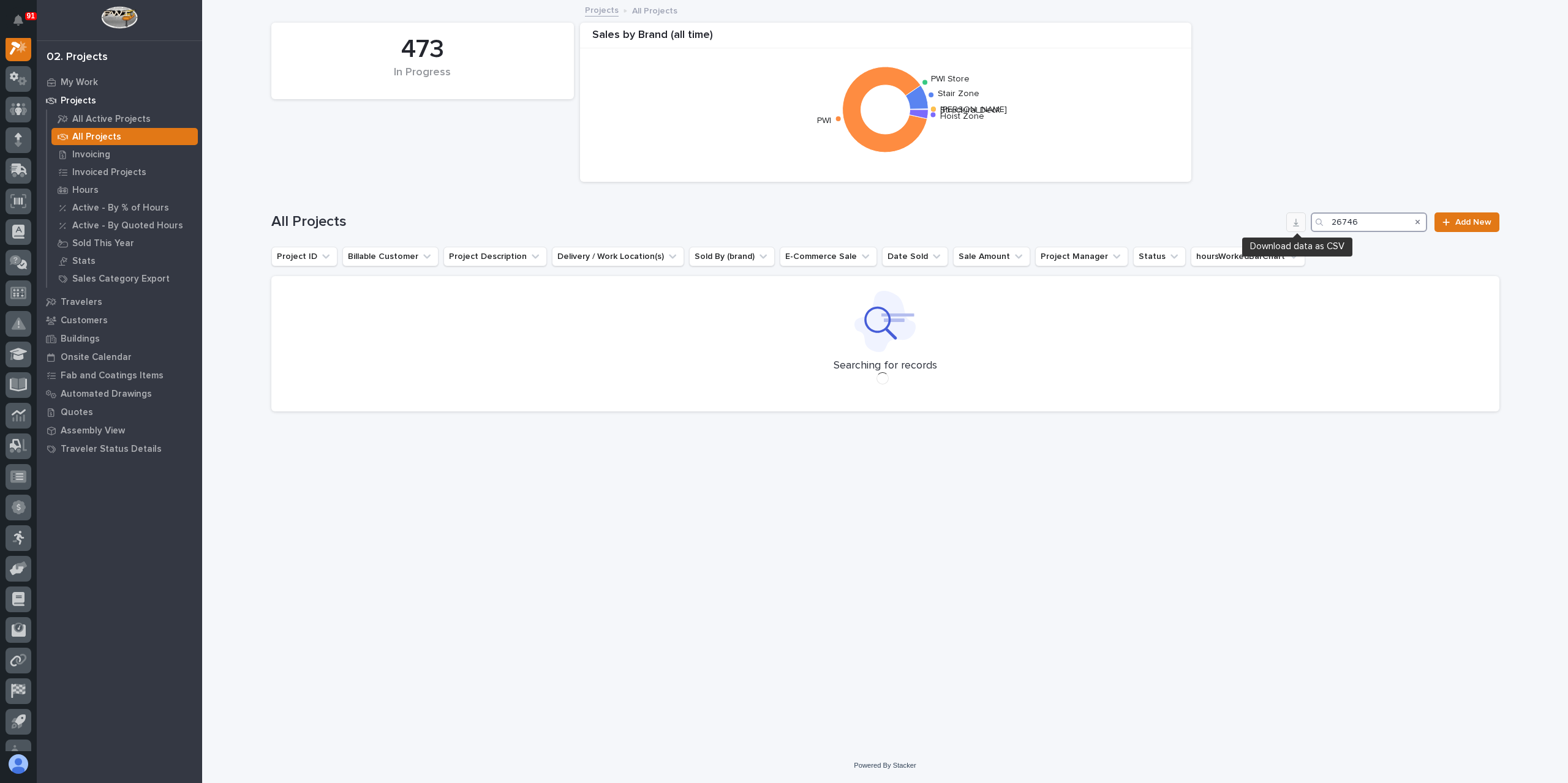
scroll to position [31, 0]
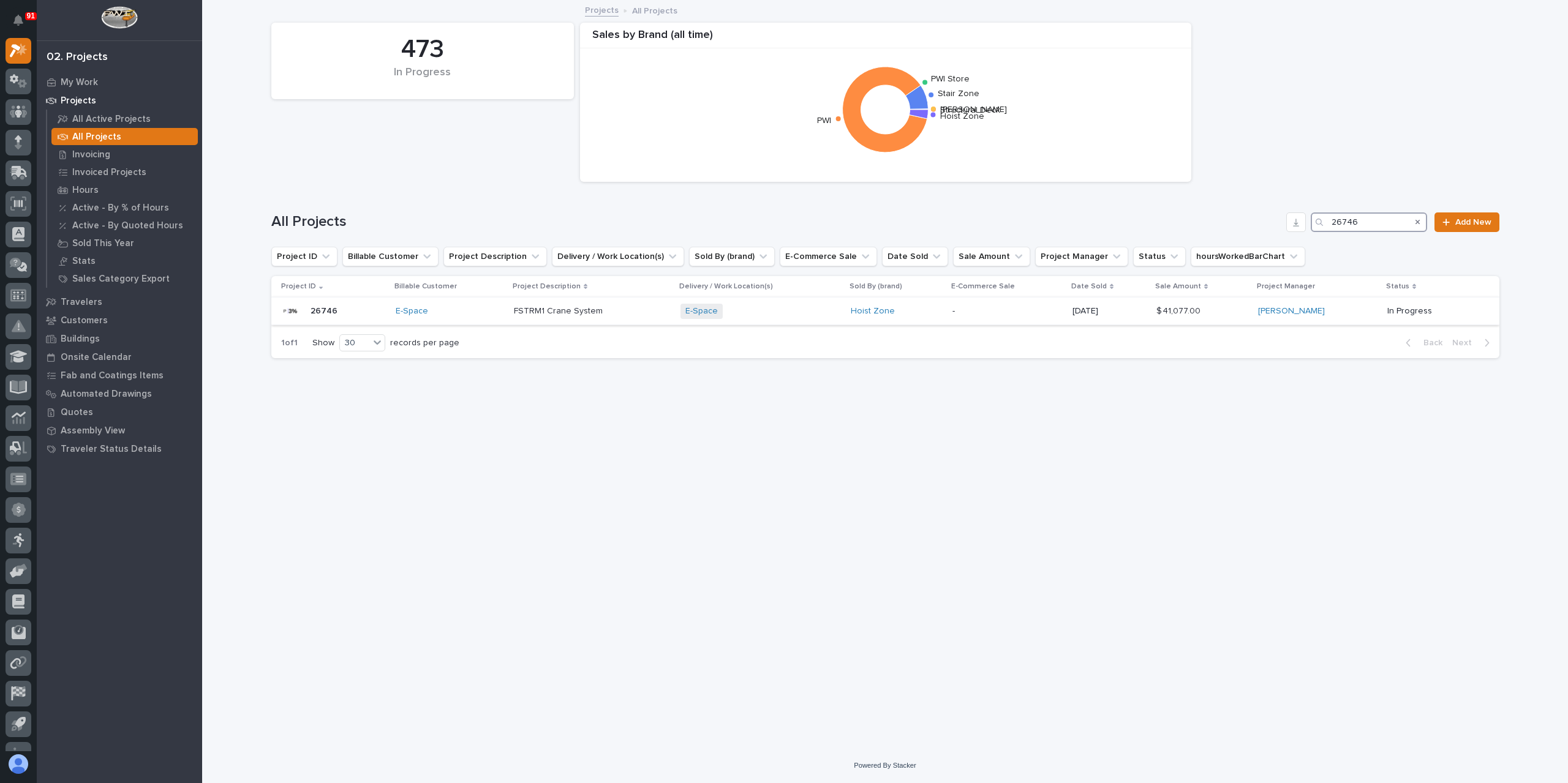
type input "26746"
click at [547, 317] on div "FSTRM1 Crane System FSTRM1 Crane System" at bounding box center [592, 312] width 157 height 20
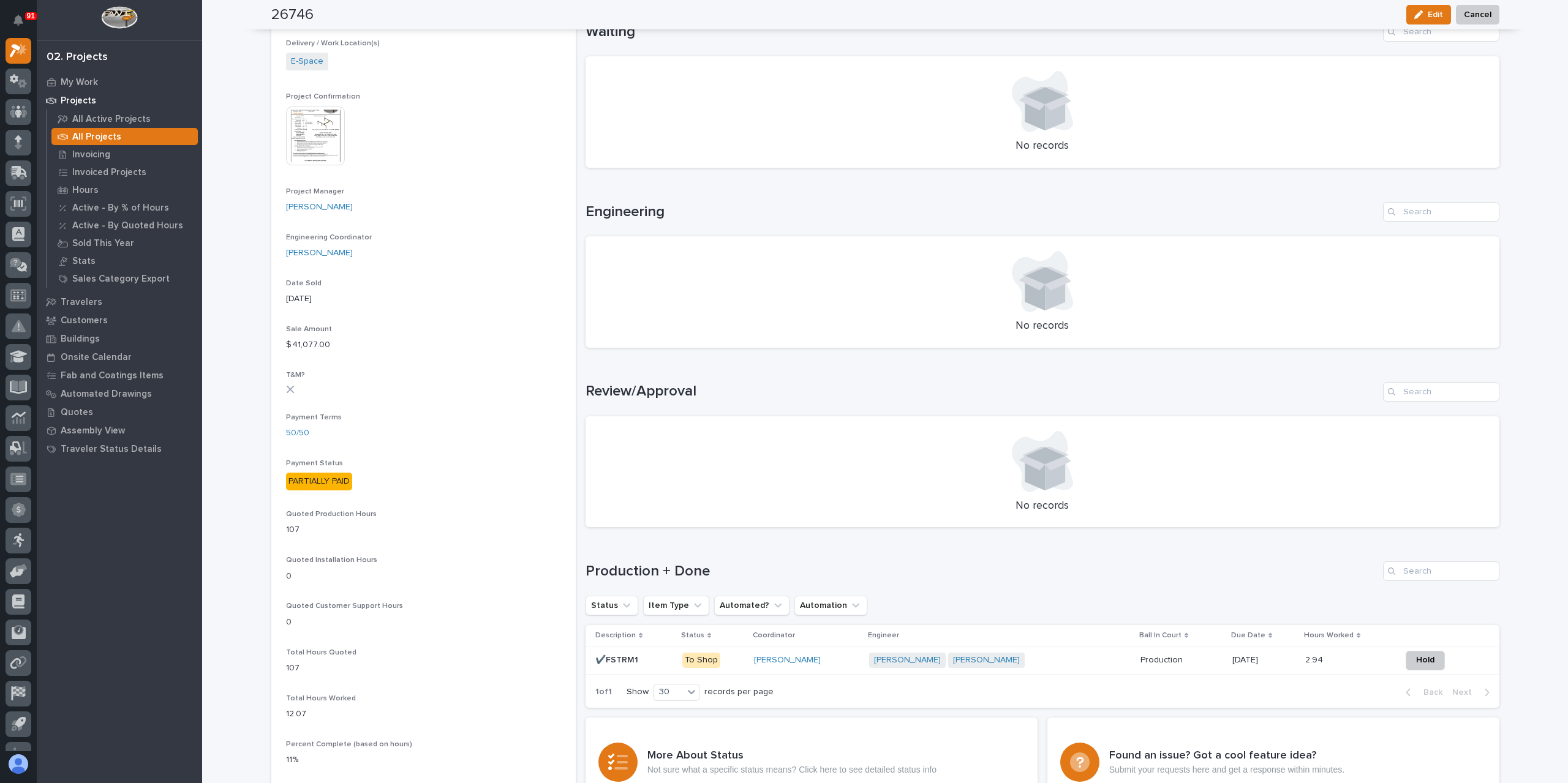
scroll to position [428, 0]
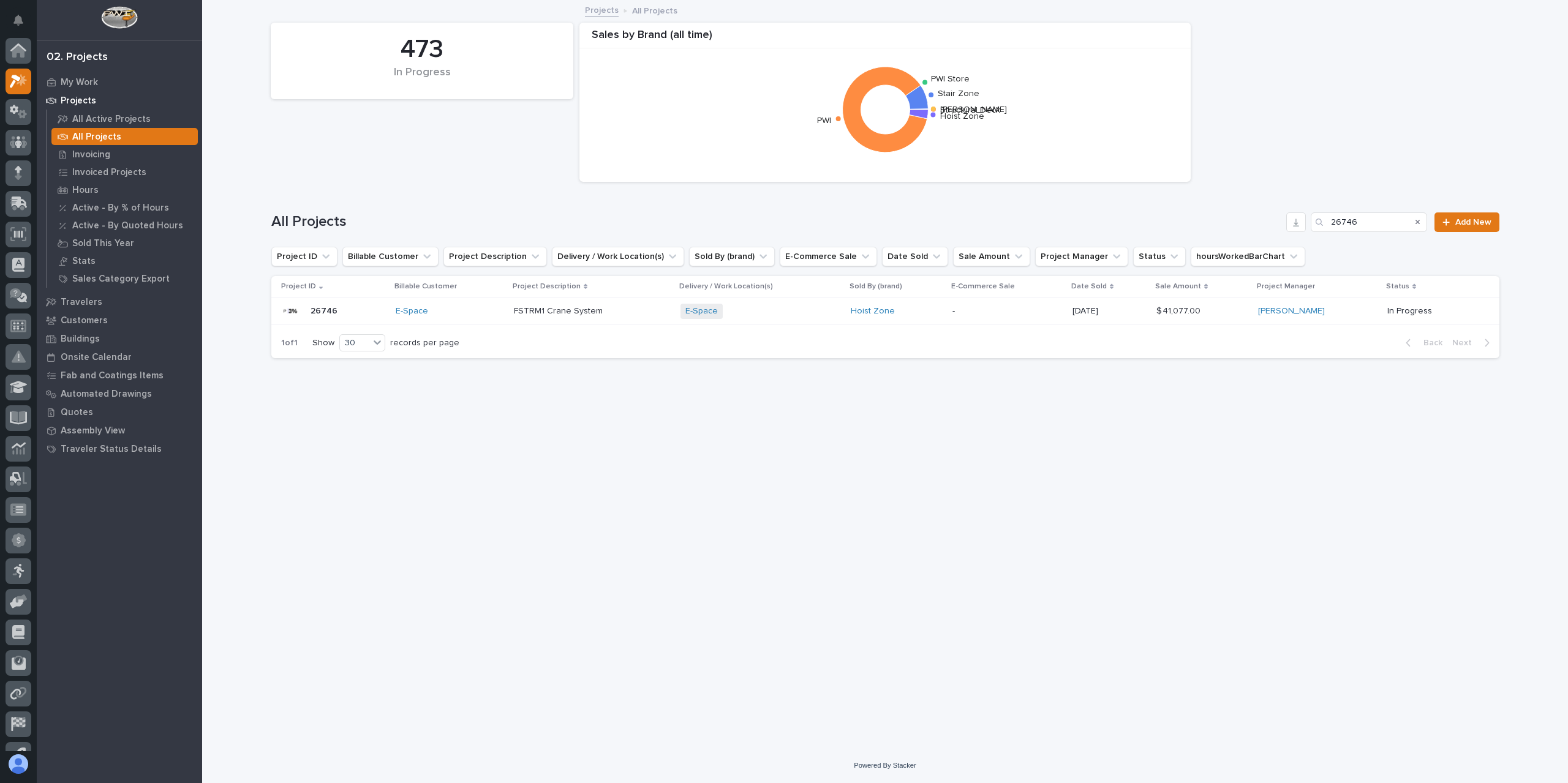
scroll to position [33, 0]
drag, startPoint x: 1369, startPoint y: 221, endPoint x: 1280, endPoint y: 230, distance: 89.5
click at [1280, 230] on div "All Projects 26746 Add New" at bounding box center [886, 222] width 1228 height 19
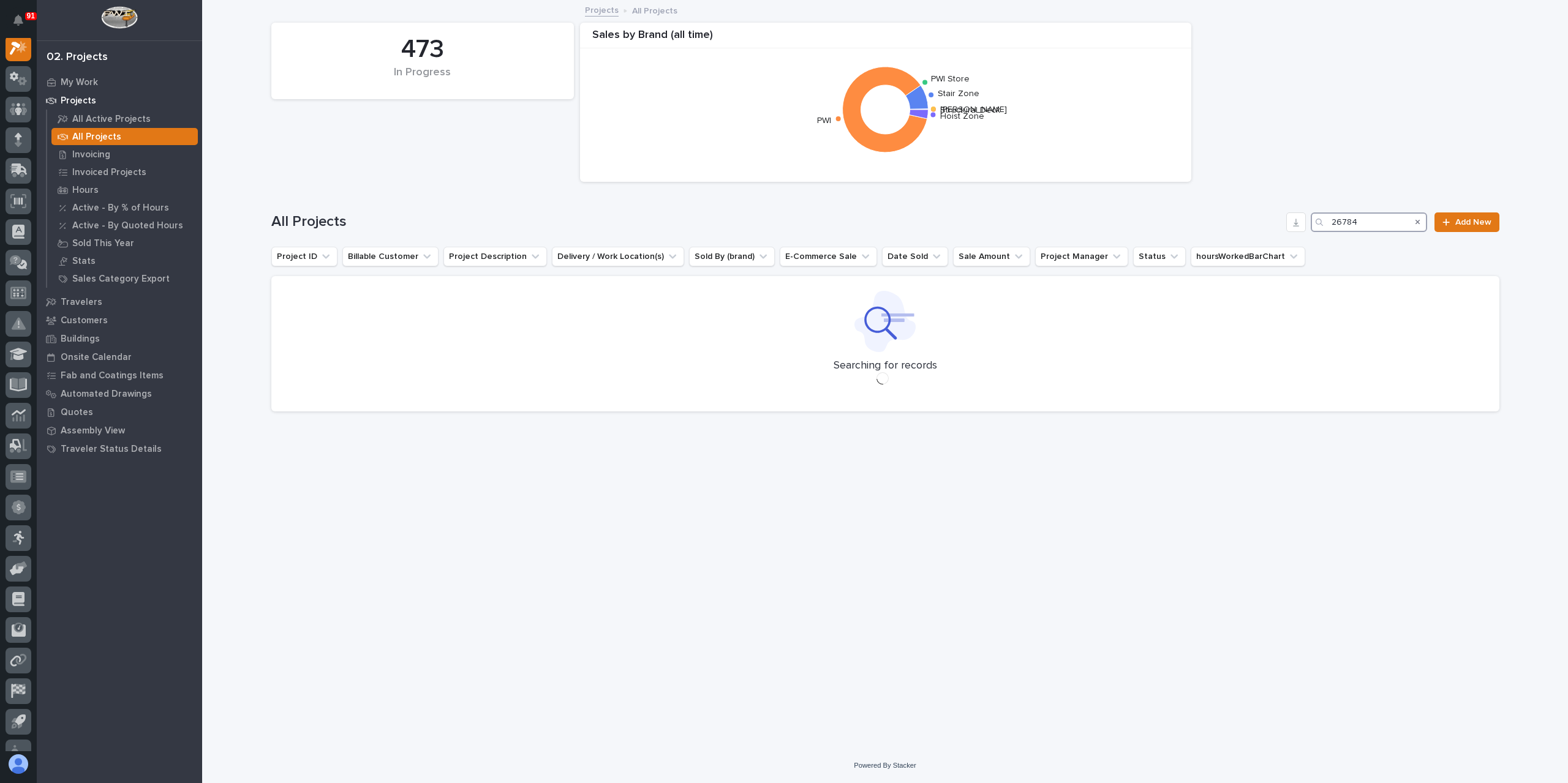
scroll to position [31, 0]
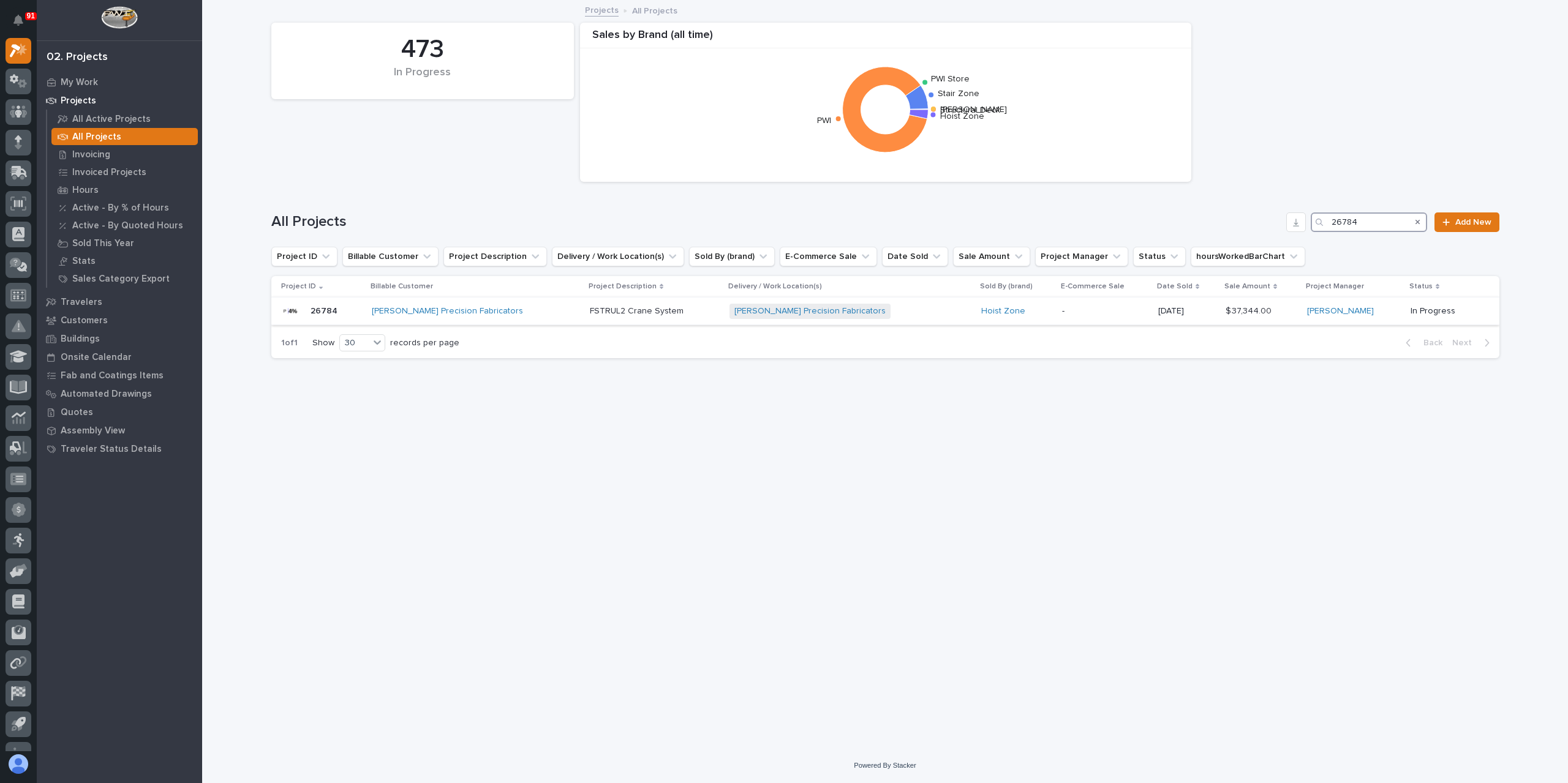
type input "26784"
click at [590, 319] on div "FSTRUL2 Crane System FSTRUL2 Crane System" at bounding box center [654, 312] width 130 height 20
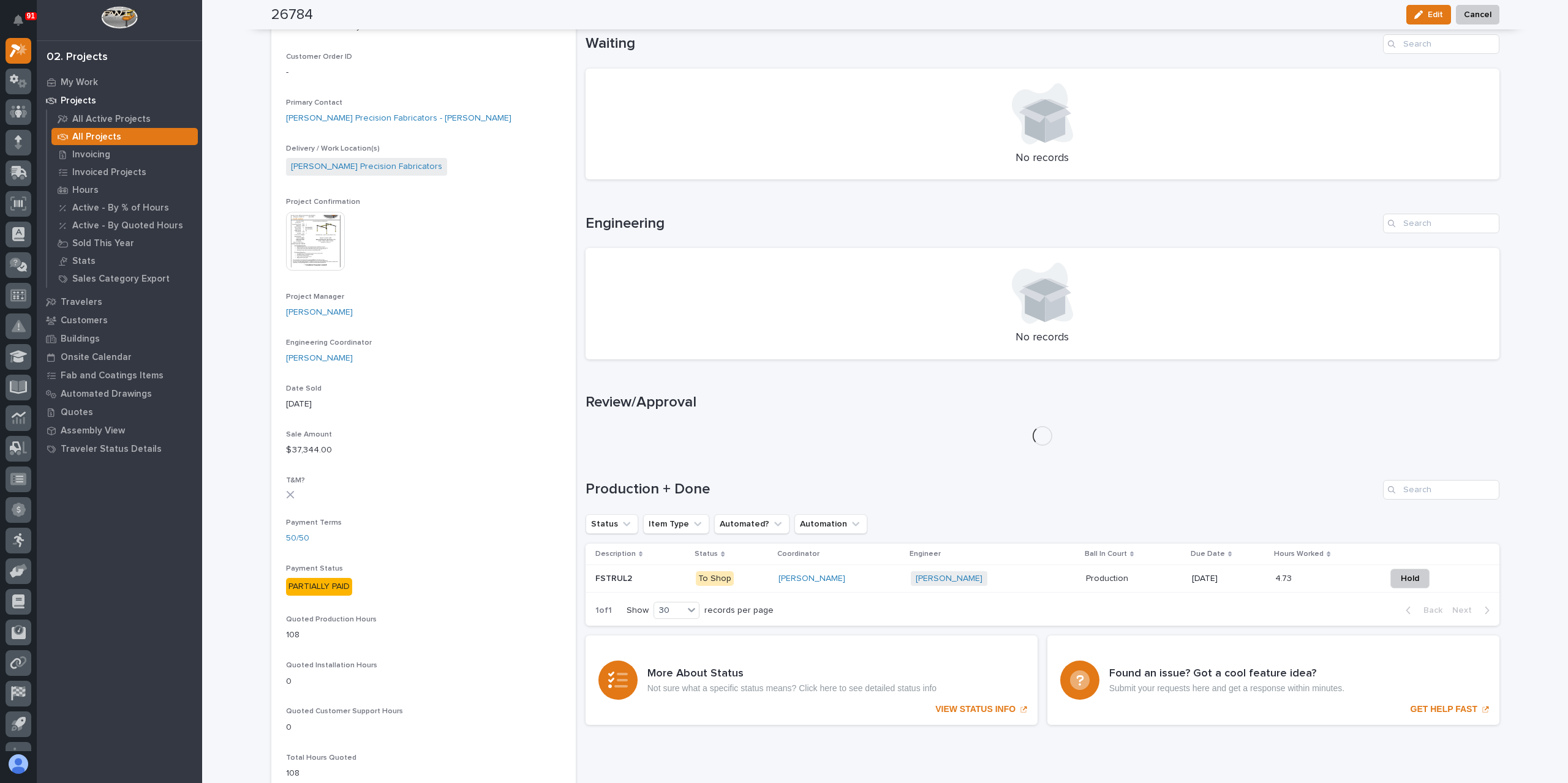
scroll to position [499, 0]
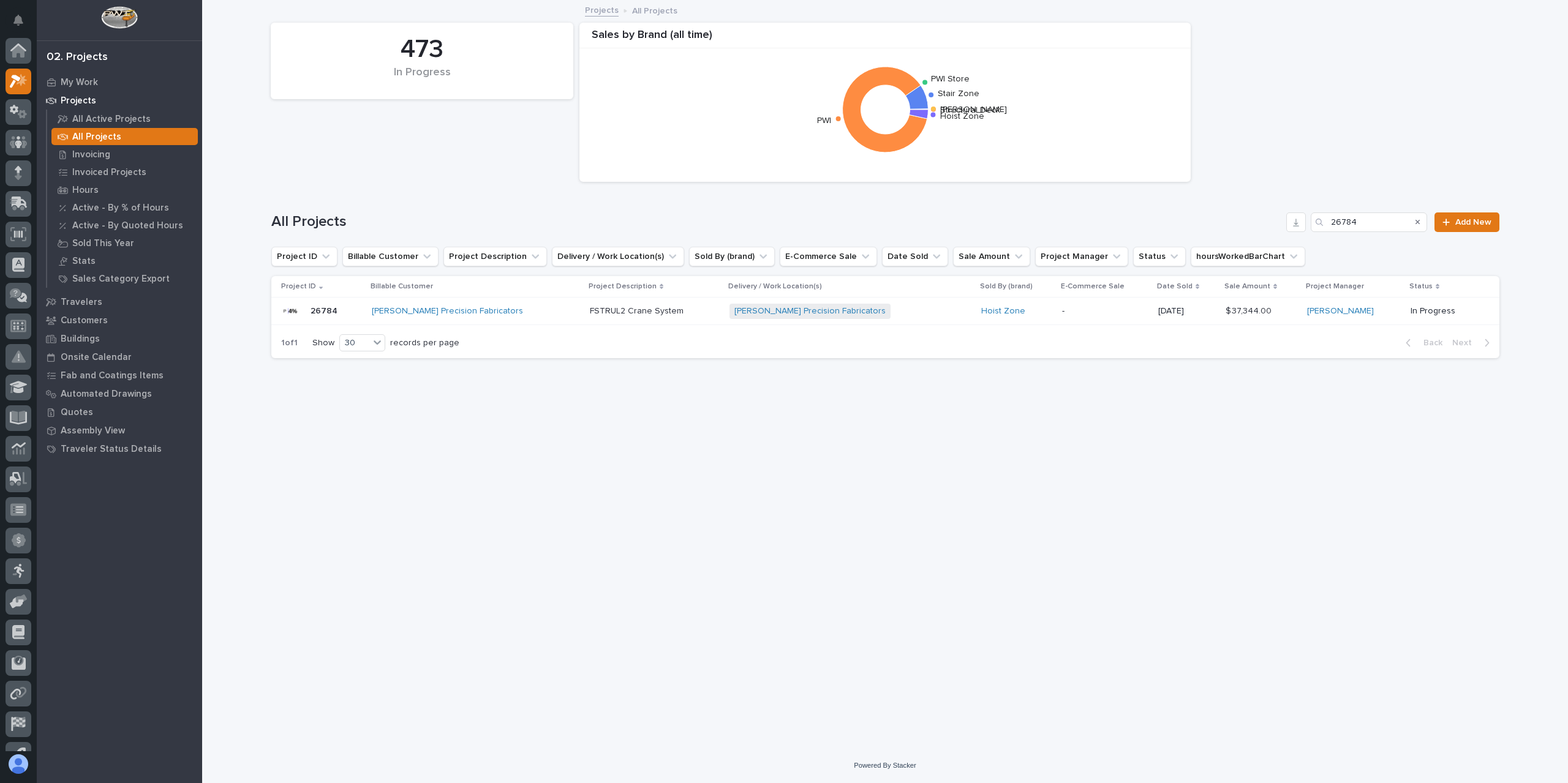
scroll to position [33, 0]
drag, startPoint x: 1356, startPoint y: 219, endPoint x: 1271, endPoint y: 229, distance: 85.6
click at [1271, 229] on div "All Projects 26784 Add New" at bounding box center [886, 222] width 1228 height 19
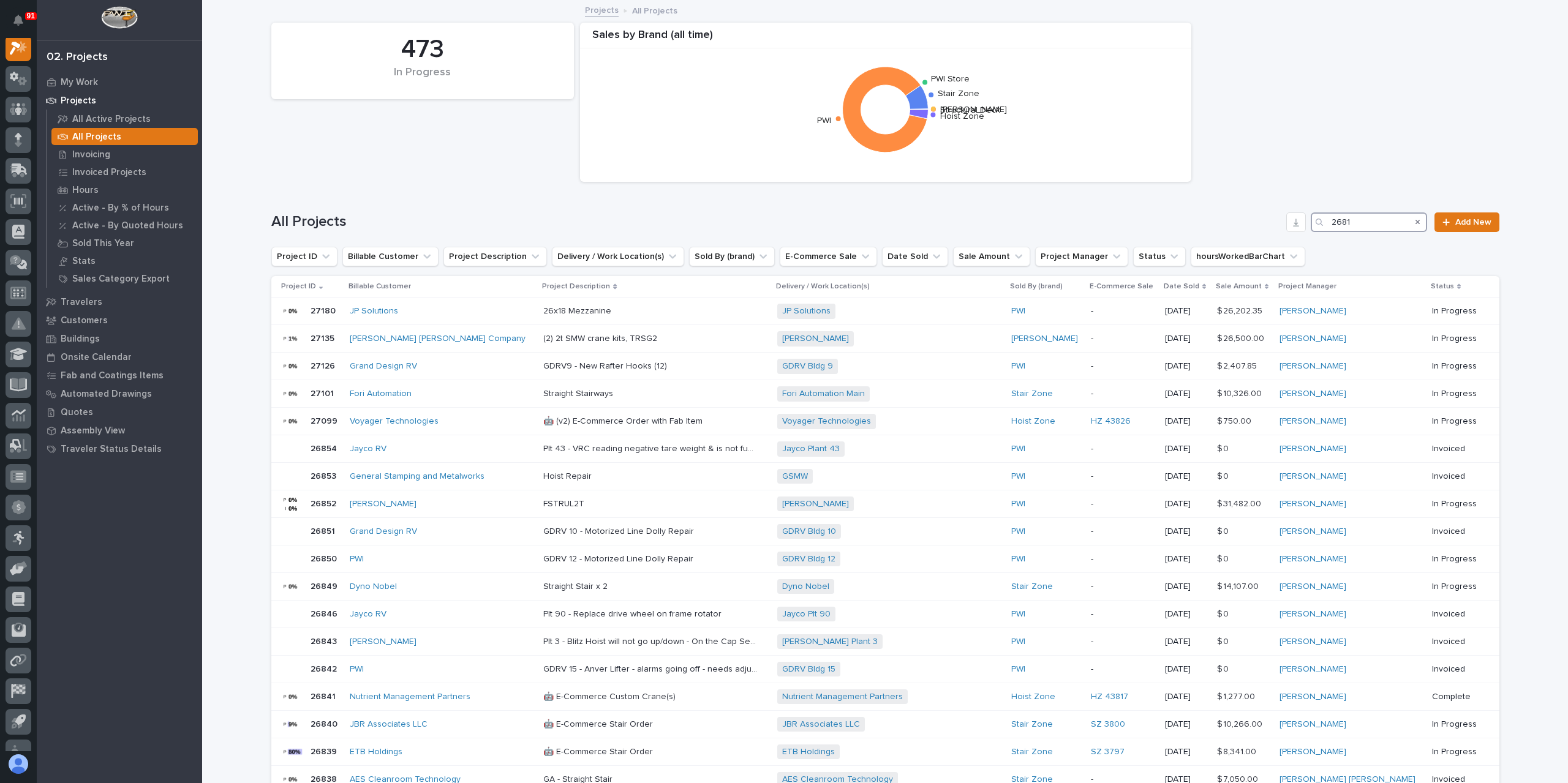
scroll to position [31, 0]
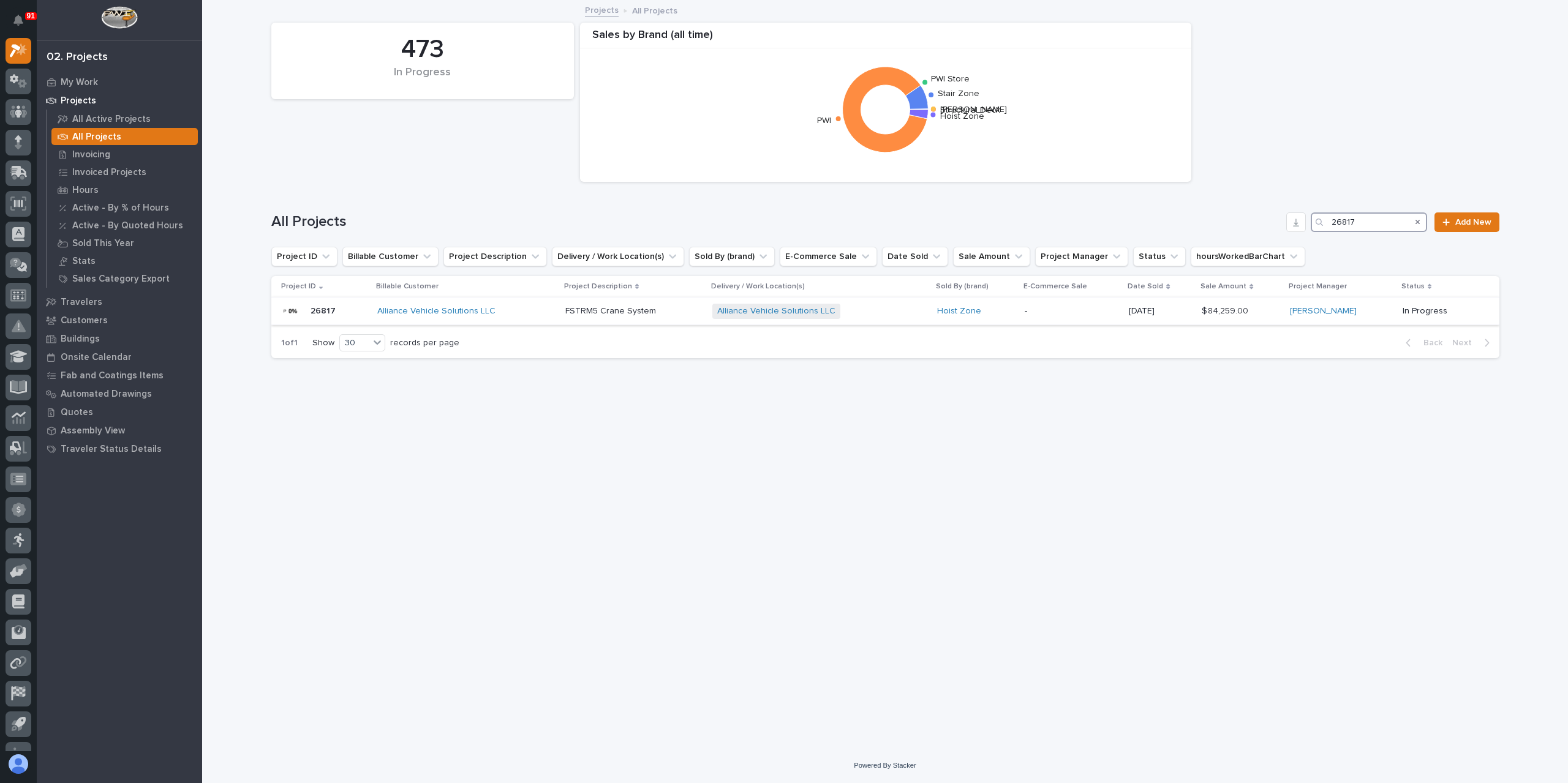
type input "26817"
click at [588, 314] on p "FSTRM5 Crane System" at bounding box center [611, 310] width 93 height 13
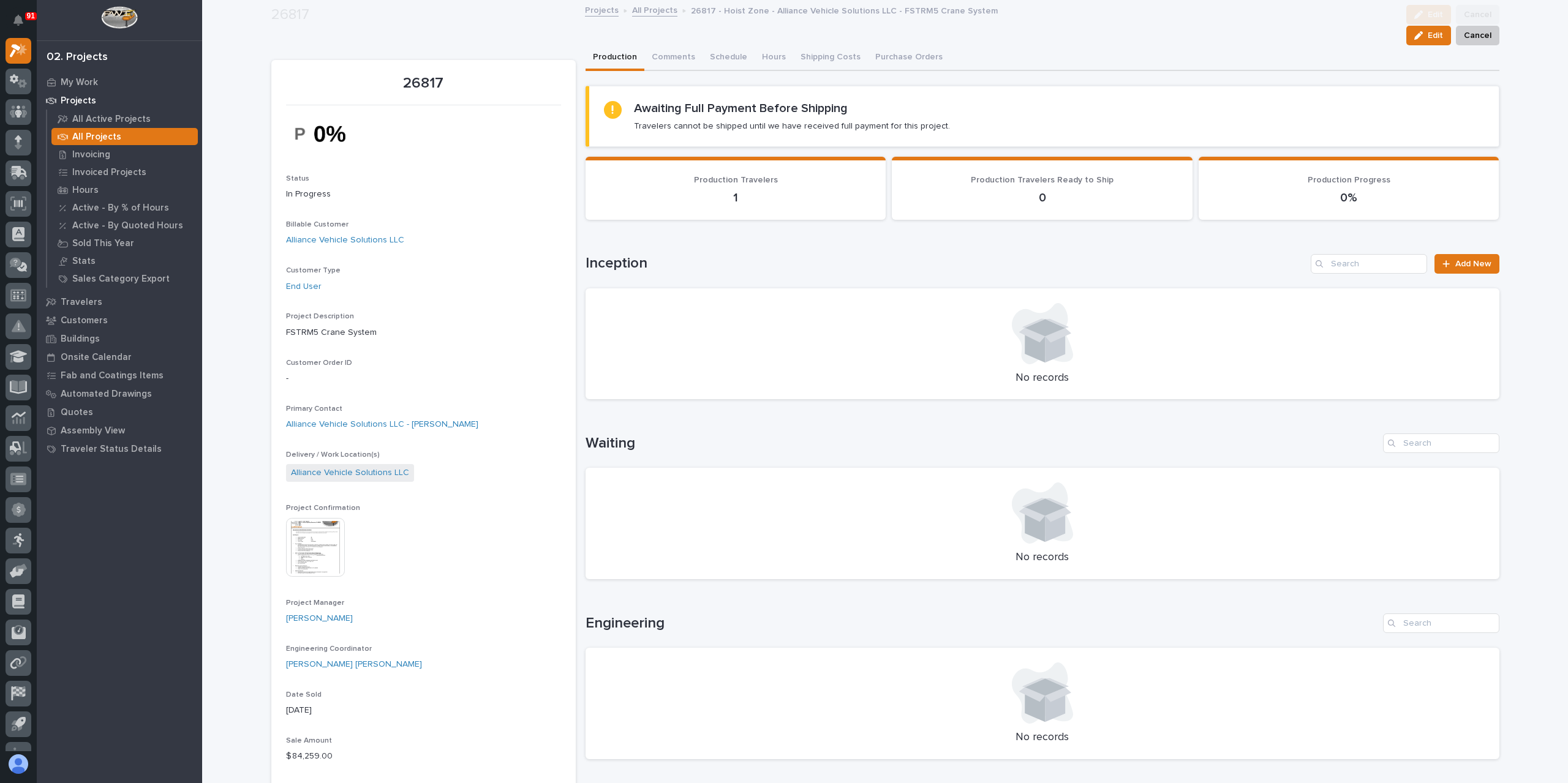
scroll to position [612, 0]
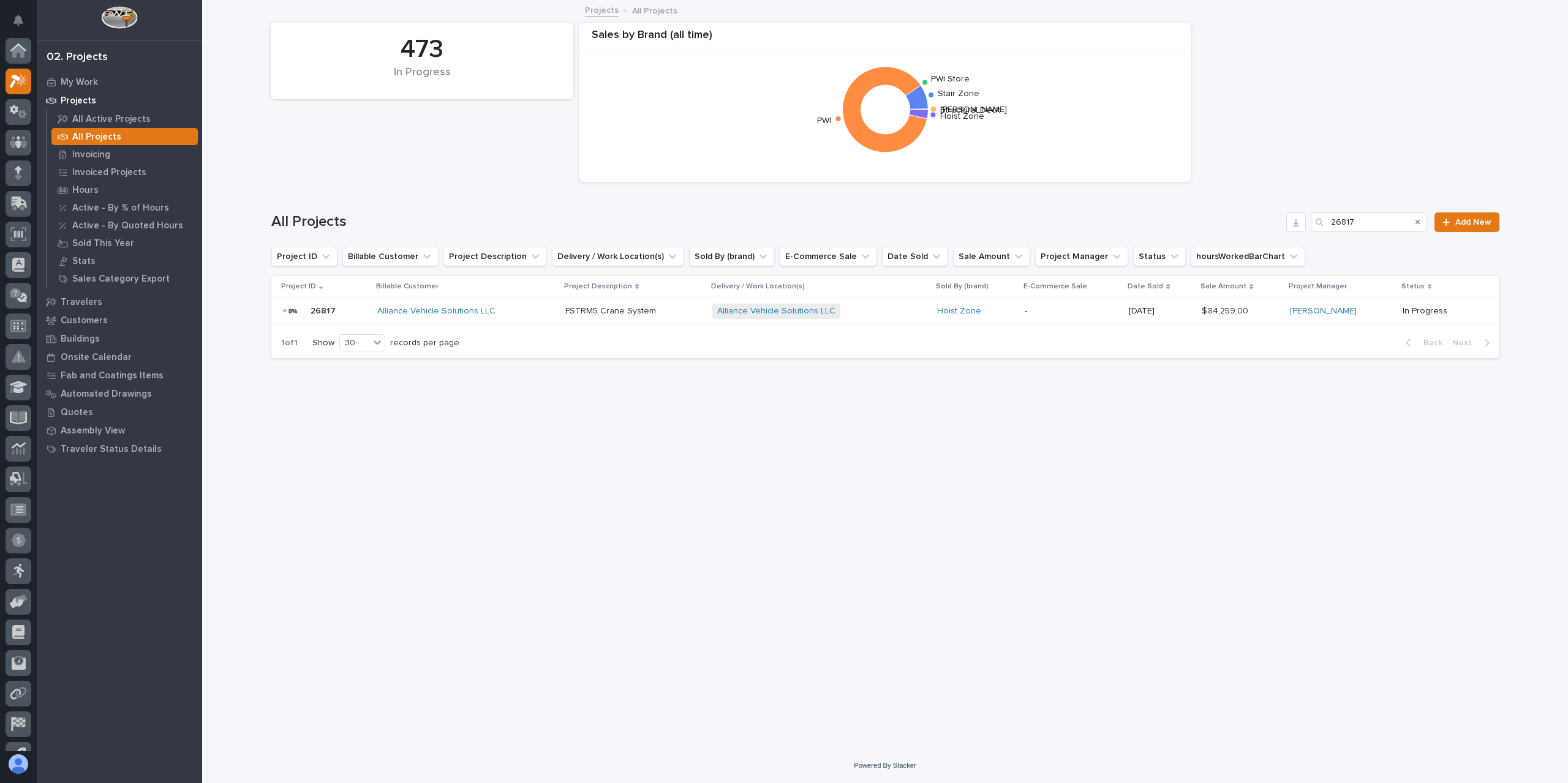
scroll to position [33, 0]
drag, startPoint x: 1336, startPoint y: 227, endPoint x: 1271, endPoint y: 225, distance: 65.0
click at [1279, 225] on div "All Projects 26817 Add New" at bounding box center [886, 222] width 1228 height 19
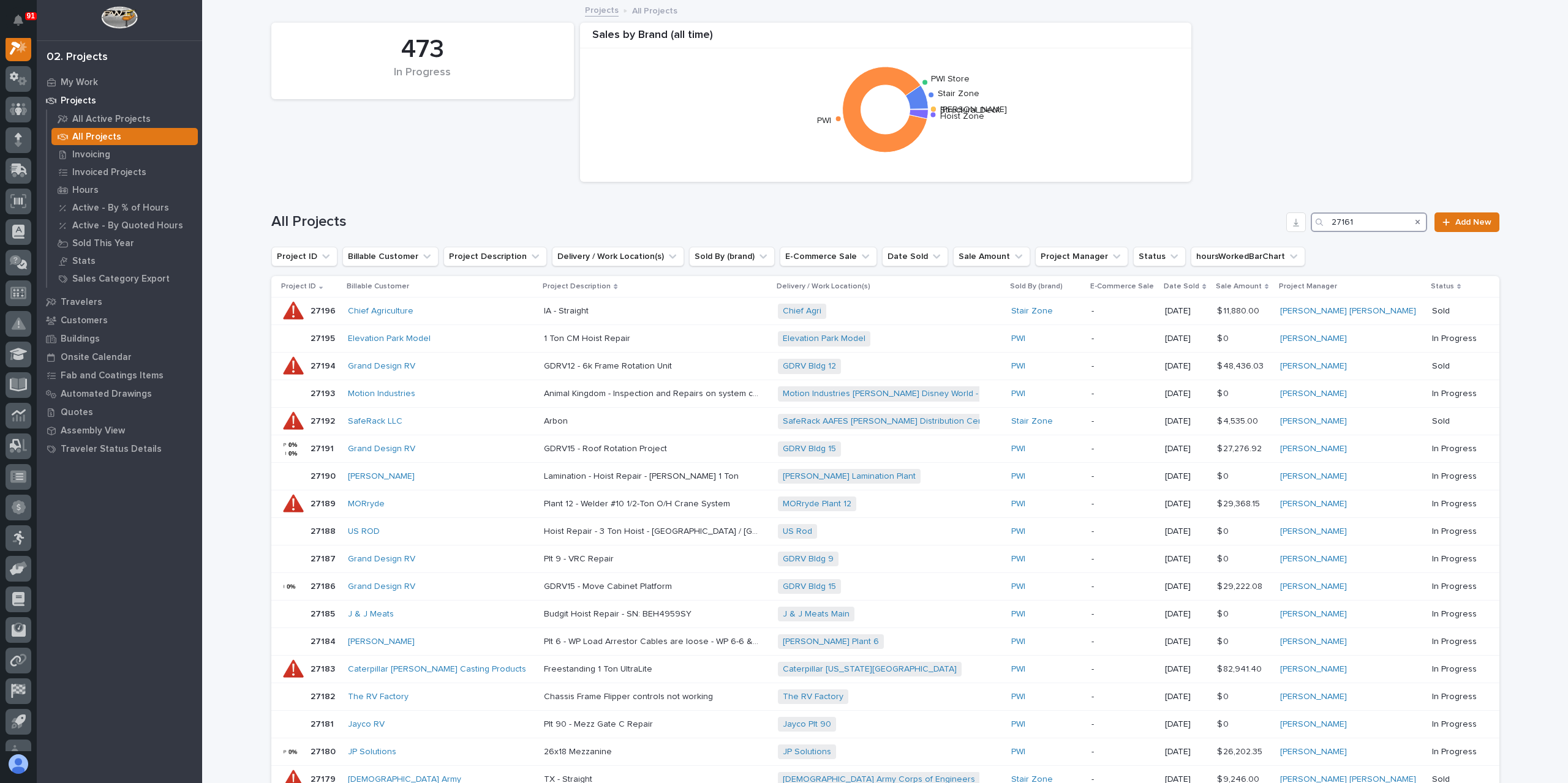
scroll to position [31, 0]
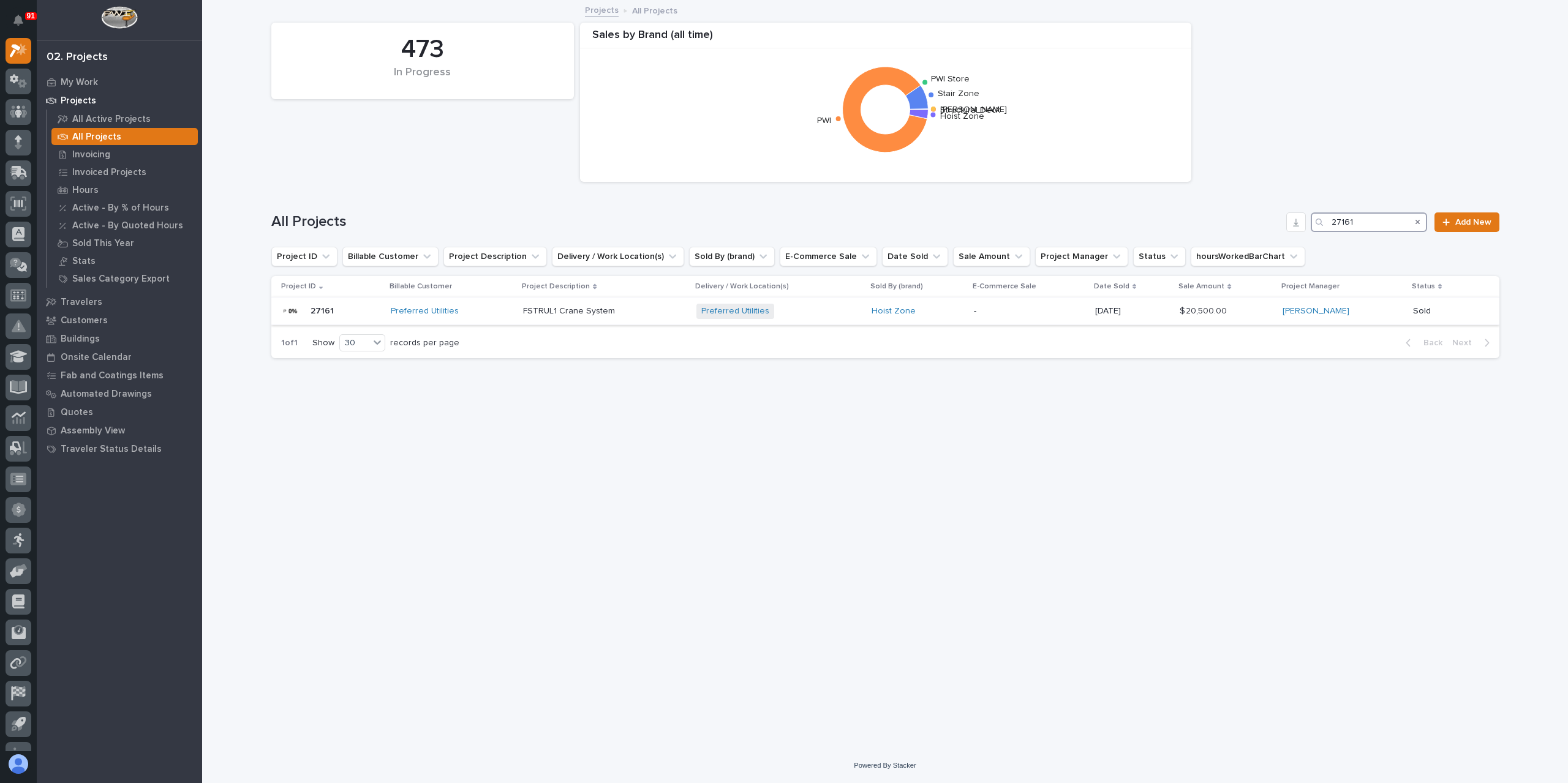
type input "27161"
click at [575, 322] on td "FSTRUL1 Crane System FSTRUL1 Crane System" at bounding box center [605, 311] width 174 height 27
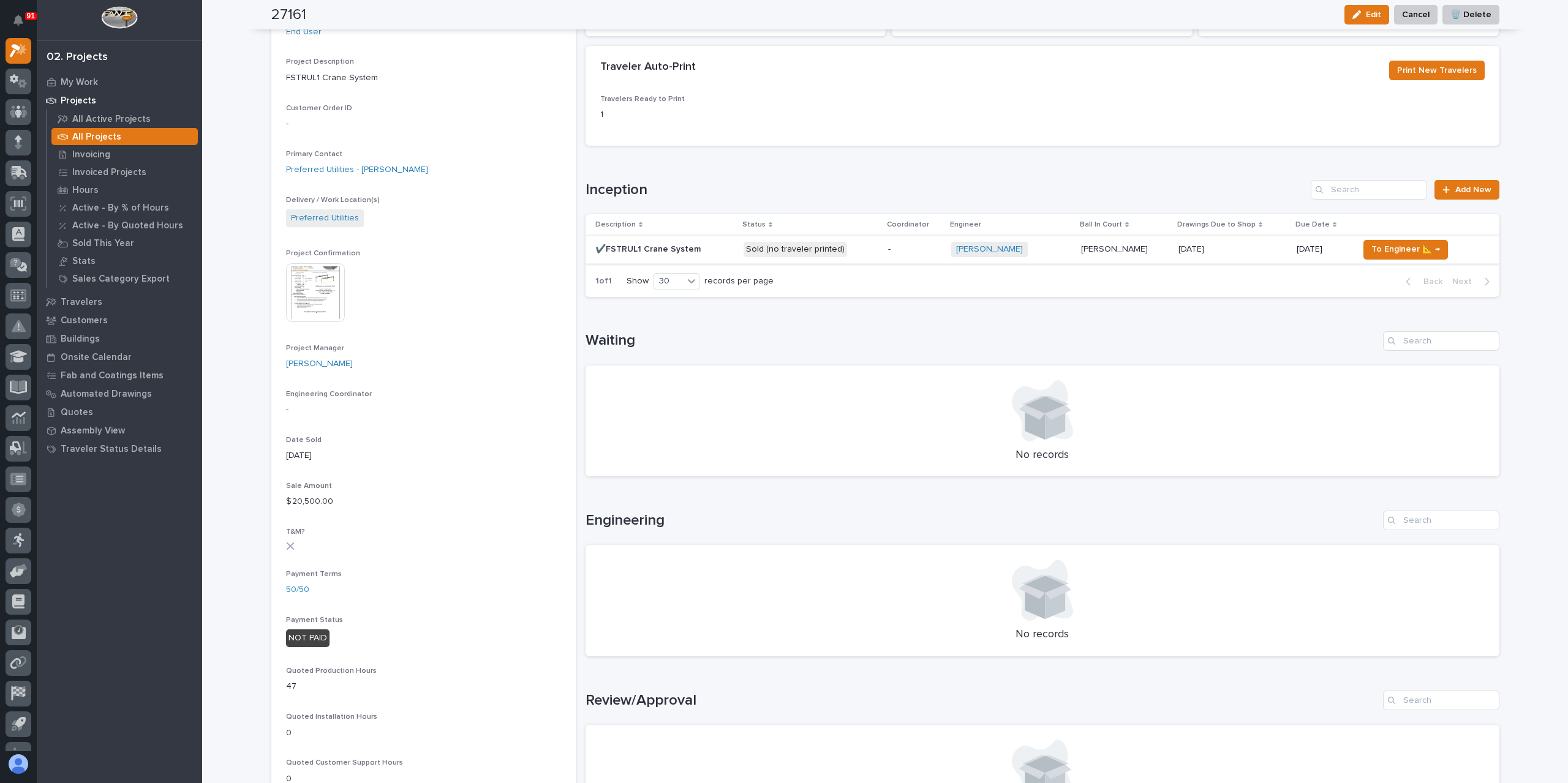
scroll to position [245, 0]
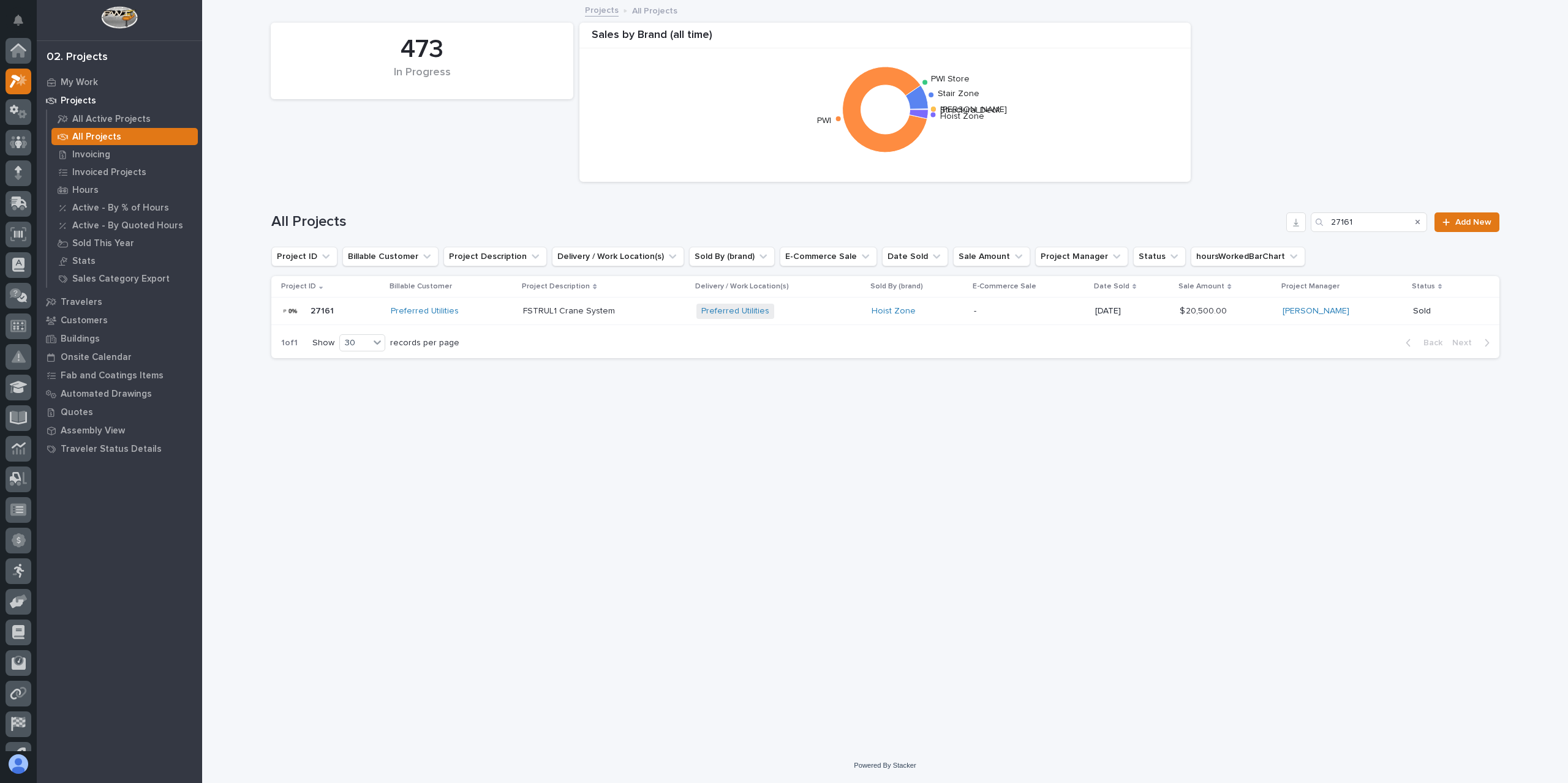
scroll to position [33, 0]
drag, startPoint x: 1367, startPoint y: 223, endPoint x: 1294, endPoint y: 229, distance: 73.2
click at [1294, 229] on div "All Projects 27161 Add New" at bounding box center [886, 222] width 1228 height 19
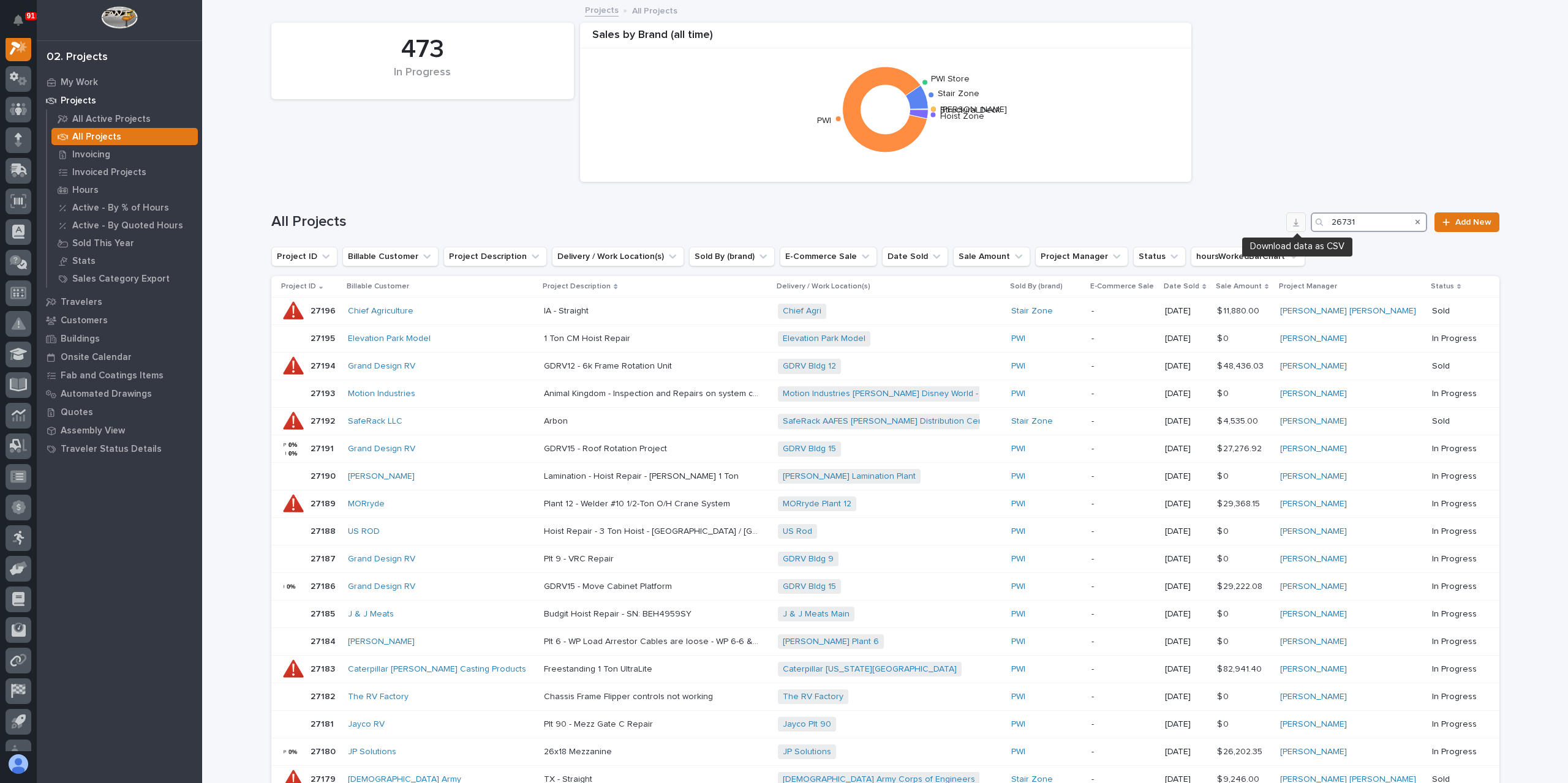
scroll to position [31, 0]
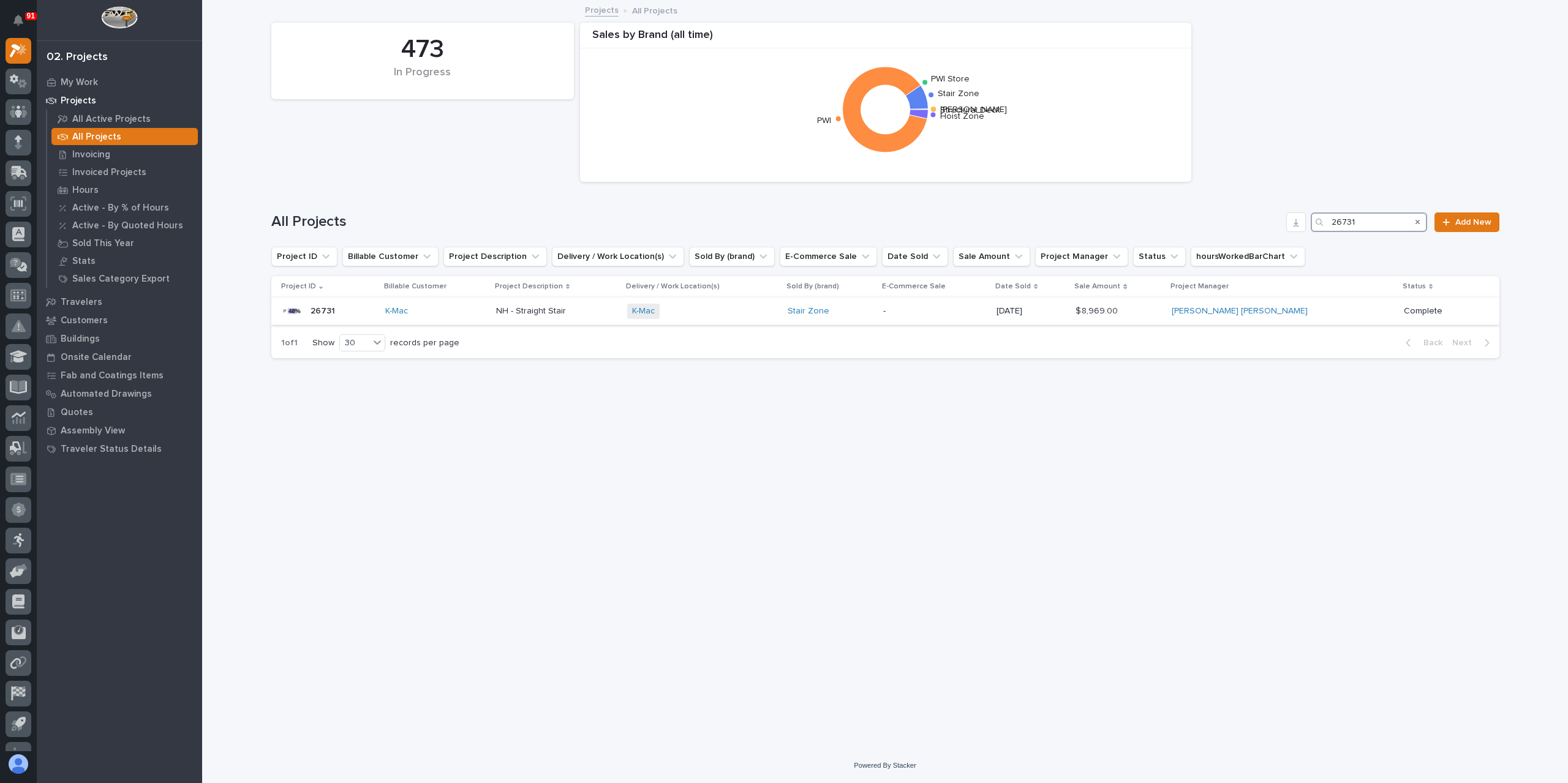
type input "26731"
click at [568, 309] on p "NH - Straight Stair" at bounding box center [532, 310] width 72 height 13
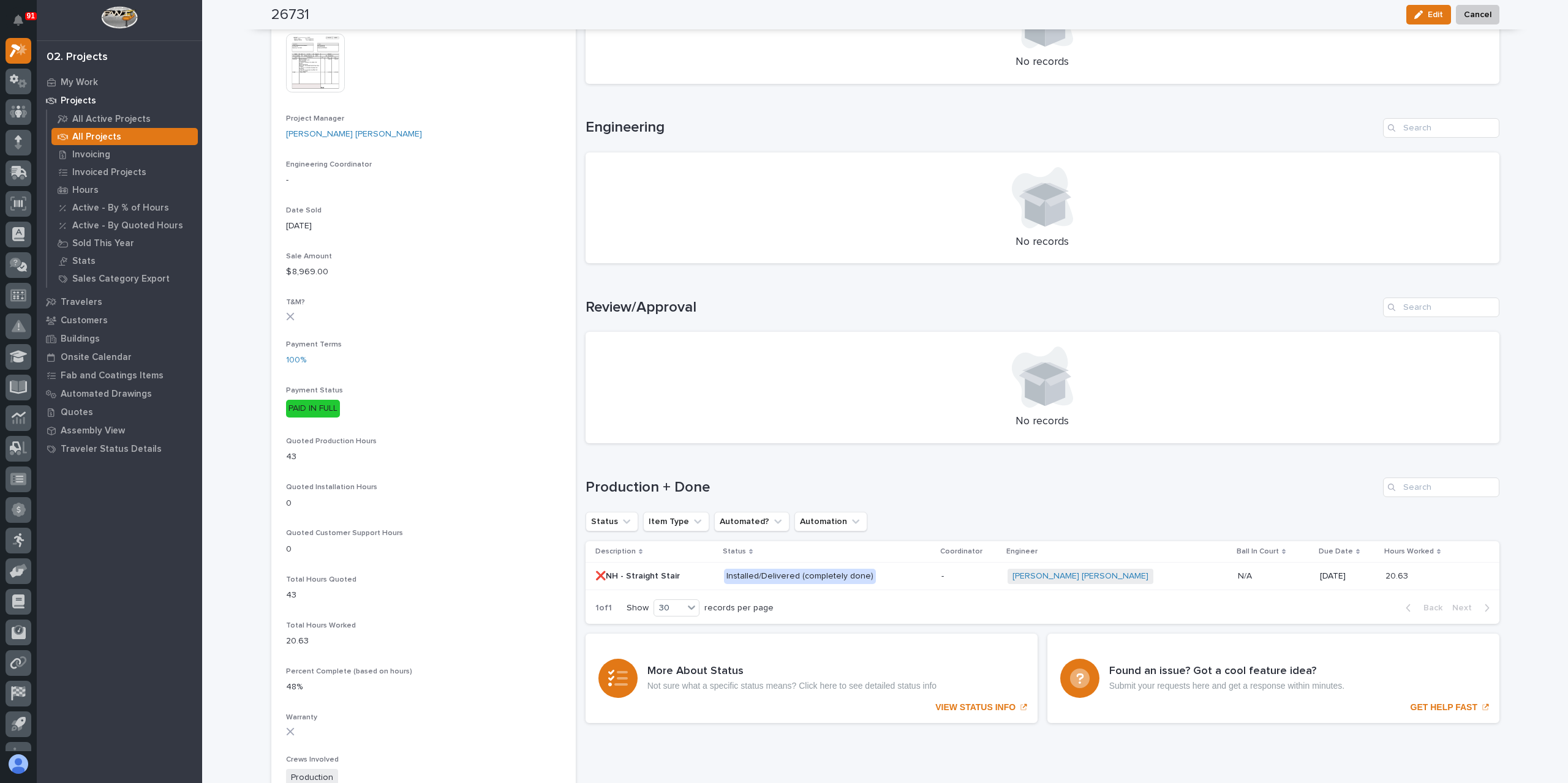
scroll to position [490, 0]
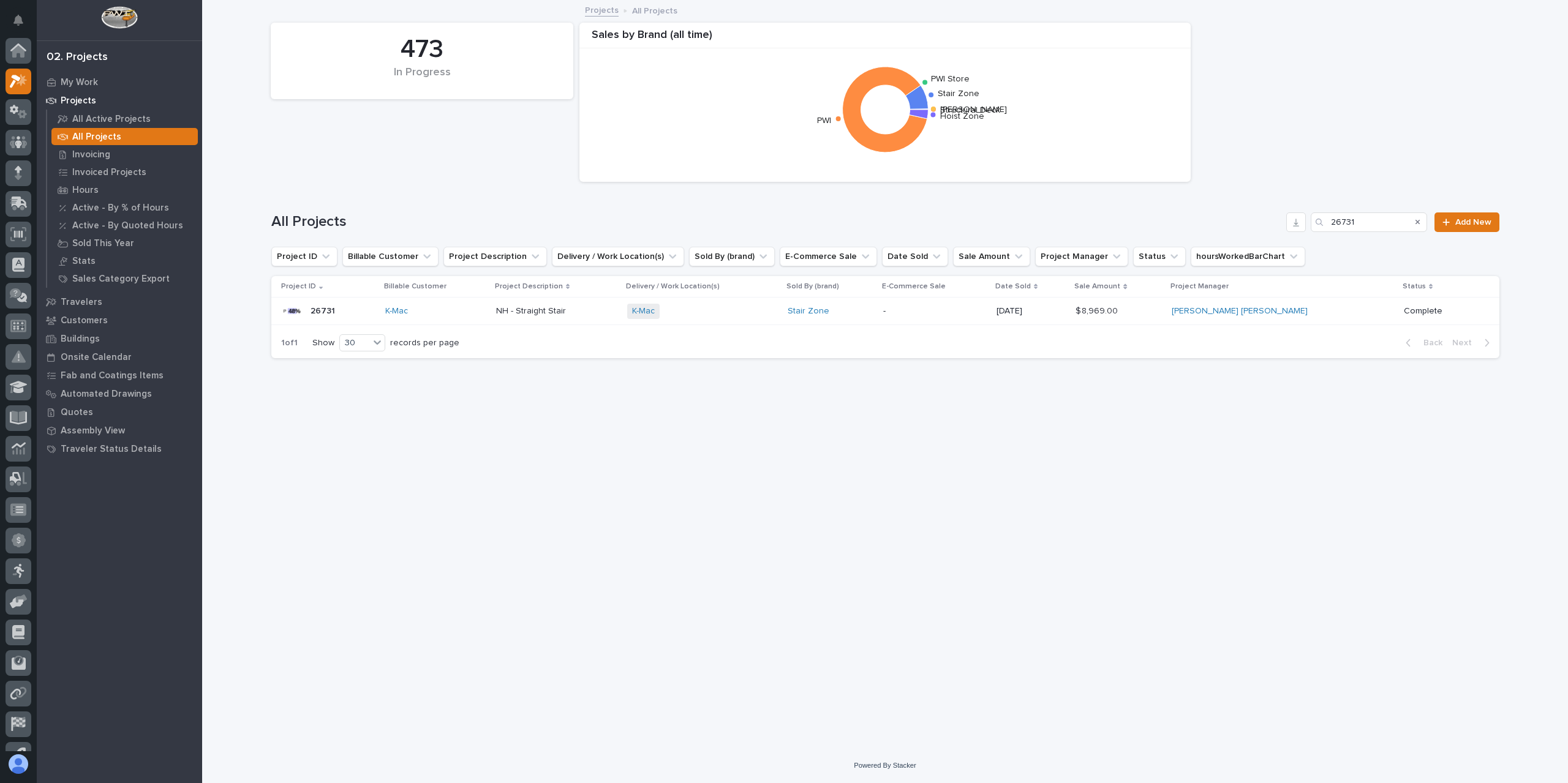
scroll to position [33, 0]
drag, startPoint x: 1381, startPoint y: 222, endPoint x: 1274, endPoint y: 215, distance: 107.2
click at [1274, 215] on div "All Projects 26731 Add New" at bounding box center [886, 222] width 1228 height 19
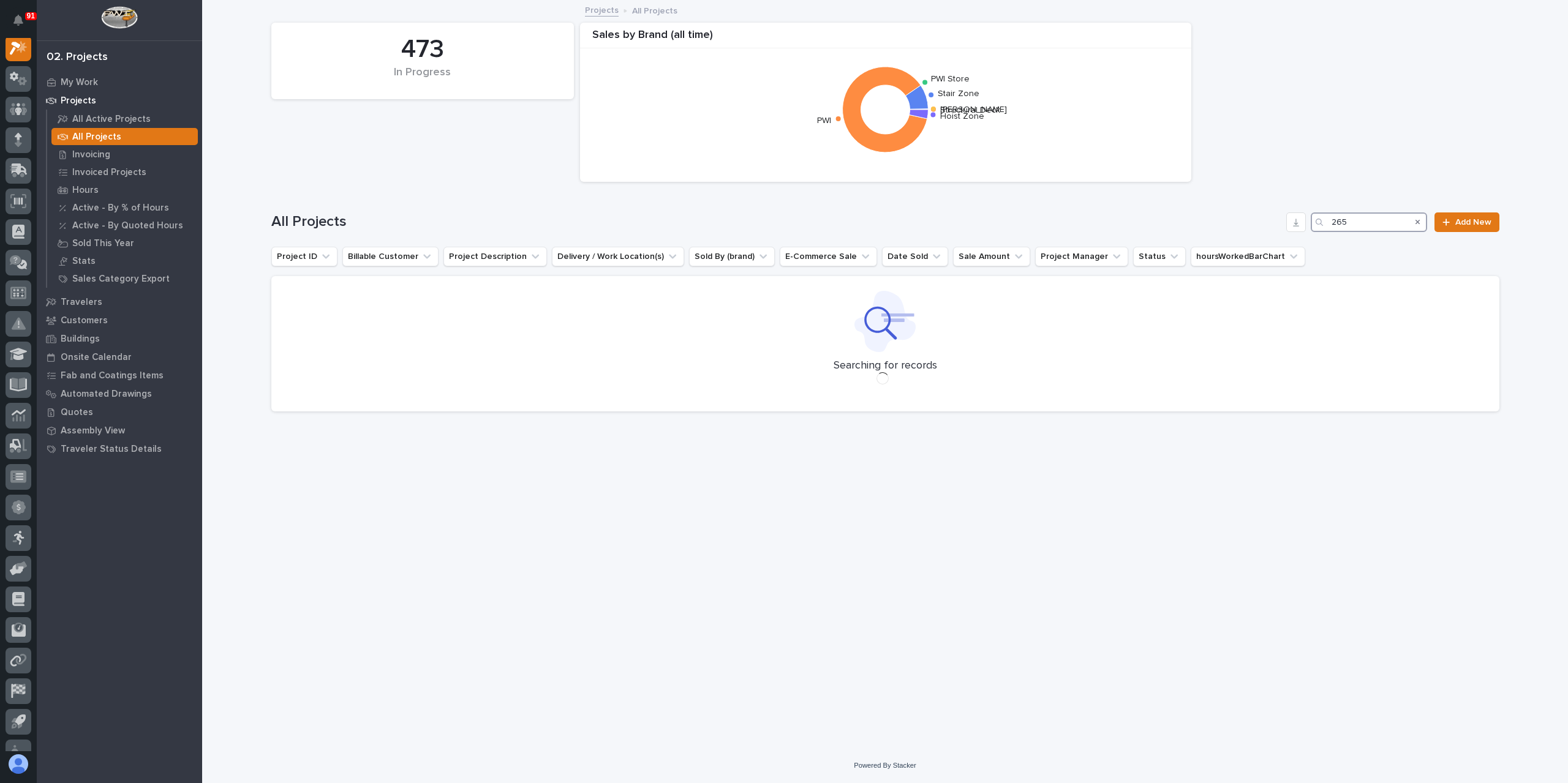
scroll to position [31, 0]
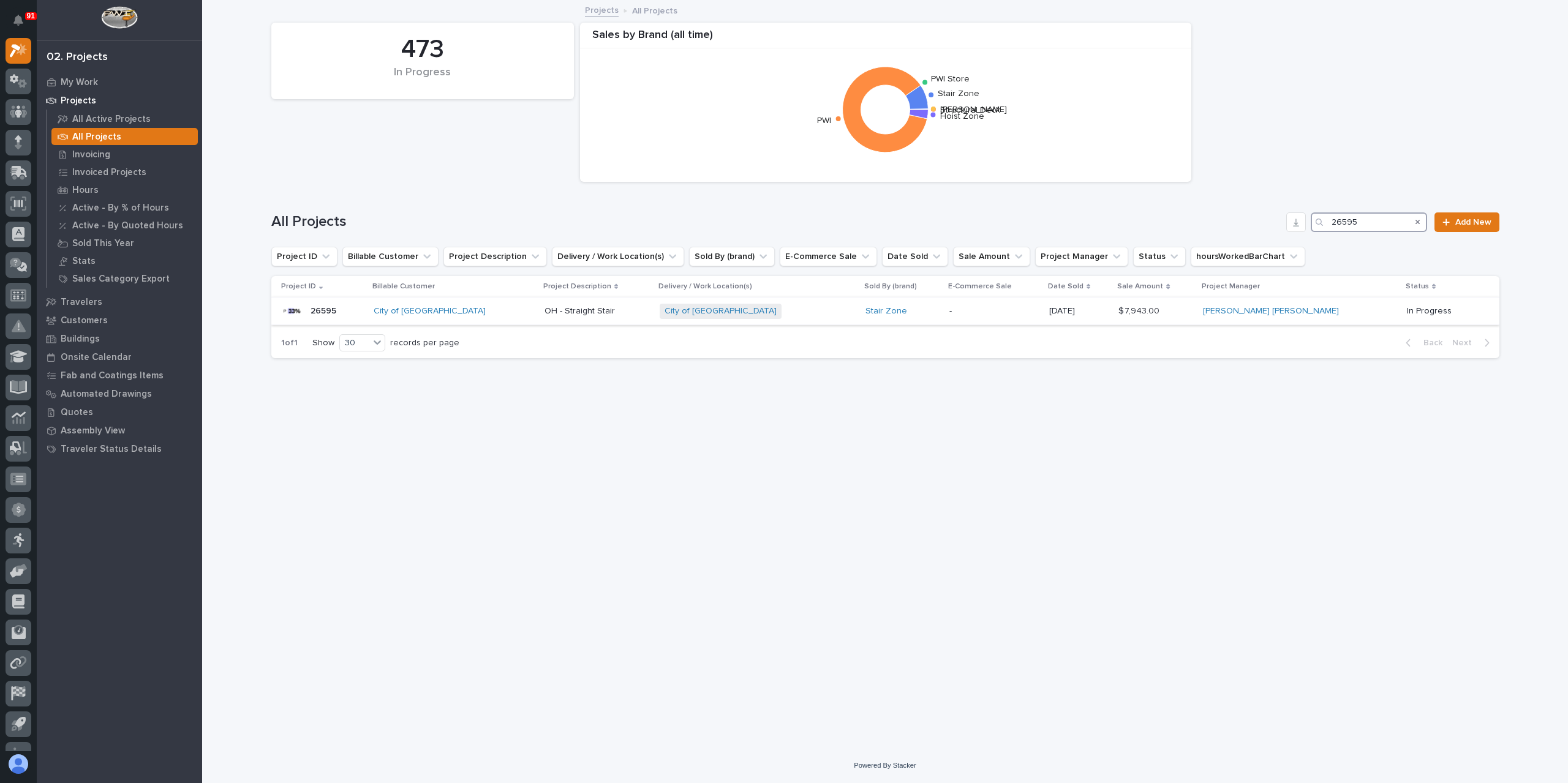
type input "26595"
click at [576, 317] on div "OH - Straight Stair OH - Straight Stair" at bounding box center [597, 312] width 105 height 20
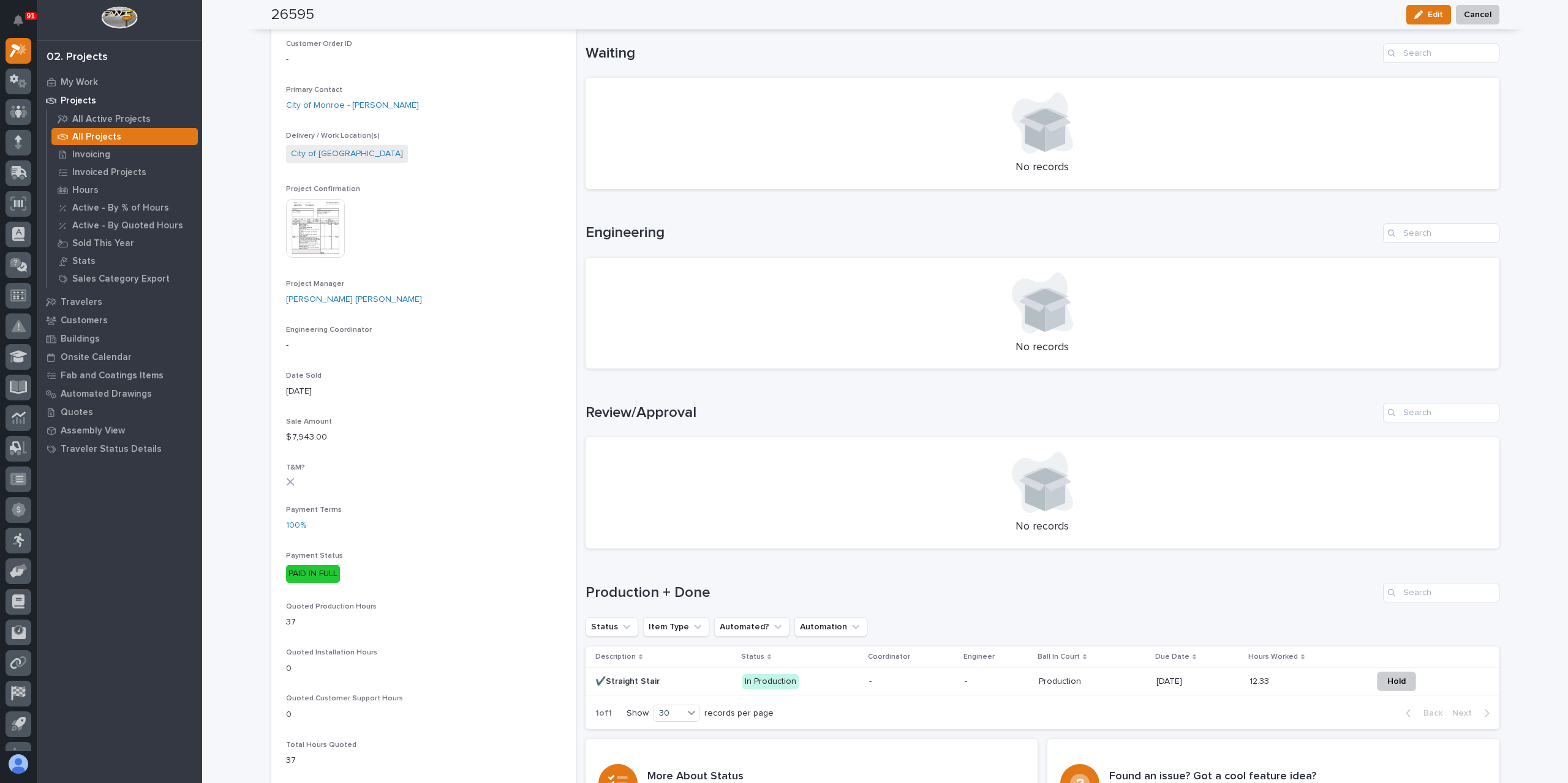
scroll to position [438, 0]
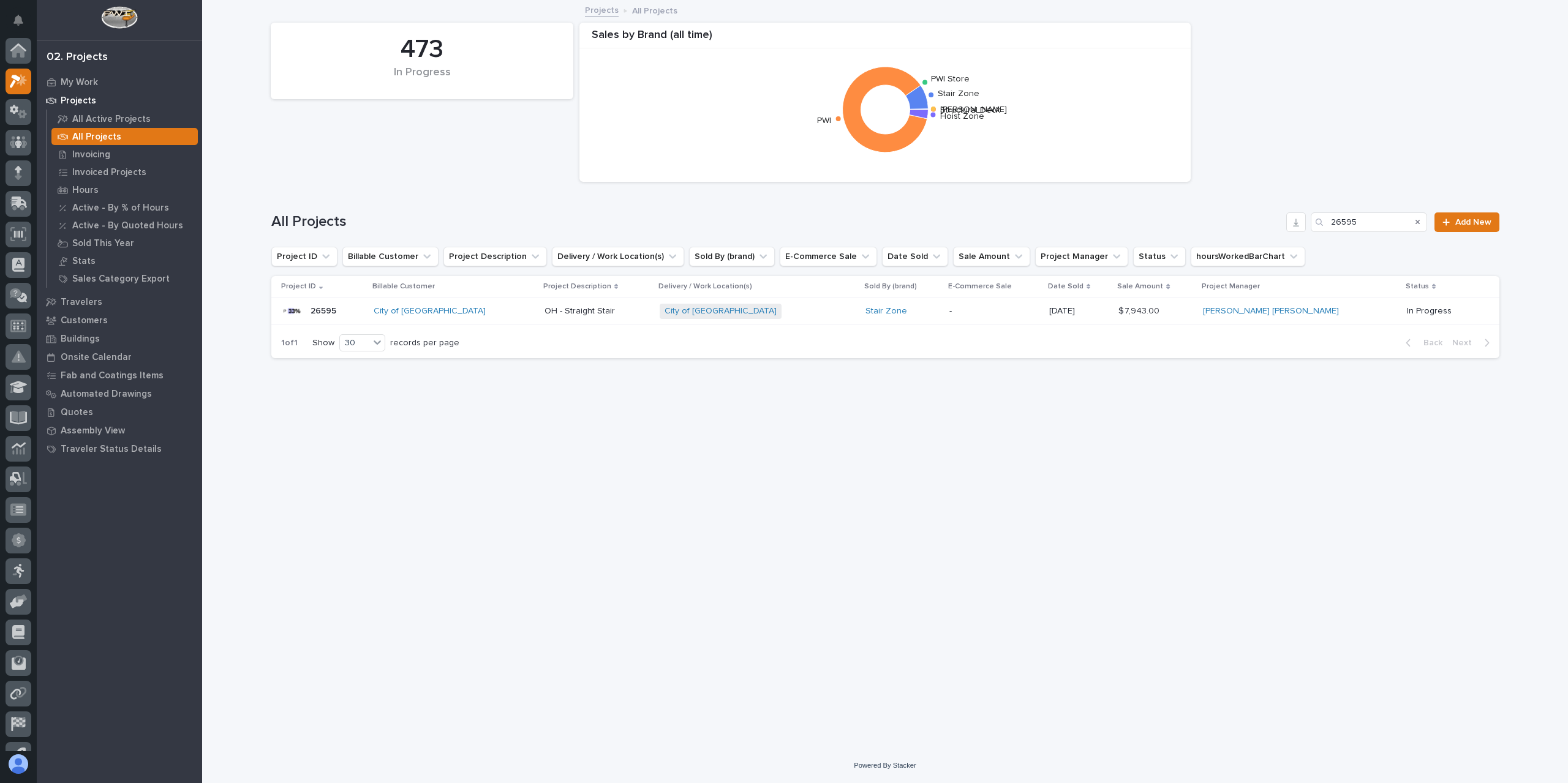
scroll to position [33, 0]
drag, startPoint x: 1378, startPoint y: 227, endPoint x: 1281, endPoint y: 216, distance: 97.6
click at [1281, 216] on div "All Projects 26595 Add New" at bounding box center [886, 222] width 1228 height 19
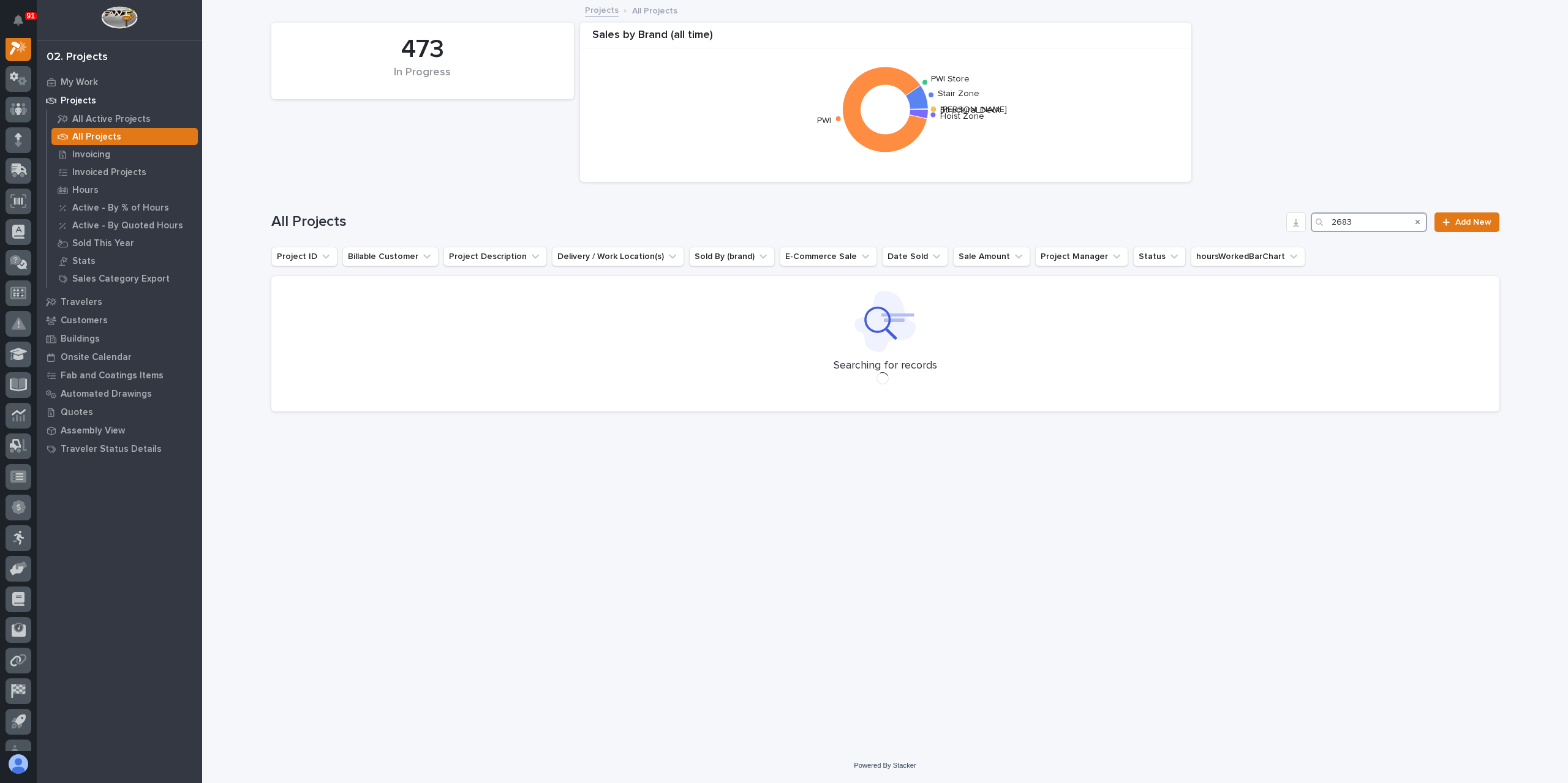
scroll to position [31, 0]
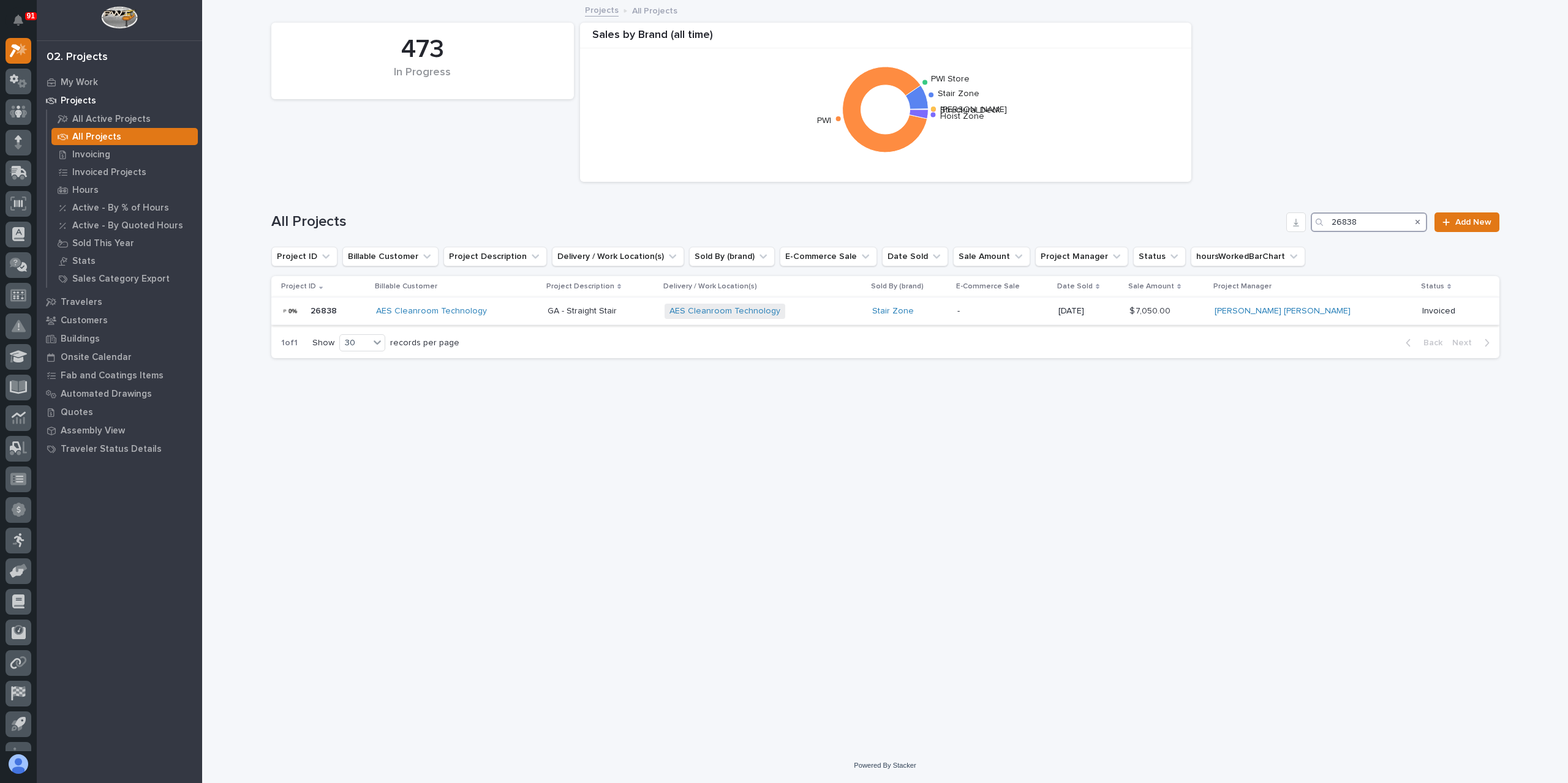
type input "26838"
click at [608, 314] on p "GA - Straight Stair" at bounding box center [583, 310] width 72 height 13
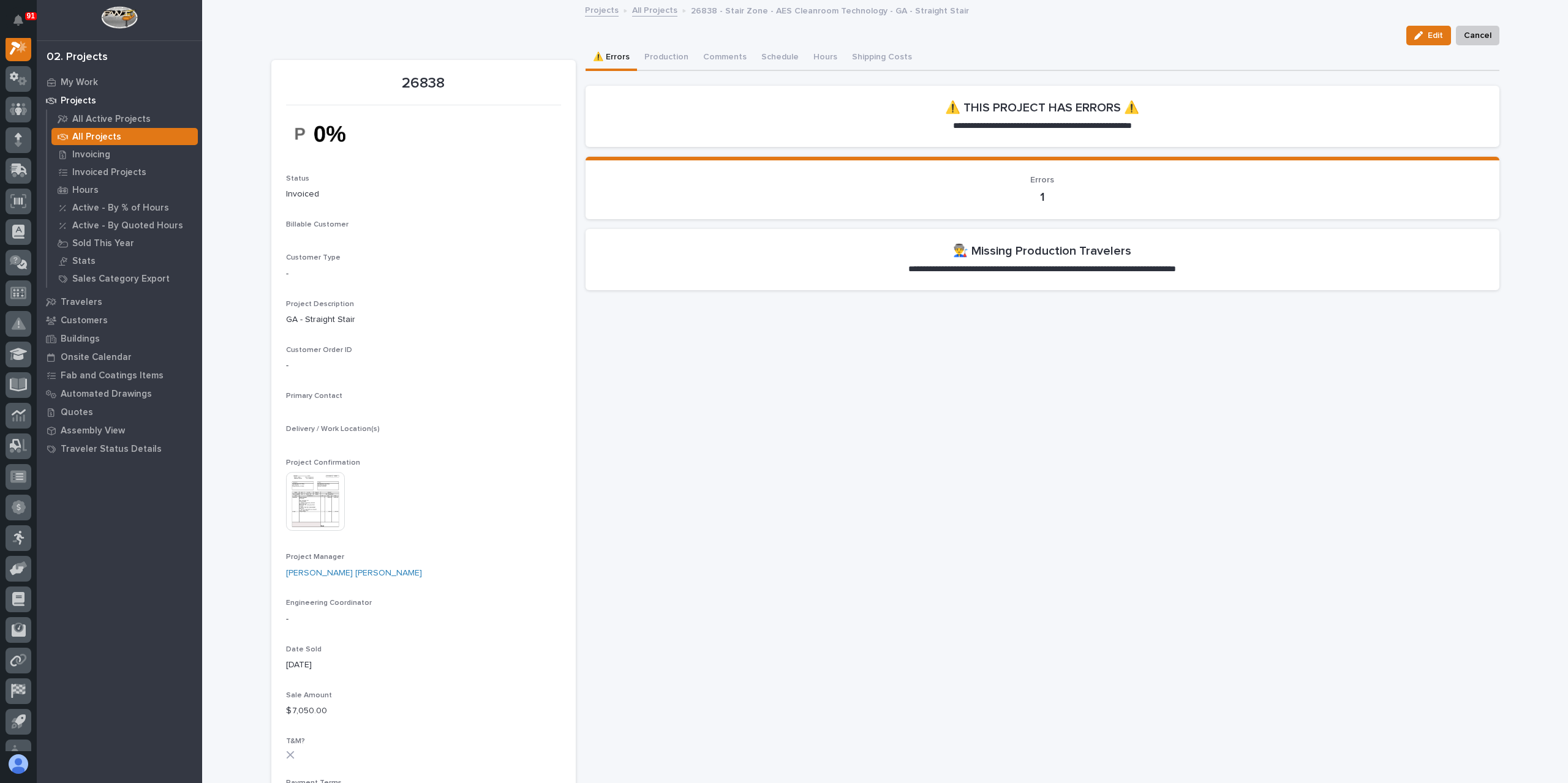
scroll to position [31, 0]
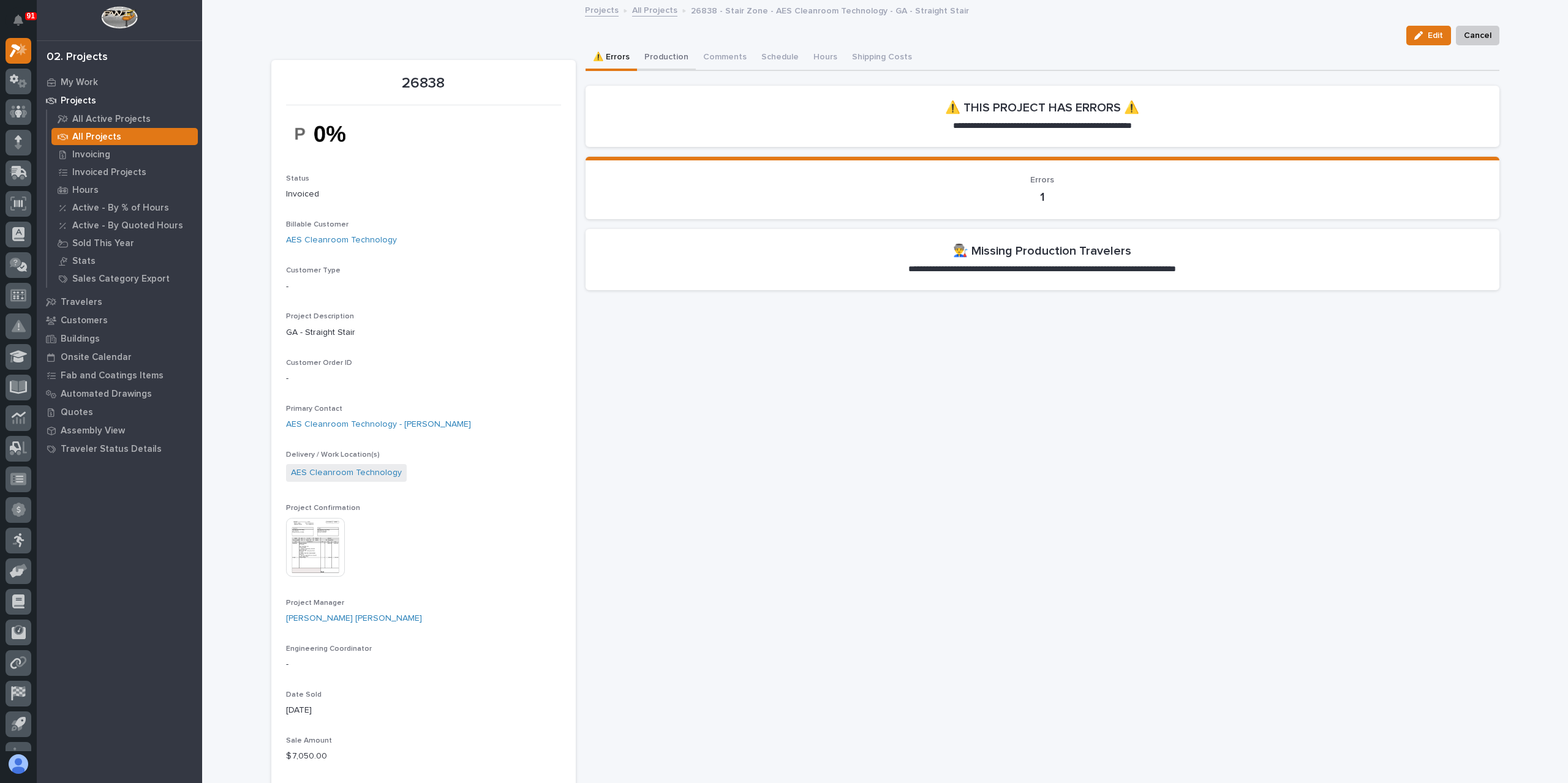
click at [654, 52] on button "Production" at bounding box center [667, 58] width 59 height 26
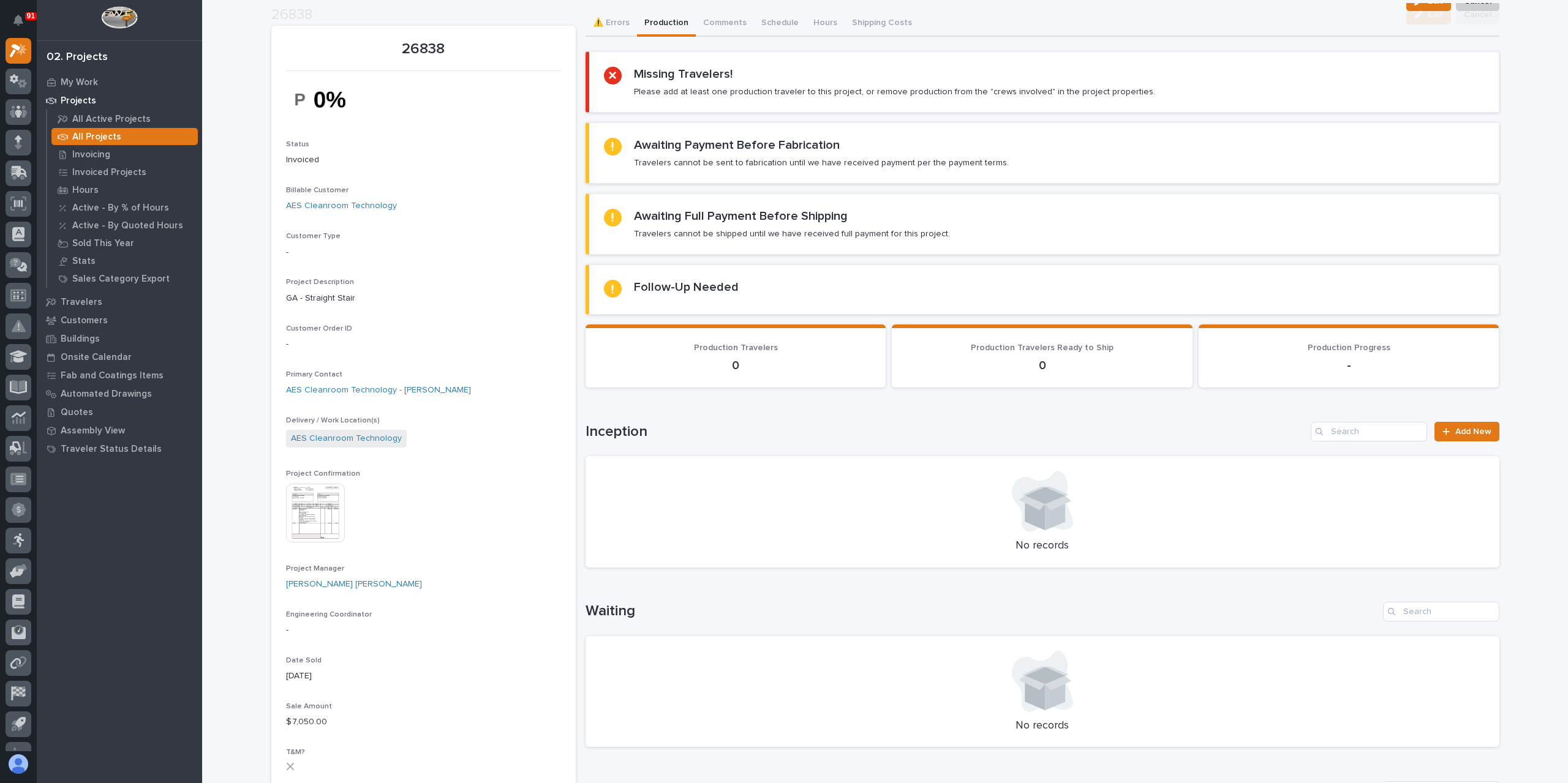
scroll to position [245, 0]
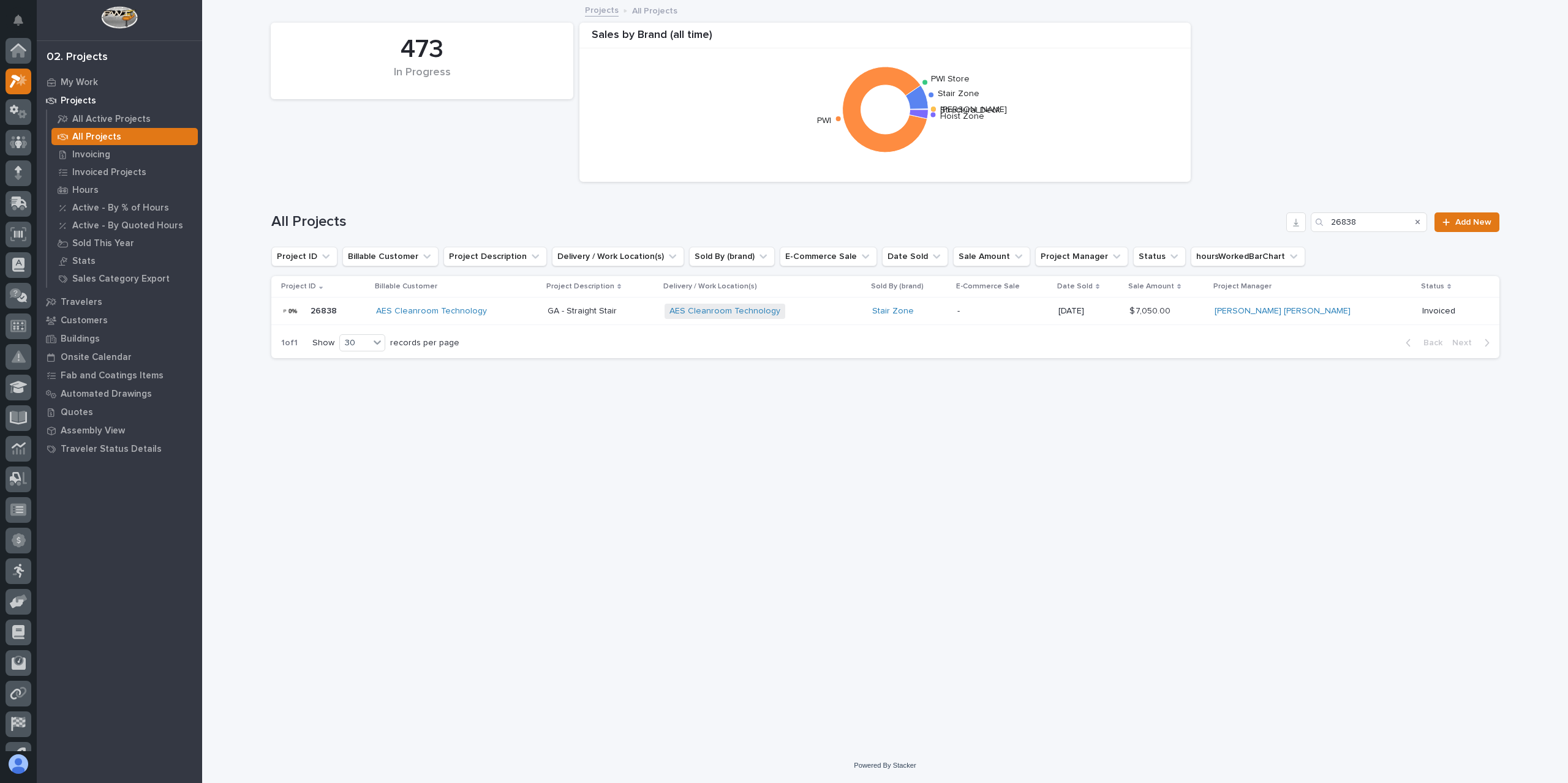
scroll to position [33, 0]
drag, startPoint x: 1364, startPoint y: 218, endPoint x: 1305, endPoint y: 230, distance: 60.2
click at [1315, 232] on div "26838" at bounding box center [1369, 222] width 117 height 19
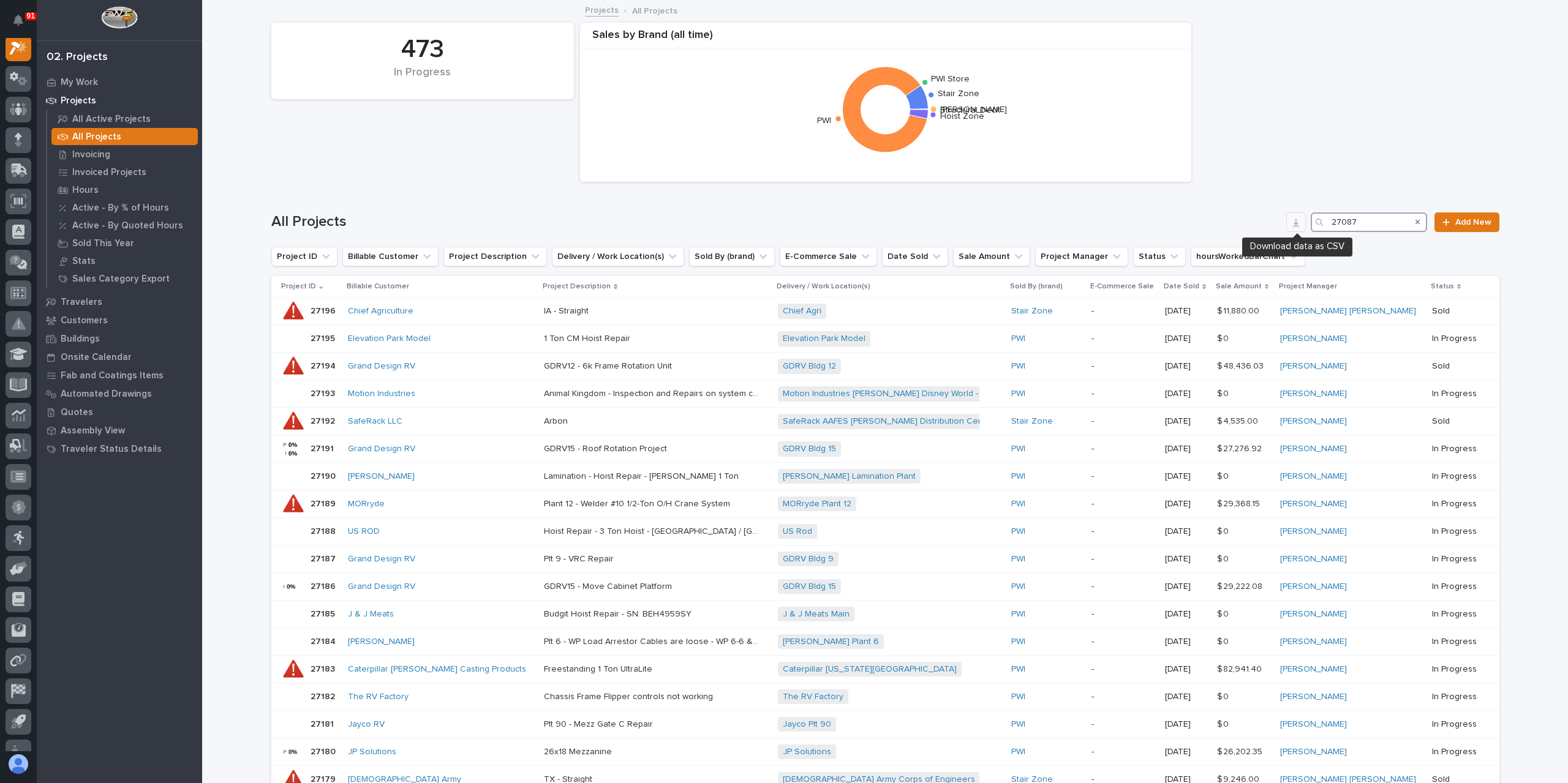
scroll to position [31, 0]
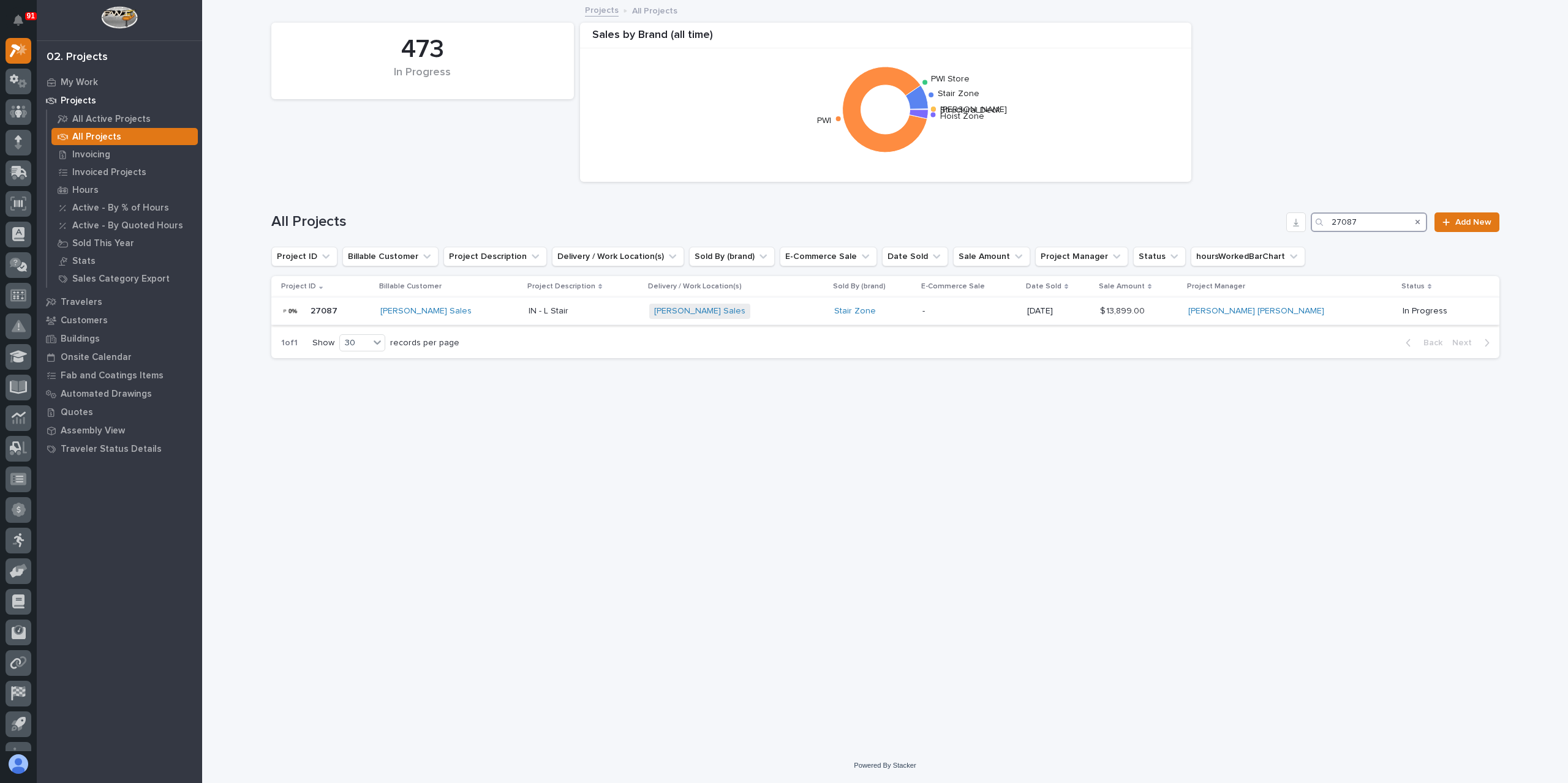
type input "27087"
click at [544, 319] on div "IN - L Stair IN - L Stair" at bounding box center [584, 312] width 111 height 20
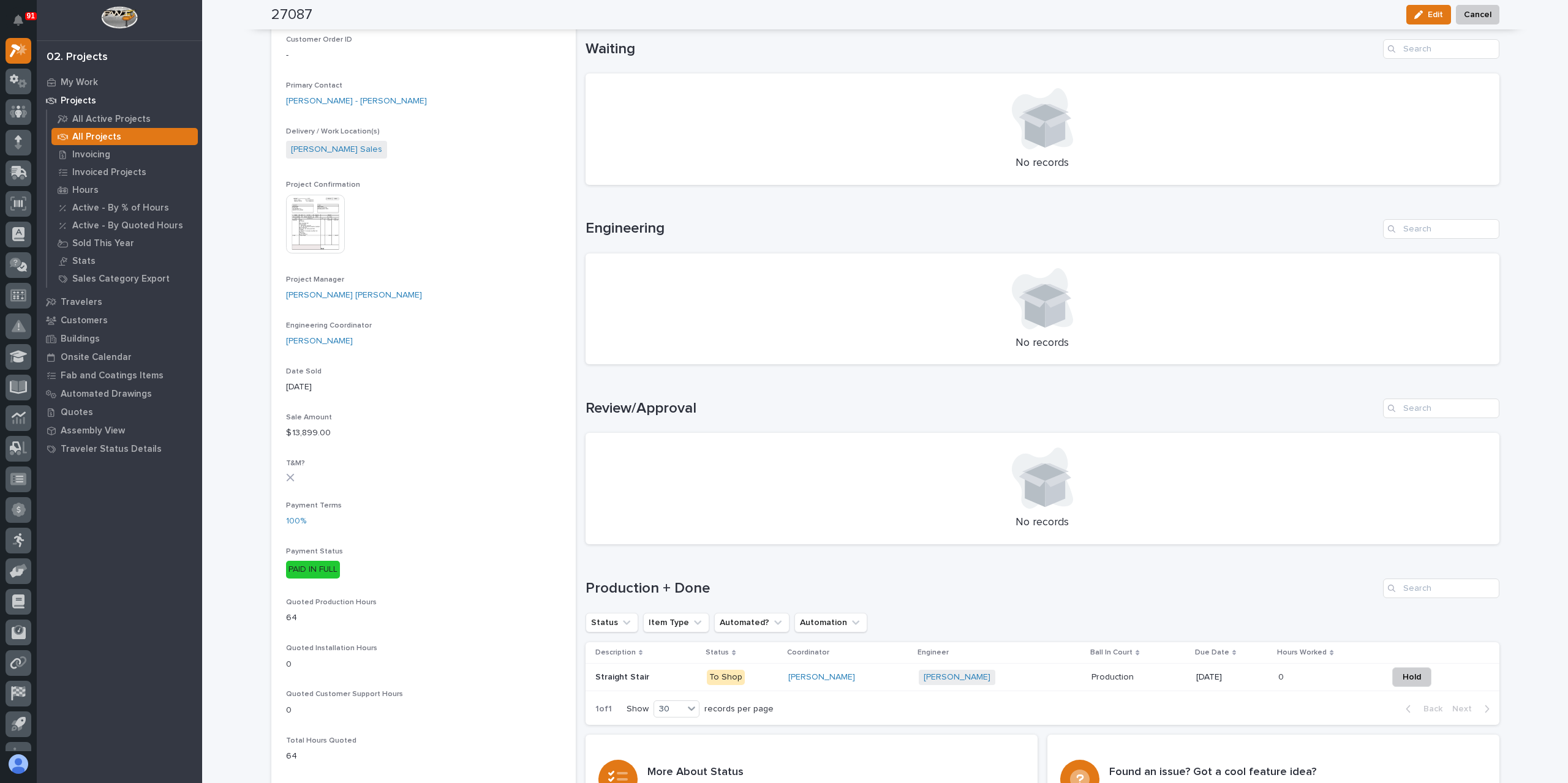
scroll to position [367, 0]
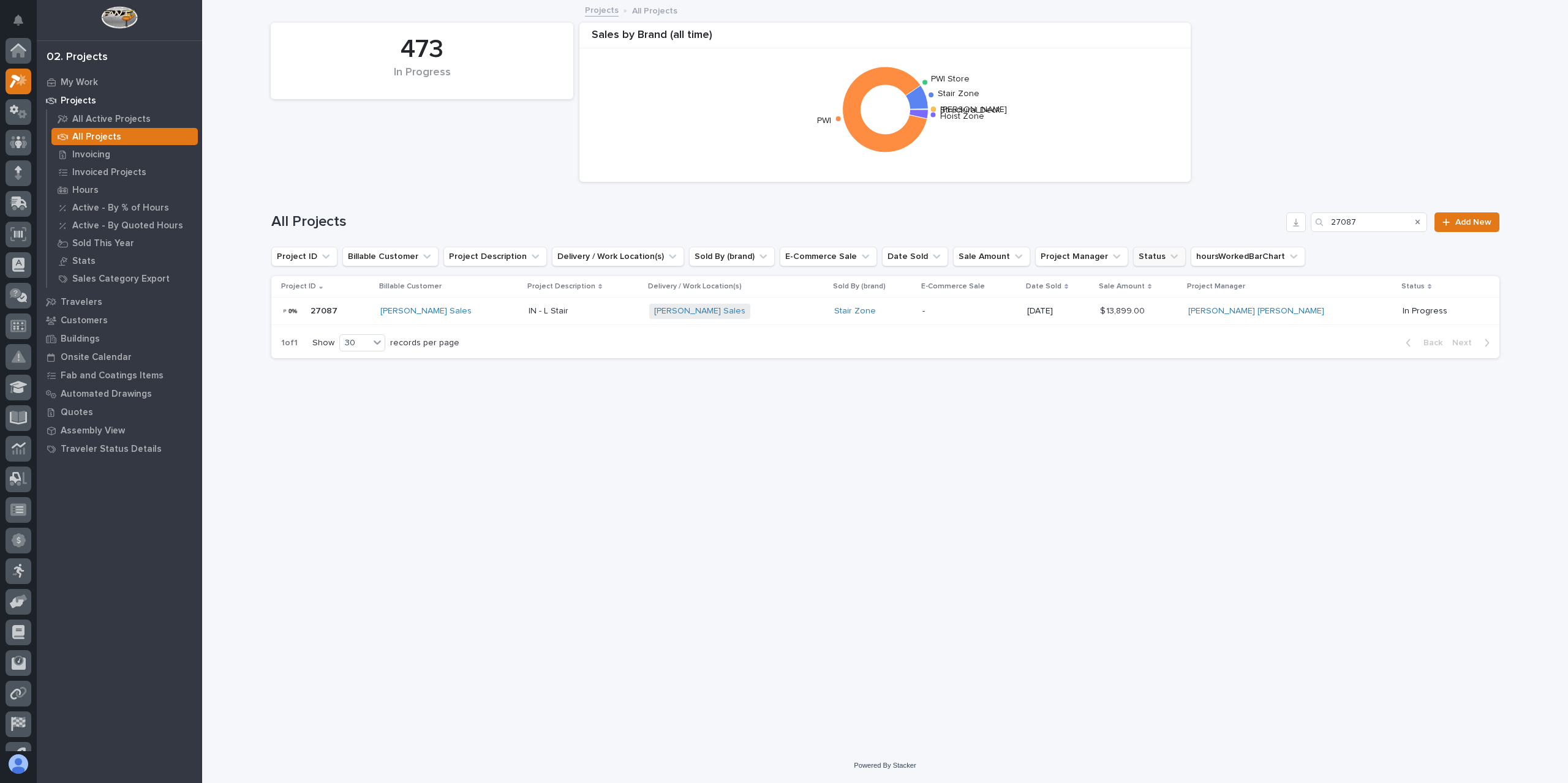
scroll to position [33, 0]
drag, startPoint x: 1379, startPoint y: 221, endPoint x: 1215, endPoint y: 226, distance: 164.1
click at [1217, 226] on div "All Projects 27087 Add New" at bounding box center [886, 222] width 1228 height 19
type input "27172"
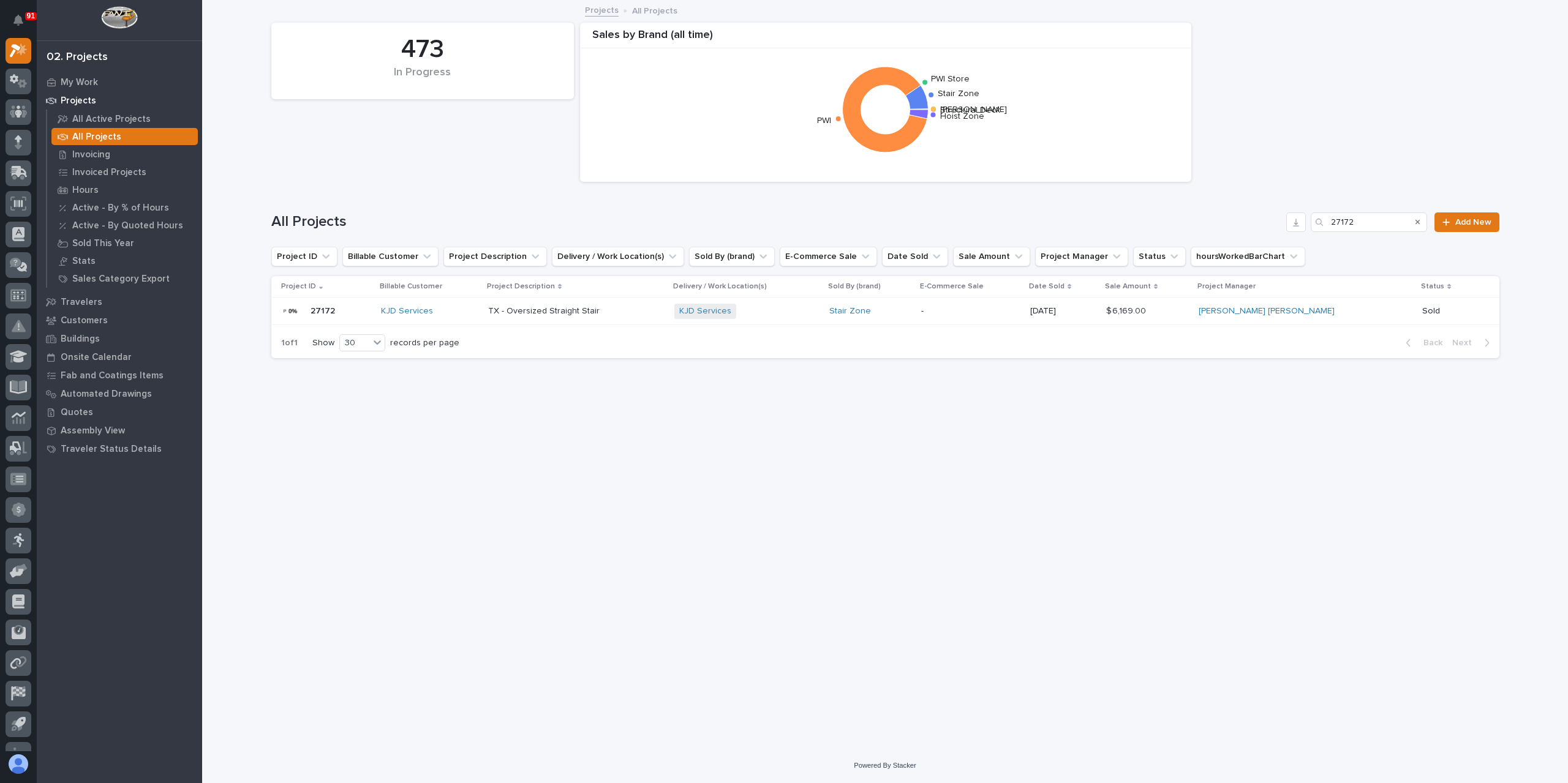
click at [569, 309] on p "TX - Oversized Straight Stair" at bounding box center [545, 310] width 114 height 13
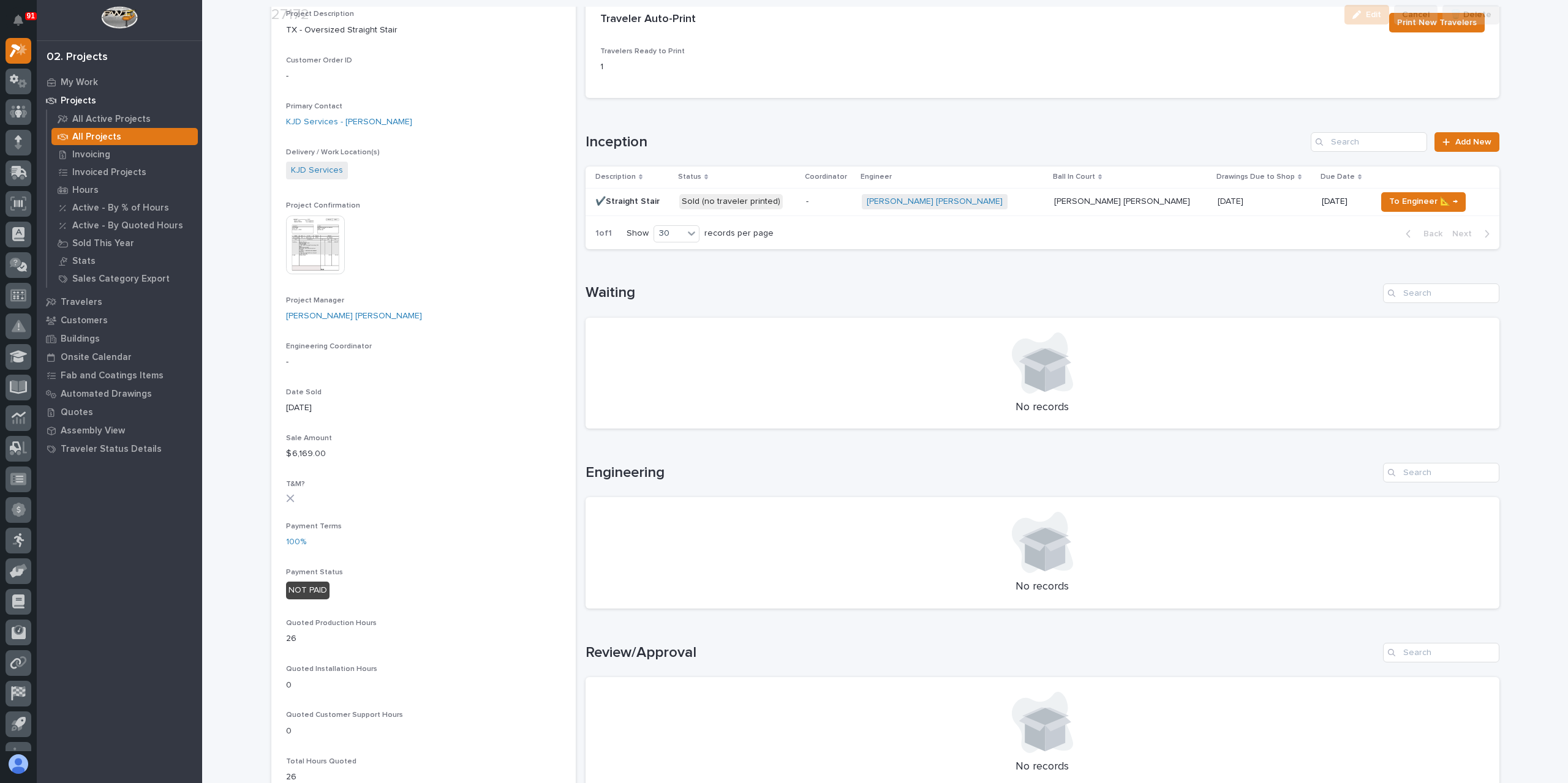
scroll to position [306, 0]
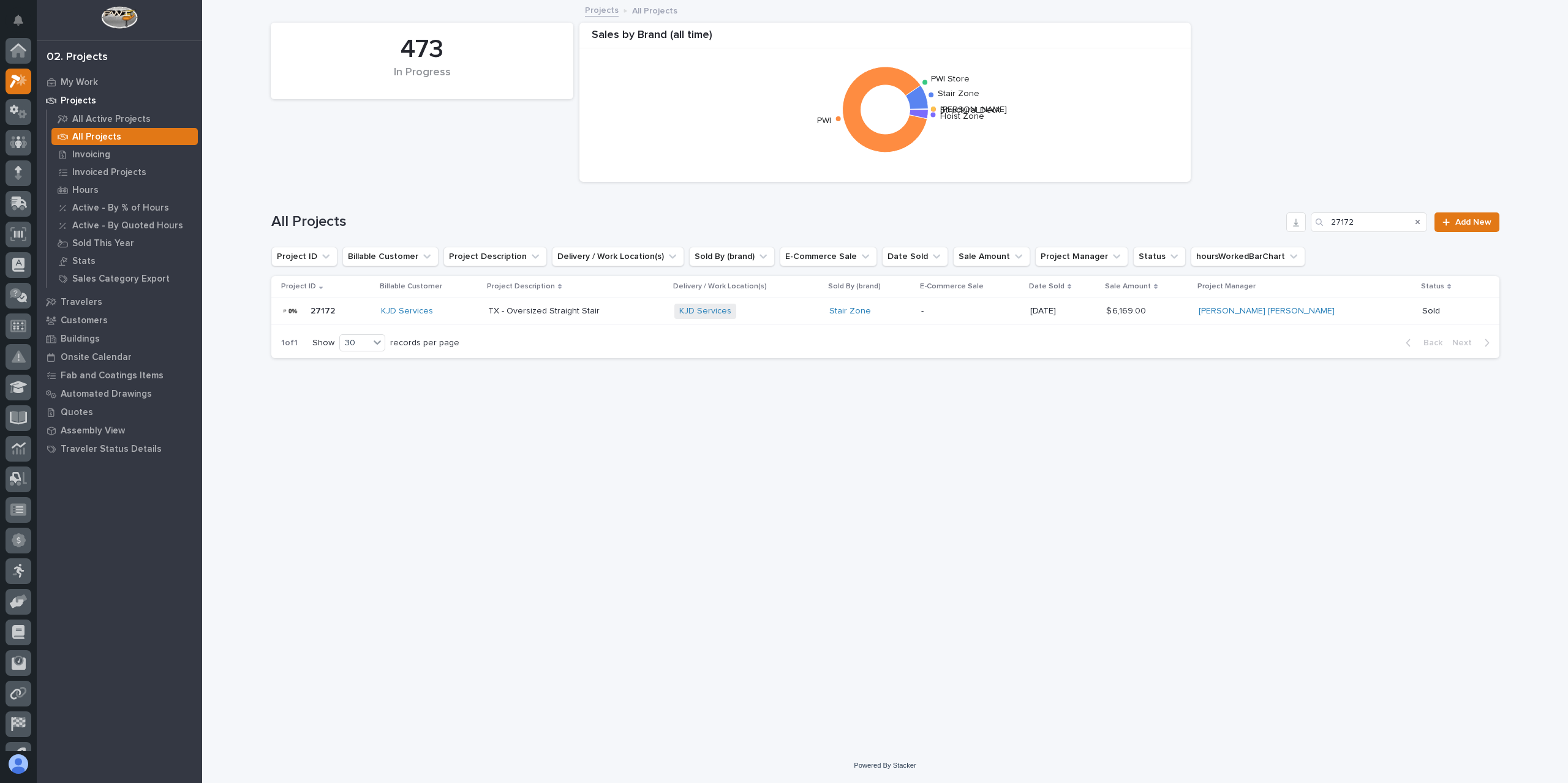
scroll to position [33, 0]
drag, startPoint x: 1375, startPoint y: 219, endPoint x: 1249, endPoint y: 225, distance: 126.1
click at [1256, 225] on div "All Projects 27172 Add New" at bounding box center [886, 222] width 1228 height 19
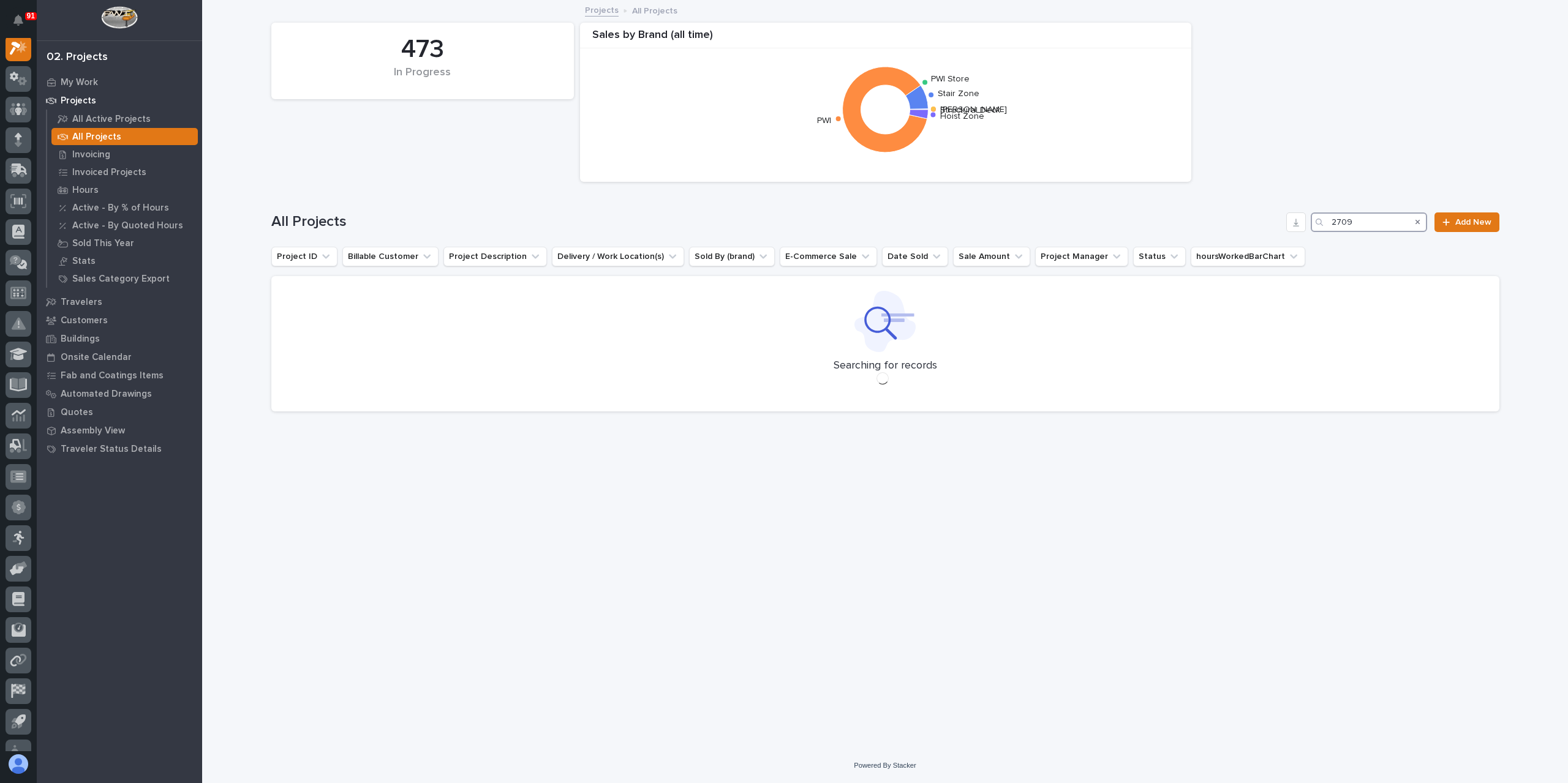
scroll to position [31, 0]
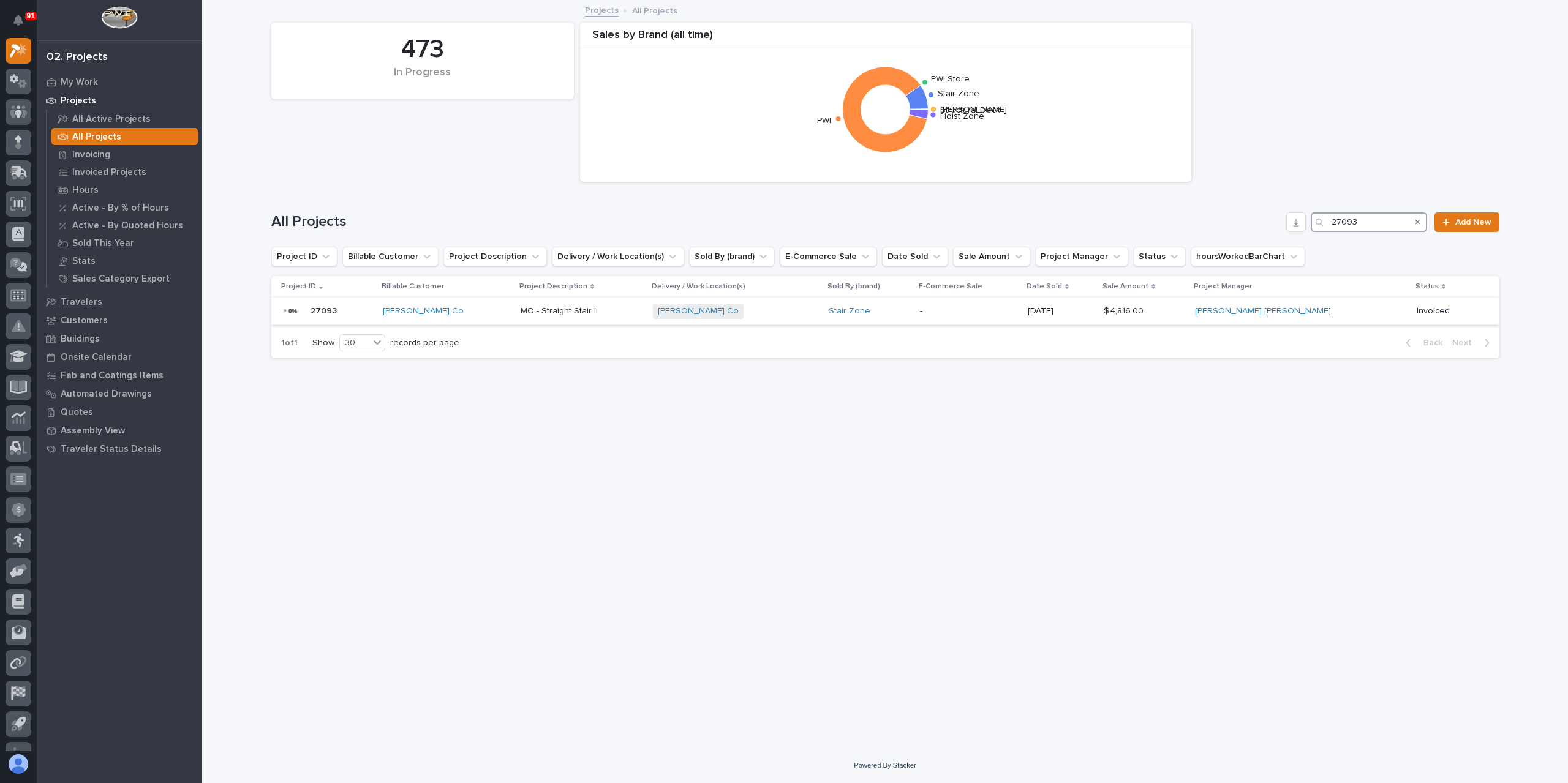
type input "27093"
click at [561, 314] on p "MO - Straight Stair II" at bounding box center [560, 310] width 80 height 13
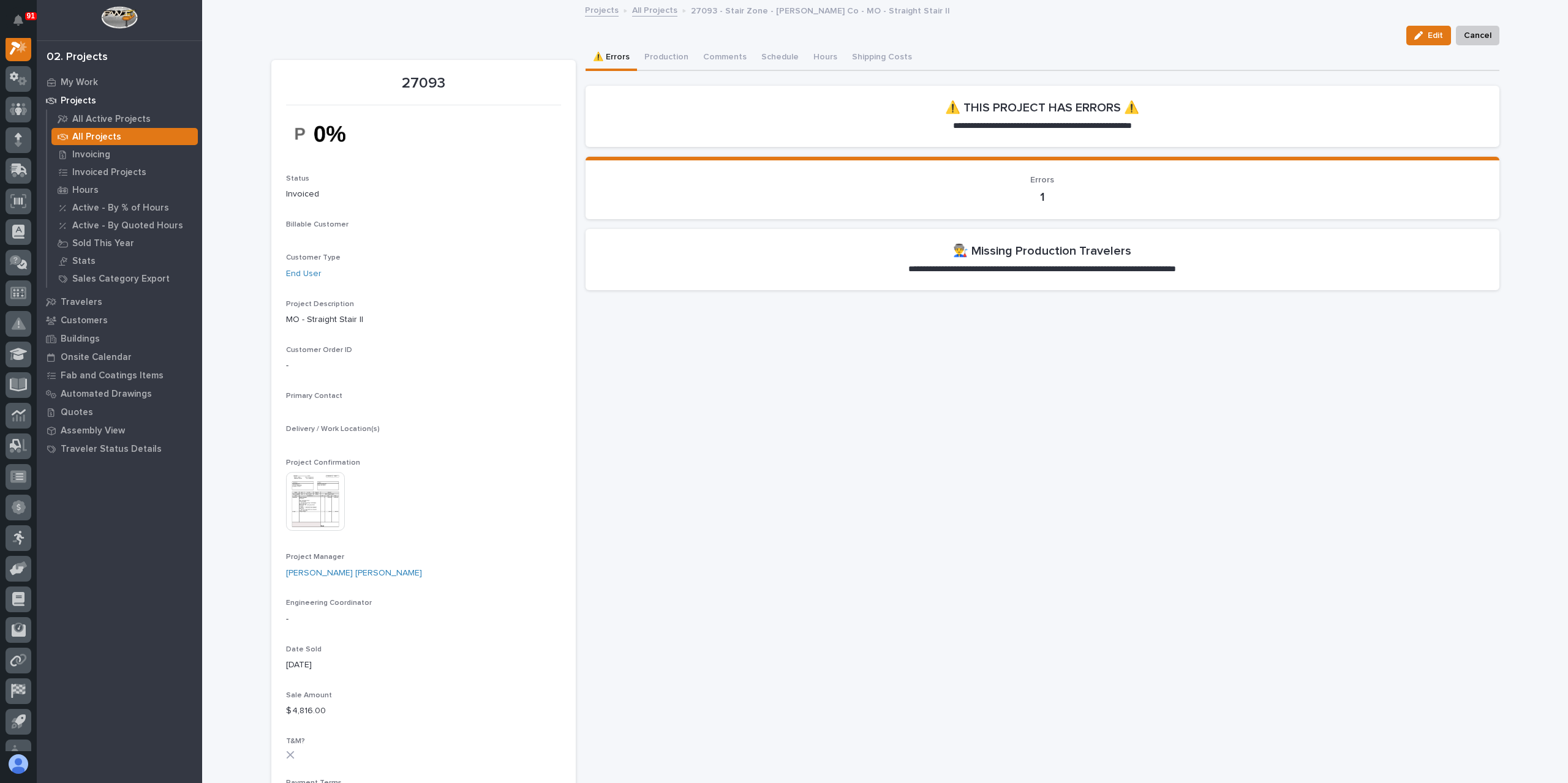
scroll to position [31, 0]
click at [675, 64] on button "Production" at bounding box center [667, 58] width 59 height 26
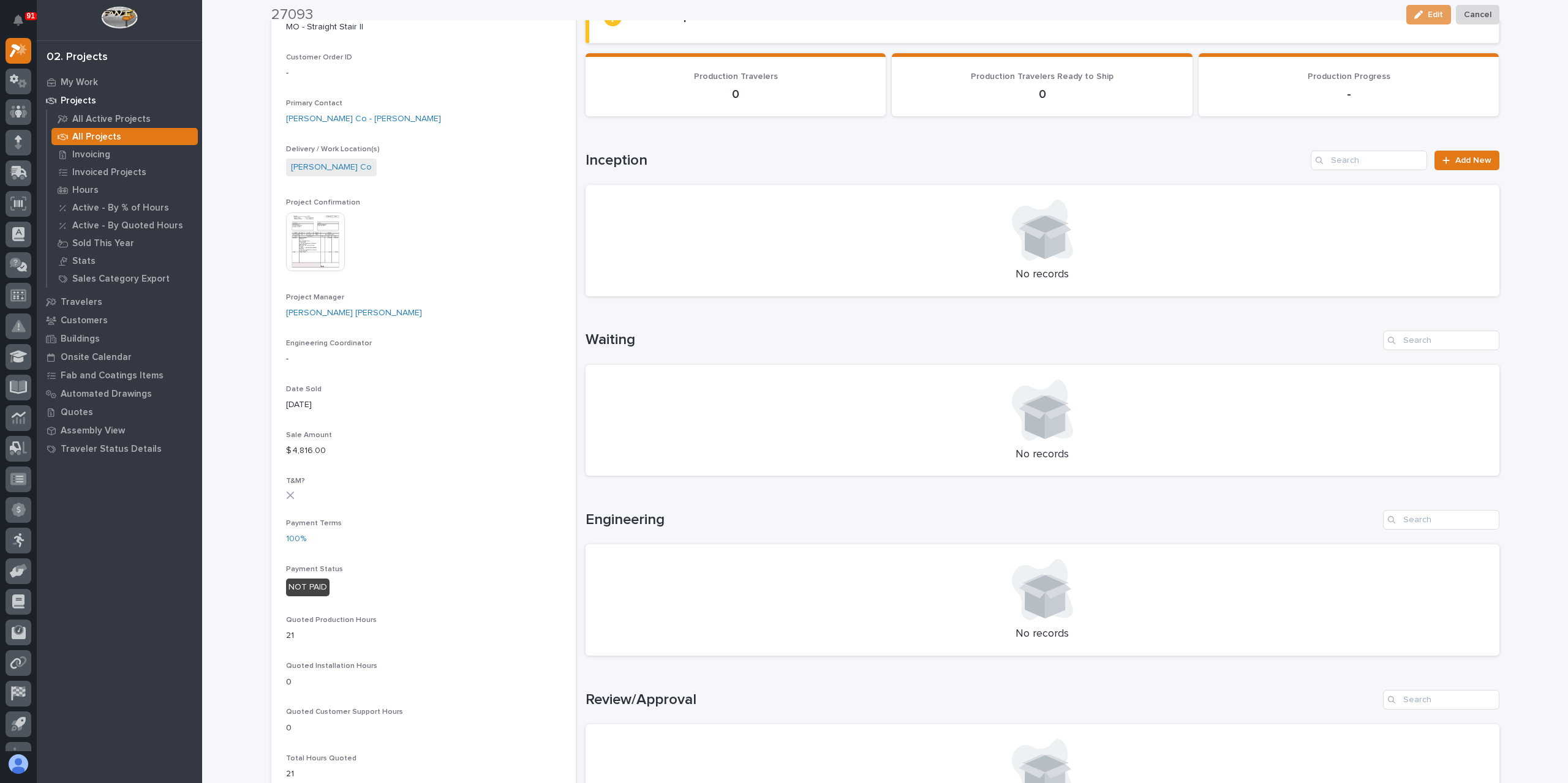
scroll to position [306, 0]
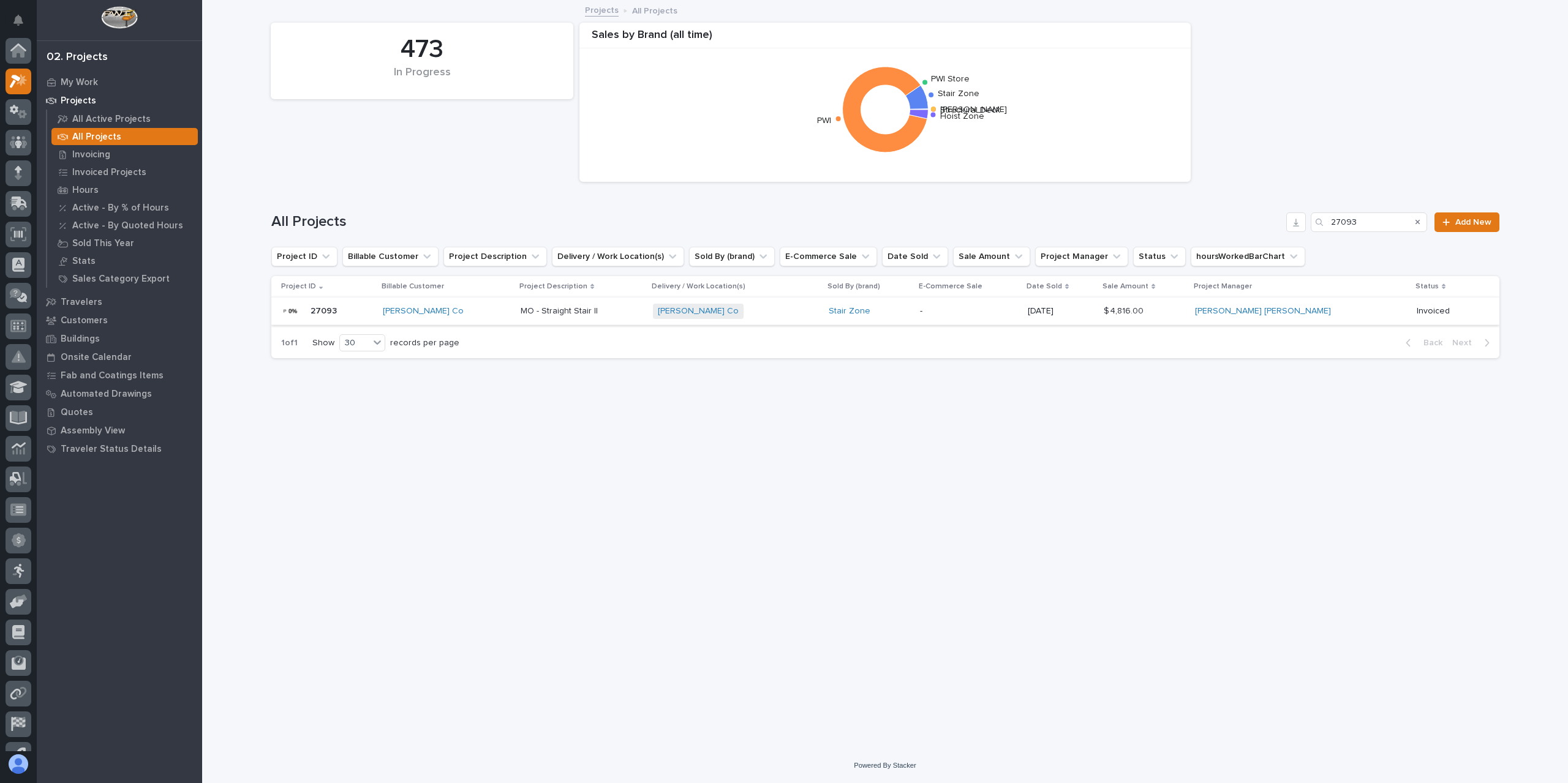
scroll to position [33, 0]
drag, startPoint x: 1369, startPoint y: 227, endPoint x: 1297, endPoint y: 223, distance: 72.1
click at [1297, 223] on div "All Projects 27093 Add New" at bounding box center [886, 222] width 1228 height 19
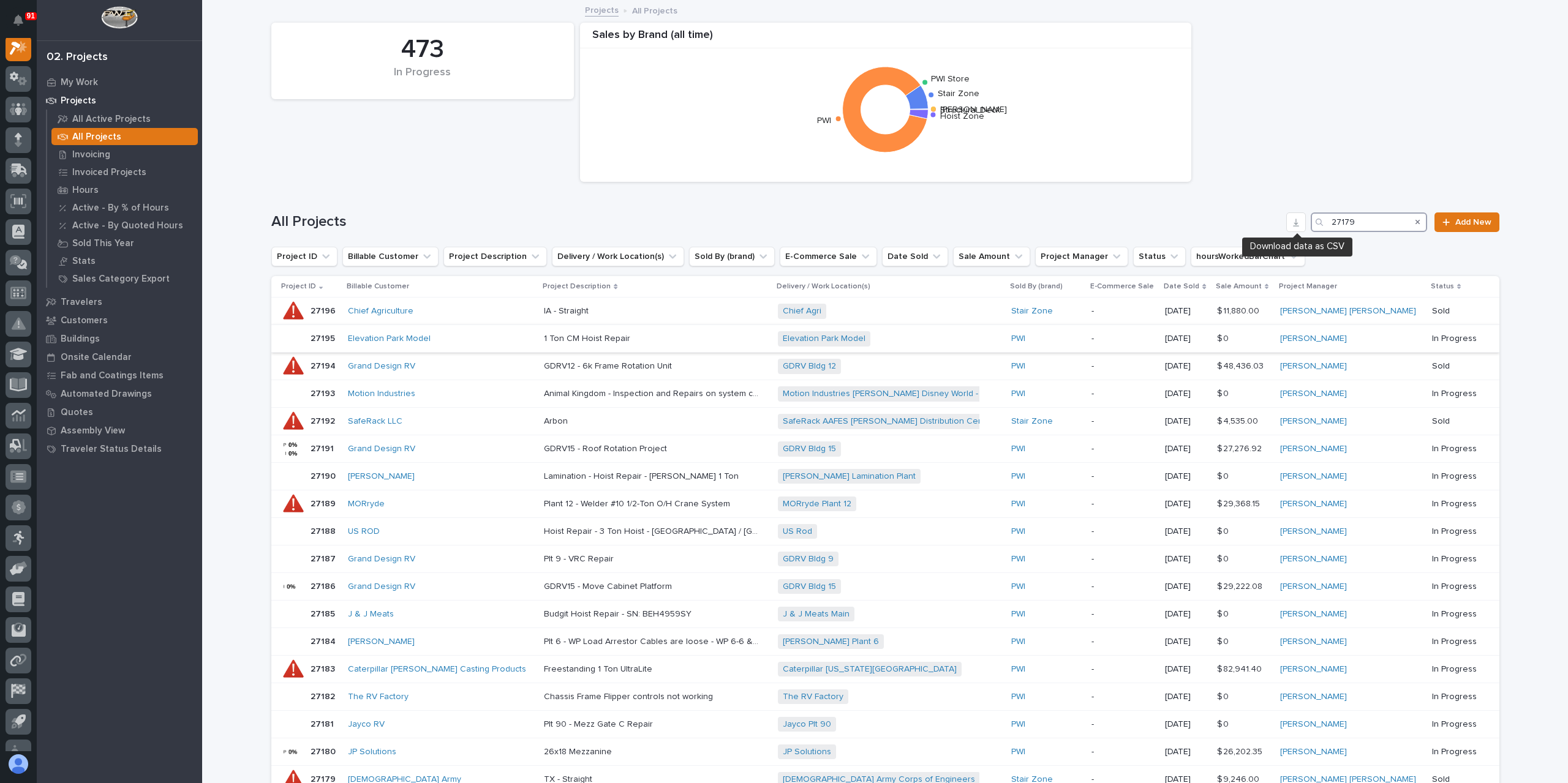
scroll to position [31, 0]
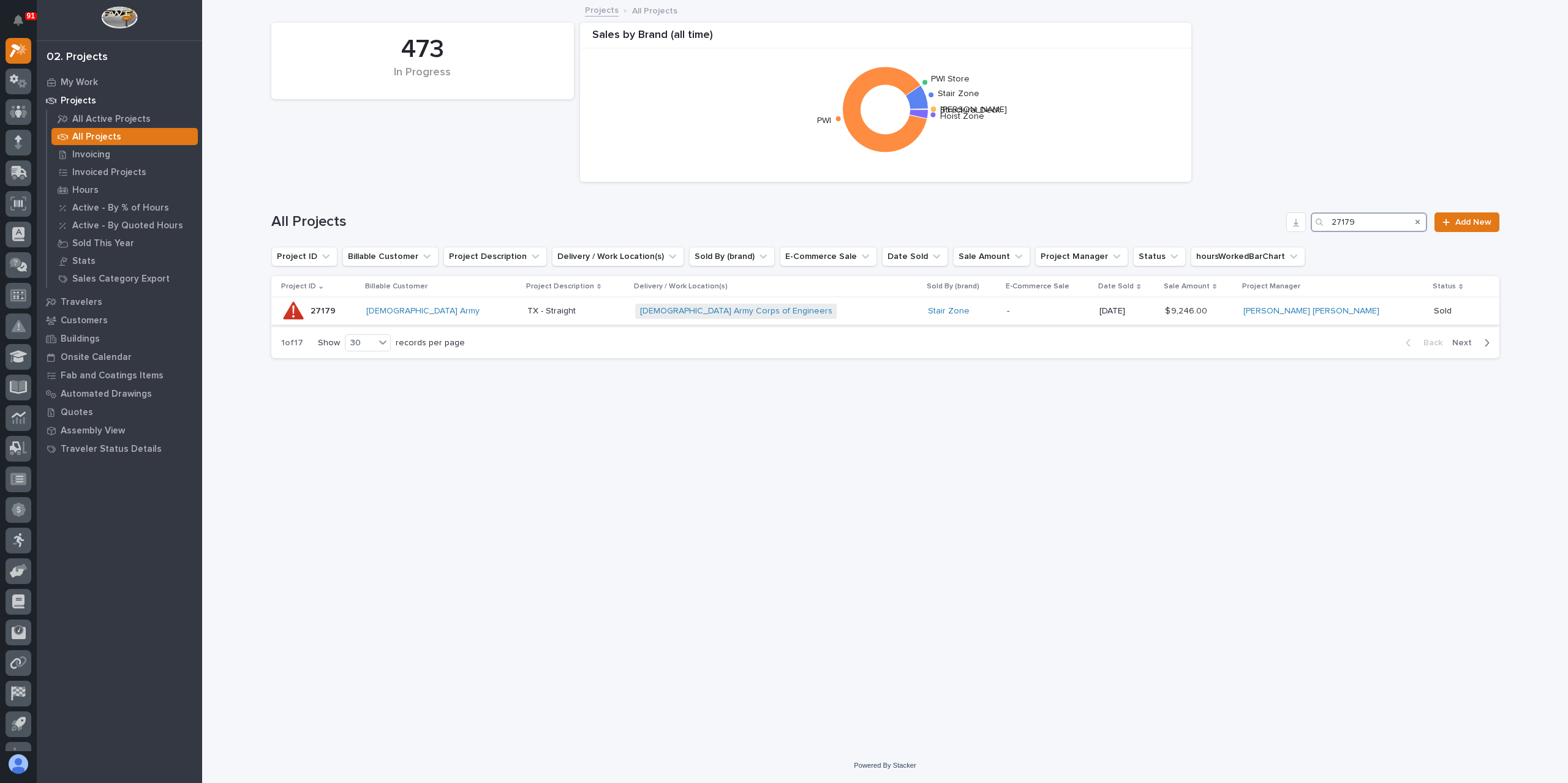
type input "27179"
click at [528, 312] on p "TX - Straight" at bounding box center [552, 310] width 51 height 13
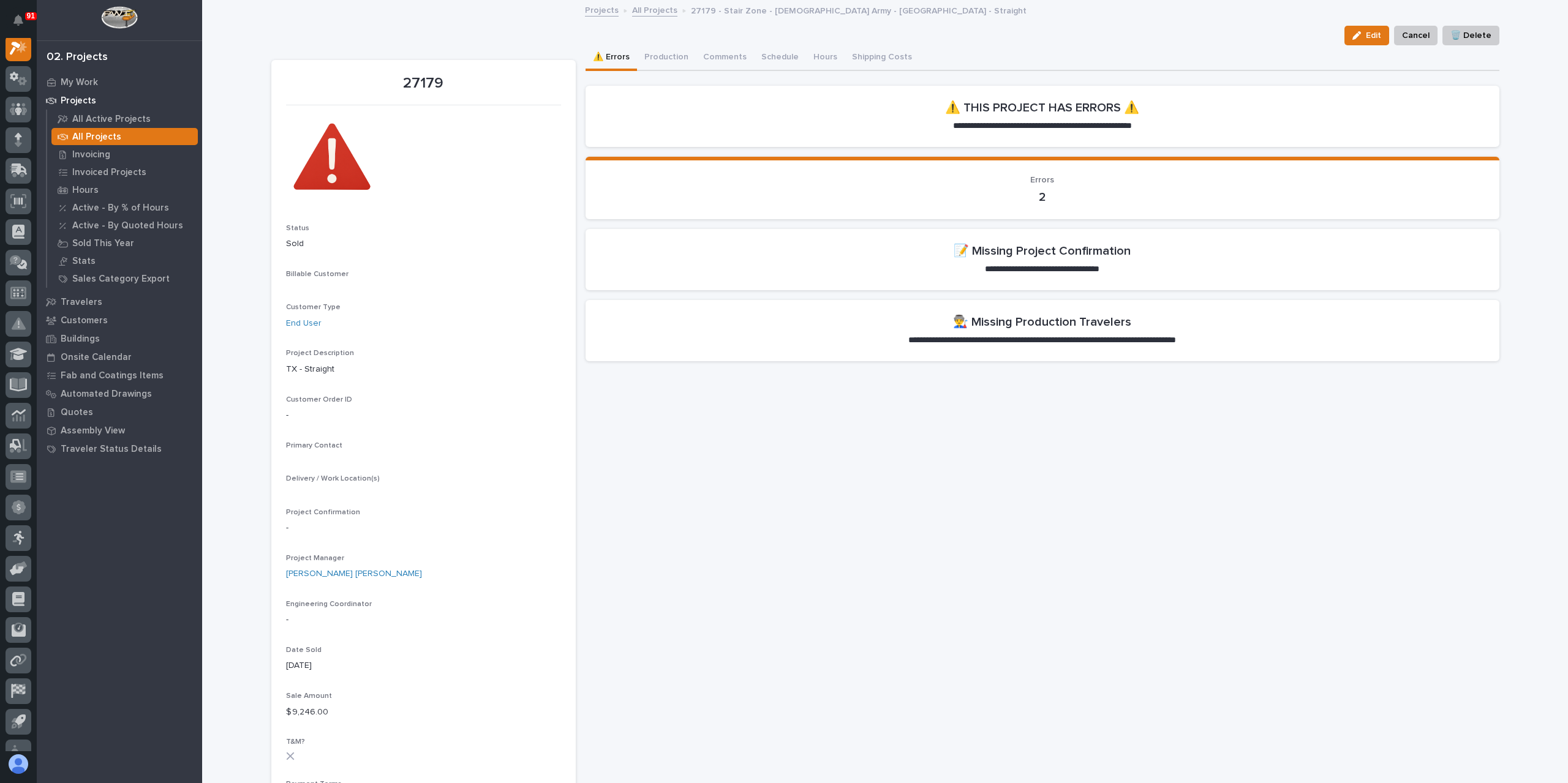
scroll to position [31, 0]
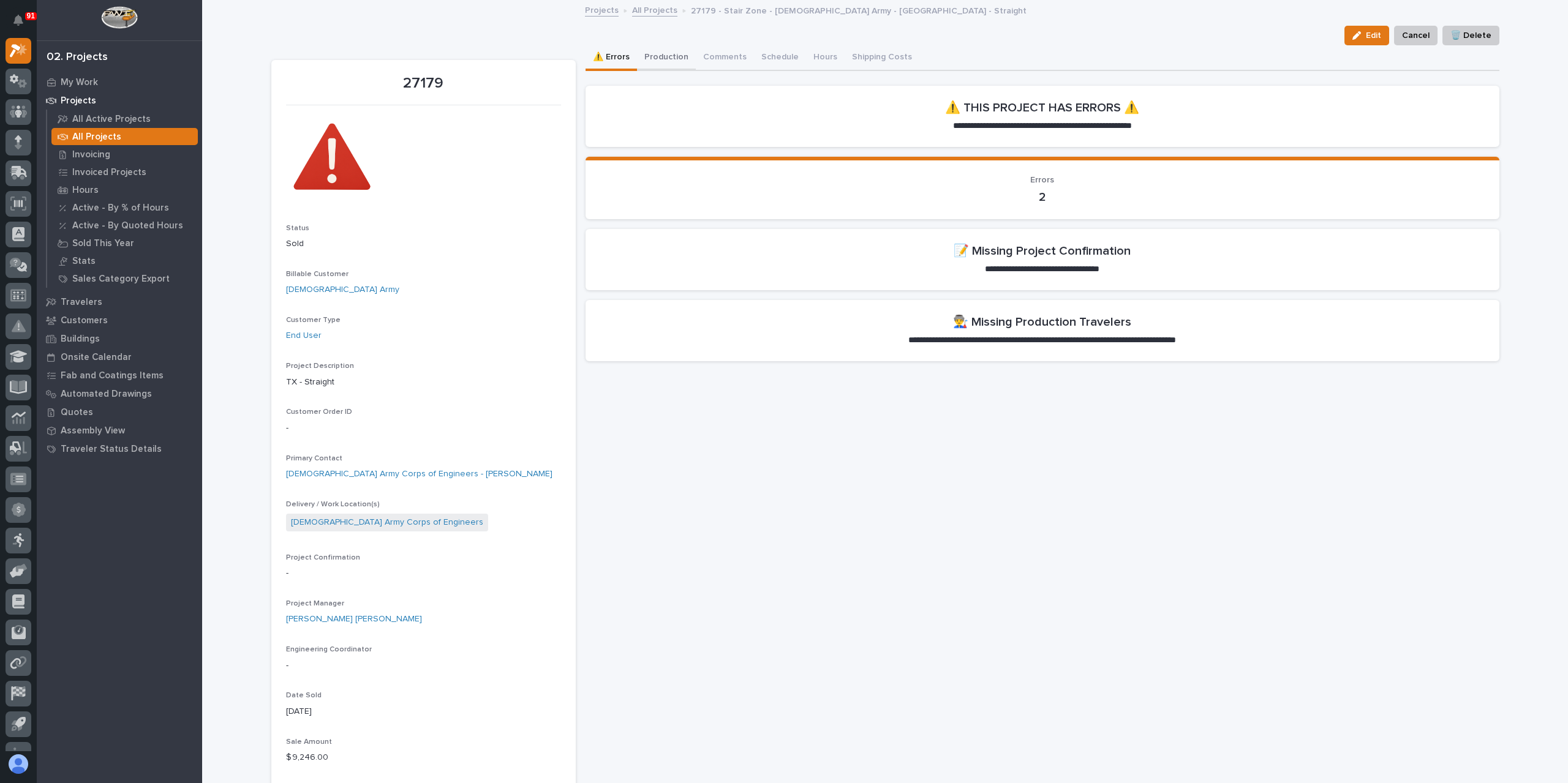
click at [662, 63] on button "Production" at bounding box center [667, 58] width 59 height 26
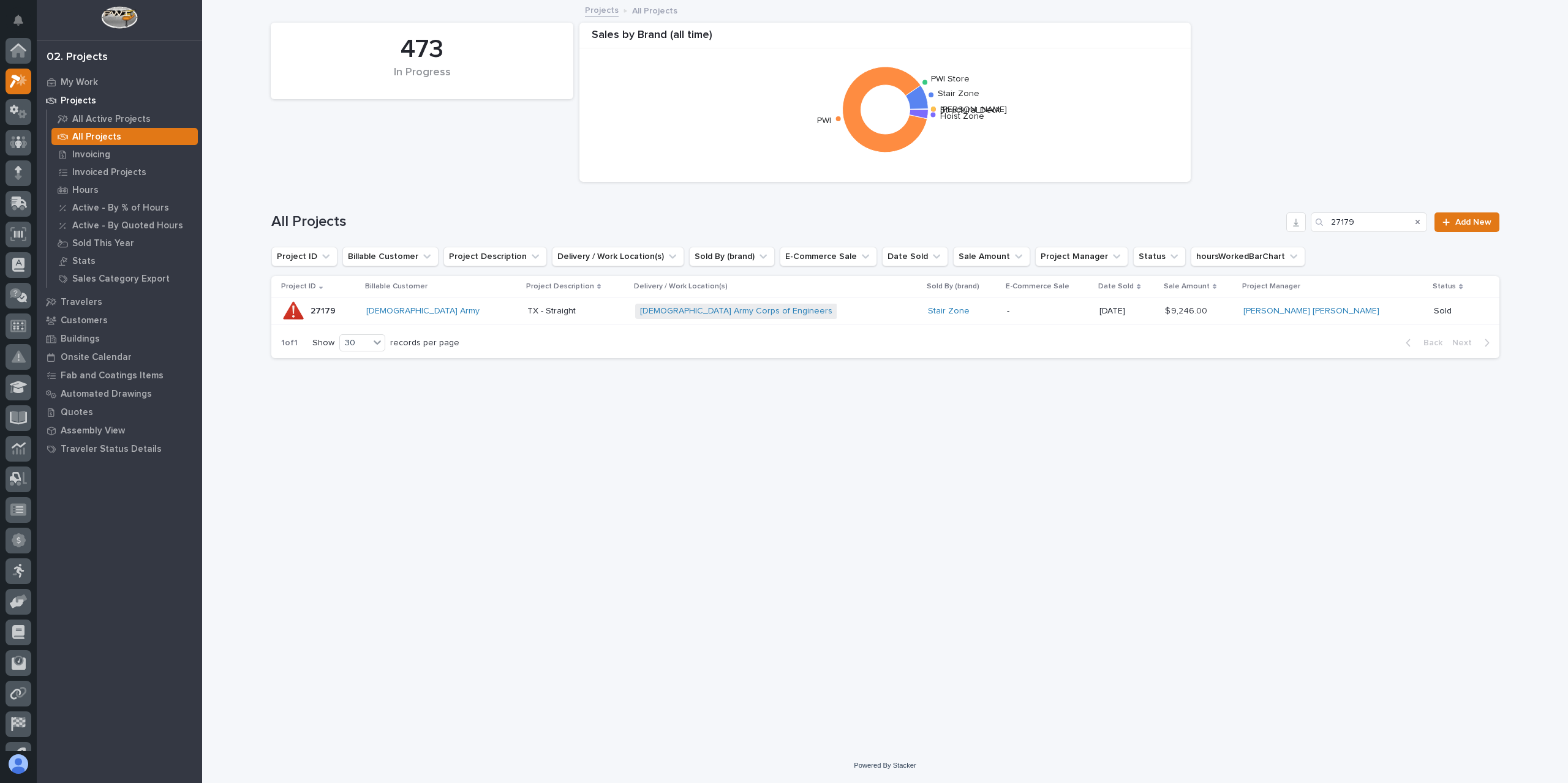
scroll to position [33, 0]
drag, startPoint x: 1373, startPoint y: 204, endPoint x: 1295, endPoint y: 231, distance: 82.5
click at [1298, 230] on div "All Projects 27179 Add New" at bounding box center [886, 217] width 1228 height 59
click at [1368, 225] on input "27179" at bounding box center [1369, 222] width 117 height 19
drag, startPoint x: 1339, startPoint y: 227, endPoint x: 1310, endPoint y: 234, distance: 29.8
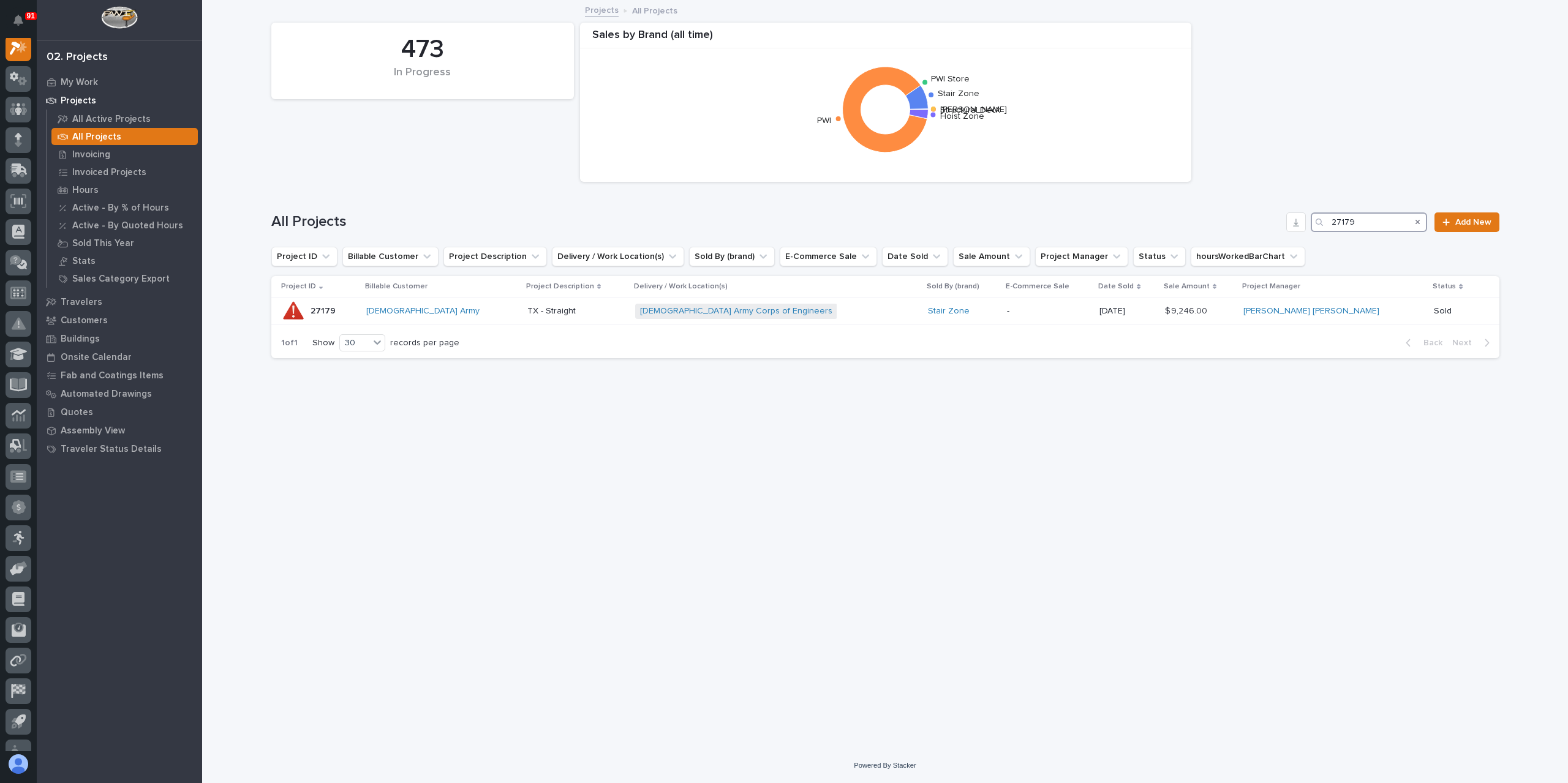
click at [1312, 234] on div "All Projects 27179 Add New" at bounding box center [886, 217] width 1228 height 59
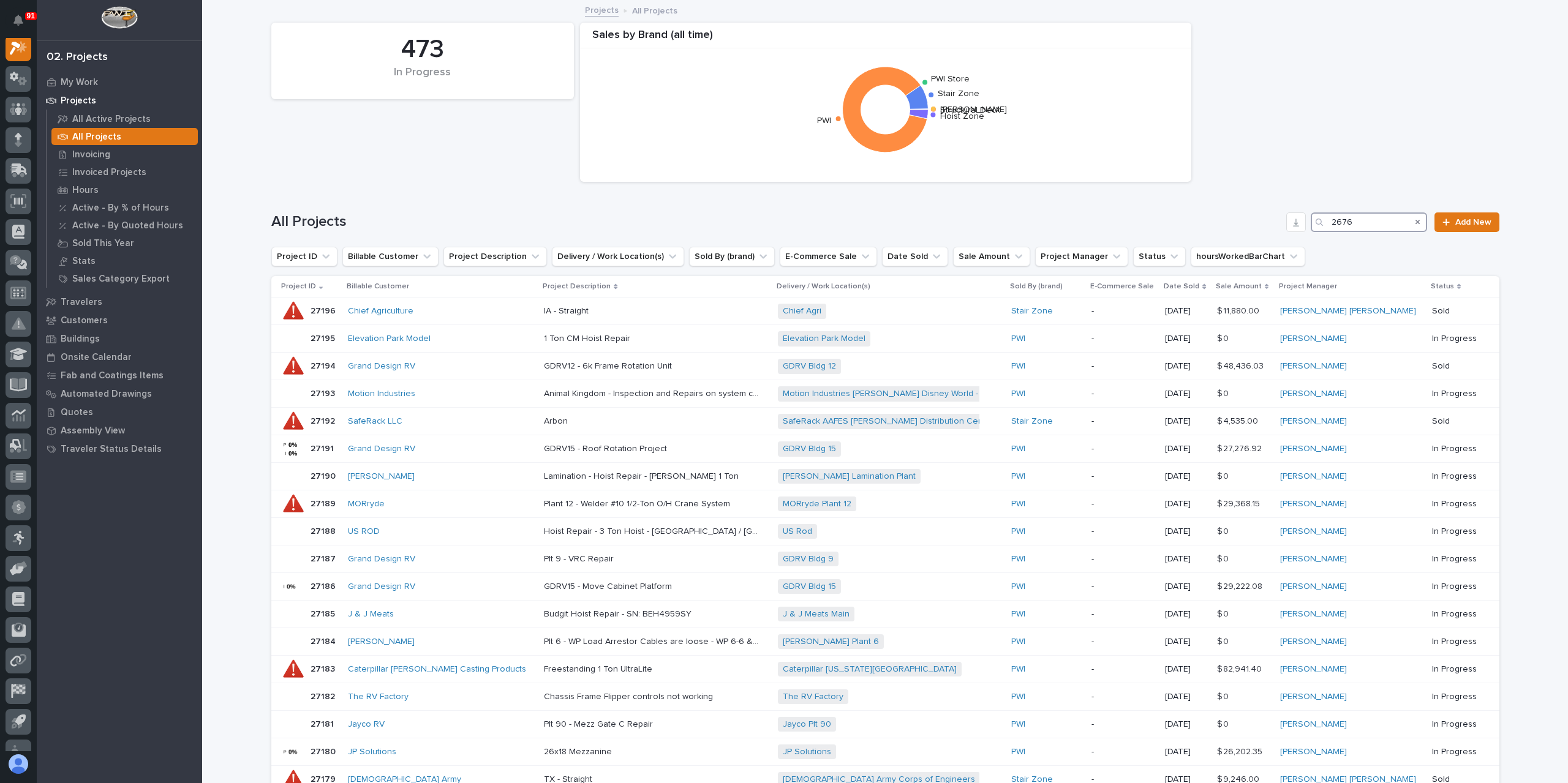
scroll to position [31, 0]
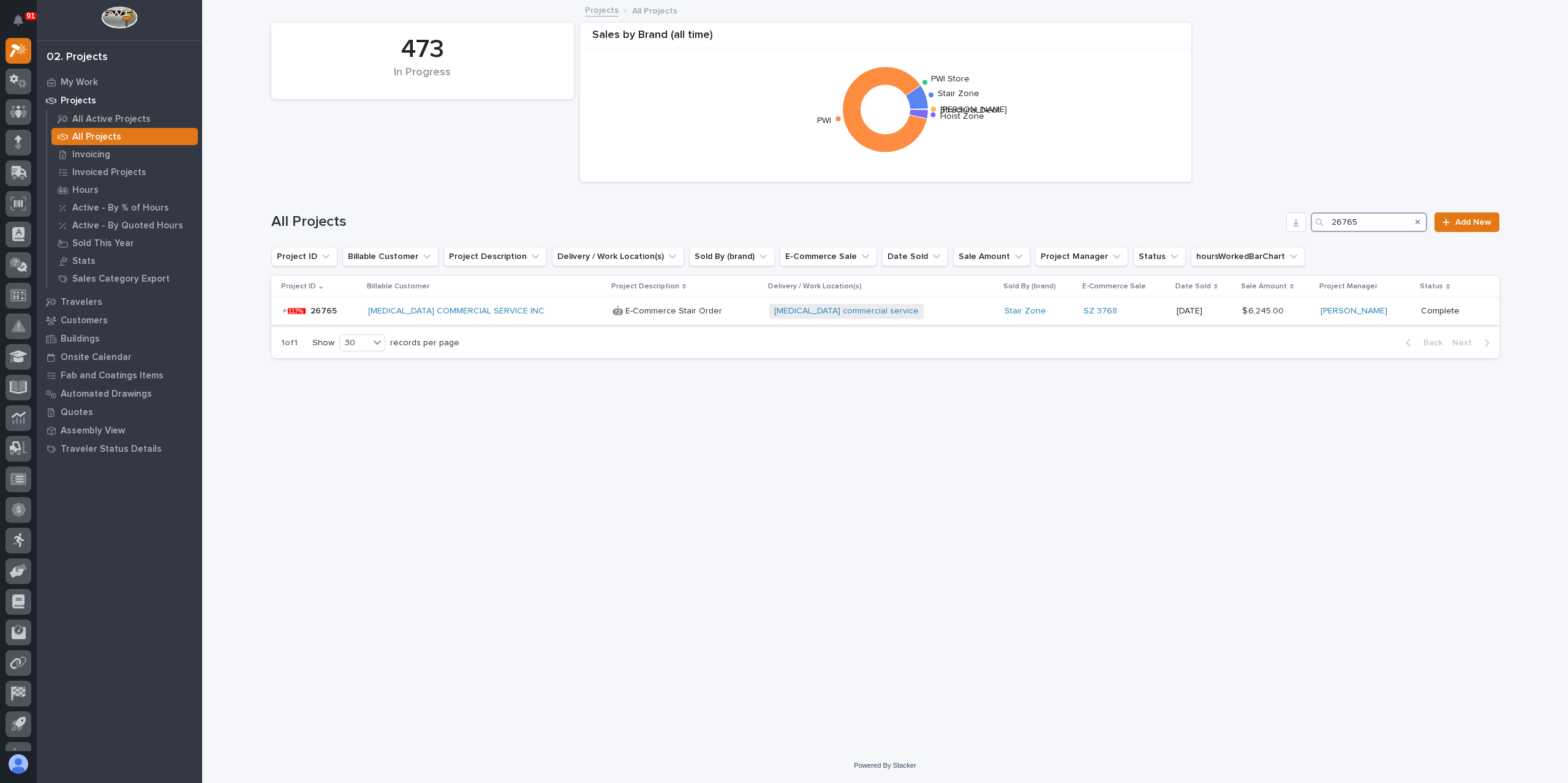
type input "26765"
click at [608, 307] on td "🤖 E-Commerce Stair Order 🤖 E-Commerce Stair Order" at bounding box center [686, 311] width 157 height 27
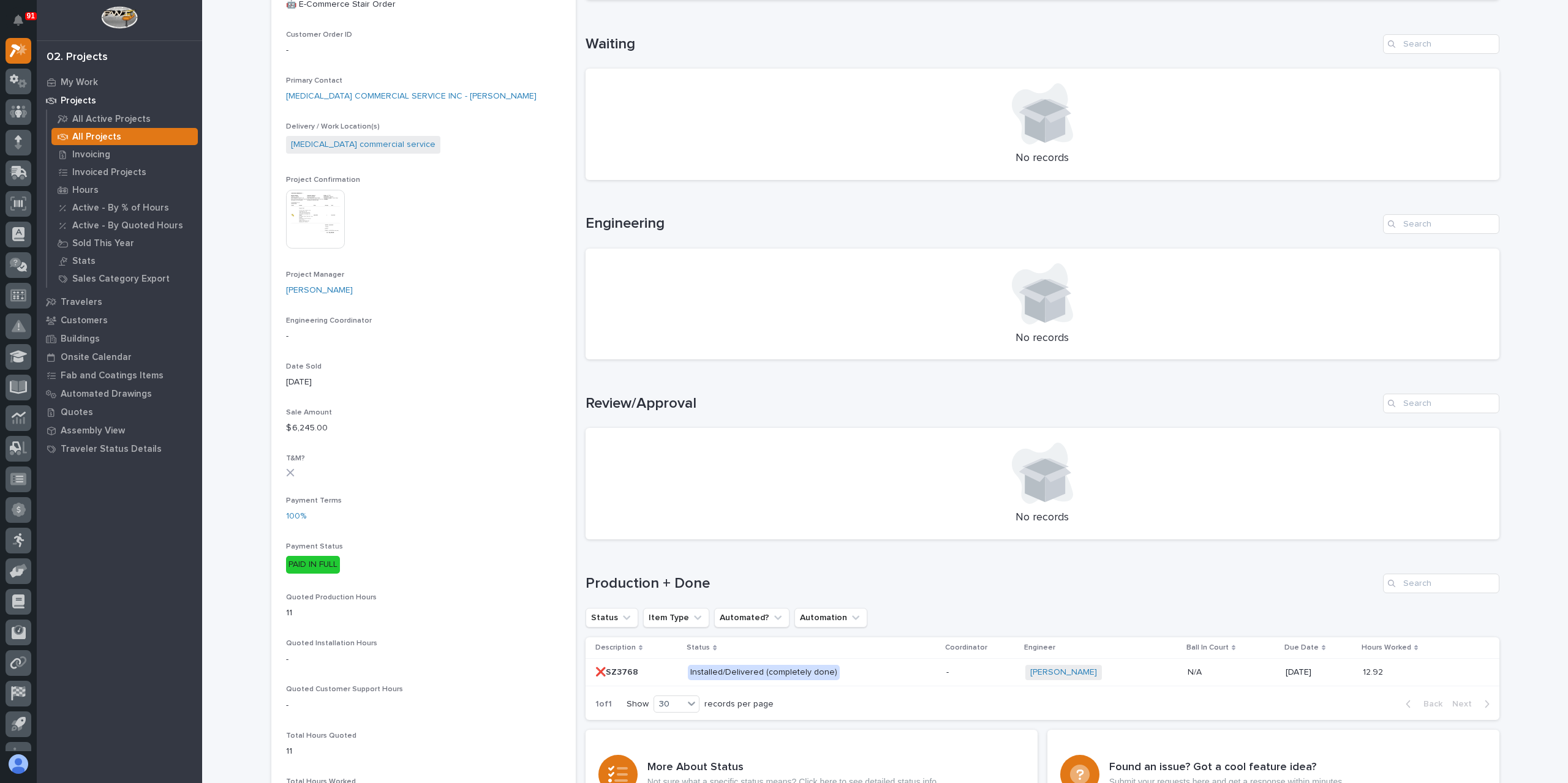
scroll to position [367, 0]
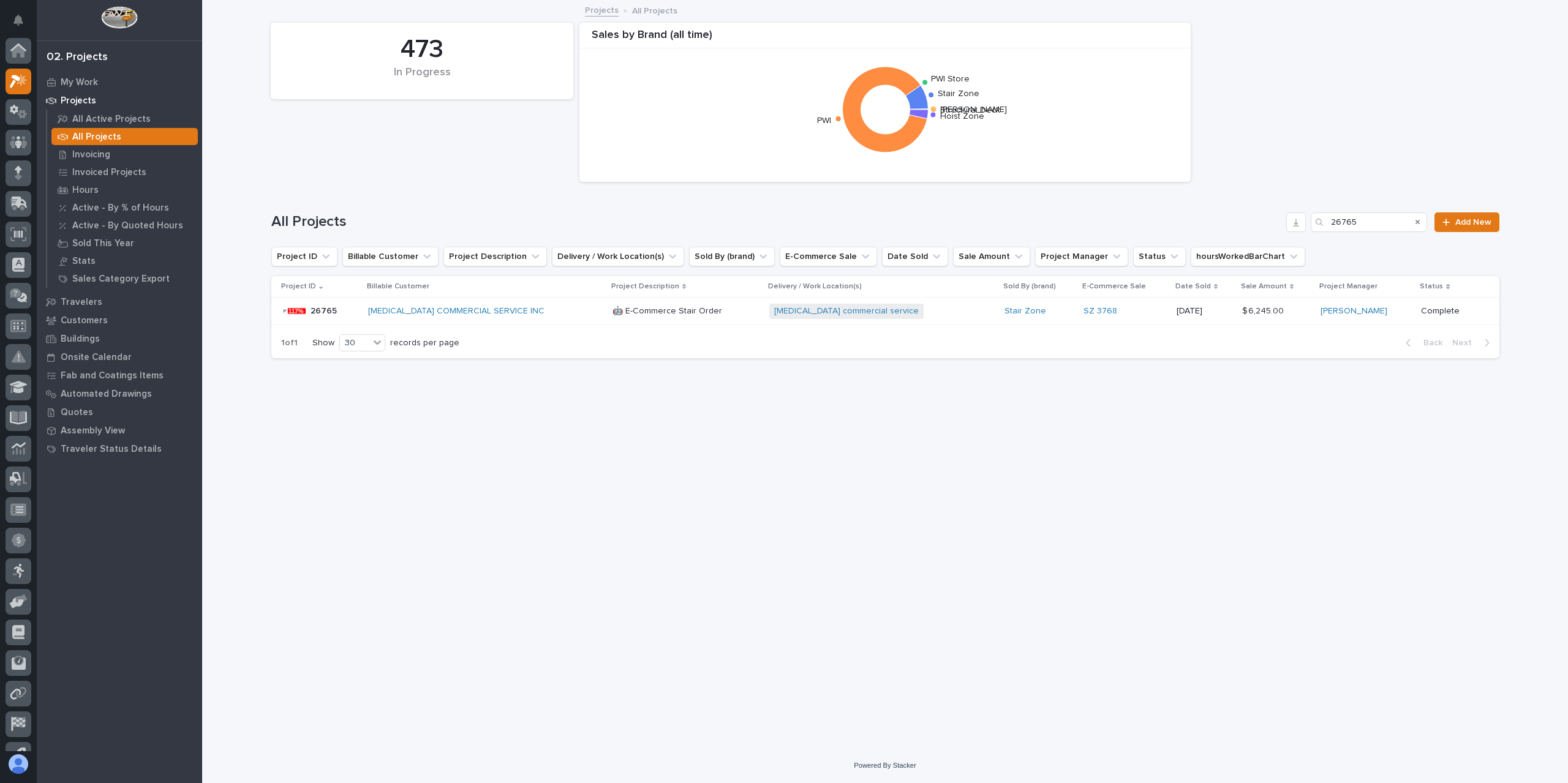
scroll to position [33, 0]
drag, startPoint x: 1369, startPoint y: 222, endPoint x: 1298, endPoint y: 235, distance: 72.2
click at [1300, 235] on div "All Projects 26765 Add New" at bounding box center [886, 217] width 1228 height 59
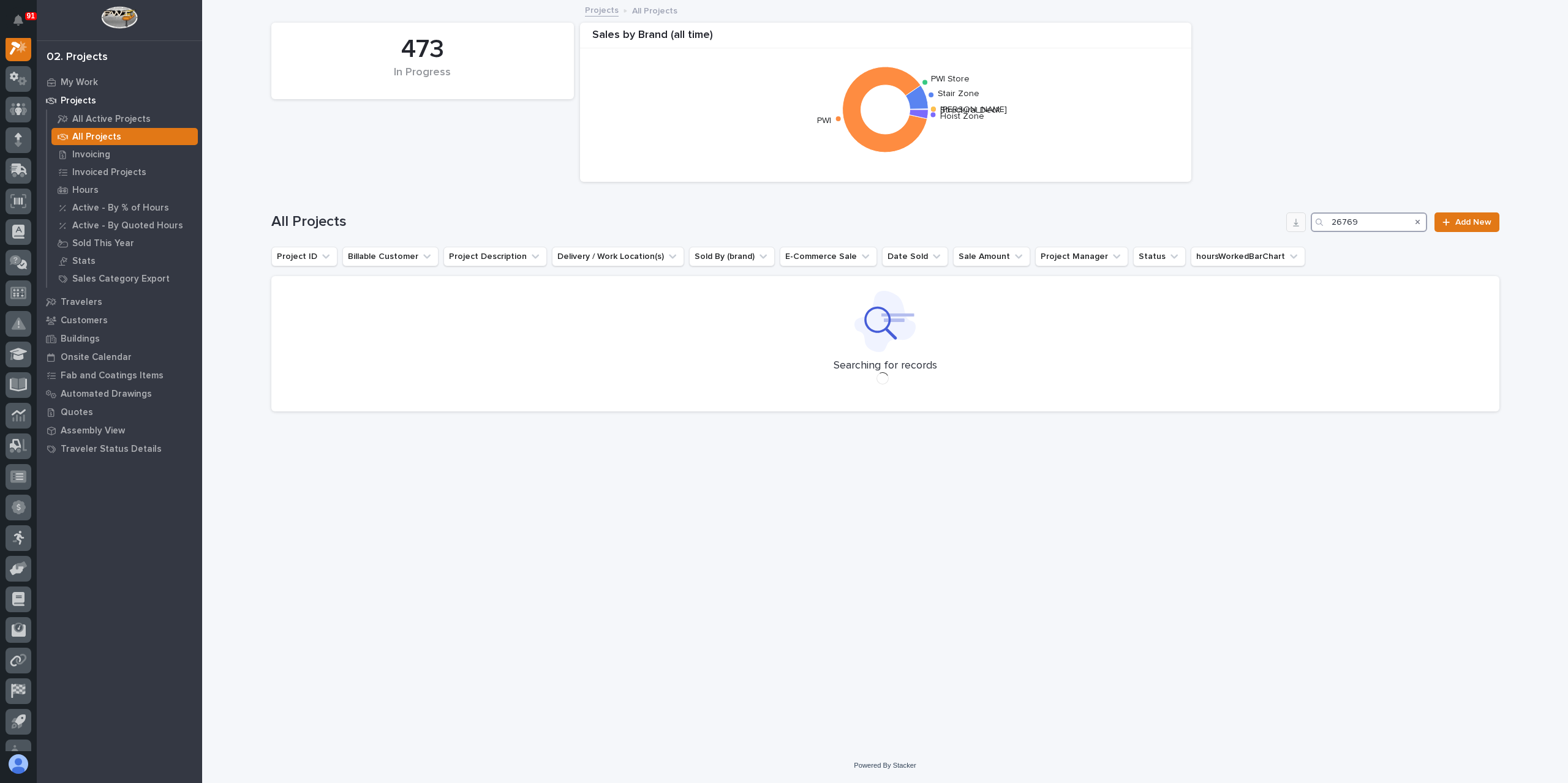
scroll to position [31, 0]
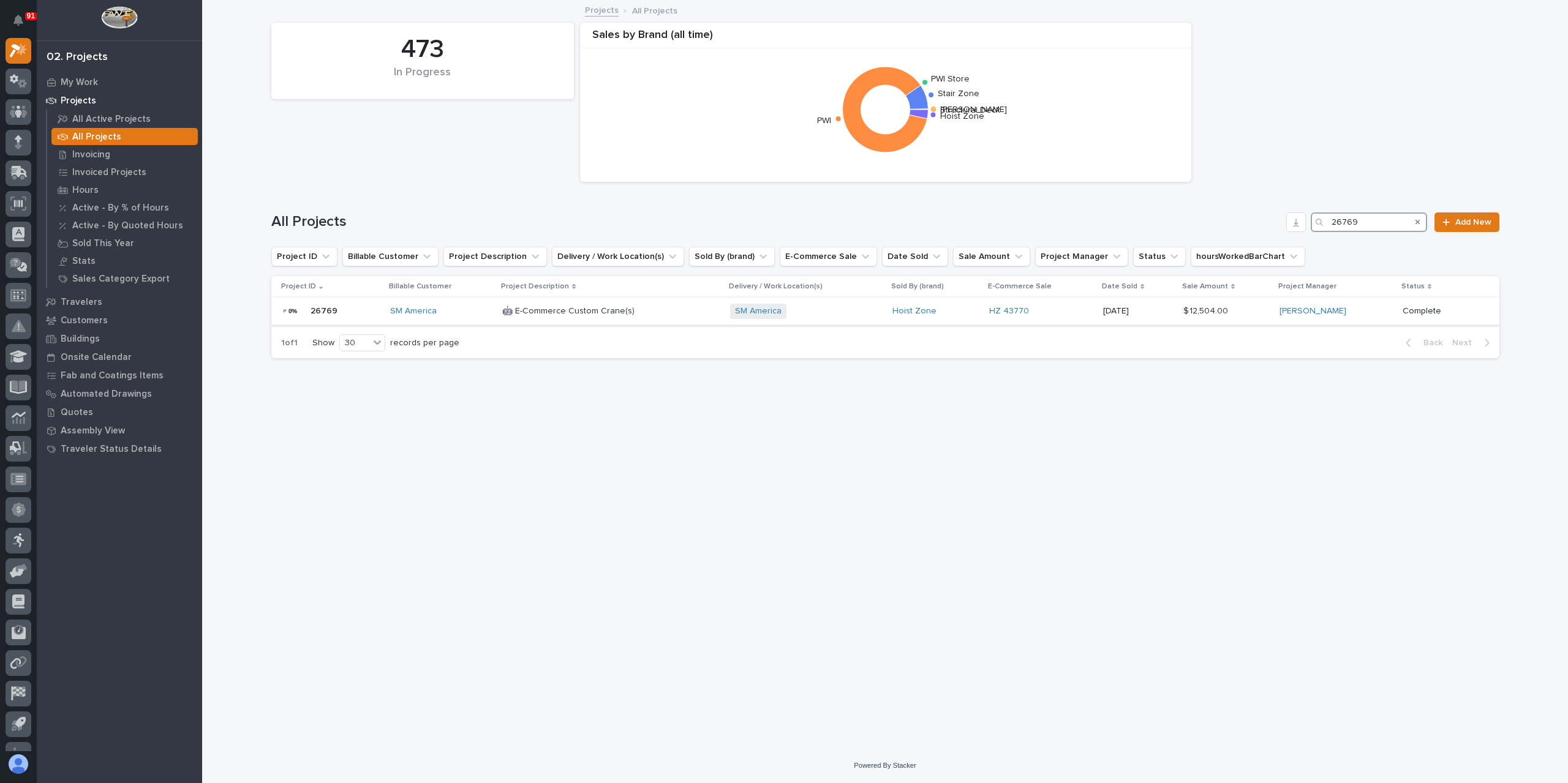
type input "26769"
click at [523, 313] on p "🤖 E-Commerce Custom Crane(s)" at bounding box center [569, 310] width 135 height 13
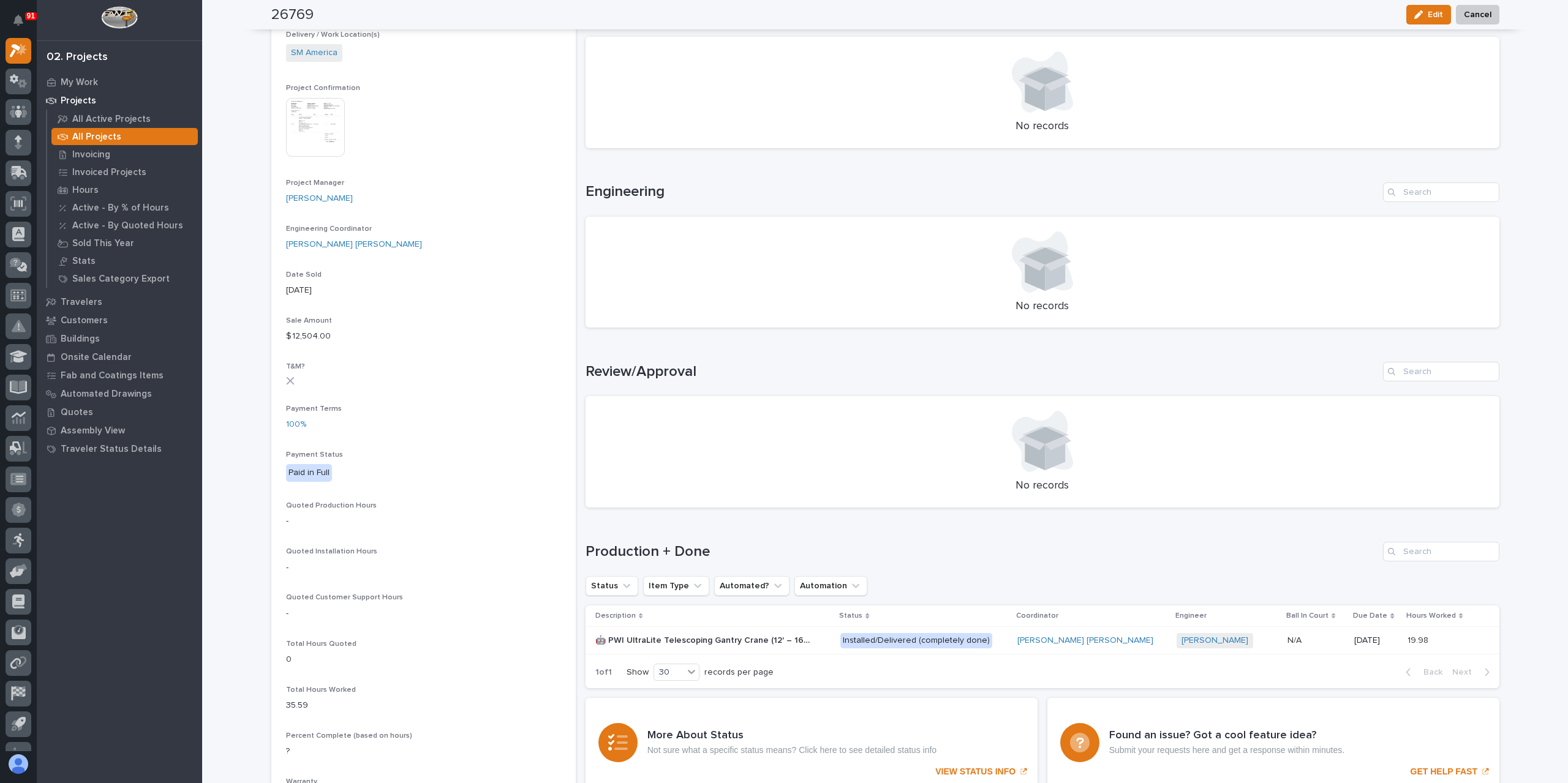
scroll to position [428, 0]
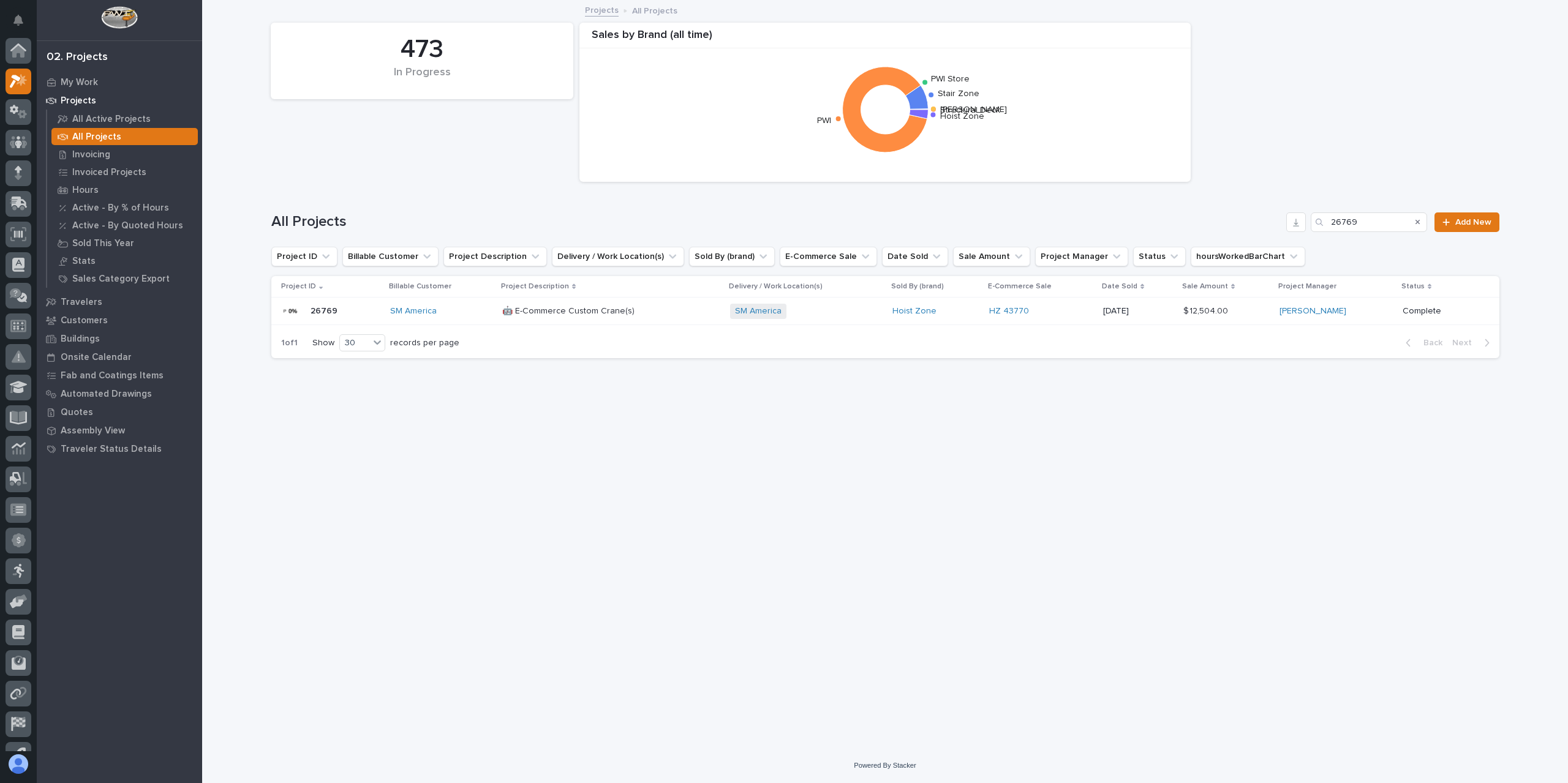
scroll to position [33, 0]
drag, startPoint x: 1364, startPoint y: 220, endPoint x: 1290, endPoint y: 232, distance: 75.0
click at [1290, 232] on div "All Projects 26769 Add New" at bounding box center [886, 217] width 1228 height 59
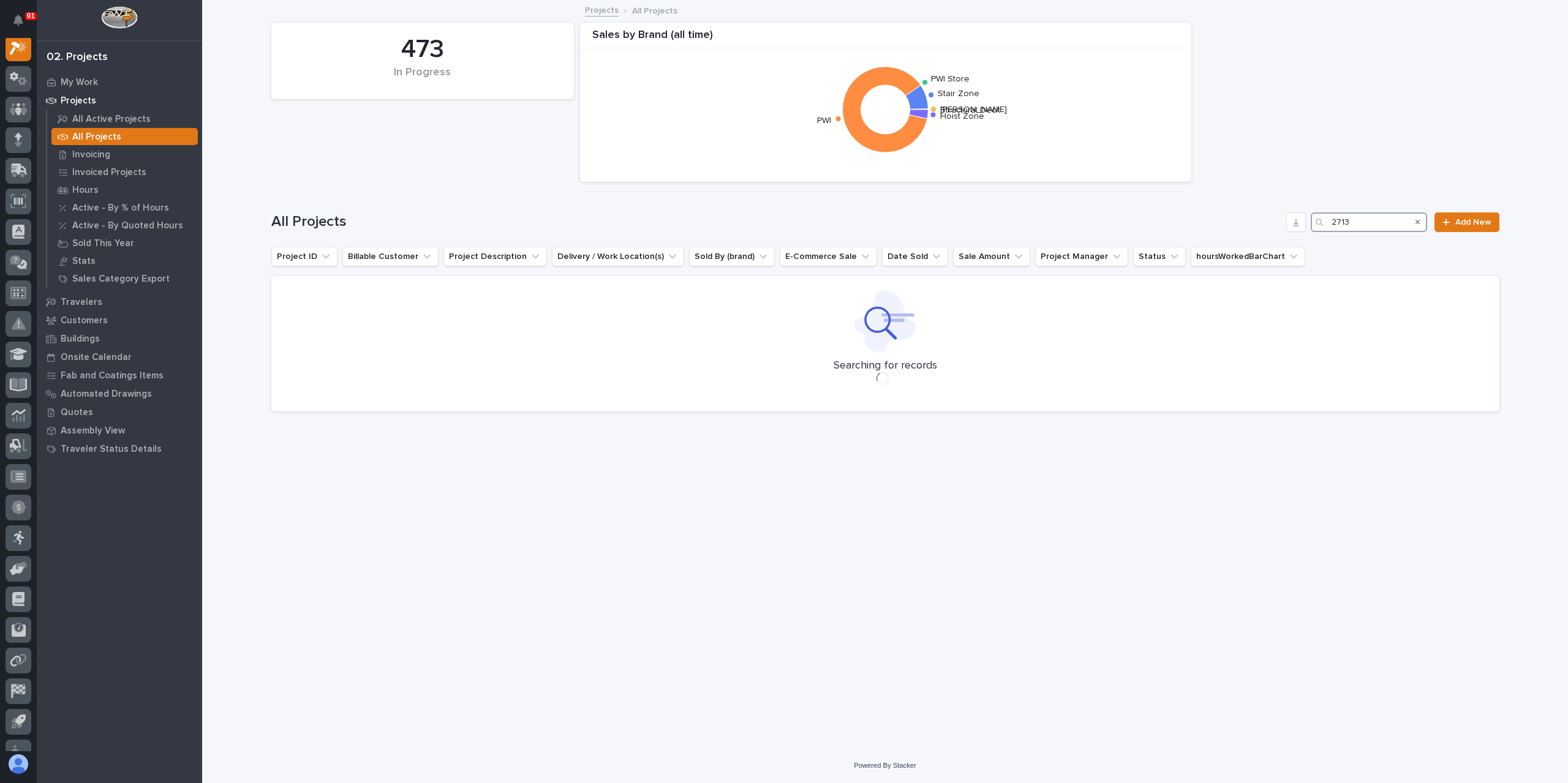
scroll to position [31, 0]
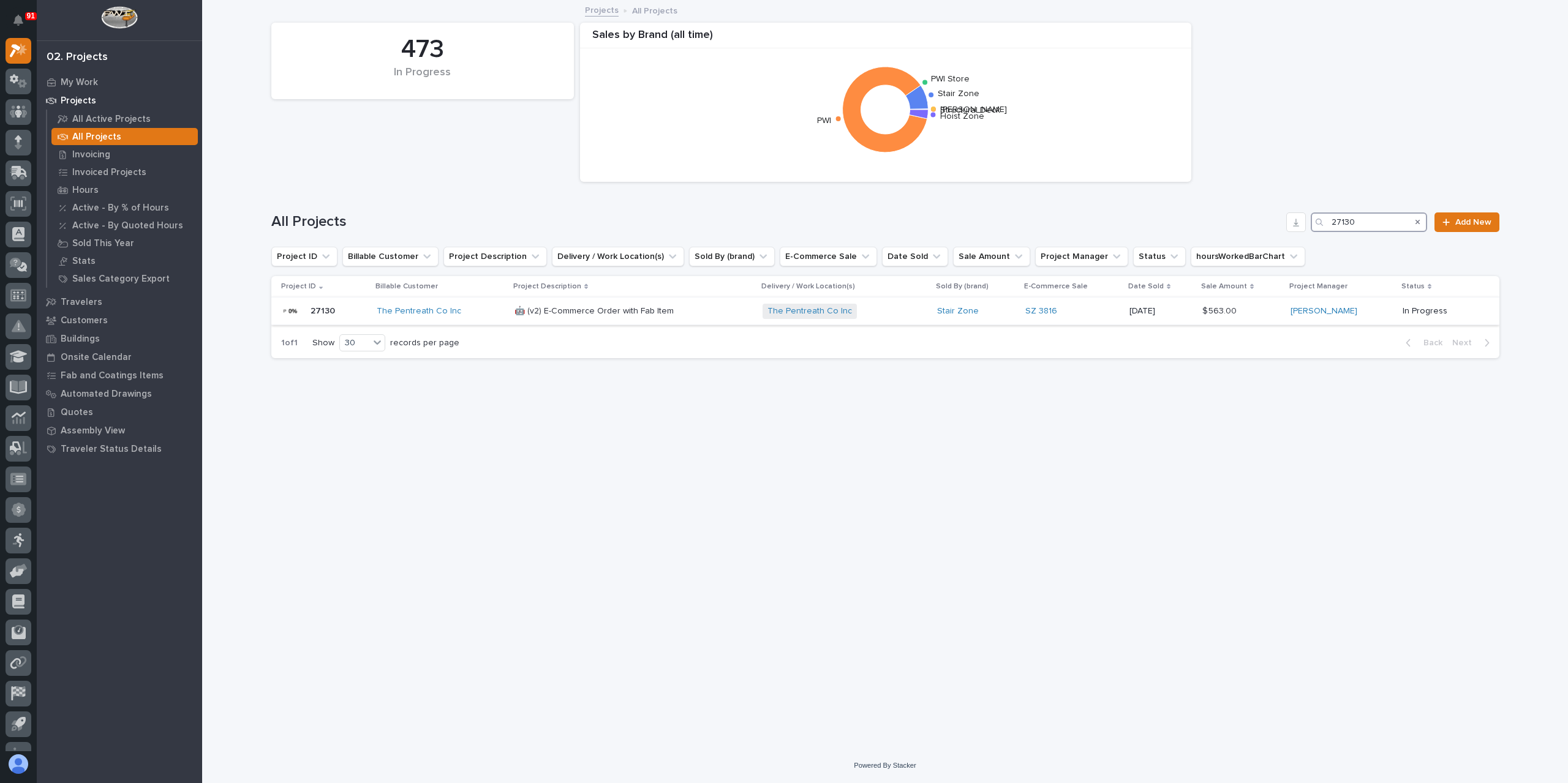
type input "27130"
click at [561, 315] on p "🤖 (v2) E-Commerce Order with Fab Item" at bounding box center [595, 310] width 162 height 13
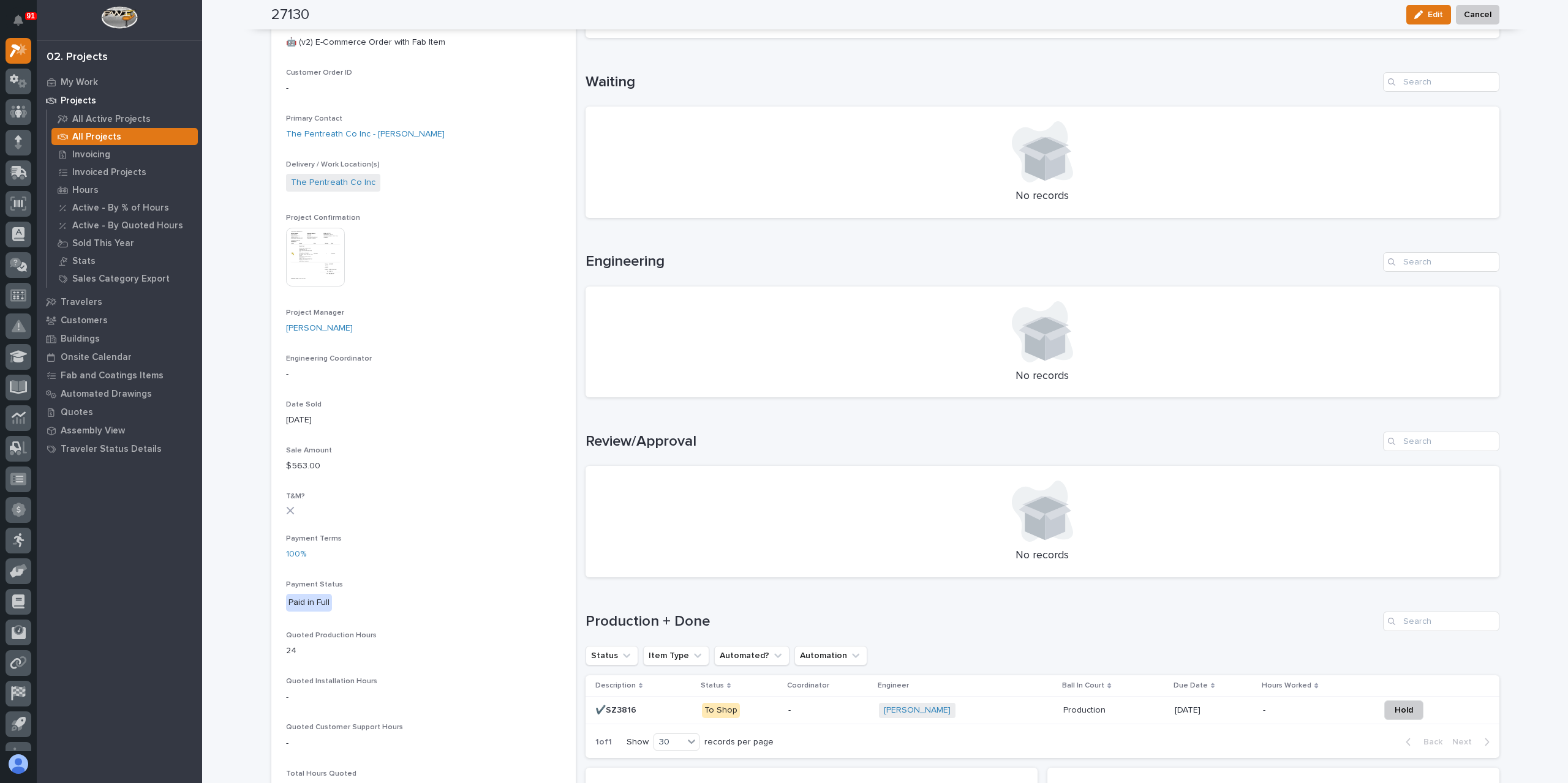
scroll to position [316, 0]
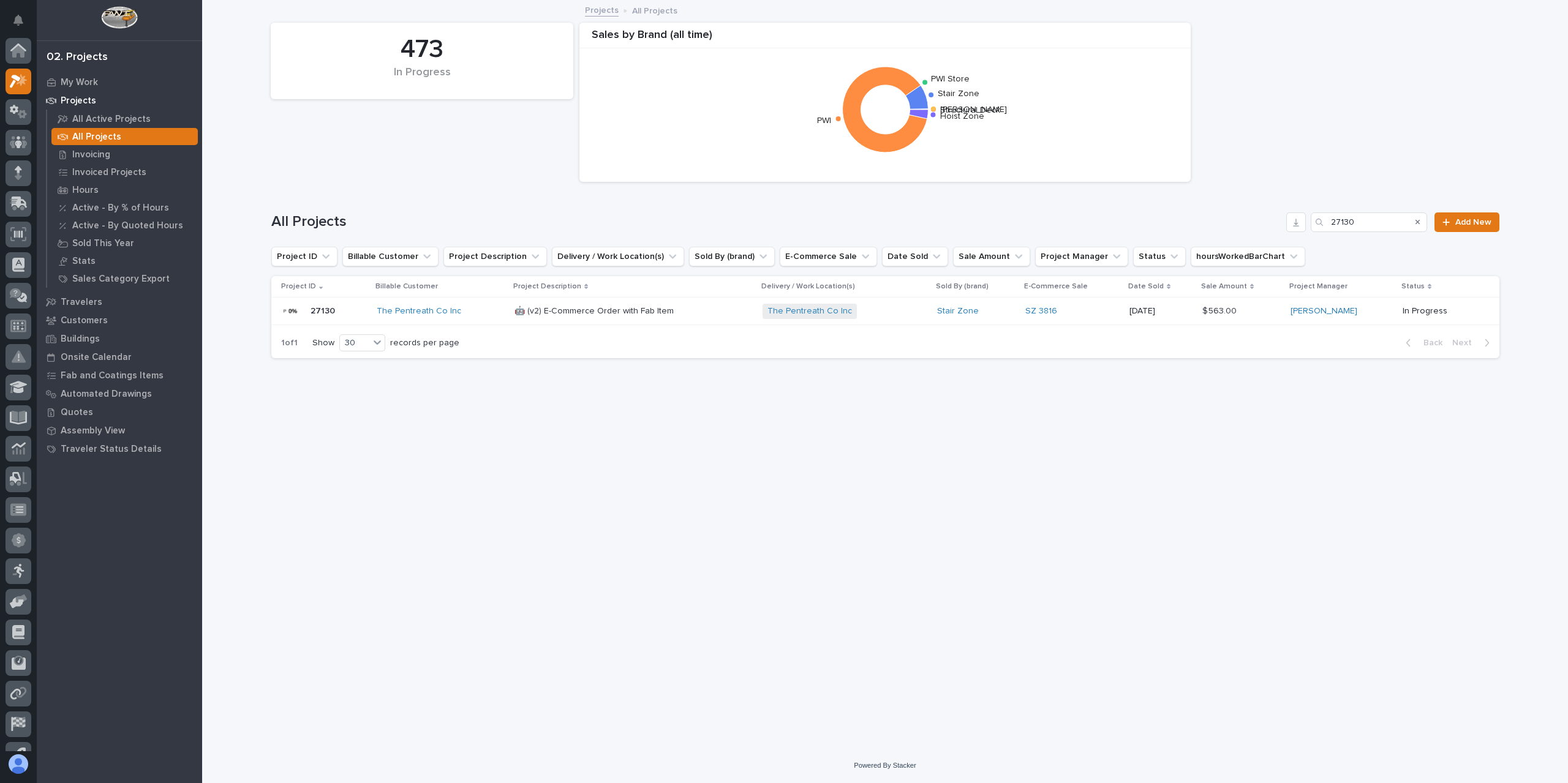
scroll to position [33, 0]
drag, startPoint x: 1362, startPoint y: 222, endPoint x: 1306, endPoint y: 224, distance: 56.0
click at [1306, 223] on div "All Projects 27130 Add New" at bounding box center [886, 222] width 1228 height 19
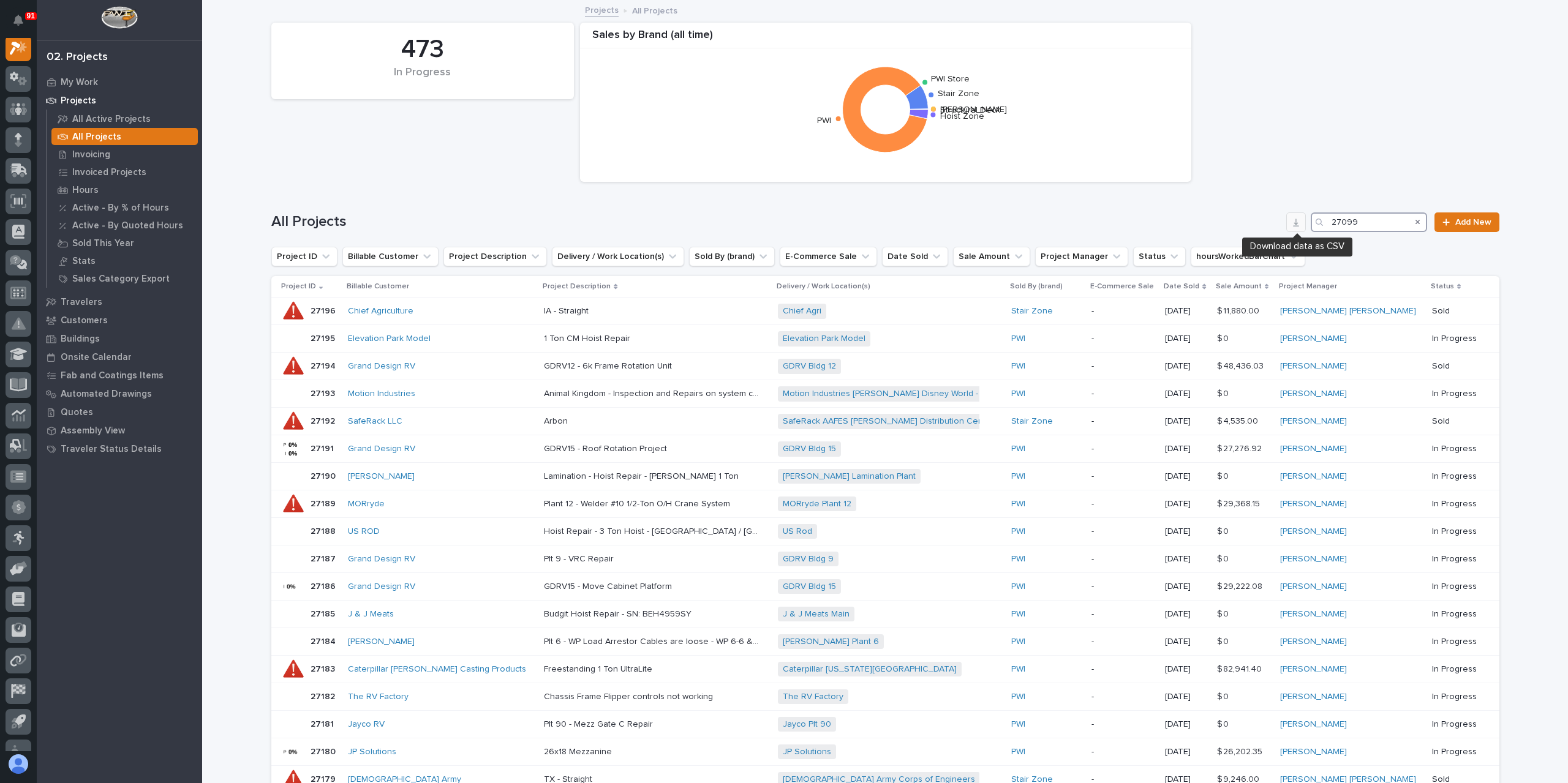
scroll to position [31, 0]
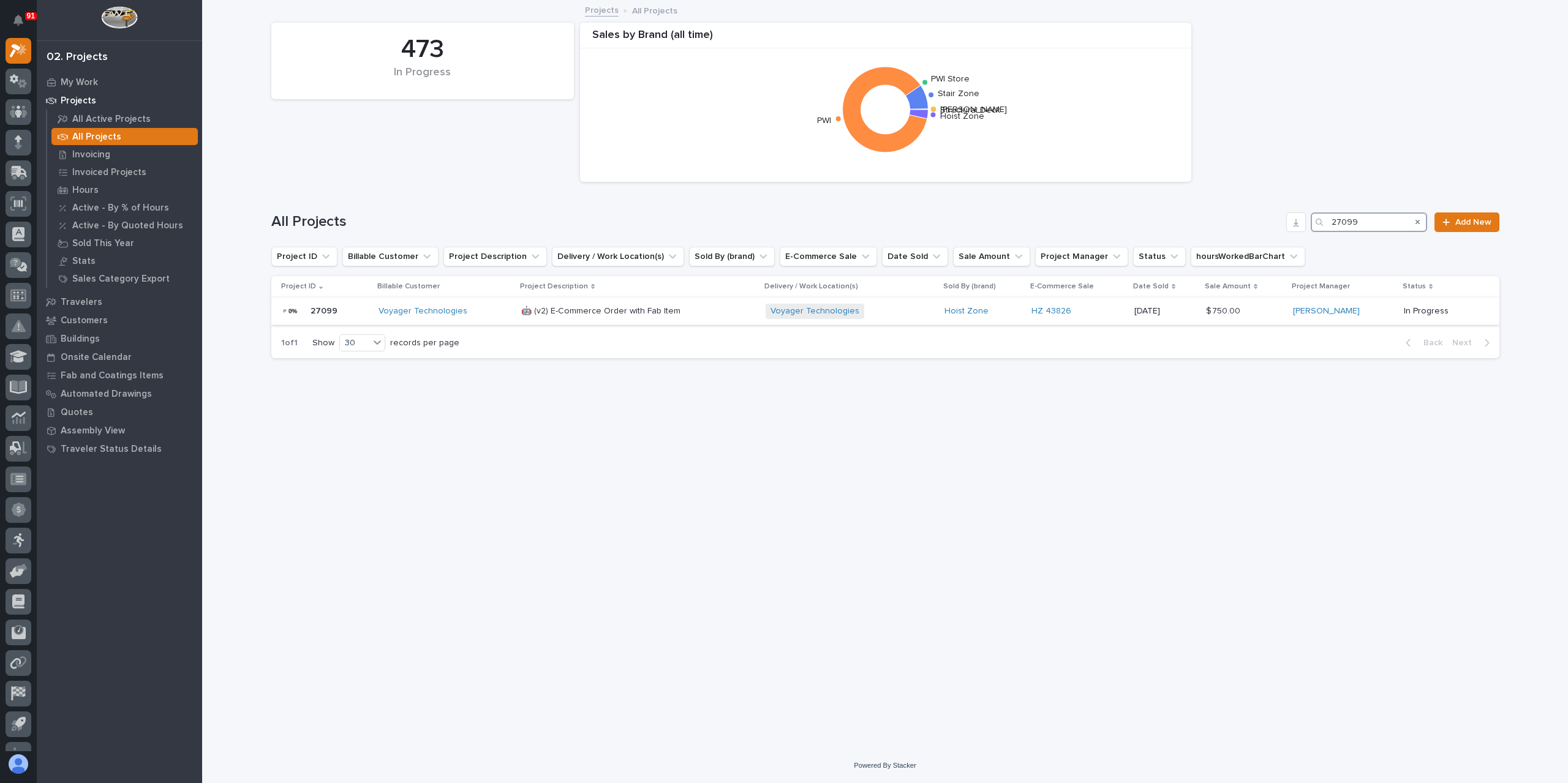
type input "27099"
click at [555, 314] on p "🤖 (v2) E-Commerce Order with Fab Item" at bounding box center [602, 310] width 162 height 13
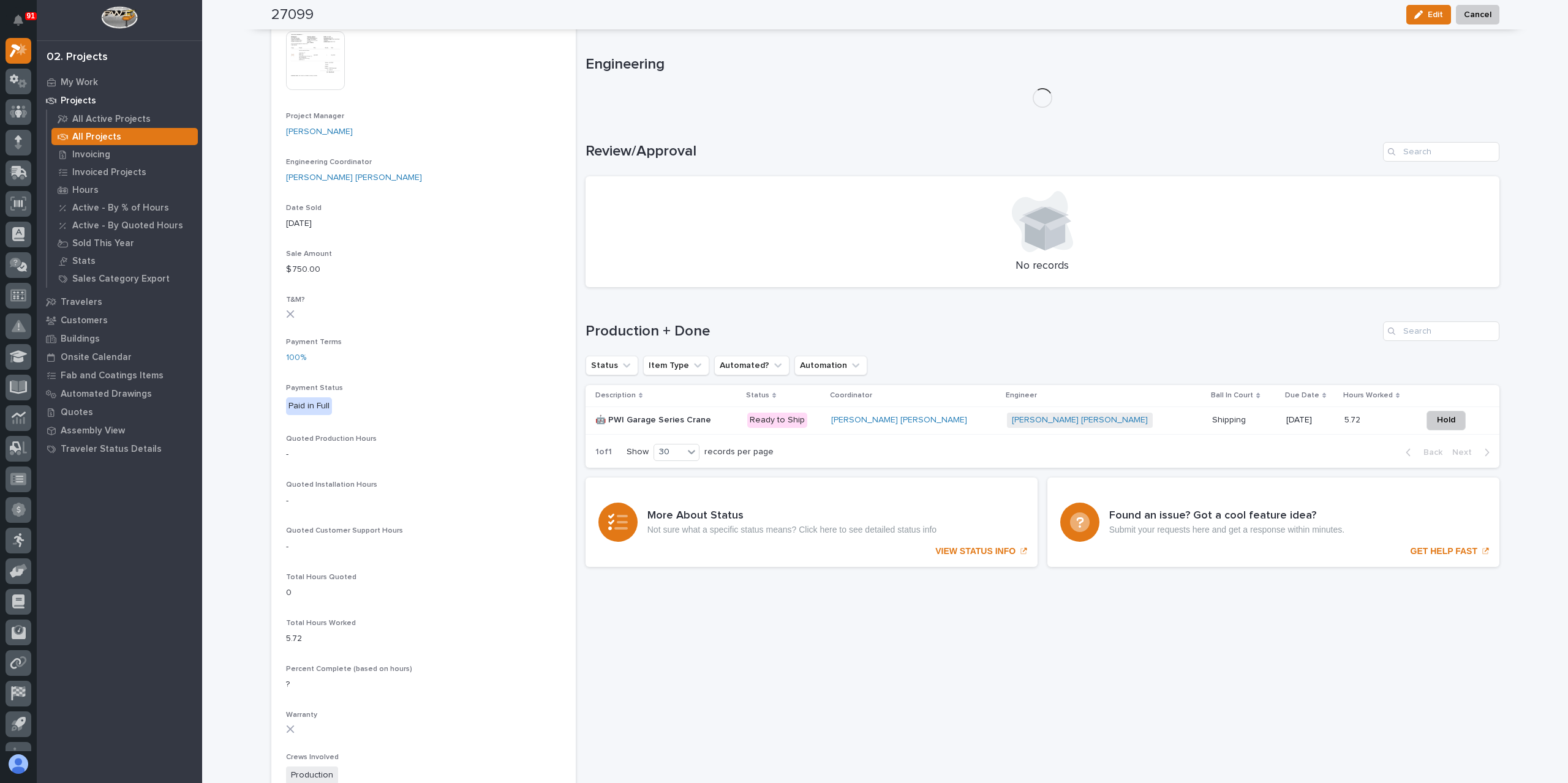
scroll to position [499, 0]
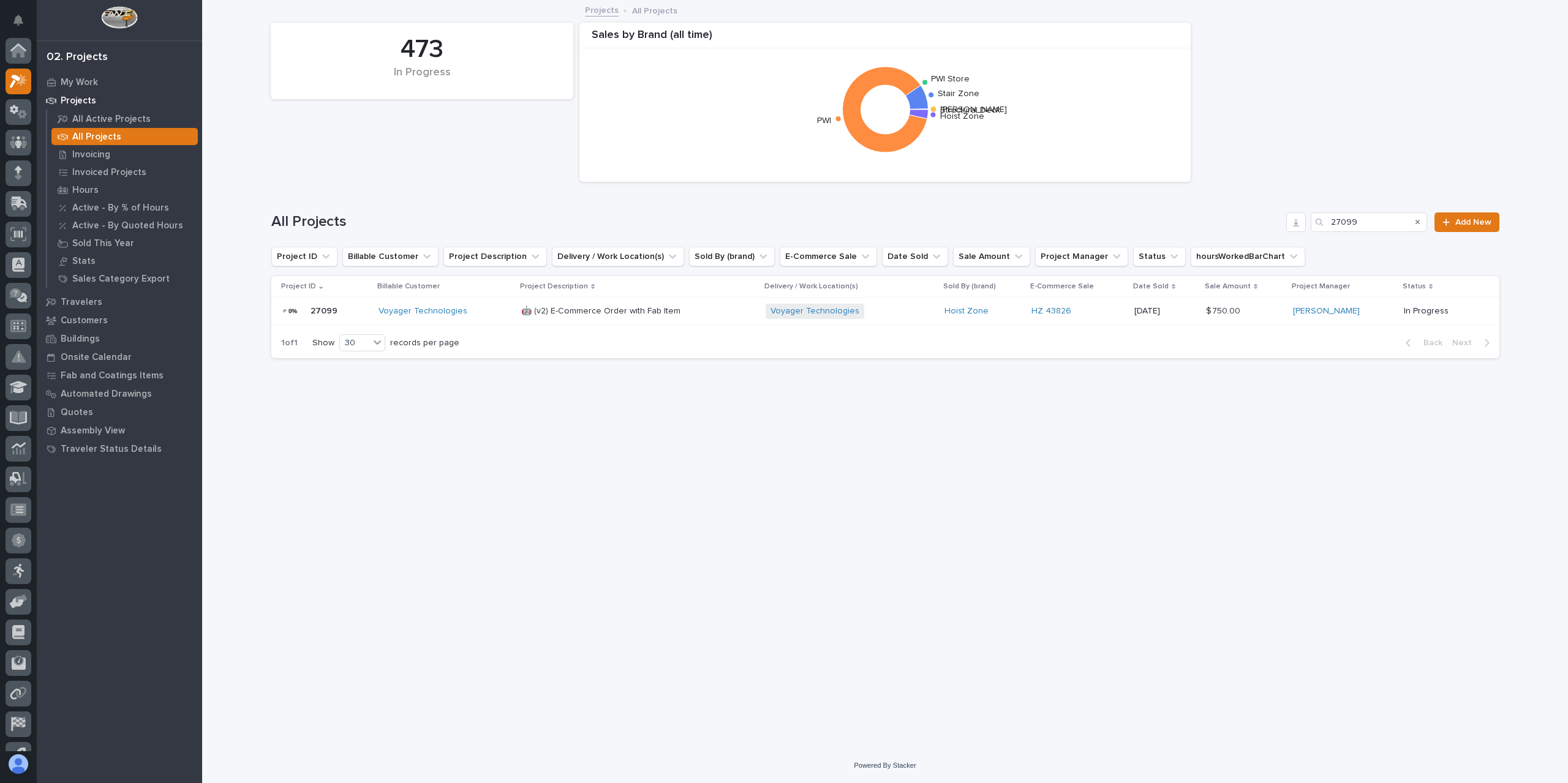
scroll to position [33, 0]
drag, startPoint x: 1361, startPoint y: 217, endPoint x: 1302, endPoint y: 227, distance: 59.8
click at [1302, 227] on div "All Projects 27099 Add New" at bounding box center [886, 222] width 1228 height 19
click at [1381, 223] on input "27099" at bounding box center [1369, 222] width 117 height 19
click at [1380, 223] on input "27099" at bounding box center [1369, 222] width 117 height 19
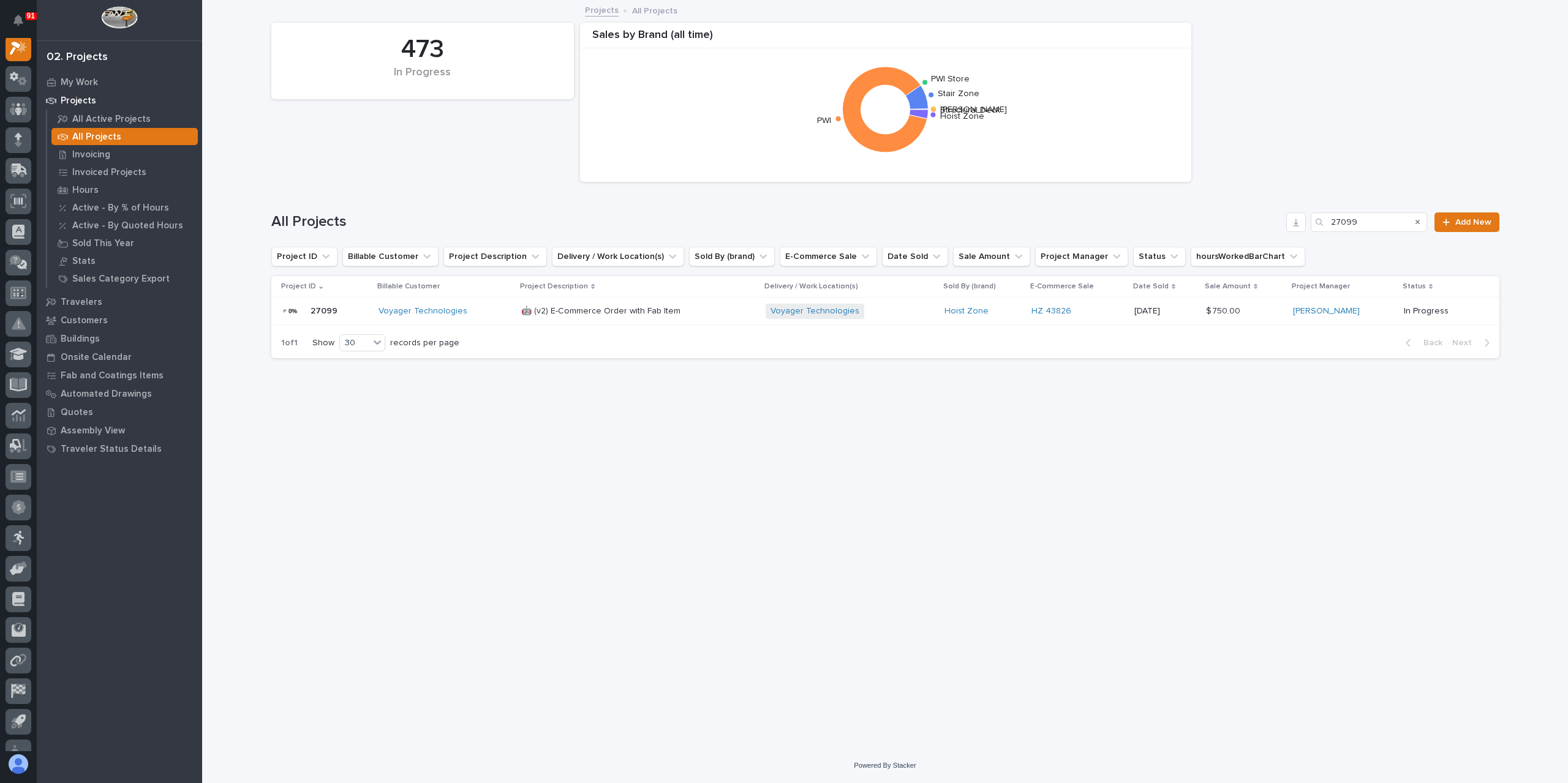
drag, startPoint x: 1322, startPoint y: 233, endPoint x: 1315, endPoint y: 236, distance: 7.6
click at [1318, 236] on div "All Projects 27099 Add New" at bounding box center [886, 217] width 1228 height 59
drag, startPoint x: 1364, startPoint y: 222, endPoint x: 1308, endPoint y: 233, distance: 57.1
click at [1308, 233] on div "All Projects 27099 Add New" at bounding box center [886, 217] width 1228 height 59
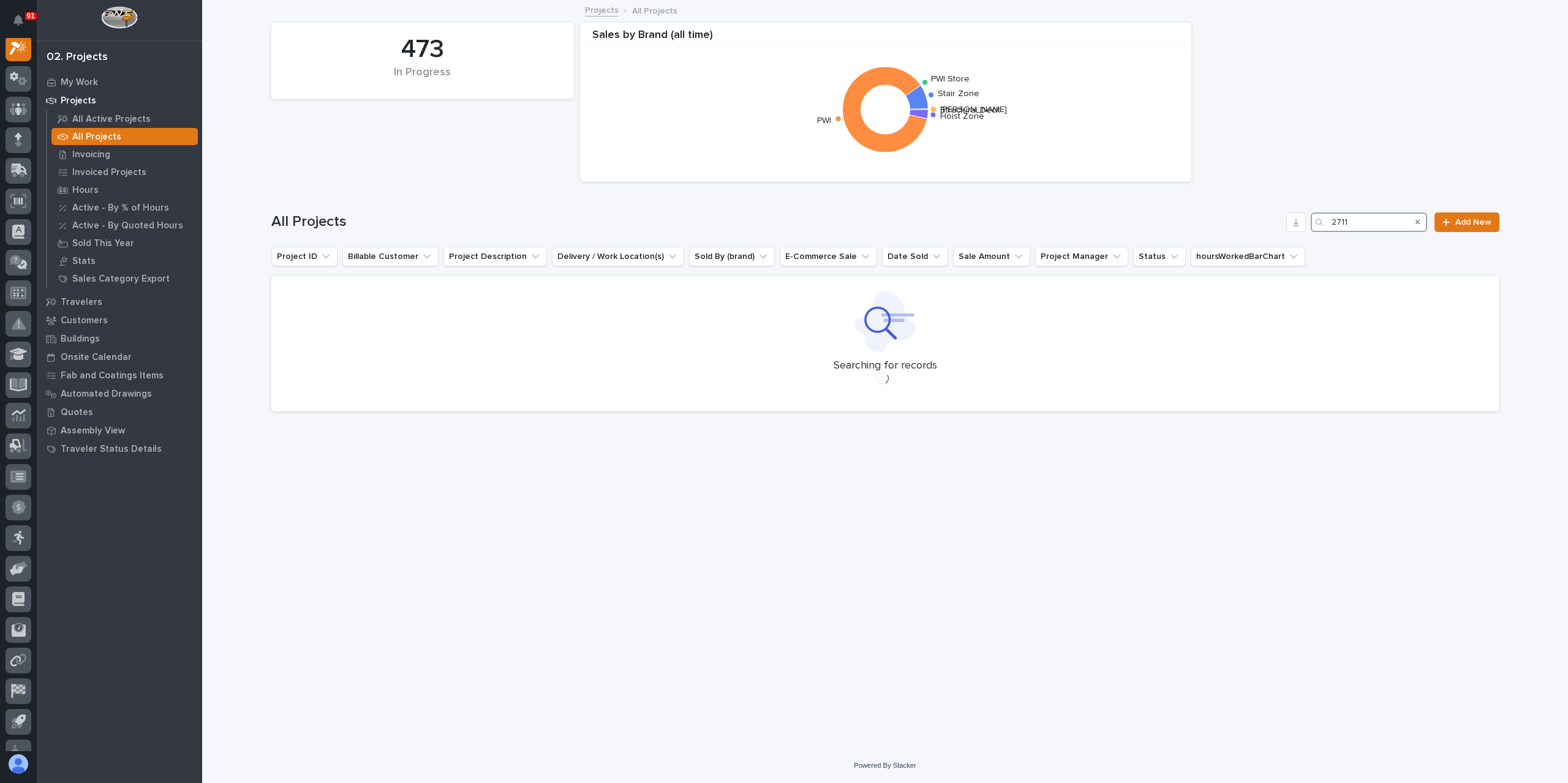
scroll to position [31, 0]
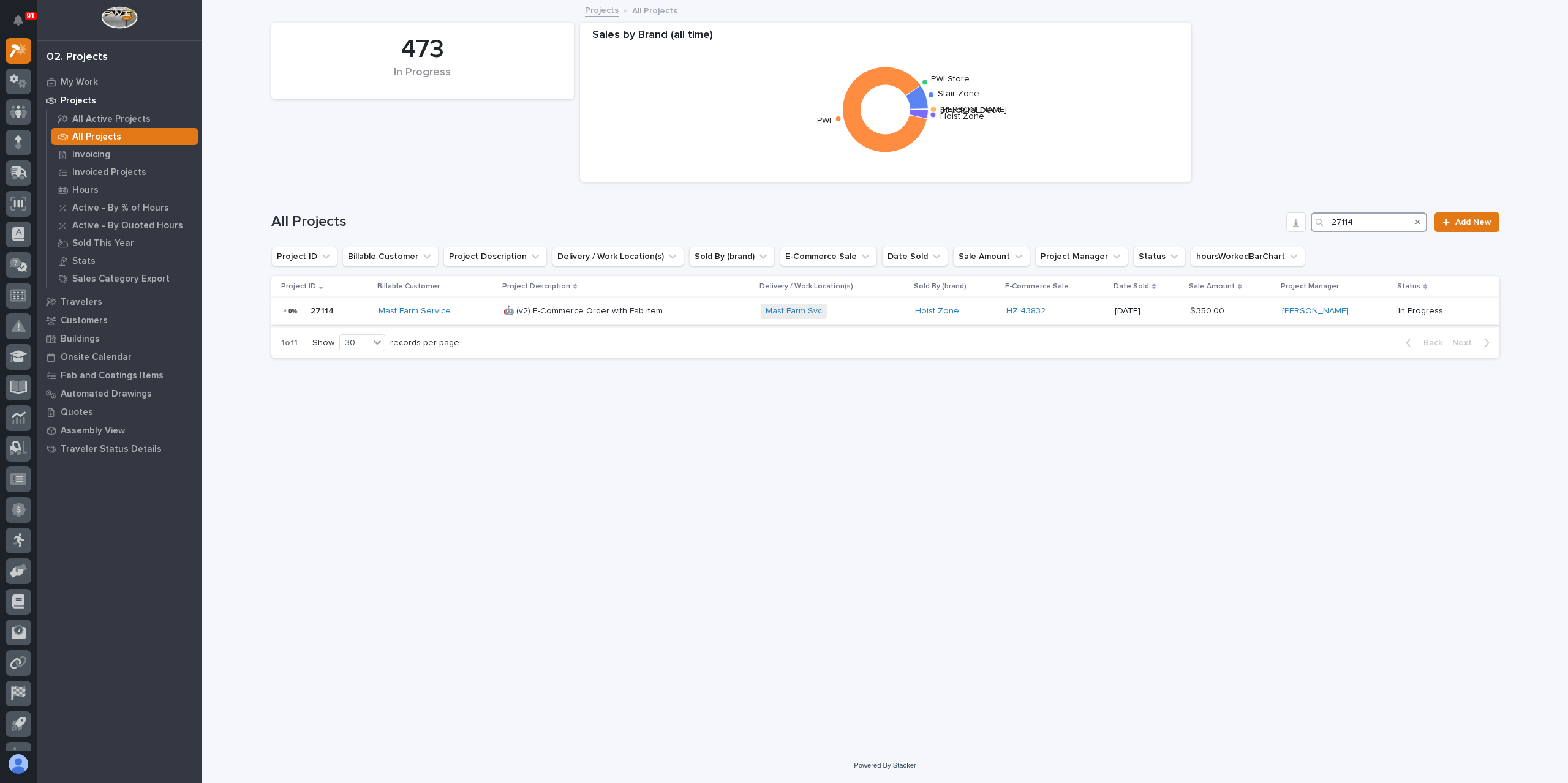
type input "27114"
click at [572, 317] on div "🤖 (v2) E-Commerce Order with Fab Item 🤖 (v2) E-Commerce Order with Fab Item" at bounding box center [627, 312] width 248 height 20
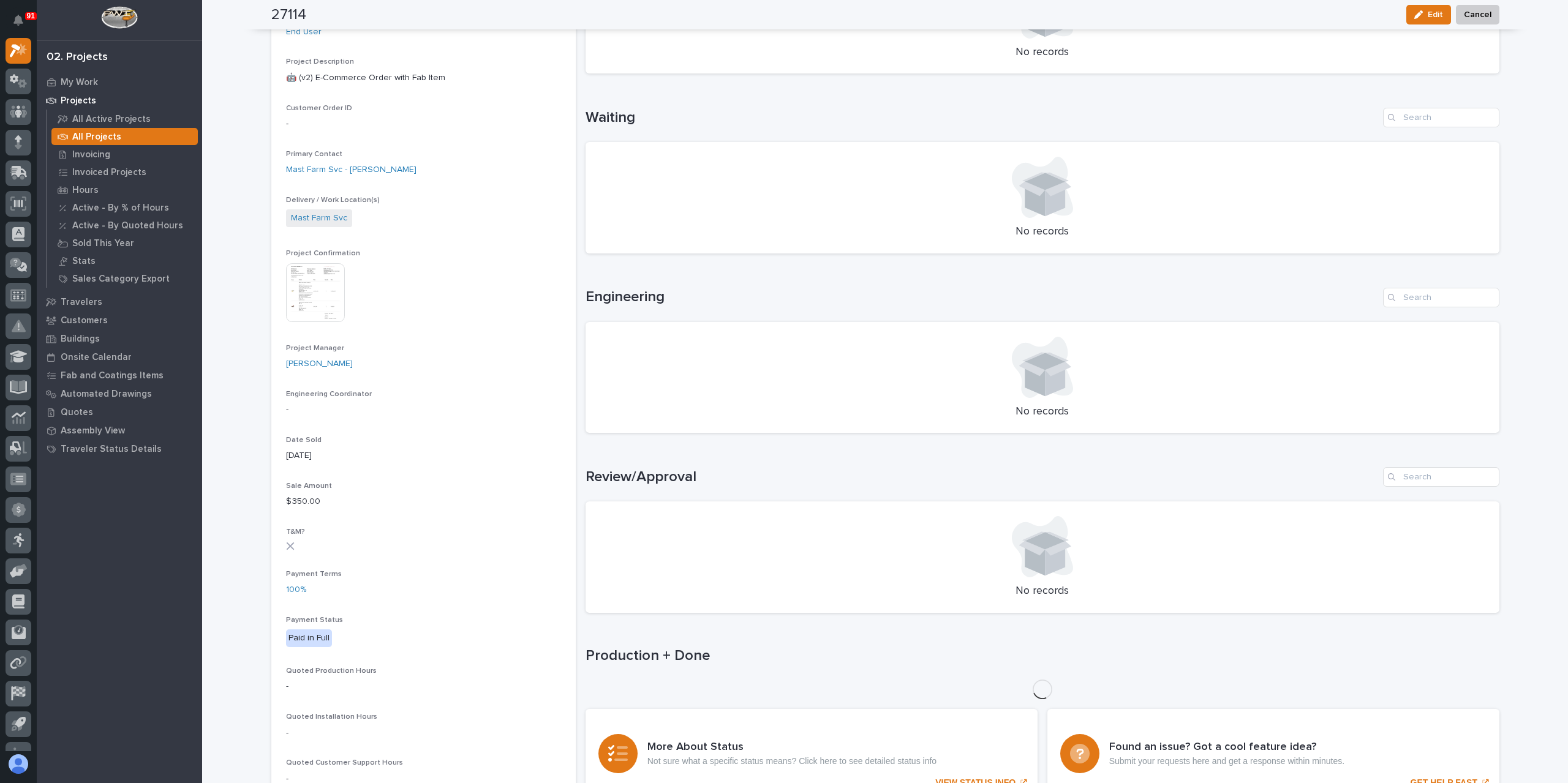
scroll to position [316, 0]
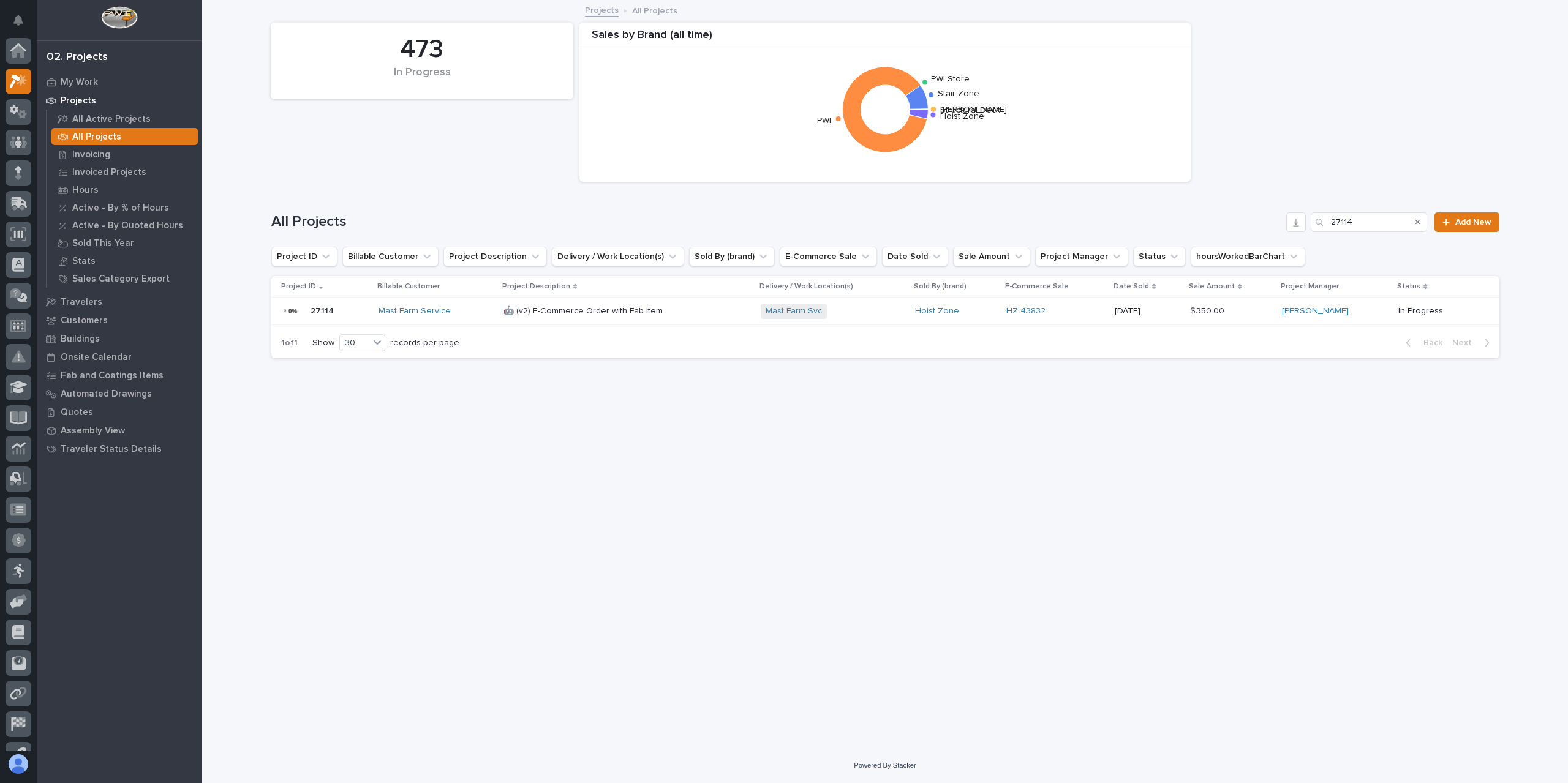
scroll to position [33, 0]
drag, startPoint x: 1364, startPoint y: 219, endPoint x: 1261, endPoint y: 217, distance: 103.0
click at [1294, 225] on div "All Projects 27114 Add New" at bounding box center [886, 222] width 1228 height 19
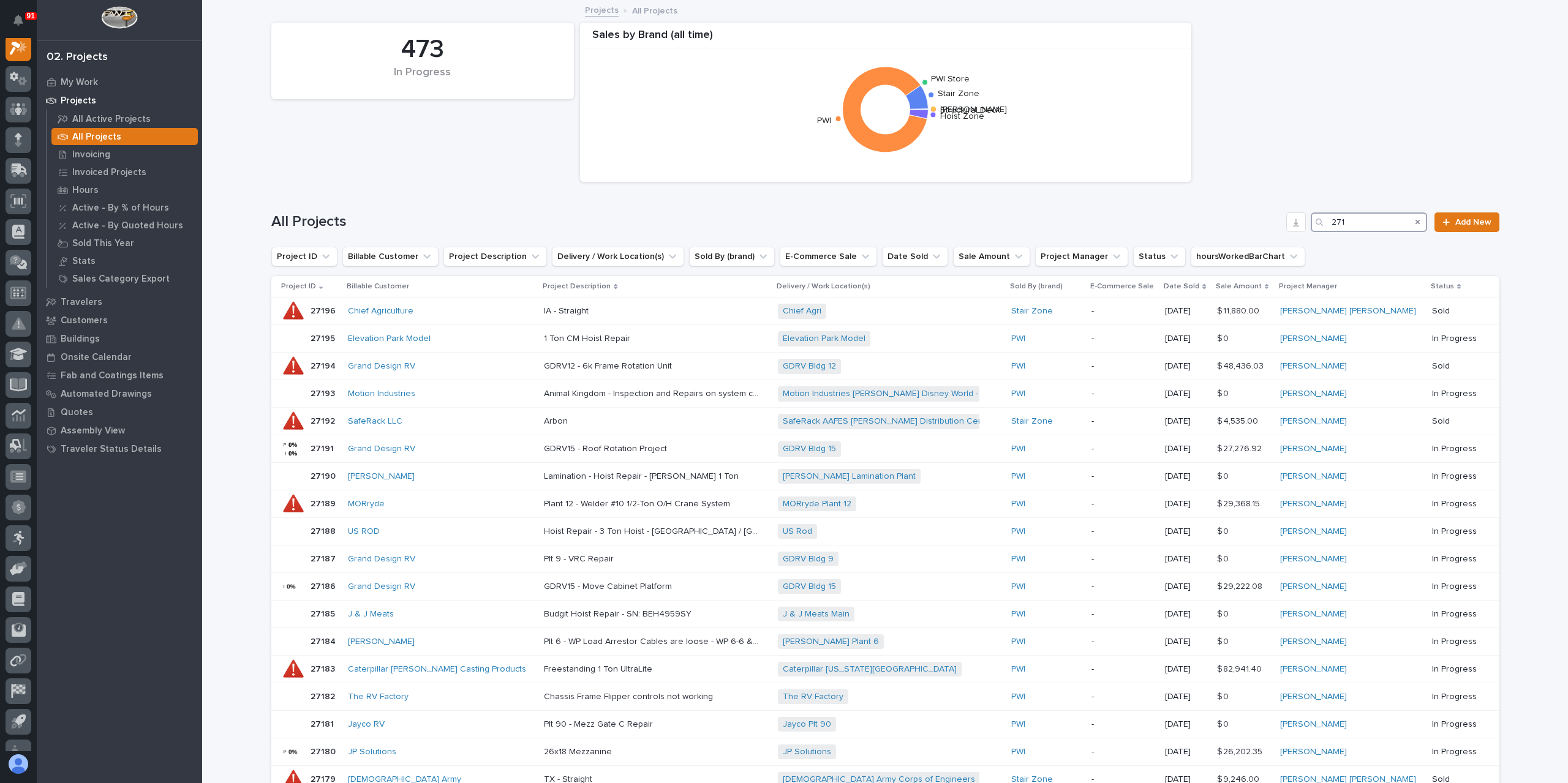
scroll to position [31, 0]
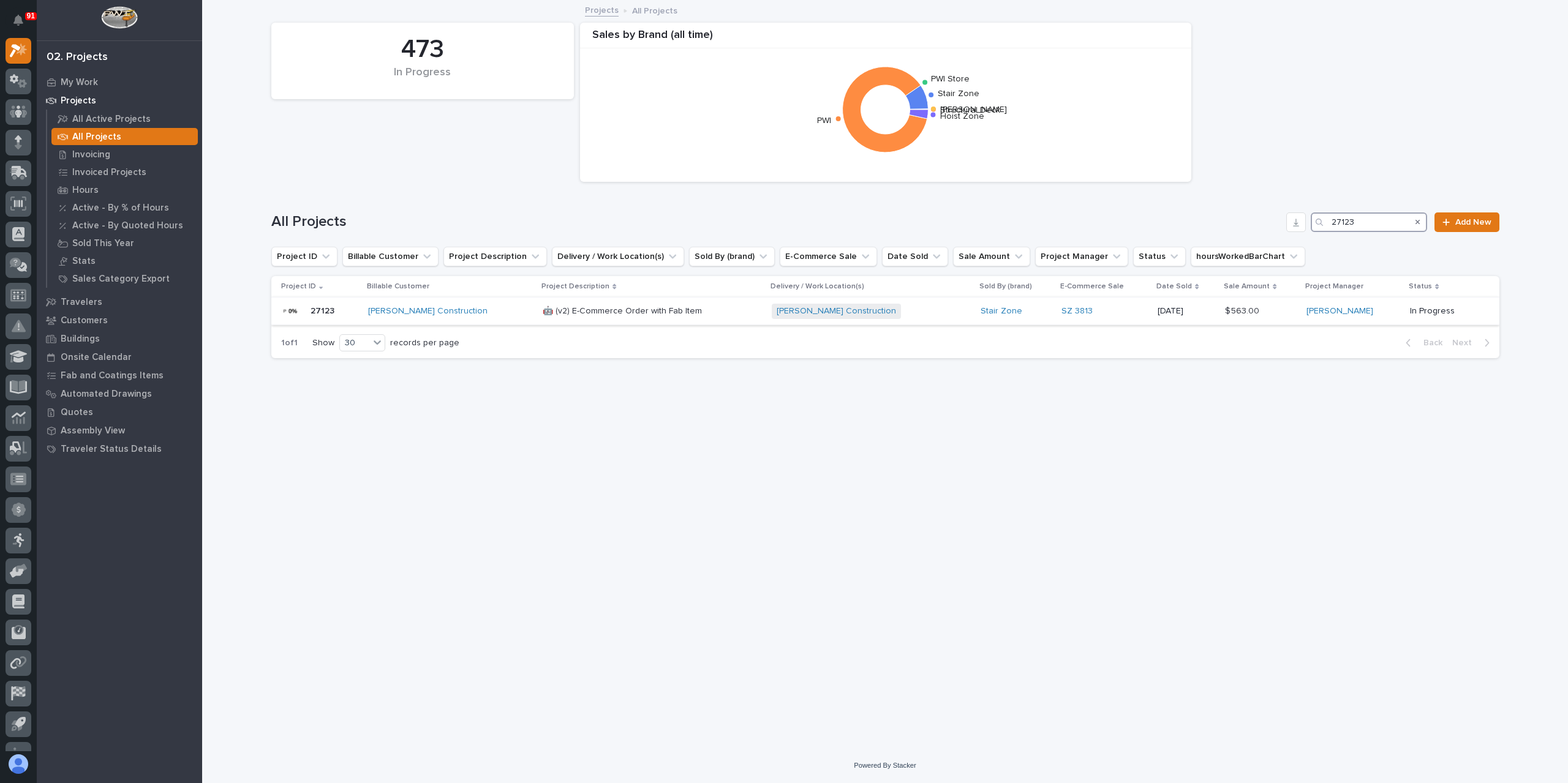
type input "27123"
click at [580, 314] on p "🤖 (v2) E-Commerce Order with Fab Item" at bounding box center [623, 310] width 162 height 13
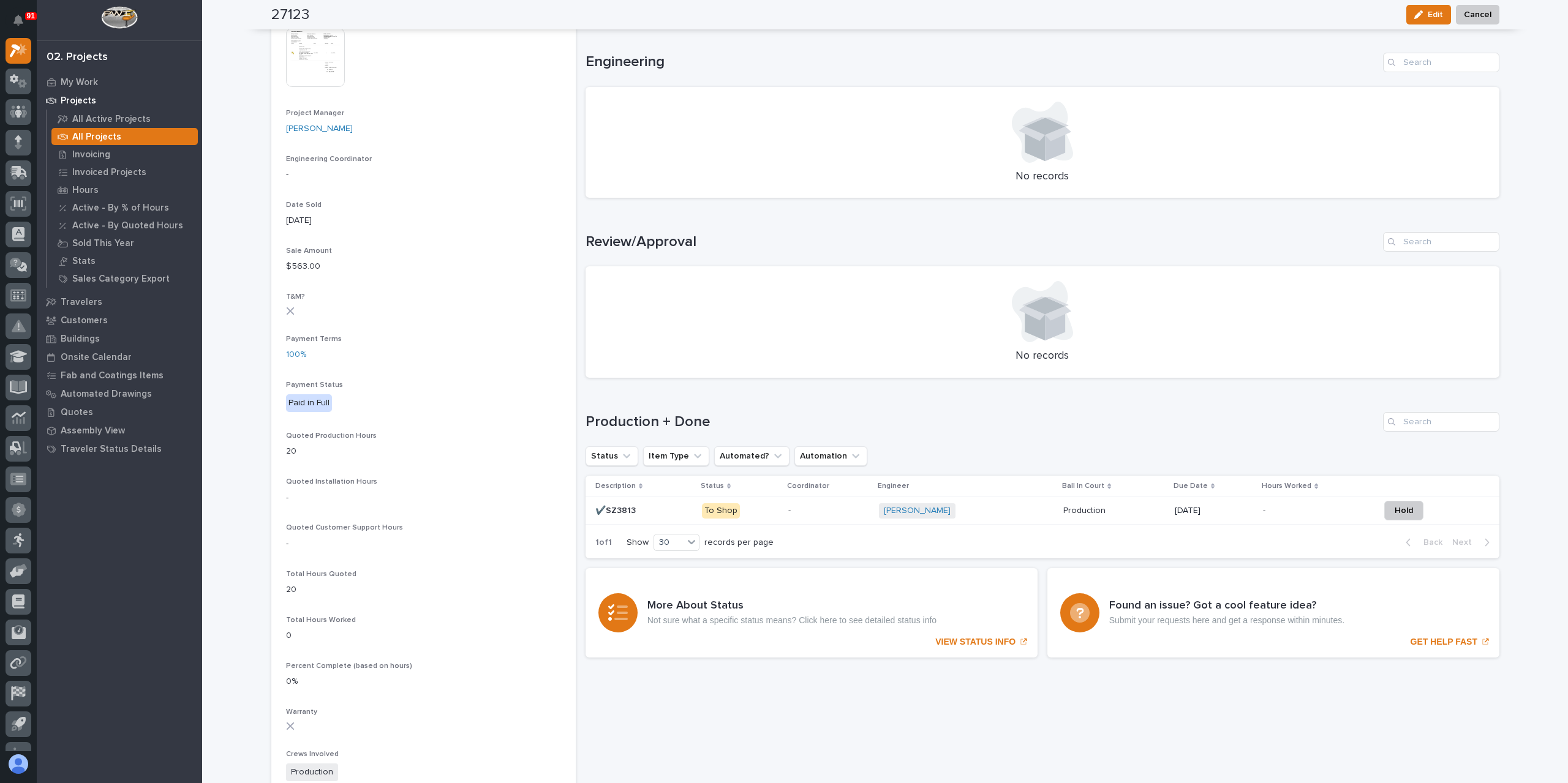
scroll to position [499, 0]
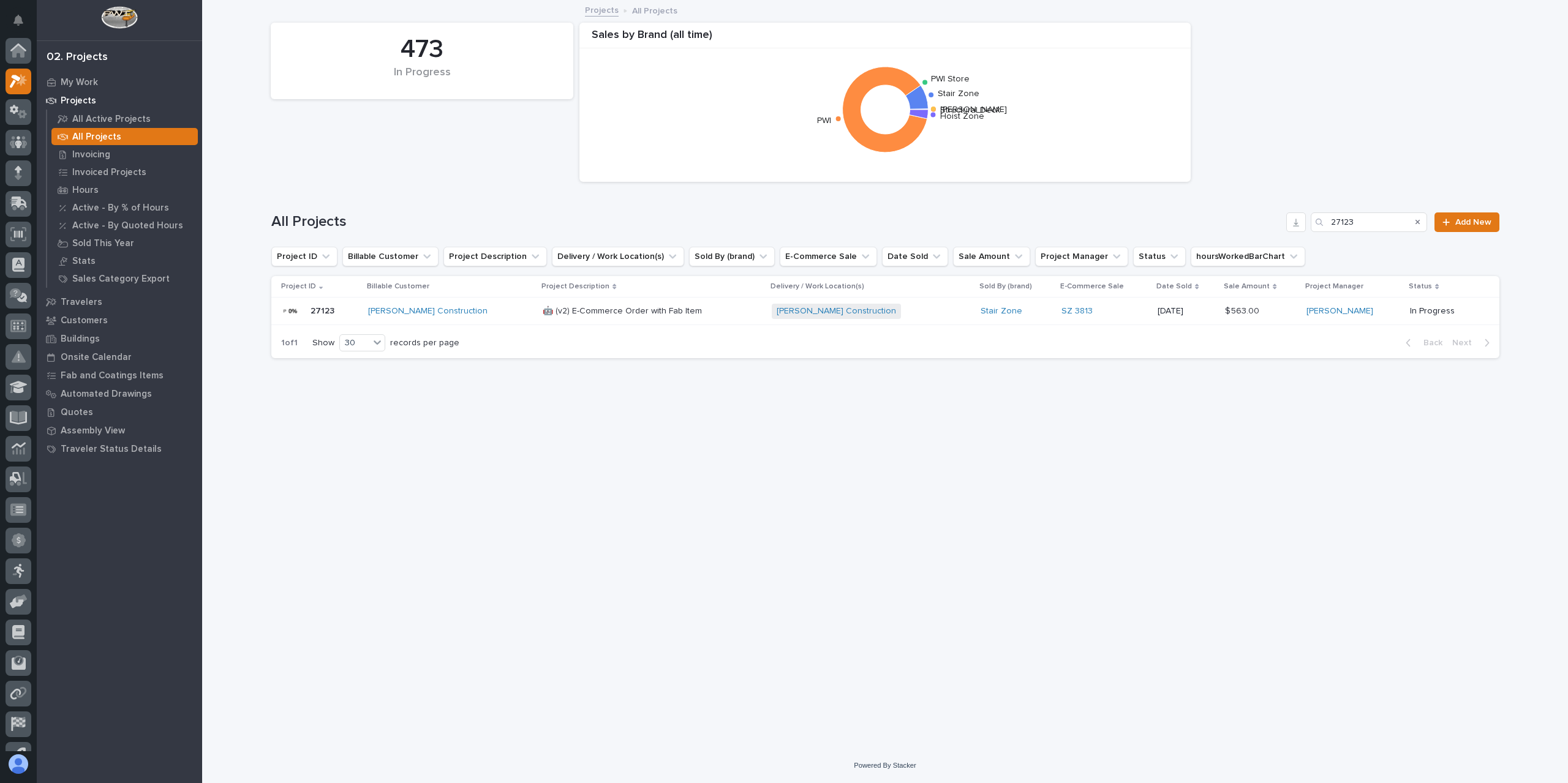
scroll to position [33, 0]
click at [1392, 225] on input "27123" at bounding box center [1369, 222] width 117 height 19
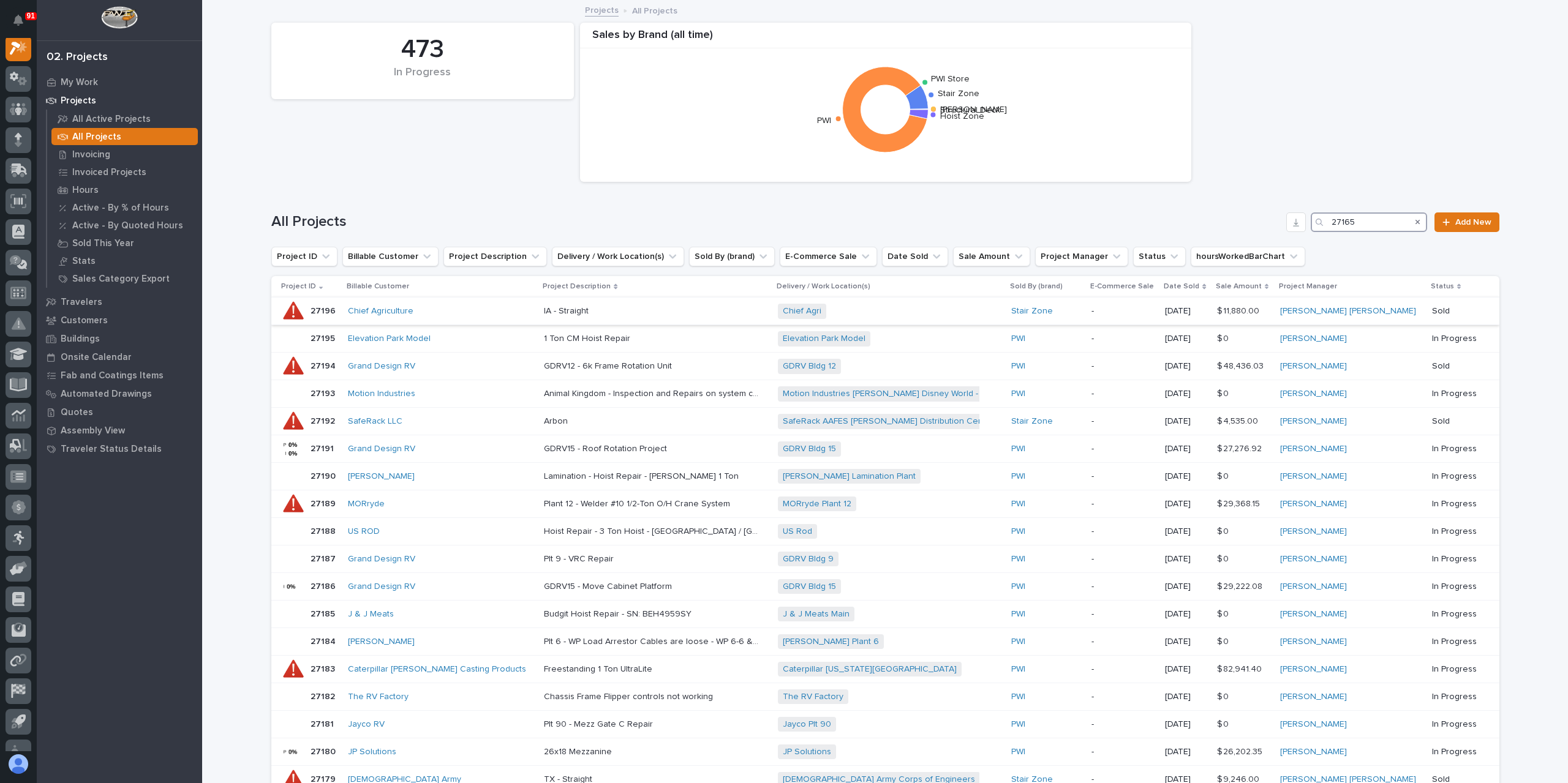
scroll to position [31, 0]
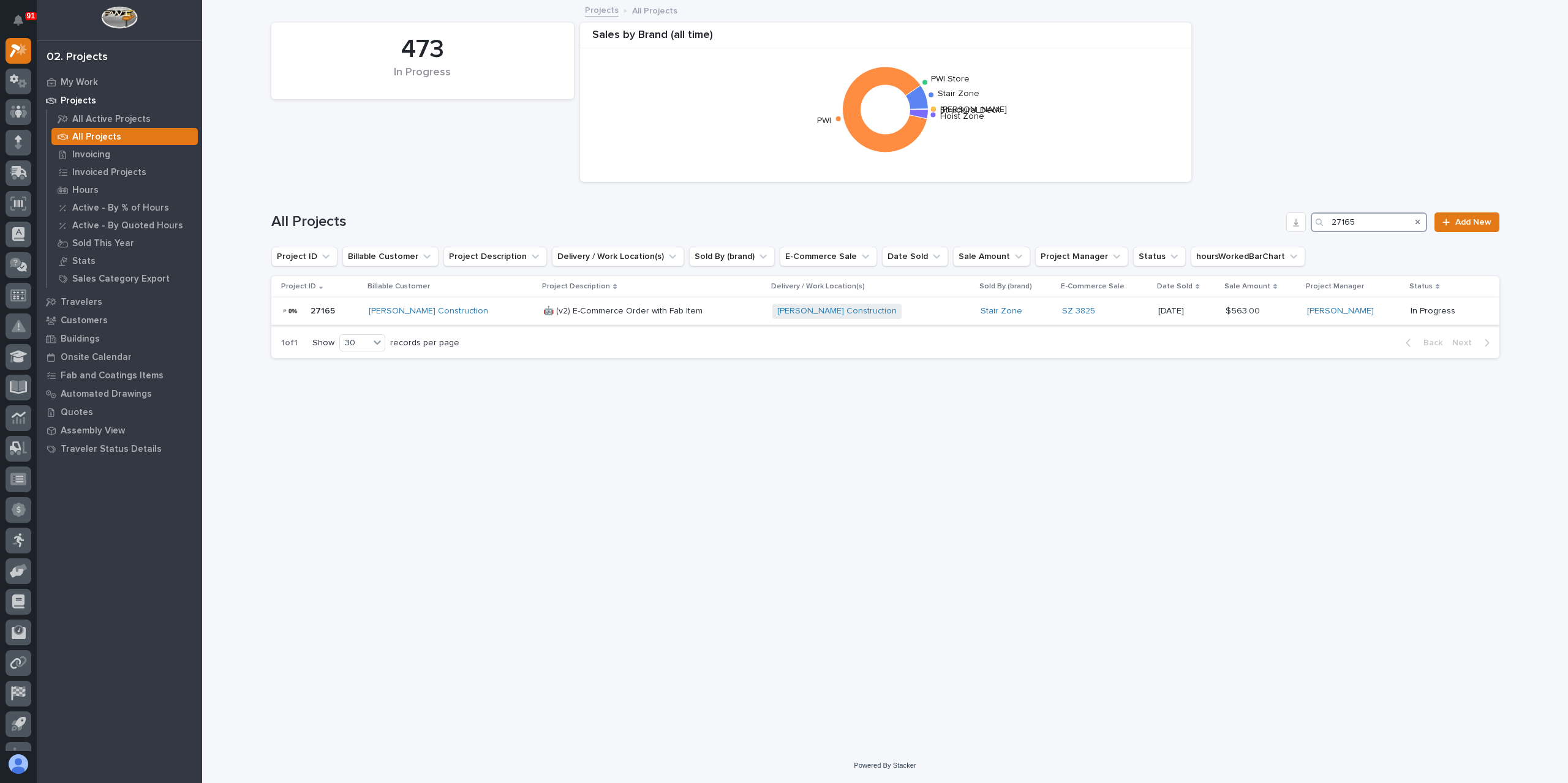
type input "27165"
click at [554, 319] on div "🤖 (v2) E-Commerce Order with Fab Item 🤖 (v2) E-Commerce Order with Fab Item" at bounding box center [653, 312] width 219 height 20
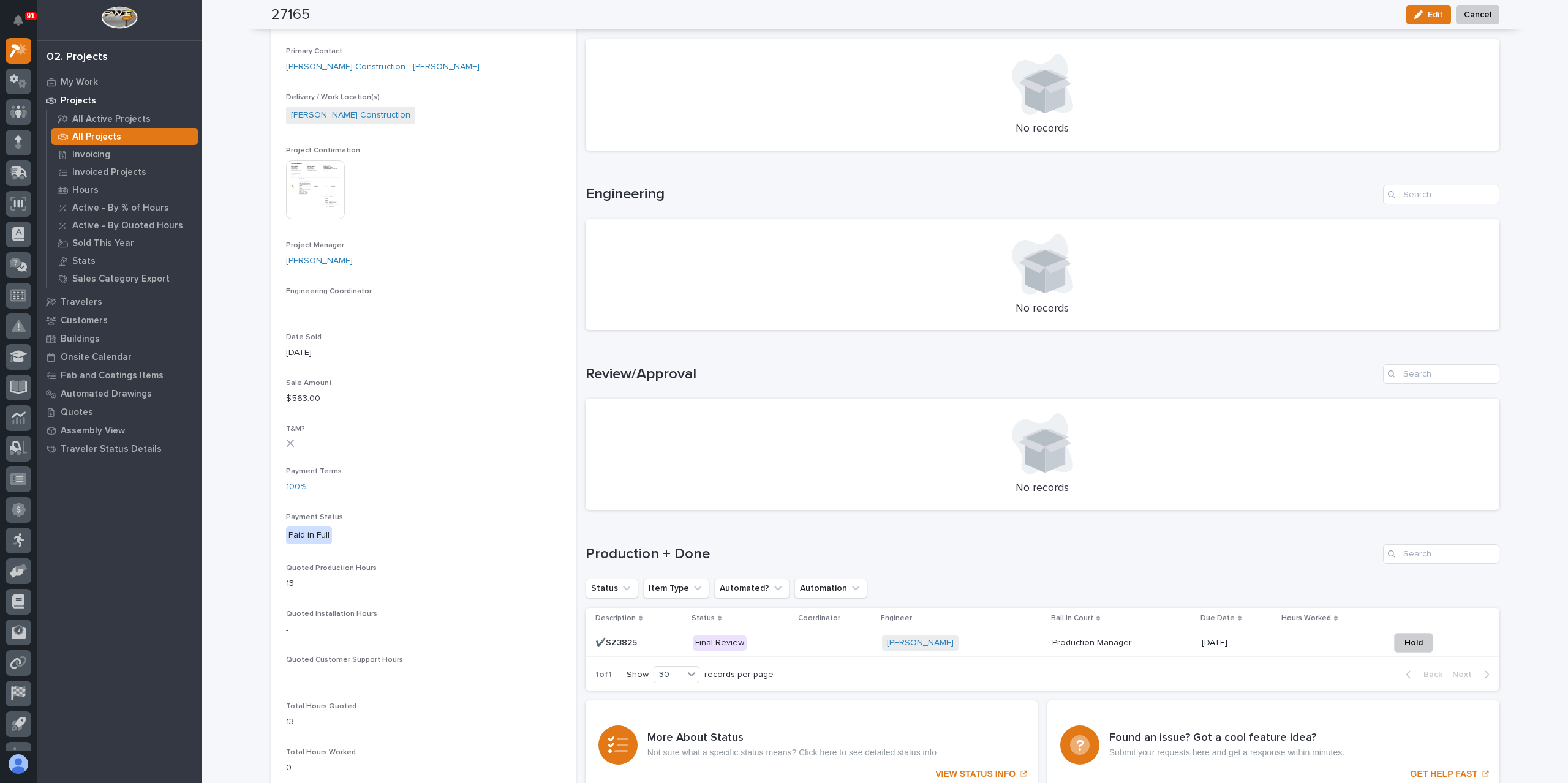
scroll to position [377, 0]
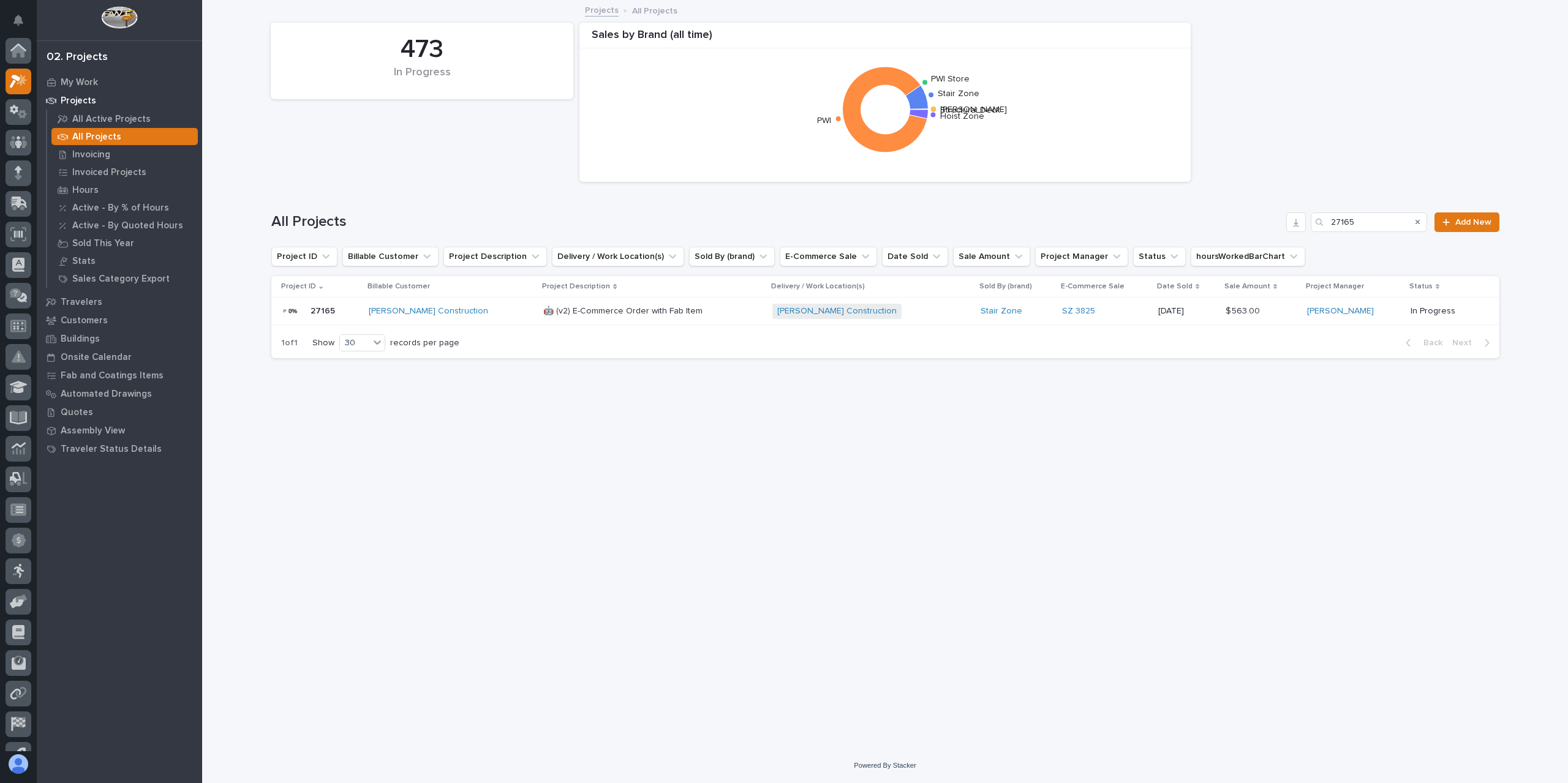
scroll to position [33, 0]
drag, startPoint x: 1392, startPoint y: 212, endPoint x: 1281, endPoint y: 221, distance: 111.4
click at [1286, 220] on div "All Projects 27165 Add New" at bounding box center [886, 222] width 1228 height 19
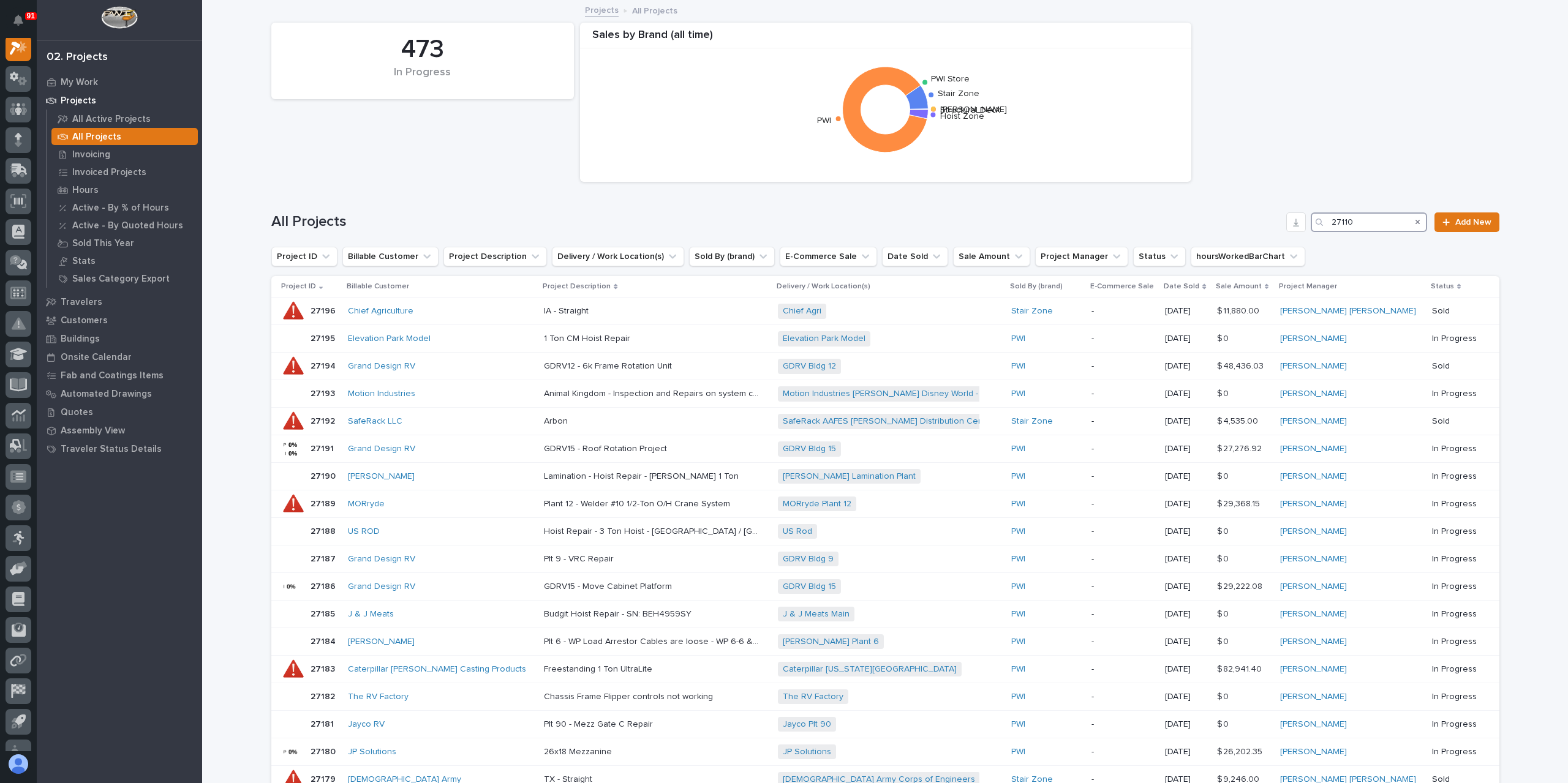
scroll to position [31, 0]
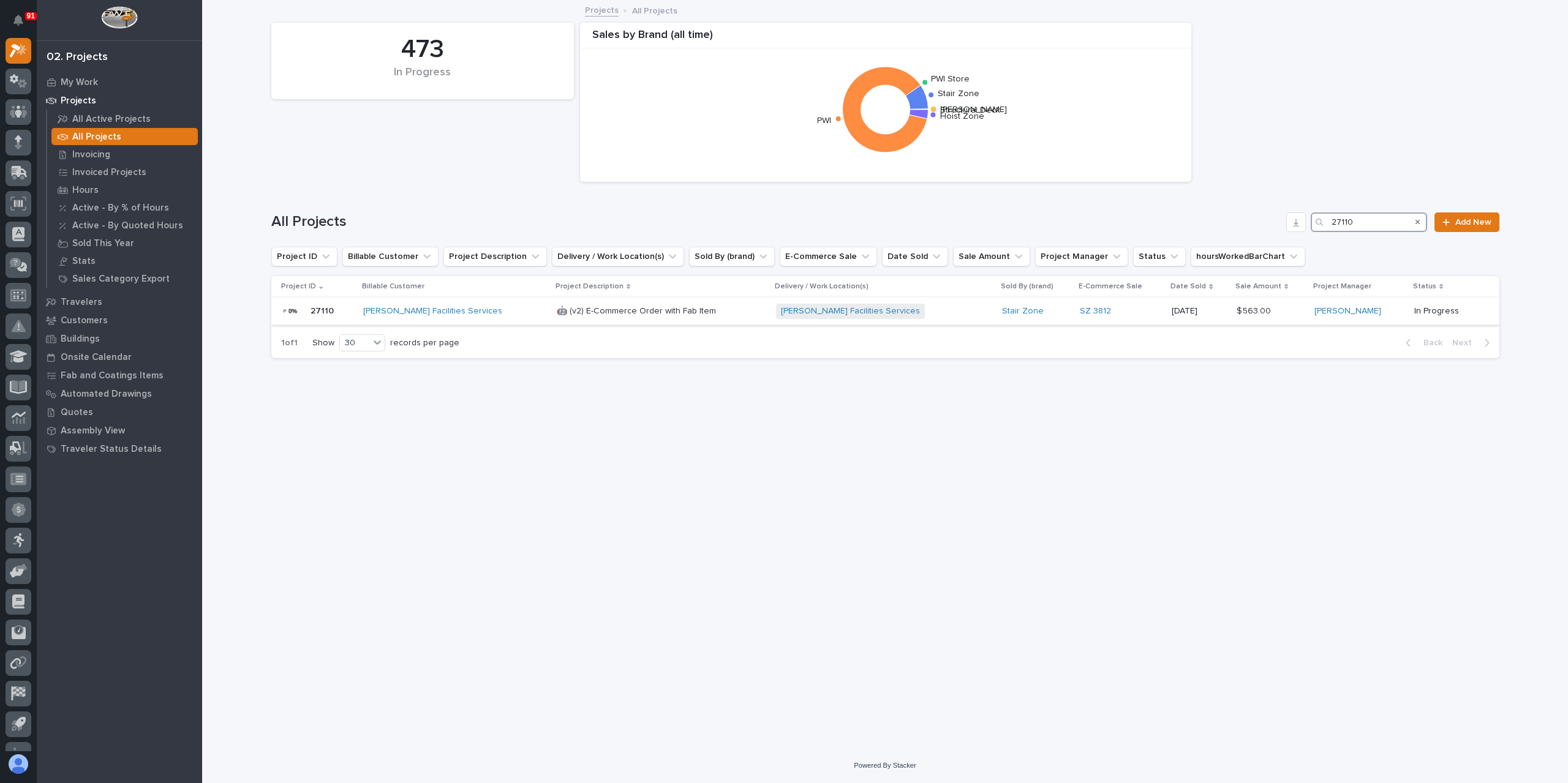
type input "27110"
click at [564, 309] on p "🤖 (v2) E-Commerce Order with Fab Item" at bounding box center [637, 310] width 162 height 13
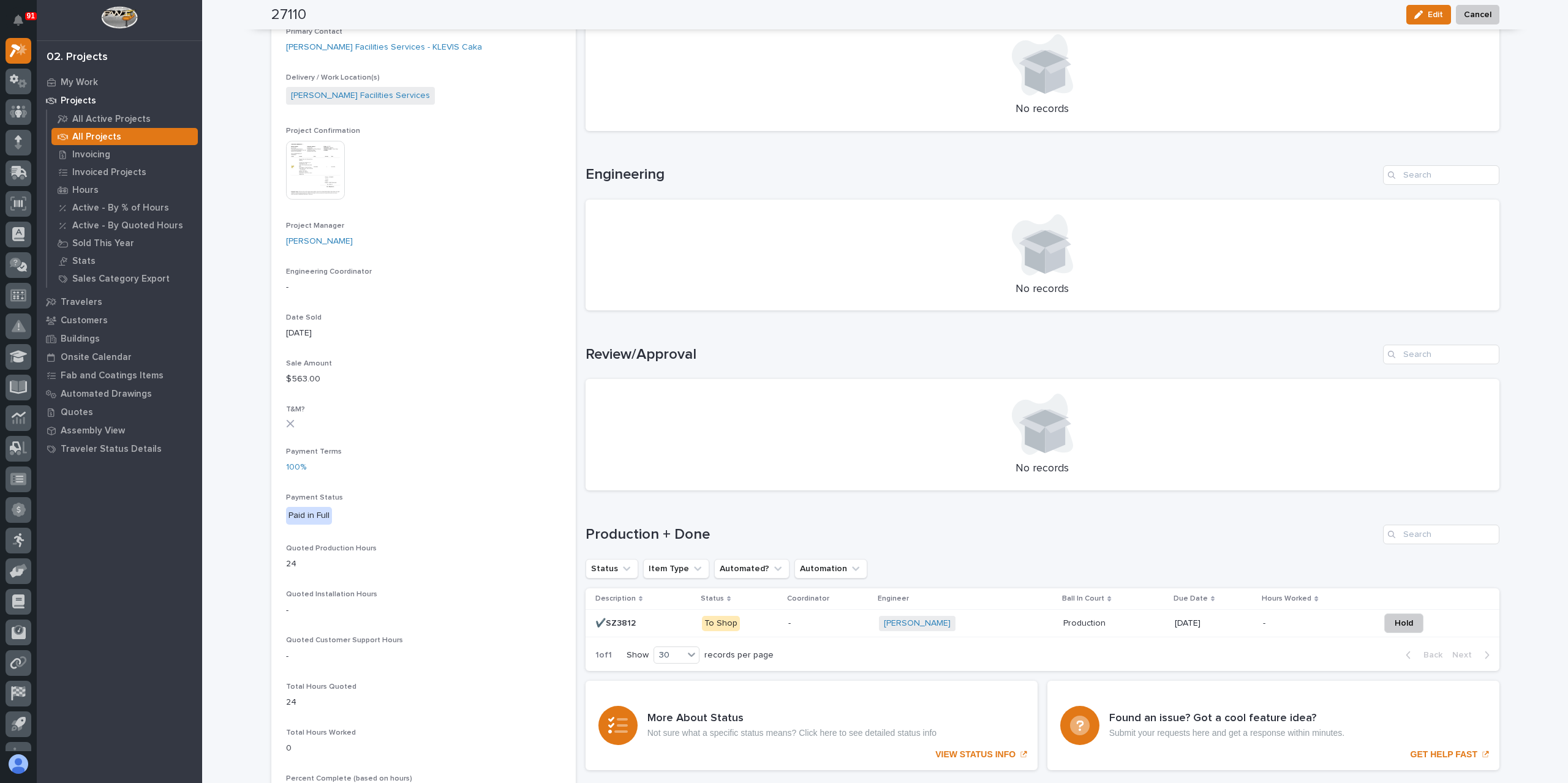
scroll to position [377, 0]
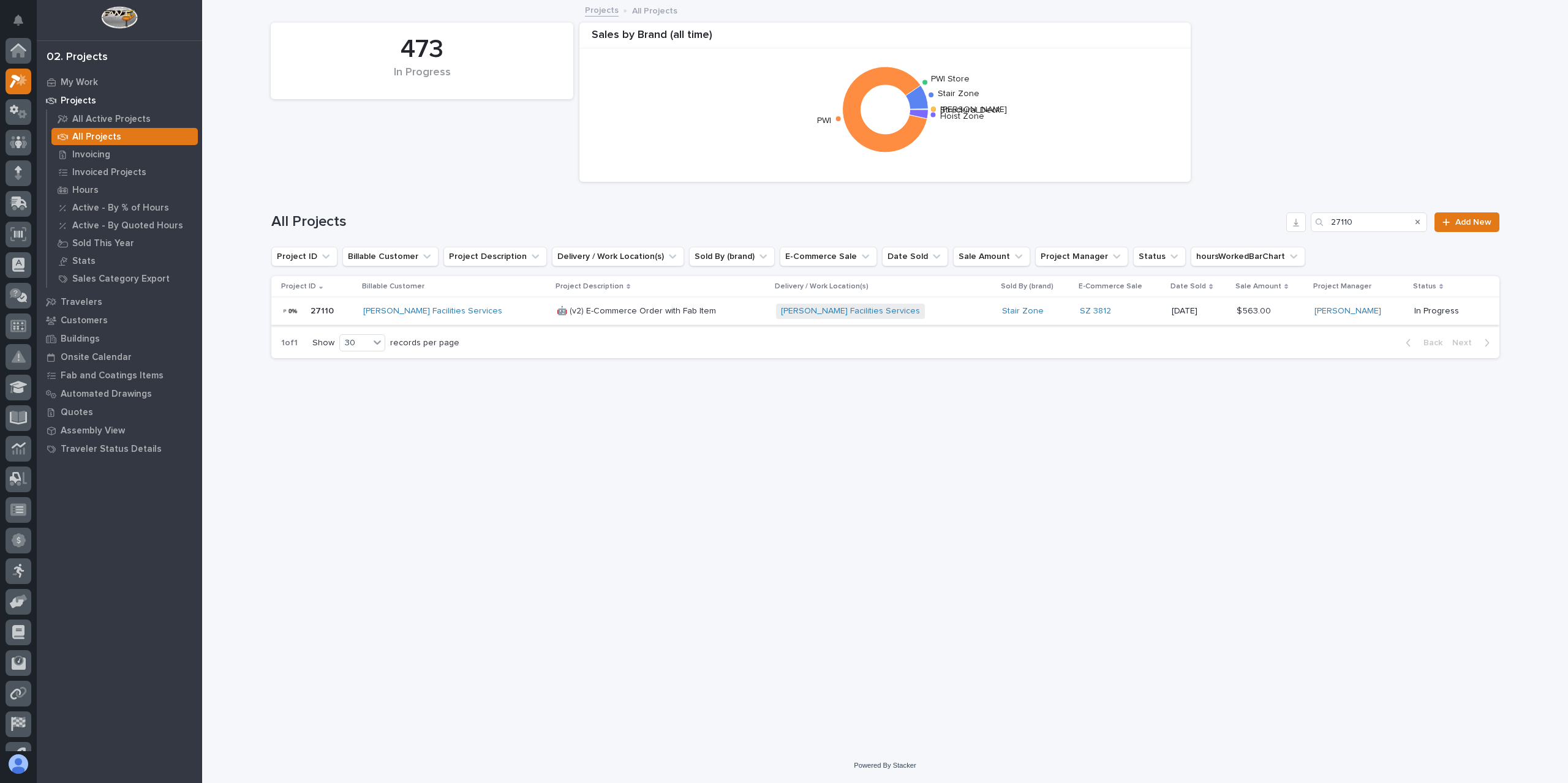
scroll to position [33, 0]
drag, startPoint x: 1371, startPoint y: 227, endPoint x: 1183, endPoint y: 244, distance: 188.8
click at [1183, 244] on div "All Projects 27110 Add New" at bounding box center [886, 217] width 1228 height 59
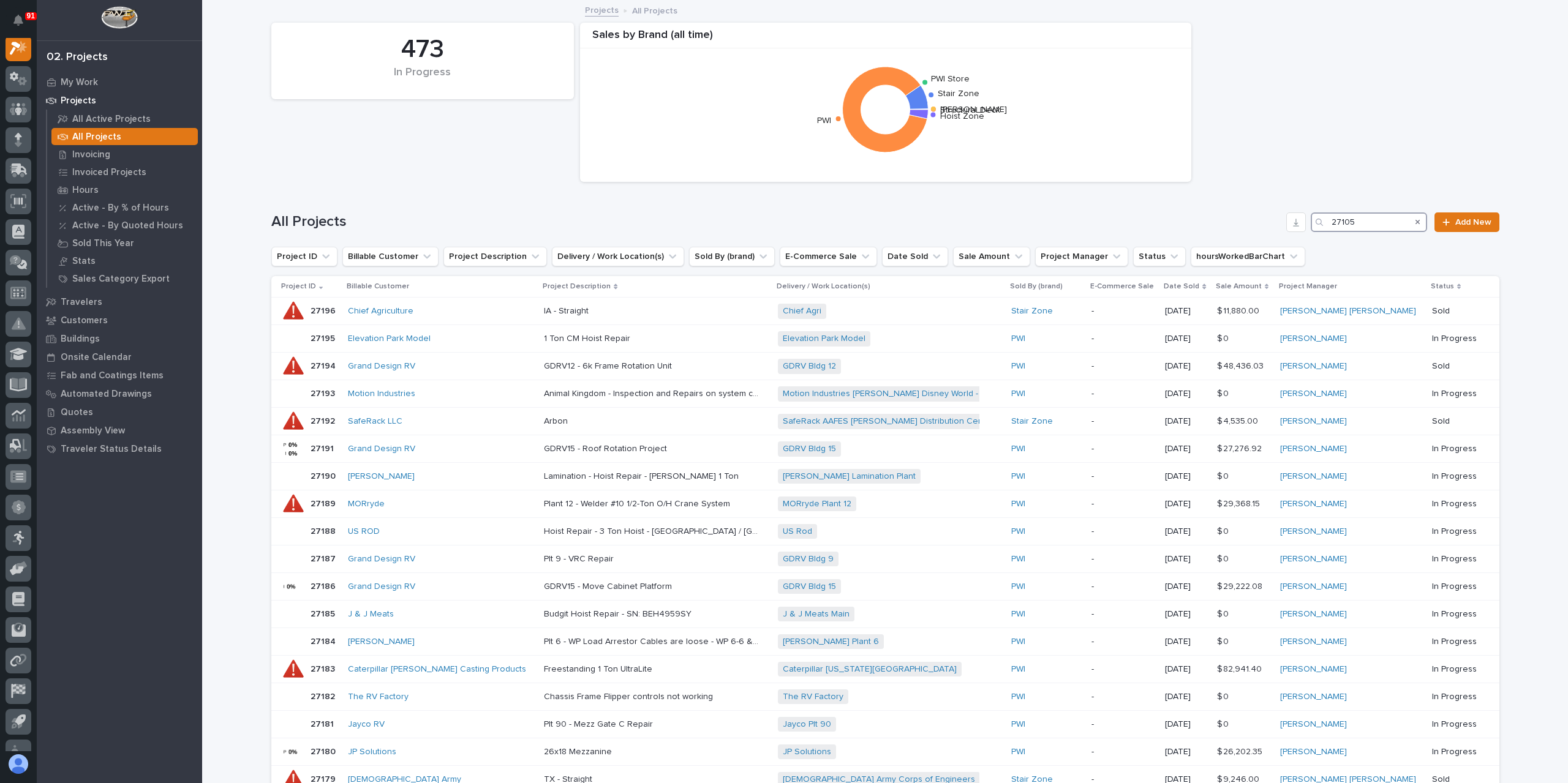
scroll to position [31, 0]
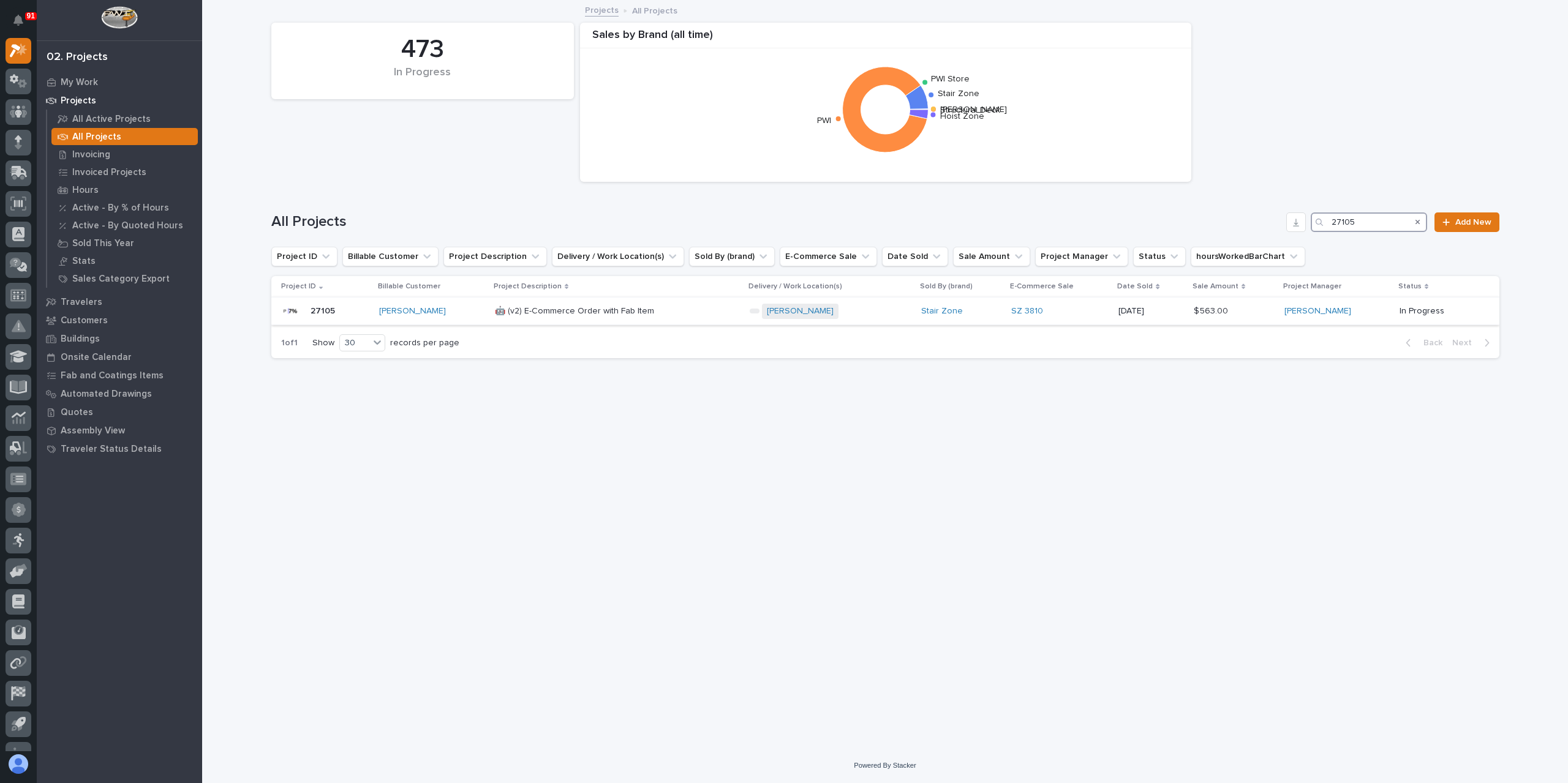
type input "27105"
click at [566, 317] on div "🤖 (v2) E-Commerce Order with Fab Item 🤖 (v2) E-Commerce Order with Fab Item" at bounding box center [617, 312] width 245 height 20
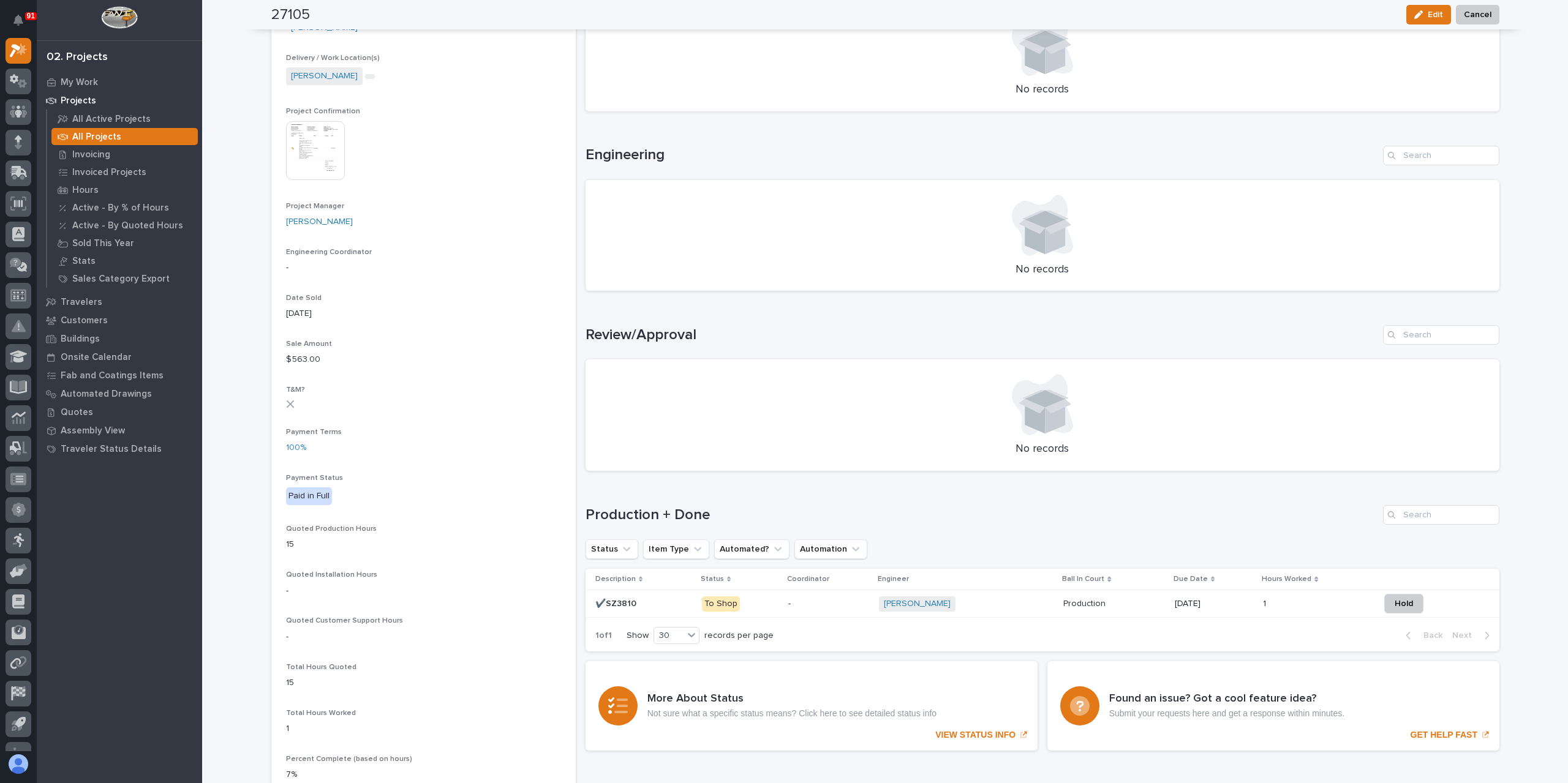
scroll to position [438, 0]
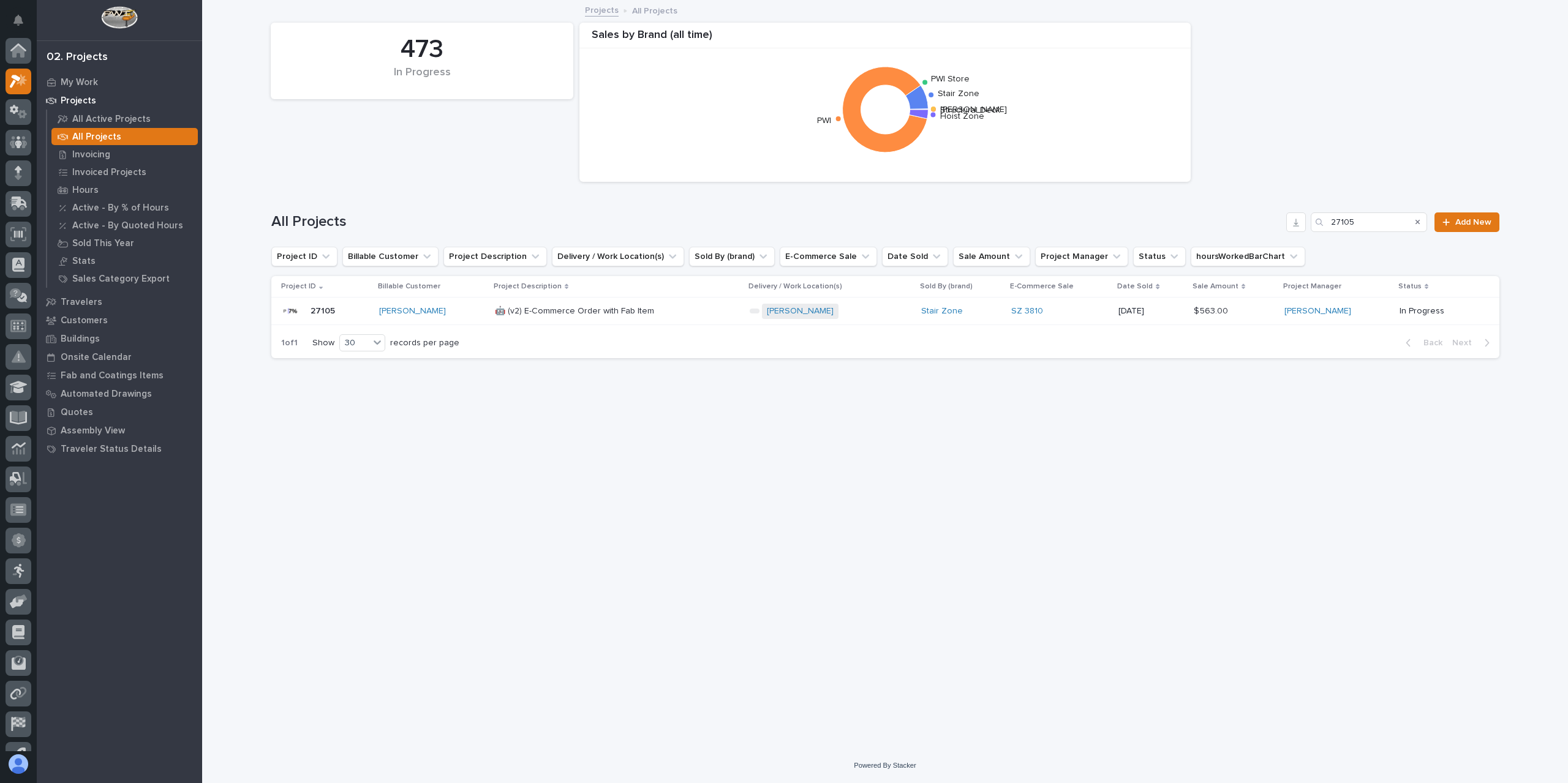
scroll to position [33, 0]
drag, startPoint x: 1370, startPoint y: 215, endPoint x: 1292, endPoint y: 235, distance: 80.5
click at [1292, 235] on div "All Projects 27105 Add New" at bounding box center [886, 217] width 1228 height 59
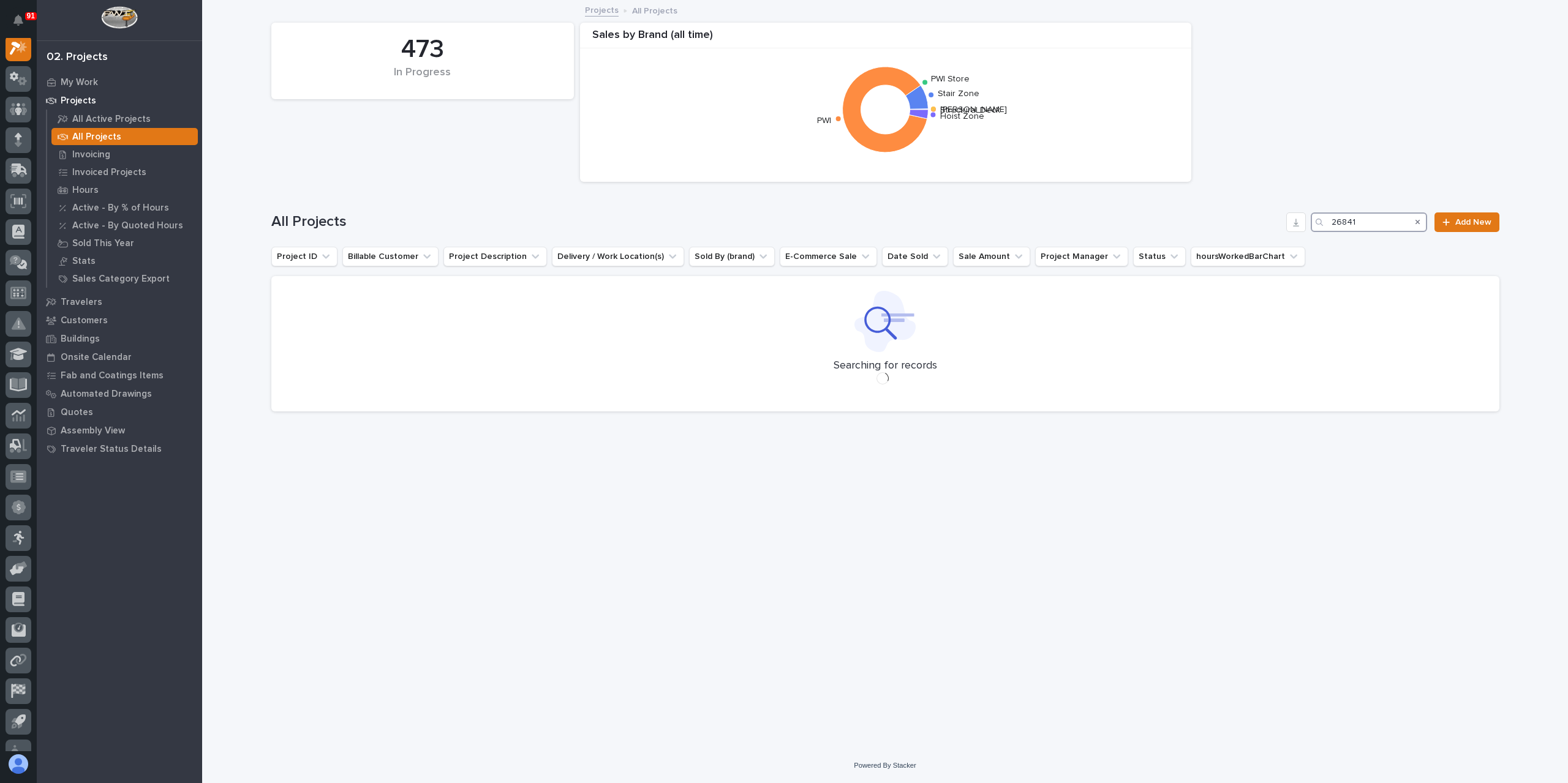
scroll to position [31, 0]
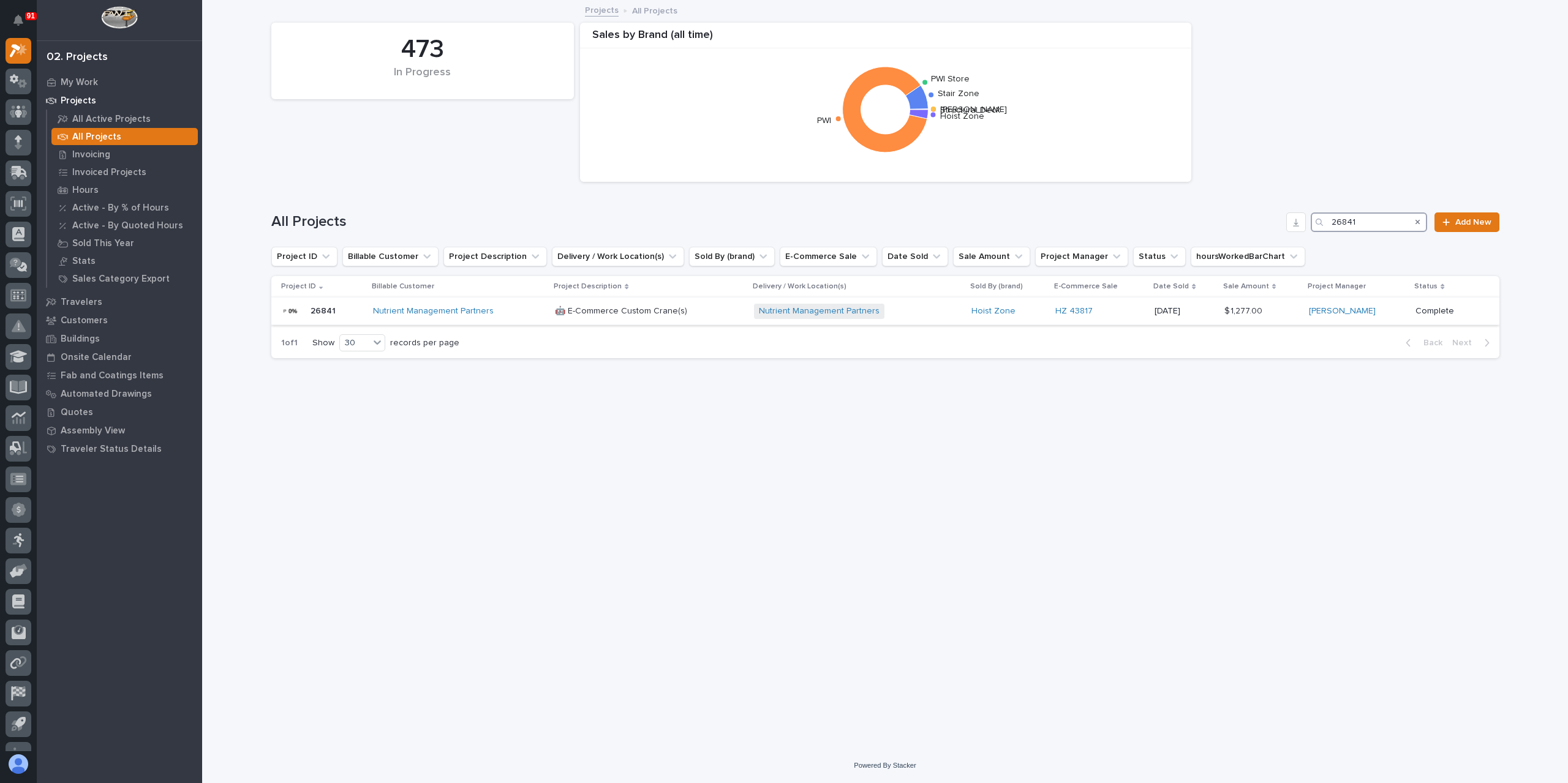
type input "26841"
click at [599, 319] on div "🤖 E-Commerce Custom Crane(s) 🤖 E-Commerce Custom Crane(s)" at bounding box center [649, 312] width 189 height 20
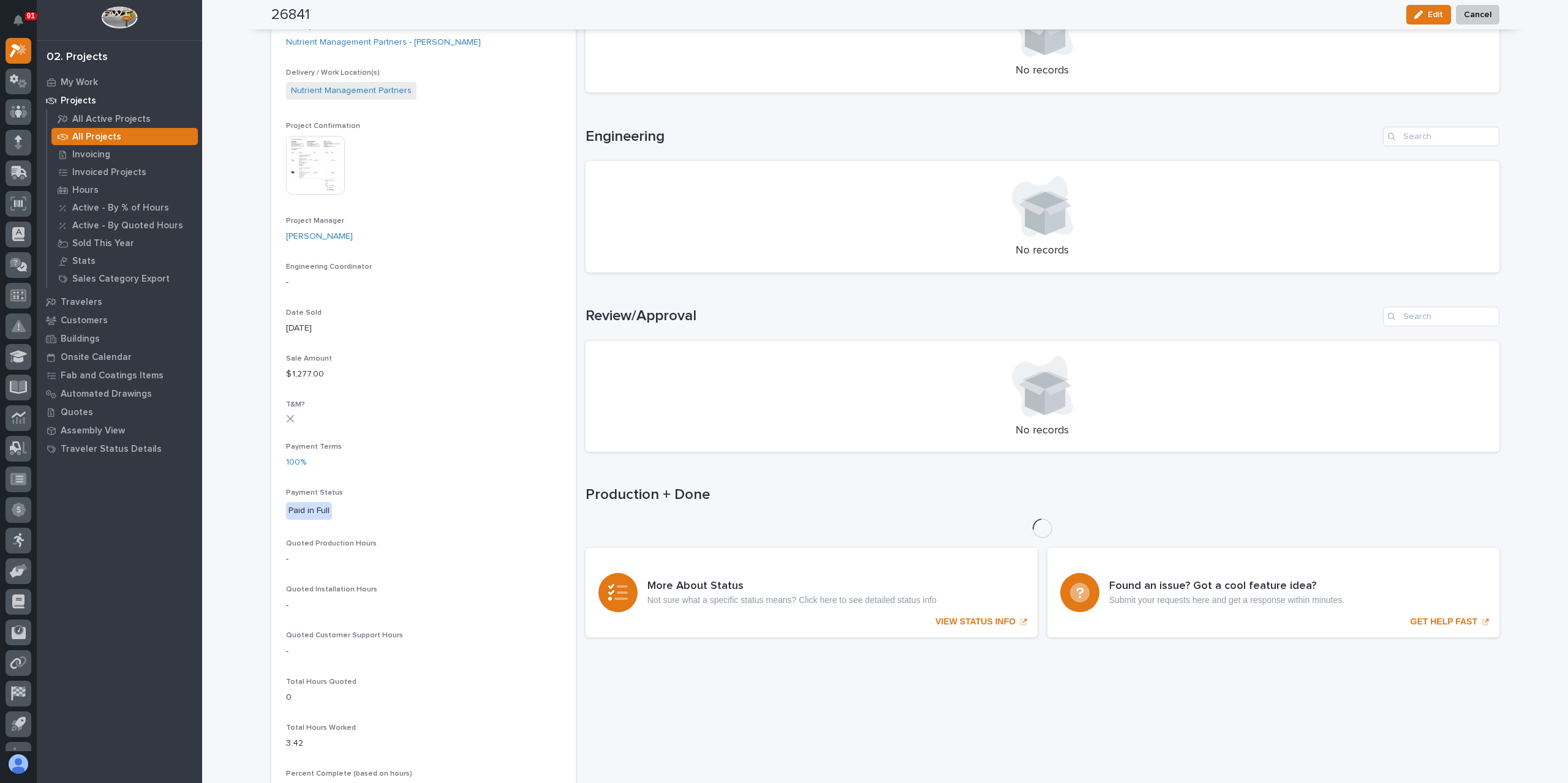
scroll to position [561, 0]
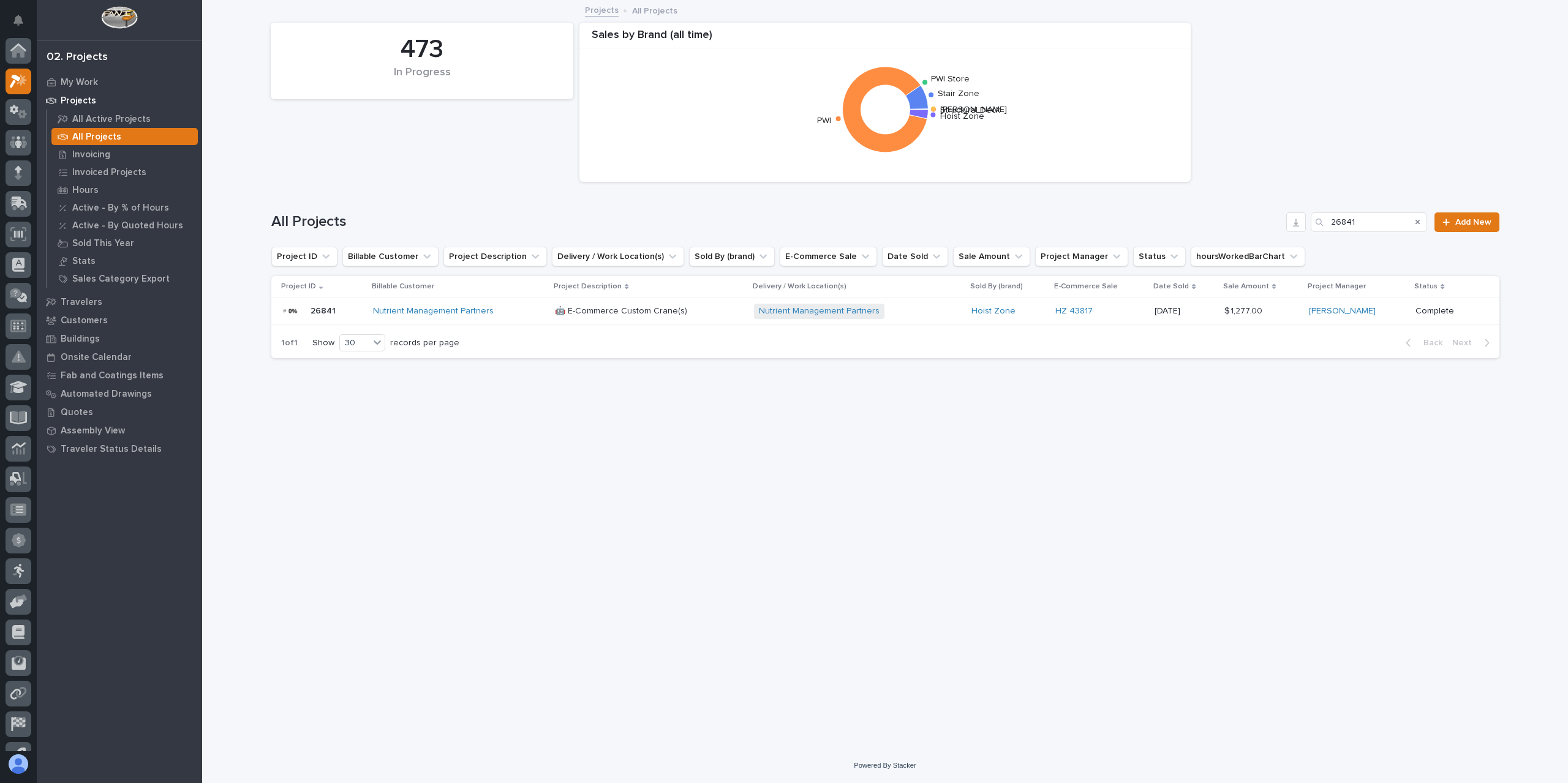
scroll to position [33, 0]
drag, startPoint x: 1317, startPoint y: 217, endPoint x: 1239, endPoint y: 211, distance: 78.2
click at [1240, 211] on div "All Projects 26841 Add New" at bounding box center [886, 217] width 1228 height 59
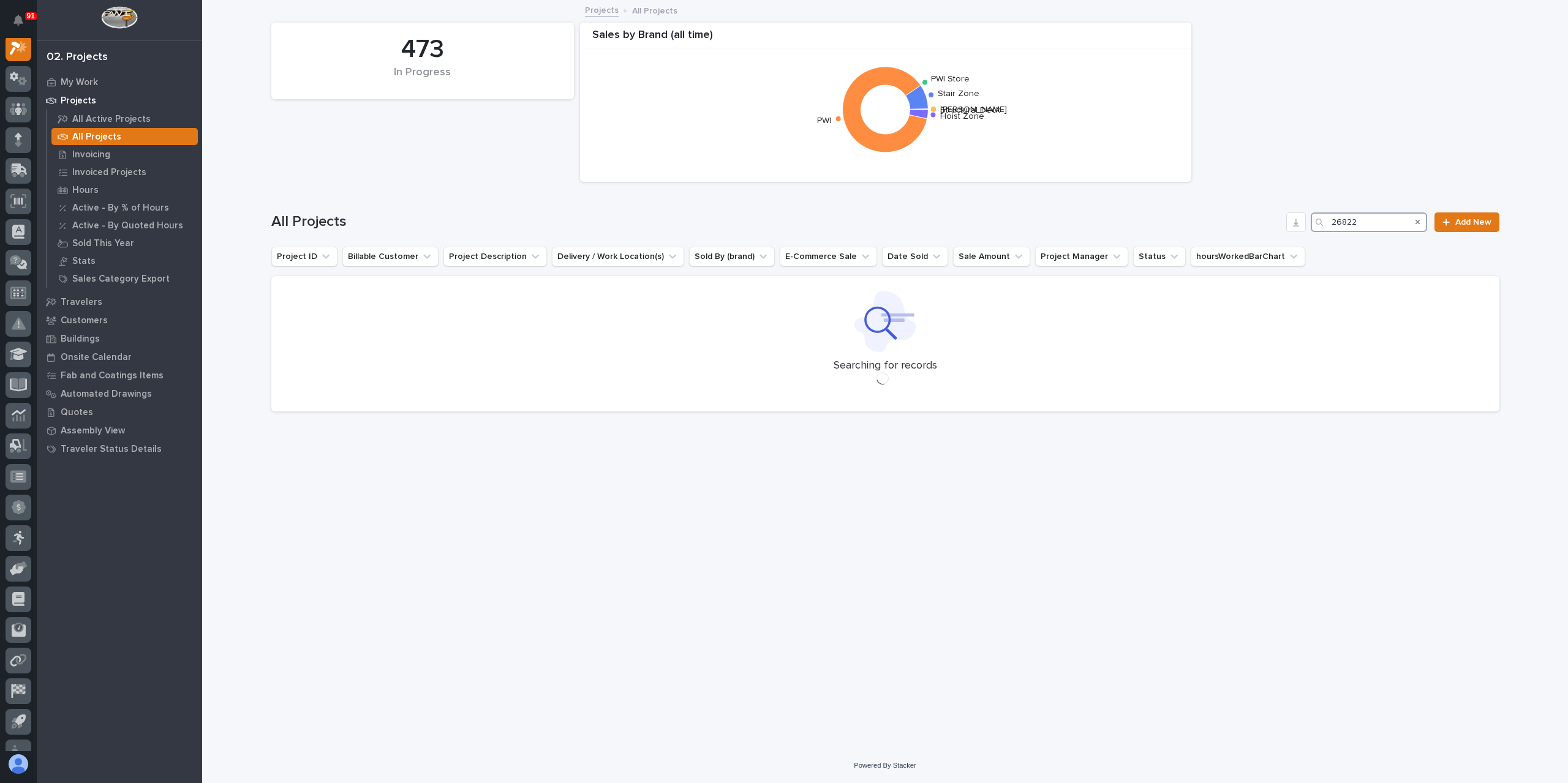
scroll to position [31, 0]
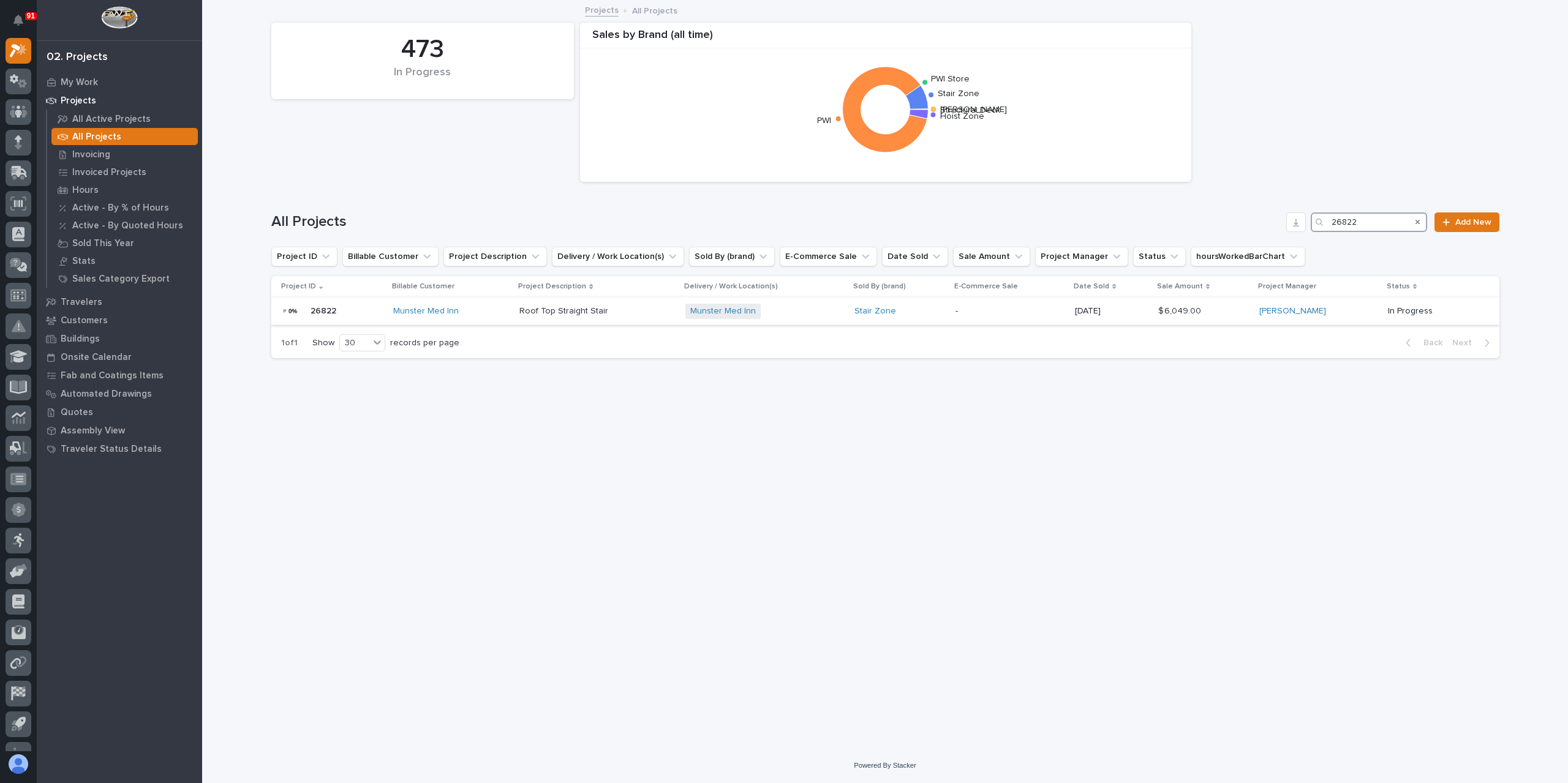
type input "26822"
click at [535, 312] on p "Roof Top Straight Stair" at bounding box center [564, 310] width 91 height 13
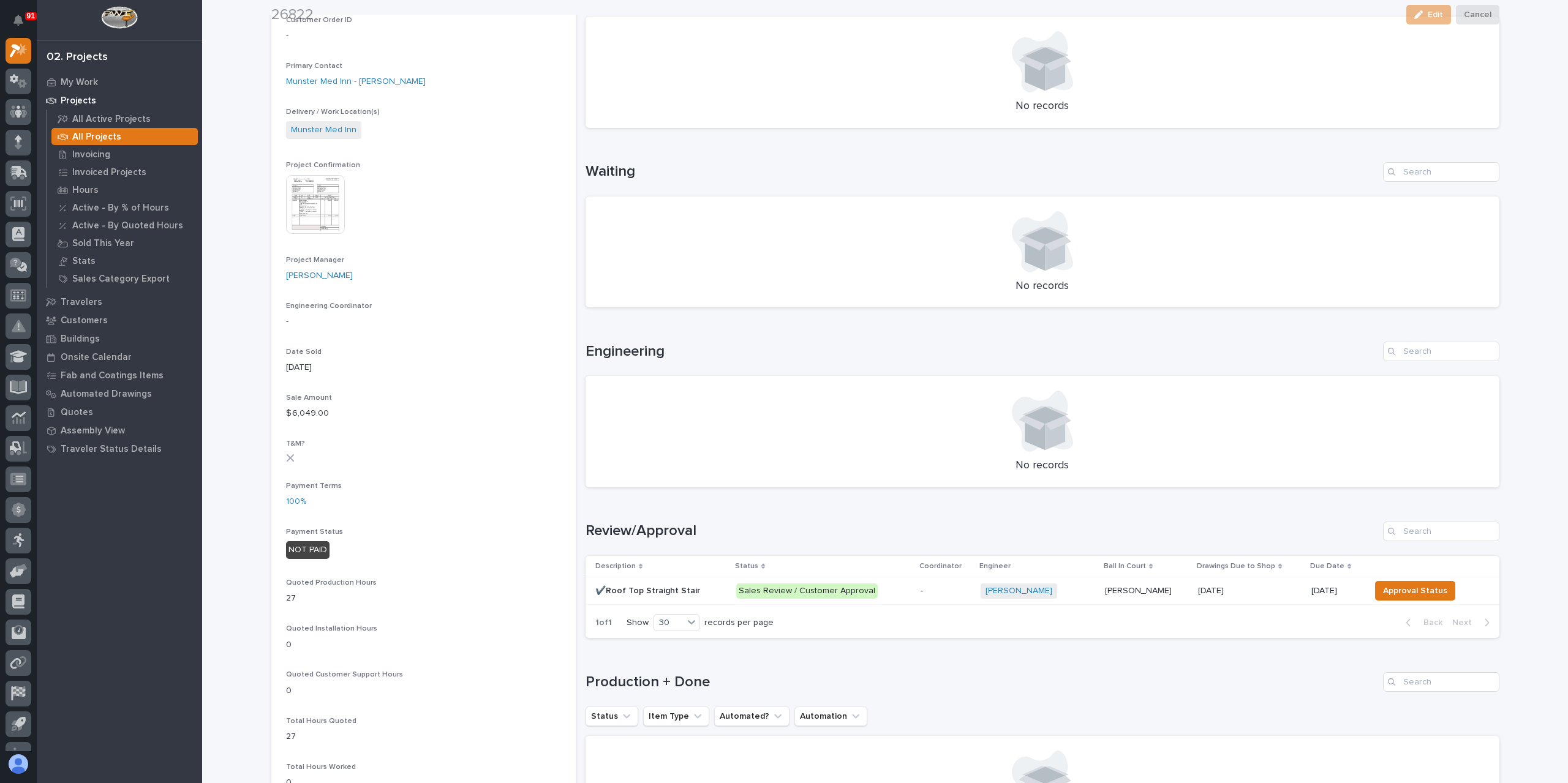
scroll to position [367, 0]
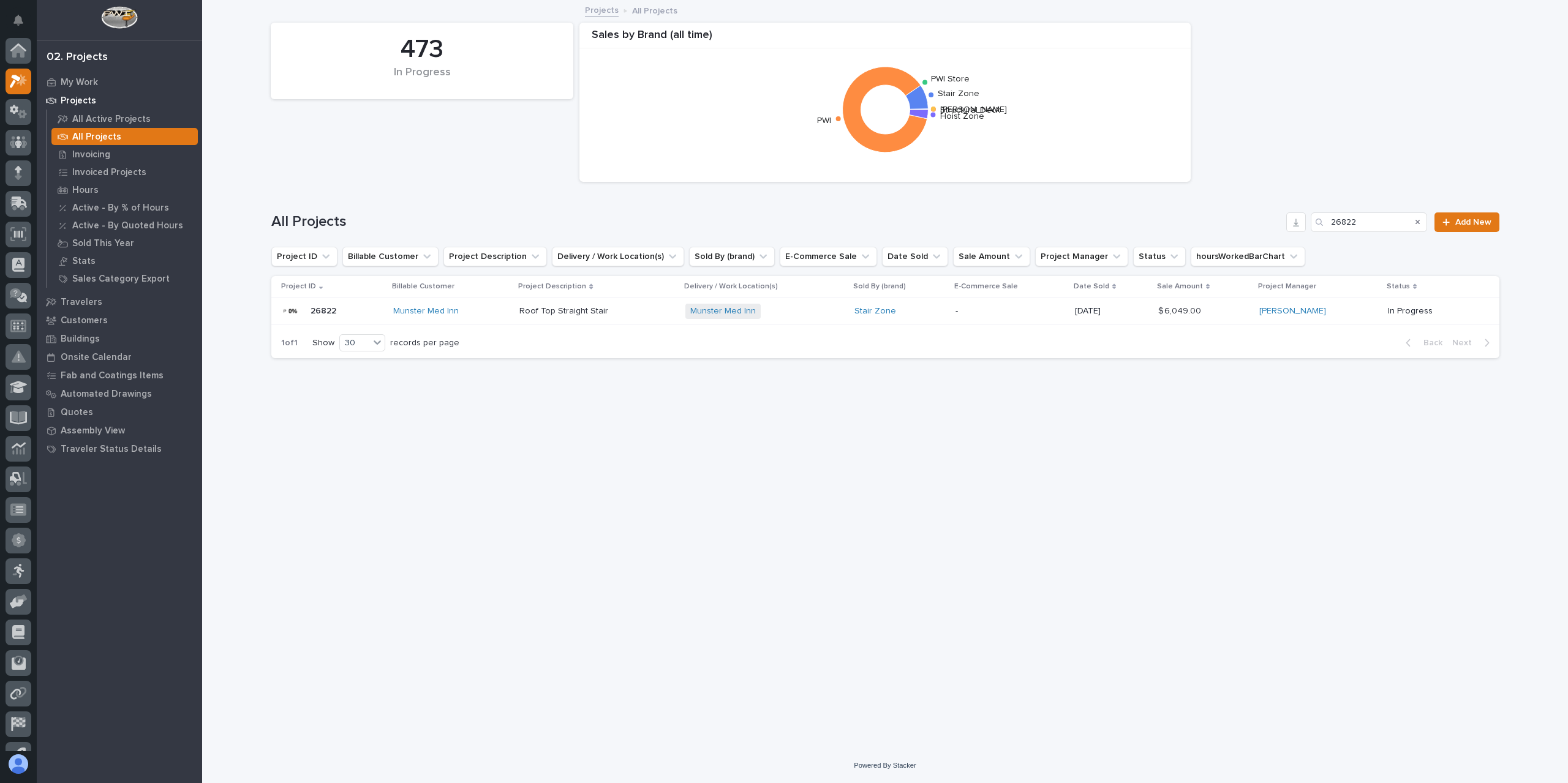
scroll to position [33, 0]
drag, startPoint x: 1371, startPoint y: 226, endPoint x: 1312, endPoint y: 223, distance: 59.1
click at [1312, 223] on div "26822" at bounding box center [1369, 222] width 117 height 19
type input "27134"
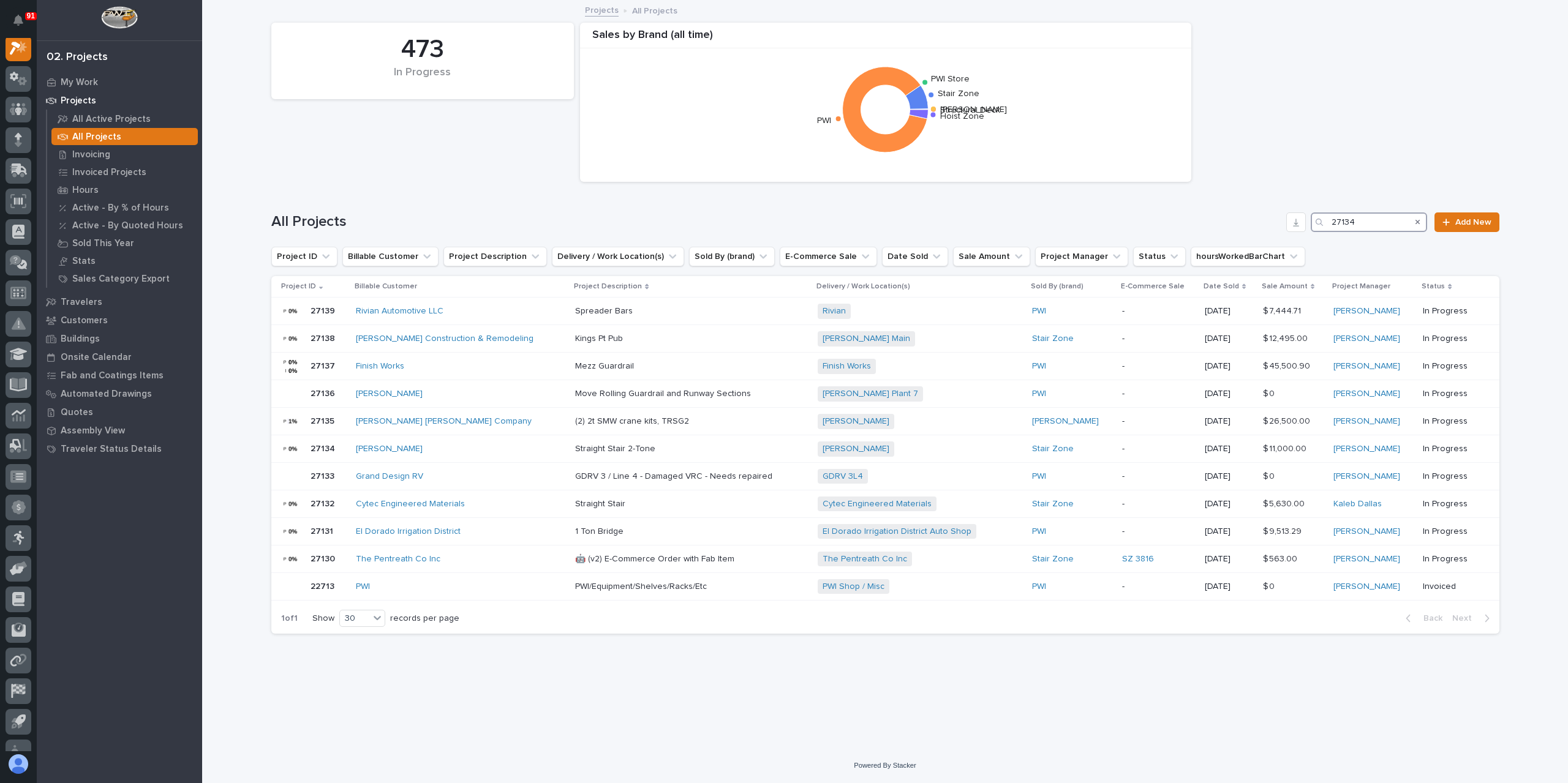
scroll to position [31, 0]
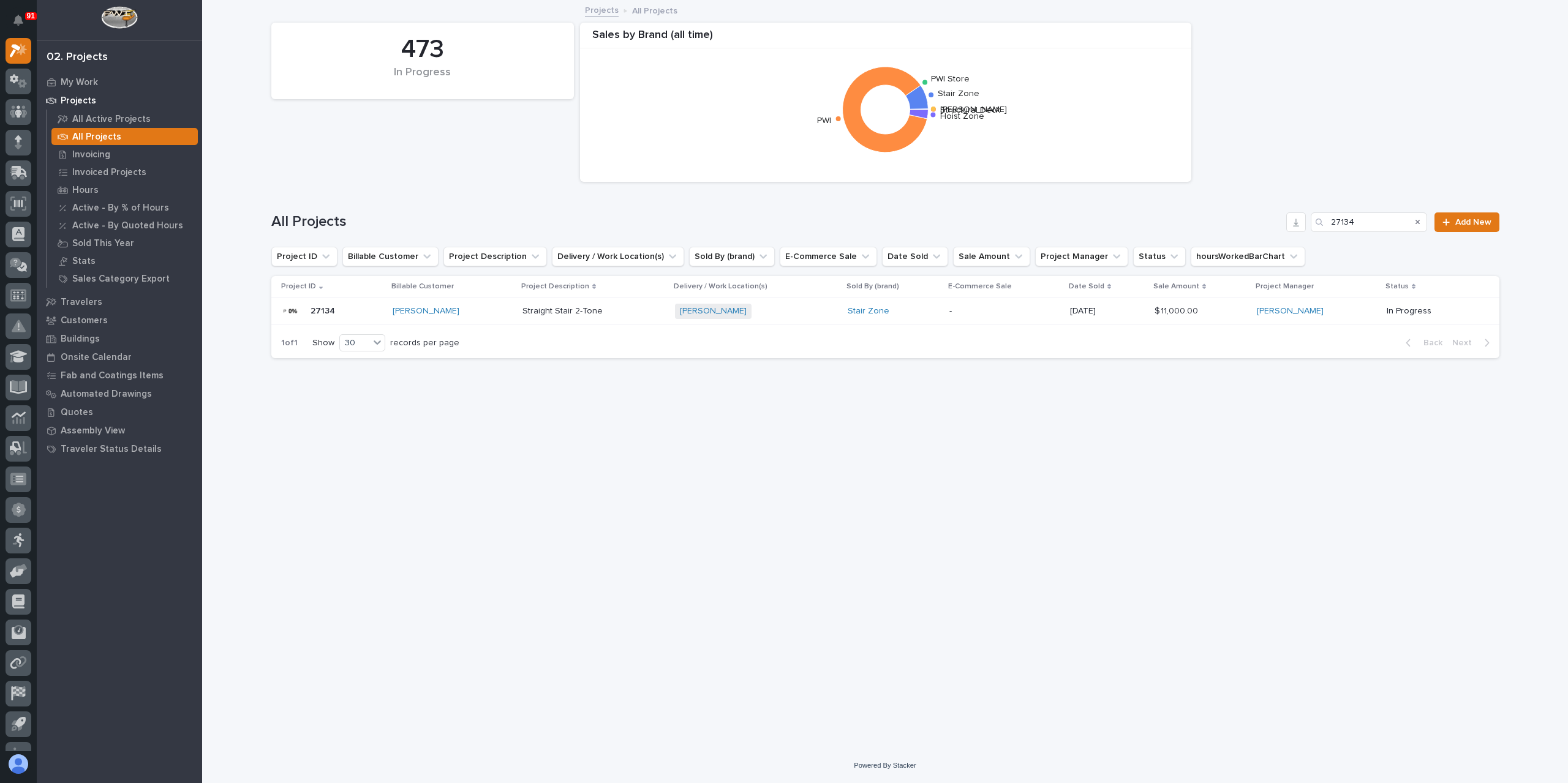
click at [585, 309] on p "Straight Stair 2-Tone" at bounding box center [564, 310] width 83 height 13
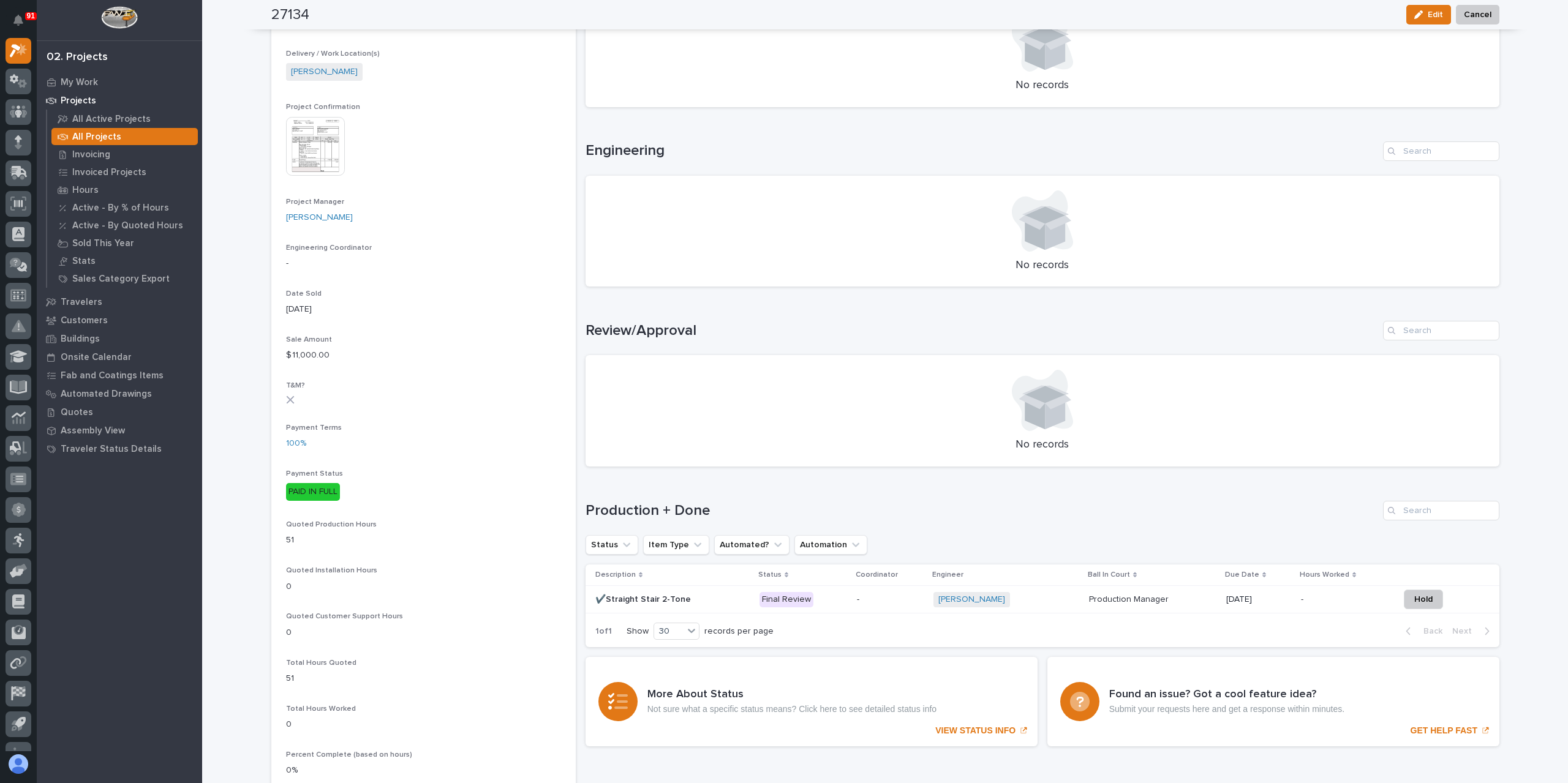
scroll to position [428, 0]
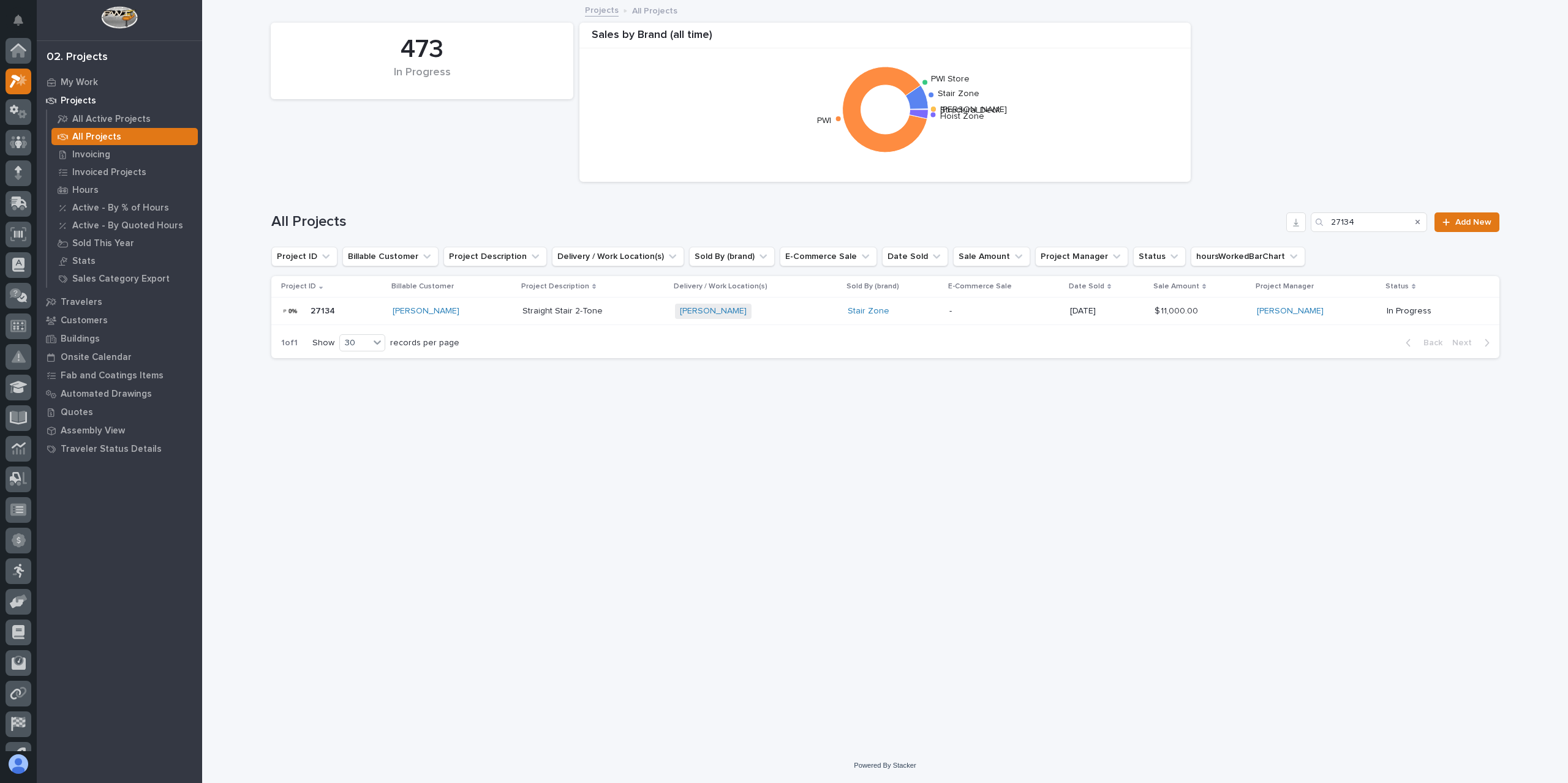
scroll to position [33, 0]
drag, startPoint x: 1368, startPoint y: 224, endPoint x: 1313, endPoint y: 231, distance: 55.4
click at [1313, 231] on div "27134" at bounding box center [1369, 222] width 117 height 19
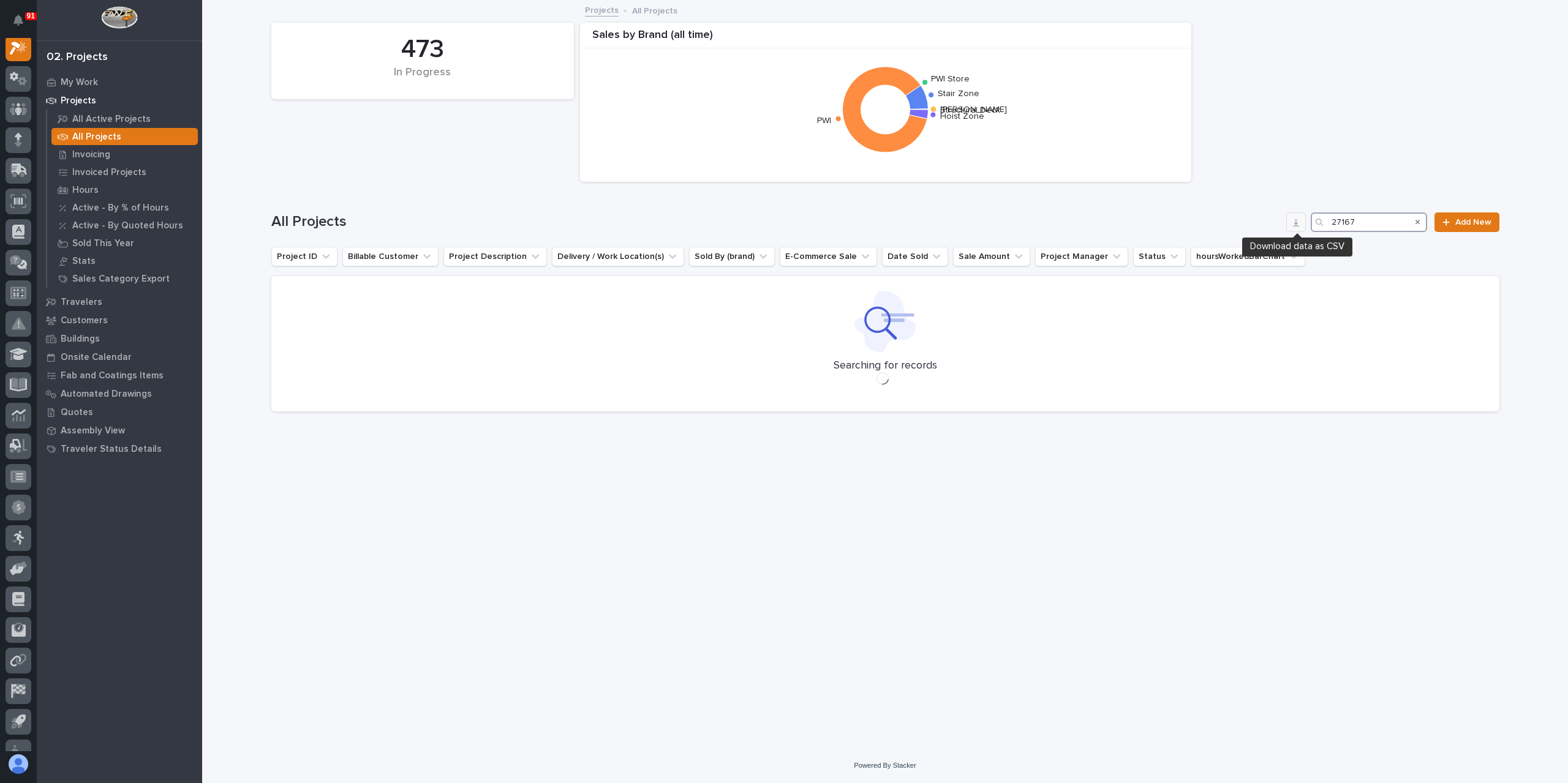
scroll to position [31, 0]
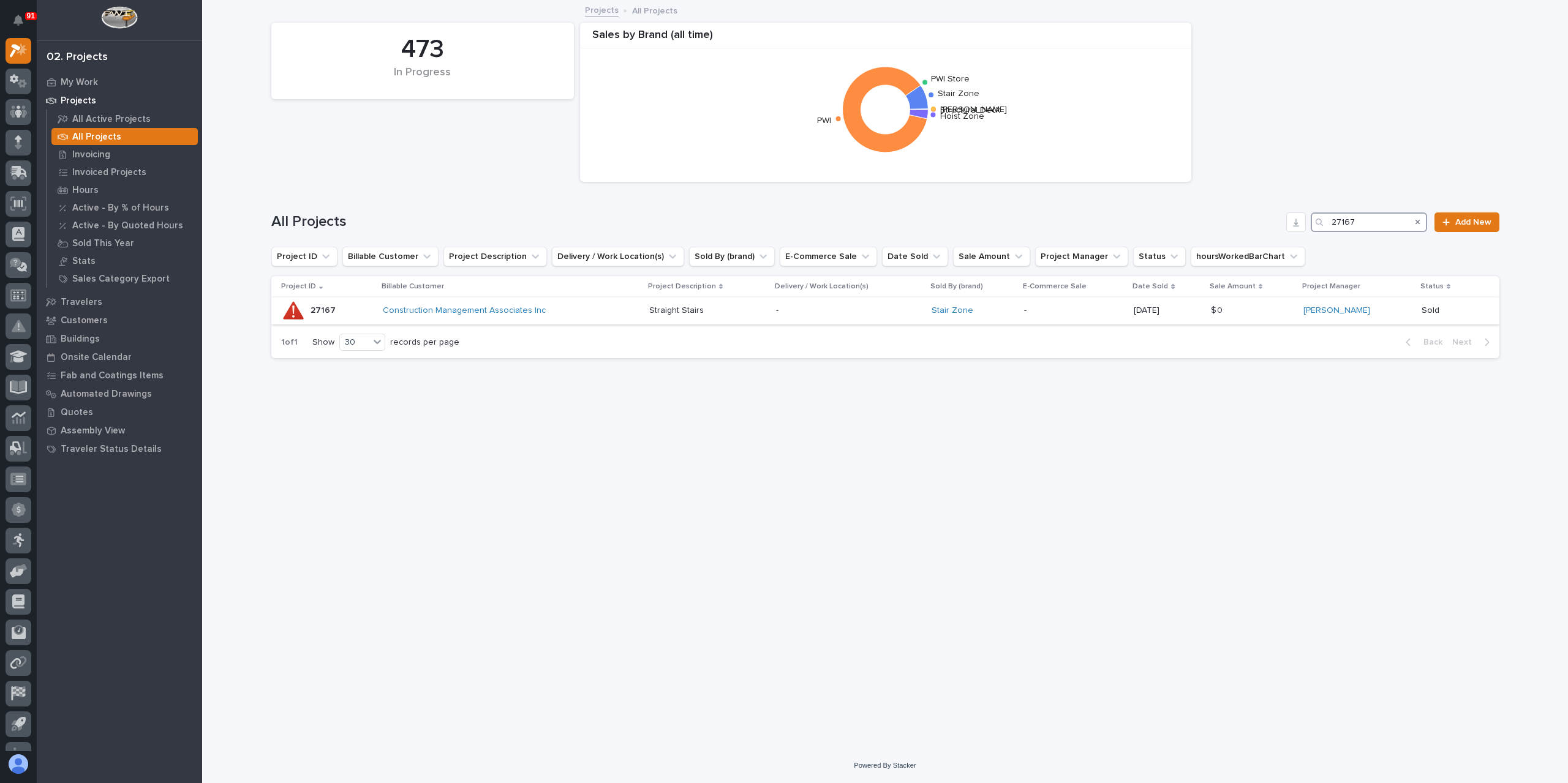
type input "27167"
click at [681, 319] on div "Straight Stairs Straight Stairs" at bounding box center [708, 311] width 117 height 20
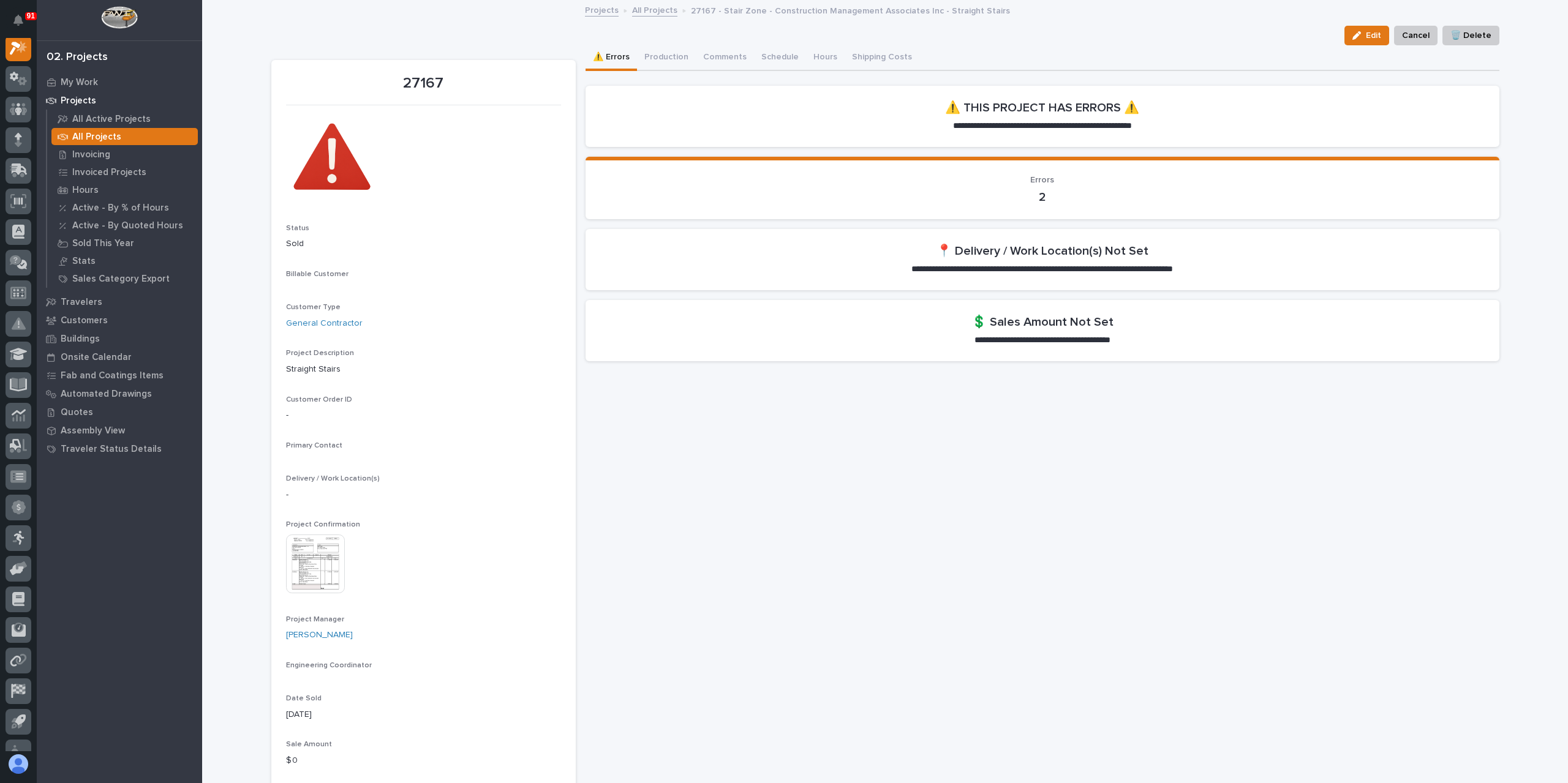
scroll to position [31, 0]
click at [652, 58] on button "Production" at bounding box center [667, 58] width 59 height 26
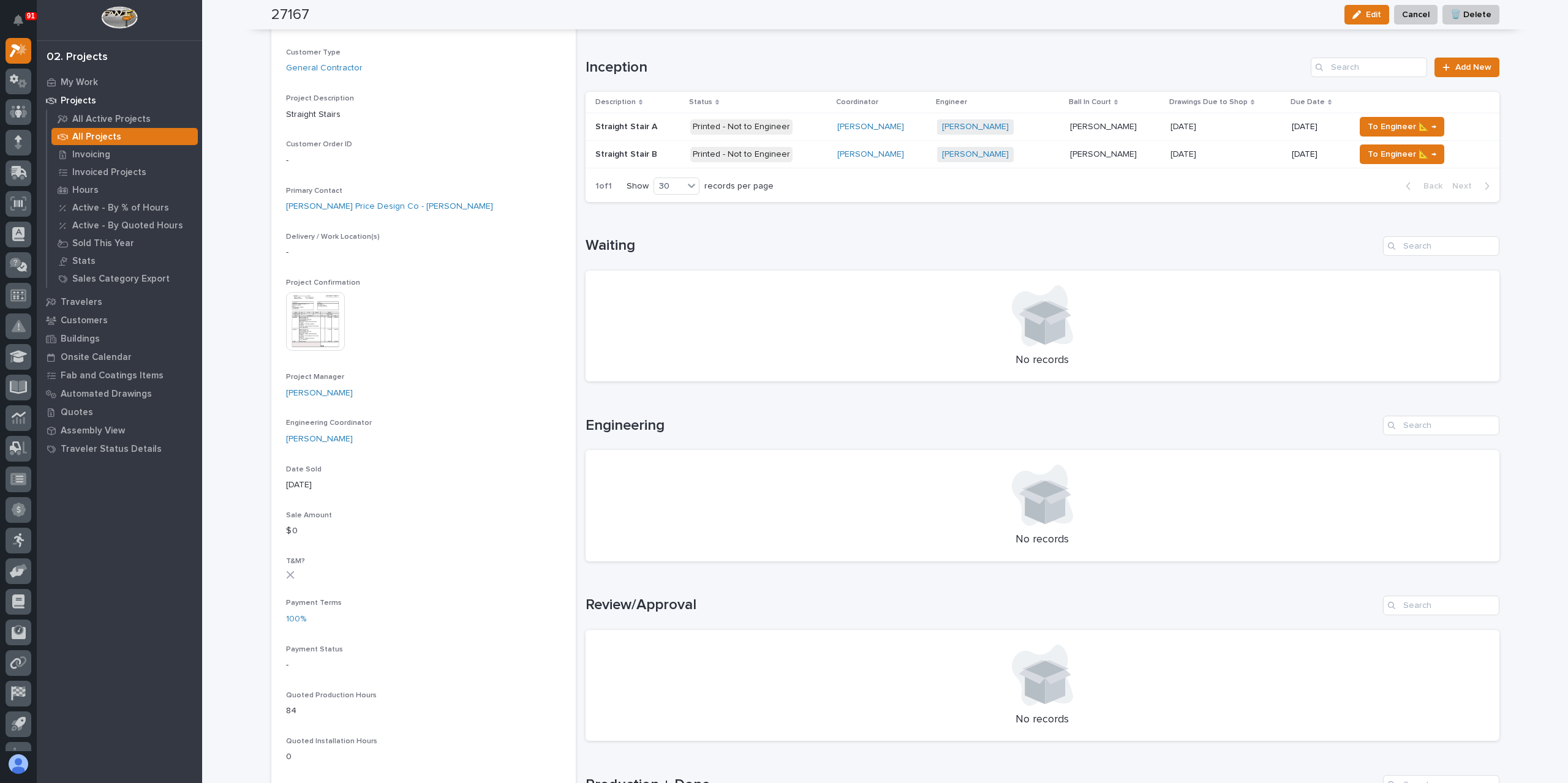
scroll to position [245, 0]
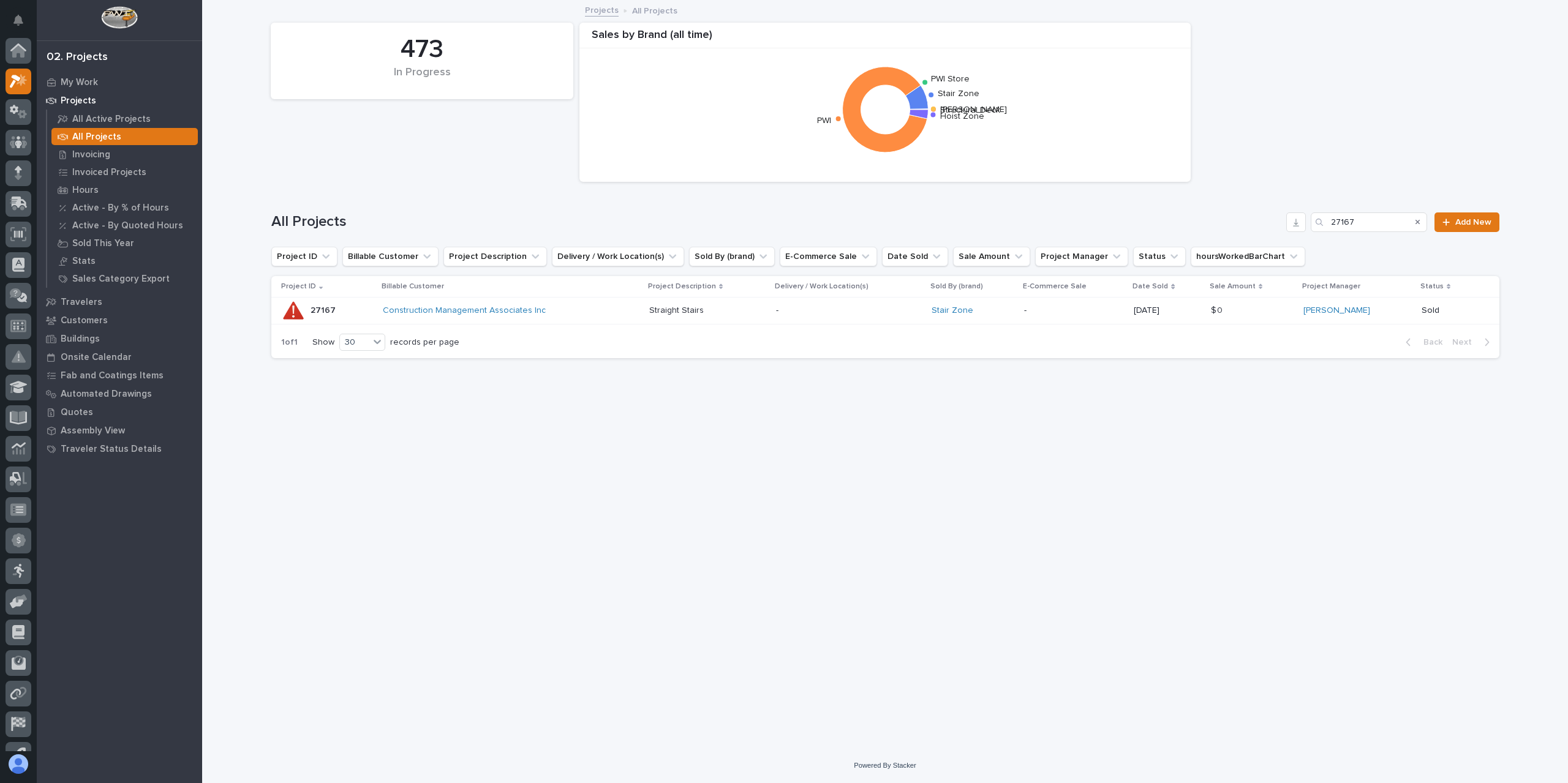
scroll to position [33, 0]
drag, startPoint x: 1379, startPoint y: 223, endPoint x: 1257, endPoint y: 237, distance: 122.8
click at [1257, 237] on div "All Projects 27167 Add New" at bounding box center [886, 217] width 1228 height 59
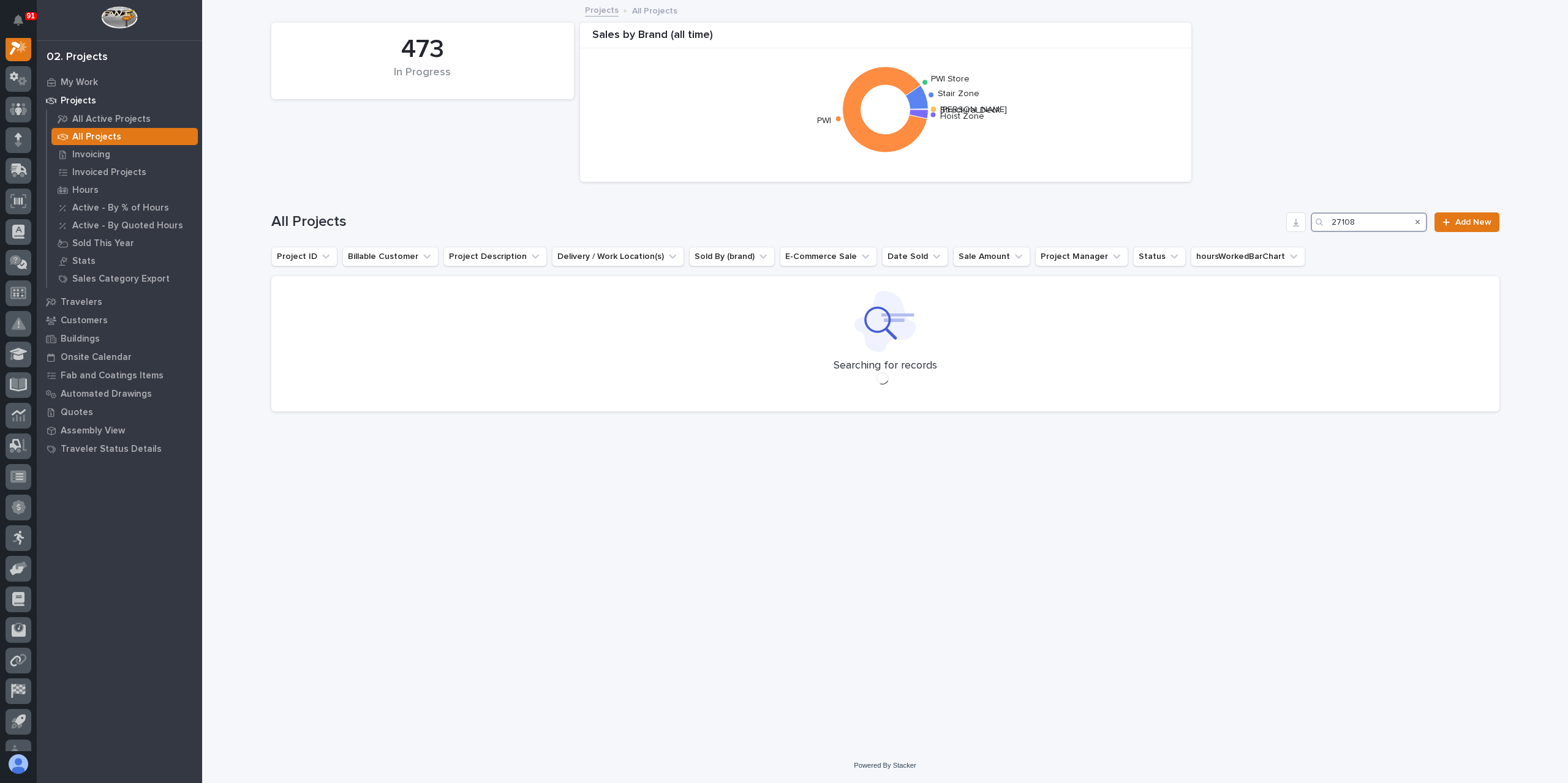
scroll to position [31, 0]
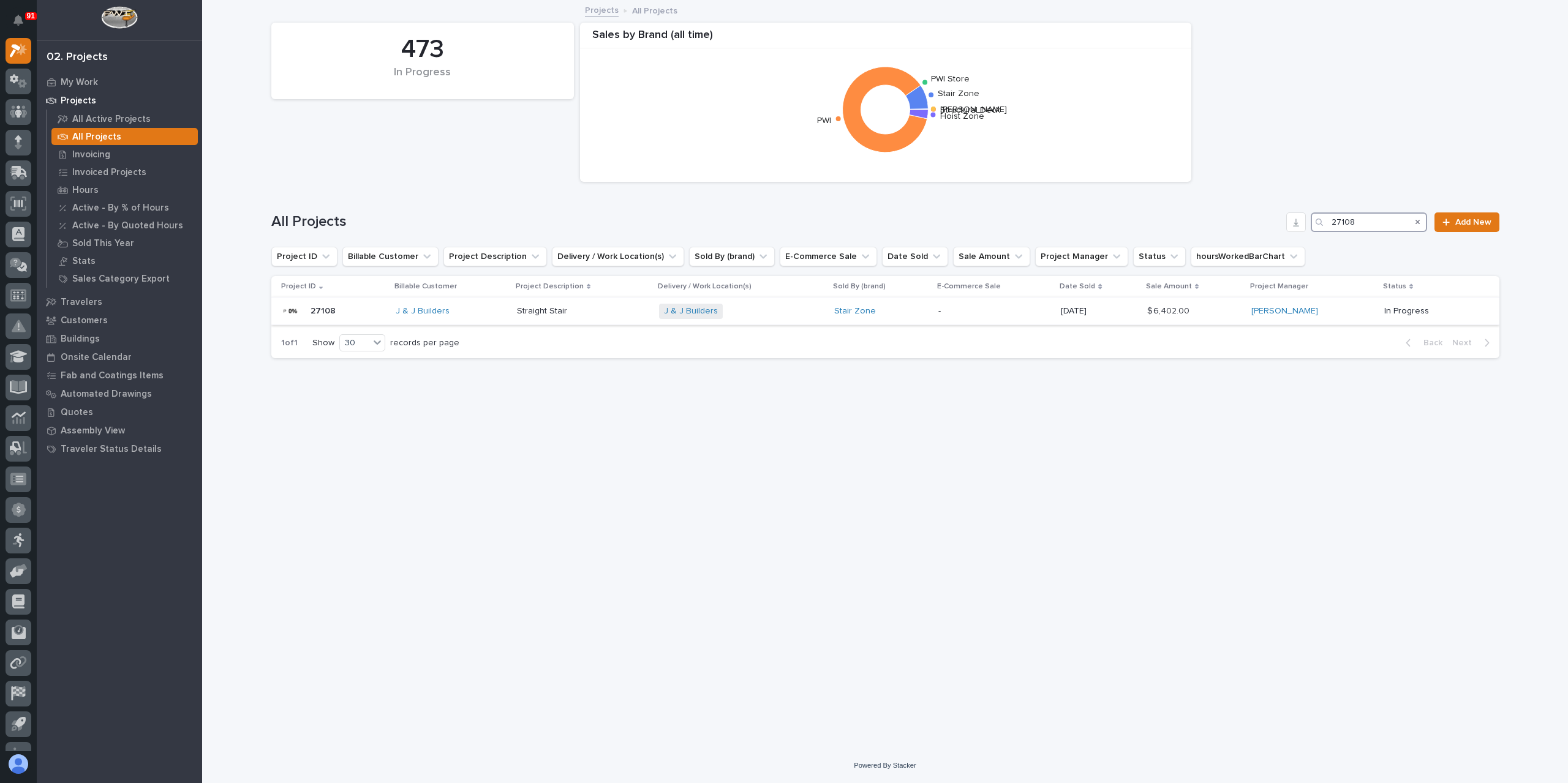
type input "27108"
click at [533, 305] on p "Straight Stair" at bounding box center [543, 310] width 53 height 13
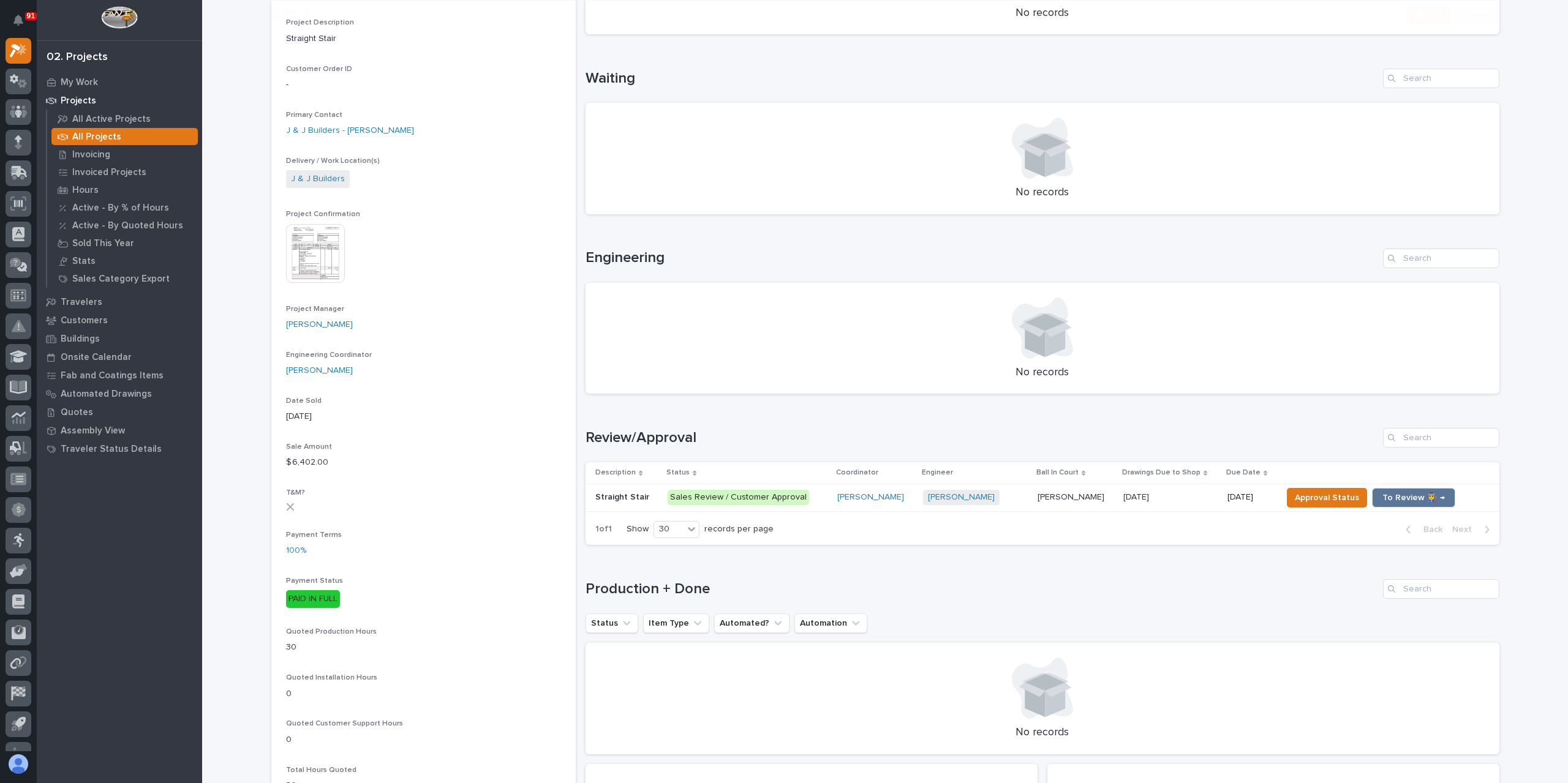
scroll to position [306, 0]
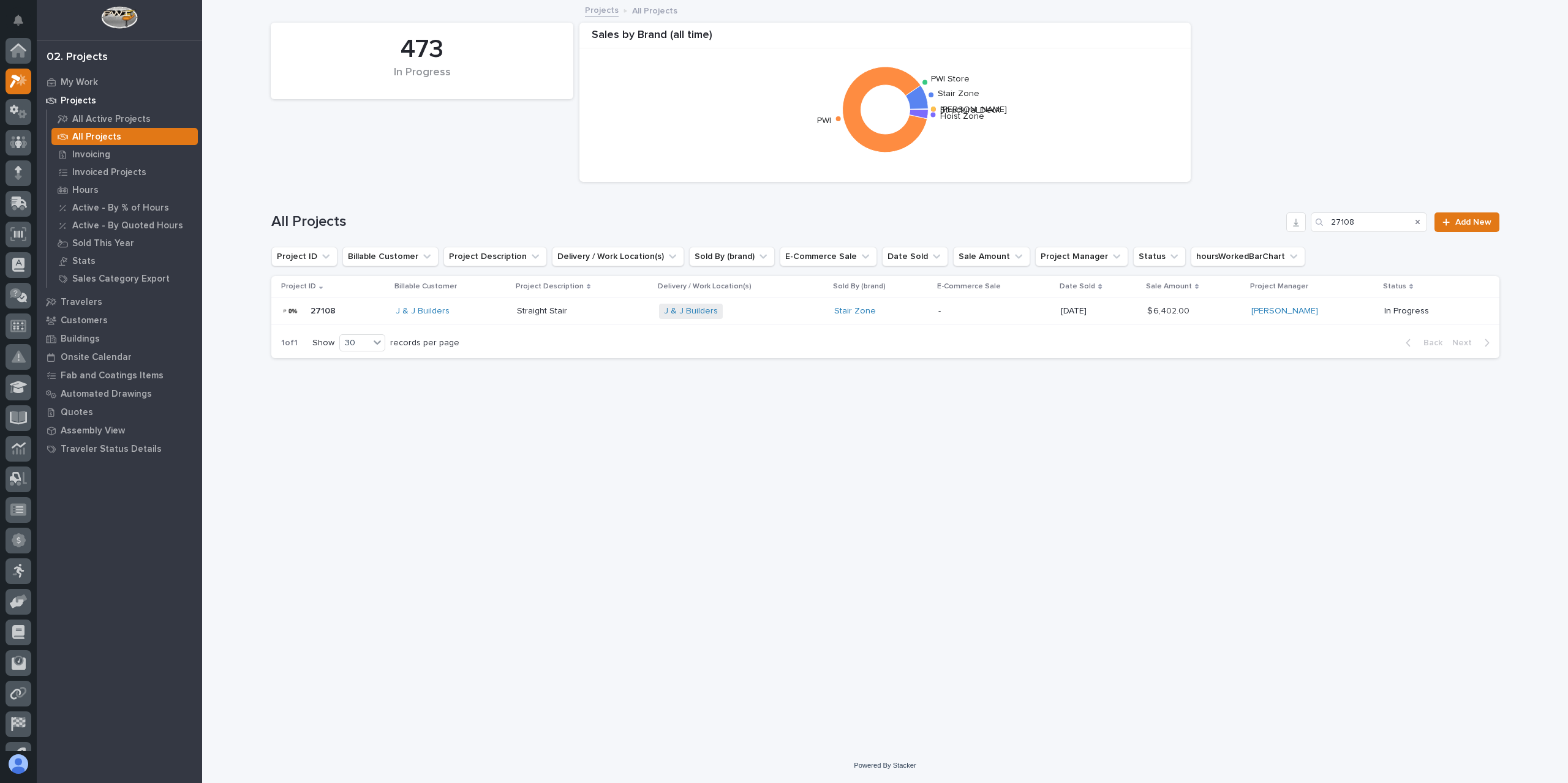
scroll to position [33, 0]
drag, startPoint x: 1367, startPoint y: 222, endPoint x: 1313, endPoint y: 227, distance: 54.2
click at [1313, 227] on div "27108" at bounding box center [1369, 222] width 117 height 19
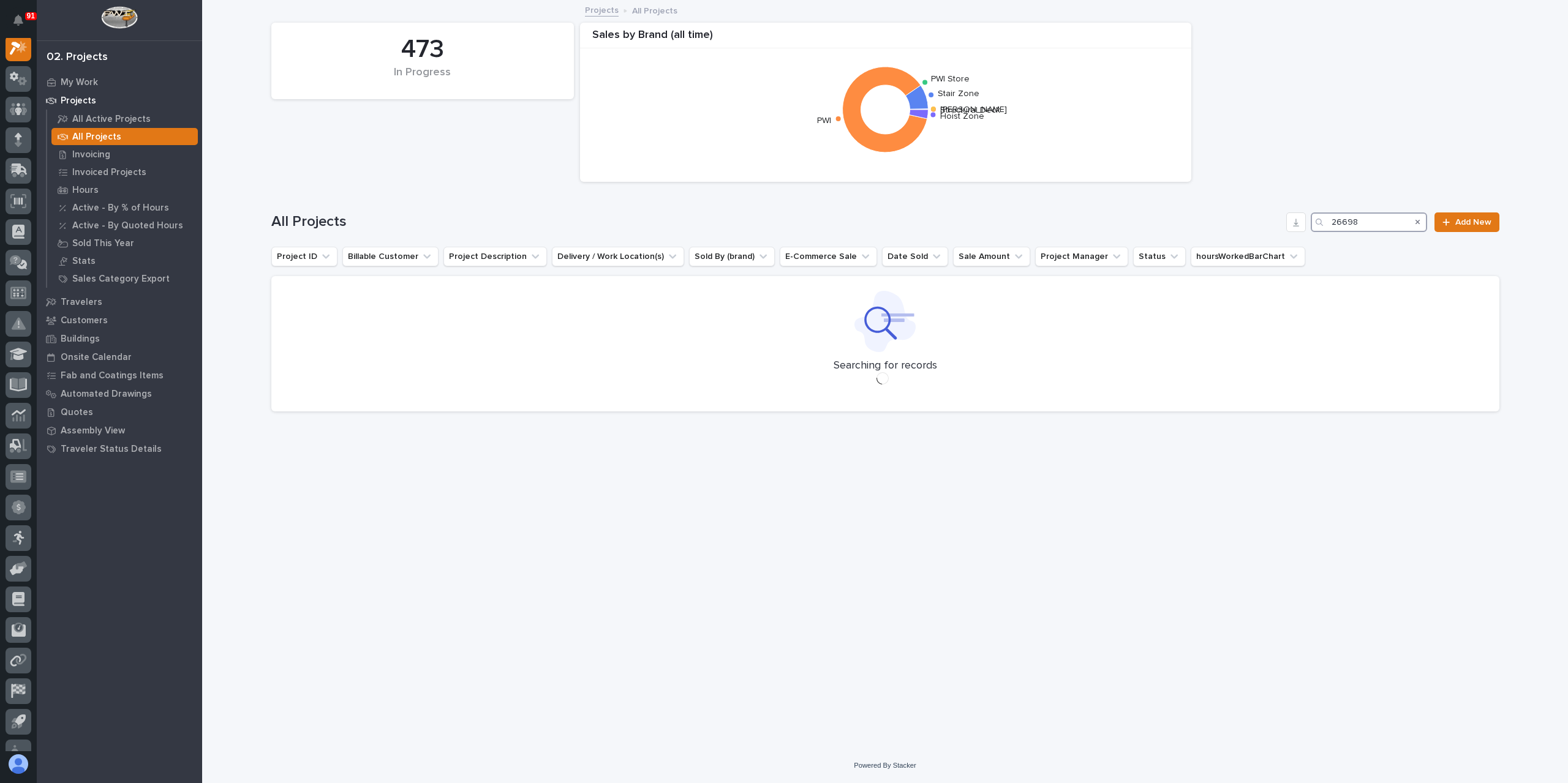
scroll to position [31, 0]
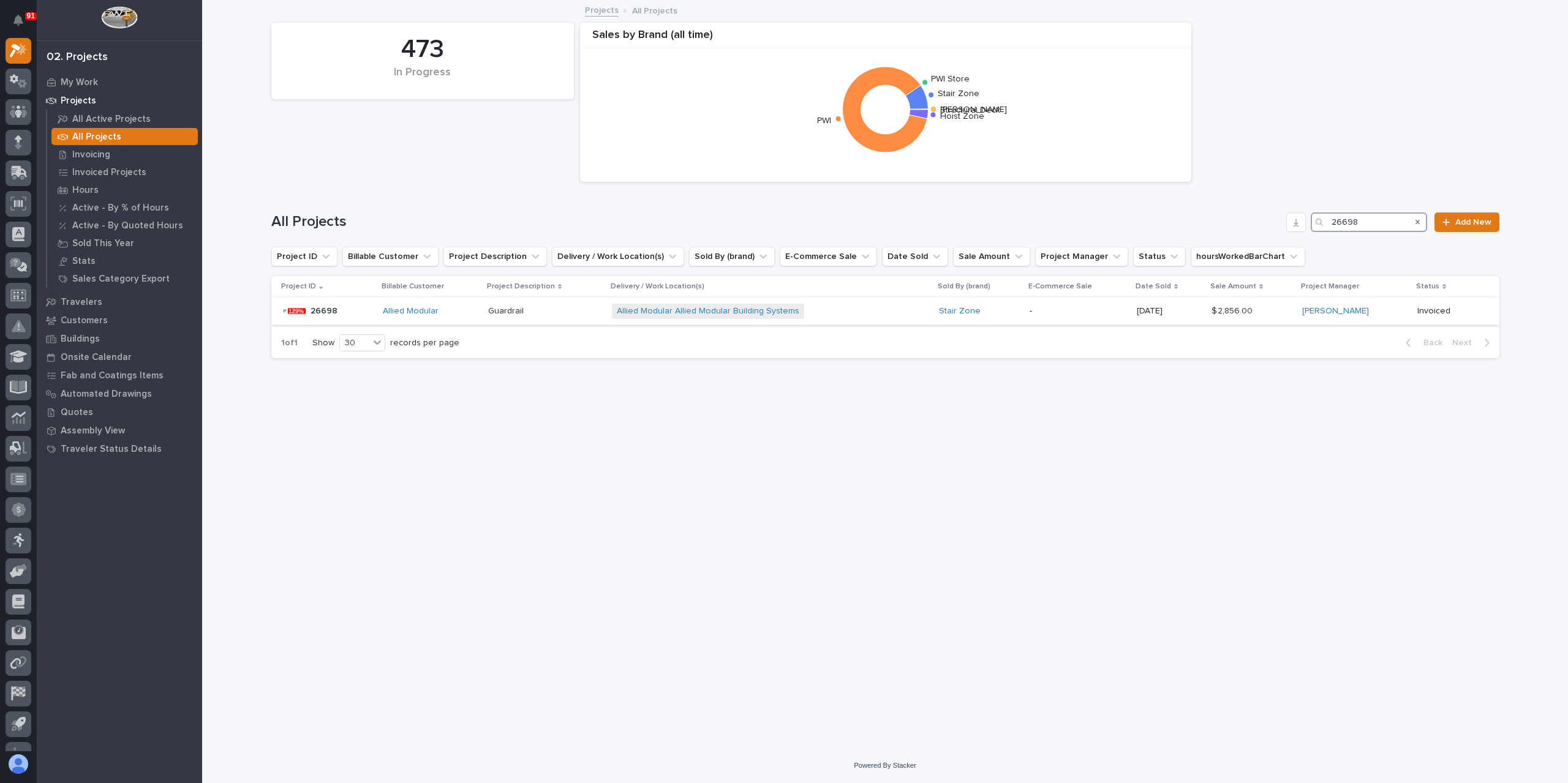
type input "26698"
click at [534, 307] on p at bounding box center [545, 311] width 114 height 10
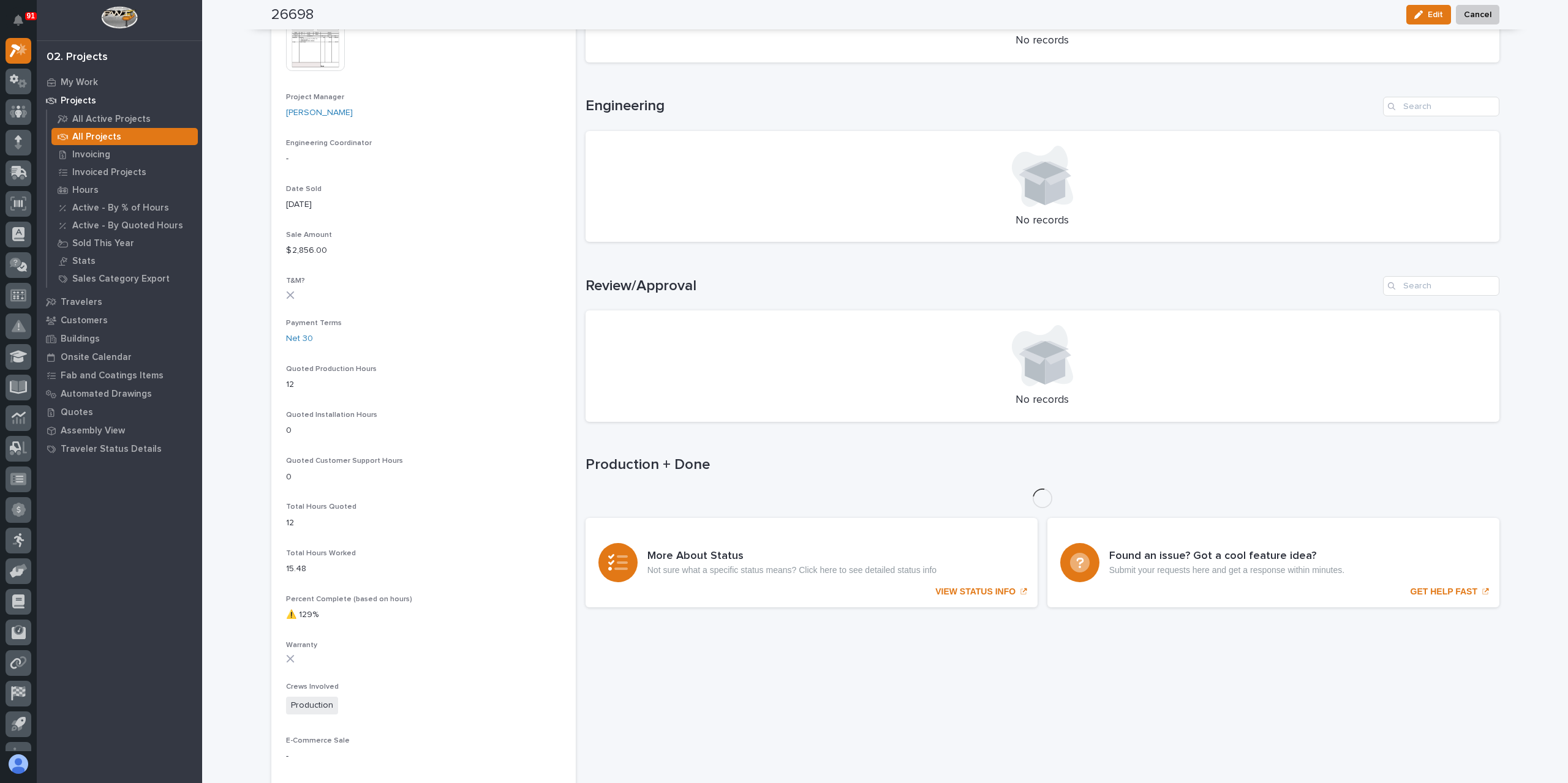
scroll to position [561, 0]
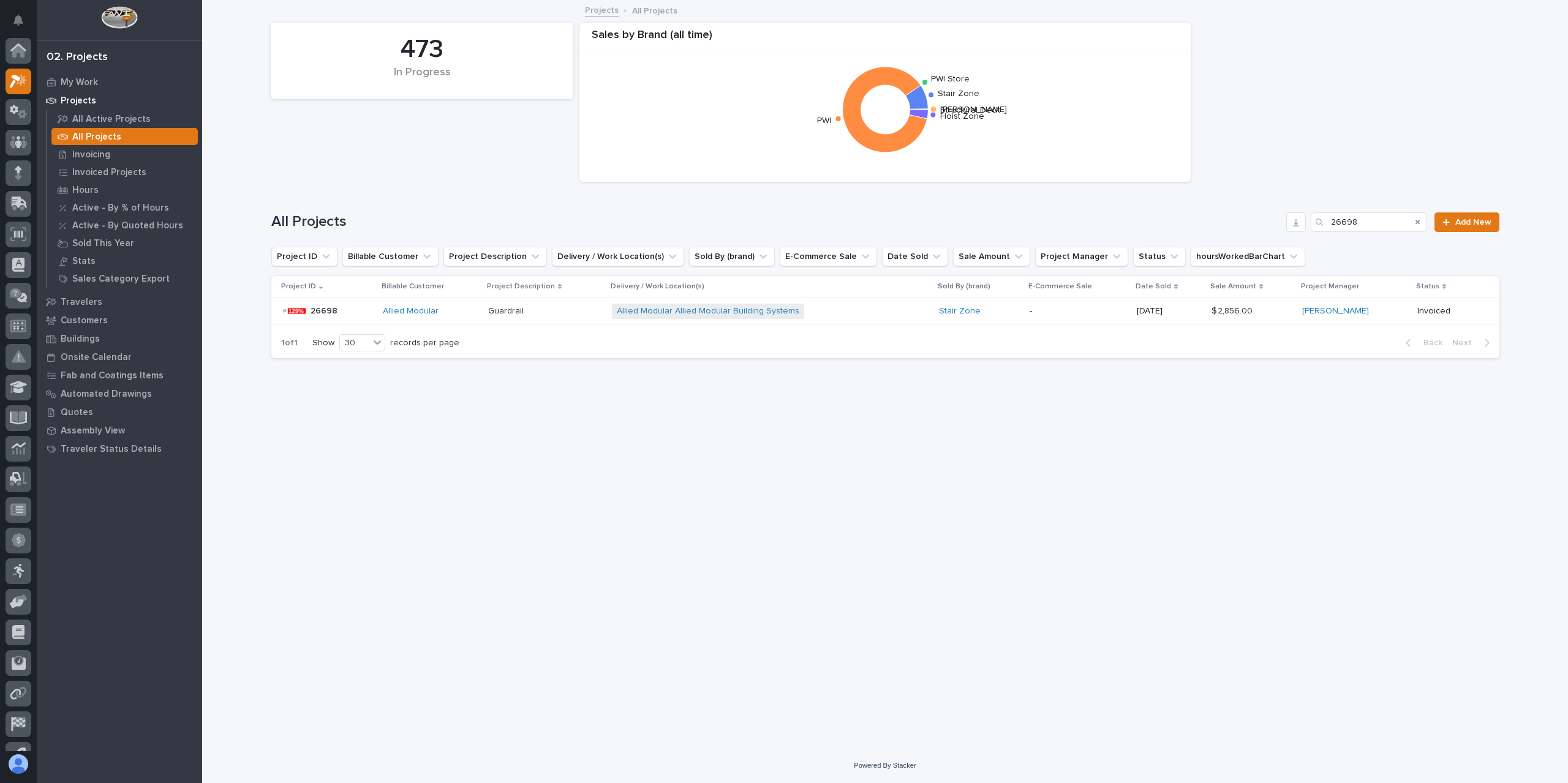
scroll to position [33, 0]
drag, startPoint x: 1382, startPoint y: 221, endPoint x: 1272, endPoint y: 226, distance: 110.1
click at [1277, 226] on div "All Projects 26698 Add New" at bounding box center [886, 222] width 1228 height 19
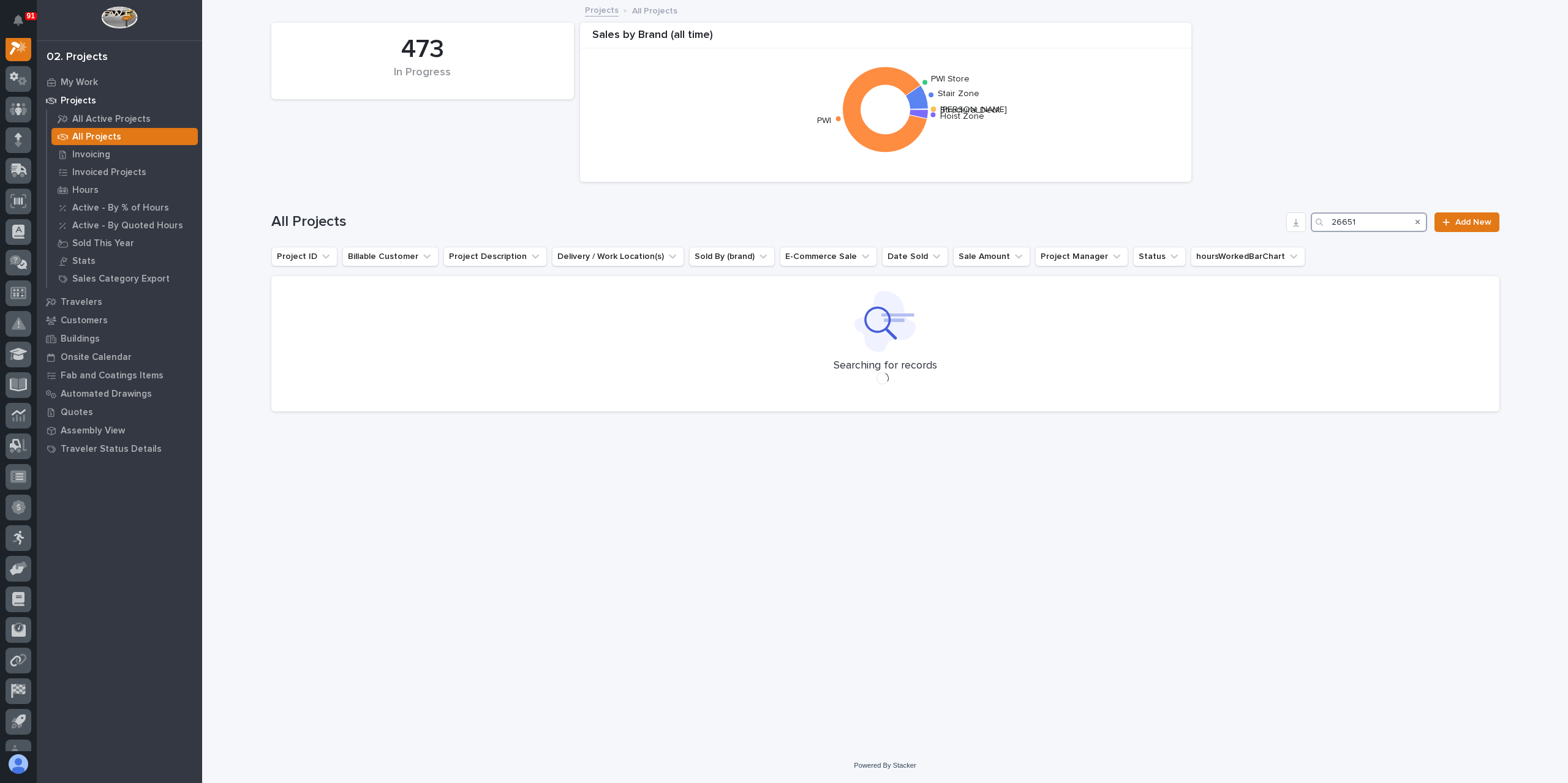
scroll to position [31, 0]
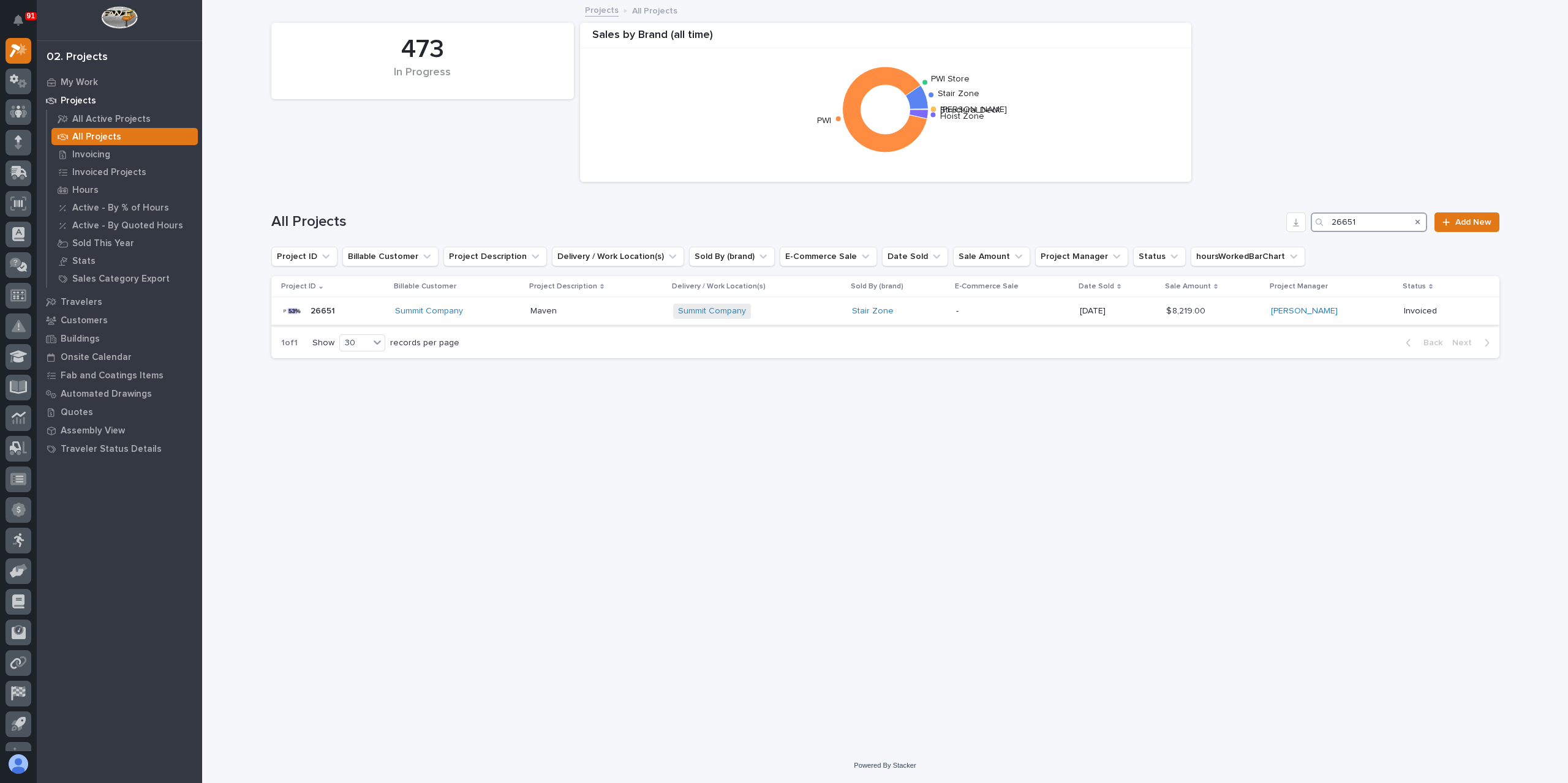
type input "26651"
click at [544, 308] on p "Maven" at bounding box center [545, 310] width 29 height 13
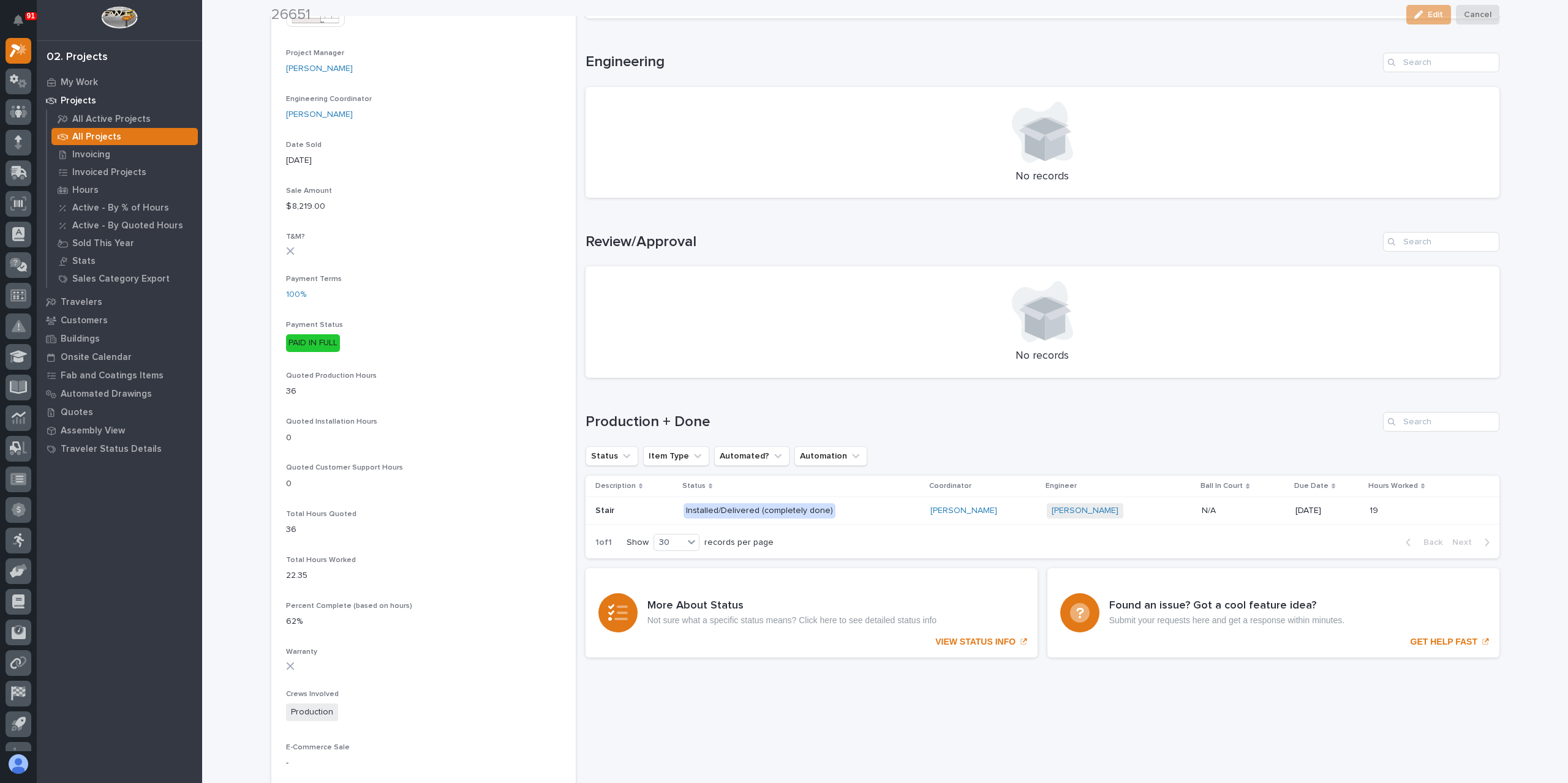
scroll to position [551, 0]
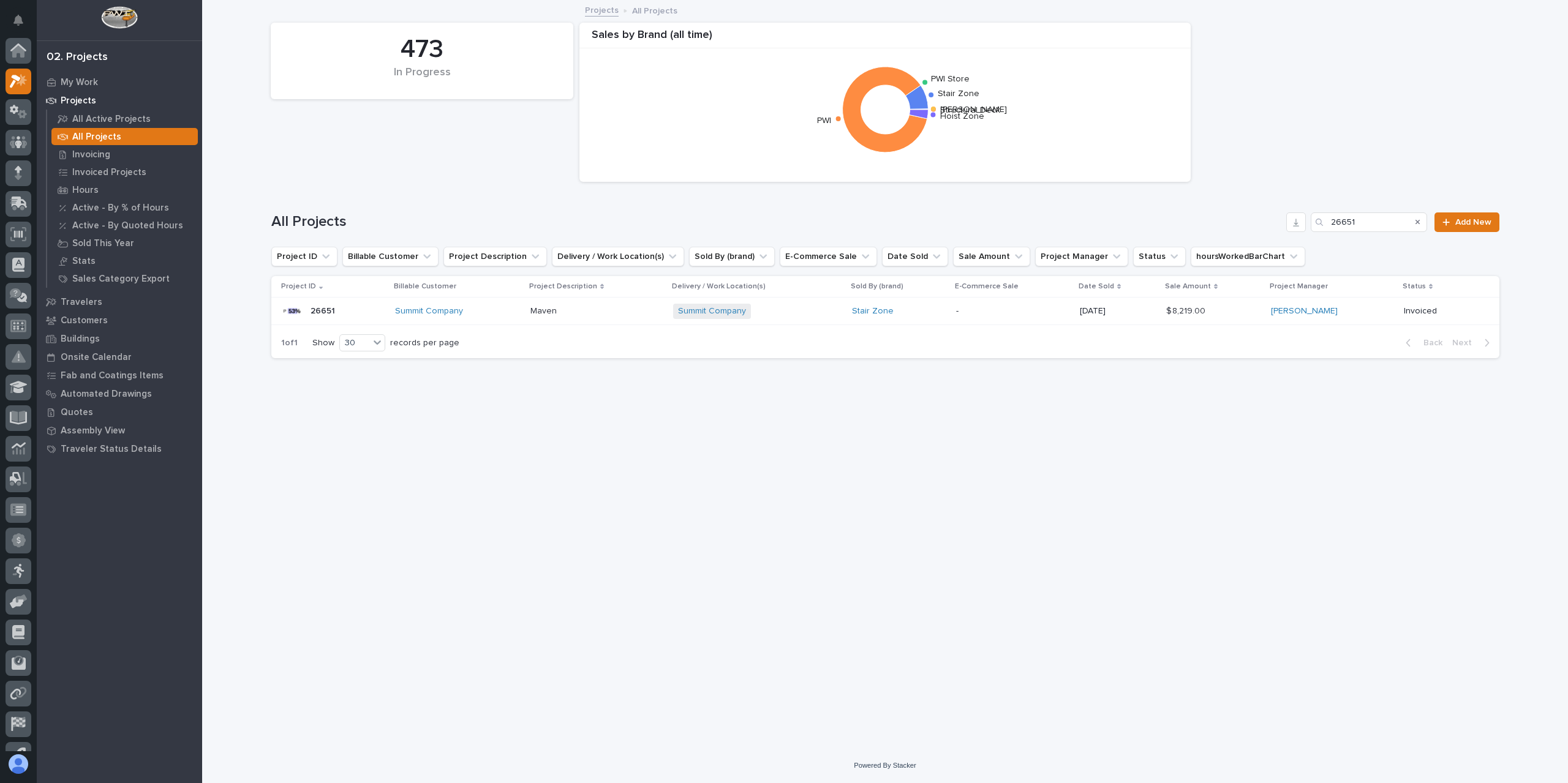
scroll to position [33, 0]
drag, startPoint x: 1374, startPoint y: 219, endPoint x: 1278, endPoint y: 227, distance: 96.3
click at [1299, 227] on div "All Projects 26651 Add New" at bounding box center [886, 222] width 1228 height 19
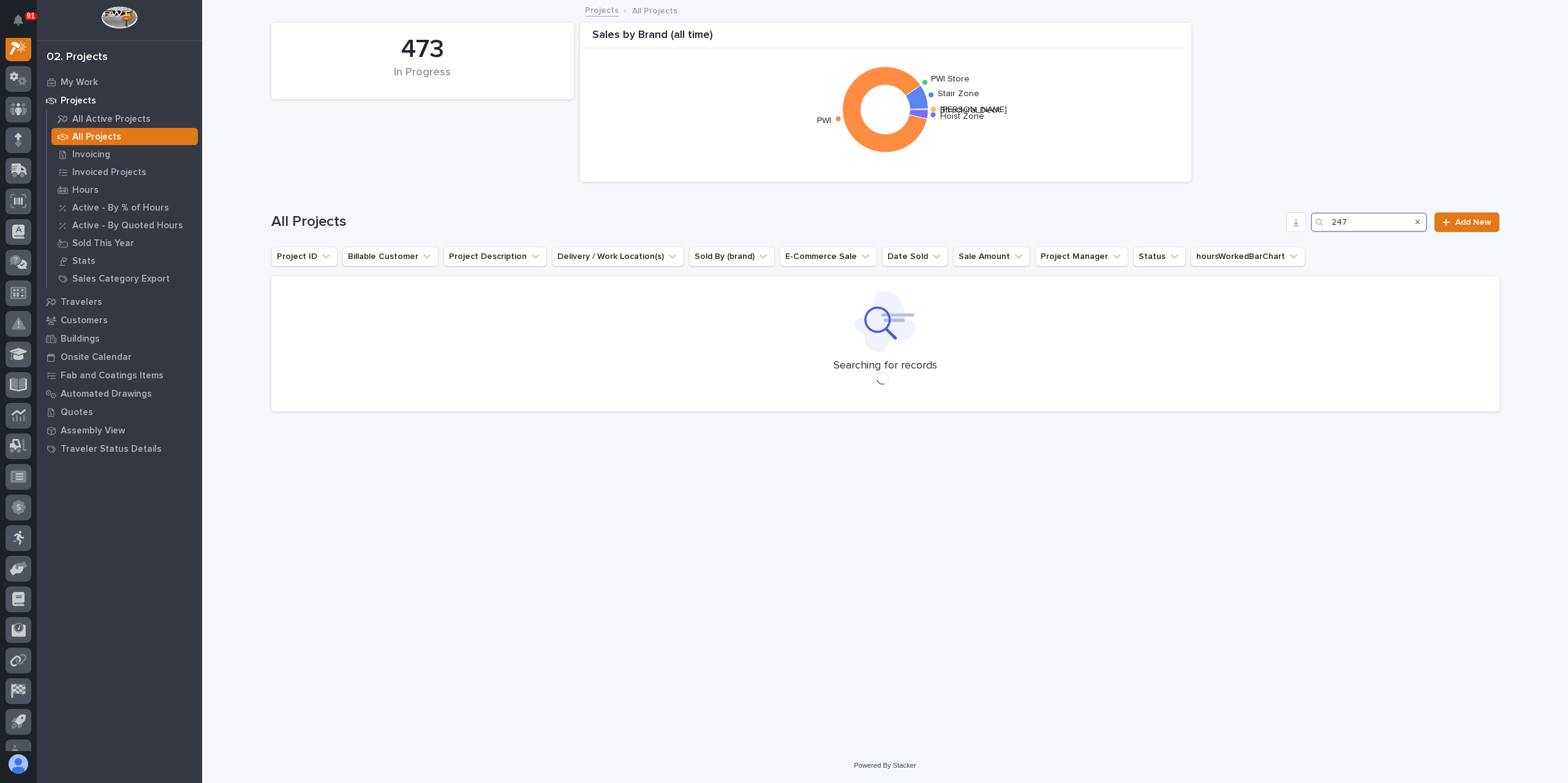
scroll to position [31, 0]
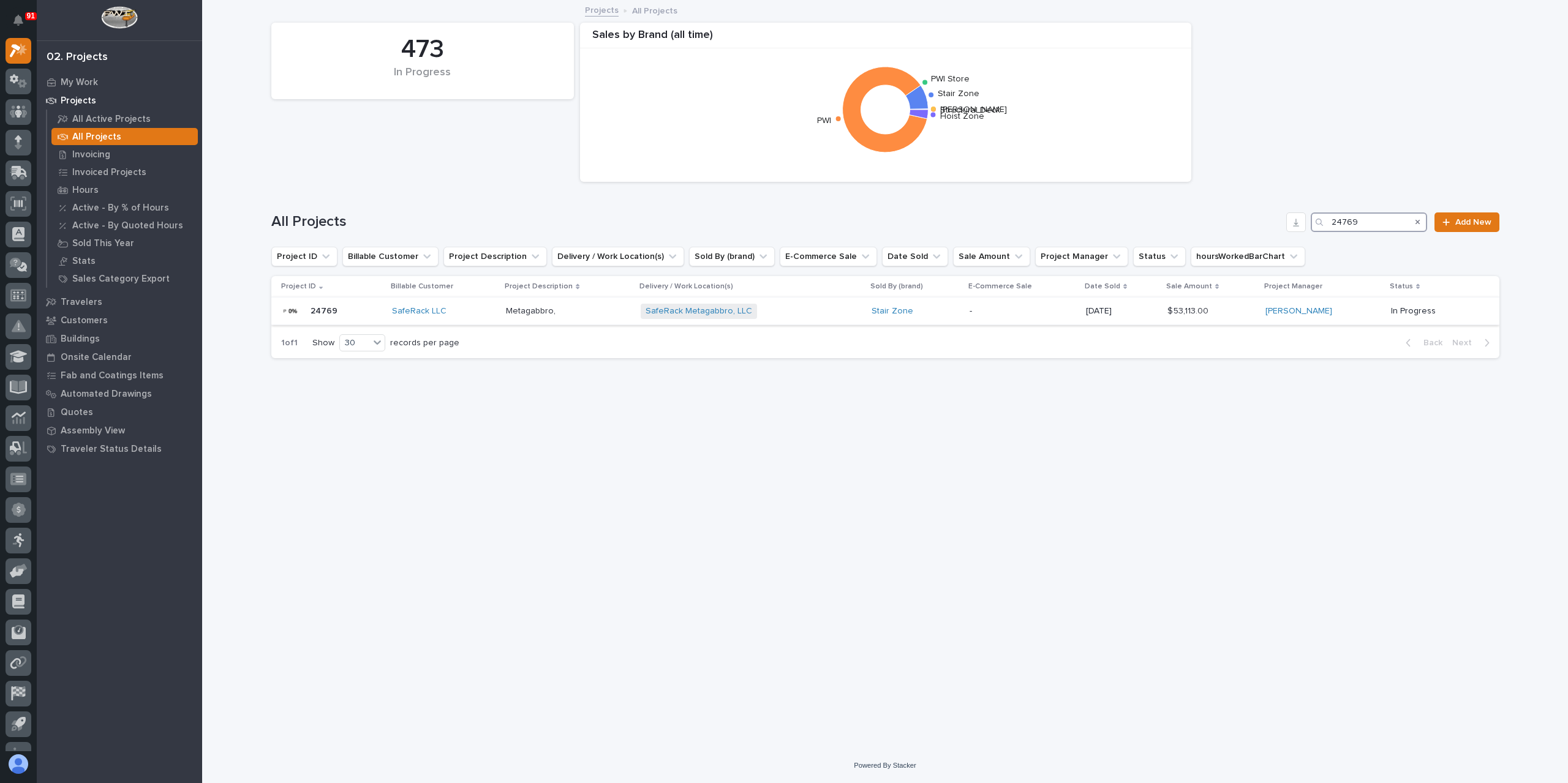
type input "24769"
click at [534, 312] on p "Metagabbro," at bounding box center [532, 310] width 52 height 13
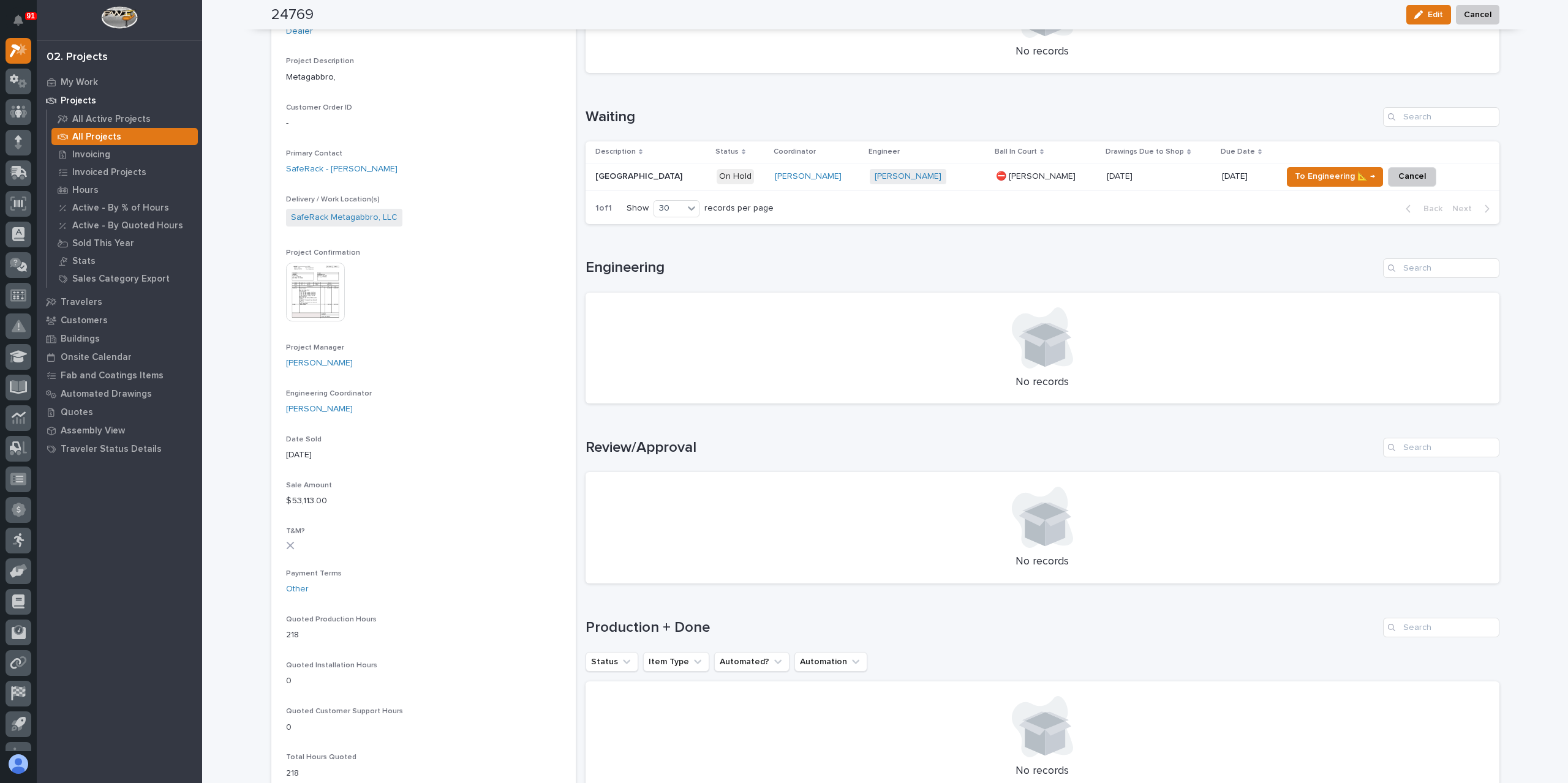
scroll to position [255, 0]
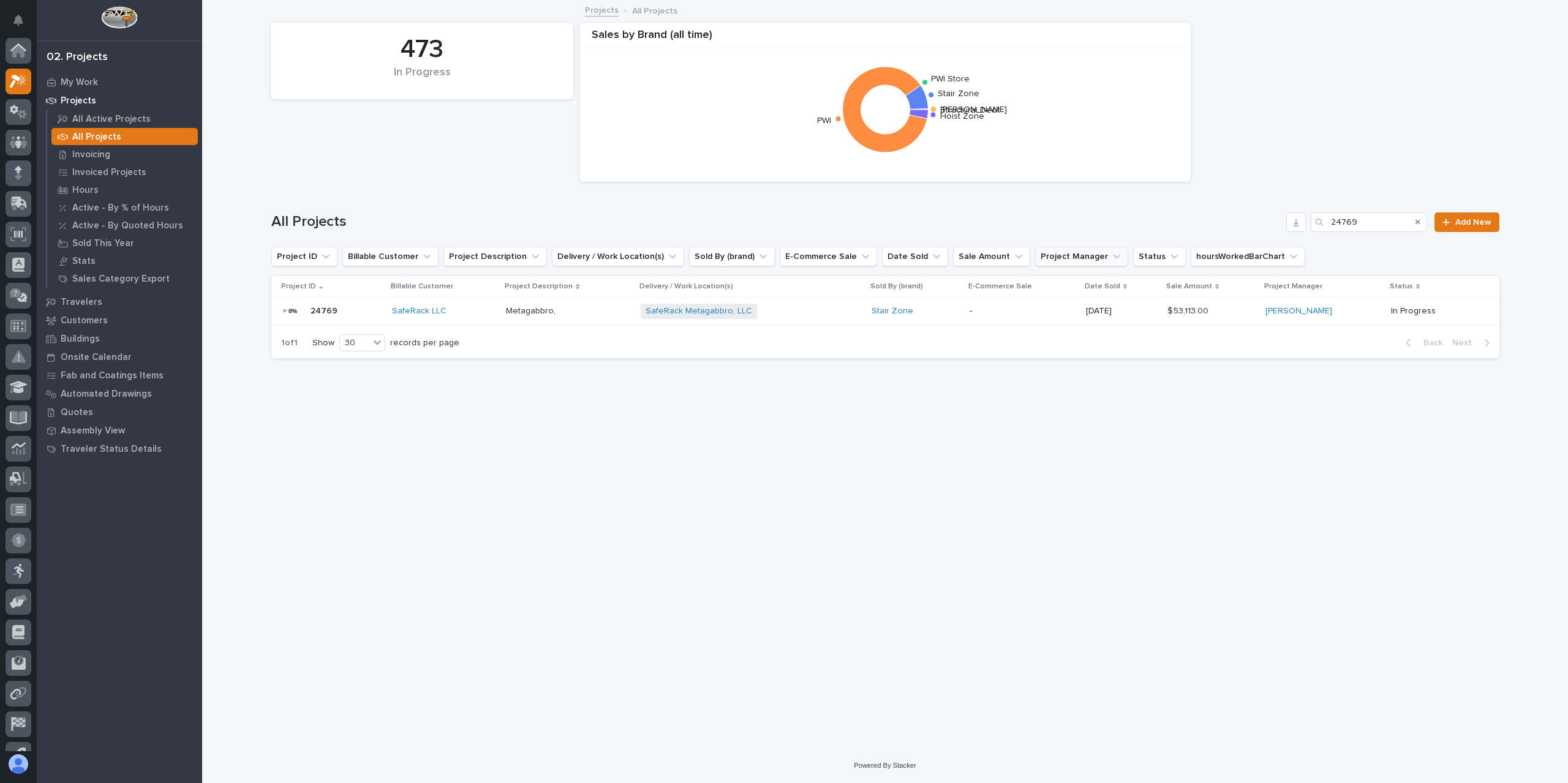
scroll to position [33, 0]
drag, startPoint x: 1378, startPoint y: 219, endPoint x: 1257, endPoint y: 214, distance: 121.1
click at [1257, 214] on div "All Projects 24769 Add New" at bounding box center [886, 222] width 1228 height 19
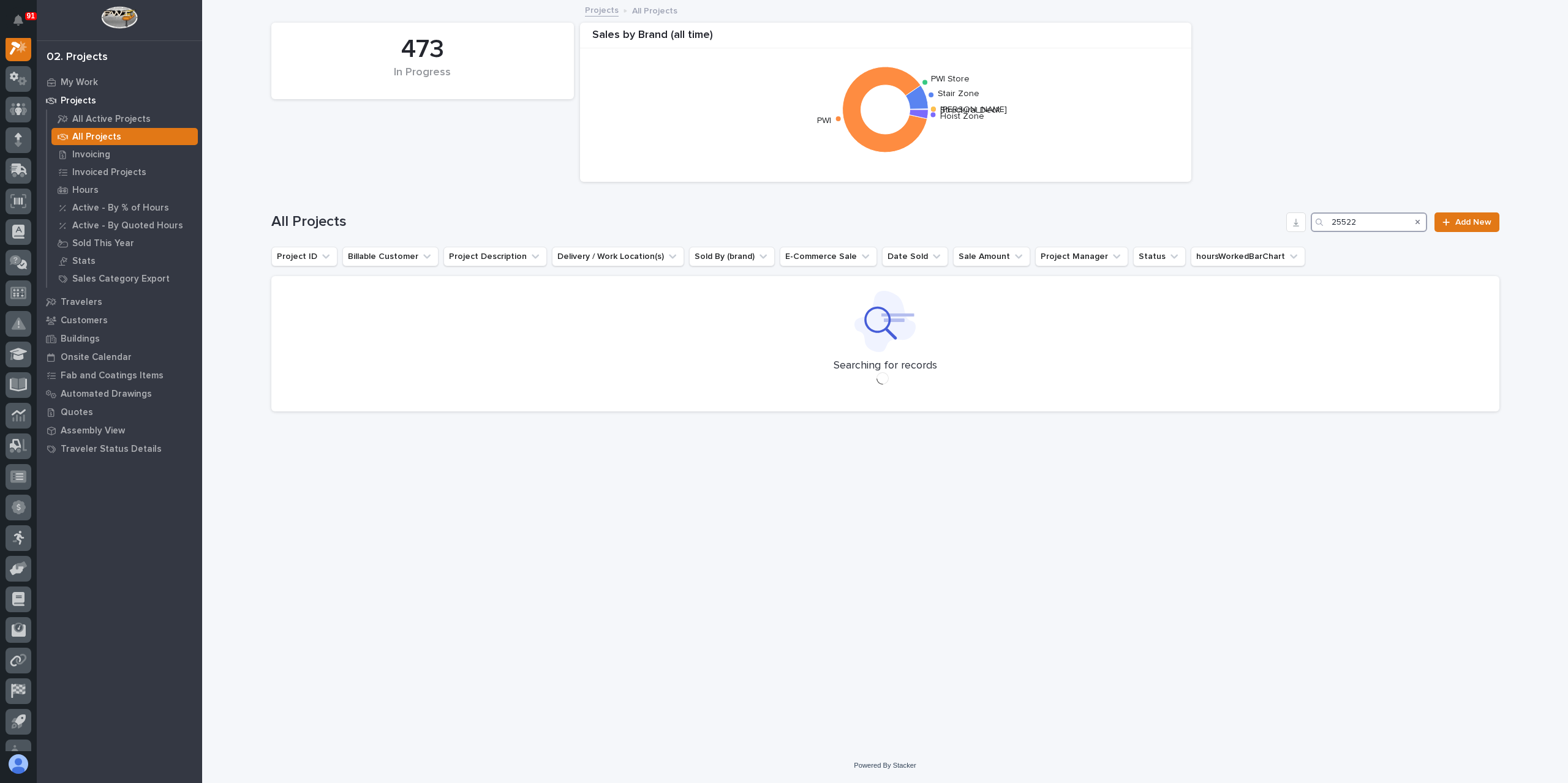
scroll to position [31, 0]
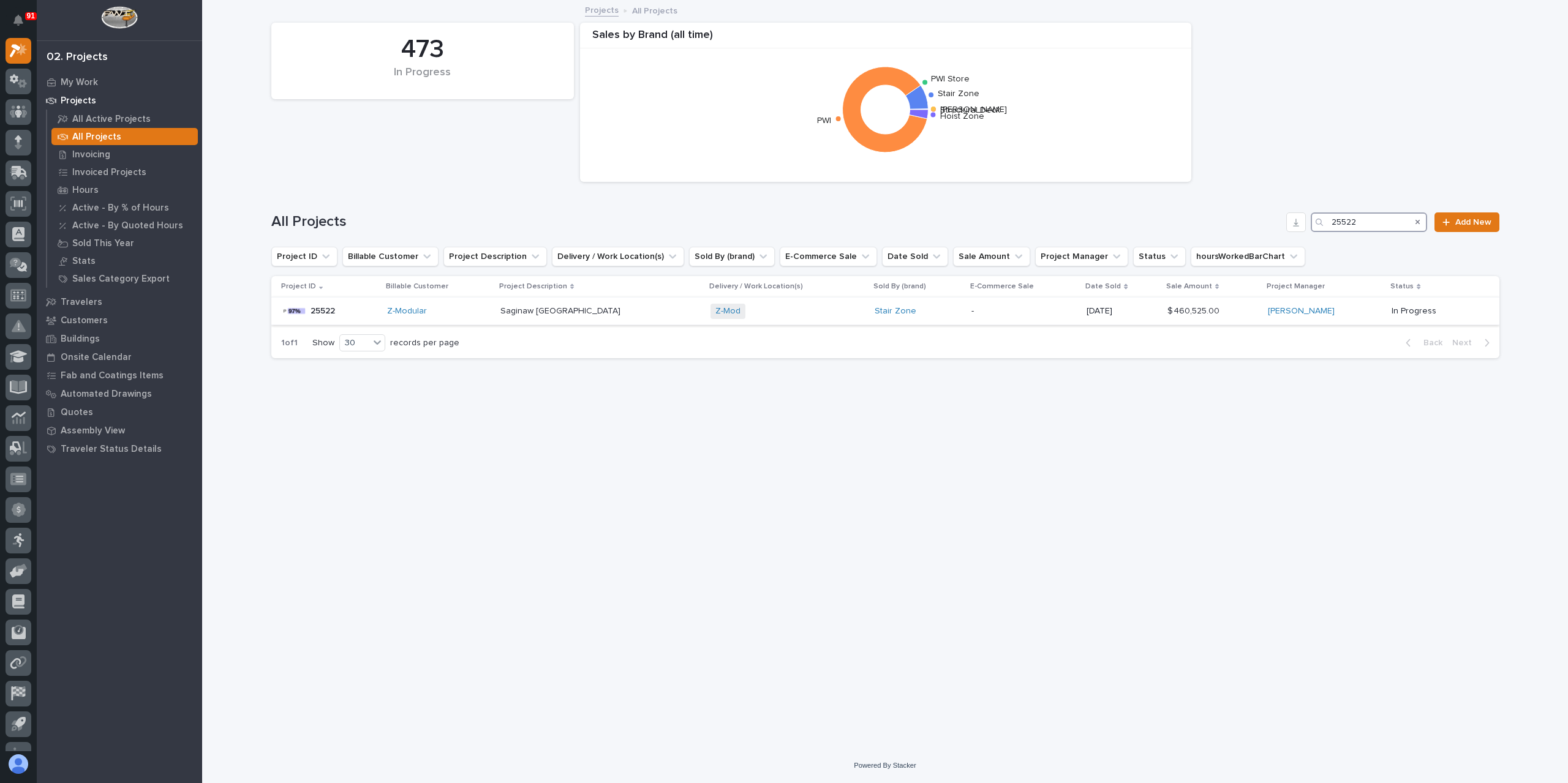
type input "25522"
click at [545, 313] on p "Saginaw TX" at bounding box center [562, 310] width 122 height 13
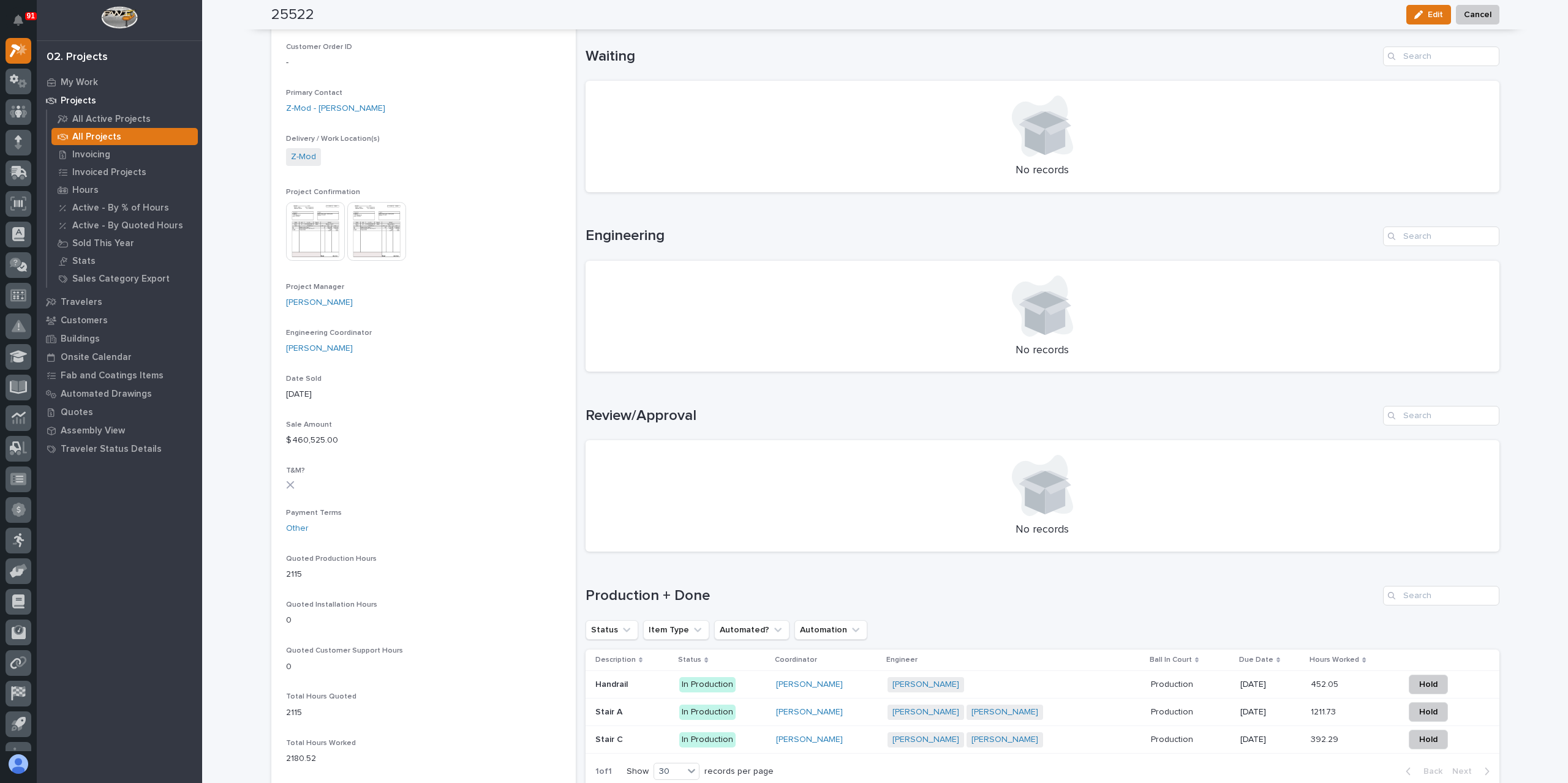
scroll to position [499, 0]
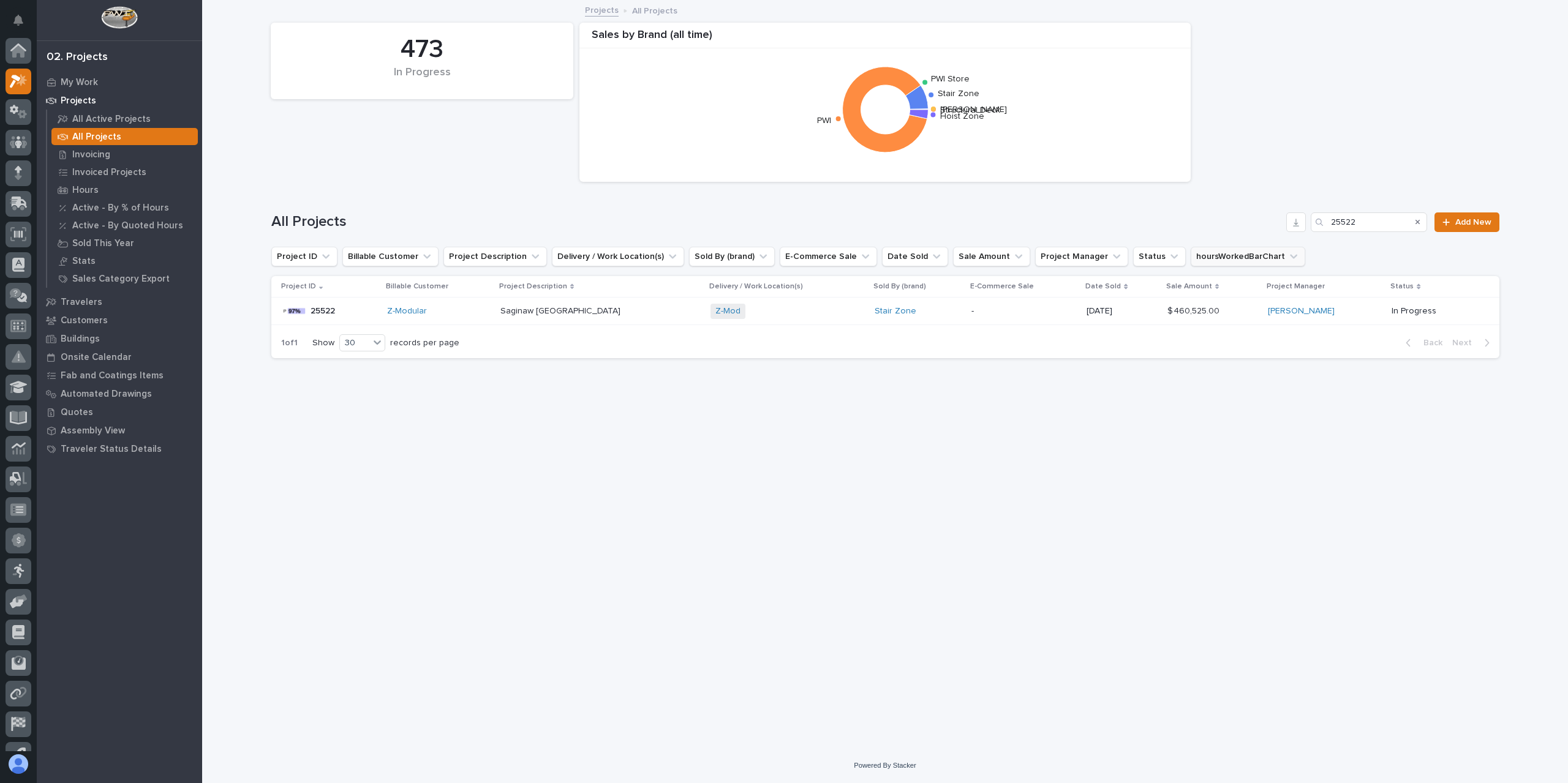
scroll to position [33, 0]
drag, startPoint x: 1384, startPoint y: 220, endPoint x: 1310, endPoint y: 233, distance: 75.1
click at [1313, 232] on div "All Projects 25522 Add New" at bounding box center [886, 217] width 1228 height 59
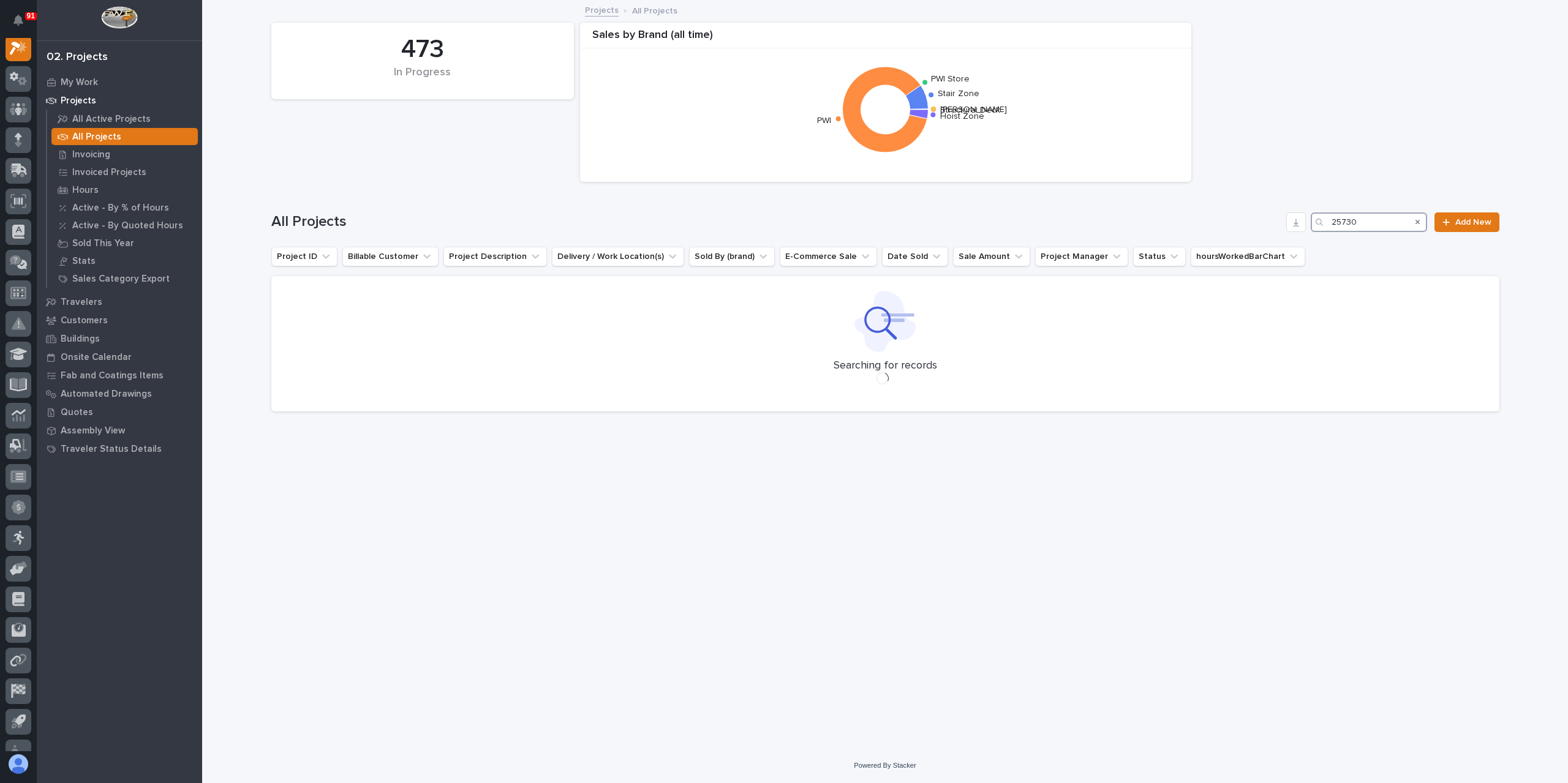
scroll to position [31, 0]
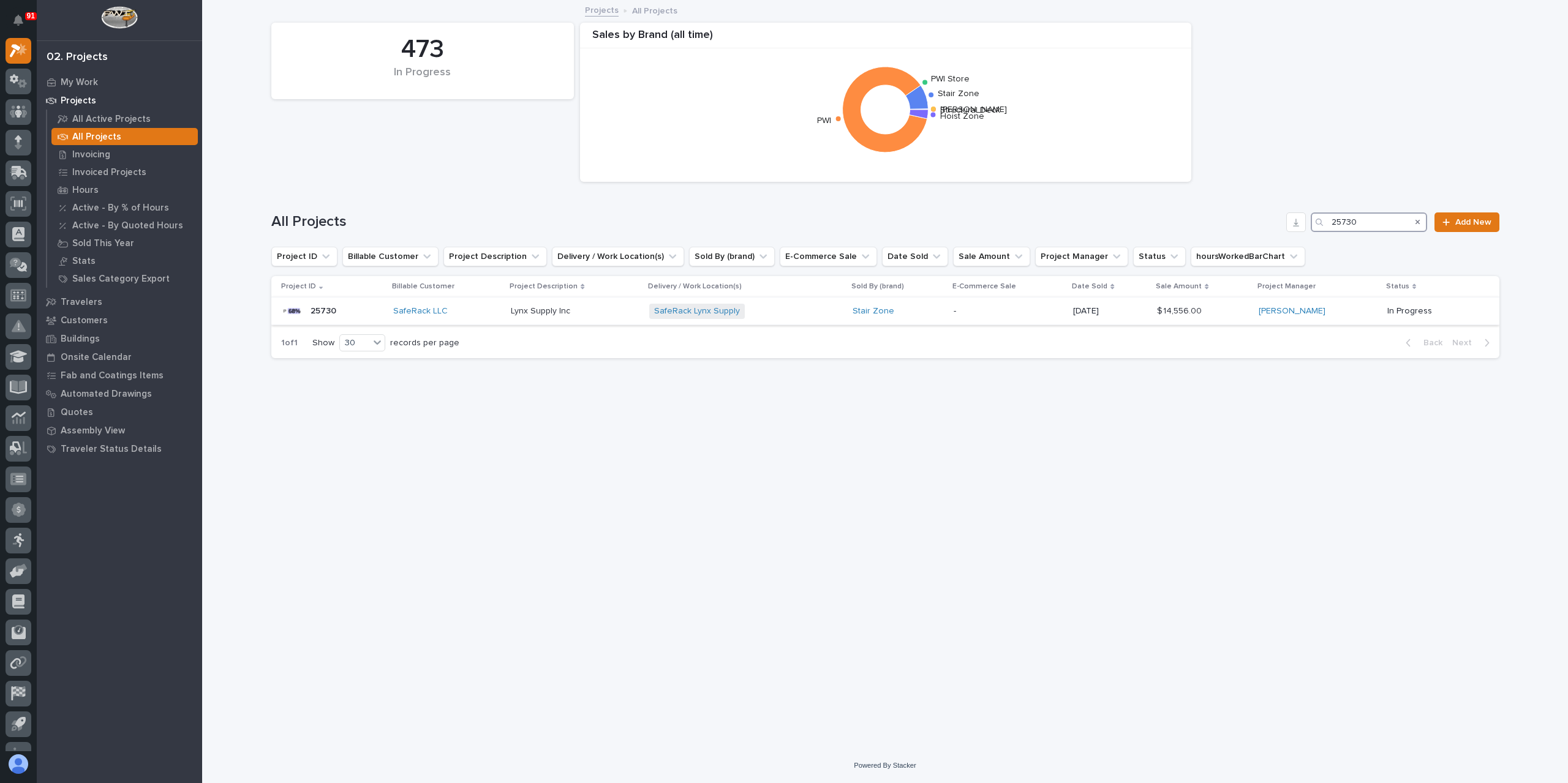
type input "25730"
click at [551, 317] on div "Lynx Supply Inc Lynx Supply Inc" at bounding box center [575, 312] width 129 height 20
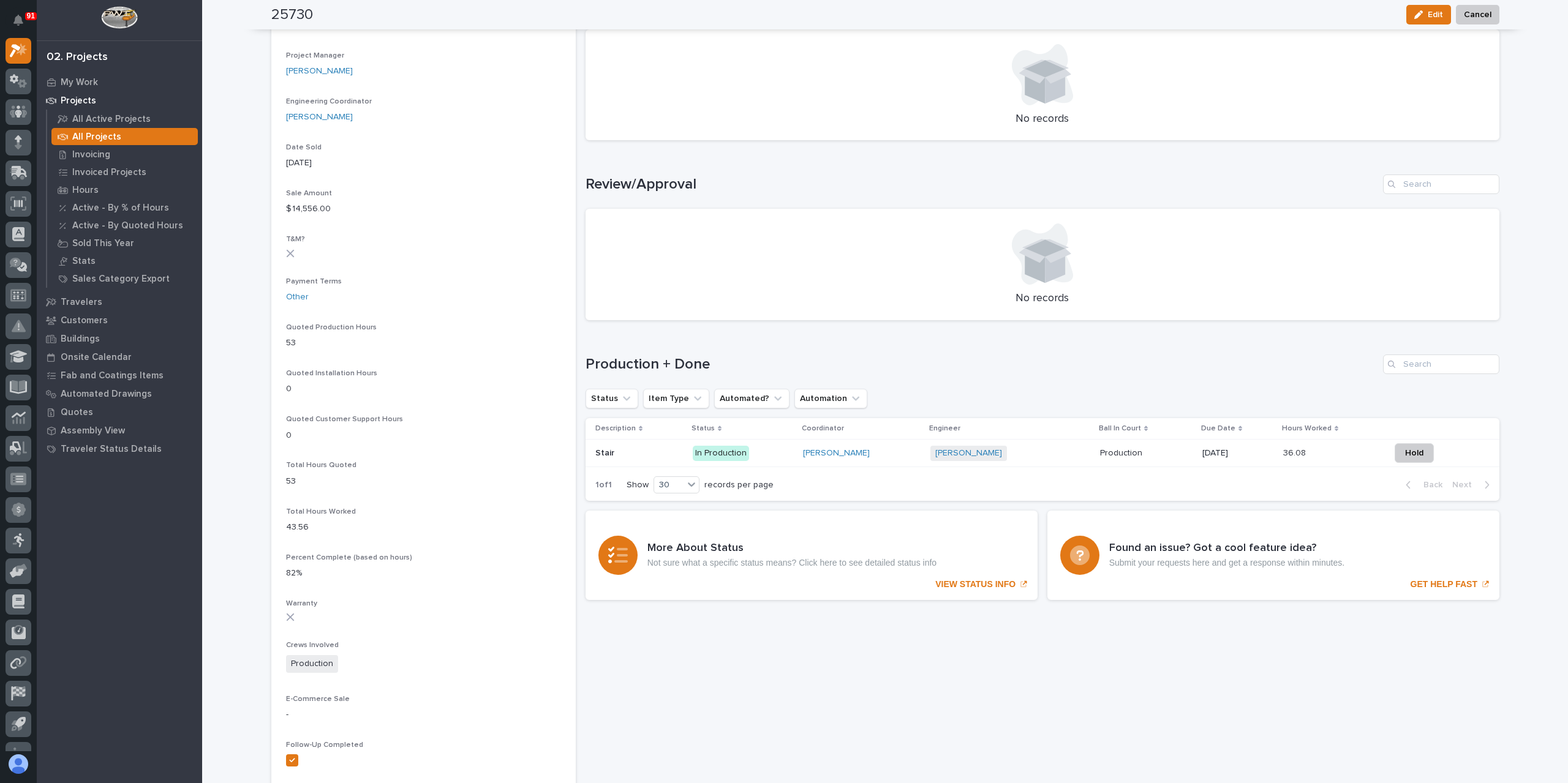
scroll to position [551, 0]
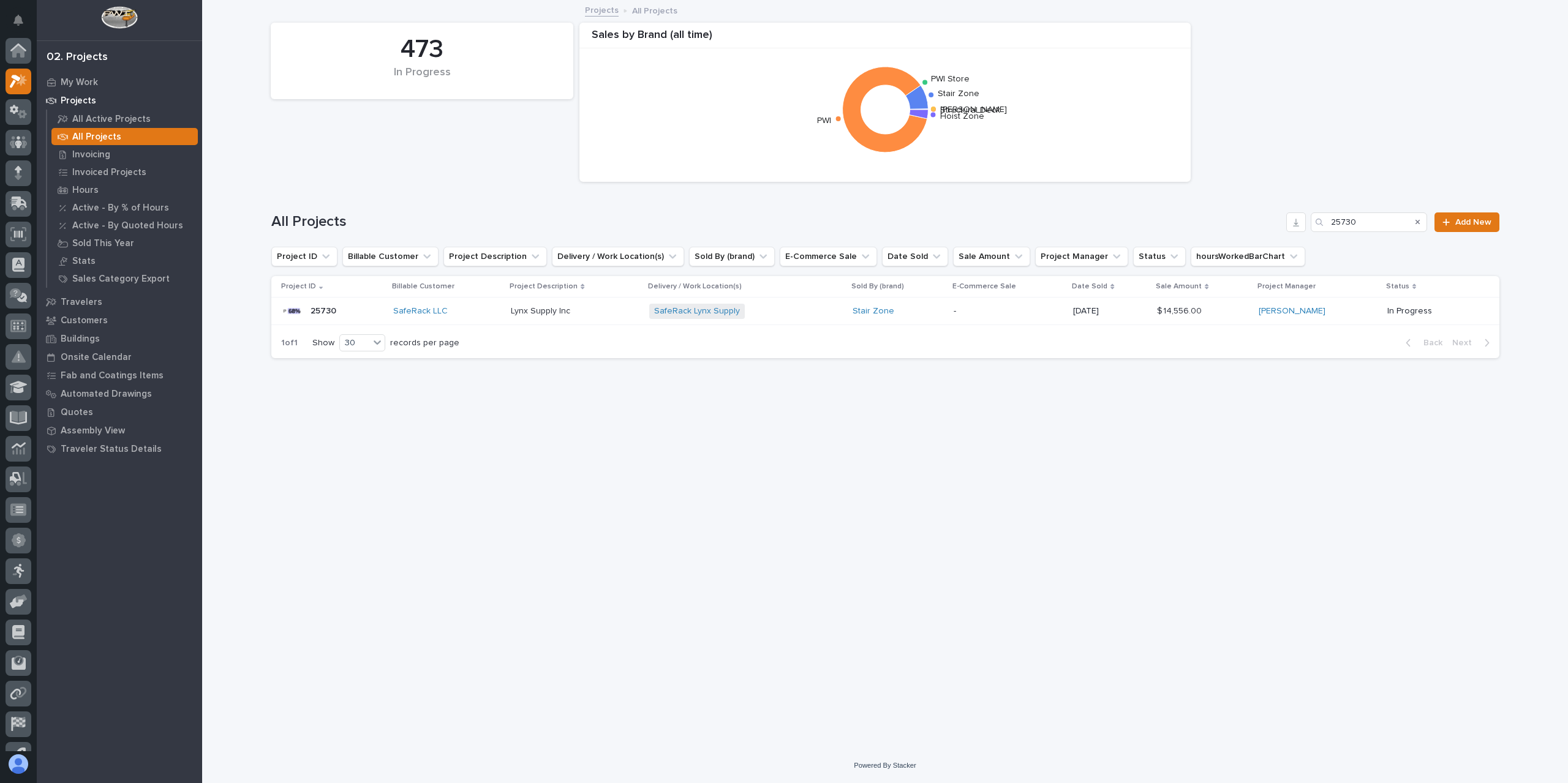
scroll to position [33, 0]
drag, startPoint x: 1379, startPoint y: 227, endPoint x: 1297, endPoint y: 222, distance: 82.2
click at [1297, 222] on div "All Projects 25730 Add New" at bounding box center [886, 222] width 1228 height 19
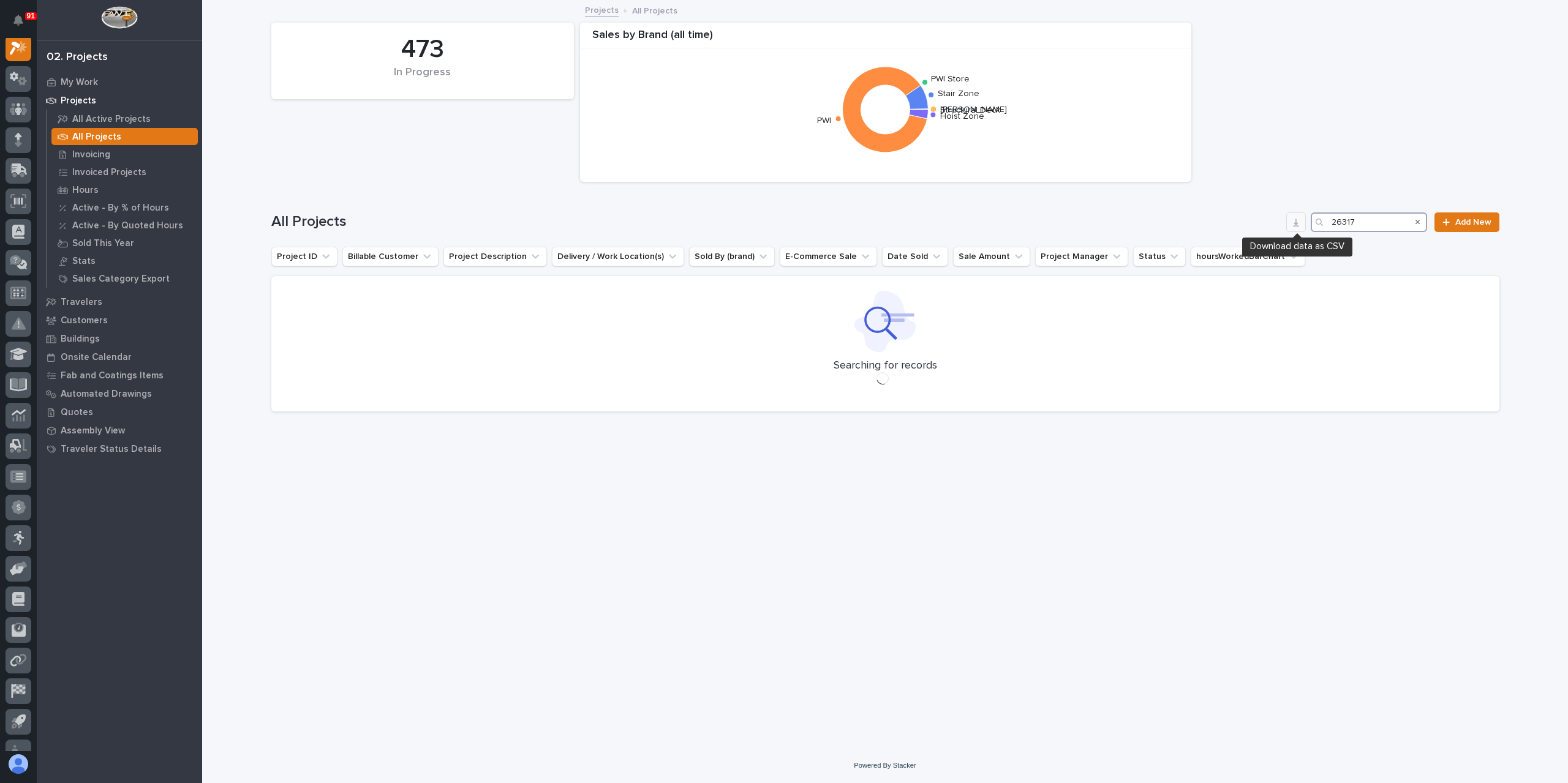
scroll to position [31, 0]
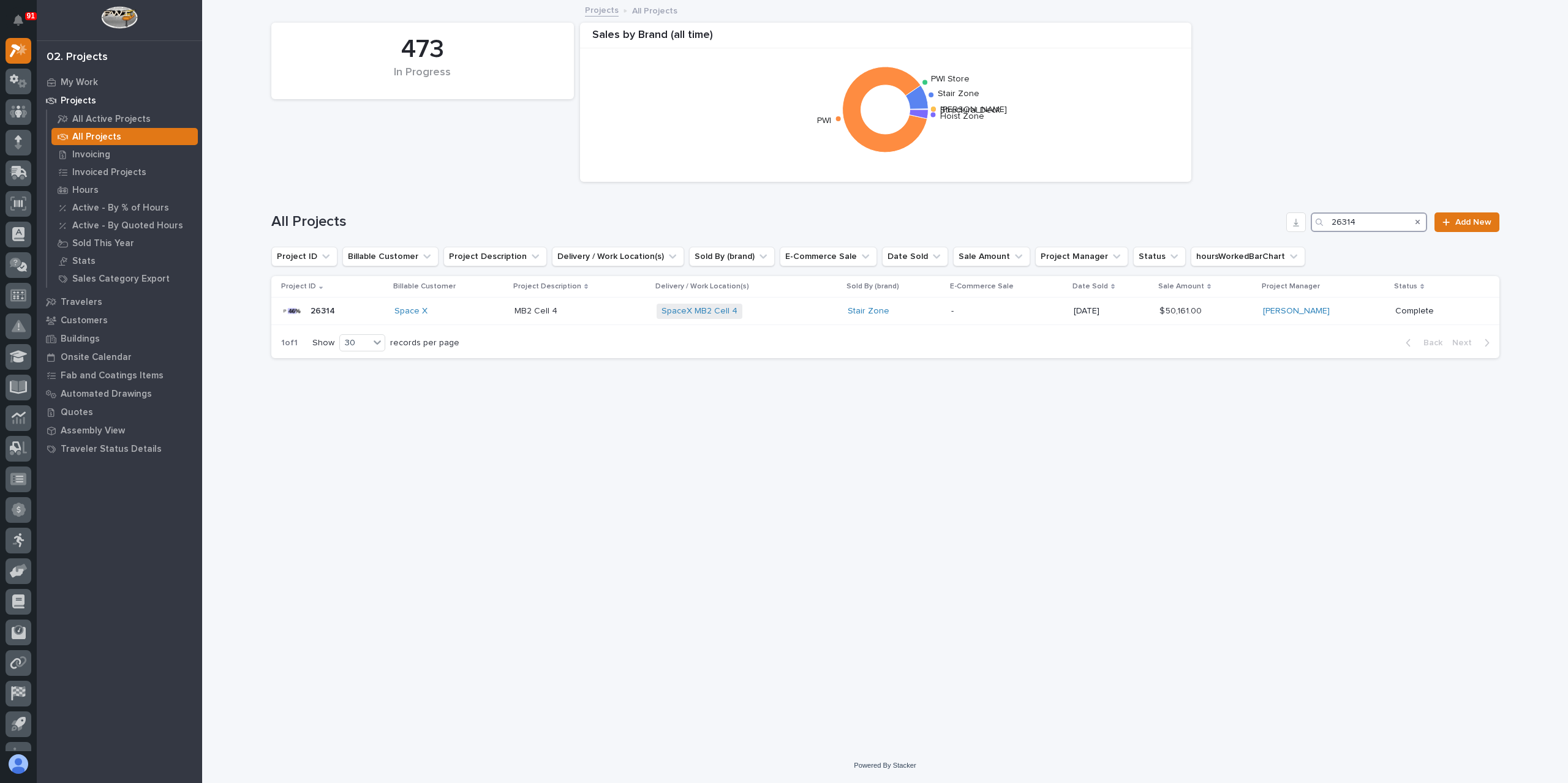
type input "26314"
click at [547, 310] on p "MB2 Cell 4" at bounding box center [537, 310] width 45 height 13
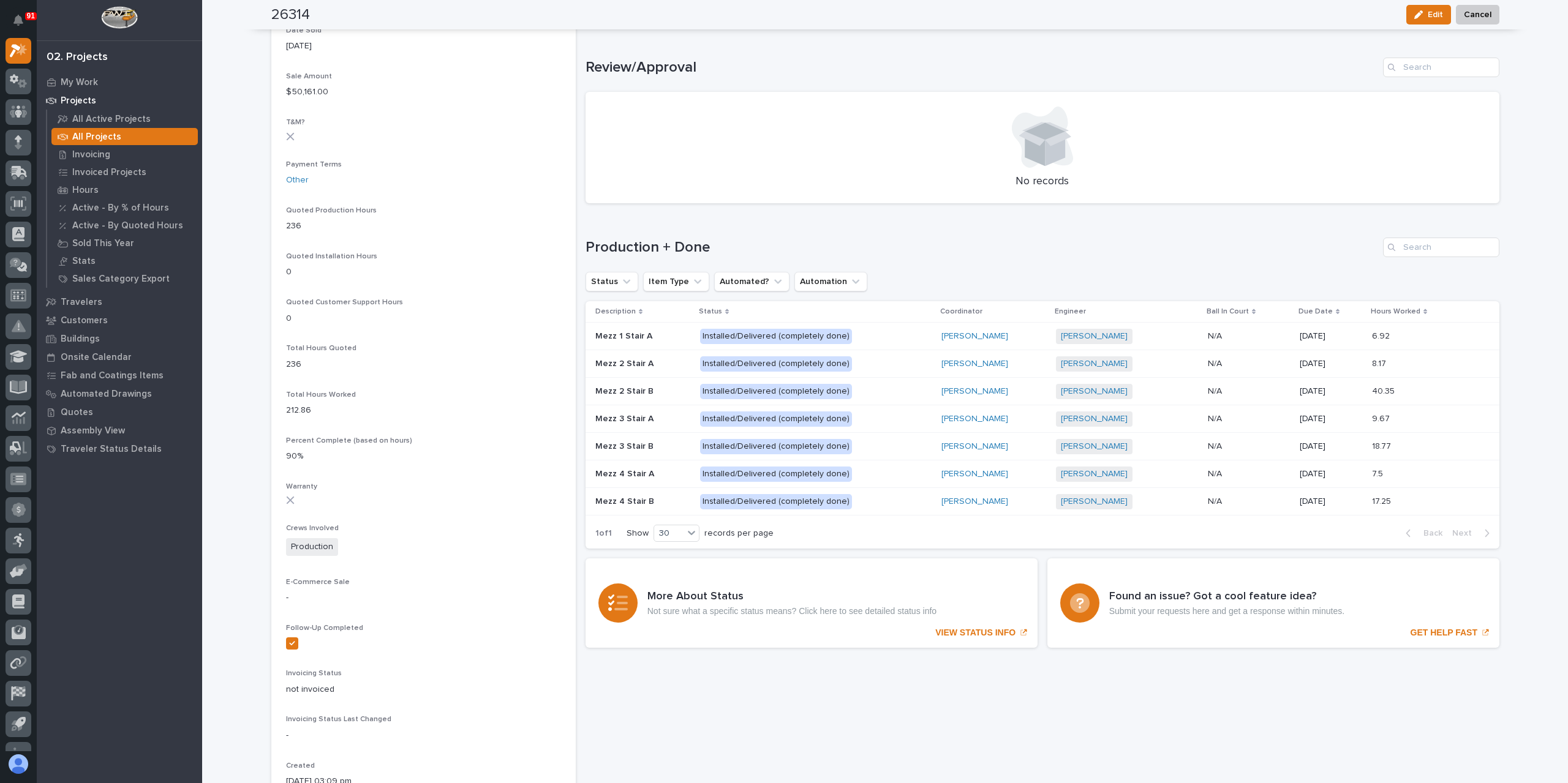
scroll to position [683, 0]
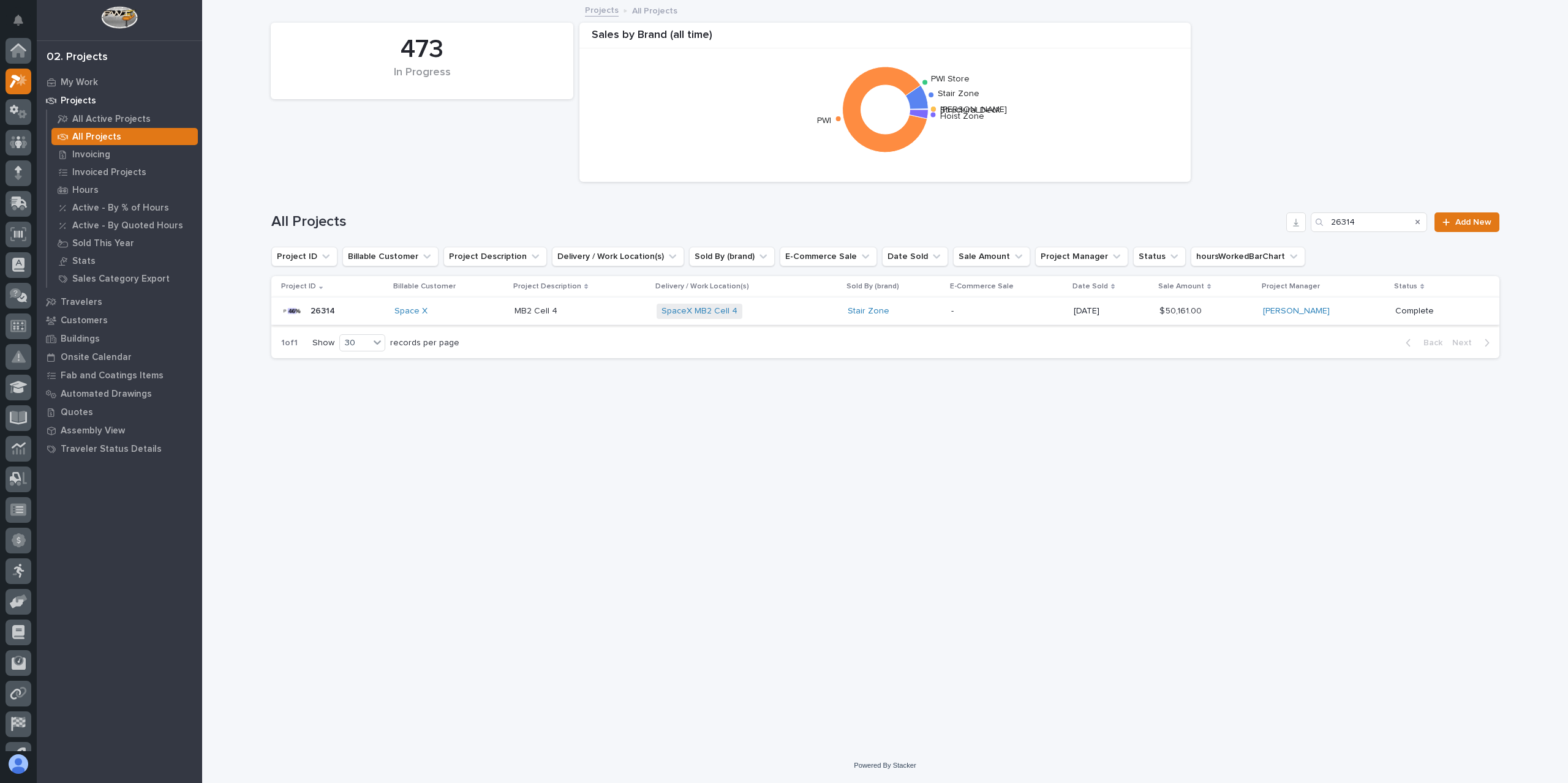
scroll to position [33, 0]
drag, startPoint x: 1369, startPoint y: 215, endPoint x: 1315, endPoint y: 227, distance: 55.3
click at [1315, 227] on div "26314" at bounding box center [1369, 222] width 117 height 19
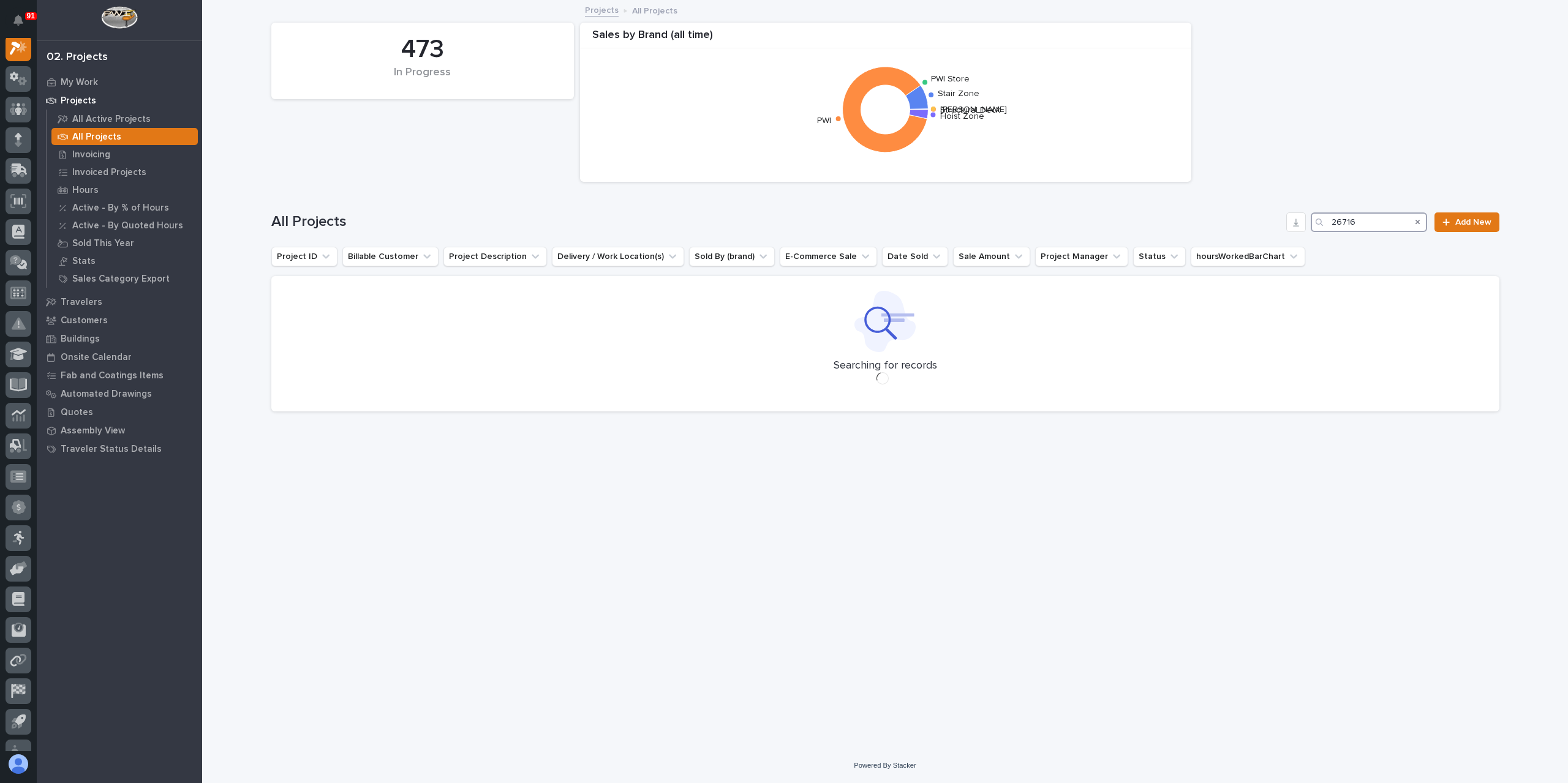
scroll to position [31, 0]
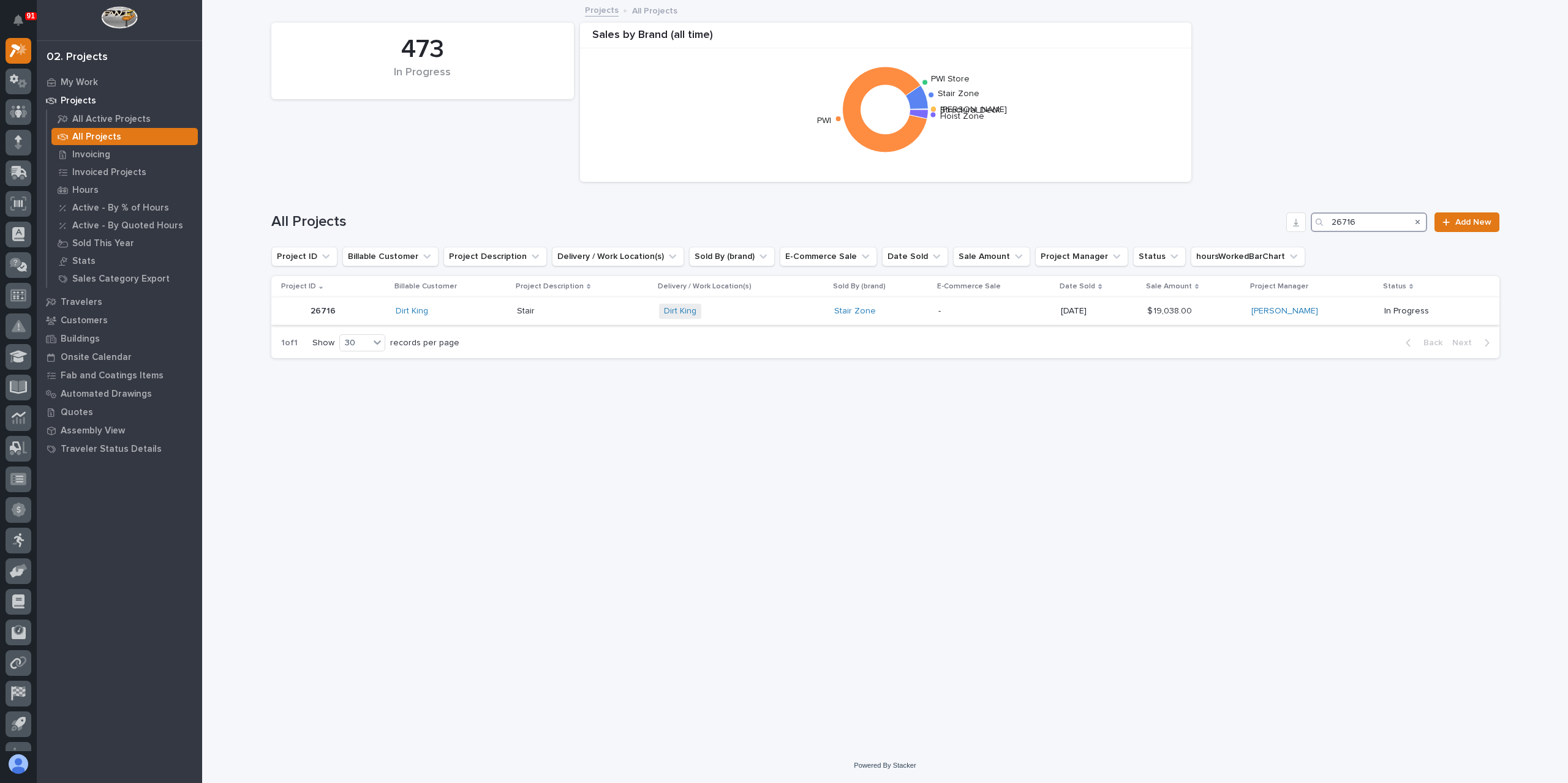
type input "26716"
click at [544, 309] on p at bounding box center [583, 311] width 132 height 10
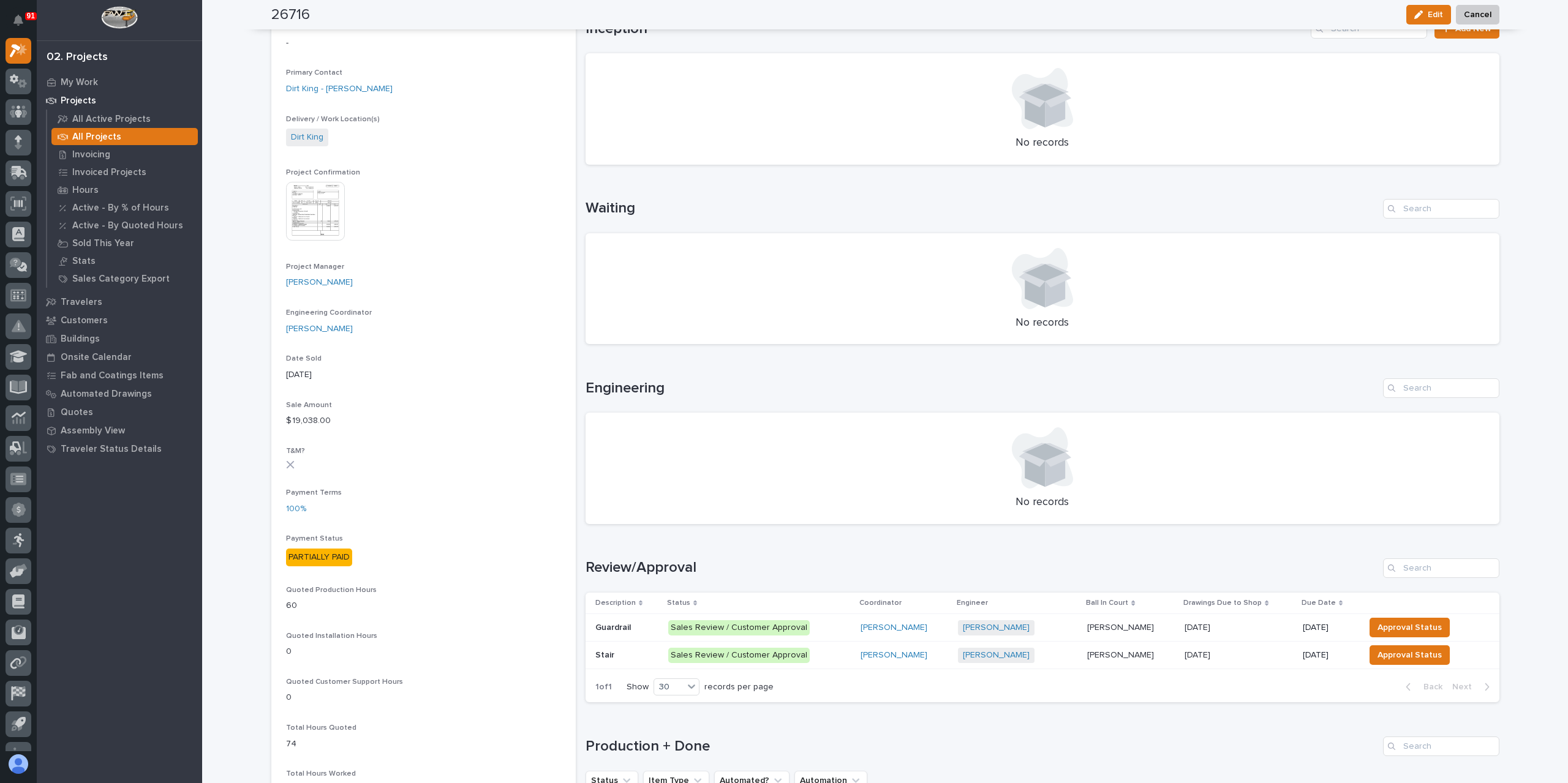
scroll to position [428, 0]
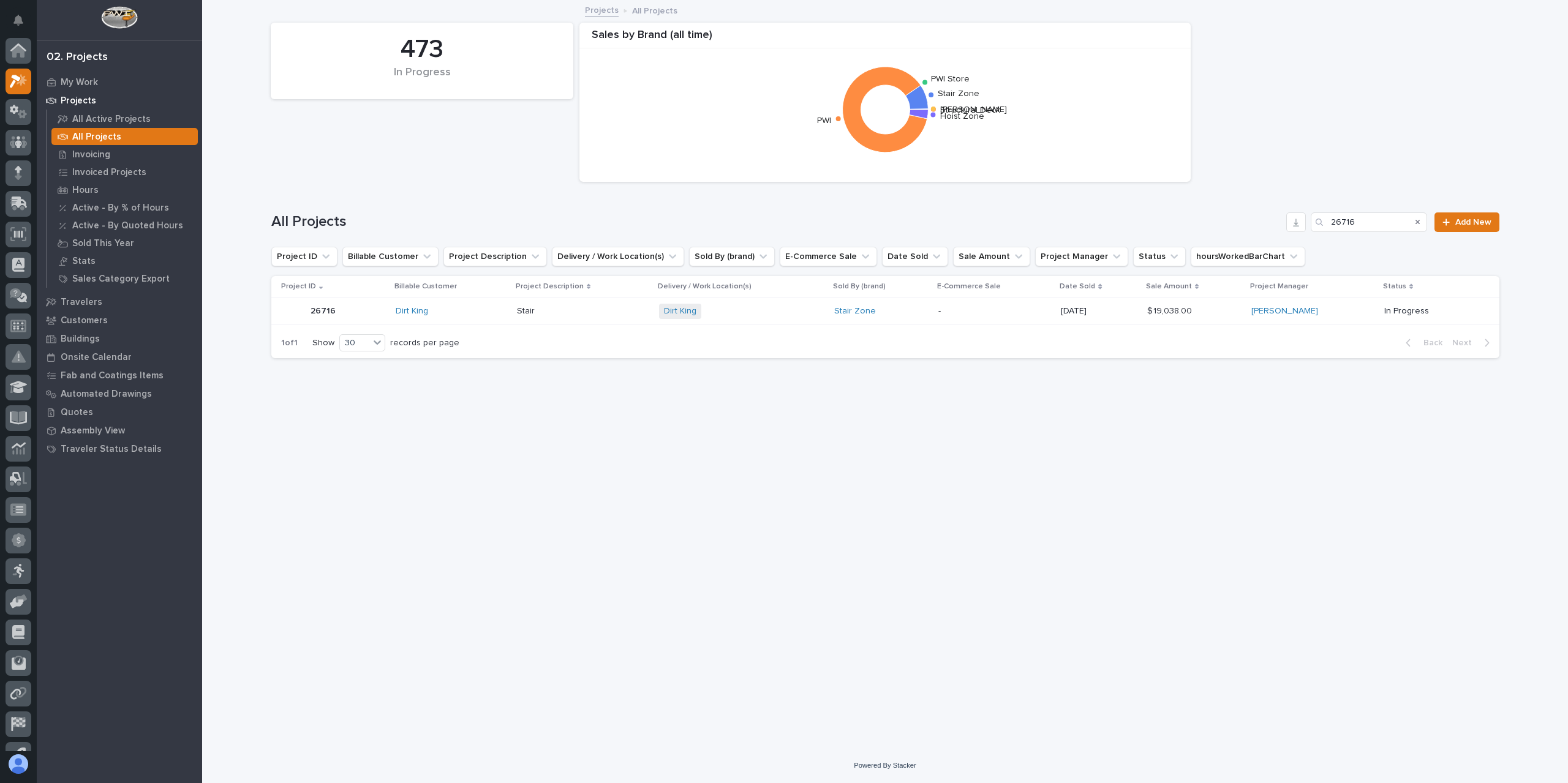
scroll to position [33, 0]
drag, startPoint x: 1371, startPoint y: 220, endPoint x: 1296, endPoint y: 230, distance: 75.7
click at [1296, 230] on div "All Projects 26716 Add New" at bounding box center [886, 222] width 1228 height 19
type input "26760"
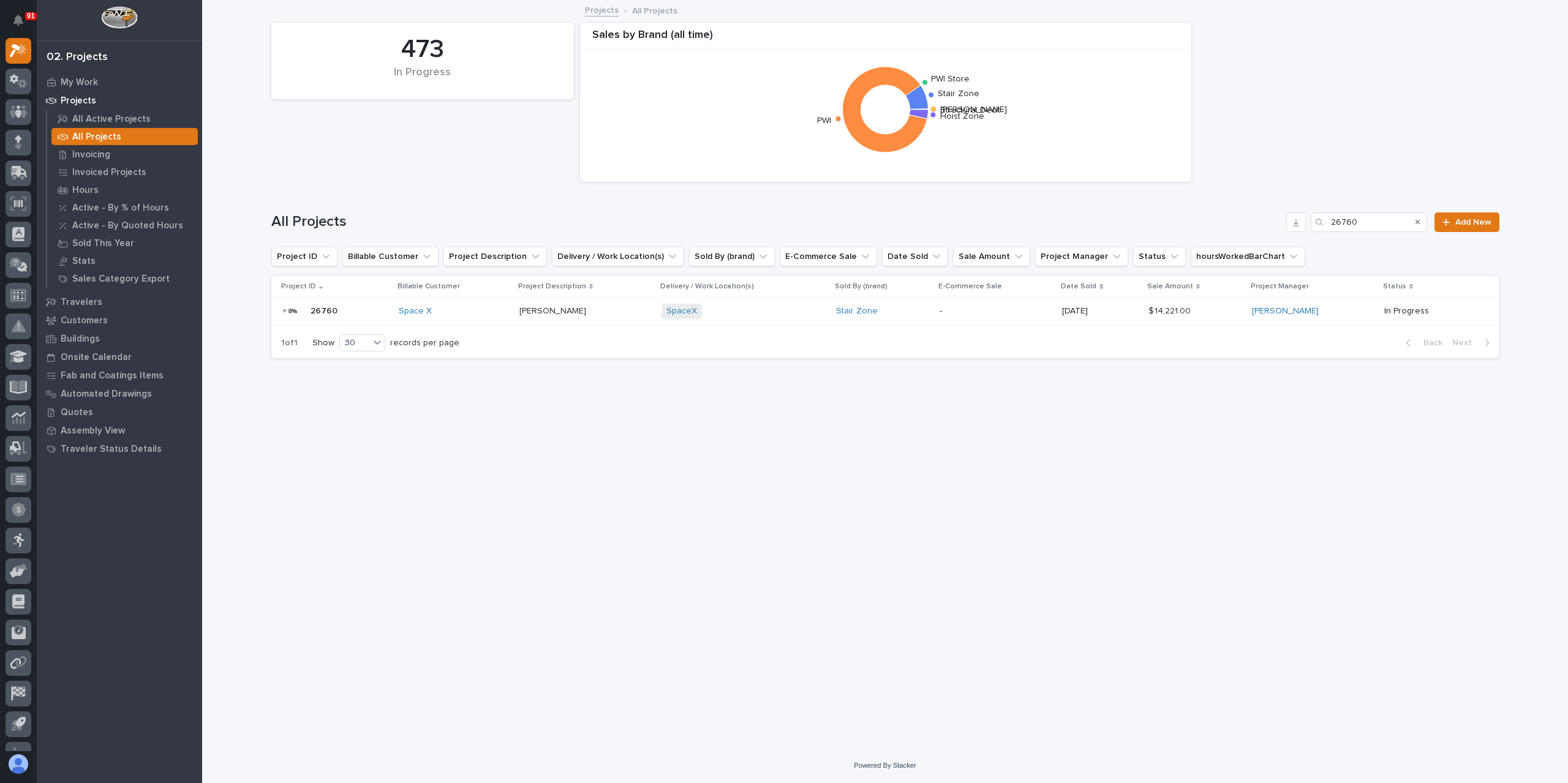
click at [528, 317] on div "Harrison Holloway Harrison Holloway" at bounding box center [585, 312] width 132 height 20
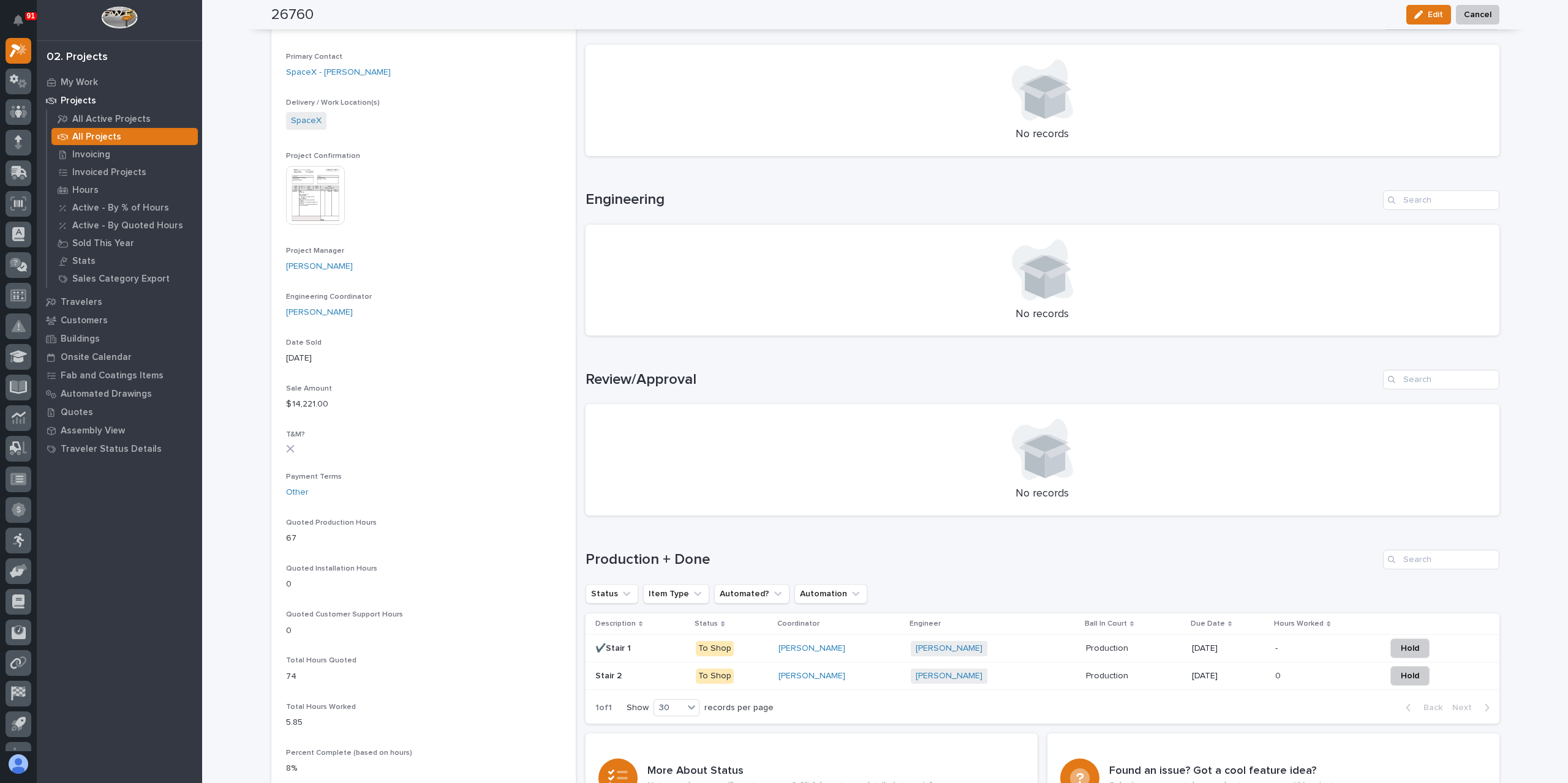
scroll to position [428, 0]
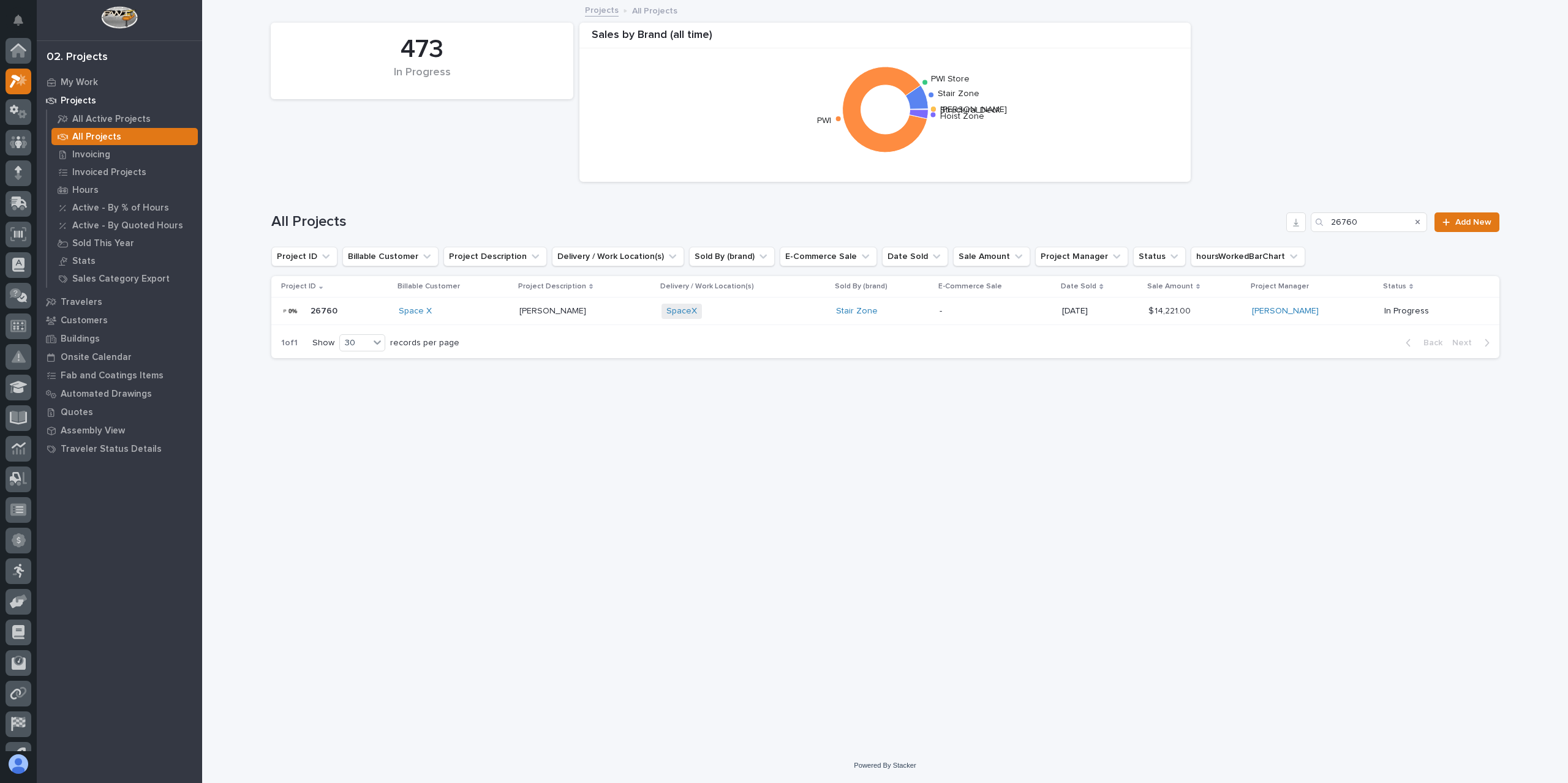
scroll to position [33, 0]
click at [1280, 235] on div "All Projects 26760 Add New" at bounding box center [886, 217] width 1228 height 59
click at [1384, 222] on input "26760" at bounding box center [1369, 222] width 117 height 19
drag, startPoint x: 1384, startPoint y: 222, endPoint x: 1304, endPoint y: 222, distance: 80.0
click at [1335, 232] on div "All Projects 26760 Add New" at bounding box center [886, 217] width 1228 height 59
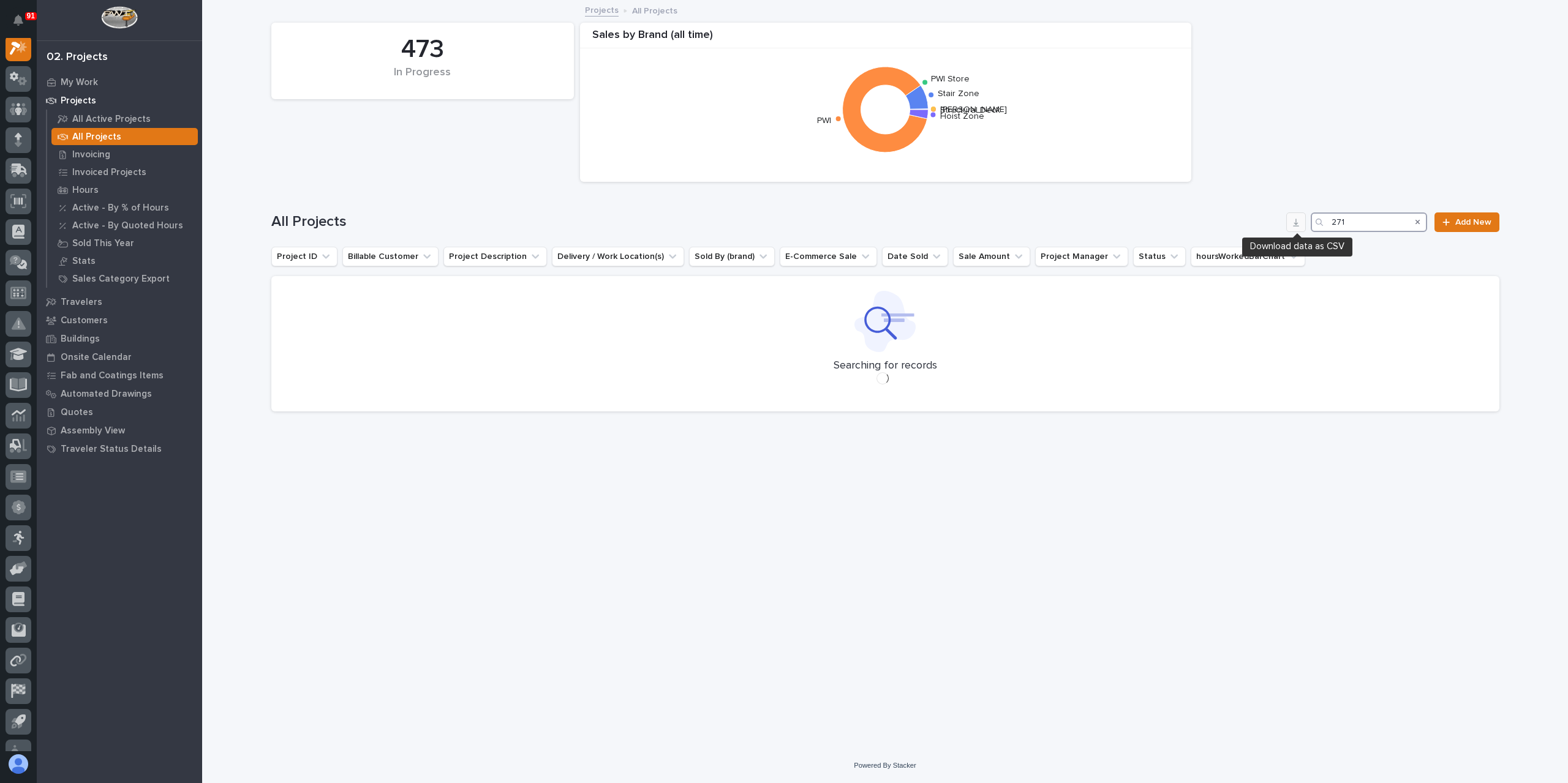
scroll to position [31, 0]
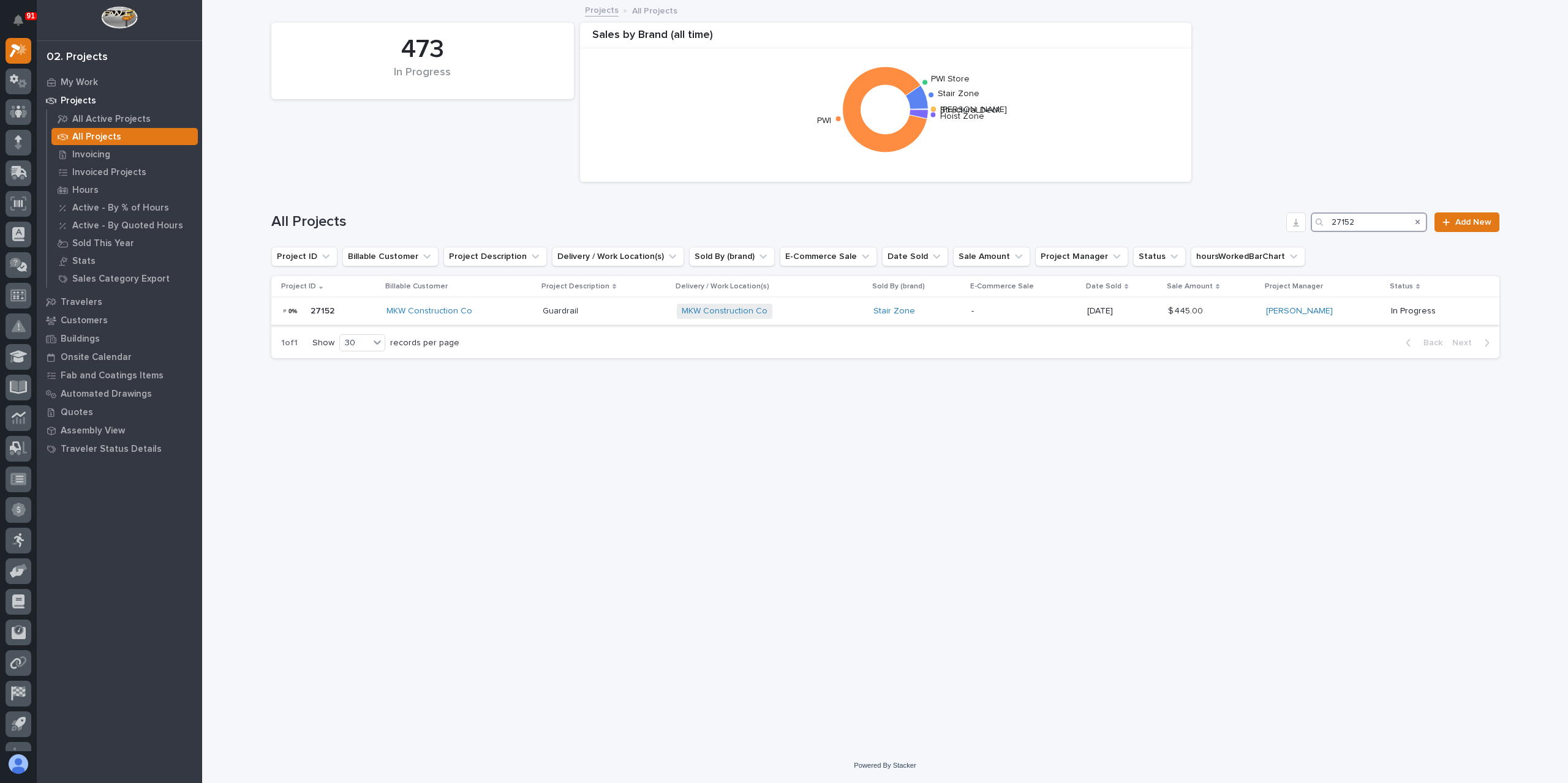
type input "27152"
click at [546, 309] on td "Guardrail Guardrail" at bounding box center [605, 311] width 134 height 27
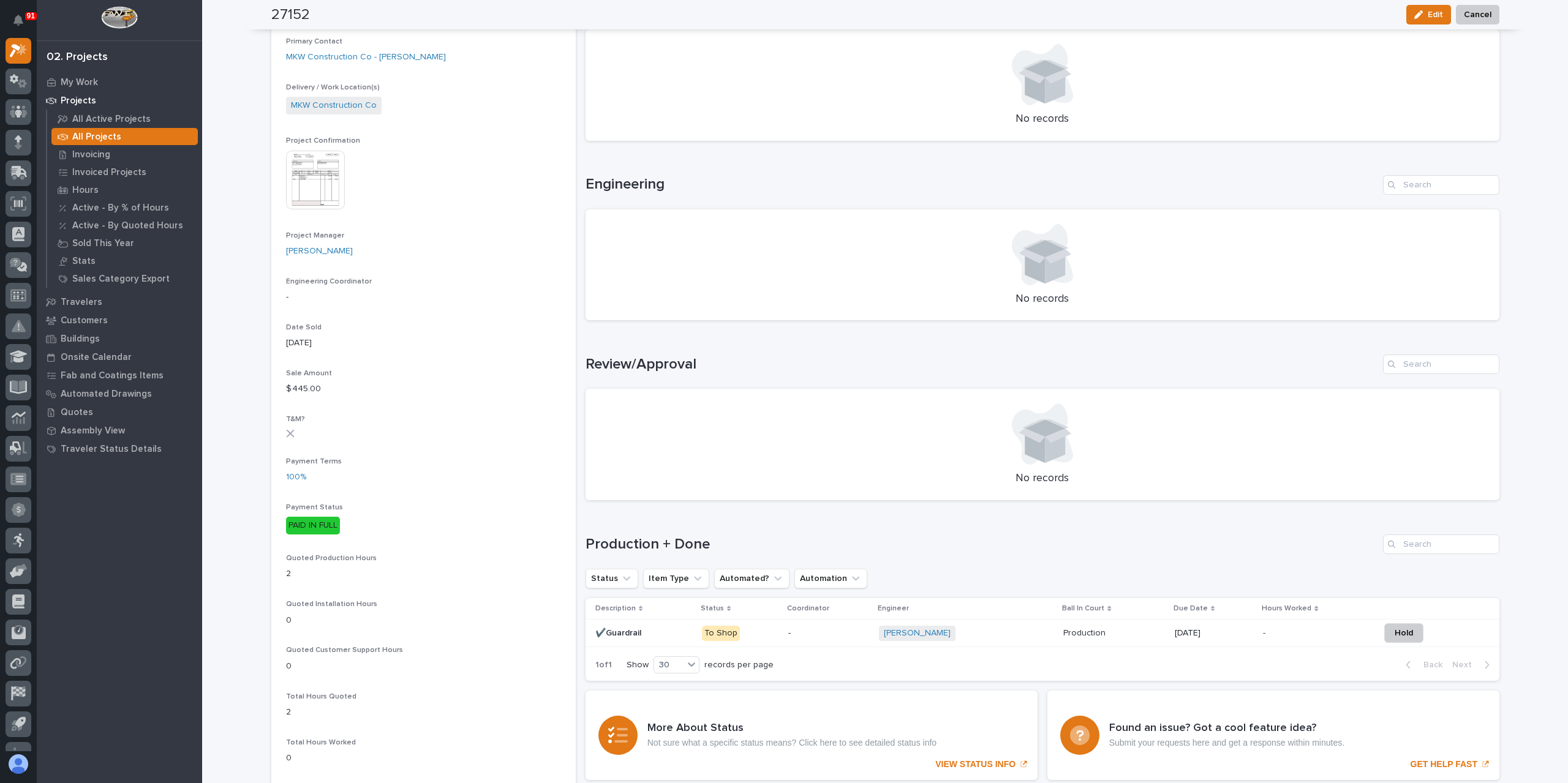
scroll to position [428, 0]
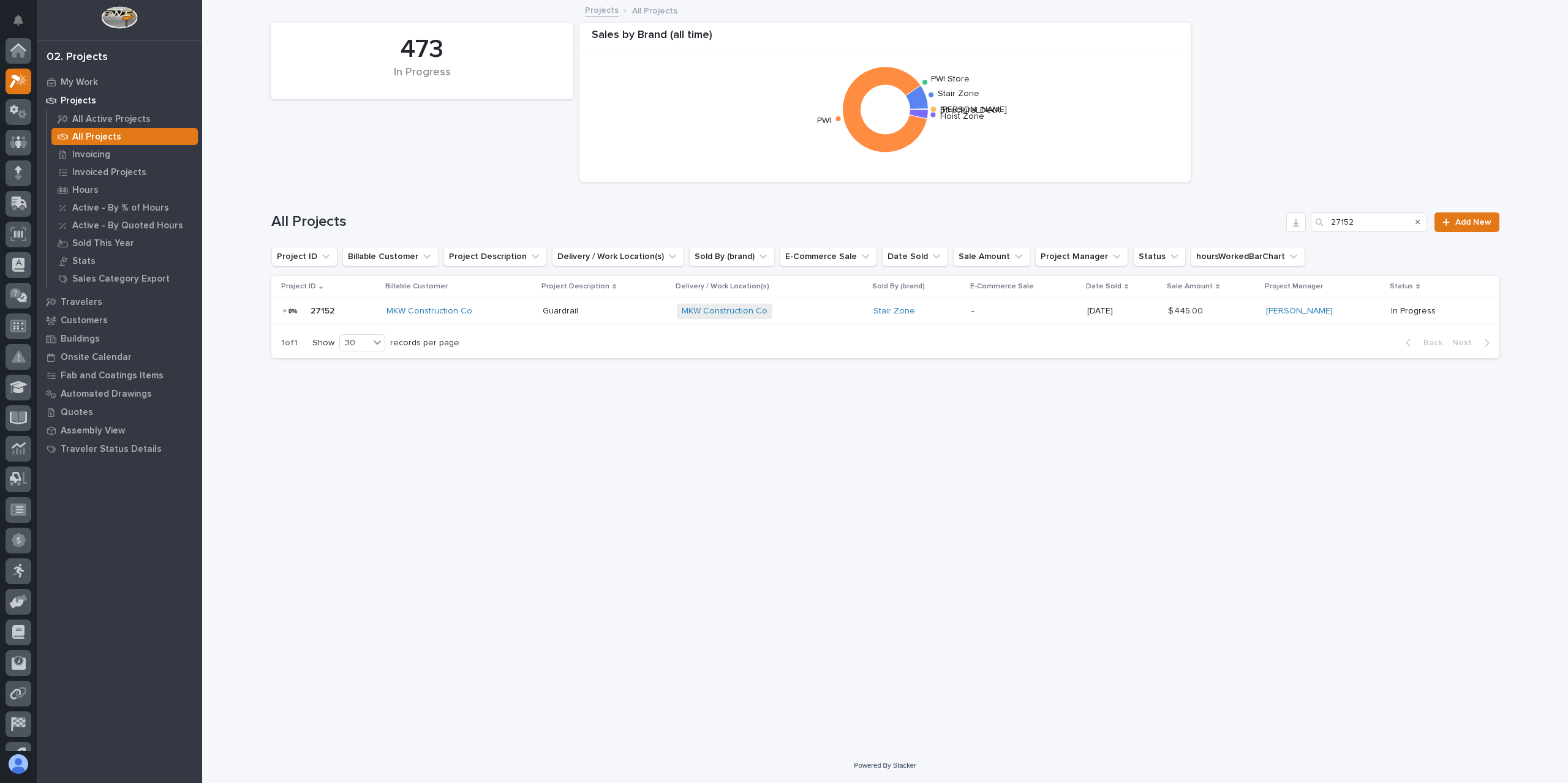
scroll to position [33, 0]
drag, startPoint x: 1354, startPoint y: 223, endPoint x: 1232, endPoint y: 223, distance: 122.0
click at [1256, 226] on div "All Projects 27152 Add New" at bounding box center [886, 222] width 1228 height 19
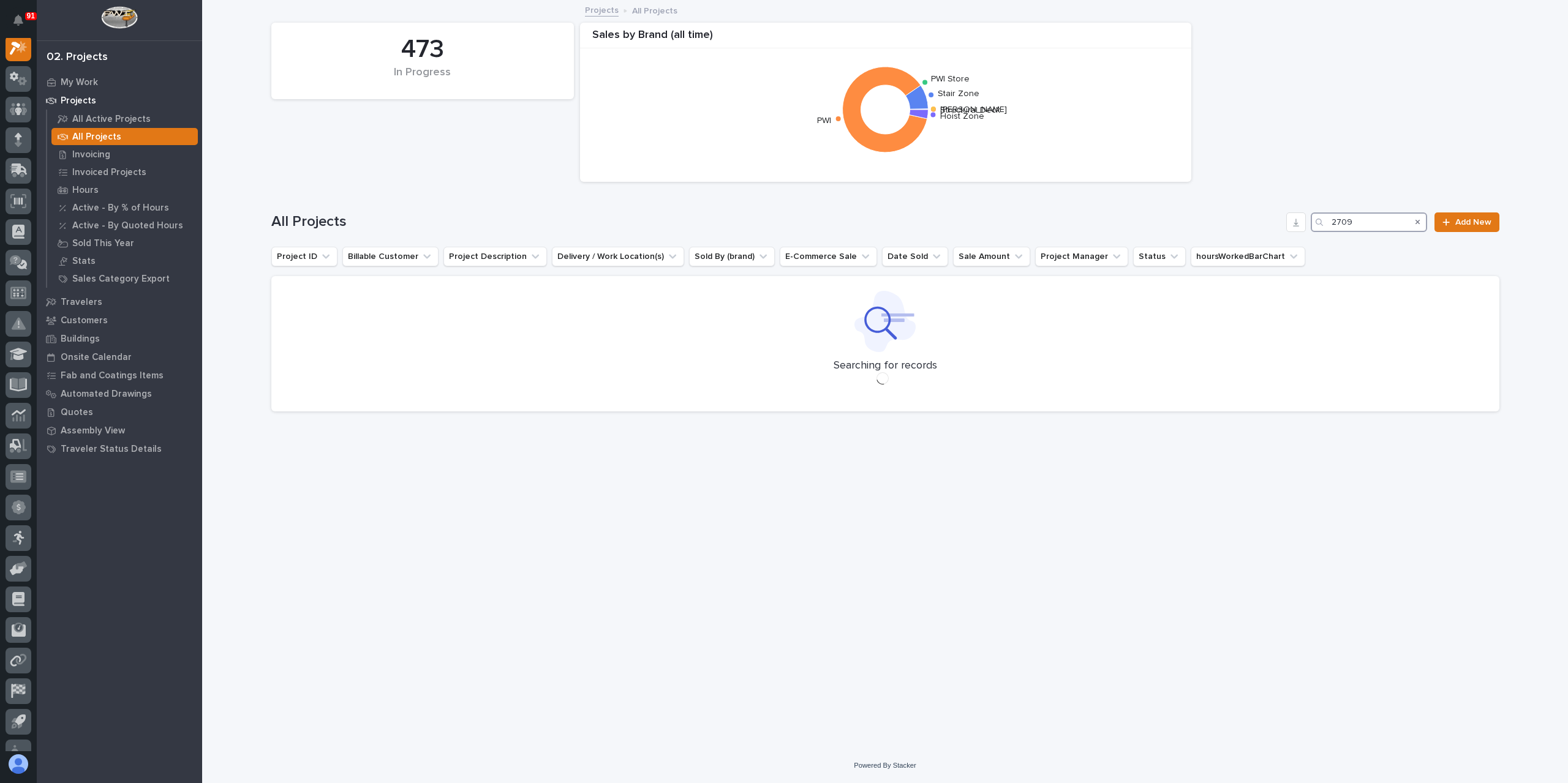
scroll to position [31, 0]
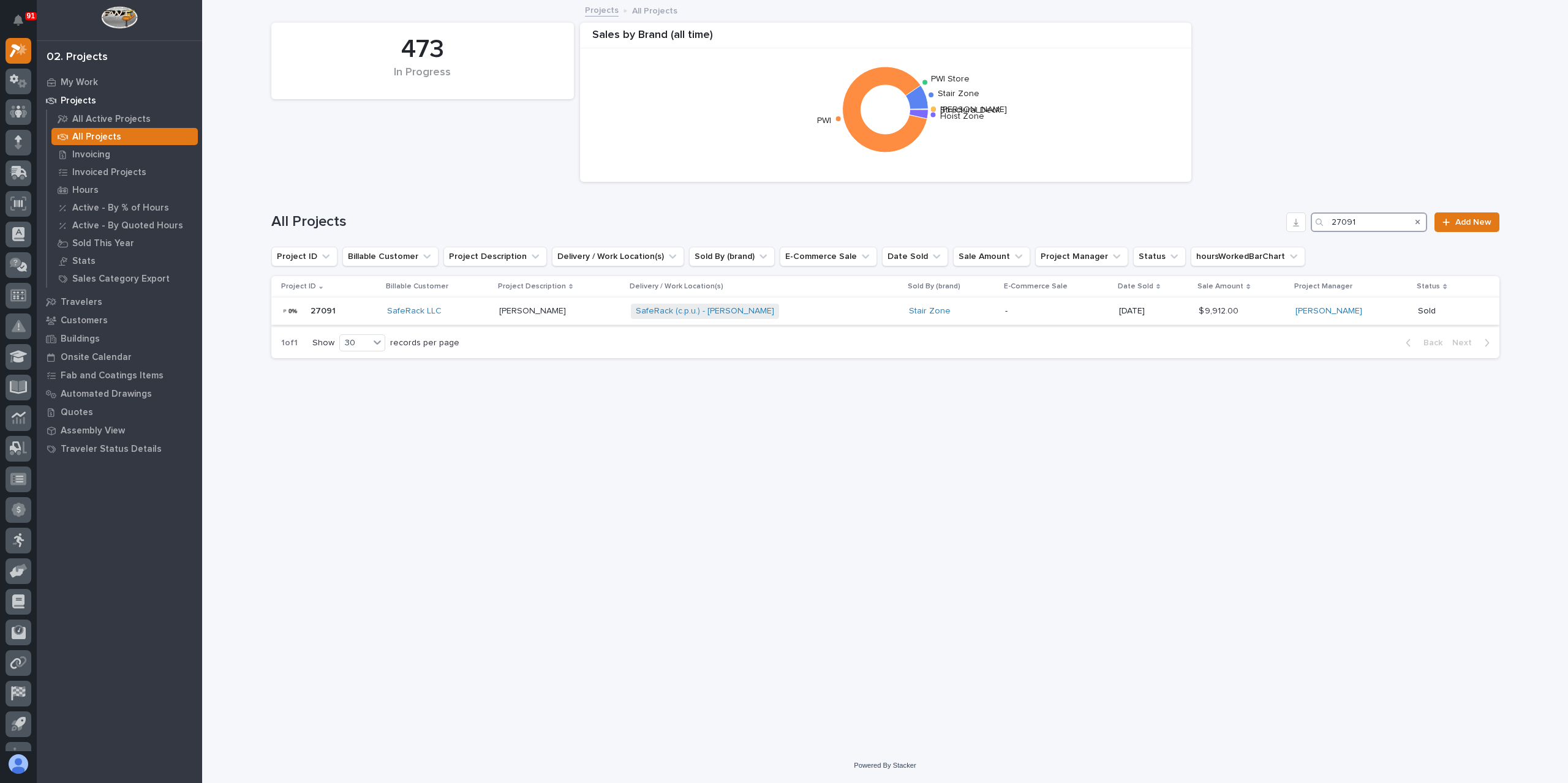
type input "27091"
click at [517, 315] on p "Ethan Buck" at bounding box center [533, 310] width 69 height 13
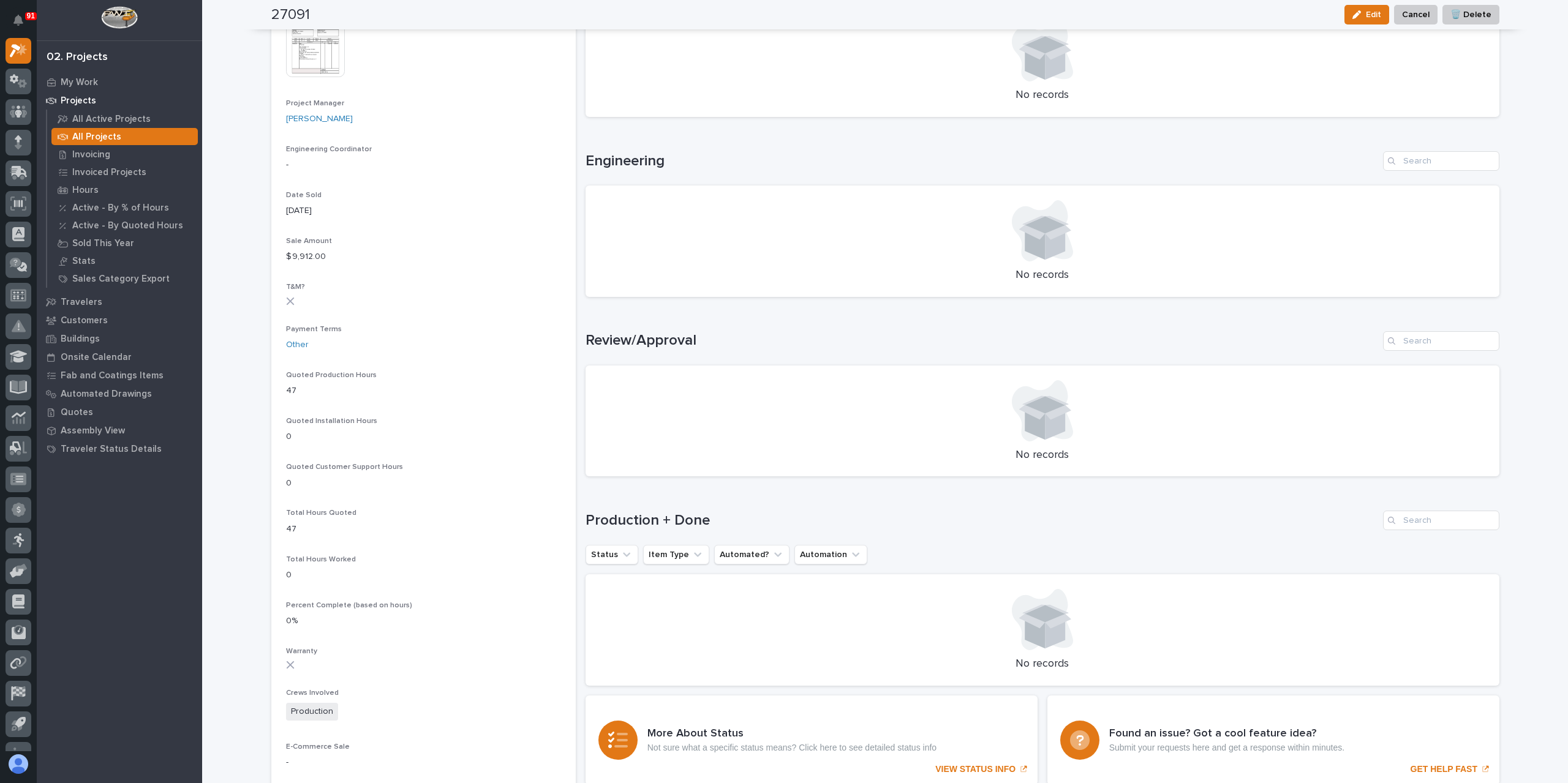
scroll to position [194, 0]
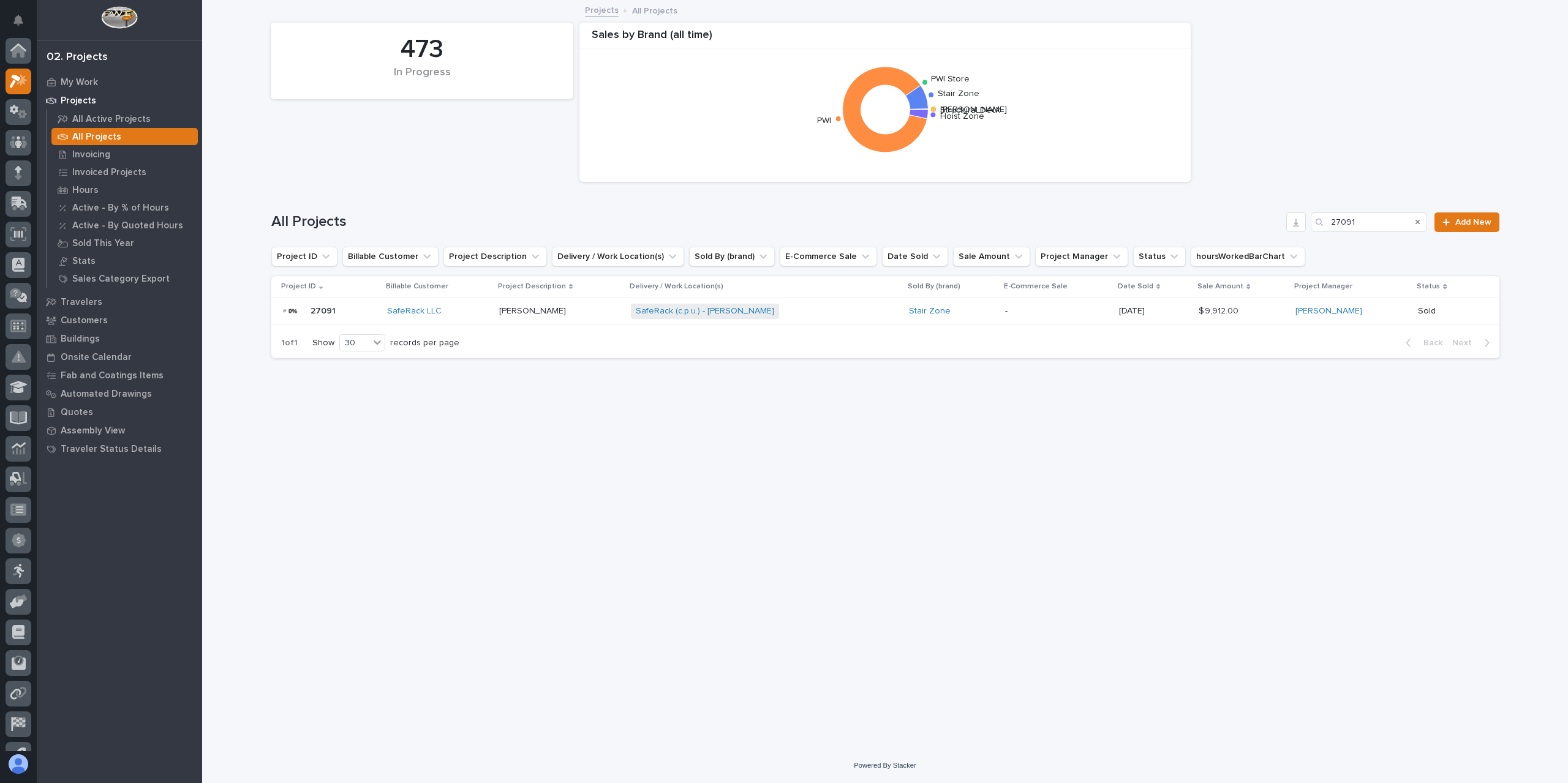
scroll to position [33, 0]
drag, startPoint x: 1371, startPoint y: 223, endPoint x: 1285, endPoint y: 233, distance: 86.6
click at [1285, 233] on div "All Projects 27091 Add New" at bounding box center [886, 217] width 1228 height 59
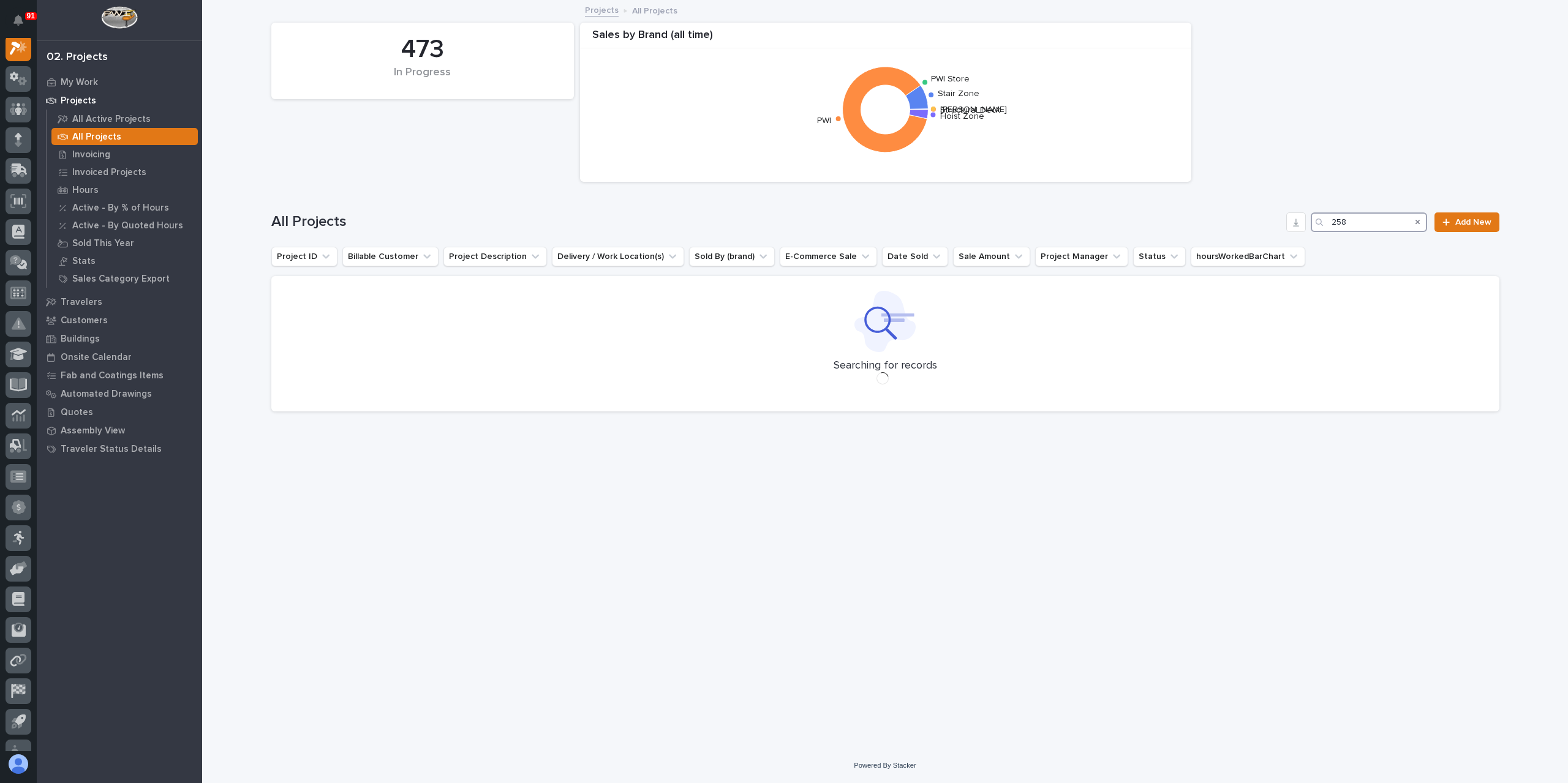
scroll to position [31, 0]
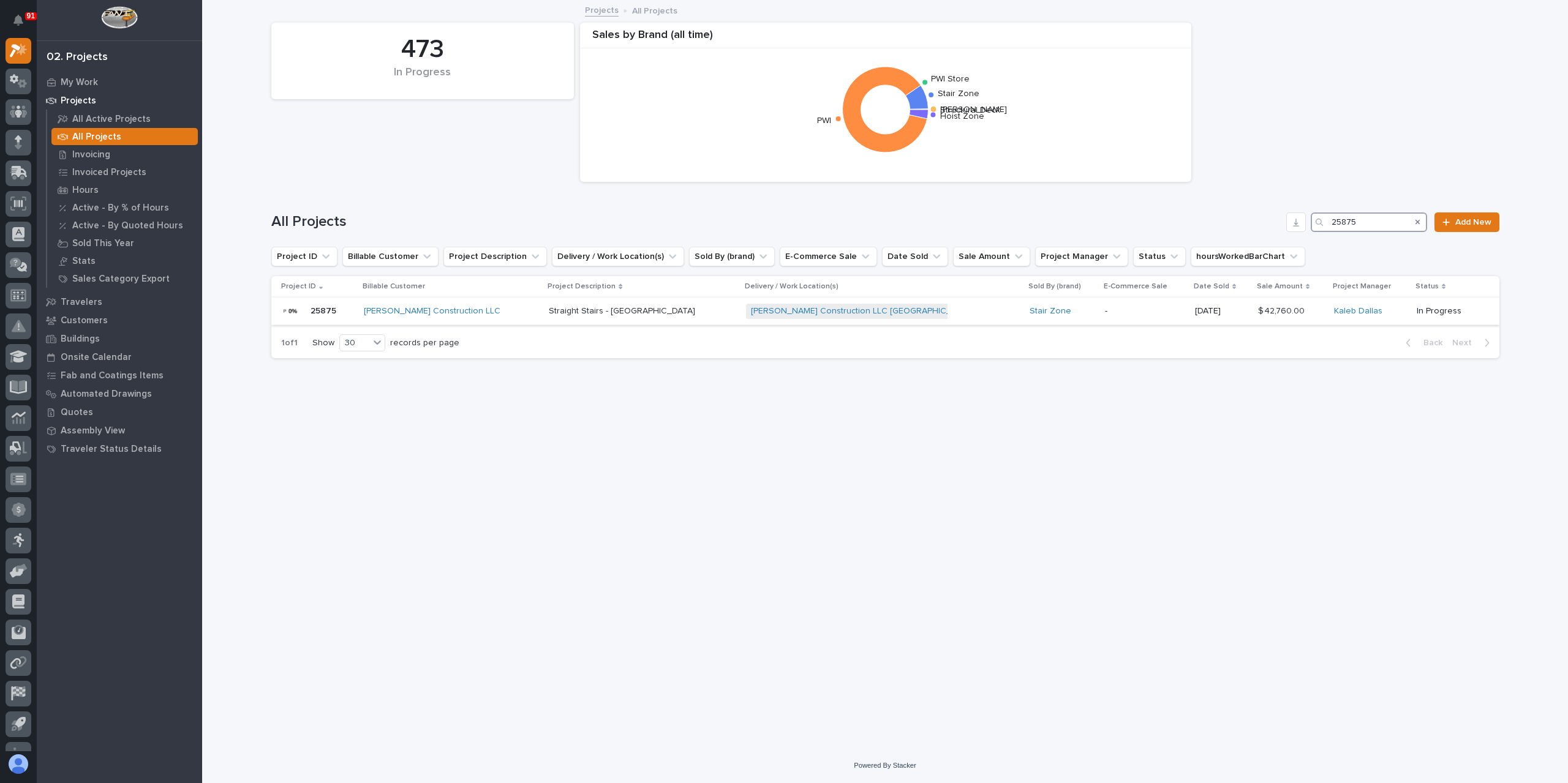
type input "25875"
click at [544, 315] on td "Landon W Roberts Construction LLC" at bounding box center [451, 311] width 185 height 27
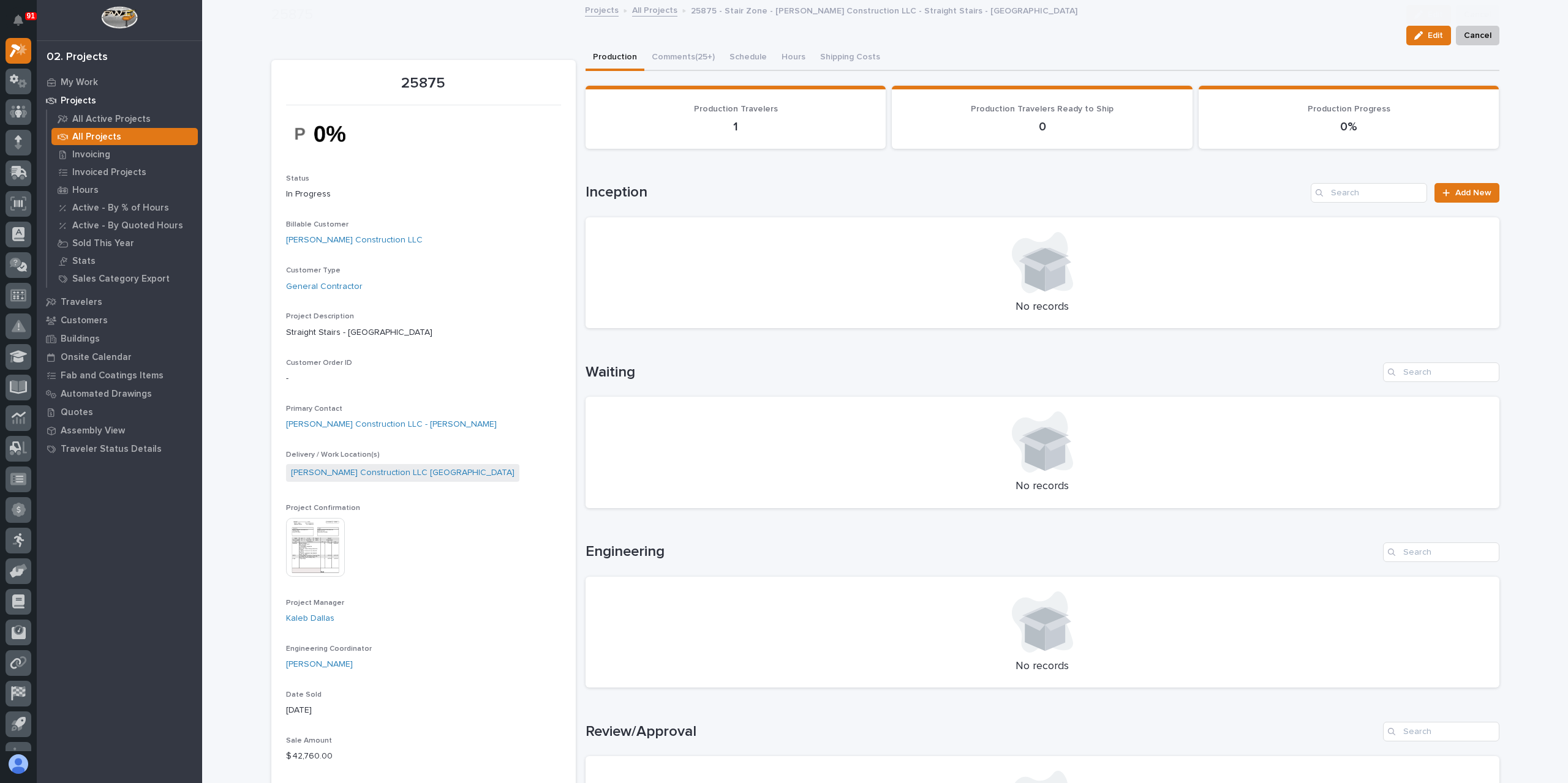
scroll to position [377, 0]
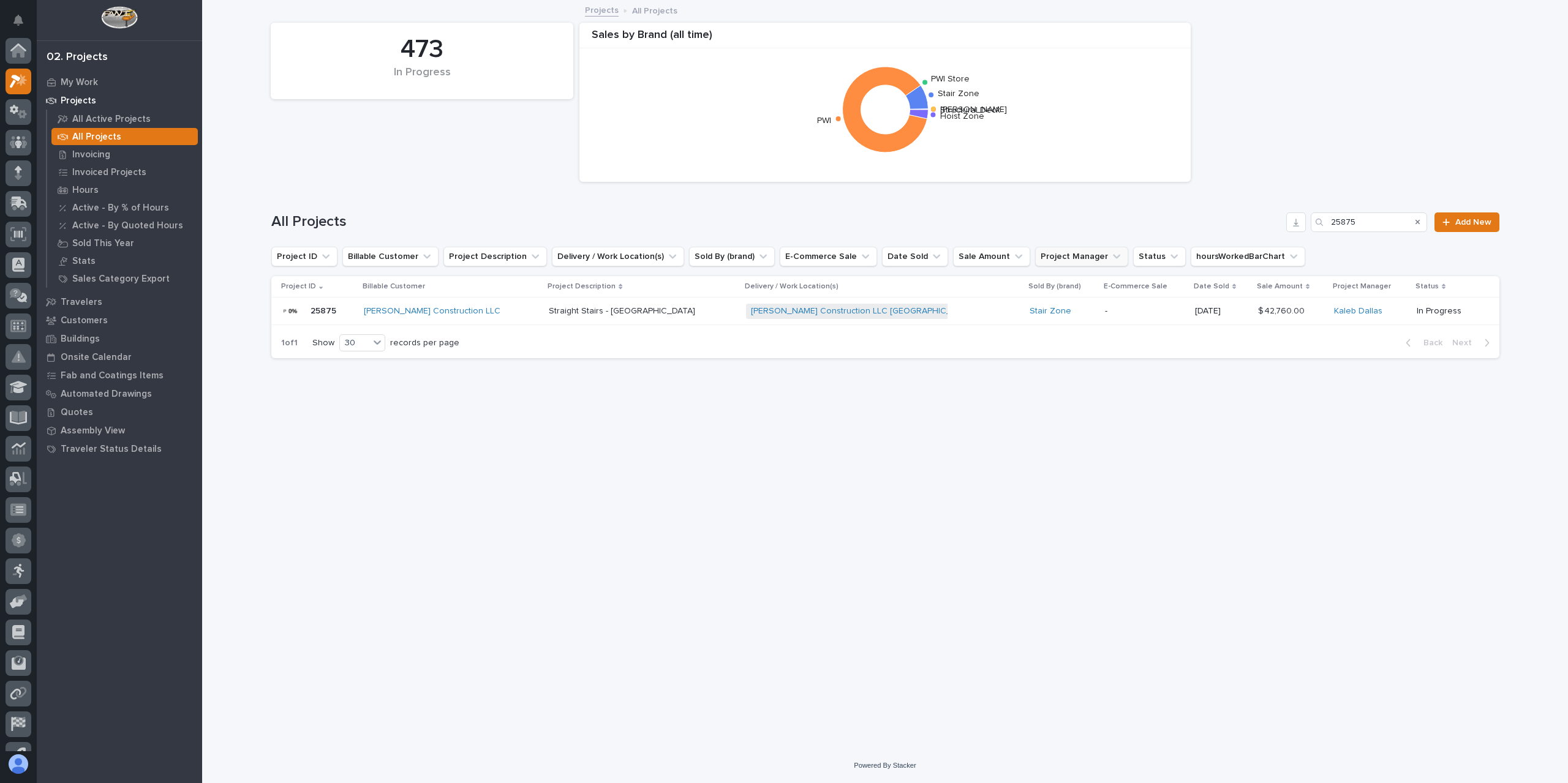
scroll to position [33, 0]
drag, startPoint x: 1364, startPoint y: 225, endPoint x: 1333, endPoint y: 225, distance: 31.0
click at [1333, 225] on input "25875" at bounding box center [1369, 222] width 117 height 19
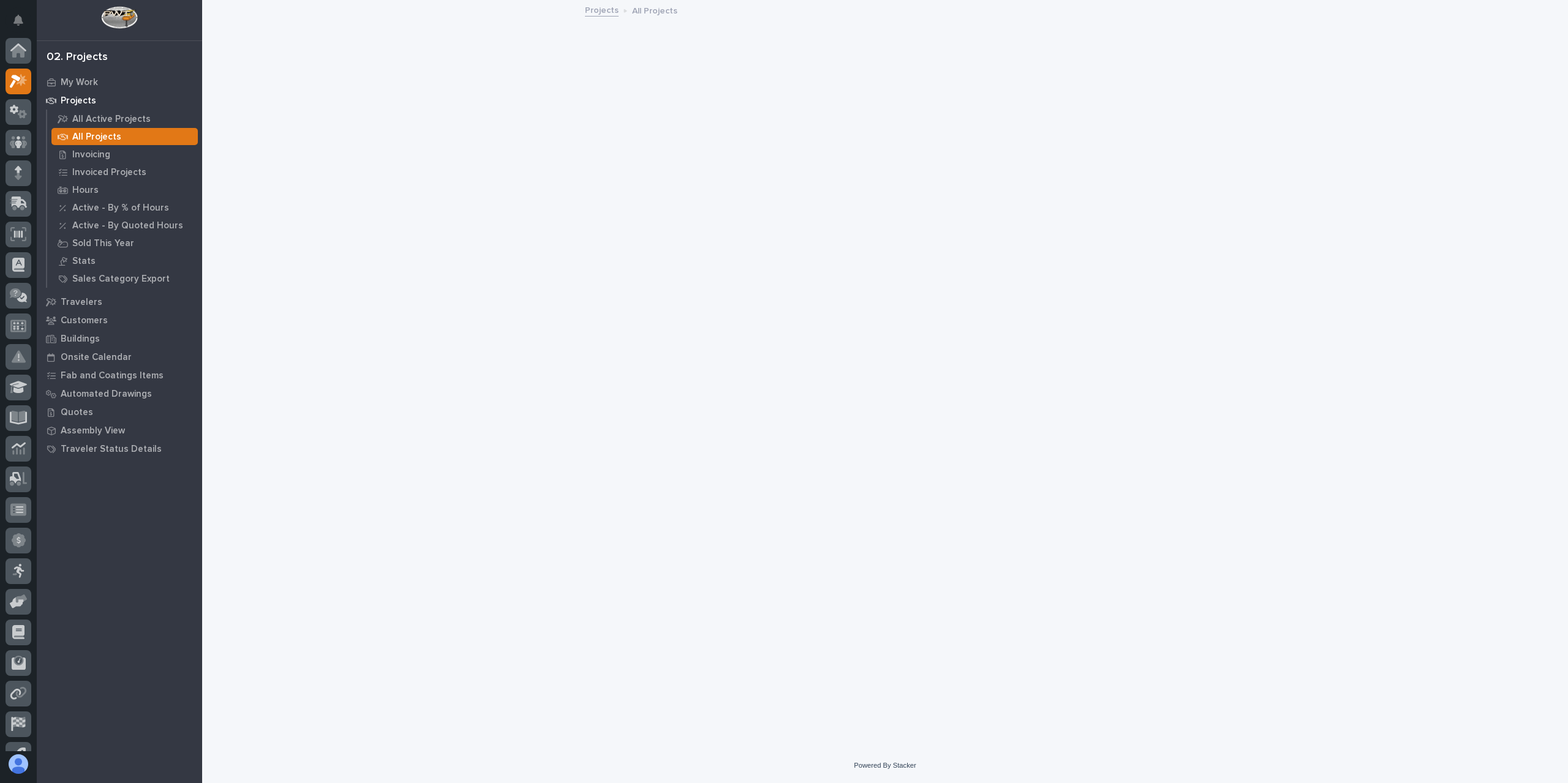
scroll to position [31, 0]
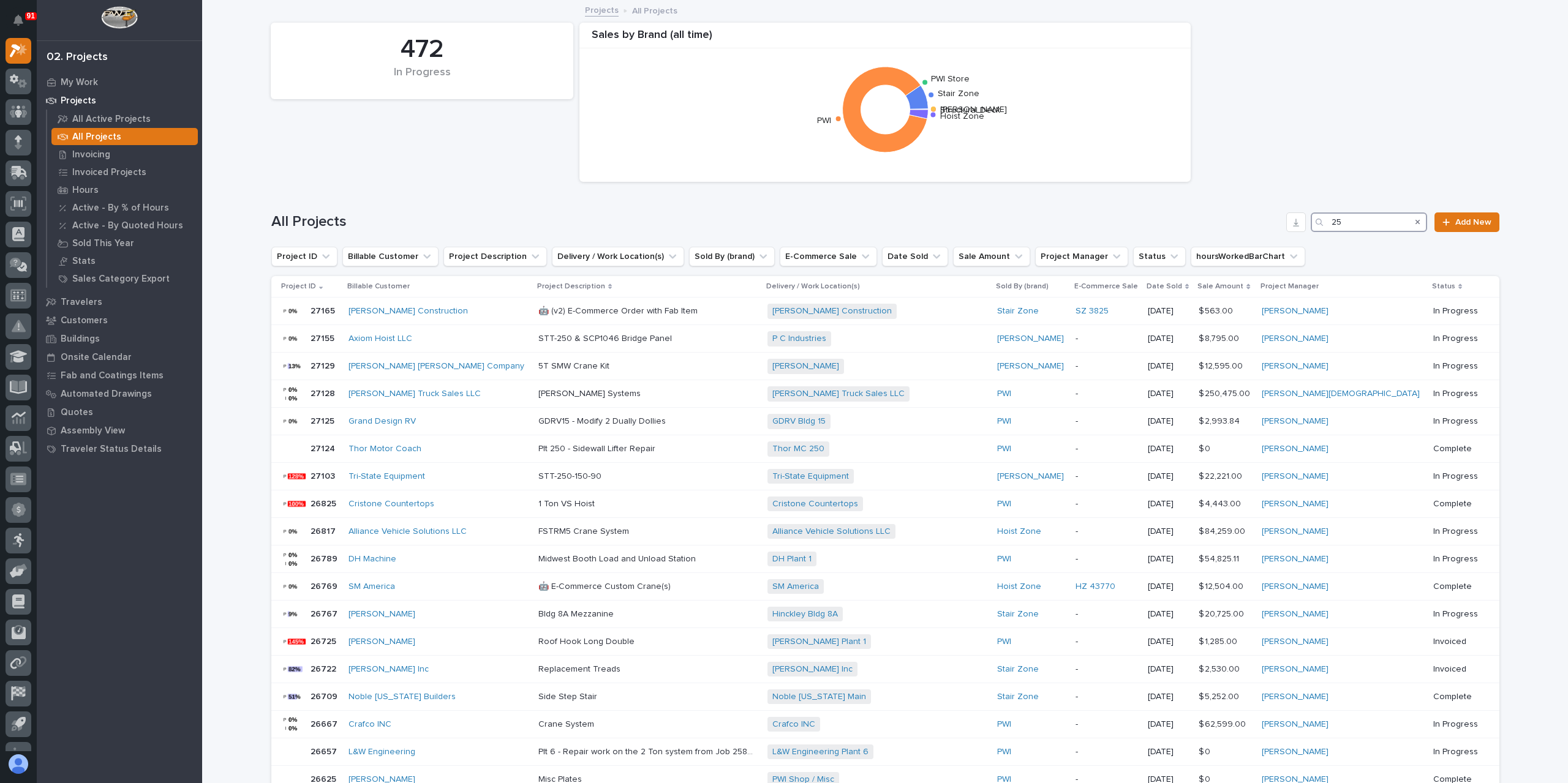
click at [1374, 222] on input "25" at bounding box center [1369, 222] width 117 height 19
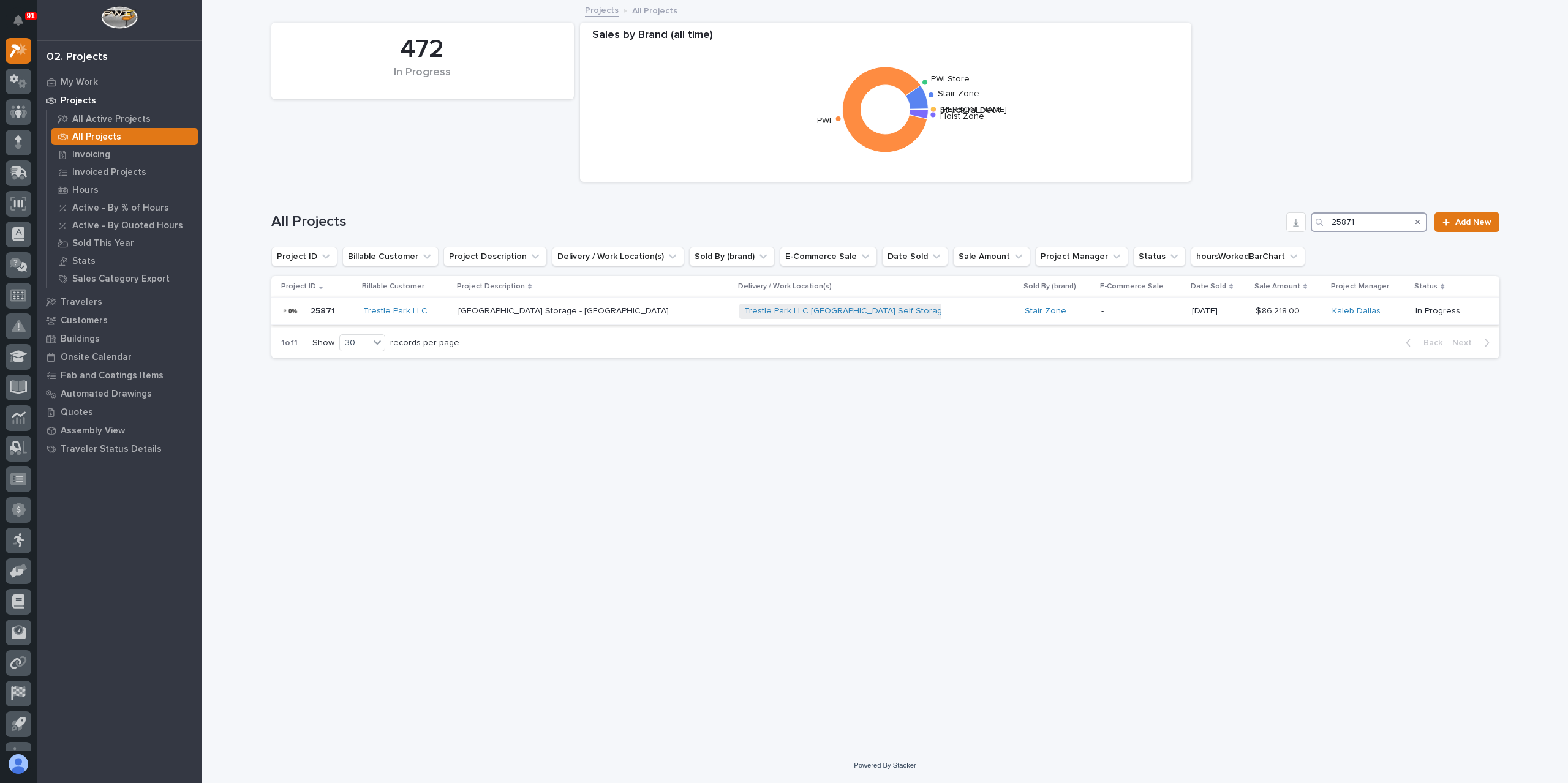
type input "25871"
click at [526, 317] on div "[GEOGRAPHIC_DATA] Storage - [GEOGRAPHIC_DATA] [GEOGRAPHIC_DATA] Storage - [GEOG…" at bounding box center [593, 312] width 271 height 20
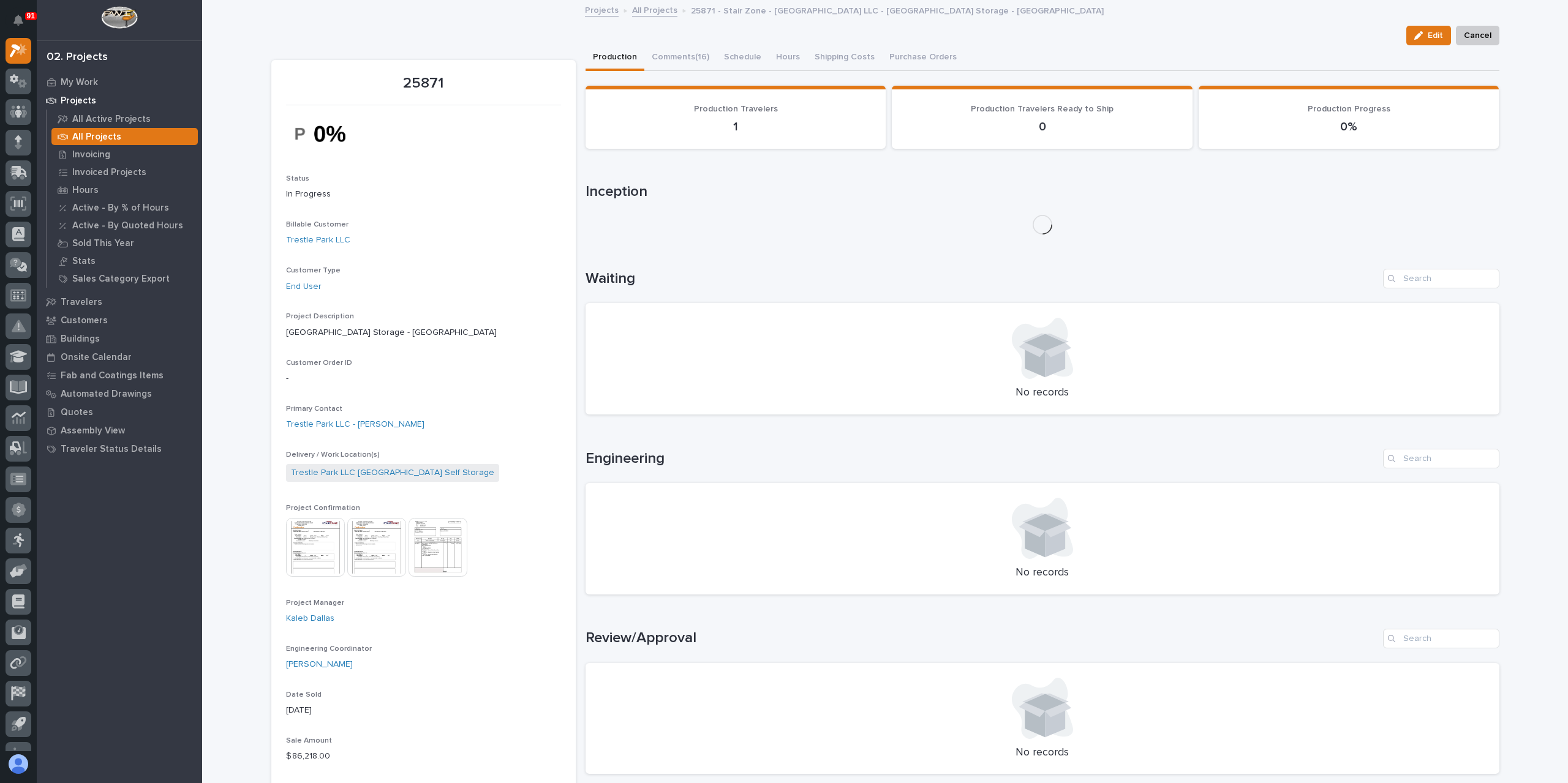
scroll to position [367, 0]
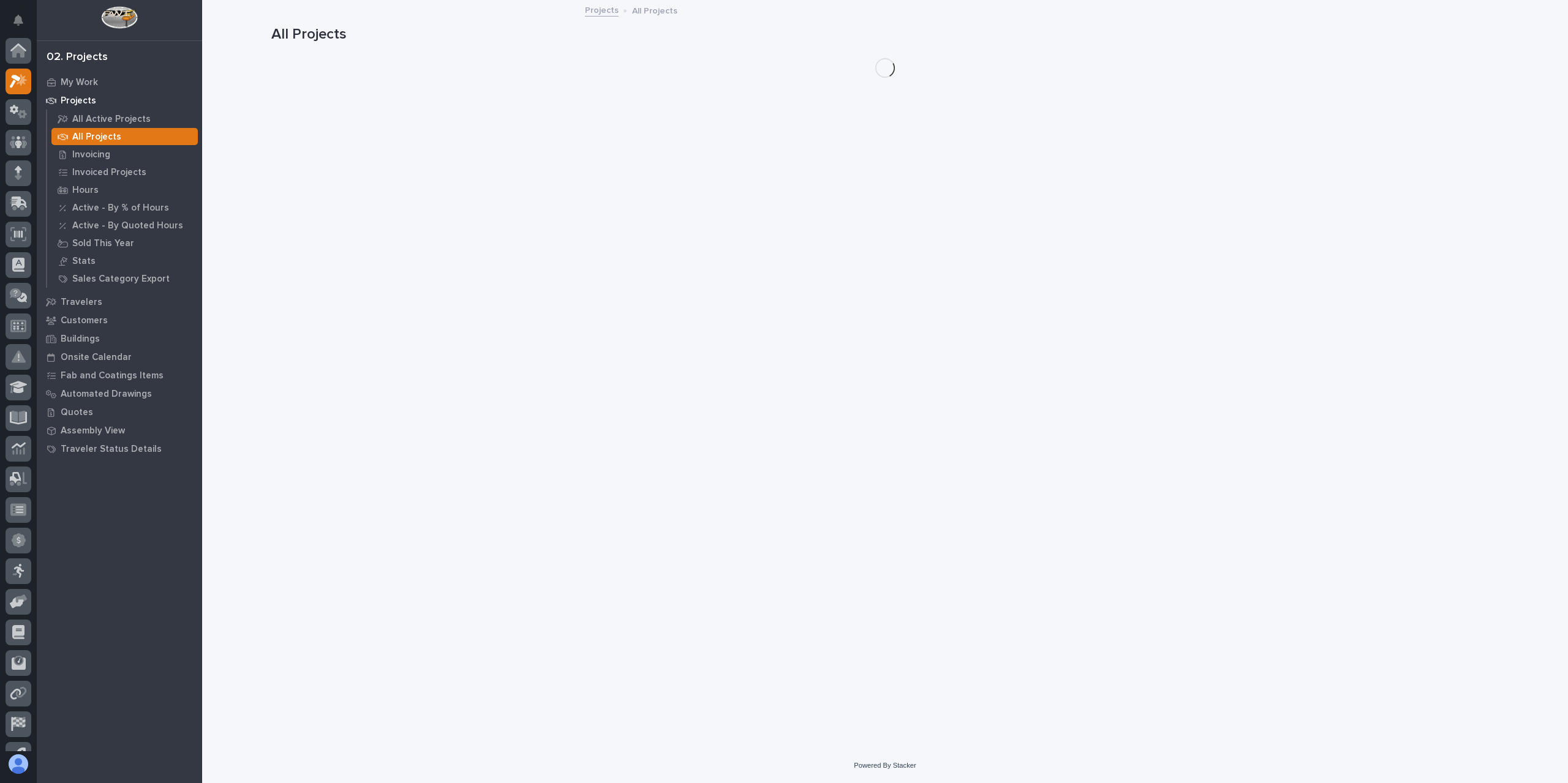
scroll to position [33, 0]
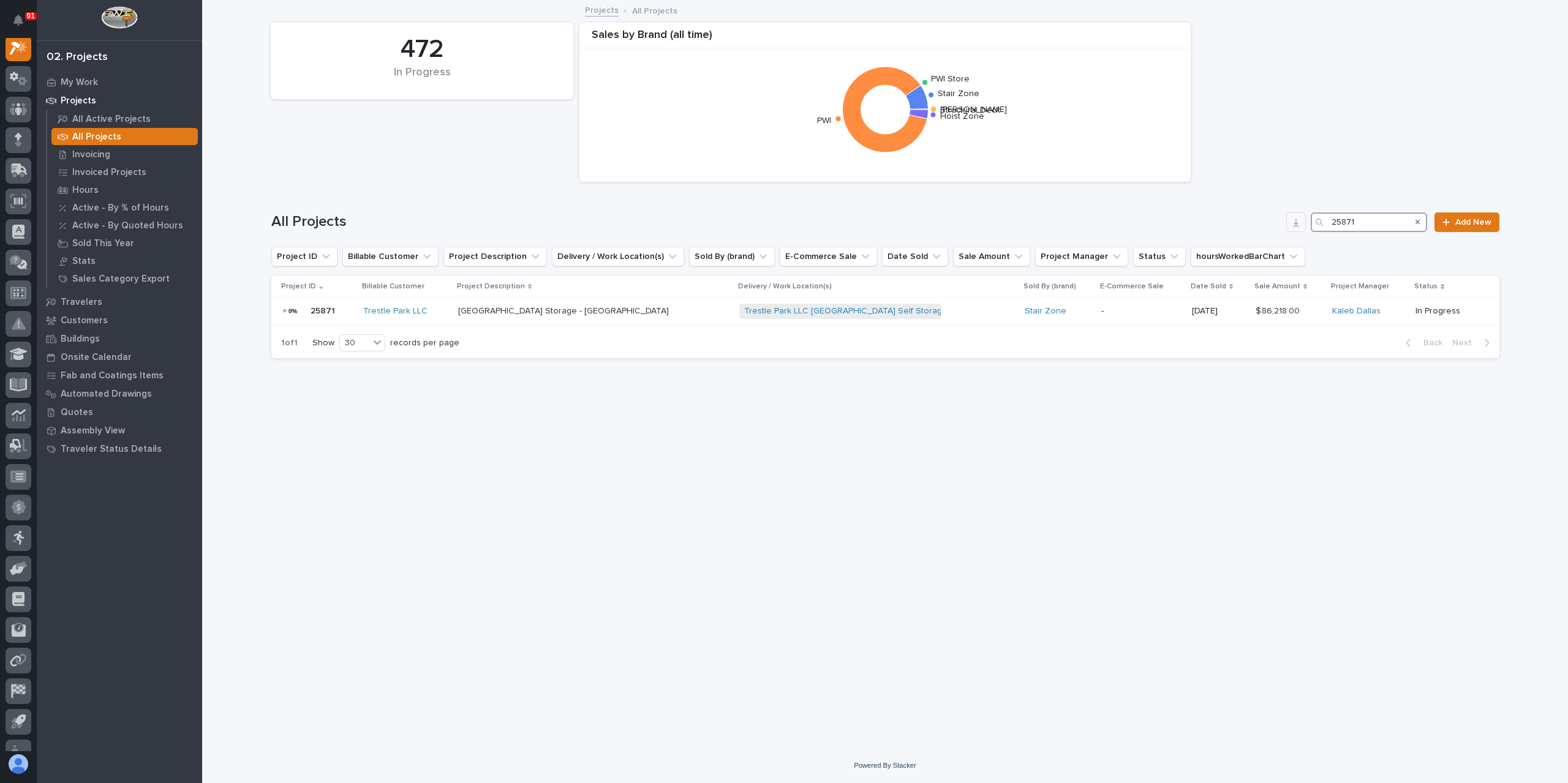
drag, startPoint x: 1361, startPoint y: 216, endPoint x: 1297, endPoint y: 215, distance: 64.0
click at [1302, 215] on div "All Projects 25871 Add New" at bounding box center [886, 222] width 1228 height 19
type input "25932"
click at [611, 313] on p "[DEMOGRAPHIC_DATA] - Straight Stair" at bounding box center [636, 310] width 151 height 13
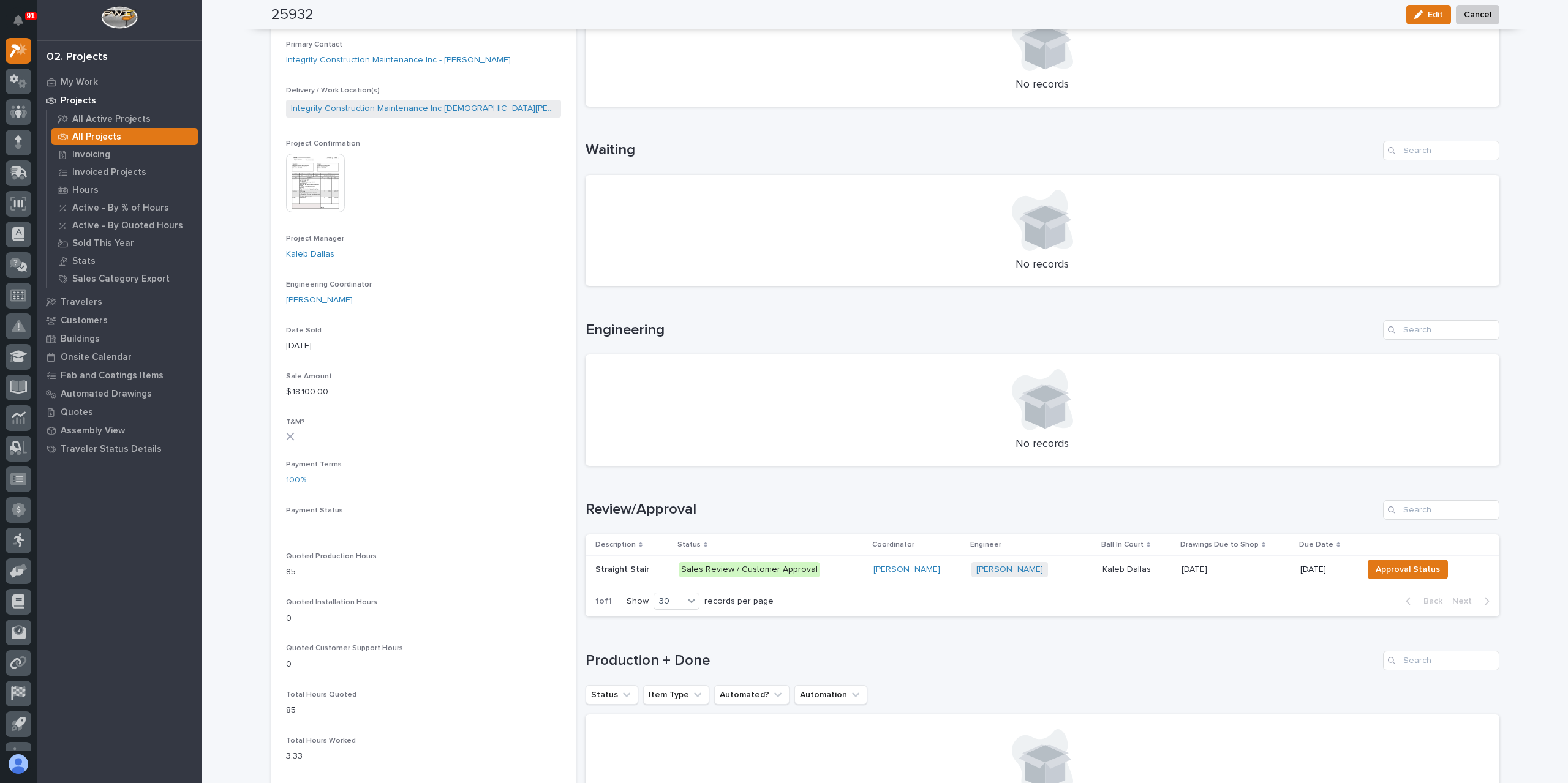
scroll to position [367, 0]
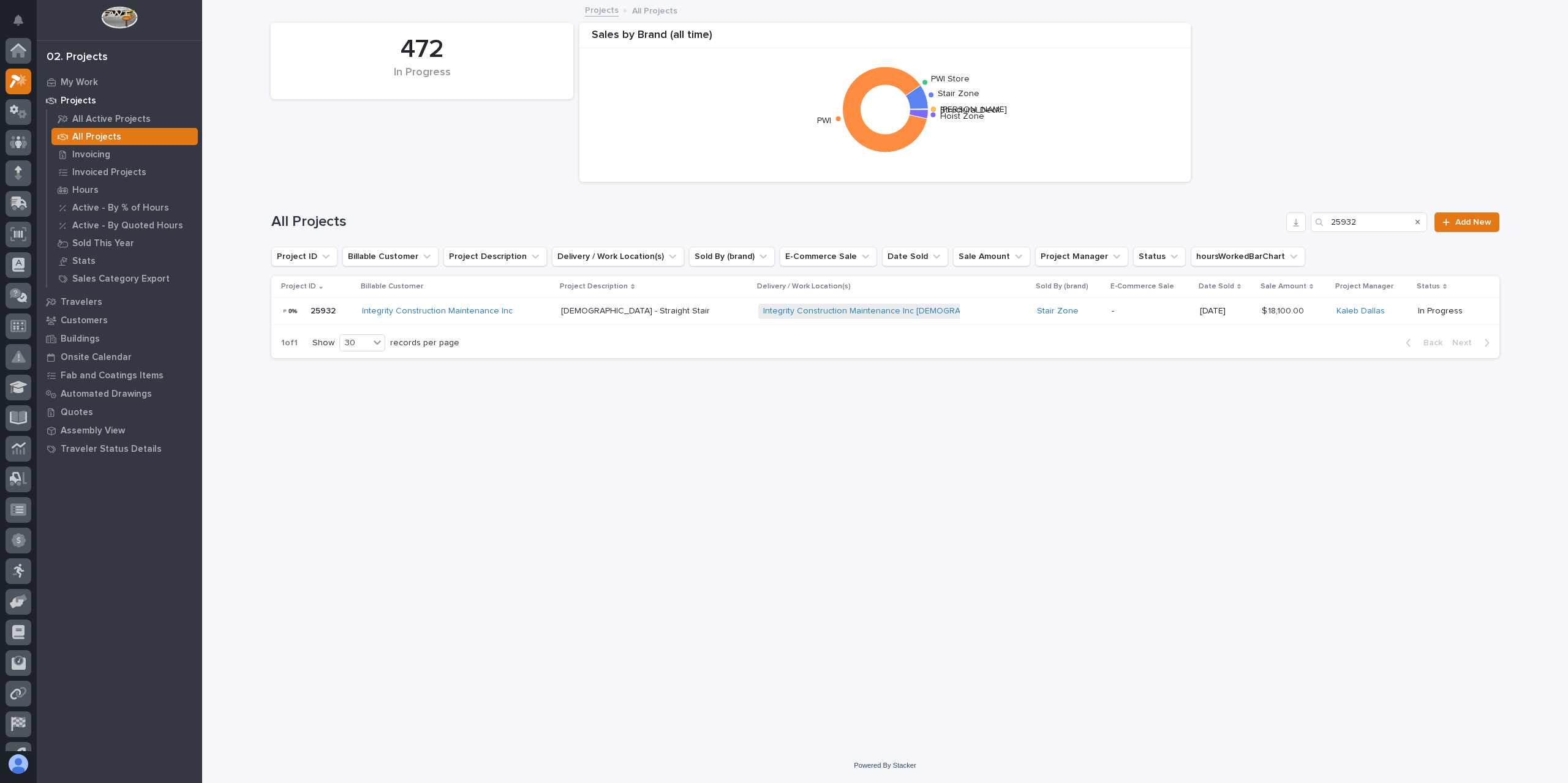
scroll to position [33, 0]
drag, startPoint x: 1380, startPoint y: 222, endPoint x: 1253, endPoint y: 228, distance: 127.1
click at [1253, 228] on div "All Projects 25932 Add New" at bounding box center [886, 222] width 1228 height 19
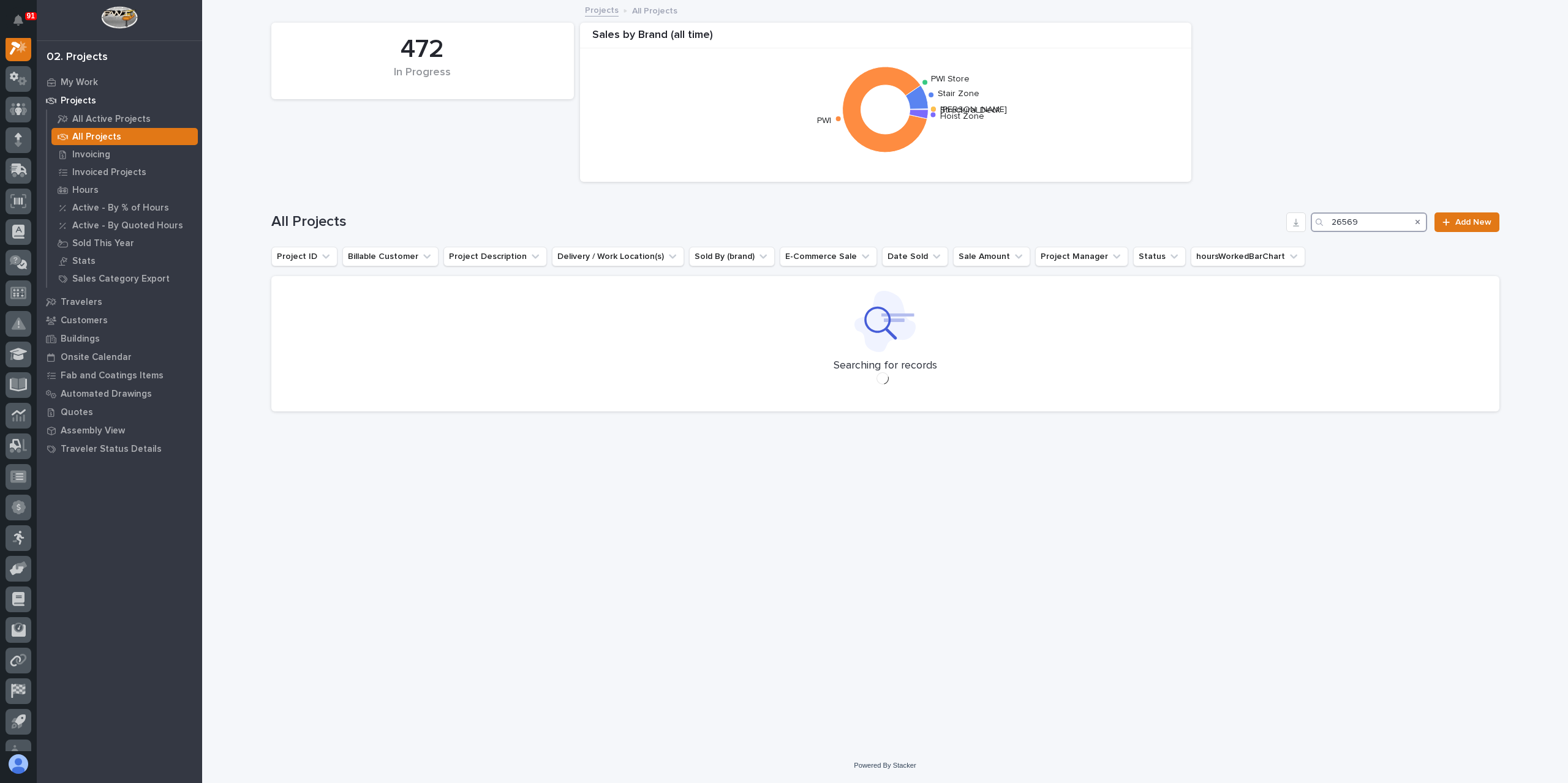
scroll to position [31, 0]
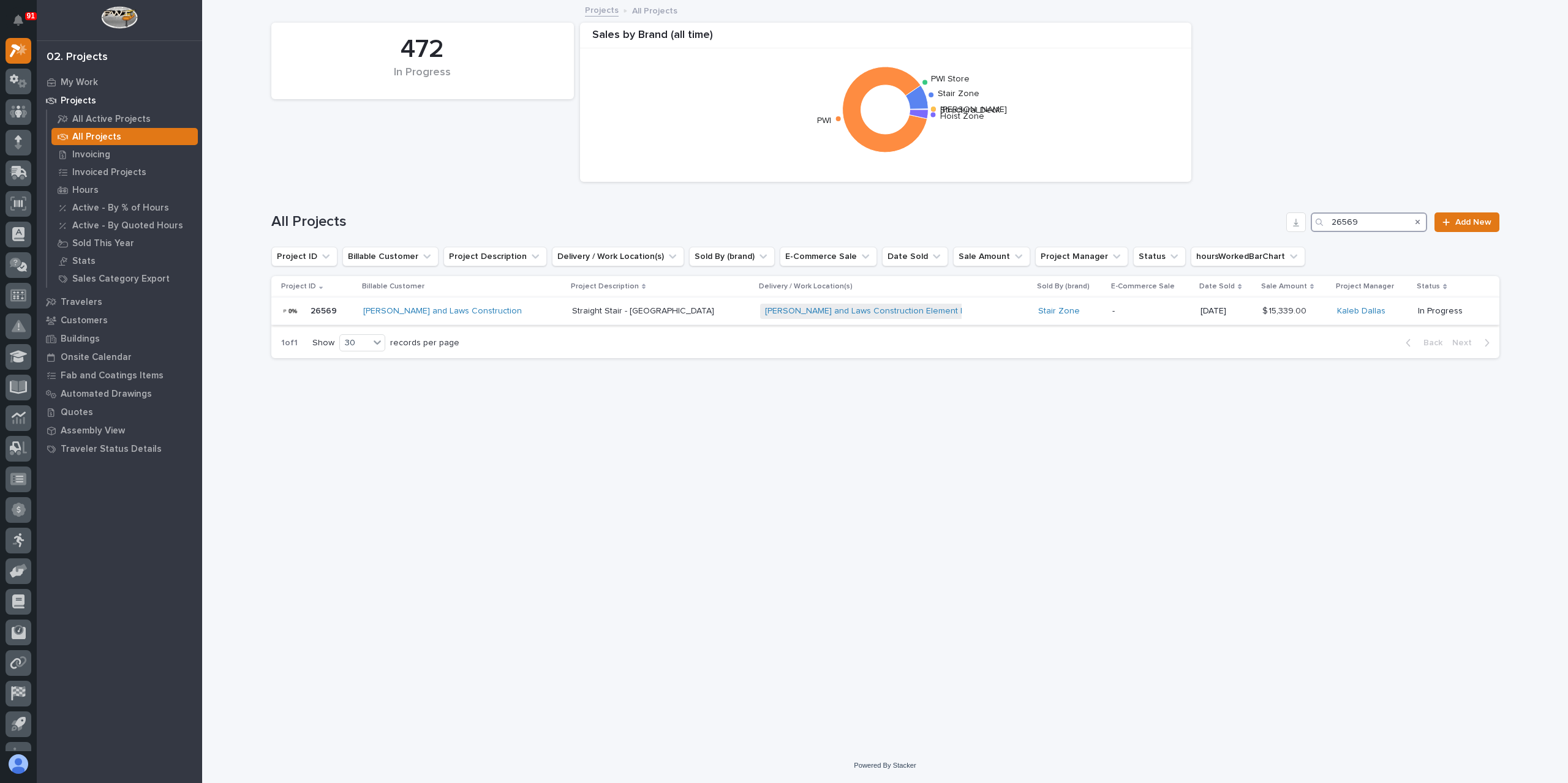
type input "26569"
click at [580, 312] on p "Straight Stair - [GEOGRAPHIC_DATA]" at bounding box center [644, 310] width 145 height 13
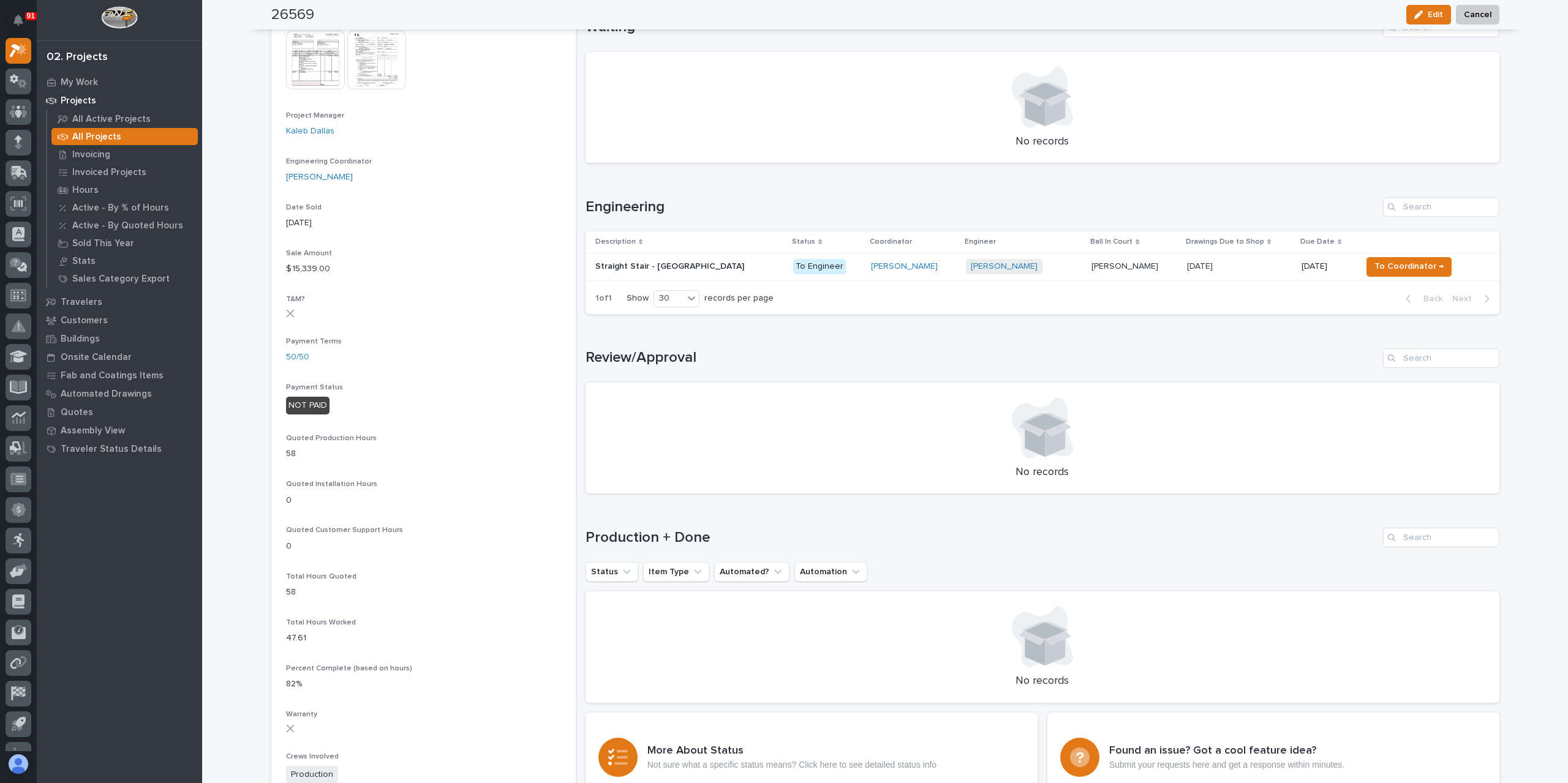
scroll to position [490, 0]
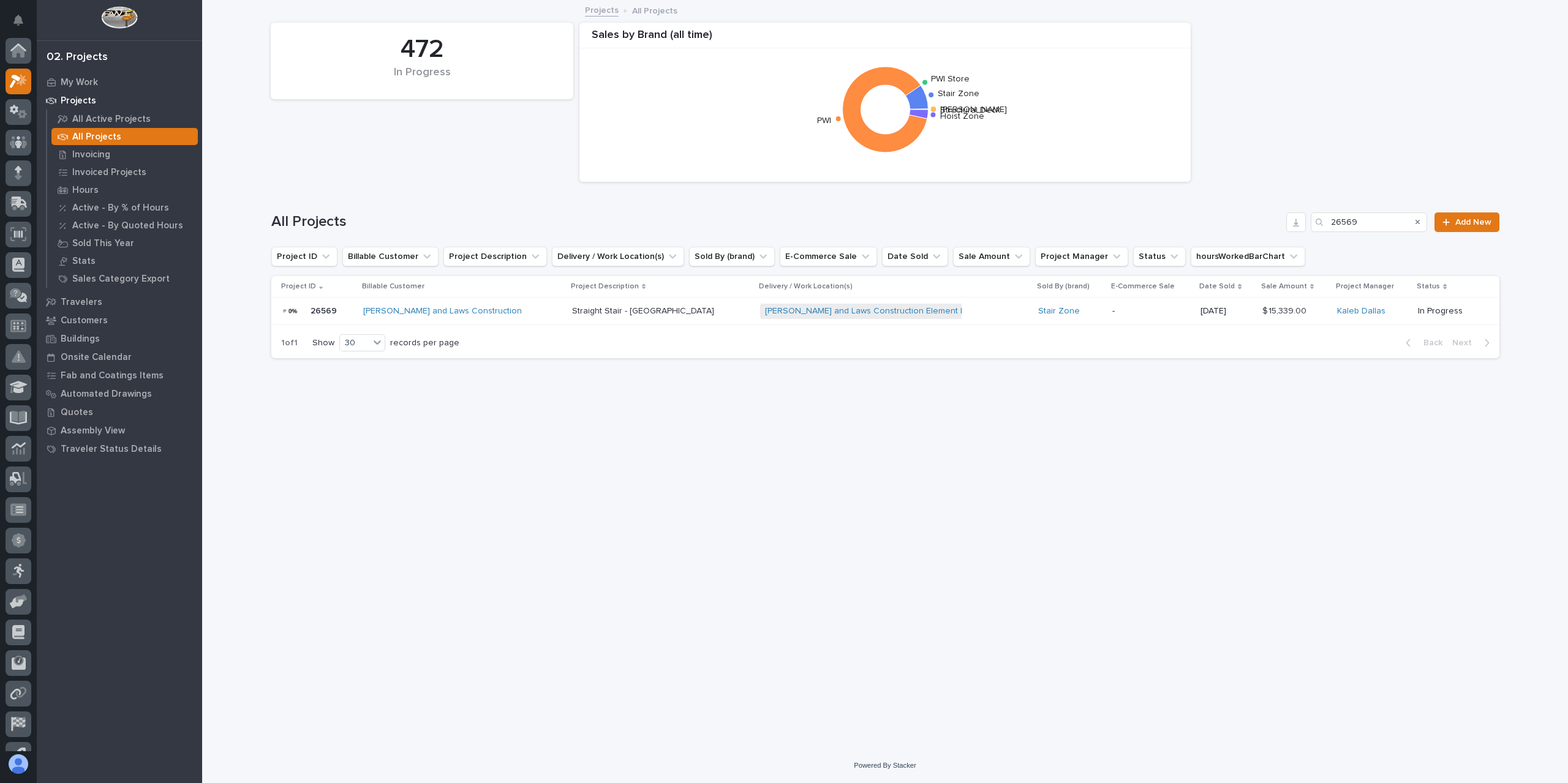
scroll to position [33, 0]
drag, startPoint x: 1371, startPoint y: 217, endPoint x: 1305, endPoint y: 229, distance: 67.1
click at [1305, 229] on div "All Projects 26569 Add New" at bounding box center [886, 222] width 1228 height 19
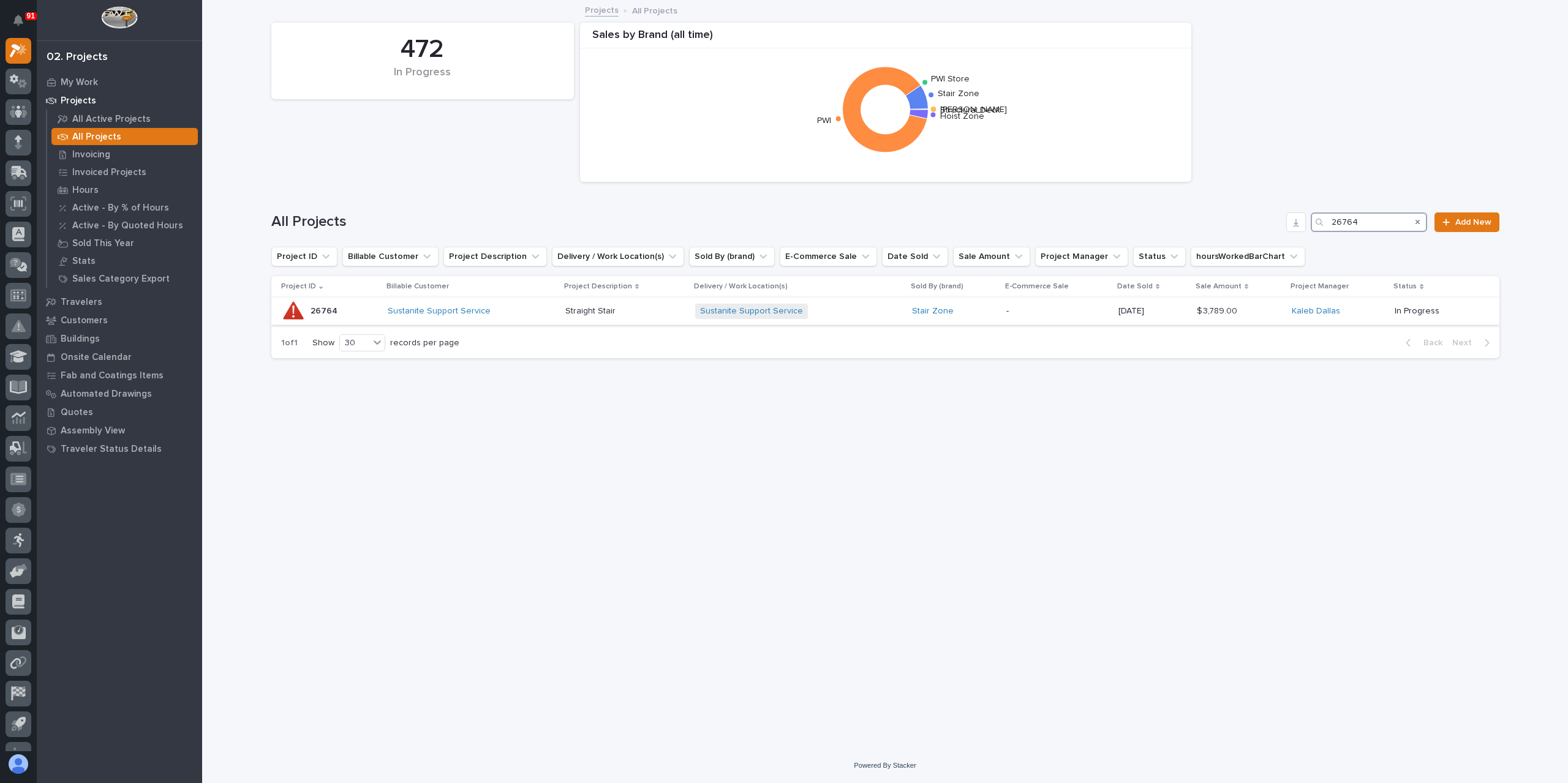
type input "26764"
click at [571, 317] on div "Straight Stair Straight Stair" at bounding box center [625, 312] width 120 height 20
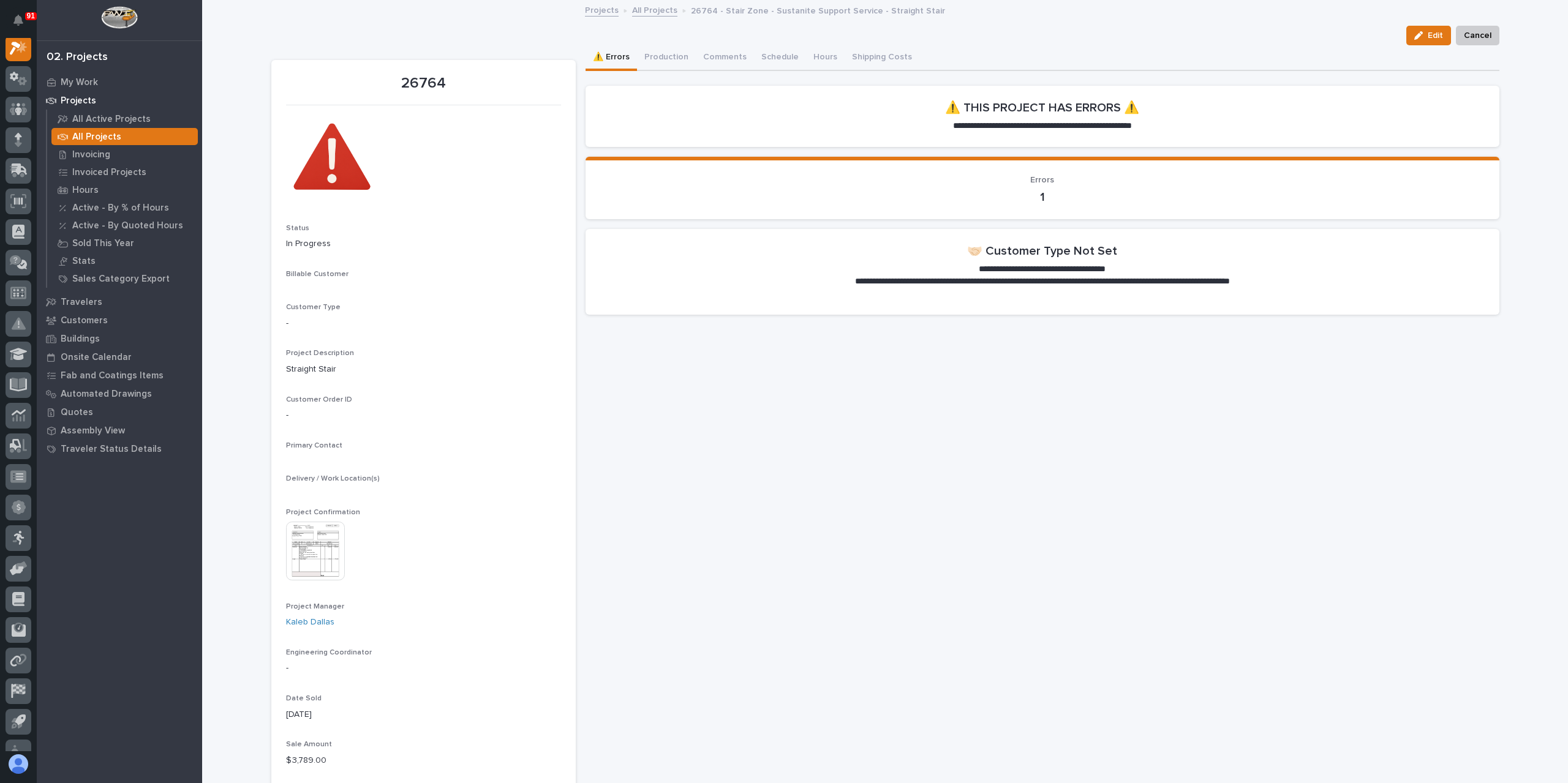
scroll to position [31, 0]
click at [655, 59] on button "Production" at bounding box center [667, 58] width 59 height 26
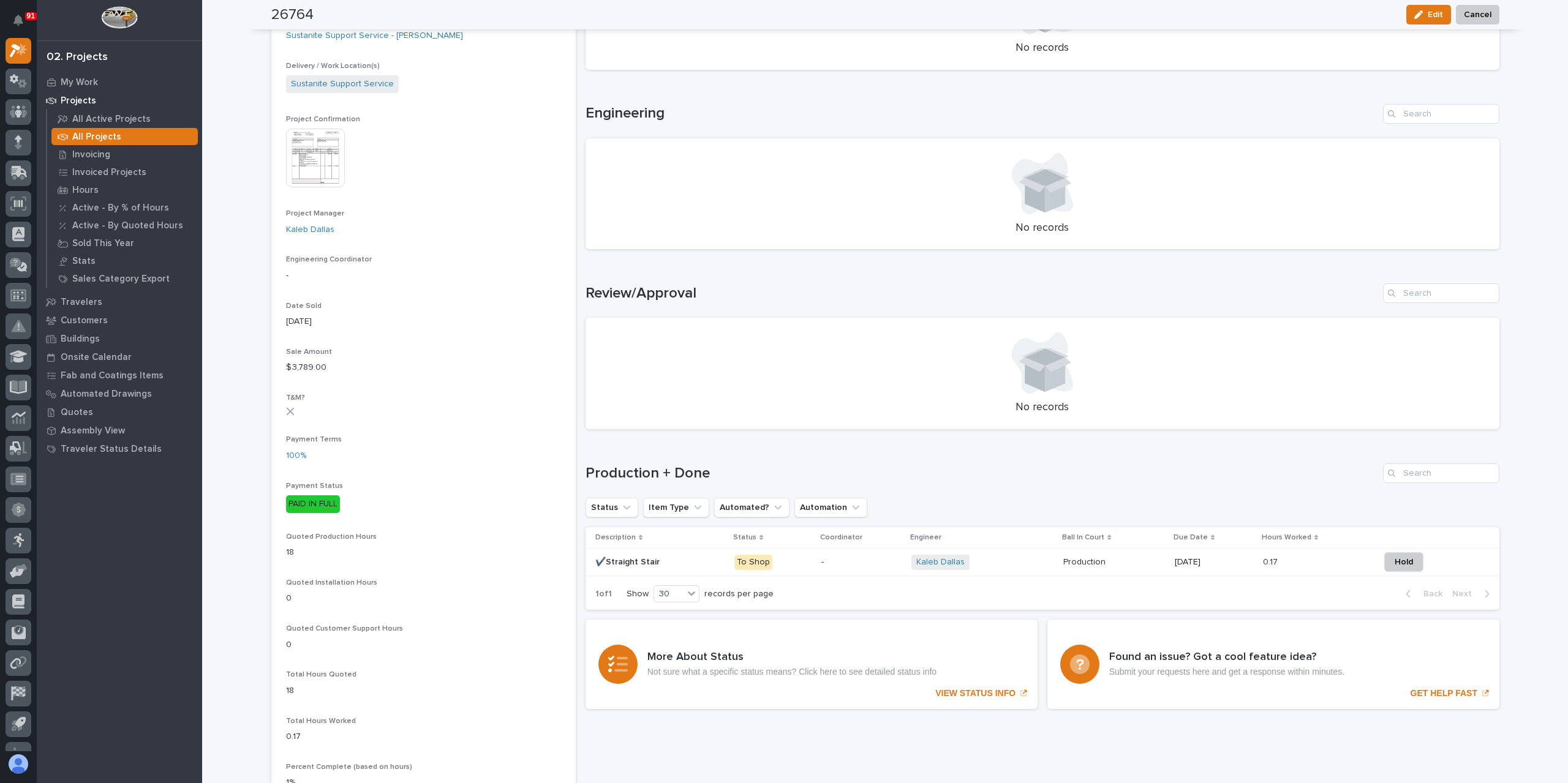
scroll to position [367, 0]
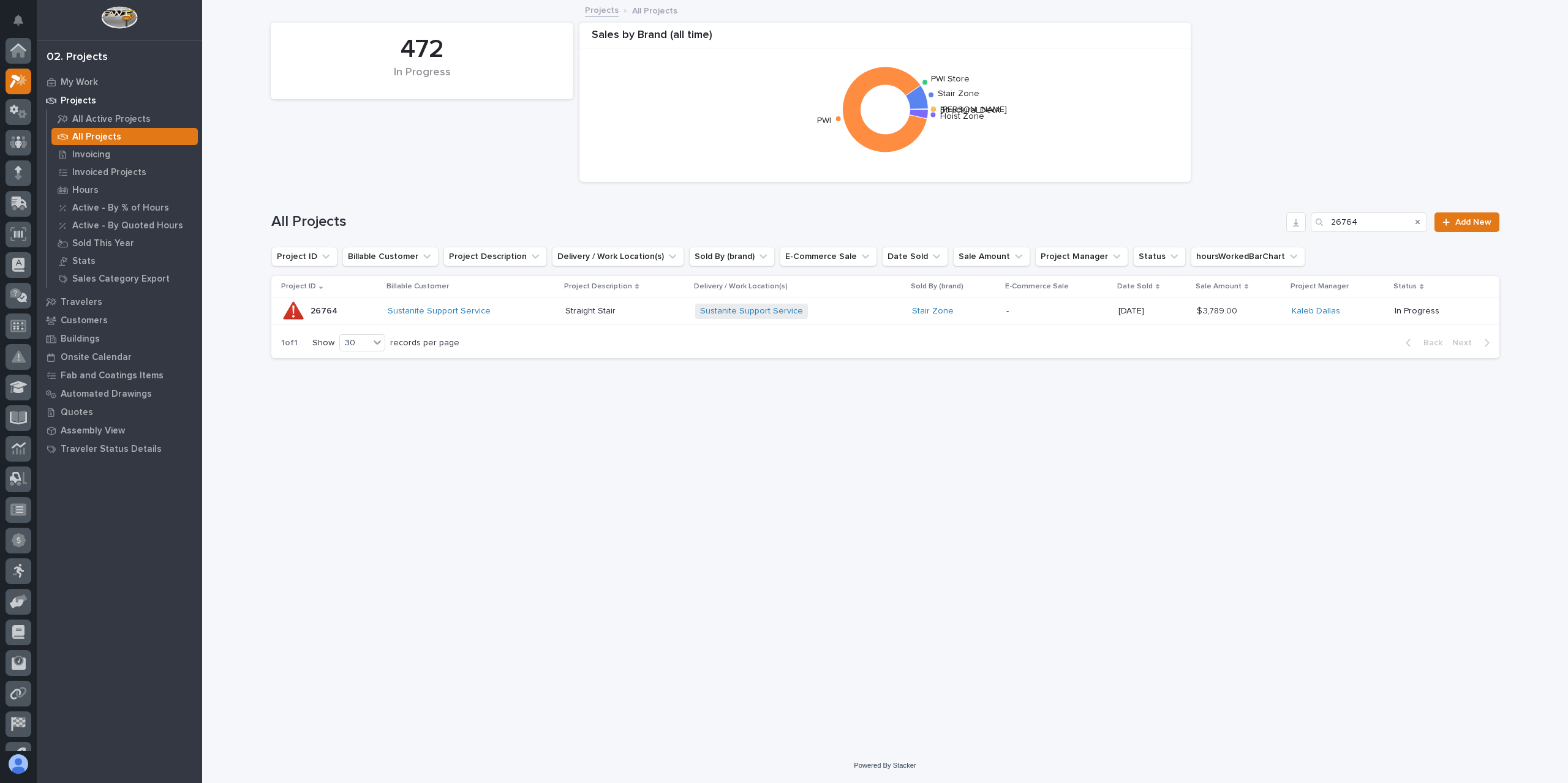
scroll to position [33, 0]
drag, startPoint x: 1367, startPoint y: 221, endPoint x: 1315, endPoint y: 222, distance: 52.0
click at [1315, 222] on div "26764" at bounding box center [1369, 222] width 117 height 19
type input "27132"
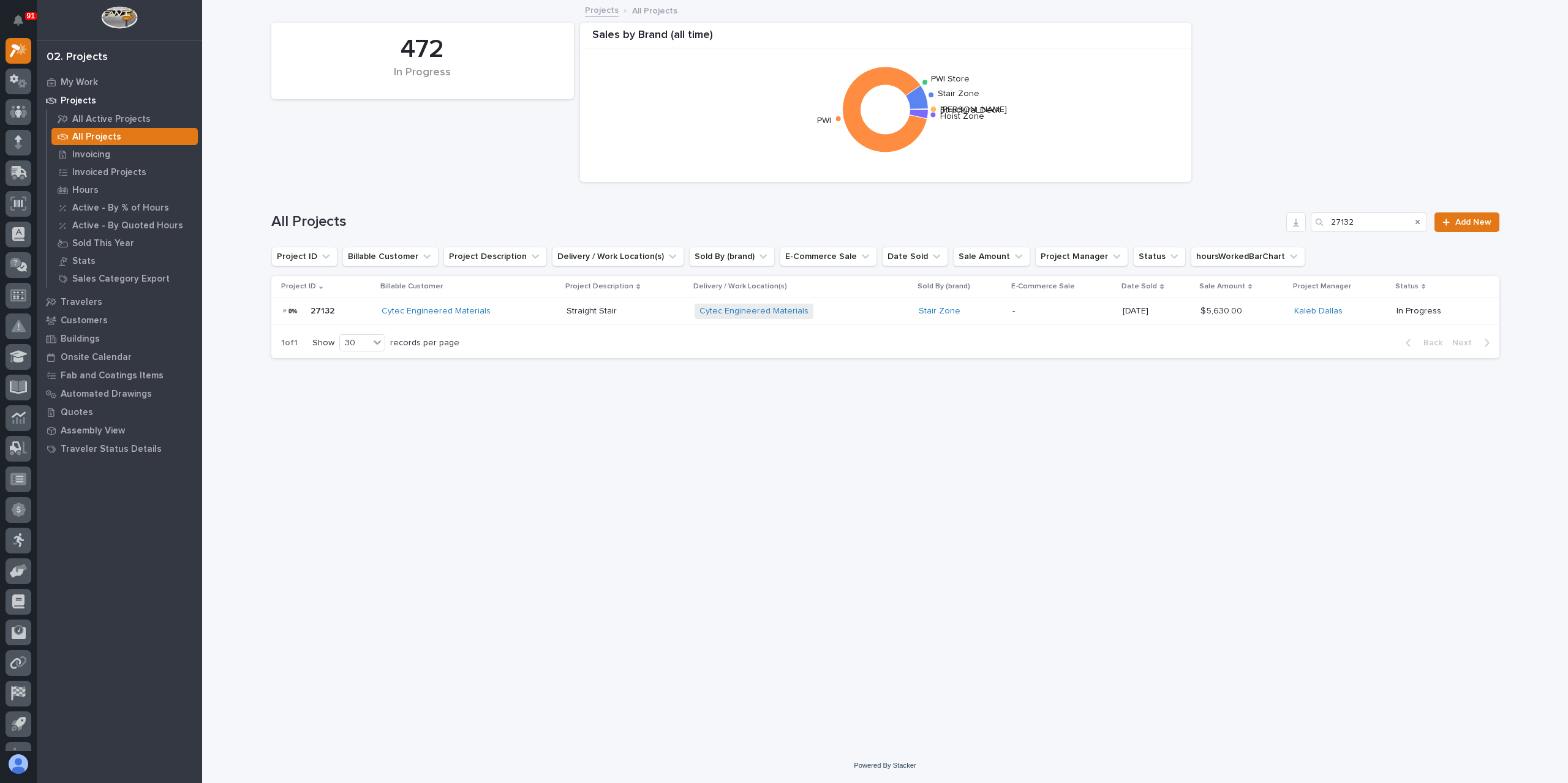
click at [564, 304] on td "Straight Stair Straight Stair" at bounding box center [626, 311] width 128 height 27
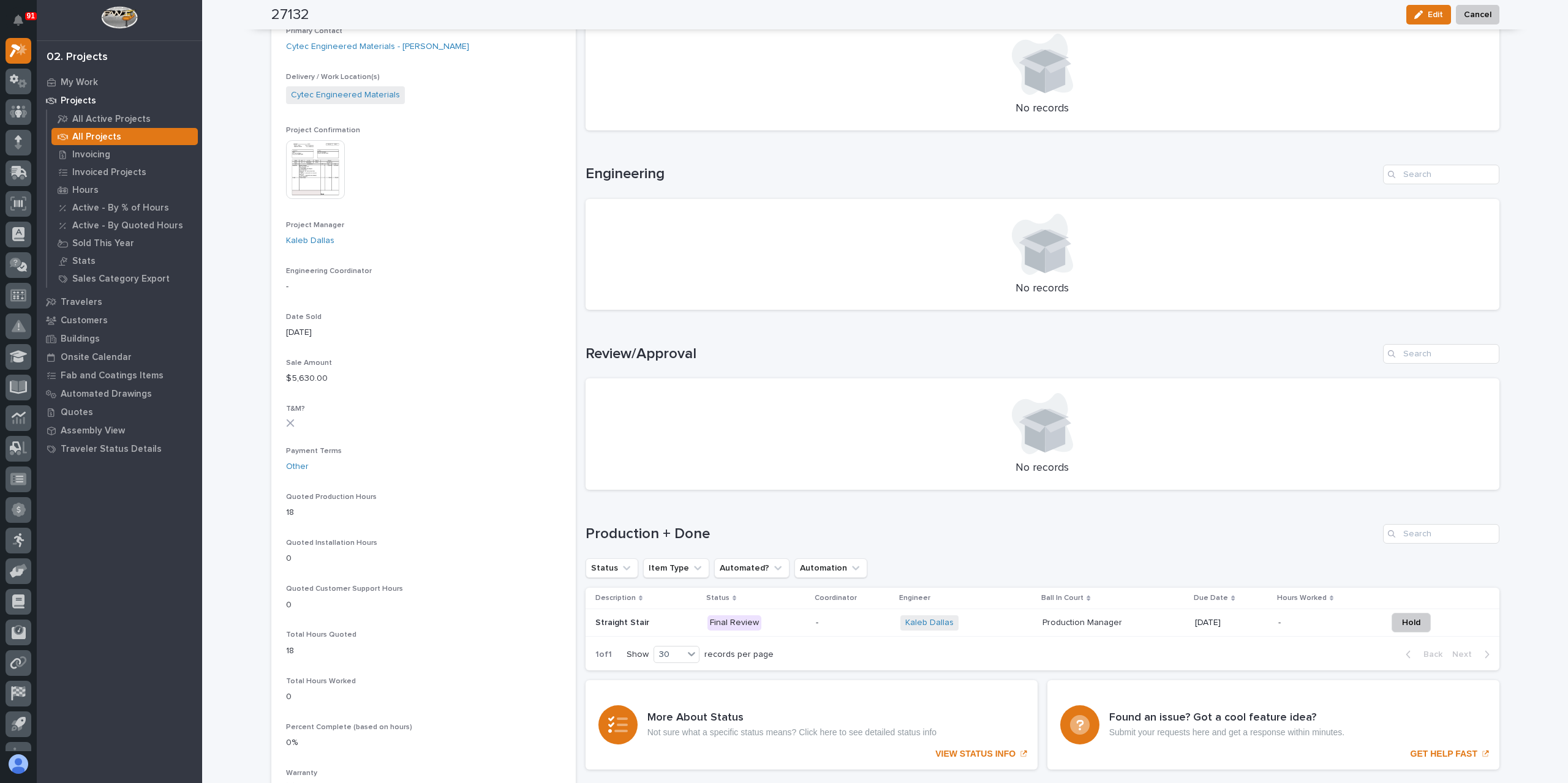
scroll to position [499, 0]
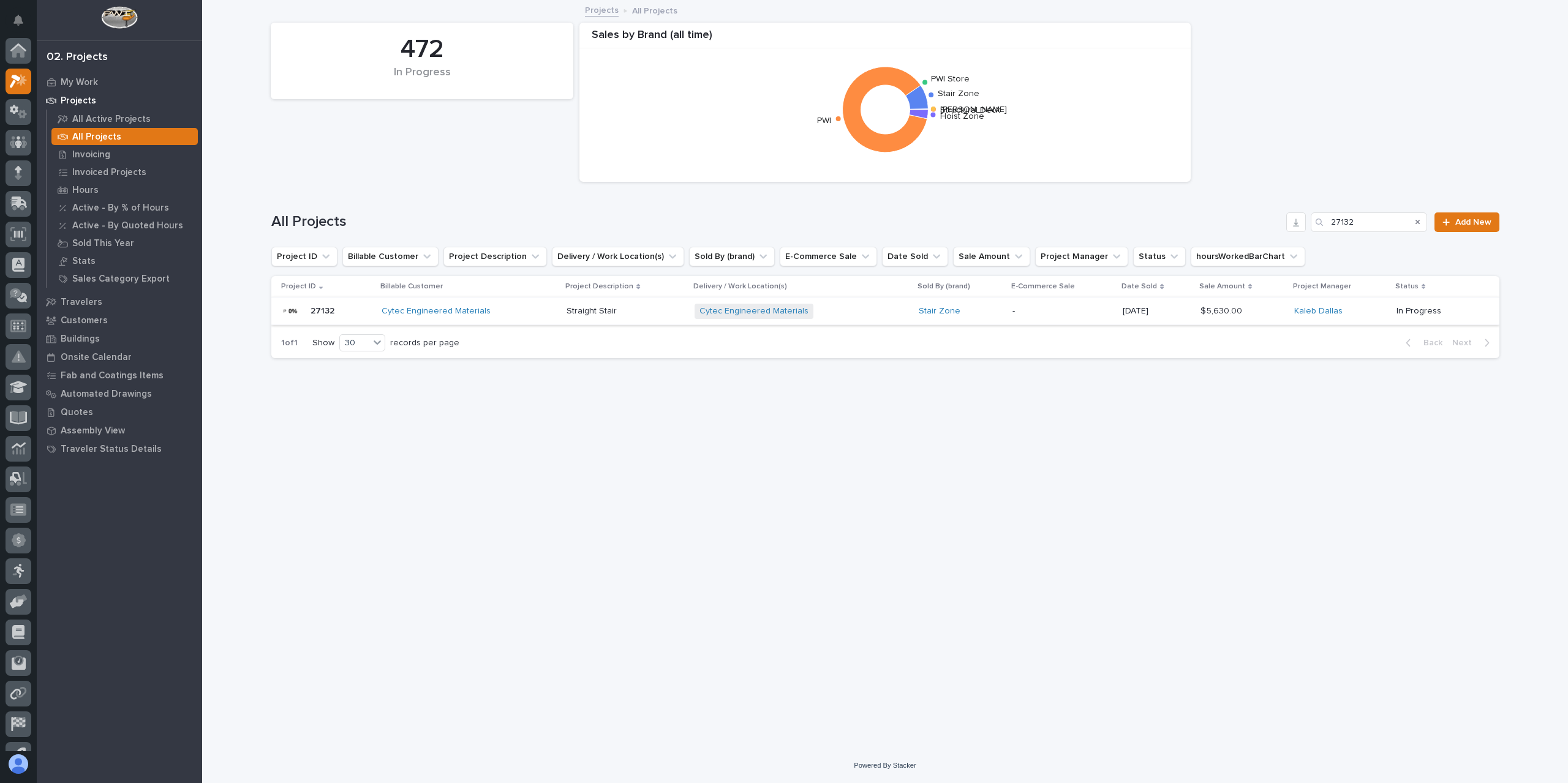
scroll to position [33, 0]
click at [1377, 224] on input "27132" at bounding box center [1369, 222] width 117 height 19
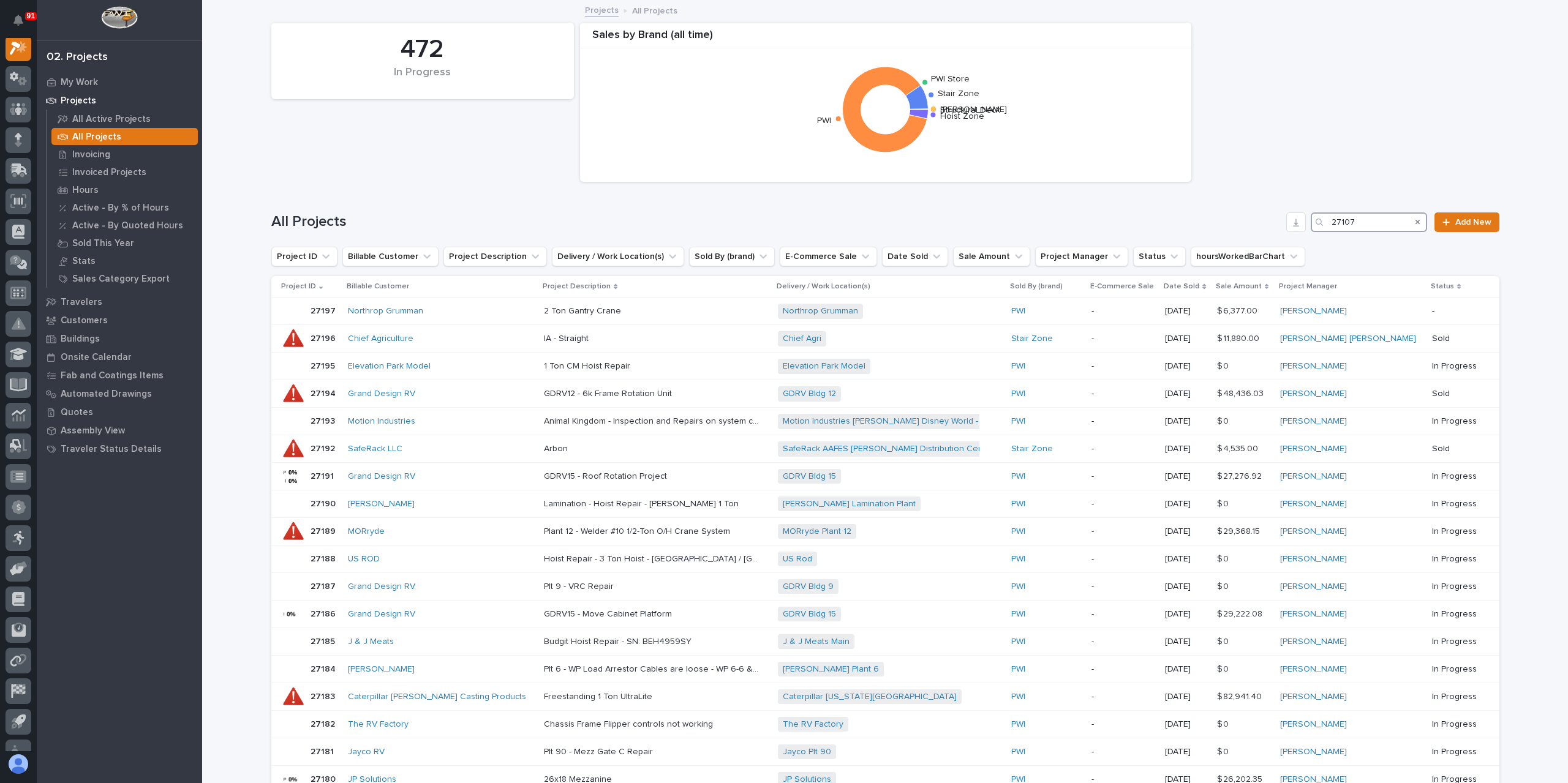
scroll to position [31, 0]
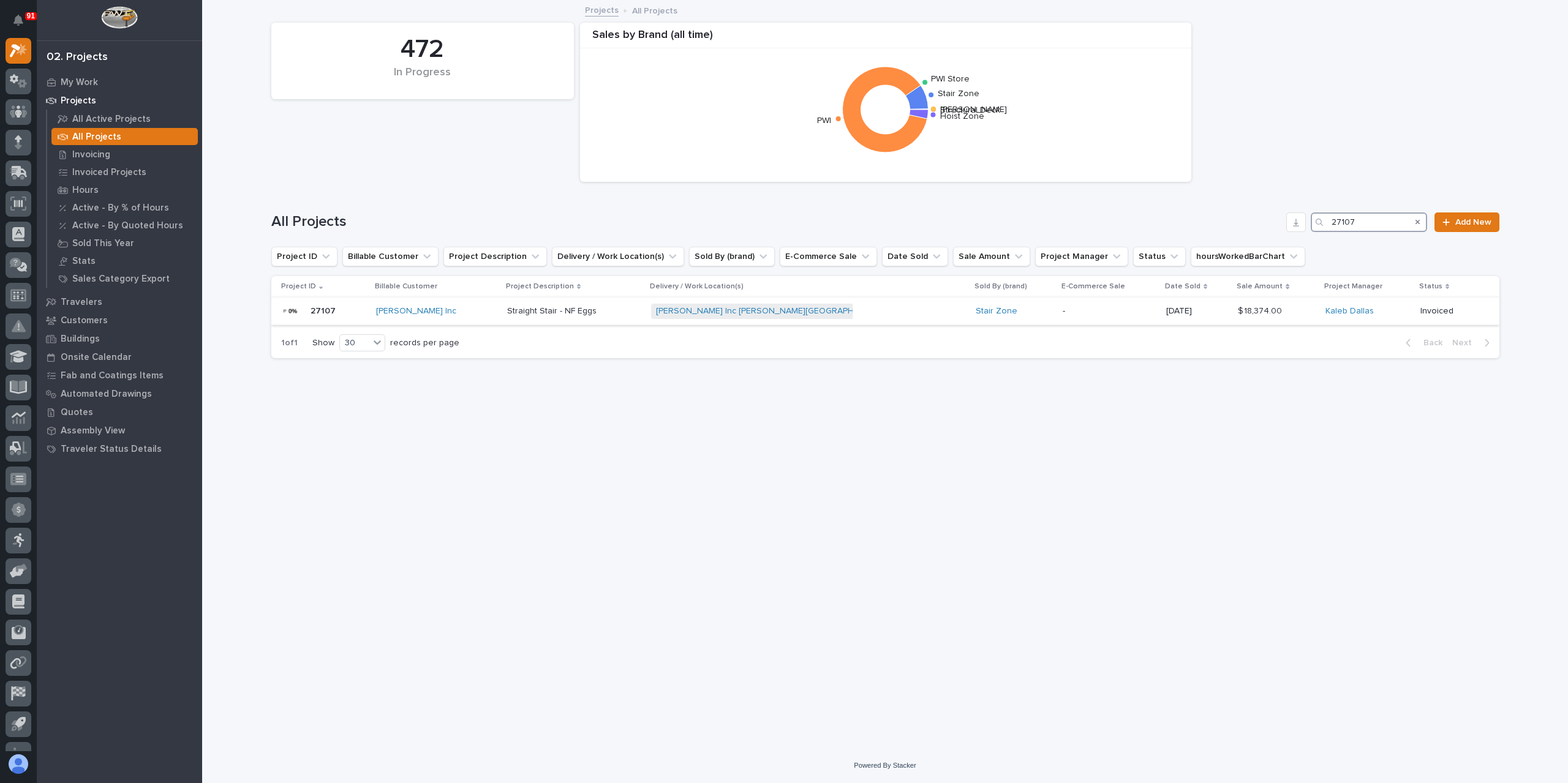
type input "27107"
click at [557, 314] on p "Straight Stair - NF Eggs" at bounding box center [553, 310] width 92 height 13
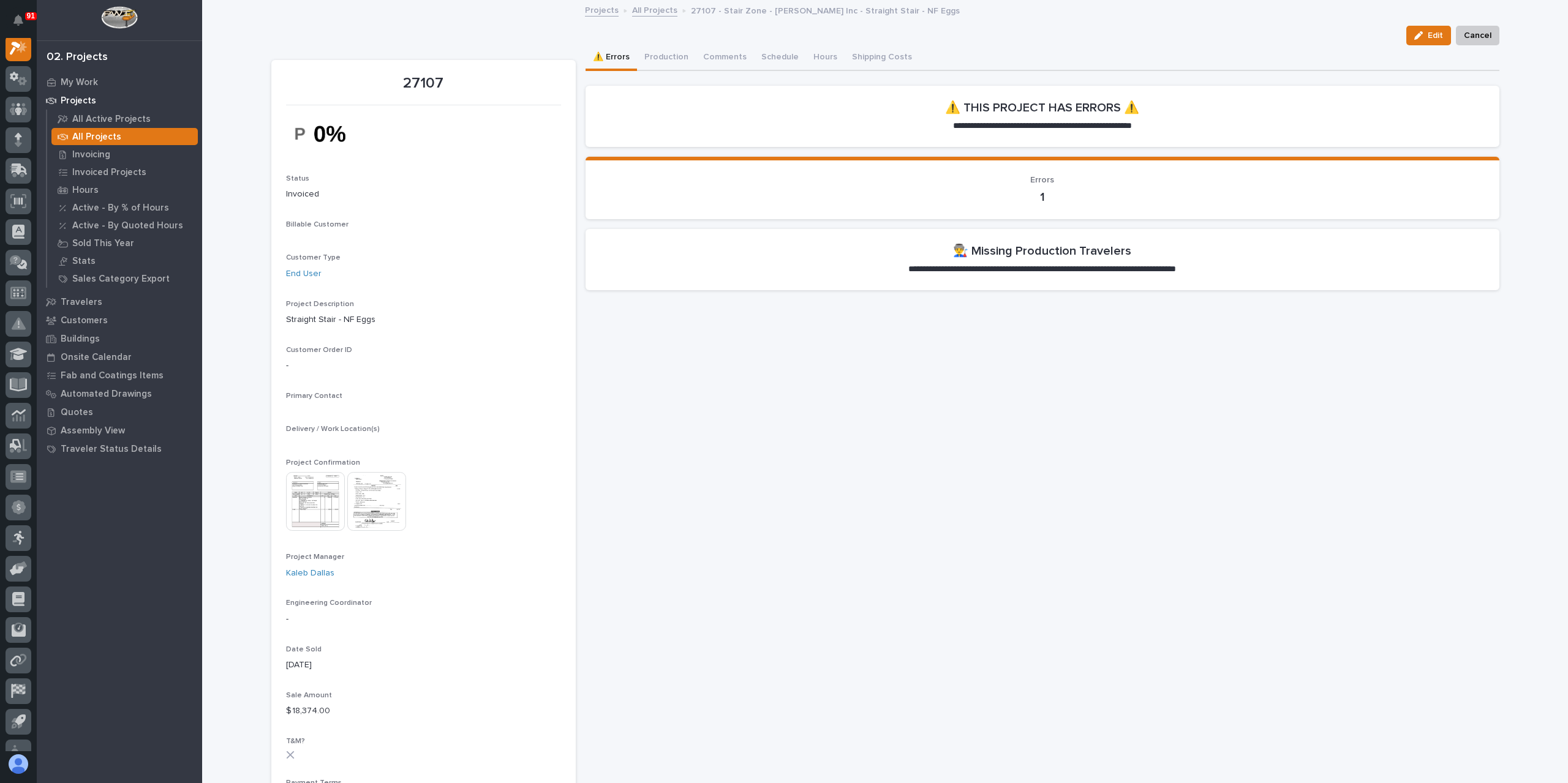
scroll to position [31, 0]
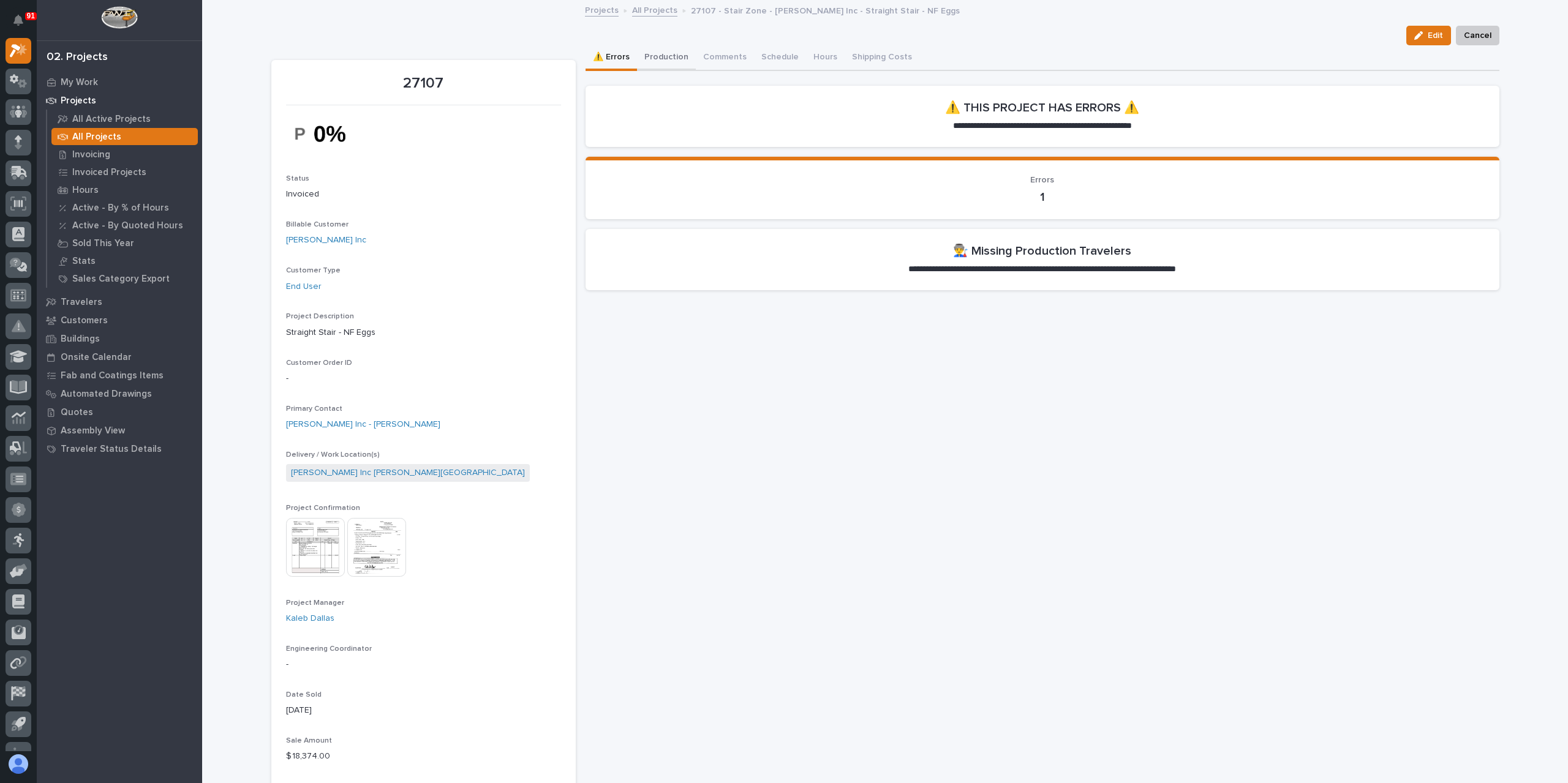
click at [660, 64] on button "Production" at bounding box center [667, 58] width 59 height 26
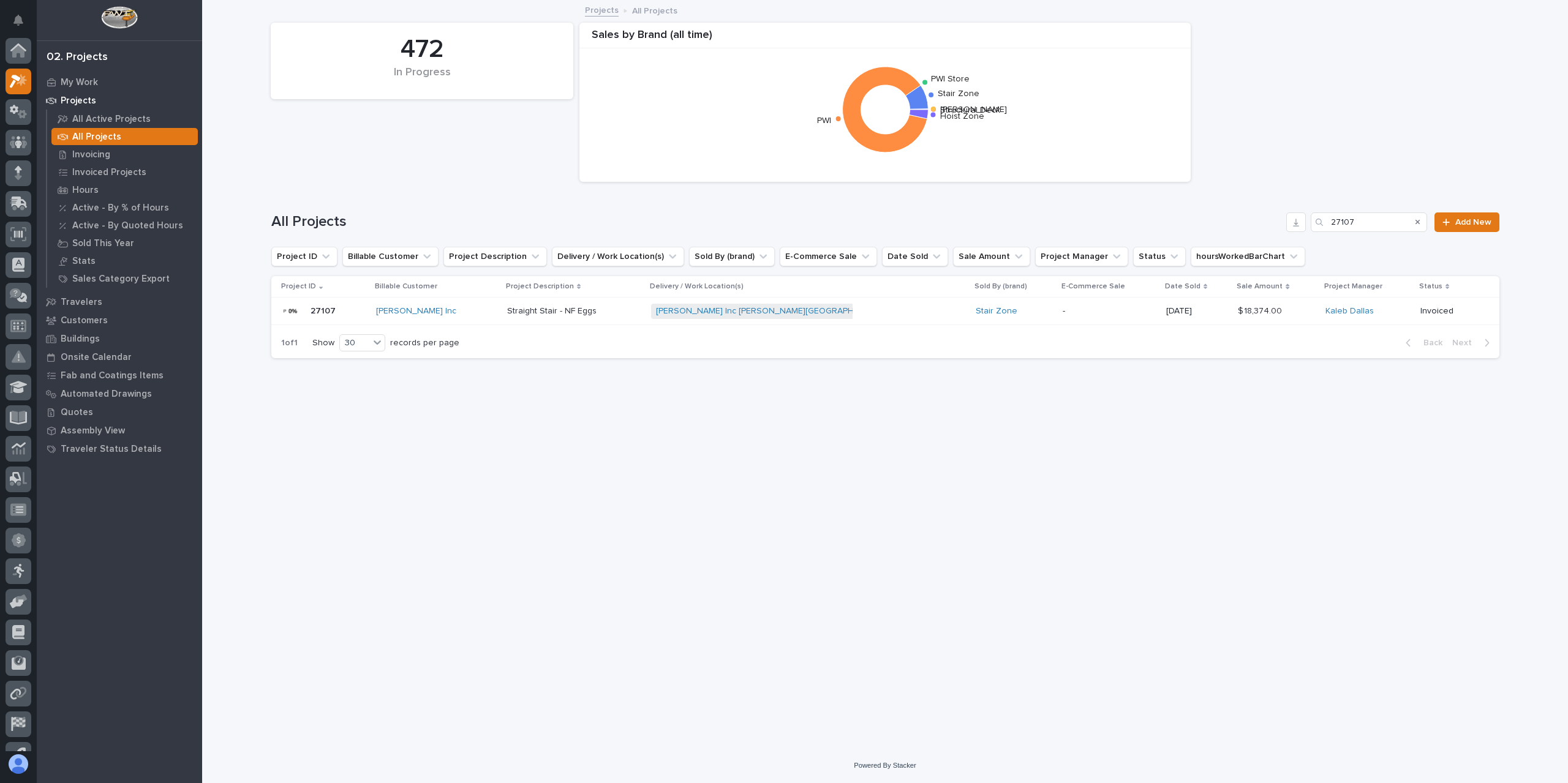
scroll to position [33, 0]
drag, startPoint x: 1358, startPoint y: 219, endPoint x: 1329, endPoint y: 219, distance: 29.0
click at [1329, 219] on div "27107" at bounding box center [1369, 222] width 117 height 19
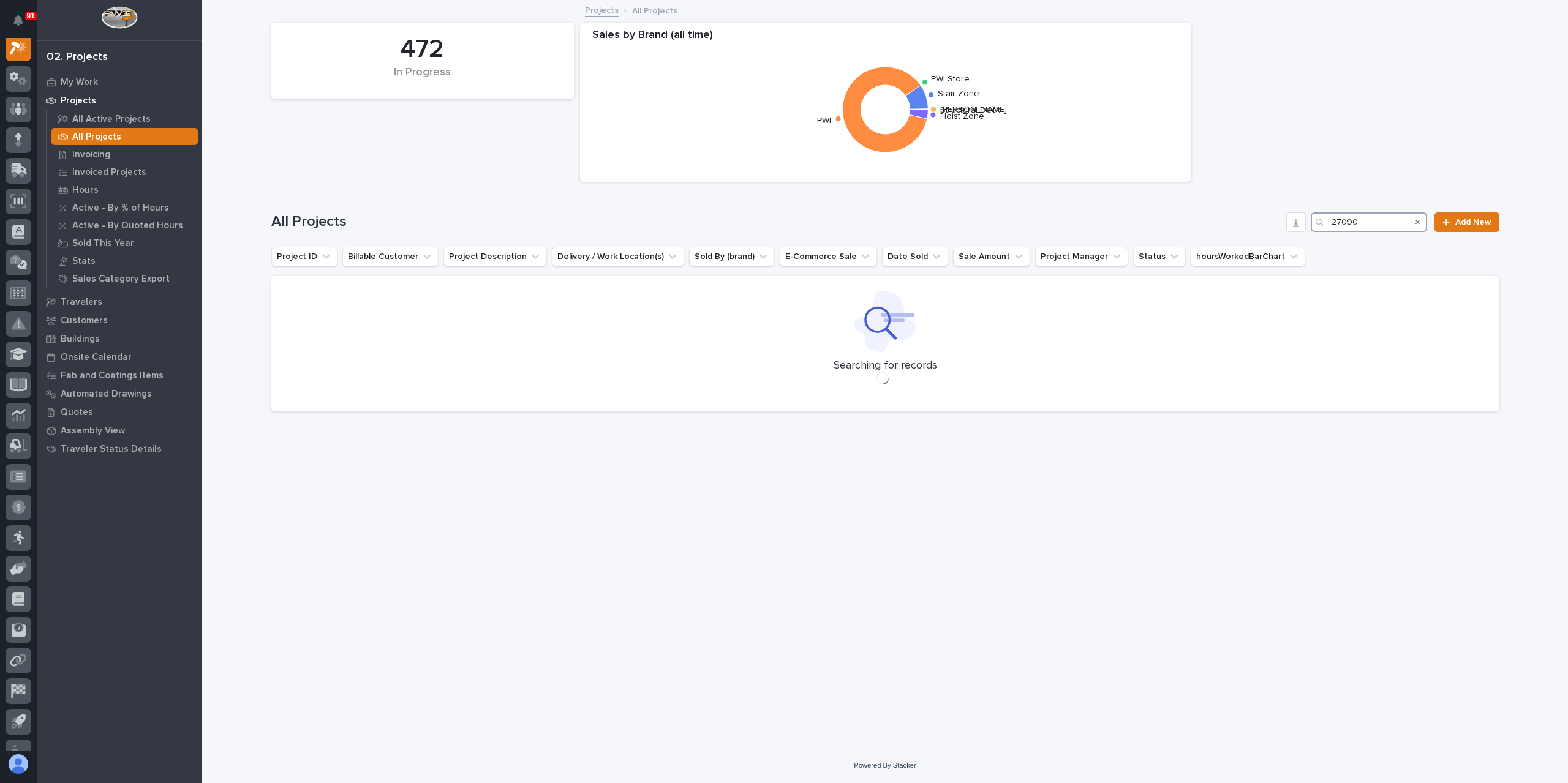
scroll to position [31, 0]
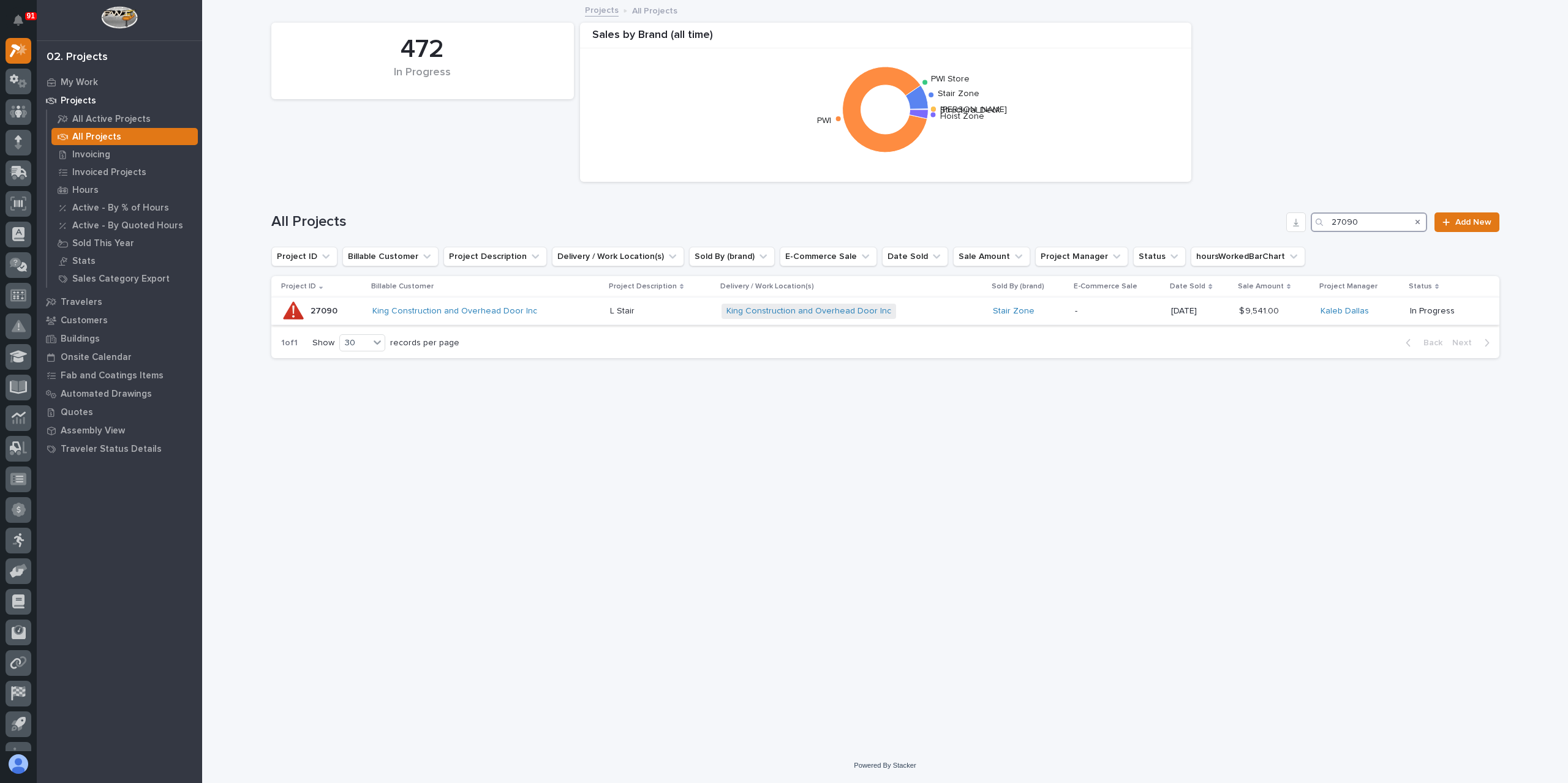
type input "27090"
click at [628, 312] on p "L Stair" at bounding box center [623, 310] width 27 height 13
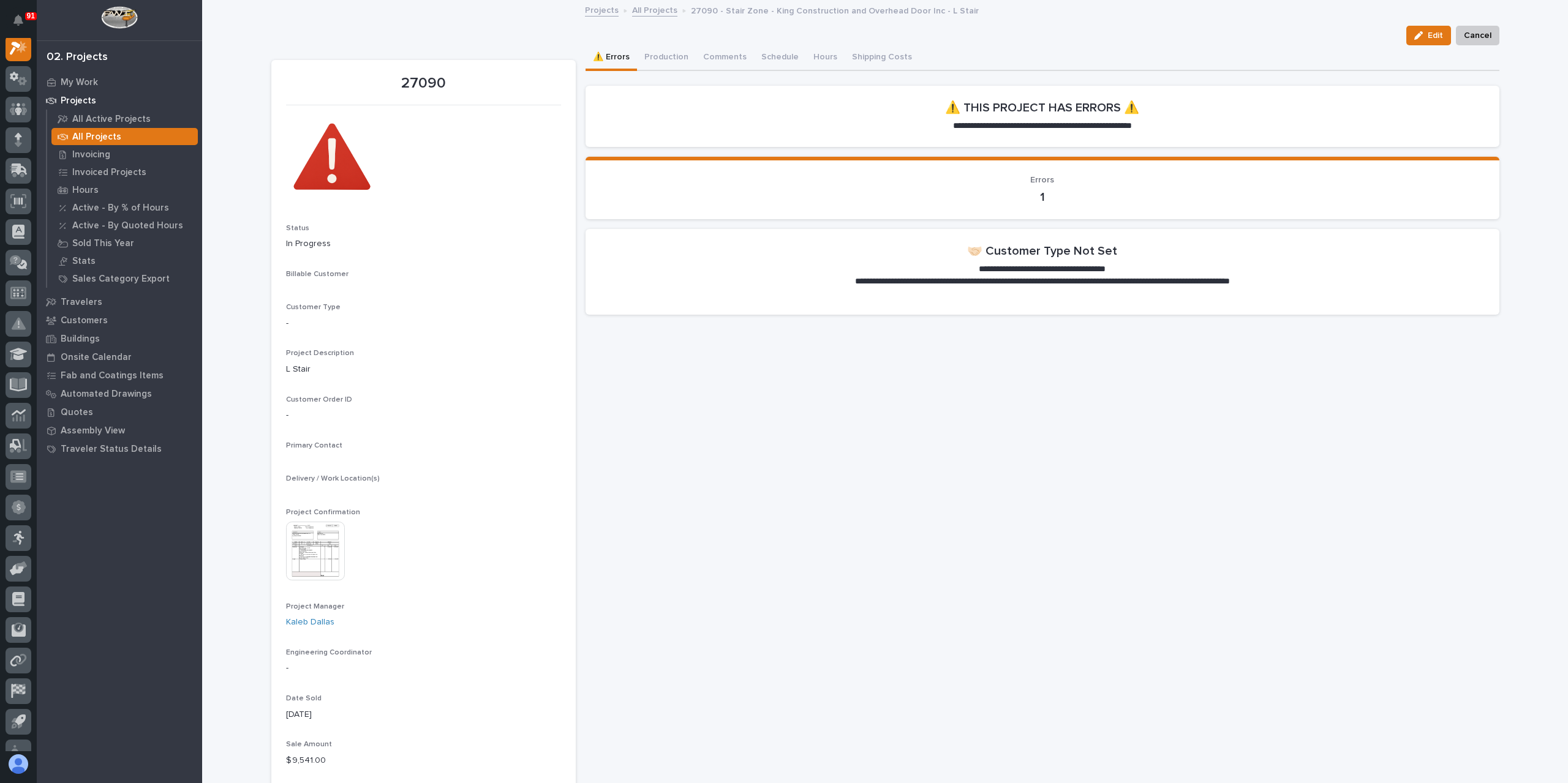
scroll to position [31, 0]
click at [672, 63] on button "Production" at bounding box center [667, 58] width 59 height 26
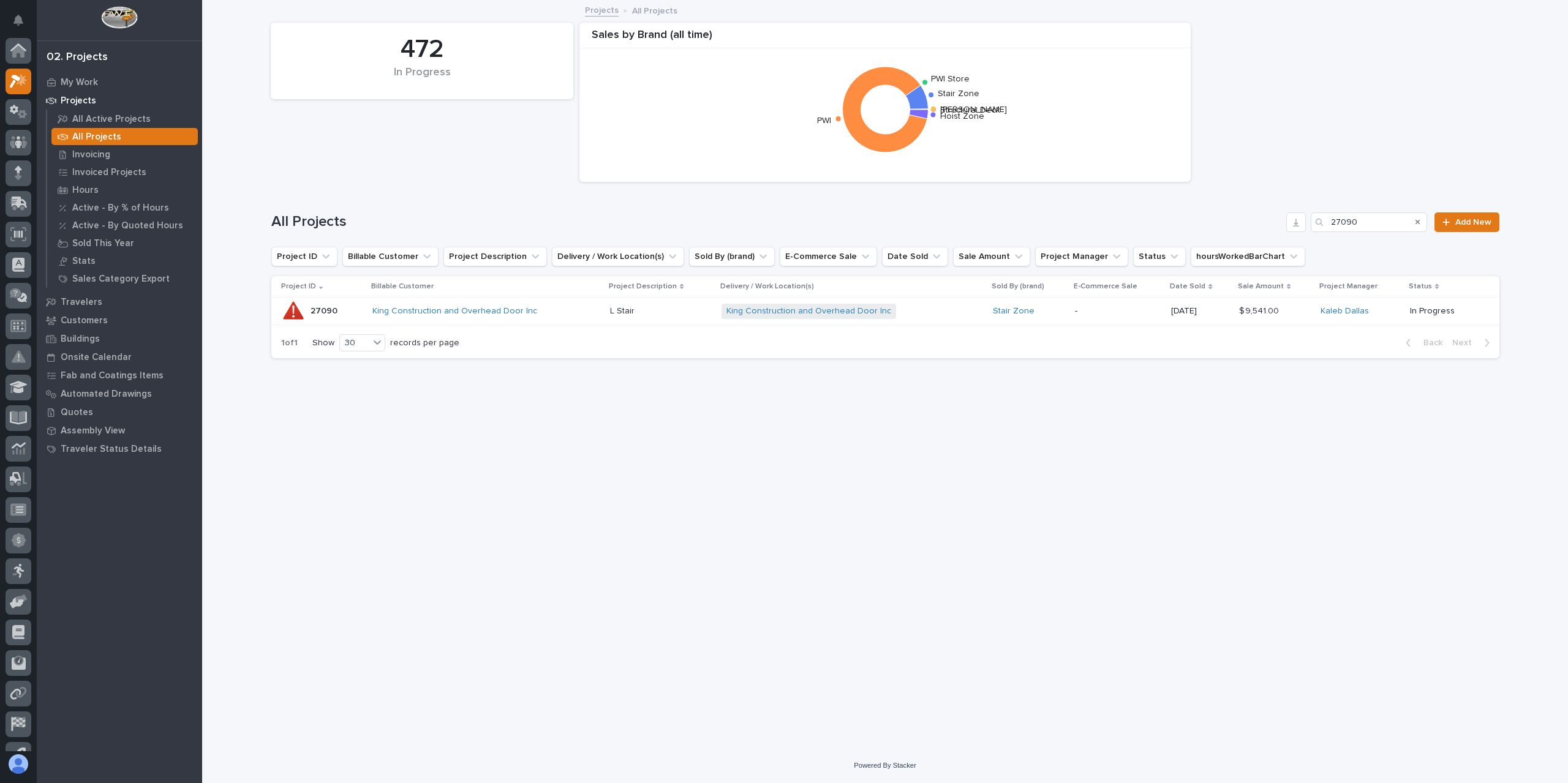
scroll to position [33, 0]
drag, startPoint x: 1383, startPoint y: 225, endPoint x: 1305, endPoint y: 223, distance: 78.0
click at [1305, 223] on div "All Projects 27090 Add New" at bounding box center [886, 222] width 1228 height 19
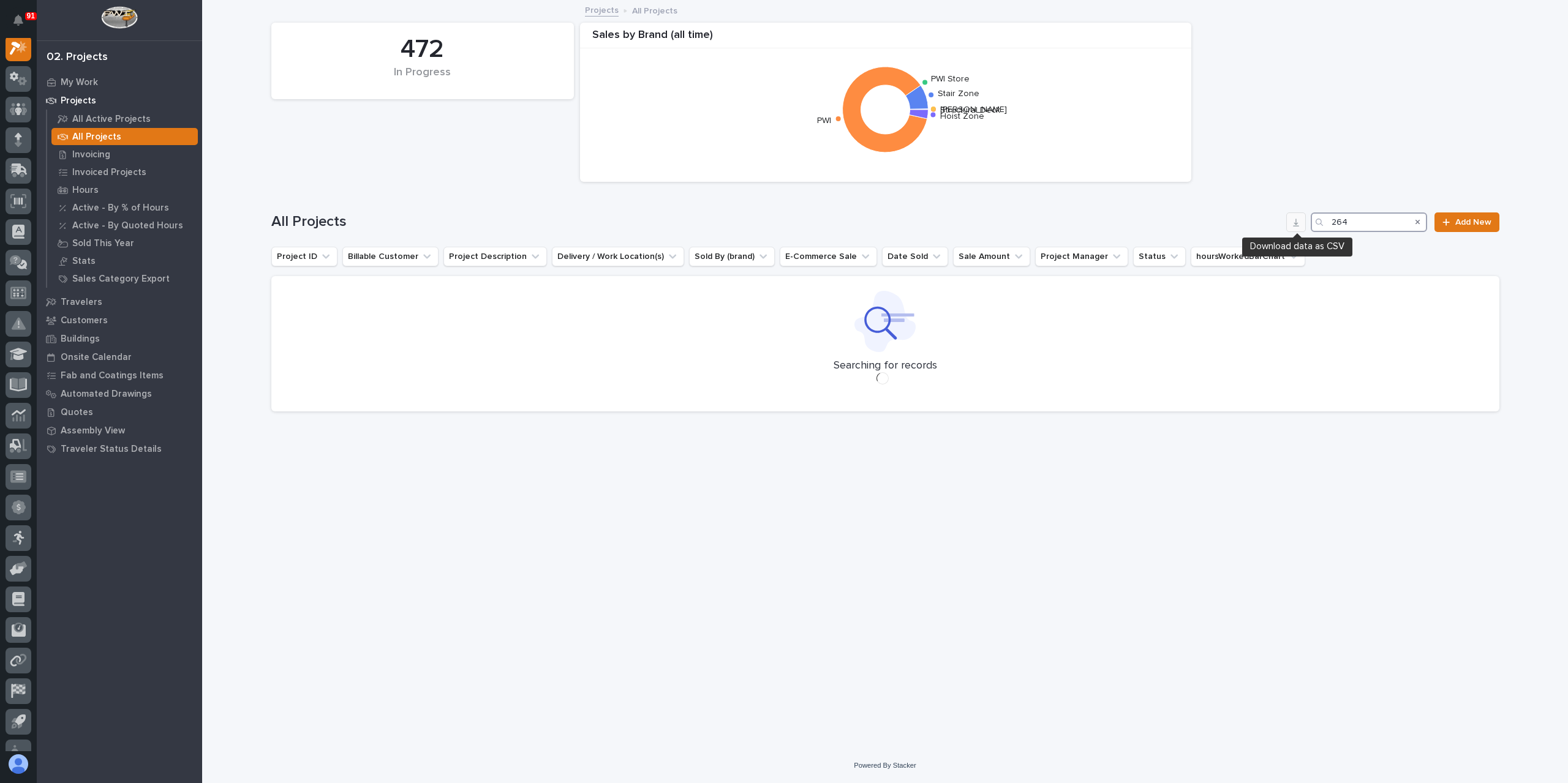
scroll to position [31, 0]
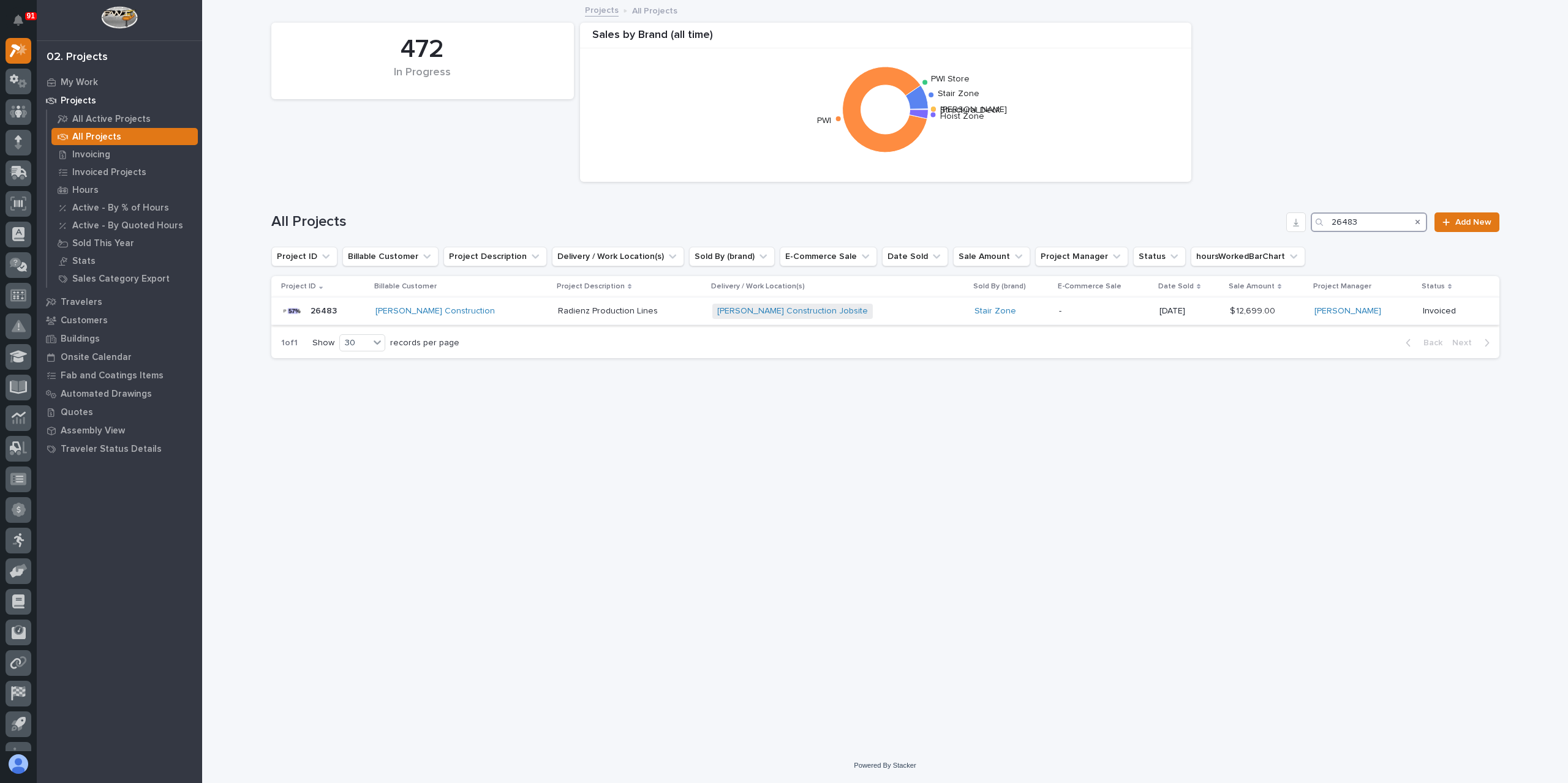
type input "26483"
click at [558, 310] on p "Radienz Production Lines" at bounding box center [609, 310] width 102 height 13
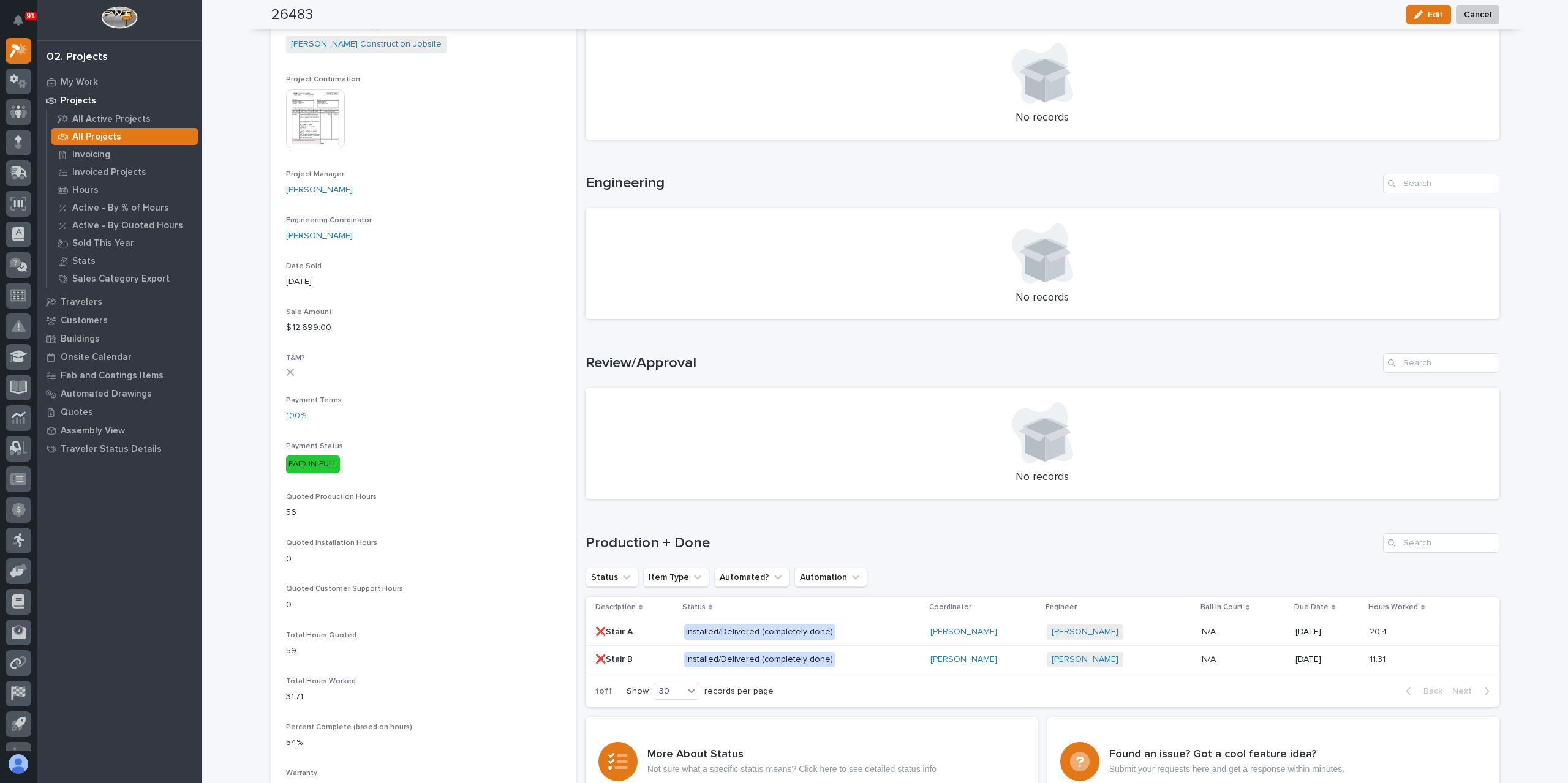
scroll to position [490, 0]
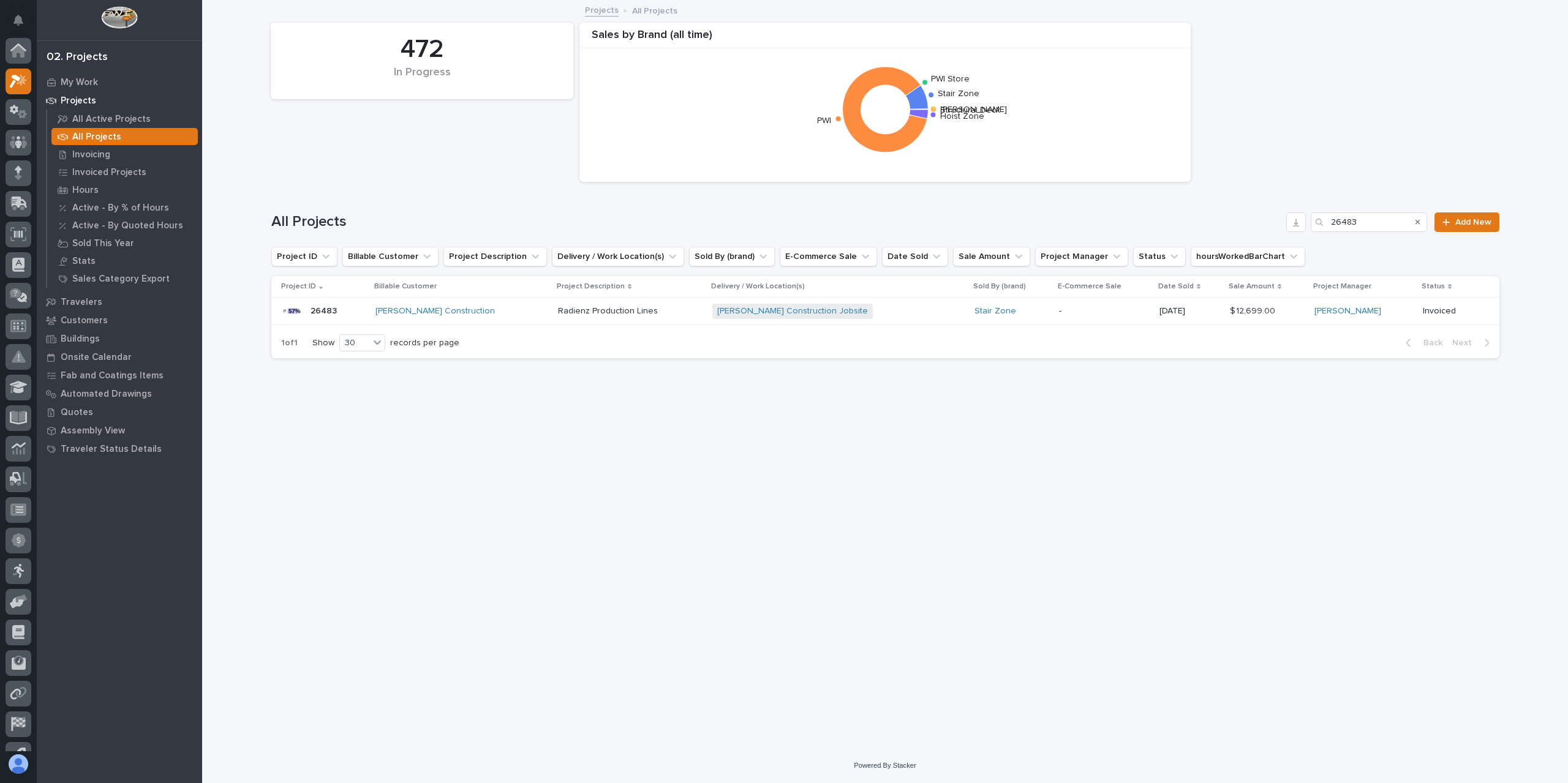
scroll to position [33, 0]
drag, startPoint x: 1367, startPoint y: 222, endPoint x: 1307, endPoint y: 227, distance: 60.2
click at [1307, 227] on div "All Projects 26483 Add New" at bounding box center [886, 222] width 1228 height 19
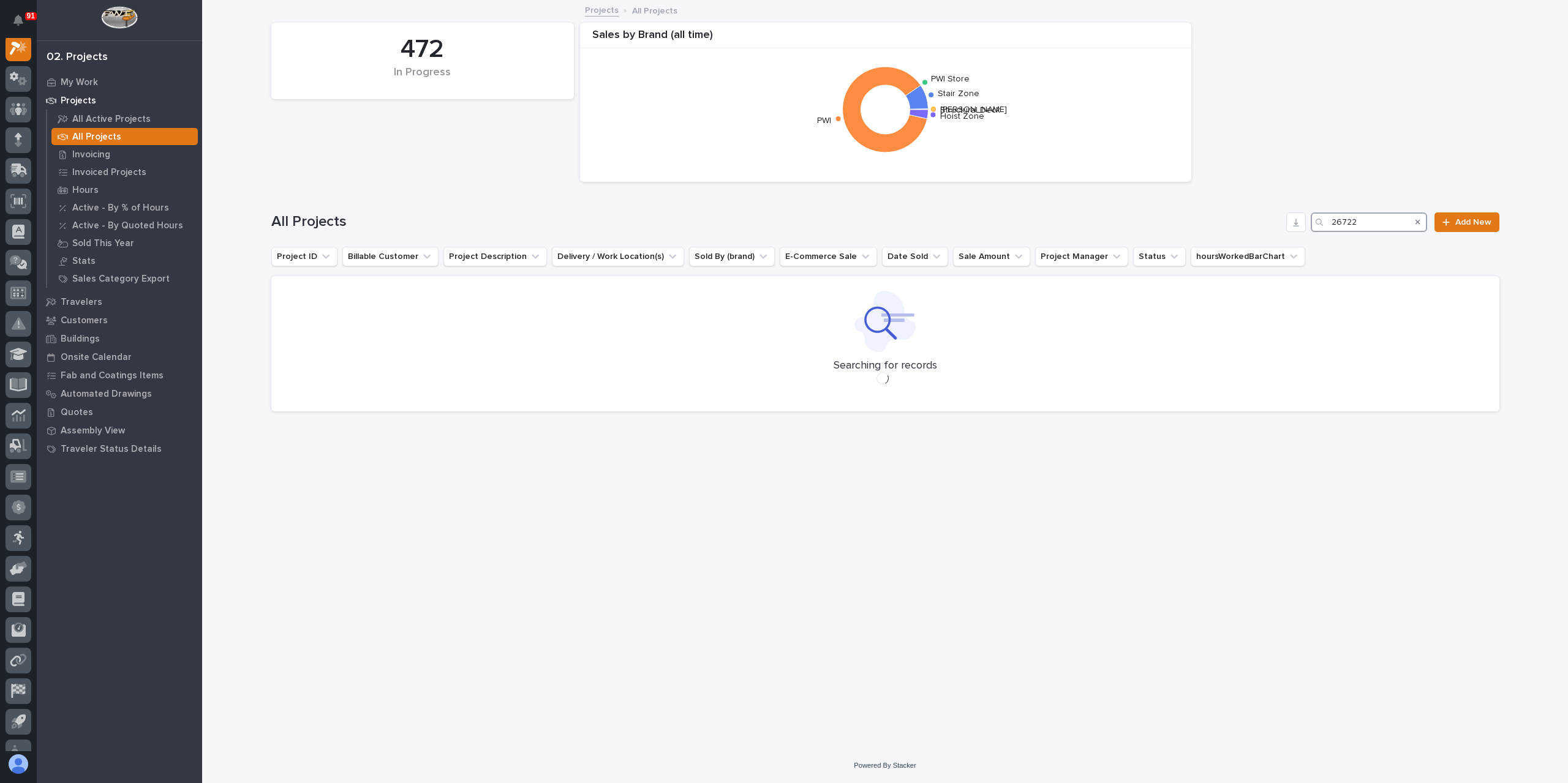
scroll to position [31, 0]
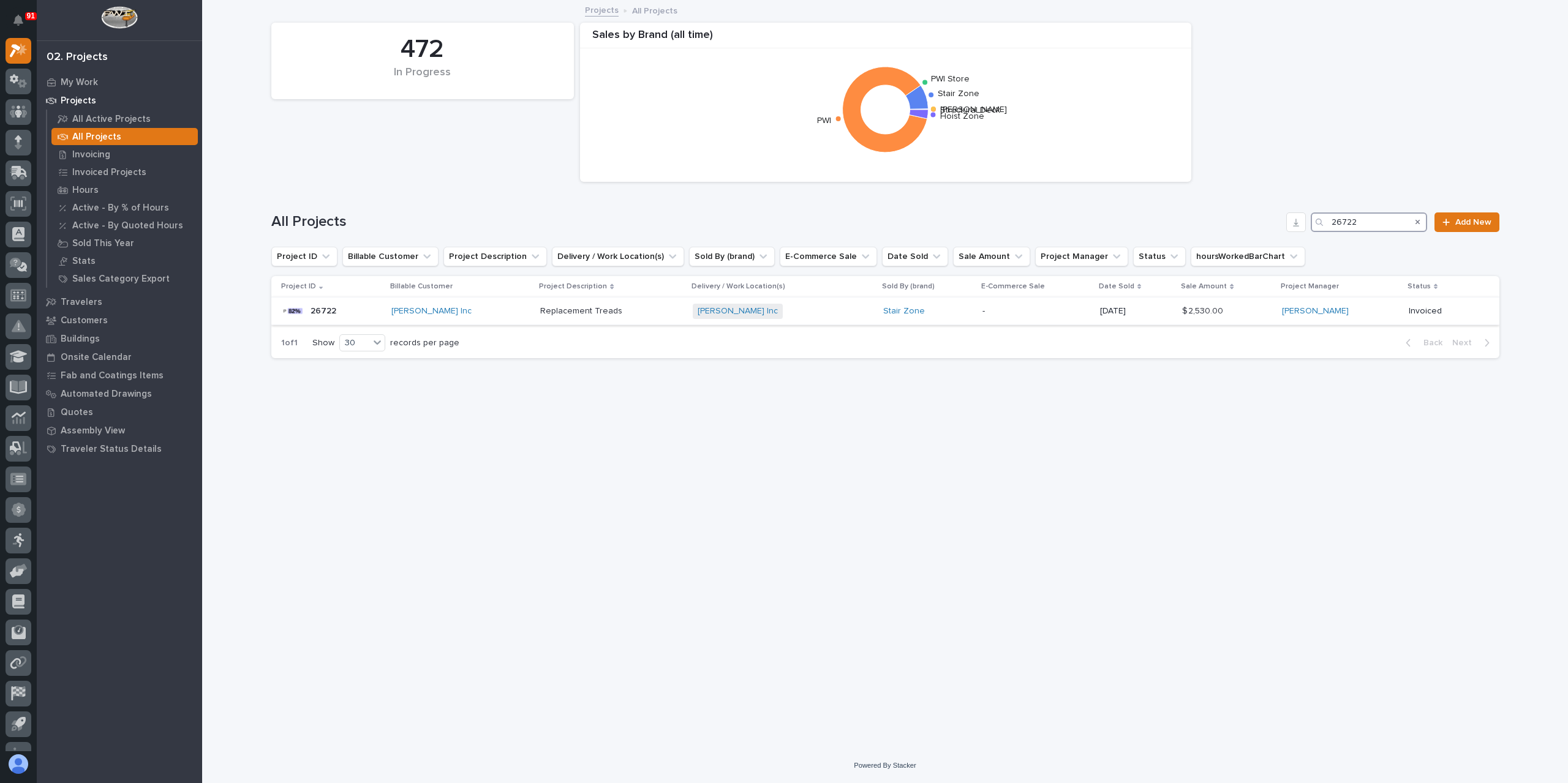
type input "26722"
click at [540, 319] on div "Replacement Treads Replacement Treads" at bounding box center [610, 312] width 142 height 20
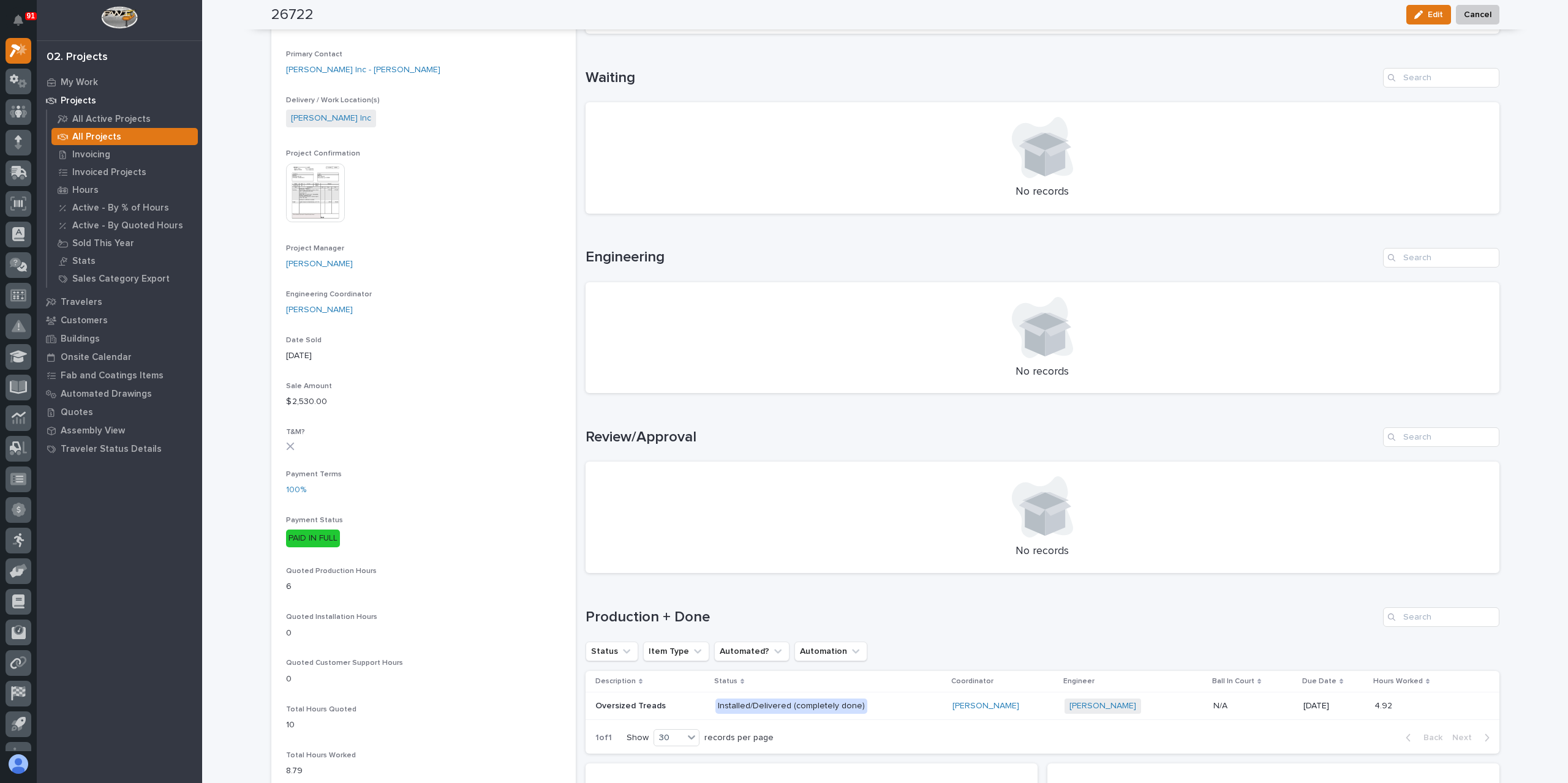
scroll to position [551, 0]
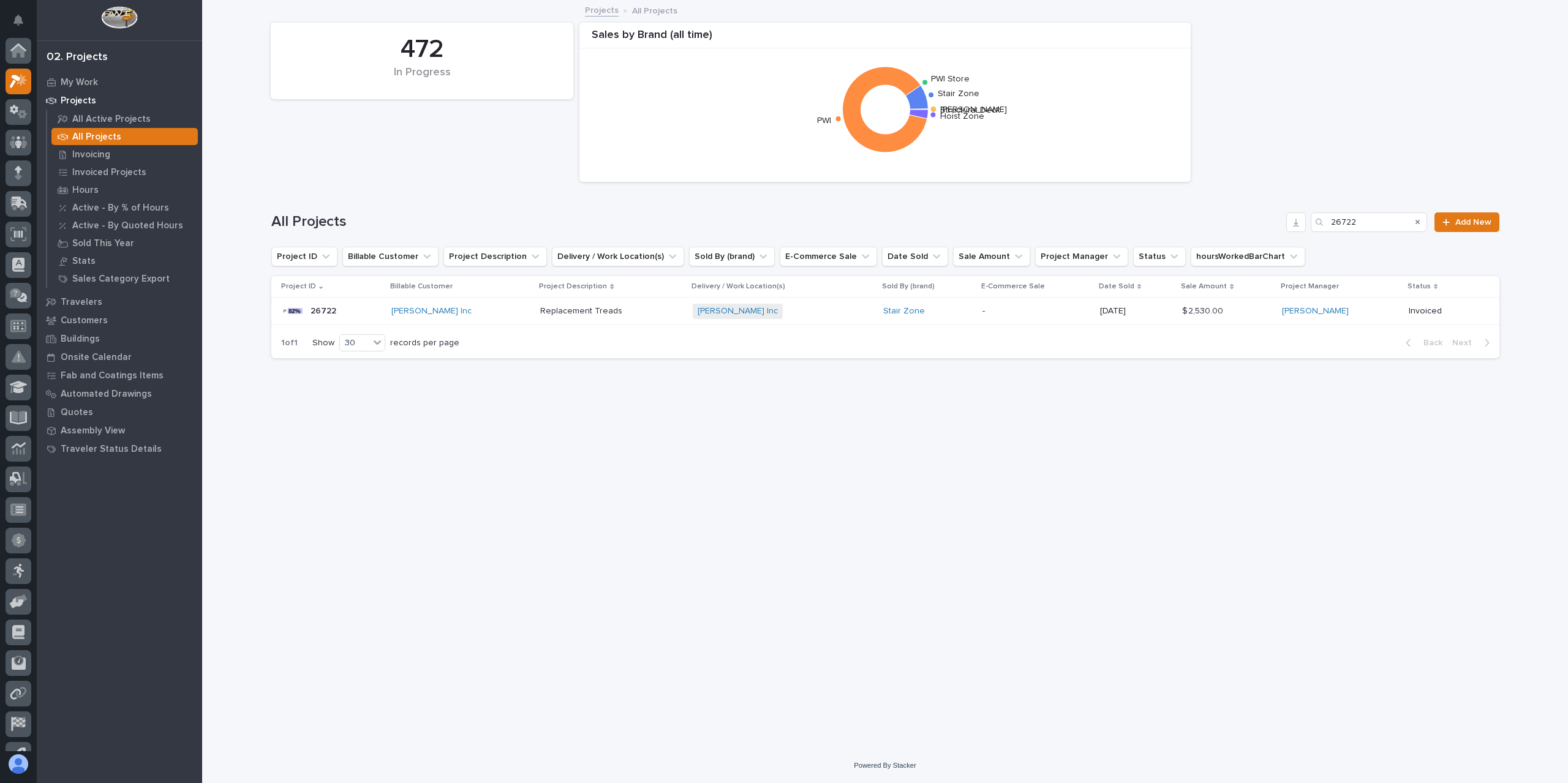
scroll to position [33, 0]
drag, startPoint x: 1367, startPoint y: 222, endPoint x: 1271, endPoint y: 232, distance: 96.5
click at [1276, 234] on div "All Projects 26722 Add New" at bounding box center [886, 217] width 1228 height 59
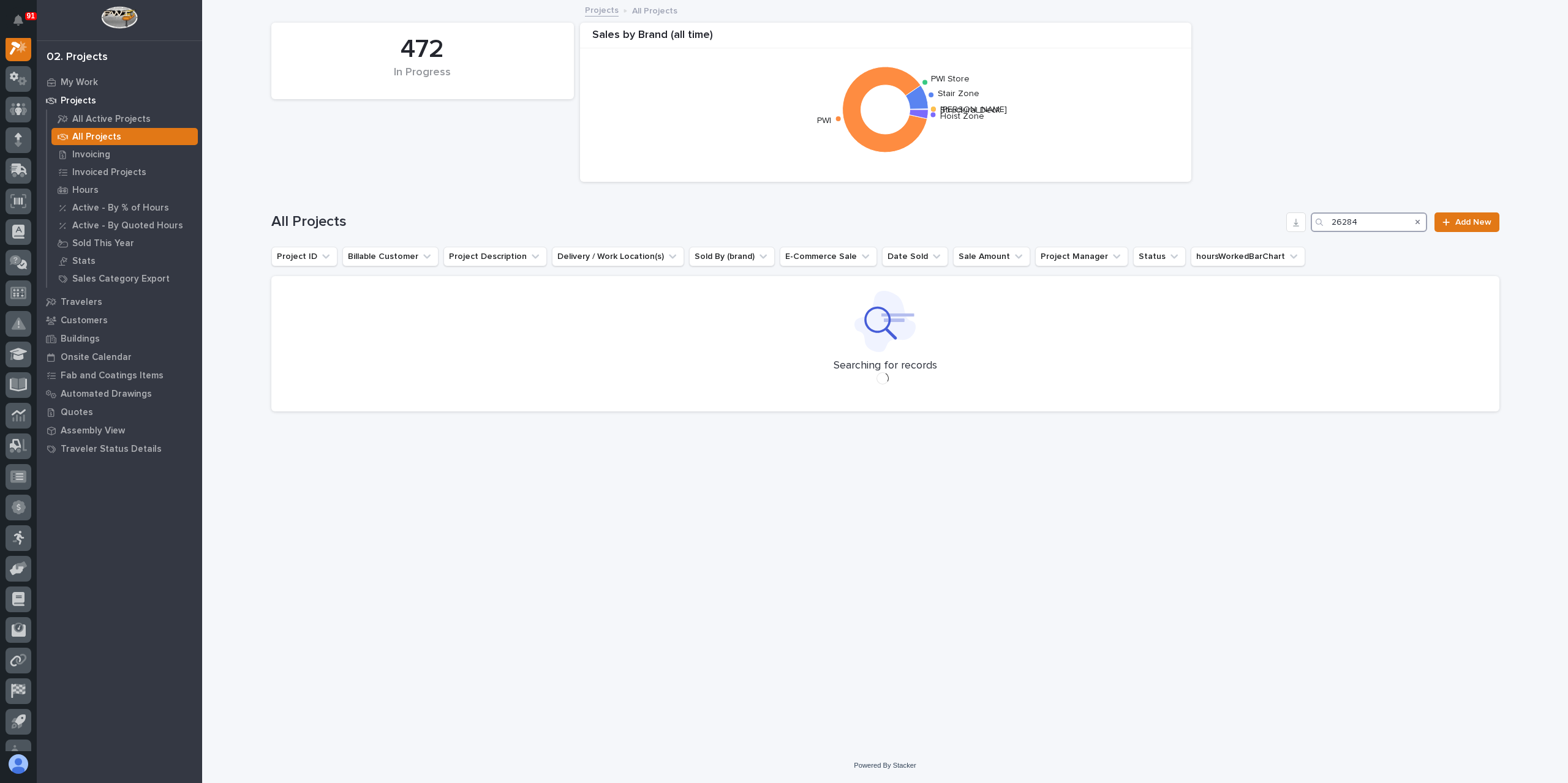
scroll to position [31, 0]
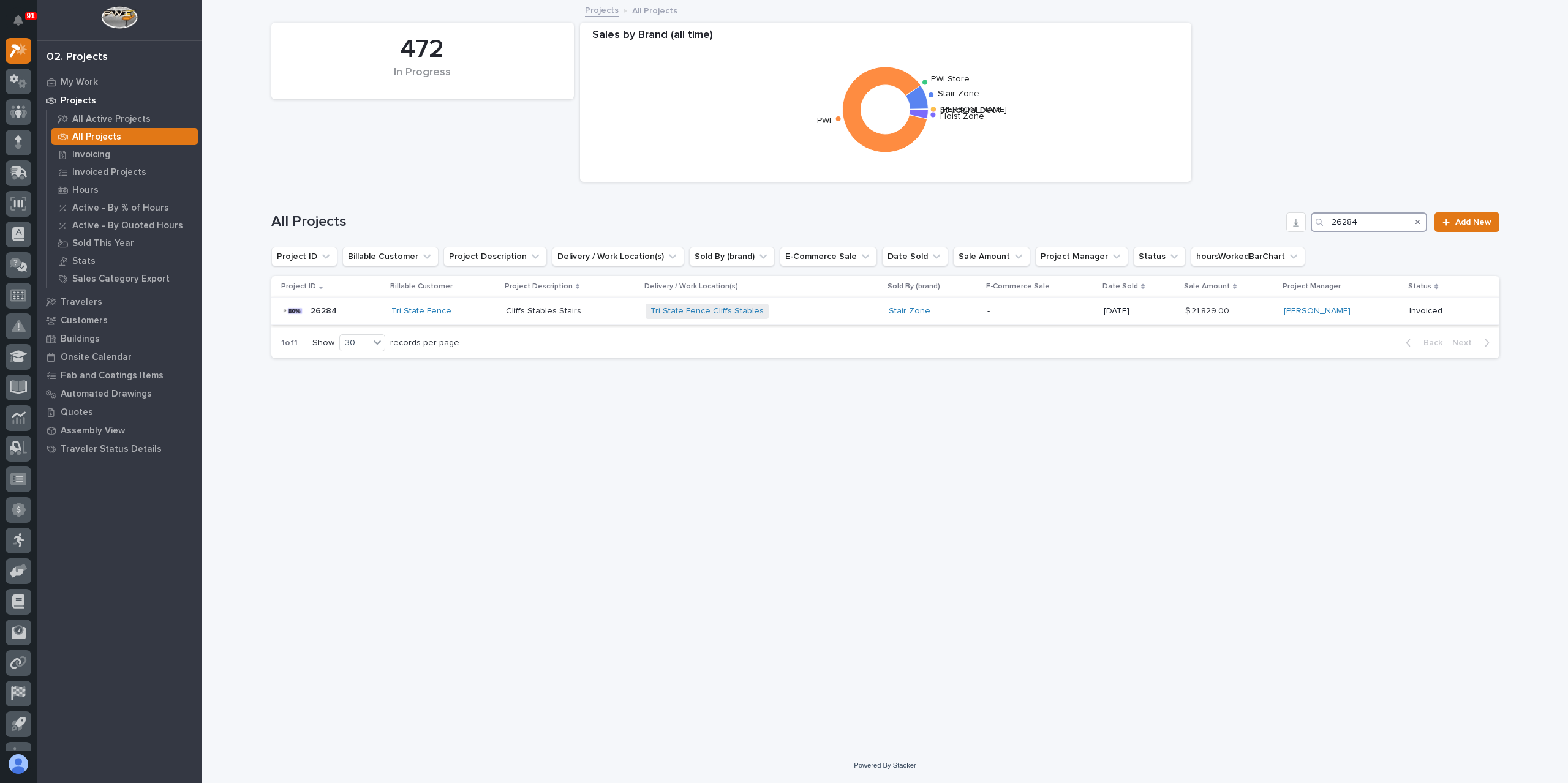
type input "26284"
click at [554, 308] on p "Cliffs Stables Stairs" at bounding box center [545, 310] width 78 height 13
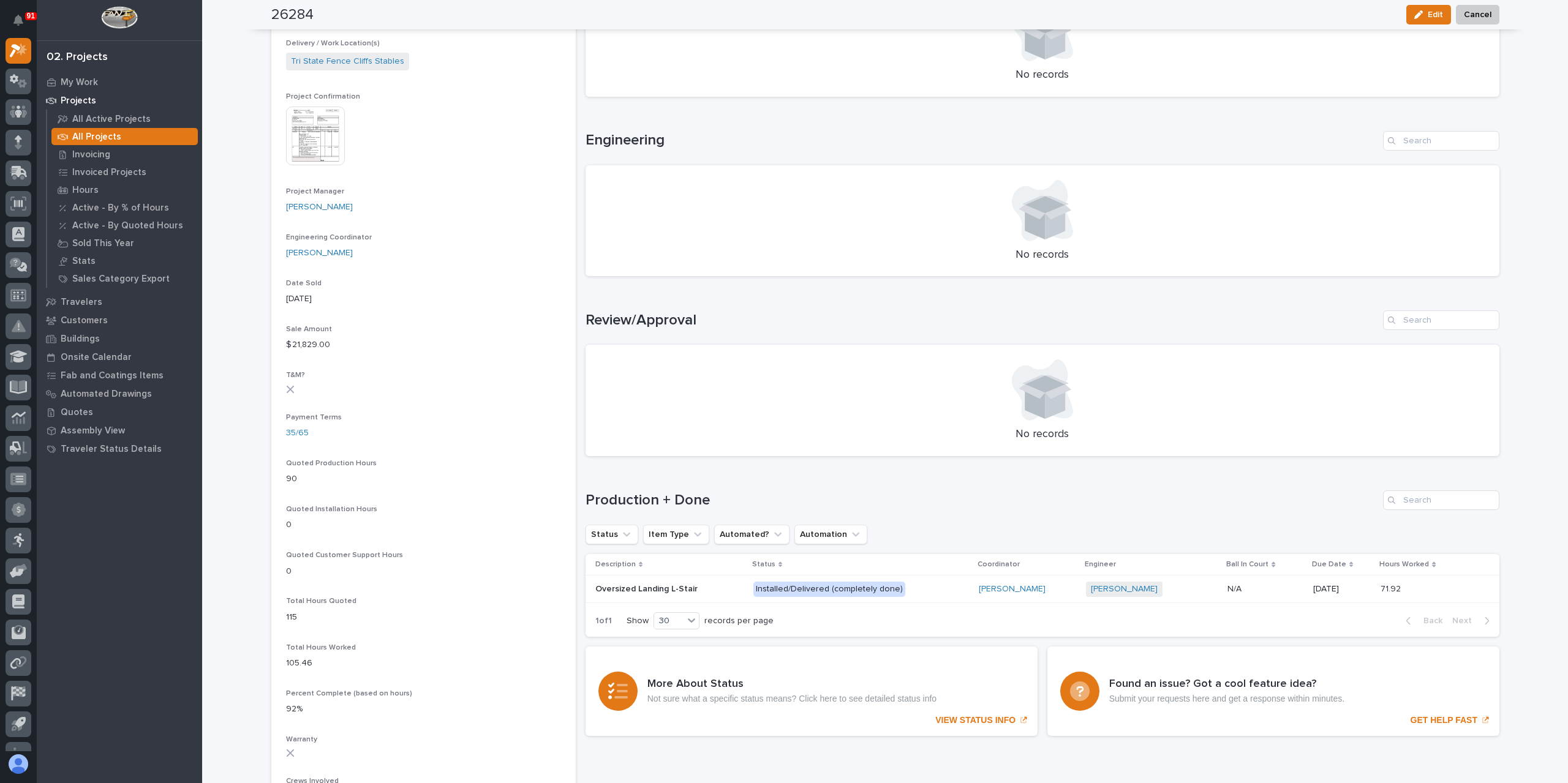
scroll to position [428, 0]
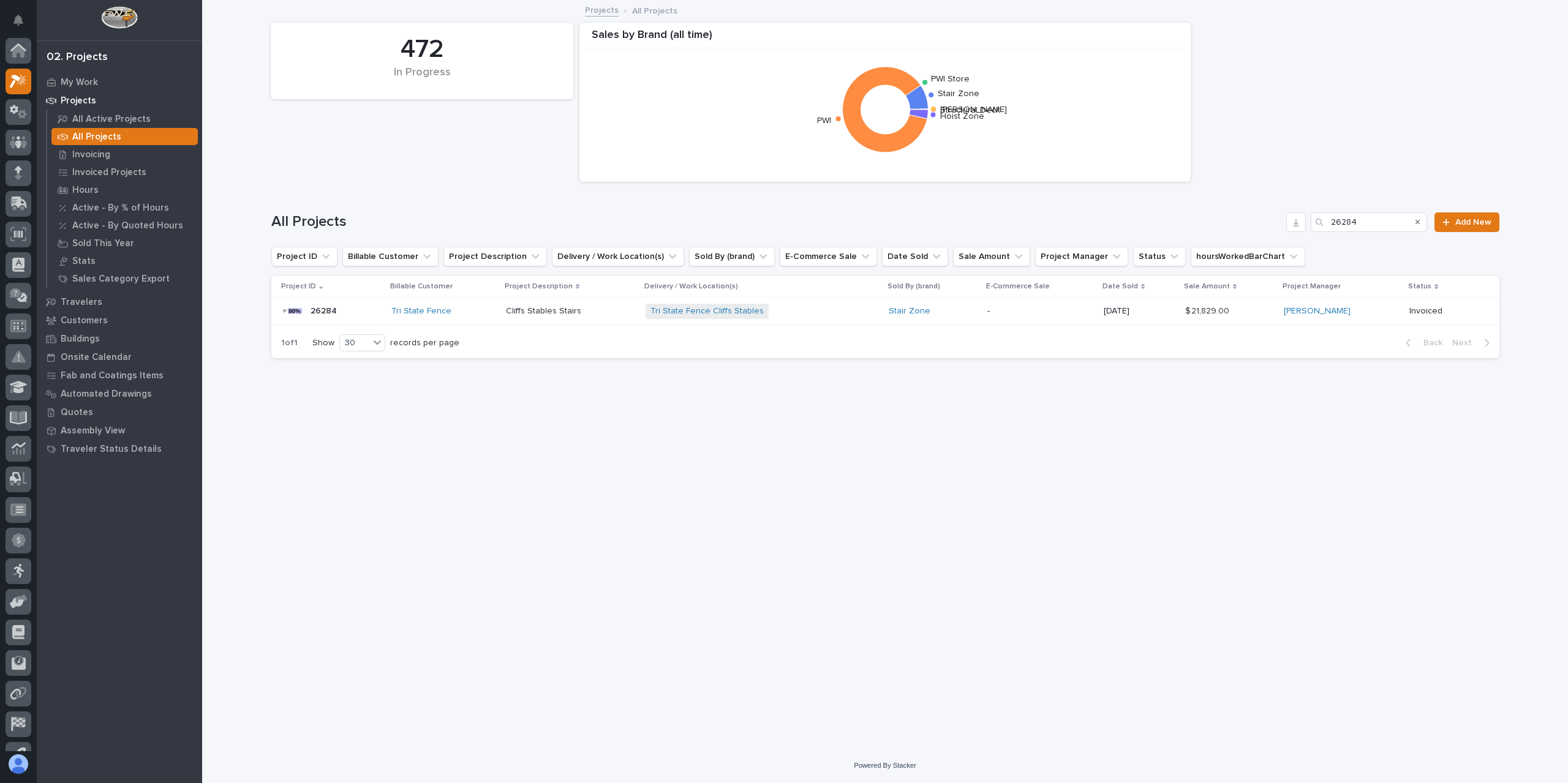
scroll to position [33, 0]
drag, startPoint x: 1312, startPoint y: 216, endPoint x: 1251, endPoint y: 223, distance: 61.4
click at [1251, 223] on div "All Projects 26284 Add New" at bounding box center [886, 222] width 1228 height 19
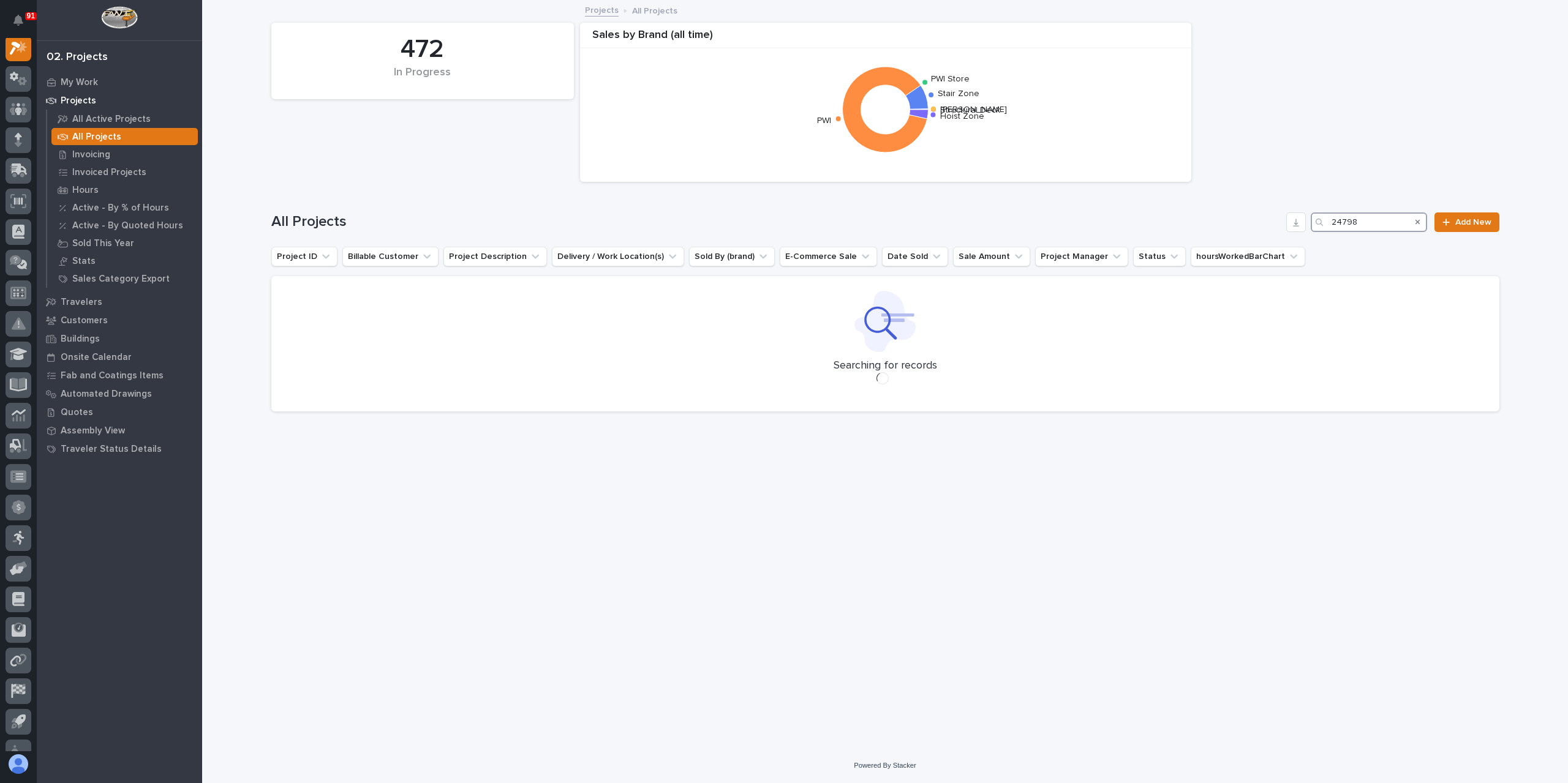
scroll to position [31, 0]
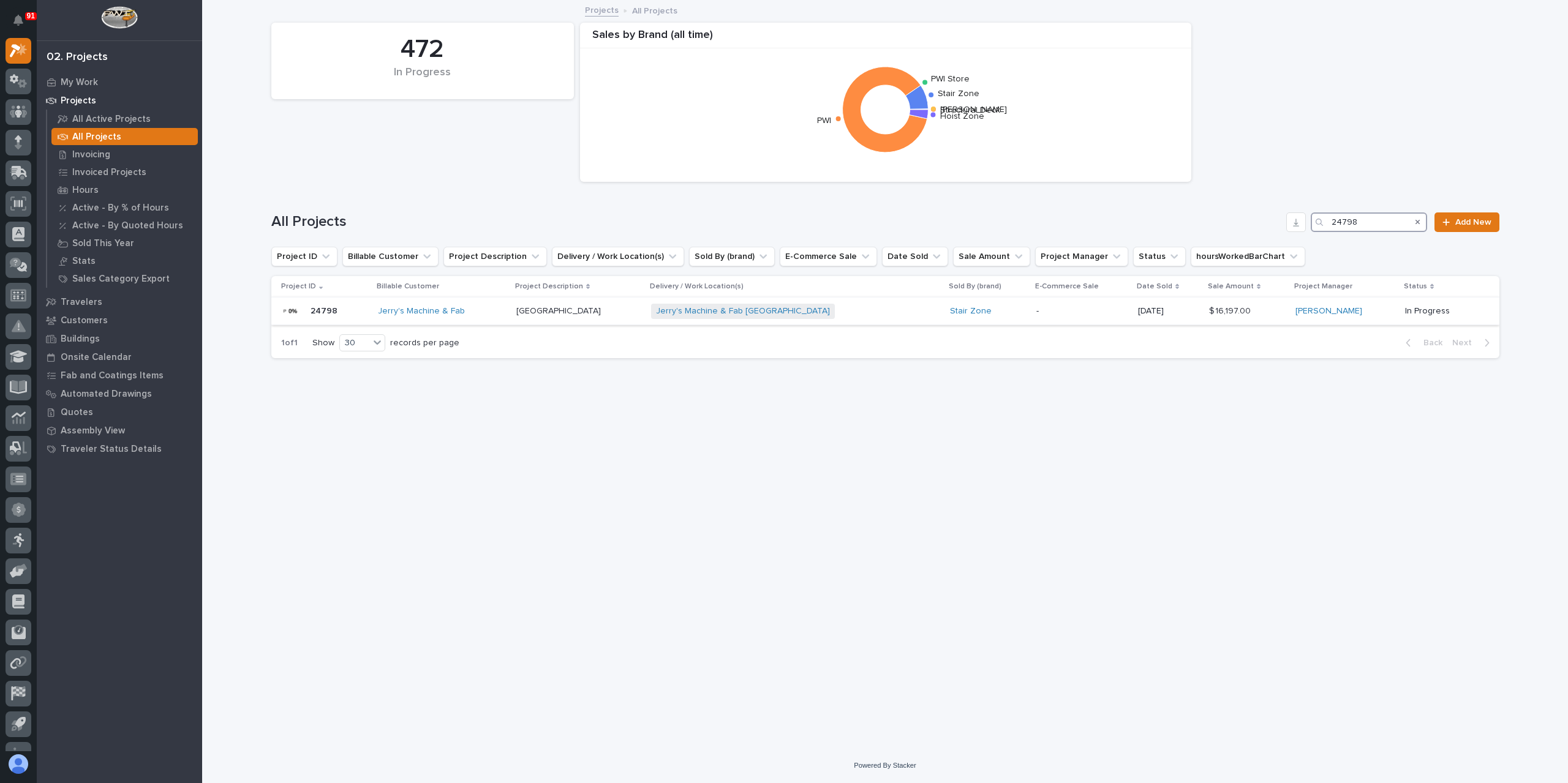
type input "24798"
click at [575, 317] on div "[GEOGRAPHIC_DATA] [GEOGRAPHIC_DATA]" at bounding box center [579, 312] width 125 height 20
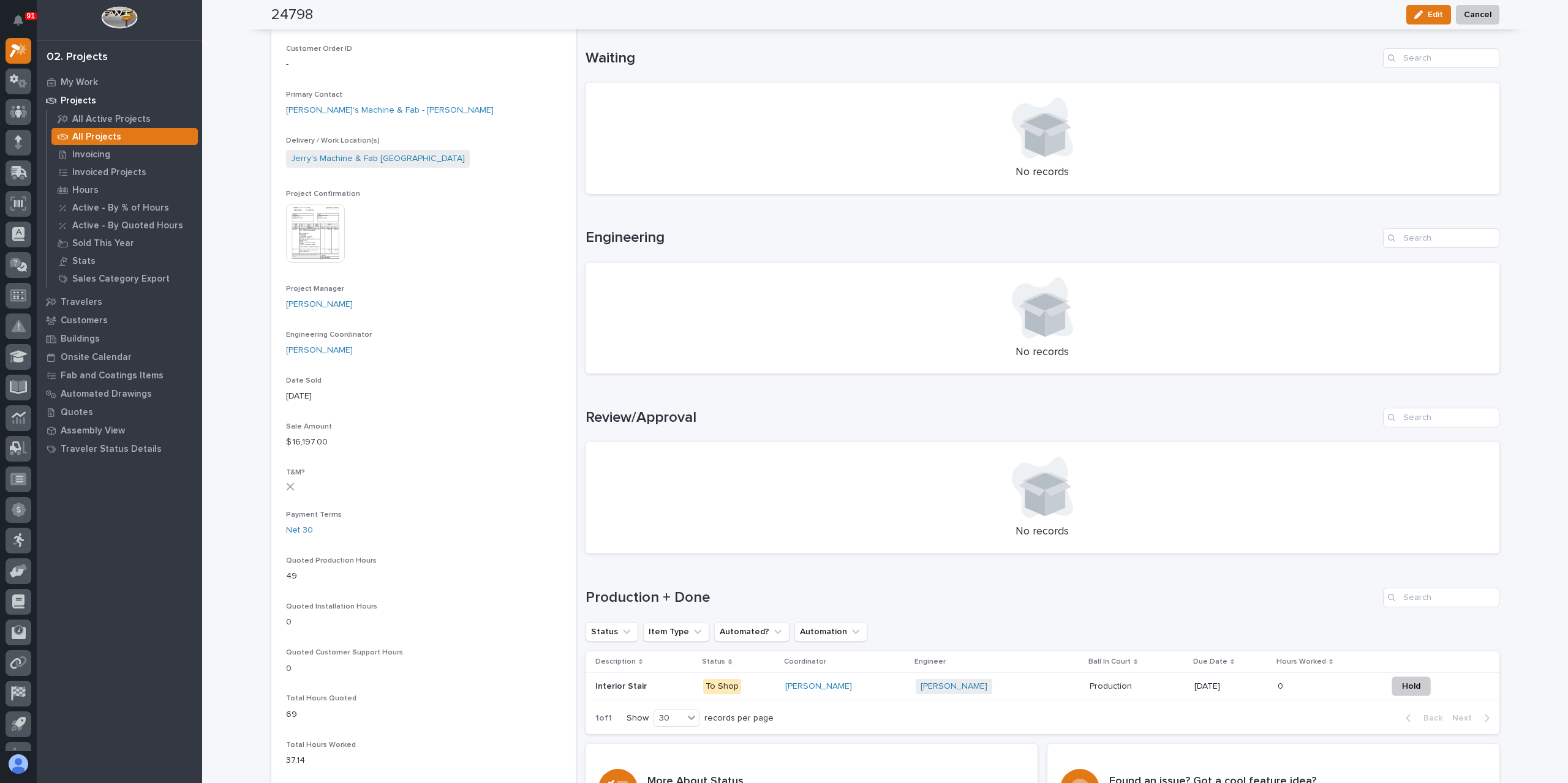
scroll to position [367, 0]
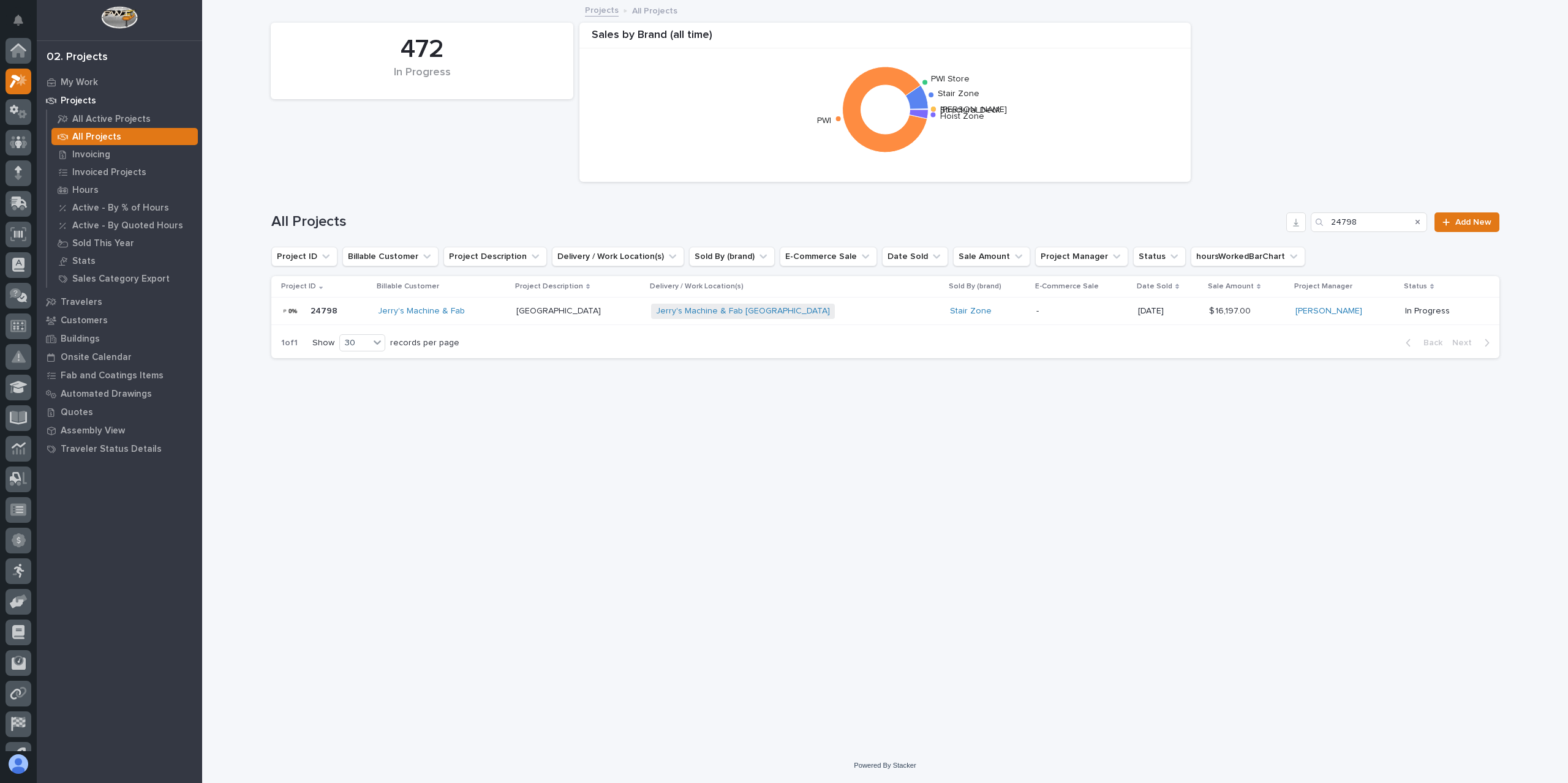
scroll to position [33, 0]
drag, startPoint x: 1371, startPoint y: 222, endPoint x: 1276, endPoint y: 230, distance: 95.3
click at [1284, 228] on div "All Projects 24798 Add New" at bounding box center [886, 222] width 1228 height 19
type input "24857"
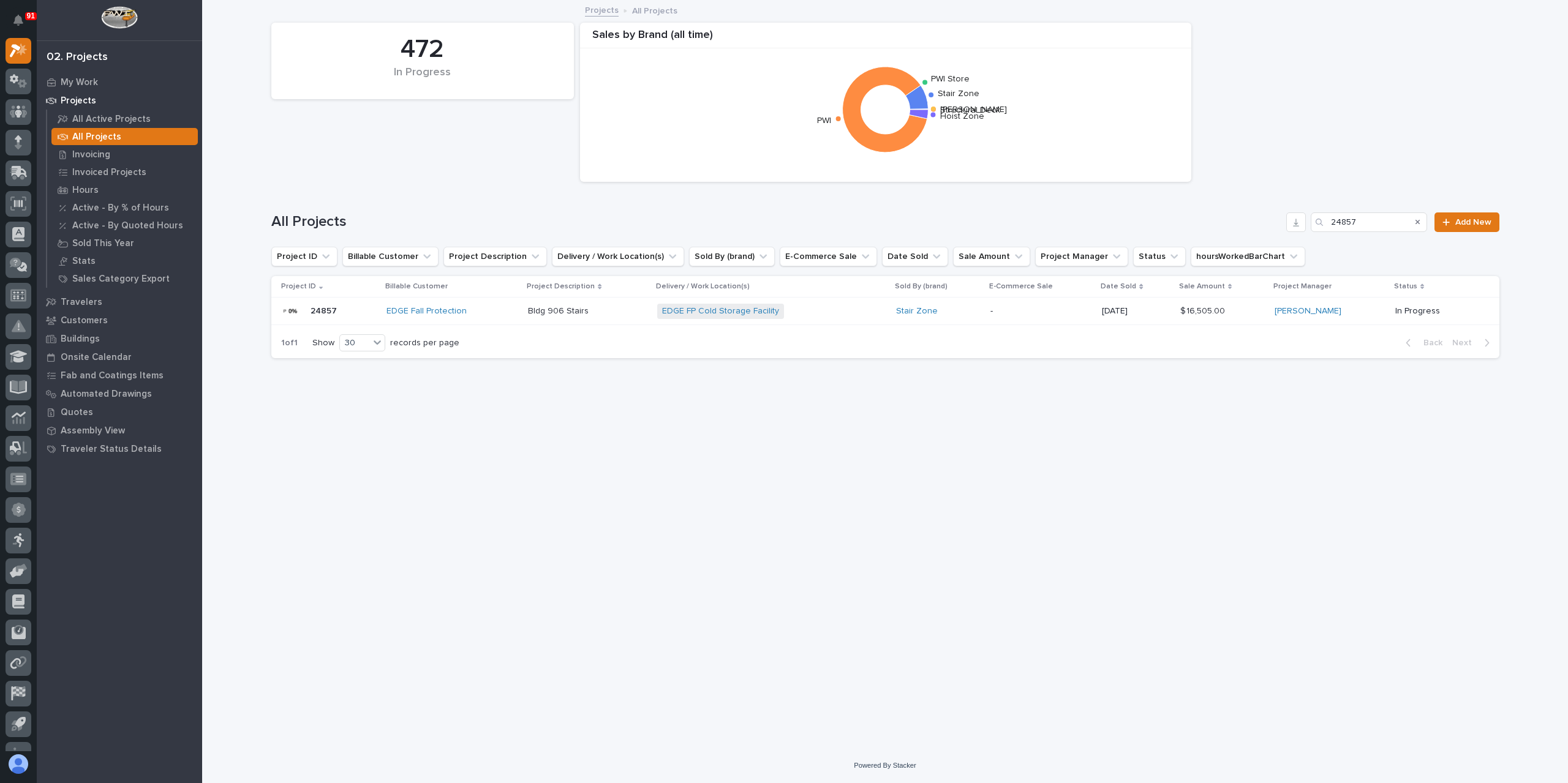
click at [555, 314] on p "Bldg 906 Stairs" at bounding box center [559, 310] width 63 height 13
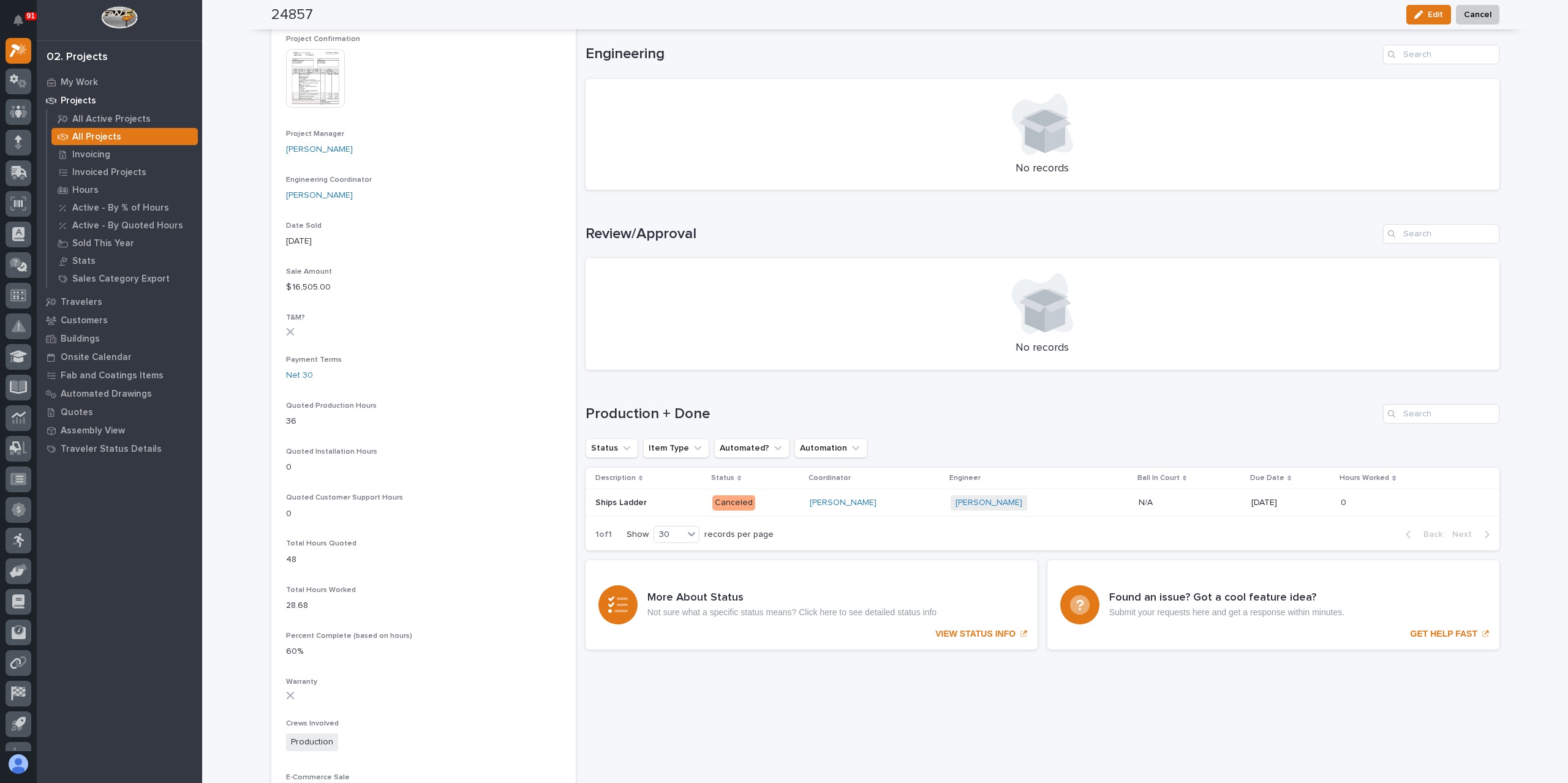
scroll to position [499, 0]
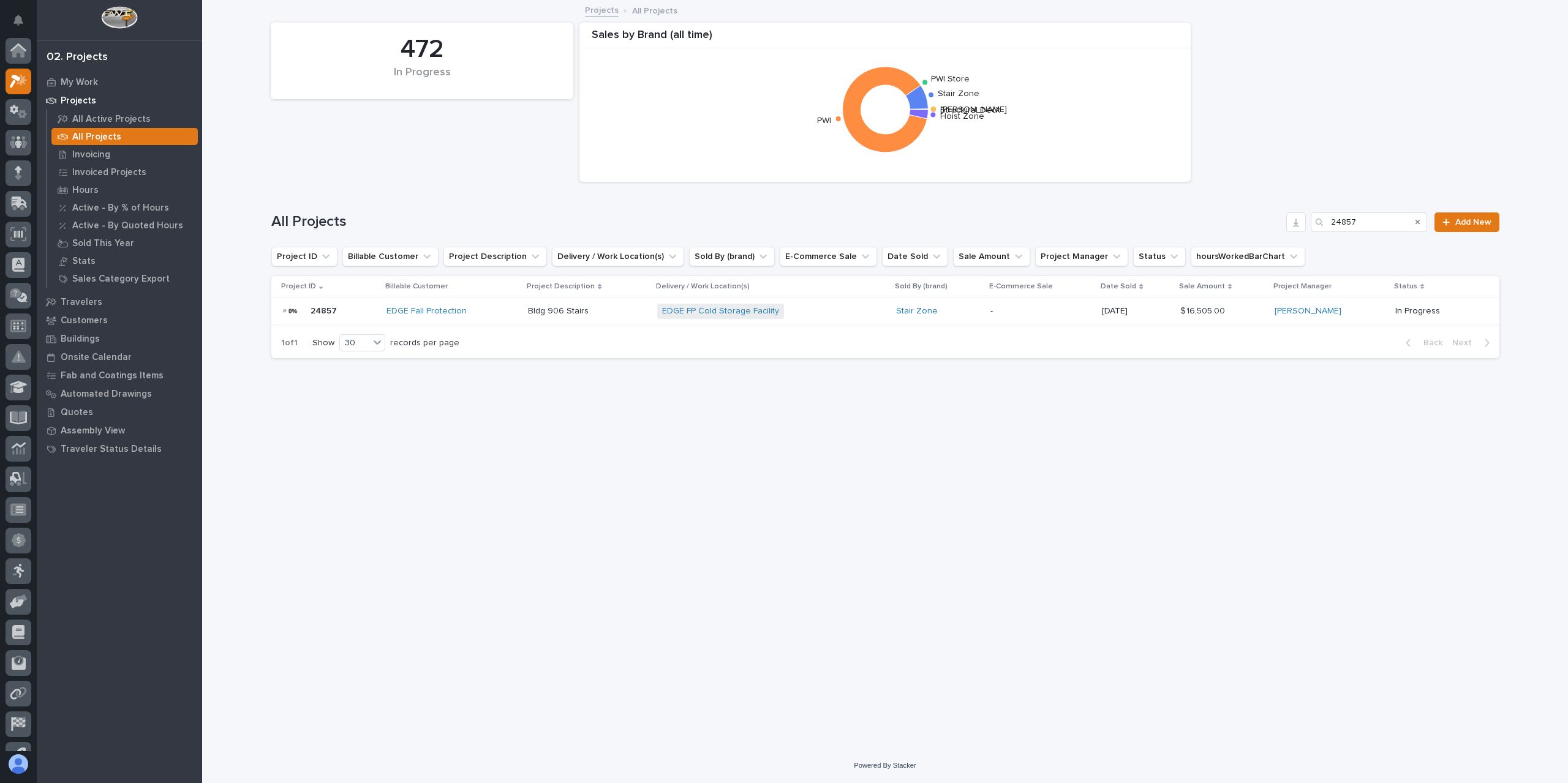
scroll to position [33, 0]
drag, startPoint x: 1392, startPoint y: 226, endPoint x: 1270, endPoint y: 228, distance: 122.0
click at [1279, 227] on div "All Projects 24857 Add New" at bounding box center [886, 222] width 1228 height 19
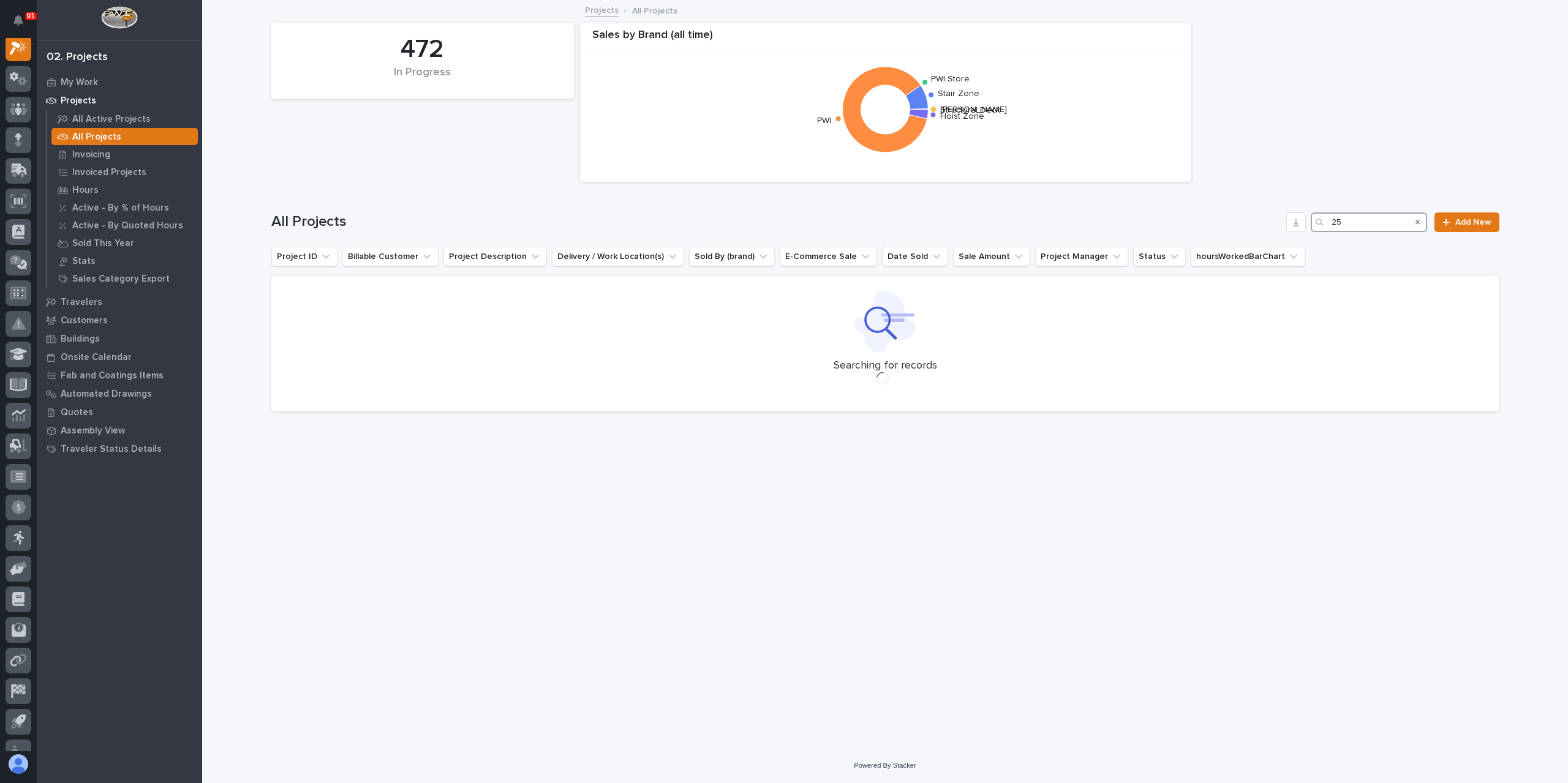
scroll to position [31, 0]
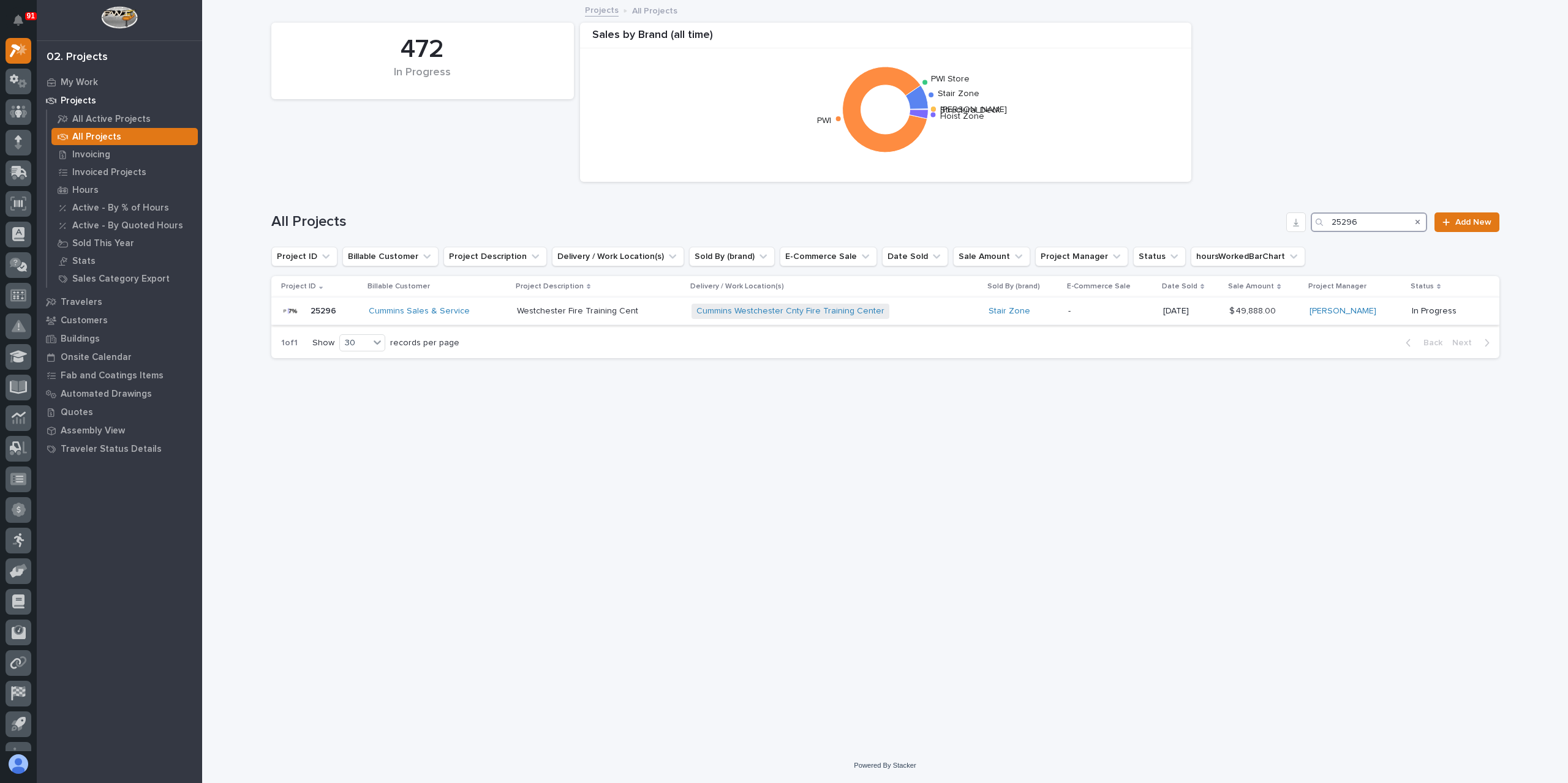
type input "25296"
click at [555, 314] on p "Westchester Fire Training Cent" at bounding box center [579, 310] width 124 height 13
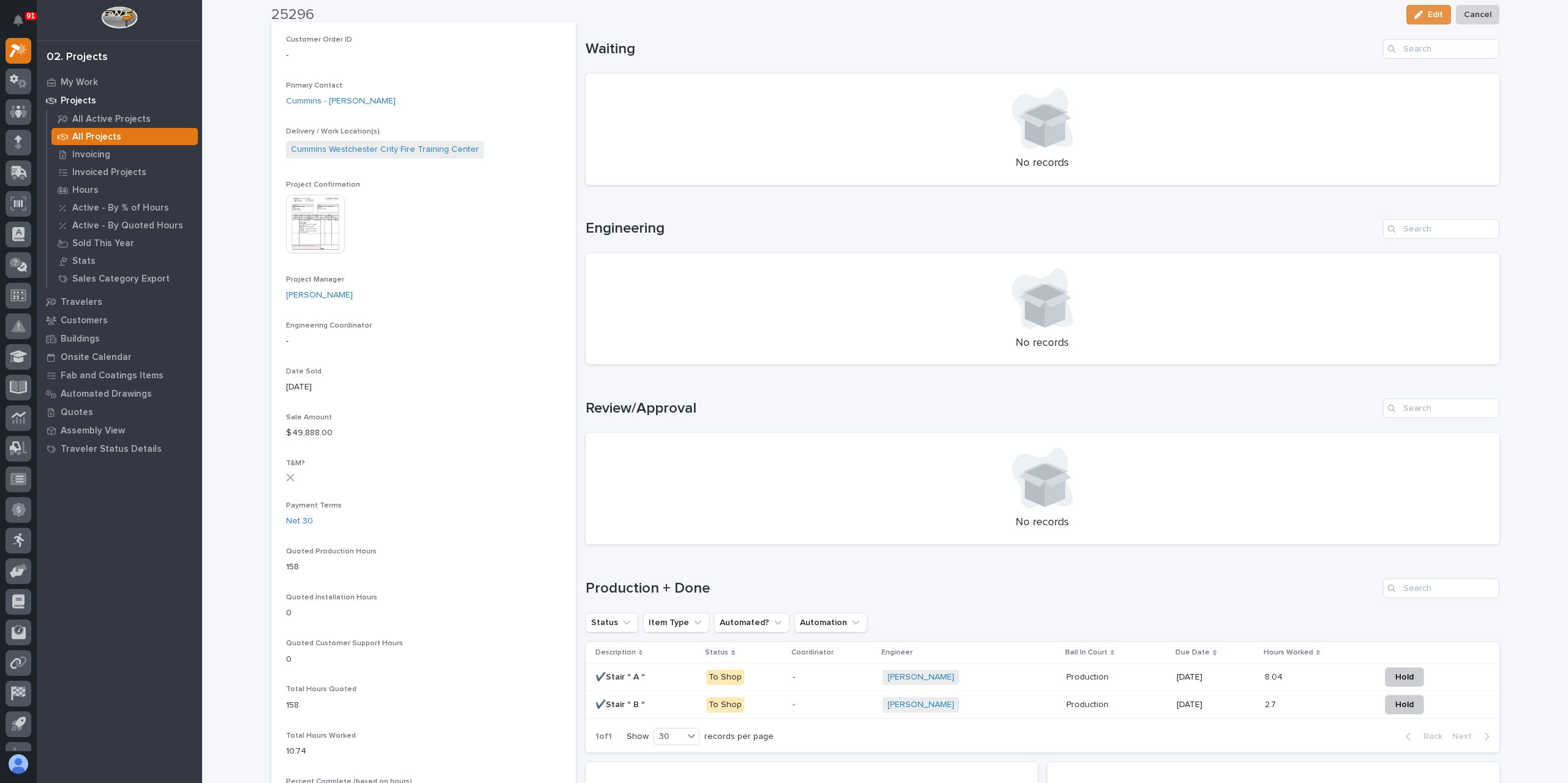
scroll to position [367, 0]
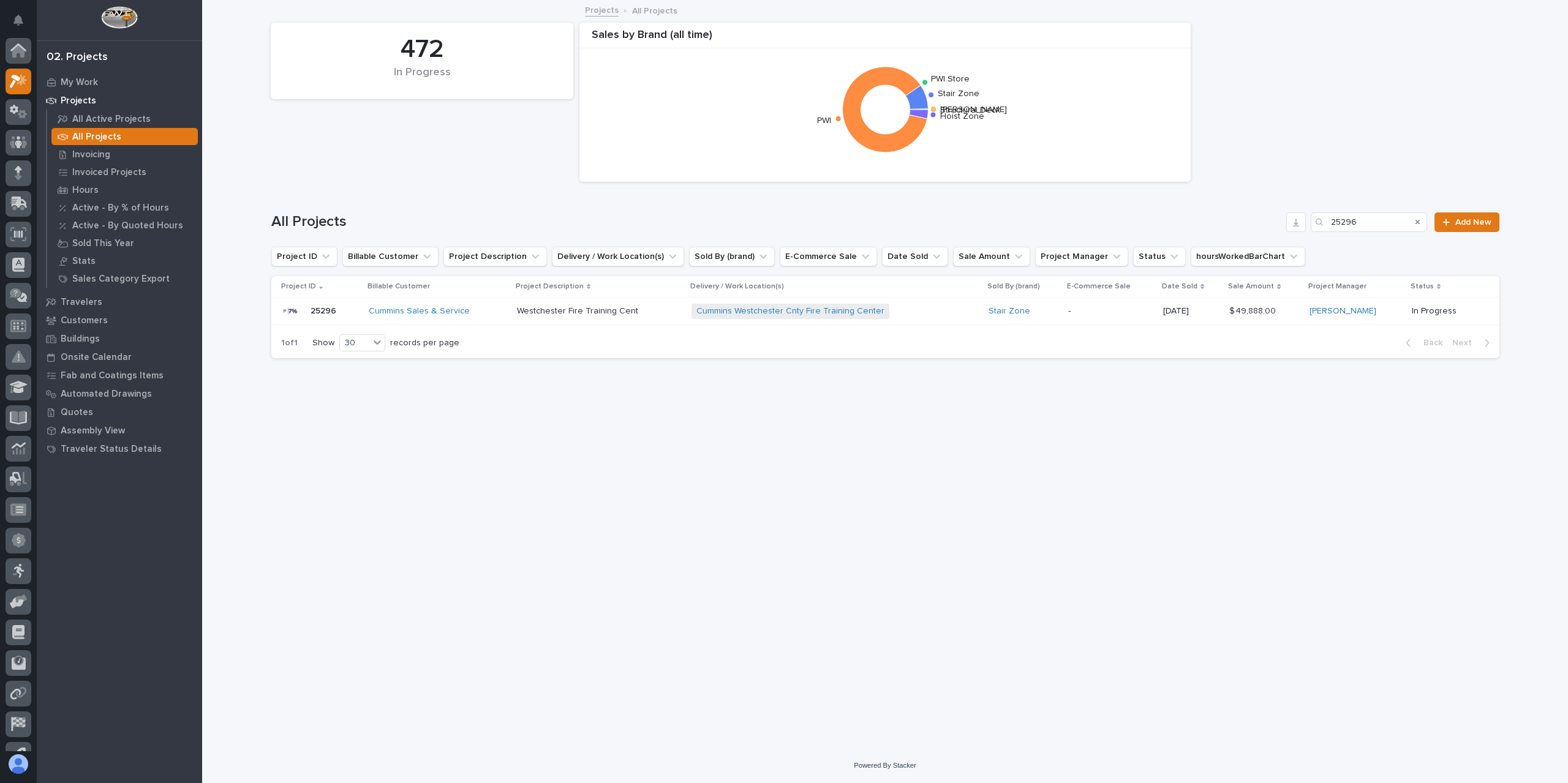
scroll to position [33, 0]
click at [1376, 219] on input "25296" at bounding box center [1369, 222] width 117 height 19
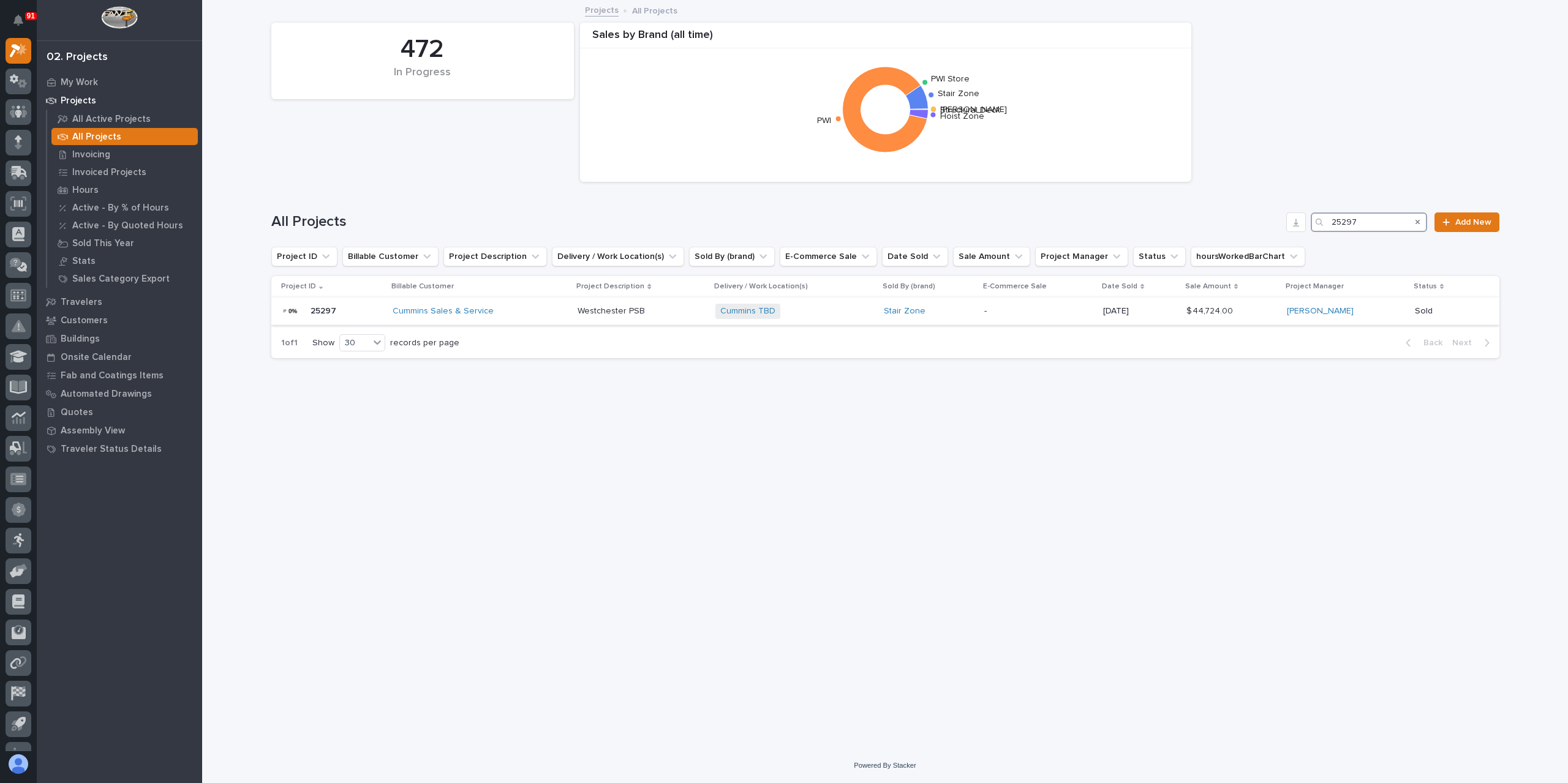
type input "25297"
click at [600, 315] on p "Westchester PSB" at bounding box center [612, 310] width 70 height 13
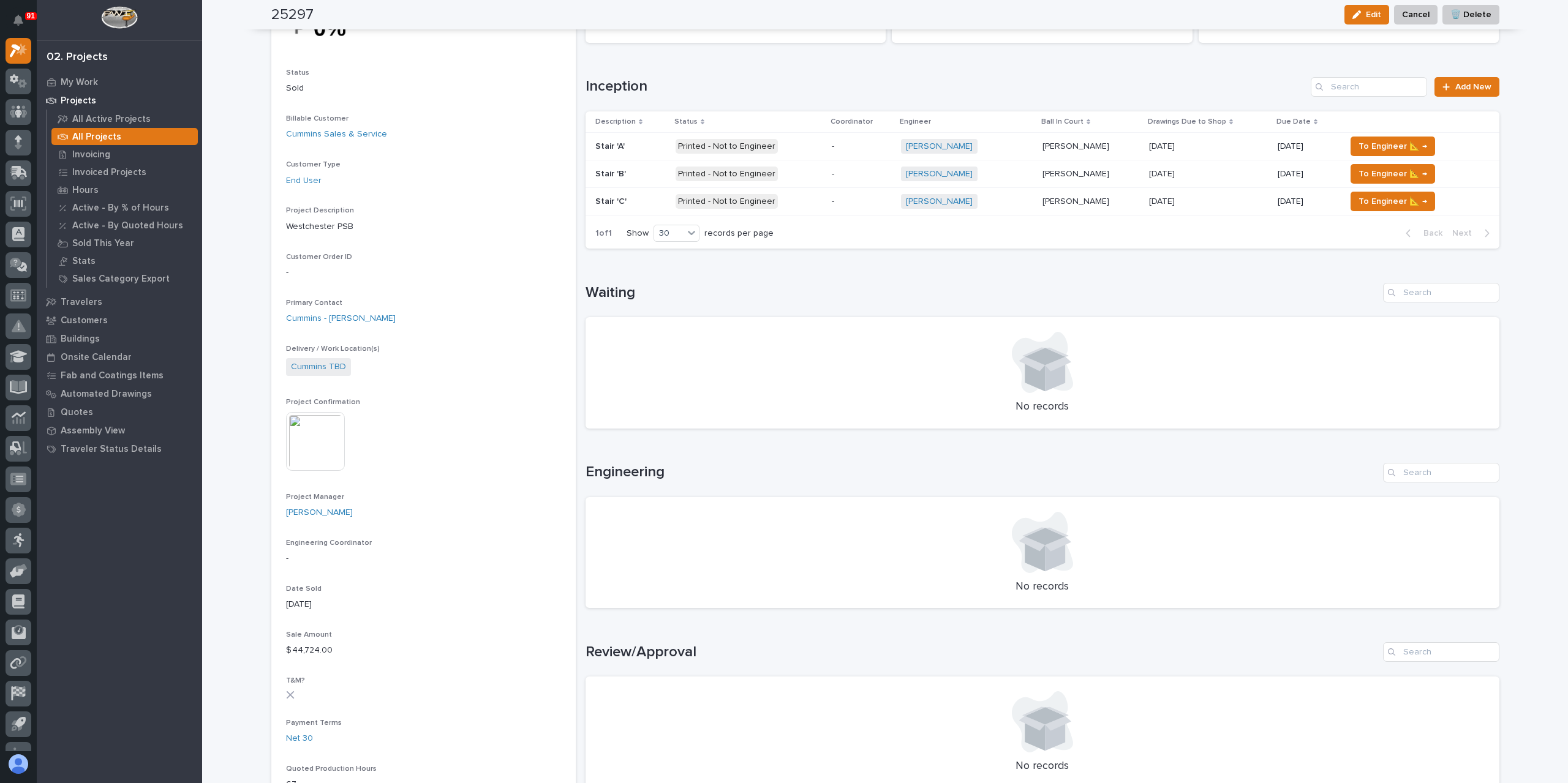
scroll to position [10, 0]
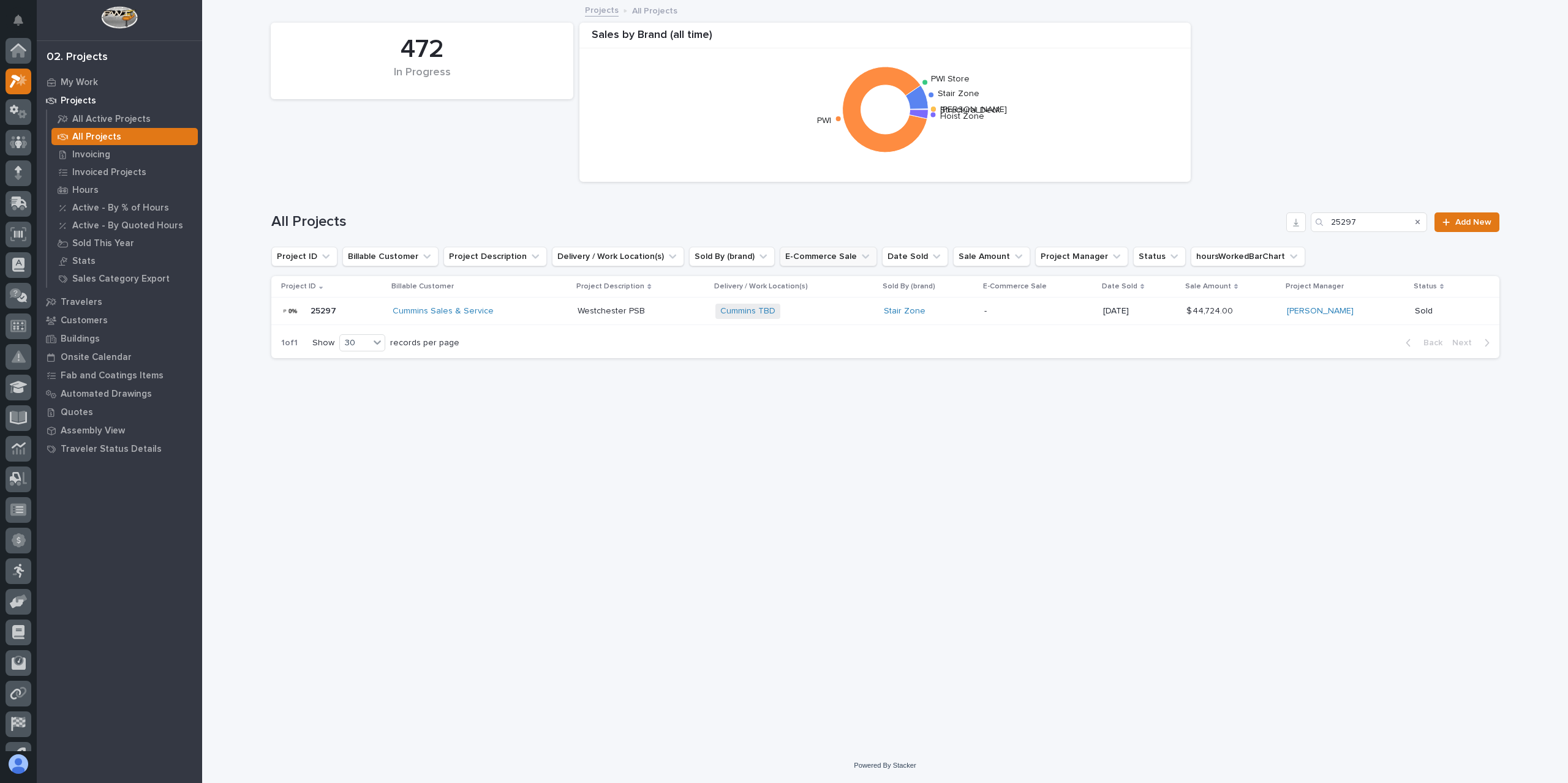
scroll to position [33, 0]
drag, startPoint x: 1366, startPoint y: 219, endPoint x: 1319, endPoint y: 235, distance: 49.6
click at [1320, 234] on div "All Projects 25297 Add New" at bounding box center [886, 217] width 1228 height 59
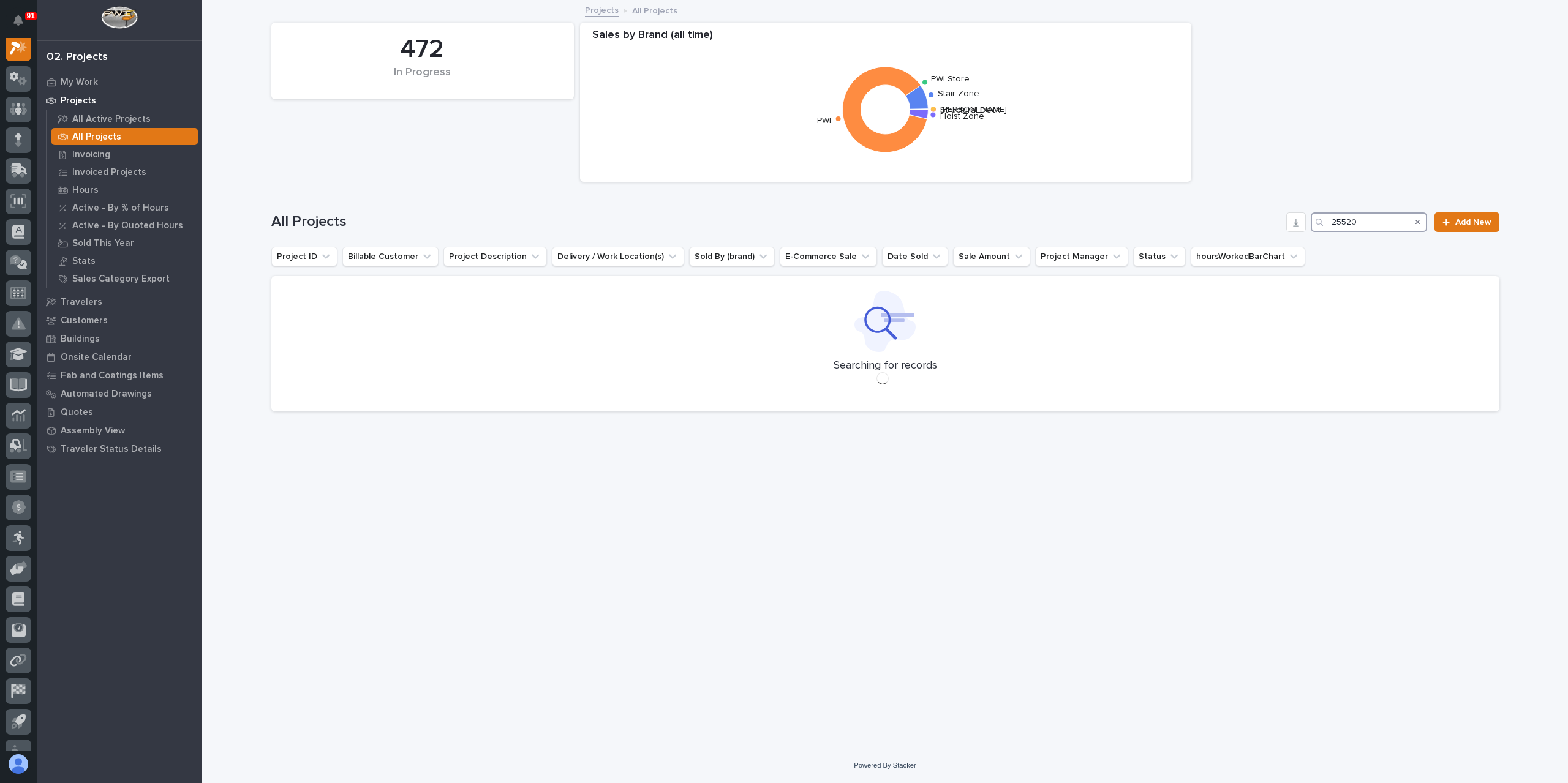
scroll to position [31, 0]
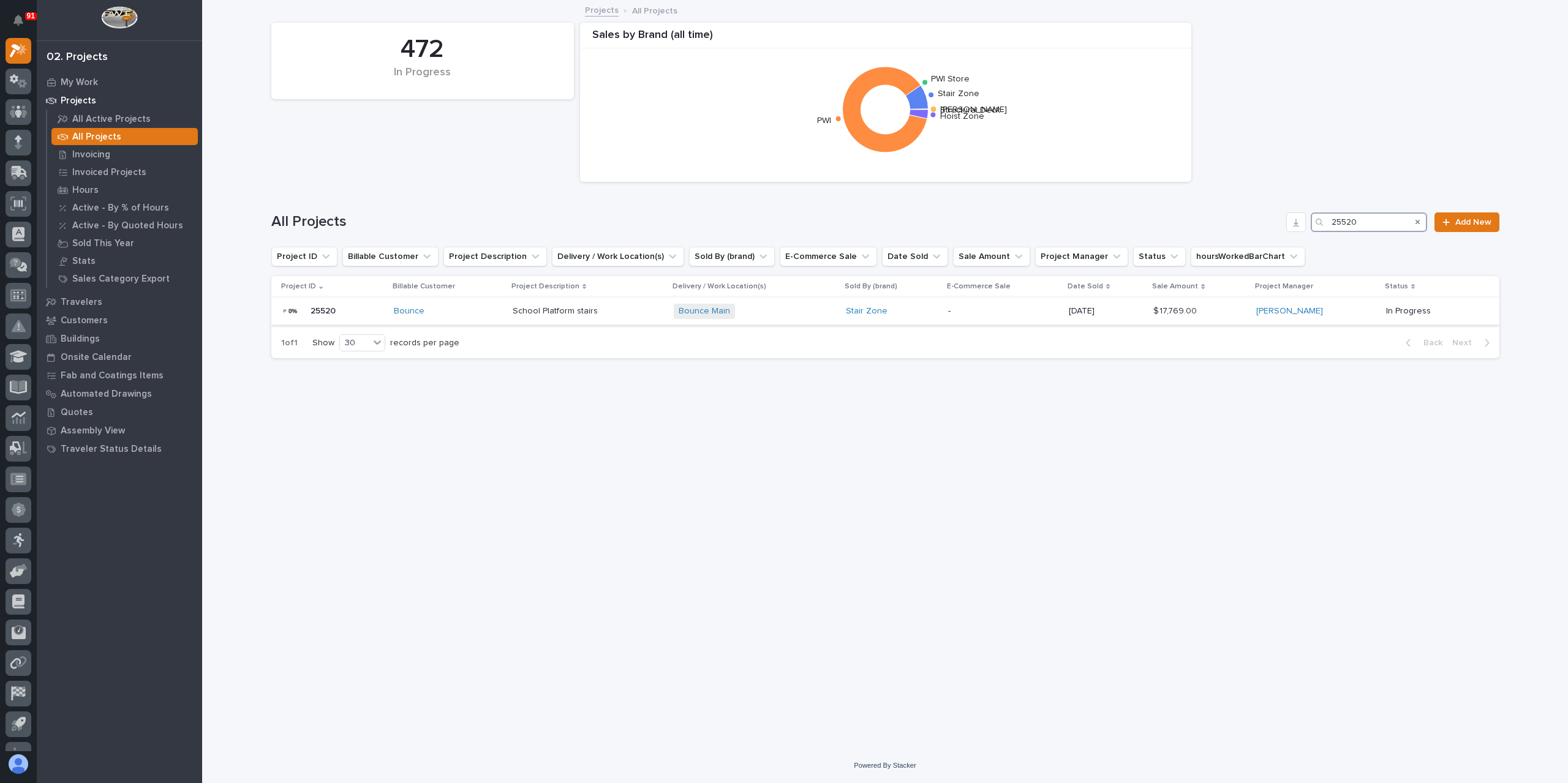
type input "25520"
click at [587, 318] on div "School Platform stairs School Platform stairs" at bounding box center [588, 312] width 152 height 20
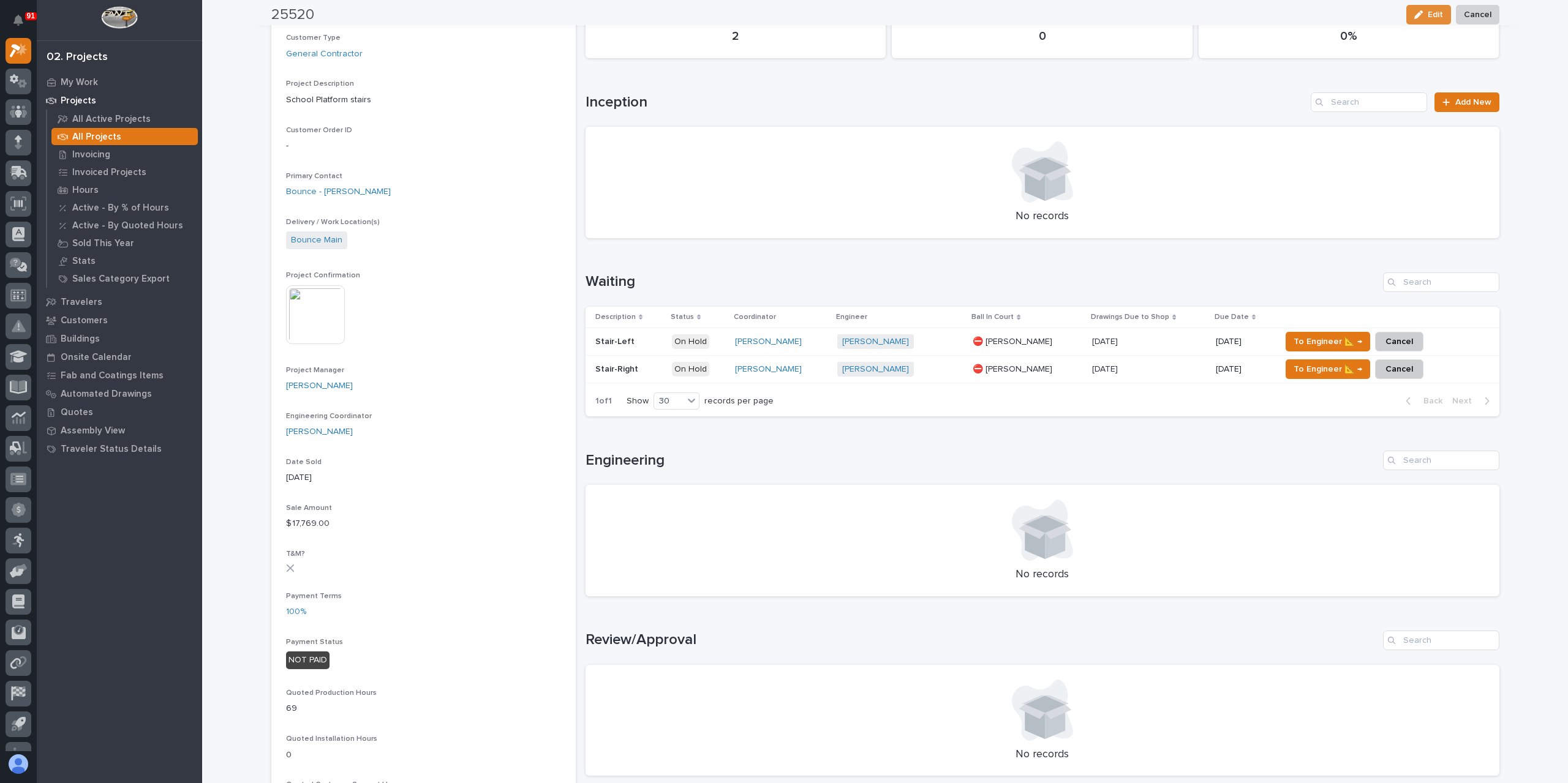
scroll to position [245, 0]
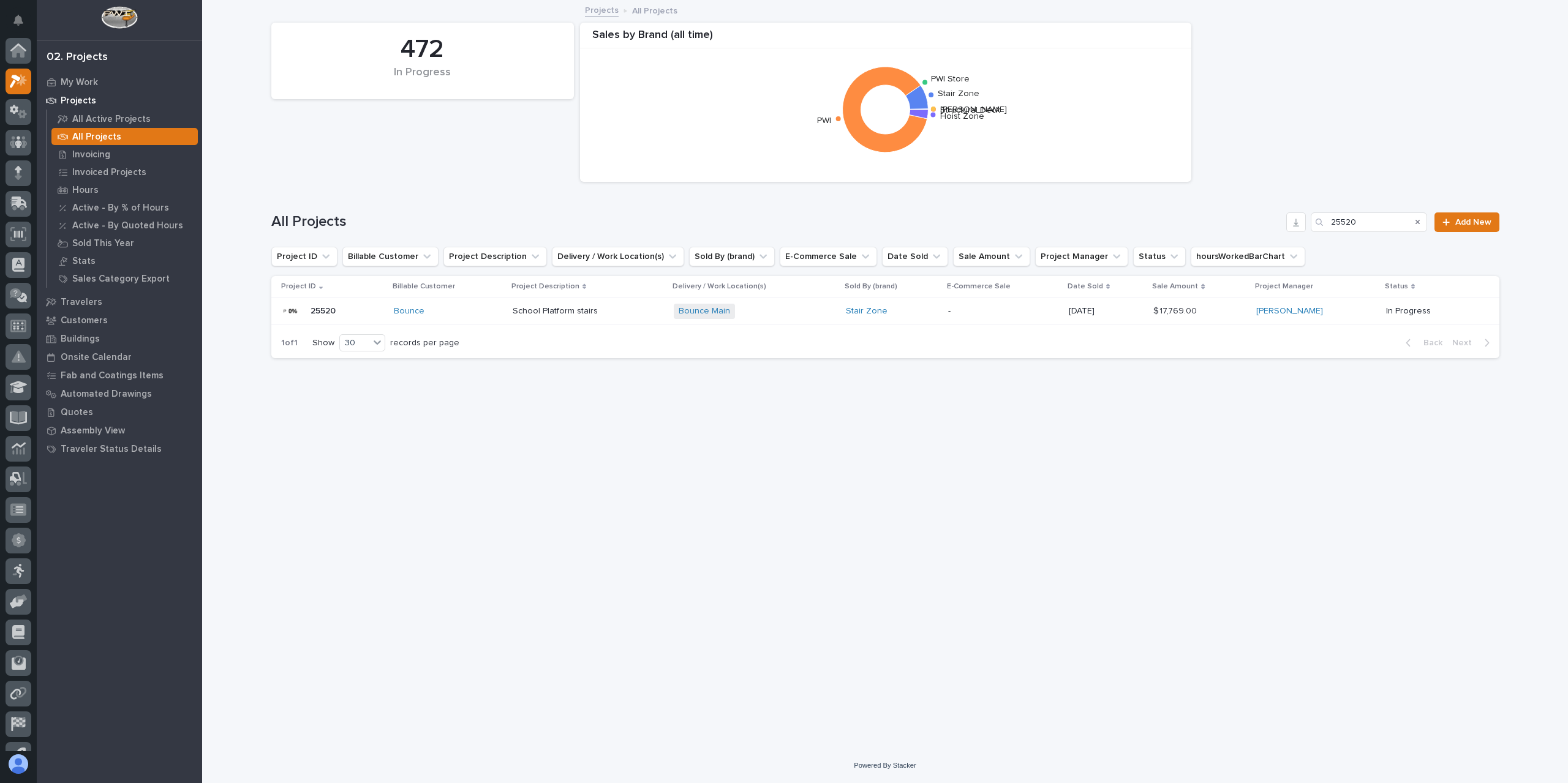
scroll to position [33, 0]
drag, startPoint x: 1367, startPoint y: 217, endPoint x: 1303, endPoint y: 222, distance: 64.2
click at [1305, 222] on div "All Projects 25520 Add New" at bounding box center [886, 222] width 1228 height 19
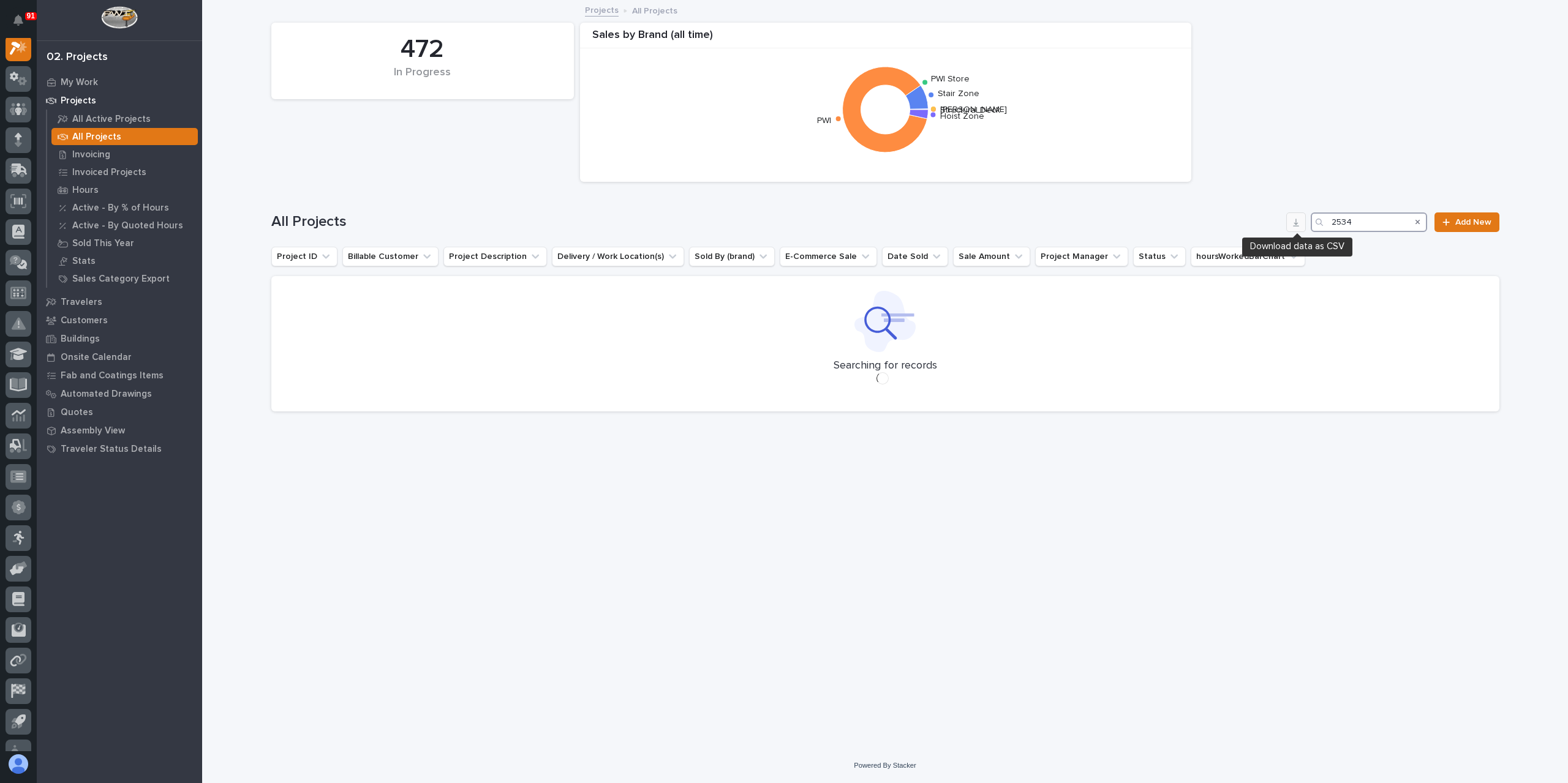
scroll to position [31, 0]
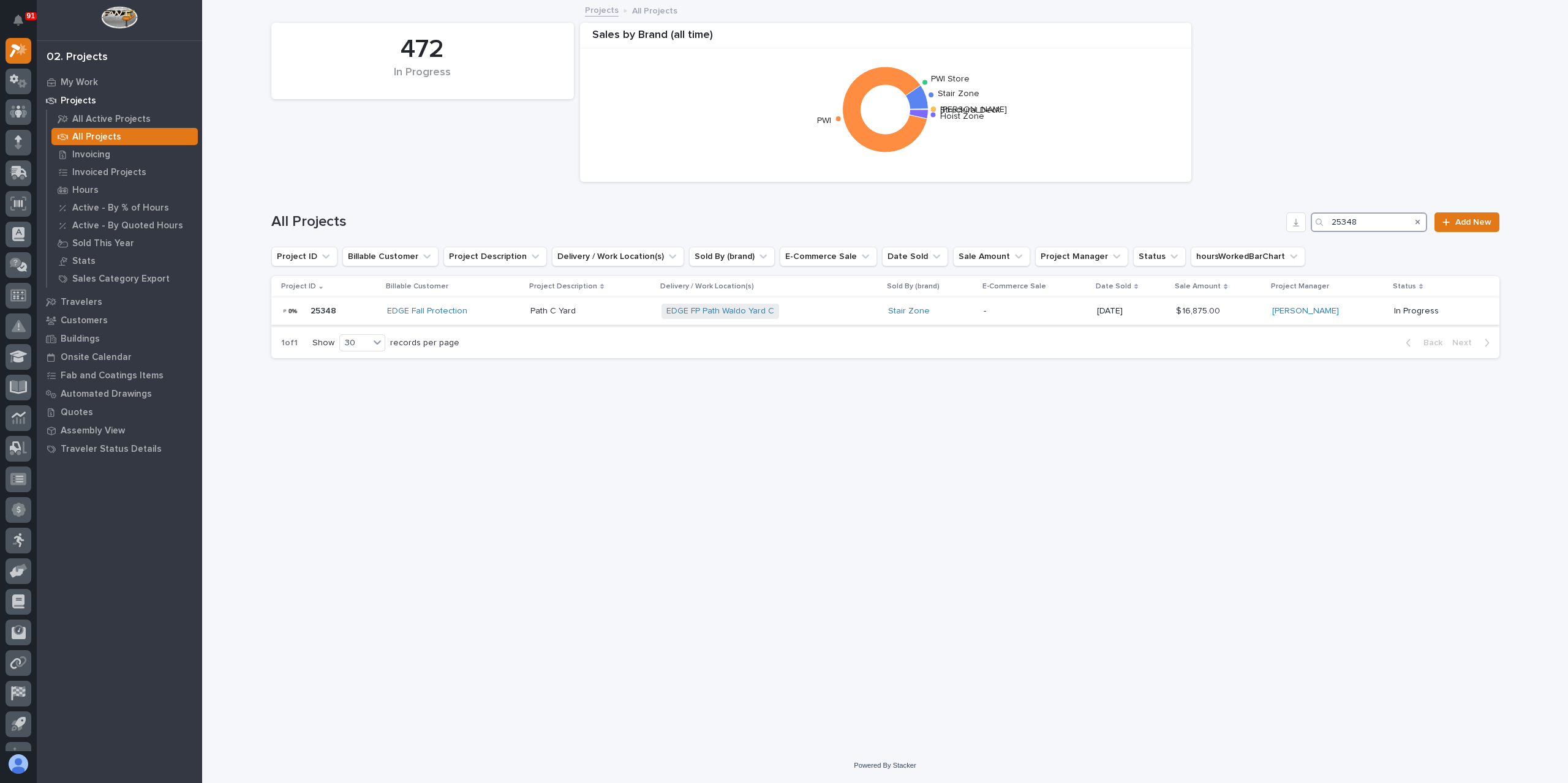
type input "25348"
click at [573, 312] on p "Path C Yard" at bounding box center [554, 310] width 48 height 13
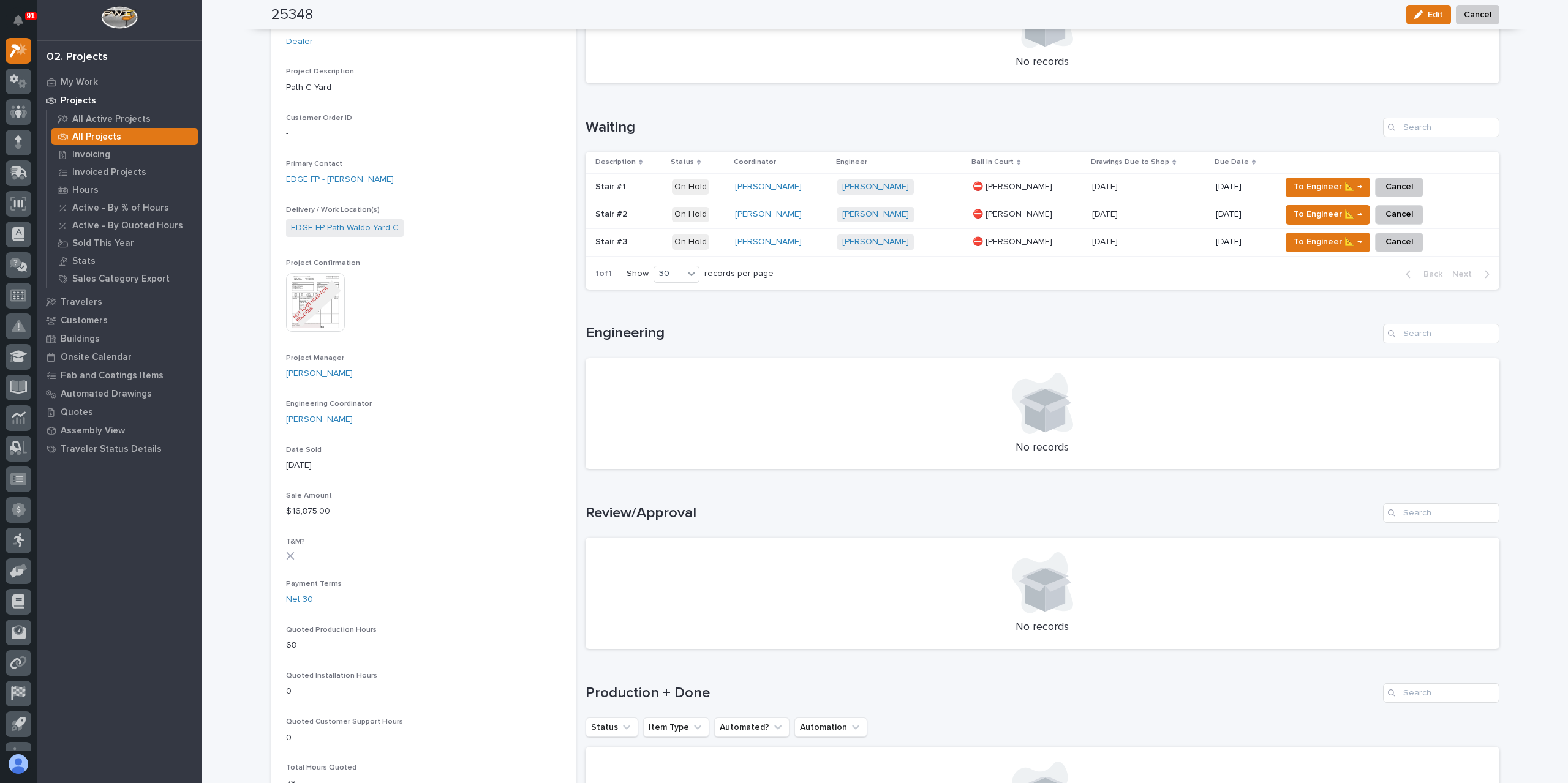
scroll to position [306, 0]
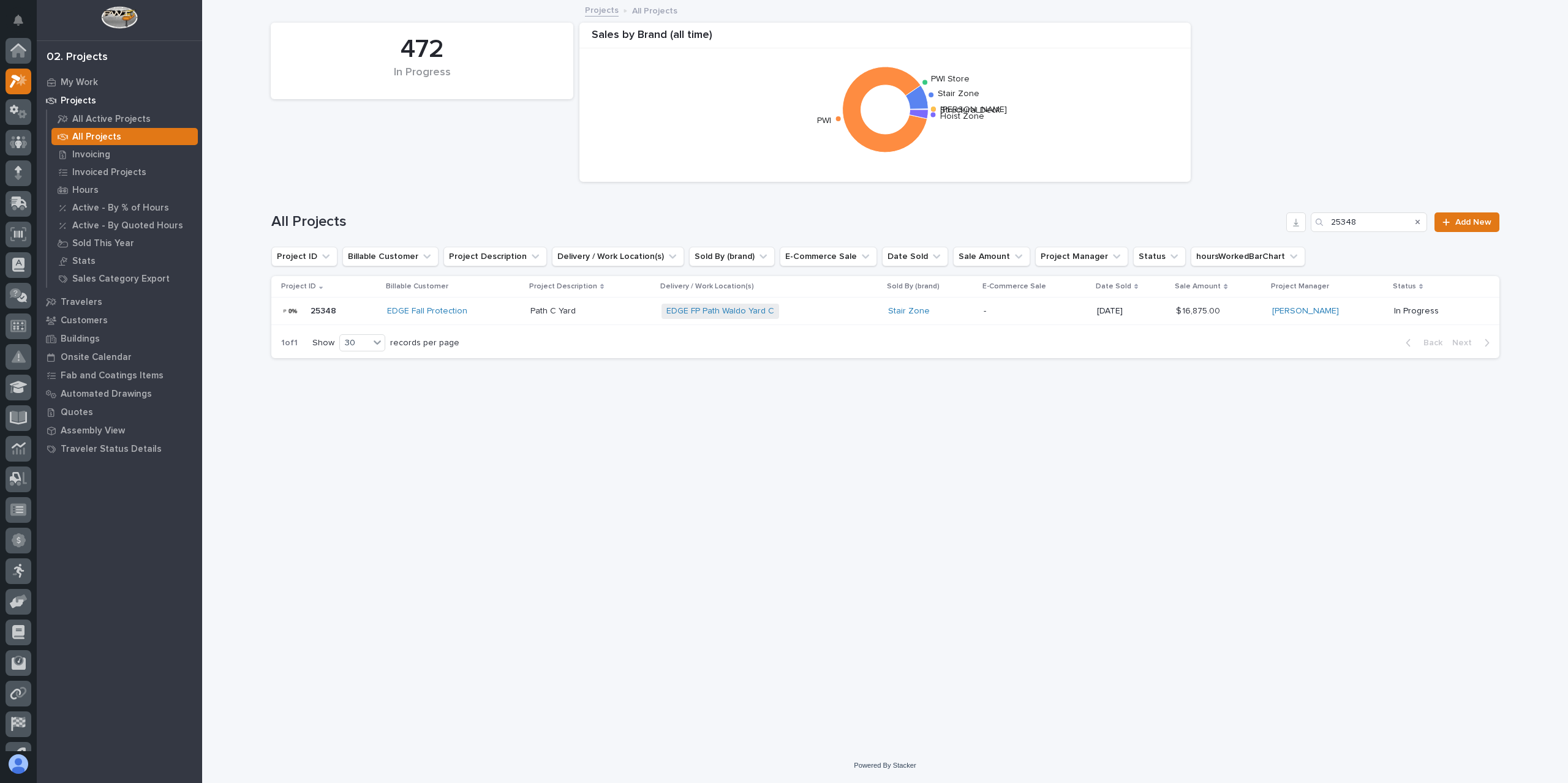
scroll to position [33, 0]
drag, startPoint x: 1364, startPoint y: 217, endPoint x: 1303, endPoint y: 225, distance: 61.5
click at [1303, 225] on div "All Projects 25348 Add New" at bounding box center [886, 222] width 1228 height 19
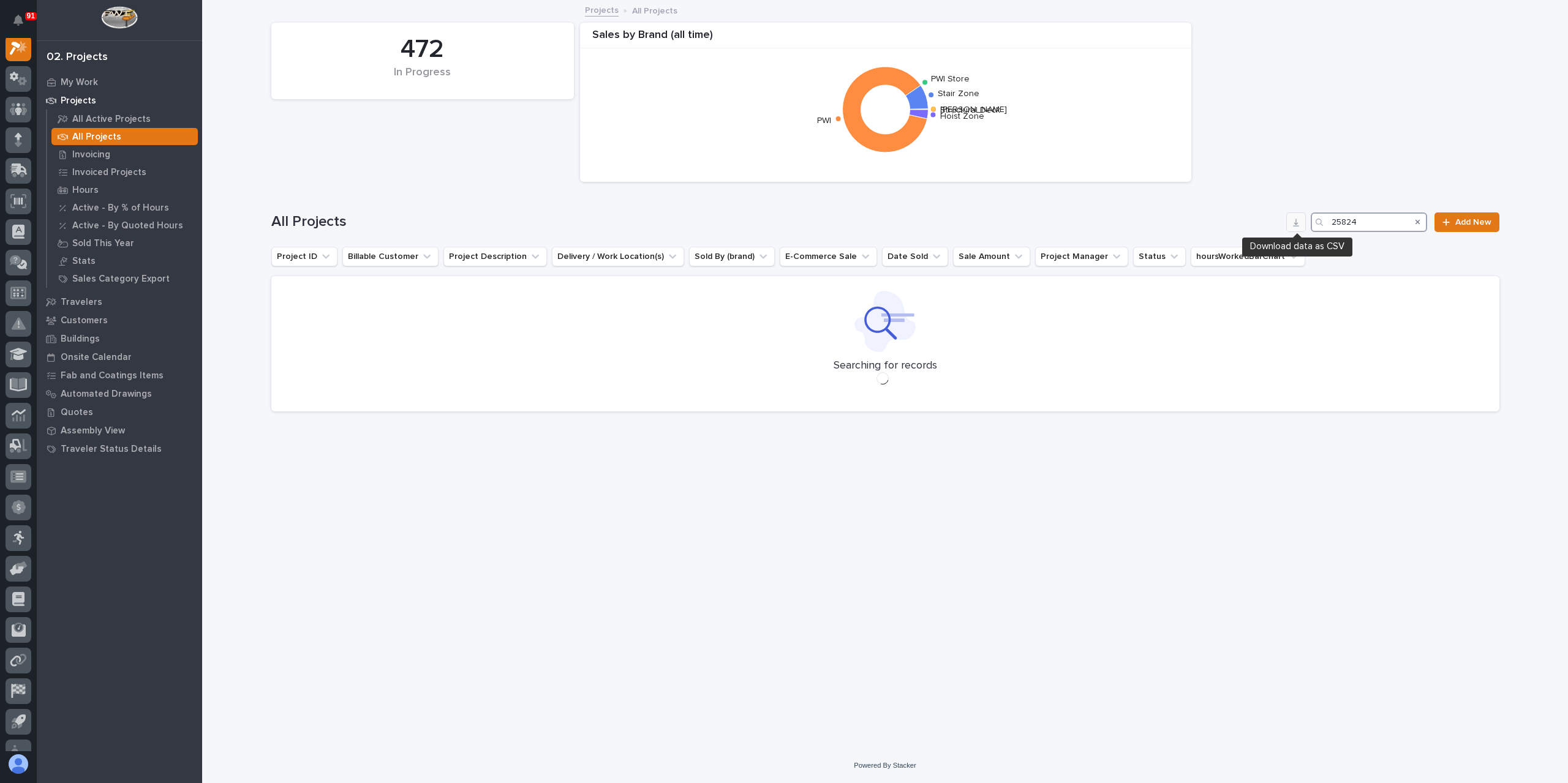
scroll to position [31, 0]
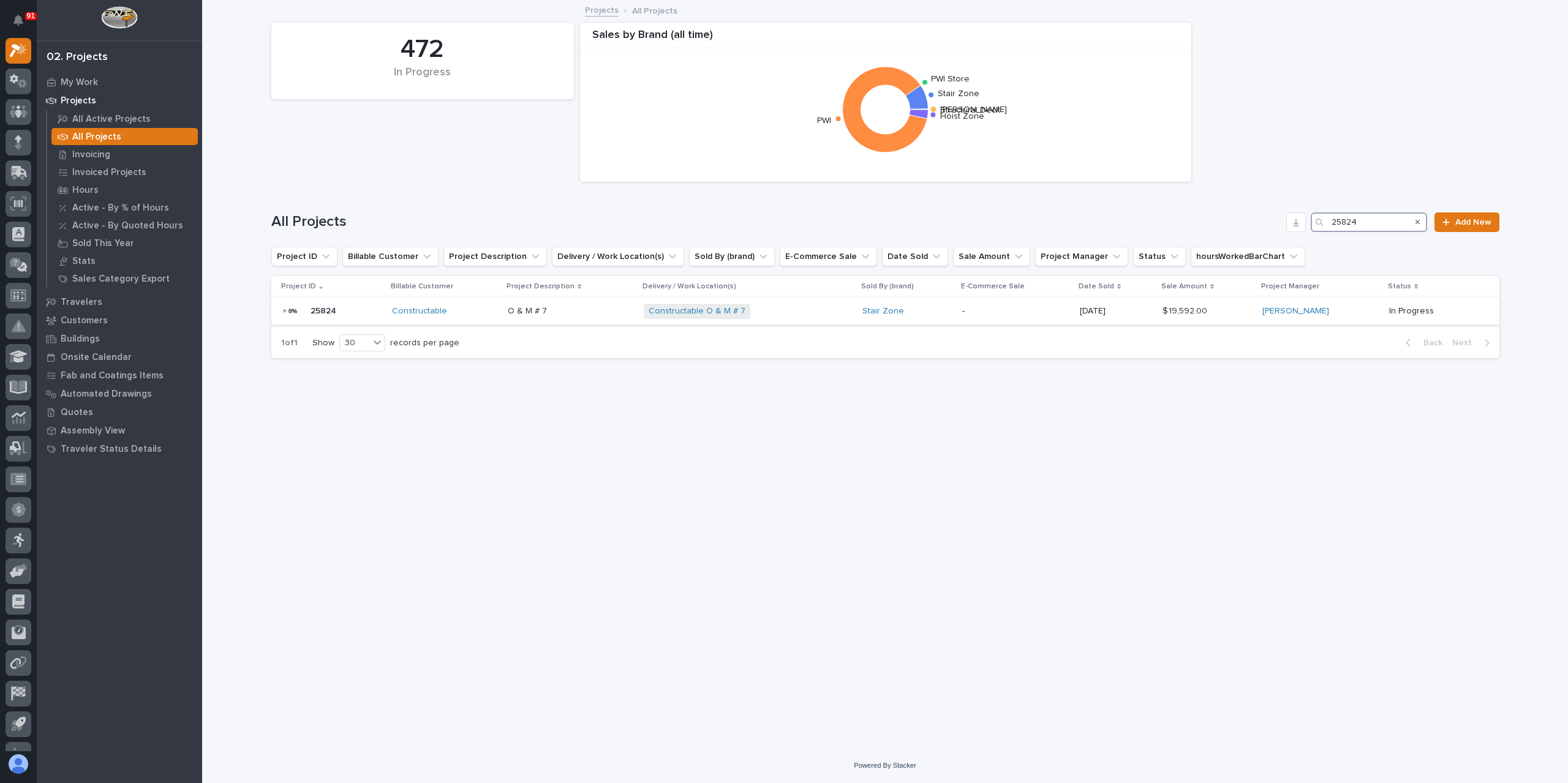
type input "25824"
click at [536, 314] on p "O & M # 7" at bounding box center [528, 310] width 42 height 13
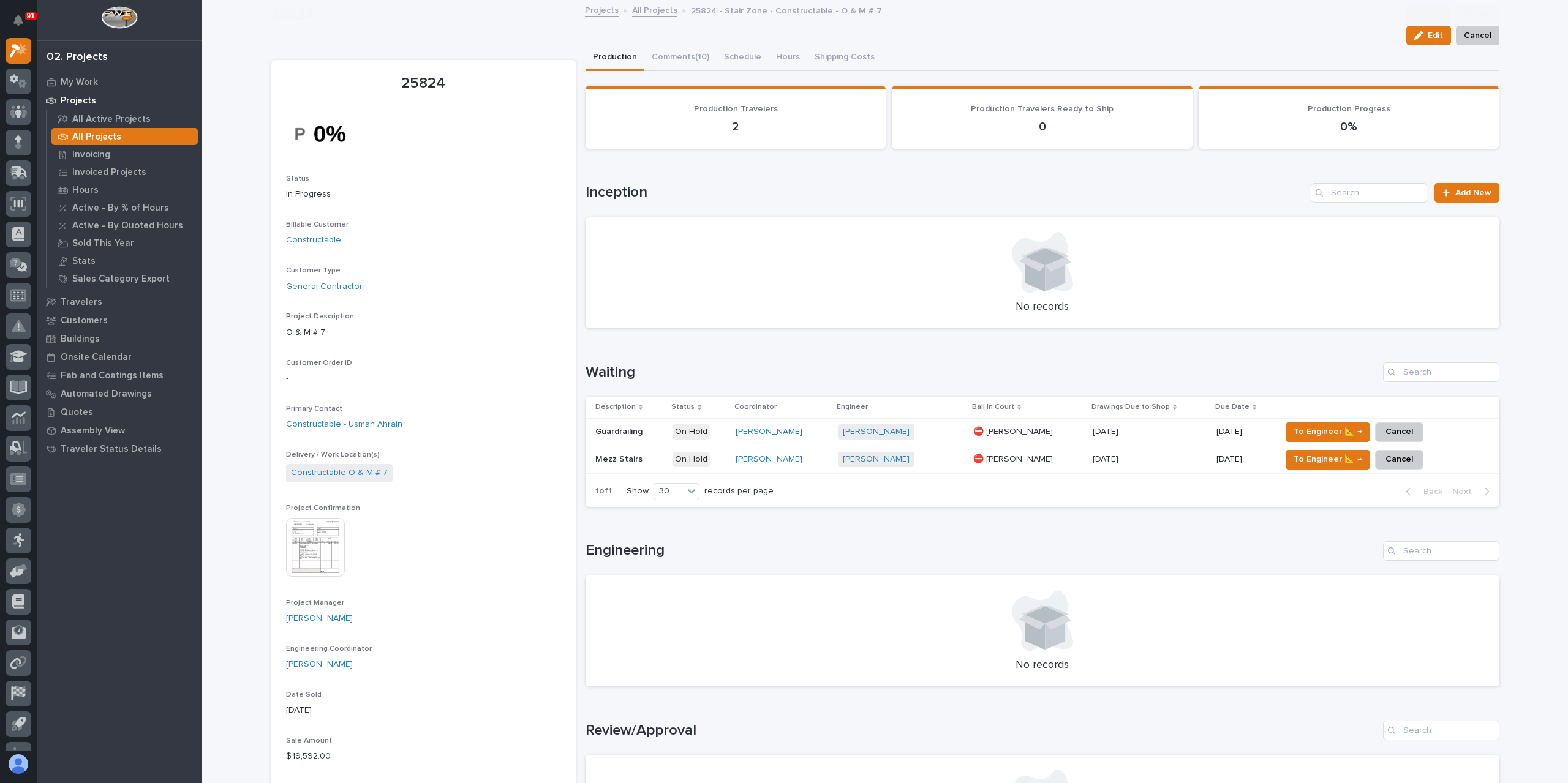
scroll to position [184, 0]
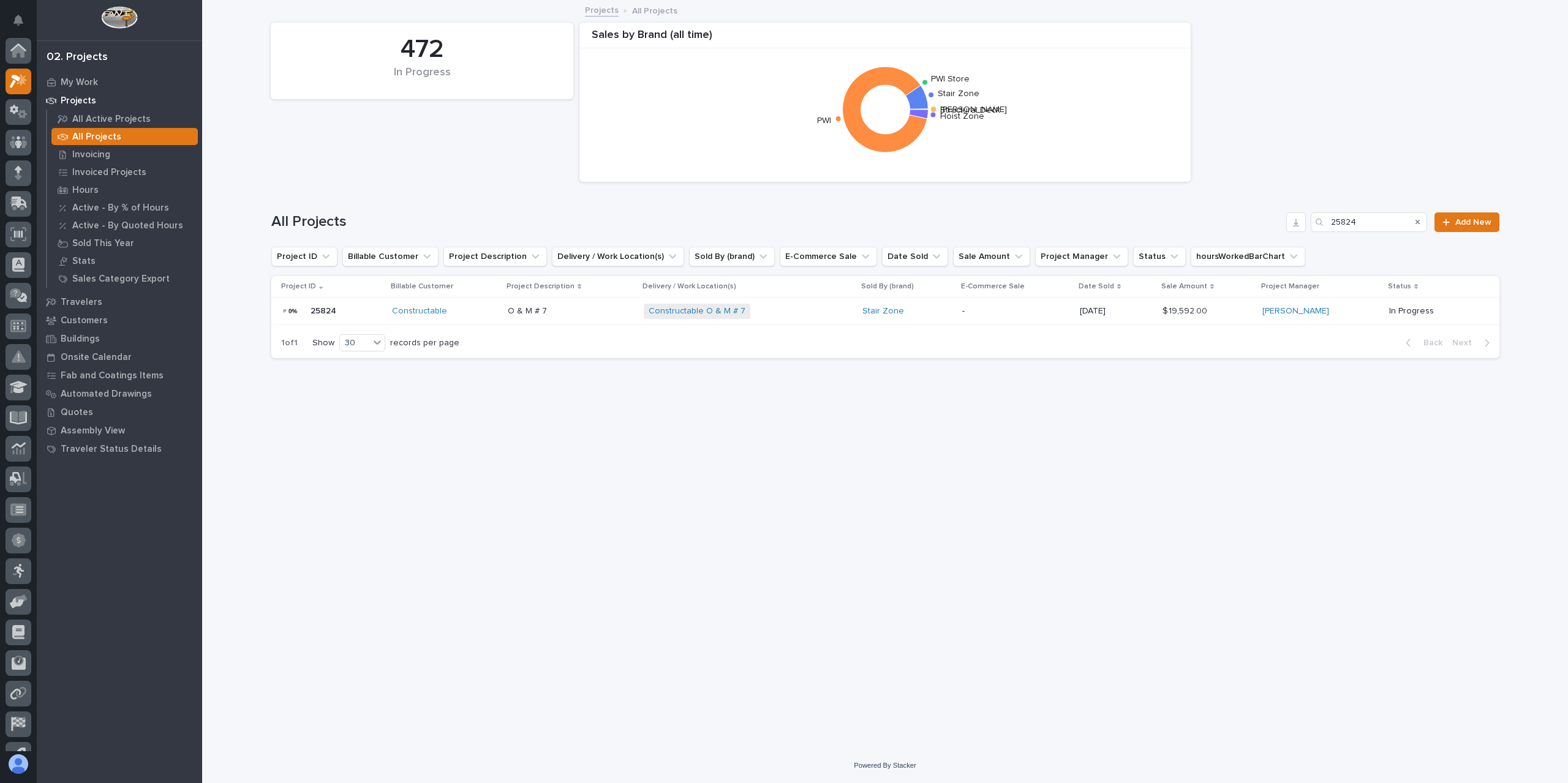
scroll to position [33, 0]
drag, startPoint x: 1361, startPoint y: 227, endPoint x: 1302, endPoint y: 227, distance: 59.0
click at [1302, 227] on div "All Projects 25824 Add New" at bounding box center [886, 222] width 1228 height 19
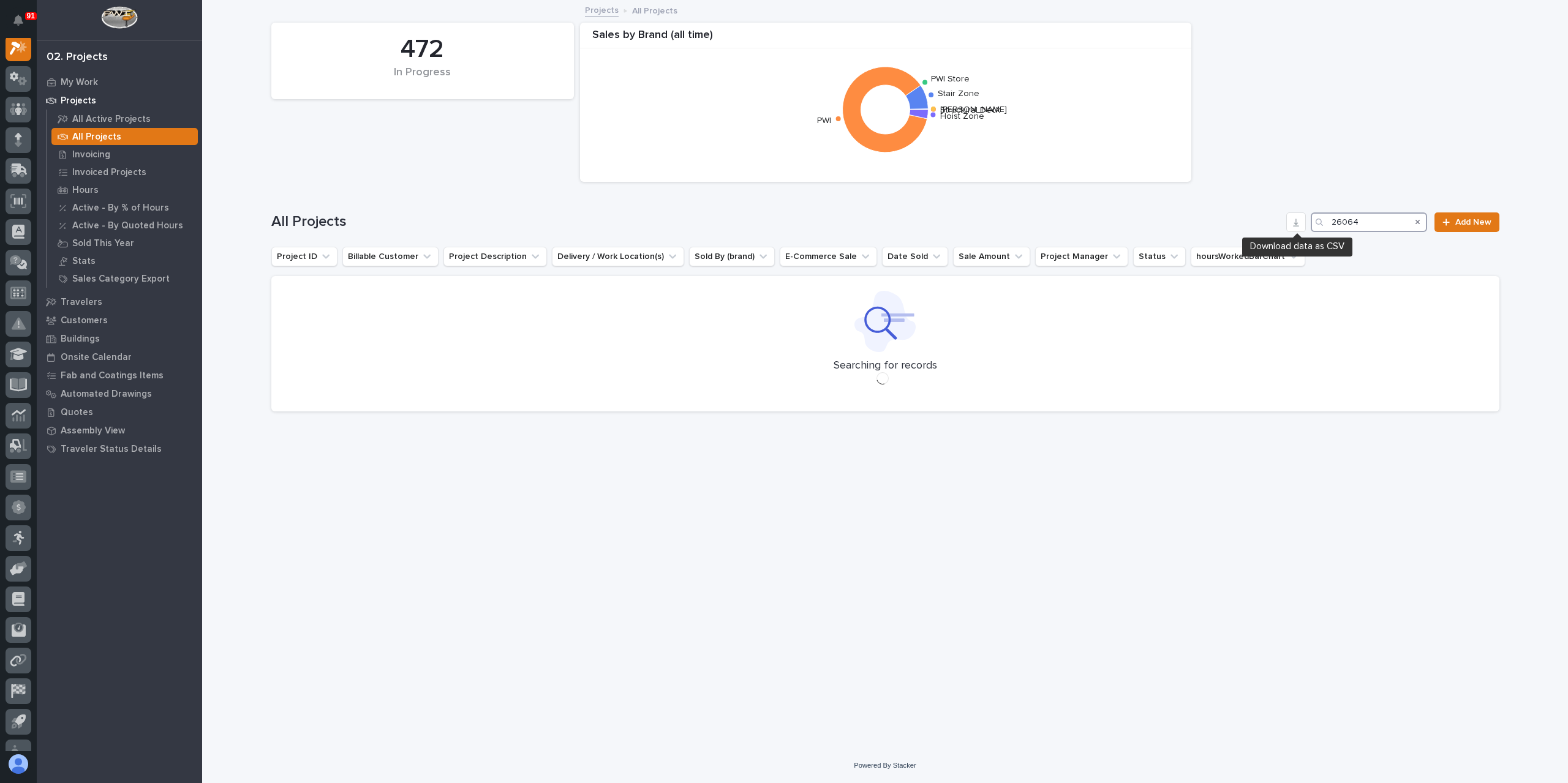
scroll to position [31, 0]
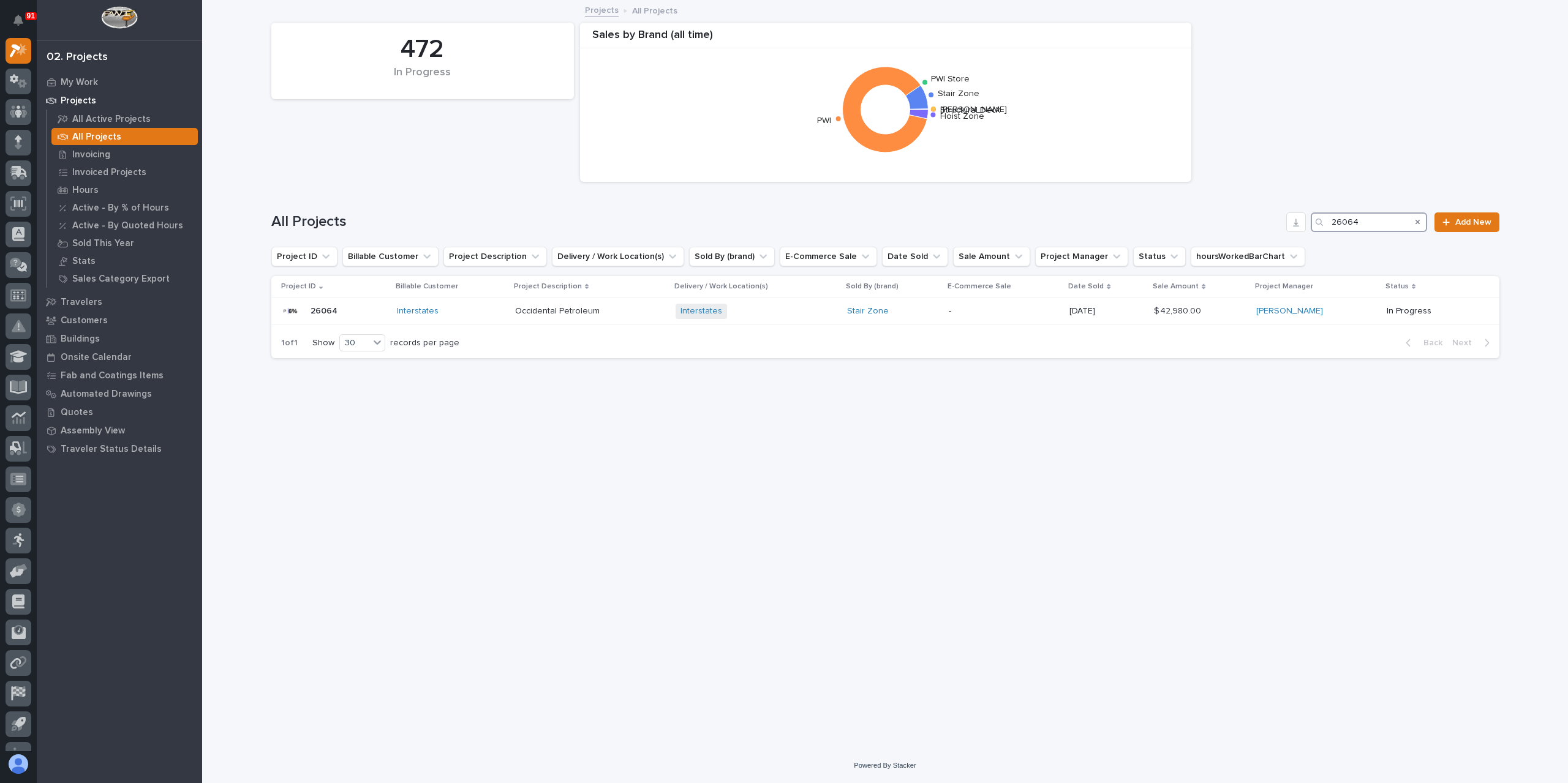
drag, startPoint x: 1373, startPoint y: 227, endPoint x: 1265, endPoint y: 225, distance: 108.0
click at [1265, 225] on div "All Projects 26064 Add New" at bounding box center [886, 222] width 1228 height 19
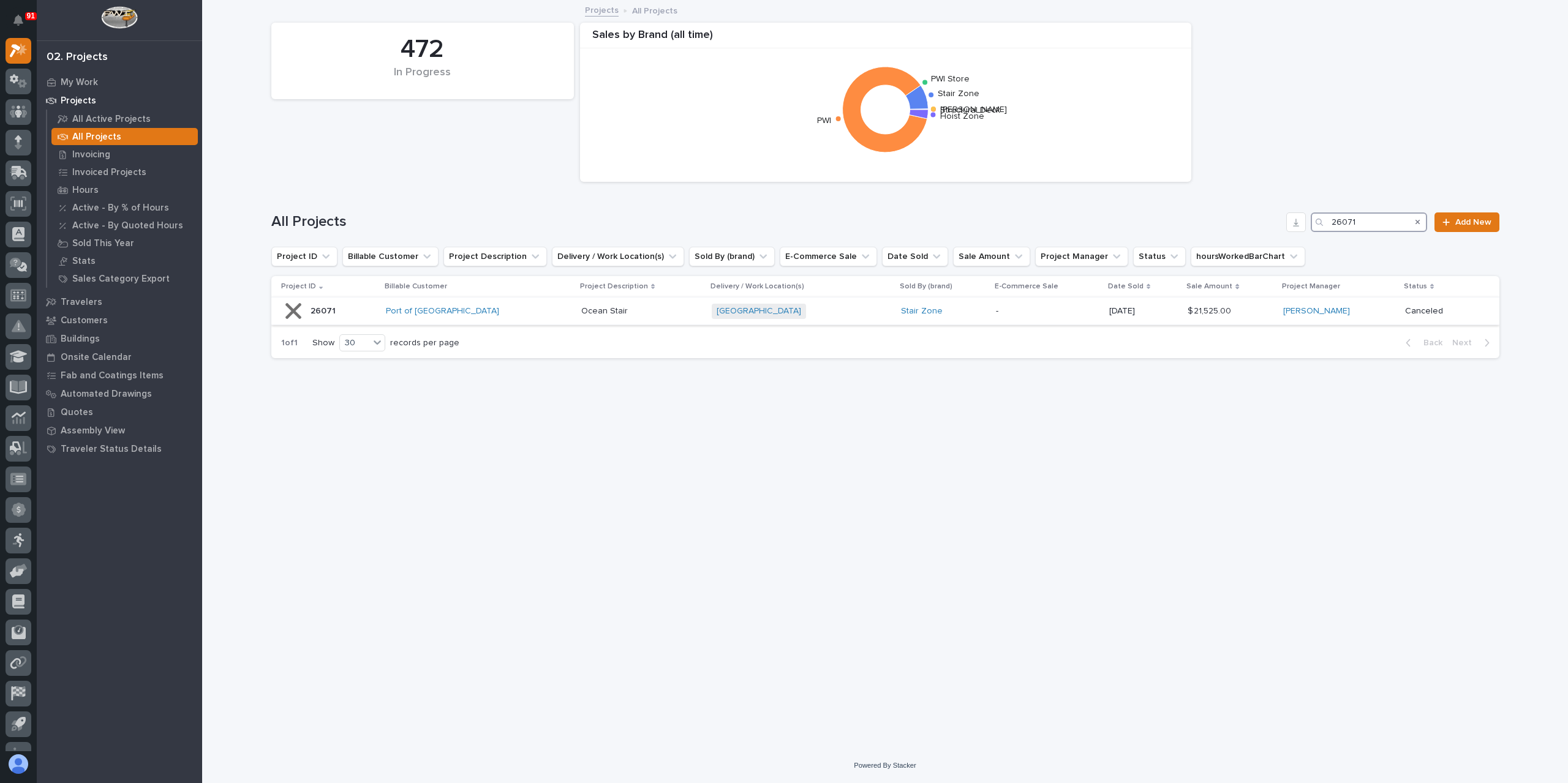
type input "26071"
click at [581, 316] on p "Ocean Stair" at bounding box center [605, 310] width 49 height 13
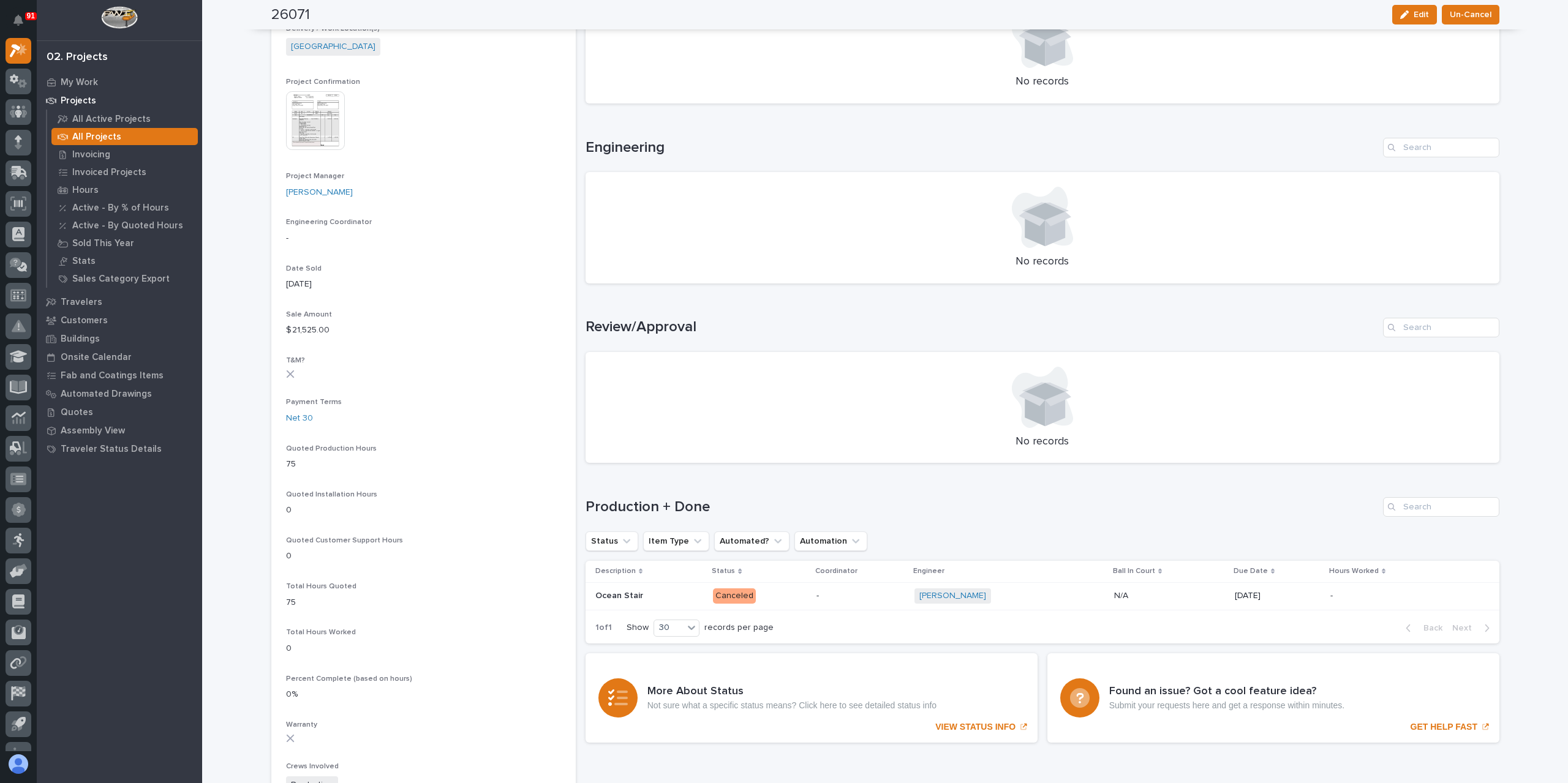
scroll to position [490, 0]
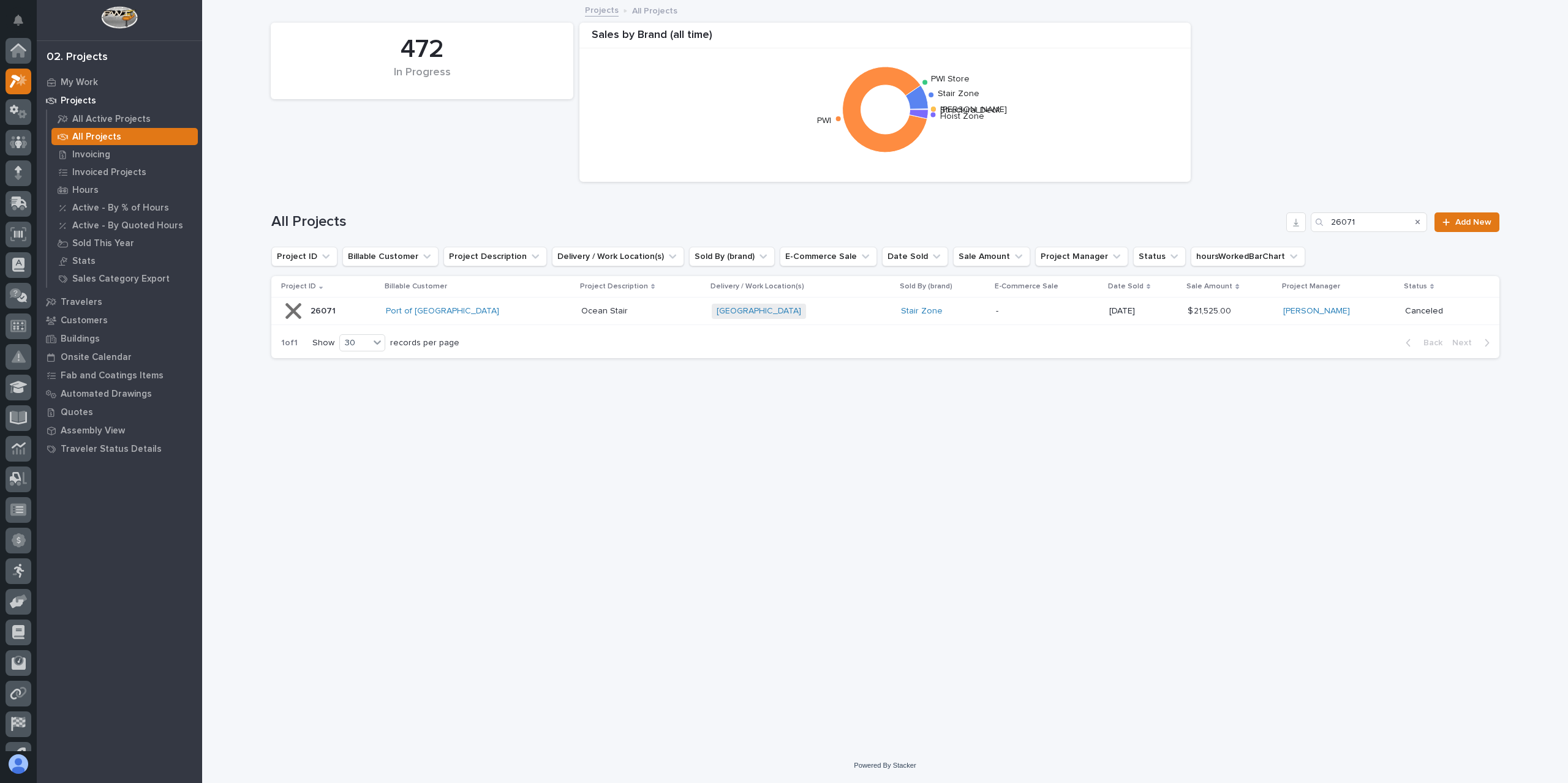
scroll to position [33, 0]
drag, startPoint x: 1371, startPoint y: 221, endPoint x: 1228, endPoint y: 228, distance: 143.2
click at [1235, 227] on div "All Projects 26071 Add New" at bounding box center [886, 222] width 1228 height 19
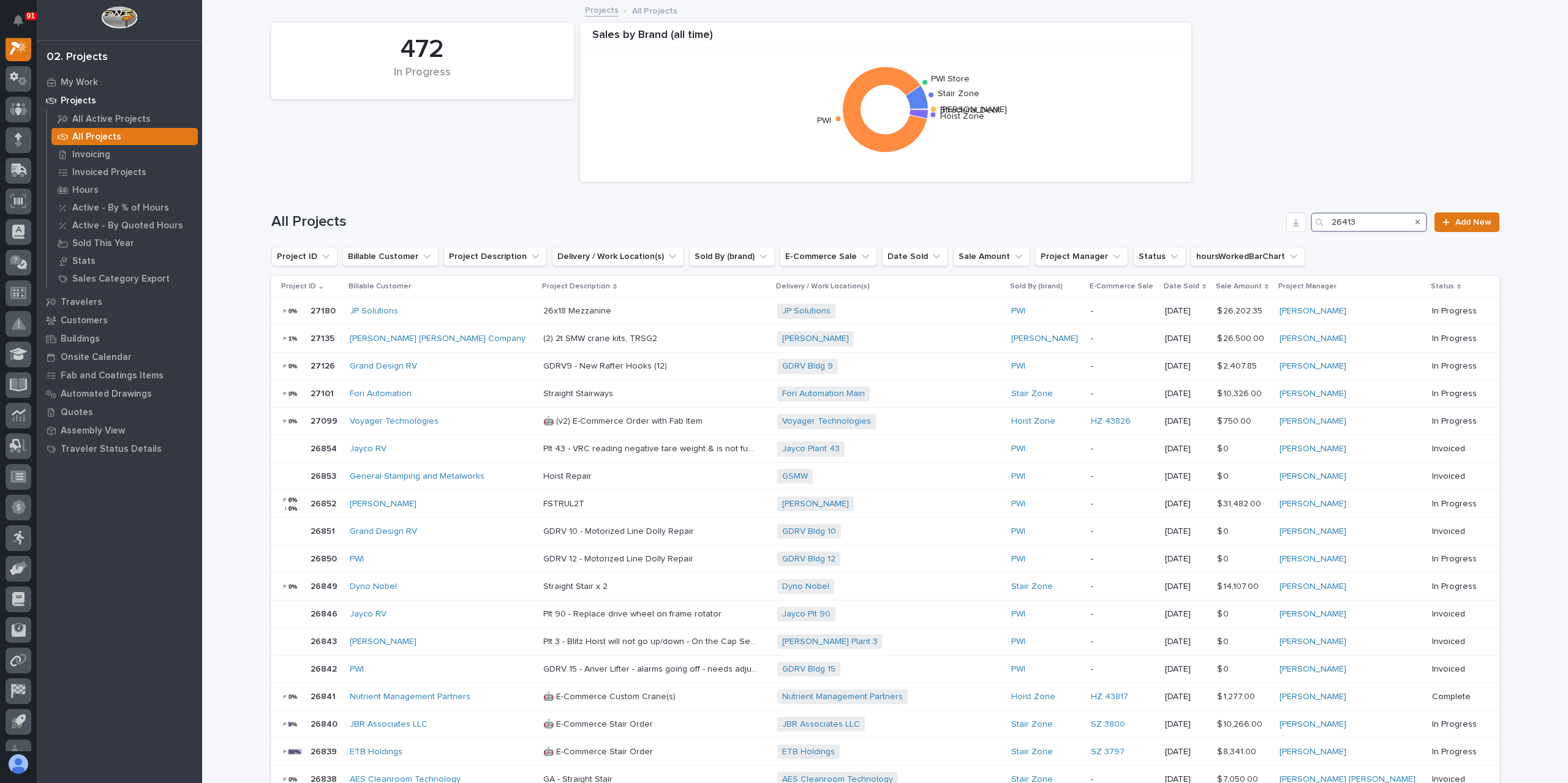
scroll to position [31, 0]
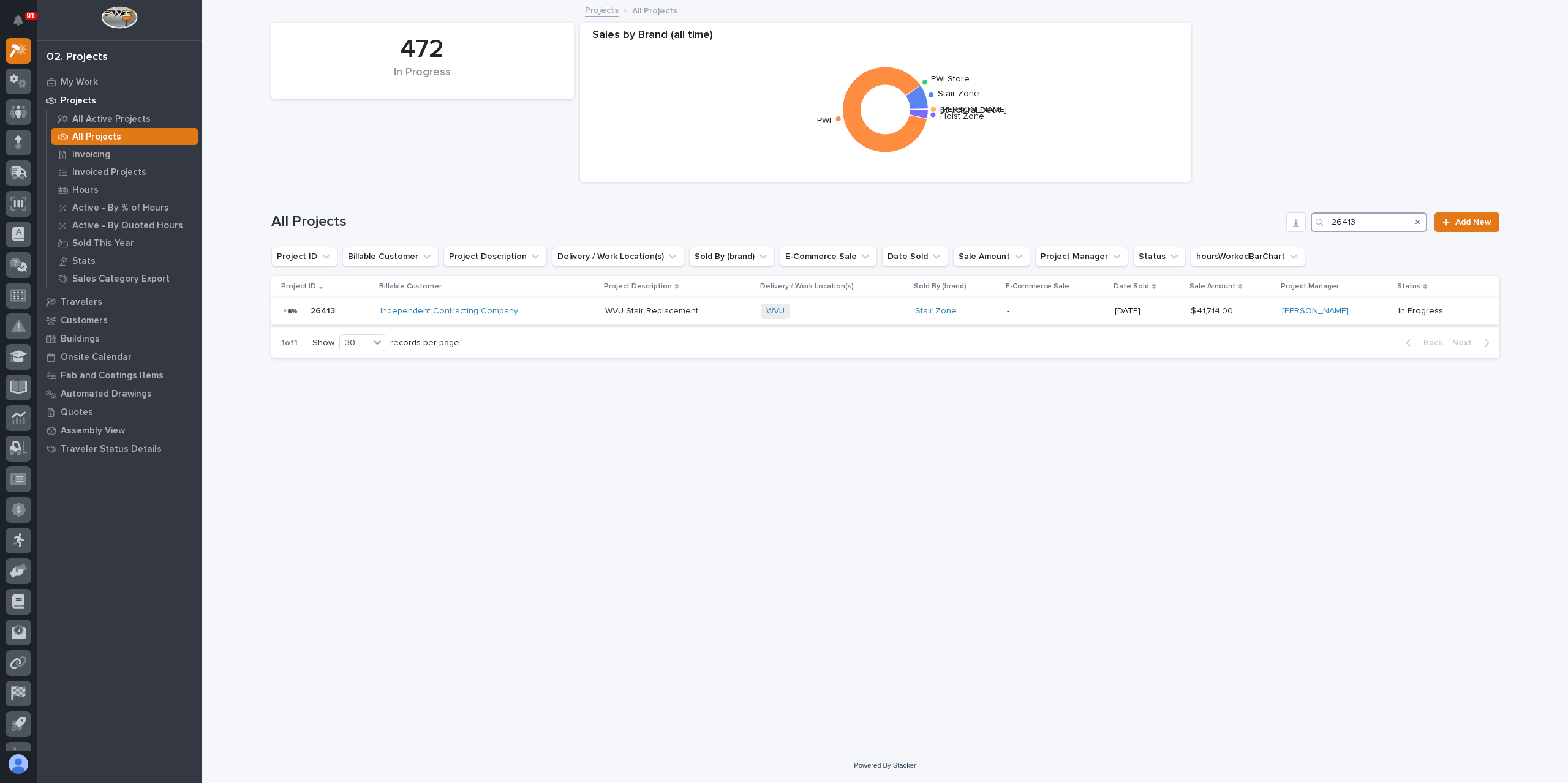
type input "26413"
click at [624, 305] on p "WVU Stair Replacement" at bounding box center [652, 310] width 96 height 13
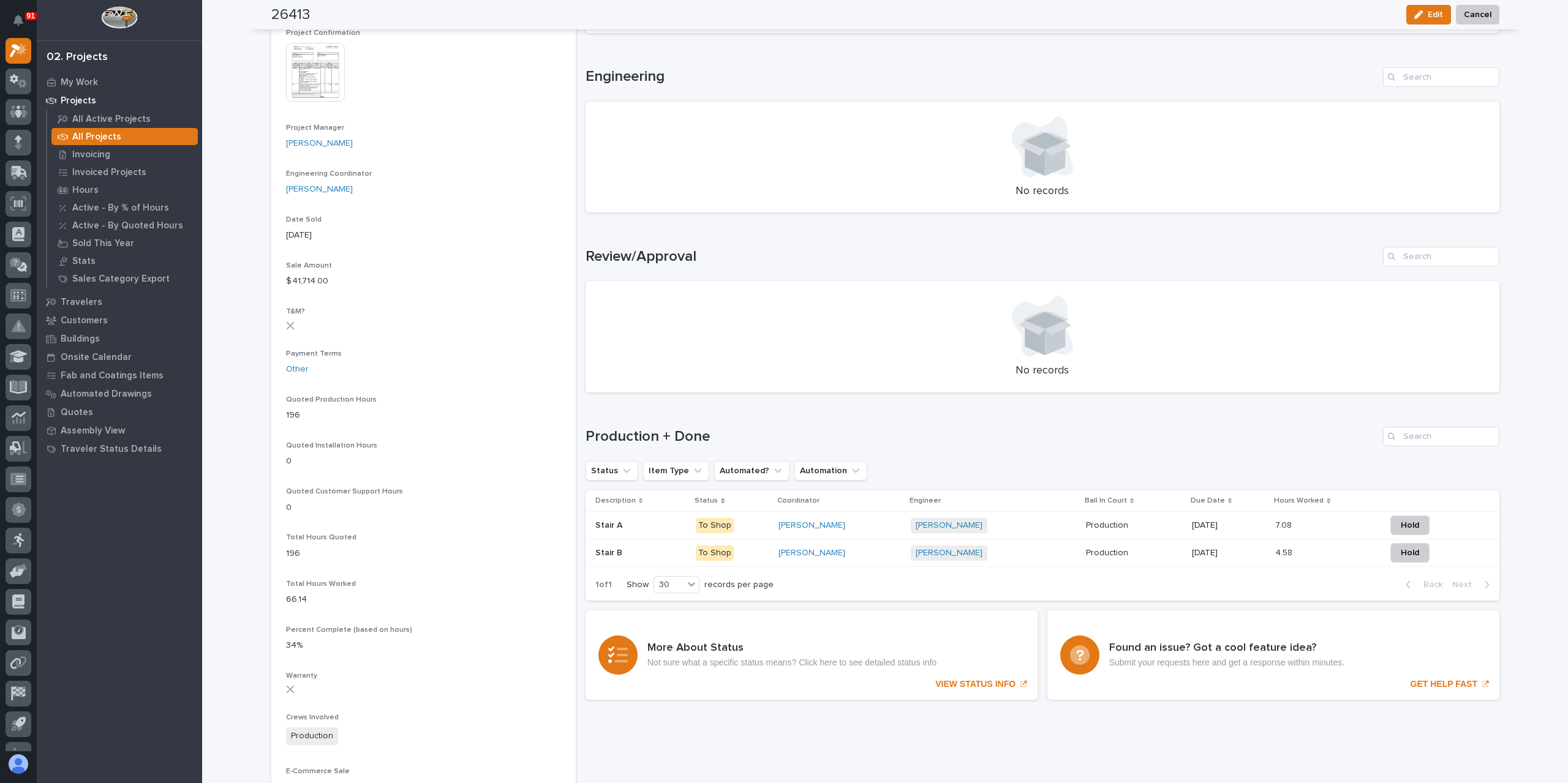
scroll to position [490, 0]
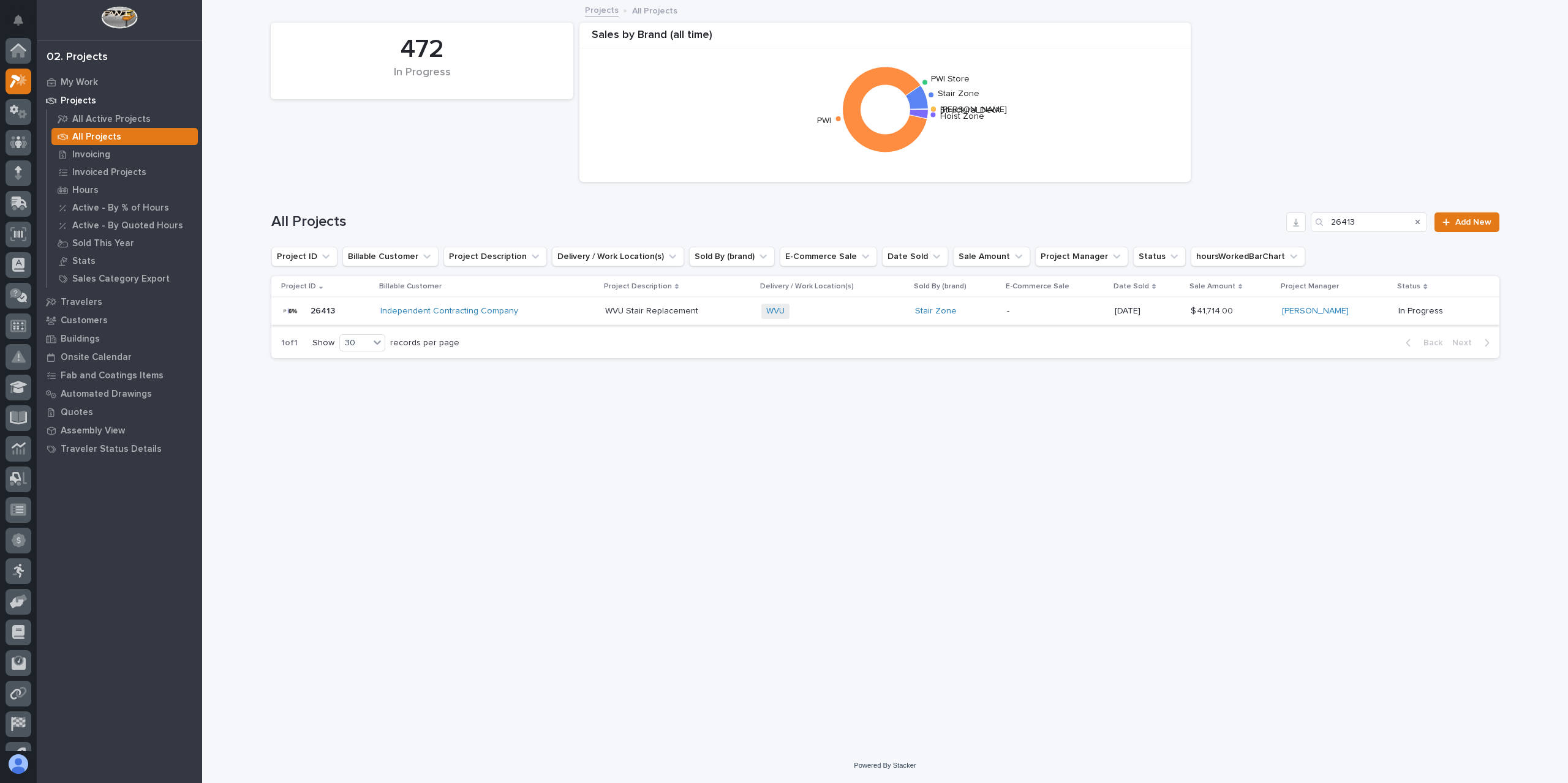
scroll to position [33, 0]
drag, startPoint x: 1373, startPoint y: 223, endPoint x: 1256, endPoint y: 221, distance: 117.0
click at [1257, 221] on div "All Projects 26413 Add New" at bounding box center [886, 222] width 1228 height 19
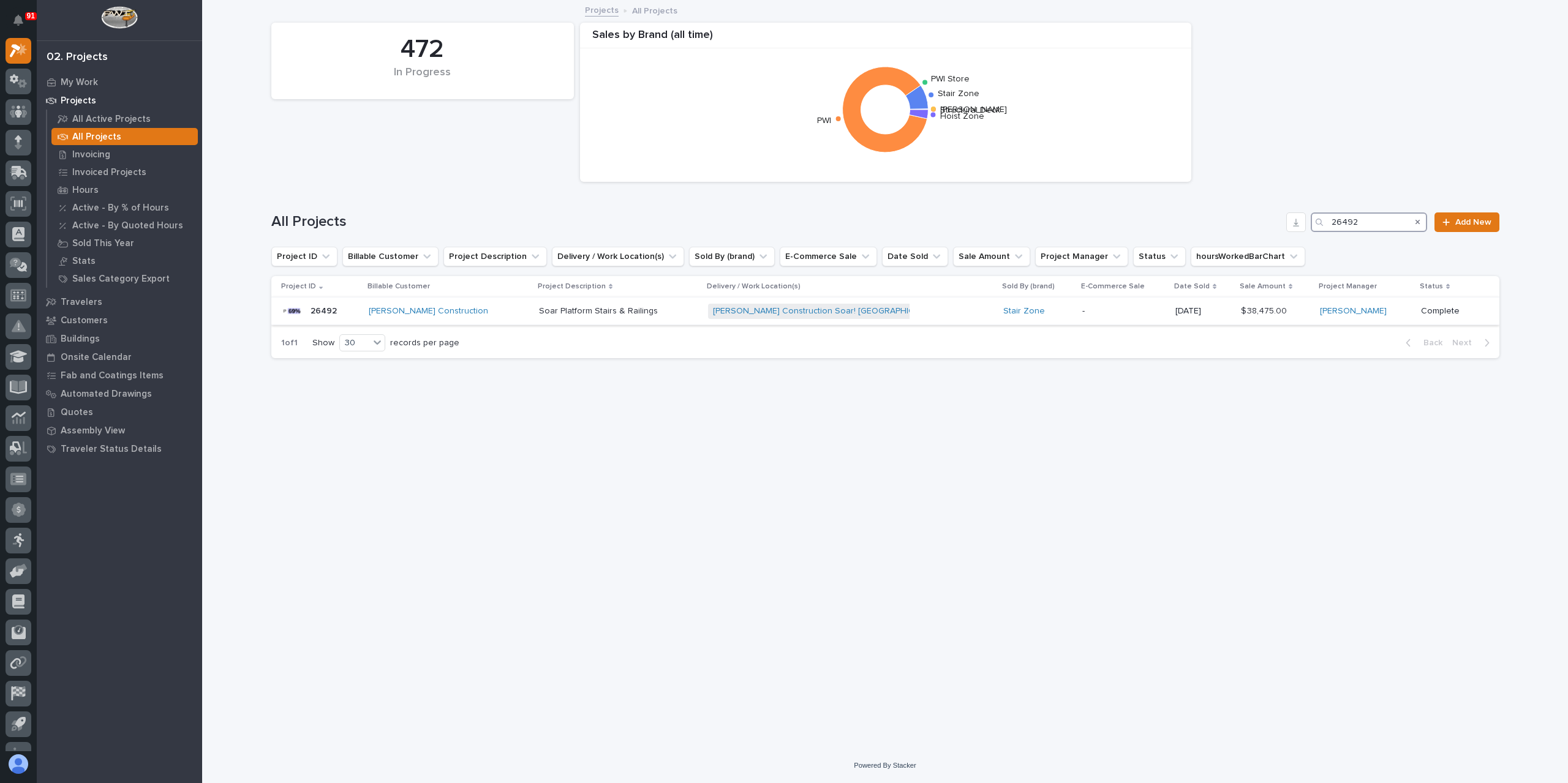
type input "26492"
click at [539, 309] on p "Soar Platform Stairs & Railings" at bounding box center [600, 310] width 121 height 13
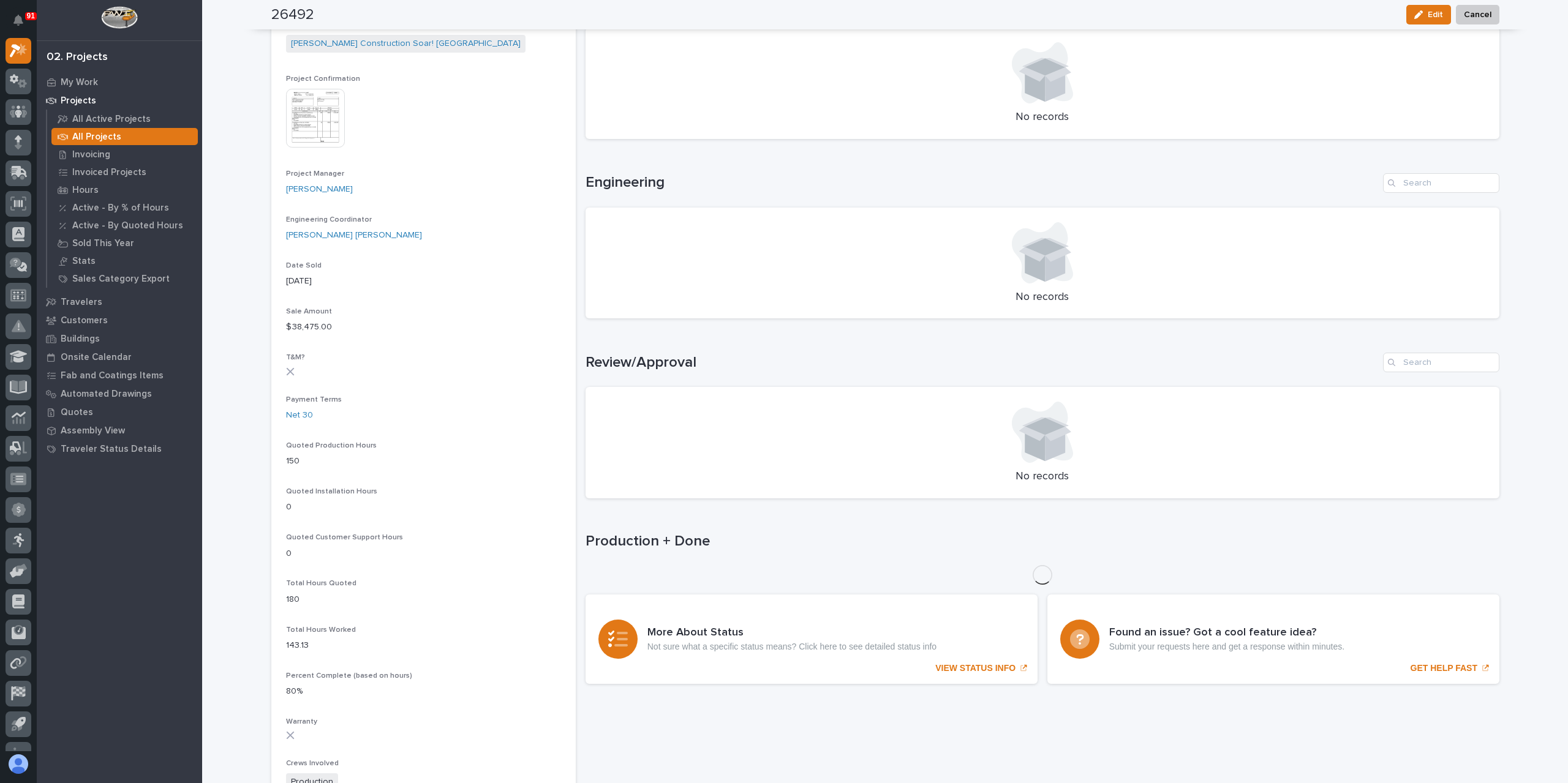
scroll to position [512, 0]
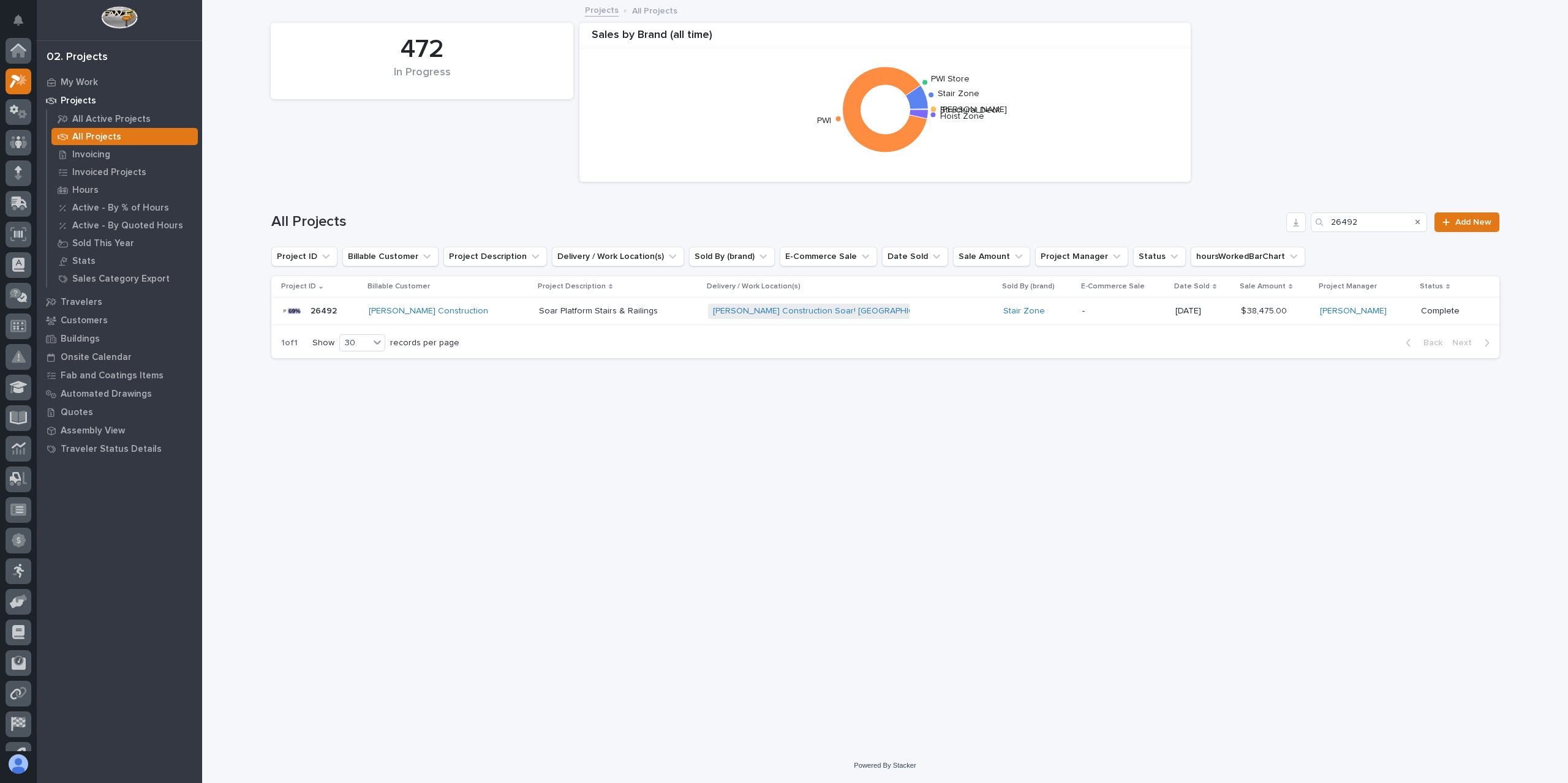
scroll to position [33, 0]
drag, startPoint x: 1347, startPoint y: 219, endPoint x: 1287, endPoint y: 211, distance: 60.5
click at [1294, 211] on div "All Projects 26492 Add New" at bounding box center [886, 217] width 1228 height 59
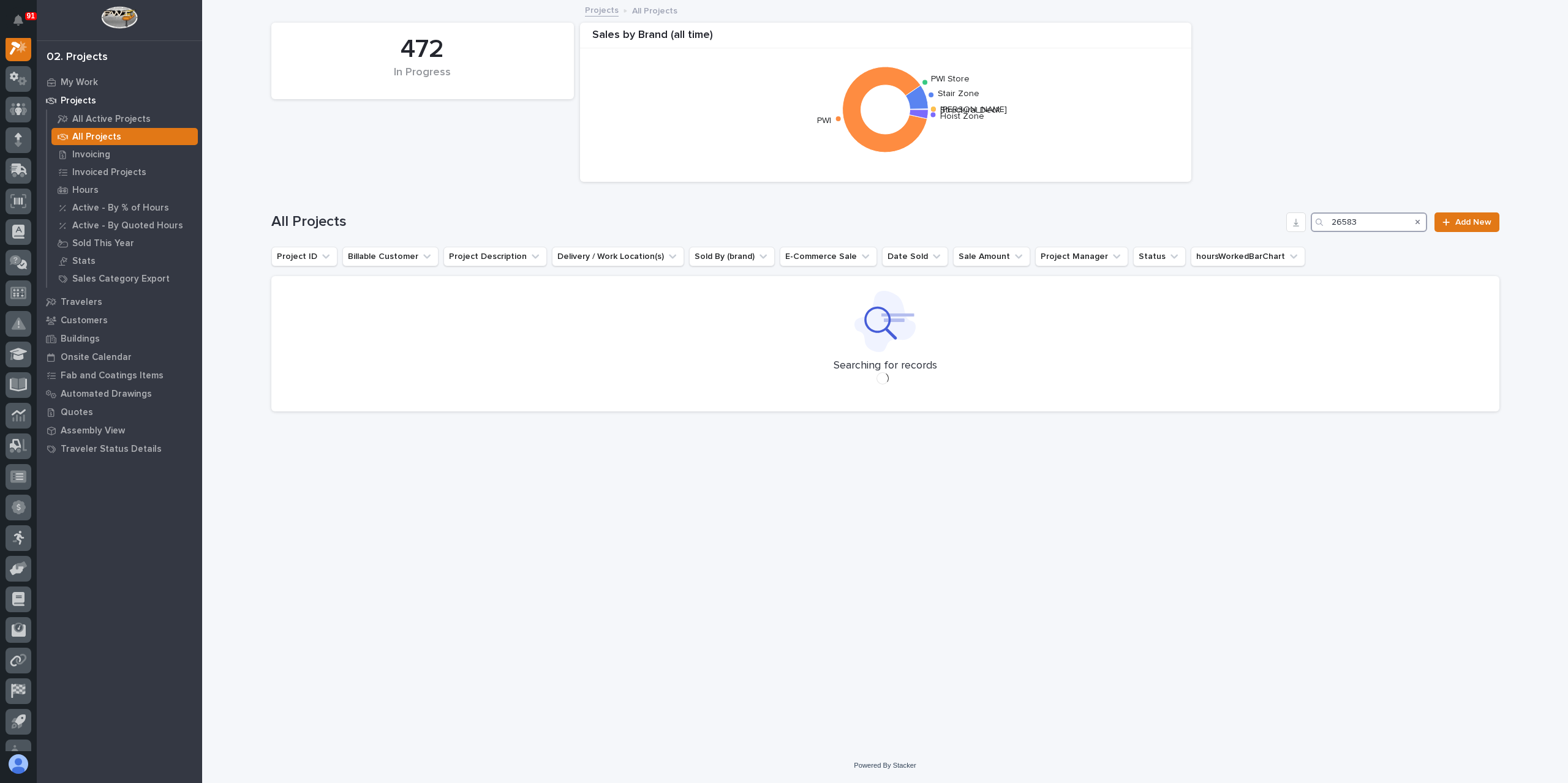
scroll to position [31, 0]
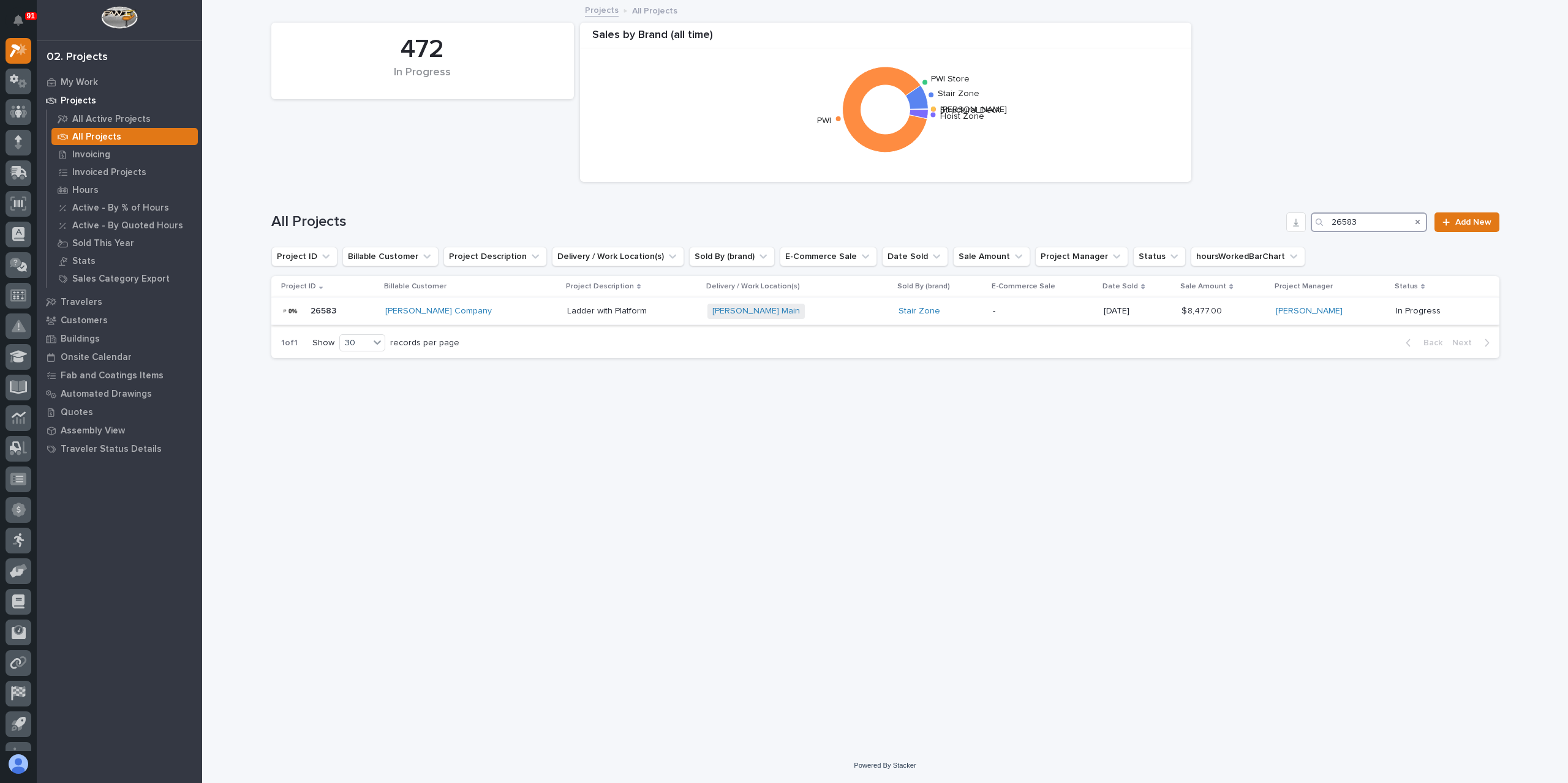
type input "26583"
click at [587, 317] on div "Ladder with Platform Ladder with Platform" at bounding box center [632, 312] width 130 height 20
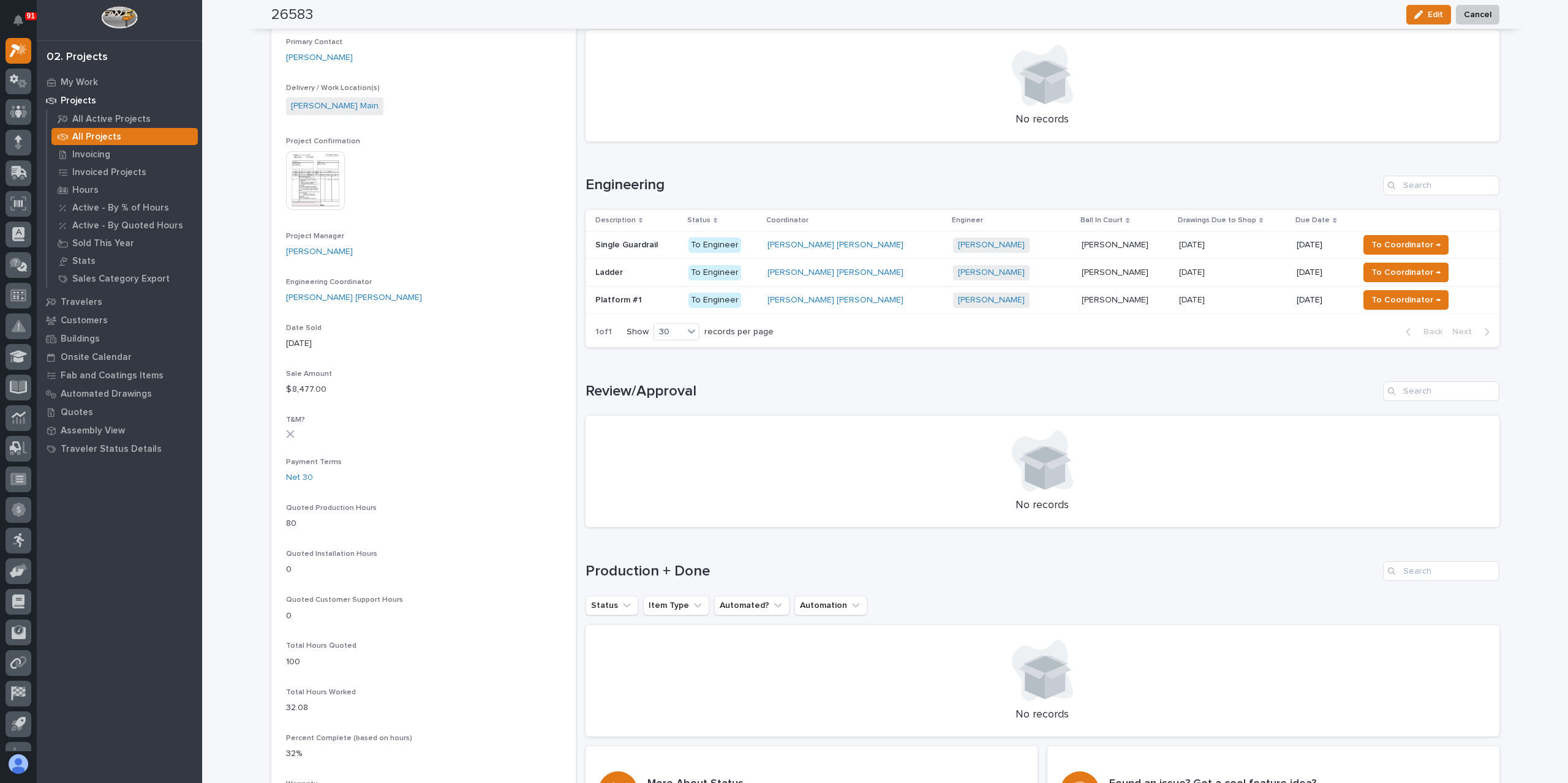
scroll to position [367, 0]
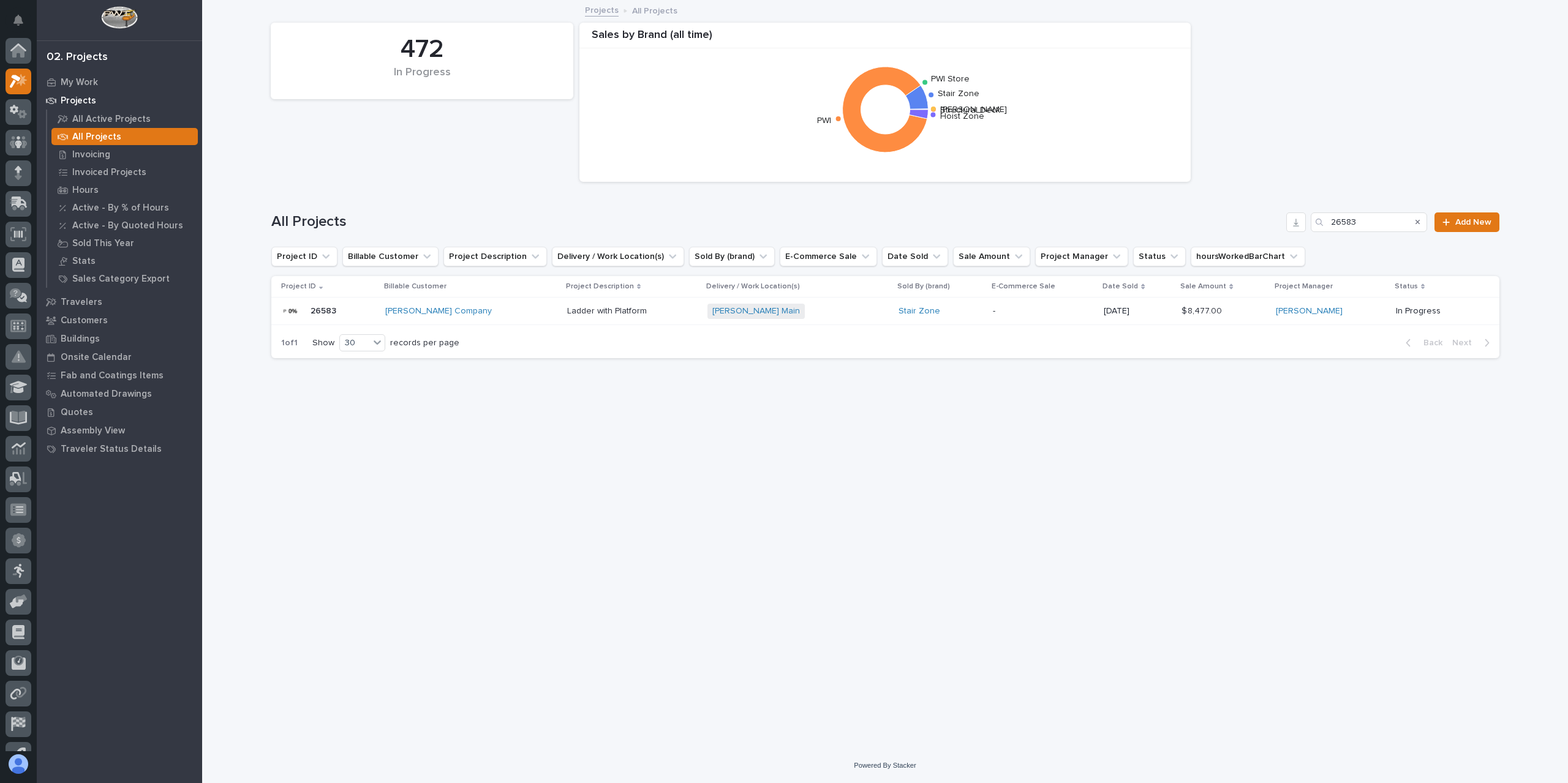
scroll to position [33, 0]
drag, startPoint x: 1371, startPoint y: 219, endPoint x: 1296, endPoint y: 225, distance: 75.2
click at [1296, 225] on div "All Projects 26583 Add New" at bounding box center [886, 222] width 1228 height 19
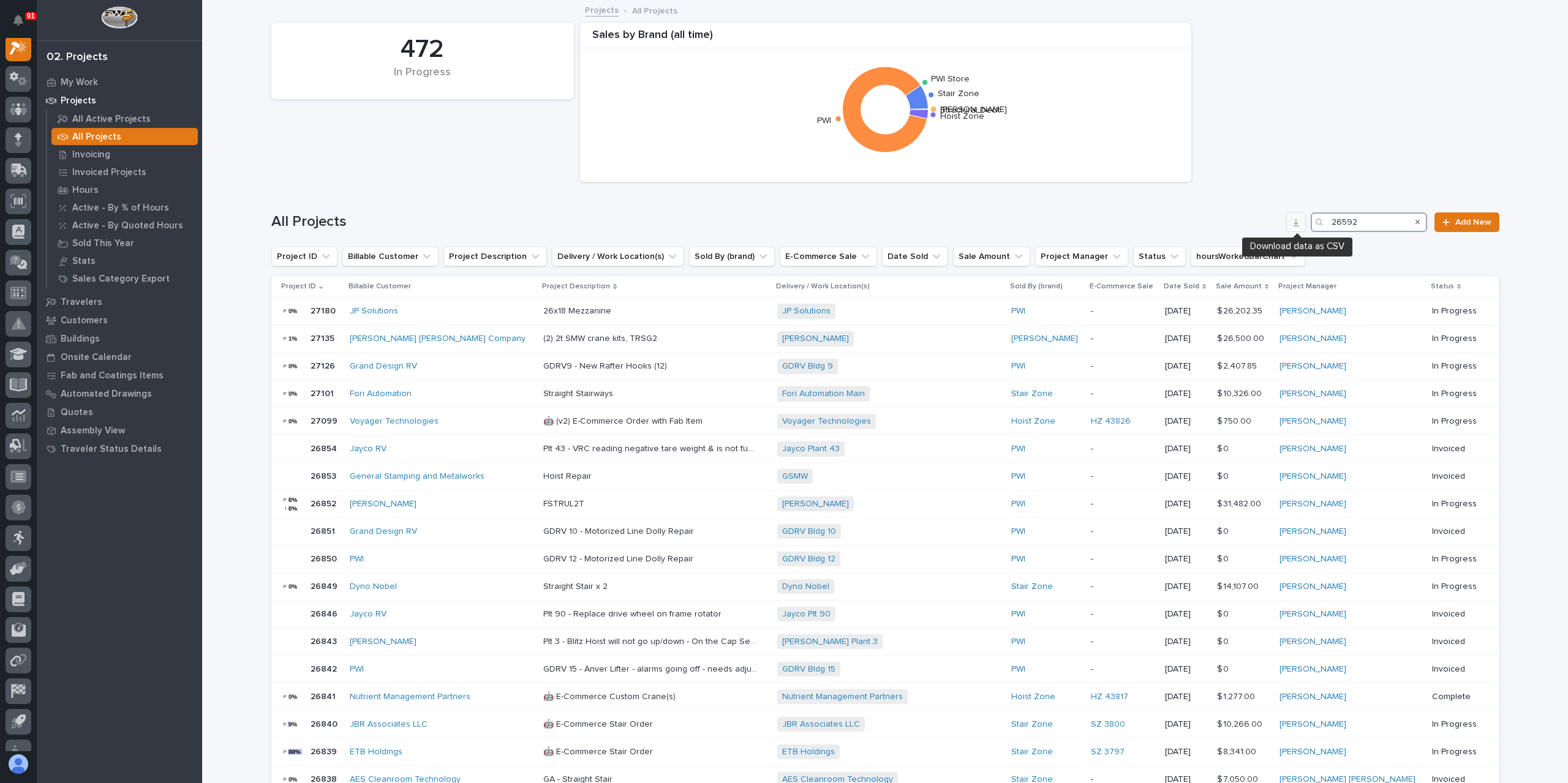
scroll to position [31, 0]
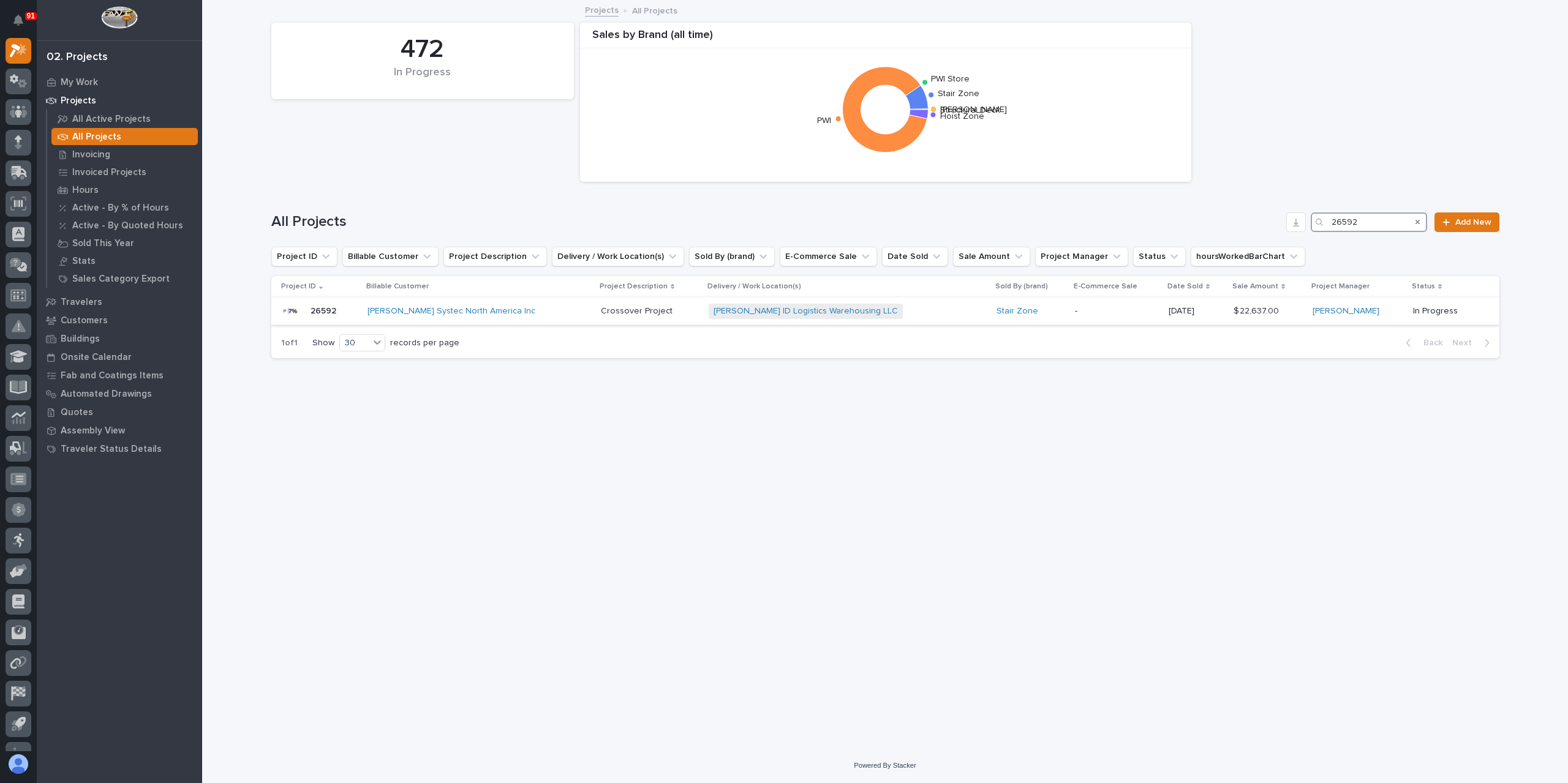
type input "26592"
click at [601, 310] on p "Crossover Project" at bounding box center [638, 310] width 74 height 13
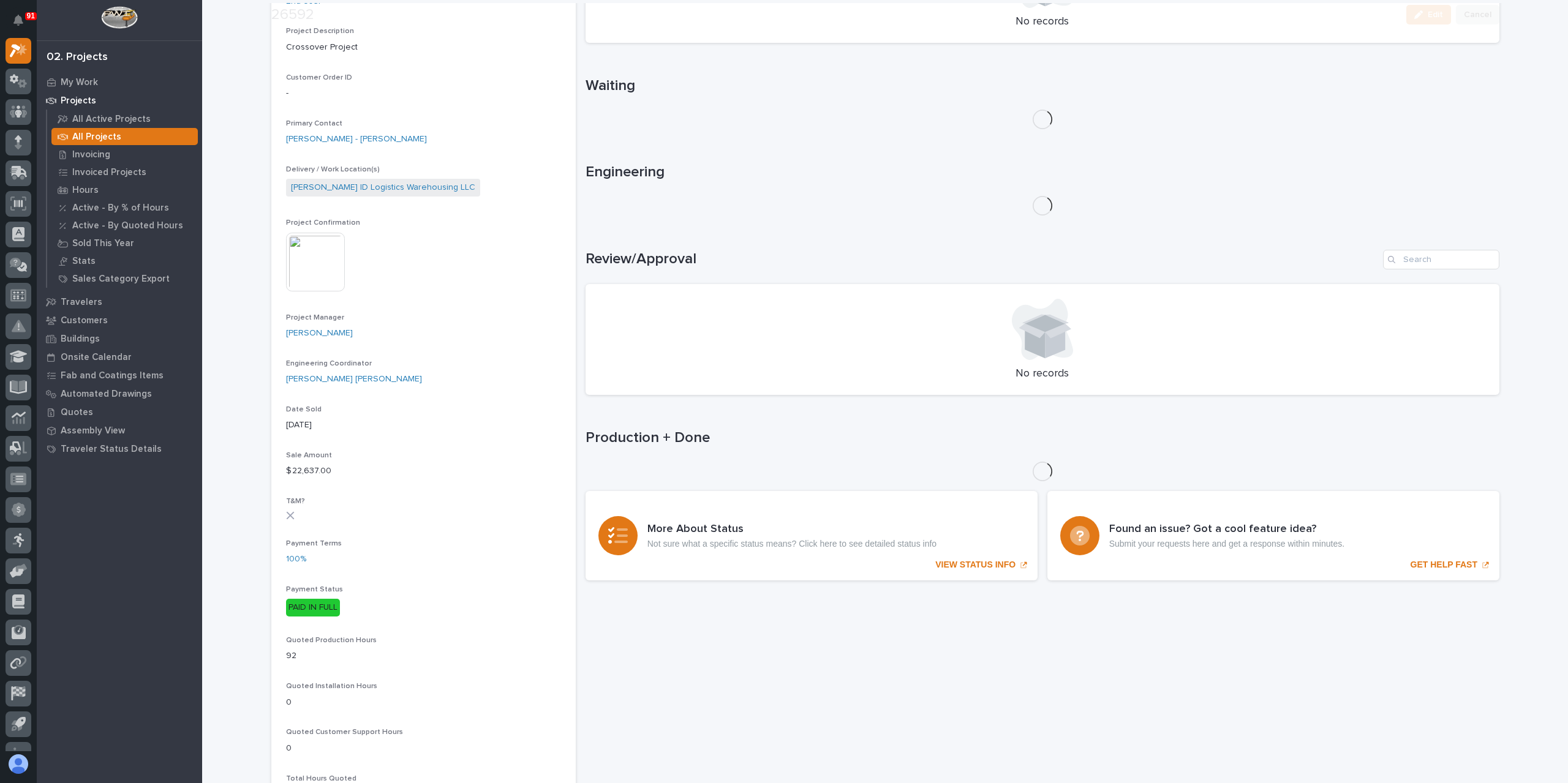
scroll to position [306, 0]
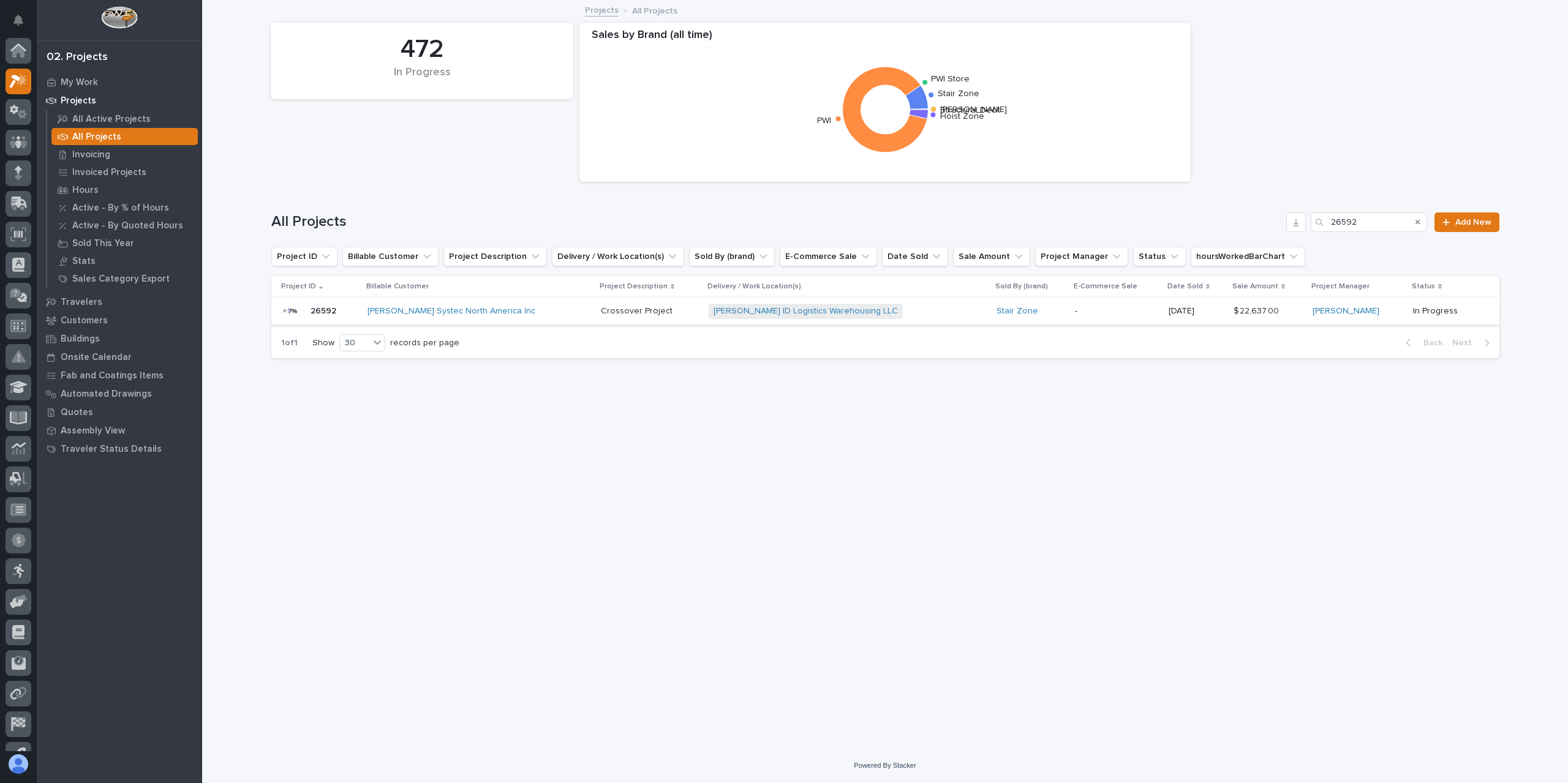
scroll to position [33, 0]
drag, startPoint x: 1359, startPoint y: 224, endPoint x: 1254, endPoint y: 210, distance: 105.9
click at [1257, 212] on div "All Projects 26592 Add New" at bounding box center [886, 222] width 1228 height 19
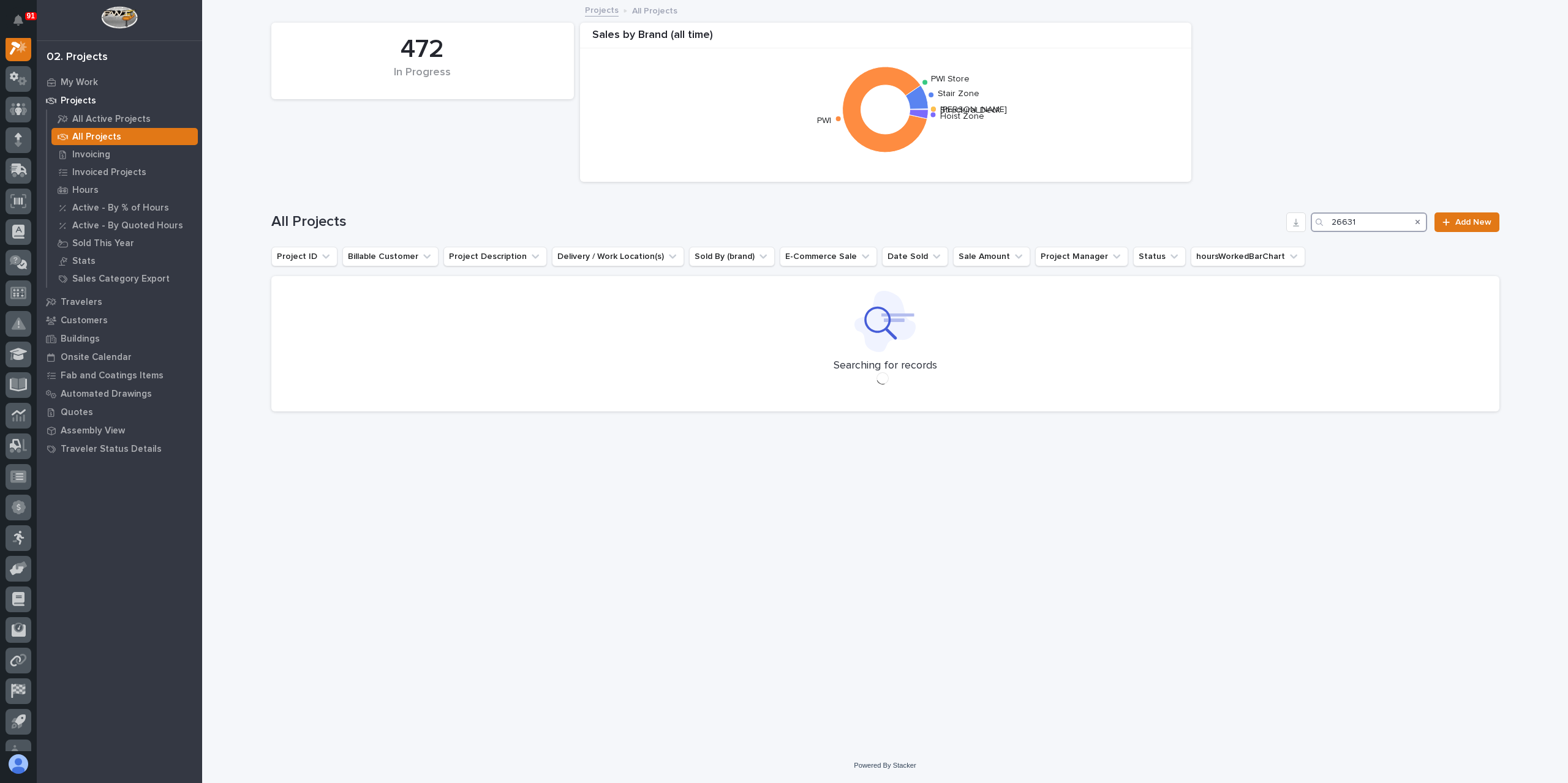
scroll to position [31, 0]
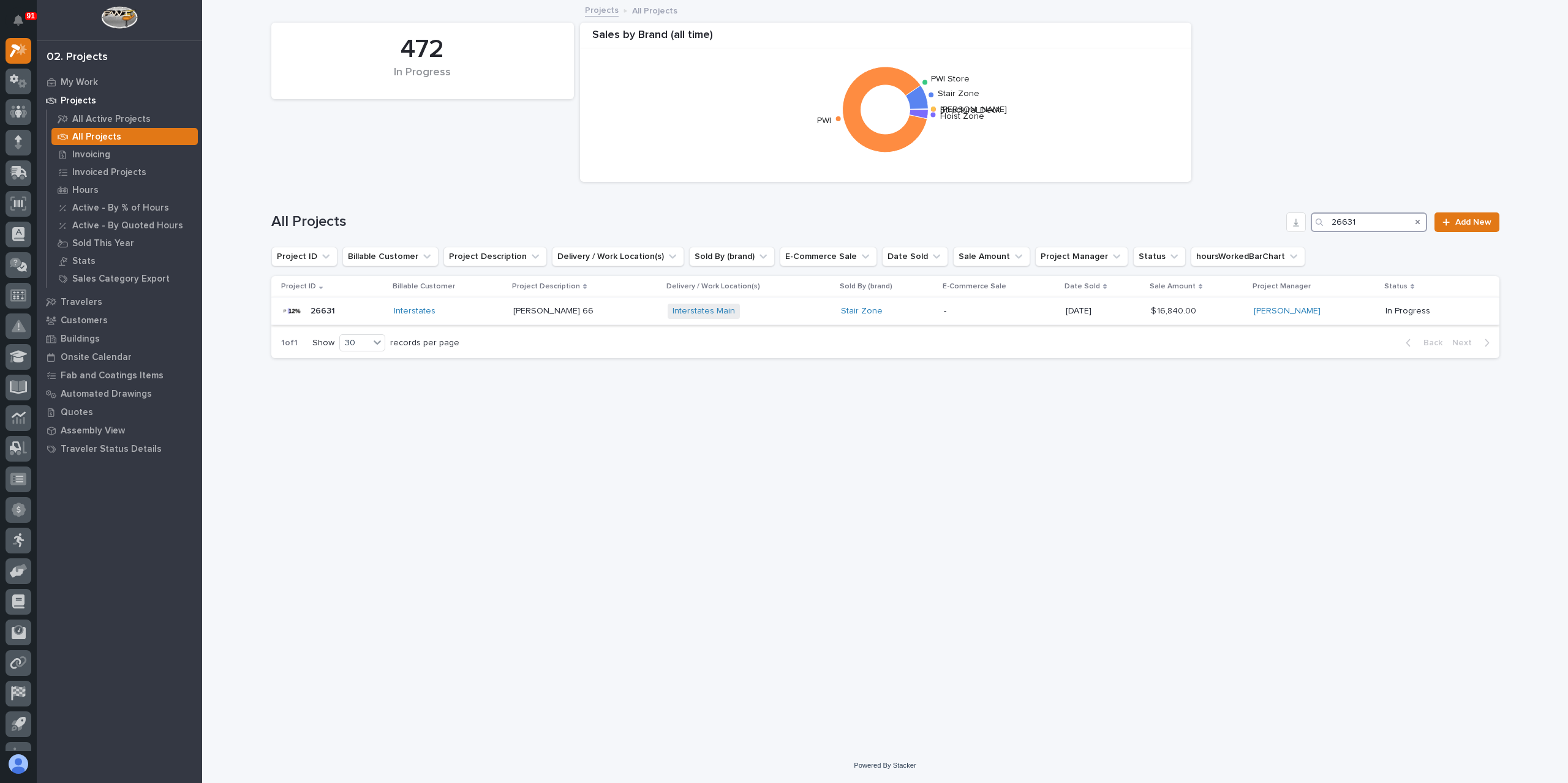
type input "26631"
click at [545, 317] on div "[PERSON_NAME] 66 [PERSON_NAME] 66" at bounding box center [585, 312] width 145 height 20
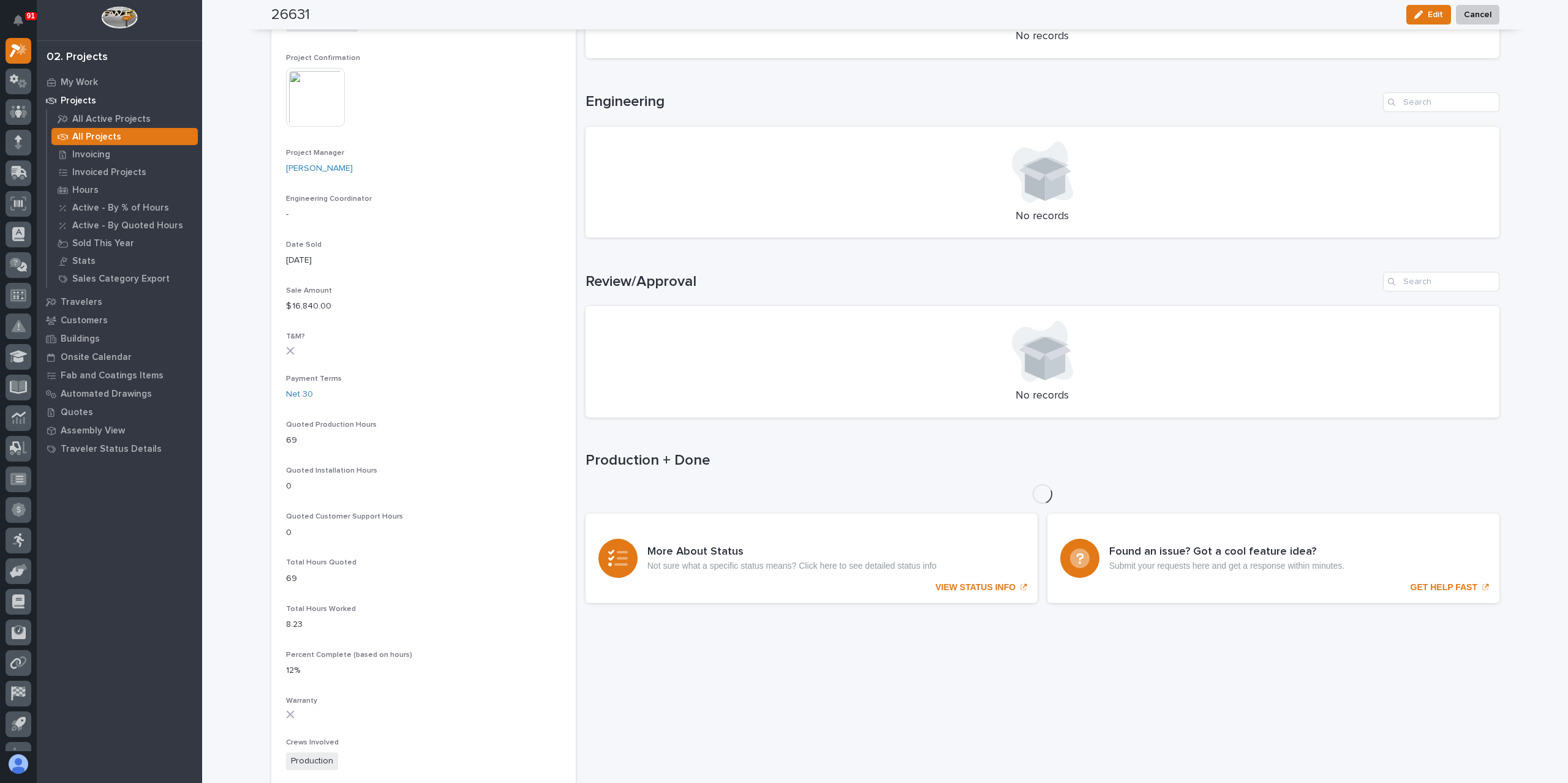
scroll to position [506, 0]
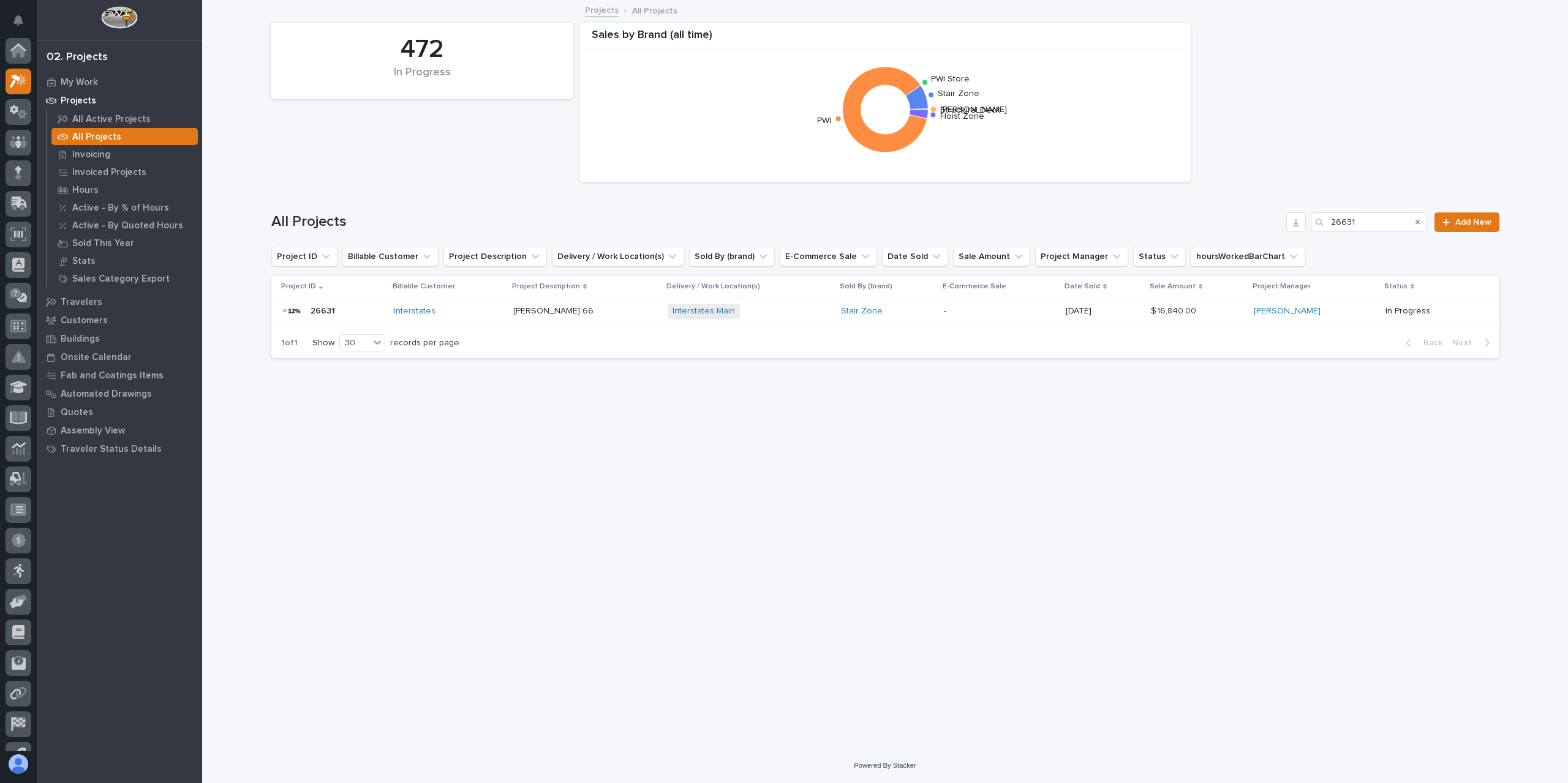
scroll to position [33, 0]
drag, startPoint x: 1394, startPoint y: 222, endPoint x: 1232, endPoint y: 208, distance: 162.6
click at [1281, 220] on div "All Projects 26631 Add New" at bounding box center [886, 222] width 1228 height 19
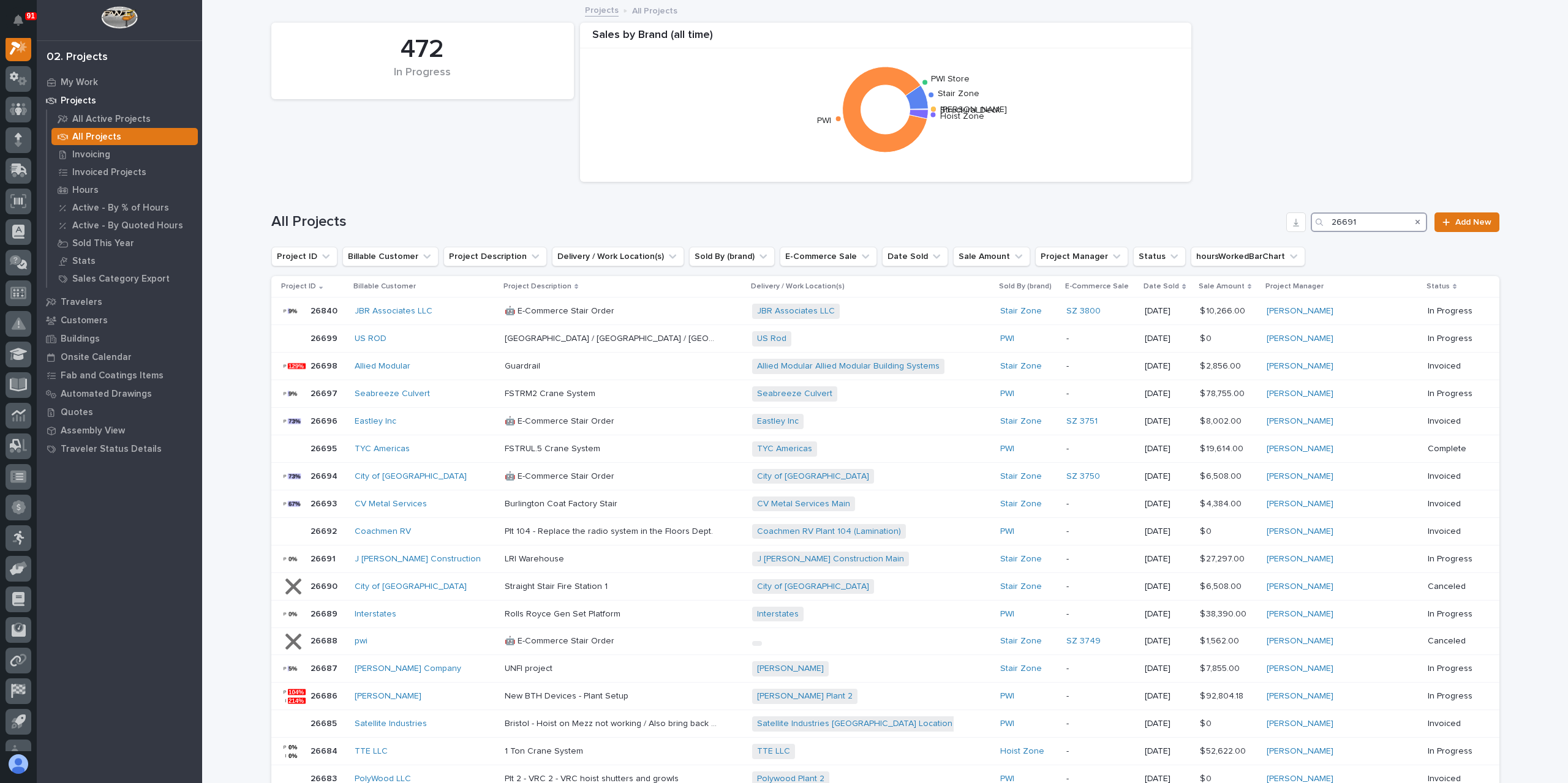
scroll to position [31, 0]
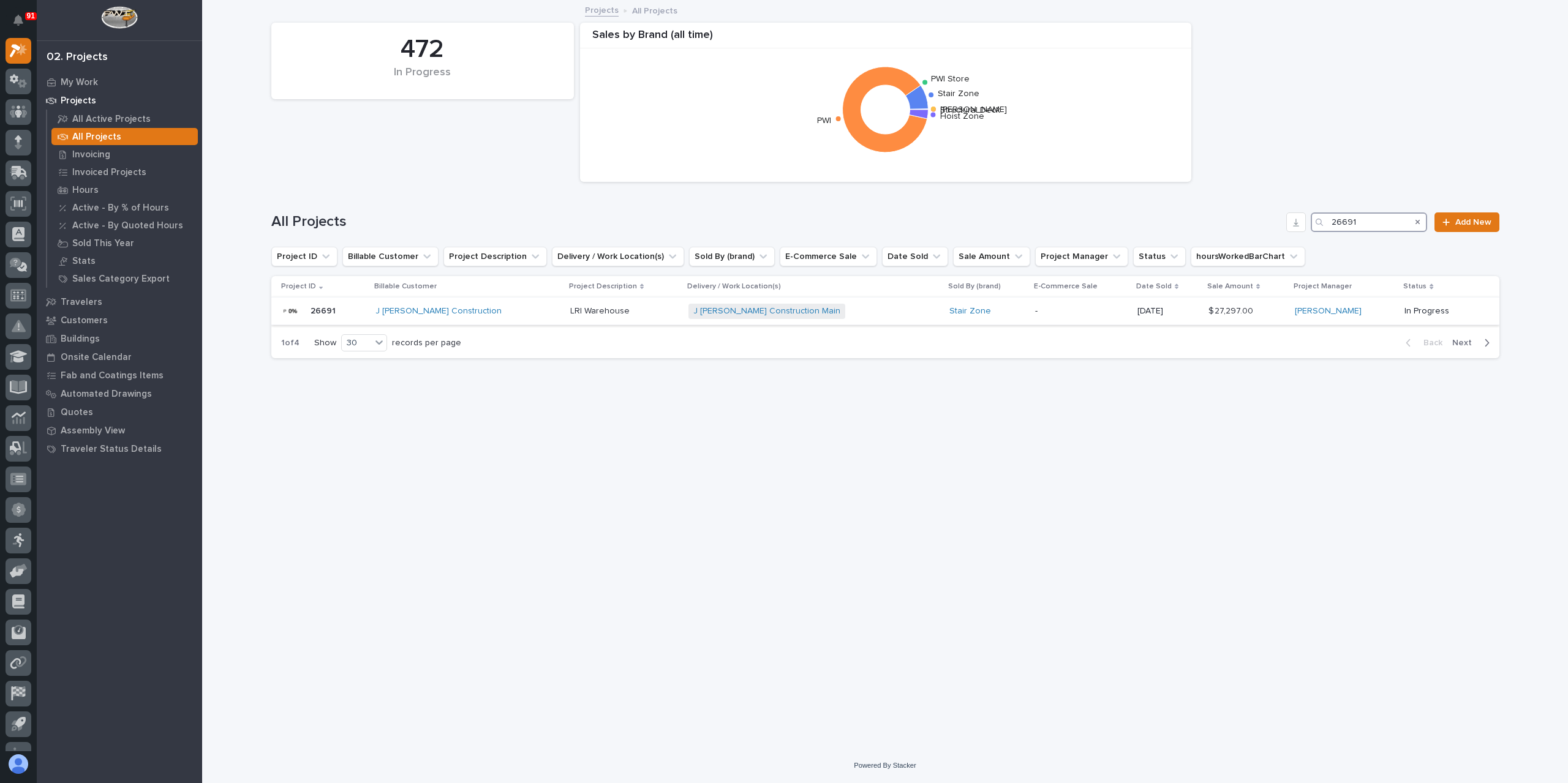
type input "26691"
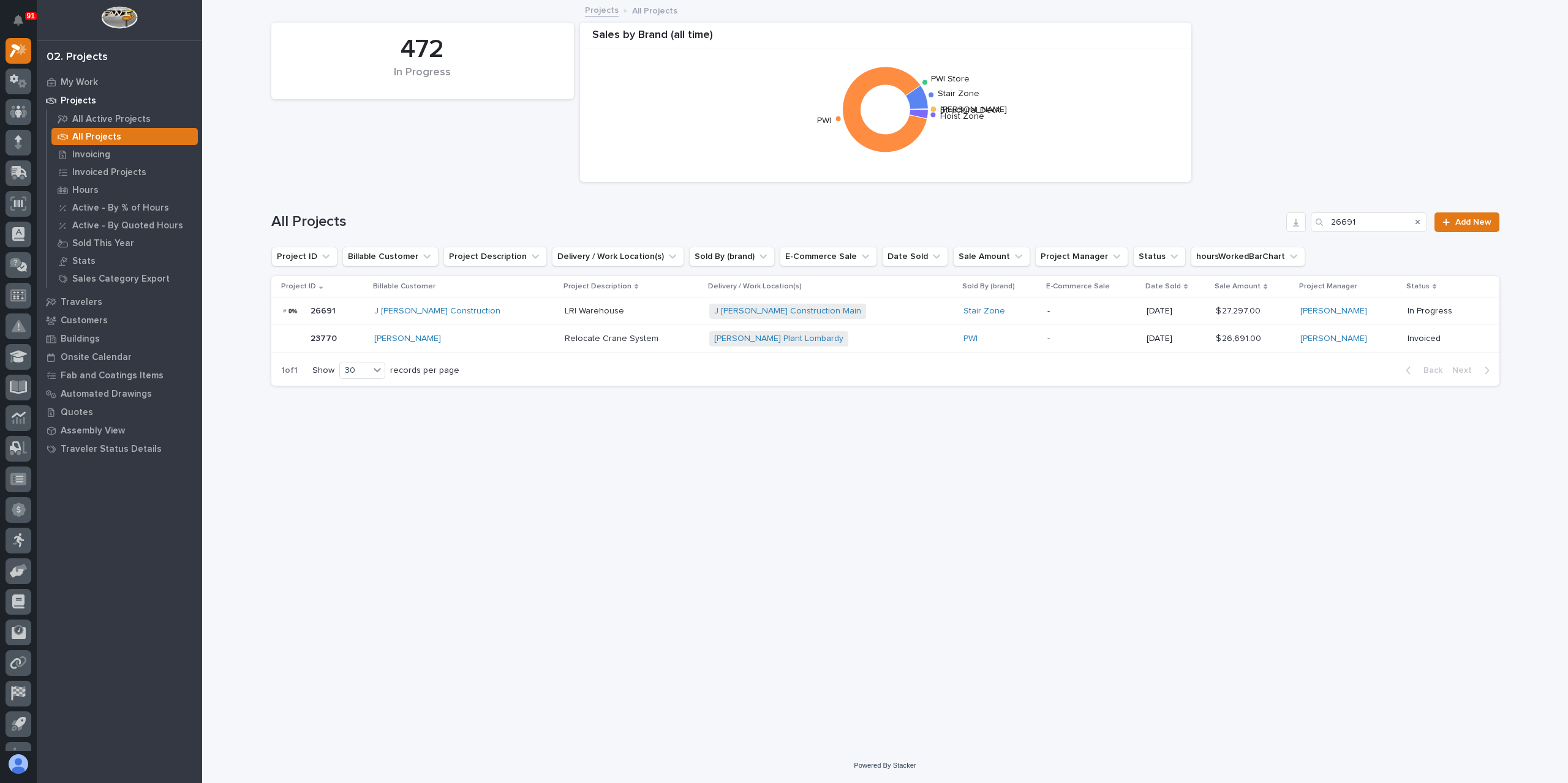
click at [564, 312] on p "LRI Warehouse" at bounding box center [595, 310] width 62 height 13
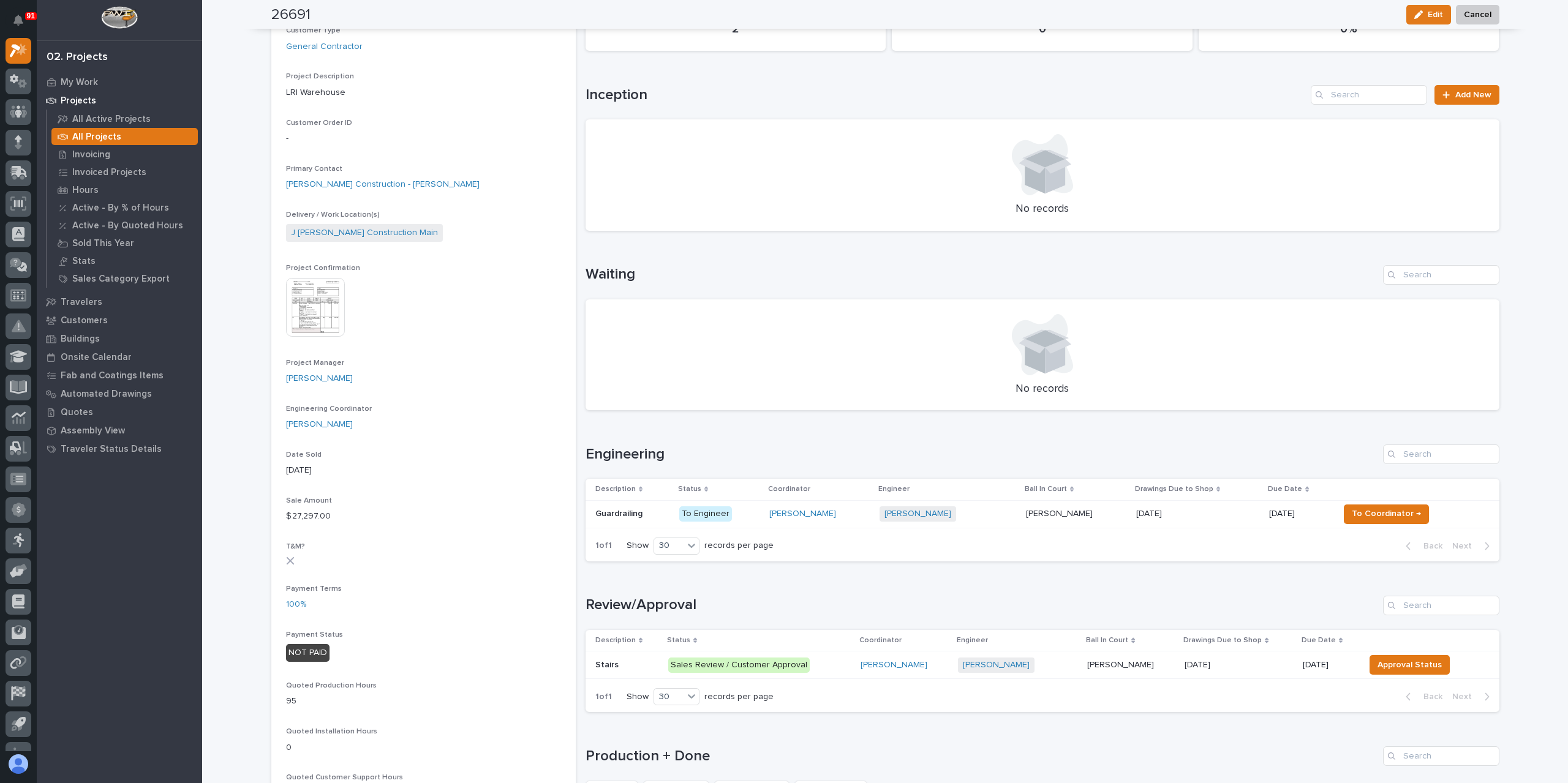
scroll to position [245, 0]
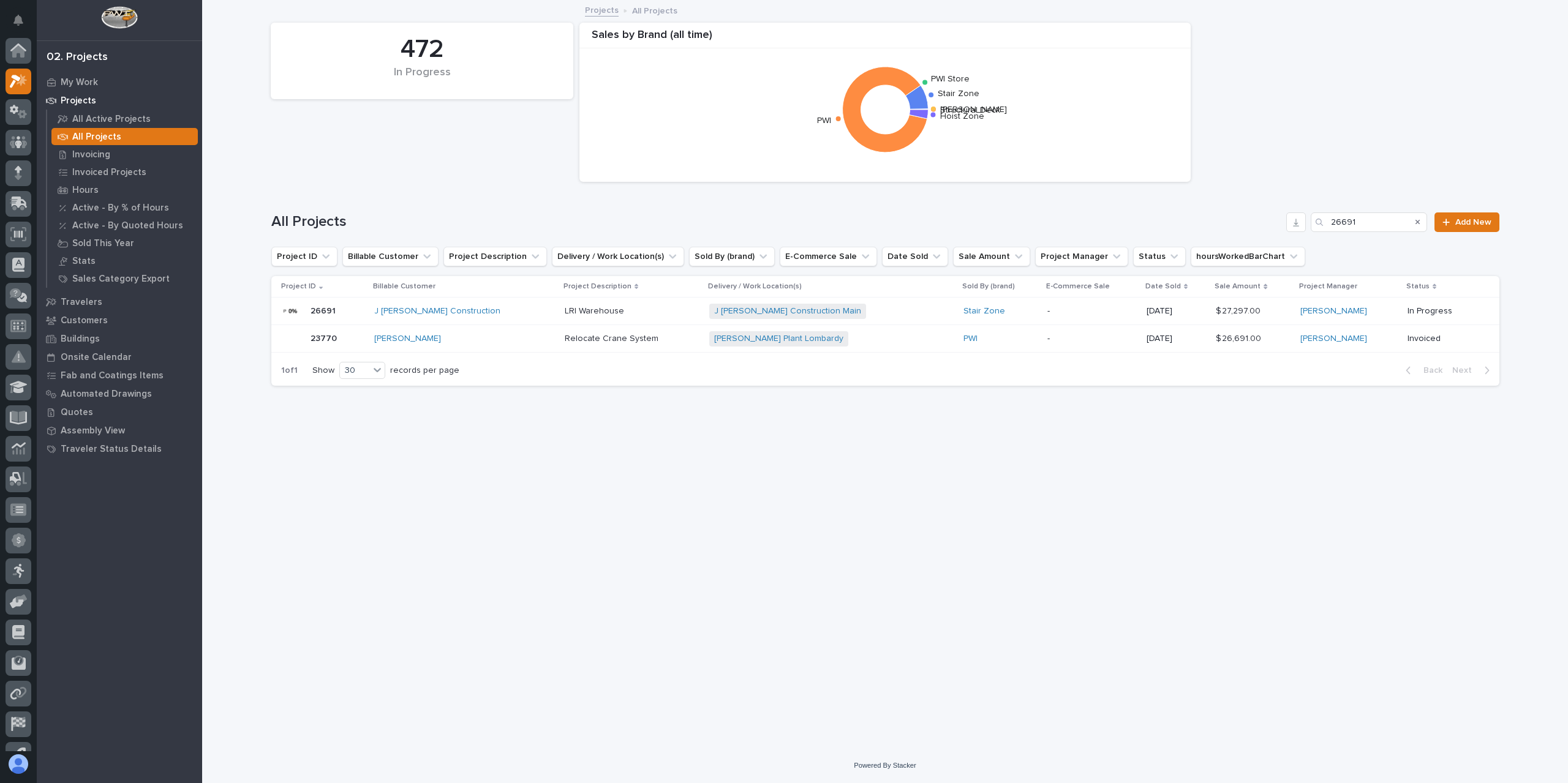
scroll to position [33, 0]
drag, startPoint x: 1304, startPoint y: 221, endPoint x: 1233, endPoint y: 216, distance: 71.2
click at [1238, 217] on div "All Projects 26691 Add New" at bounding box center [886, 222] width 1228 height 19
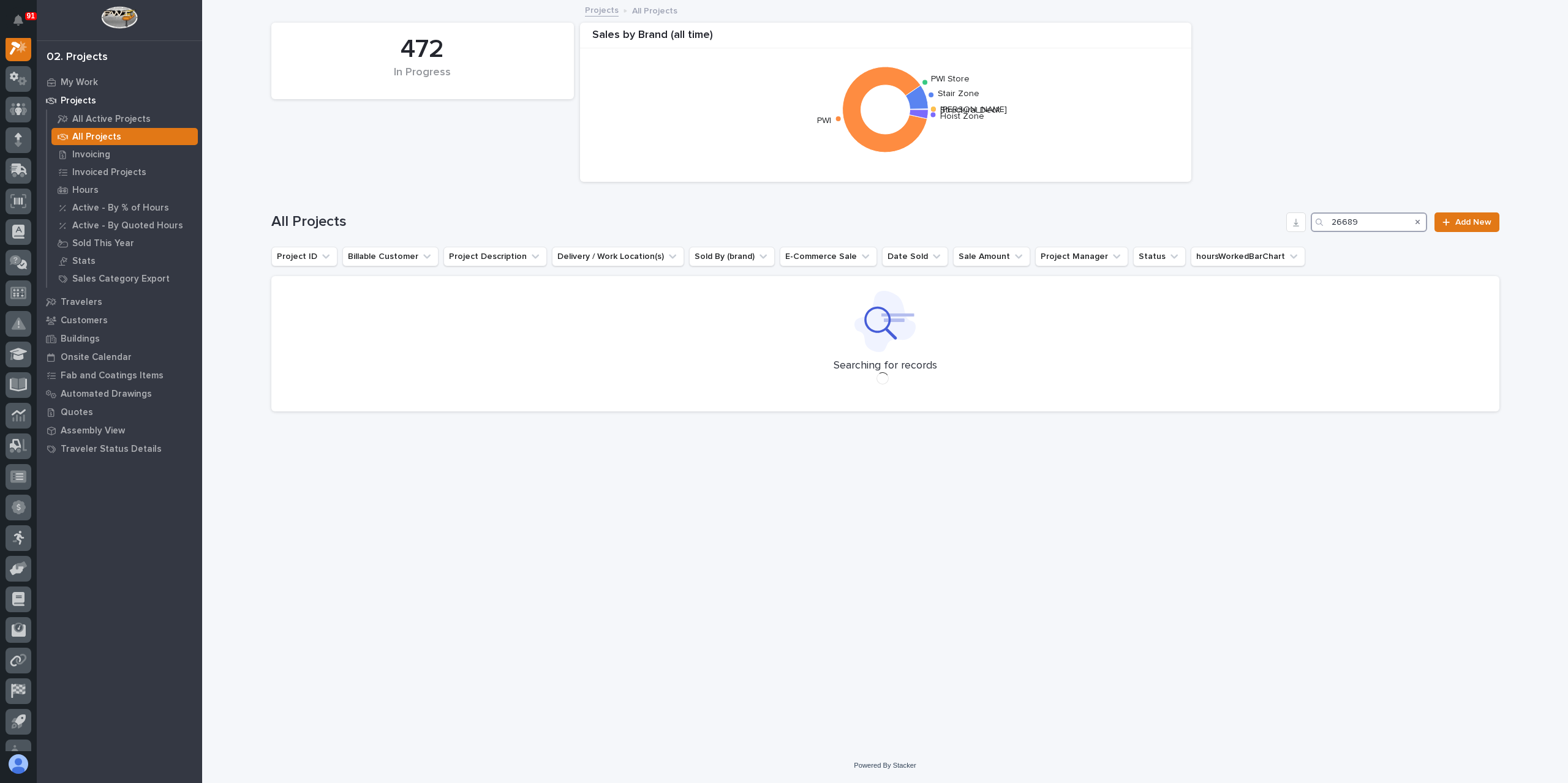
scroll to position [31, 0]
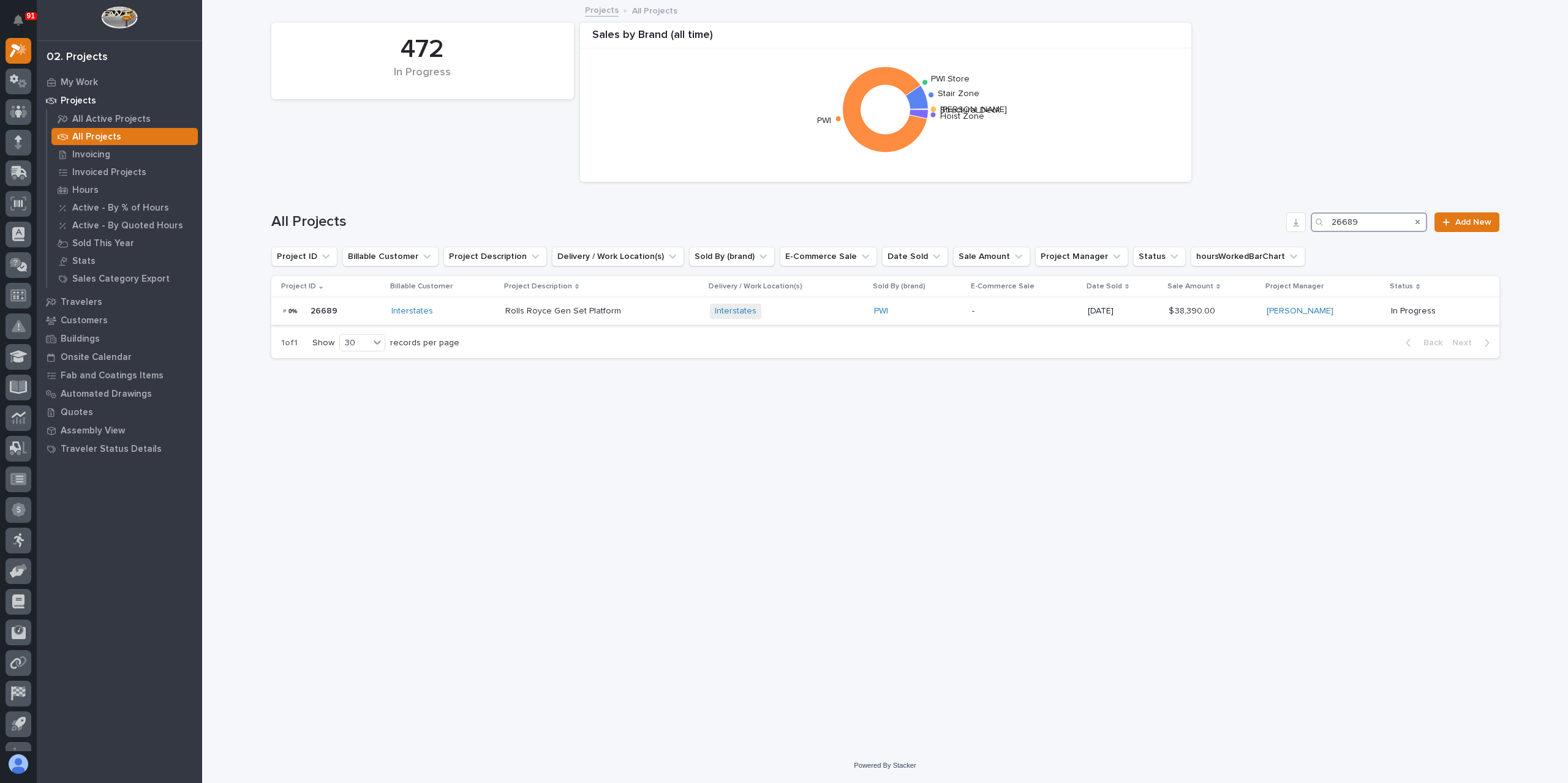
type input "26689"
click at [574, 309] on p "Rolls Royce Gen Set Platform" at bounding box center [564, 310] width 118 height 13
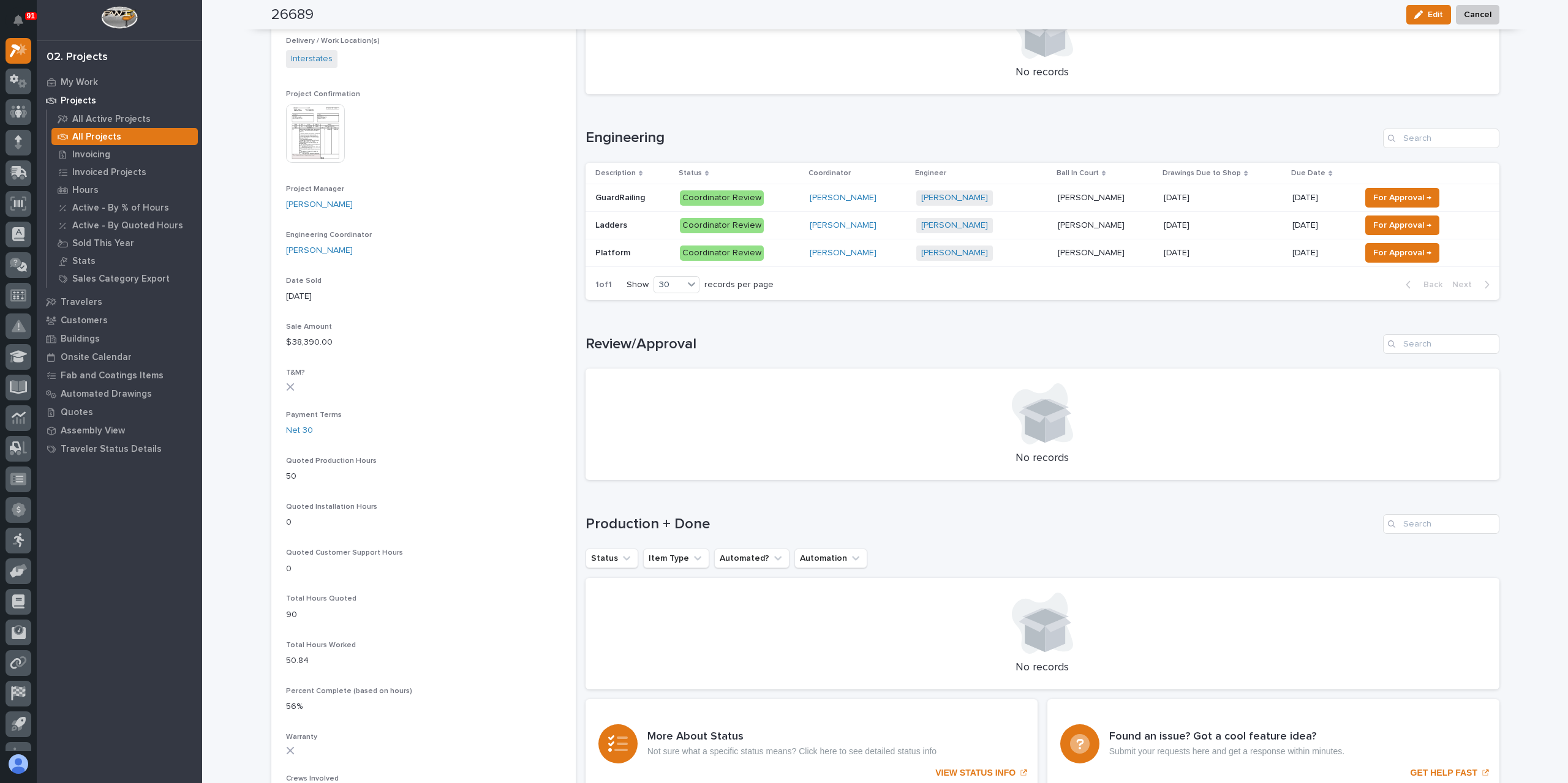
scroll to position [428, 0]
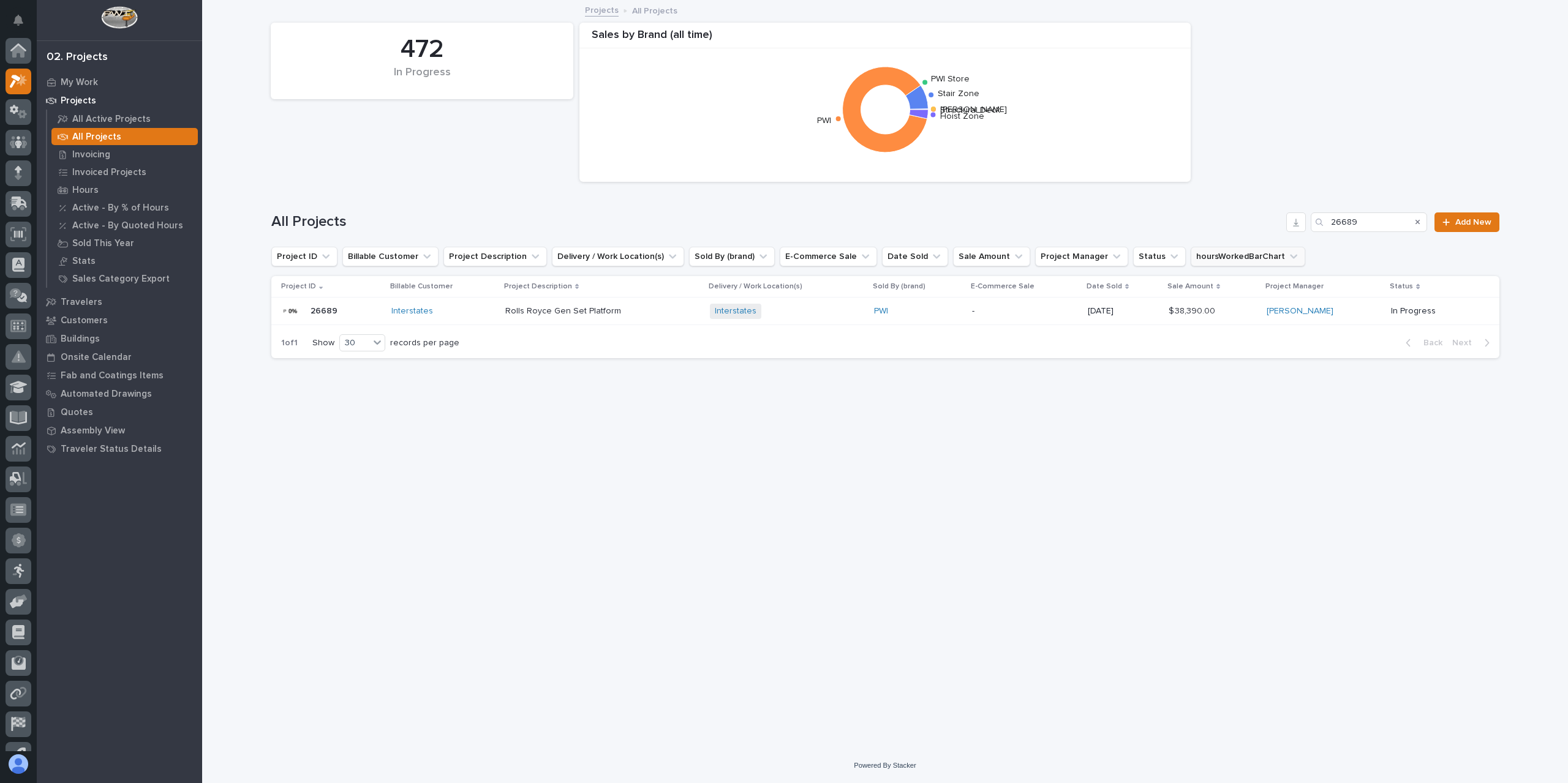
scroll to position [33, 0]
drag, startPoint x: 1381, startPoint y: 225, endPoint x: 1314, endPoint y: 222, distance: 67.1
click at [1318, 222] on div "26689" at bounding box center [1369, 222] width 117 height 19
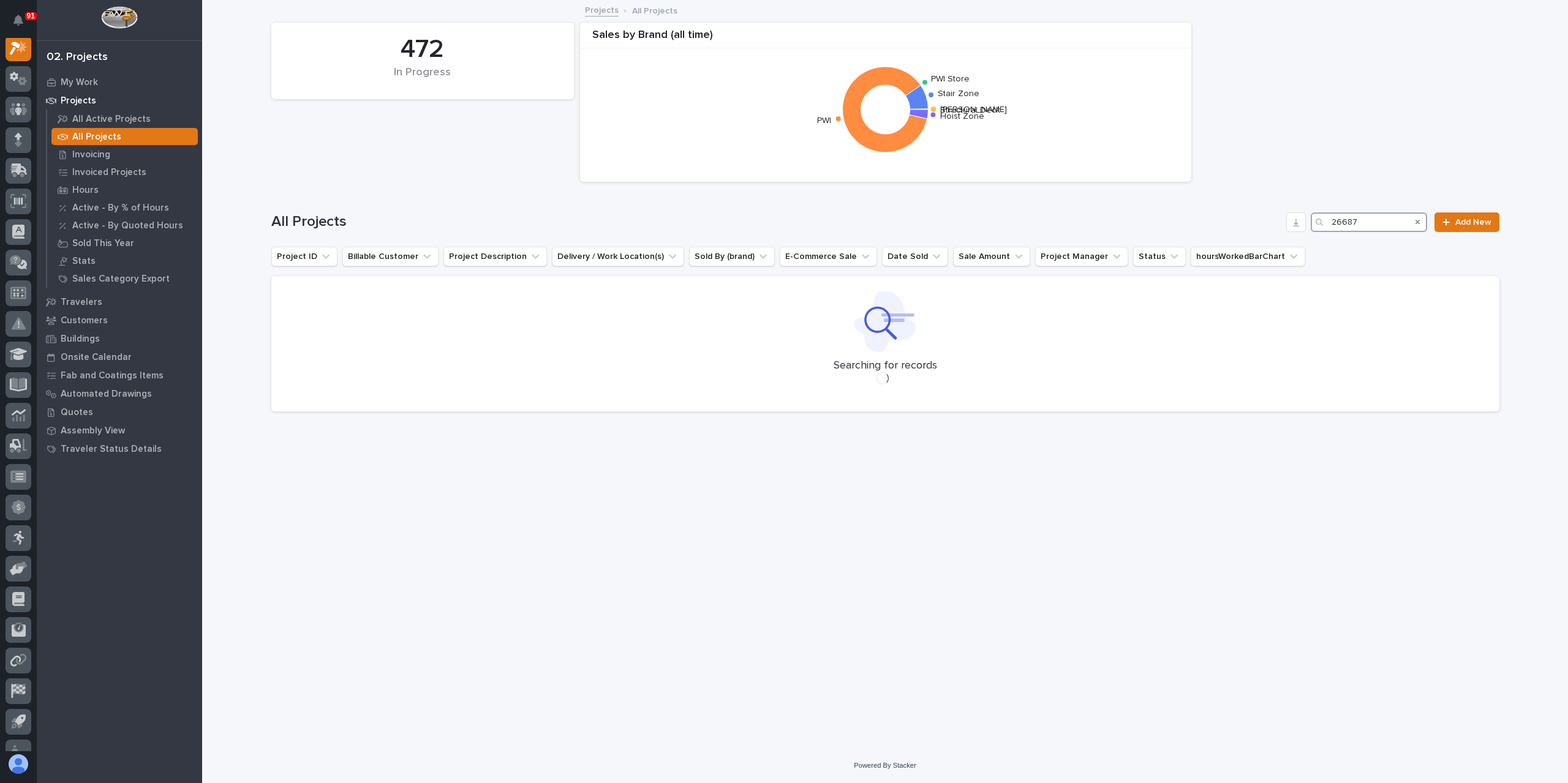
scroll to position [31, 0]
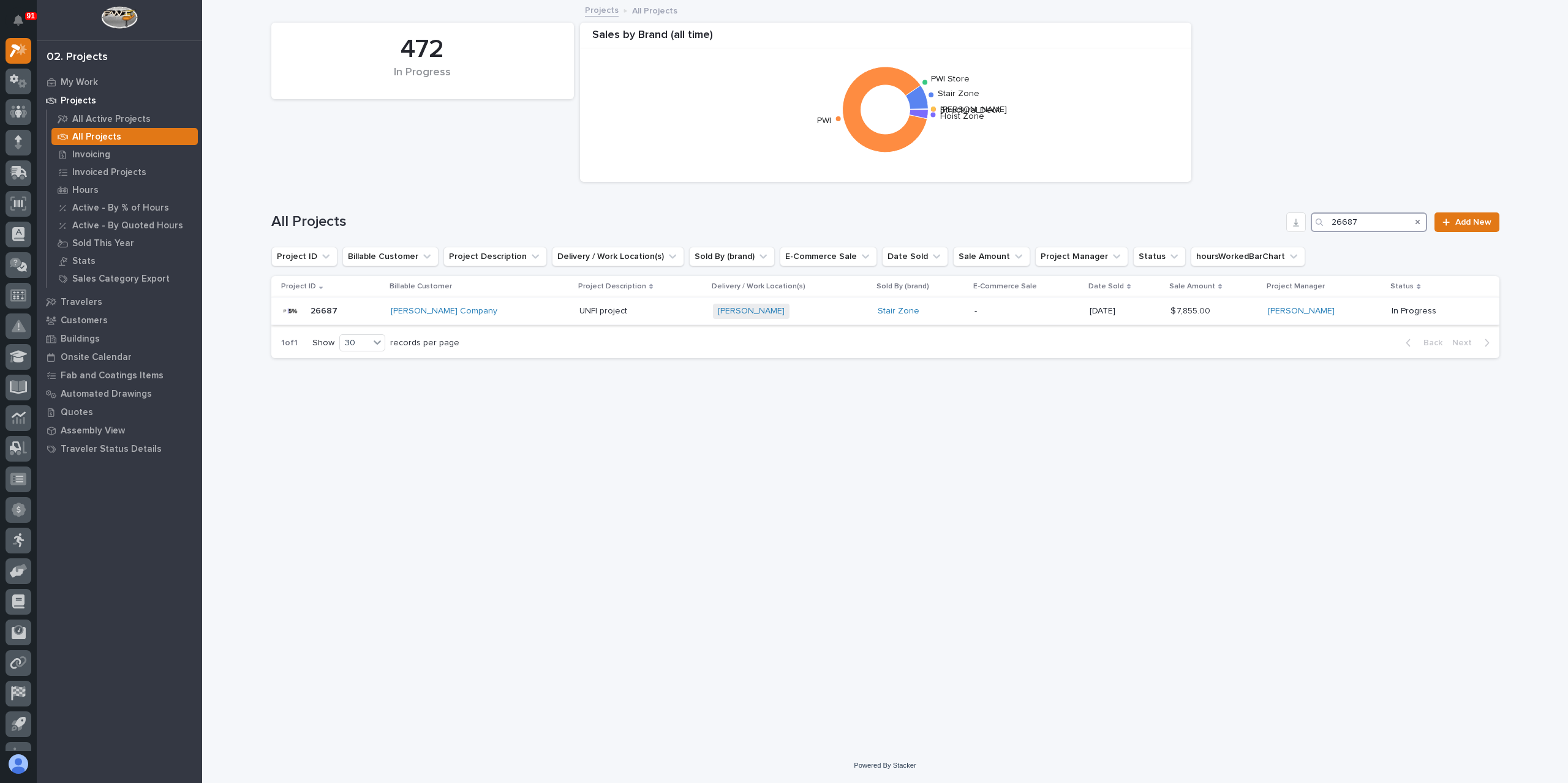
type input "26687"
click at [590, 310] on p "UNFI project" at bounding box center [605, 310] width 50 height 13
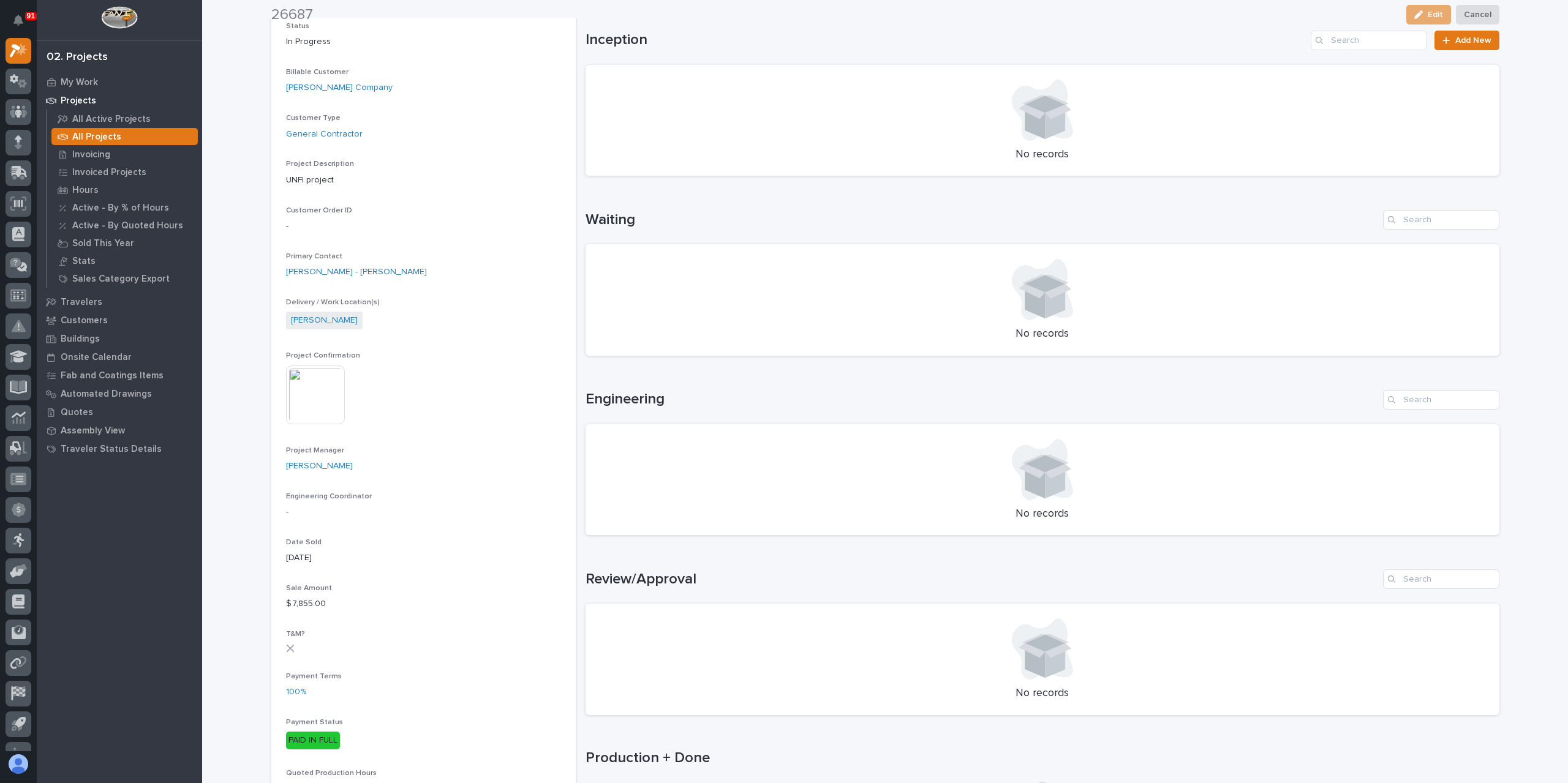
scroll to position [306, 0]
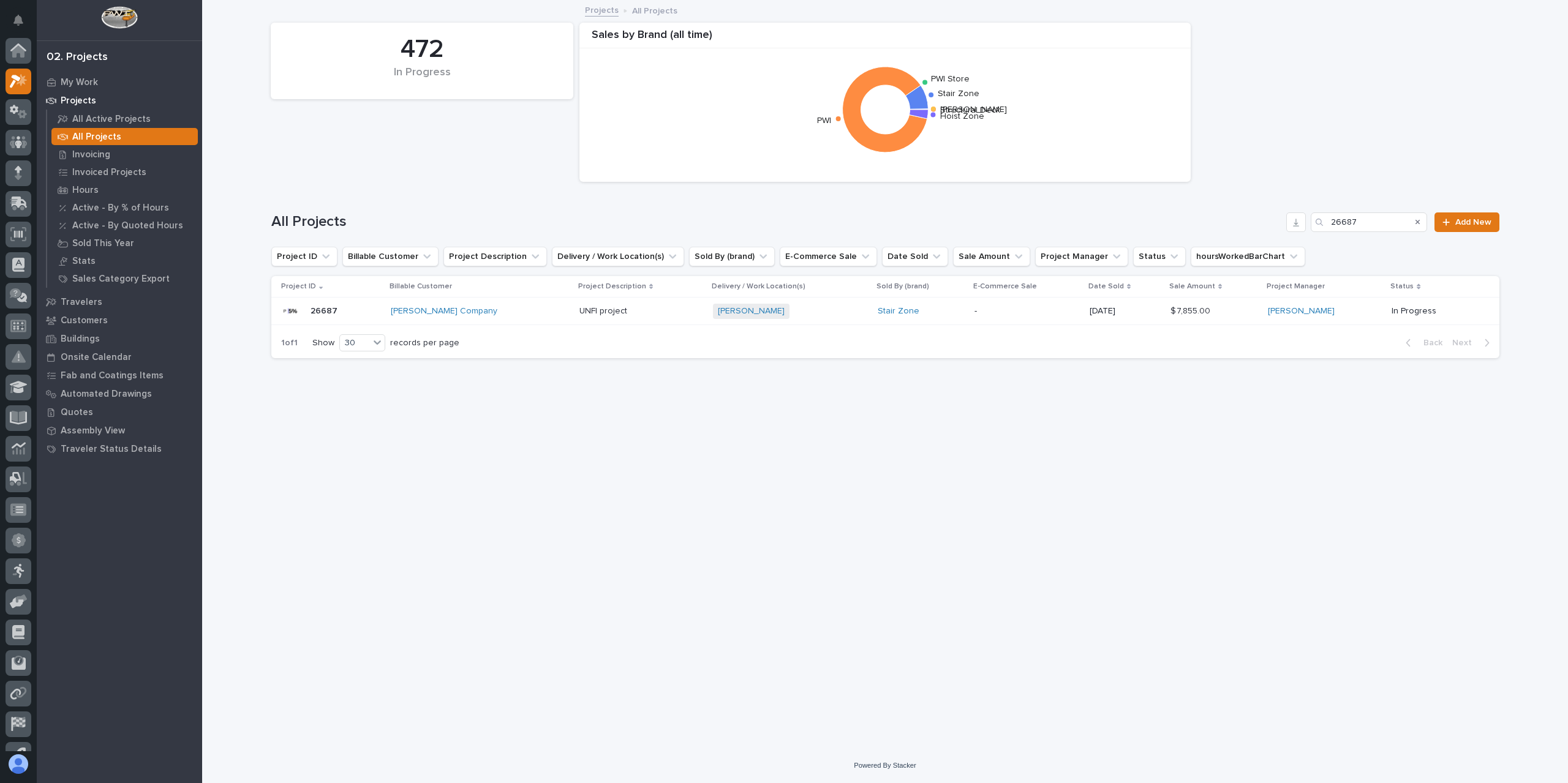
scroll to position [33, 0]
drag, startPoint x: 1371, startPoint y: 223, endPoint x: 1277, endPoint y: 222, distance: 94.0
click at [1277, 222] on div "All Projects 26687 Add New" at bounding box center [886, 222] width 1228 height 19
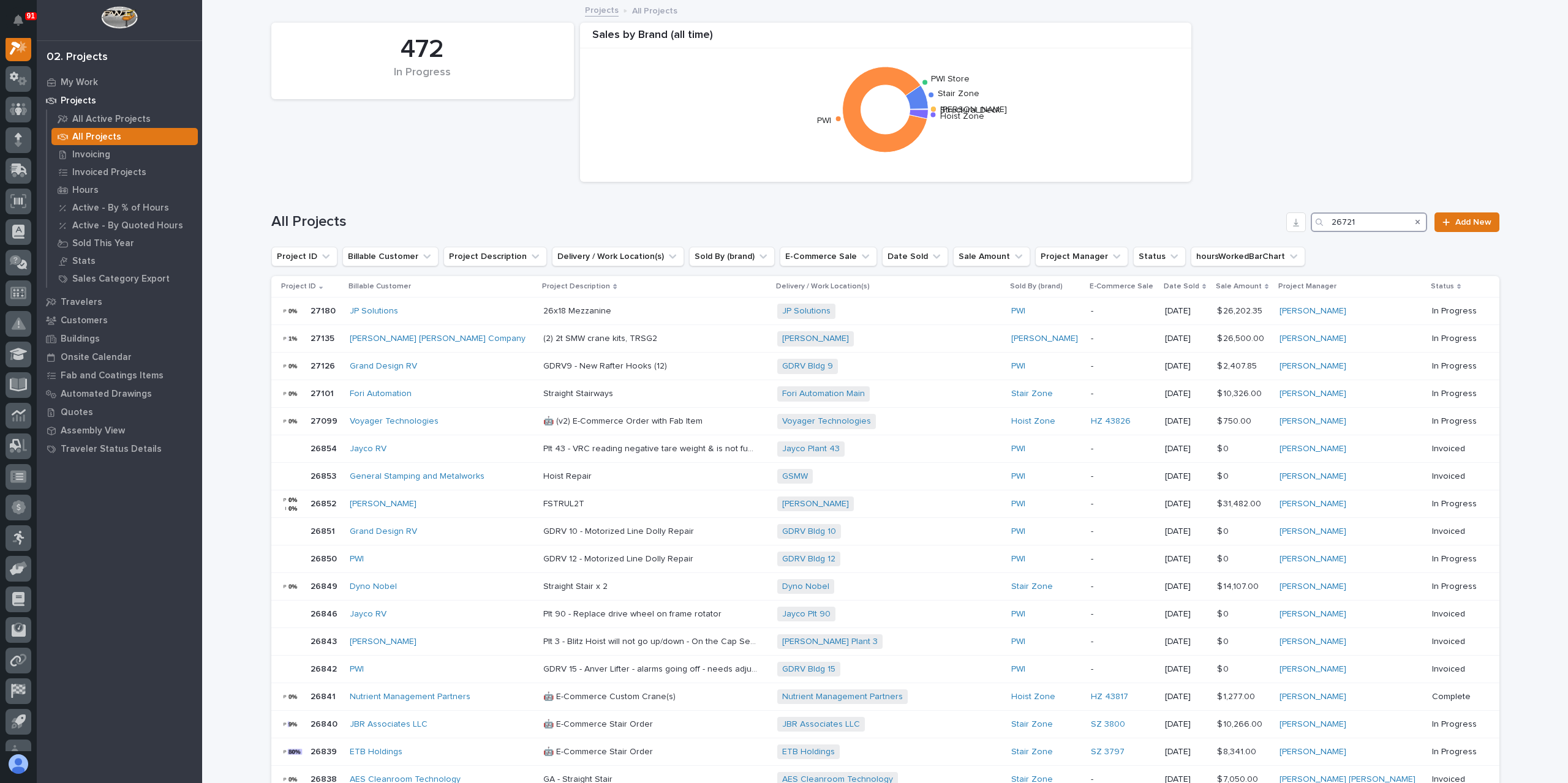
scroll to position [31, 0]
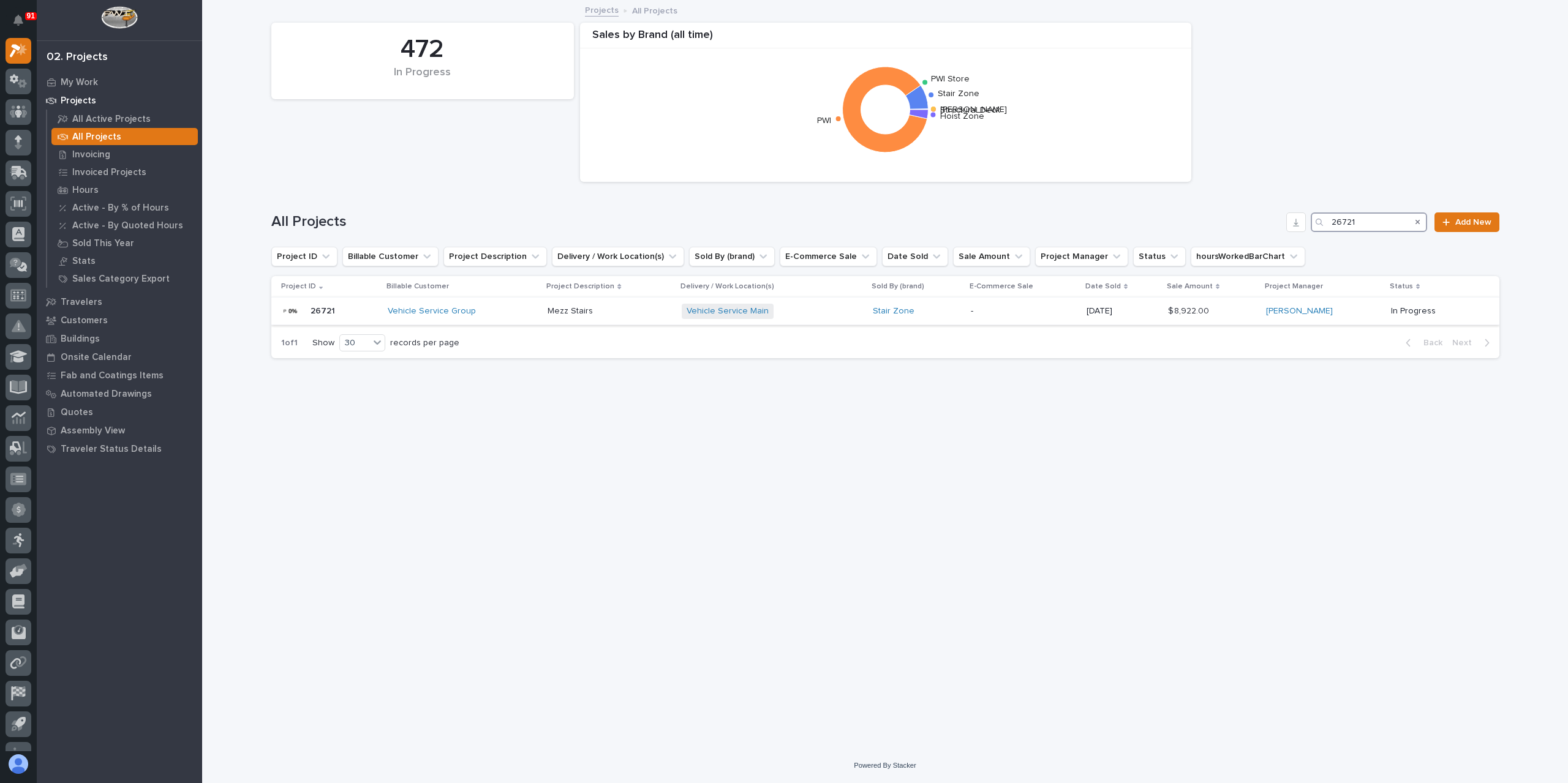
type input "26721"
click at [585, 307] on p "Mezz Stairs" at bounding box center [571, 310] width 48 height 13
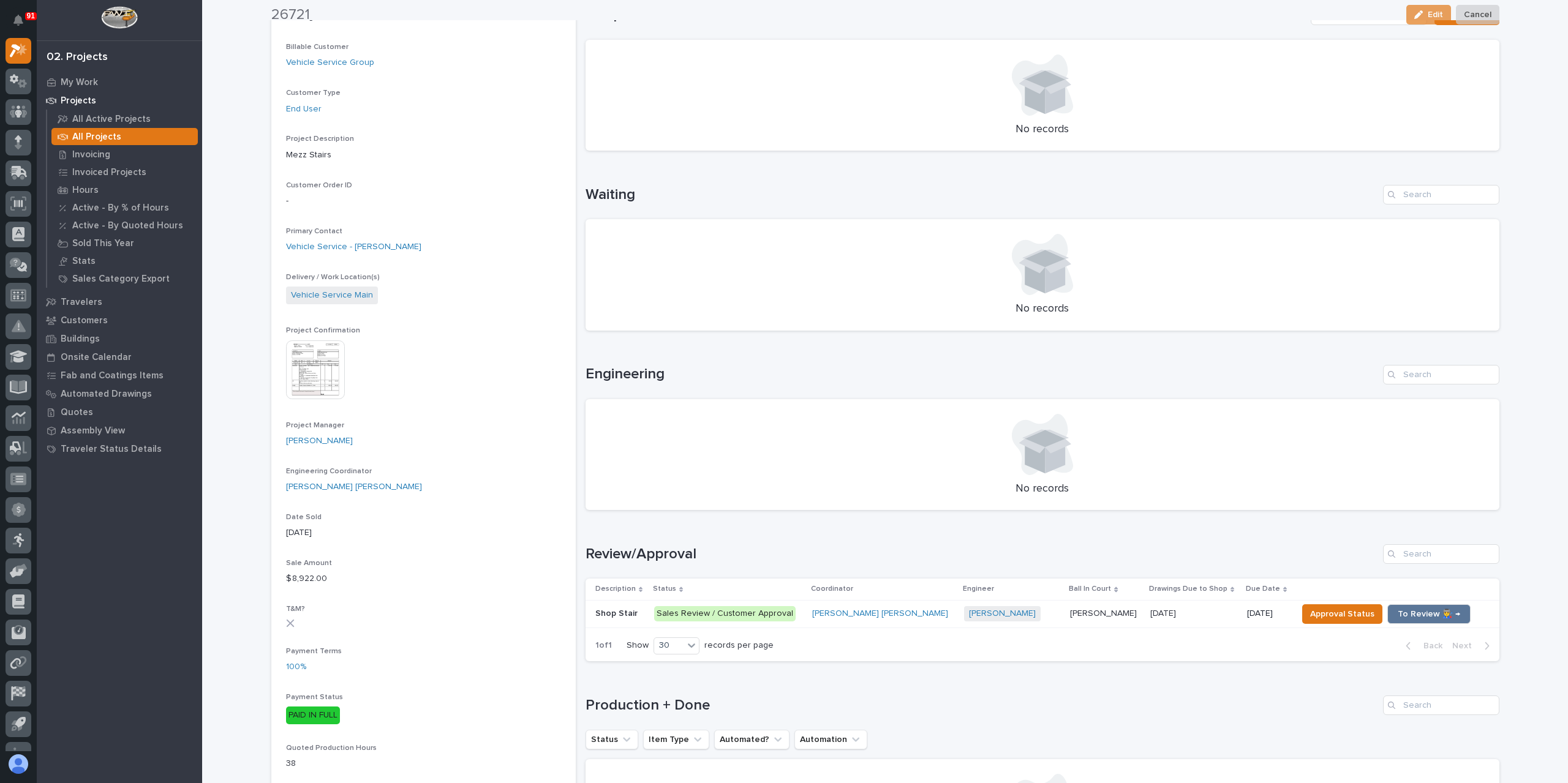
scroll to position [245, 0]
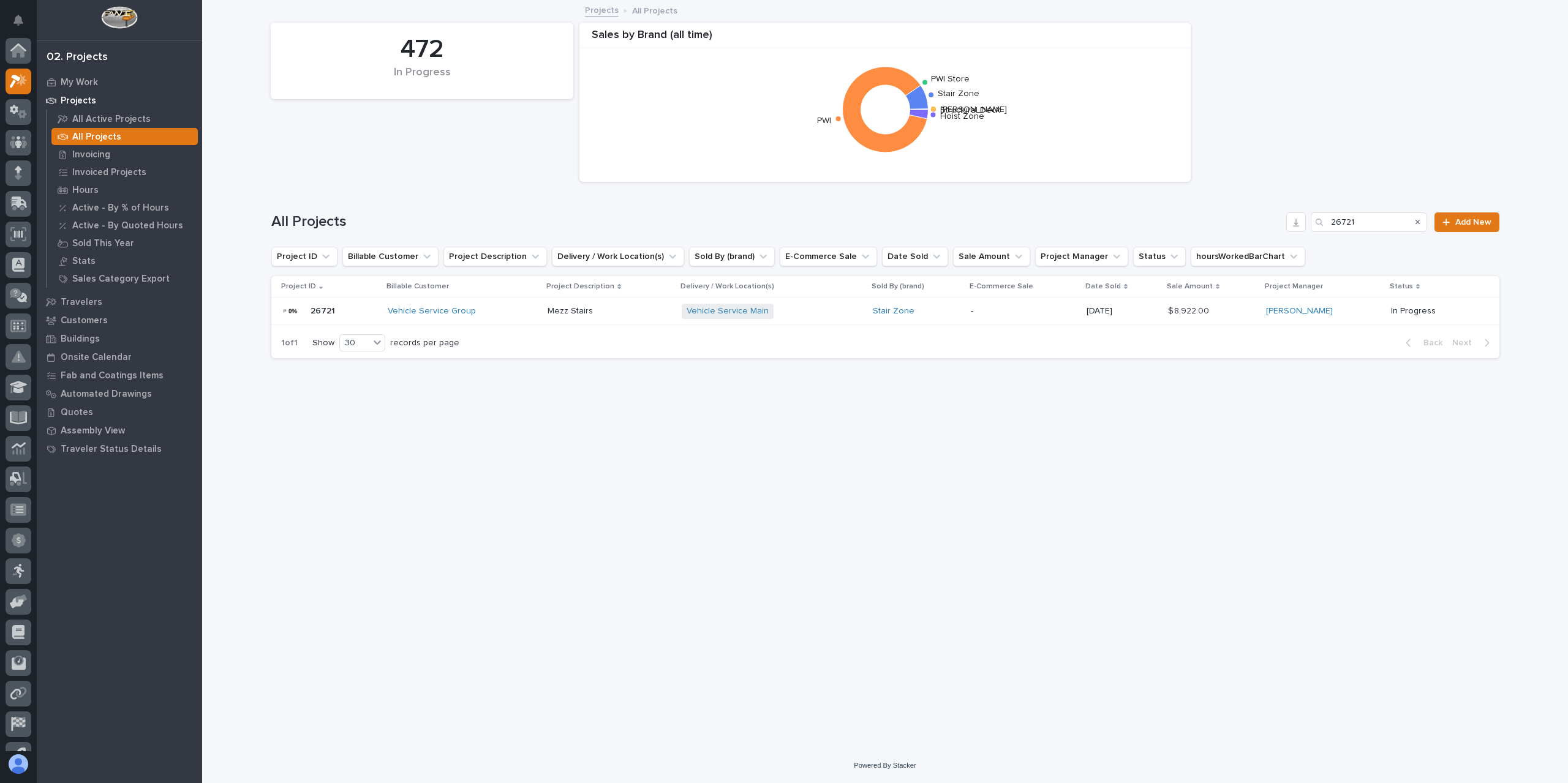
scroll to position [33, 0]
drag, startPoint x: 1294, startPoint y: 216, endPoint x: 1240, endPoint y: 217, distance: 54.0
click at [1240, 217] on div "All Projects 26721 Add New" at bounding box center [886, 222] width 1228 height 19
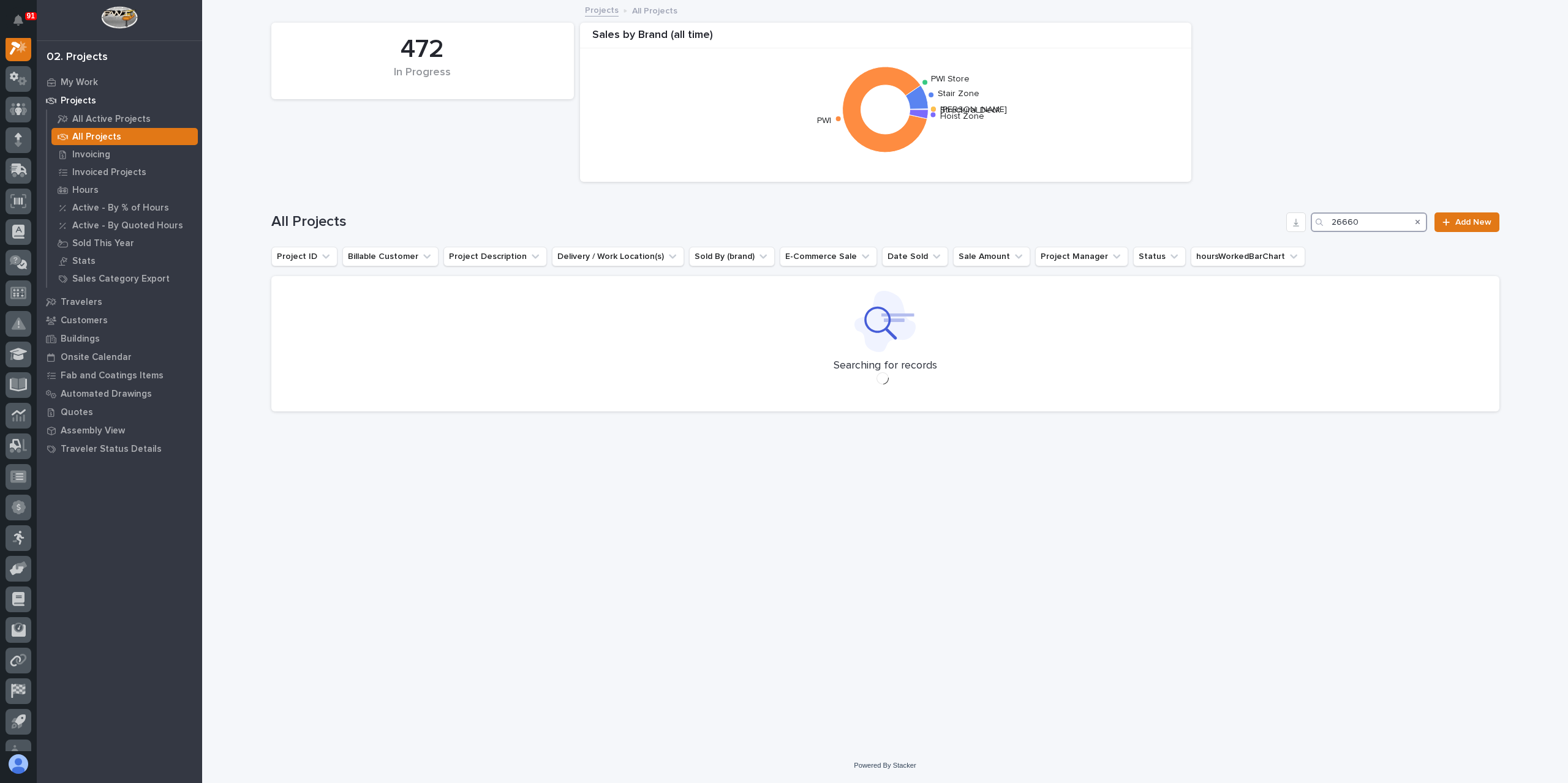
scroll to position [31, 0]
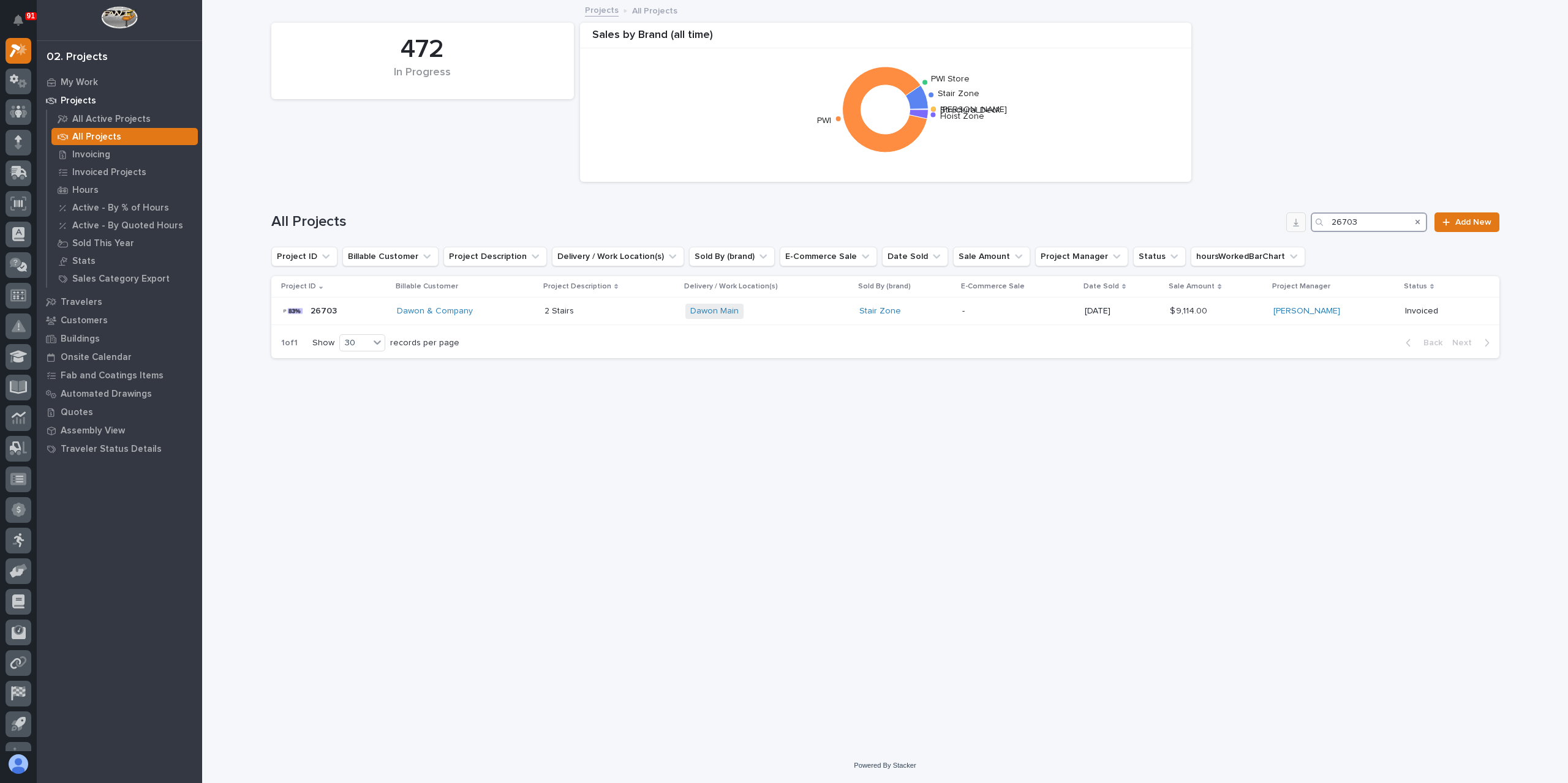
drag, startPoint x: 1378, startPoint y: 225, endPoint x: 1289, endPoint y: 232, distance: 89.3
click at [1291, 231] on div "All Projects 26703 Add New" at bounding box center [886, 222] width 1228 height 19
type input "26777"
click at [594, 321] on div "Straight Modular Stair Straight Modular Stair" at bounding box center [625, 312] width 125 height 20
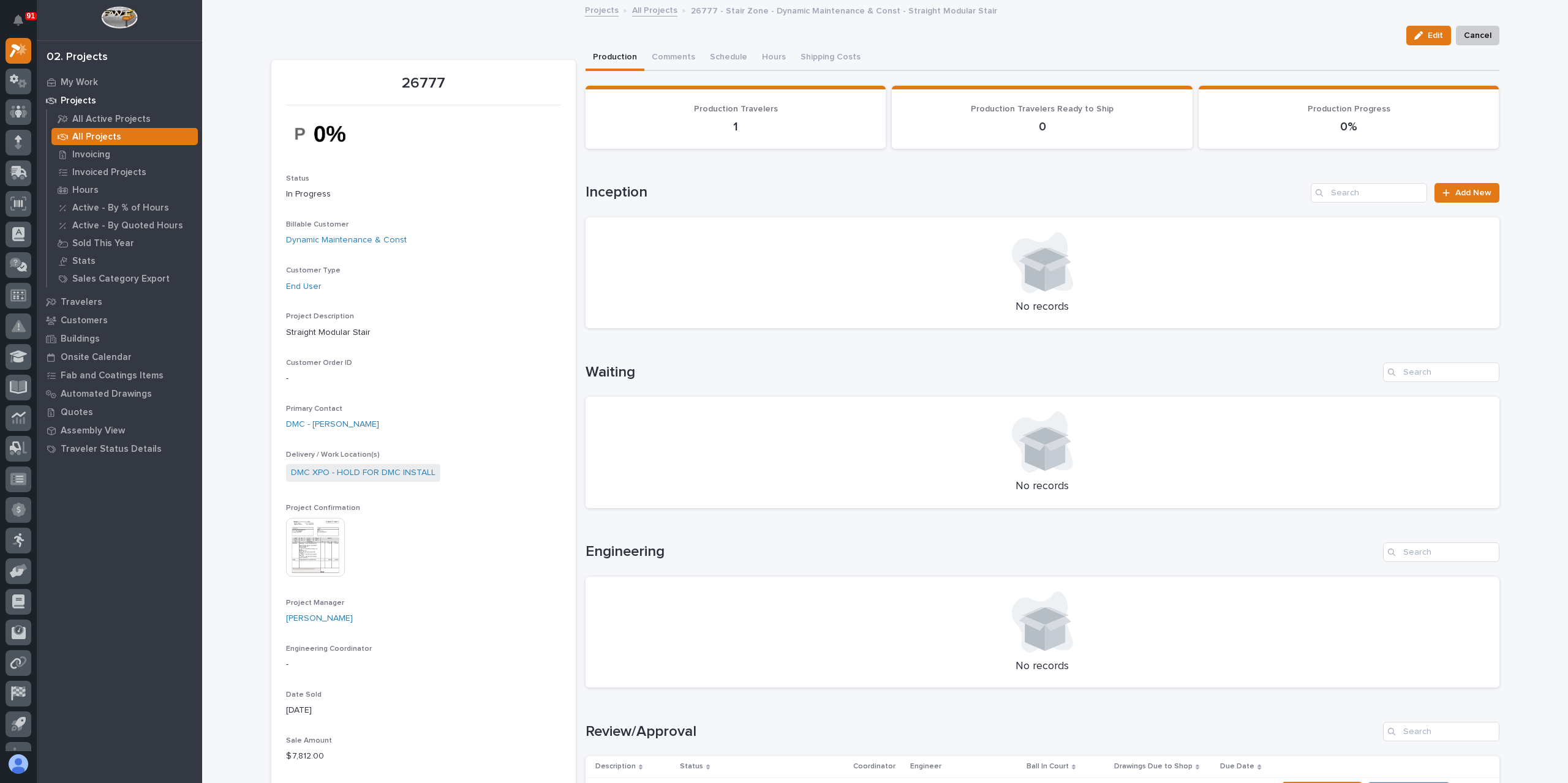
scroll to position [306, 0]
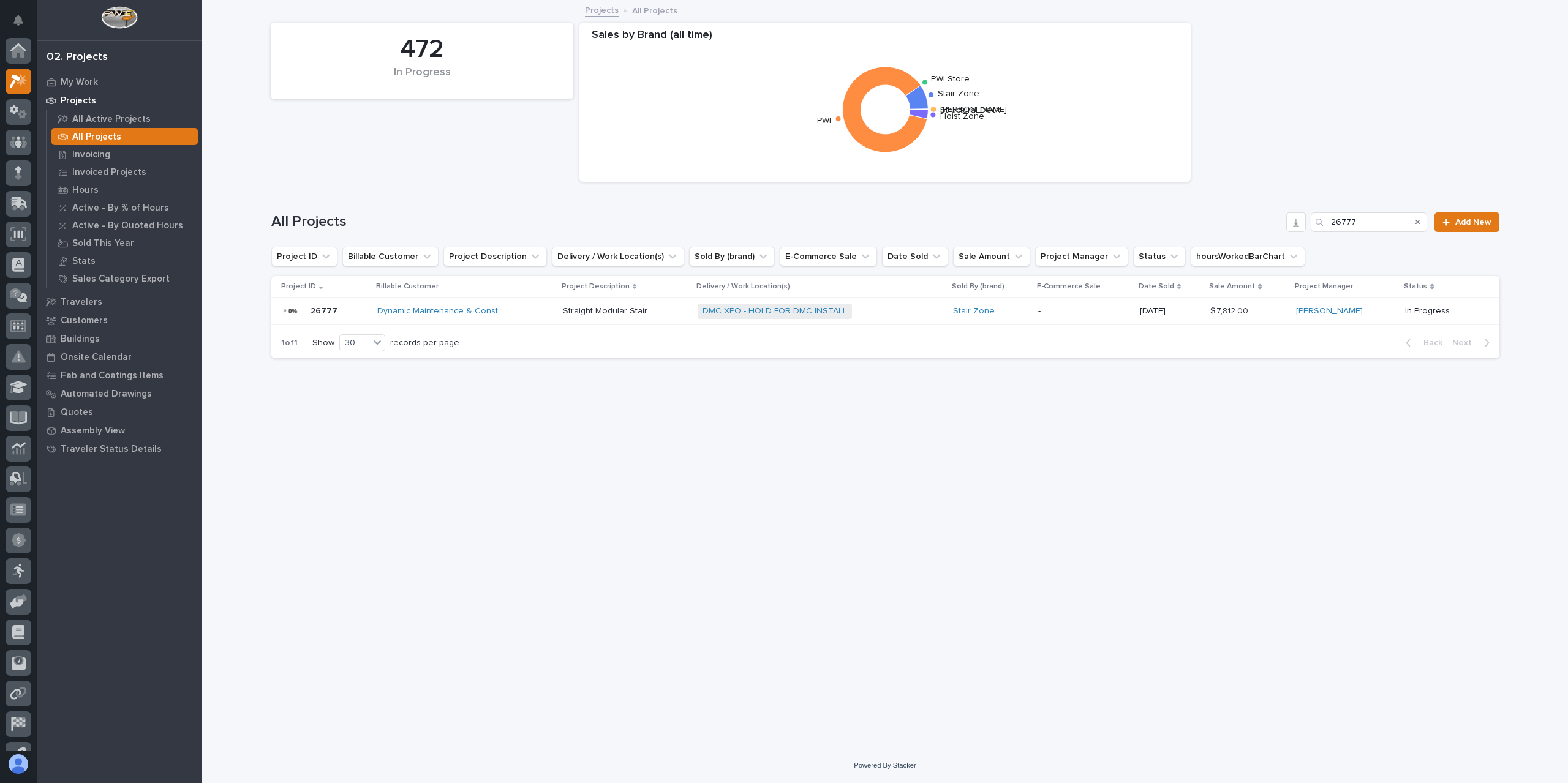
scroll to position [33, 0]
drag, startPoint x: 1382, startPoint y: 227, endPoint x: 1261, endPoint y: 219, distance: 121.3
click at [1261, 219] on div "All Projects 26777 Add New" at bounding box center [886, 222] width 1228 height 19
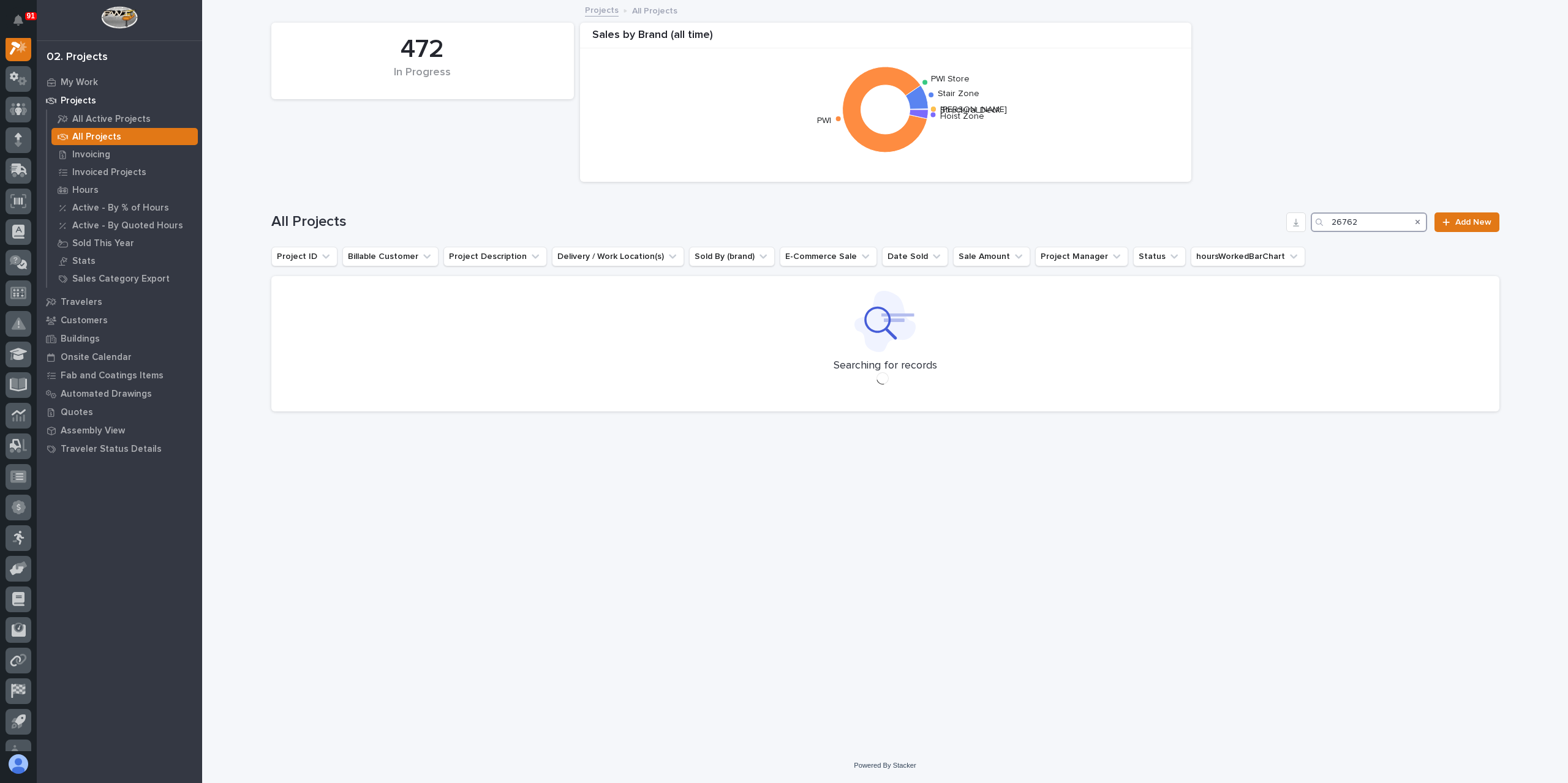
scroll to position [31, 0]
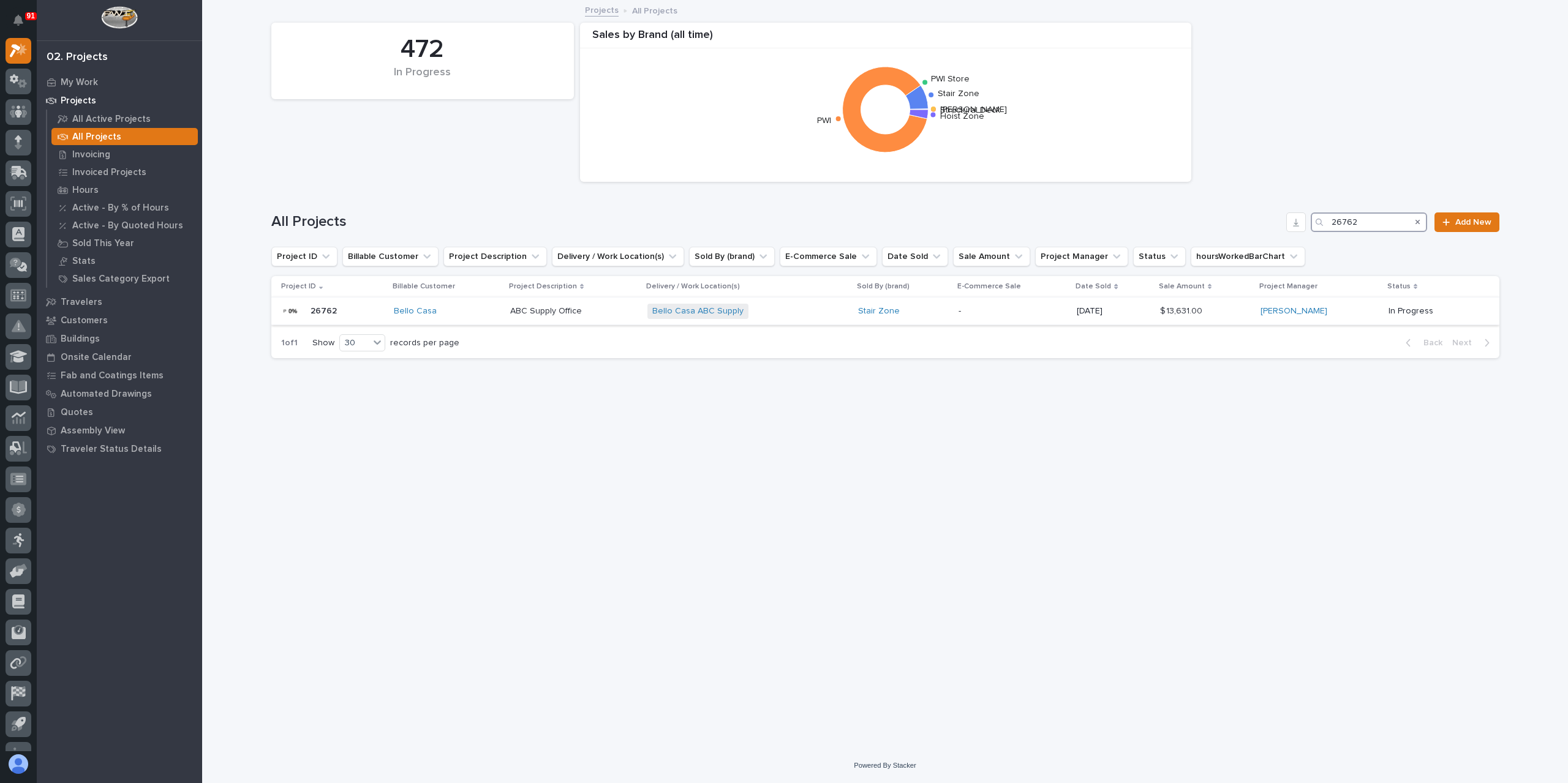
type input "26762"
click at [550, 317] on div "ABC Supply Office ABC Supply Office" at bounding box center [574, 312] width 127 height 20
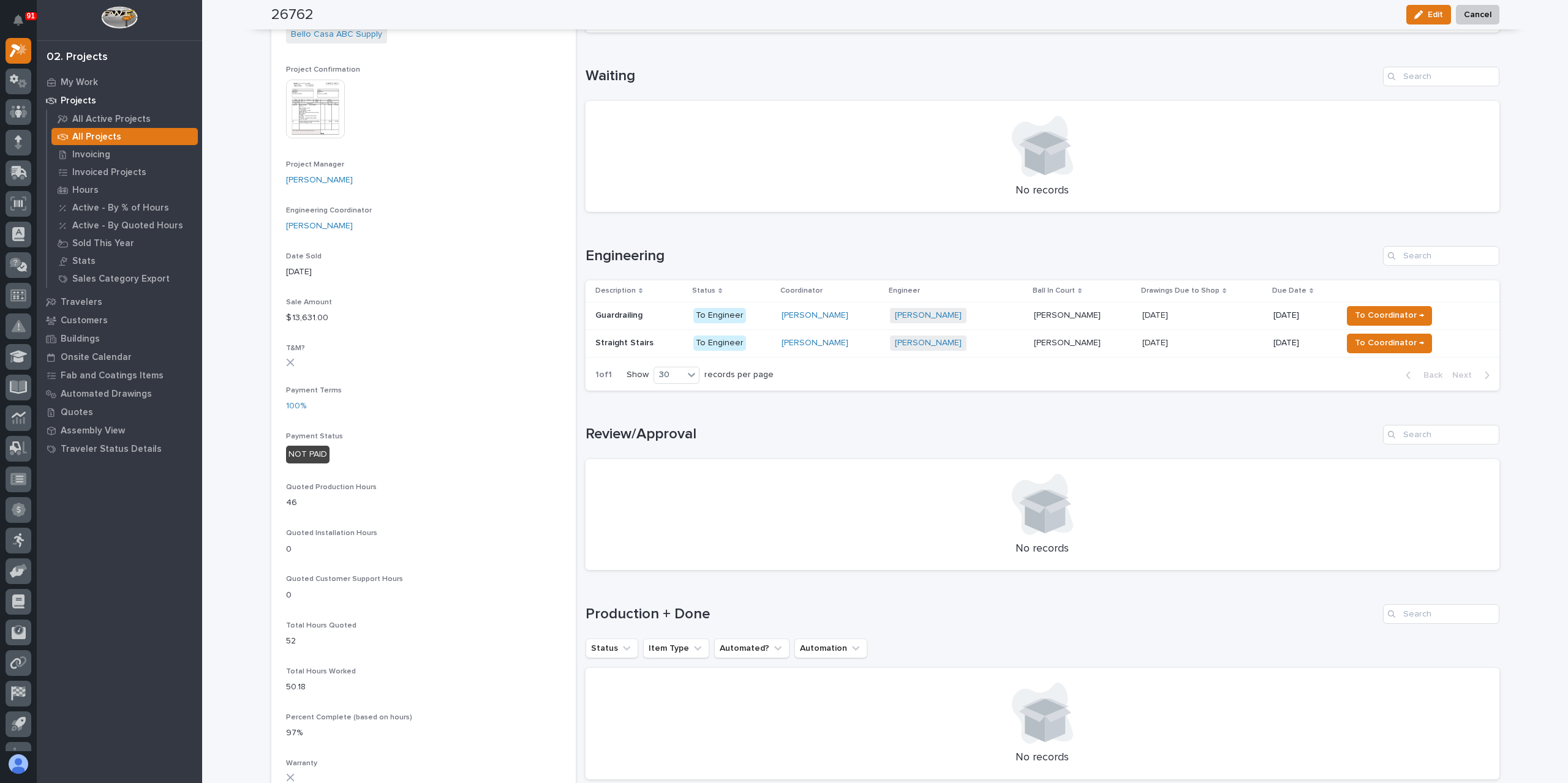
scroll to position [438, 0]
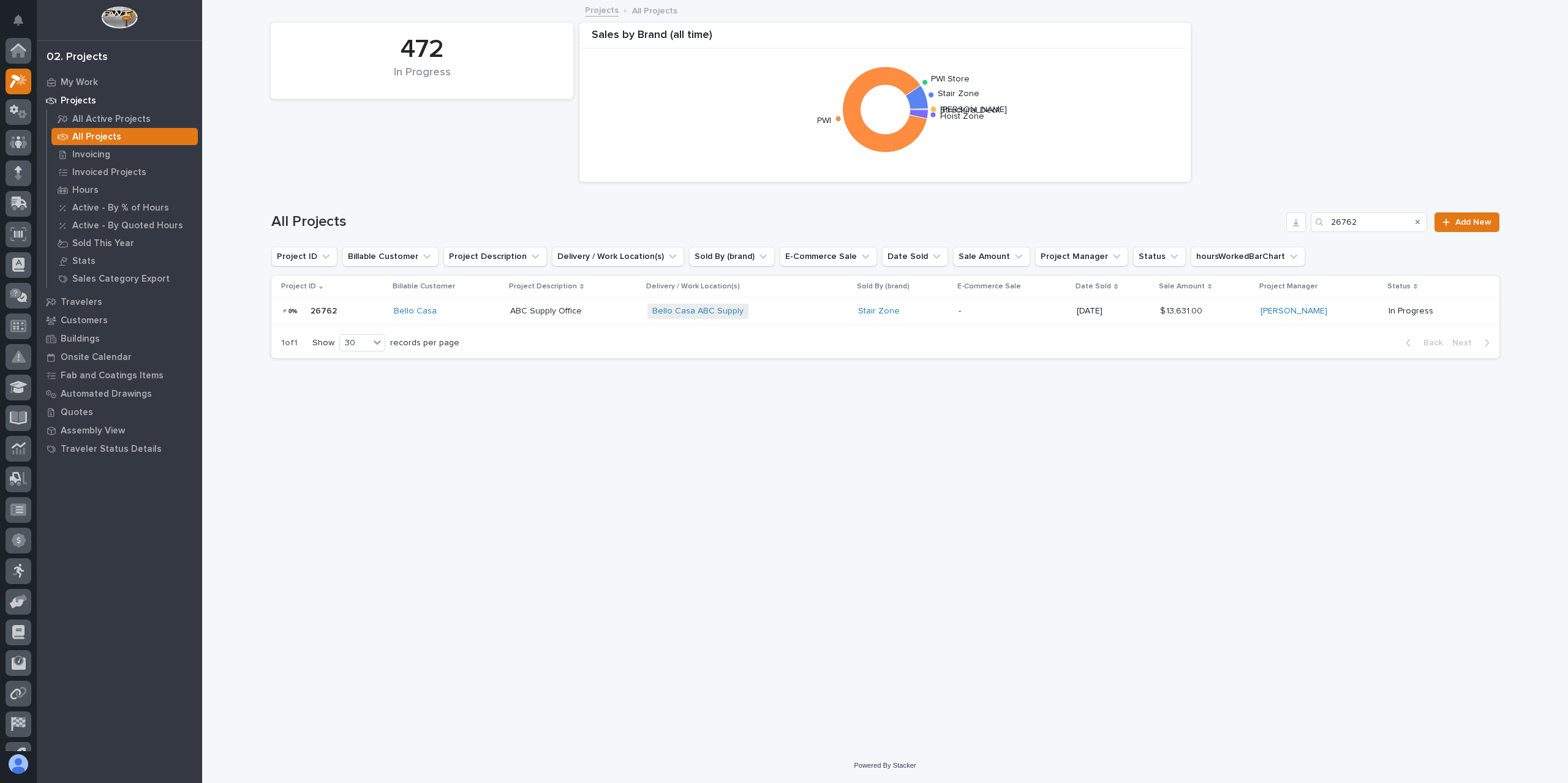
scroll to position [33, 0]
drag, startPoint x: 1374, startPoint y: 219, endPoint x: 1306, endPoint y: 227, distance: 68.5
click at [1306, 227] on div "All Projects 26762 Add New" at bounding box center [886, 222] width 1228 height 19
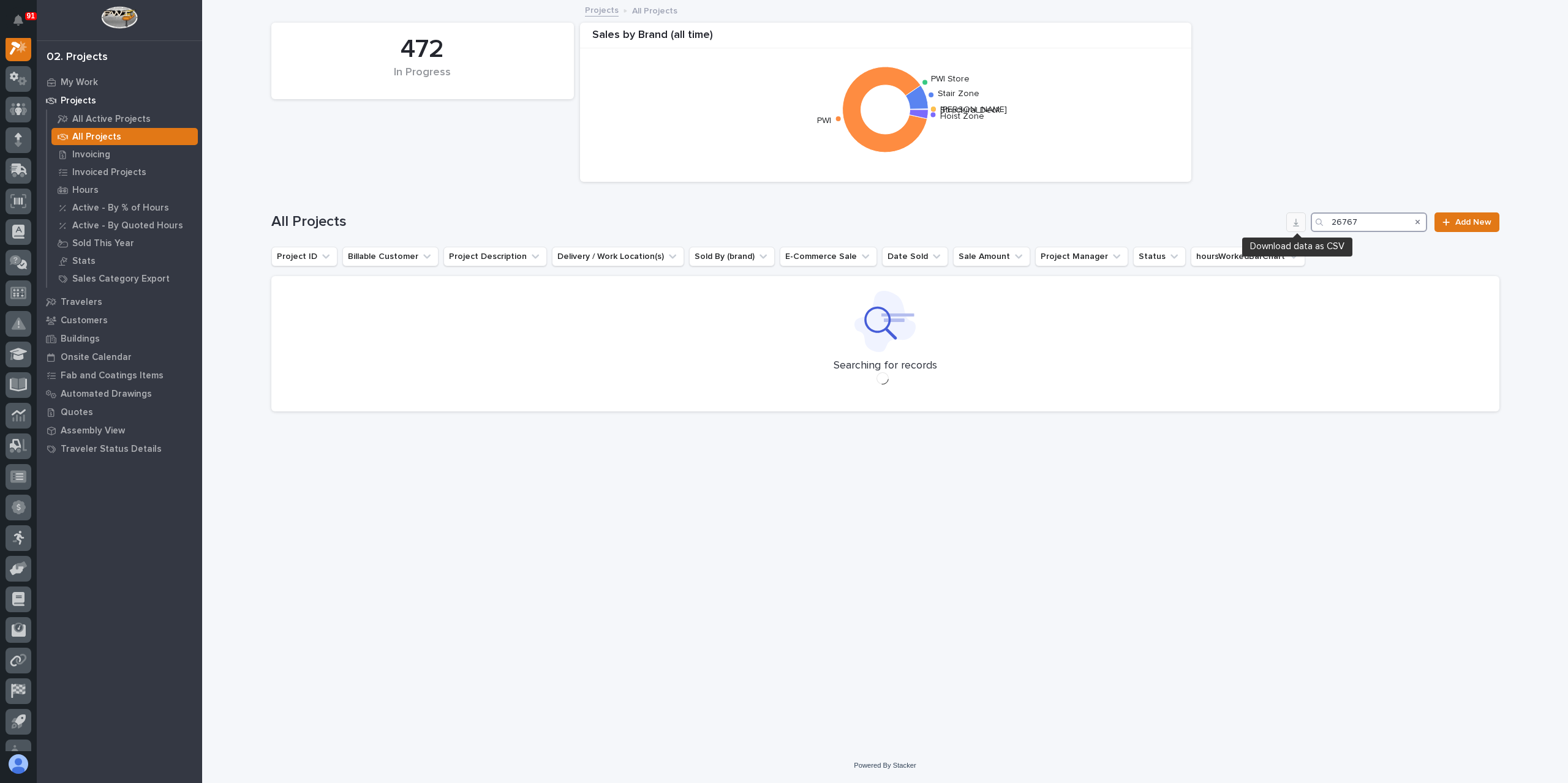
scroll to position [31, 0]
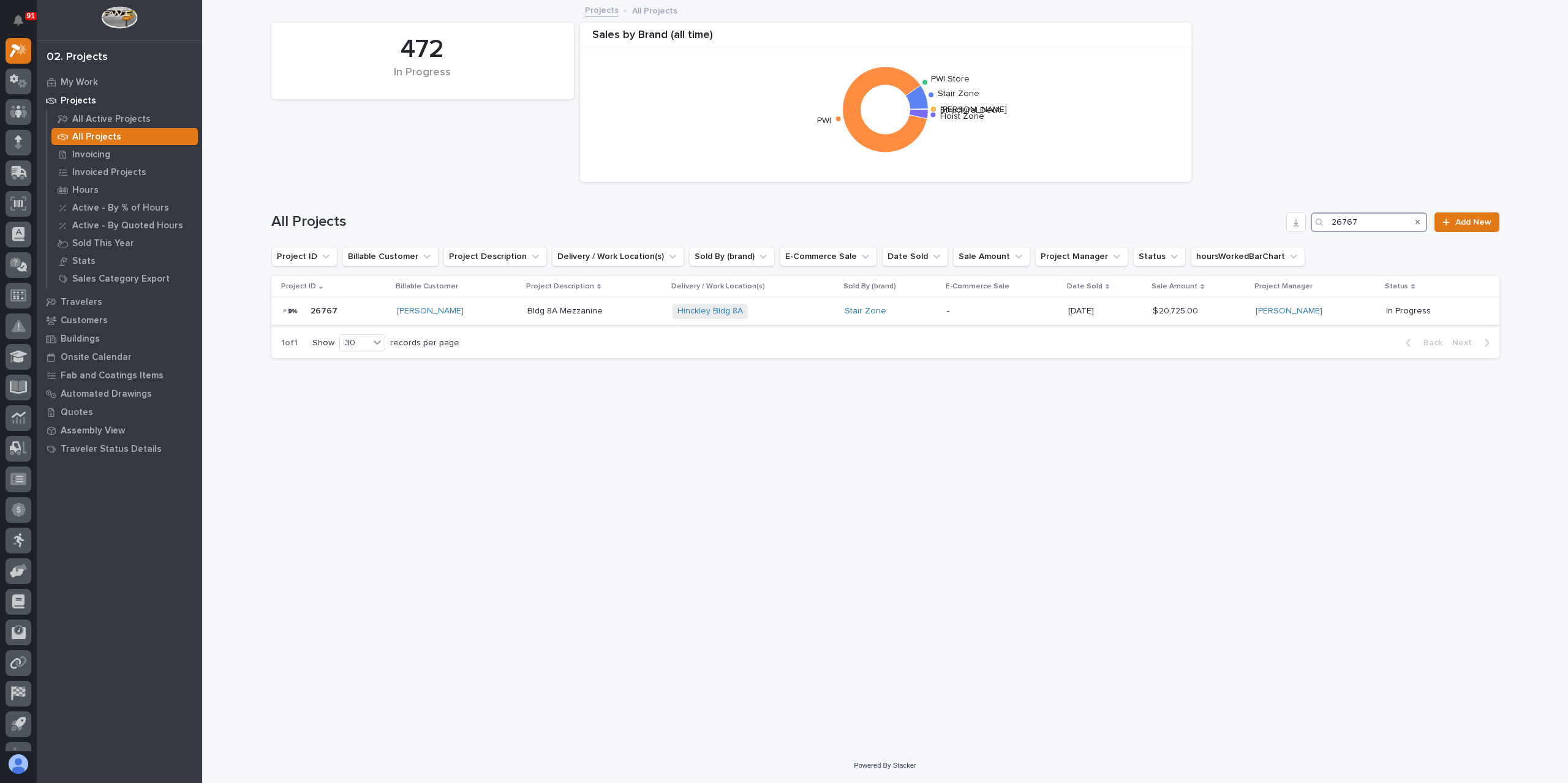
type input "26767"
click at [551, 319] on div "Bldg 8A Mezzanine Bldg 8A Mezzanine" at bounding box center [595, 312] width 135 height 20
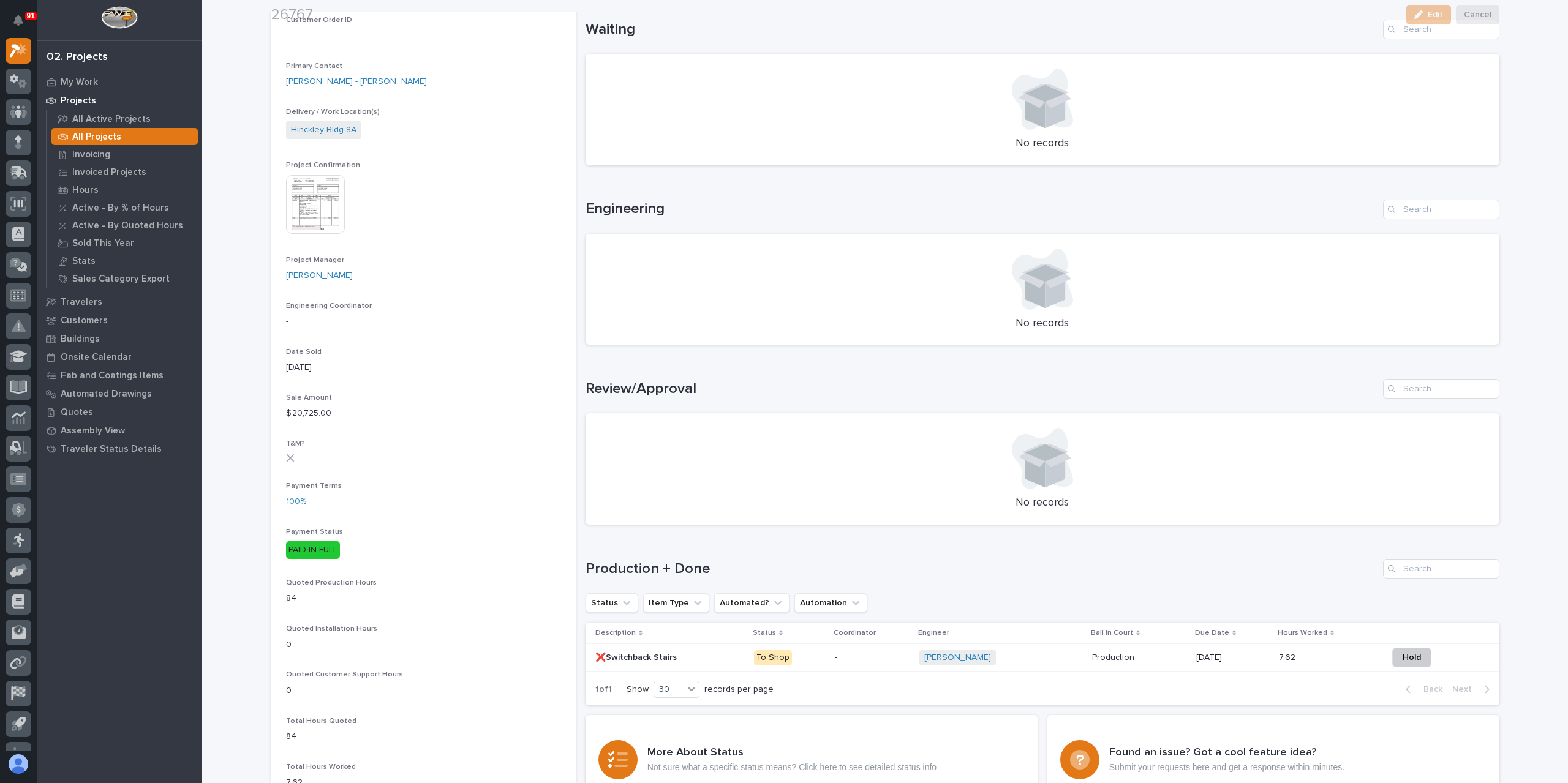
scroll to position [367, 0]
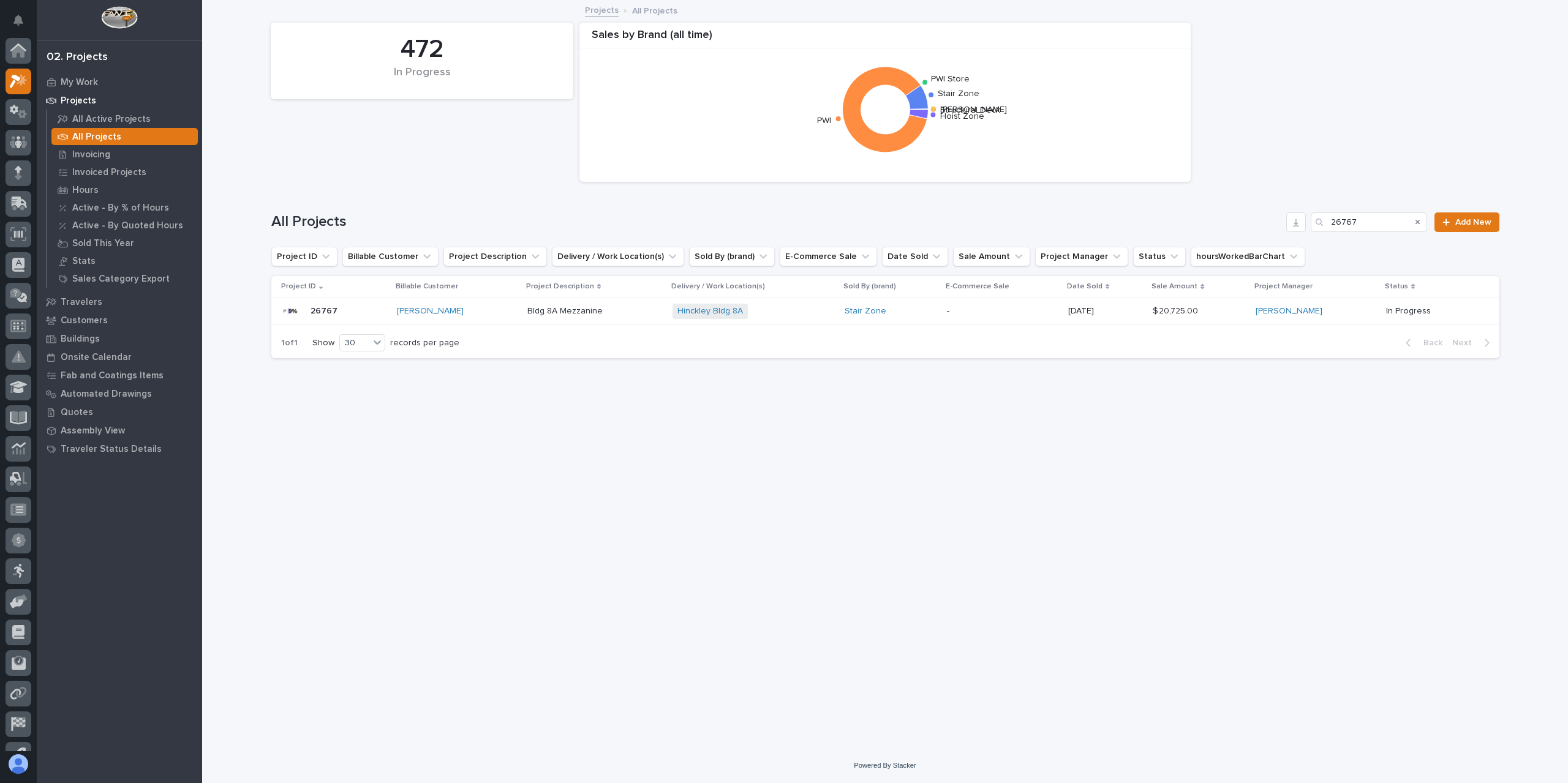
scroll to position [33, 0]
drag, startPoint x: 1364, startPoint y: 222, endPoint x: 1302, endPoint y: 228, distance: 62.3
click at [1302, 228] on div "All Projects 26767 Add New" at bounding box center [886, 222] width 1228 height 19
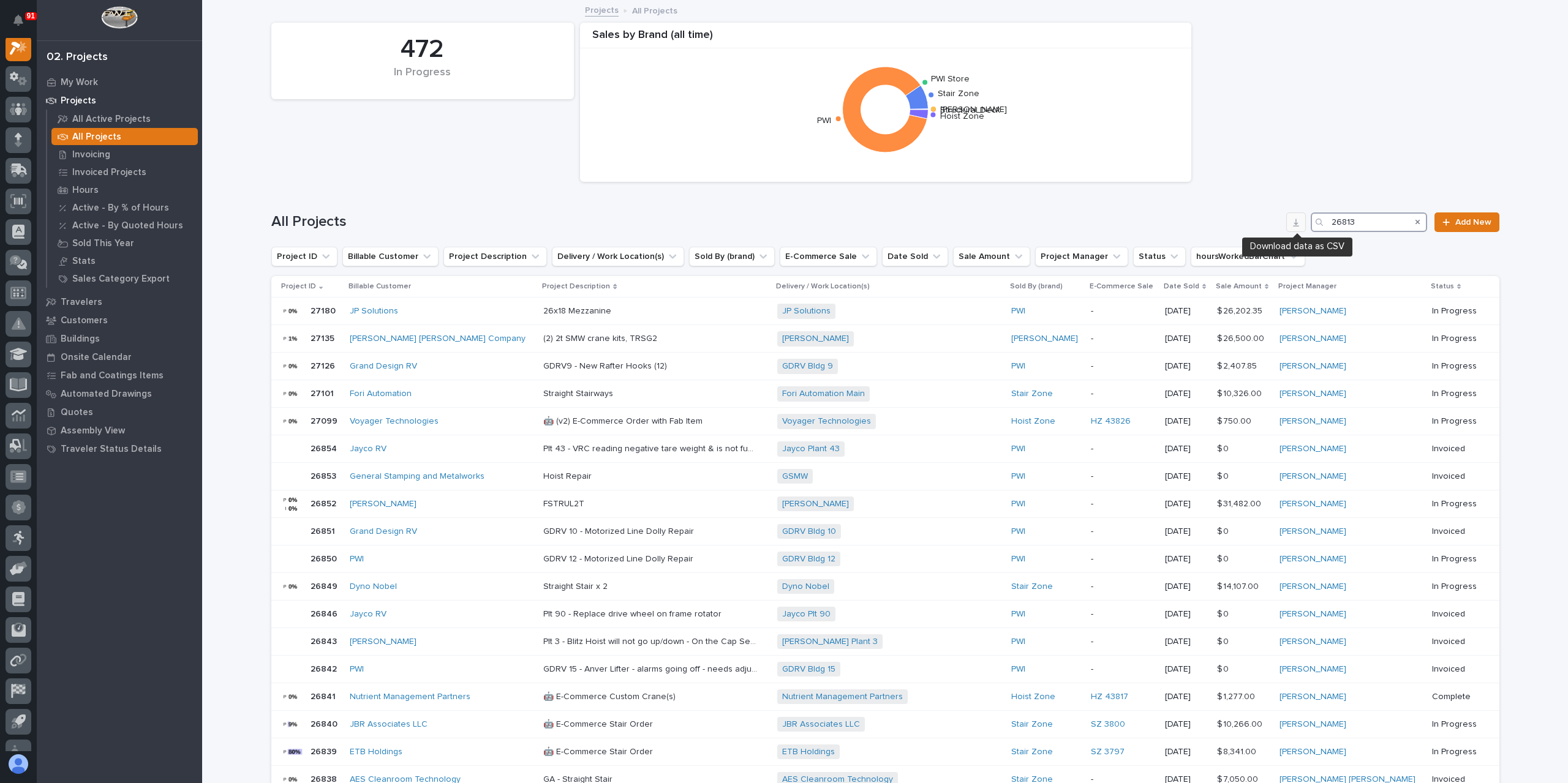
scroll to position [31, 0]
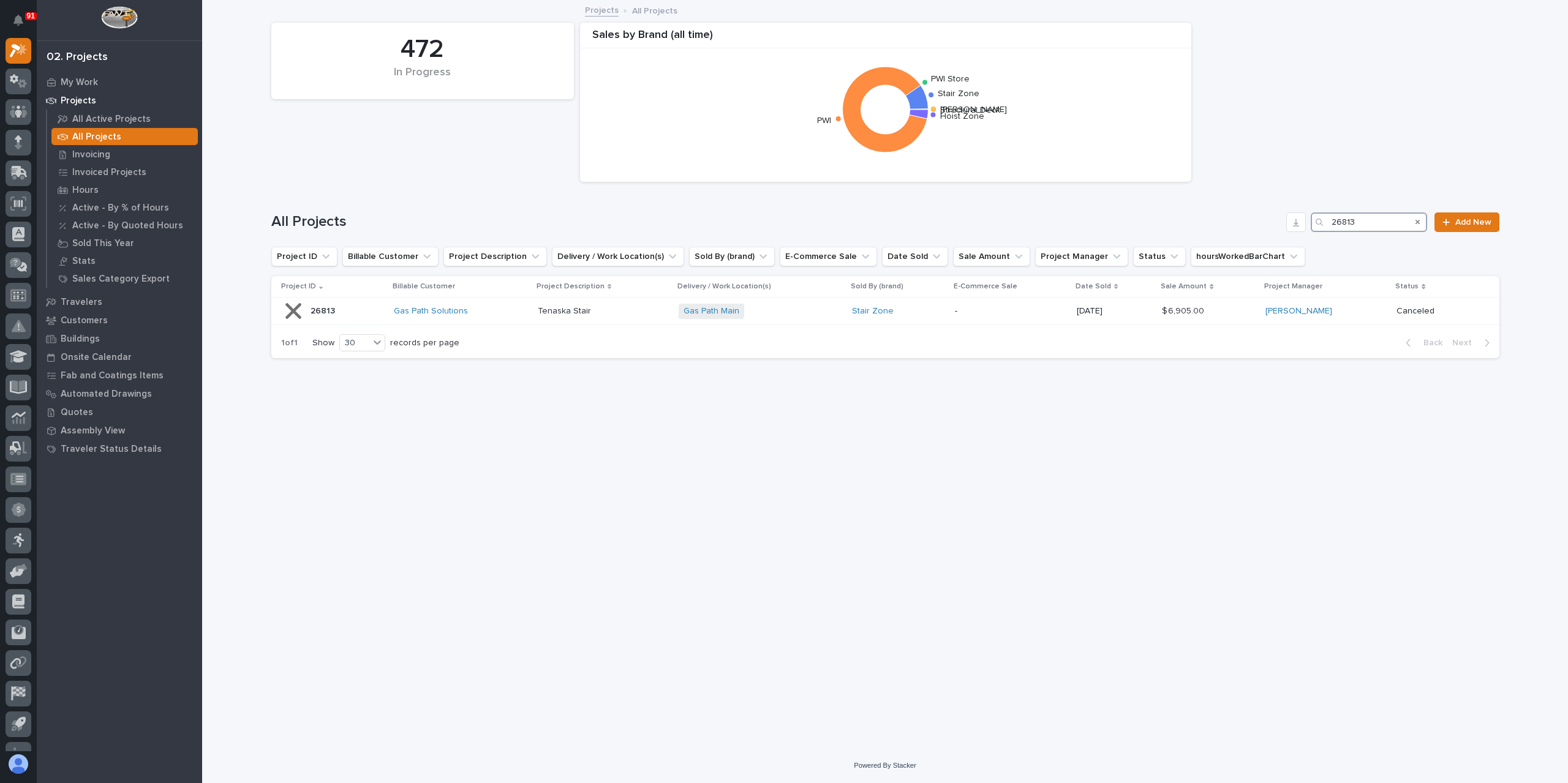
drag, startPoint x: 1374, startPoint y: 219, endPoint x: 1308, endPoint y: 229, distance: 66.8
click at [1308, 229] on div "All Projects 26813 Add New" at bounding box center [886, 222] width 1228 height 19
type input "26820"
click at [572, 310] on p "Walmart Stair" at bounding box center [595, 310] width 53 height 13
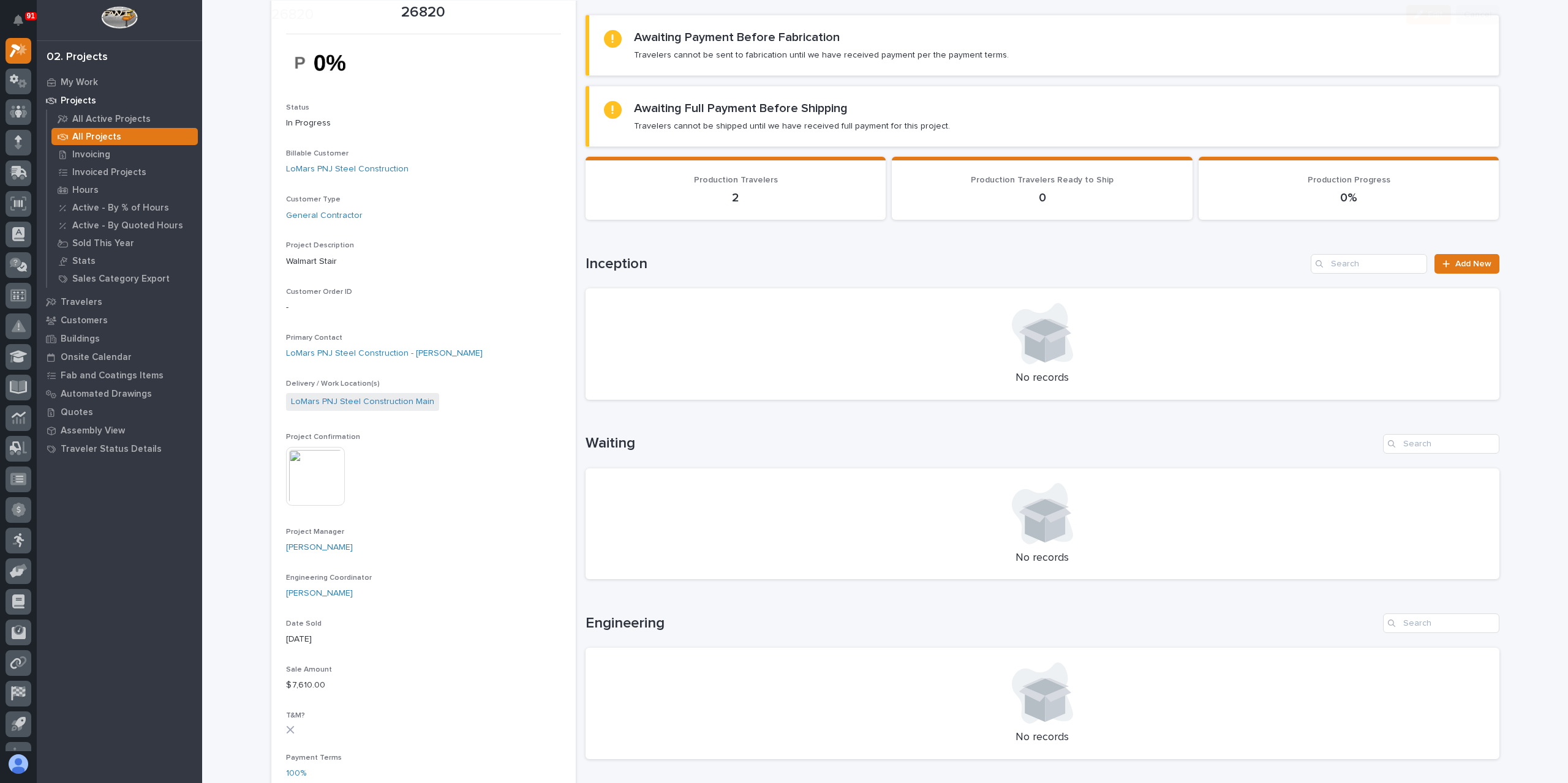
scroll to position [428, 0]
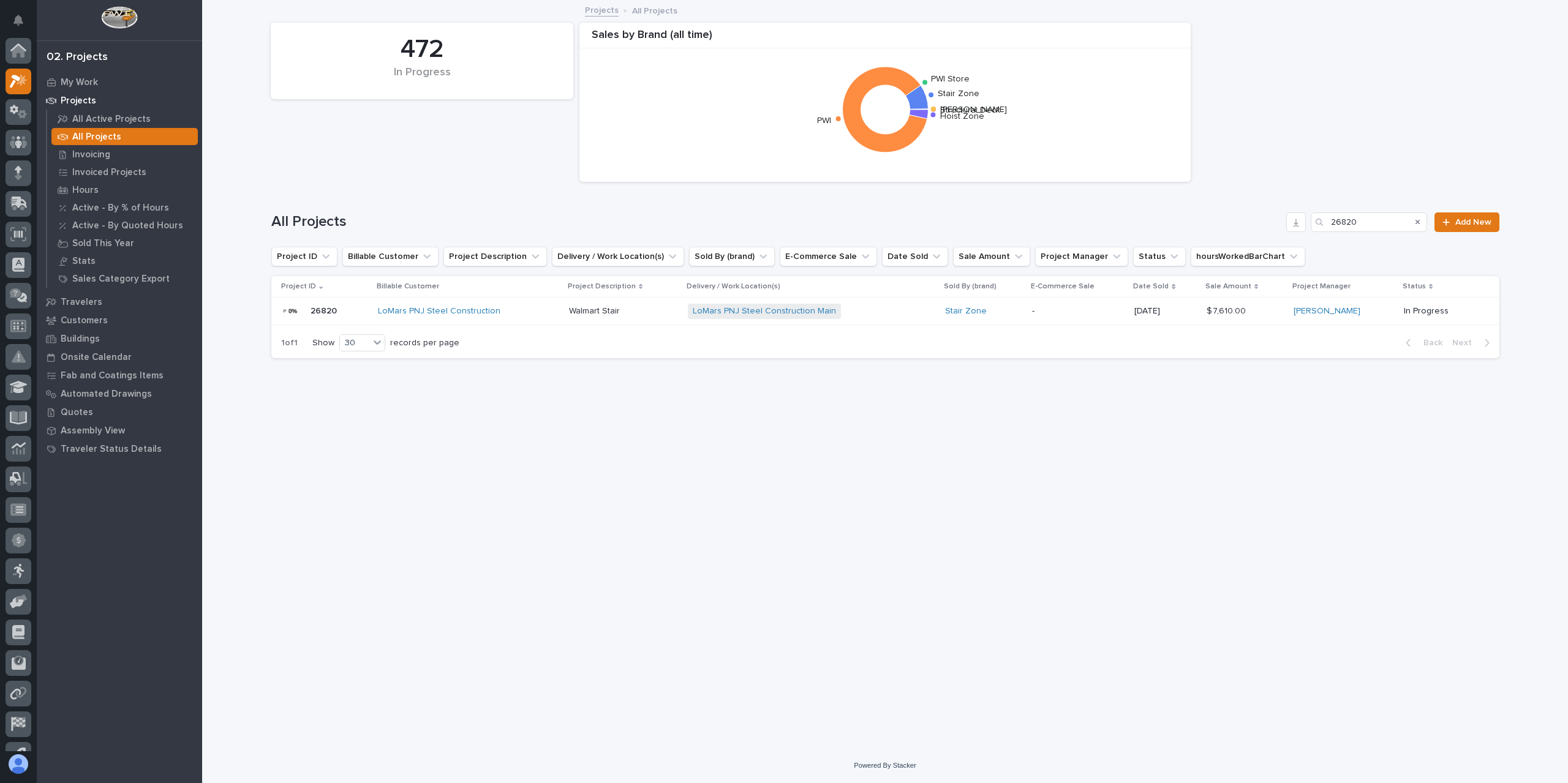
scroll to position [33, 0]
click at [1374, 227] on input "26820" at bounding box center [1369, 222] width 117 height 19
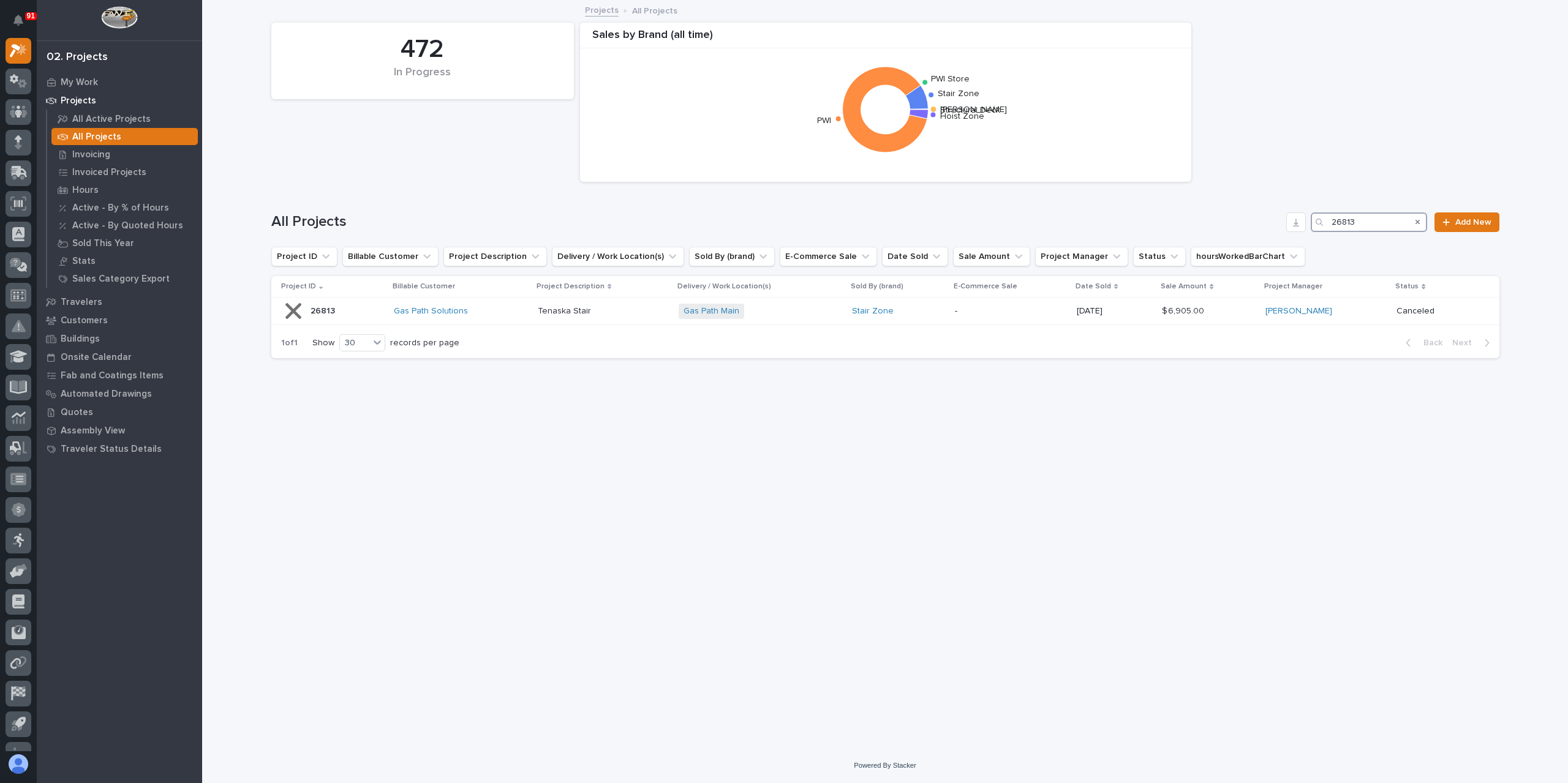
drag, startPoint x: 1384, startPoint y: 227, endPoint x: 1277, endPoint y: 215, distance: 107.7
click at [1280, 216] on div "All Projects 26813 Add New" at bounding box center [886, 222] width 1228 height 19
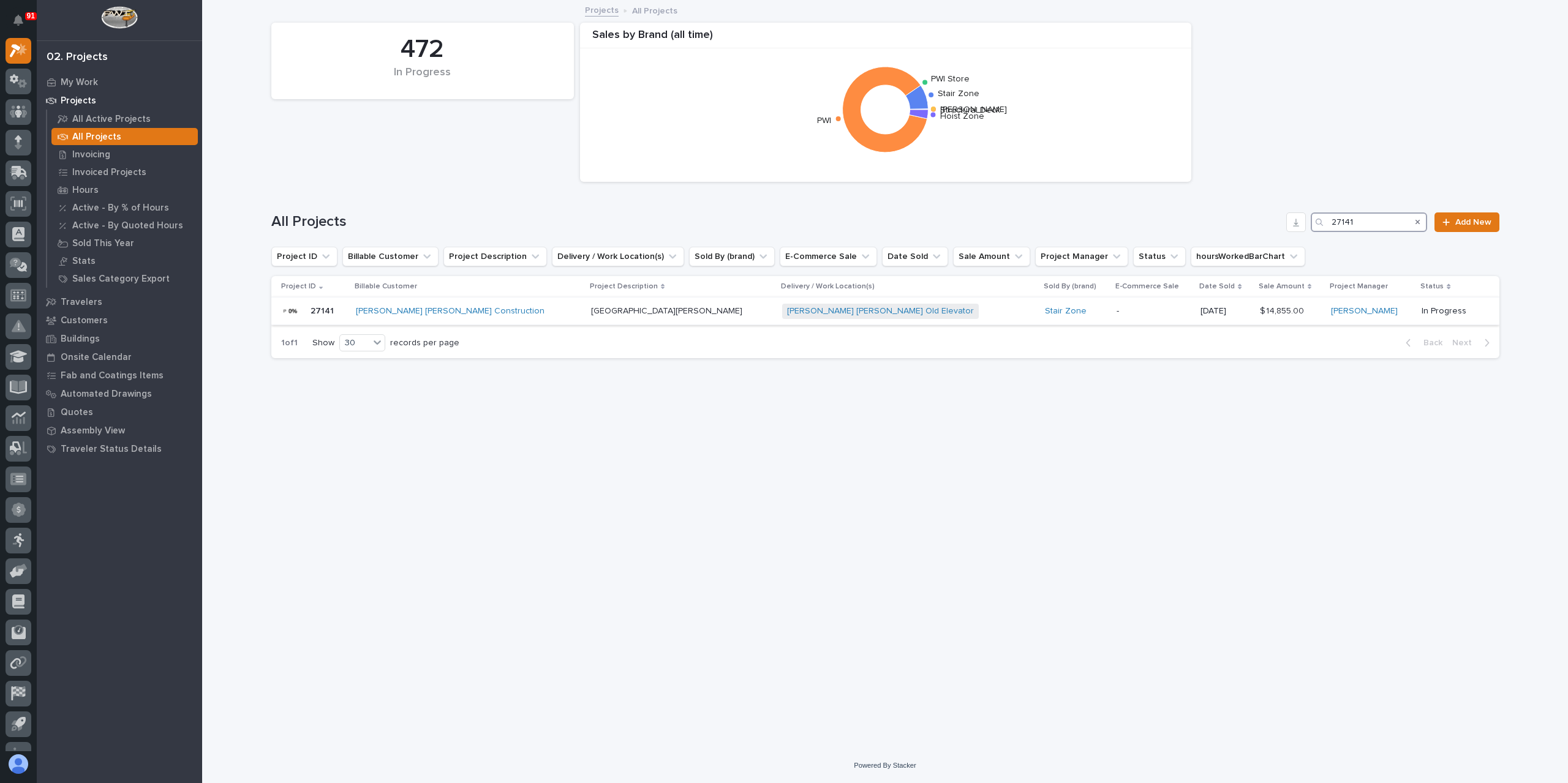
type input "27141"
click at [568, 315] on td "[PERSON_NAME] [PERSON_NAME] Construction" at bounding box center [468, 311] width 235 height 27
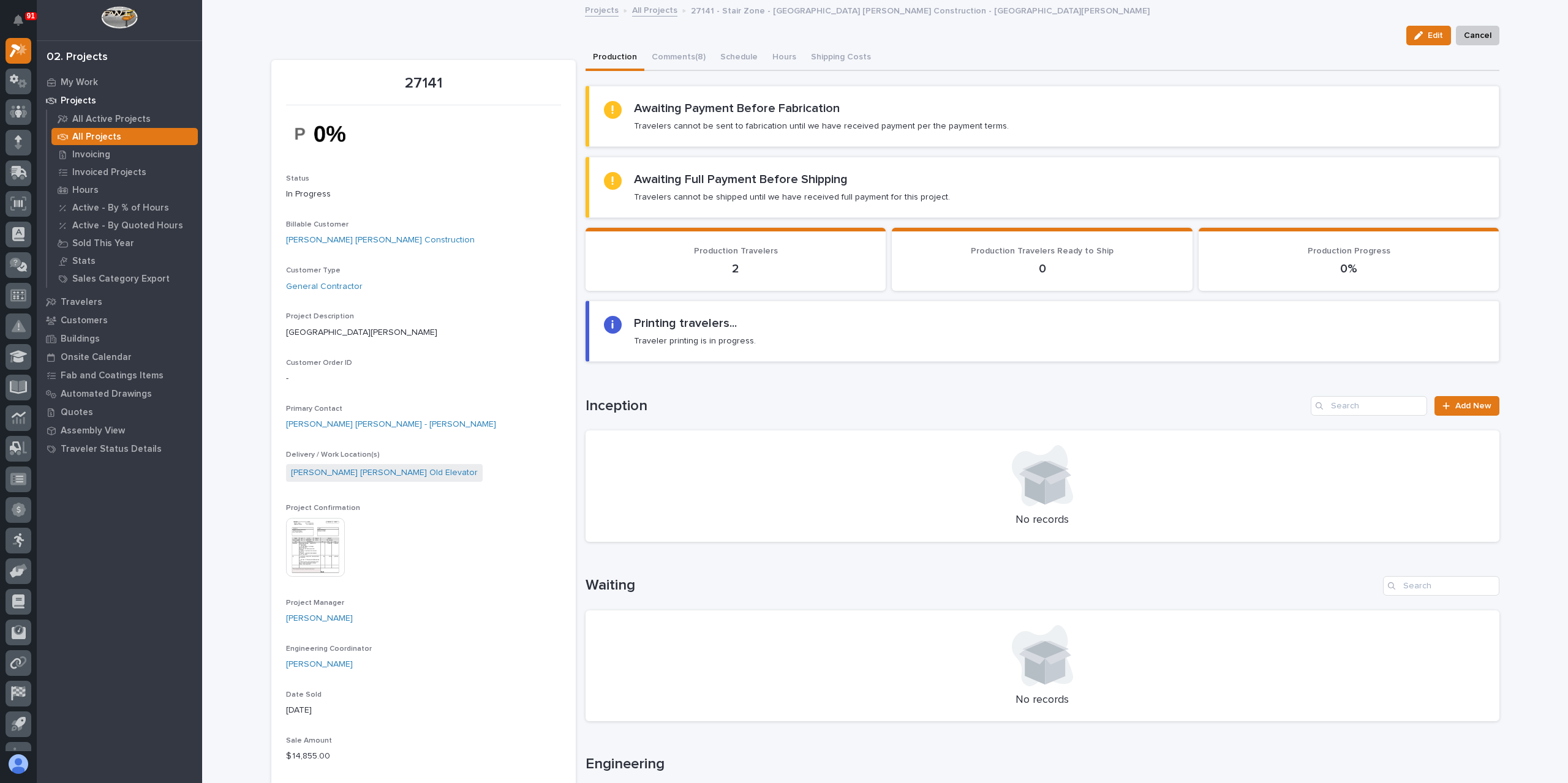
scroll to position [245, 0]
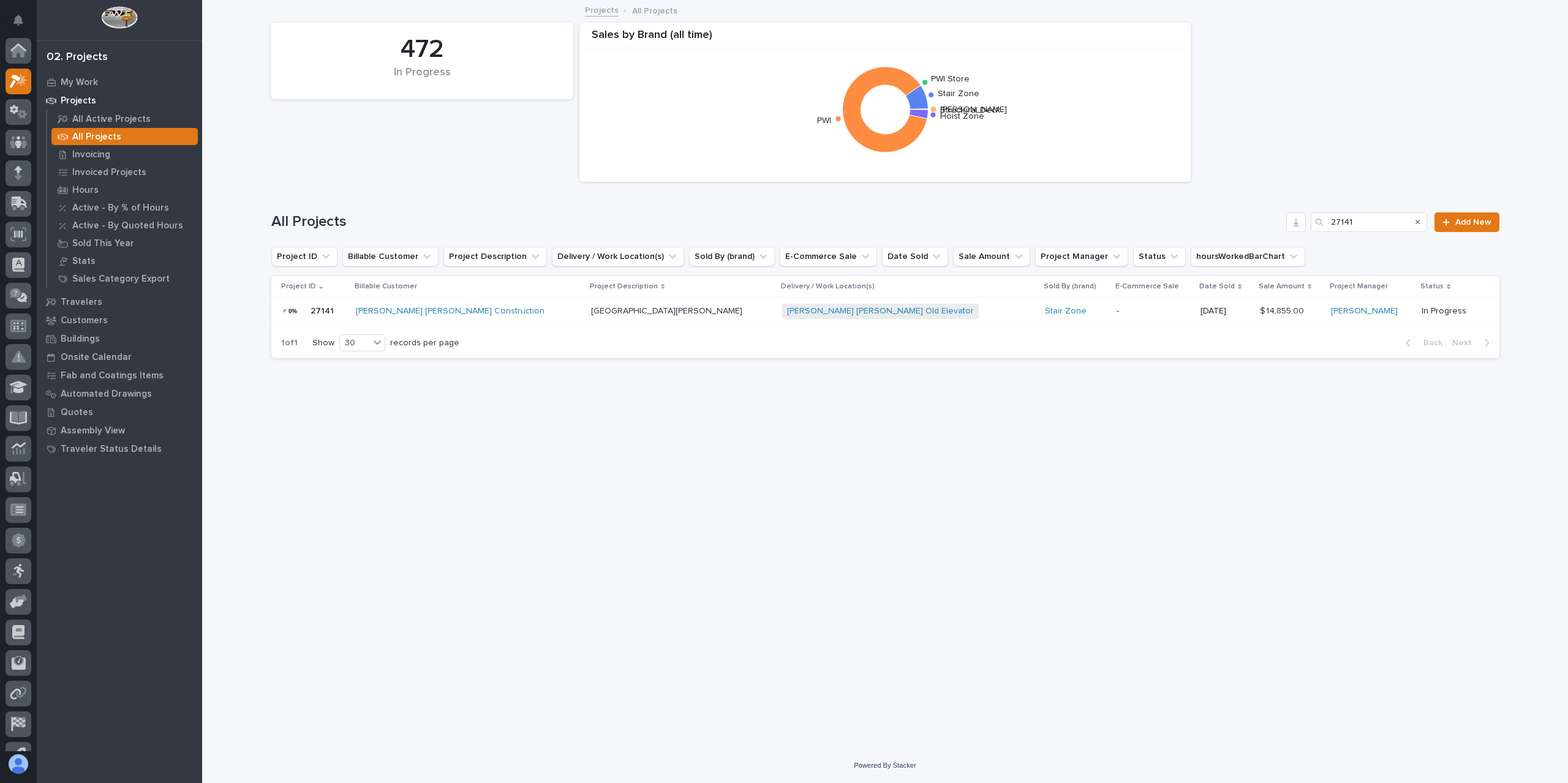
scroll to position [33, 0]
drag, startPoint x: 1364, startPoint y: 227, endPoint x: 1302, endPoint y: 227, distance: 62.0
click at [1310, 227] on div "All Projects 27141 Add New" at bounding box center [886, 222] width 1228 height 19
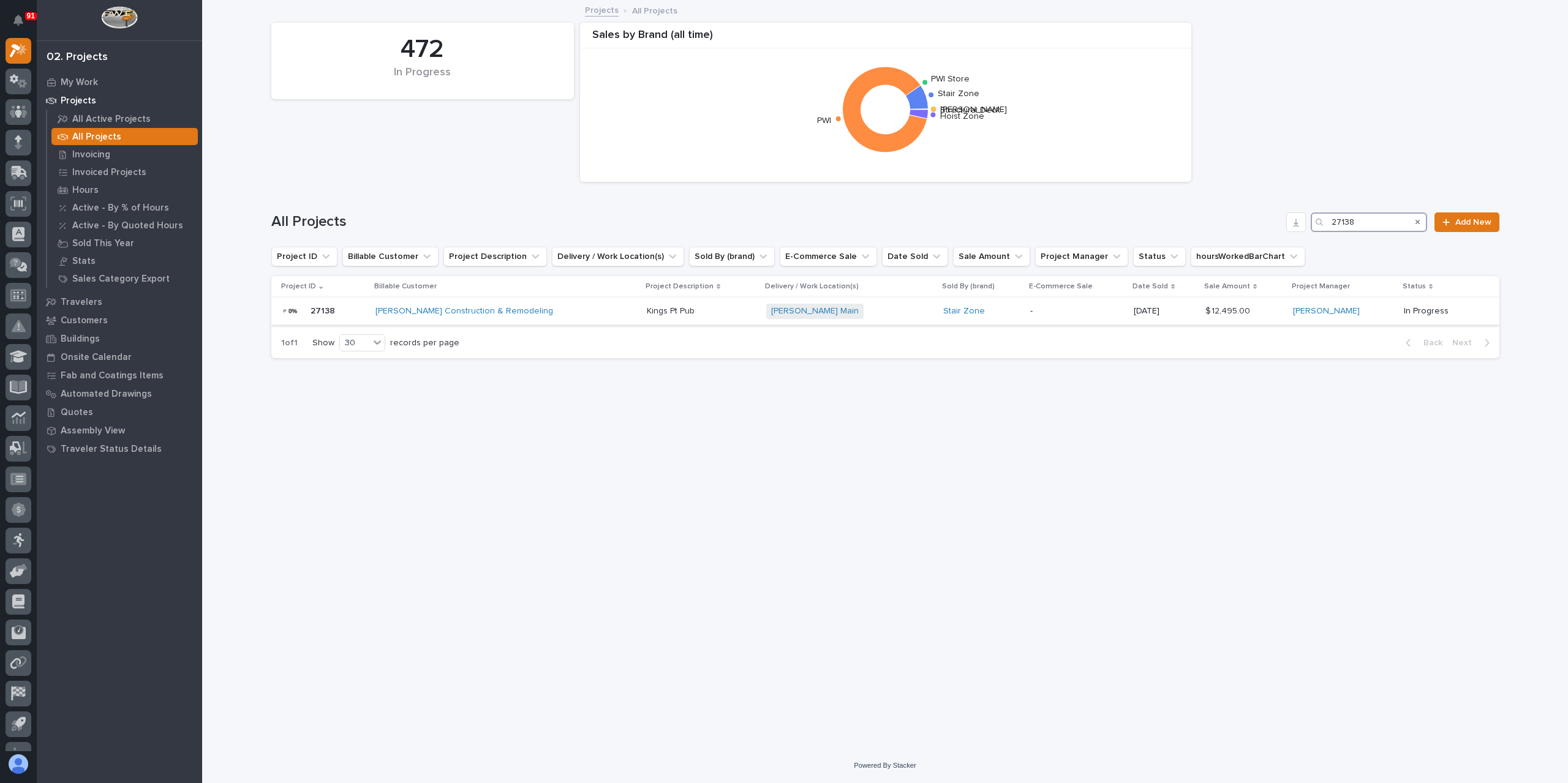
type input "27138"
click at [657, 321] on div "Kings Pt Pub Kings Pt Pub" at bounding box center [701, 312] width 109 height 20
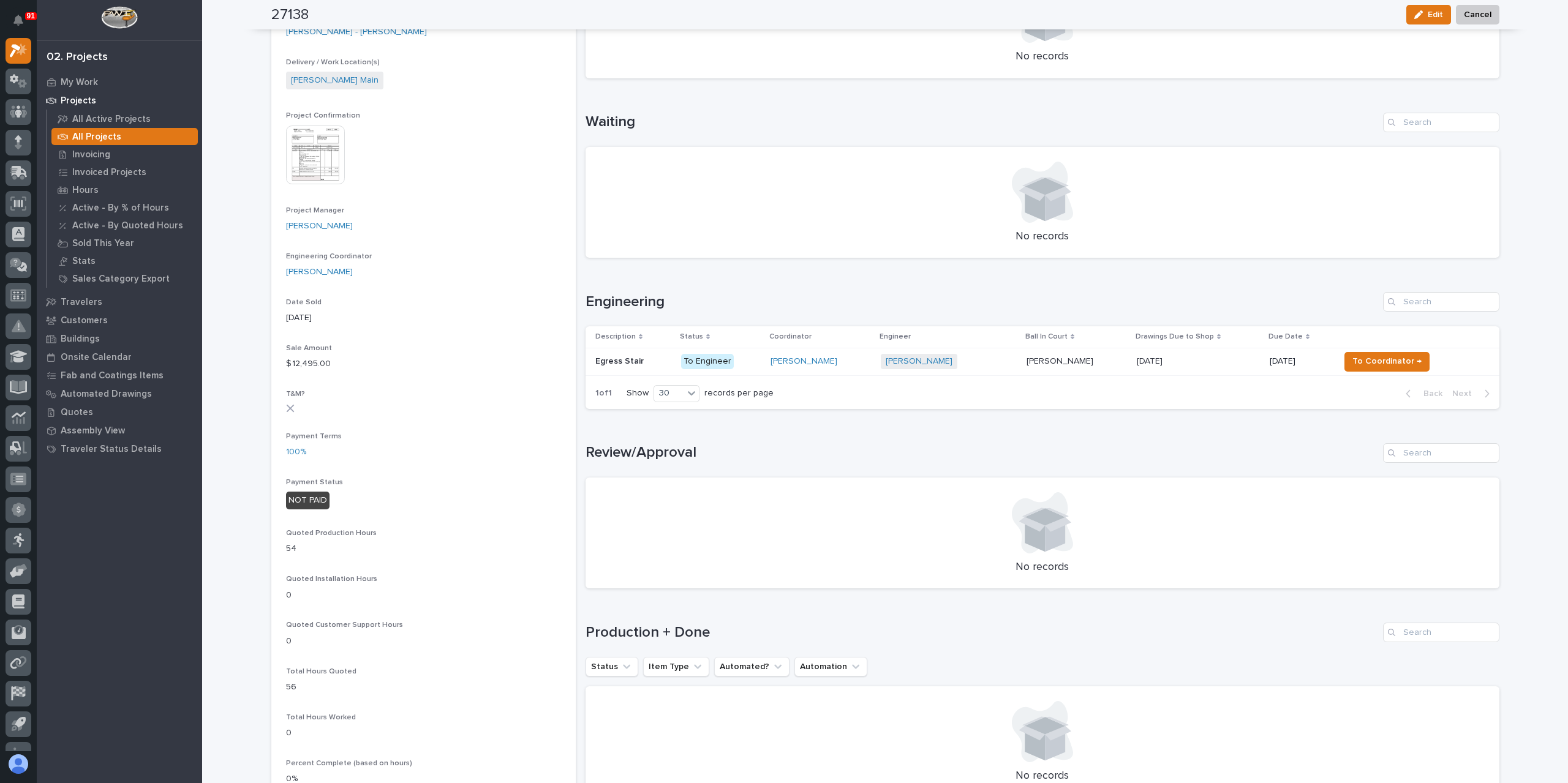
scroll to position [490, 0]
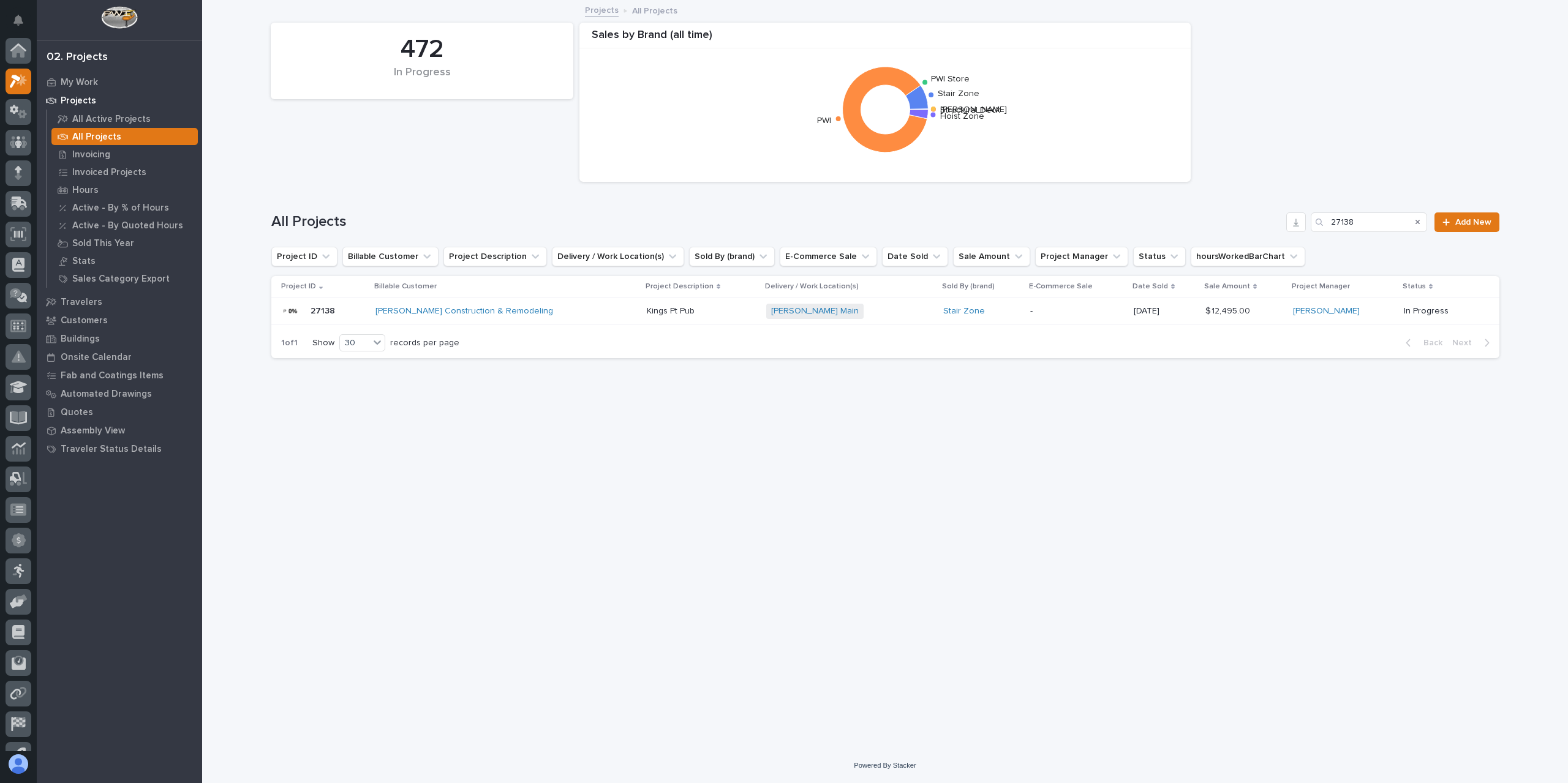
scroll to position [33, 0]
drag, startPoint x: 1361, startPoint y: 225, endPoint x: 1287, endPoint y: 220, distance: 74.2
click at [1287, 220] on div "All Projects 27138 Add New" at bounding box center [886, 222] width 1228 height 19
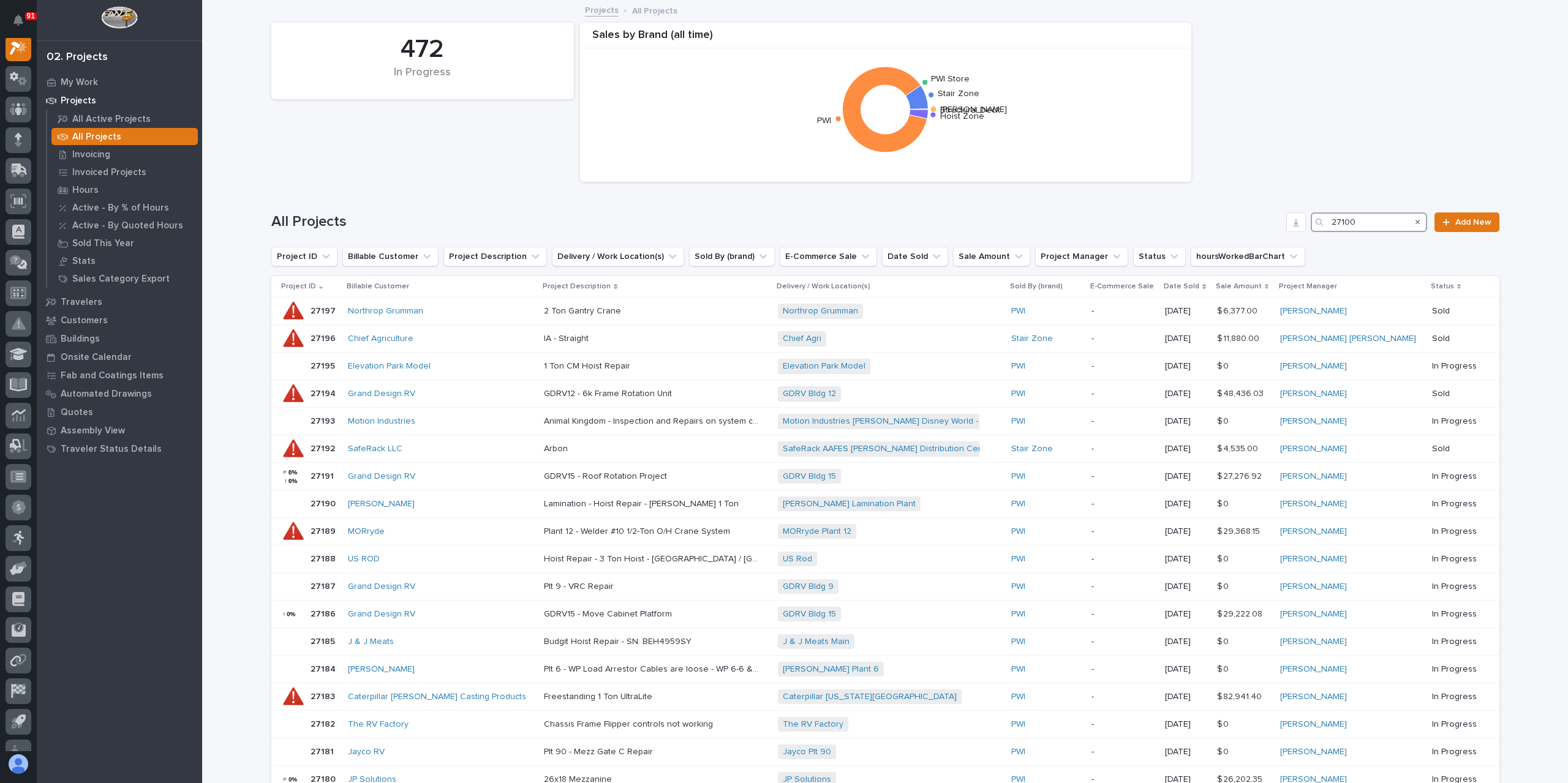
scroll to position [31, 0]
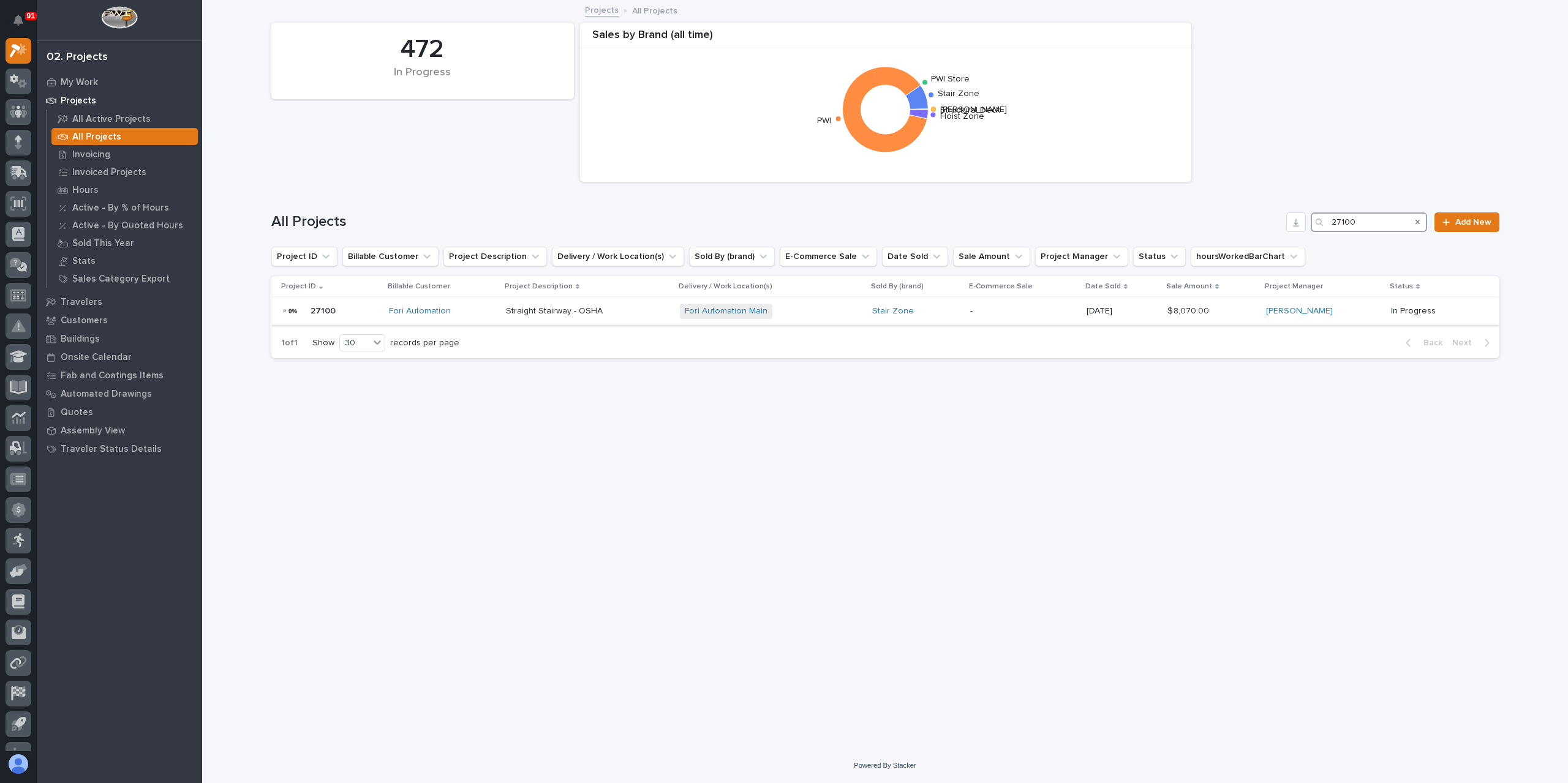
type input "27100"
click at [578, 318] on div "Straight Stairway - OSHA Straight Stairway - OSHA" at bounding box center [588, 312] width 164 height 20
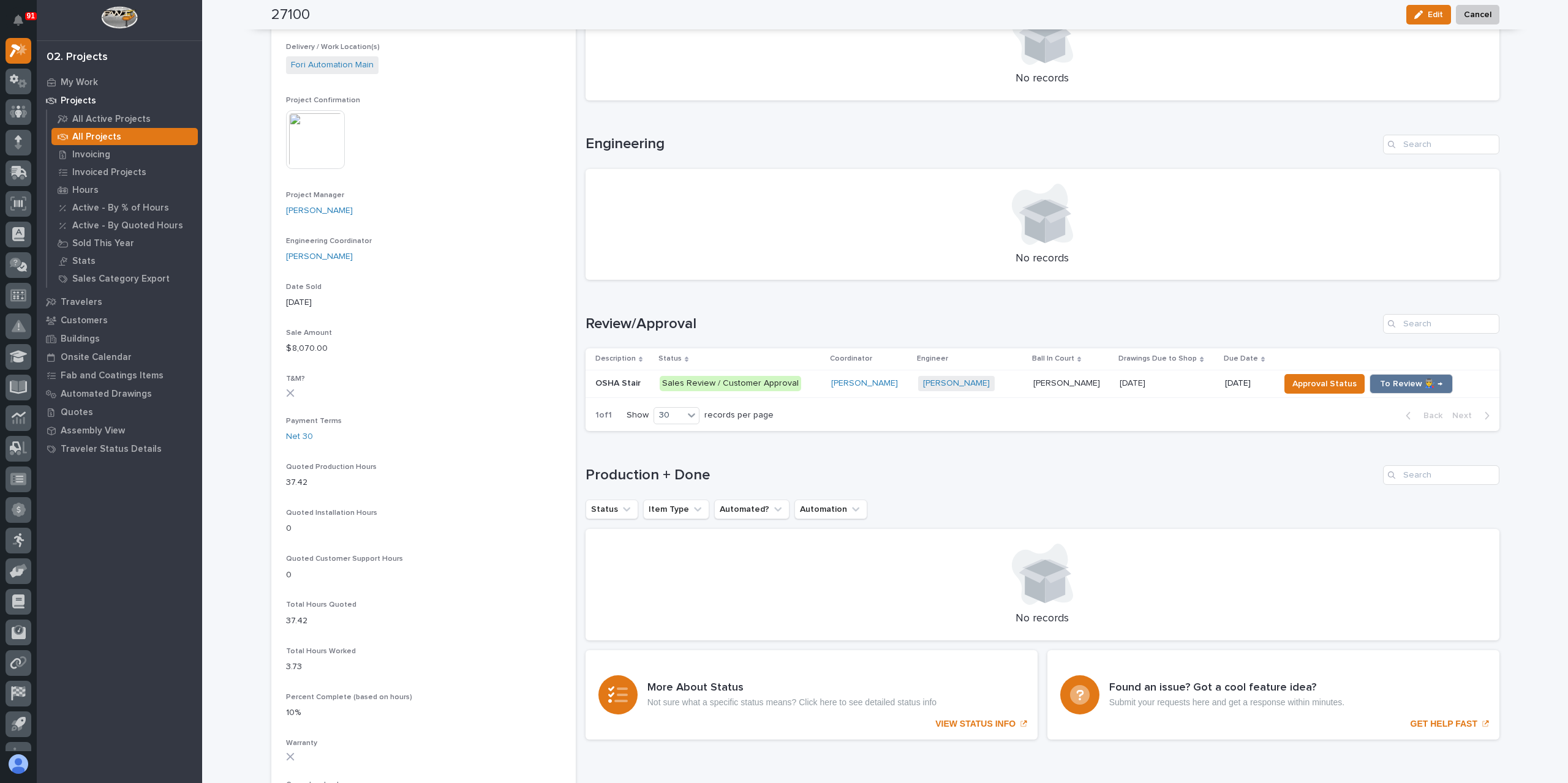
scroll to position [428, 0]
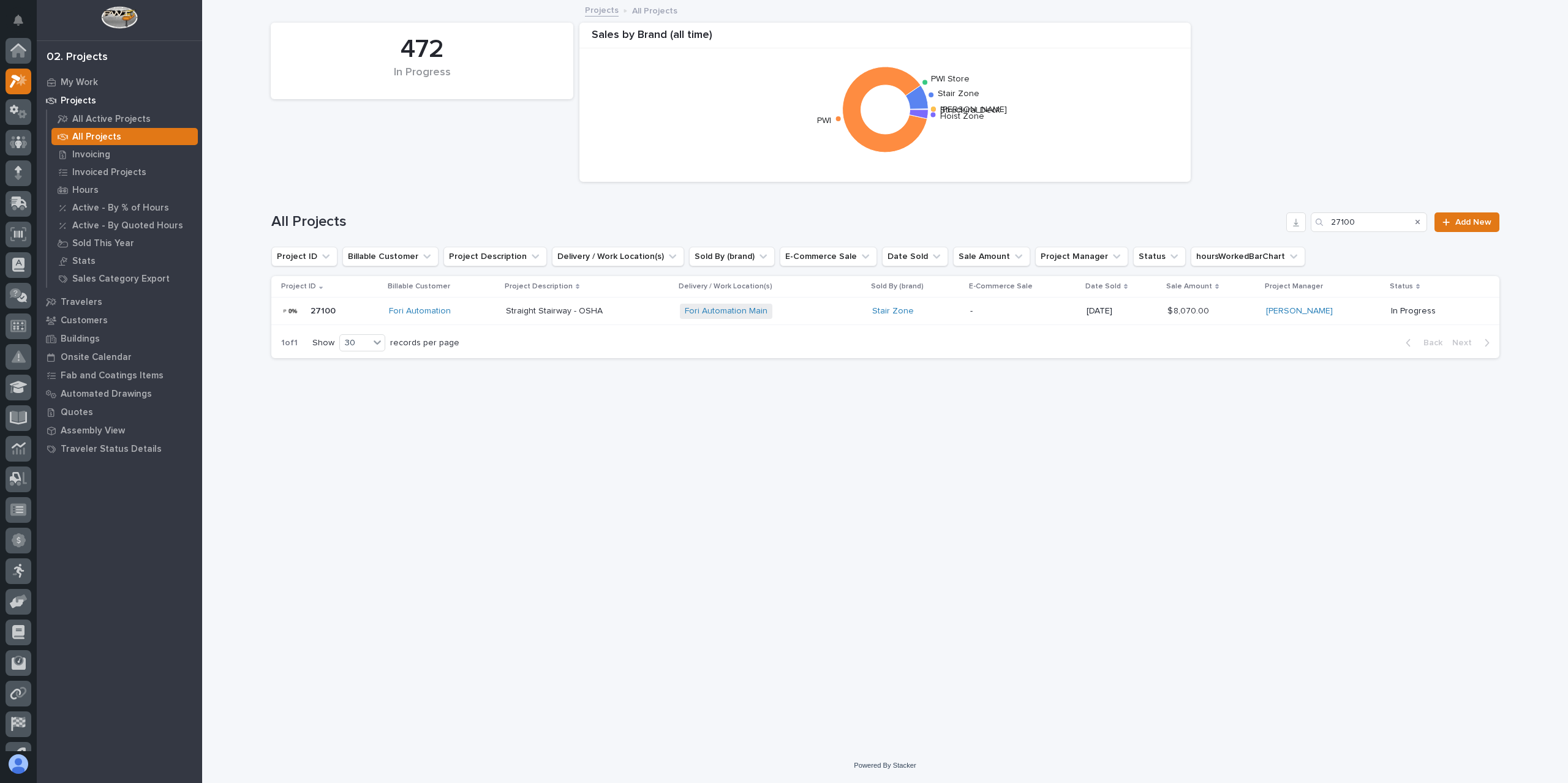
scroll to position [33, 0]
click at [1376, 227] on input "27100" at bounding box center [1369, 222] width 117 height 19
type input "27101"
click at [570, 319] on div "Straight Stairways Straight Stairways" at bounding box center [575, 312] width 129 height 20
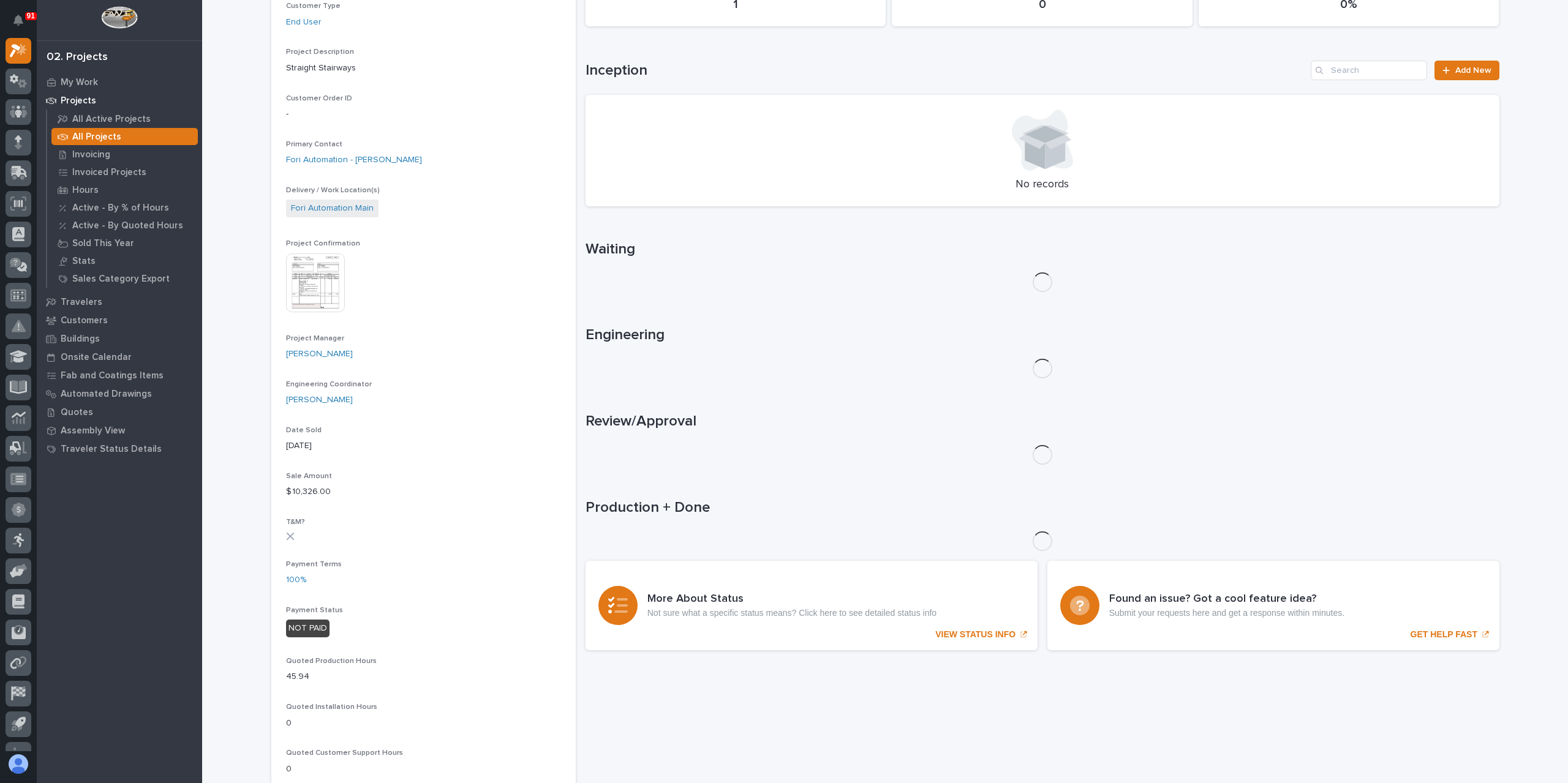
scroll to position [306, 0]
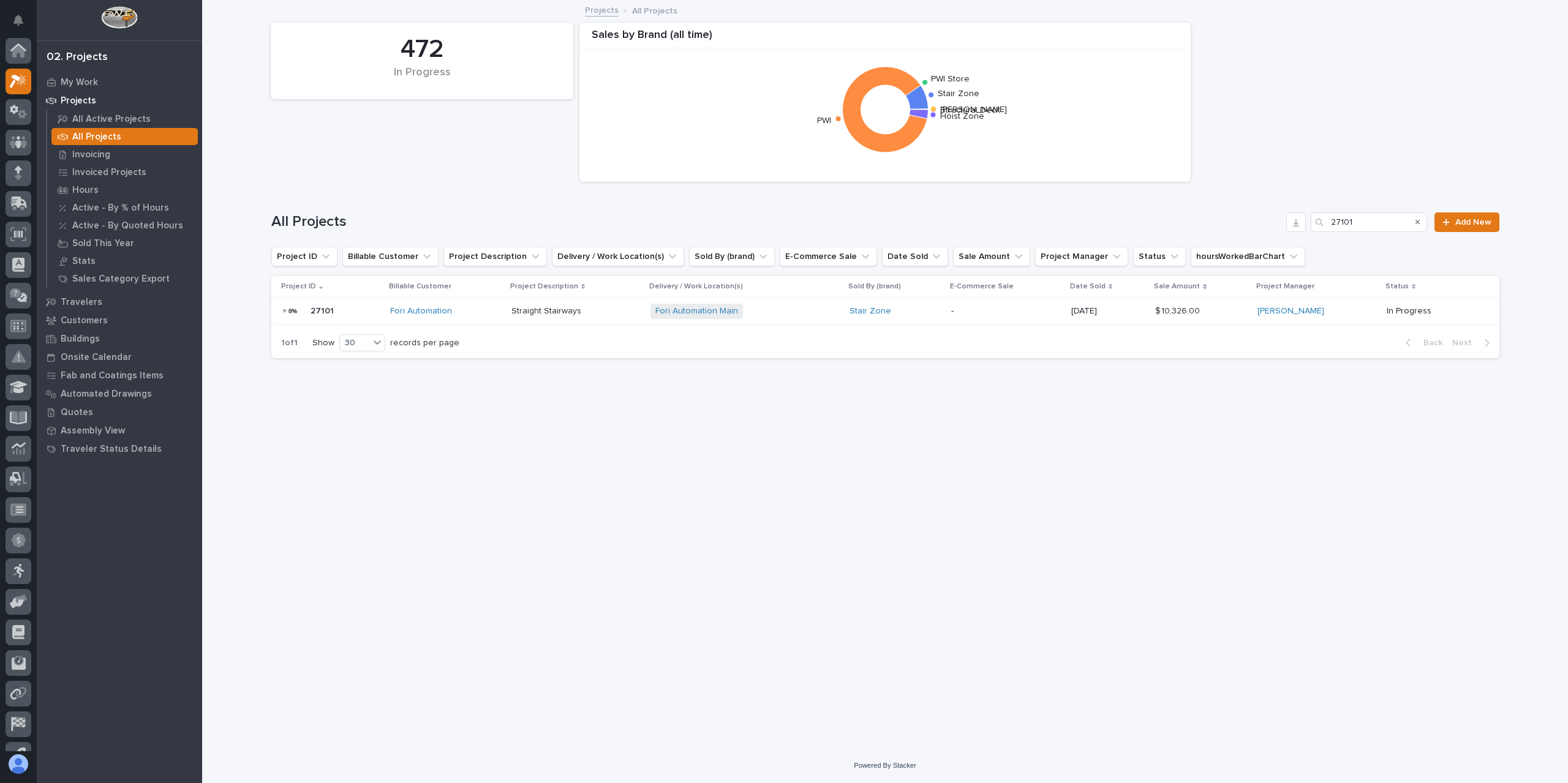
scroll to position [33, 0]
drag, startPoint x: 1378, startPoint y: 219, endPoint x: 1247, endPoint y: 227, distance: 131.2
click at [1247, 227] on div "All Projects 27101 Add New" at bounding box center [886, 222] width 1228 height 19
type input "27168"
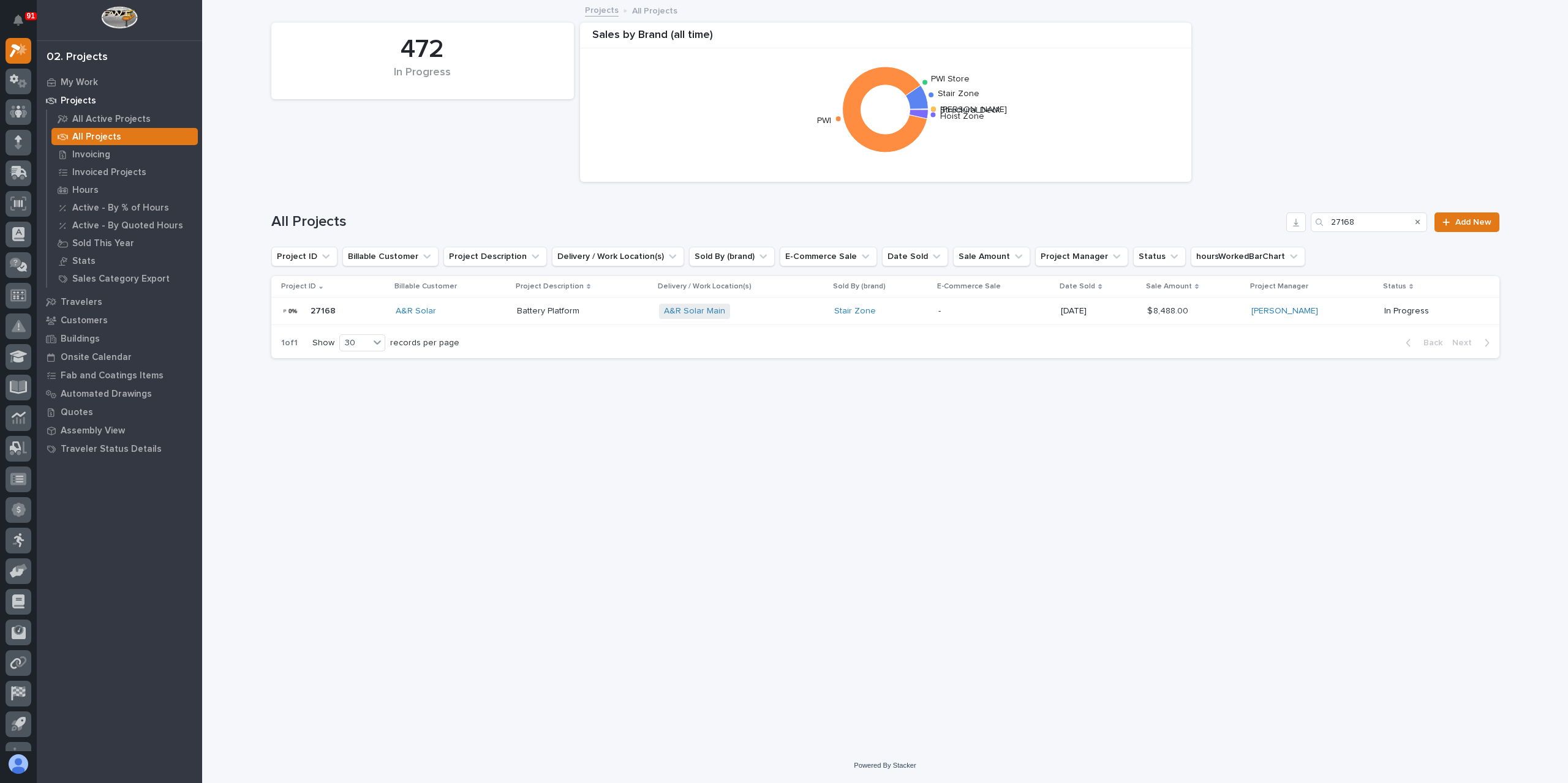
click at [552, 314] on p "Battery Platform" at bounding box center [549, 310] width 65 height 13
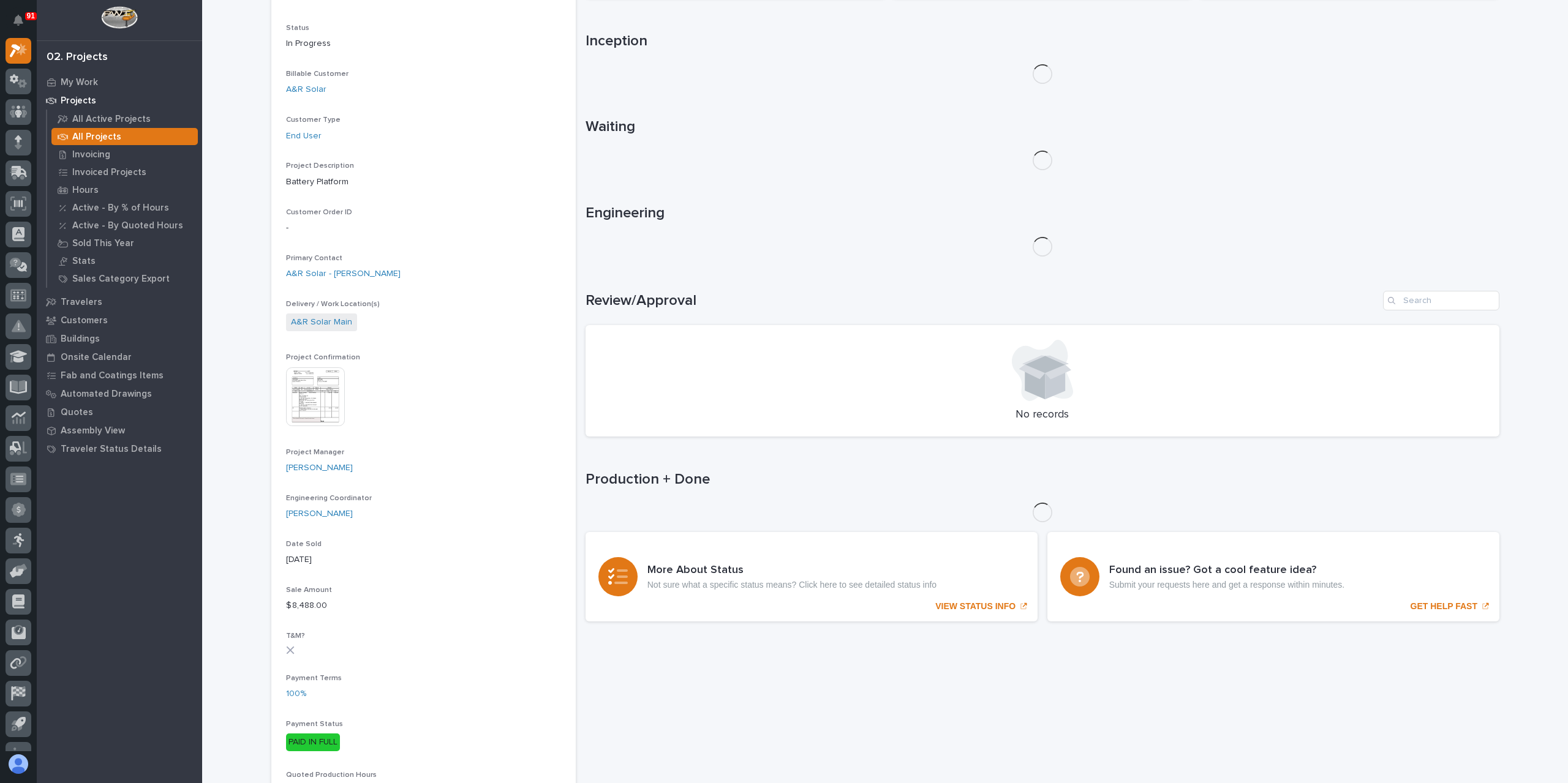
scroll to position [184, 0]
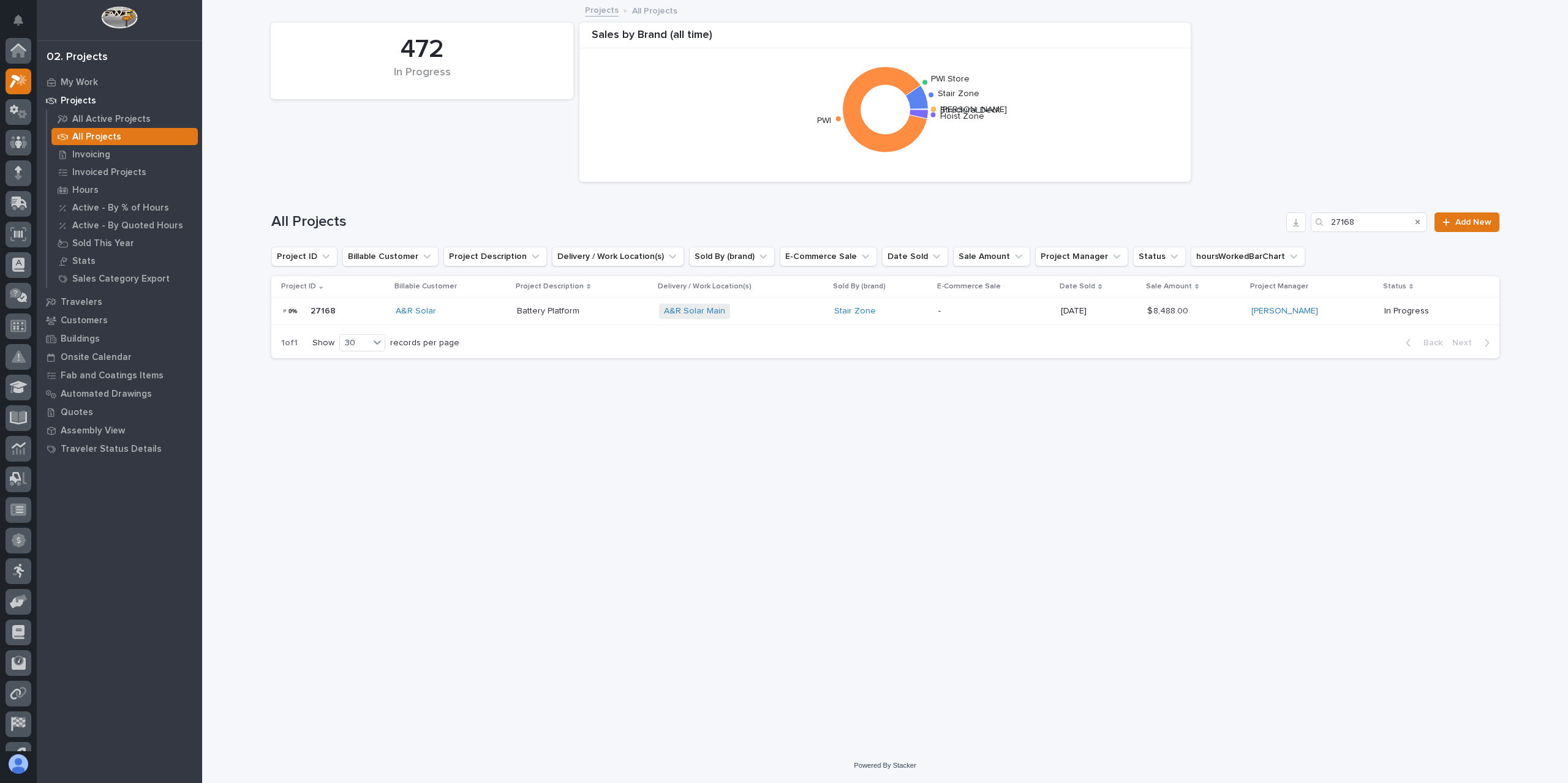
scroll to position [33, 0]
drag, startPoint x: 1383, startPoint y: 217, endPoint x: 1269, endPoint y: 227, distance: 114.4
click at [1269, 227] on div "All Projects 27168 Add New" at bounding box center [886, 222] width 1228 height 19
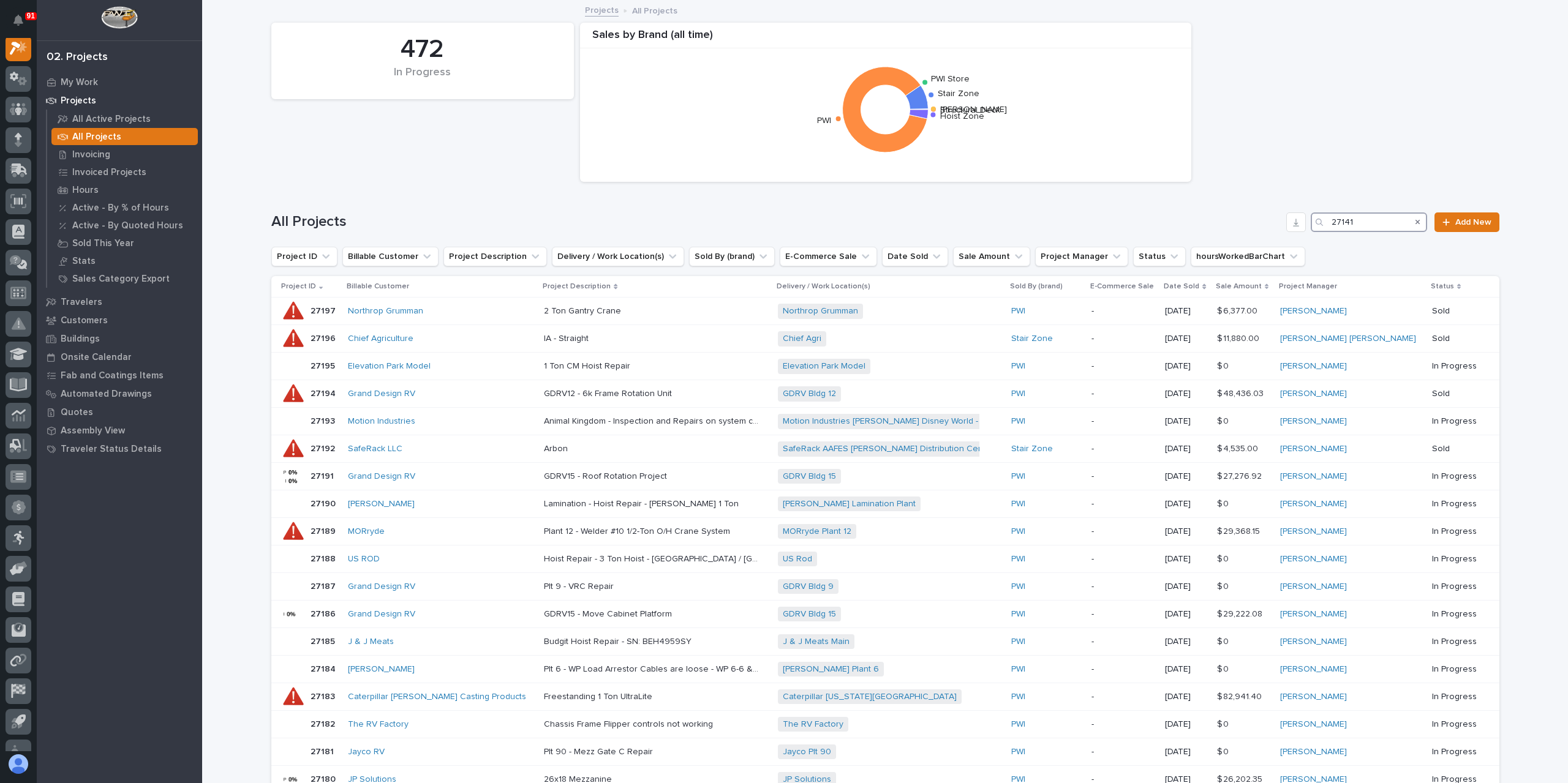
scroll to position [31, 0]
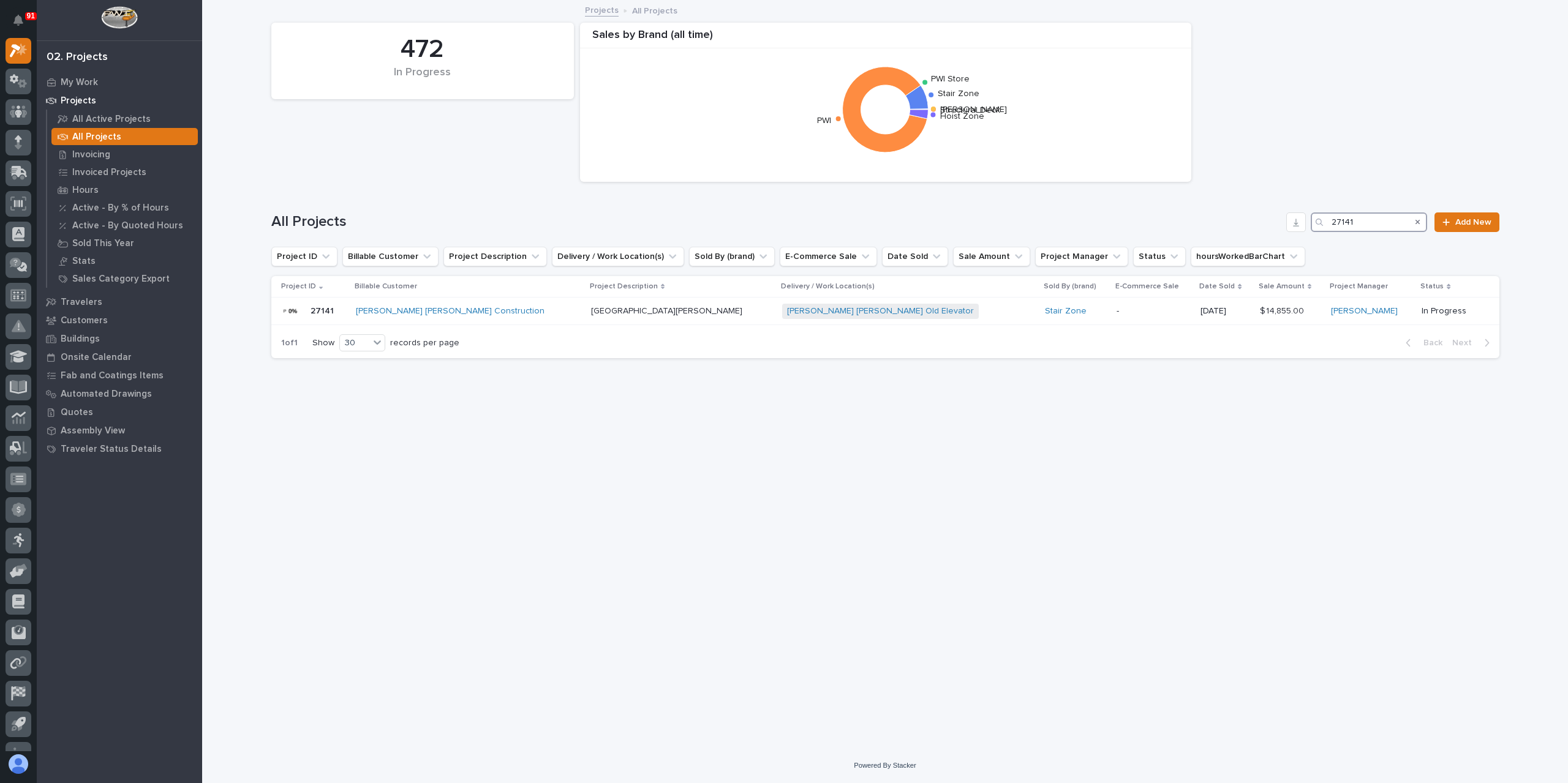
drag, startPoint x: 1373, startPoint y: 226, endPoint x: 1274, endPoint y: 234, distance: 99.3
click at [1276, 233] on div "All Projects 27141 Add New" at bounding box center [886, 217] width 1228 height 59
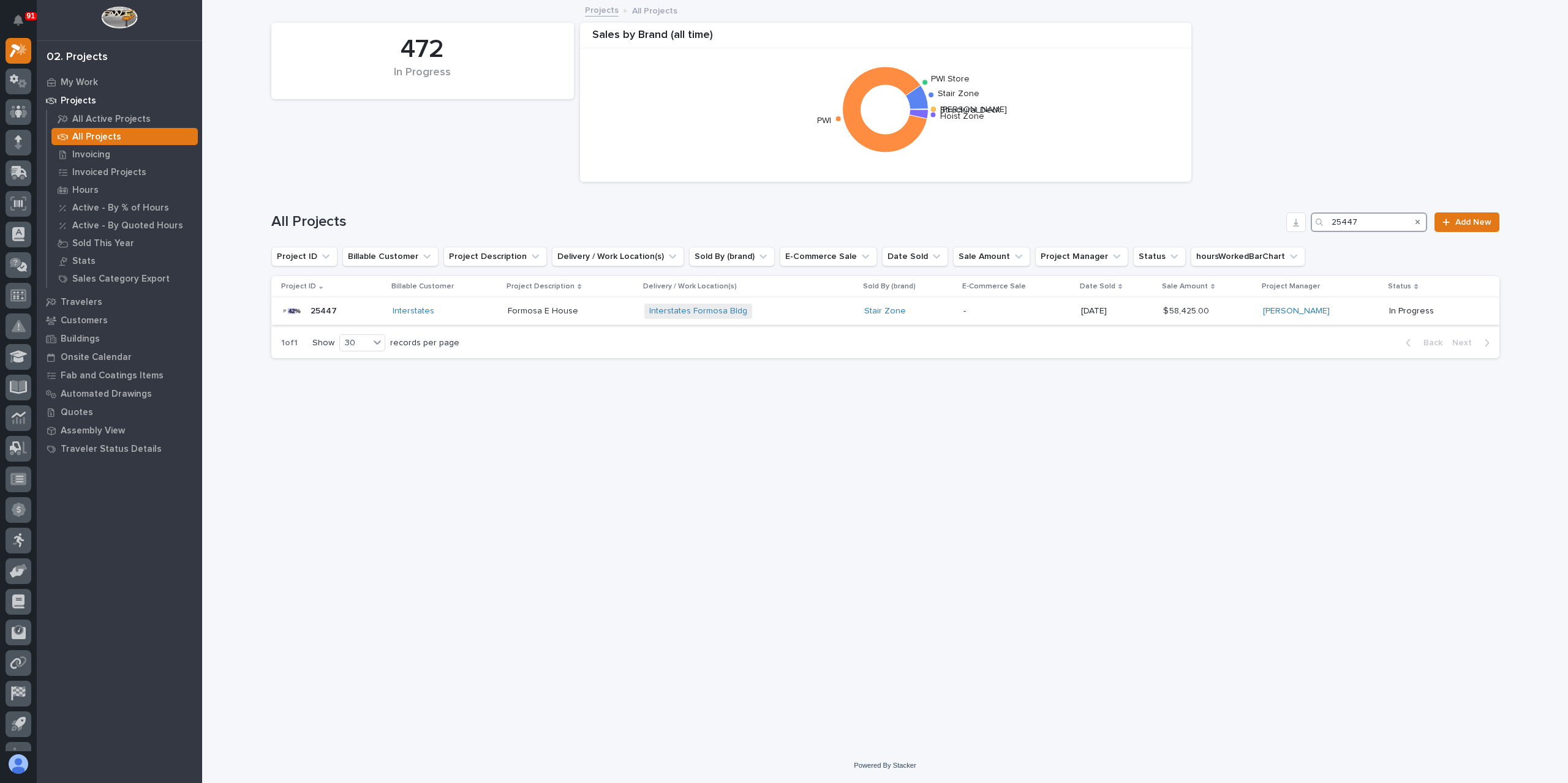
type input "25447"
click at [560, 320] on div "Formosa E House [GEOGRAPHIC_DATA]" at bounding box center [570, 312] width 126 height 20
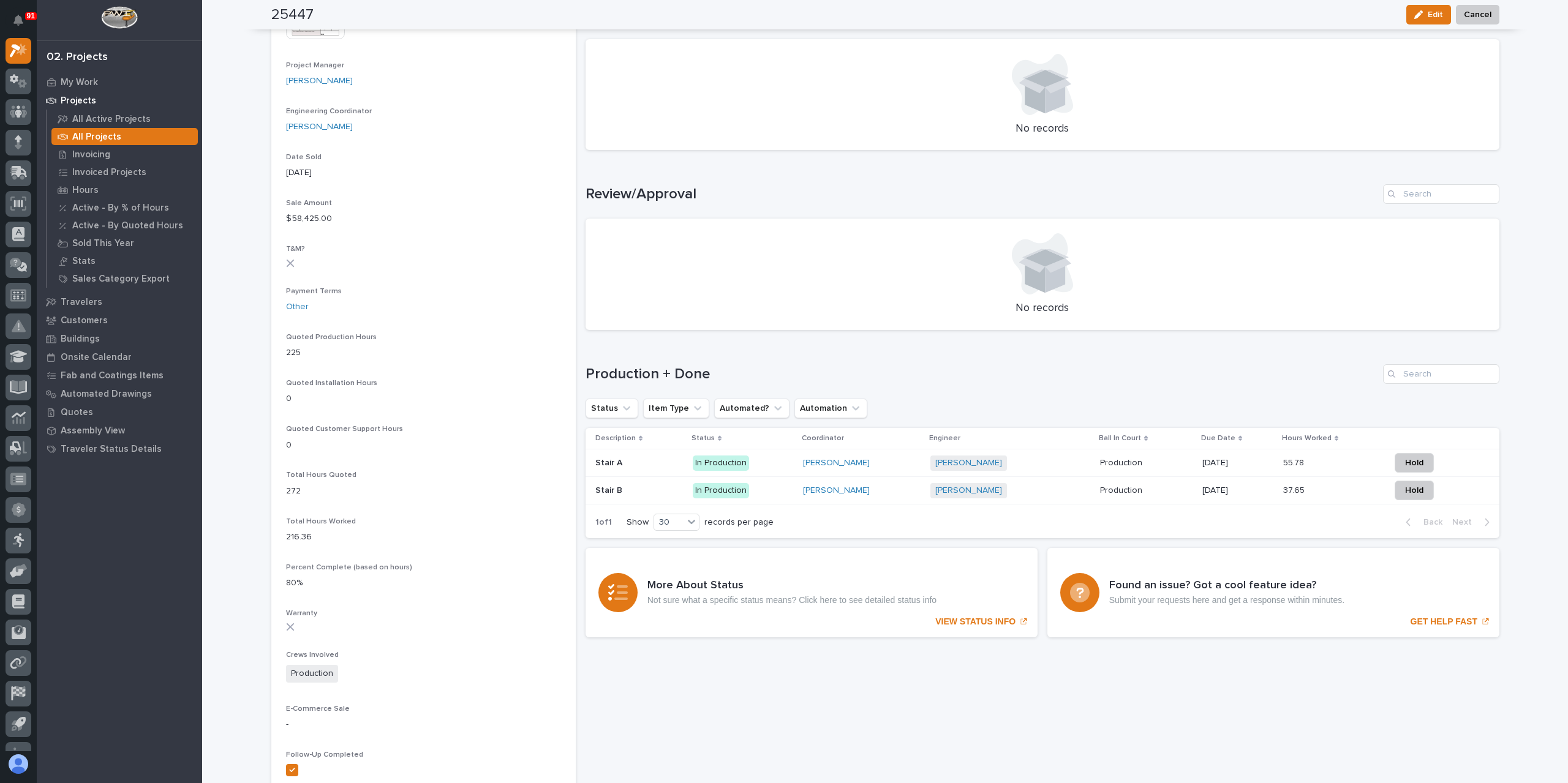
scroll to position [551, 0]
